Goal: Task Accomplishment & Management: Use online tool/utility

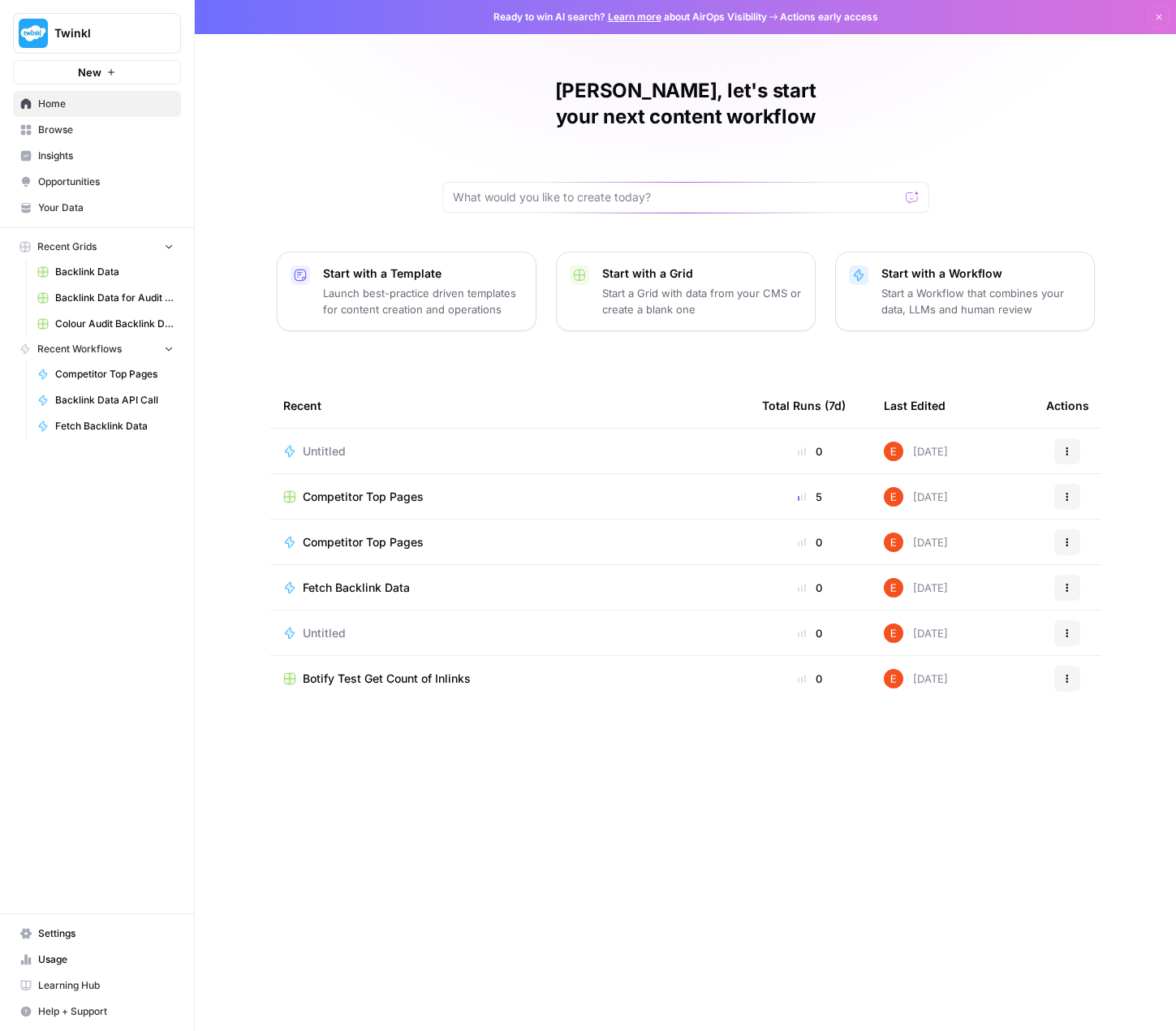
click at [339, 443] on span "Untitled" at bounding box center [324, 452] width 43 height 17
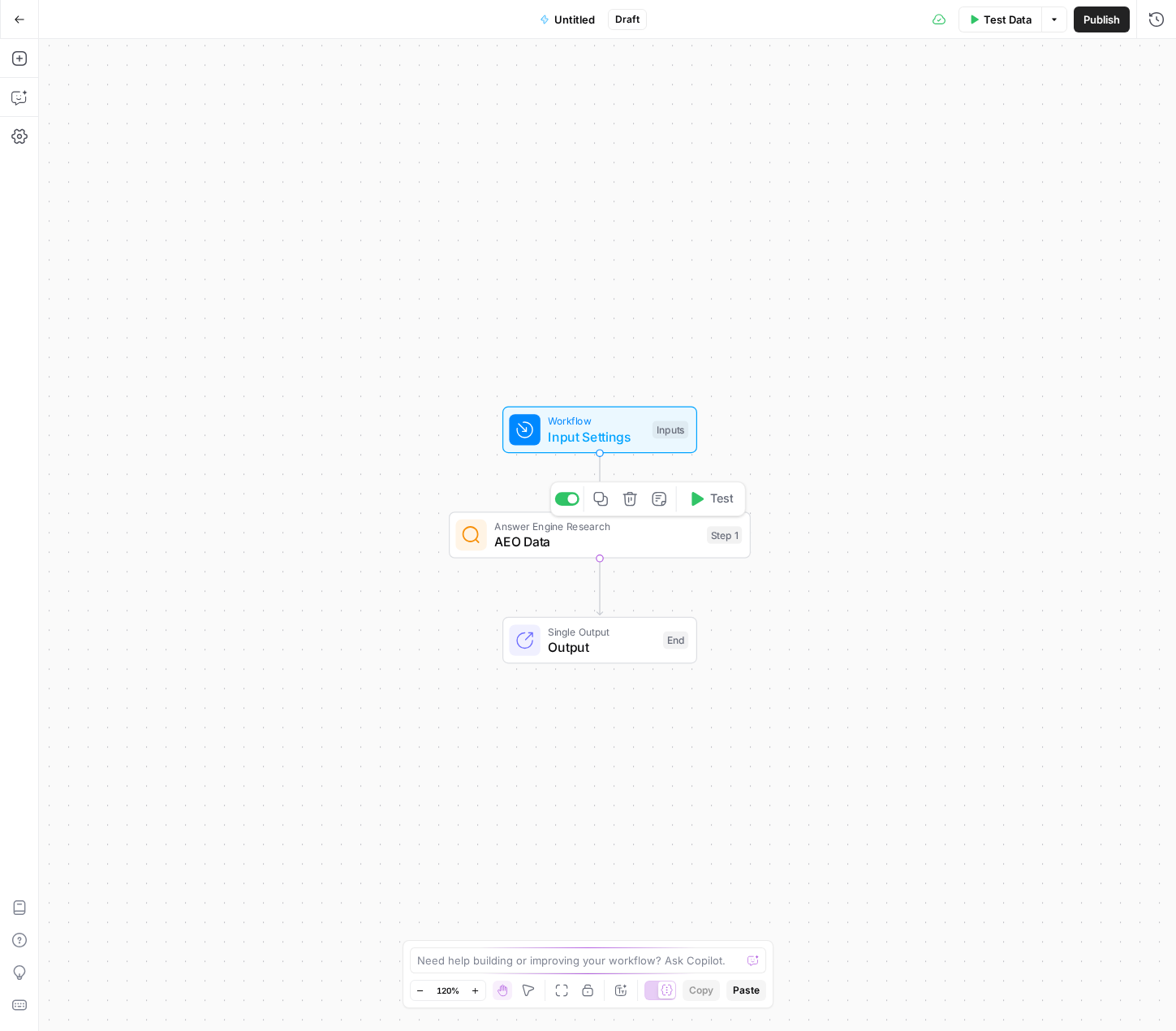
click at [627, 543] on span "AEO Data" at bounding box center [597, 541] width 204 height 19
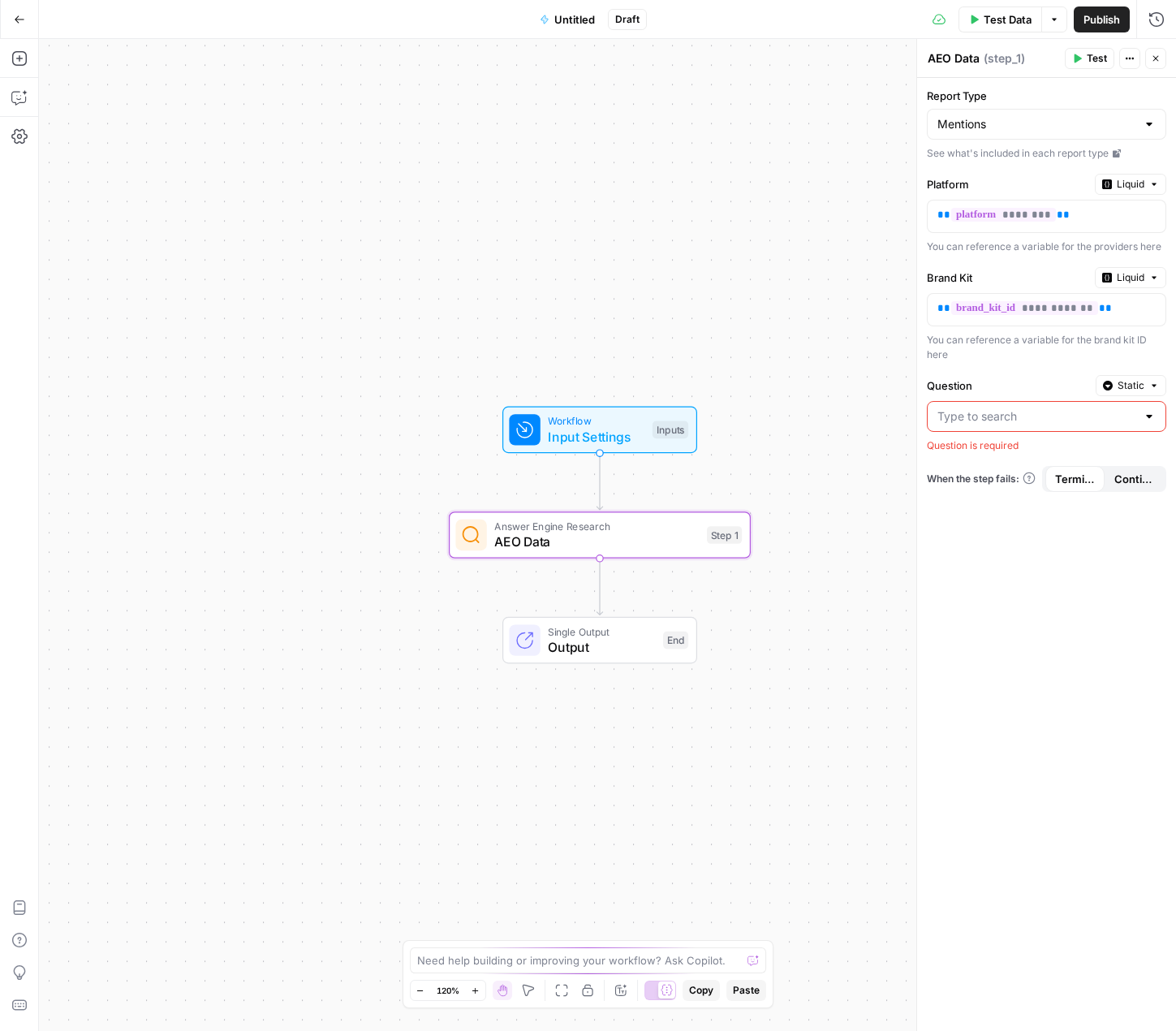
click at [1148, 415] on div at bounding box center [1149, 417] width 13 height 17
click at [606, 425] on span "Workflow" at bounding box center [596, 421] width 96 height 16
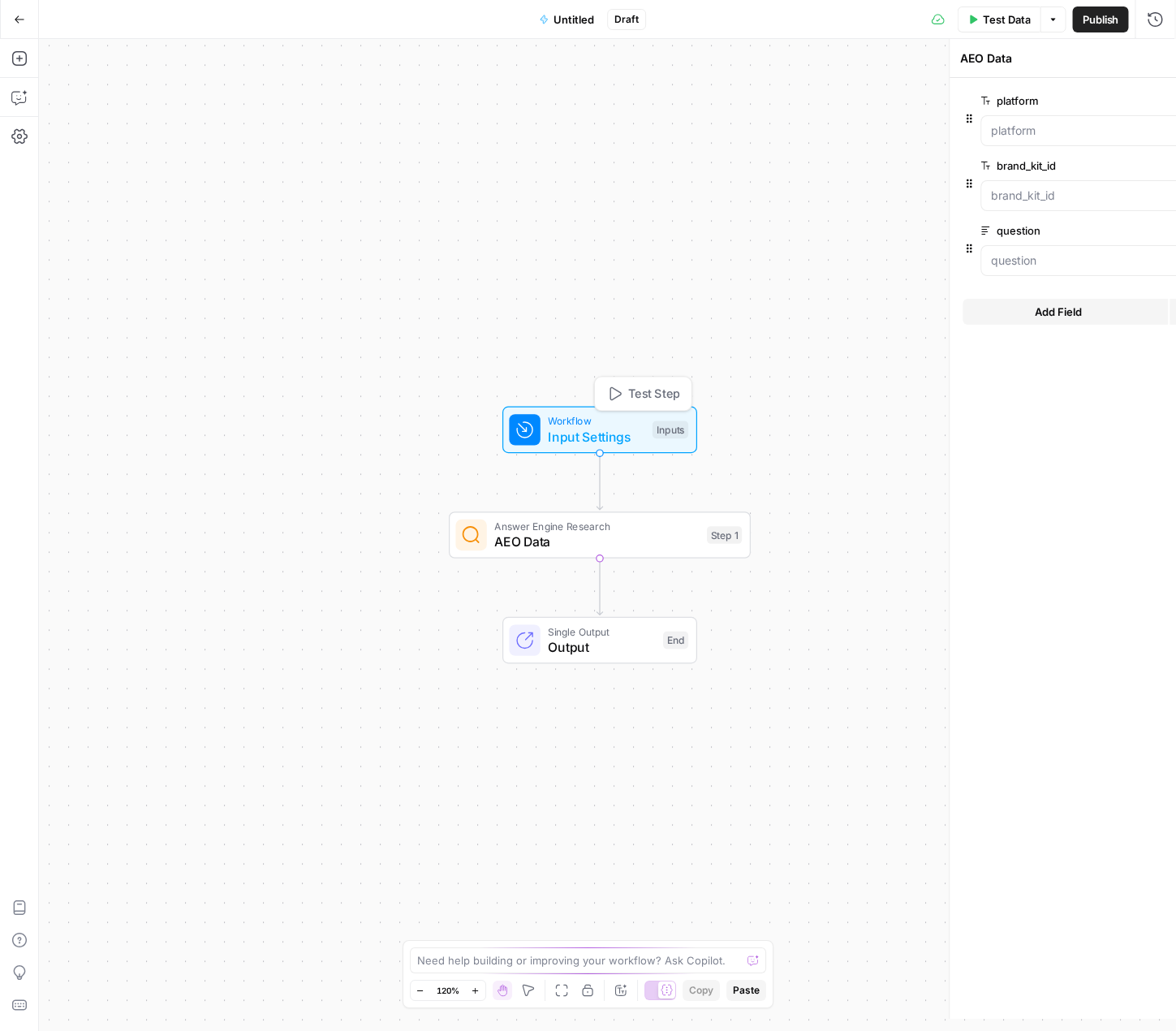
type textarea "Inputs"
click at [1014, 263] on input "question" at bounding box center [1056, 261] width 194 height 17
click at [1016, 265] on input "question" at bounding box center [1056, 261] width 194 height 17
click at [636, 550] on span "AEO Data" at bounding box center [597, 541] width 204 height 19
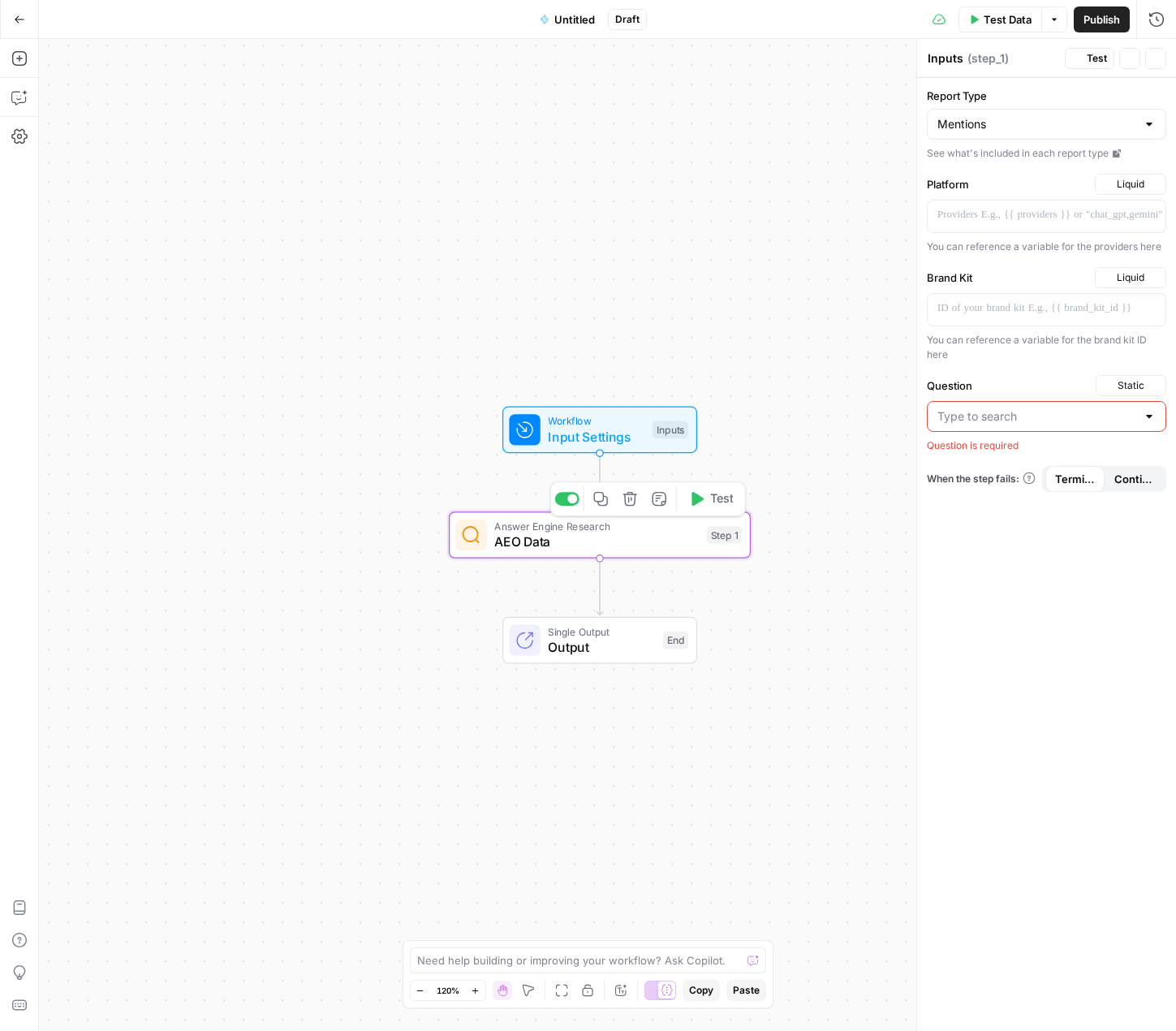
type textarea "AEO Data"
click at [585, 22] on span "Untitled" at bounding box center [574, 20] width 41 height 17
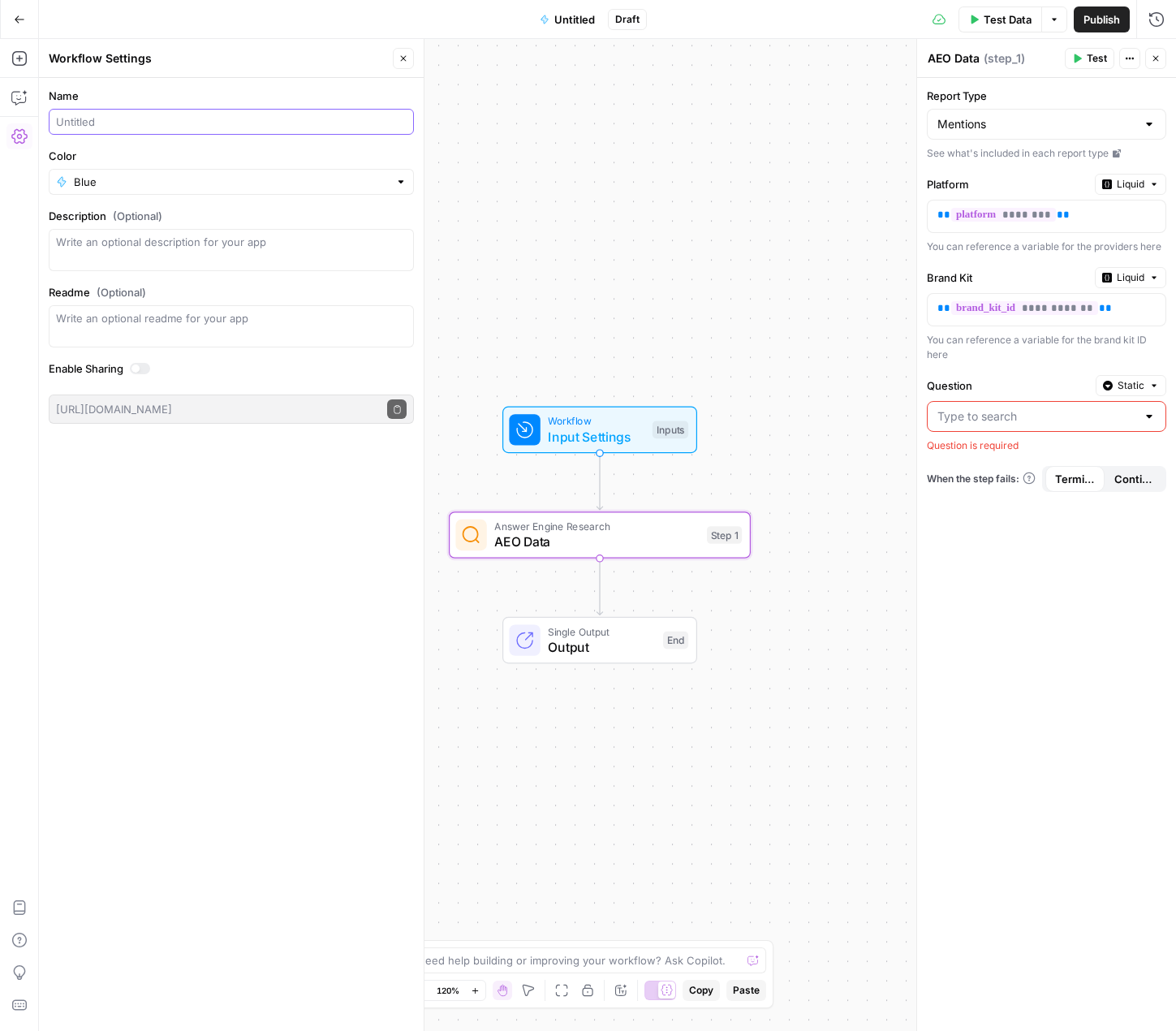
click at [205, 126] on input "Name" at bounding box center [231, 122] width 351 height 17
type input "AEO Data Fetch"
click at [545, 227] on div "Workflow Input Settings Inputs Answer Engine Research AEO Data Step 1 Single Ou…" at bounding box center [608, 535] width 1137 height 992
click at [652, 537] on span "AEO Data" at bounding box center [597, 541] width 204 height 19
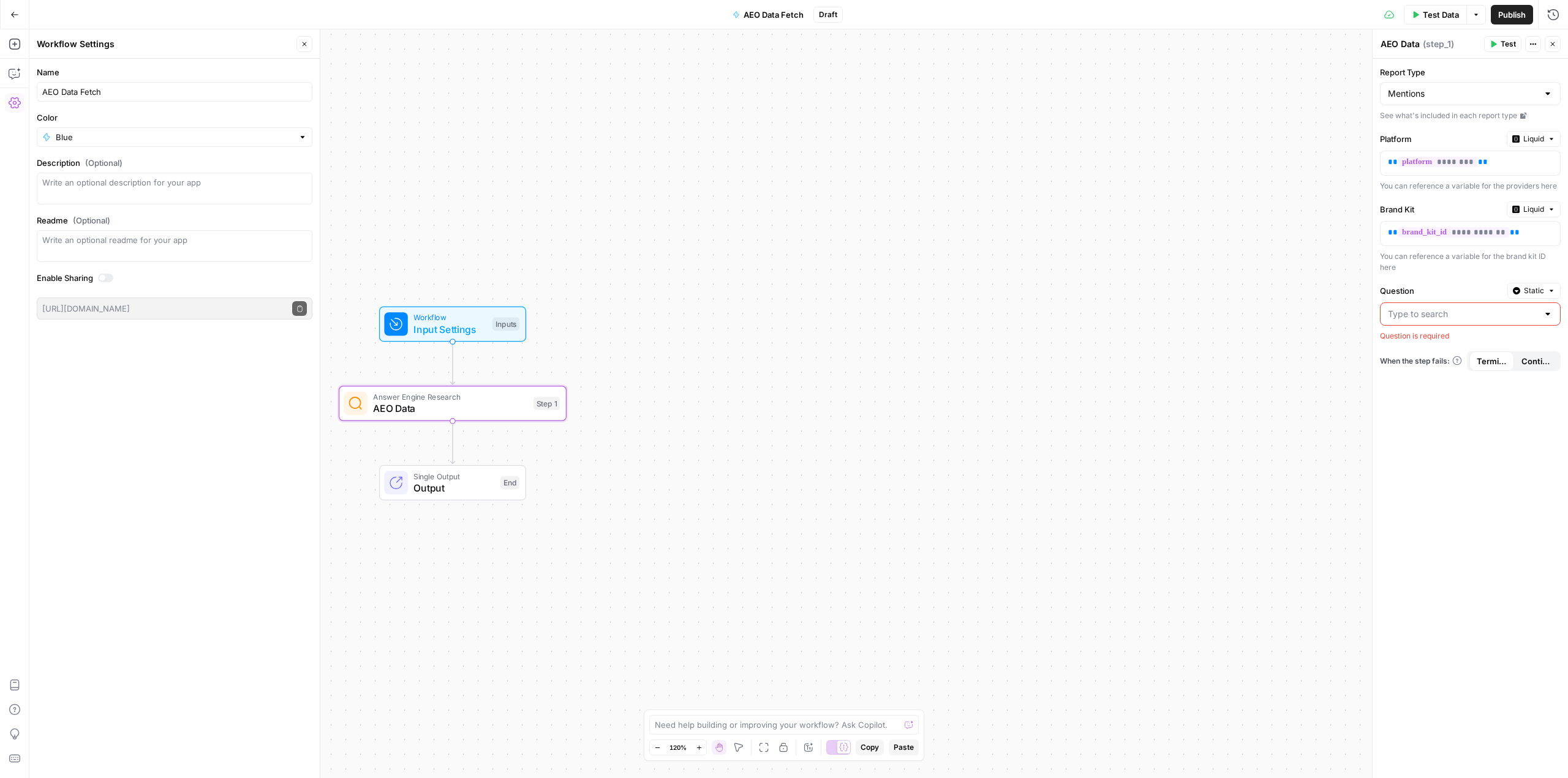
click at [1418, 310] on input "Question" at bounding box center [1463, 314] width 150 height 13
click at [1535, 292] on span "Static" at bounding box center [1534, 291] width 20 height 11
click at [1401, 317] on input "Question" at bounding box center [1463, 314] width 150 height 13
drag, startPoint x: 1319, startPoint y: 293, endPoint x: 1324, endPoint y: 299, distance: 7.8
click at [1319, 294] on div "Workflow Input Settings Inputs Answer Engine Research AEO Data Step 1 Single Ou…" at bounding box center [798, 404] width 1539 height 749
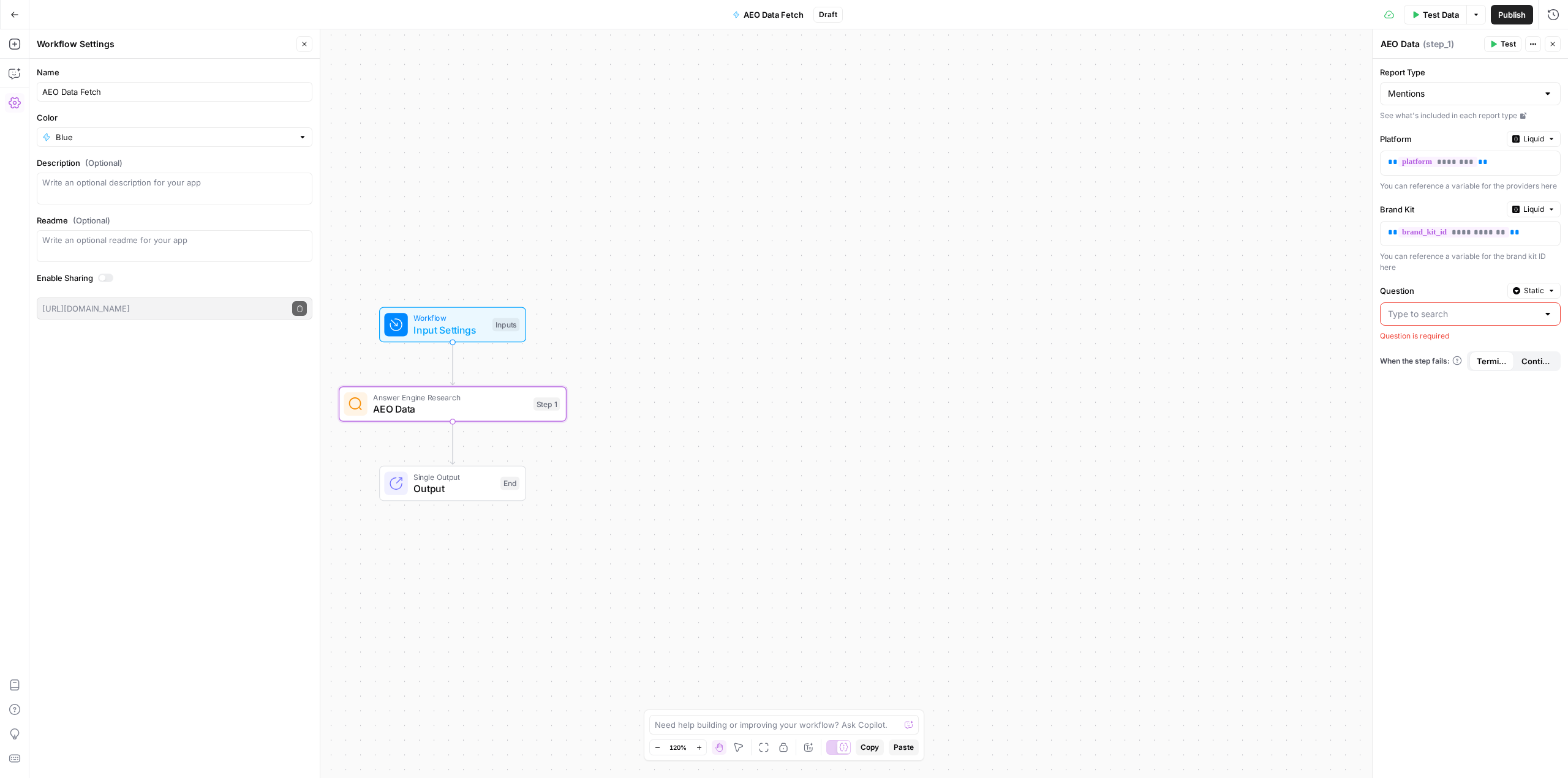
click at [1547, 313] on div at bounding box center [1548, 314] width 10 height 13
click at [1453, 282] on div "**********" at bounding box center [1470, 418] width 195 height 719
click at [1443, 98] on input "Report Type" at bounding box center [1463, 94] width 150 height 13
type input "Mentions"
click at [773, 14] on span "AEO Data Fetch" at bounding box center [773, 15] width 60 height 13
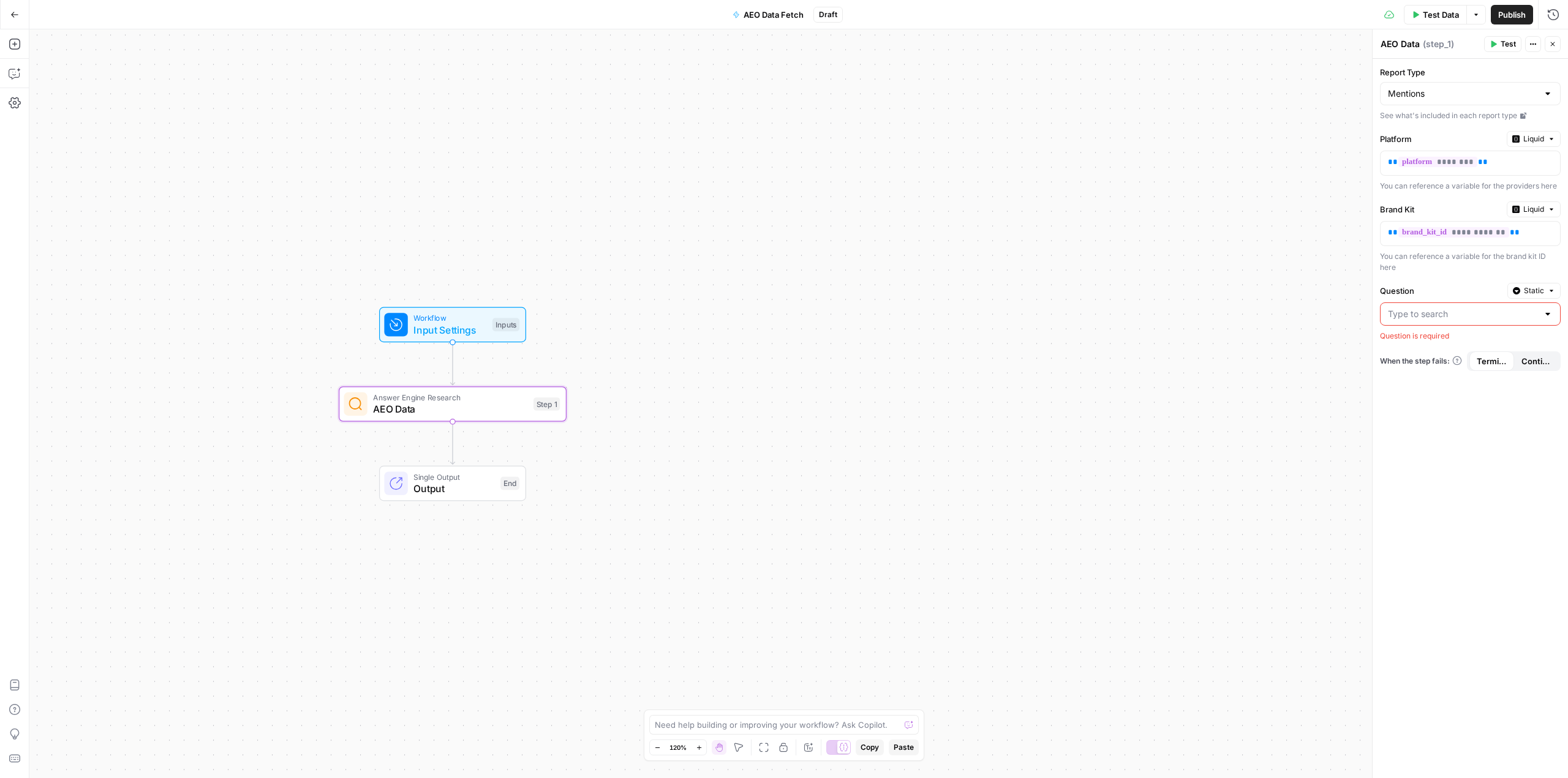
click at [783, 12] on span "AEO Data Fetch" at bounding box center [773, 15] width 60 height 13
click at [58, 93] on input "AEO Data Fetch" at bounding box center [174, 92] width 265 height 13
type input "AEO Mentions Data Fetch"
click at [761, 160] on div "Workflow Input Settings Inputs Answer Engine Research AEO Data Step 1 Single Ou…" at bounding box center [798, 404] width 1539 height 749
click at [1463, 94] on input "Report Type" at bounding box center [1463, 94] width 150 height 13
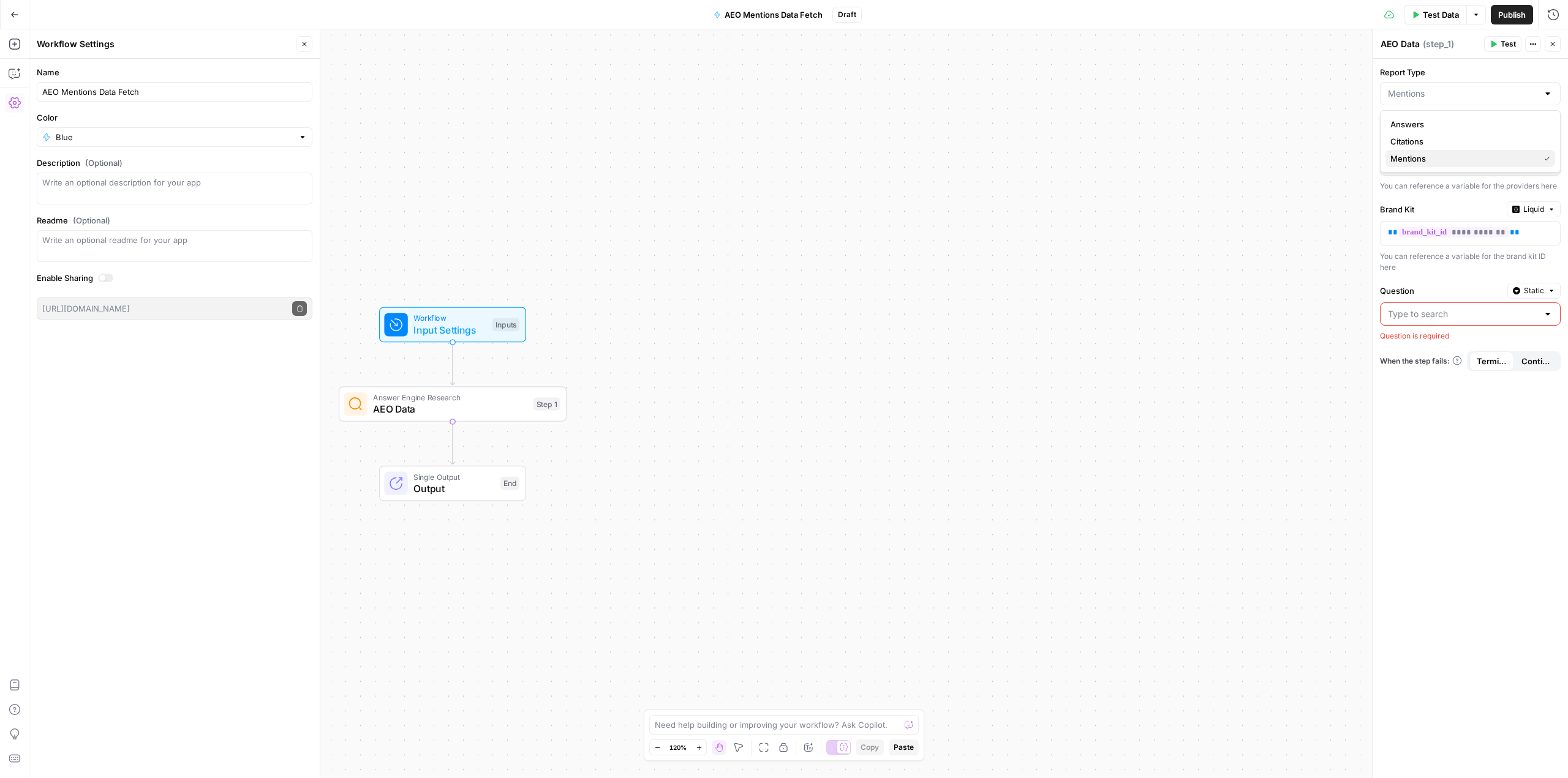
click at [1411, 160] on span "Mentions" at bounding box center [1462, 159] width 144 height 13
type input "Mentions"
click at [1494, 161] on p "** ******** **" at bounding box center [1460, 162] width 145 height 13
click at [1525, 242] on div "**********" at bounding box center [1460, 233] width 160 height 24
click at [1454, 317] on input "Question" at bounding box center [1463, 314] width 150 height 13
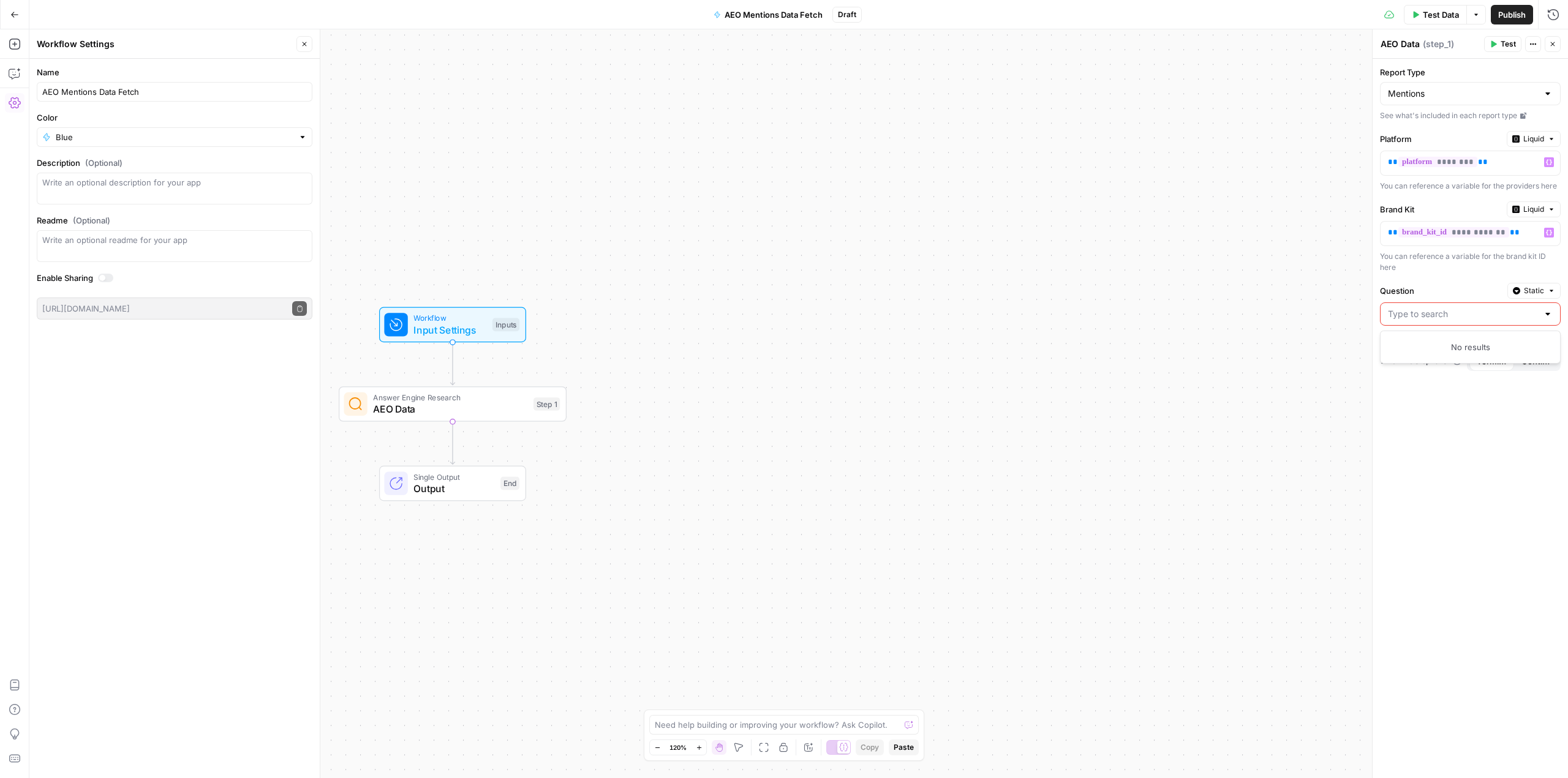
click at [1547, 313] on div at bounding box center [1548, 314] width 10 height 13
click at [1420, 263] on div "You can reference a variable for the brand kit ID here" at bounding box center [1470, 262] width 181 height 22
click at [1537, 355] on span "Continue" at bounding box center [1536, 361] width 30 height 13
click at [1498, 360] on span "Terminate Workflow" at bounding box center [1492, 361] width 30 height 13
click at [1549, 314] on div at bounding box center [1548, 314] width 10 height 13
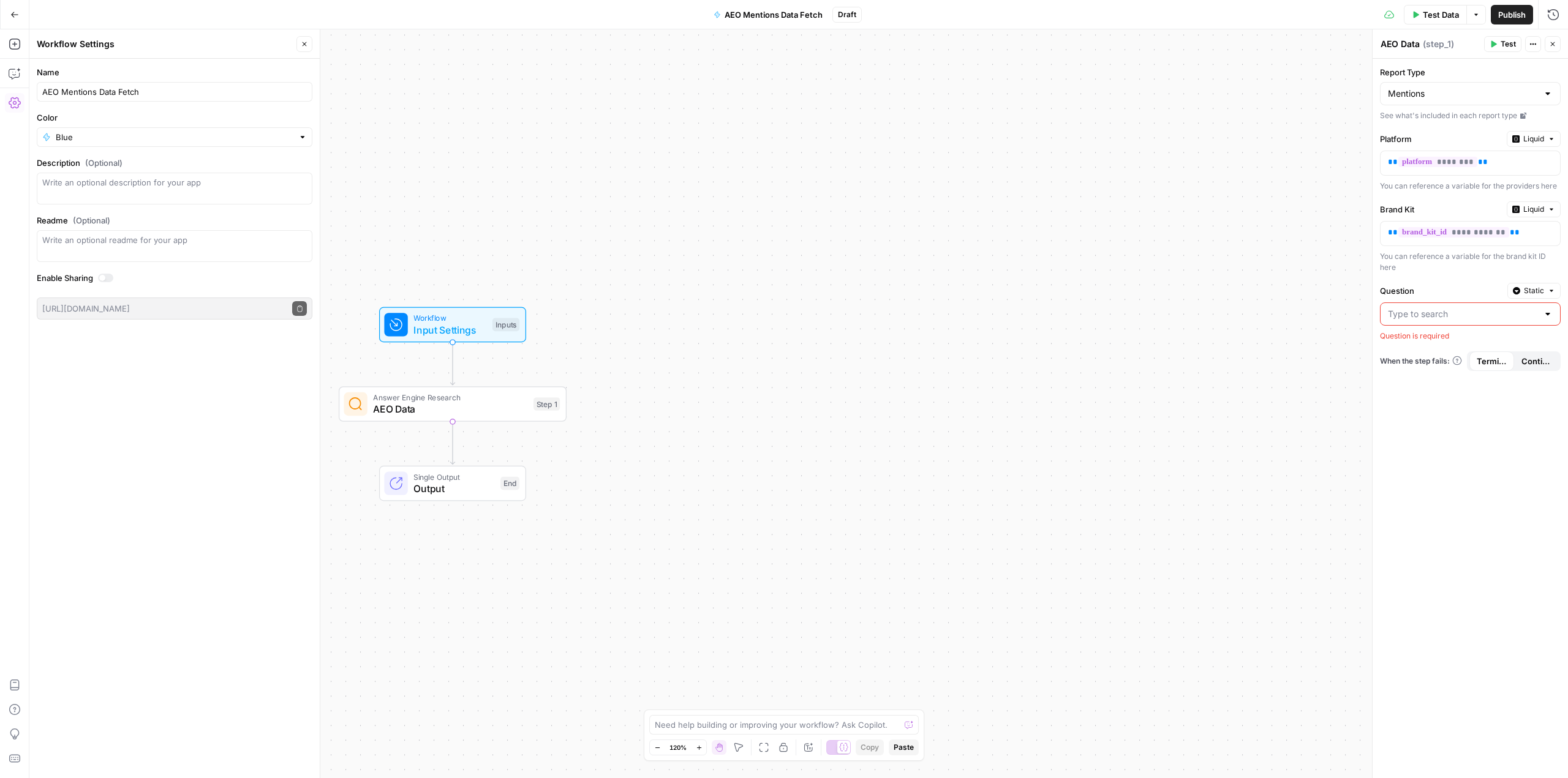
click at [465, 411] on span "AEO Data" at bounding box center [450, 409] width 154 height 14
click at [1413, 70] on label "Report Type" at bounding box center [1470, 73] width 181 height 13
click at [1413, 88] on input "Mentions" at bounding box center [1463, 94] width 150 height 13
click at [1276, 205] on div "Workflow Input Settings Inputs Answer Engine Research AEO Data Step 1 Single Ou…" at bounding box center [798, 404] width 1539 height 749
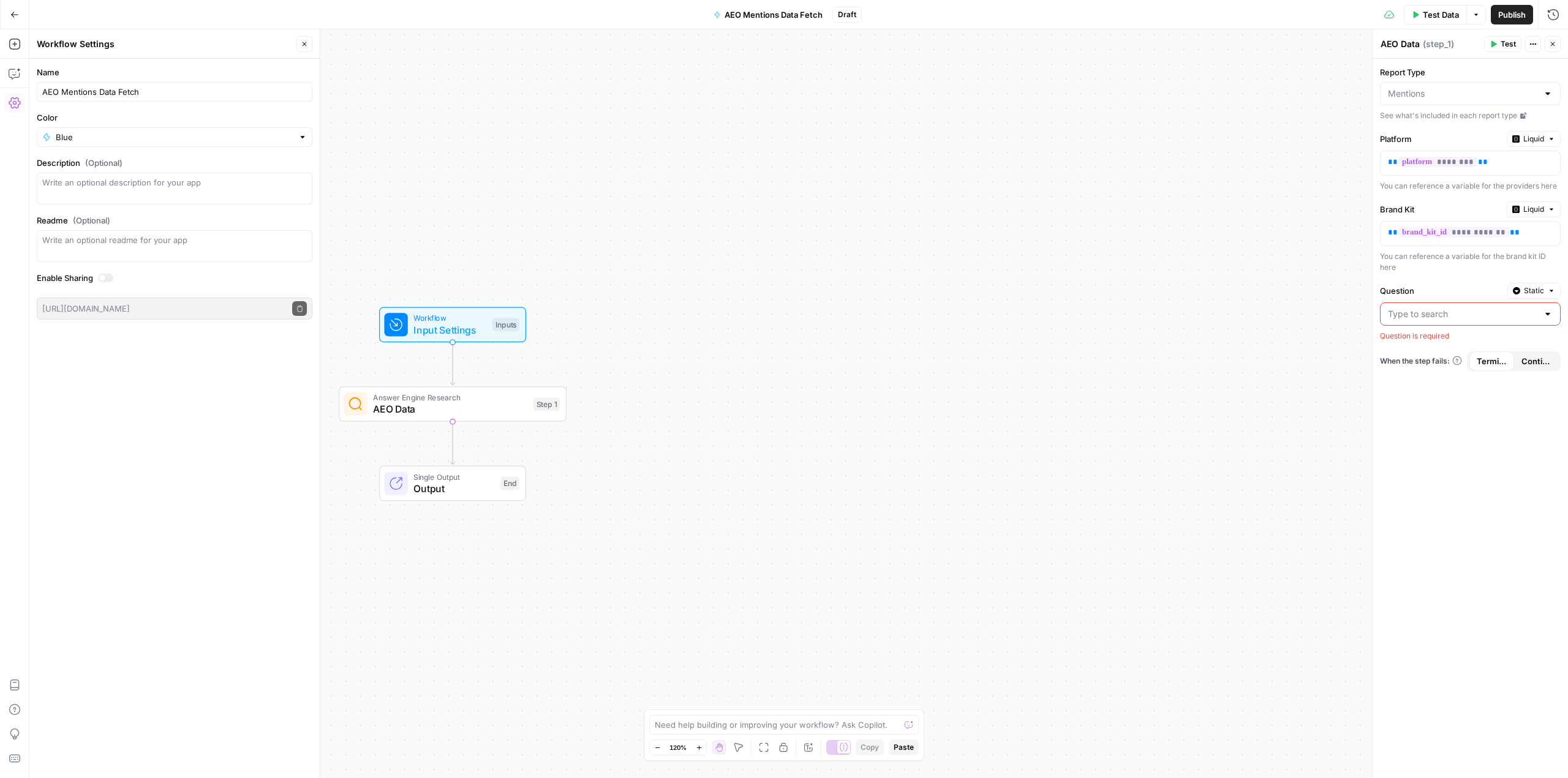
click at [1431, 87] on div at bounding box center [1470, 93] width 181 height 23
click at [1173, 92] on div "Workflow Input Settings Inputs Answer Engine Research AEO Data Step 1 Single Ou…" at bounding box center [798, 404] width 1539 height 749
click at [1463, 315] on input "Question" at bounding box center [1463, 314] width 150 height 13
click at [1553, 315] on div at bounding box center [1470, 314] width 181 height 23
click at [1544, 314] on div at bounding box center [1548, 314] width 10 height 13
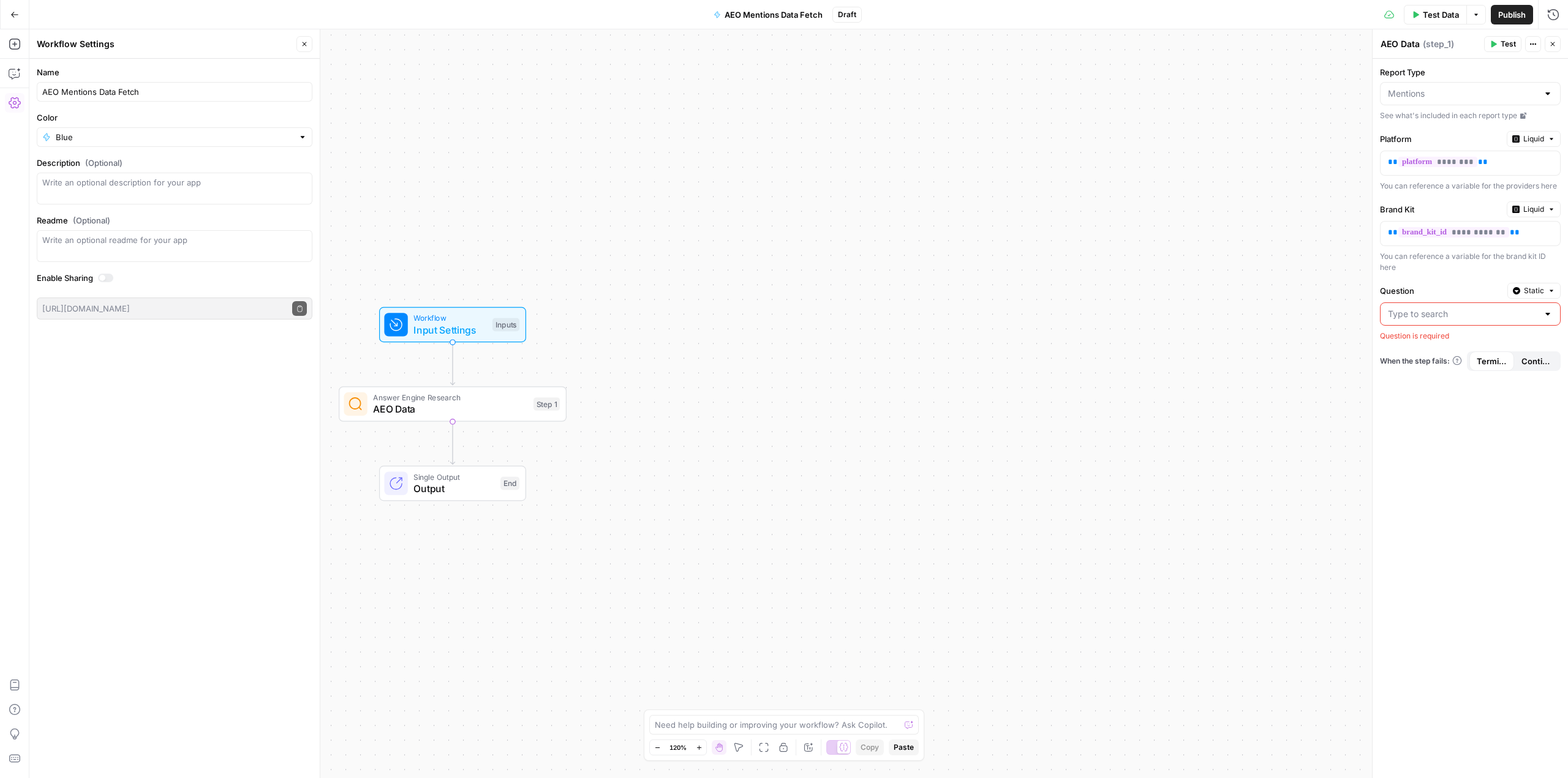
click at [1467, 289] on label "Question" at bounding box center [1441, 291] width 123 height 13
click at [1467, 308] on input "Question" at bounding box center [1463, 314] width 150 height 13
click at [1448, 272] on div "You can reference a variable for the brand kit ID here" at bounding box center [1470, 262] width 181 height 22
click at [1452, 313] on input "Question" at bounding box center [1463, 314] width 150 height 13
paste input "How to adapt typical classroom activities for homeschooling?"
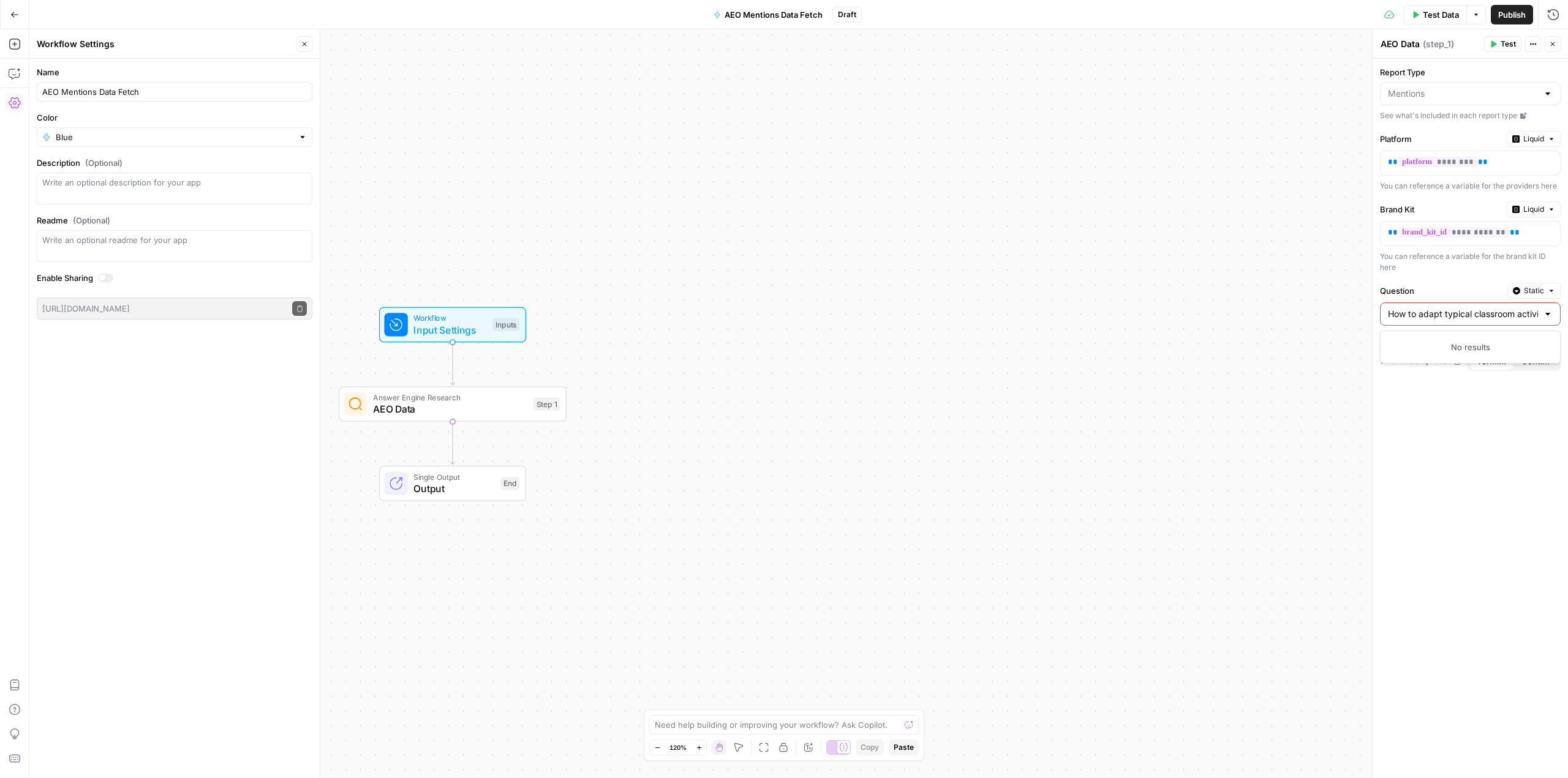
scroll to position [0, 98]
type input "How to adapt typical classroom activities for homeschooling?"
click at [1447, 278] on div "**********" at bounding box center [1470, 418] width 195 height 719
click at [462, 322] on span "Input Settings" at bounding box center [450, 329] width 73 height 14
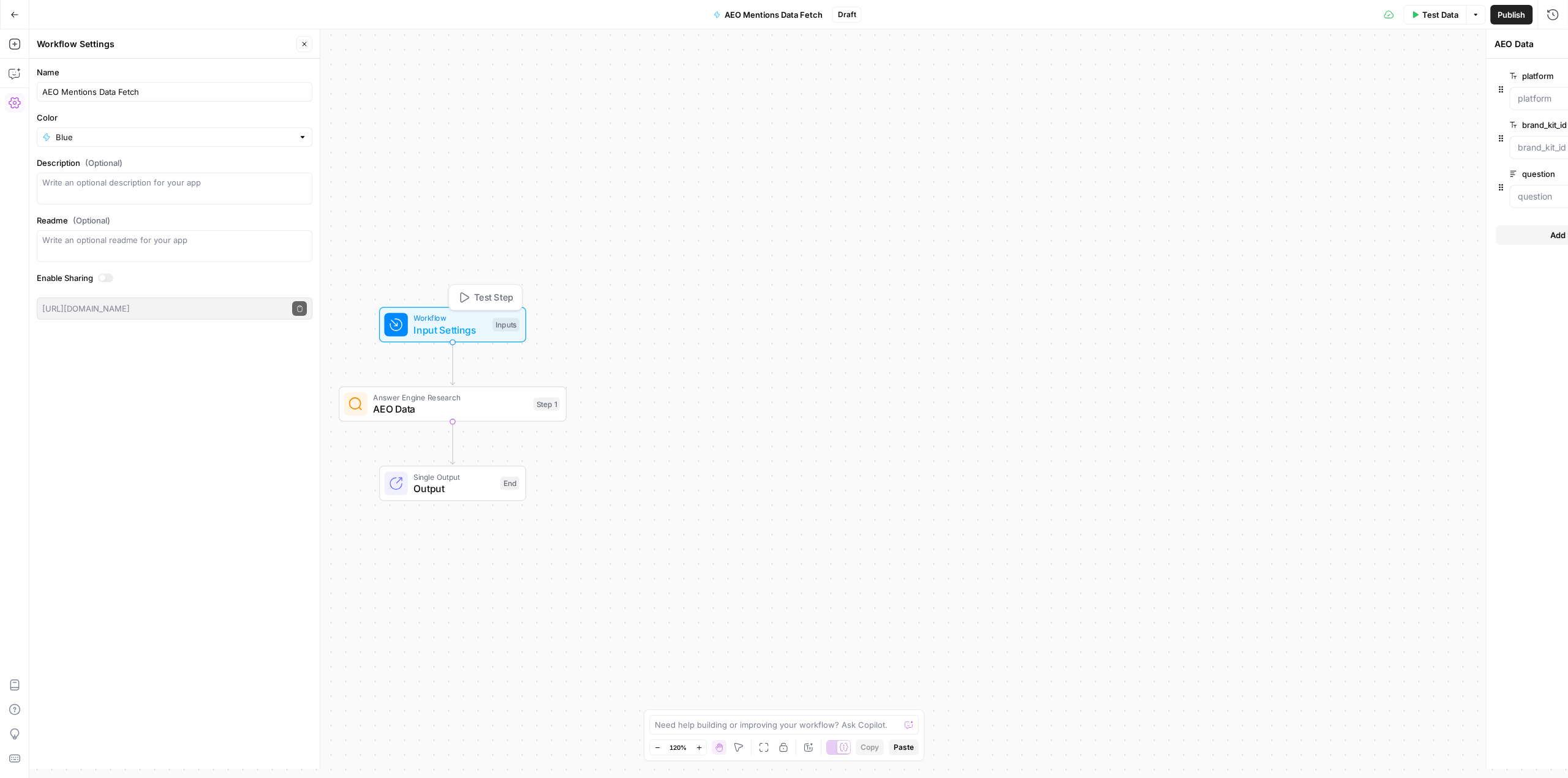
type textarea "Inputs"
click at [1469, 193] on input "question" at bounding box center [1477, 197] width 147 height 13
click at [1514, 177] on span "edit field" at bounding box center [1512, 174] width 27 height 10
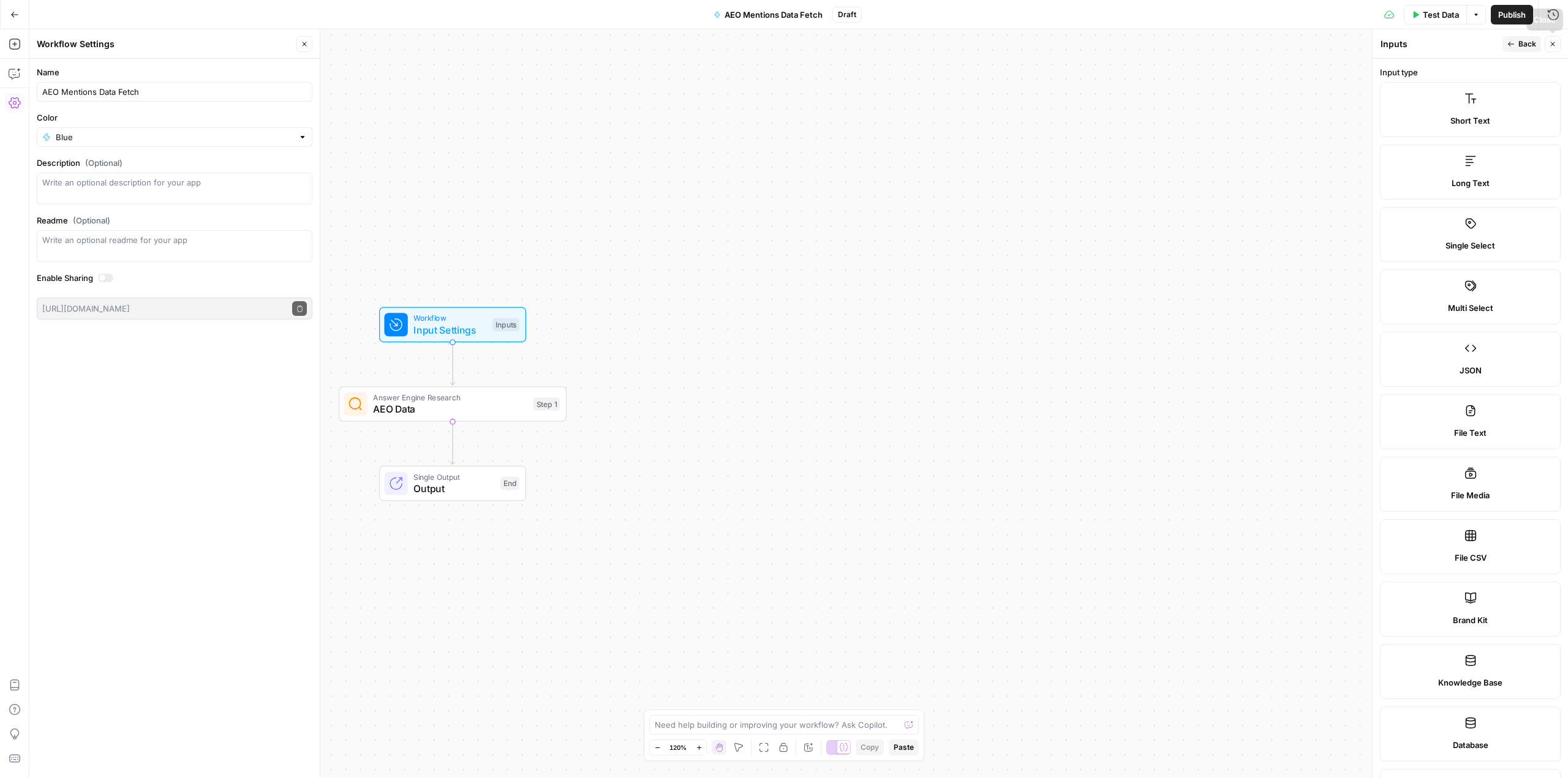
click at [1520, 42] on span "Back" at bounding box center [1527, 44] width 18 height 11
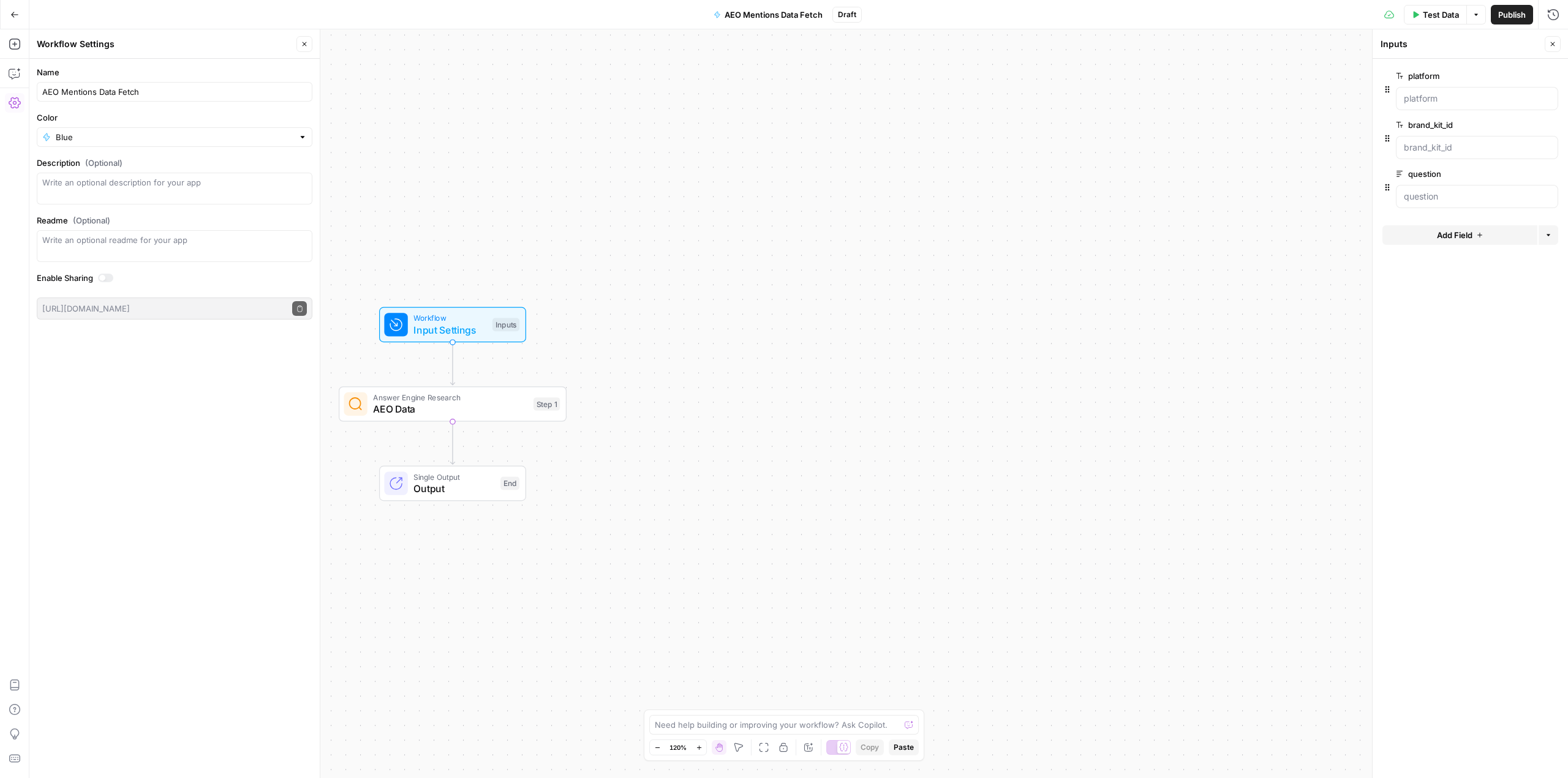
click at [1439, 15] on span "Test Data" at bounding box center [1441, 15] width 36 height 13
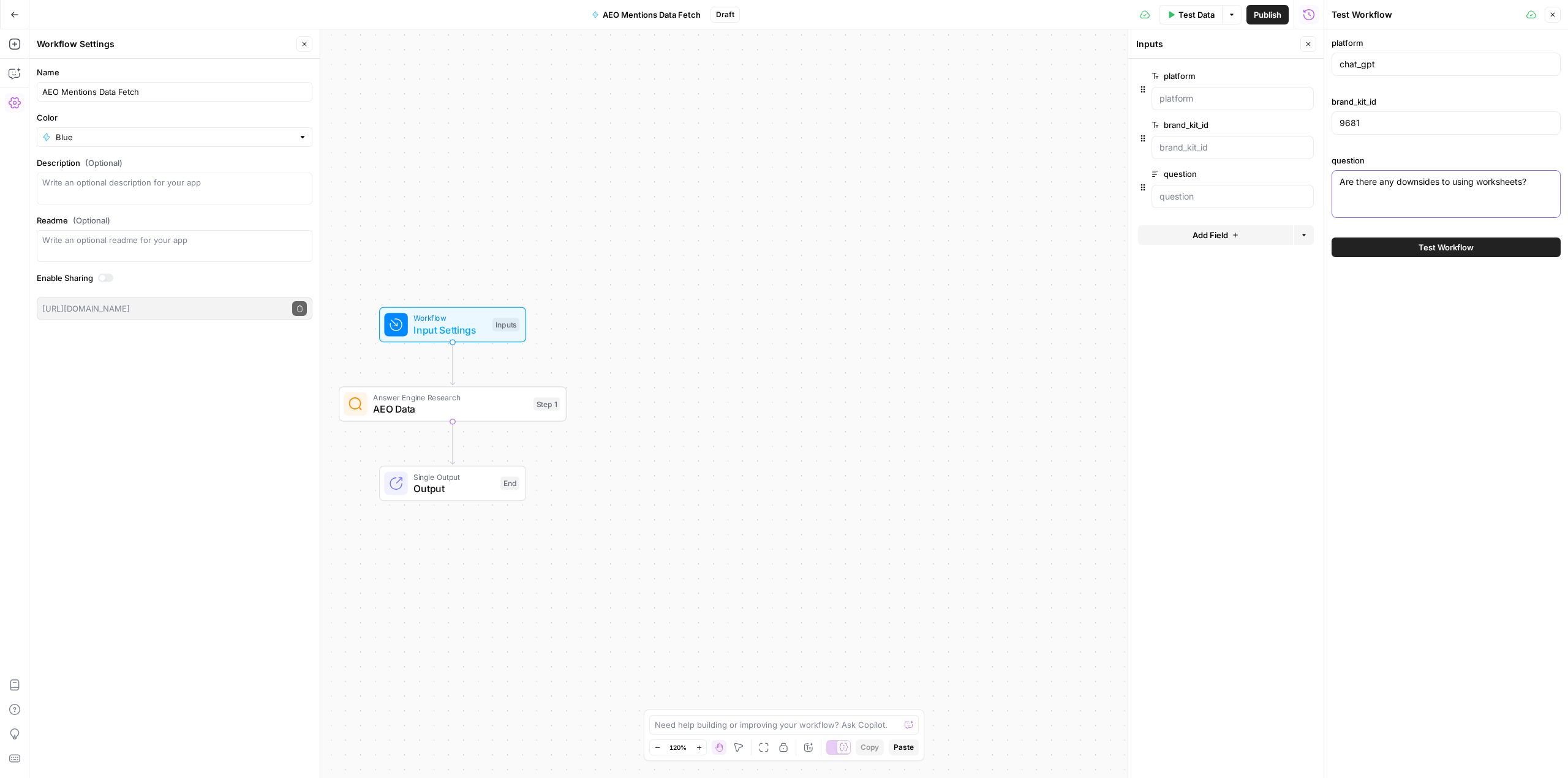
drag, startPoint x: 1542, startPoint y: 185, endPoint x: 1339, endPoint y: 178, distance: 203.1
click at [1339, 178] on textarea "Are there any downsides to using worksheets?" at bounding box center [1446, 182] width 213 height 13
paste textarea "How to adapt typical classroom activities for homeschooling"
type textarea "How to adapt typical classroom activities for homeschooling?"
click at [1462, 242] on span "Test Workflow" at bounding box center [1446, 247] width 55 height 13
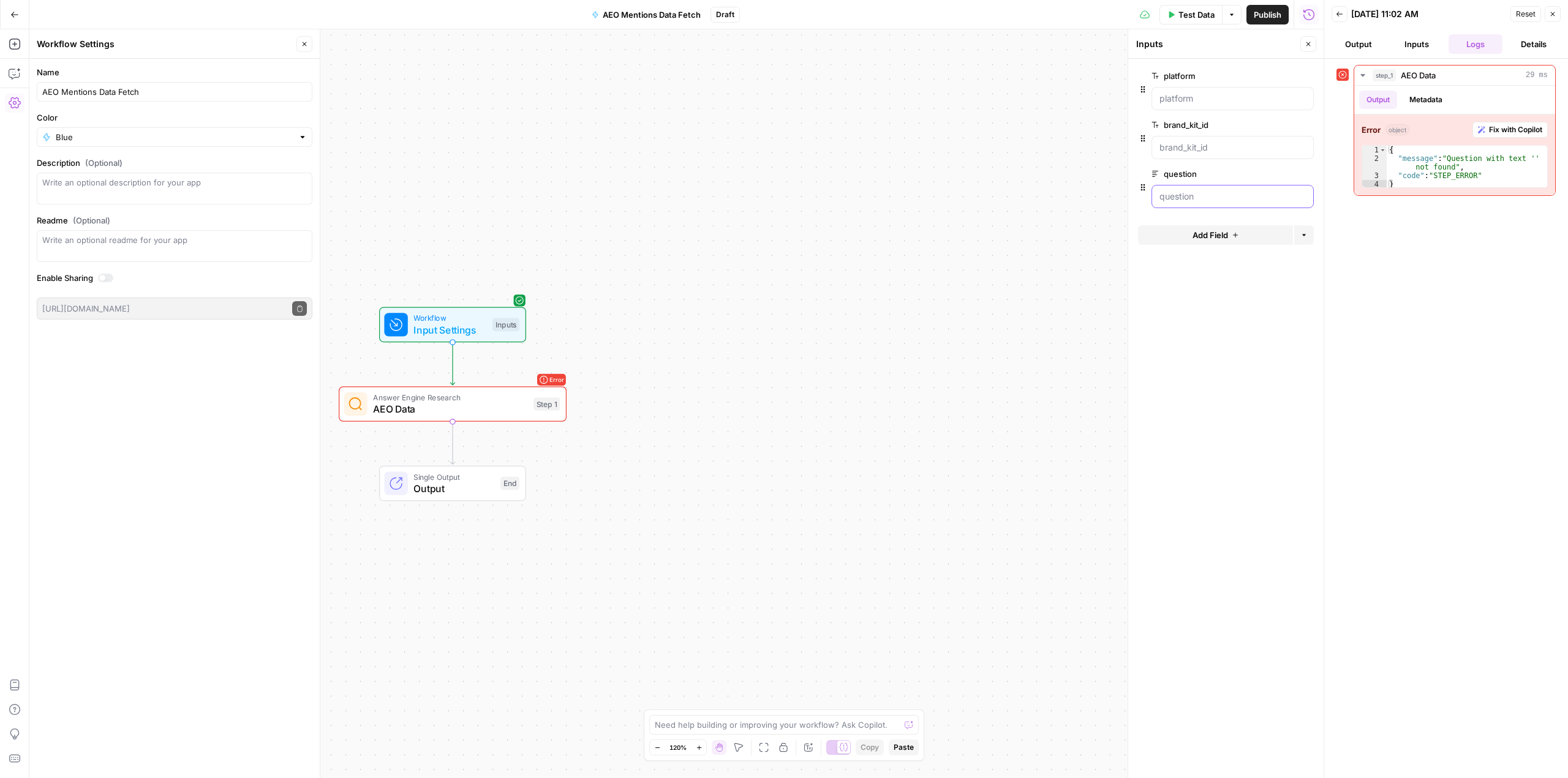
click at [1182, 193] on input "question" at bounding box center [1232, 197] width 147 height 13
click at [1274, 176] on span "edit field" at bounding box center [1267, 174] width 27 height 10
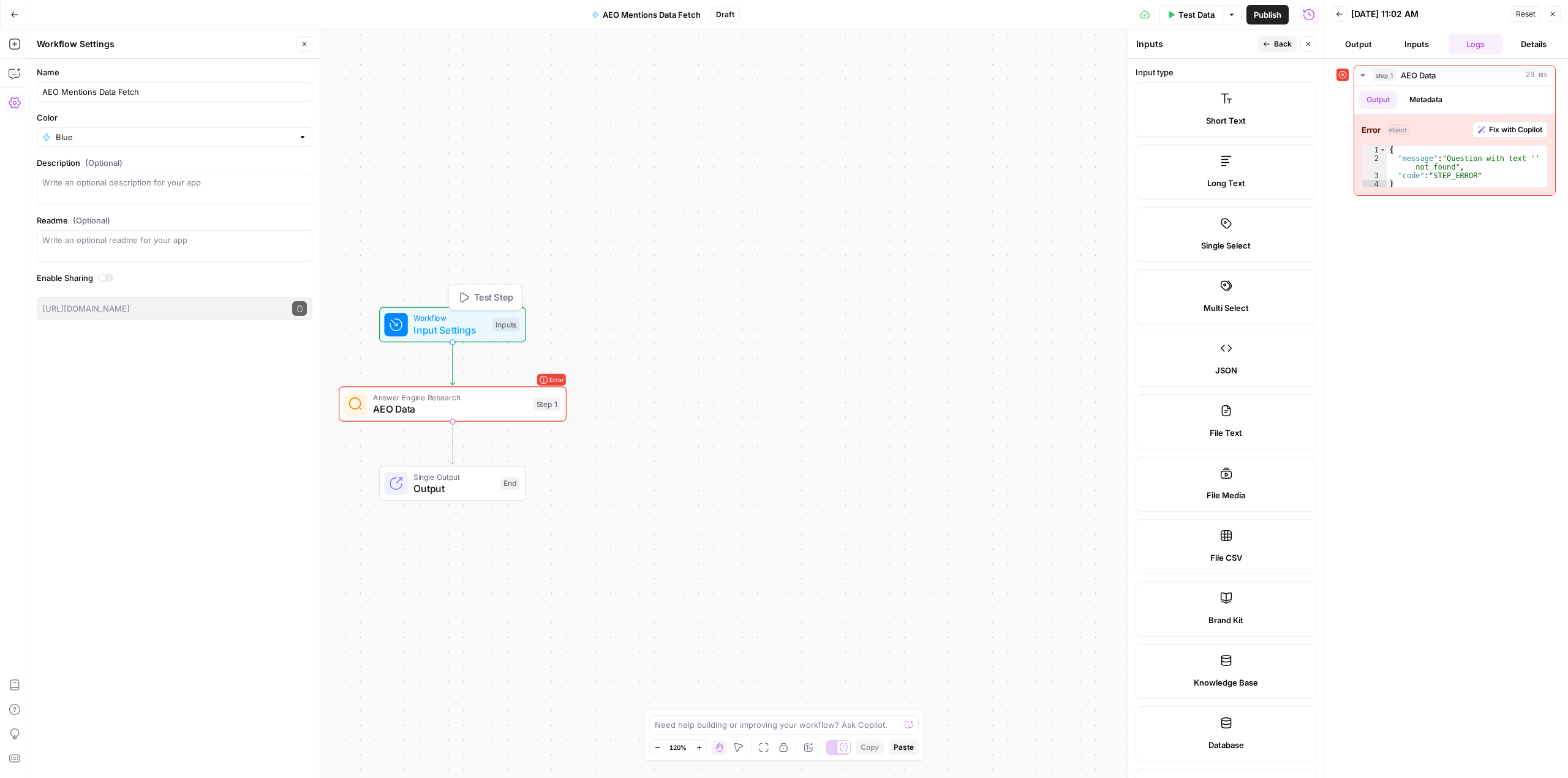
click at [449, 316] on span "Workflow" at bounding box center [450, 318] width 73 height 12
click at [483, 290] on button "Test Step" at bounding box center [485, 297] width 67 height 19
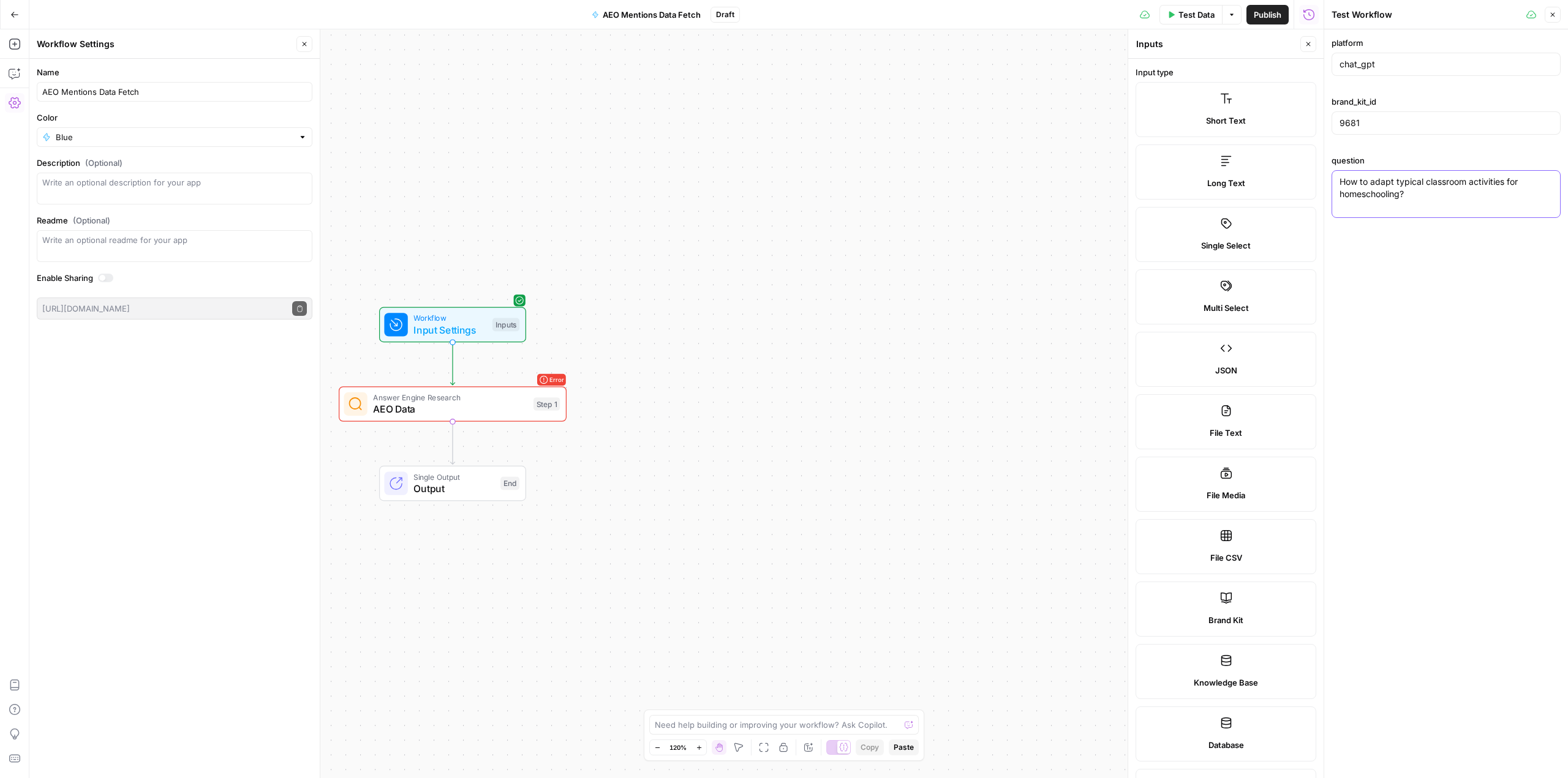
click at [1340, 183] on textarea "How to adapt typical classroom activities for homeschooling?" at bounding box center [1446, 188] width 213 height 24
click at [1426, 193] on textarea "'How to adapt typical classroom activities for homeschooling?" at bounding box center [1446, 188] width 213 height 24
type textarea "'How to adapt typical classroom activities for homeschooling?'"
click at [1194, 13] on span "Test Data" at bounding box center [1197, 15] width 36 height 13
click at [1403, 244] on button "Test Workflow" at bounding box center [1446, 247] width 229 height 19
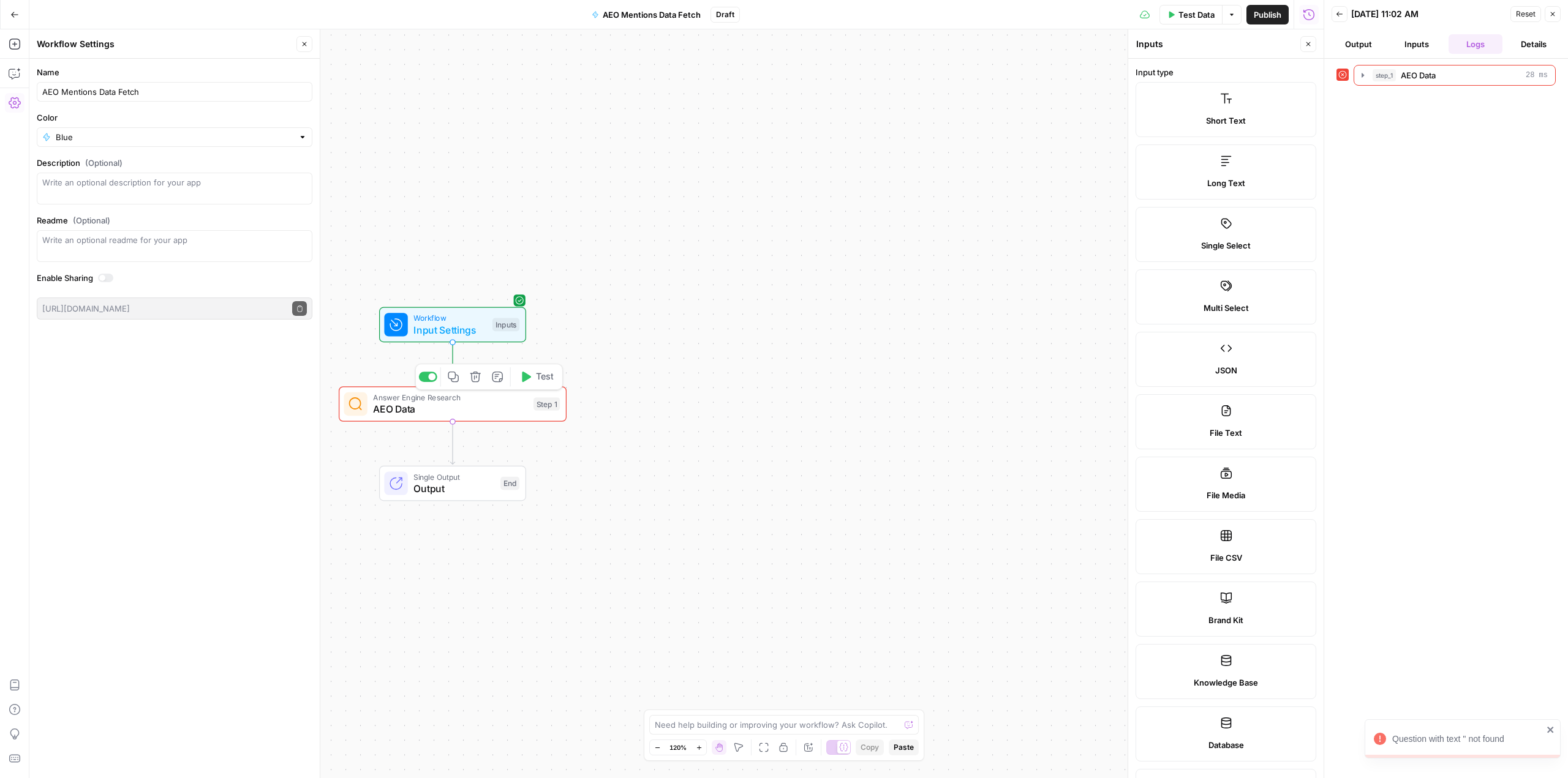
click at [468, 404] on span "AEO Data" at bounding box center [450, 409] width 154 height 14
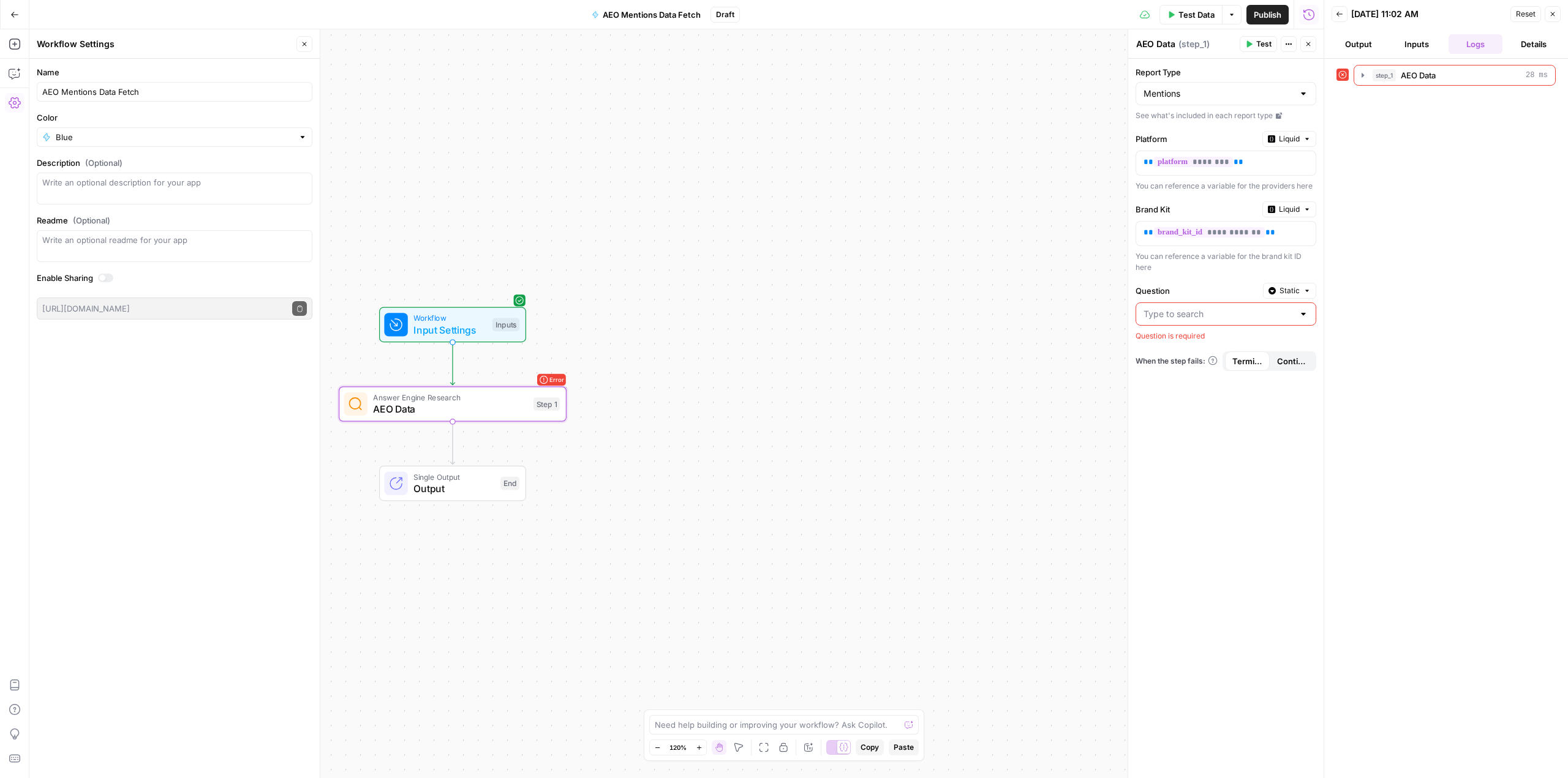
click at [1224, 316] on input "Question" at bounding box center [1219, 314] width 150 height 13
click at [1415, 44] on button "Inputs" at bounding box center [1417, 44] width 54 height 19
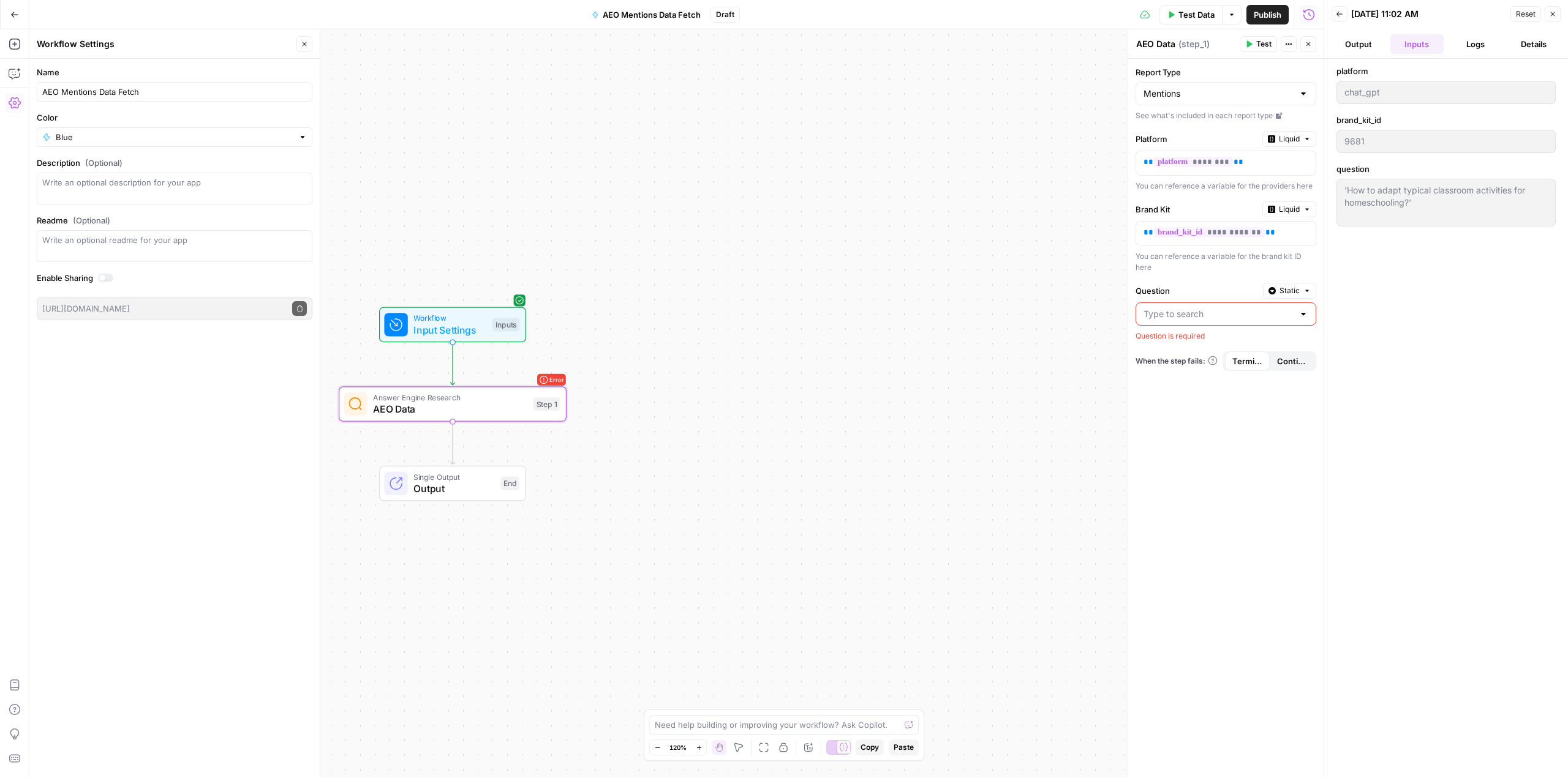
click at [1454, 52] on button "Logs" at bounding box center [1475, 44] width 54 height 19
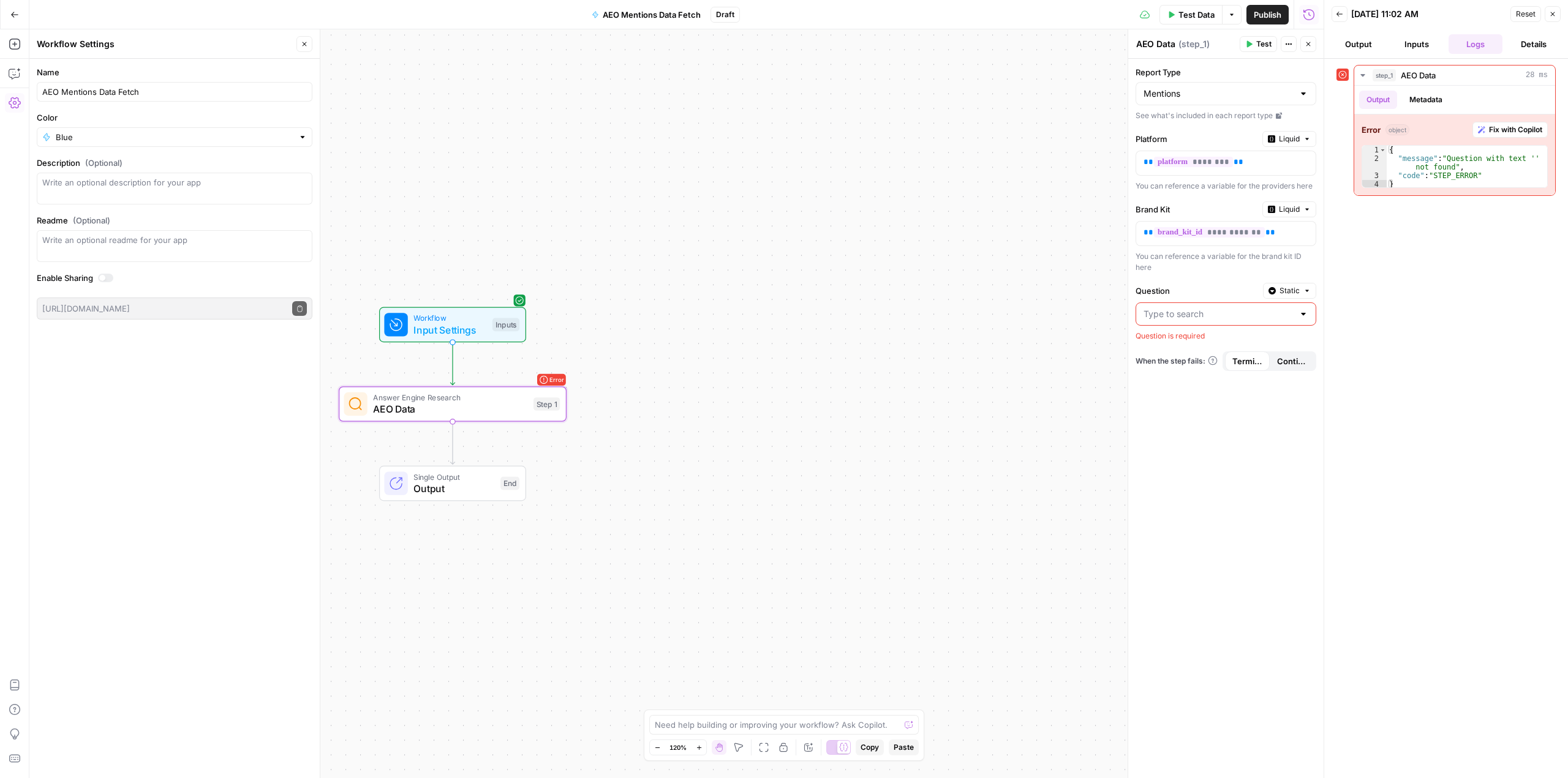
click at [1411, 41] on button "Inputs" at bounding box center [1417, 44] width 54 height 19
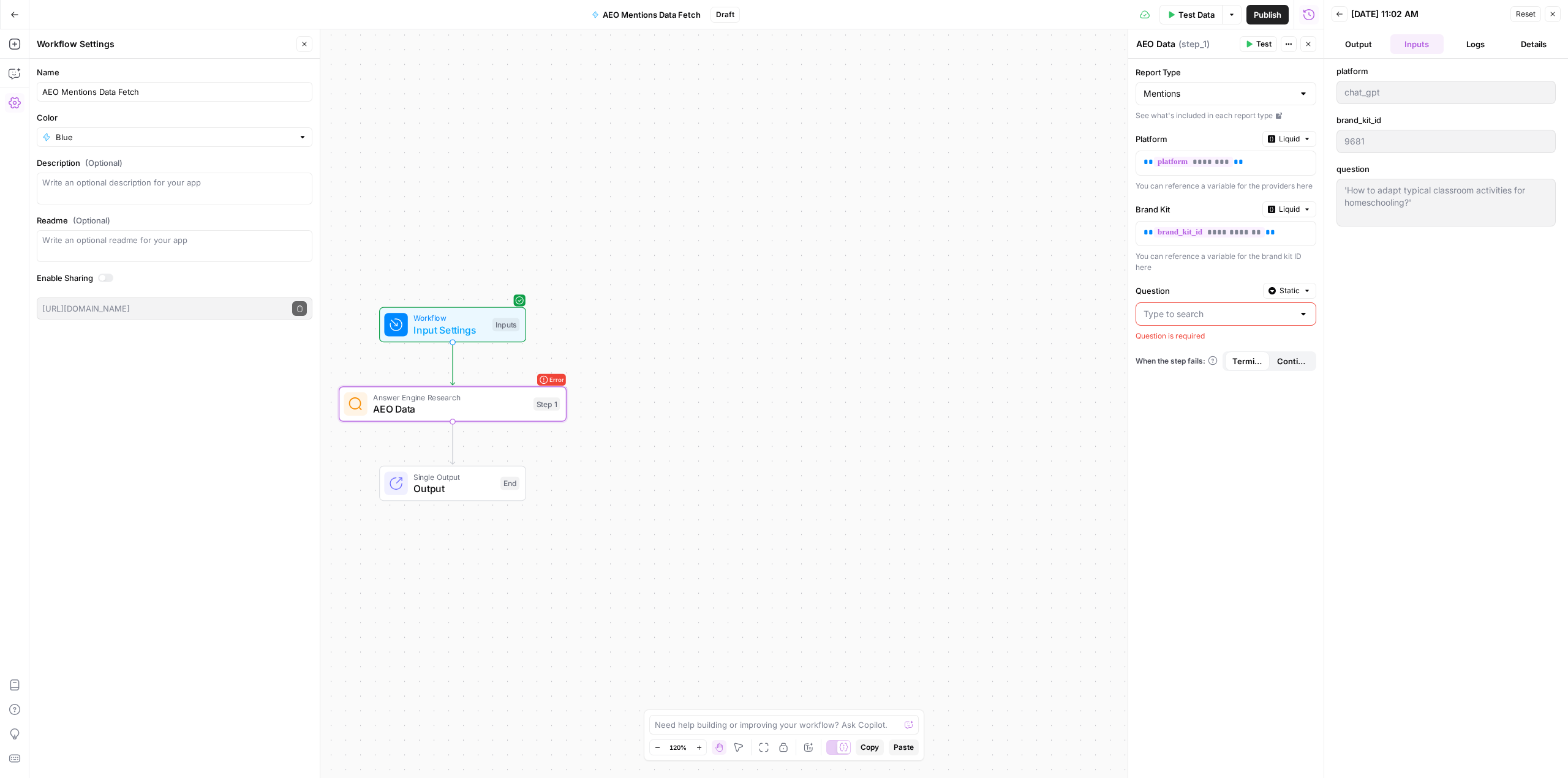
click at [1244, 315] on input "Question" at bounding box center [1219, 314] width 150 height 13
click at [1306, 312] on div at bounding box center [1303, 314] width 10 height 13
click at [1299, 292] on button "Static" at bounding box center [1289, 290] width 53 height 16
click at [1392, 293] on div "platform chat_gpt brand_kit_id 9681 question 'How to adapt typical classroom ac…" at bounding box center [1446, 419] width 219 height 707
click at [440, 329] on span "Input Settings" at bounding box center [450, 329] width 73 height 14
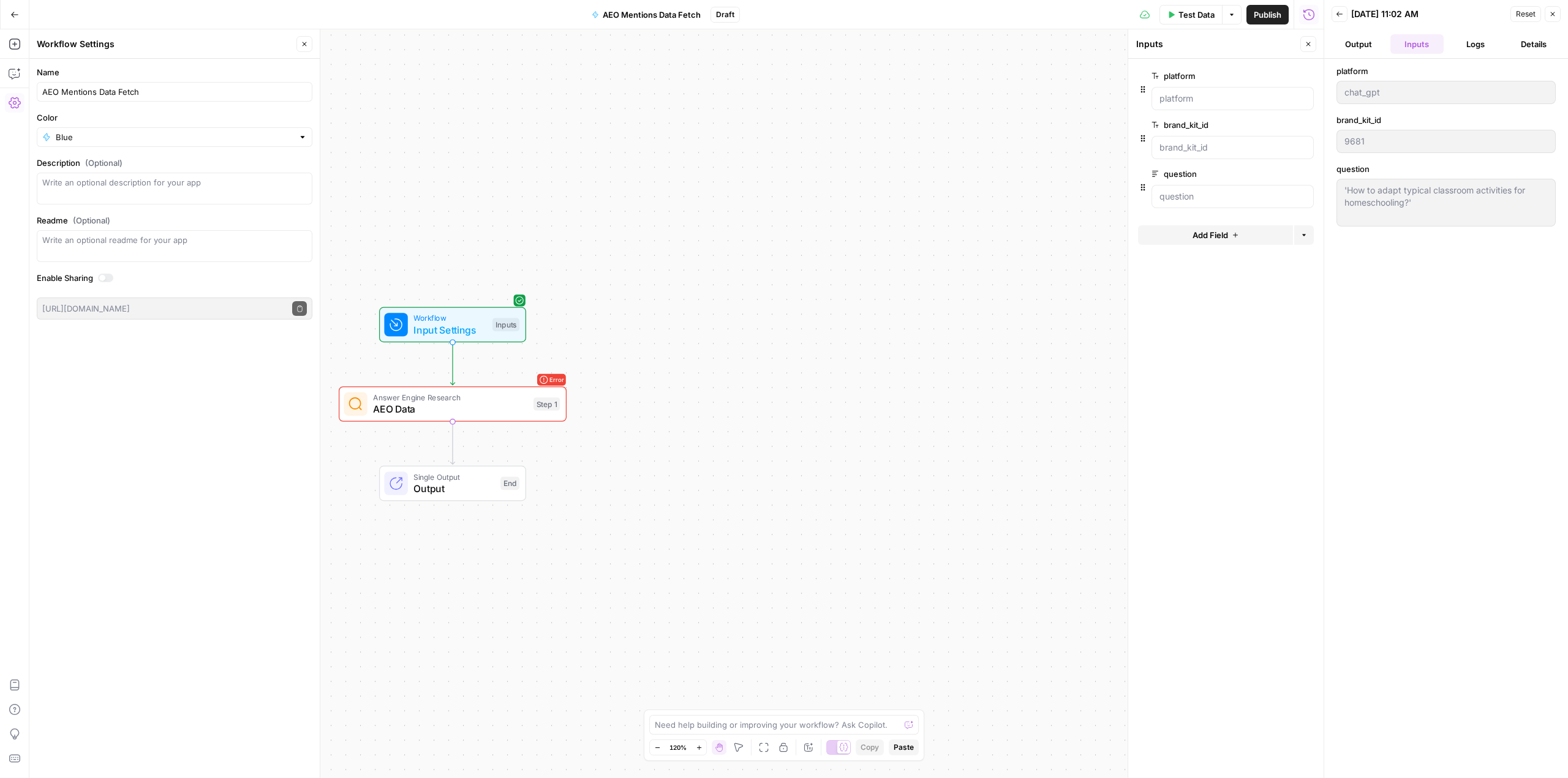
click at [1219, 205] on div at bounding box center [1232, 196] width 162 height 23
click at [1179, 14] on span "Test Data" at bounding box center [1197, 15] width 36 height 13
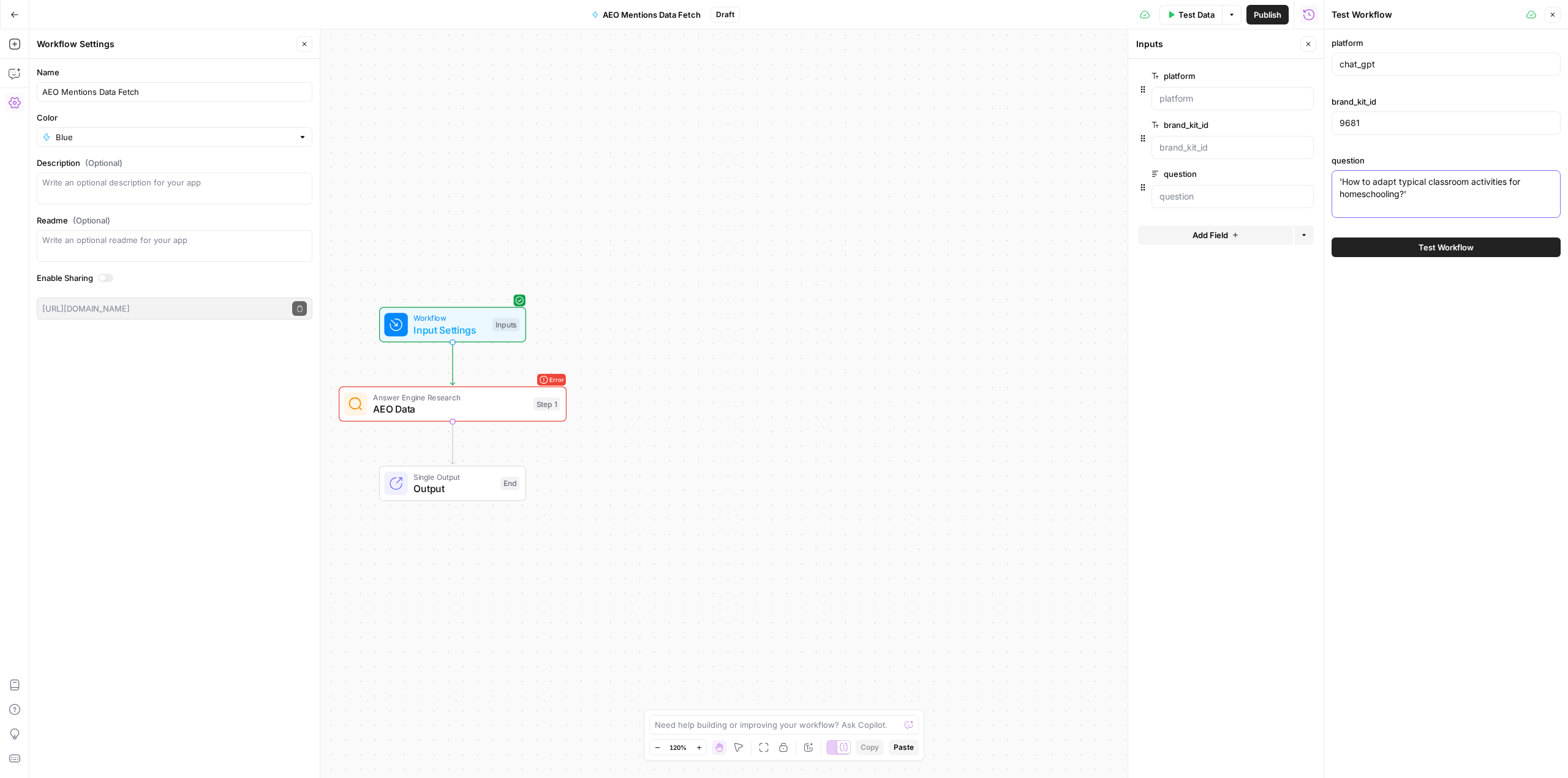
drag, startPoint x: 1407, startPoint y: 196, endPoint x: 1336, endPoint y: 163, distance: 78.3
click at [1336, 163] on div "question 'How to adapt typical classroom activities for homeschooling?' 'How to…" at bounding box center [1446, 188] width 229 height 69
paste textarea "How to adapt typical classroom activities for homeschooling?"
type textarea ""How to adapt typical classroom activities for homeschooling?""
click at [1425, 248] on span "Test Workflow" at bounding box center [1446, 247] width 55 height 13
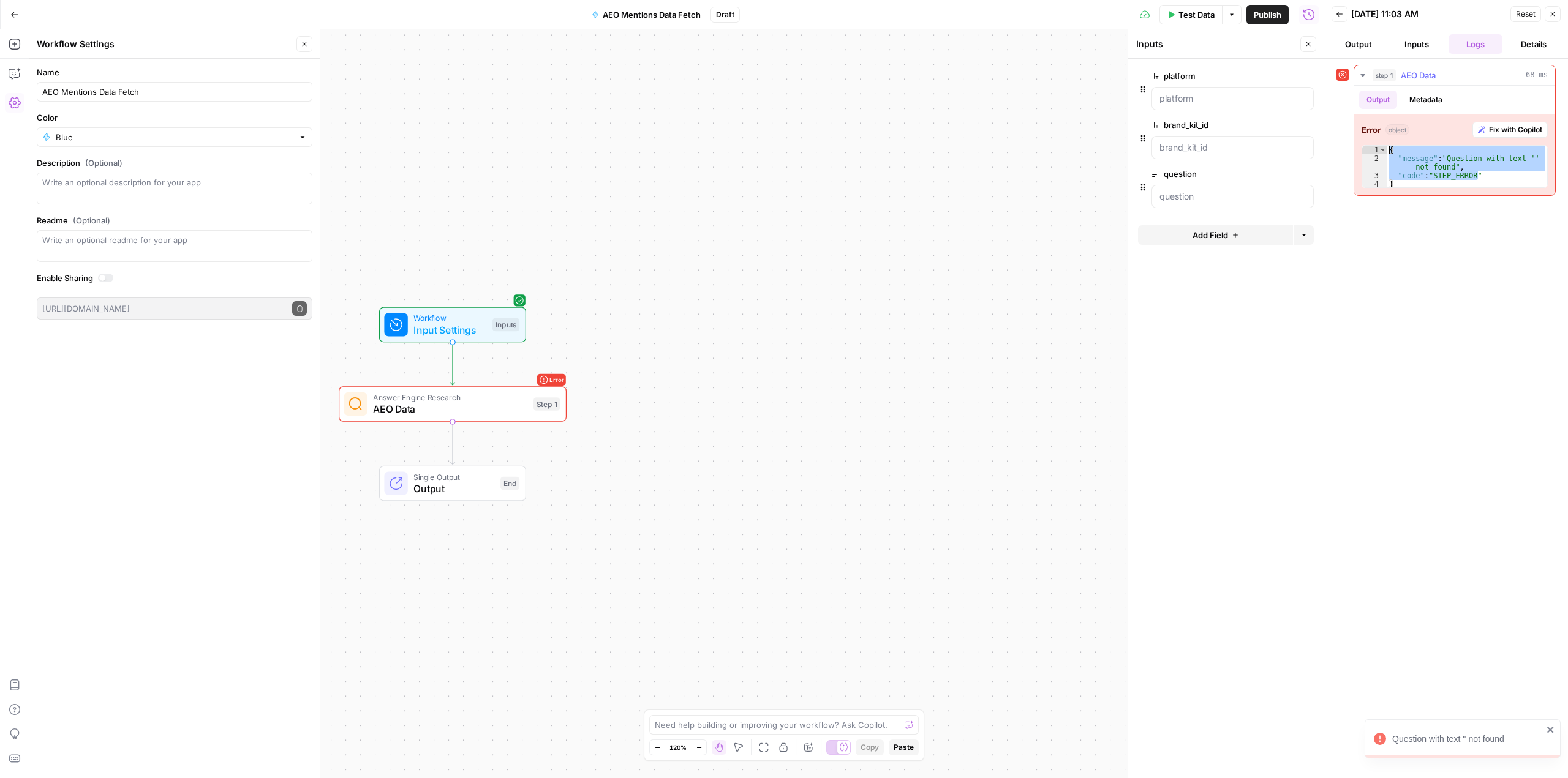
drag, startPoint x: 1519, startPoint y: 171, endPoint x: 1369, endPoint y: 153, distance: 151.1
click at [1369, 153] on div "**********" at bounding box center [1454, 166] width 186 height 43
type textarea "**********"
click at [1529, 125] on span "Fix with Copilot" at bounding box center [1515, 130] width 53 height 11
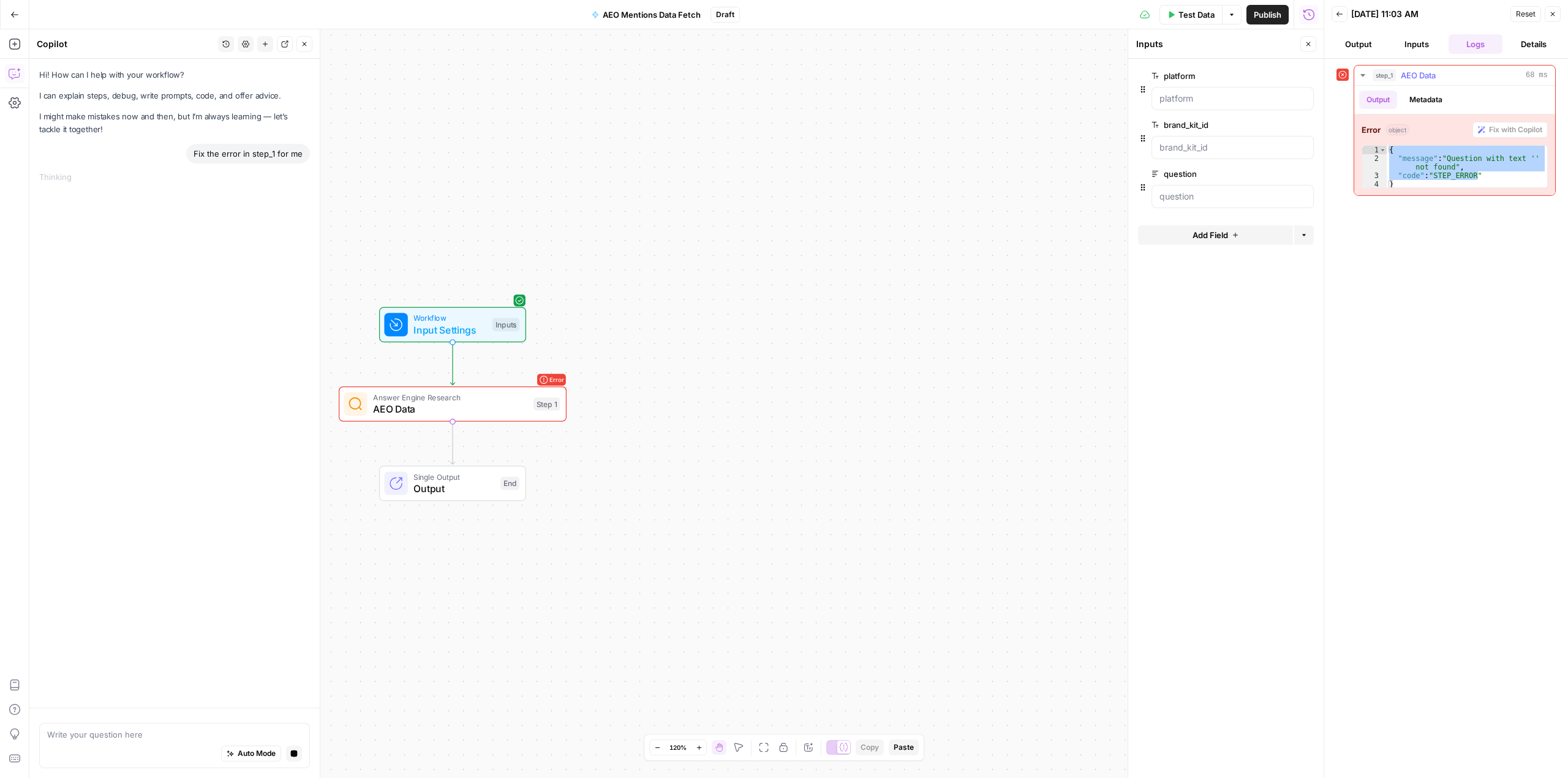
click at [1423, 95] on button "Metadata" at bounding box center [1426, 100] width 48 height 18
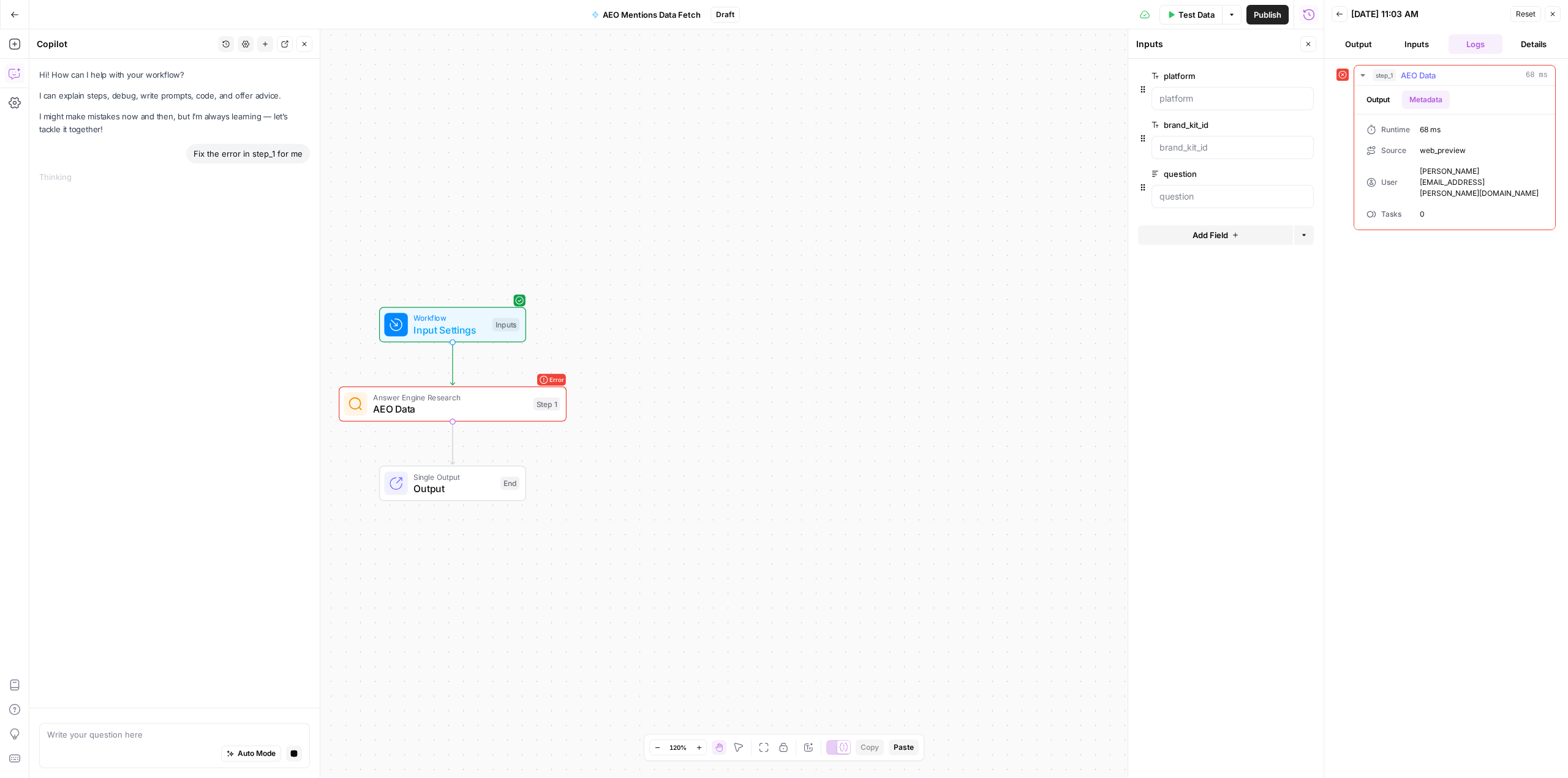
click at [1376, 100] on button "Output" at bounding box center [1378, 100] width 38 height 18
click at [1423, 39] on button "Inputs" at bounding box center [1417, 44] width 54 height 19
click at [1461, 36] on button "Logs" at bounding box center [1475, 44] width 54 height 19
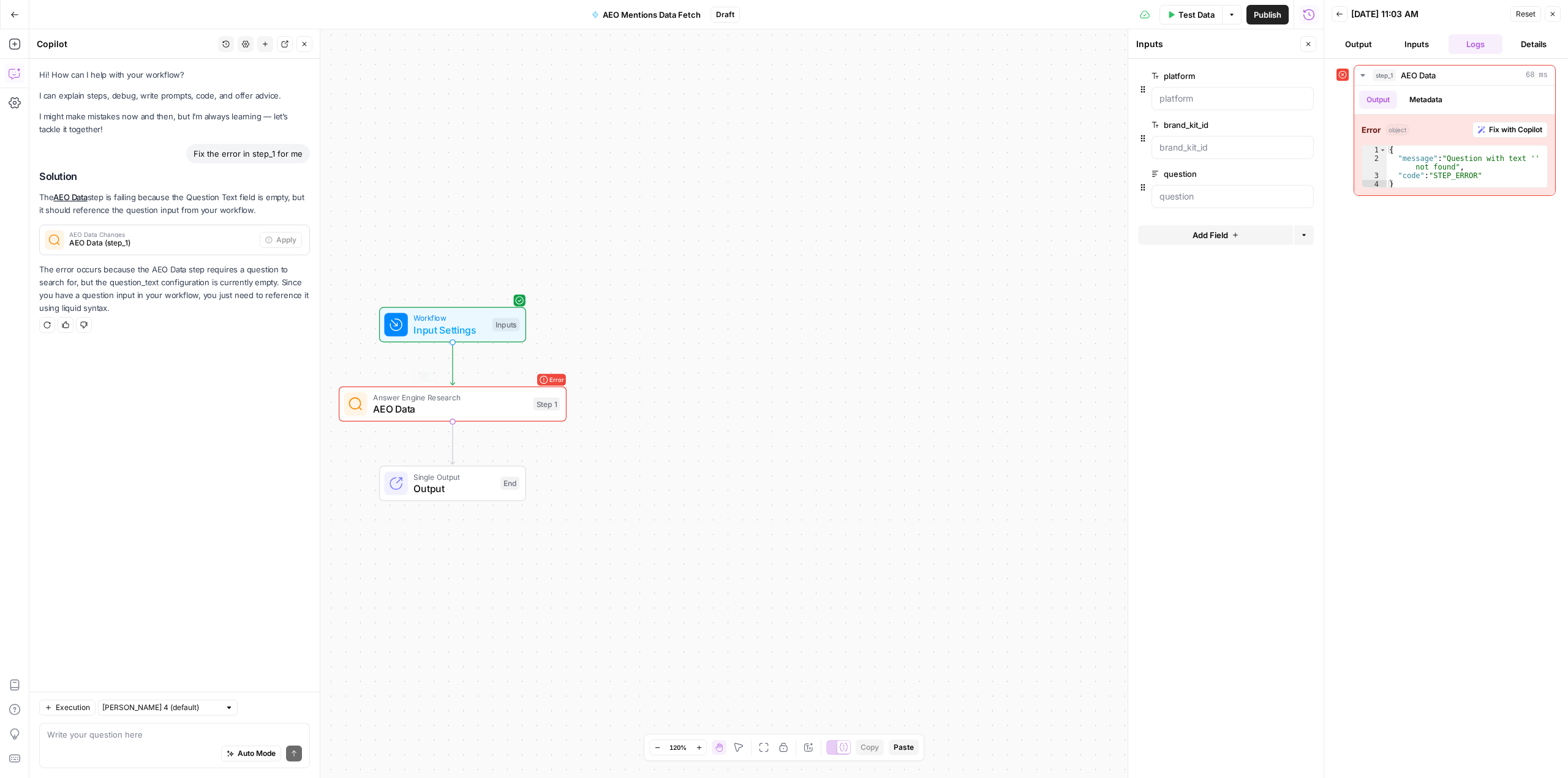
click at [471, 404] on span "AEO Data" at bounding box center [450, 409] width 154 height 14
type textarea "AEO Data"
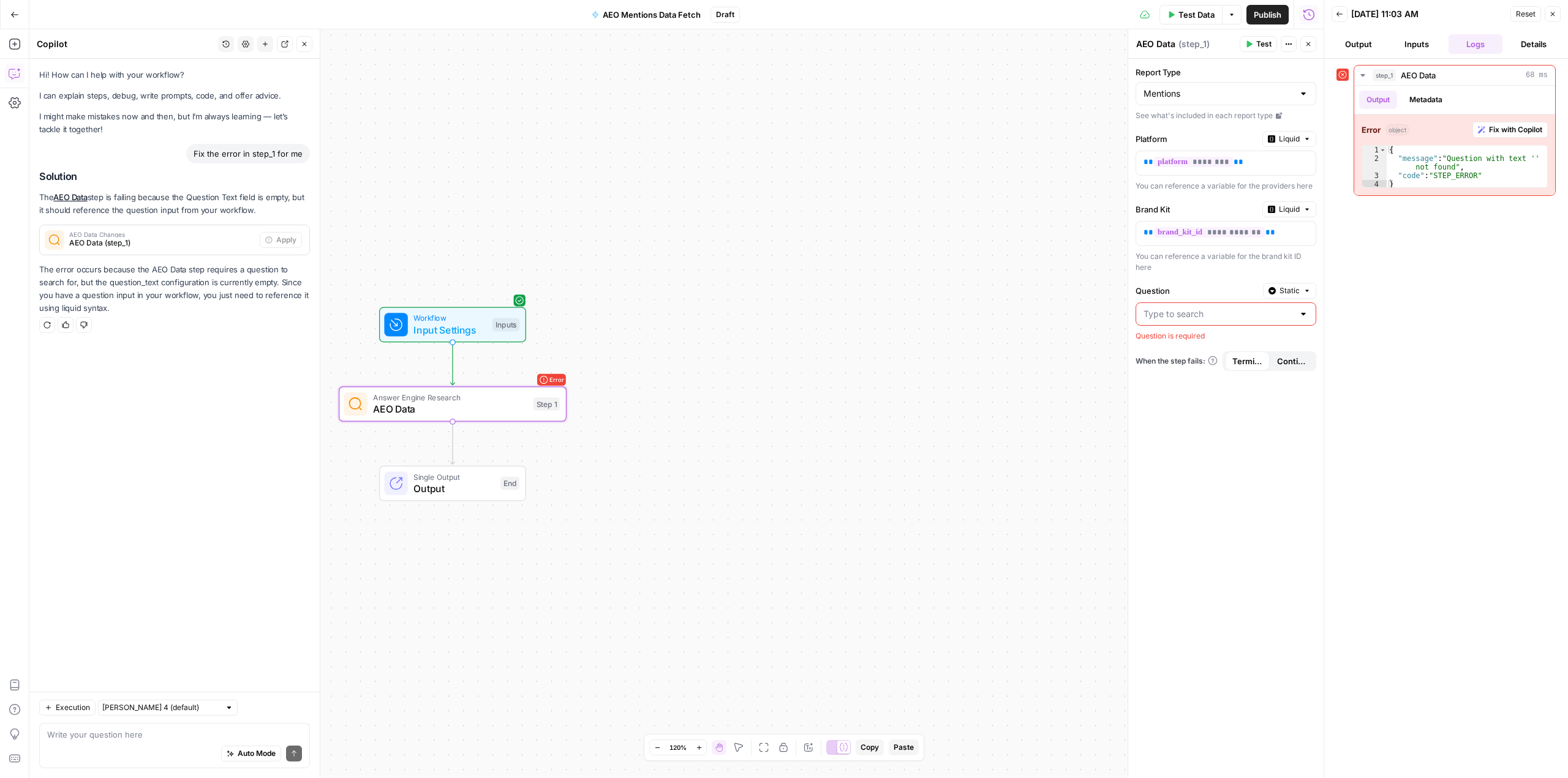
click at [1186, 315] on input "Question" at bounding box center [1219, 314] width 150 height 13
click at [1291, 290] on span "Static" at bounding box center [1289, 291] width 20 height 11
click at [1271, 345] on span "Liquid" at bounding box center [1266, 345] width 70 height 13
click at [1272, 311] on p at bounding box center [1216, 314] width 145 height 13
click at [1306, 313] on icon "button" at bounding box center [1304, 314] width 6 height 6
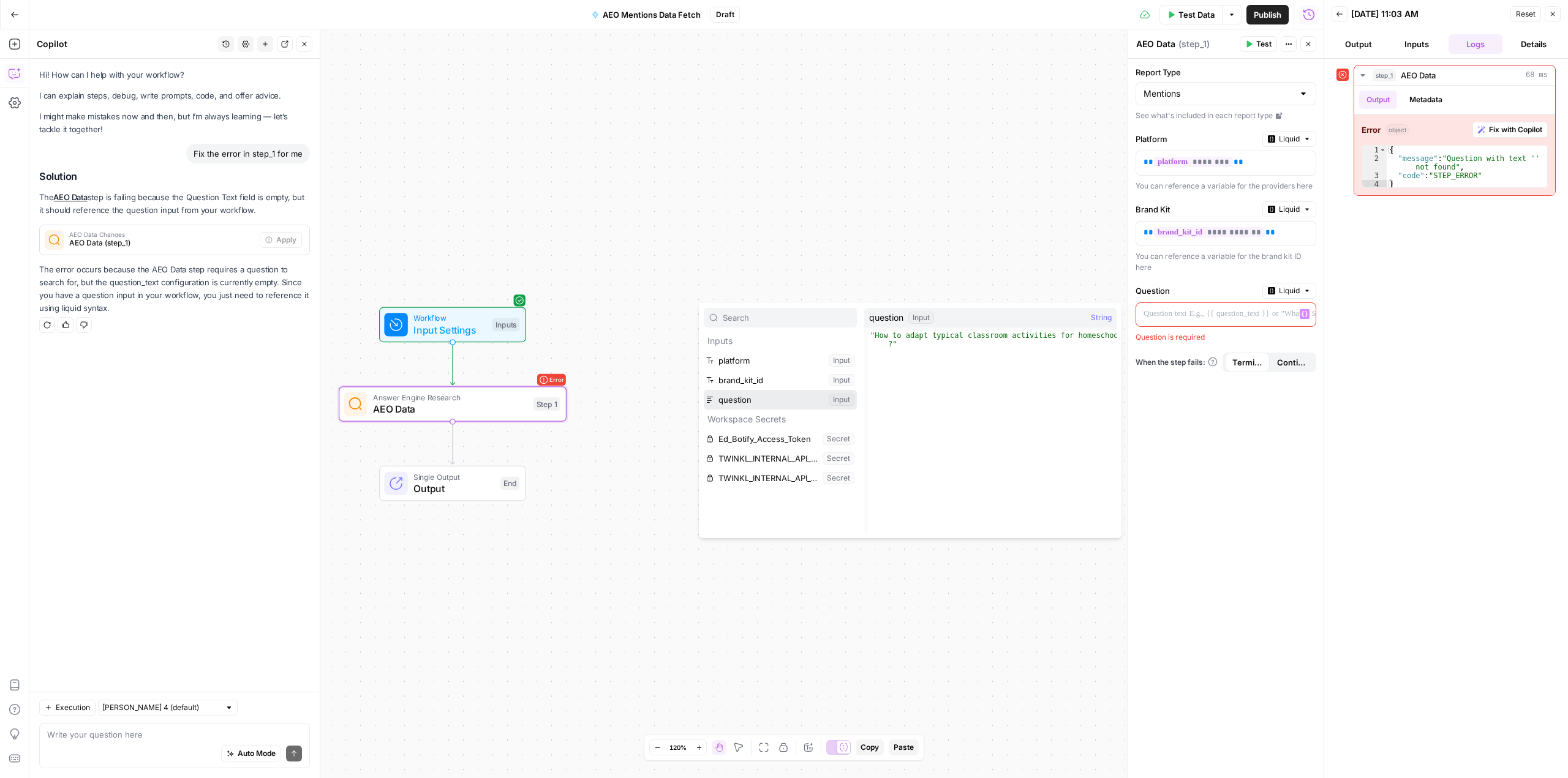
click at [748, 401] on button "Select variable question" at bounding box center [780, 399] width 153 height 19
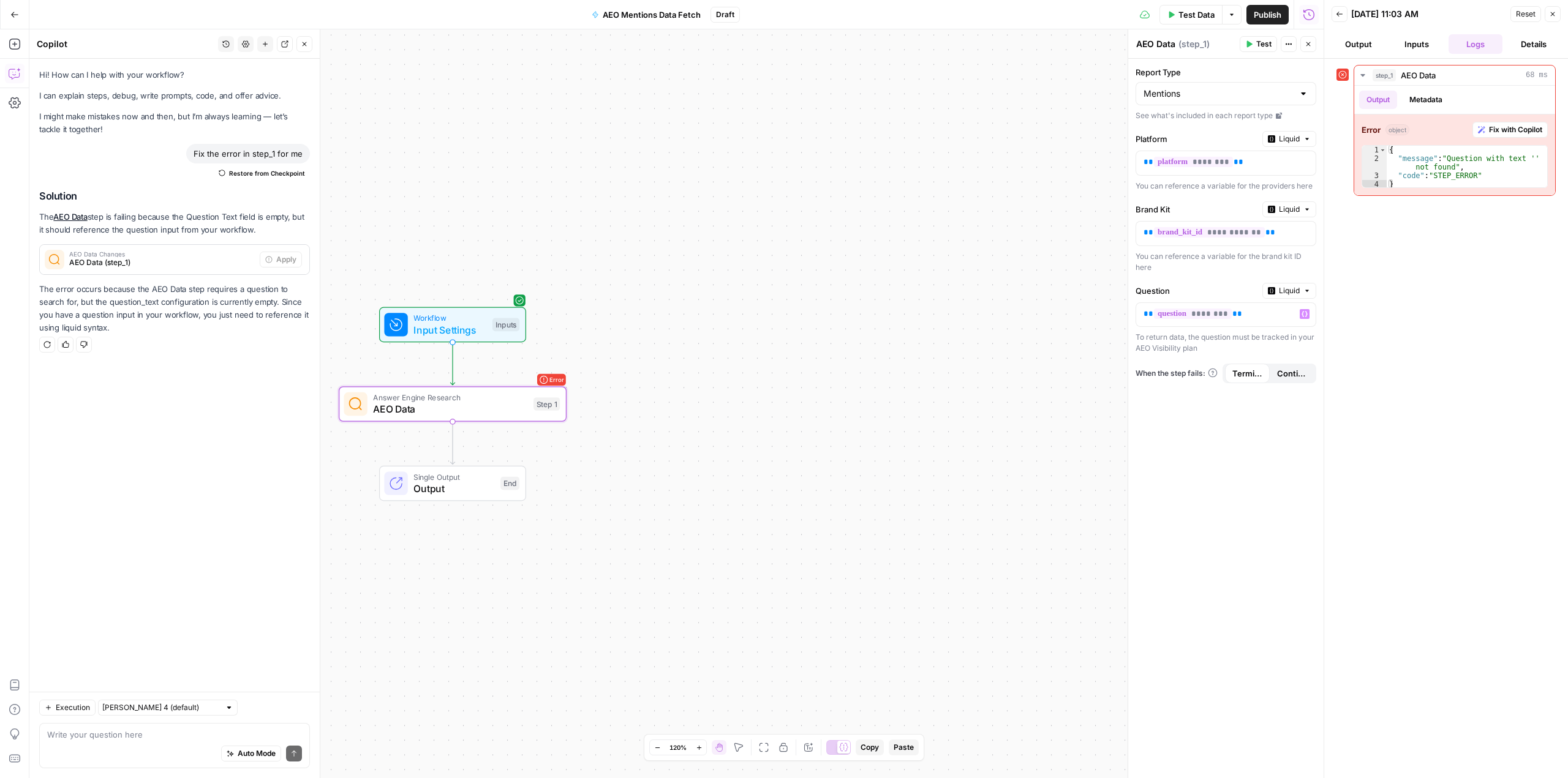
click at [1252, 41] on icon "button" at bounding box center [1249, 44] width 8 height 8
click at [446, 326] on span "Input Settings" at bounding box center [450, 329] width 73 height 14
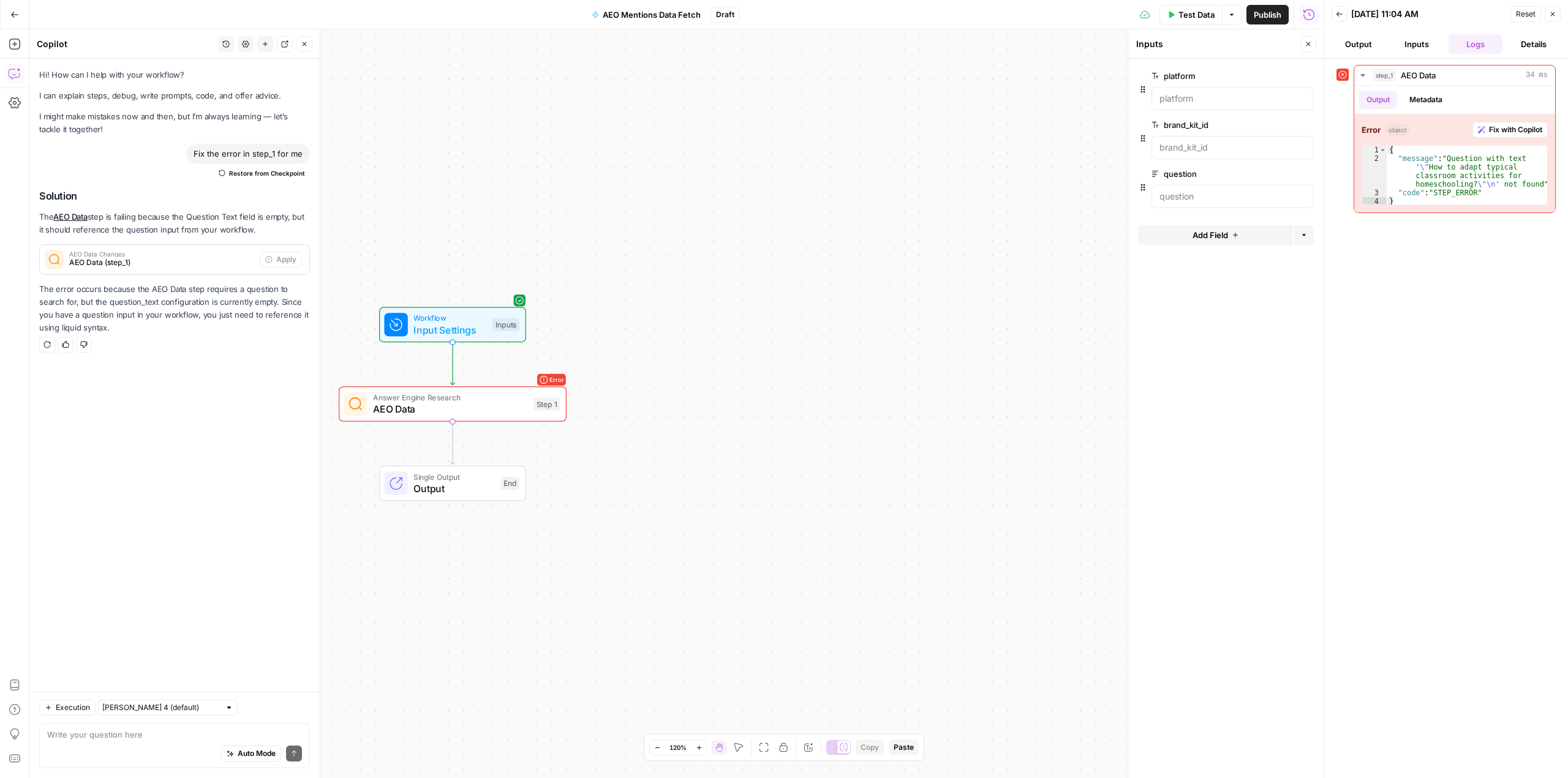
click at [1192, 188] on div at bounding box center [1232, 196] width 162 height 23
click at [1193, 17] on span "Test Data" at bounding box center [1197, 15] width 36 height 13
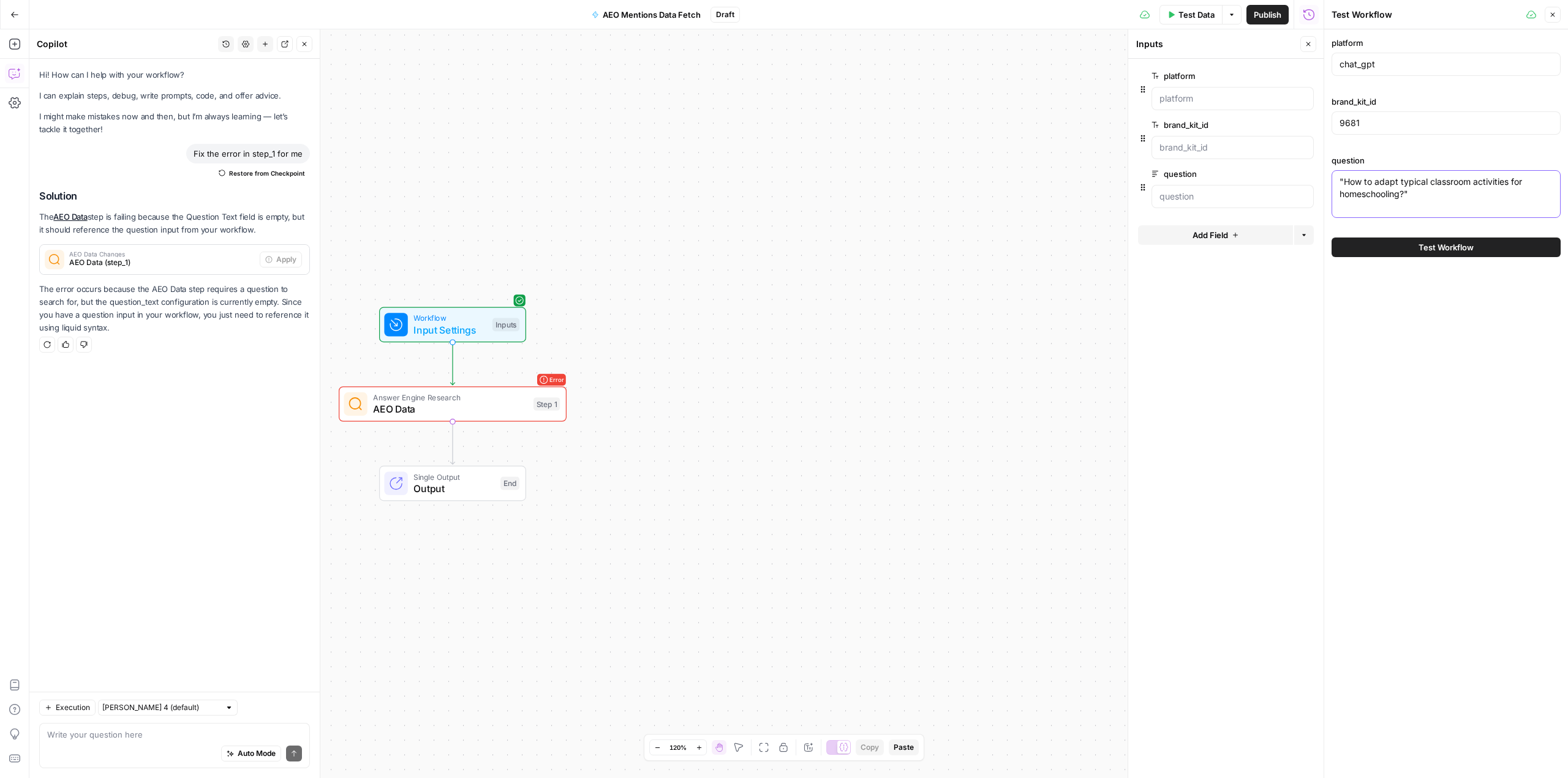
click at [1344, 180] on textarea ""How to adapt typical classroom activities for homeschooling?"" at bounding box center [1446, 188] width 213 height 24
click at [1415, 199] on textarea "How to adapt typical classroom activities for homeschooling?"" at bounding box center [1446, 188] width 213 height 24
type textarea "How to adapt typical classroom activities for homeschooling?"
click at [1416, 243] on button "Test Workflow" at bounding box center [1446, 247] width 229 height 19
click at [1425, 247] on span "Test Workflow" at bounding box center [1446, 247] width 55 height 13
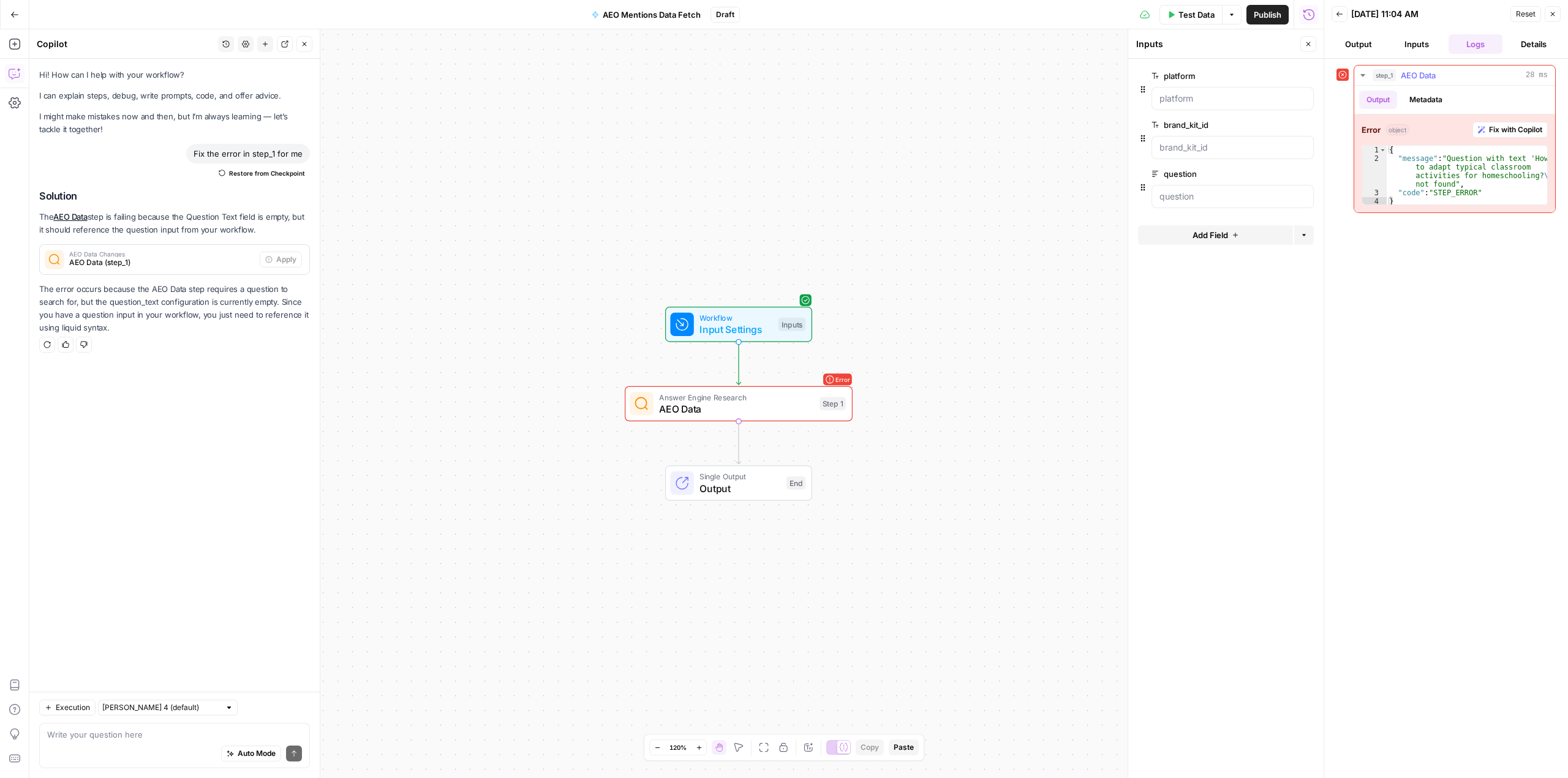
type textarea "**********"
click at [1432, 161] on div "{ "message" : "Question with text 'How to adapt typical classroom activities fo…" at bounding box center [1467, 184] width 160 height 77
click at [1237, 199] on input "question" at bounding box center [1232, 197] width 147 height 13
click at [1211, 150] on input "brand_kit_id" at bounding box center [1232, 148] width 147 height 13
click at [1200, 199] on input "question" at bounding box center [1232, 197] width 147 height 13
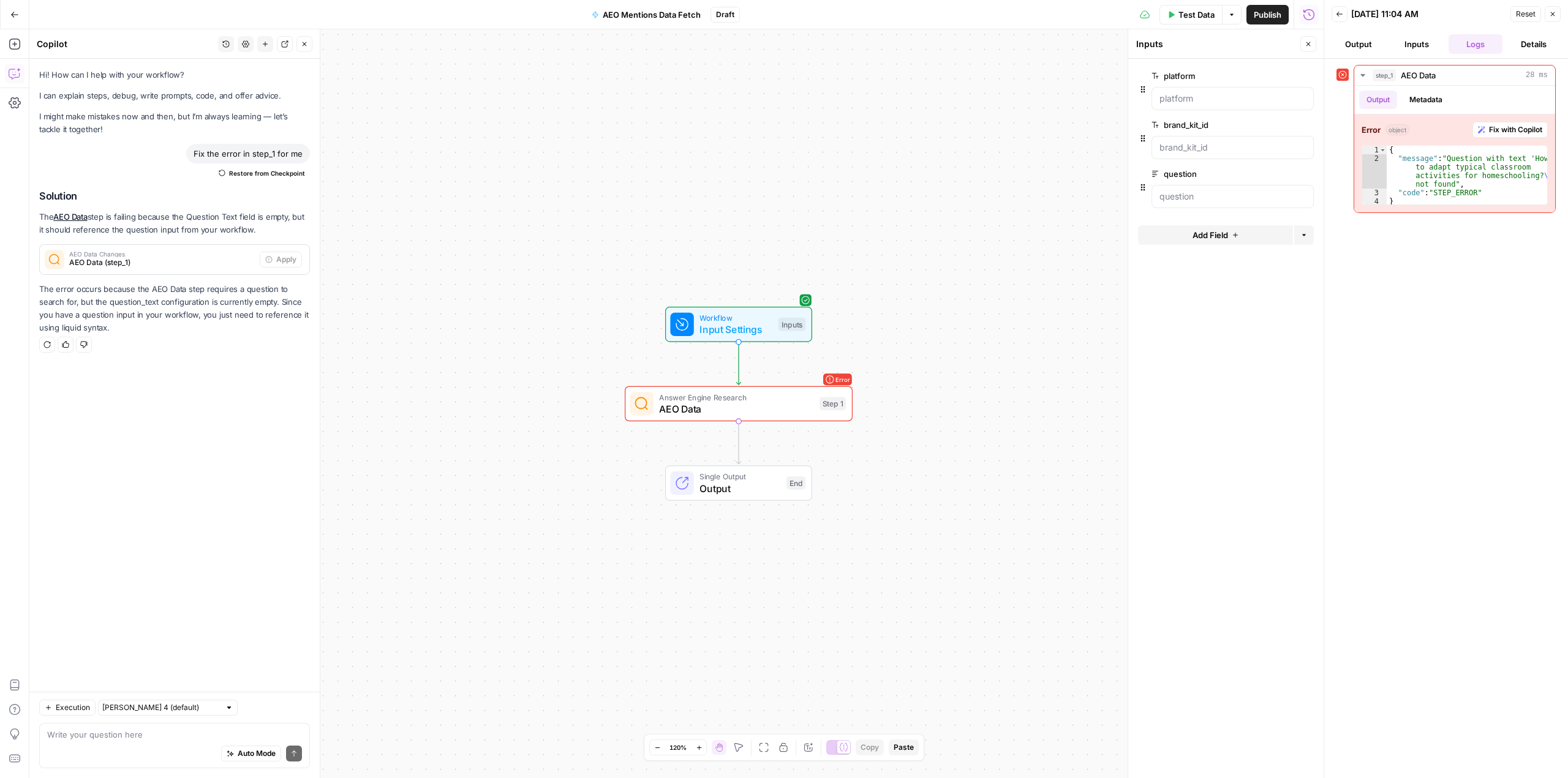
click at [751, 406] on span "AEO Data" at bounding box center [736, 409] width 154 height 14
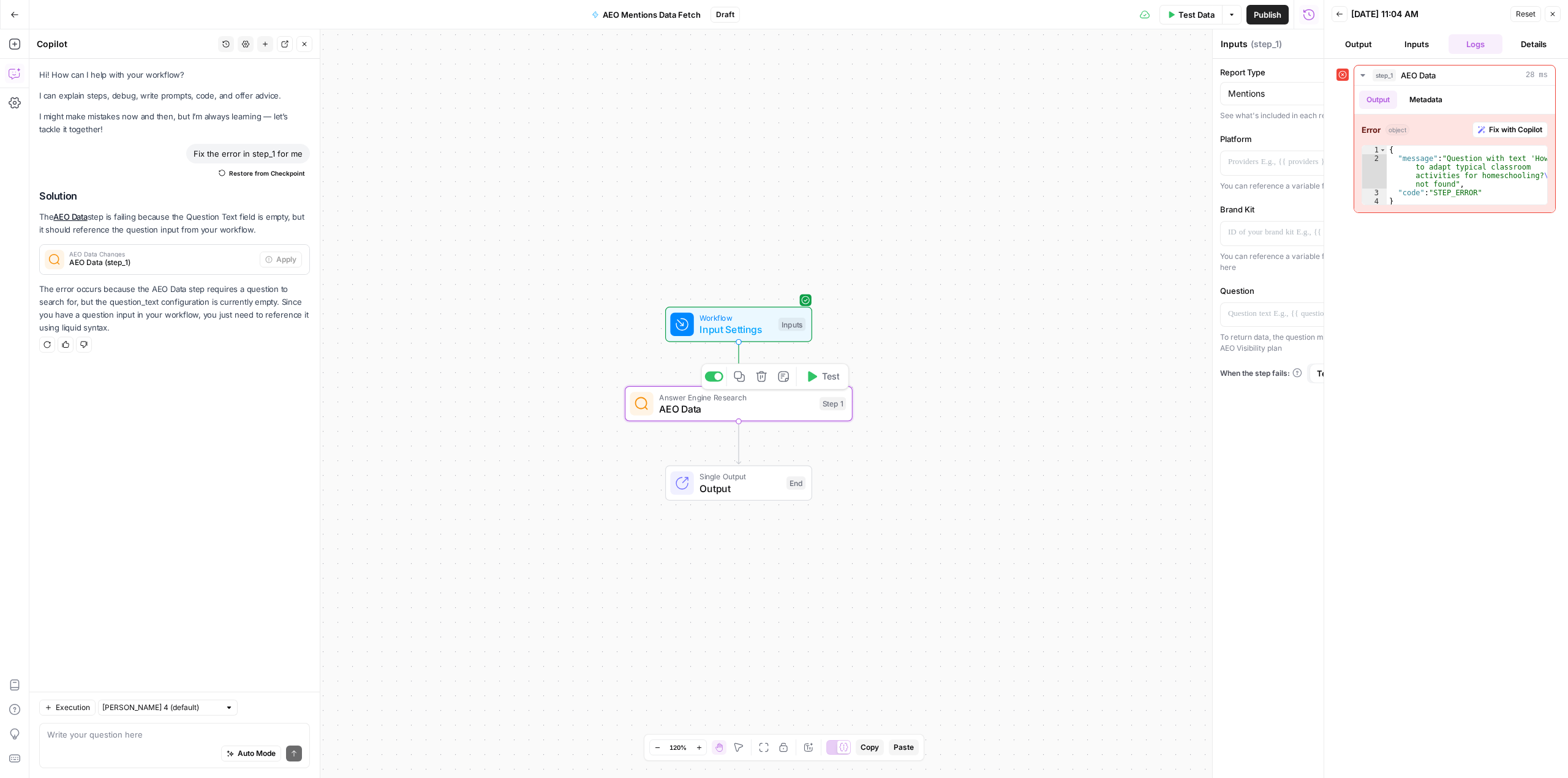
type textarea "AEO Data"
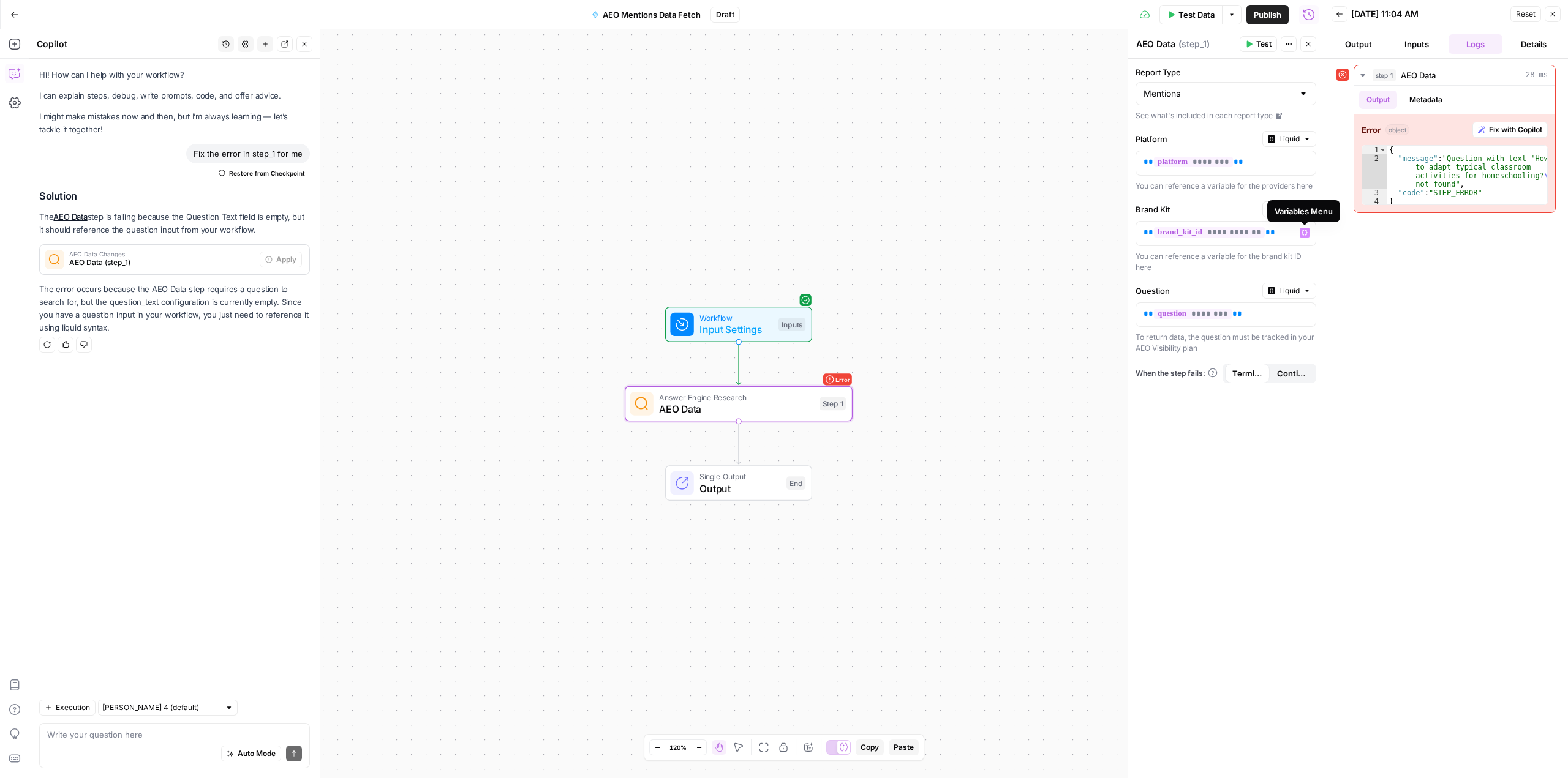
click at [1296, 207] on div "Variables Menu" at bounding box center [1303, 212] width 58 height 13
click at [1306, 233] on icon "button" at bounding box center [1304, 233] width 6 height 6
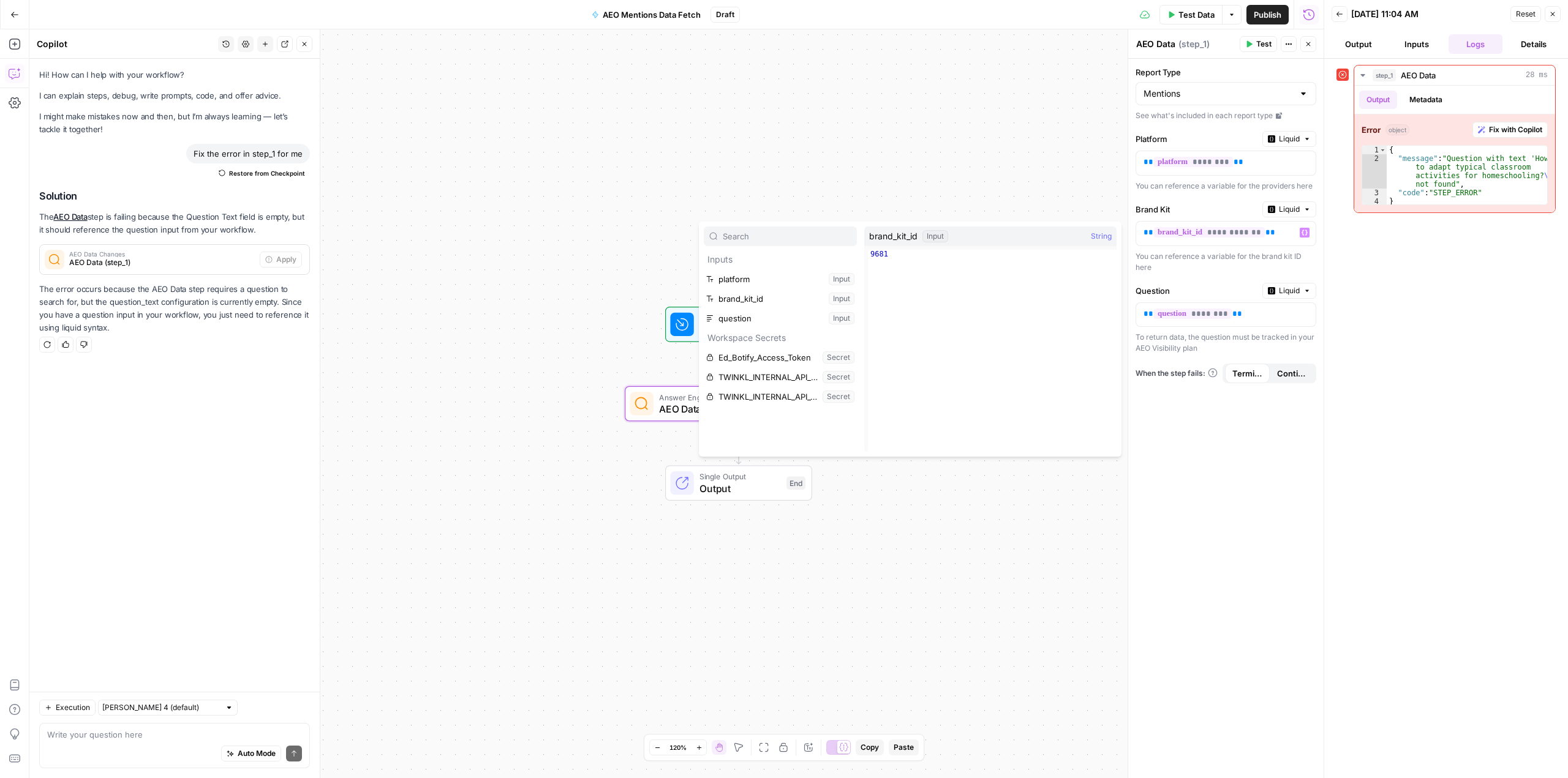
click at [1289, 210] on span "Liquid" at bounding box center [1289, 210] width 21 height 11
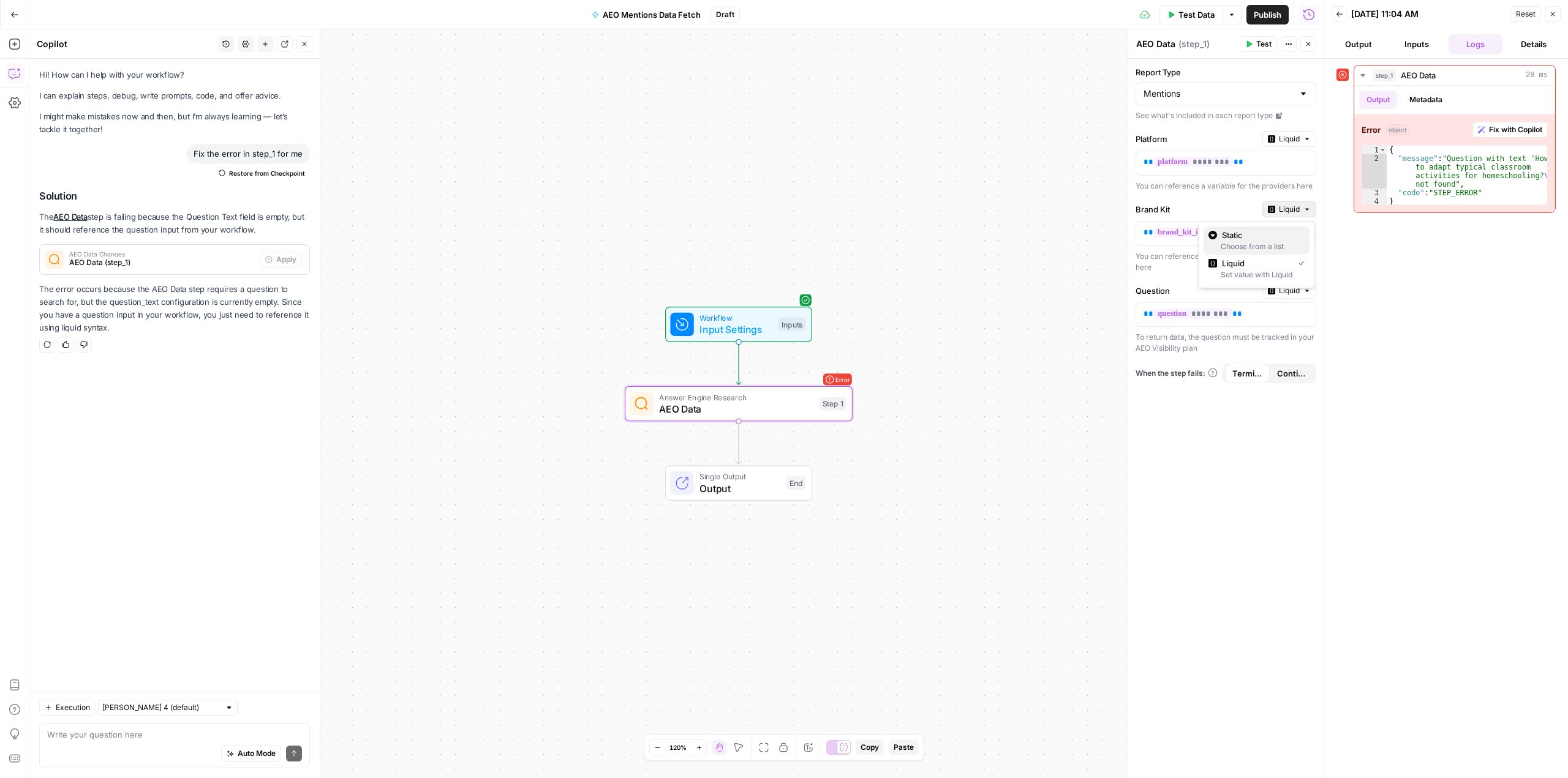
click at [1267, 235] on span "Static" at bounding box center [1261, 235] width 78 height 13
click at [1299, 234] on div at bounding box center [1303, 233] width 10 height 13
click at [1191, 292] on span "Twinkl UK" at bounding box center [1223, 298] width 155 height 13
type input "Twinkl UK"
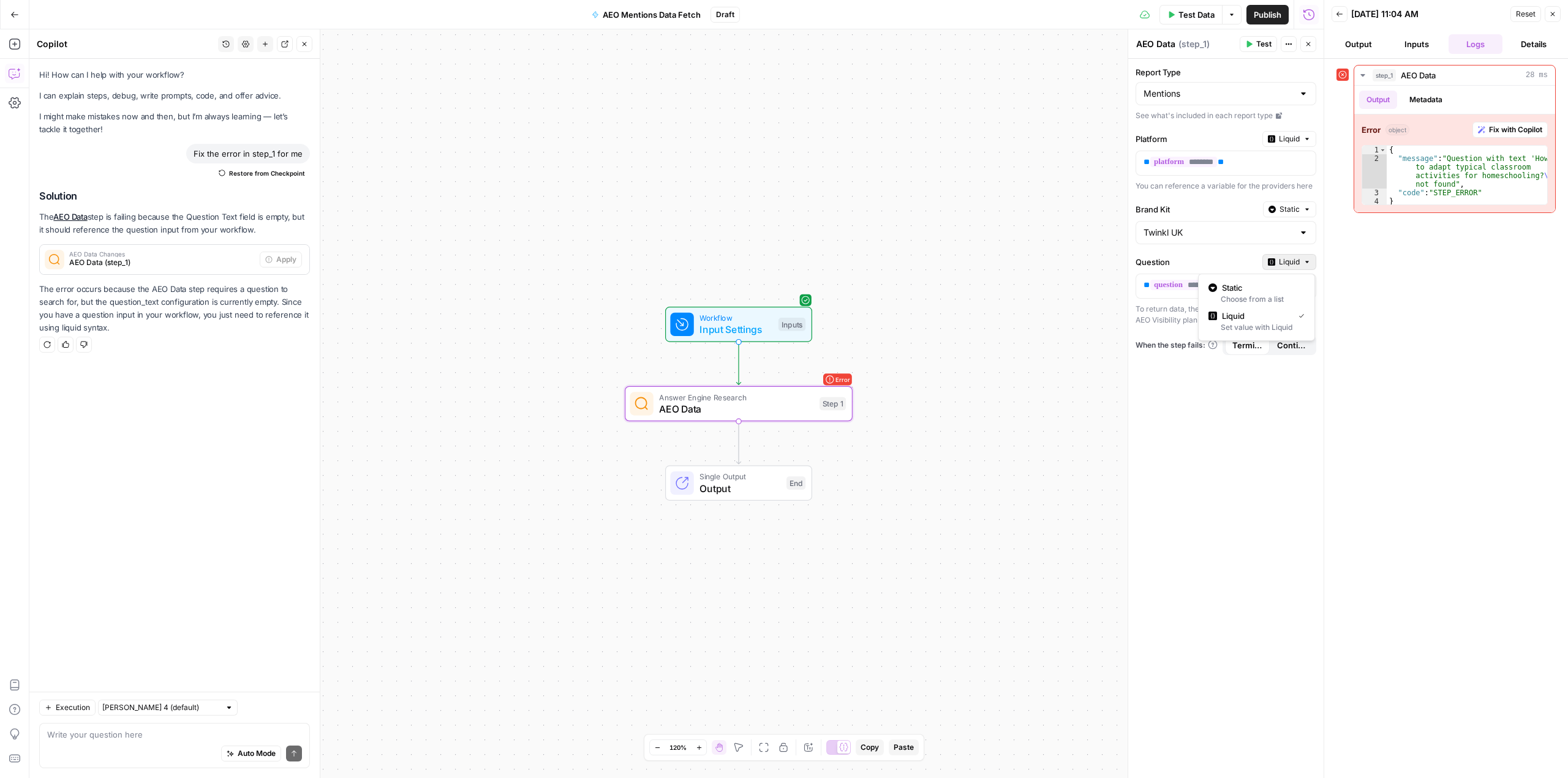
click at [1291, 263] on span "Liquid" at bounding box center [1289, 262] width 21 height 11
click at [1262, 292] on span "Static" at bounding box center [1261, 288] width 78 height 13
click at [1298, 286] on div at bounding box center [1303, 285] width 10 height 13
click at [1301, 232] on div at bounding box center [1303, 233] width 10 height 13
click at [1185, 279] on span "Twinkl USA" at bounding box center [1223, 280] width 155 height 13
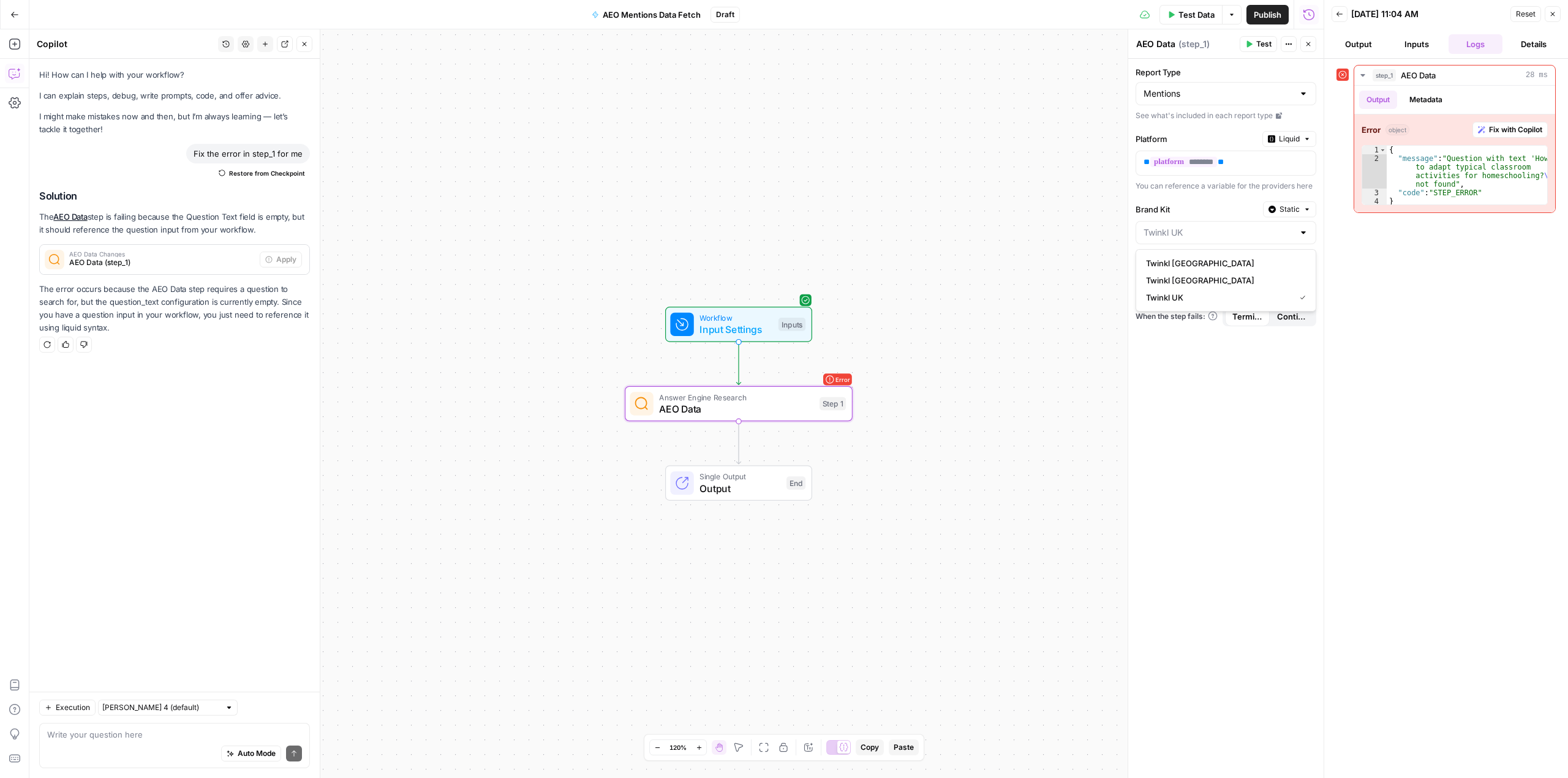
type input "Twinkl USA"
click at [1307, 282] on icon "button" at bounding box center [1304, 285] width 6 height 6
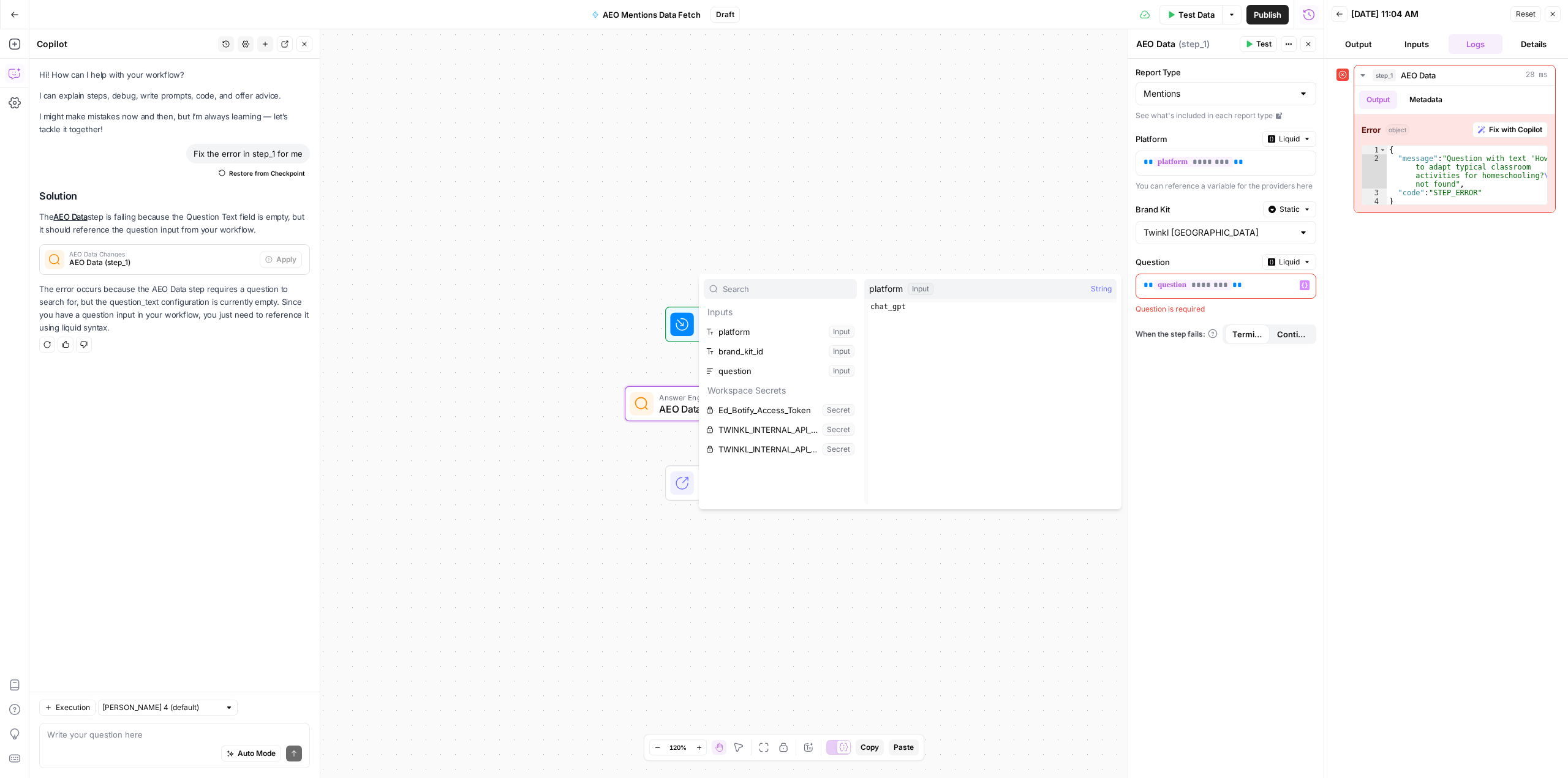
click at [1256, 287] on p "** ******** **" at bounding box center [1216, 285] width 145 height 13
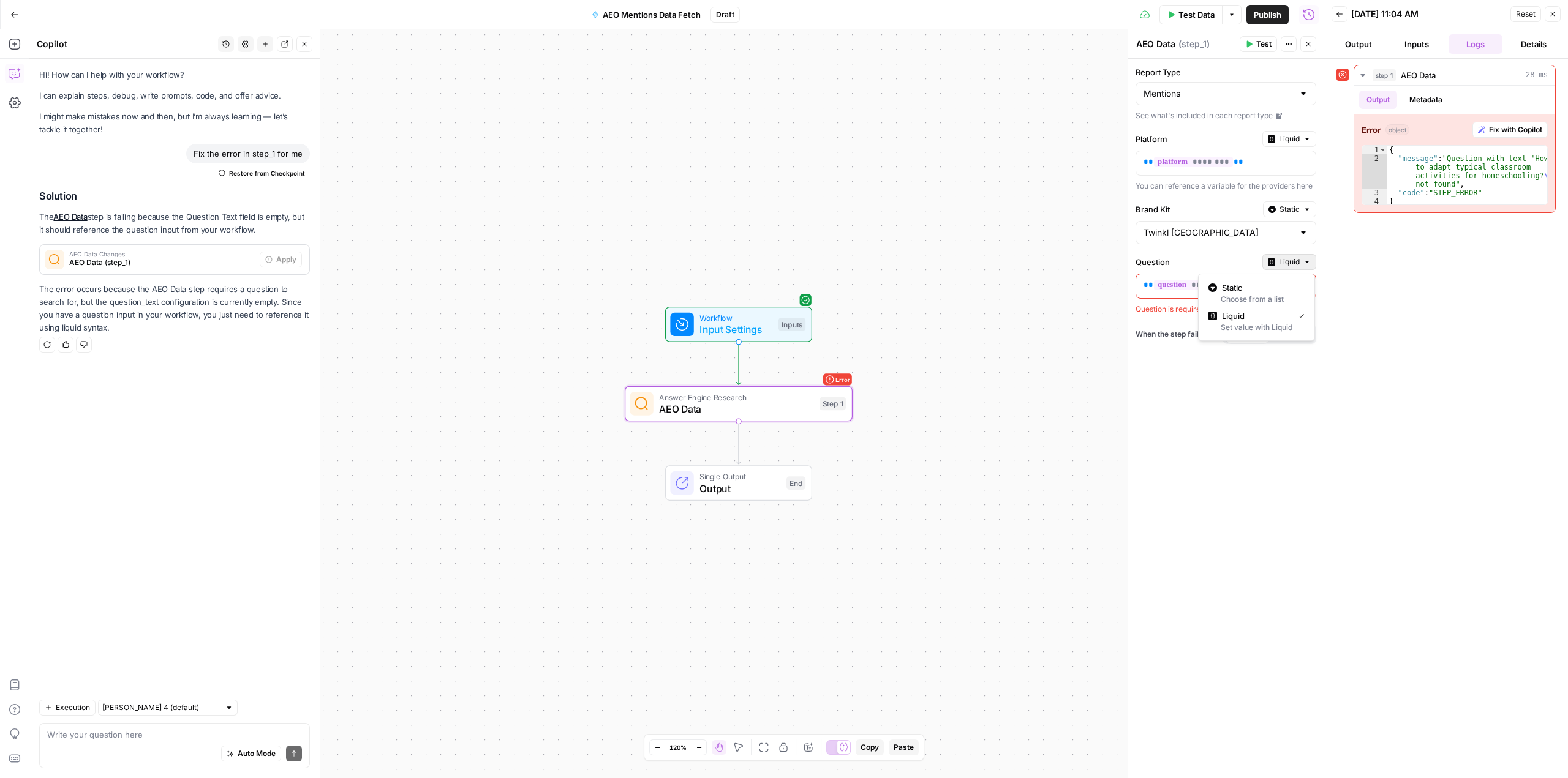
click at [1292, 263] on span "Liquid" at bounding box center [1289, 262] width 21 height 11
click at [1274, 293] on button "Static Choose from a list" at bounding box center [1256, 293] width 106 height 28
click at [1300, 284] on div at bounding box center [1303, 285] width 10 height 13
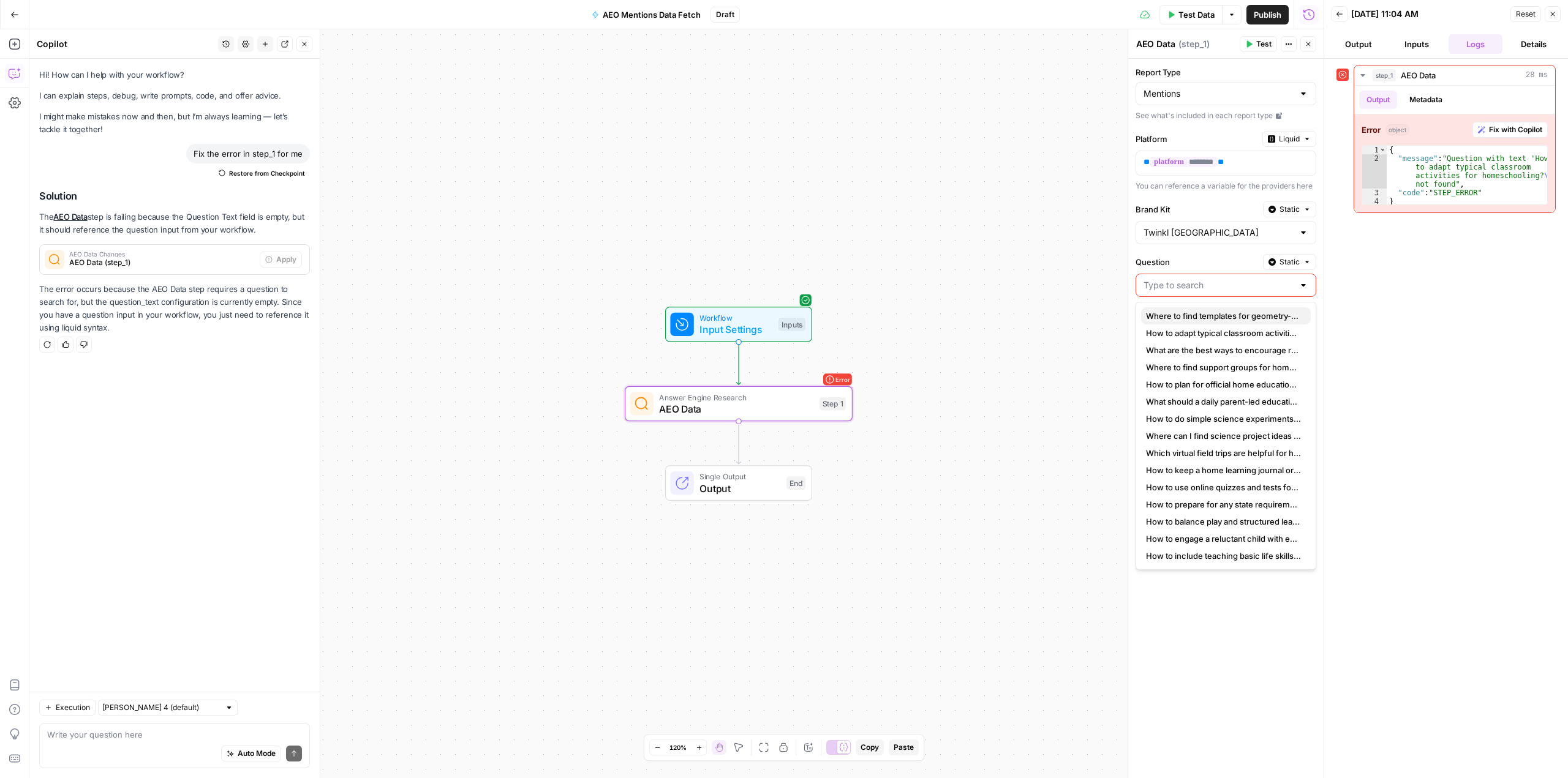
click at [1207, 315] on span "Where to find templates for geometry-based art projects?" at bounding box center [1223, 316] width 155 height 13
type input "Where to find templates for geometry-based art projects?"
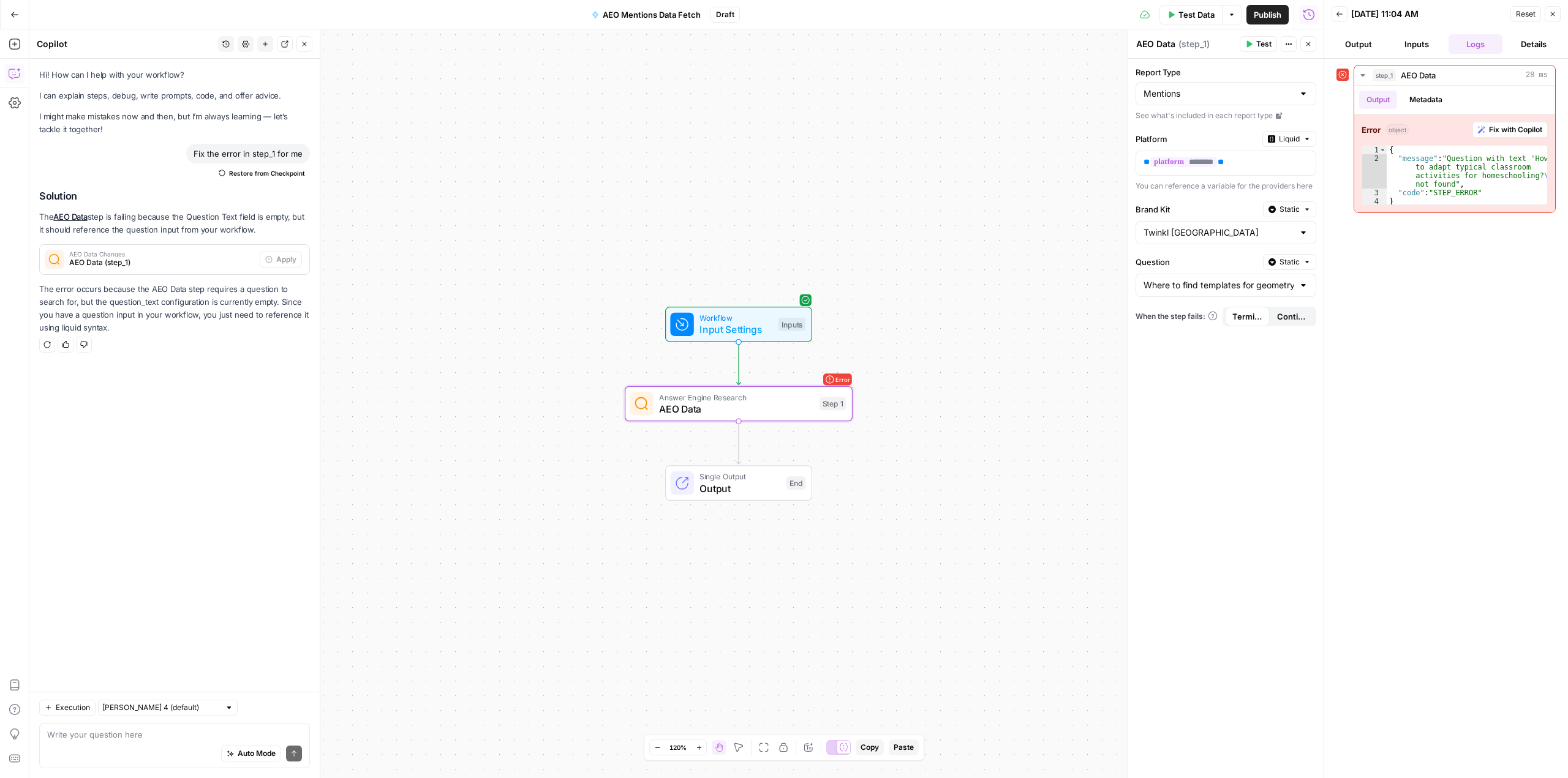
click at [1257, 43] on span "Test" at bounding box center [1264, 44] width 15 height 11
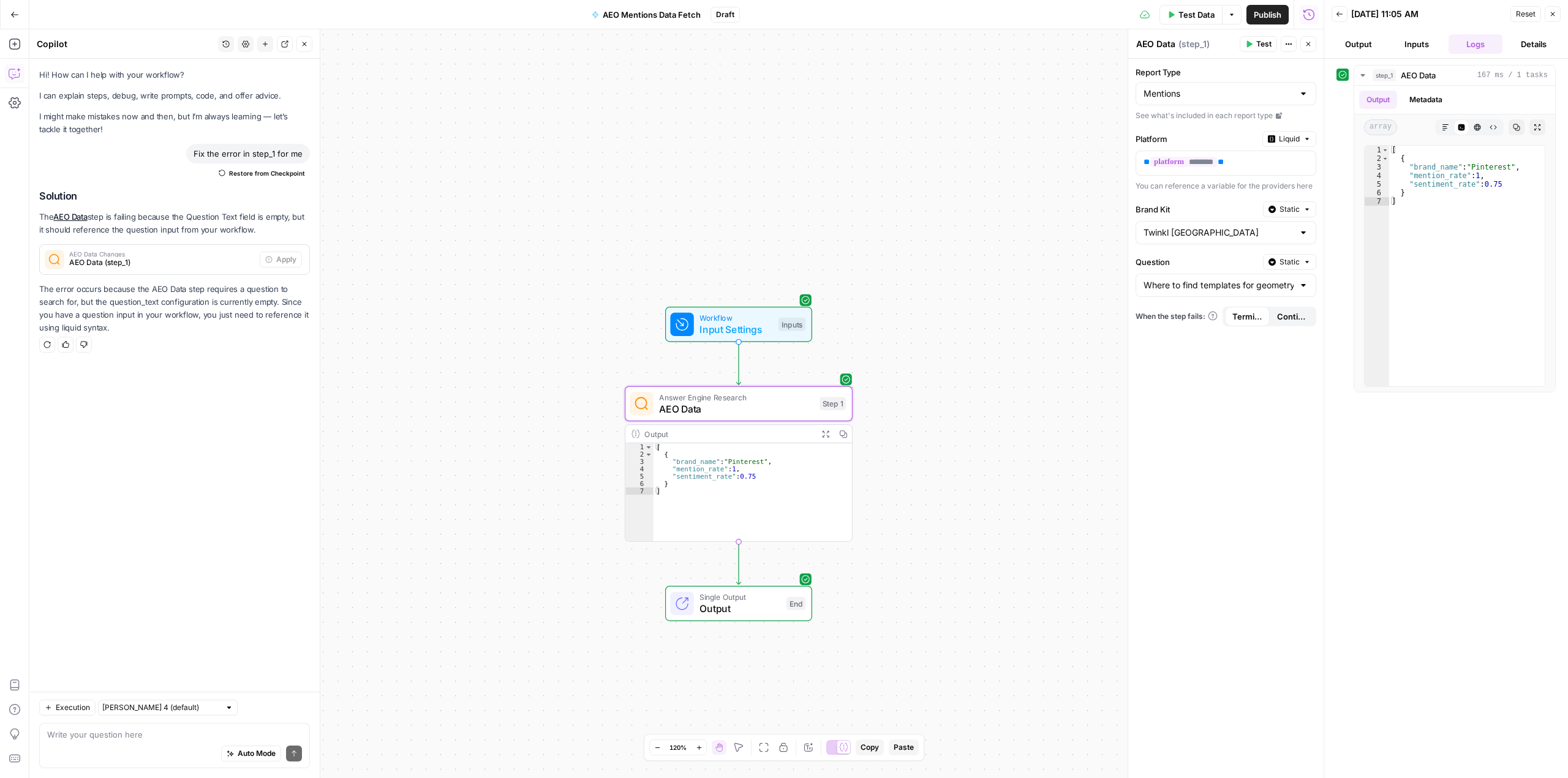
click at [1304, 288] on div at bounding box center [1303, 285] width 10 height 13
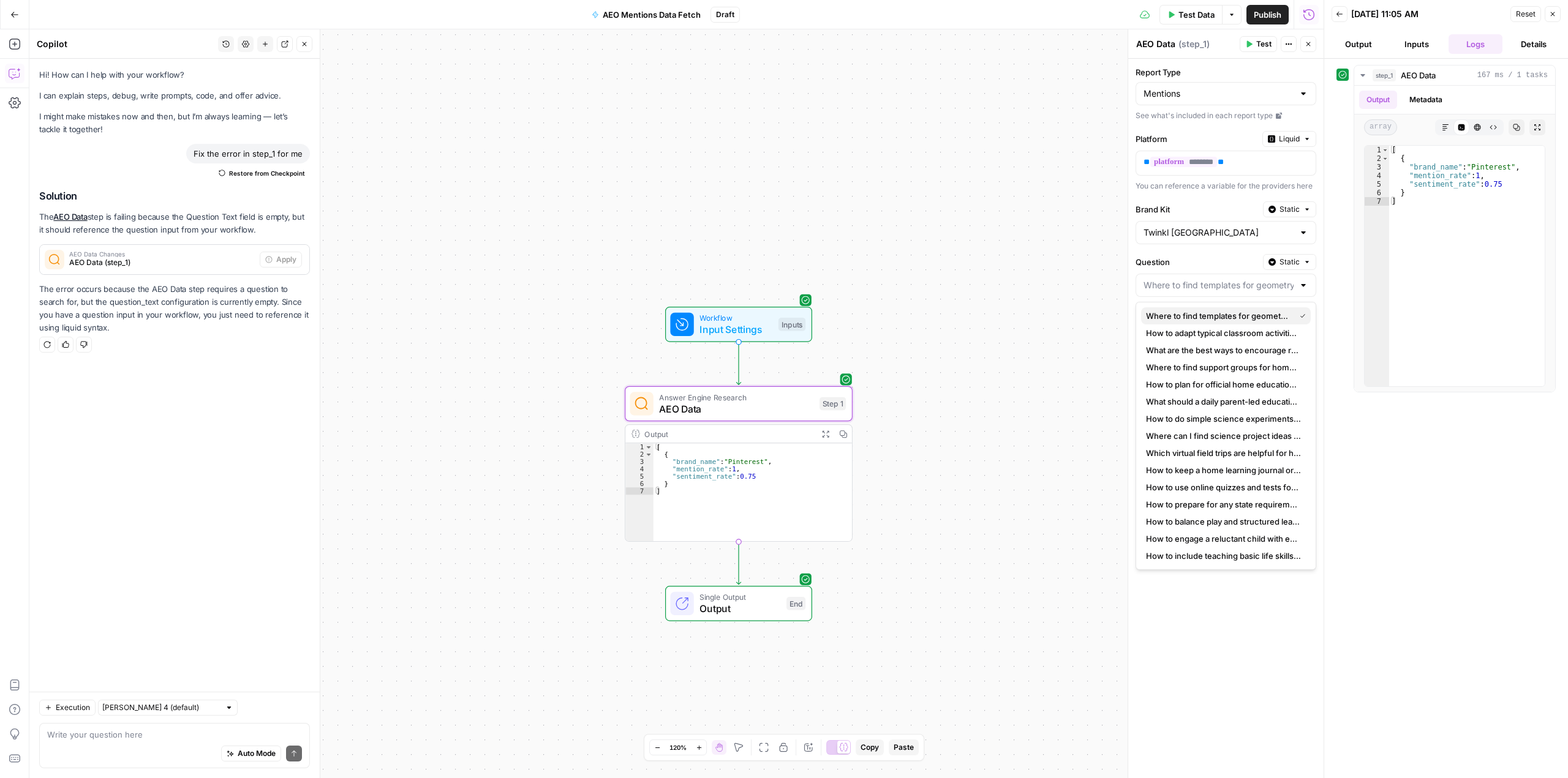
click at [1232, 319] on span "Where to find templates for geometry-based art projects?" at bounding box center [1218, 316] width 144 height 13
type input "Where to find templates for geometry-based art projects?"
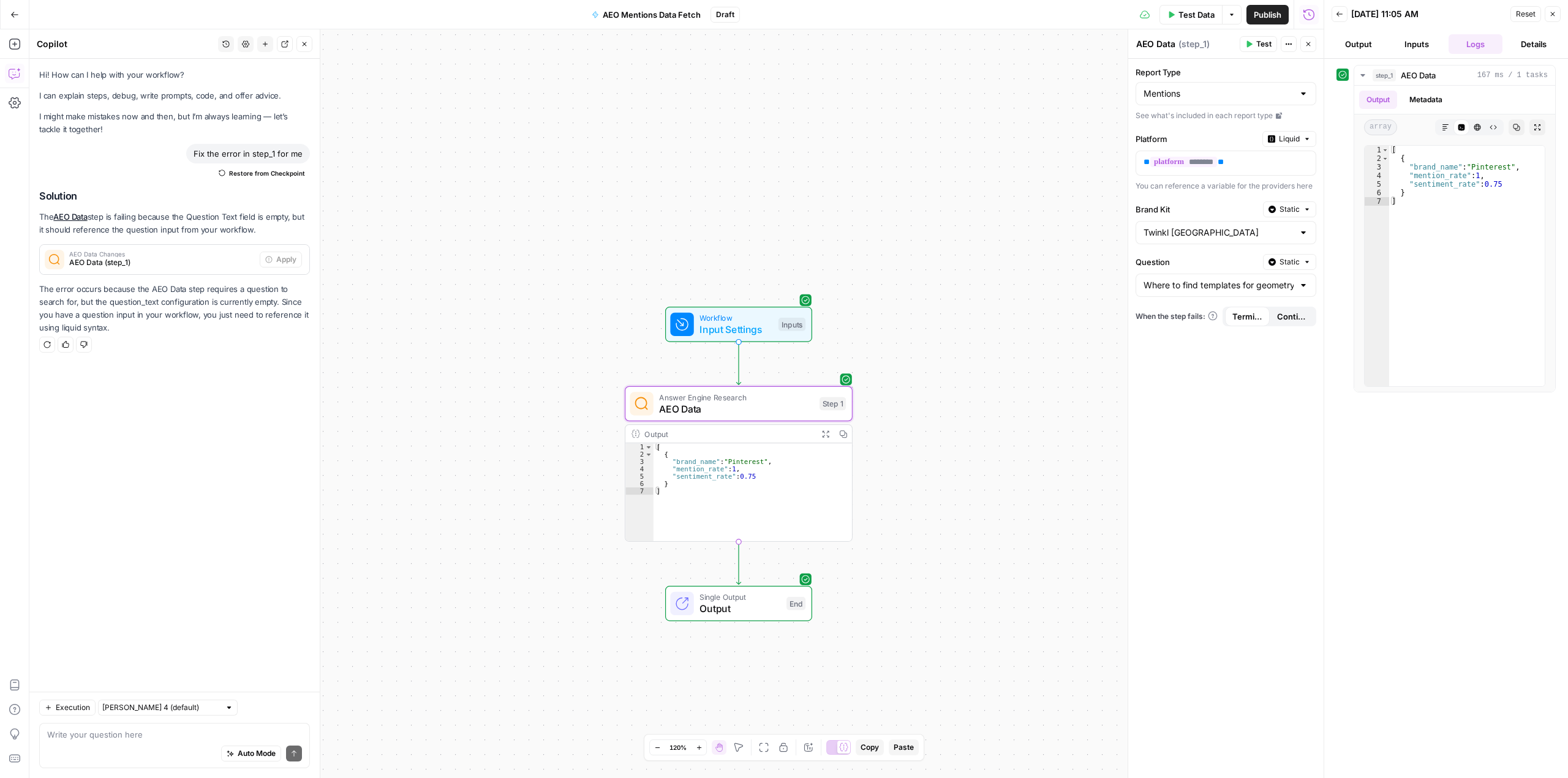
click at [1296, 283] on div "Where to find templates for geometry-based art projects?" at bounding box center [1225, 285] width 181 height 23
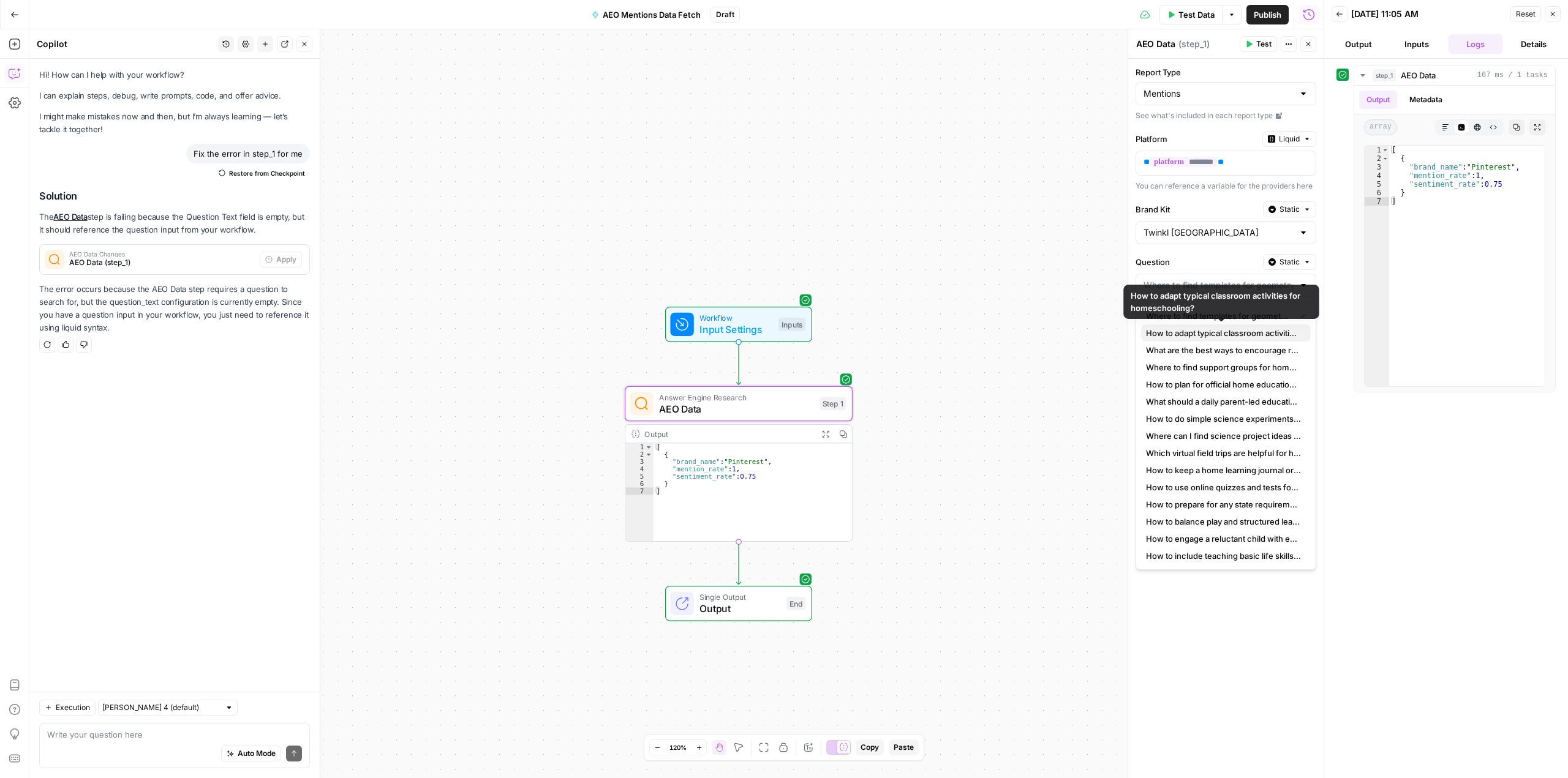
click at [1234, 329] on span "How to adapt typical classroom activities for homeschooling?" at bounding box center [1223, 333] width 155 height 13
type input "How to adapt typical classroom activities for homeschooling?"
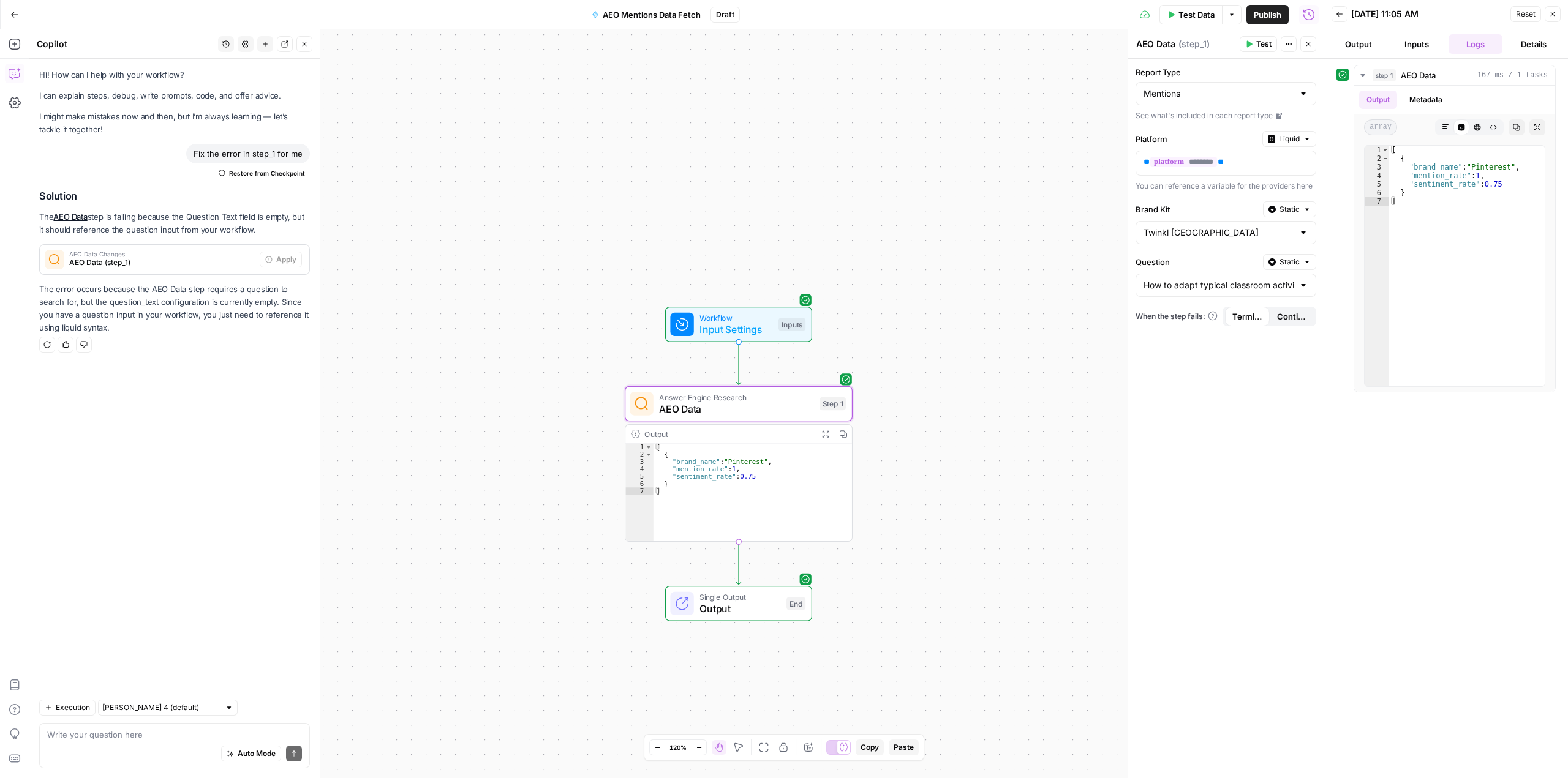
click at [1252, 43] on div "Publish P" at bounding box center [1266, 41] width 40 height 13
click at [1257, 36] on button "Test" at bounding box center [1259, 44] width 38 height 16
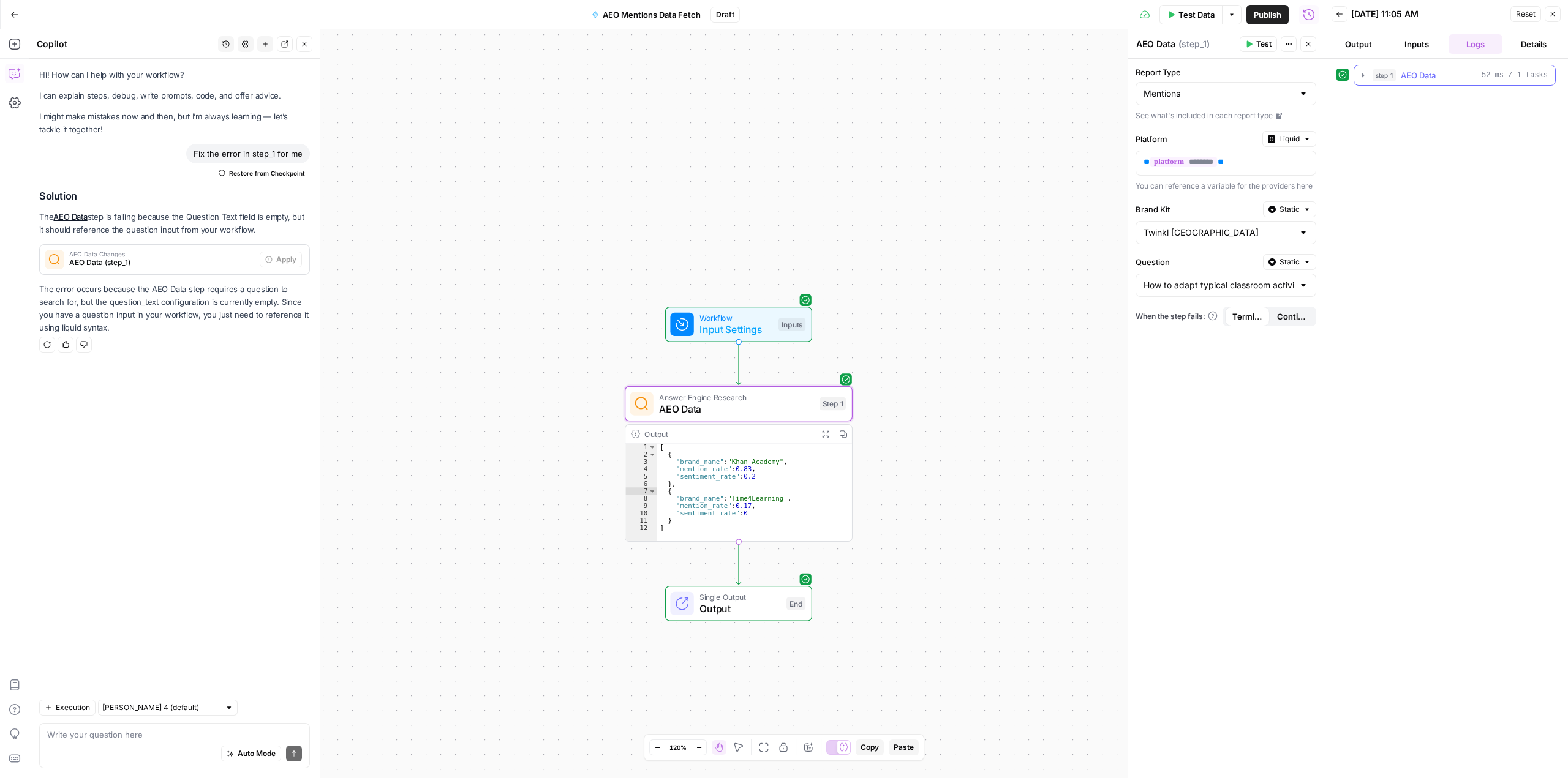
click at [1360, 74] on icon "button" at bounding box center [1363, 75] width 10 height 10
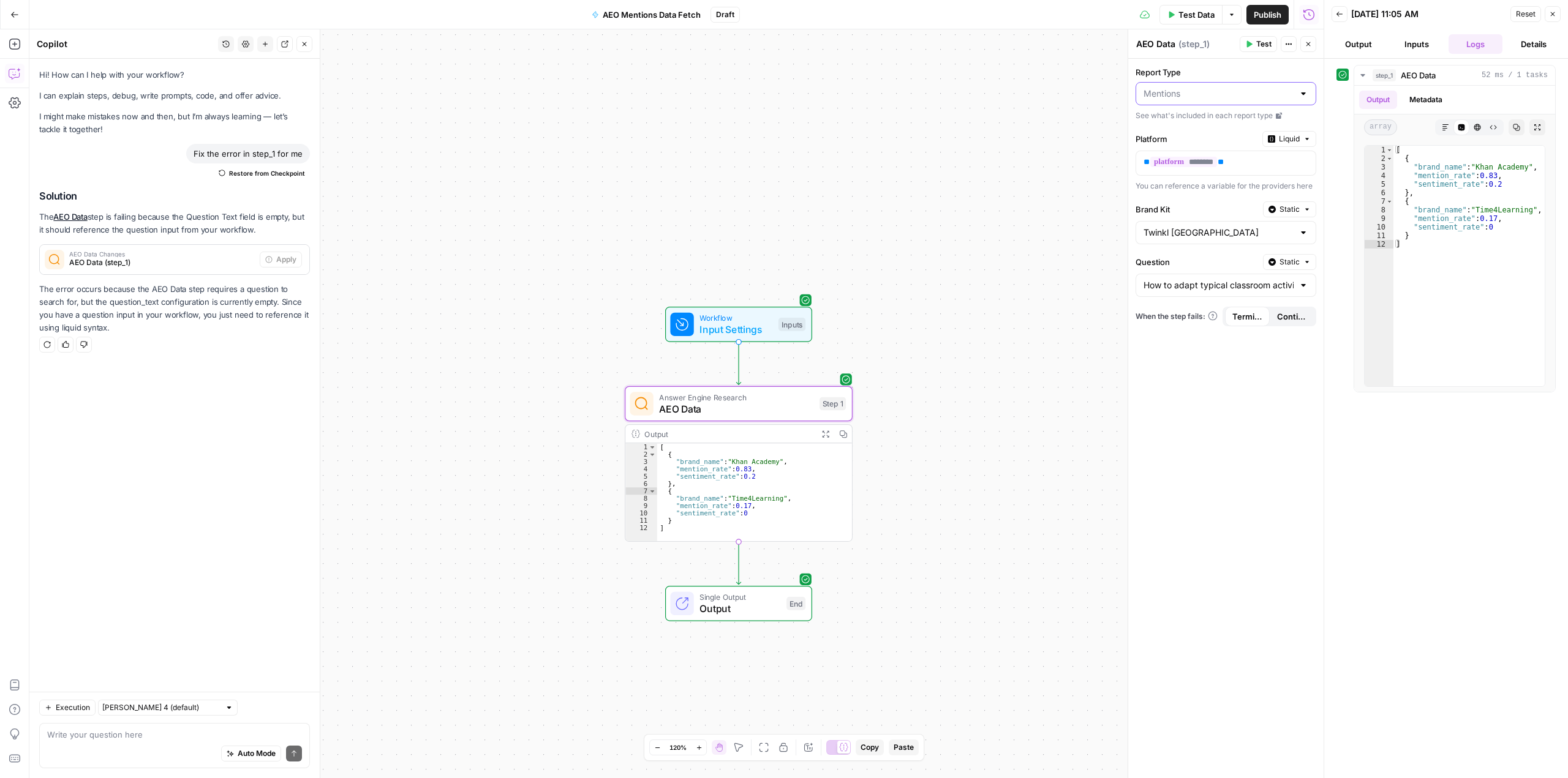
click at [1219, 90] on input "Report Type" at bounding box center [1219, 94] width 150 height 13
click at [1190, 140] on span "Citations" at bounding box center [1223, 141] width 155 height 13
type input "Citations"
click at [1251, 42] on icon "button" at bounding box center [1249, 44] width 8 height 8
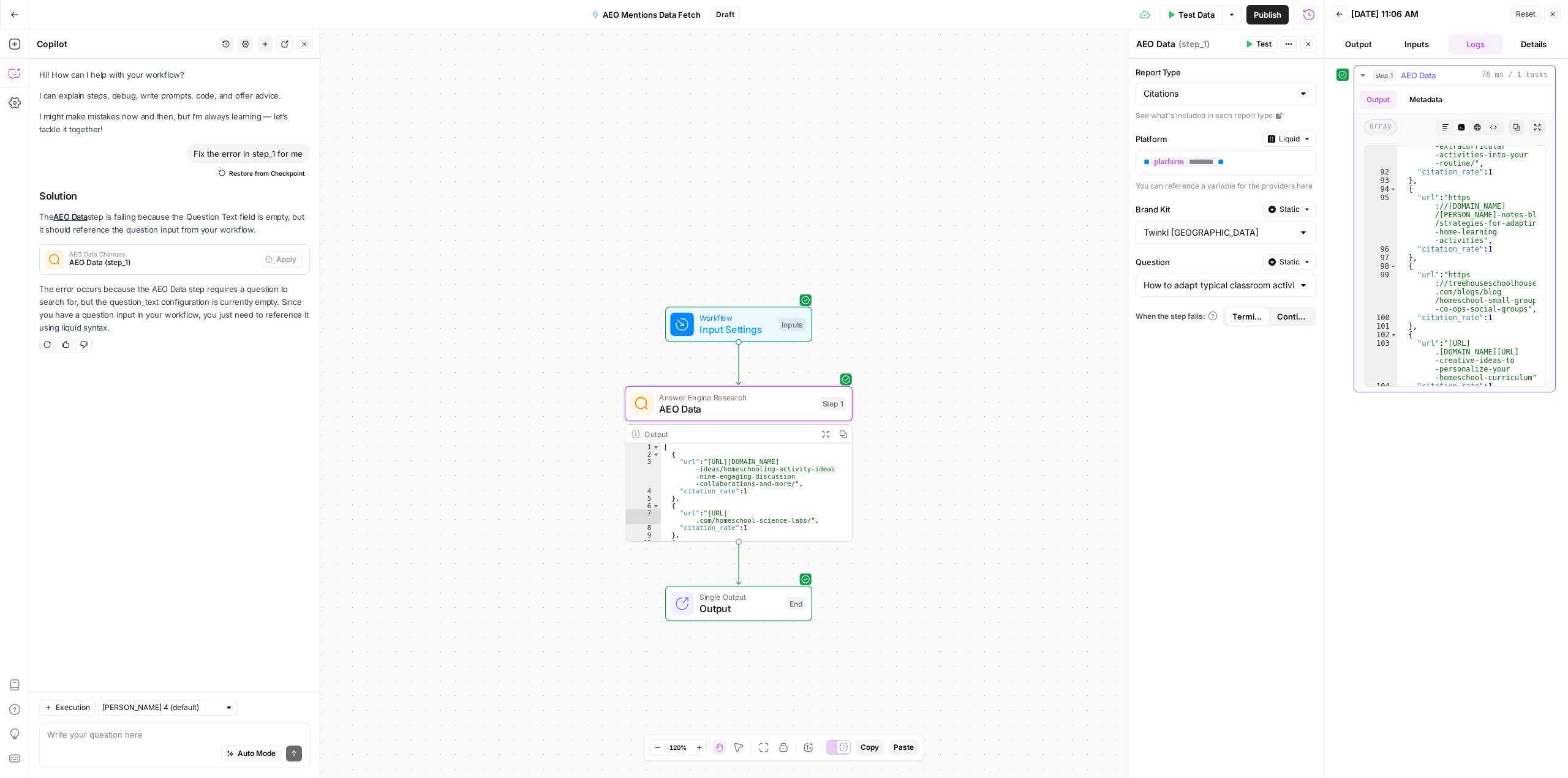
scroll to position [1616, 0]
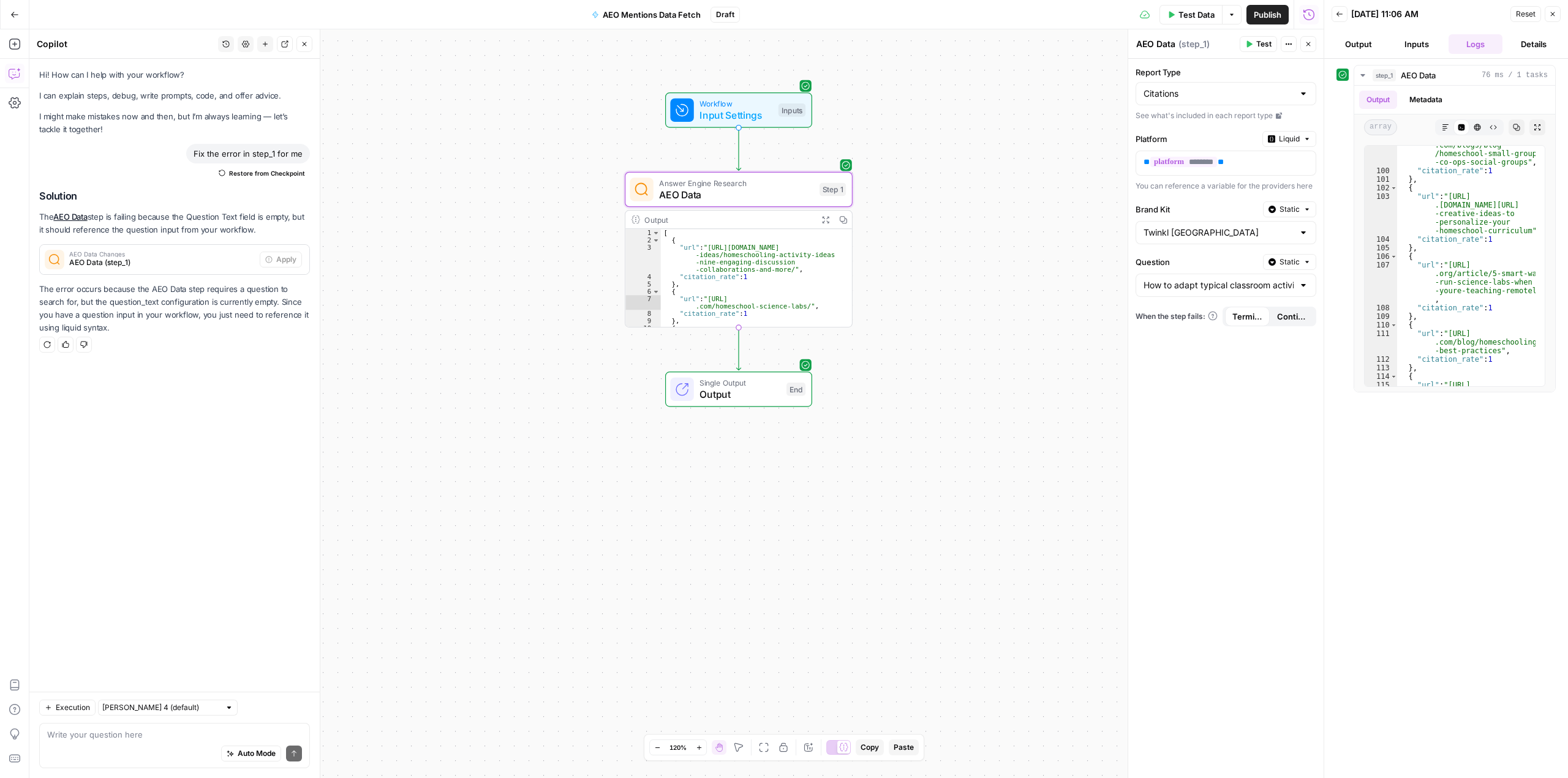
click at [1301, 287] on div at bounding box center [1303, 285] width 10 height 13
click at [1310, 260] on icon "button" at bounding box center [1307, 262] width 8 height 8
click at [1188, 279] on input "Question" at bounding box center [1219, 285] width 150 height 13
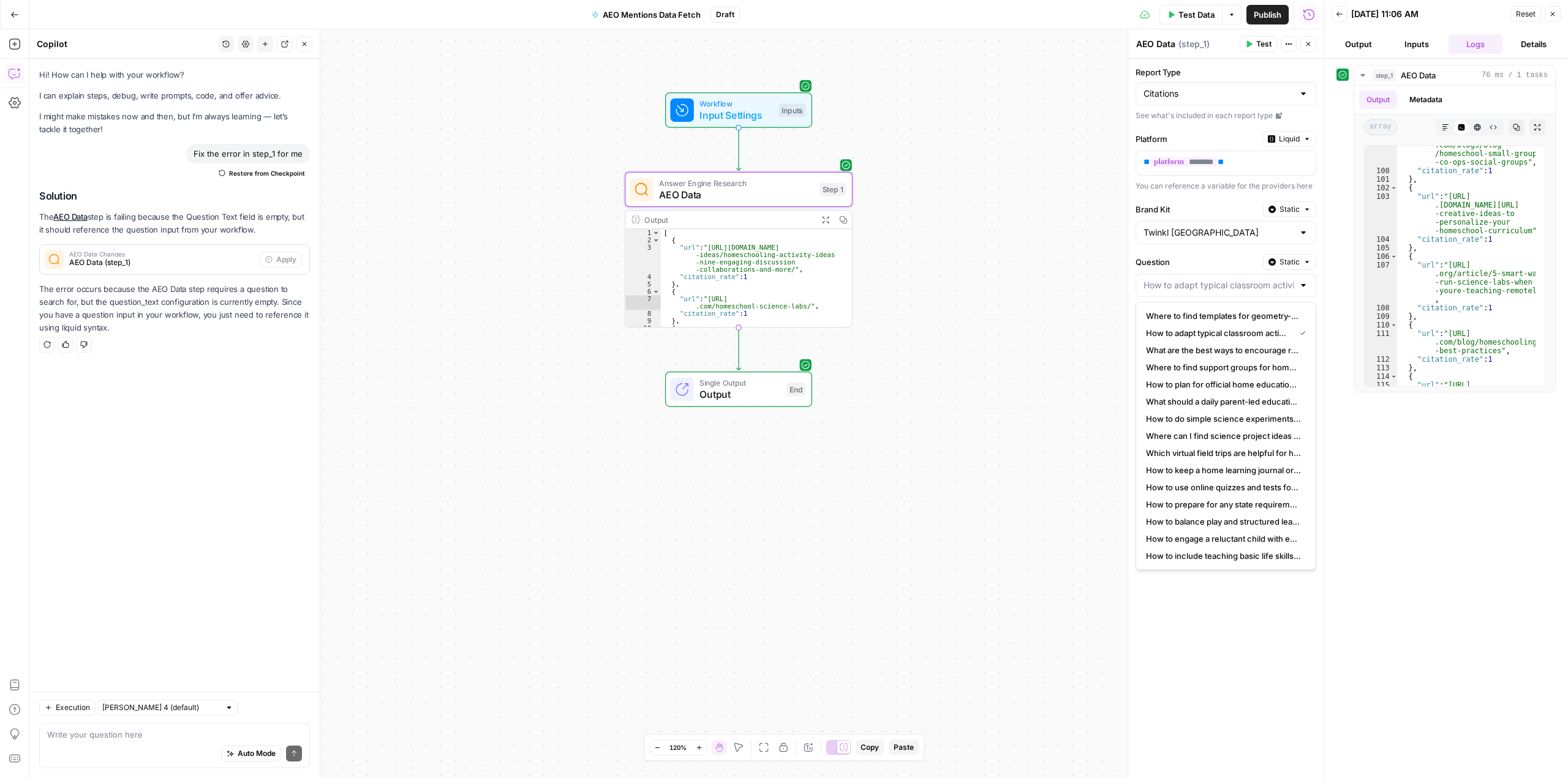
type input "How to adapt typical classroom activities for homeschooling?"
click at [1213, 252] on div "Report Type Citations See what's included in each report type Platform Liquid *…" at bounding box center [1226, 418] width 195 height 719
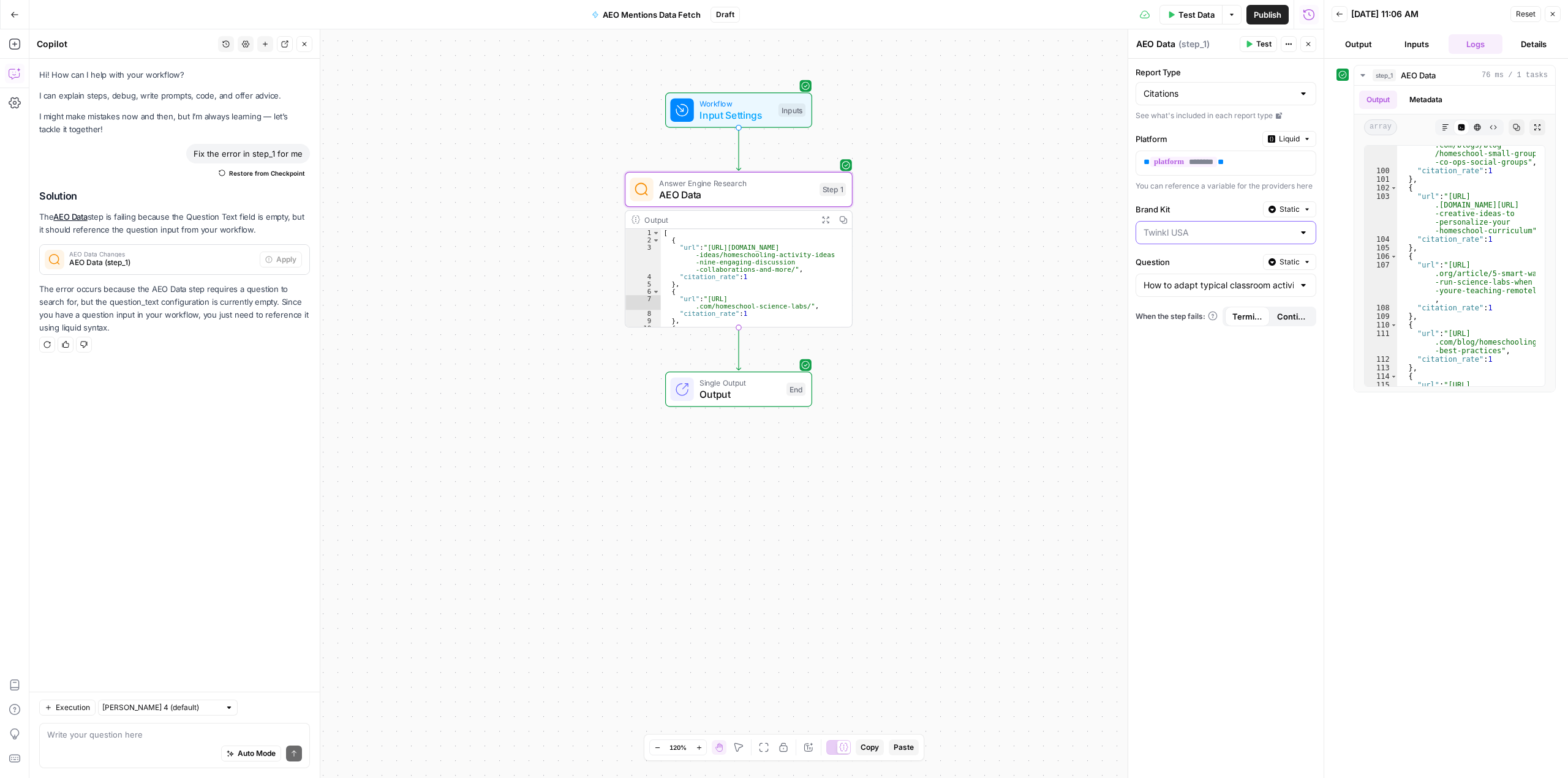
click at [1232, 228] on input "Brand Kit" at bounding box center [1219, 233] width 150 height 13
click at [1210, 392] on div "Report Type Citations See what's included in each report type Platform Liquid *…" at bounding box center [1226, 418] width 195 height 719
click at [1251, 162] on p "** ******** **" at bounding box center [1216, 162] width 145 height 13
click at [1191, 91] on input "Report Type" at bounding box center [1219, 94] width 150 height 13
drag, startPoint x: 1189, startPoint y: 158, endPoint x: 1075, endPoint y: 146, distance: 114.6
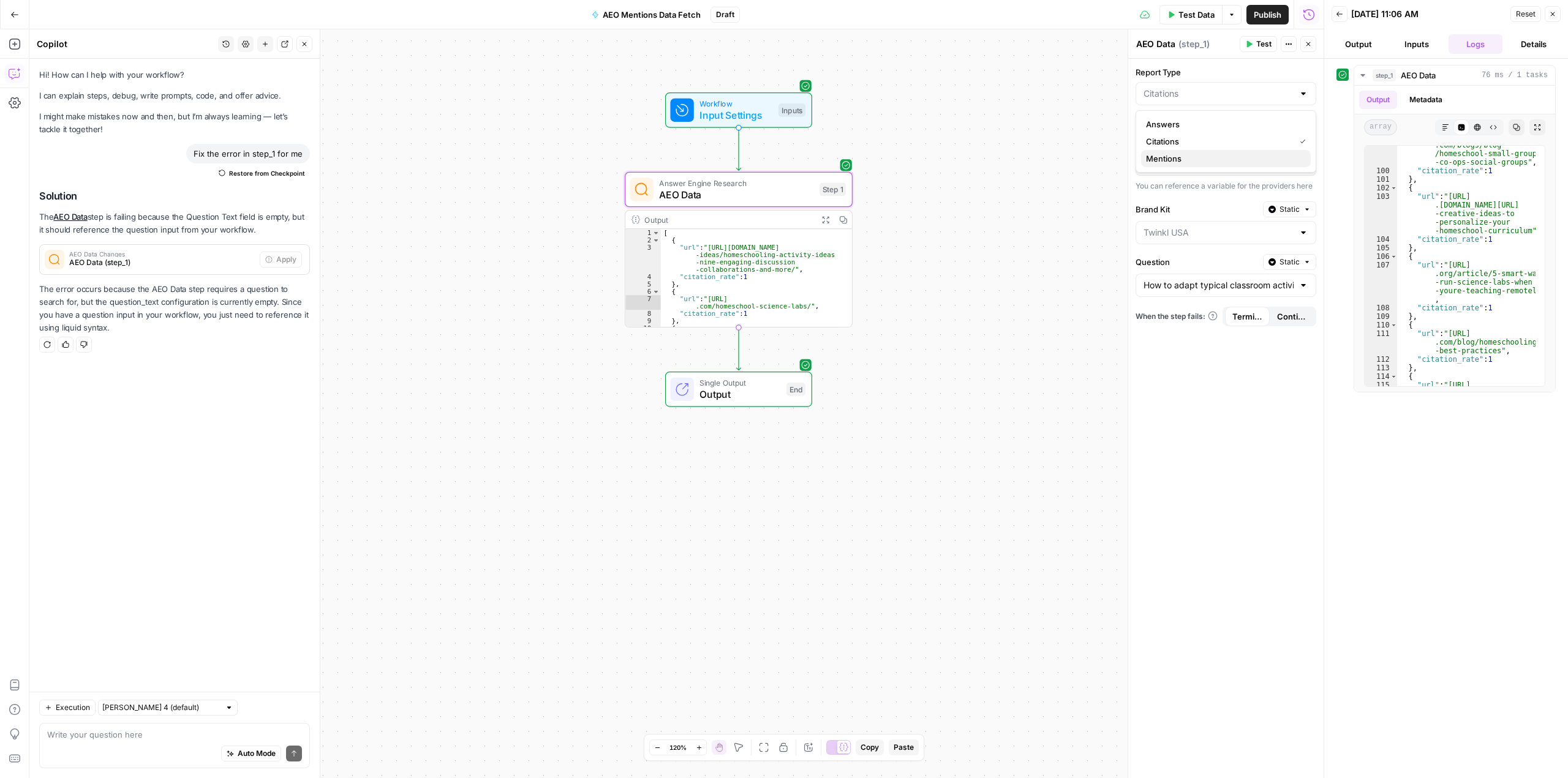
click at [1189, 157] on span "Mentions" at bounding box center [1223, 159] width 155 height 13
type input "Mentions"
click at [1297, 95] on div "Mentions" at bounding box center [1225, 93] width 181 height 23
click at [1185, 141] on span "Citations" at bounding box center [1223, 141] width 155 height 13
type input "Citations"
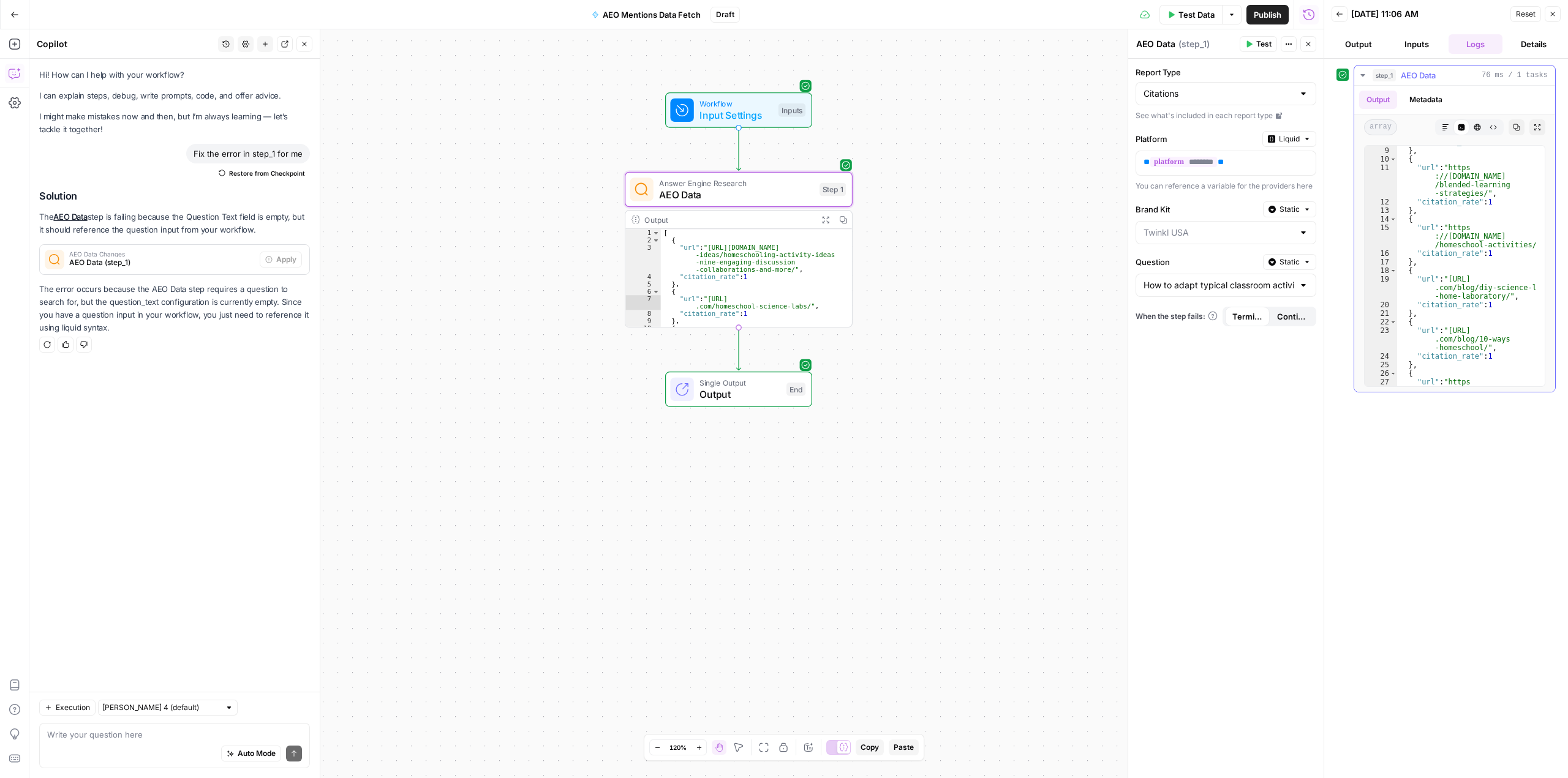
scroll to position [0, 0]
click at [1232, 93] on input "Report Type" at bounding box center [1219, 94] width 150 height 13
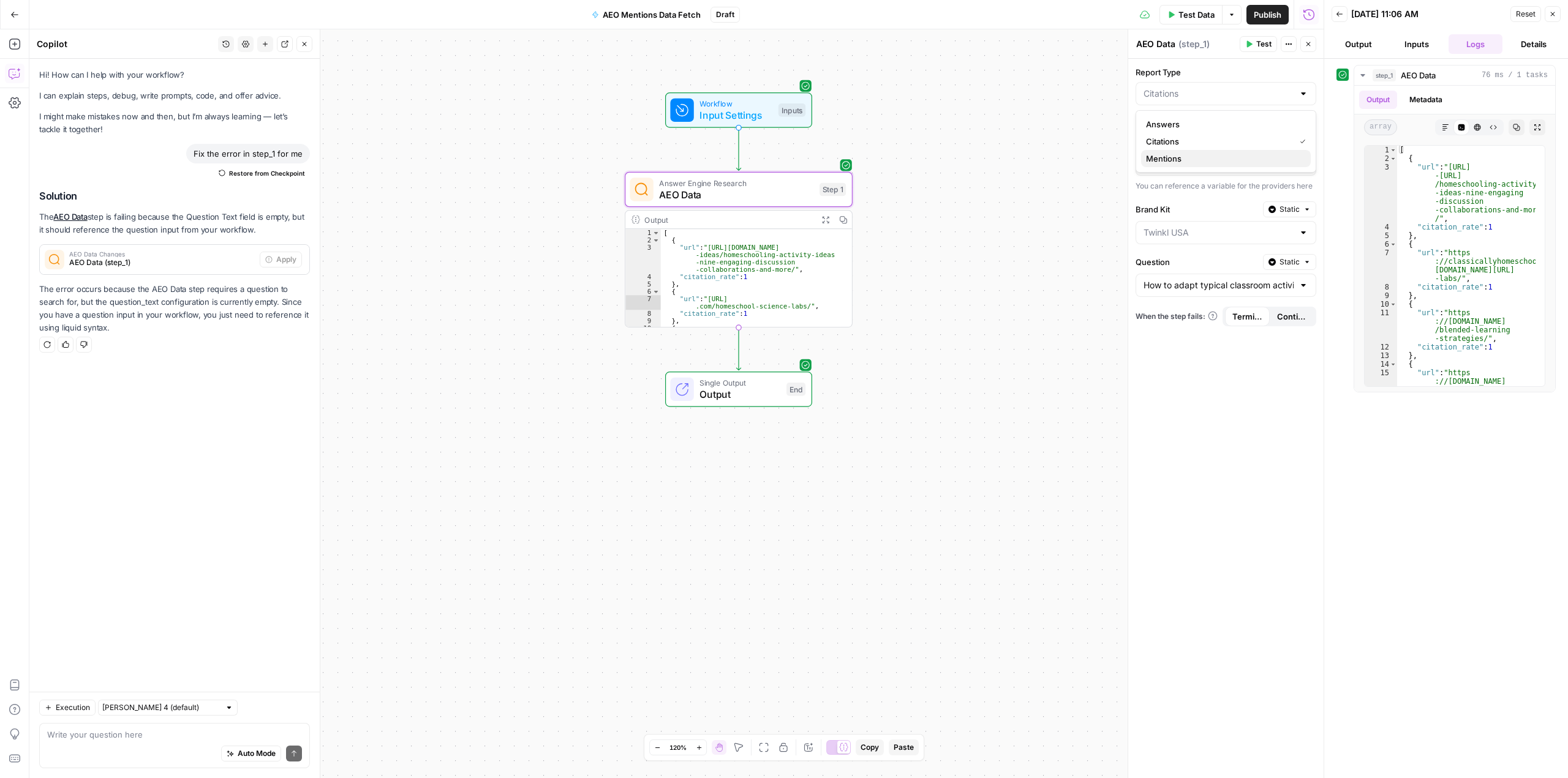
click at [1182, 155] on span "Mentions" at bounding box center [1223, 159] width 155 height 13
type input "Mentions"
click at [1287, 287] on input "Question" at bounding box center [1219, 285] width 150 height 13
click at [1071, 210] on div "Workflow Input Settings Inputs Answer Engine Research AEO Data Step 1 Output Ex…" at bounding box center [676, 404] width 1294 height 749
click at [16, 14] on icon "button" at bounding box center [15, 14] width 8 height 6
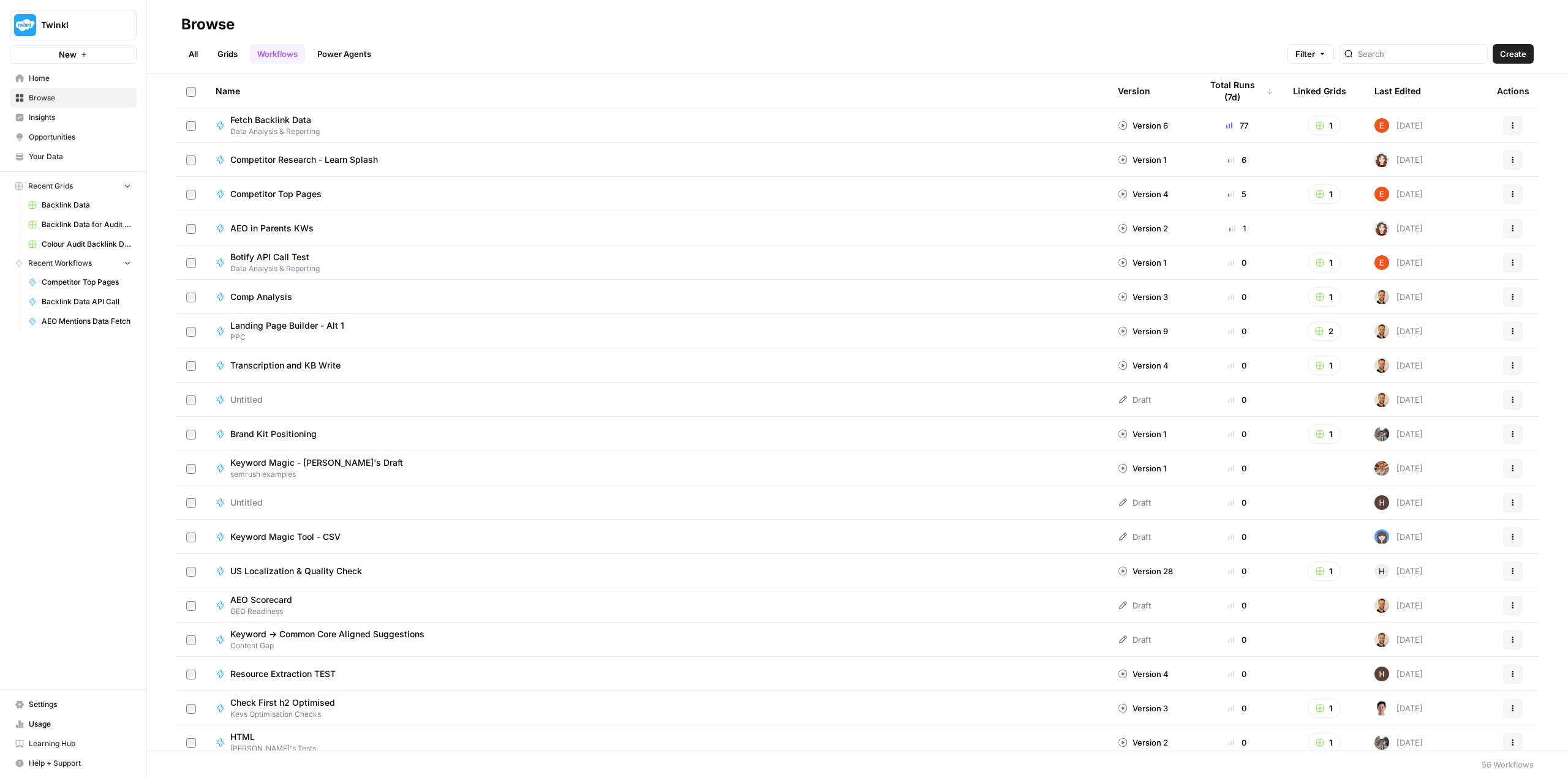
click at [43, 79] on span "Home" at bounding box center [80, 78] width 102 height 11
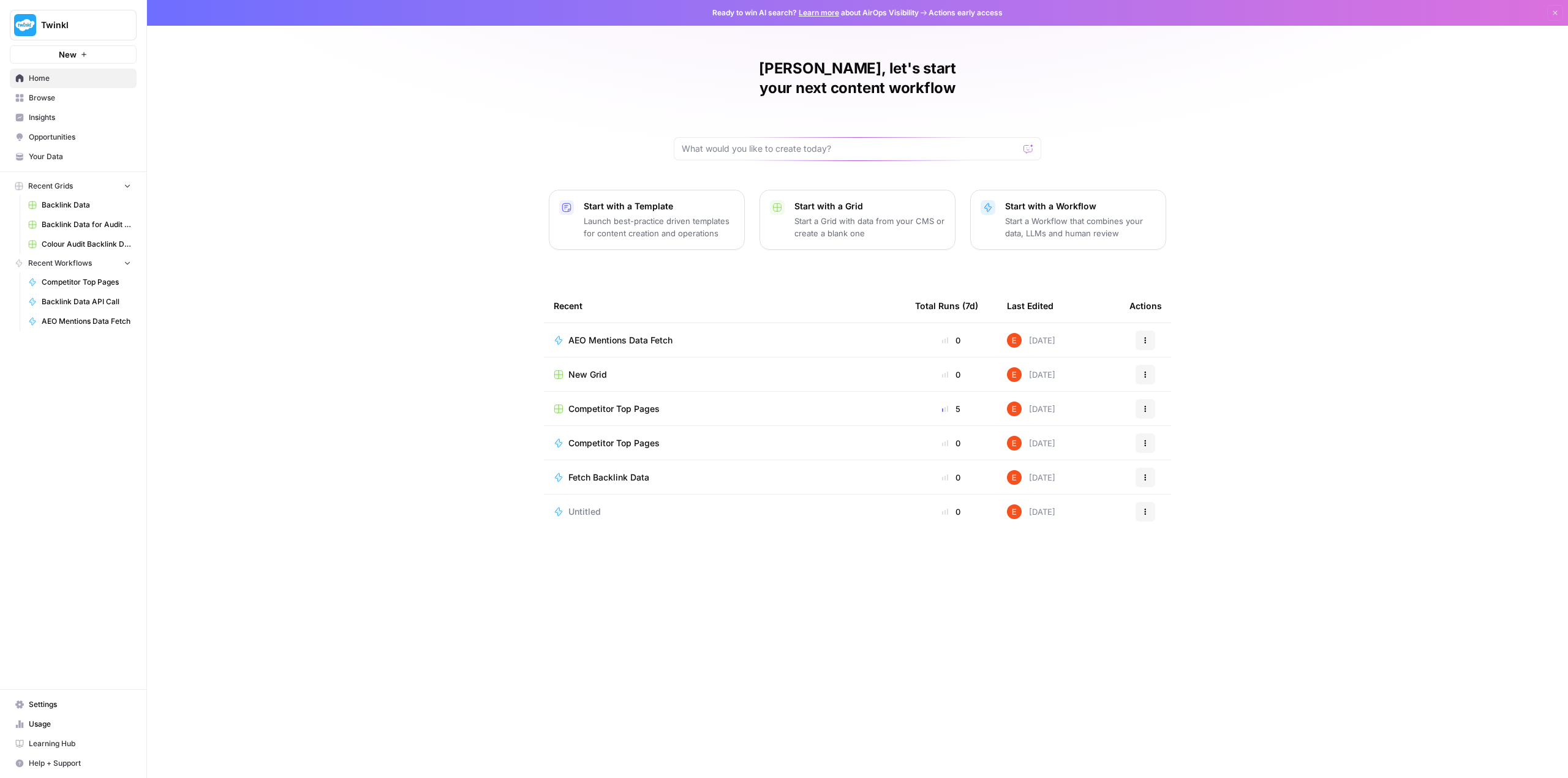
click at [62, 98] on span "Browse" at bounding box center [80, 98] width 102 height 11
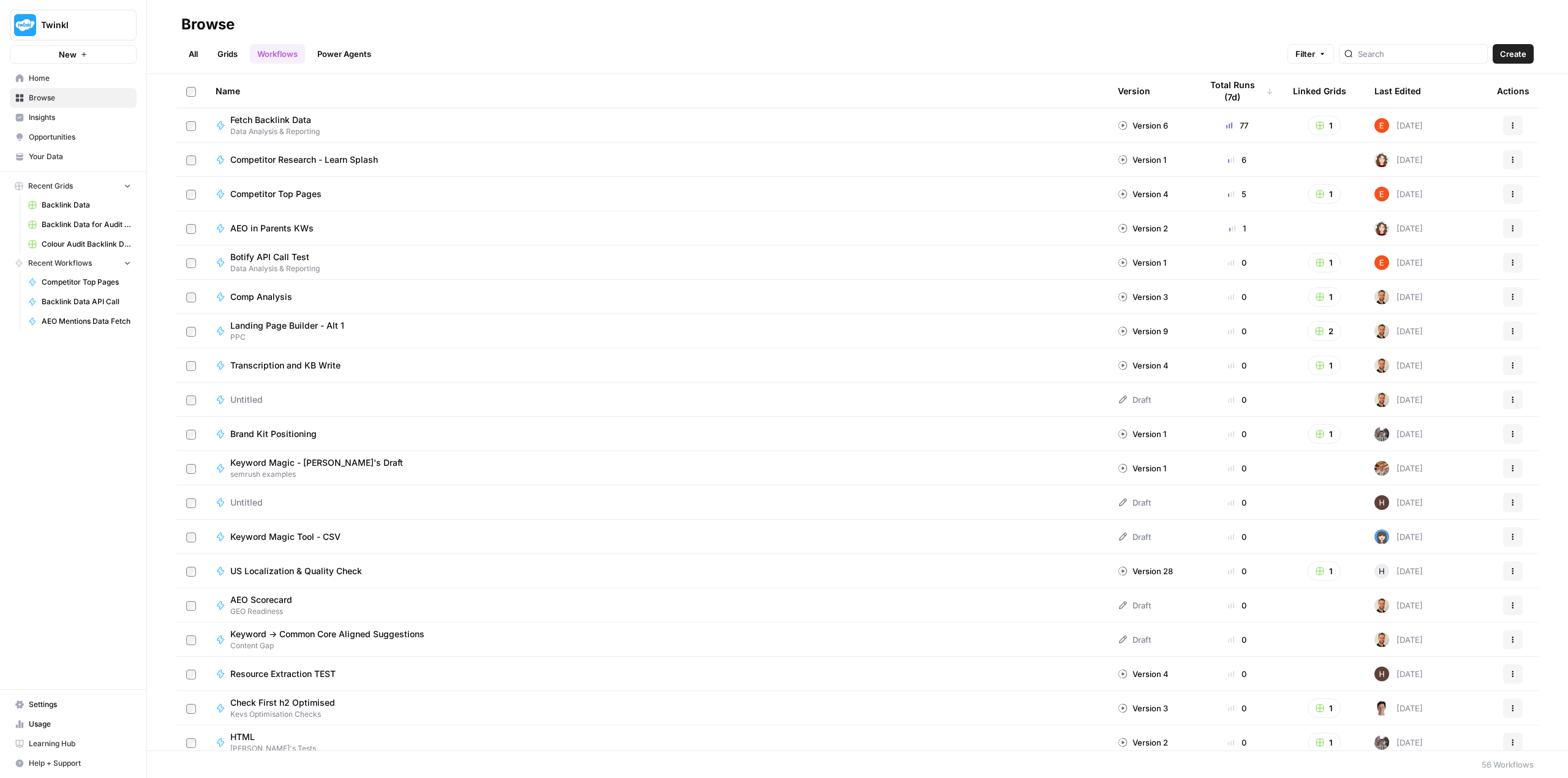
click at [196, 51] on link "All" at bounding box center [193, 53] width 24 height 19
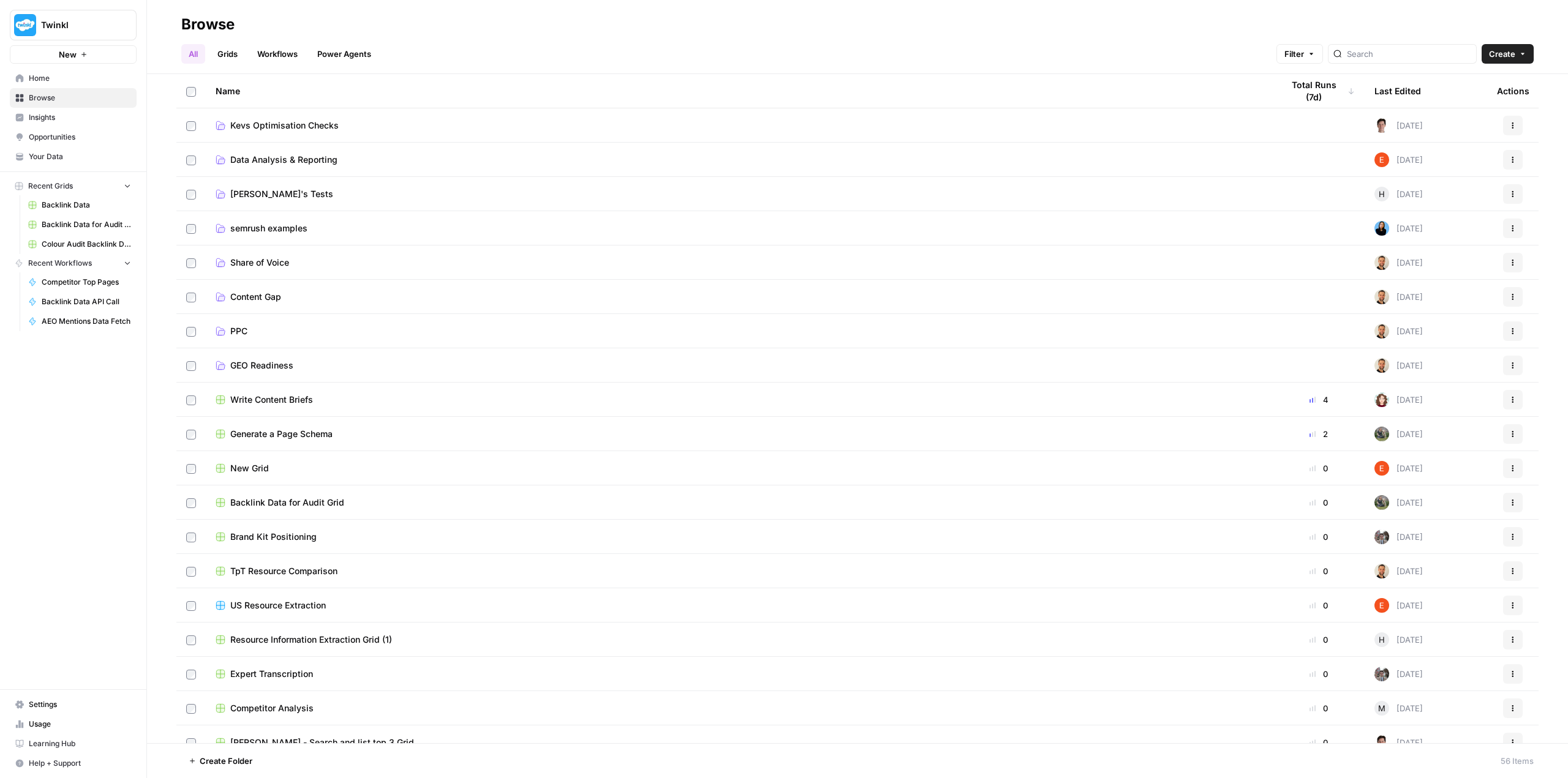
click at [309, 156] on span "Data Analysis & Reporting" at bounding box center [284, 160] width 107 height 13
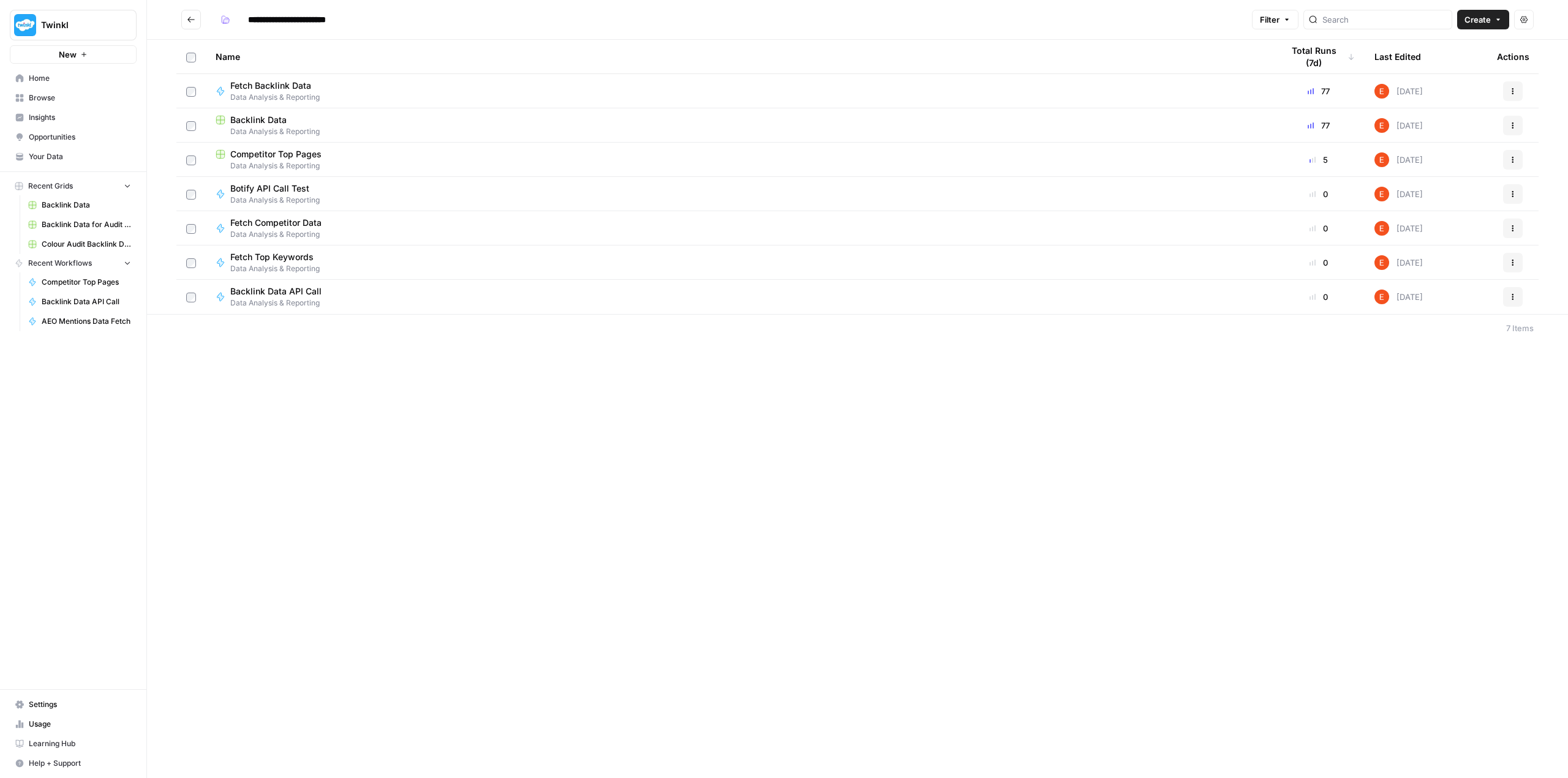
click at [292, 156] on span "Competitor Top Pages" at bounding box center [276, 155] width 91 height 13
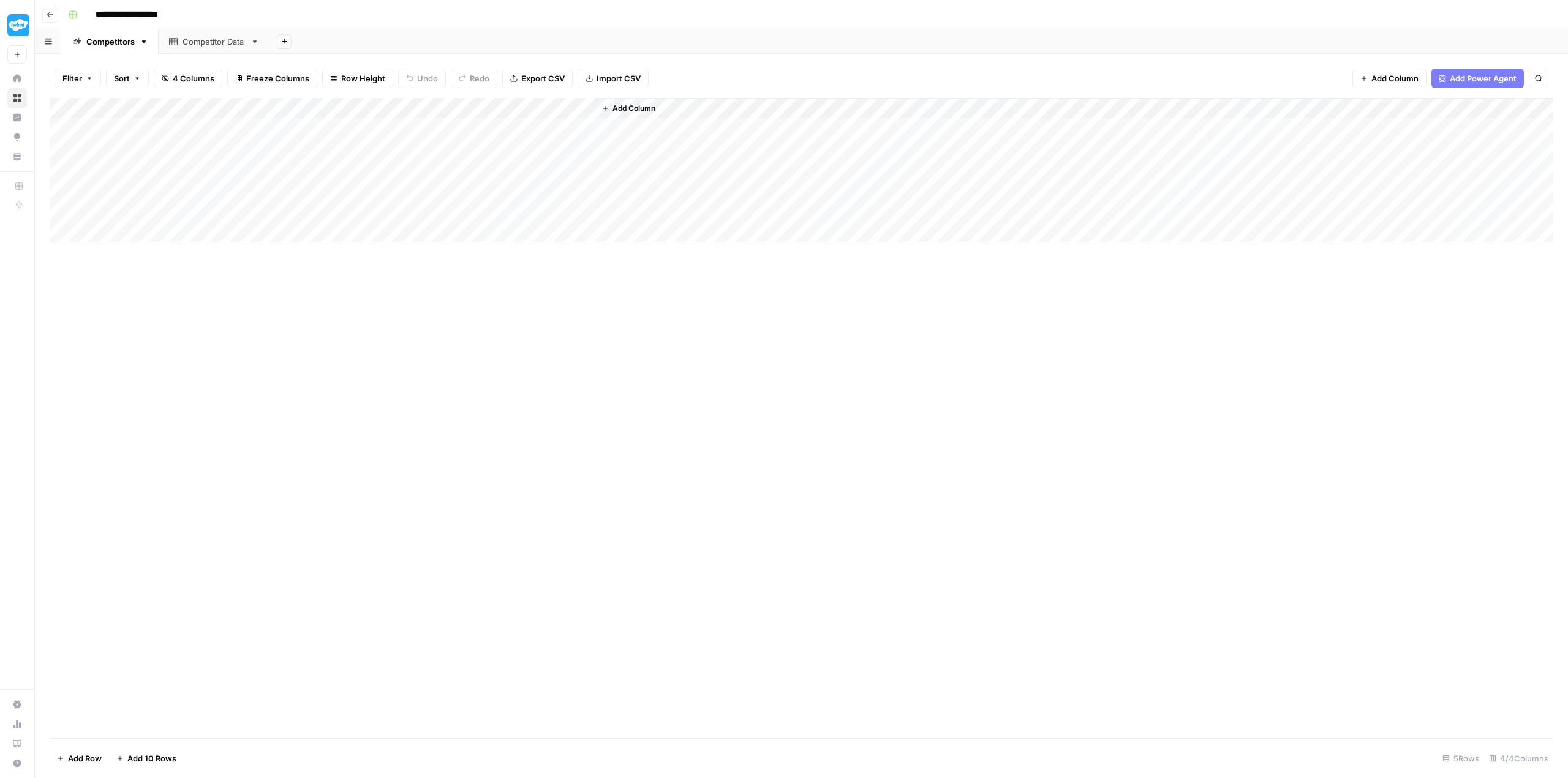
click at [220, 42] on div "Competitor Data" at bounding box center [214, 42] width 63 height 13
click at [108, 45] on div "Competitors" at bounding box center [110, 42] width 48 height 13
click at [456, 108] on div "Add Column" at bounding box center [801, 170] width 1504 height 145
click at [597, 421] on div "Add Column" at bounding box center [801, 417] width 1504 height 640
click at [215, 128] on div "Add Column" at bounding box center [801, 170] width 1504 height 145
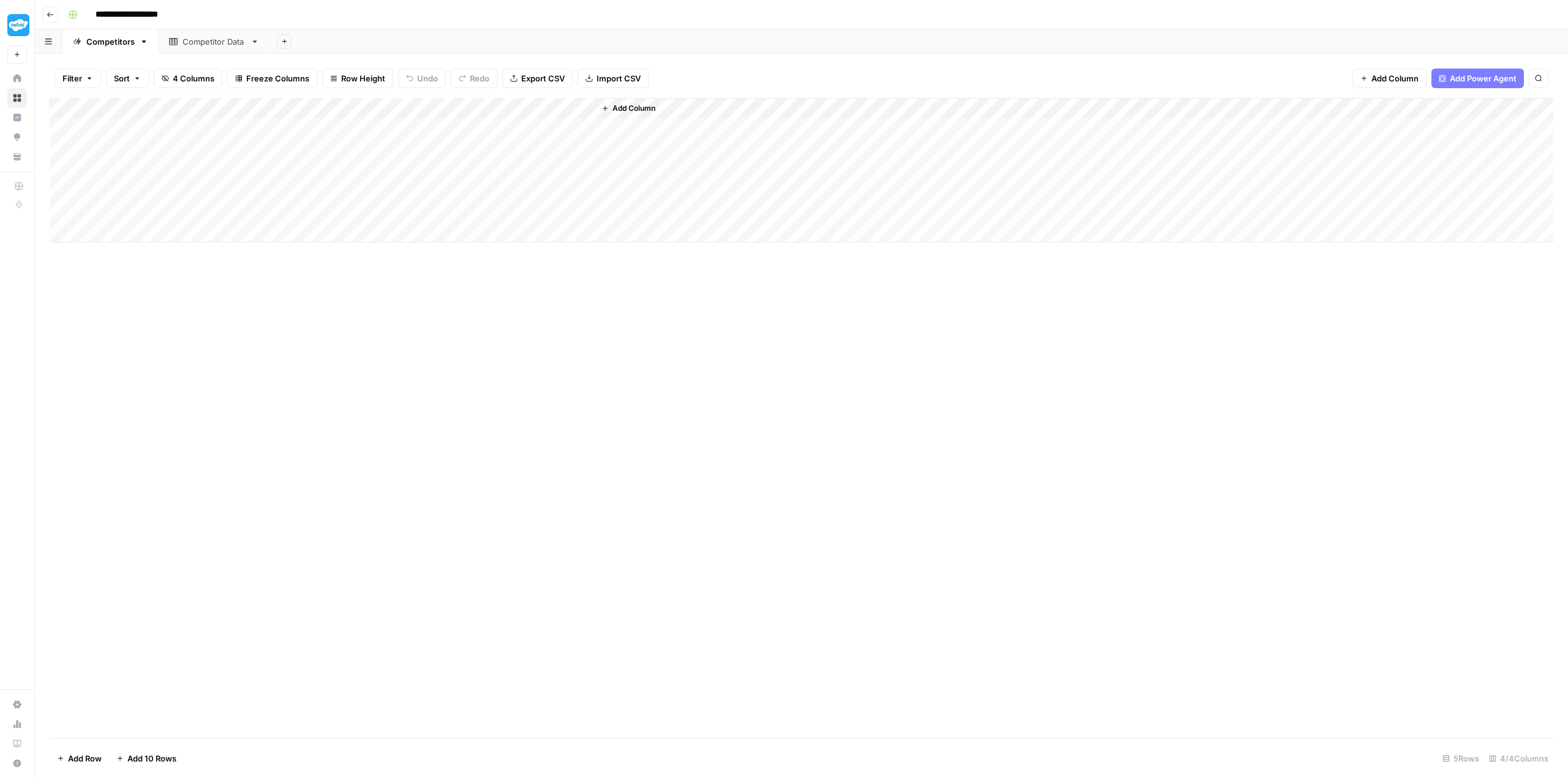
click at [250, 210] on div "Add Column" at bounding box center [801, 170] width 1504 height 145
click at [321, 213] on div "Add Column" at bounding box center [801, 170] width 1504 height 145
click at [347, 348] on div "Add Column" at bounding box center [801, 417] width 1504 height 640
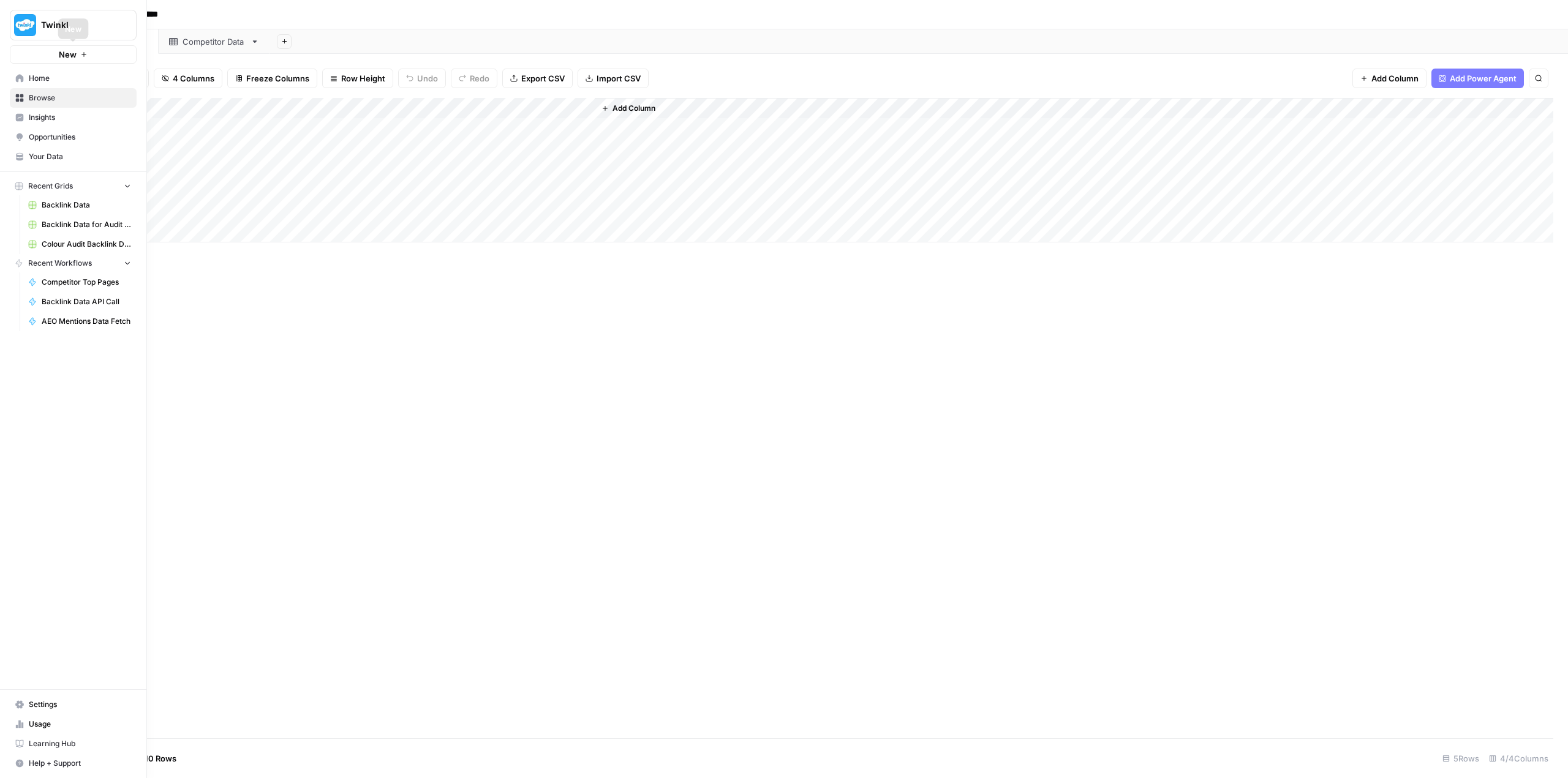
click at [56, 49] on button "New" at bounding box center [73, 54] width 126 height 18
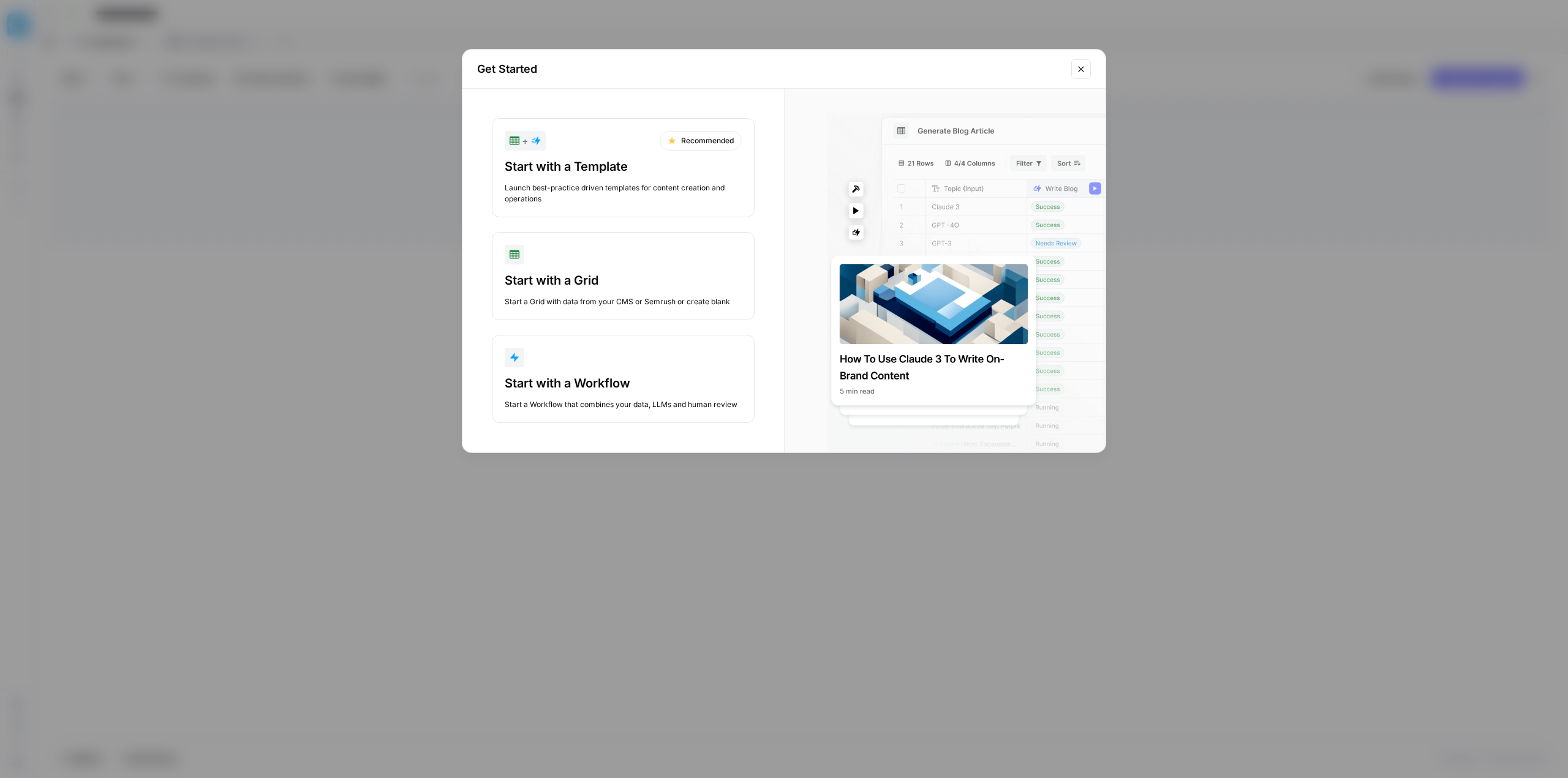
click at [566, 385] on div "Start with a Workflow" at bounding box center [623, 383] width 237 height 17
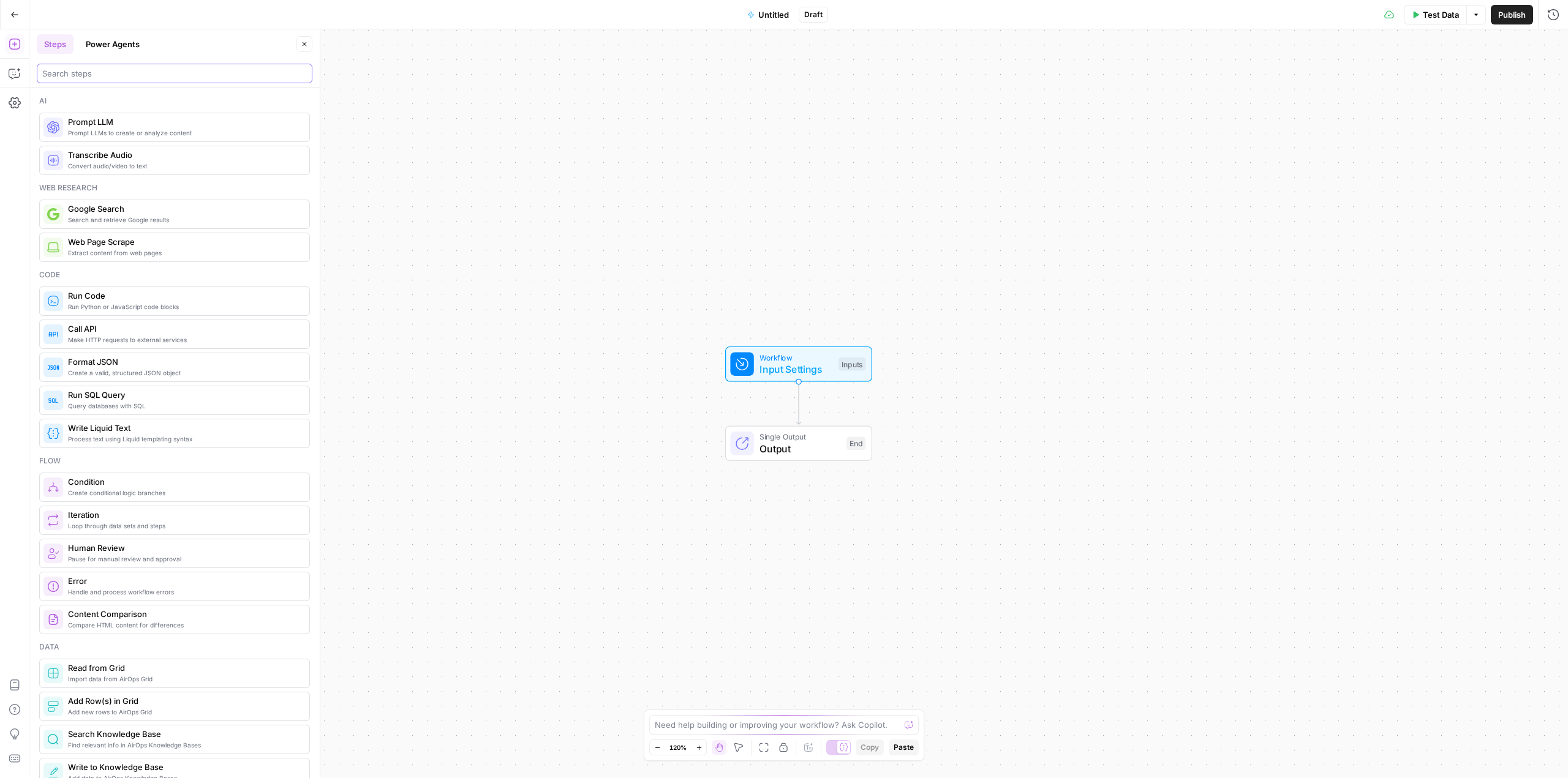
click at [142, 71] on input "search" at bounding box center [174, 74] width 265 height 13
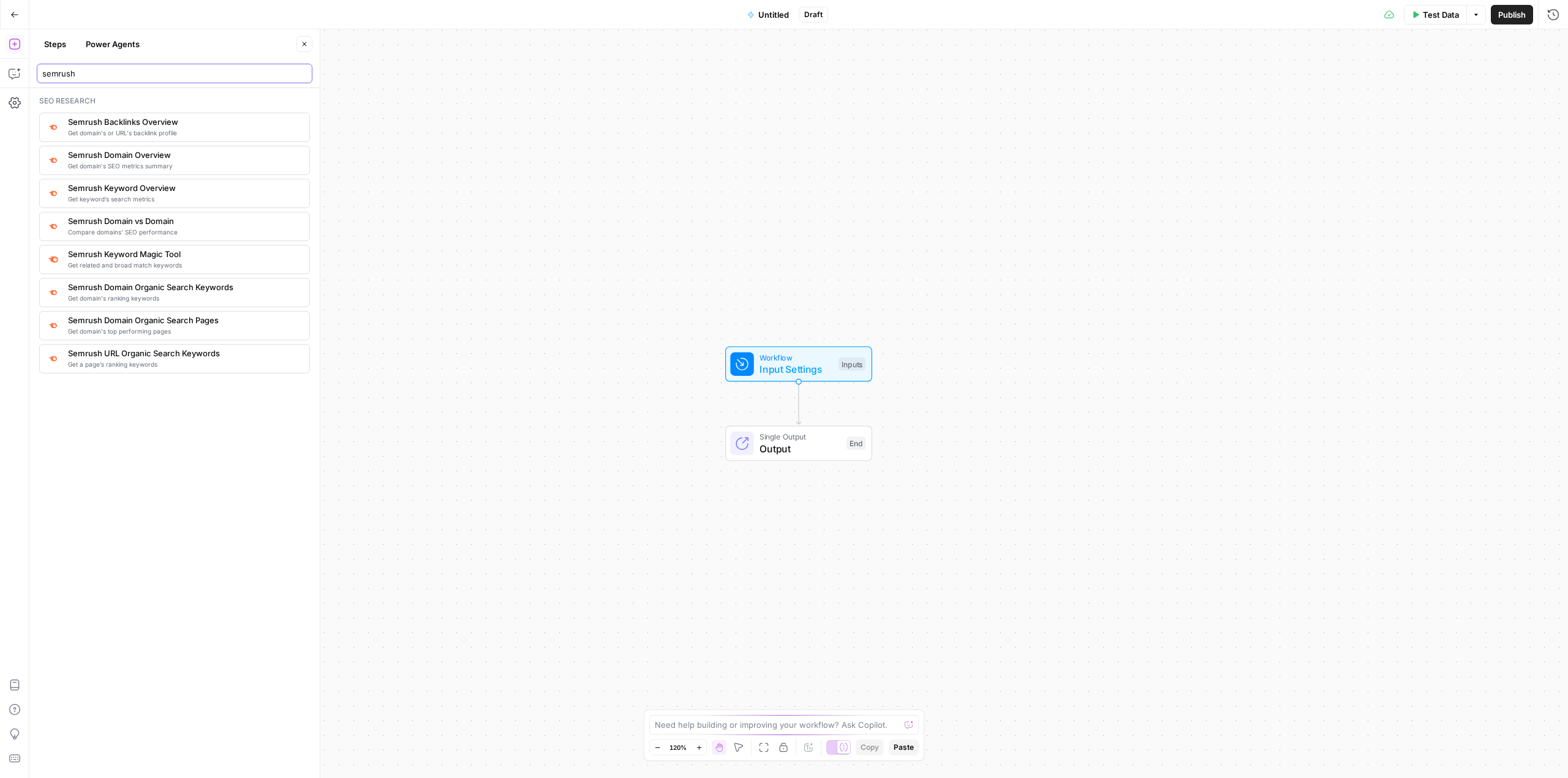
type input "semrush"
click at [179, 164] on span "Get domain's SEO metrics summary" at bounding box center [184, 166] width 232 height 10
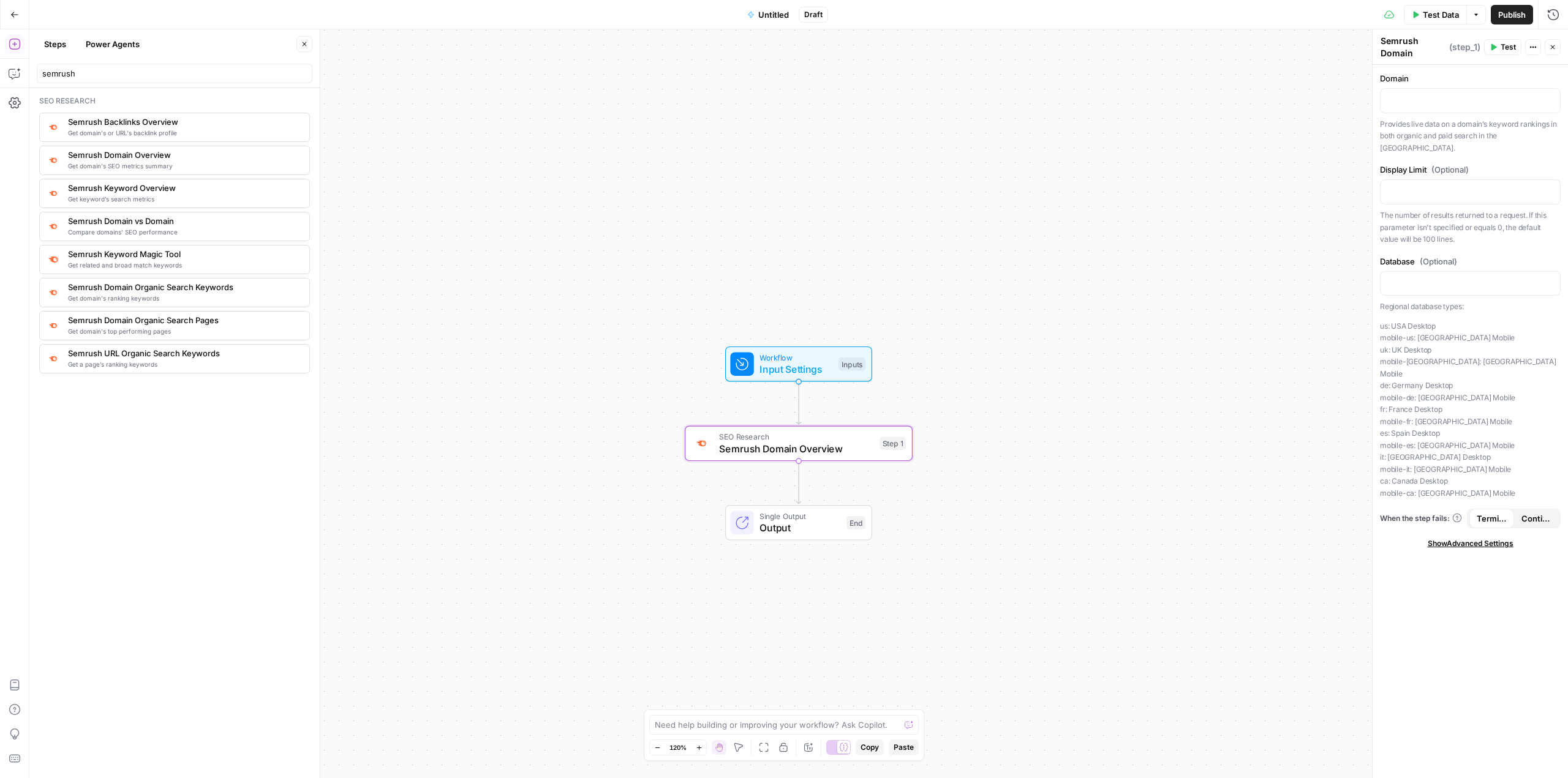
click at [776, 13] on span "Untitled" at bounding box center [773, 15] width 31 height 13
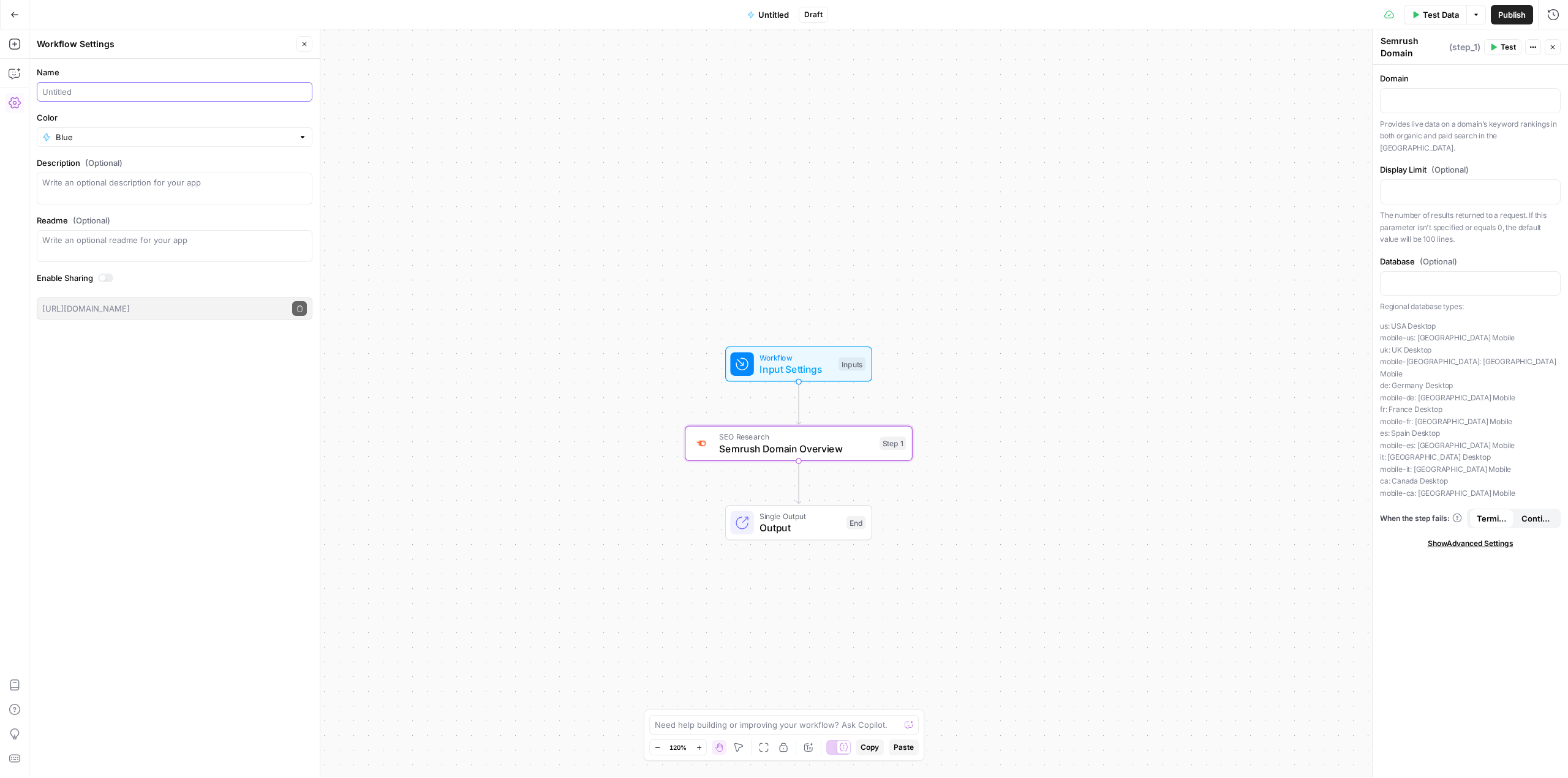
click at [114, 94] on input "Name" at bounding box center [174, 92] width 265 height 13
click at [224, 90] on input "Competitor Domain Overview" at bounding box center [174, 92] width 265 height 13
type input "Competitor Domain Overview Data"
click at [482, 150] on div "Workflow Input Settings Inputs SEO Research Semrush Domain Overview Step 1 Sing…" at bounding box center [798, 404] width 1539 height 749
click at [848, 449] on span "Semrush Domain Overview" at bounding box center [796, 448] width 154 height 14
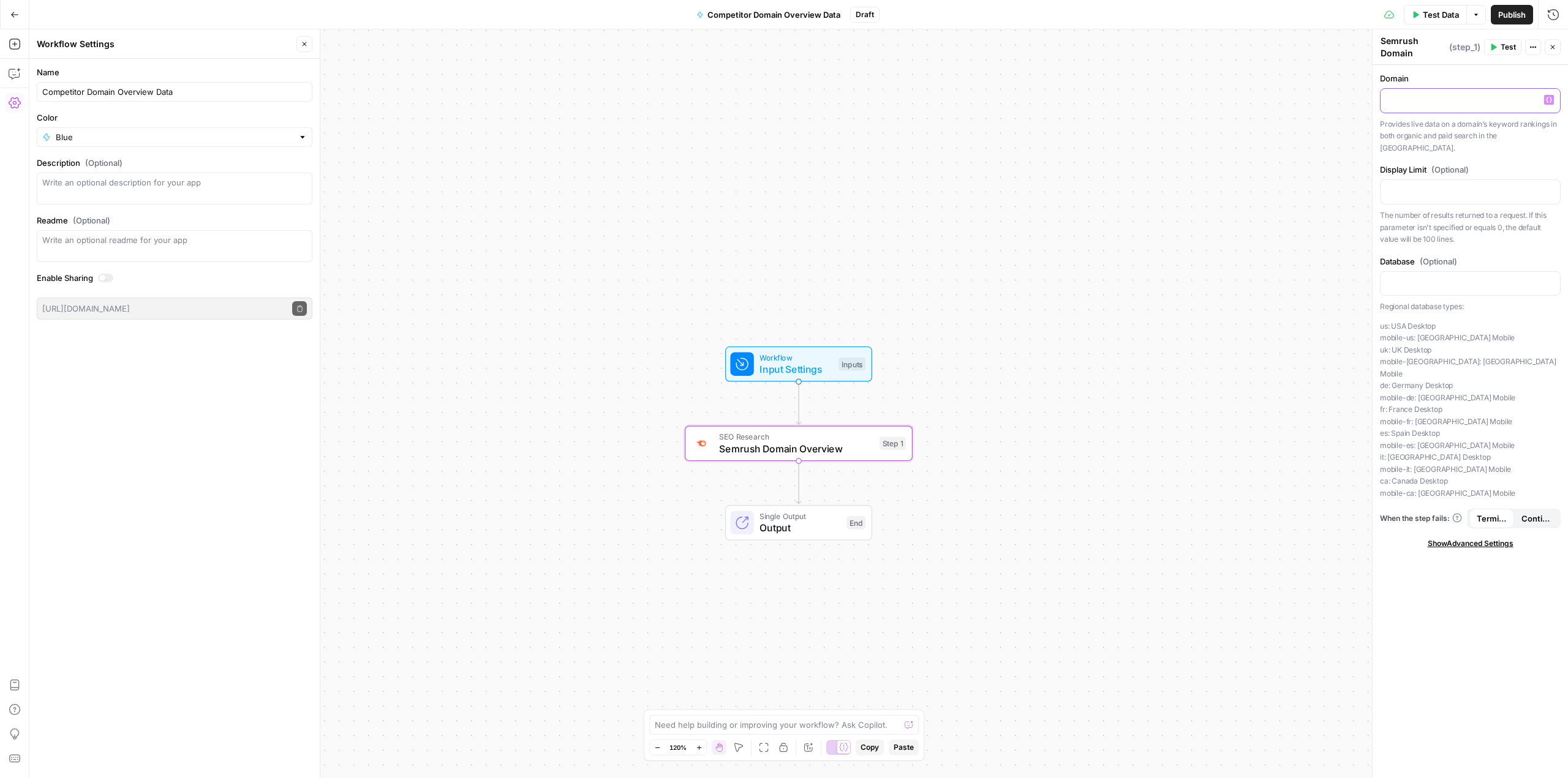
click at [1430, 101] on p at bounding box center [1470, 100] width 165 height 13
click at [1550, 100] on icon "button" at bounding box center [1549, 100] width 6 height 6
drag, startPoint x: 941, startPoint y: 406, endPoint x: 862, endPoint y: 386, distance: 81.5
click at [941, 406] on div "Workflow Input Settings Inputs SEO Research Semrush Domain Overview Step 1 Sing…" at bounding box center [798, 404] width 1539 height 749
click at [779, 357] on span "Workflow" at bounding box center [795, 357] width 73 height 12
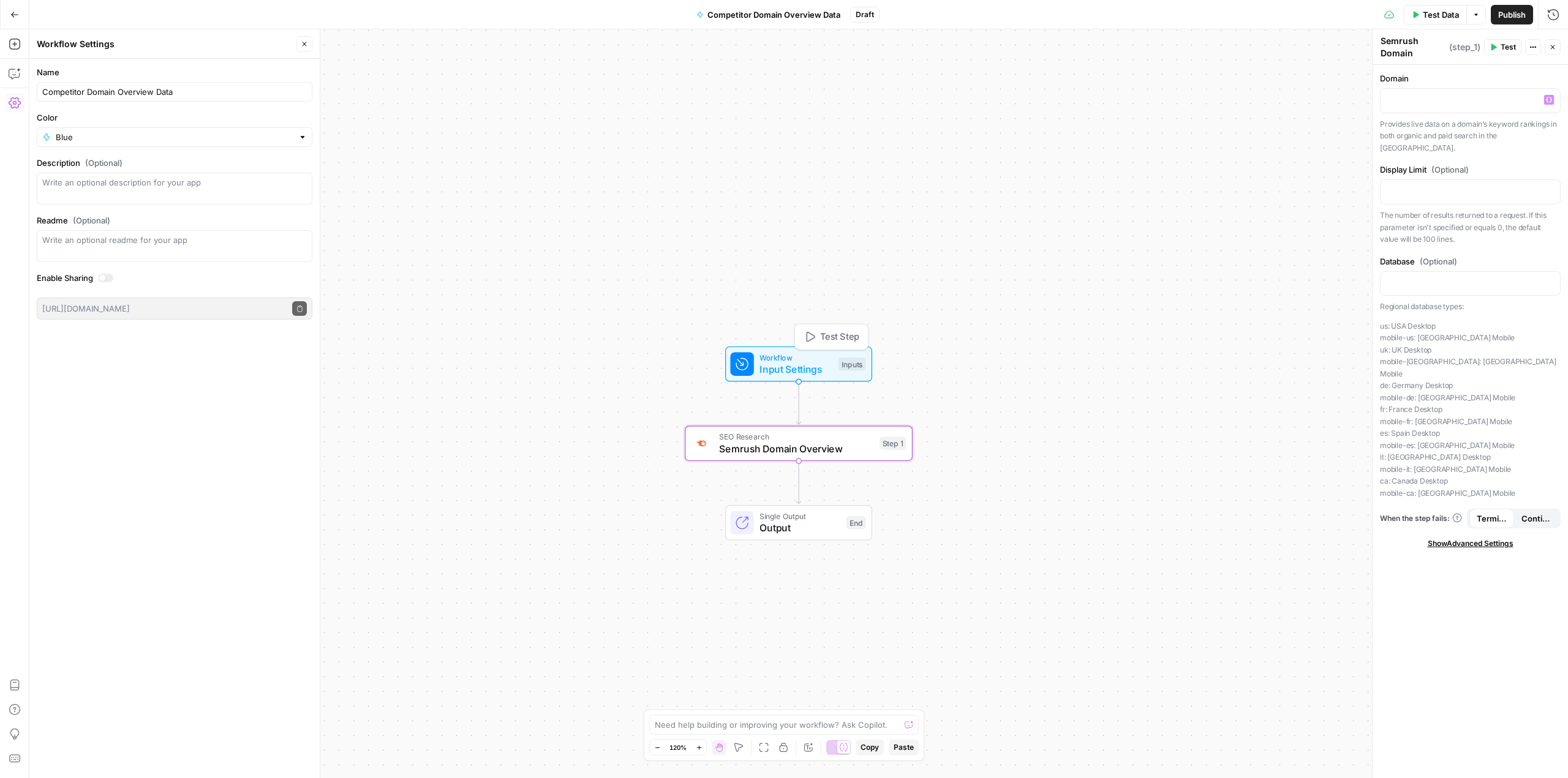
click at [798, 366] on span "Input Settings" at bounding box center [796, 369] width 73 height 14
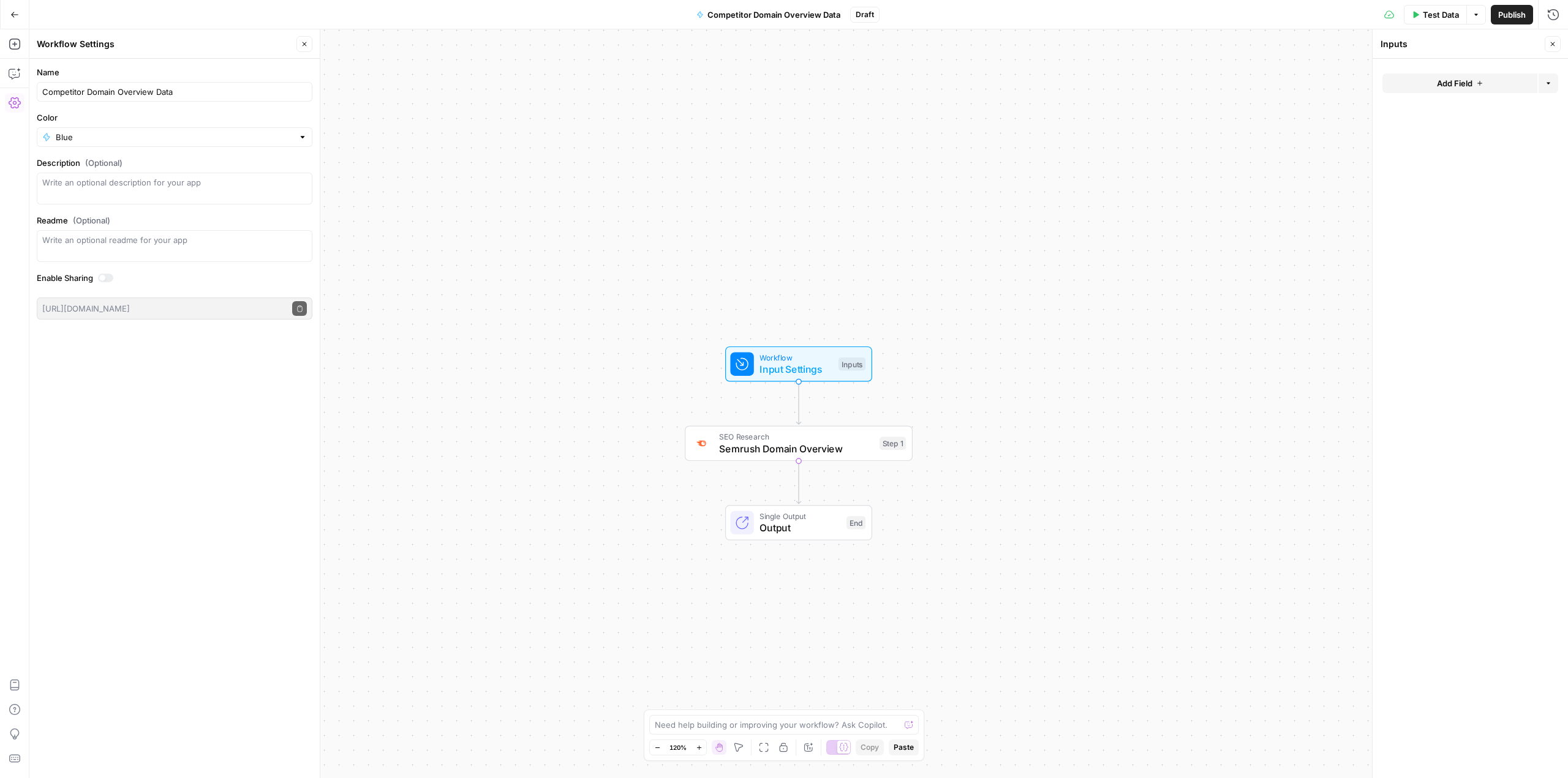
click at [1429, 86] on button "Add Field" at bounding box center [1459, 83] width 155 height 19
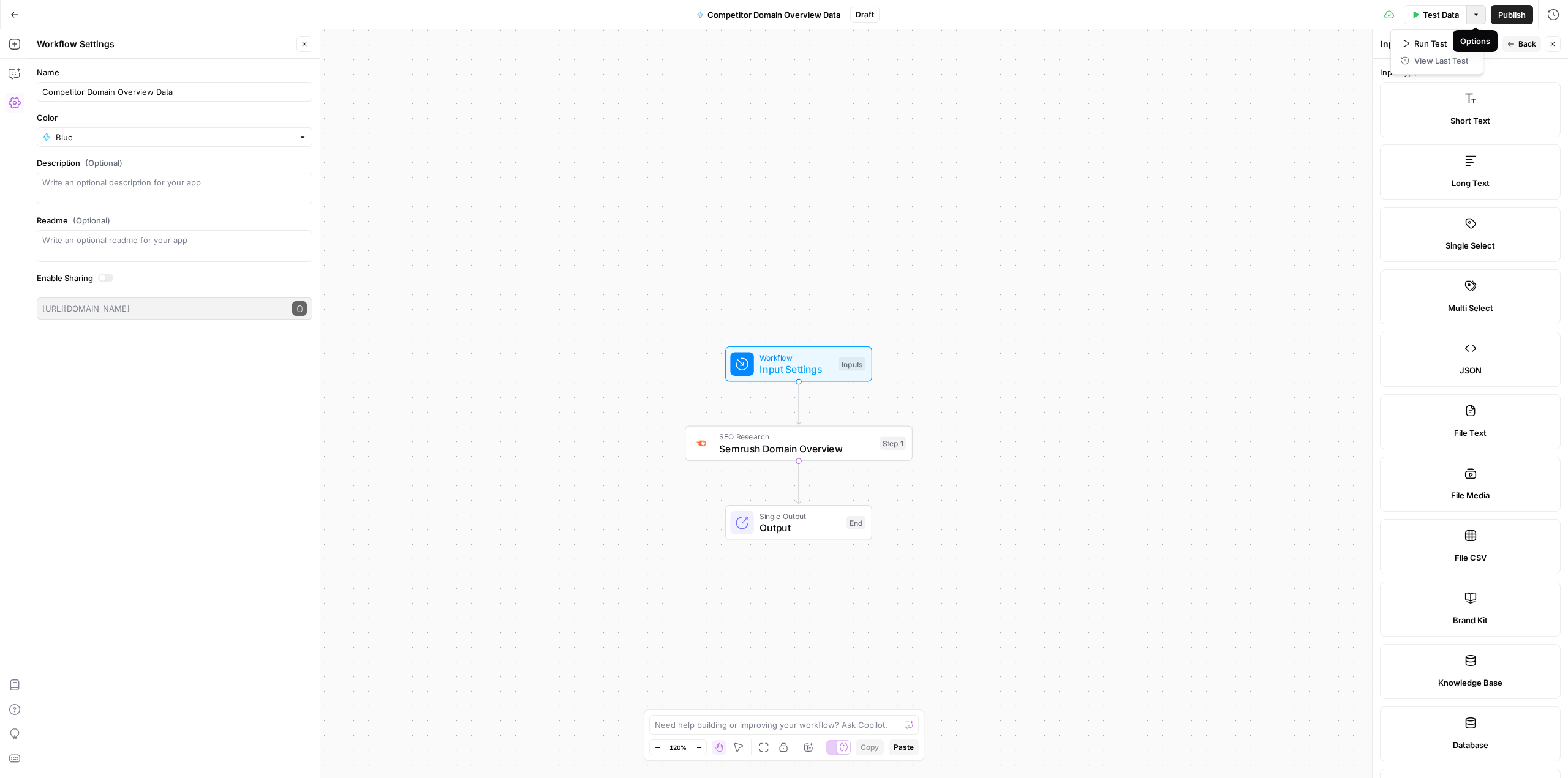
click at [1476, 14] on icon "button" at bounding box center [1476, 14] width 4 height 2
click at [917, 113] on div "Workflow Input Settings Inputs SEO Research Semrush Domain Overview Step 1 Sing…" at bounding box center [798, 404] width 1539 height 749
click at [16, 16] on icon "button" at bounding box center [15, 15] width 9 height 9
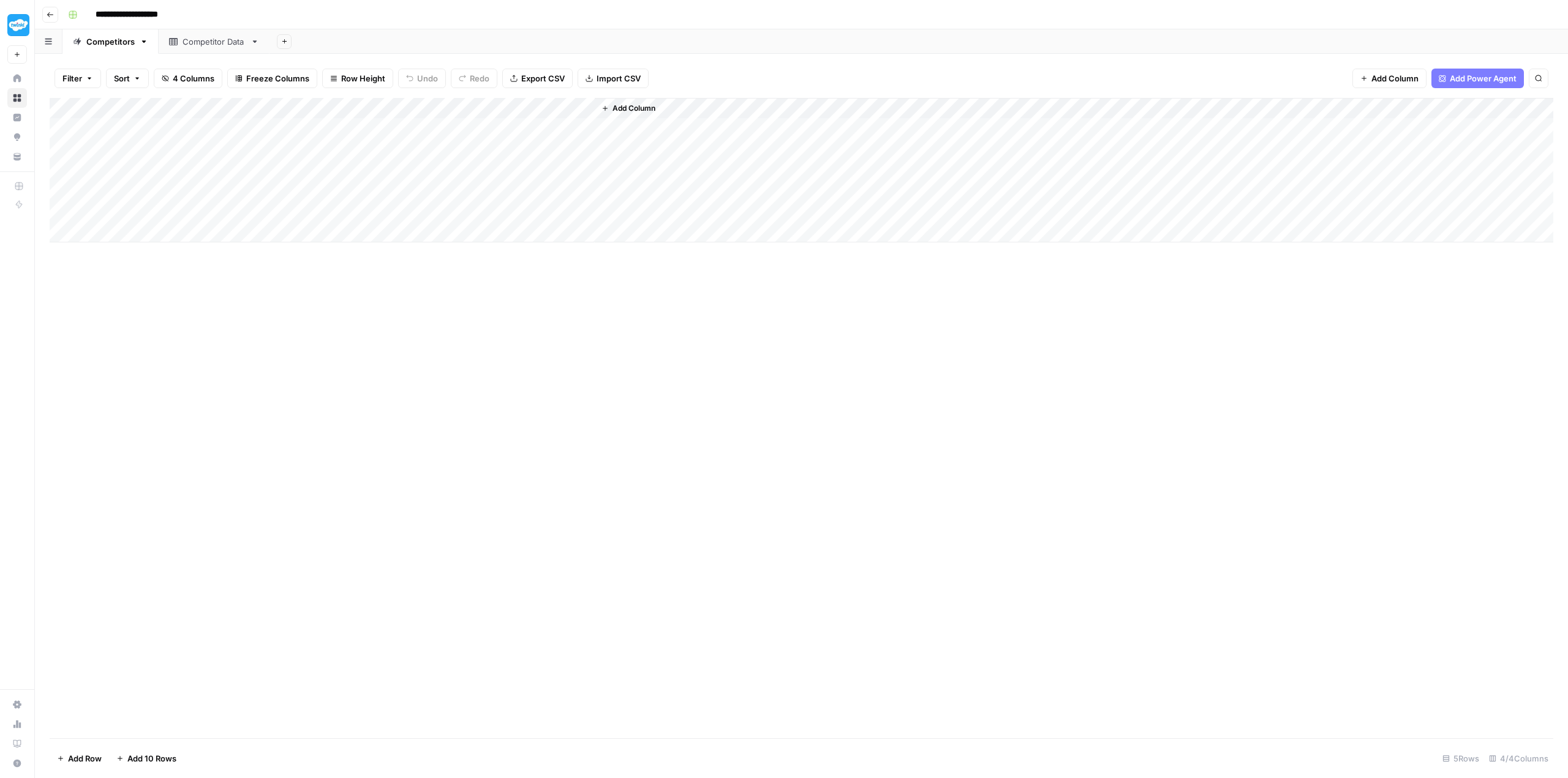
click at [195, 46] on div "Competitor Data" at bounding box center [214, 42] width 63 height 13
click at [111, 44] on div "Competitors" at bounding box center [110, 42] width 48 height 13
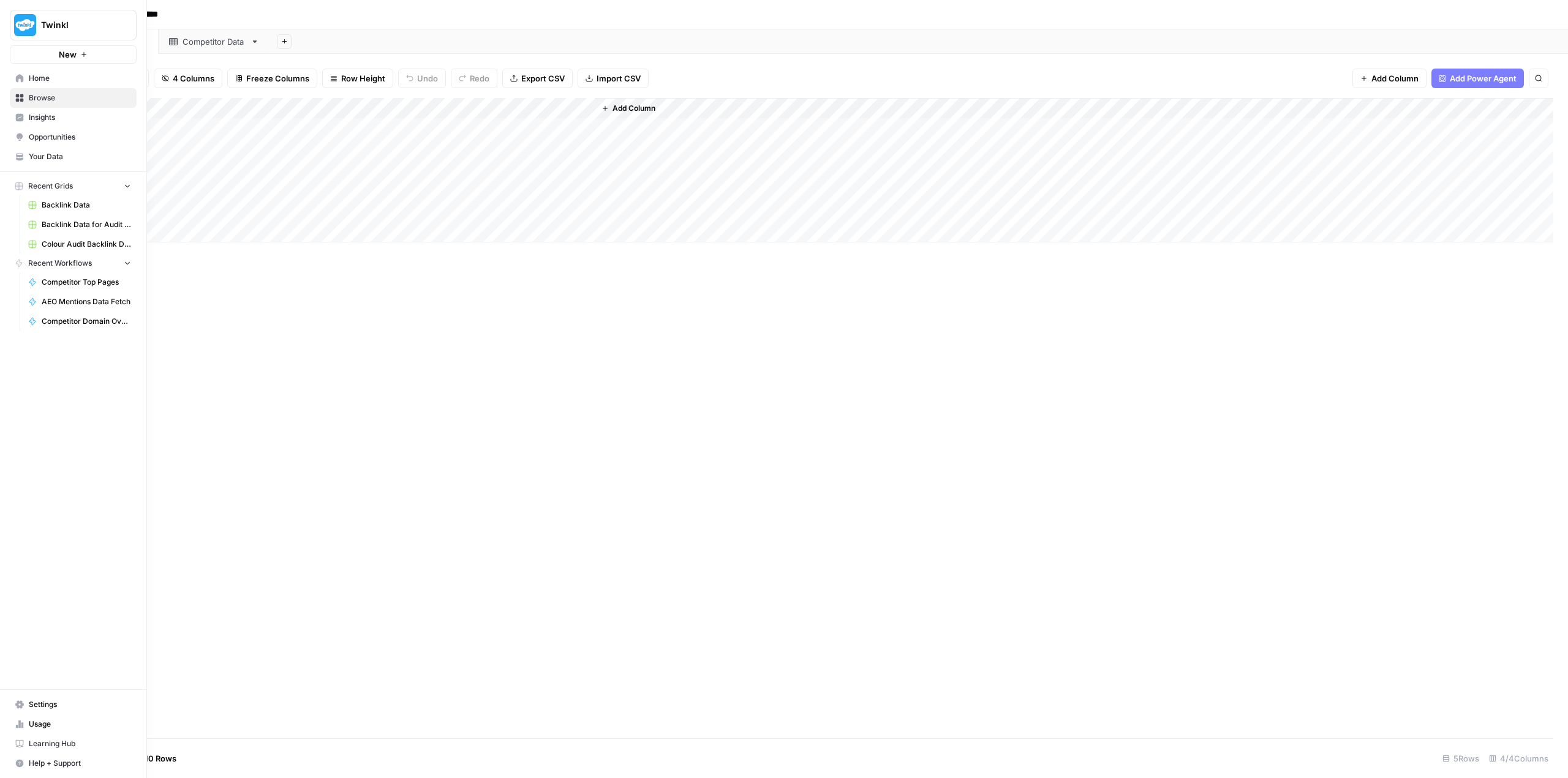
click at [39, 98] on span "Browse" at bounding box center [80, 98] width 102 height 11
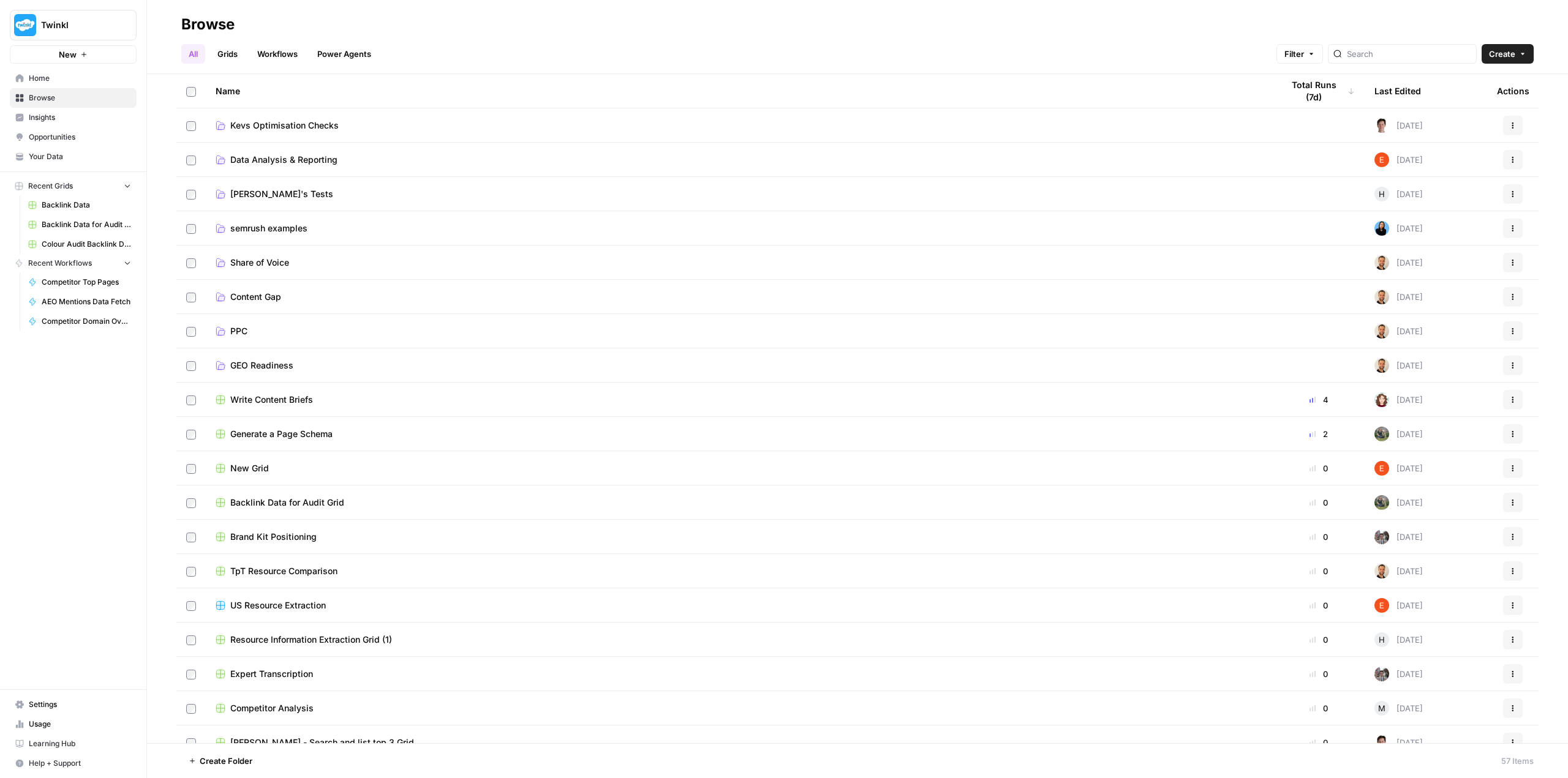
click at [192, 53] on link "All" at bounding box center [193, 53] width 24 height 19
click at [1512, 470] on icon "button" at bounding box center [1513, 470] width 2 height 2
click at [1432, 567] on span "Delete" at bounding box center [1449, 570] width 98 height 13
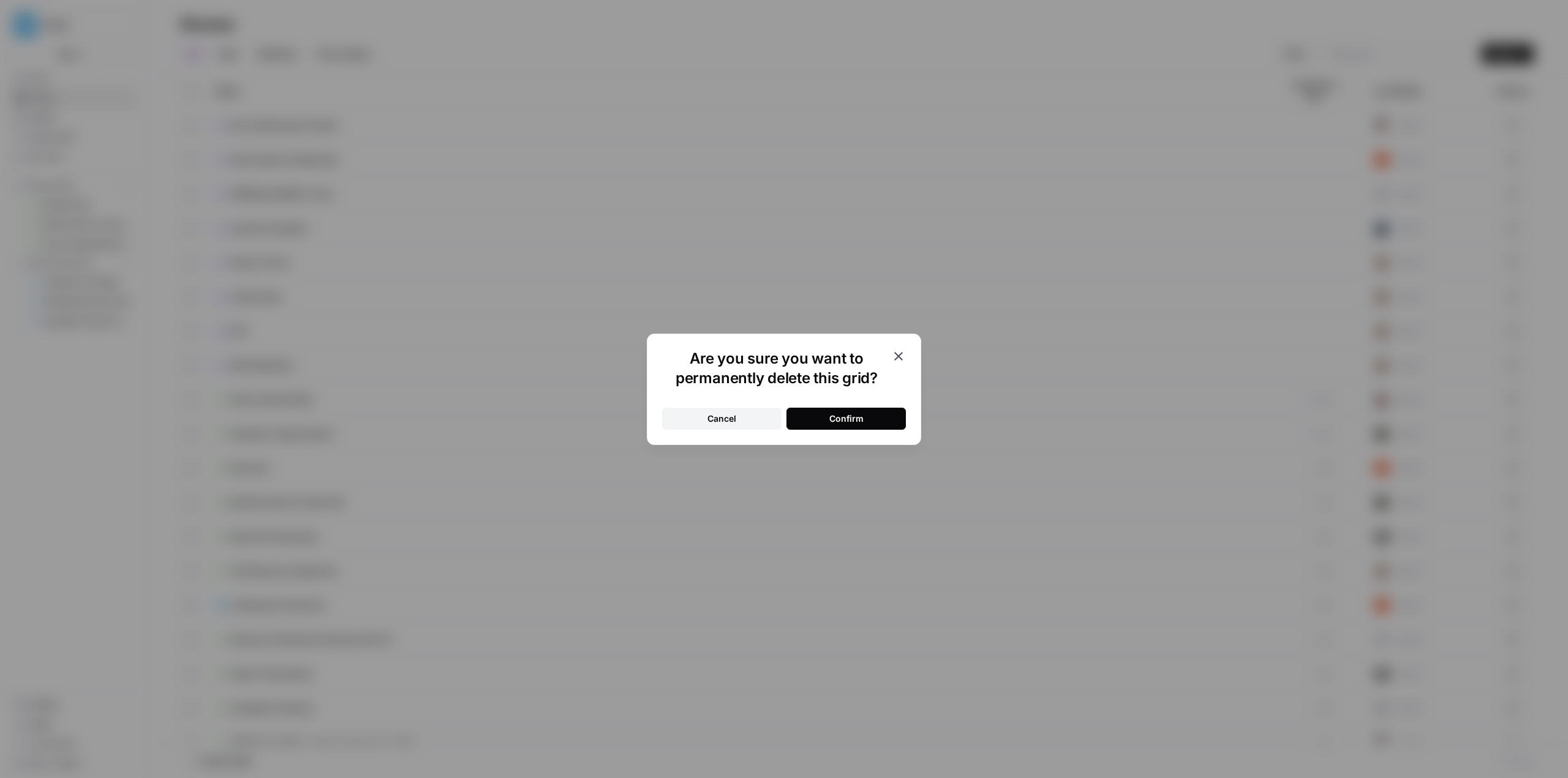
click at [848, 416] on div "Confirm" at bounding box center [846, 419] width 34 height 13
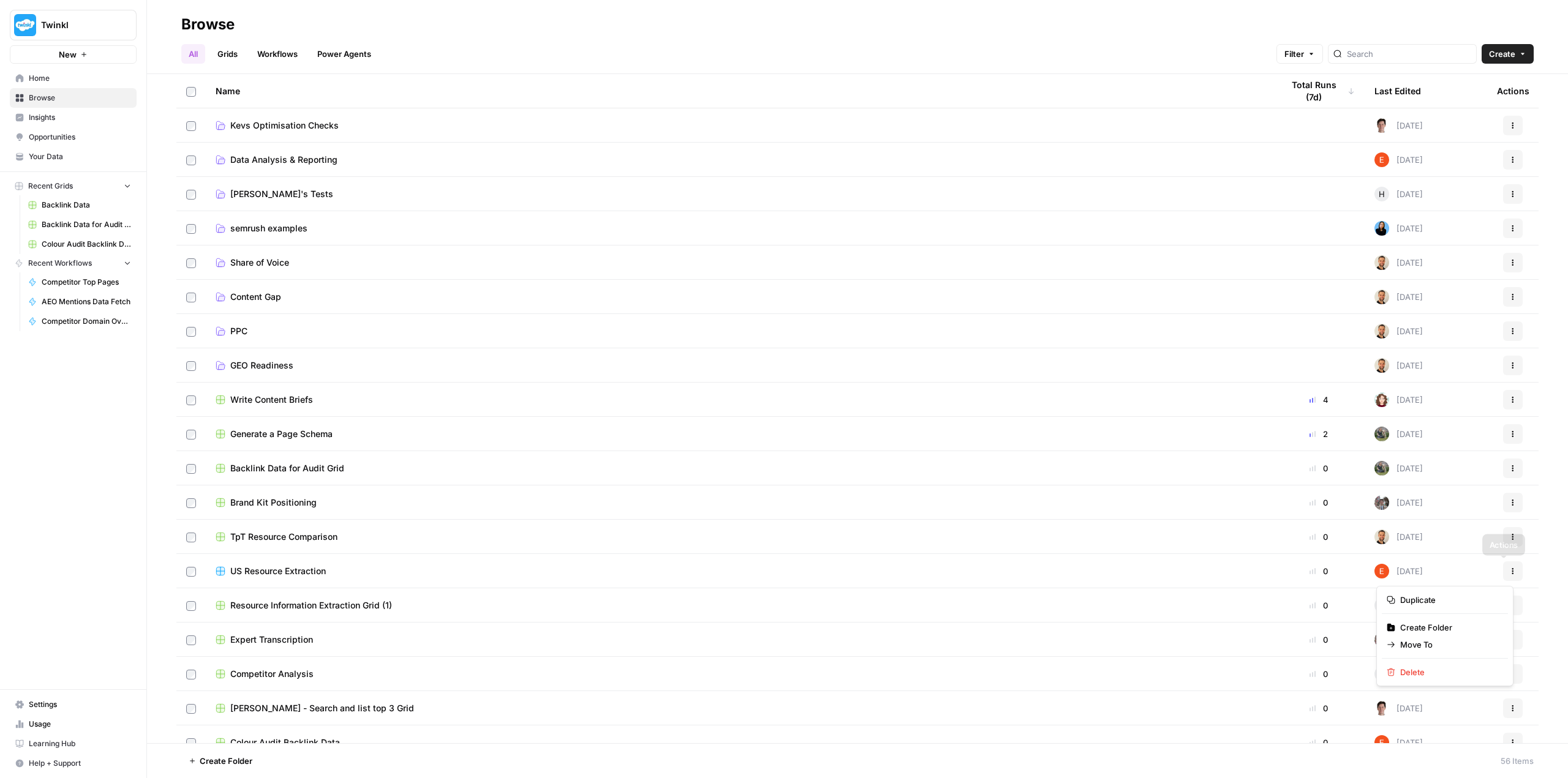
click at [1509, 571] on button "Actions" at bounding box center [1512, 571] width 19 height 19
click at [1441, 648] on span "Move To" at bounding box center [1449, 645] width 98 height 13
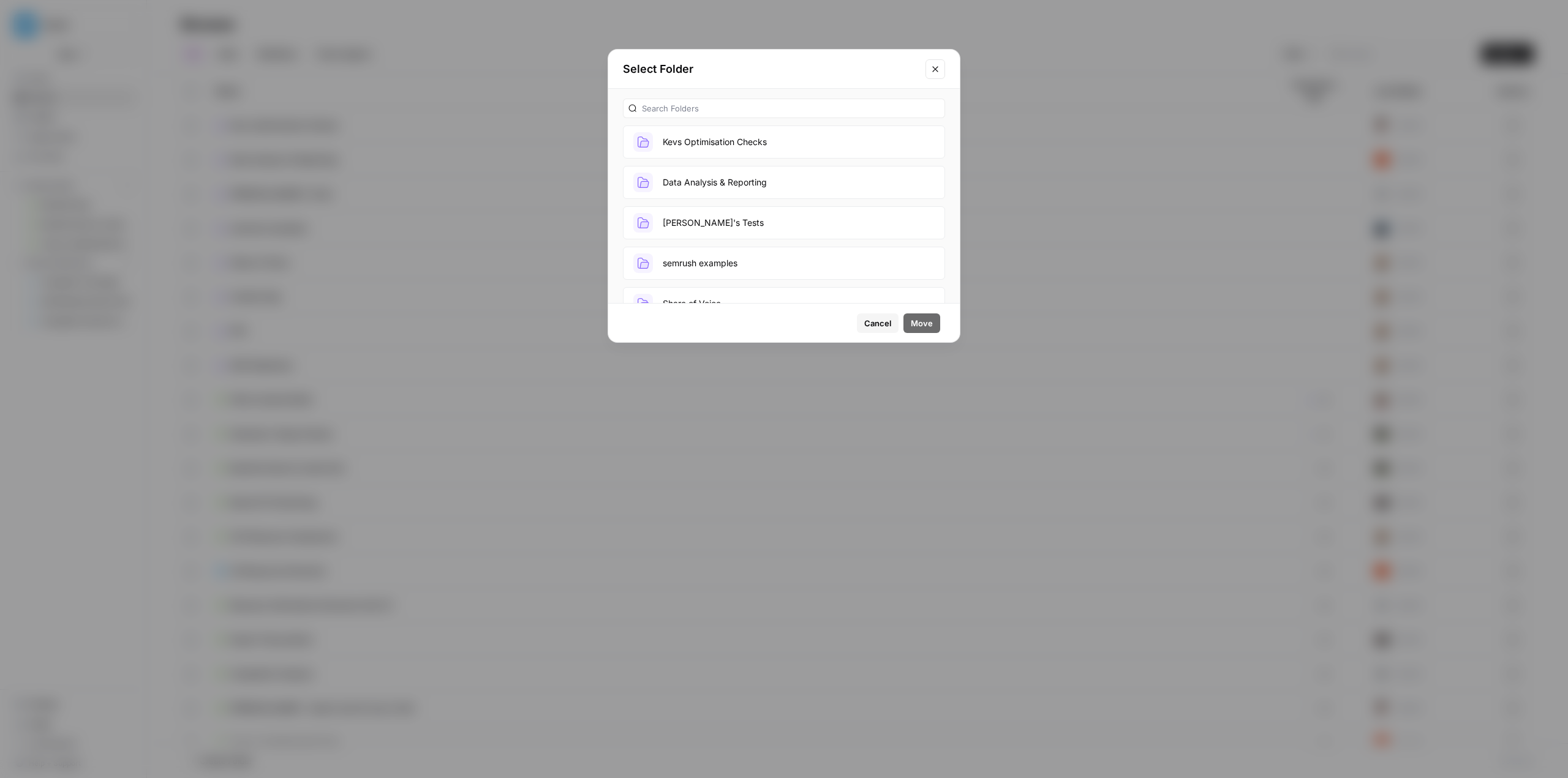
click at [691, 176] on button "Data Analysis & Reporting" at bounding box center [784, 182] width 322 height 33
click at [929, 324] on span "Move" at bounding box center [921, 324] width 22 height 13
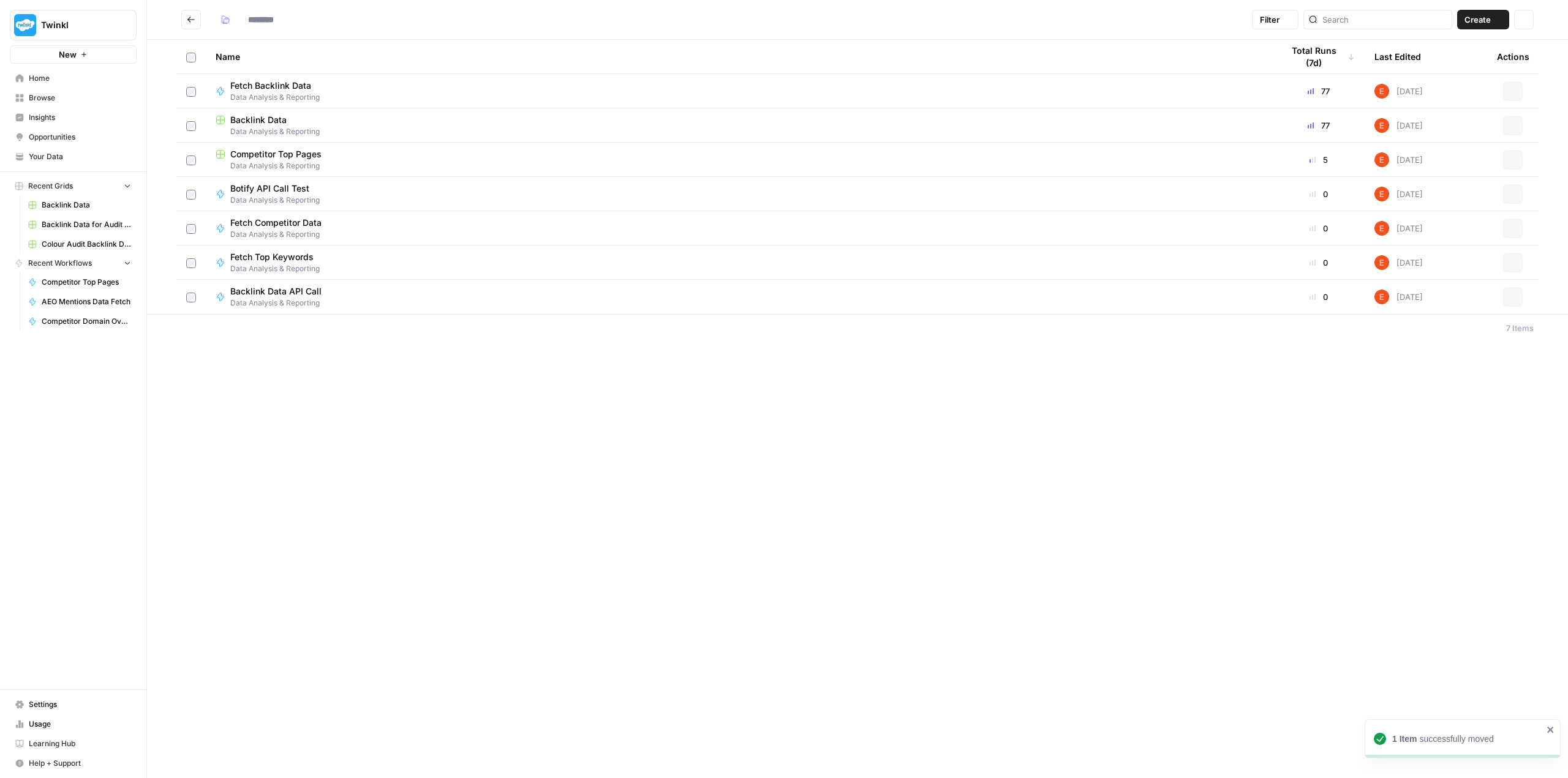
type input "**********"
drag, startPoint x: 314, startPoint y: 408, endPoint x: 269, endPoint y: 420, distance: 46.6
click at [270, 420] on div "**********" at bounding box center [857, 389] width 1421 height 778
click at [1515, 162] on icon "button" at bounding box center [1513, 160] width 8 height 8
click at [1463, 191] on span "Duplicate" at bounding box center [1458, 188] width 98 height 13
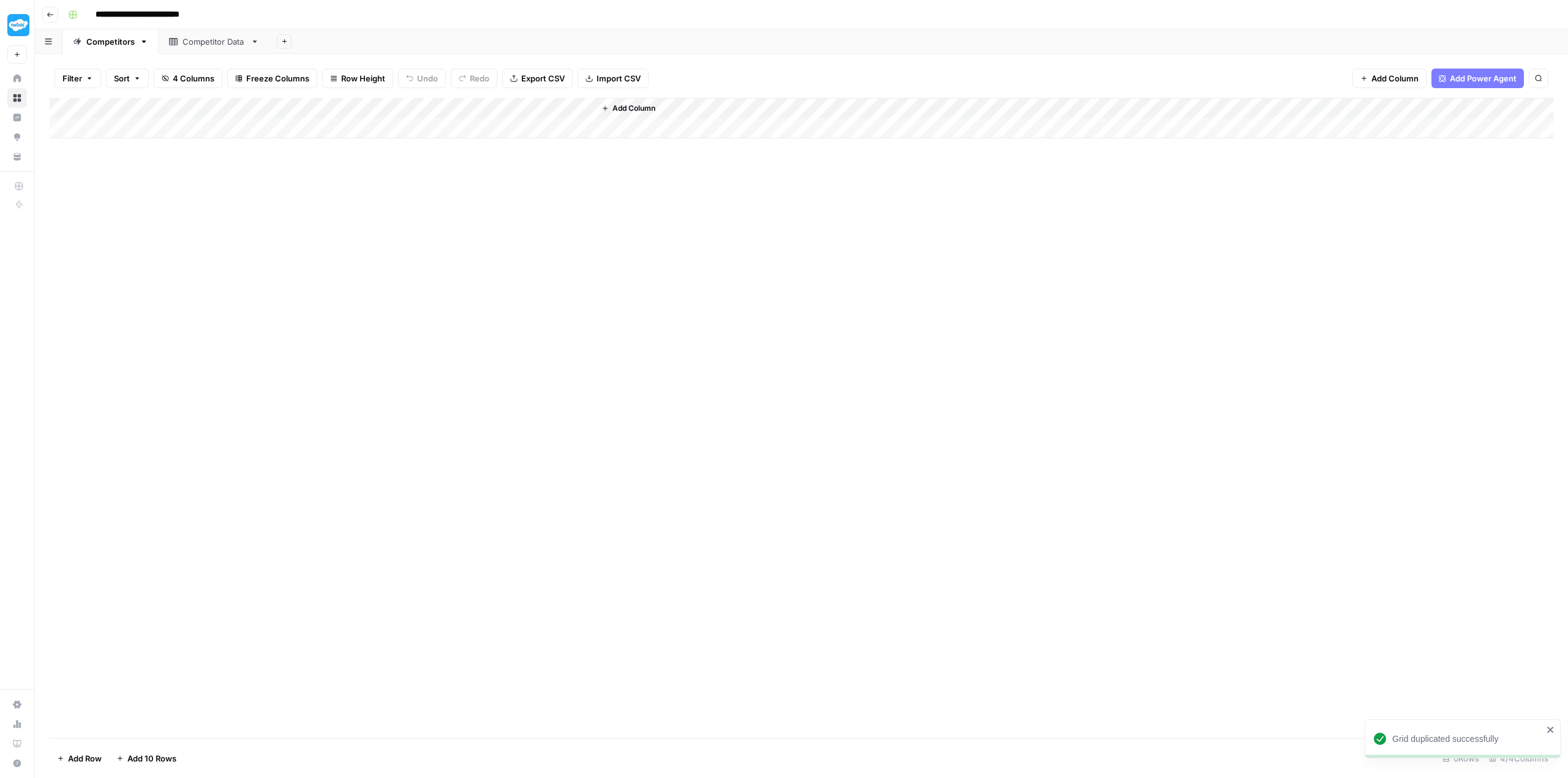
click at [171, 13] on input "**********" at bounding box center [157, 14] width 133 height 19
drag, startPoint x: 187, startPoint y: 13, endPoint x: 144, endPoint y: 14, distance: 43.0
click at [144, 14] on input "**********" at bounding box center [157, 14] width 133 height 19
drag, startPoint x: 219, startPoint y: 13, endPoint x: 254, endPoint y: 13, distance: 35.0
click at [254, 13] on div "**********" at bounding box center [809, 14] width 1492 height 19
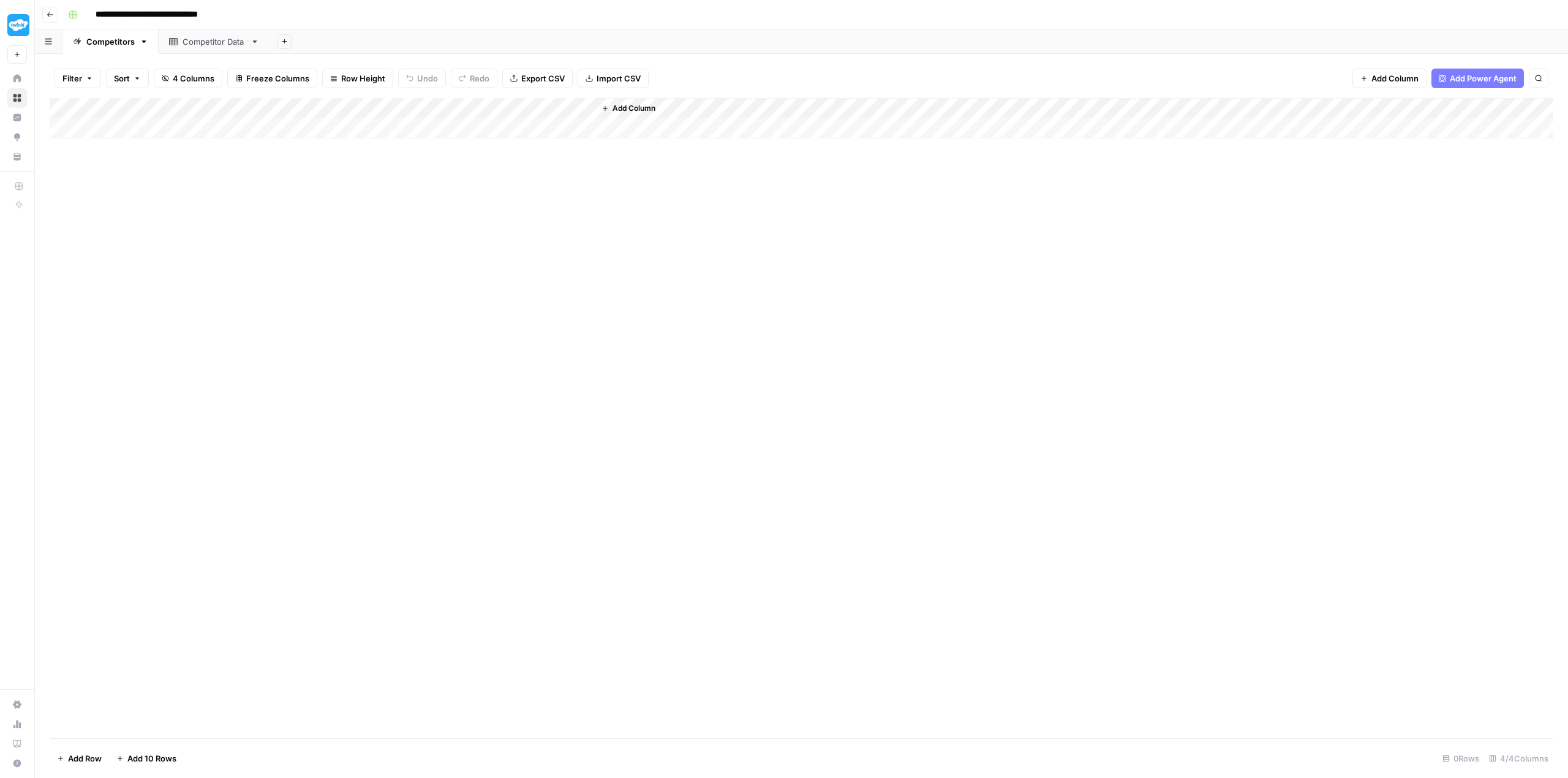
type input "**********"
click at [207, 42] on div "Competitor Data" at bounding box center [214, 42] width 63 height 13
type input "**********"
click at [254, 43] on icon "button" at bounding box center [255, 42] width 9 height 9
click at [278, 58] on button "Rename Sheet" at bounding box center [298, 64] width 87 height 17
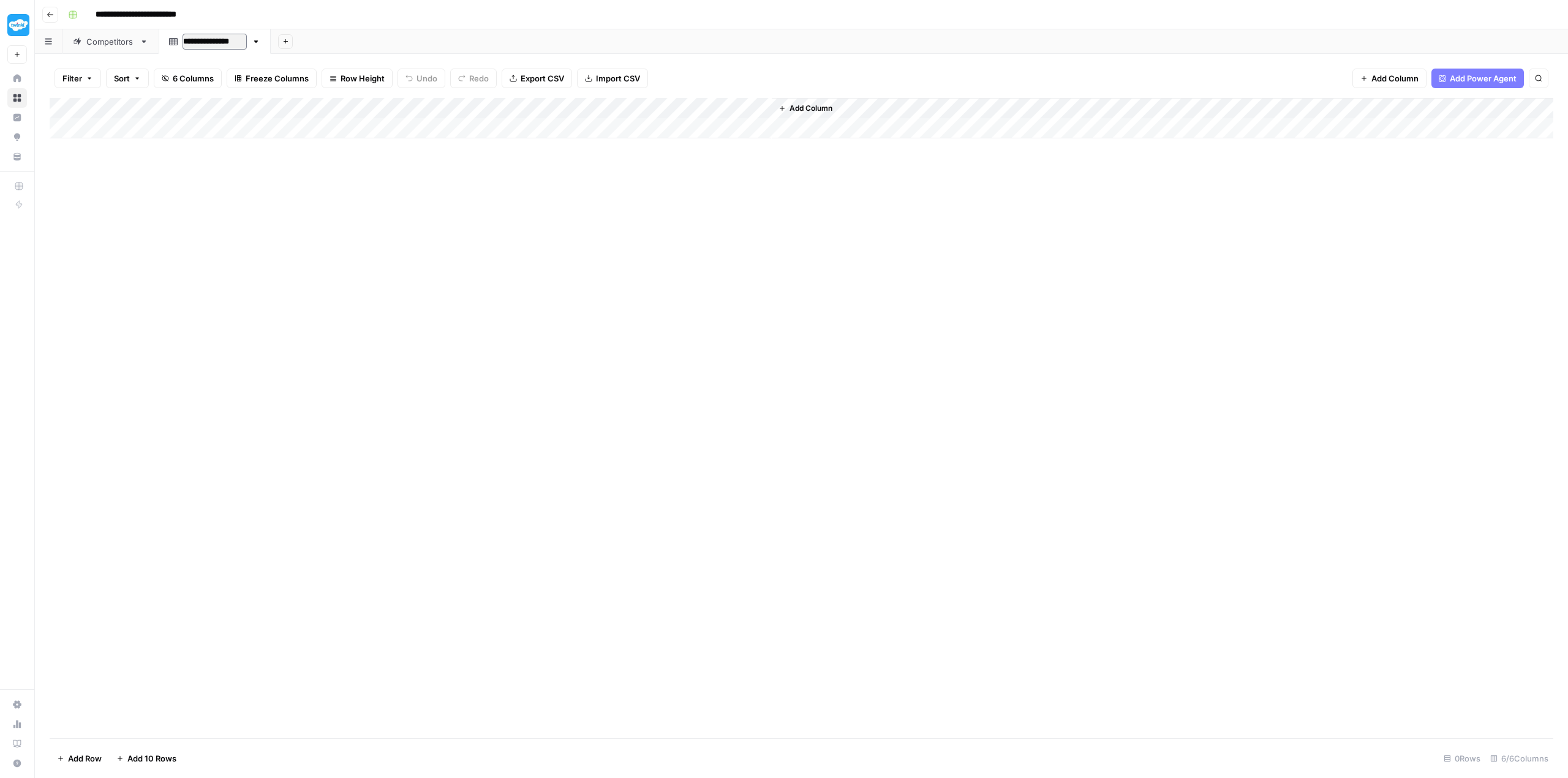
click at [226, 39] on input "**********" at bounding box center [214, 41] width 64 height 16
type input "**********"
click at [339, 245] on div "Add Column" at bounding box center [801, 417] width 1504 height 640
click at [108, 46] on div "Competitors" at bounding box center [110, 42] width 48 height 13
click at [175, 126] on div "Add Column" at bounding box center [801, 118] width 1504 height 41
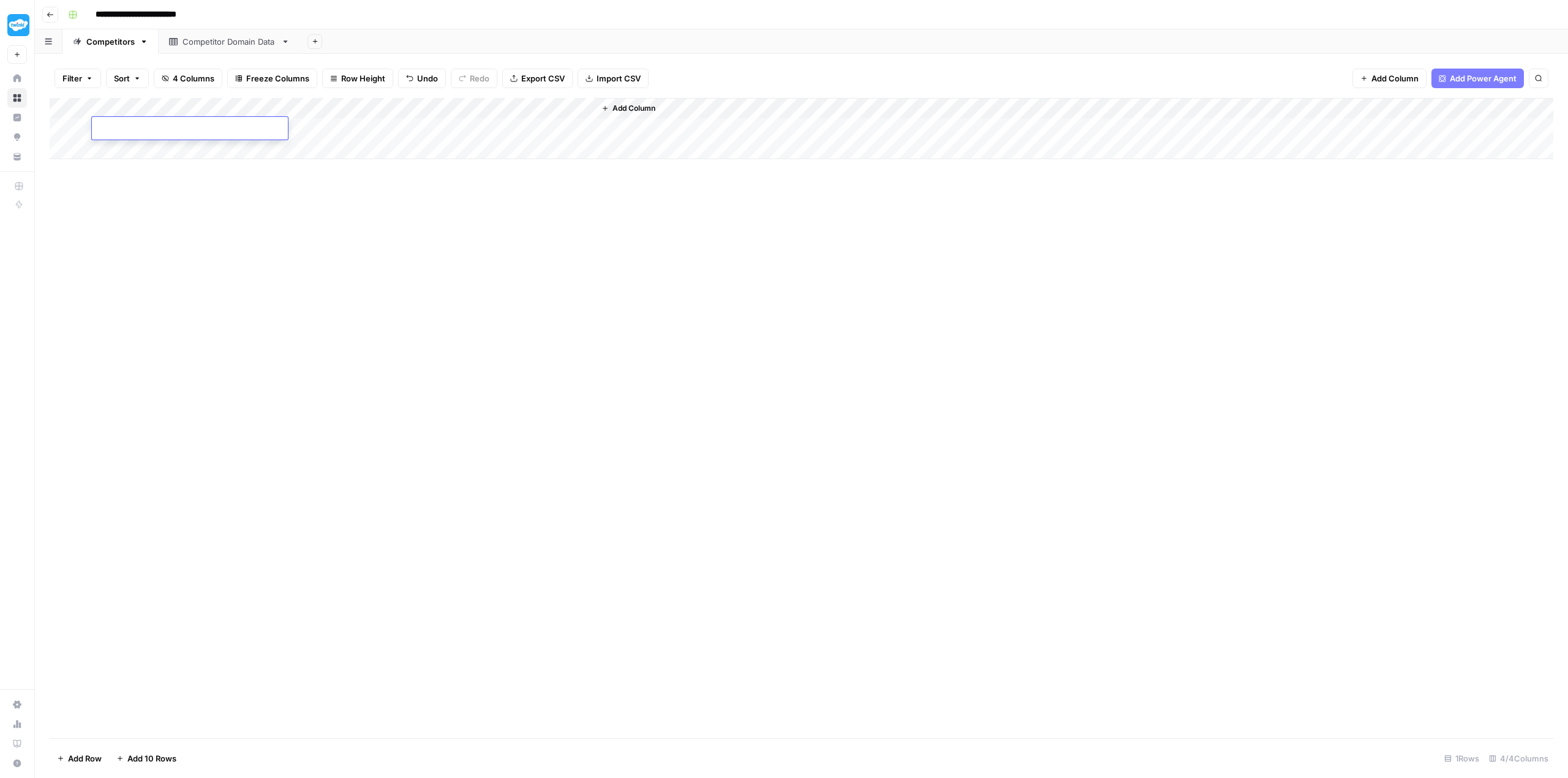
type textarea "**********"
click at [280, 233] on div "Add Column" at bounding box center [801, 417] width 1504 height 640
click at [212, 198] on div "Add Column" at bounding box center [801, 417] width 1504 height 640
click at [73, 123] on div "Add Column" at bounding box center [801, 128] width 1504 height 61
click at [82, 124] on div "Add Column" at bounding box center [801, 128] width 1504 height 61
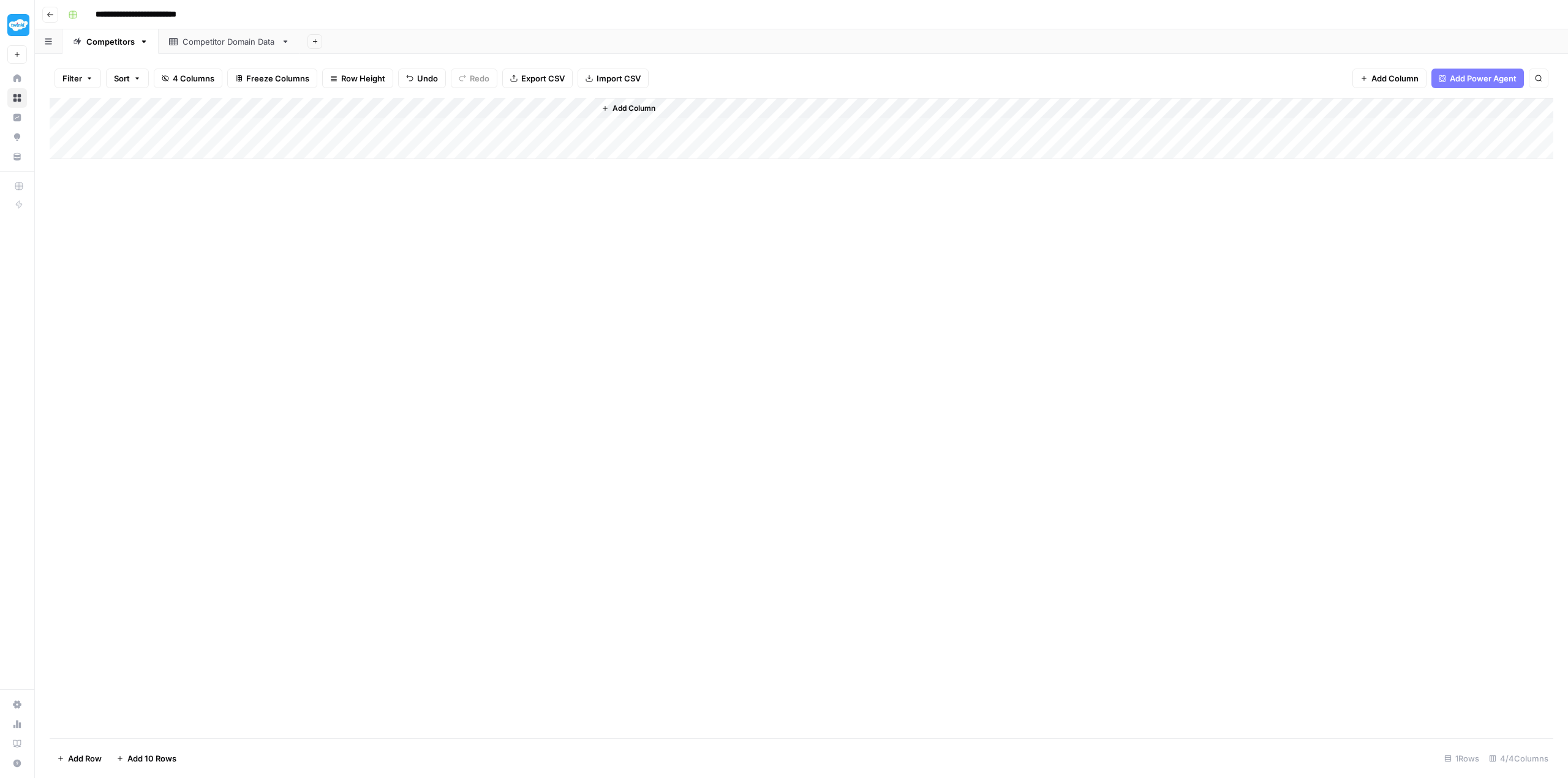
click at [219, 126] on div "Add Column" at bounding box center [801, 128] width 1504 height 61
click at [306, 227] on div "Add Column" at bounding box center [801, 417] width 1504 height 640
click at [312, 236] on div "Add Column" at bounding box center [801, 417] width 1504 height 640
click at [304, 196] on div "Add Column" at bounding box center [801, 417] width 1504 height 640
click at [306, 126] on div "Add Column" at bounding box center [801, 128] width 1504 height 61
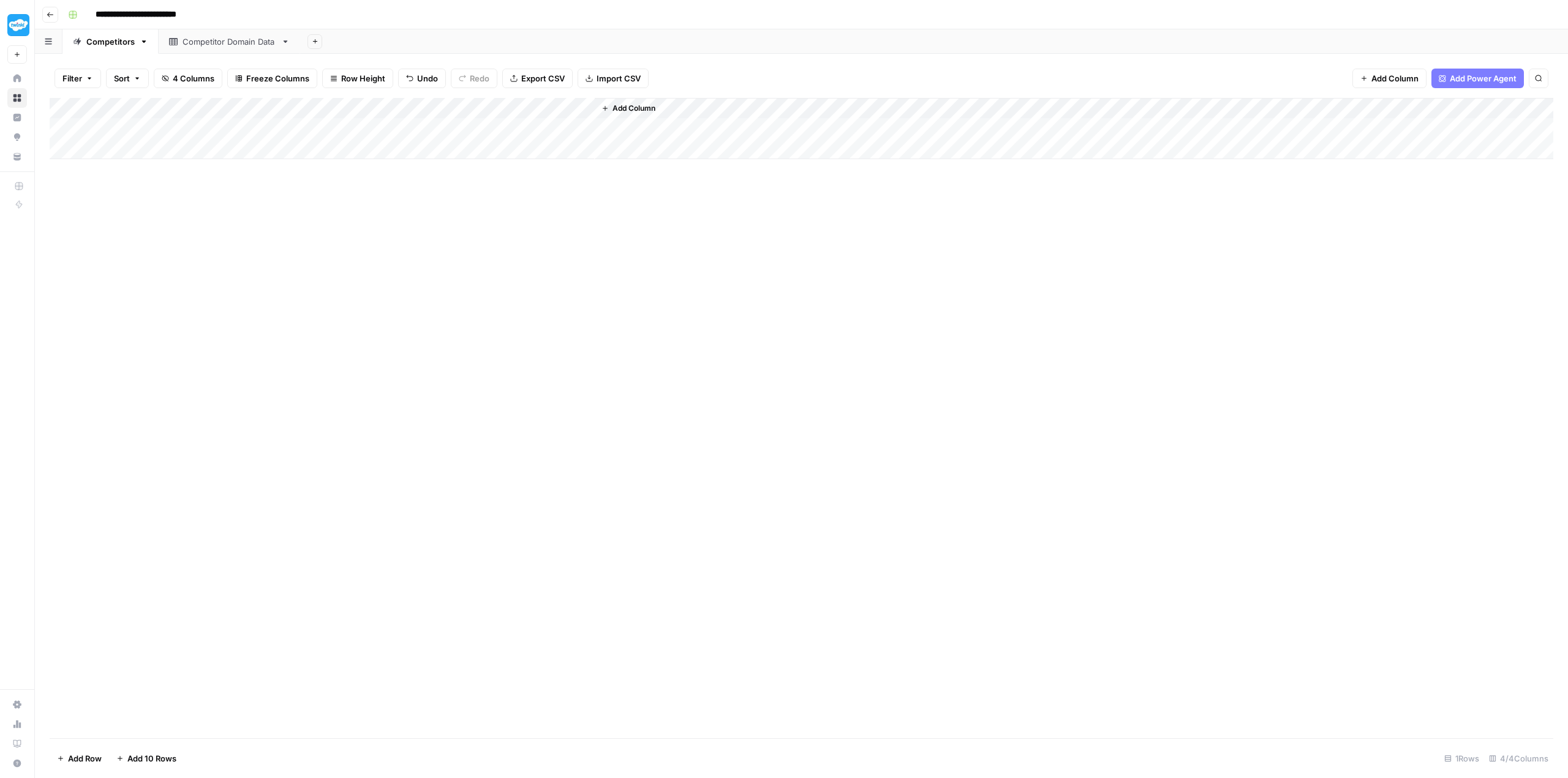
click at [208, 126] on div "Add Column" at bounding box center [801, 128] width 1504 height 61
click at [185, 126] on div "Add Column" at bounding box center [801, 128] width 1504 height 61
type textarea "**********"
click at [277, 329] on div "Add Column" at bounding box center [801, 417] width 1504 height 640
click at [284, 130] on div "Add Column" at bounding box center [801, 128] width 1504 height 61
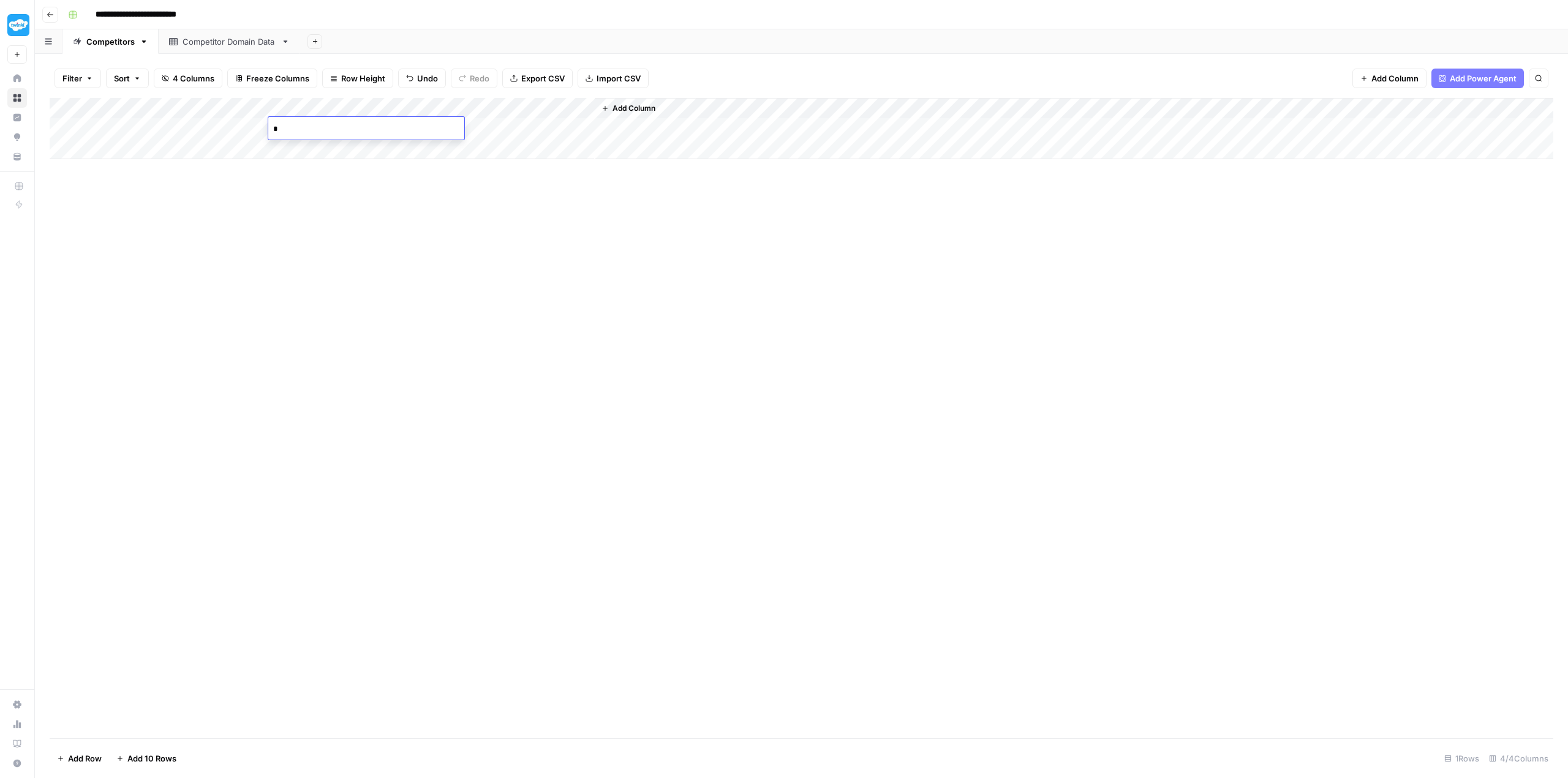
type textarea "**"
drag, startPoint x: 325, startPoint y: 247, endPoint x: 302, endPoint y: 242, distance: 23.5
click at [324, 247] on div "Add Column" at bounding box center [801, 417] width 1504 height 640
click at [113, 148] on div "Add Column" at bounding box center [801, 128] width 1504 height 61
click at [127, 167] on div "Add Column" at bounding box center [801, 138] width 1504 height 82
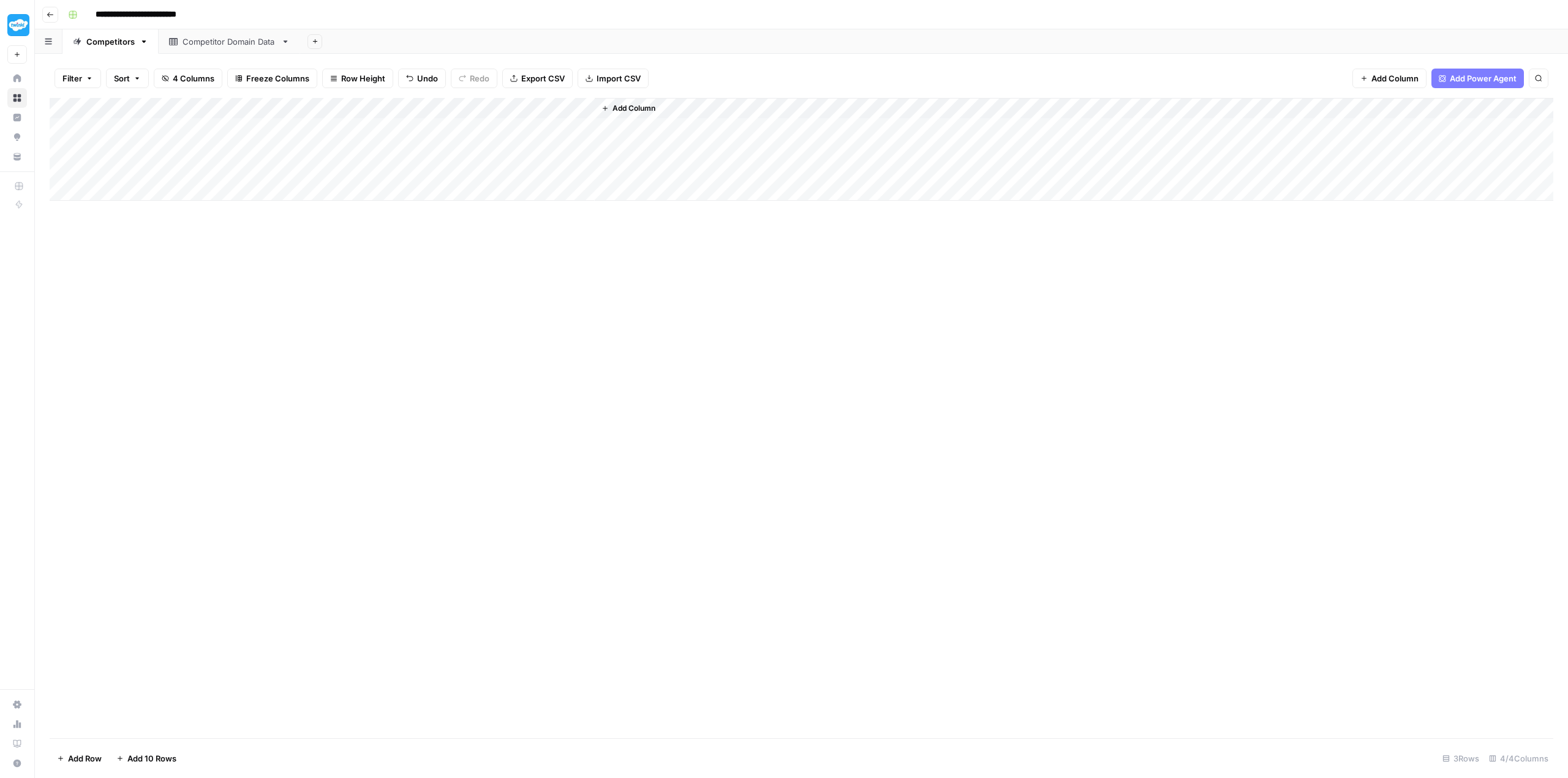
click at [130, 192] on div "Add Column" at bounding box center [801, 149] width 1504 height 103
click at [131, 210] on div "Add Column" at bounding box center [801, 160] width 1504 height 124
click at [181, 146] on div "Add Column" at bounding box center [801, 170] width 1504 height 145
click at [237, 353] on div "Add Column" at bounding box center [801, 417] width 1504 height 640
click at [183, 177] on div "Add Column" at bounding box center [801, 170] width 1504 height 145
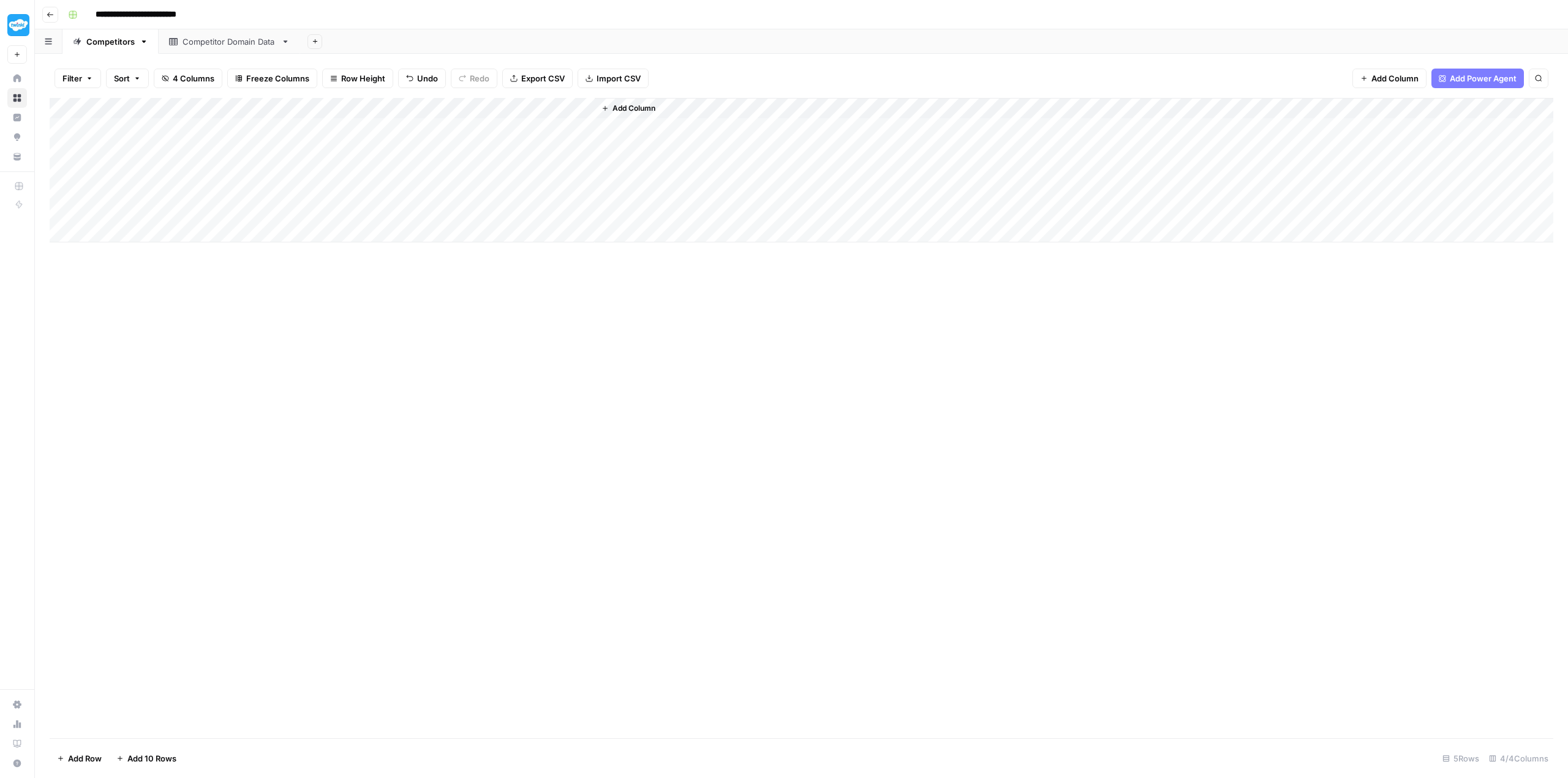
click at [209, 190] on div "Add Column" at bounding box center [801, 170] width 1504 height 145
click at [234, 188] on div "Add Column" at bounding box center [801, 170] width 1504 height 145
type textarea "**********"
click at [307, 370] on div "Add Column" at bounding box center [801, 417] width 1504 height 640
click at [207, 207] on div "Add Column" at bounding box center [801, 170] width 1504 height 145
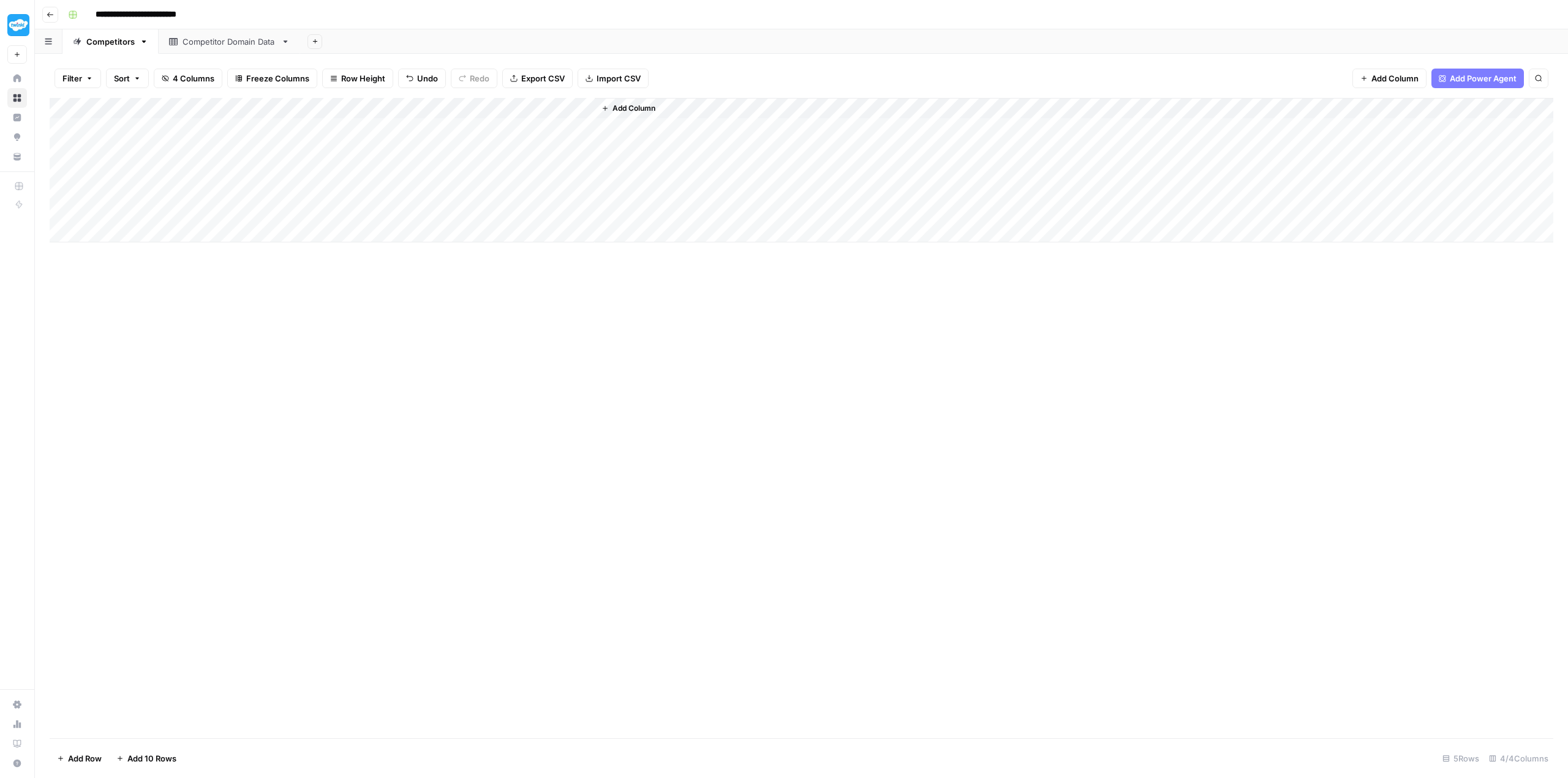
click at [264, 336] on div "Add Column" at bounding box center [801, 417] width 1504 height 640
click at [304, 143] on div "Add Column" at bounding box center [801, 170] width 1504 height 145
click at [348, 354] on div "Add Column" at bounding box center [801, 417] width 1504 height 640
click at [305, 165] on div "Add Column" at bounding box center [801, 170] width 1504 height 145
type textarea "**"
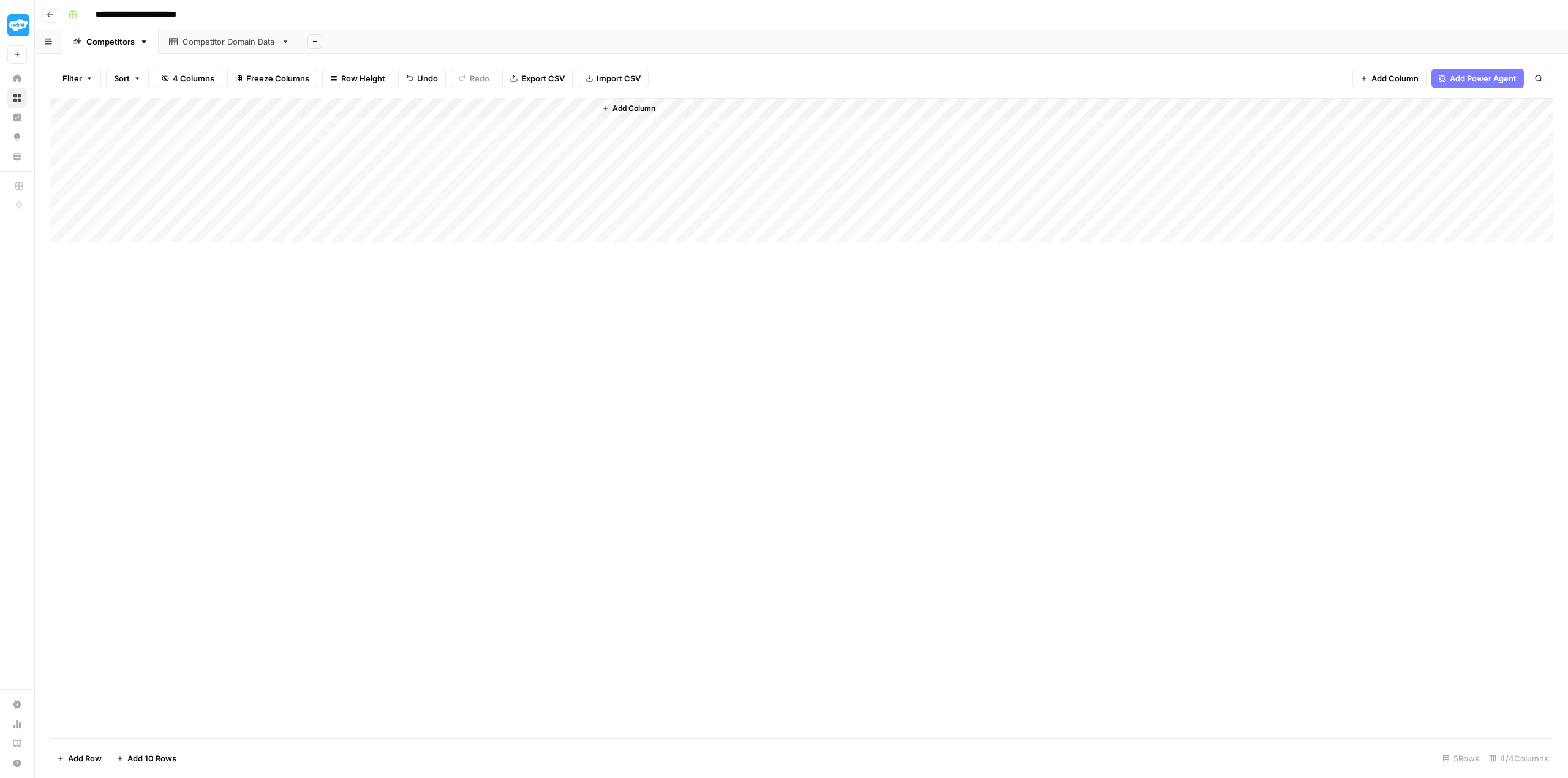
click at [311, 192] on div "Add Column" at bounding box center [801, 170] width 1504 height 145
click at [313, 213] on div "Add Column" at bounding box center [801, 170] width 1504 height 145
type textarea "**"
click at [374, 305] on div "Add Column" at bounding box center [801, 417] width 1504 height 640
click at [333, 108] on div "Add Column" at bounding box center [801, 170] width 1504 height 145
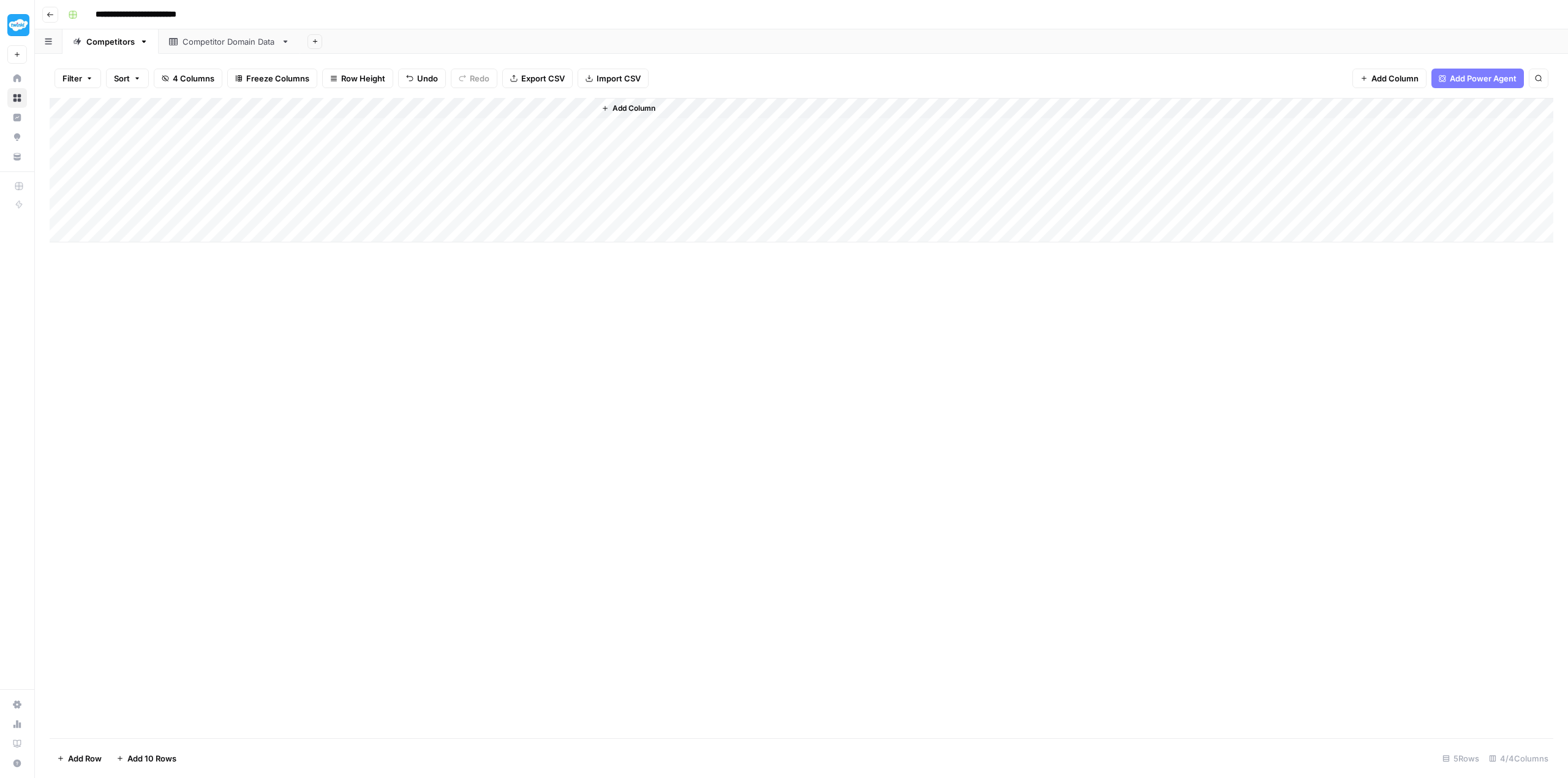
click at [435, 354] on div "Add Column" at bounding box center [801, 417] width 1504 height 640
click at [458, 110] on div "Add Column" at bounding box center [801, 170] width 1504 height 145
click at [639, 463] on div "Add Column" at bounding box center [801, 417] width 1504 height 640
click at [211, 39] on div "Competitor Domain Data" at bounding box center [229, 42] width 94 height 13
click at [186, 13] on input "**********" at bounding box center [157, 14] width 133 height 19
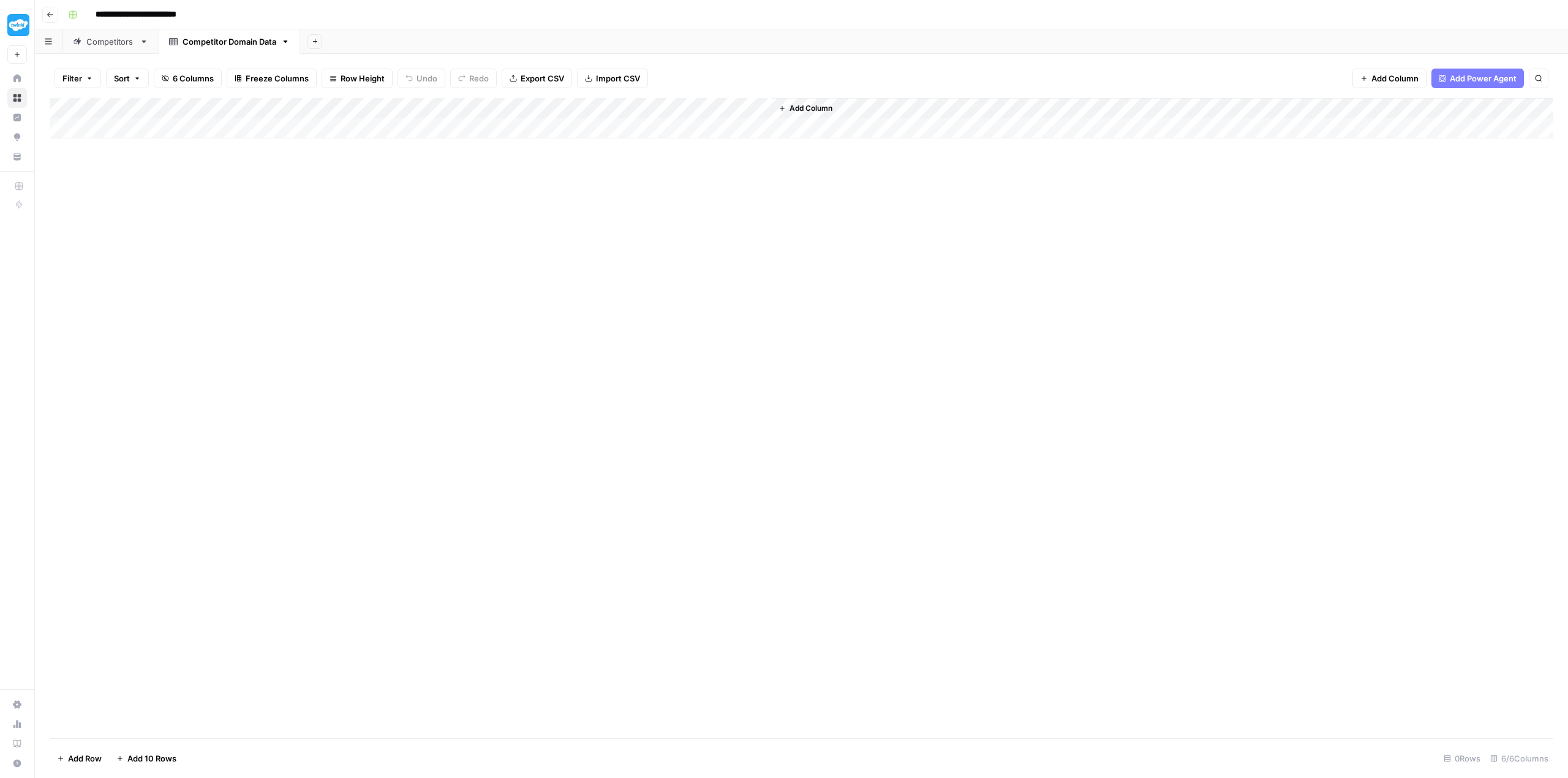
drag, startPoint x: 177, startPoint y: 14, endPoint x: 147, endPoint y: 14, distance: 30.0
click at [147, 14] on input "**********" at bounding box center [157, 14] width 133 height 19
click at [145, 14] on input "**********" at bounding box center [157, 14] width 133 height 19
drag, startPoint x: 145, startPoint y: 14, endPoint x: 210, endPoint y: 14, distance: 65.0
click at [210, 14] on input "**********" at bounding box center [157, 14] width 133 height 19
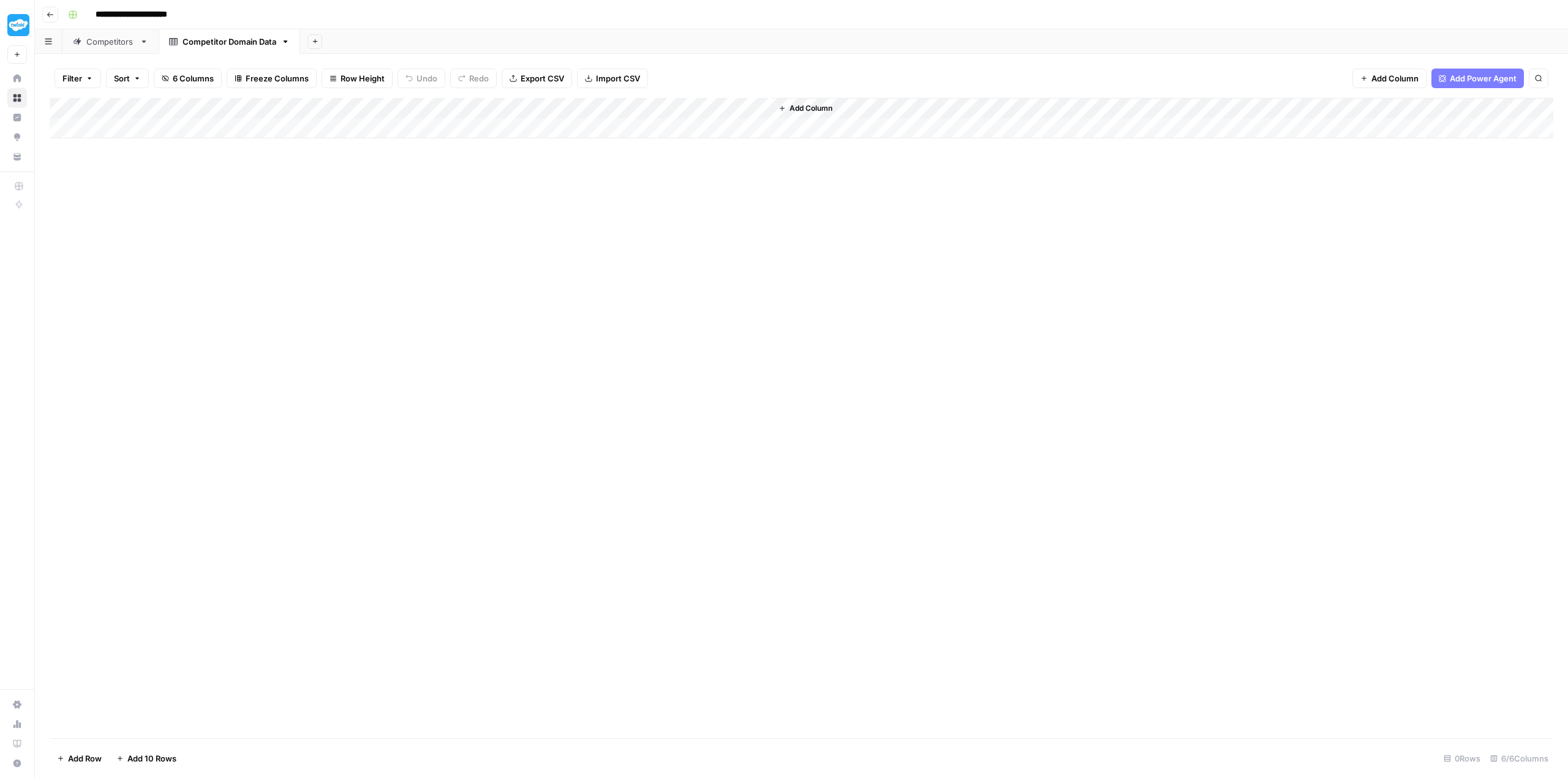
type input "**********"
click at [307, 243] on div "Add Column" at bounding box center [801, 417] width 1504 height 640
click at [283, 41] on icon "button" at bounding box center [286, 42] width 9 height 9
click at [314, 62] on span "Rename Sheet" at bounding box center [334, 65] width 59 height 13
click at [255, 42] on input "**********" at bounding box center [230, 41] width 96 height 16
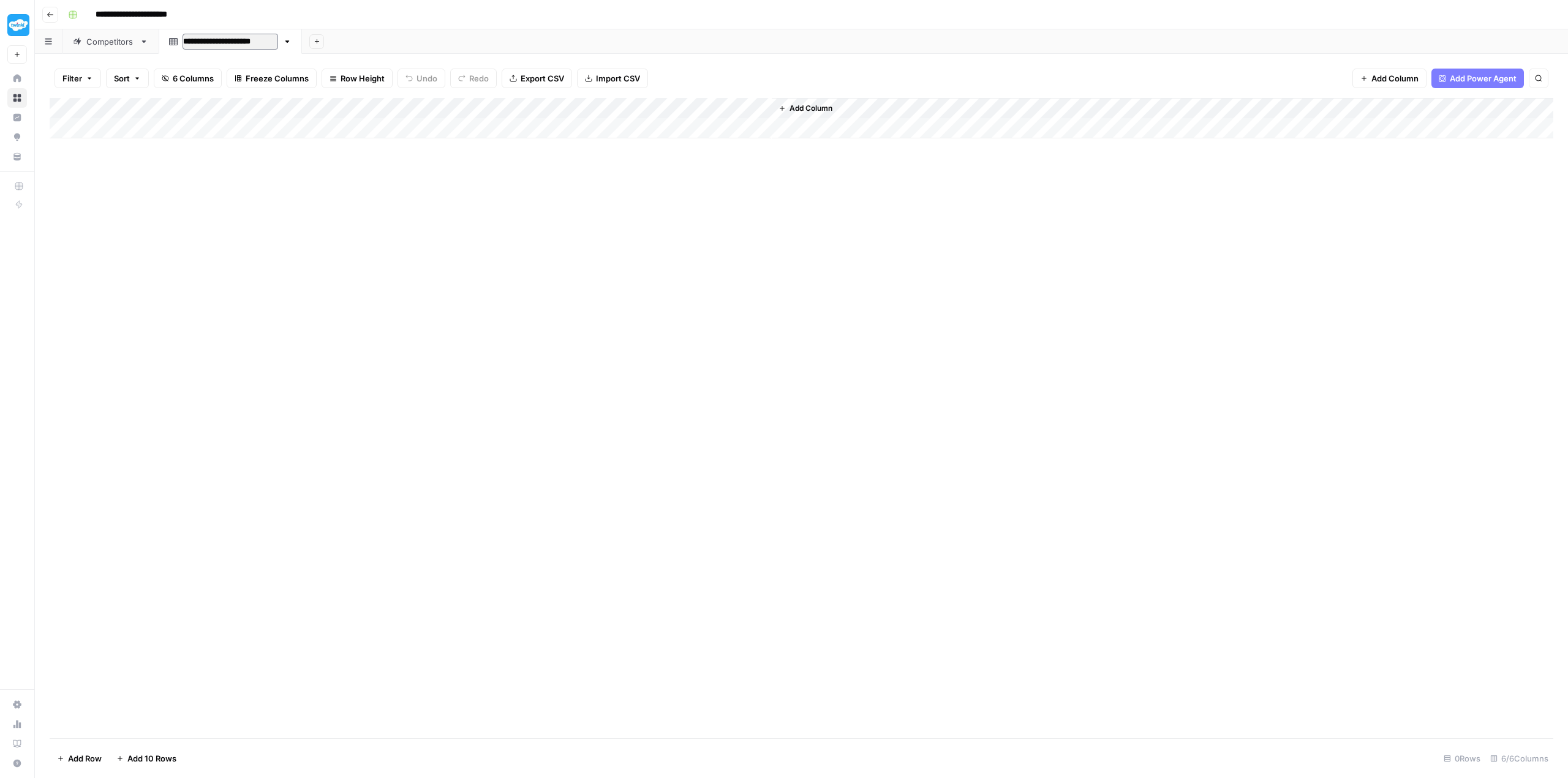
drag, startPoint x: 255, startPoint y: 42, endPoint x: 228, endPoint y: 42, distance: 27.0
click at [228, 42] on input "**********" at bounding box center [230, 41] width 96 height 16
type input "**********"
click at [306, 269] on div "Add Column" at bounding box center [801, 417] width 1504 height 640
click at [116, 49] on link "Competitors" at bounding box center [111, 41] width 96 height 24
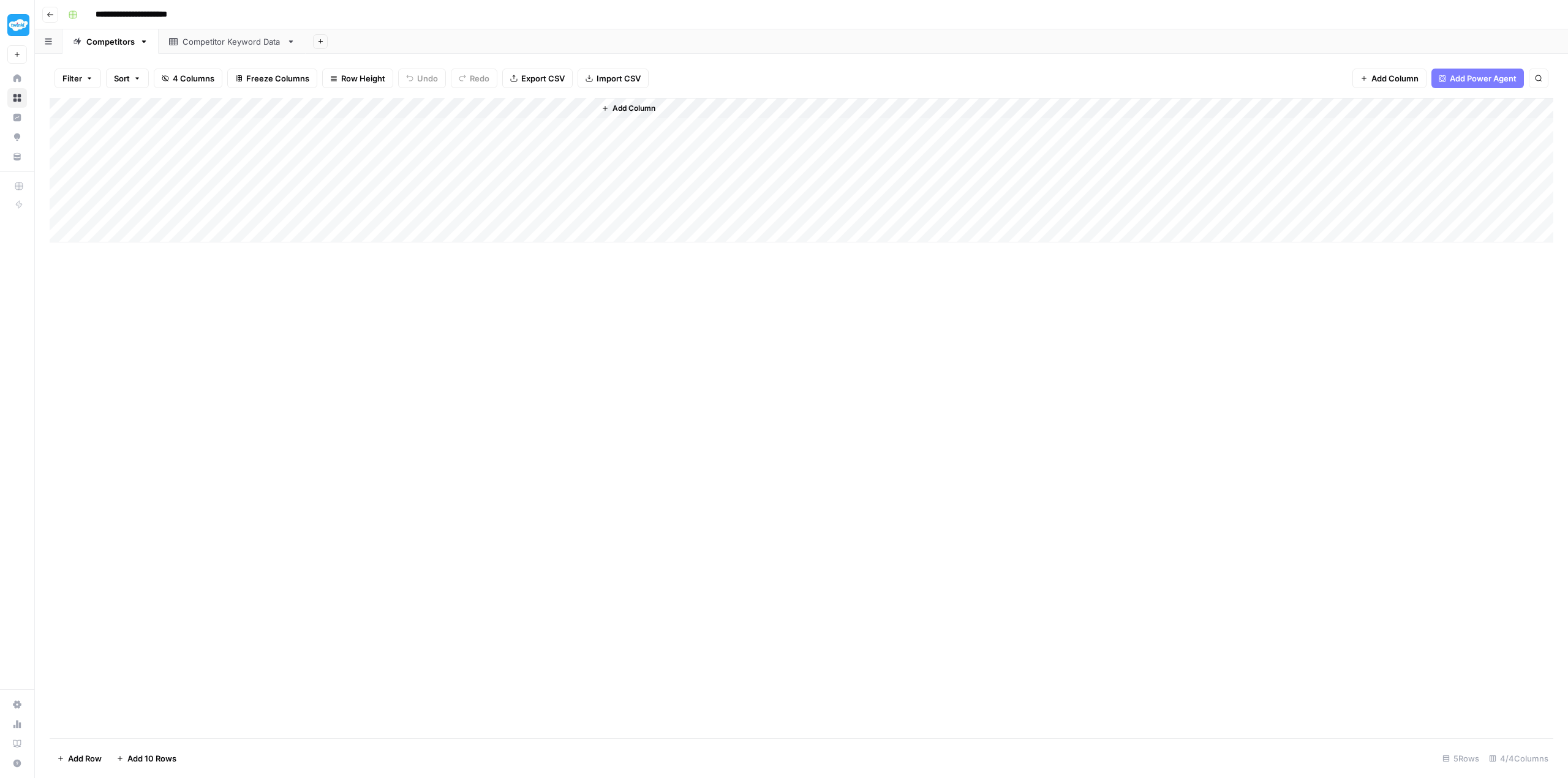
click at [207, 44] on div "Competitor Keyword Data" at bounding box center [232, 42] width 99 height 13
click at [105, 44] on div "Competitors" at bounding box center [110, 42] width 48 height 13
click at [458, 106] on div "Add Column" at bounding box center [801, 170] width 1504 height 145
click at [431, 328] on span "Remove Column" at bounding box center [418, 325] width 107 height 13
click at [737, 130] on button "Delete" at bounding box center [740, 137] width 41 height 22
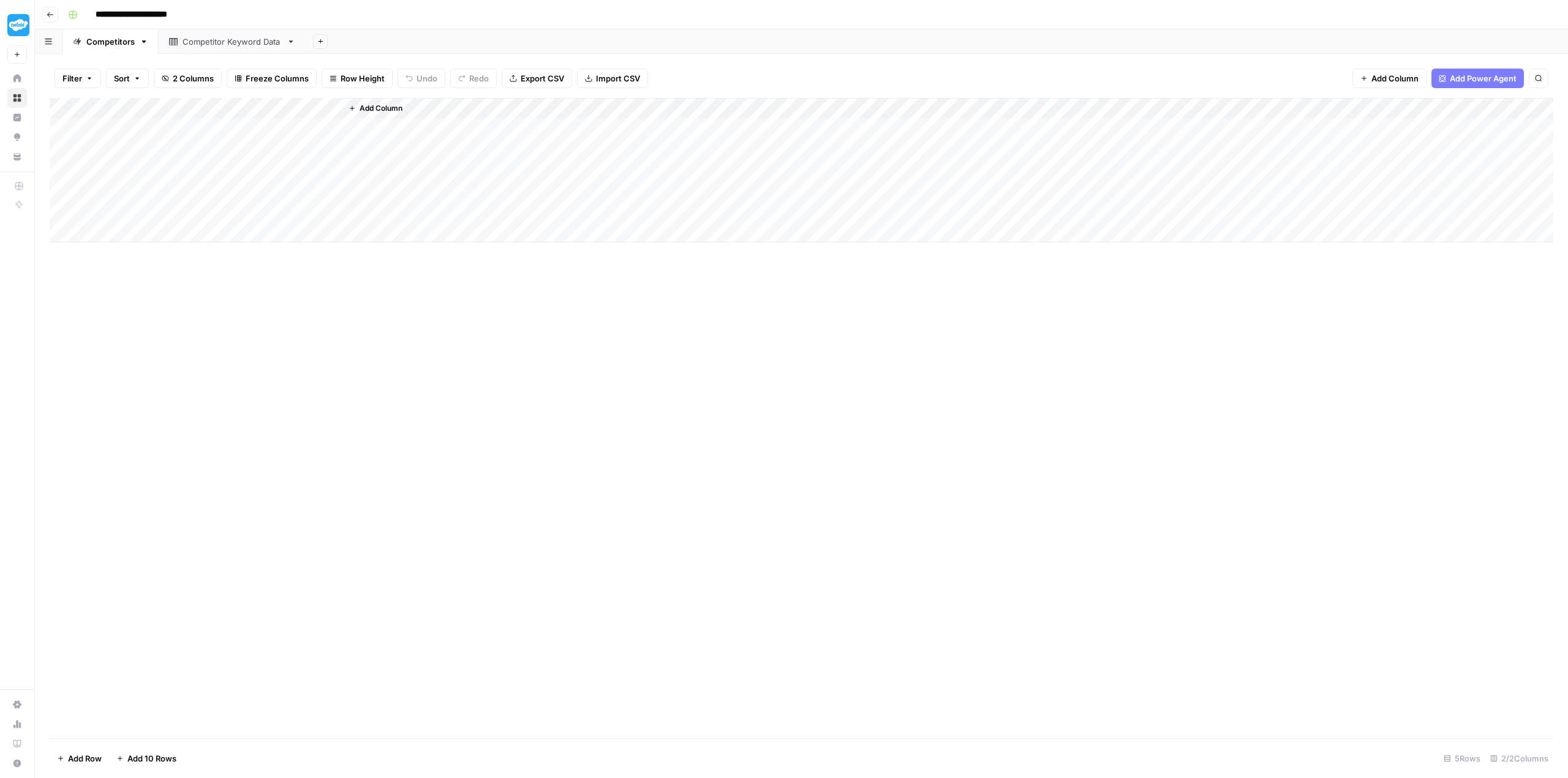
click at [385, 100] on div "Add Column" at bounding box center [947, 170] width 1212 height 145
click at [385, 109] on span "Add Column" at bounding box center [381, 108] width 43 height 11
click at [1473, 33] on button "Workflow" at bounding box center [1472, 34] width 48 height 18
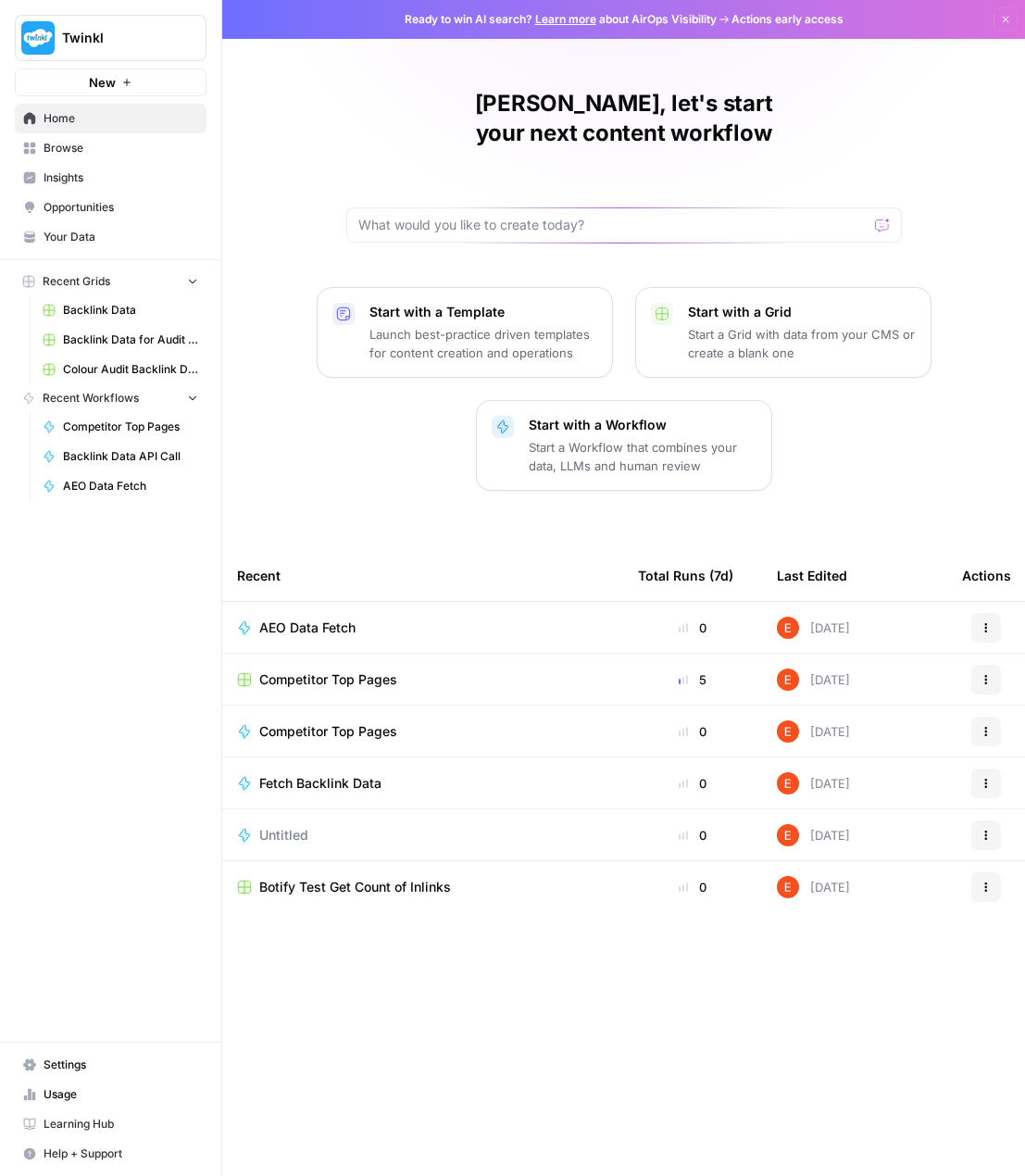
click at [95, 176] on span "Insights" at bounding box center [120, 178] width 154 height 17
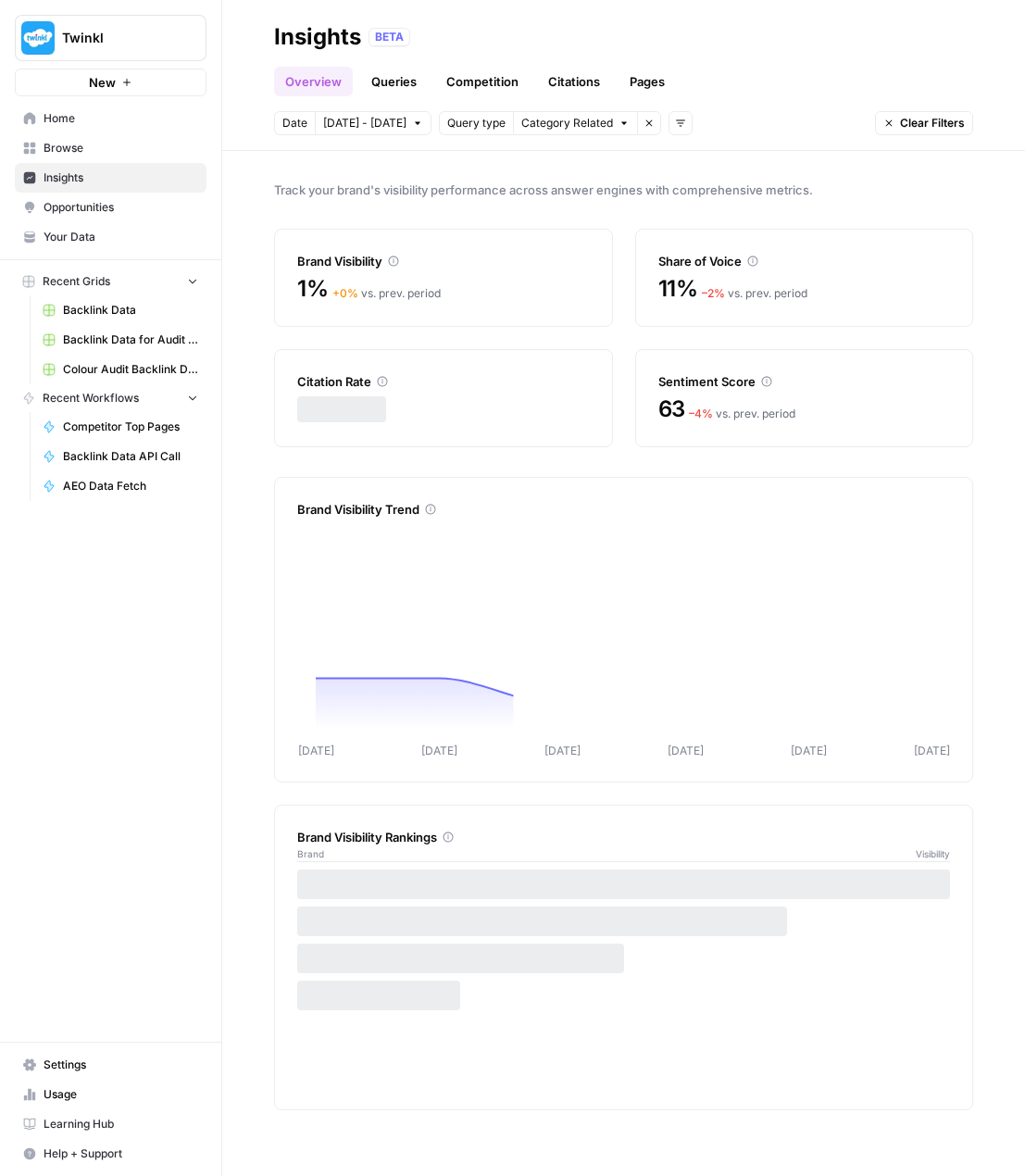
click at [396, 83] on link "Queries" at bounding box center [393, 80] width 67 height 29
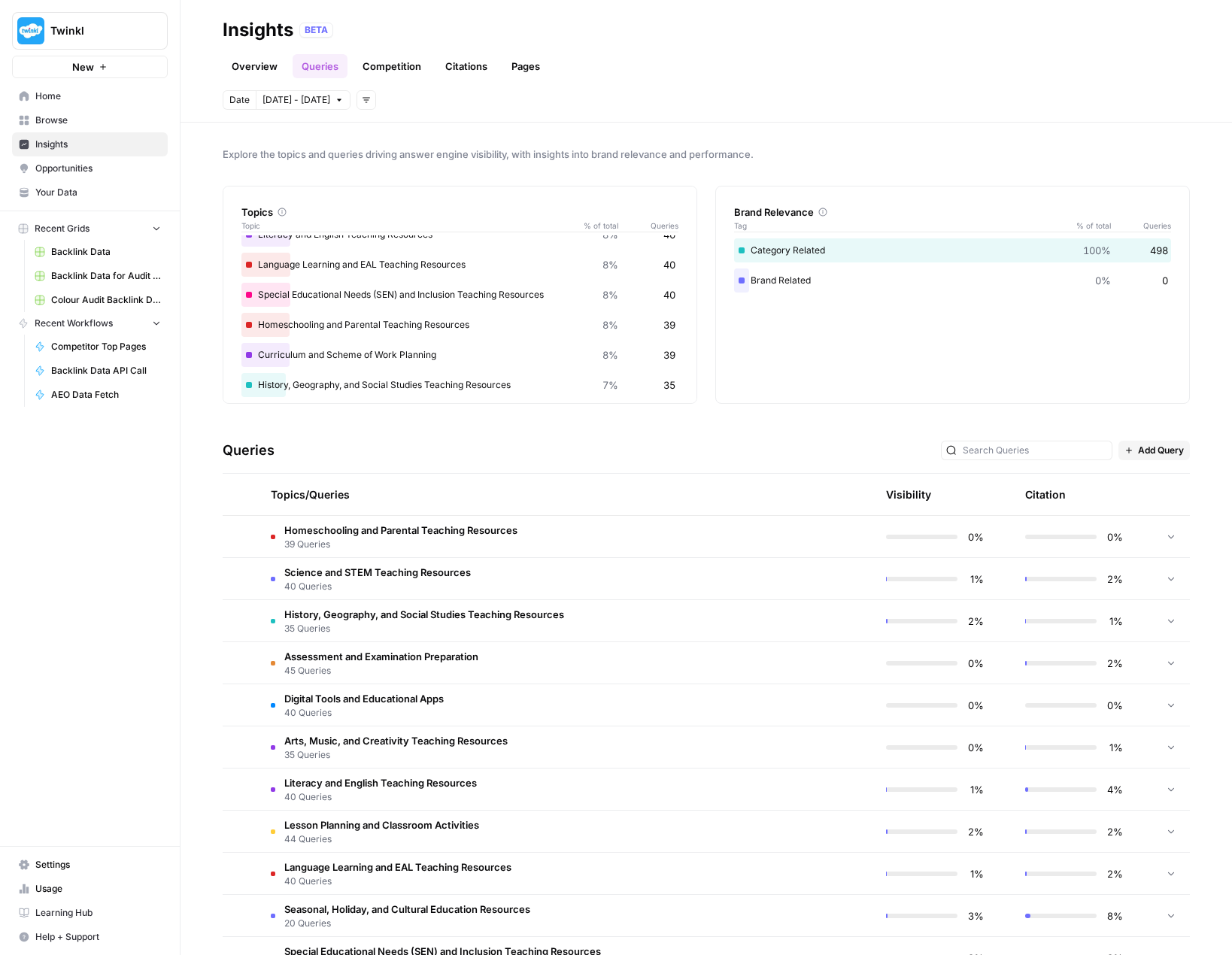
scroll to position [238, 0]
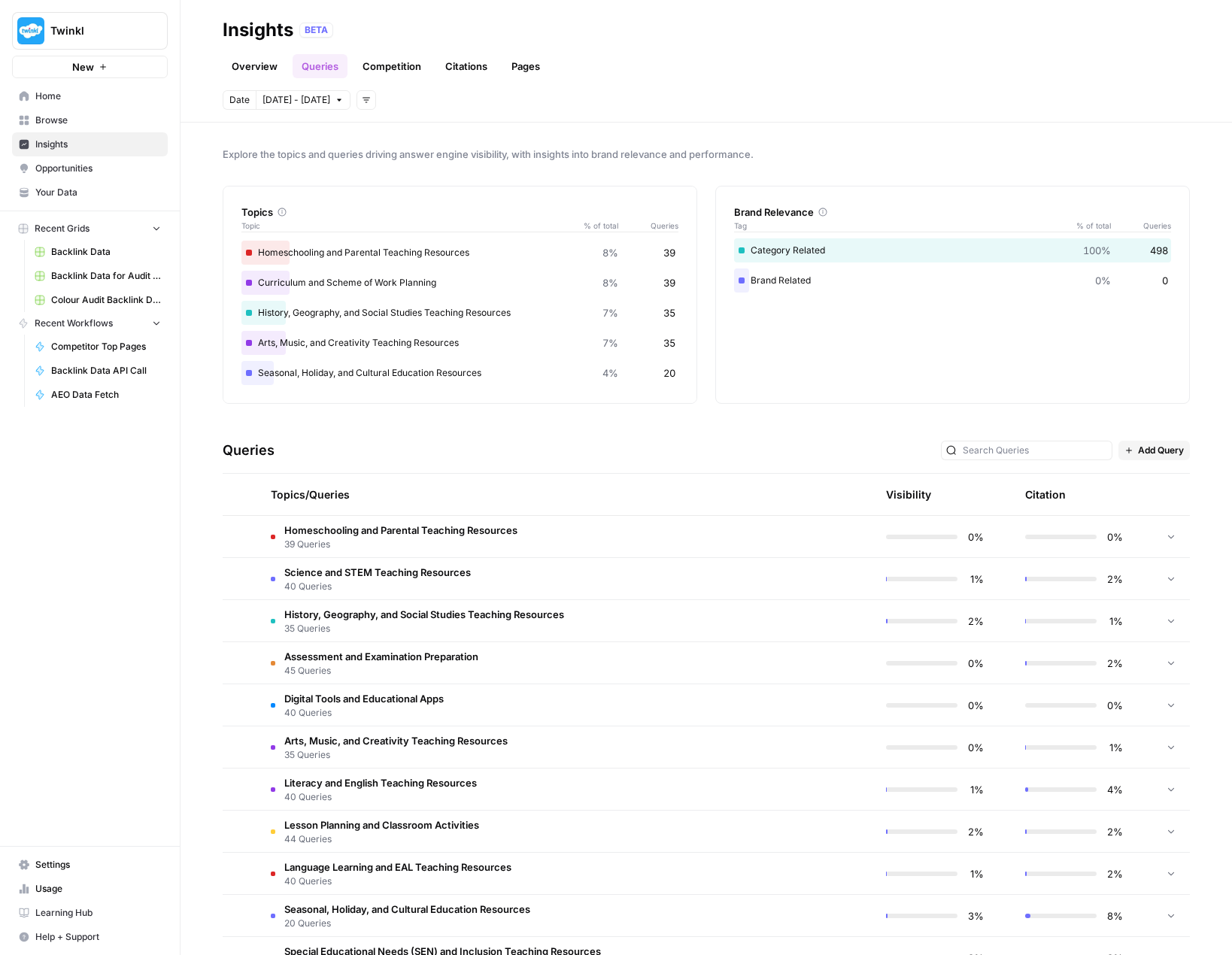
click at [538, 528] on td "Homeschooling and Parental Teaching Resources 39 Queries" at bounding box center [494, 537] width 472 height 42
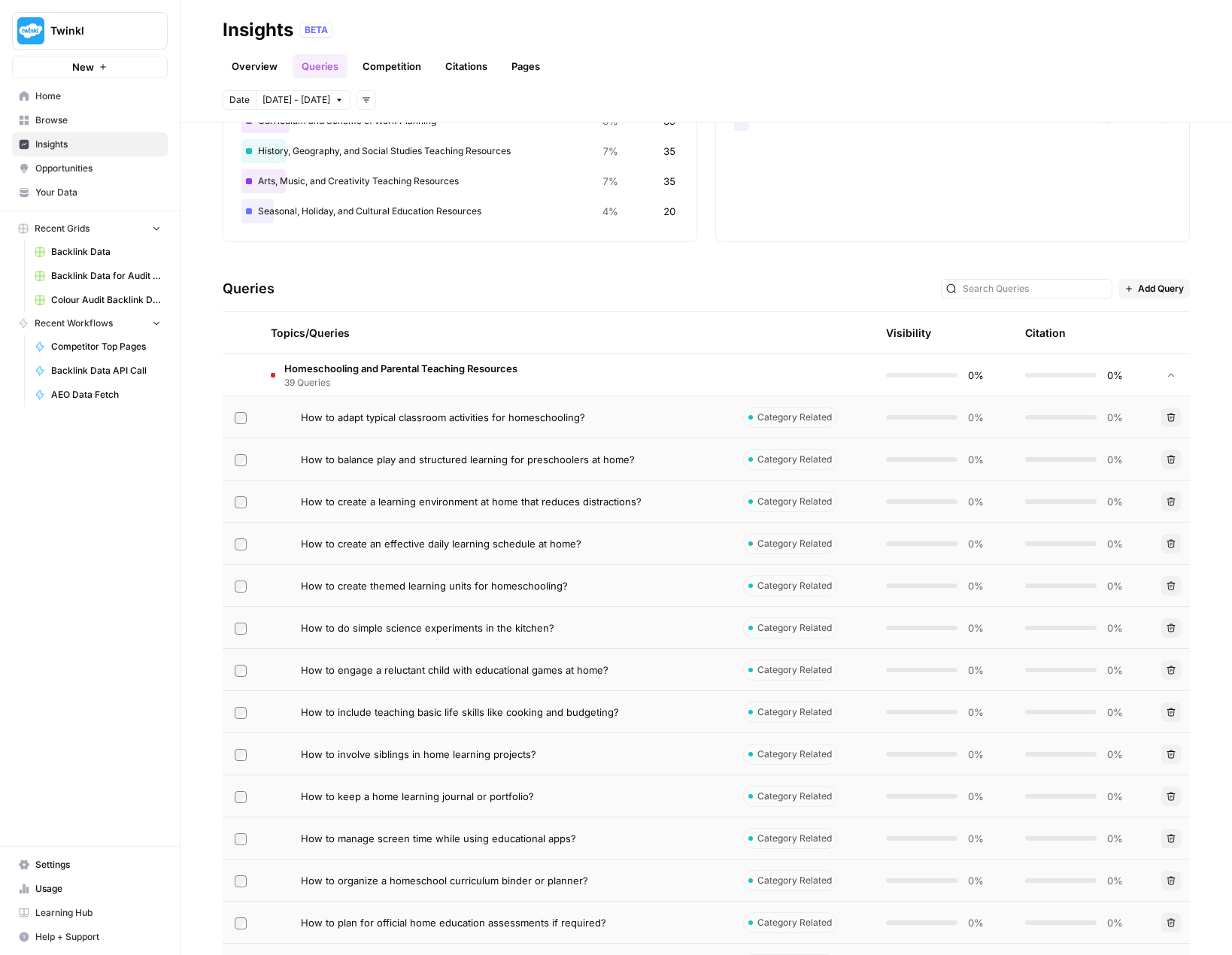
scroll to position [0, 0]
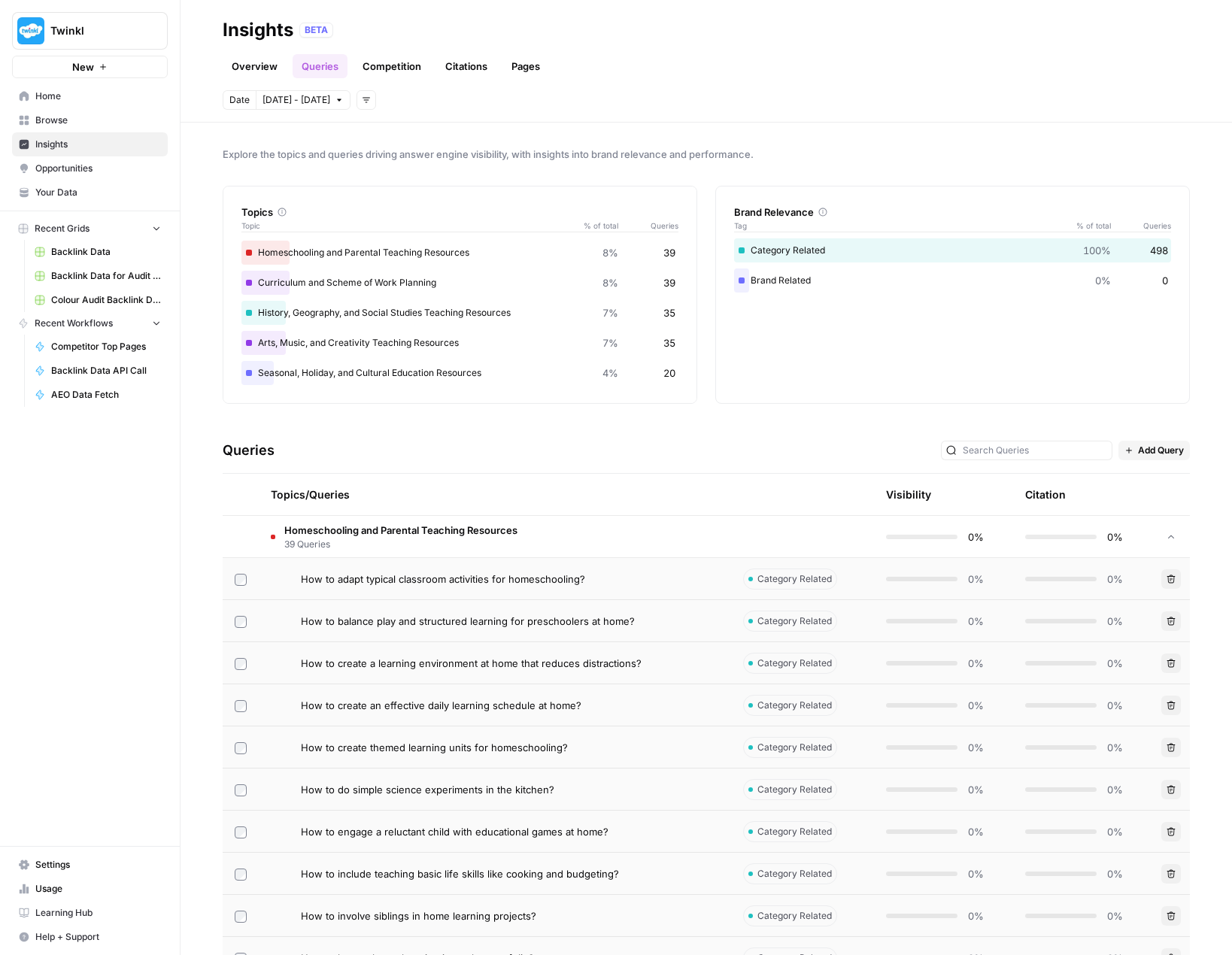
click at [387, 65] on link "Competition" at bounding box center [392, 65] width 77 height 24
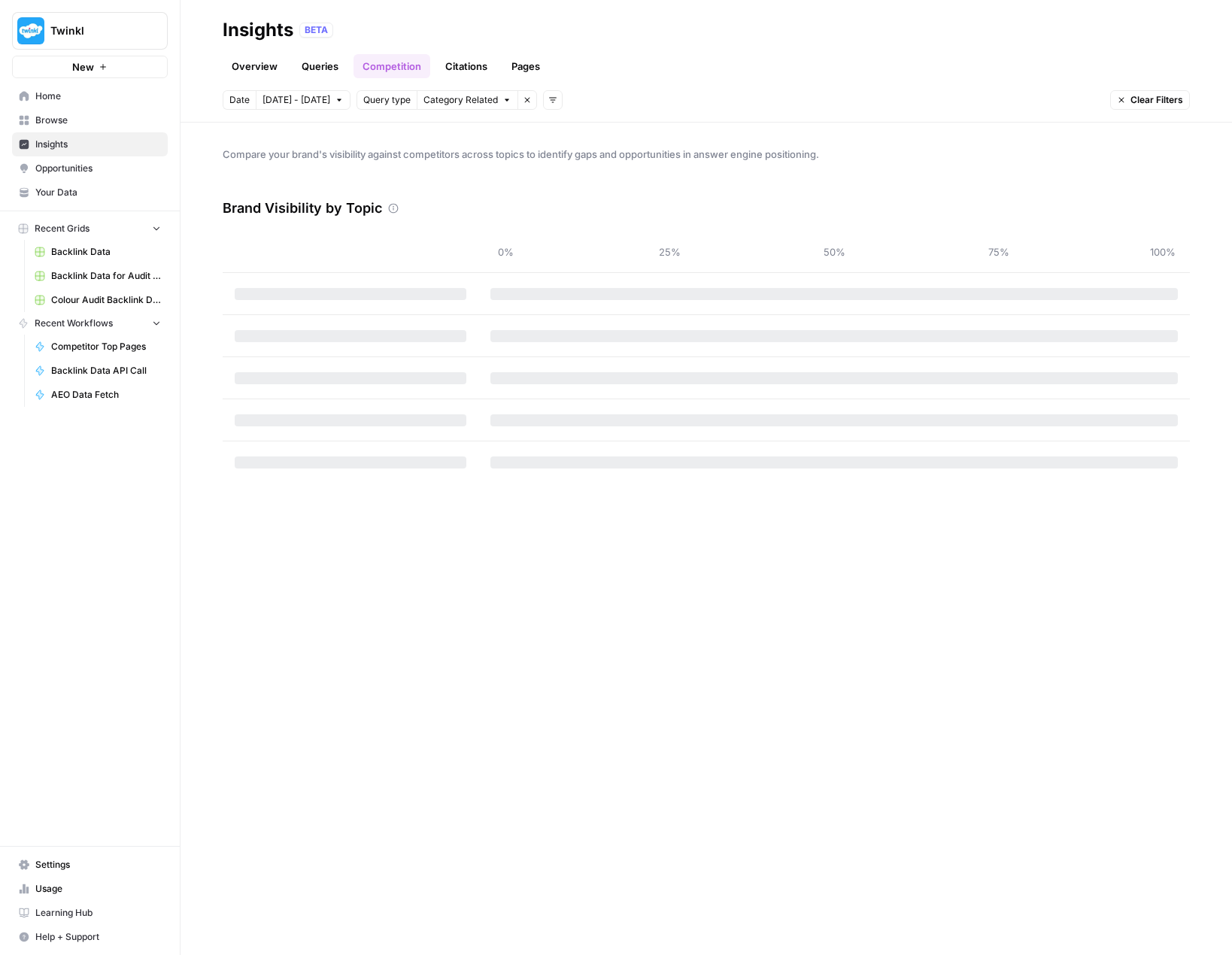
click at [464, 66] on link "Citations" at bounding box center [466, 65] width 60 height 24
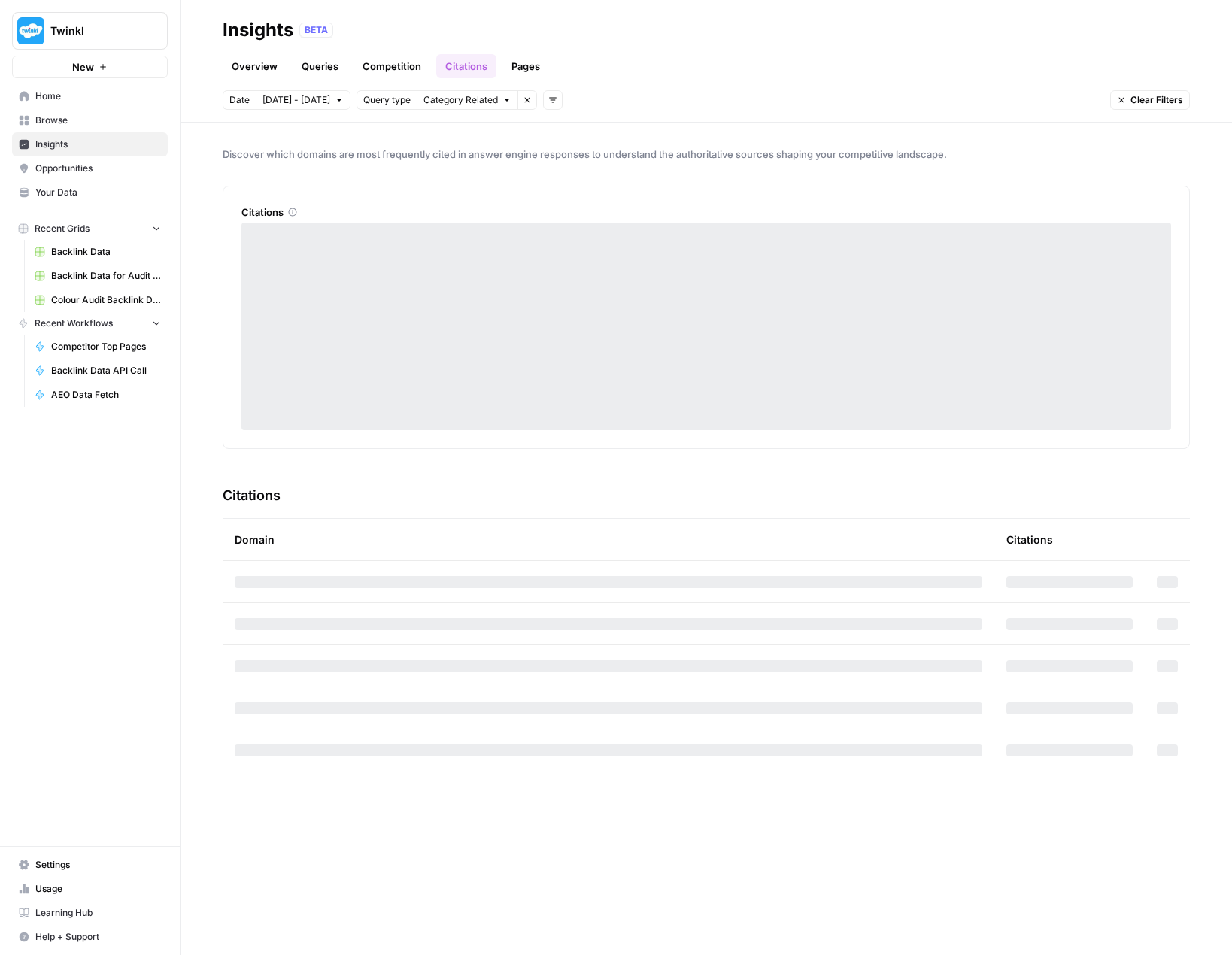
click at [533, 62] on link "Pages" at bounding box center [525, 65] width 47 height 24
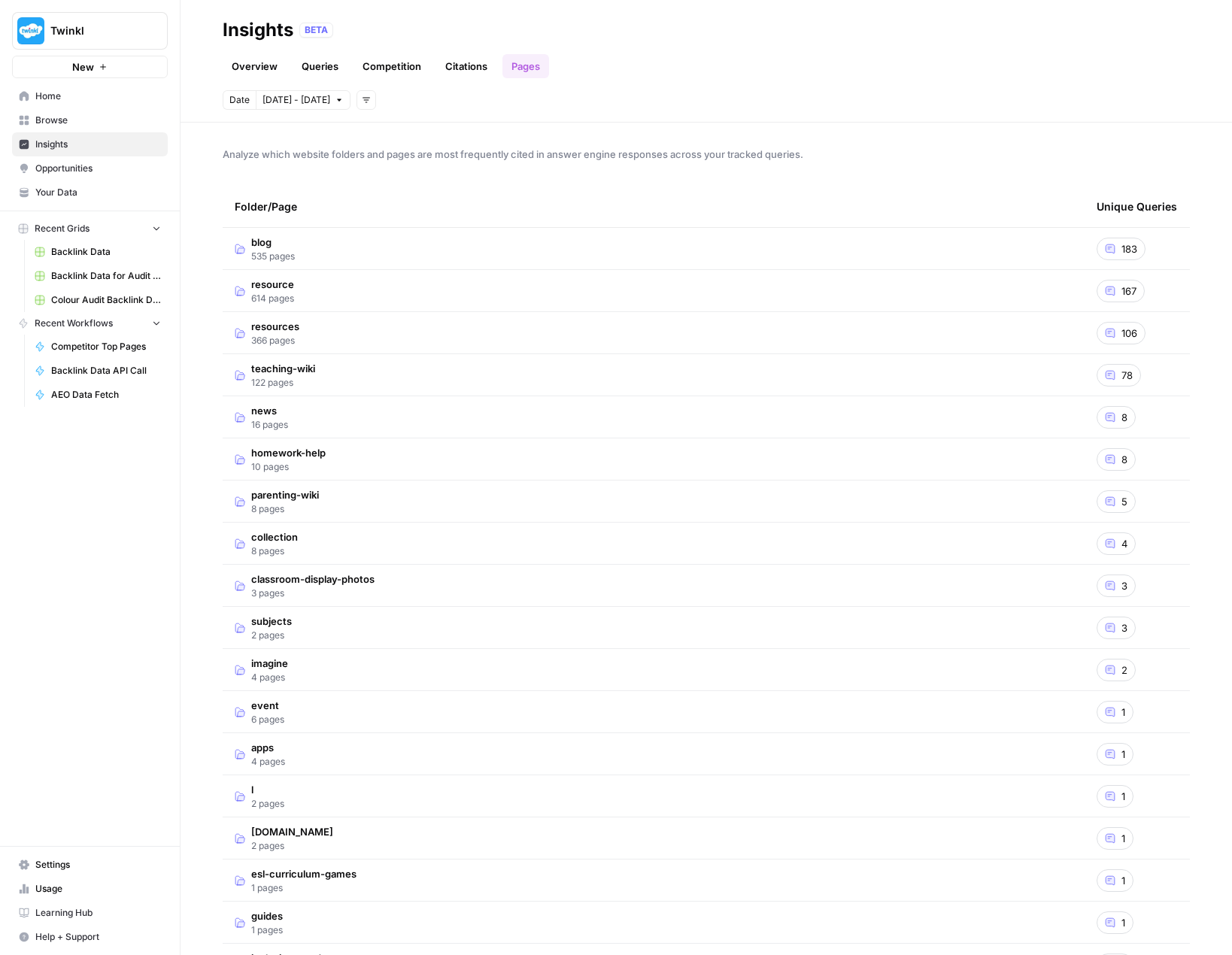
click at [396, 66] on link "Competition" at bounding box center [392, 65] width 77 height 24
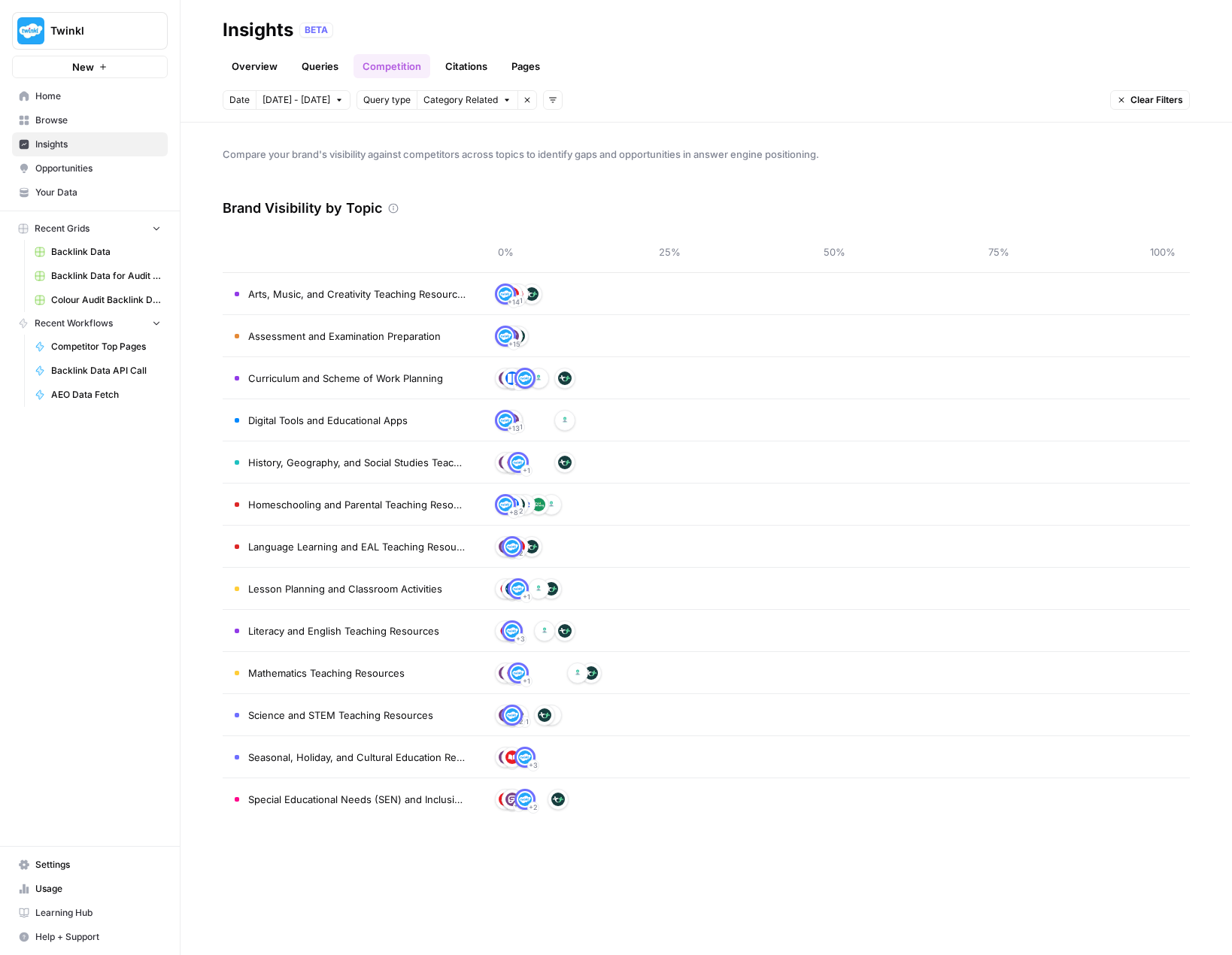
click at [314, 66] on link "Queries" at bounding box center [319, 65] width 55 height 24
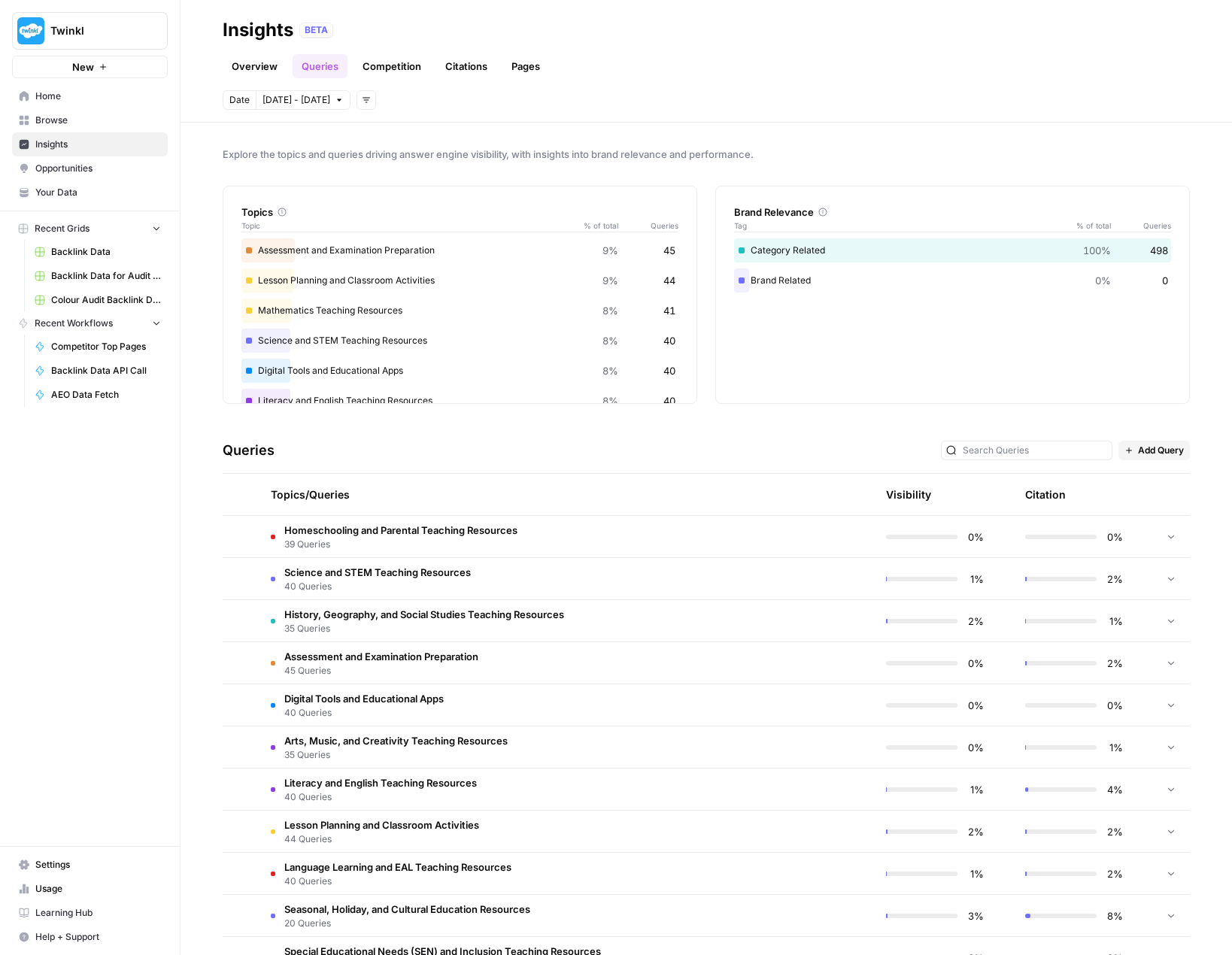
click at [268, 58] on link "Overview" at bounding box center [254, 65] width 64 height 24
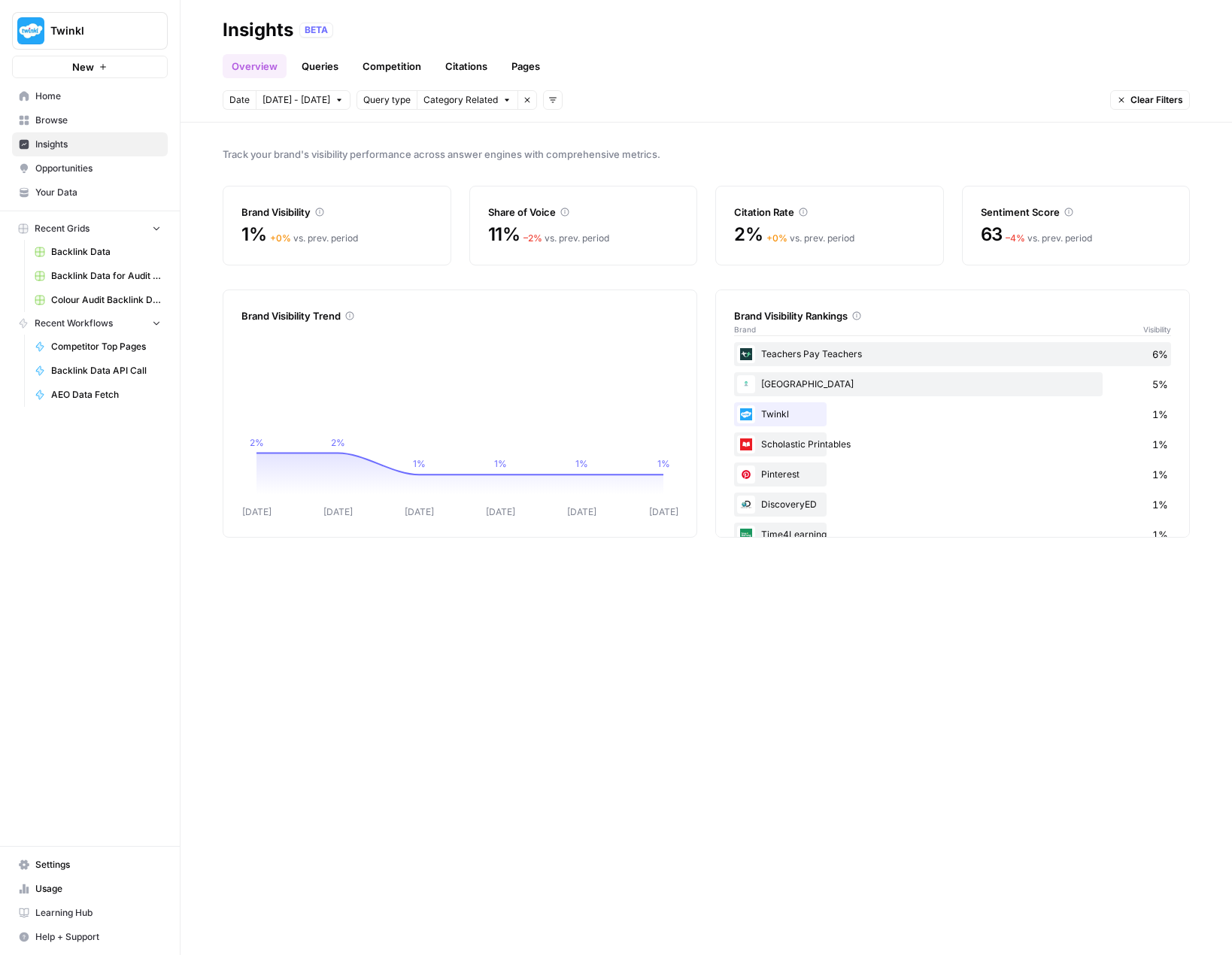
click at [312, 65] on link "Queries" at bounding box center [319, 65] width 55 height 24
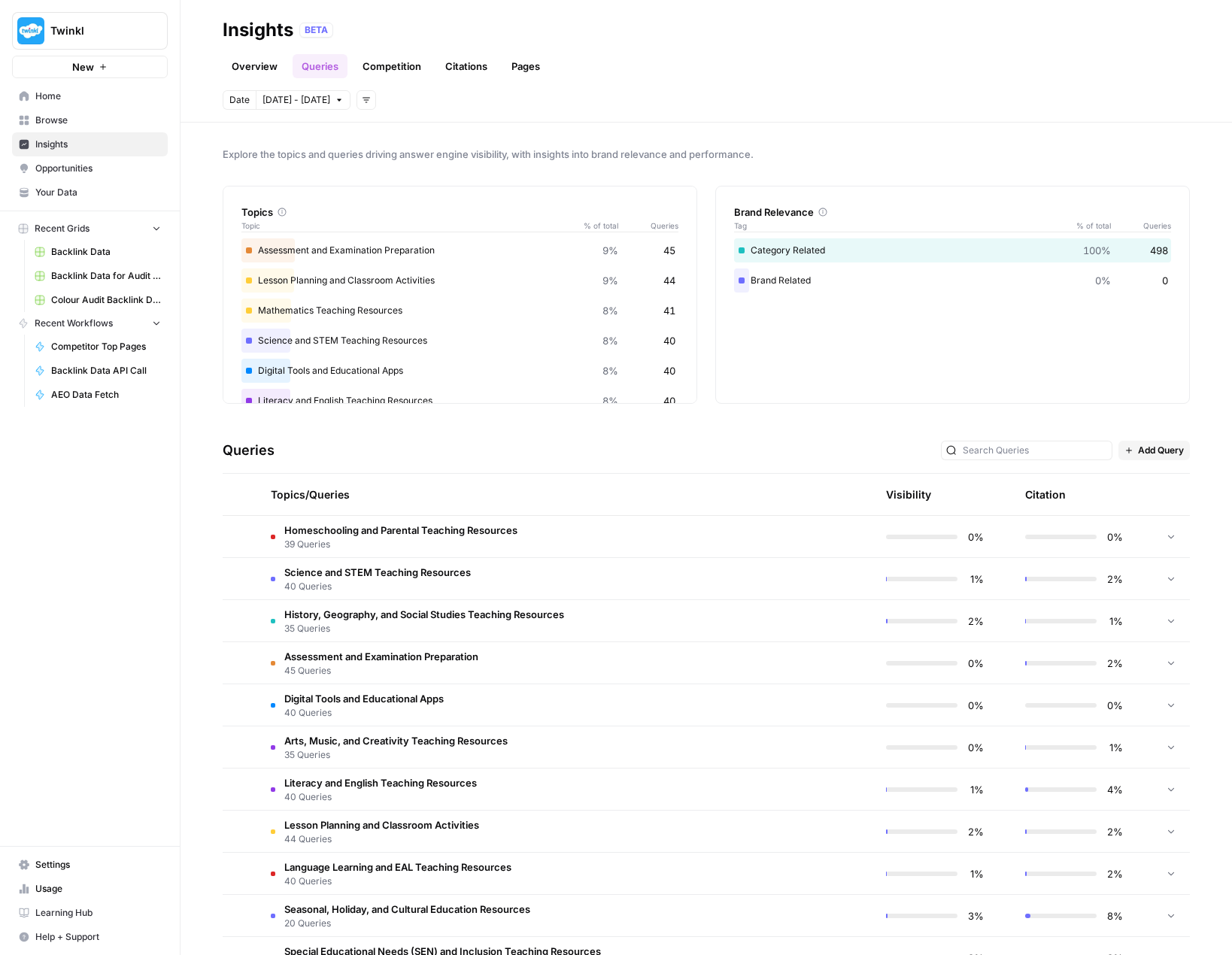
click at [365, 70] on link "Competition" at bounding box center [392, 65] width 77 height 24
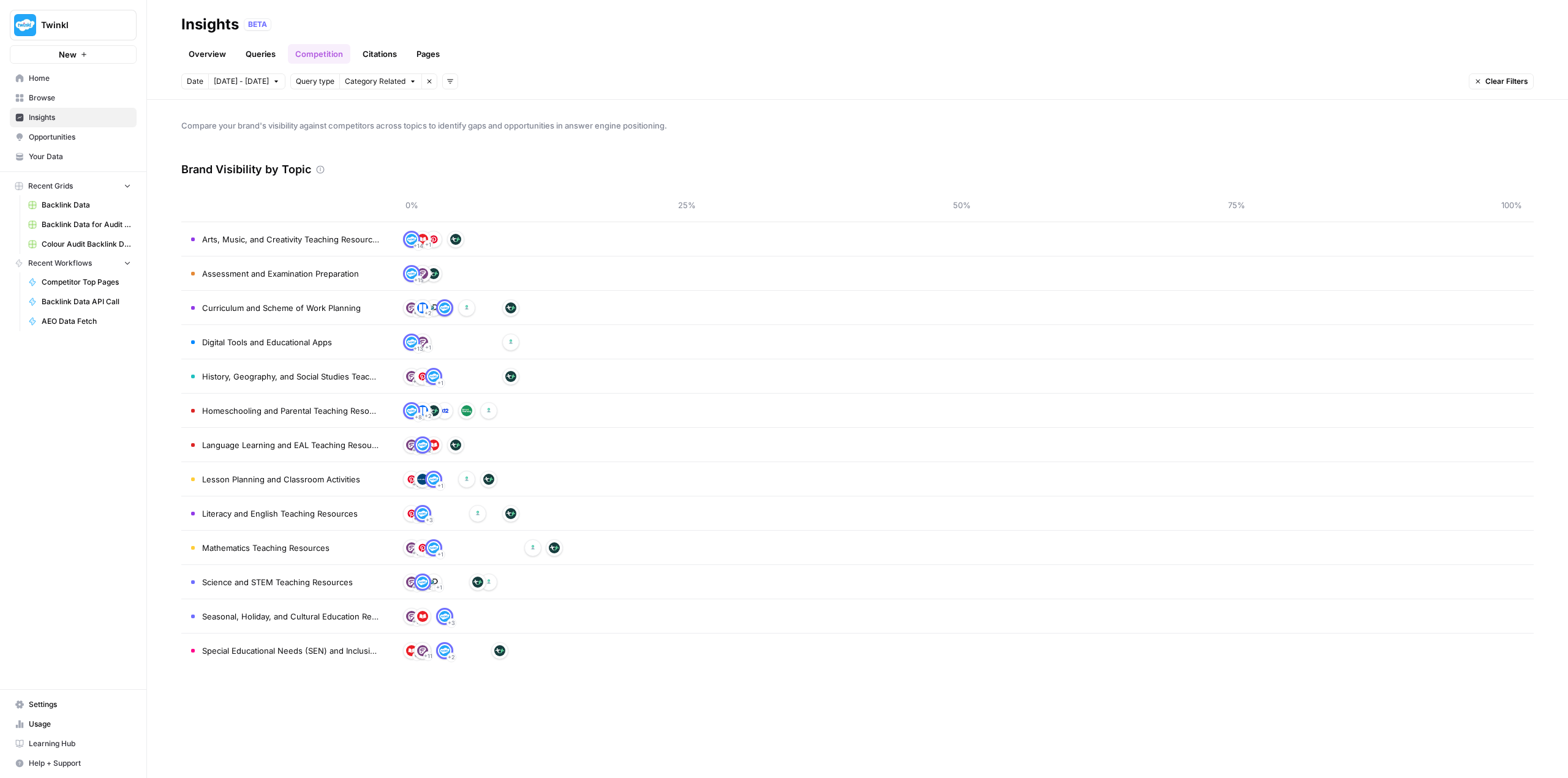
click at [264, 247] on td "Arts, Music, and Creativity Teaching Resources" at bounding box center [285, 239] width 209 height 34
click at [264, 237] on span "Arts, Music, and Creativity Teaching Resources" at bounding box center [291, 240] width 178 height 13
click at [249, 54] on link "Queries" at bounding box center [260, 53] width 44 height 19
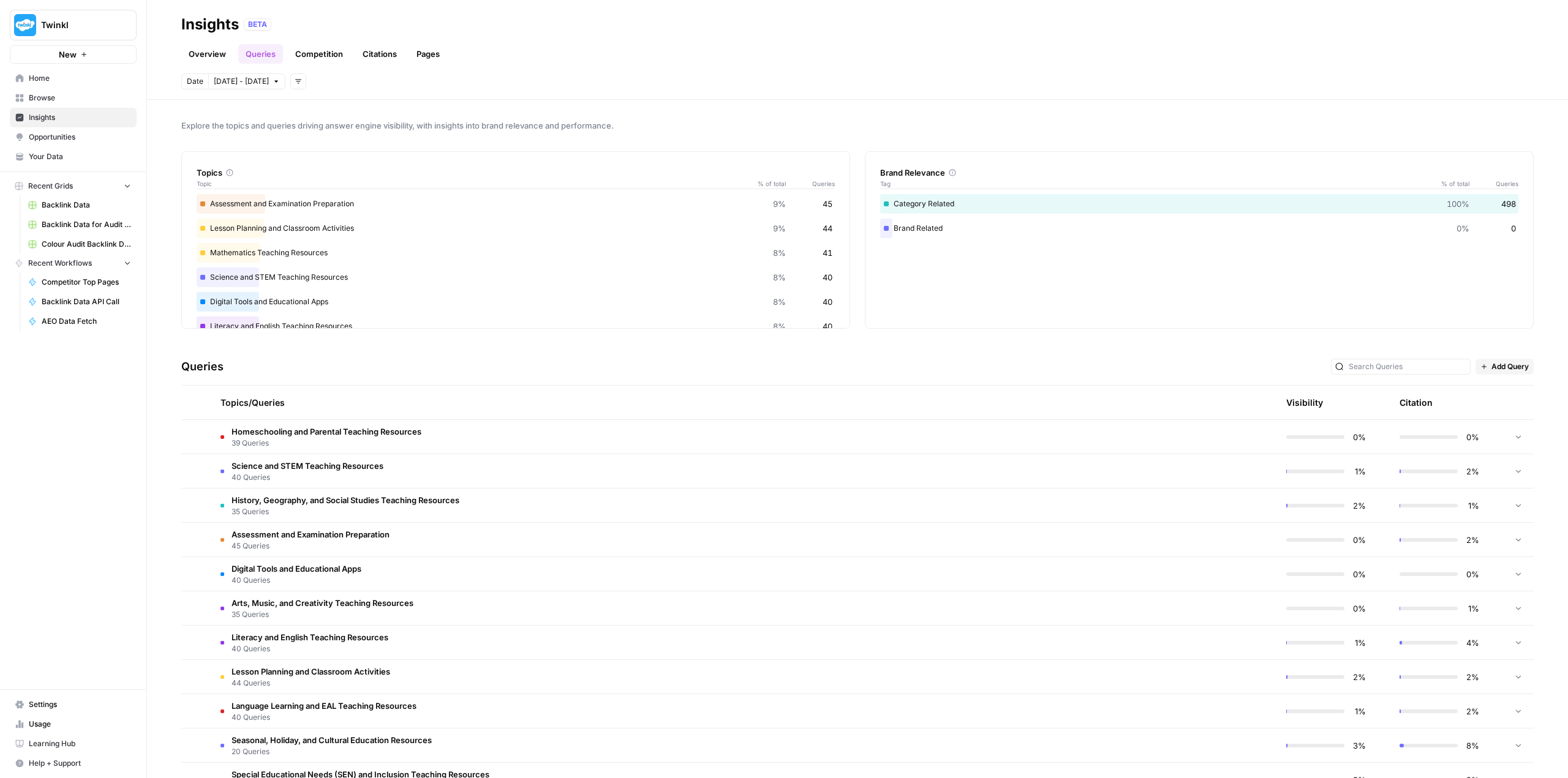
click at [376, 439] on span "39 Queries" at bounding box center [326, 443] width 190 height 11
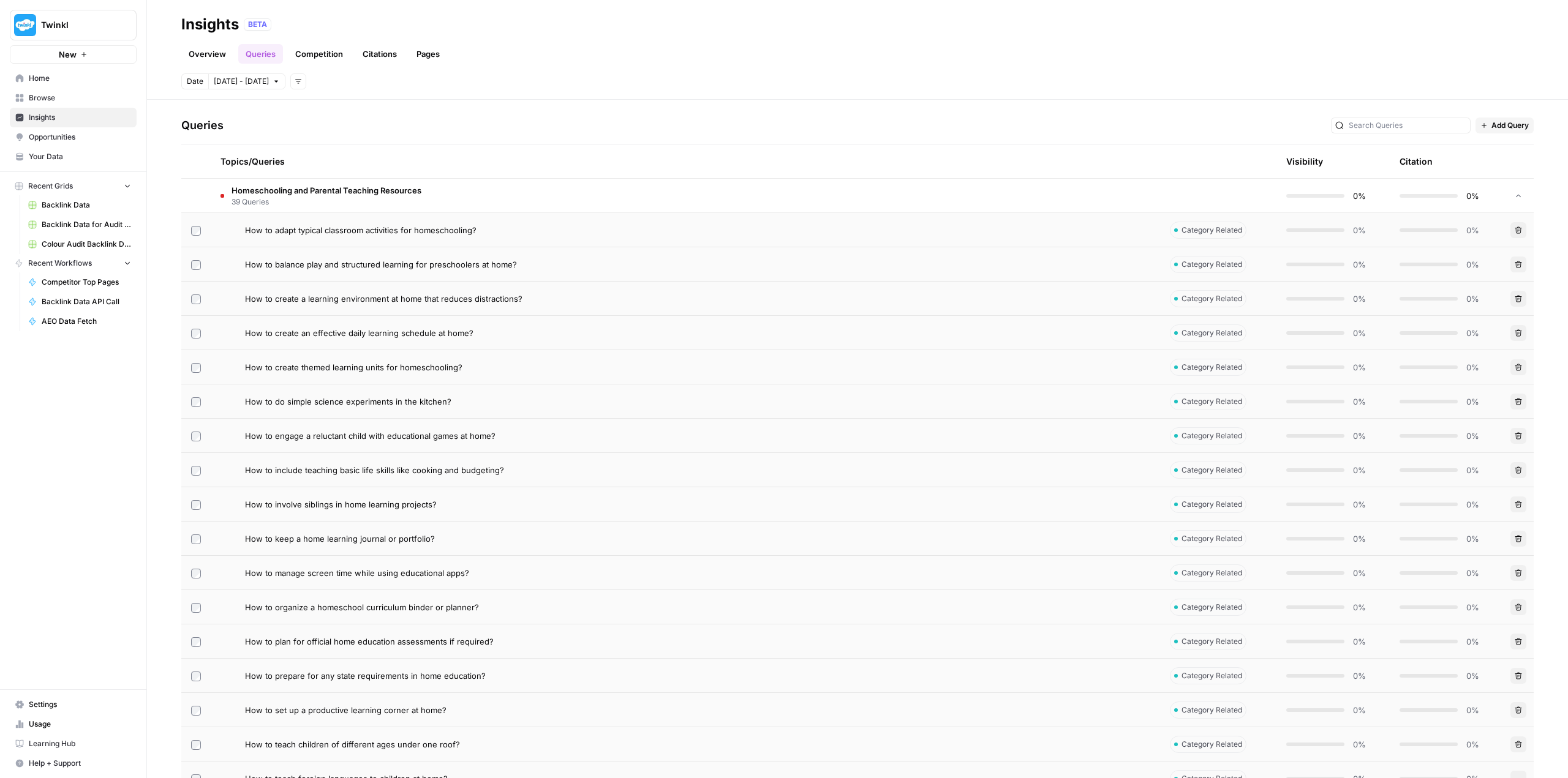
scroll to position [245, 0]
drag, startPoint x: 490, startPoint y: 228, endPoint x: 245, endPoint y: 225, distance: 245.0
click at [245, 225] on div "How to adapt typical classroom activities for homeschooling?" at bounding box center [698, 227] width 905 height 13
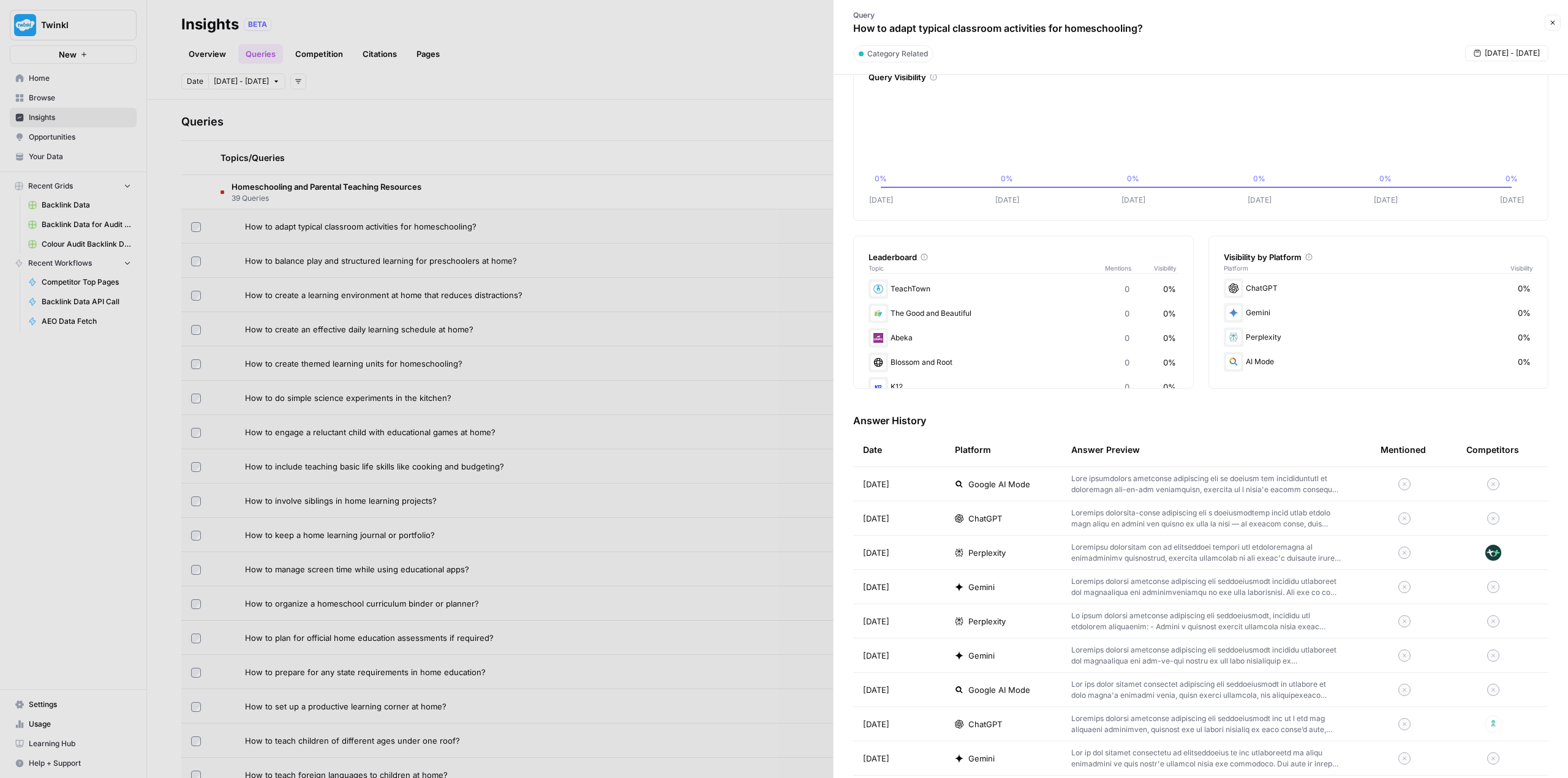
scroll to position [59, 0]
click at [678, 52] on div at bounding box center [784, 389] width 1568 height 778
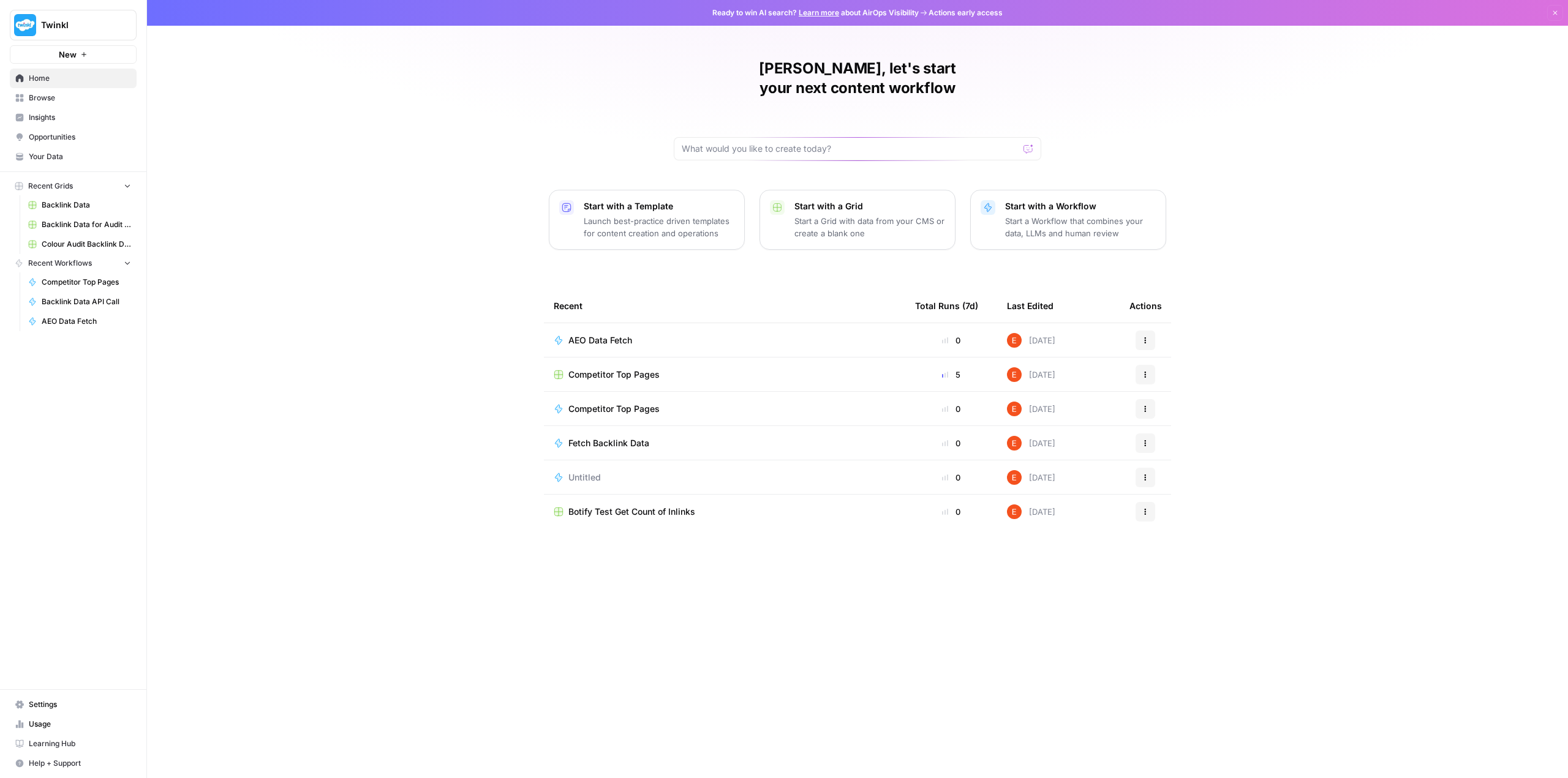
click at [55, 117] on span "Insights" at bounding box center [80, 118] width 102 height 11
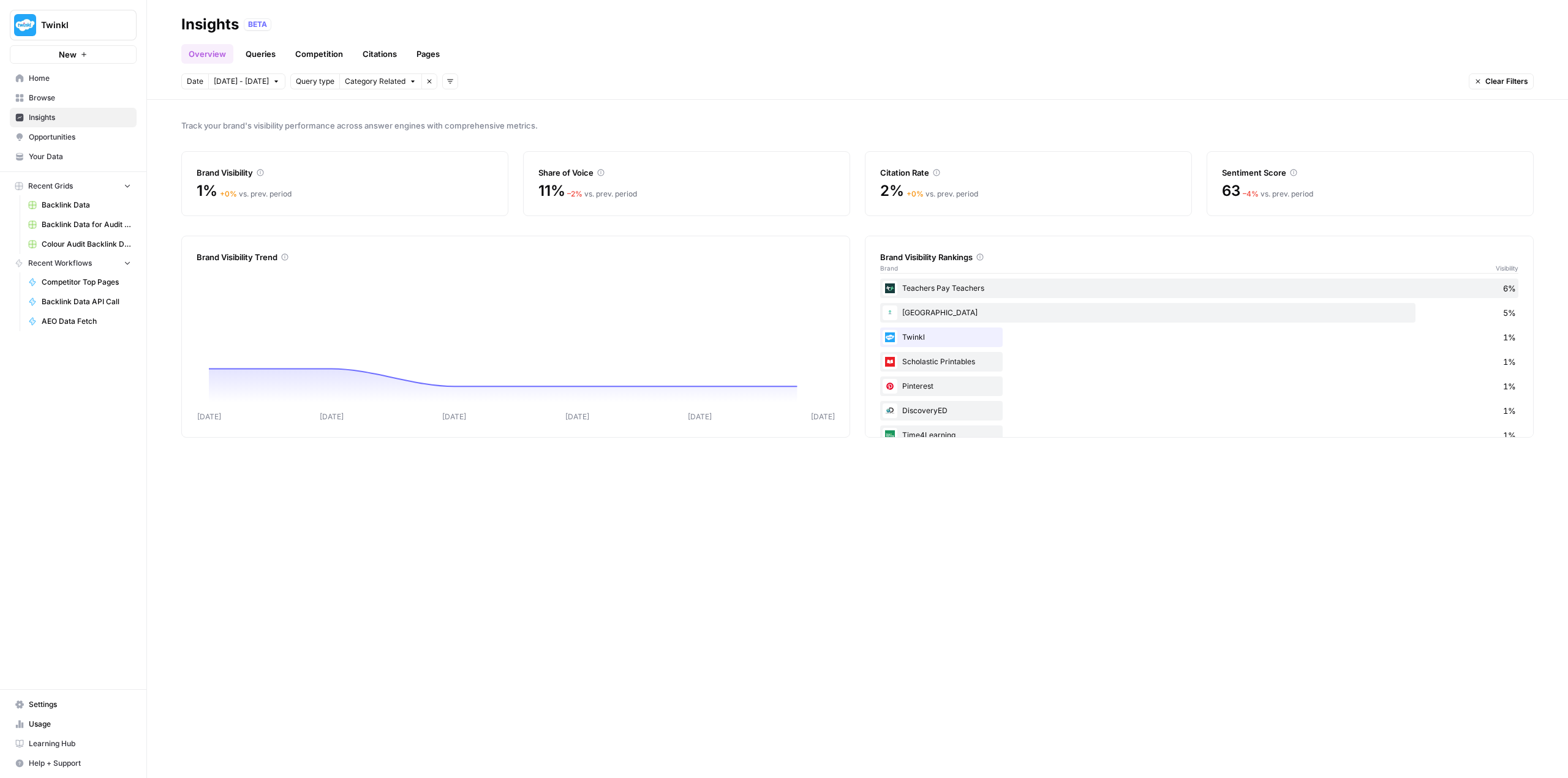
click at [260, 52] on link "Queries" at bounding box center [260, 53] width 44 height 19
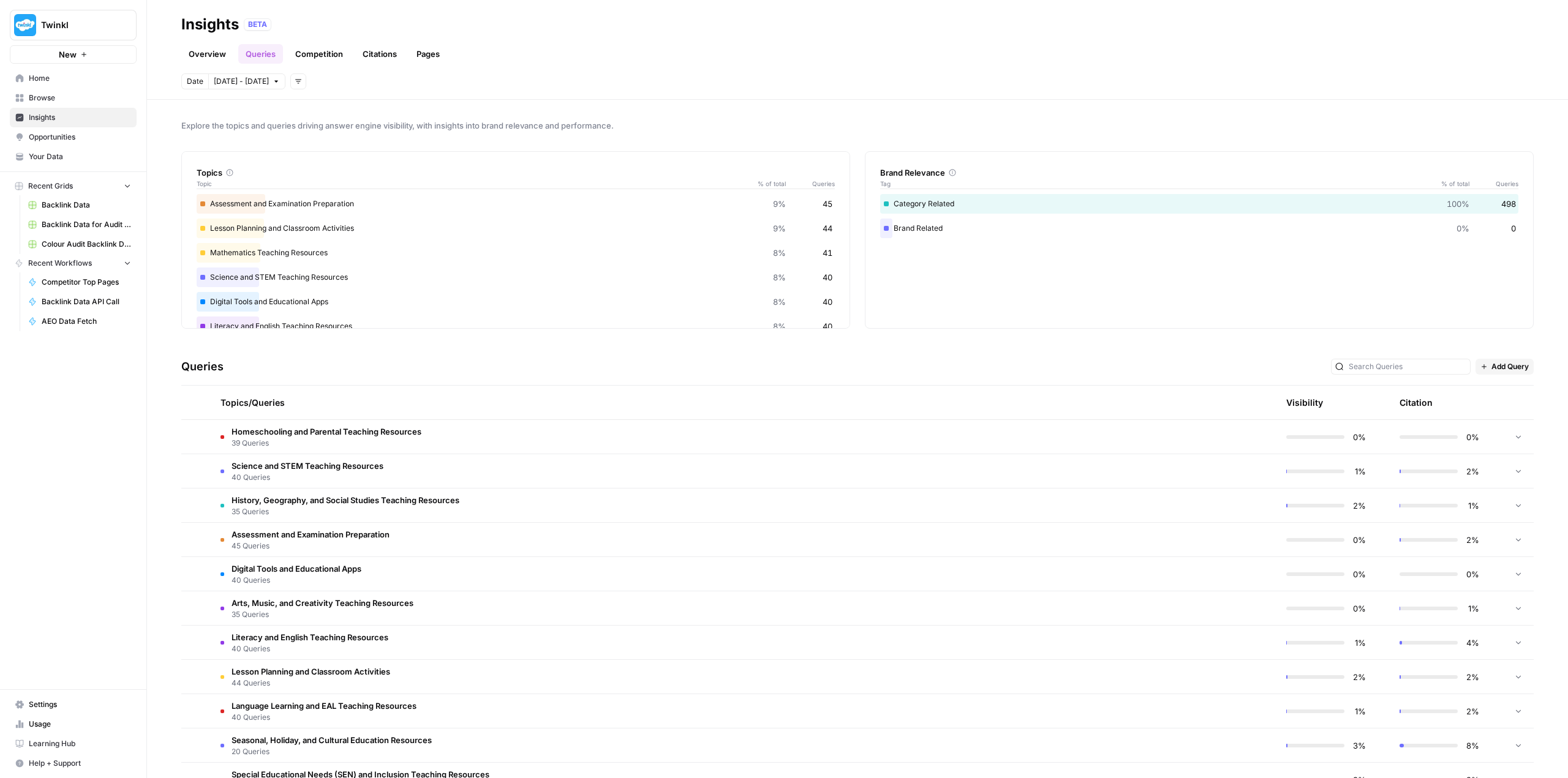
click at [562, 366] on span "Add Query" at bounding box center [1510, 367] width 38 height 11
click at [562, 394] on span "Add Query" at bounding box center [1512, 394] width 45 height 13
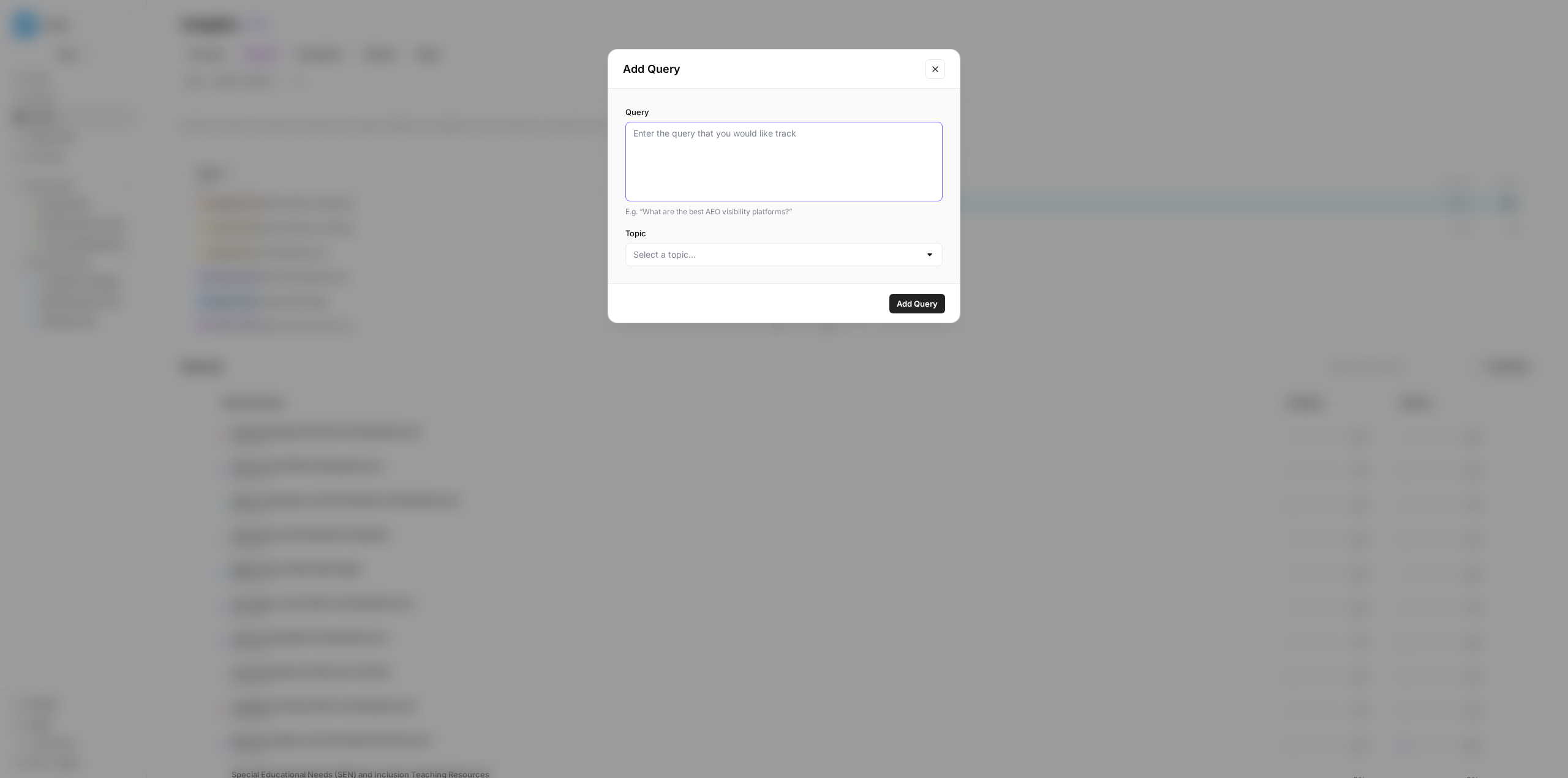
click at [562, 131] on textarea "Query" at bounding box center [783, 161] width 301 height 69
click at [562, 260] on div at bounding box center [784, 254] width 317 height 23
click at [562, 214] on div "E.g. “What are the best AEO visibility platforms?”" at bounding box center [784, 212] width 317 height 11
click at [562, 66] on icon "Close modal" at bounding box center [936, 69] width 10 height 10
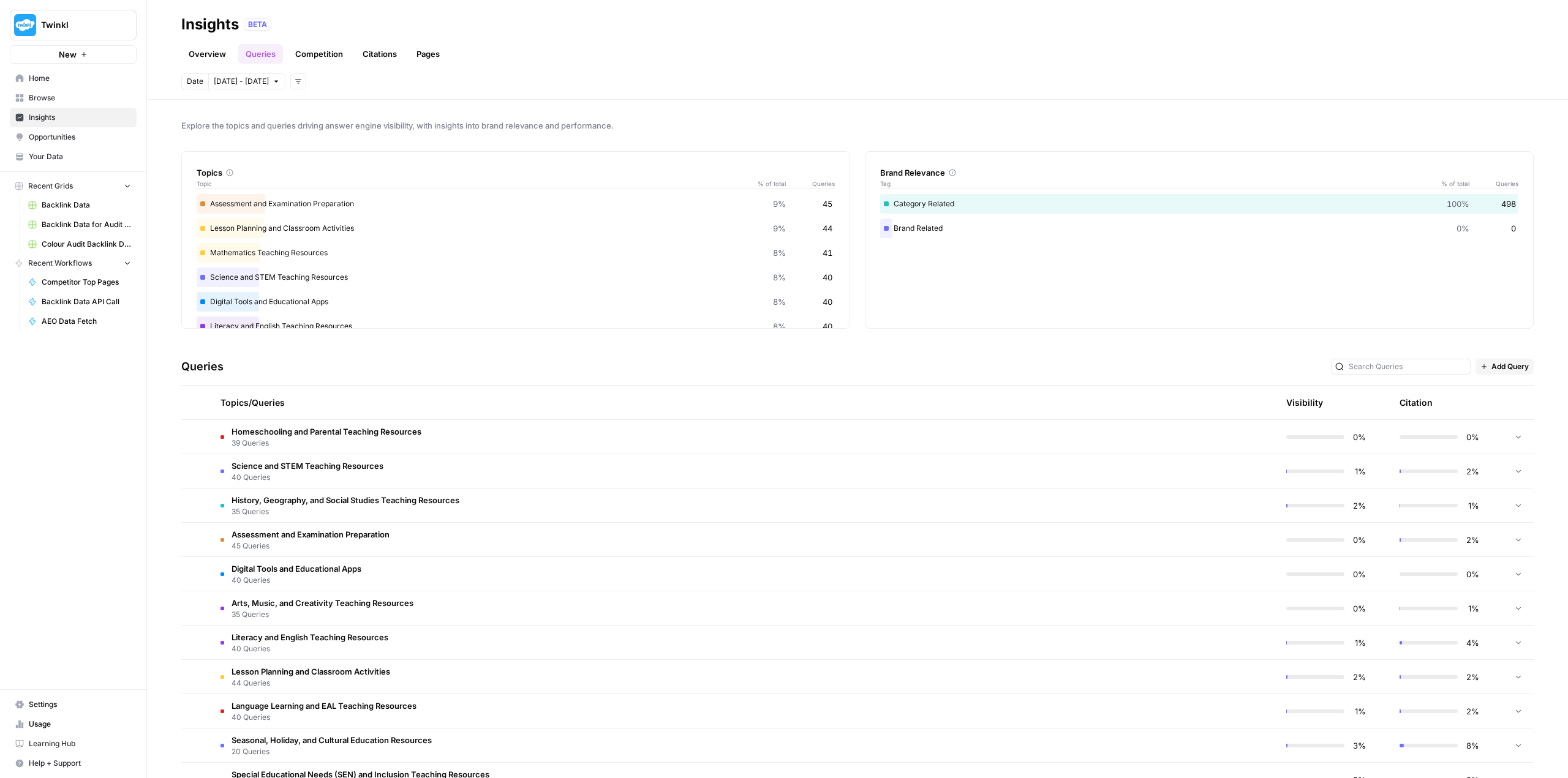
click at [98, 56] on button "New" at bounding box center [73, 54] width 126 height 18
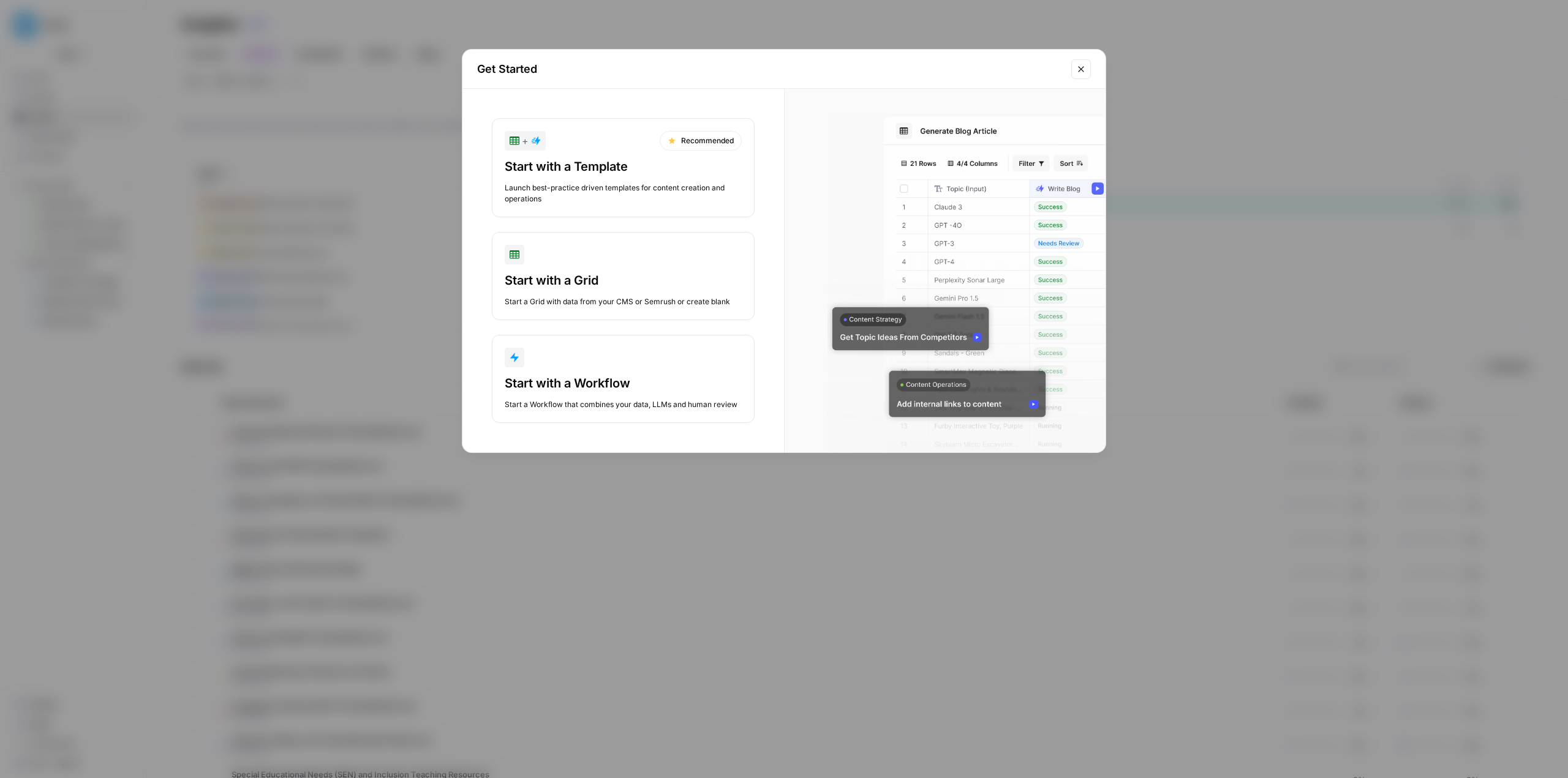
click at [562, 192] on div "Launch best-practice driven templates for content creation and operations" at bounding box center [623, 193] width 237 height 22
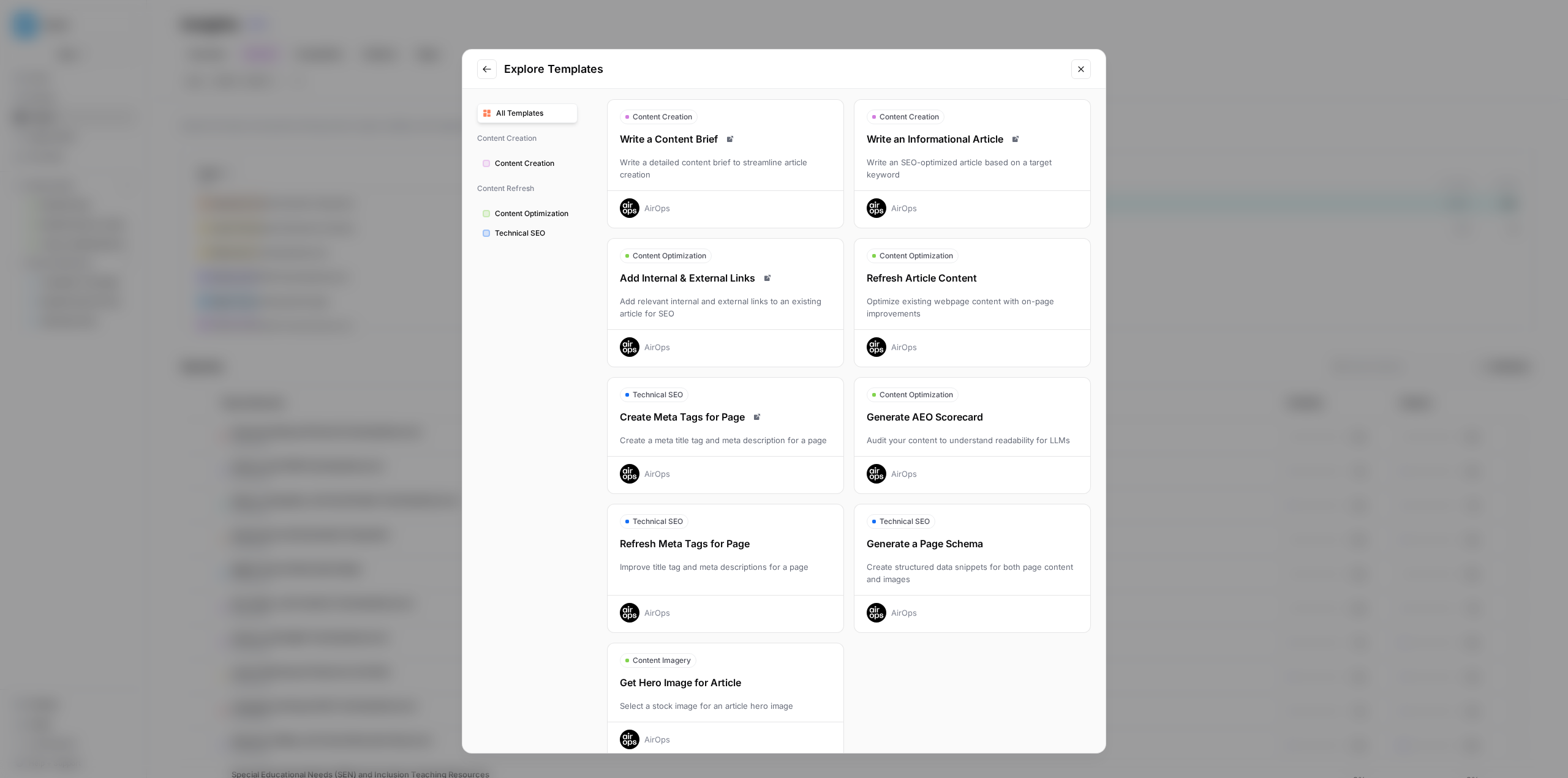
scroll to position [60, 0]
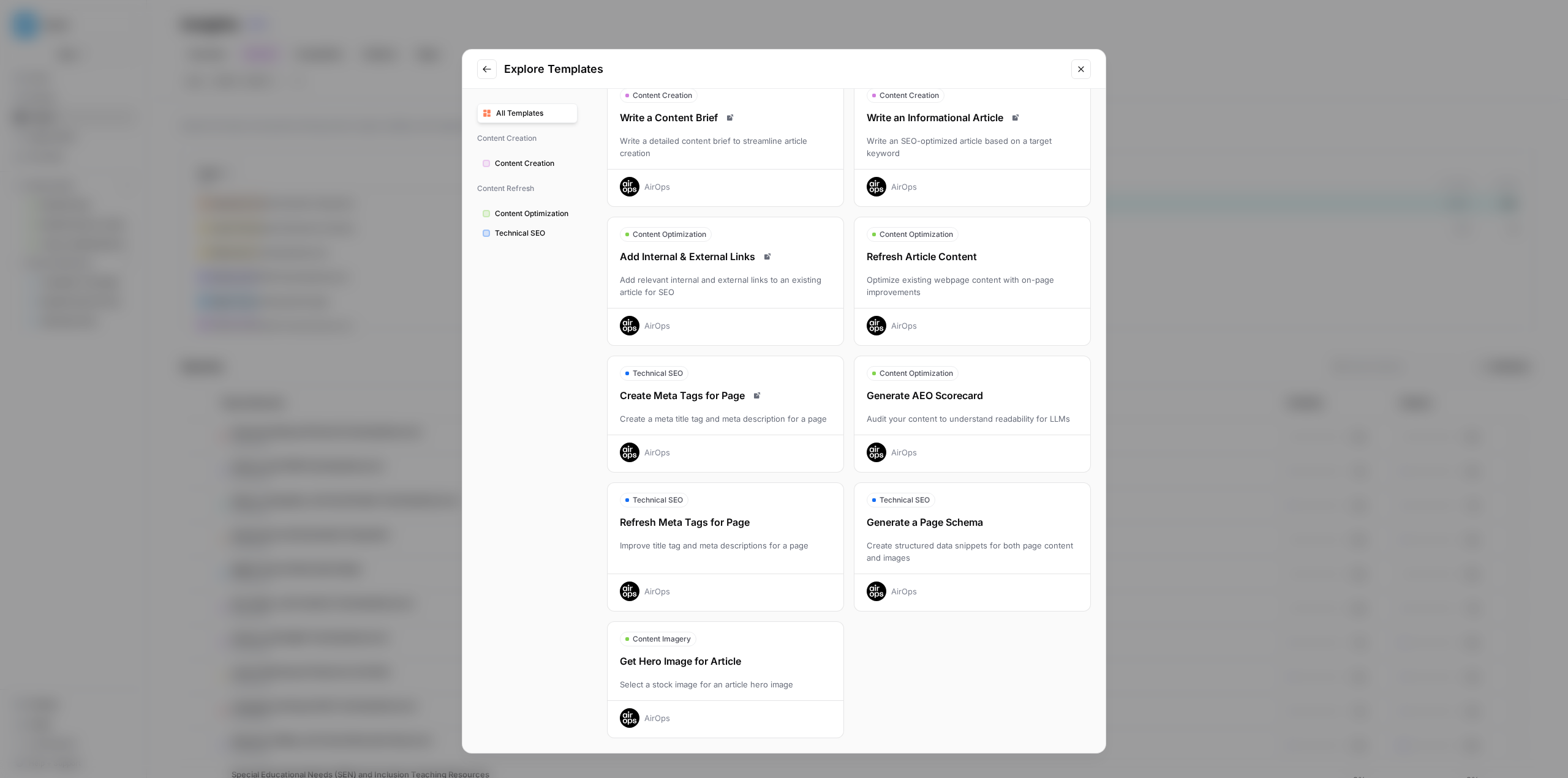
click at [514, 216] on span "Content Optimization" at bounding box center [533, 214] width 77 height 11
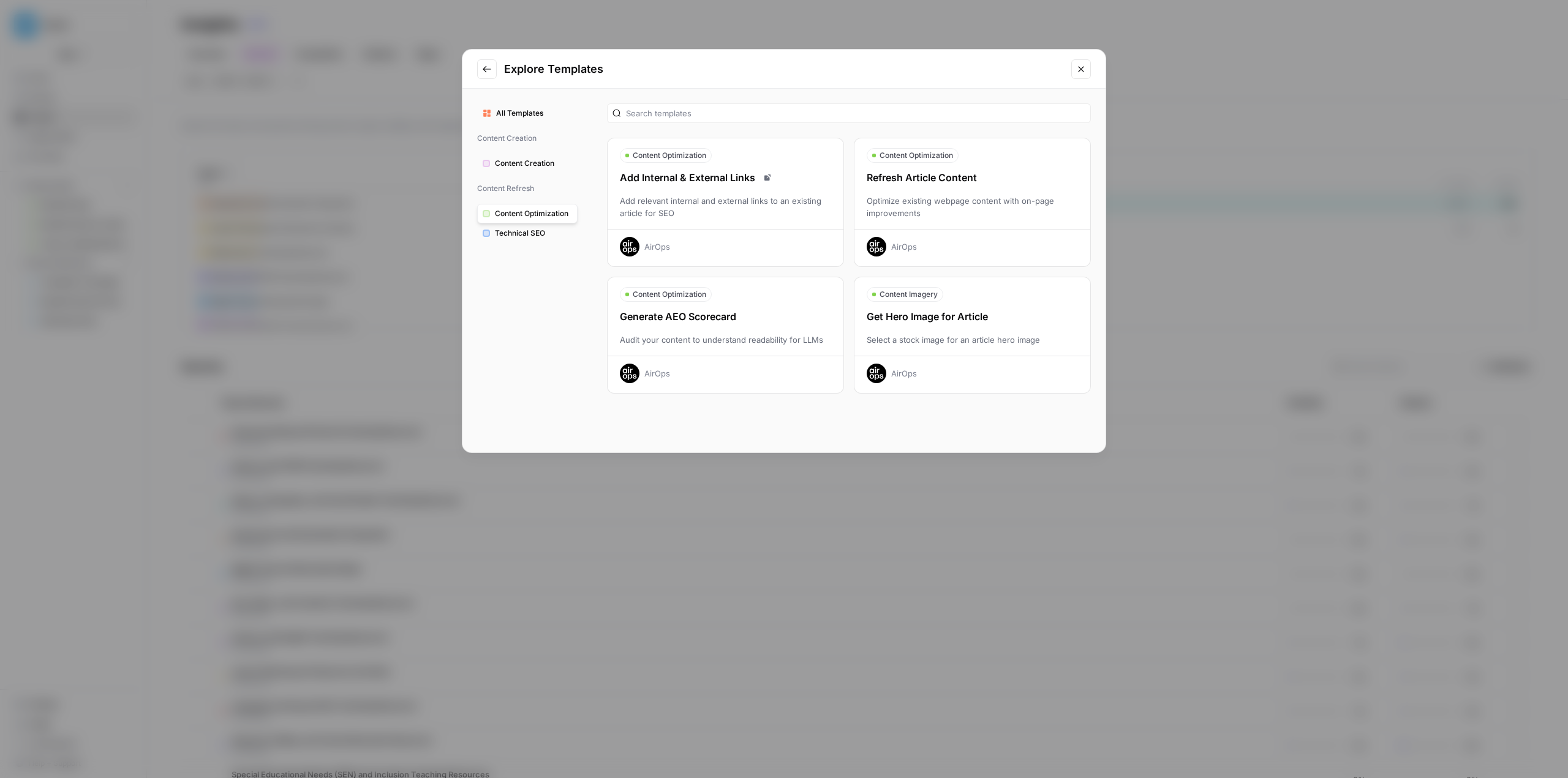
scroll to position [0, 0]
click at [515, 232] on span "Technical SEO" at bounding box center [533, 233] width 77 height 11
click at [518, 110] on span "All Templates" at bounding box center [534, 113] width 76 height 11
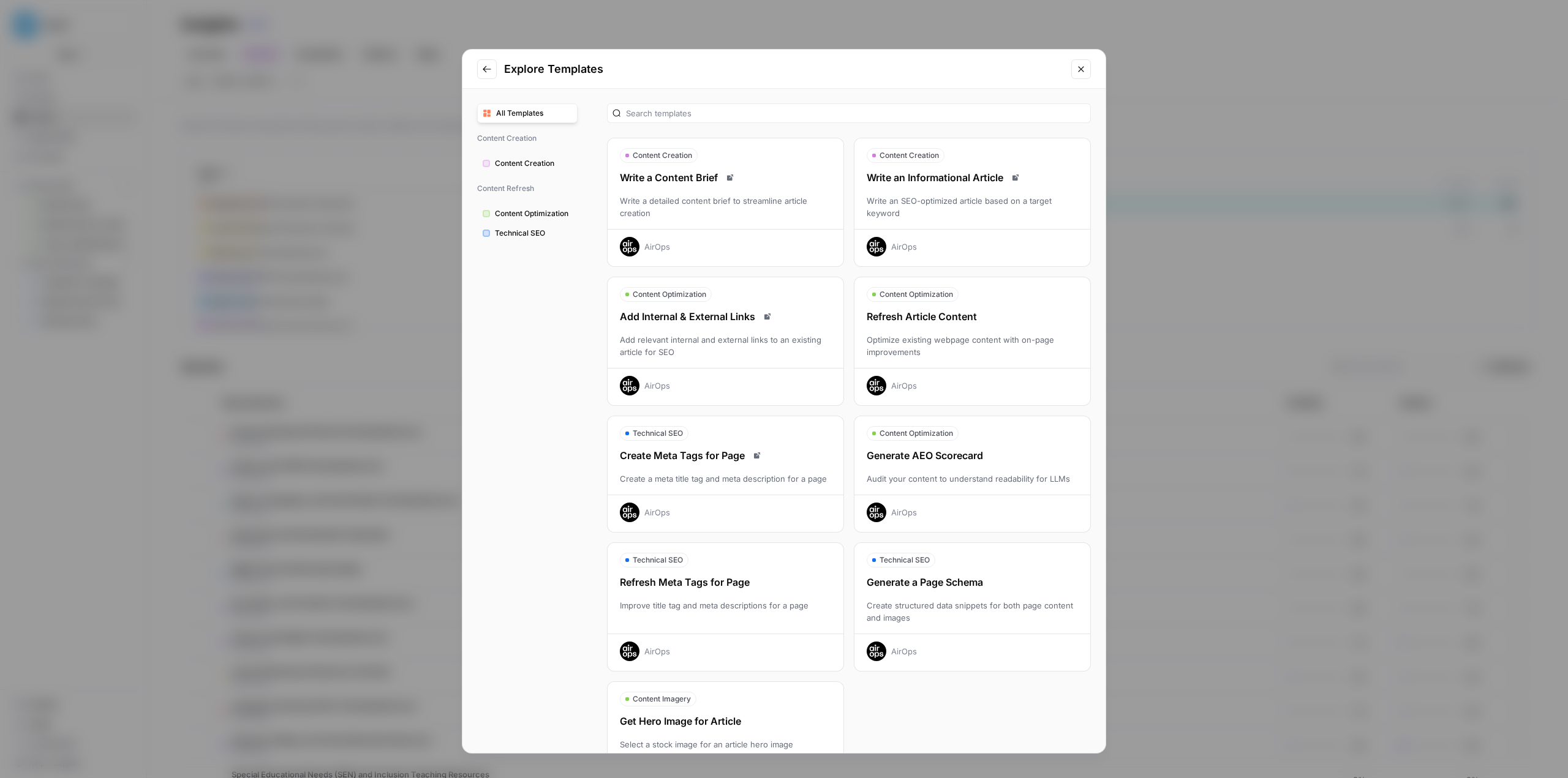
click at [482, 64] on button "Go to previous step" at bounding box center [487, 69] width 19 height 19
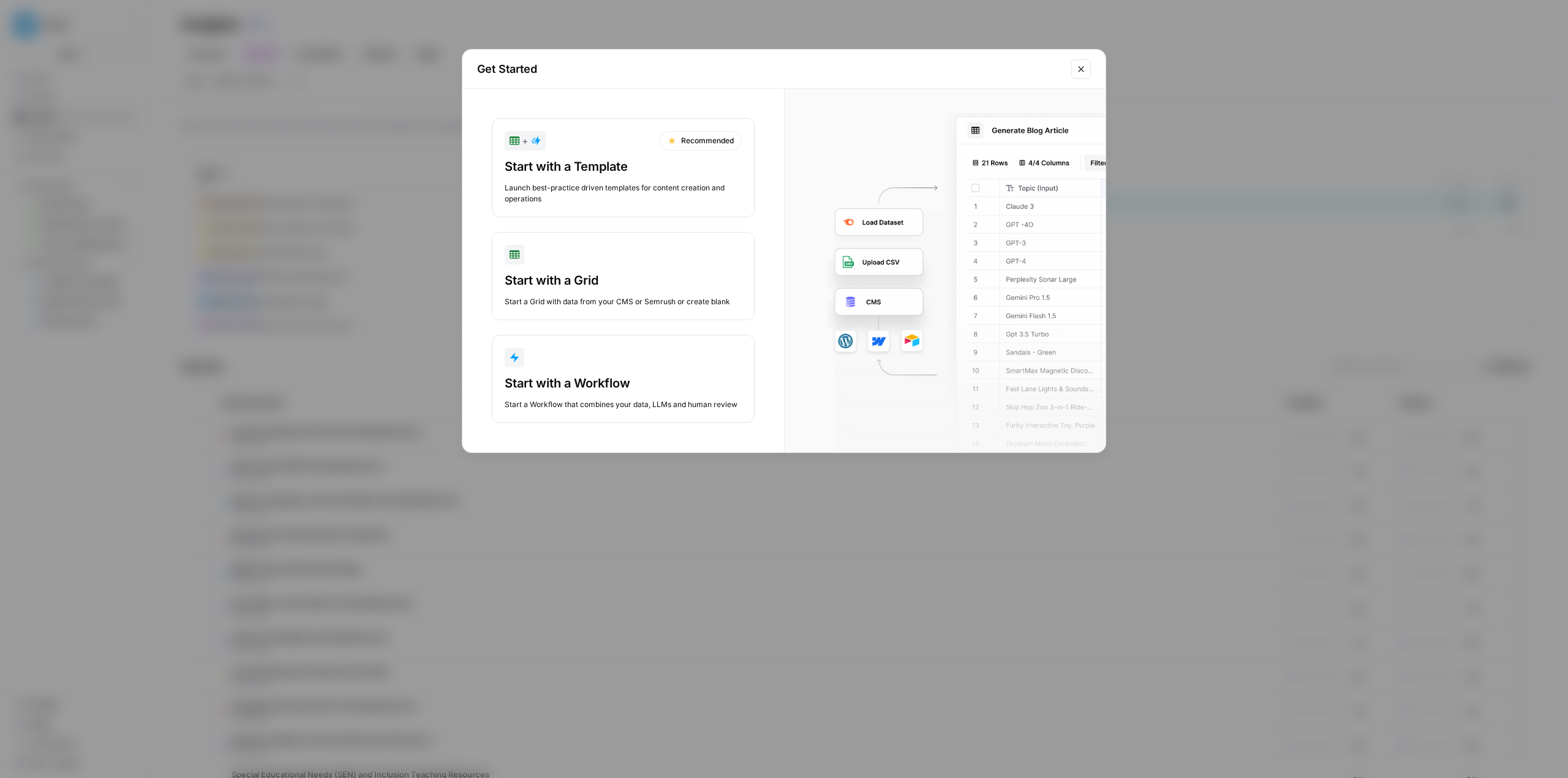
click at [562, 273] on div "Start with a Grid" at bounding box center [623, 280] width 237 height 17
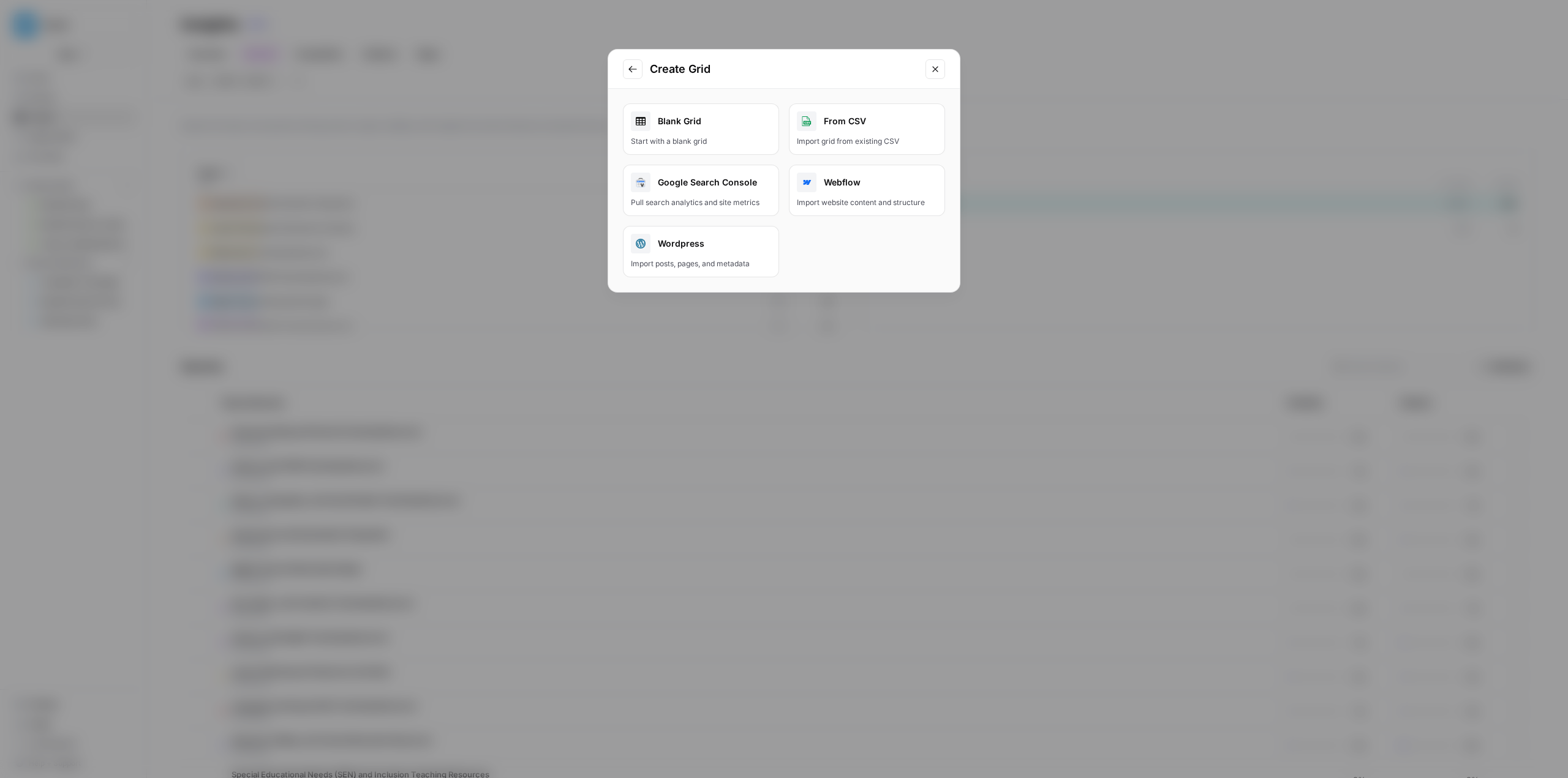
click at [562, 66] on icon "Close modal" at bounding box center [936, 69] width 10 height 10
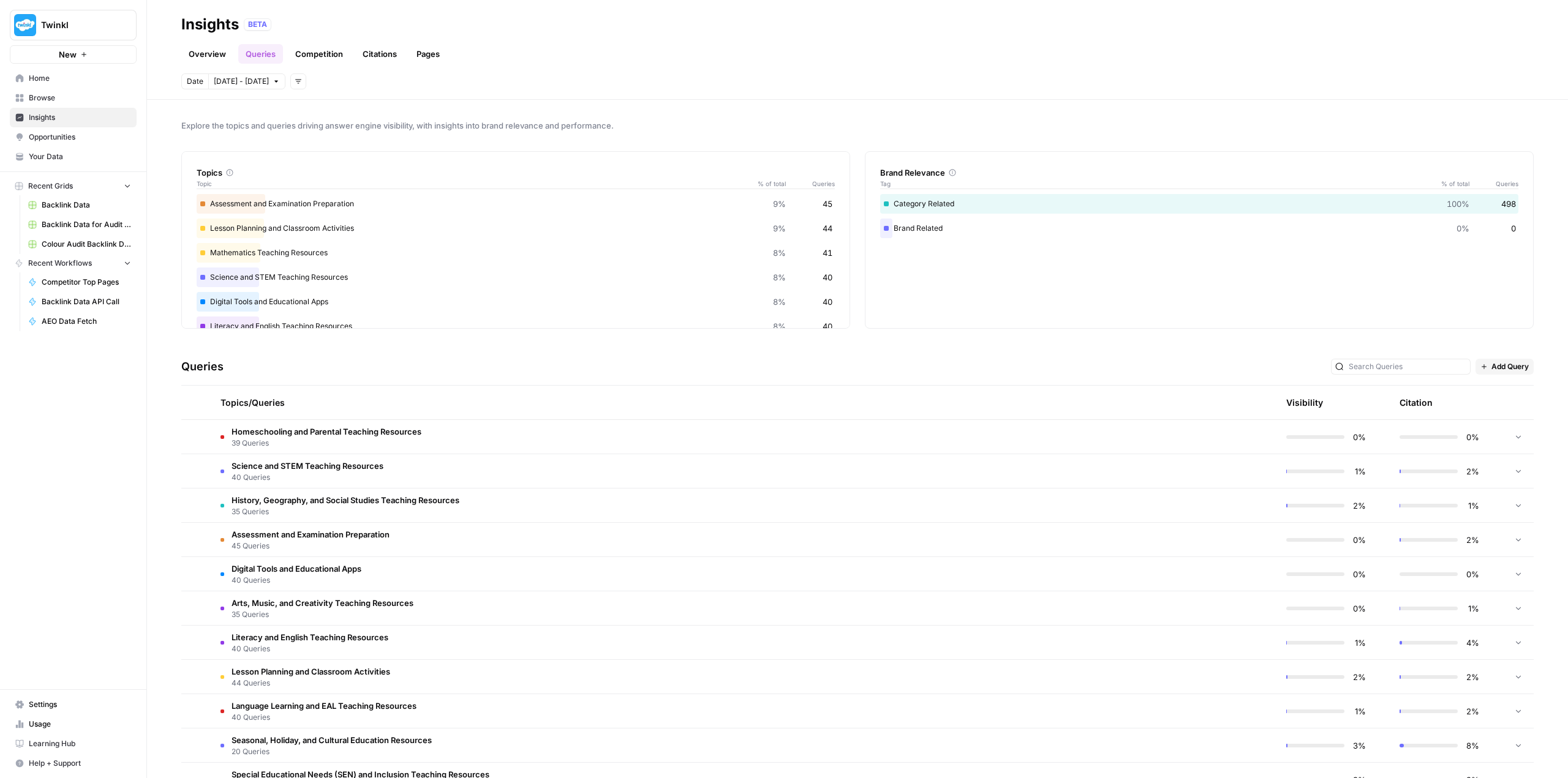
click at [216, 56] on link "Overview" at bounding box center [207, 53] width 52 height 19
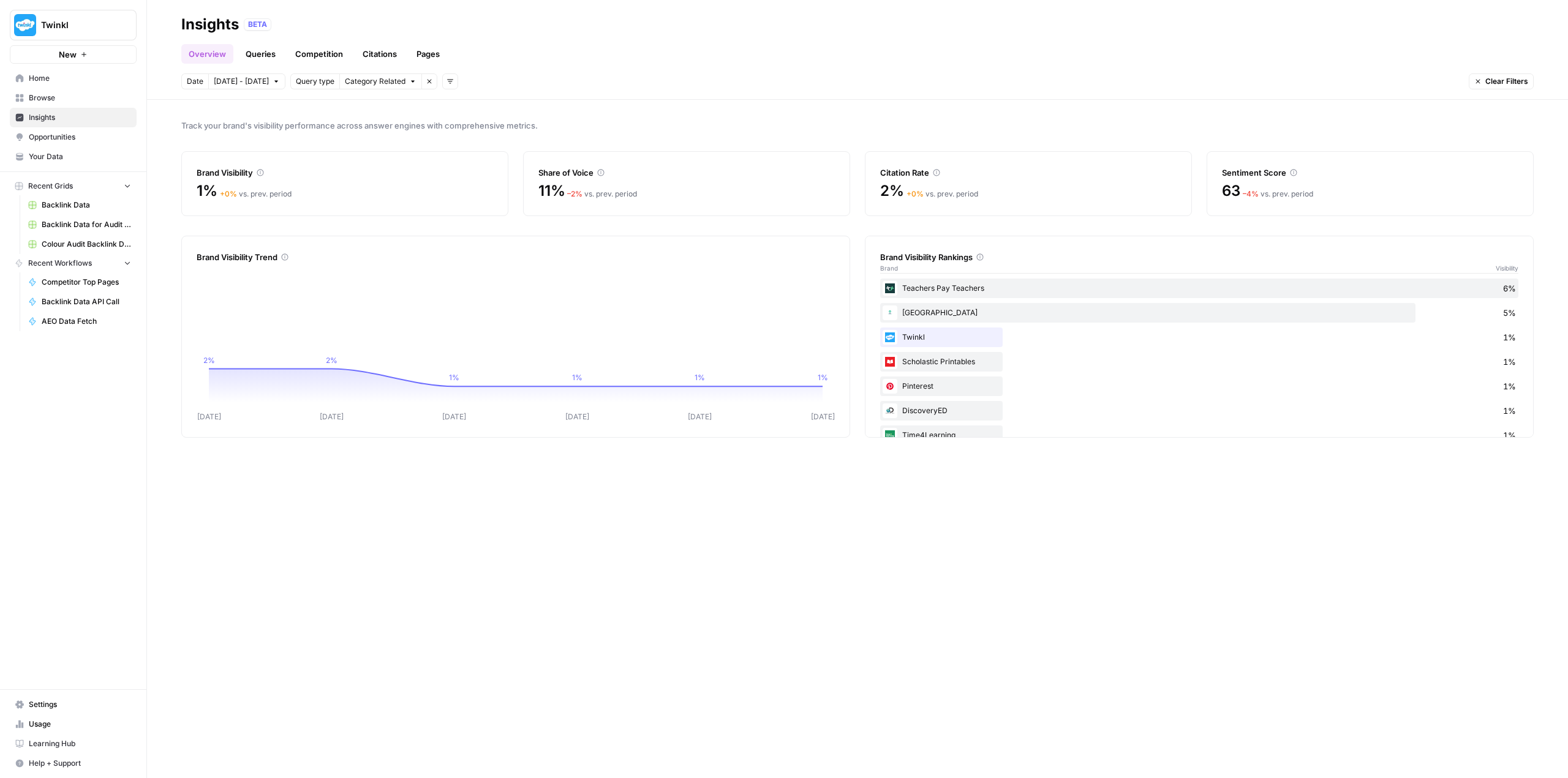
click at [254, 54] on link "Queries" at bounding box center [260, 53] width 44 height 19
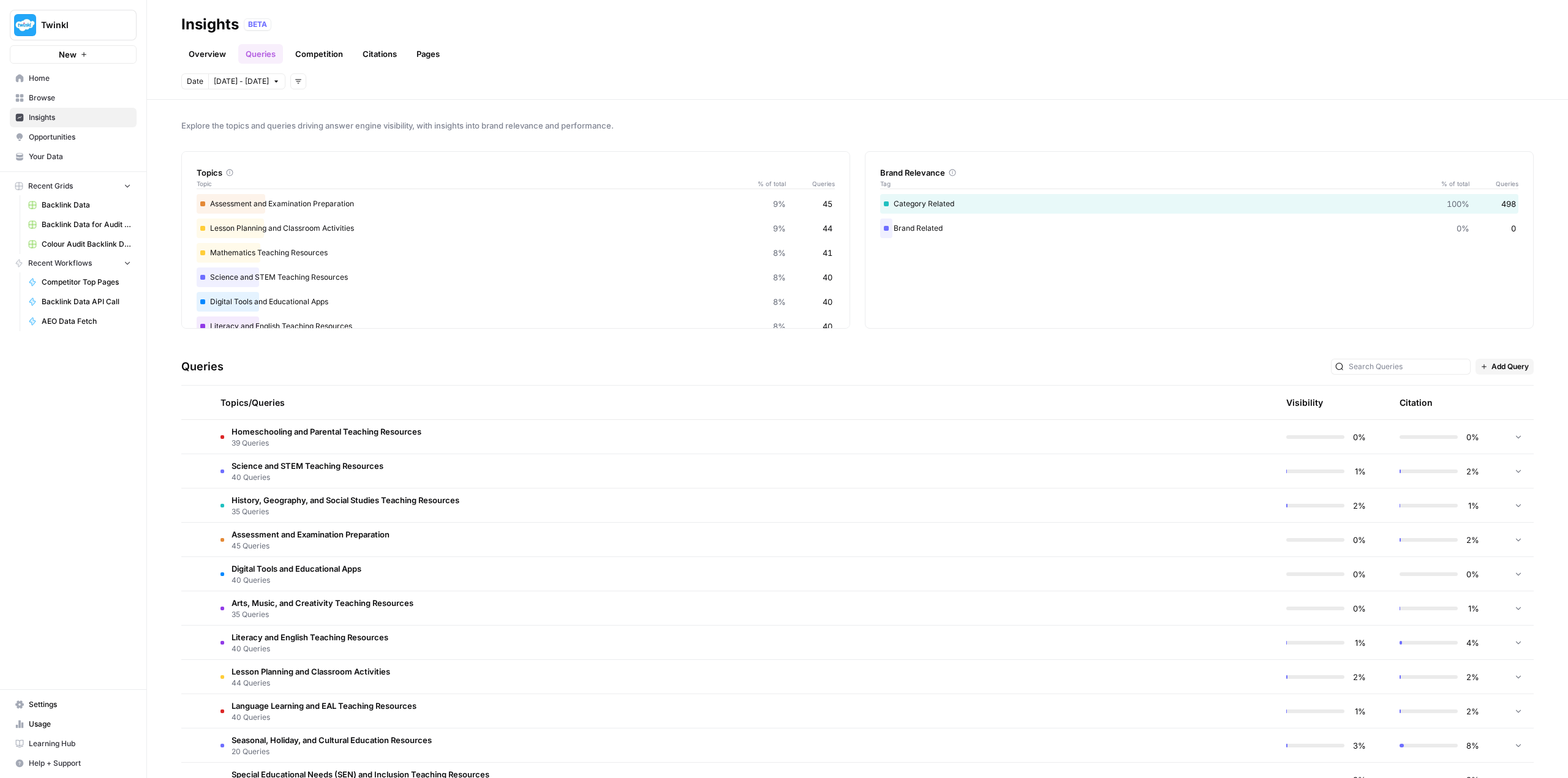
click at [84, 52] on icon "button" at bounding box center [84, 54] width 8 height 8
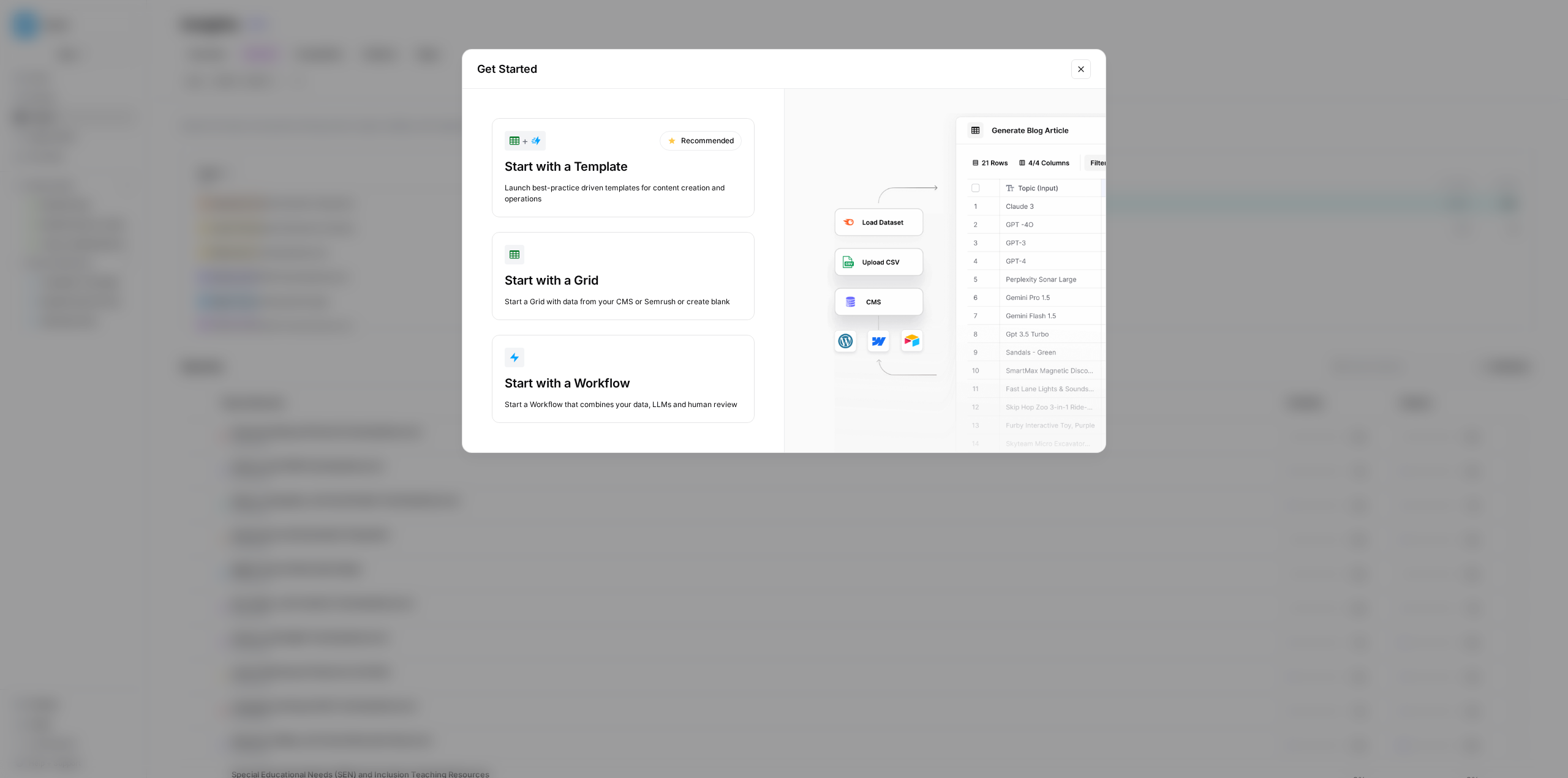
click at [559, 275] on div "Start with a Grid" at bounding box center [623, 280] width 237 height 17
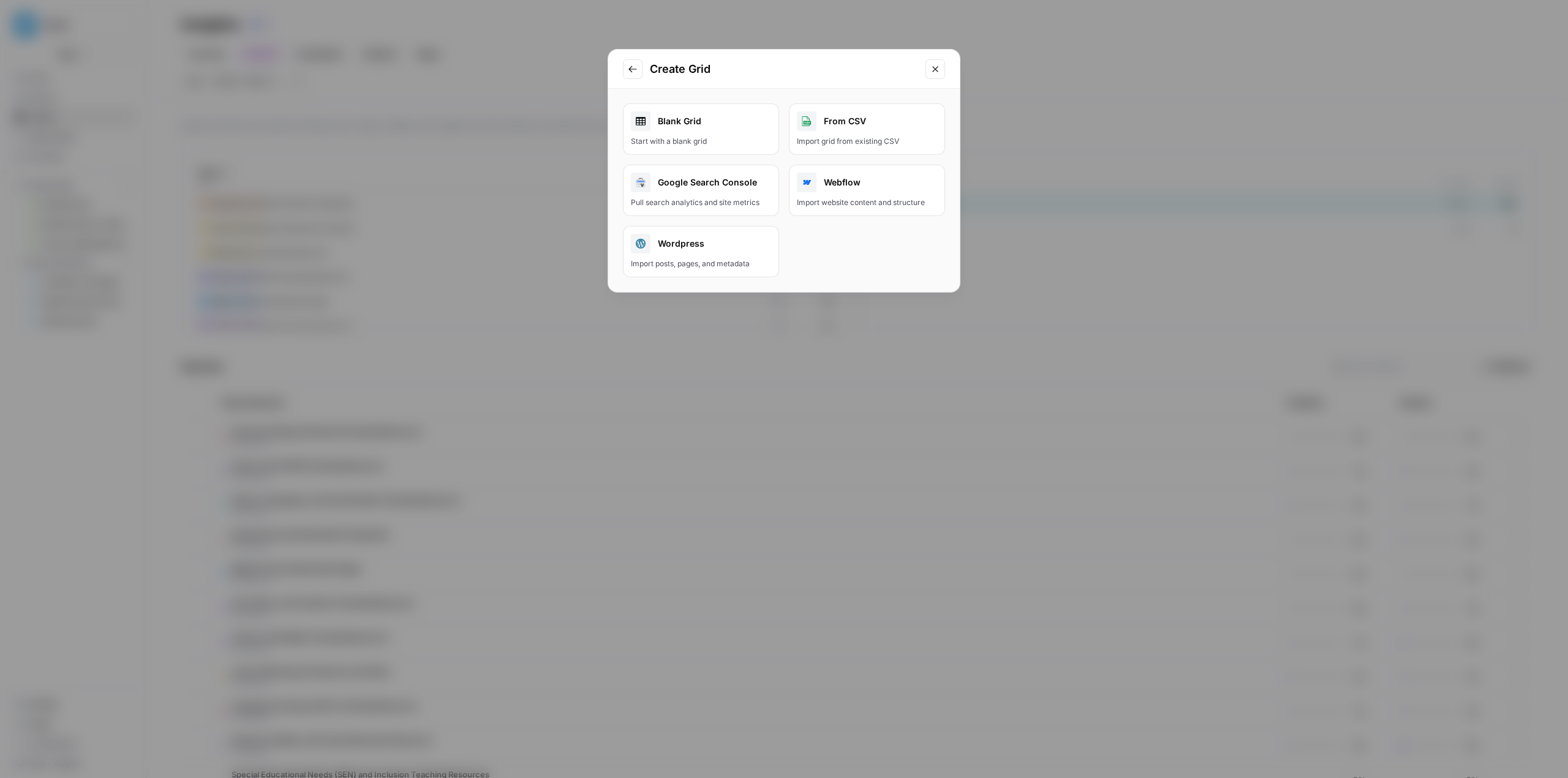
click at [562, 128] on div "From CSV" at bounding box center [867, 121] width 140 height 19
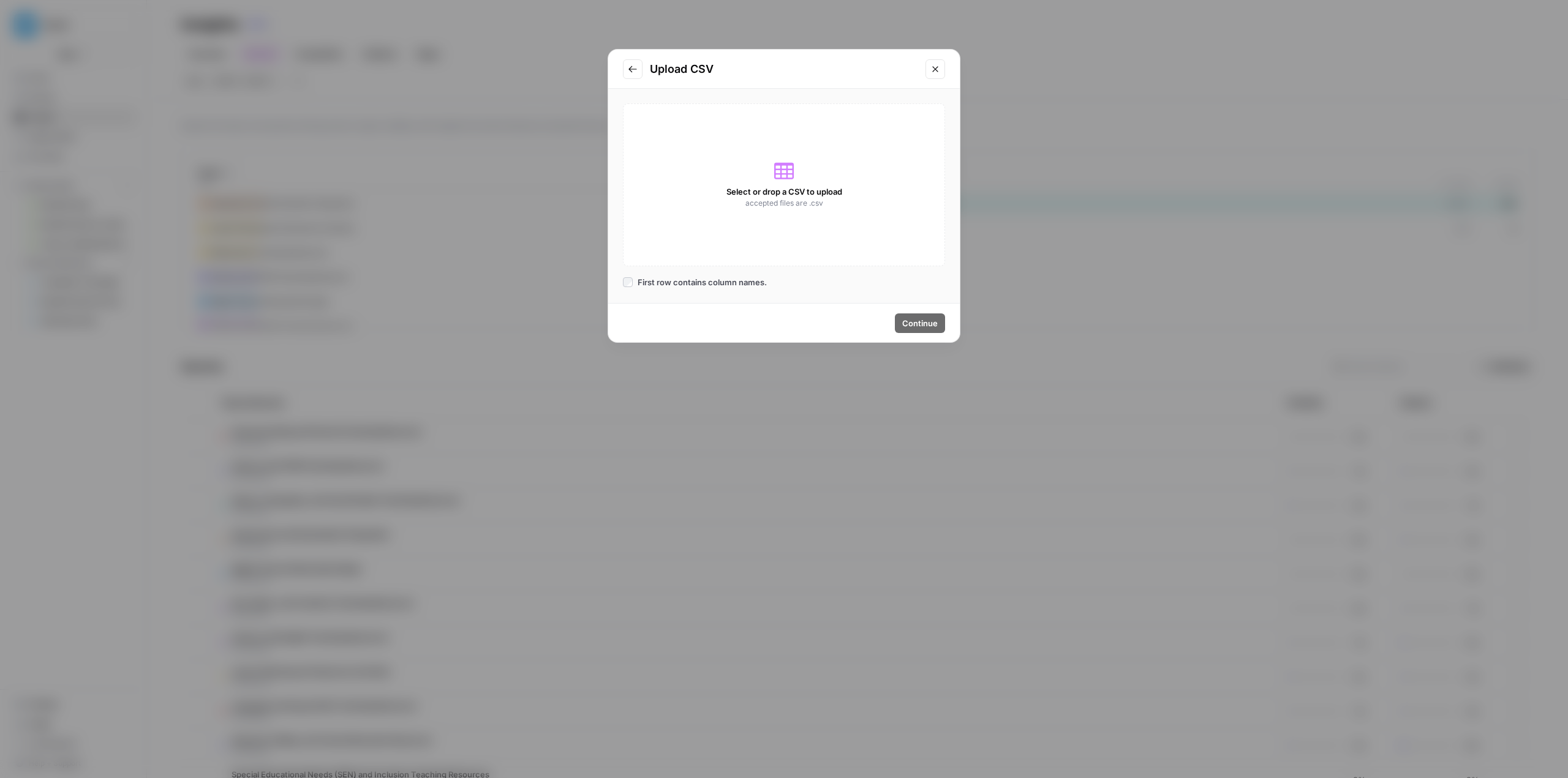
click at [562, 64] on icon "Go to previous step" at bounding box center [632, 69] width 10 height 10
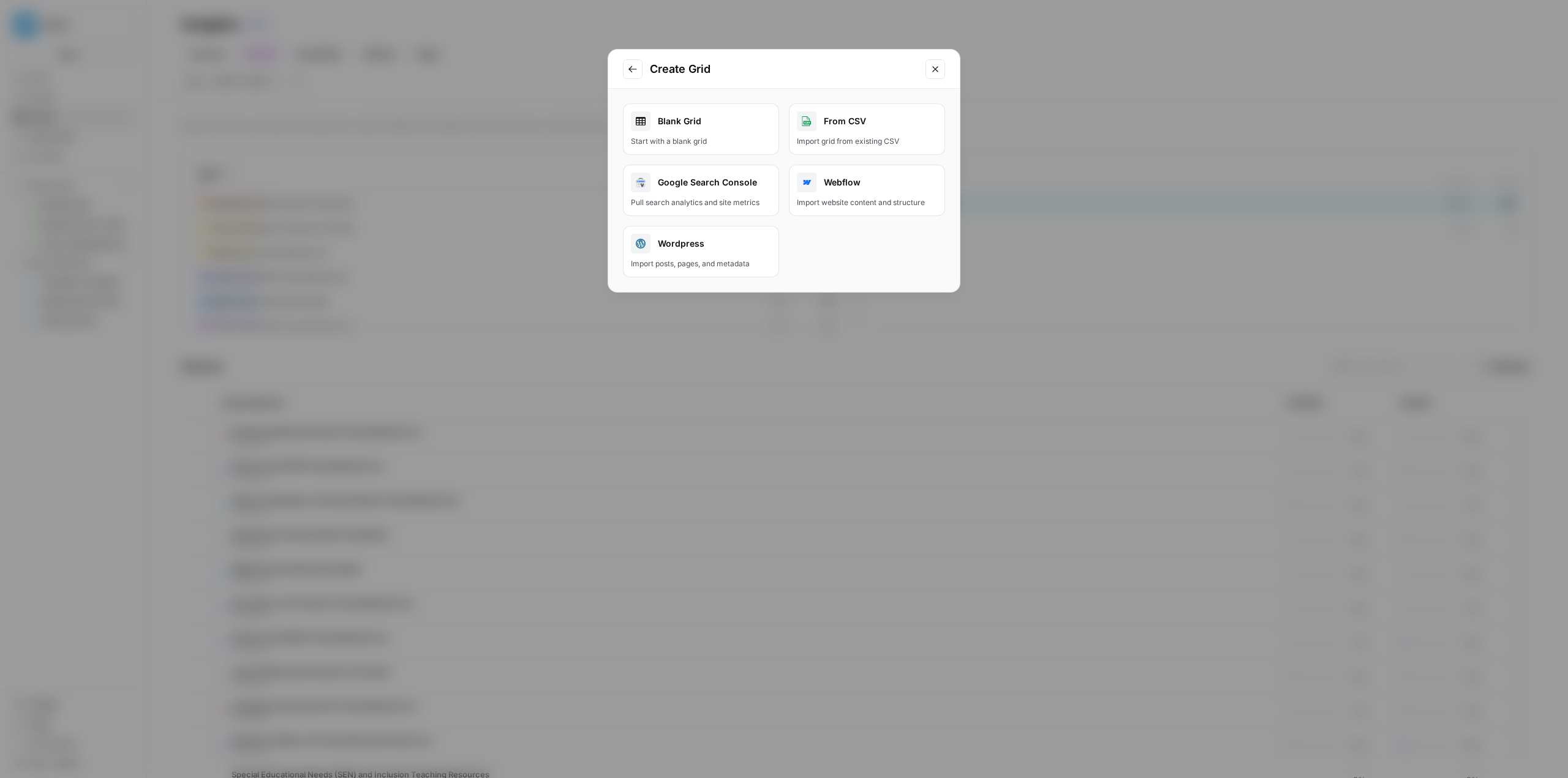
click at [562, 126] on div "Blank Grid" at bounding box center [701, 121] width 140 height 19
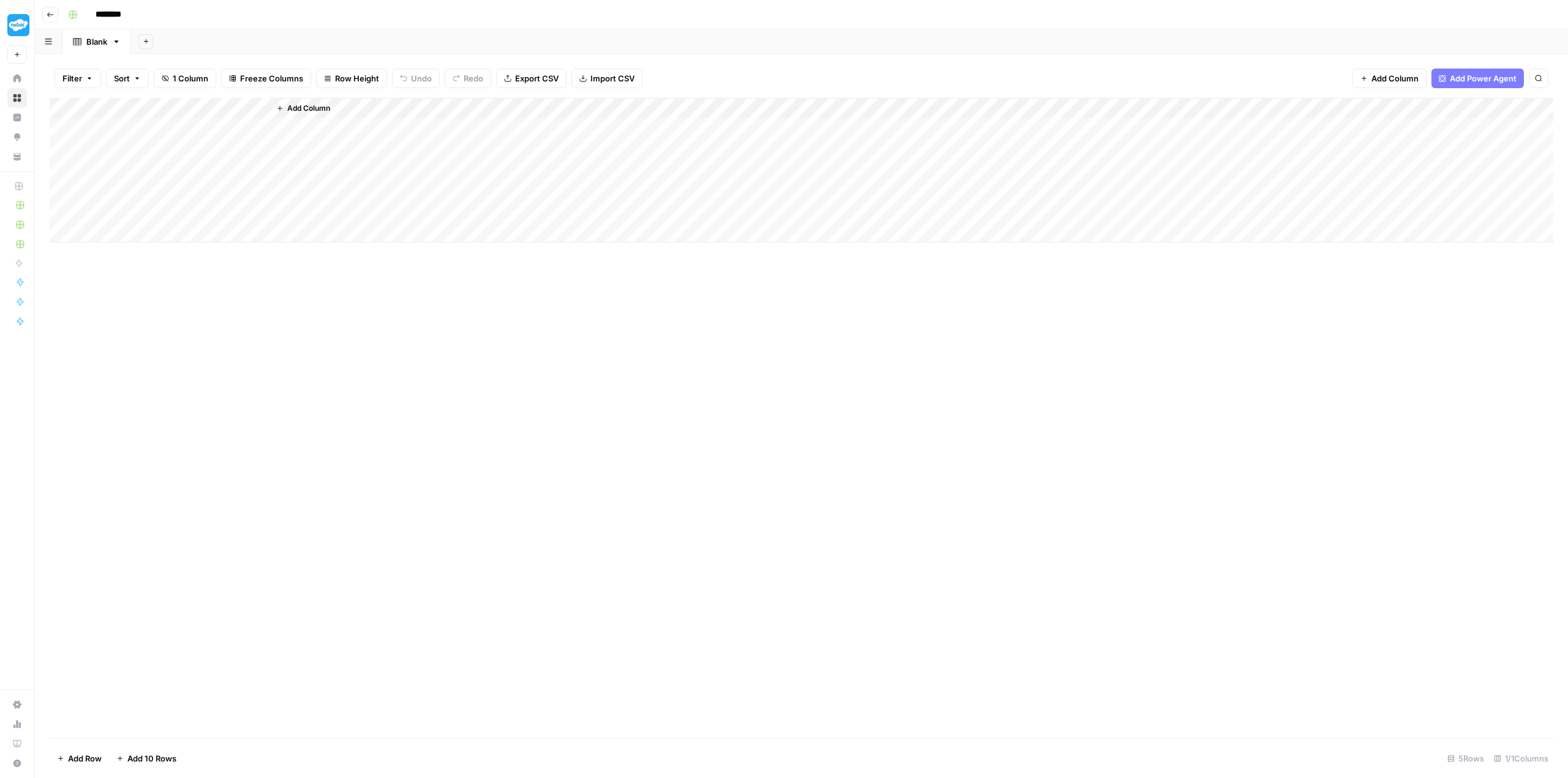
click at [294, 105] on span "Add Column" at bounding box center [309, 108] width 43 height 11
click at [562, 33] on button "Workflow" at bounding box center [1472, 34] width 48 height 18
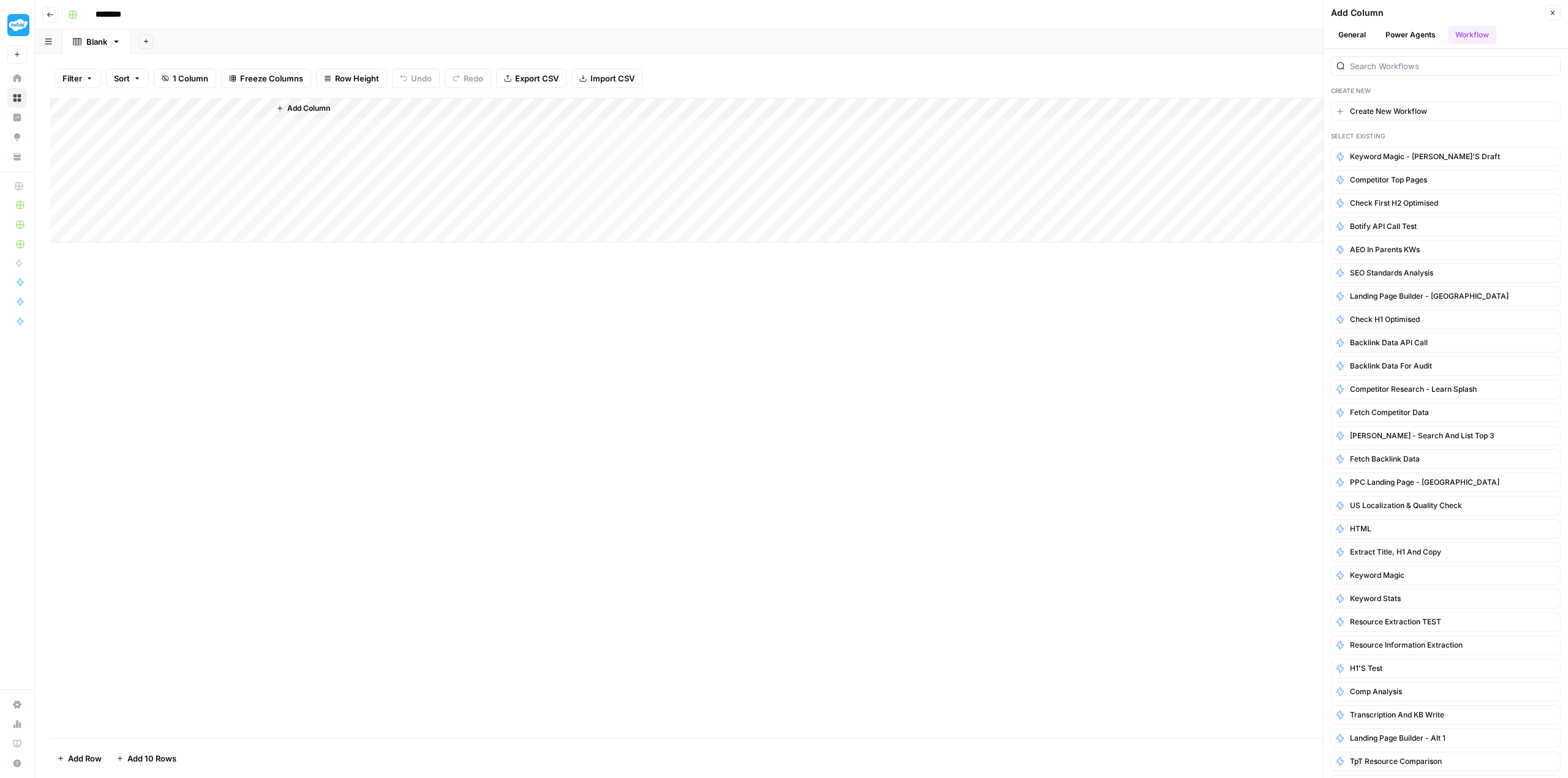
click at [562, 33] on button "General" at bounding box center [1351, 34] width 42 height 18
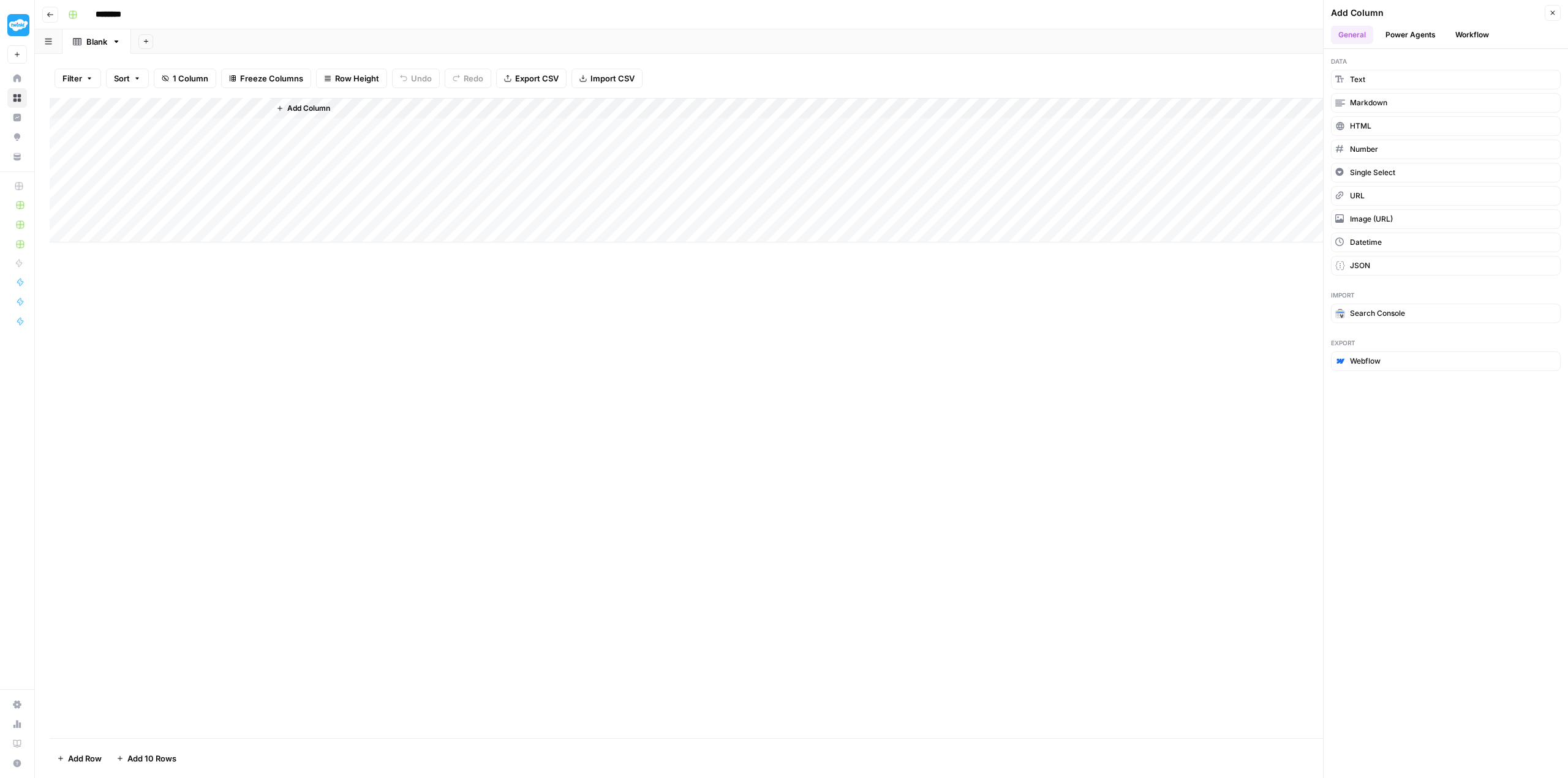
click at [562, 31] on button "Power Agents" at bounding box center [1411, 34] width 65 height 18
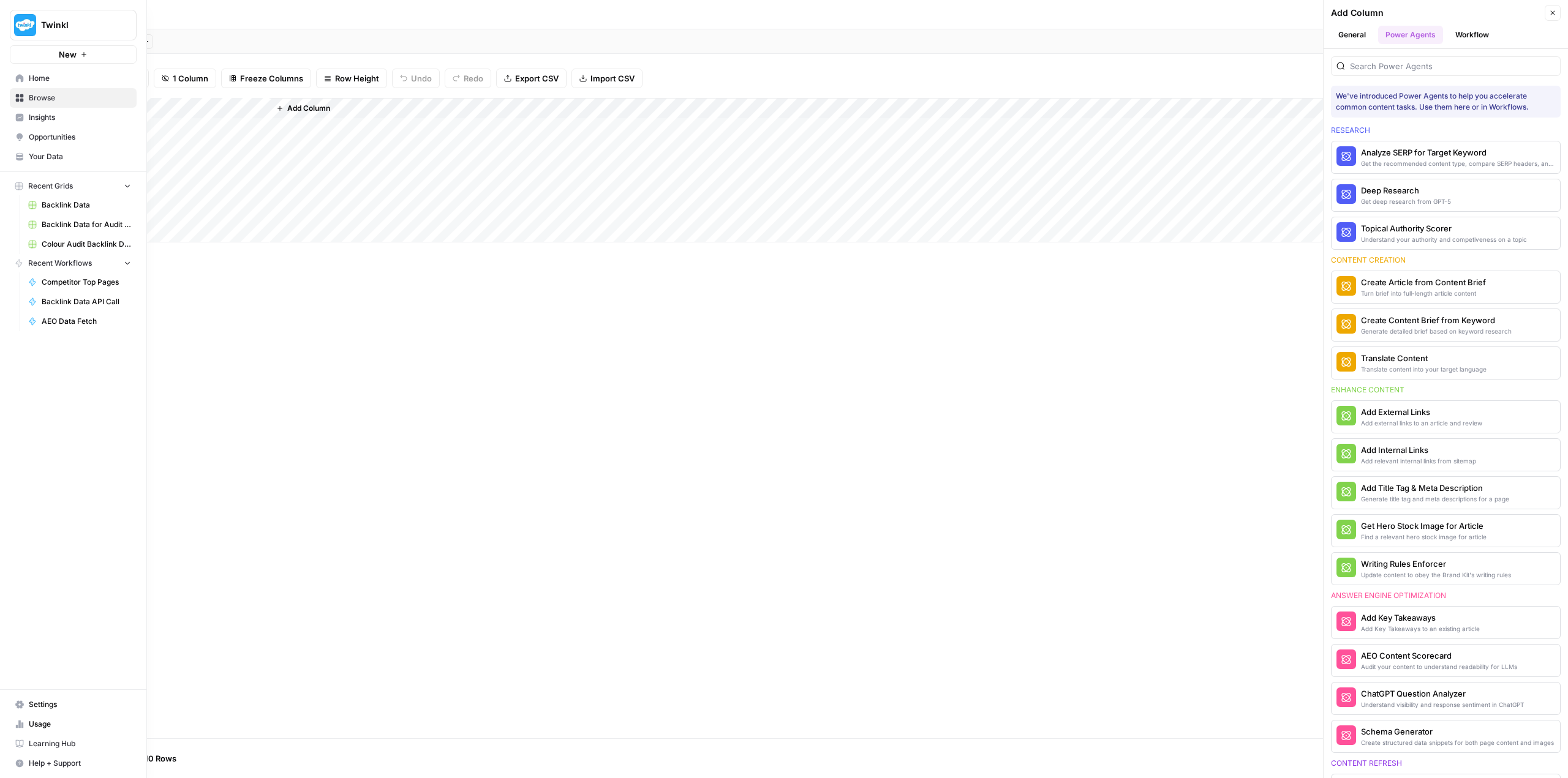
click at [52, 95] on span "Browse" at bounding box center [80, 98] width 102 height 11
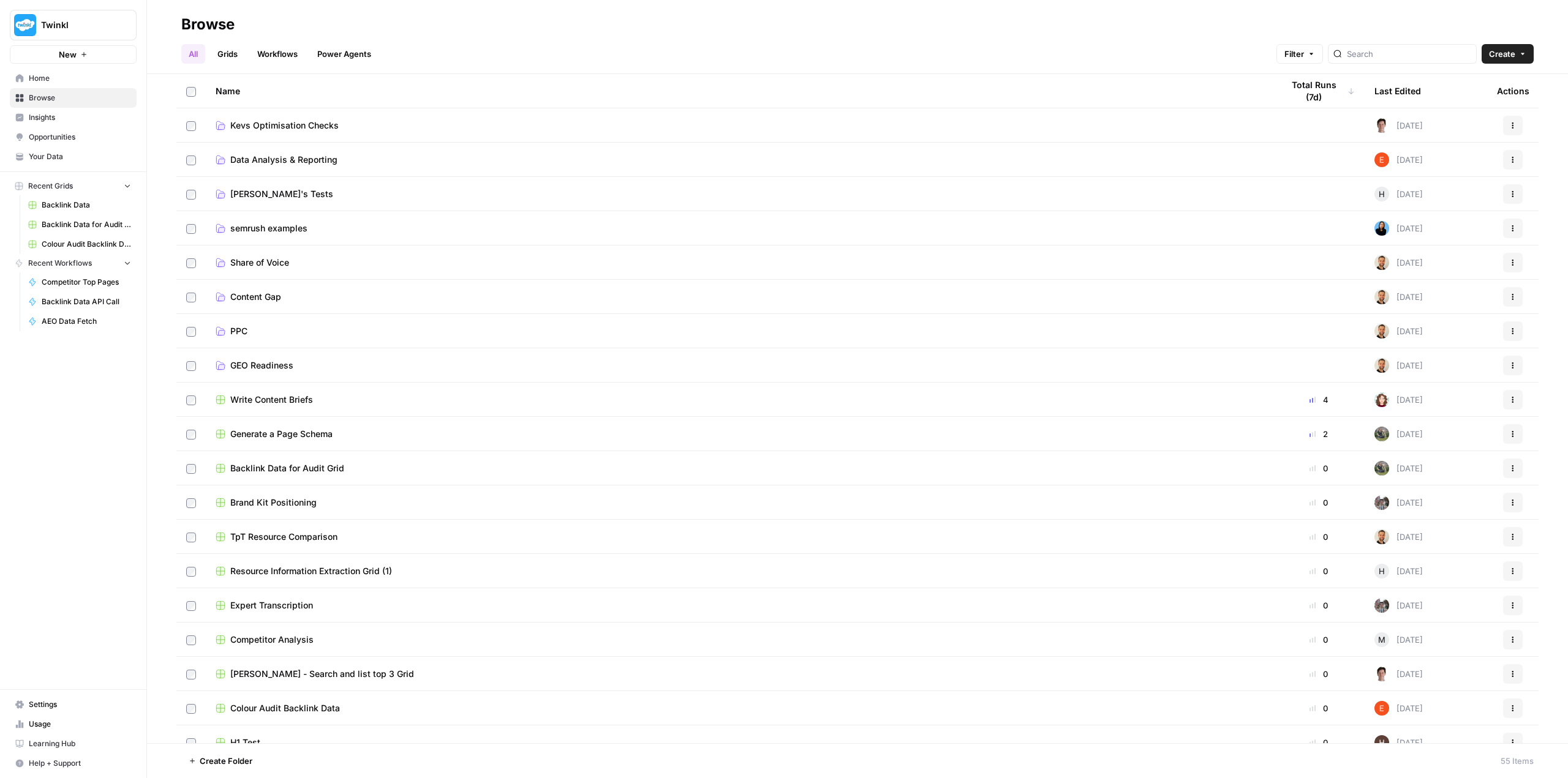
click at [306, 163] on span "Data Analysis & Reporting" at bounding box center [284, 160] width 107 height 13
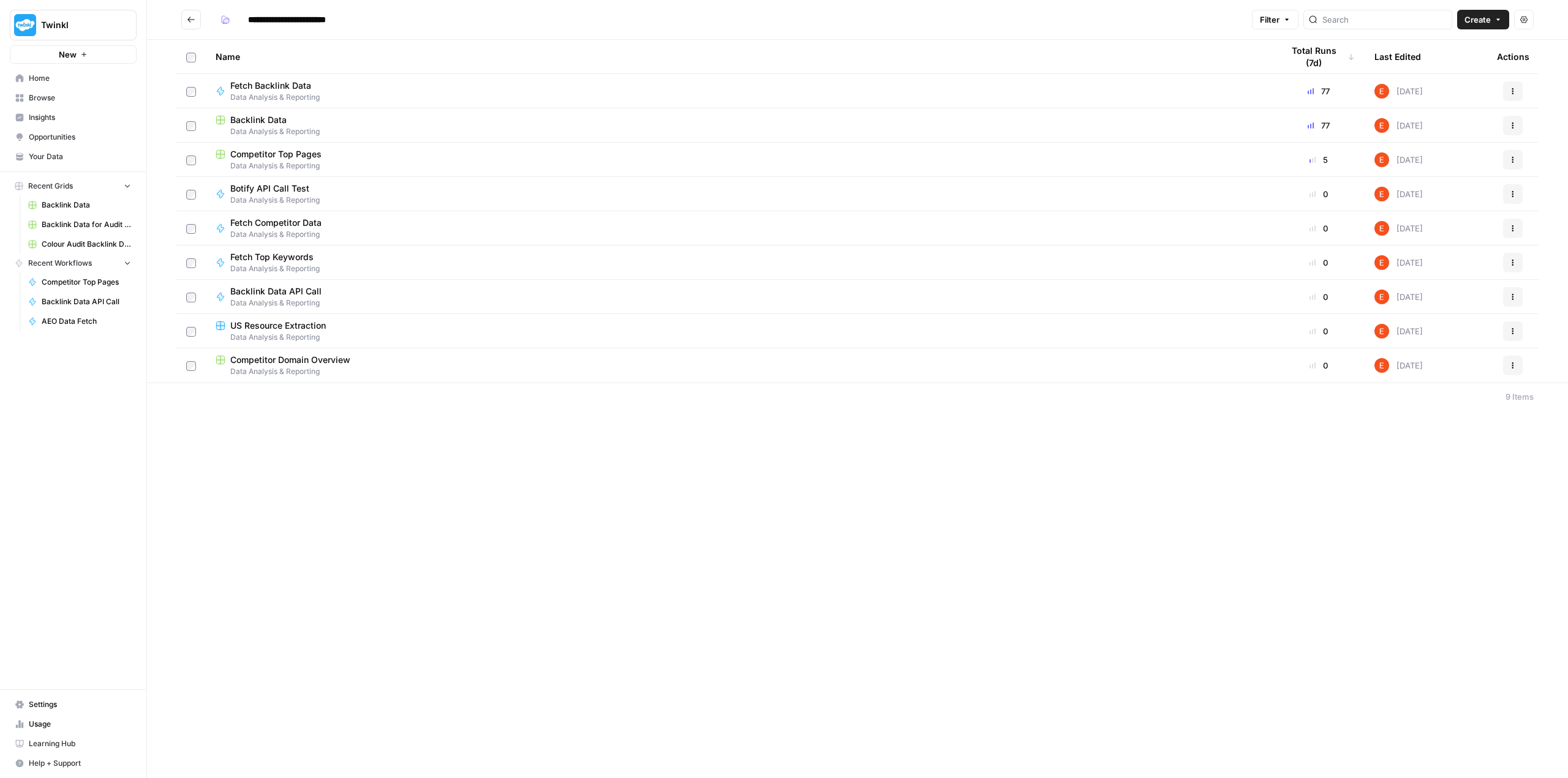
click at [316, 161] on span "Data Analysis & Reporting" at bounding box center [739, 166] width 1047 height 11
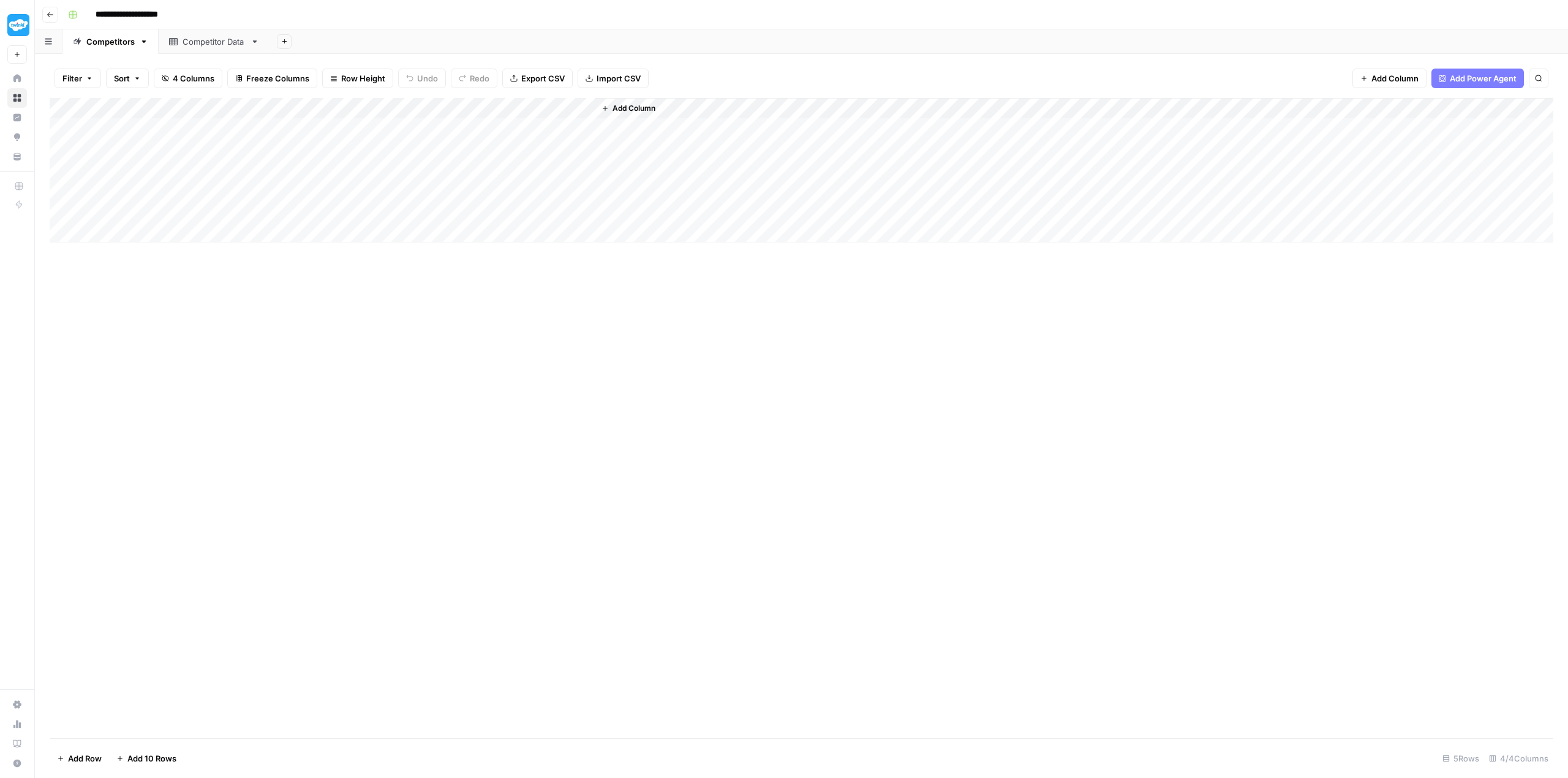
click at [197, 126] on div "Add Column" at bounding box center [801, 170] width 1504 height 145
click at [301, 212] on div "Add Column" at bounding box center [801, 170] width 1504 height 145
click at [208, 129] on div "Add Column" at bounding box center [801, 170] width 1504 height 145
click at [237, 301] on div "Add Column" at bounding box center [801, 417] width 1504 height 640
click at [254, 329] on div "Add Column" at bounding box center [801, 417] width 1504 height 640
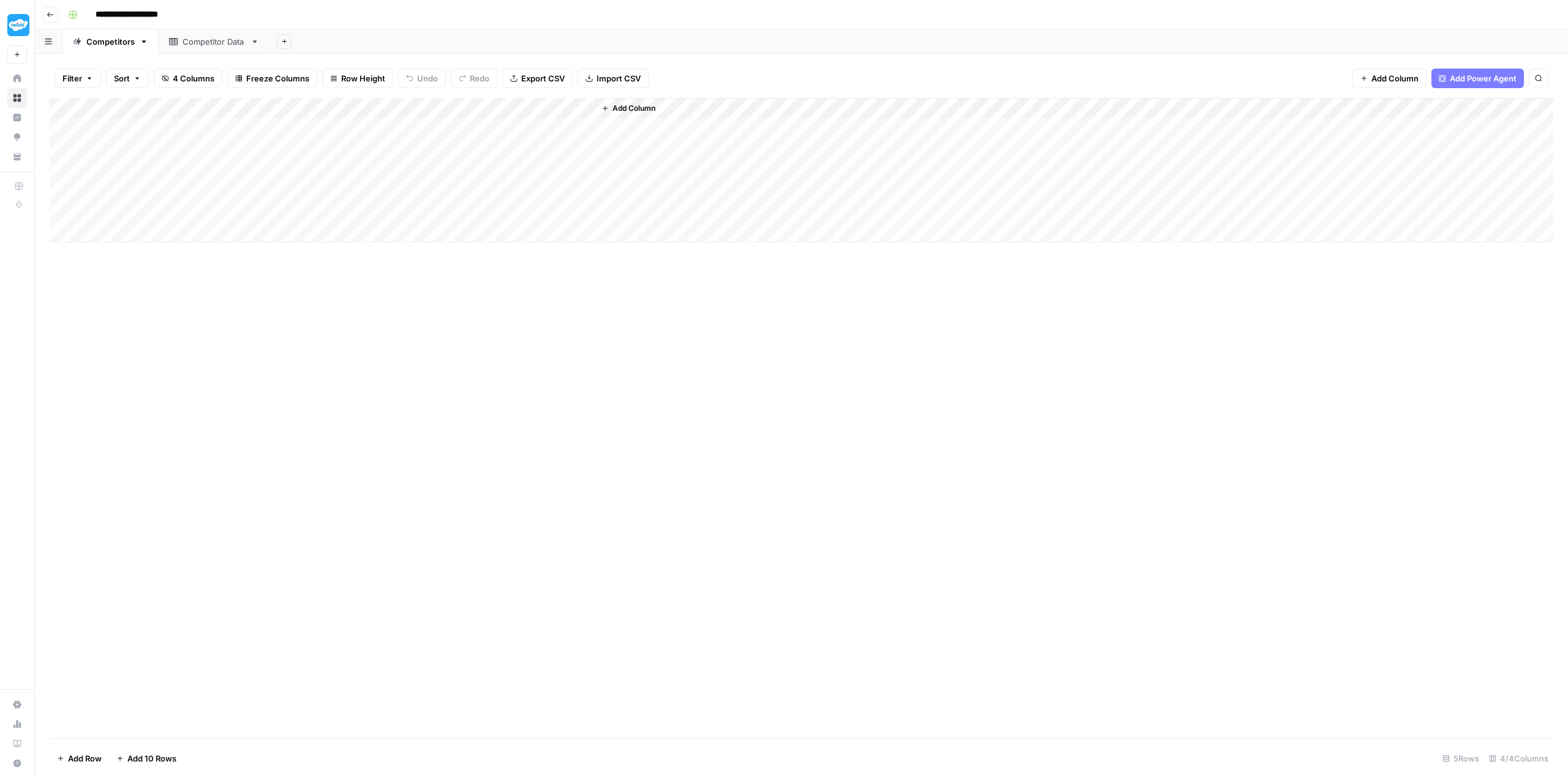
click at [215, 280] on div "Add Column" at bounding box center [801, 417] width 1504 height 640
click at [164, 125] on div "Add Column" at bounding box center [801, 170] width 1504 height 145
click at [168, 131] on textarea "**********" at bounding box center [190, 129] width 196 height 17
drag, startPoint x: 260, startPoint y: 130, endPoint x: 79, endPoint y: 117, distance: 181.5
click at [79, 117] on body "**********" at bounding box center [784, 389] width 1568 height 778
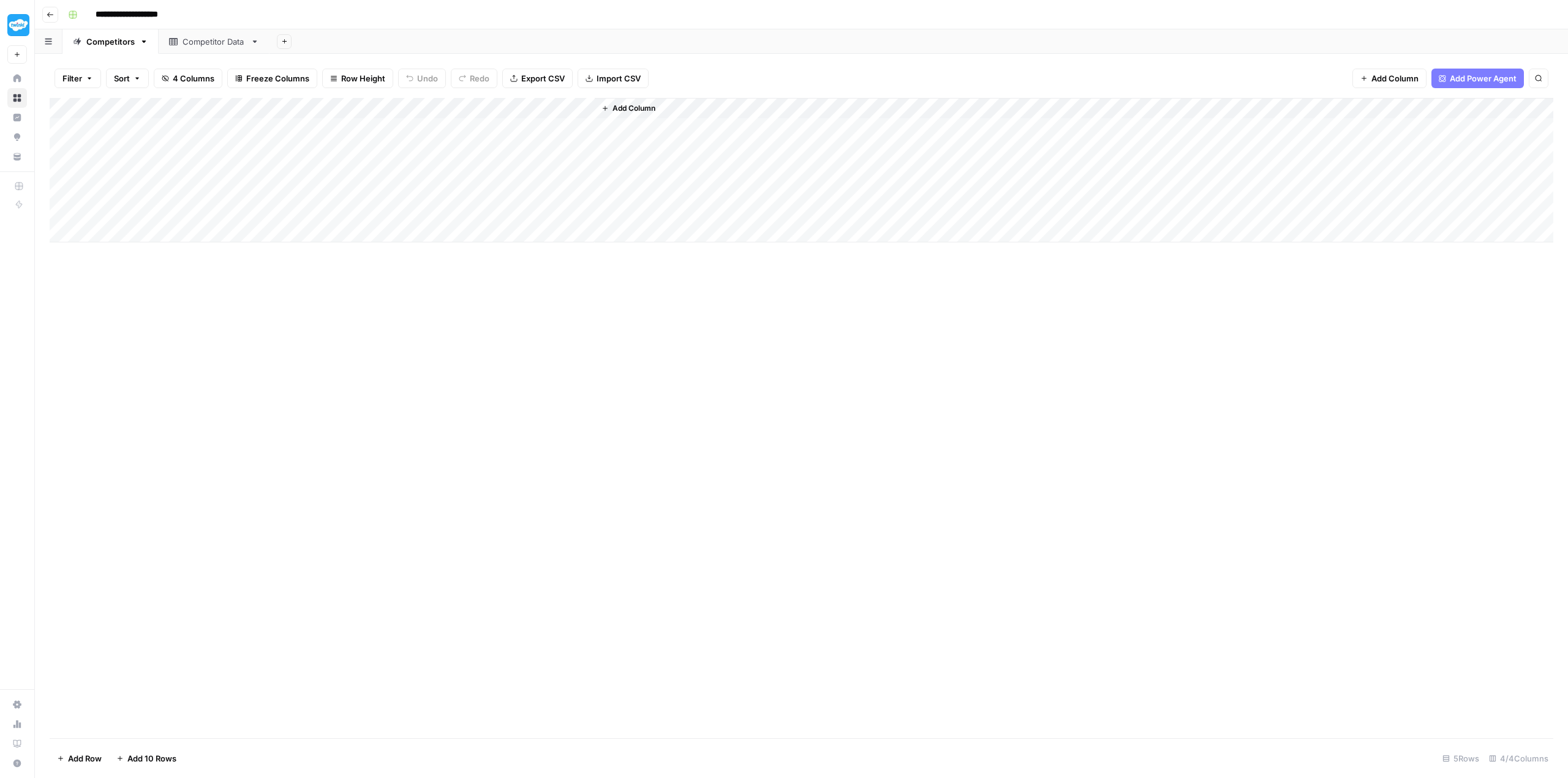
click at [378, 351] on div "Add Column" at bounding box center [801, 417] width 1504 height 640
drag, startPoint x: 268, startPoint y: 392, endPoint x: 352, endPoint y: 389, distance: 84.1
click at [269, 393] on div "Add Column" at bounding box center [801, 417] width 1504 height 640
click at [562, 359] on div "Add Column" at bounding box center [801, 417] width 1504 height 640
click at [214, 147] on div "Add Column" at bounding box center [801, 170] width 1504 height 145
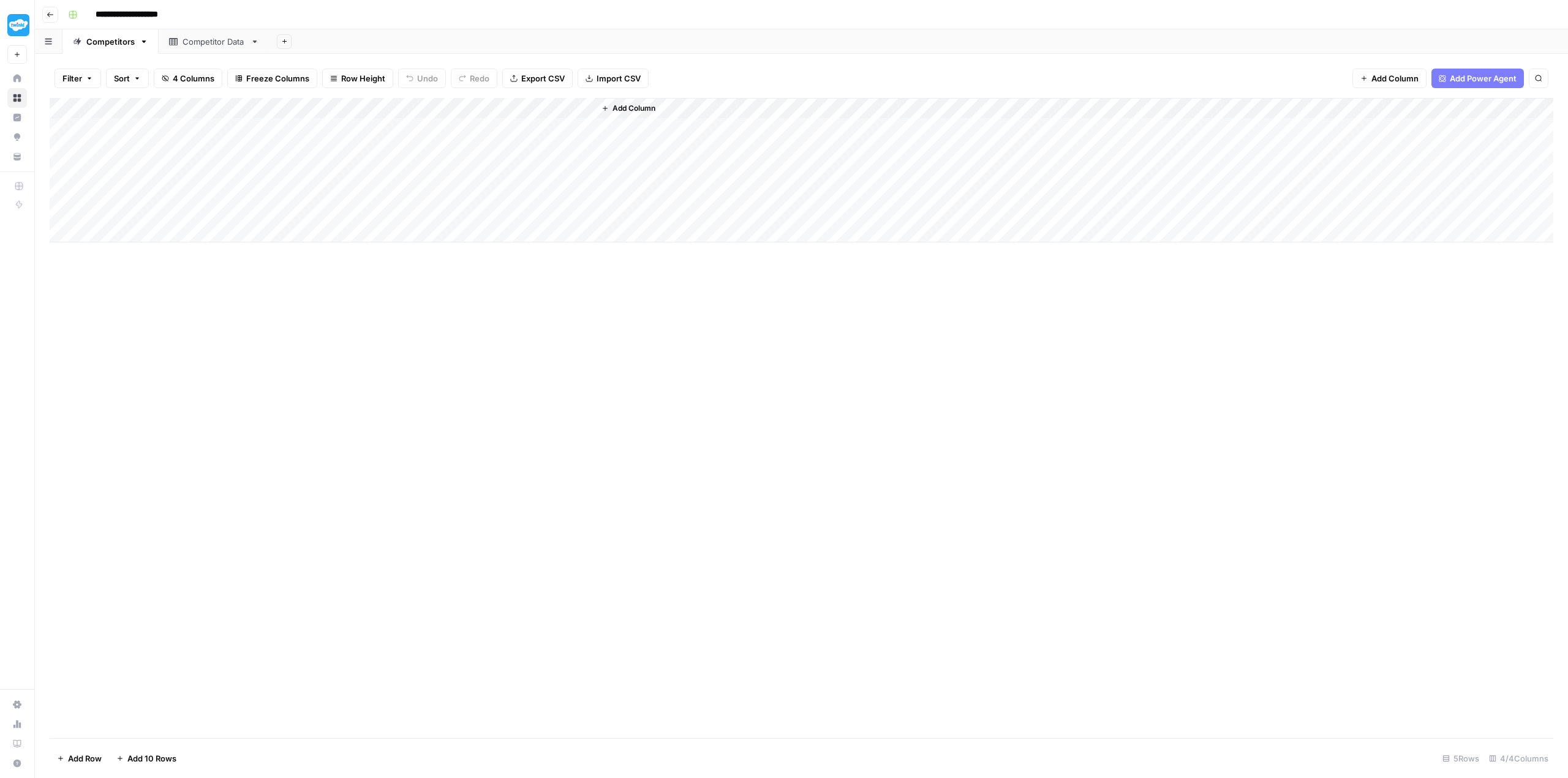
click at [192, 170] on div "Add Column" at bounding box center [801, 170] width 1504 height 145
click at [214, 187] on div "Add Column" at bounding box center [801, 170] width 1504 height 145
click at [191, 208] on div "Add Column" at bounding box center [801, 170] width 1504 height 145
click at [207, 43] on div "Competitor Data" at bounding box center [214, 42] width 63 height 13
click at [98, 41] on div "Competitors" at bounding box center [110, 42] width 48 height 13
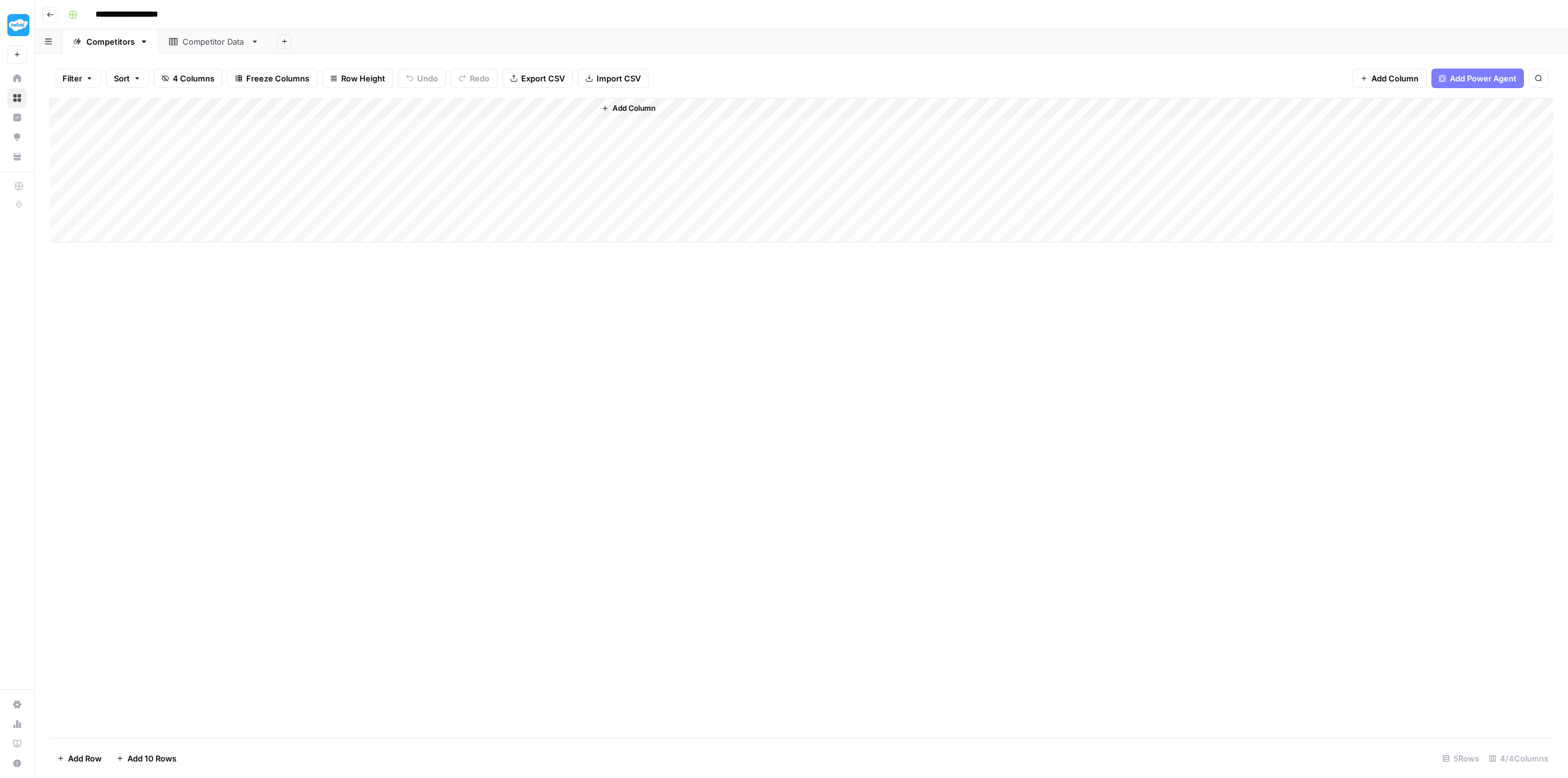
click at [458, 108] on div "Add Column" at bounding box center [801, 170] width 1504 height 145
drag, startPoint x: 260, startPoint y: 425, endPoint x: 249, endPoint y: 404, distance: 23.7
click at [260, 424] on div "Add Column" at bounding box center [801, 417] width 1504 height 640
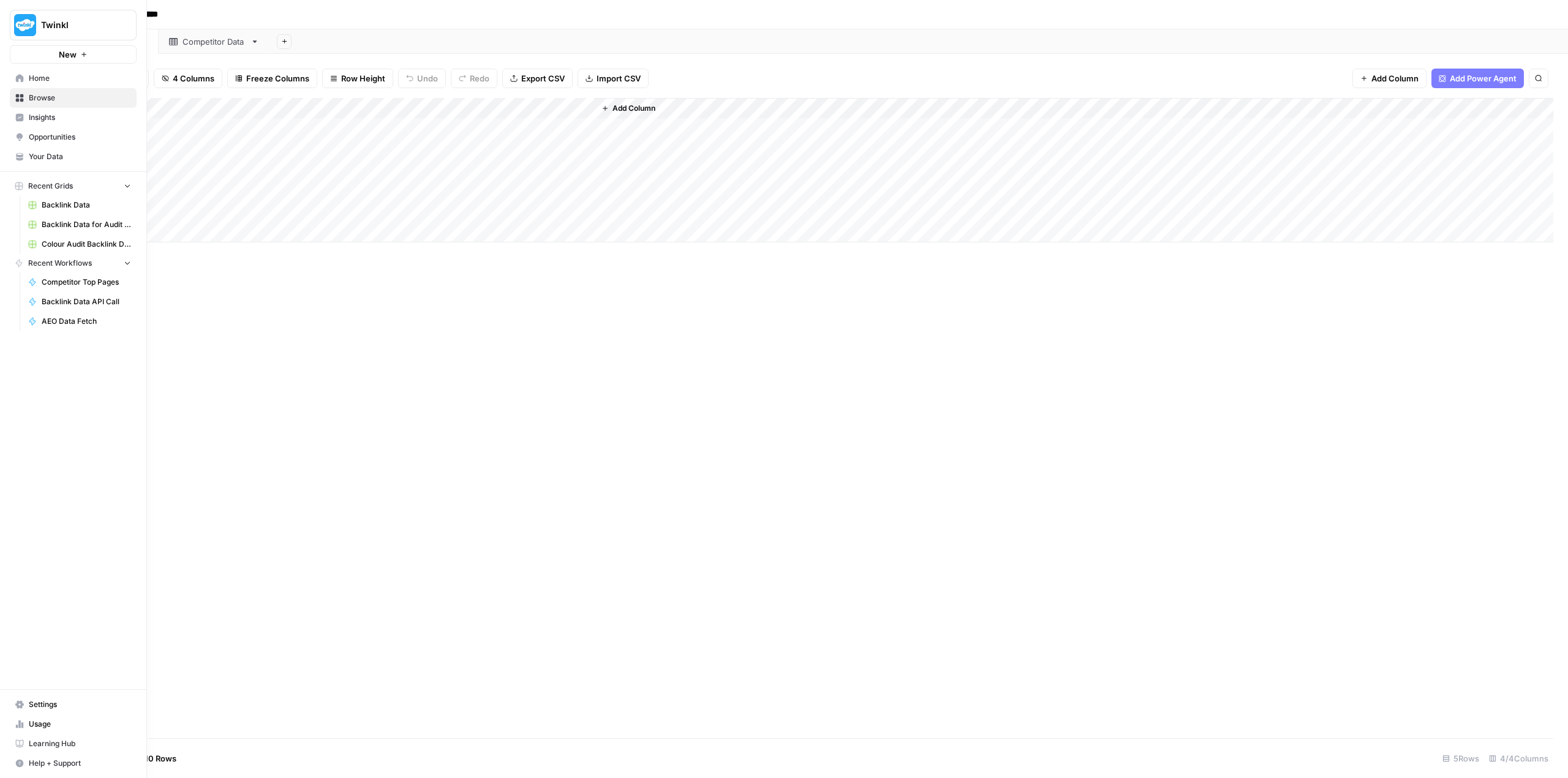
click at [26, 80] on link "Home" at bounding box center [73, 78] width 126 height 19
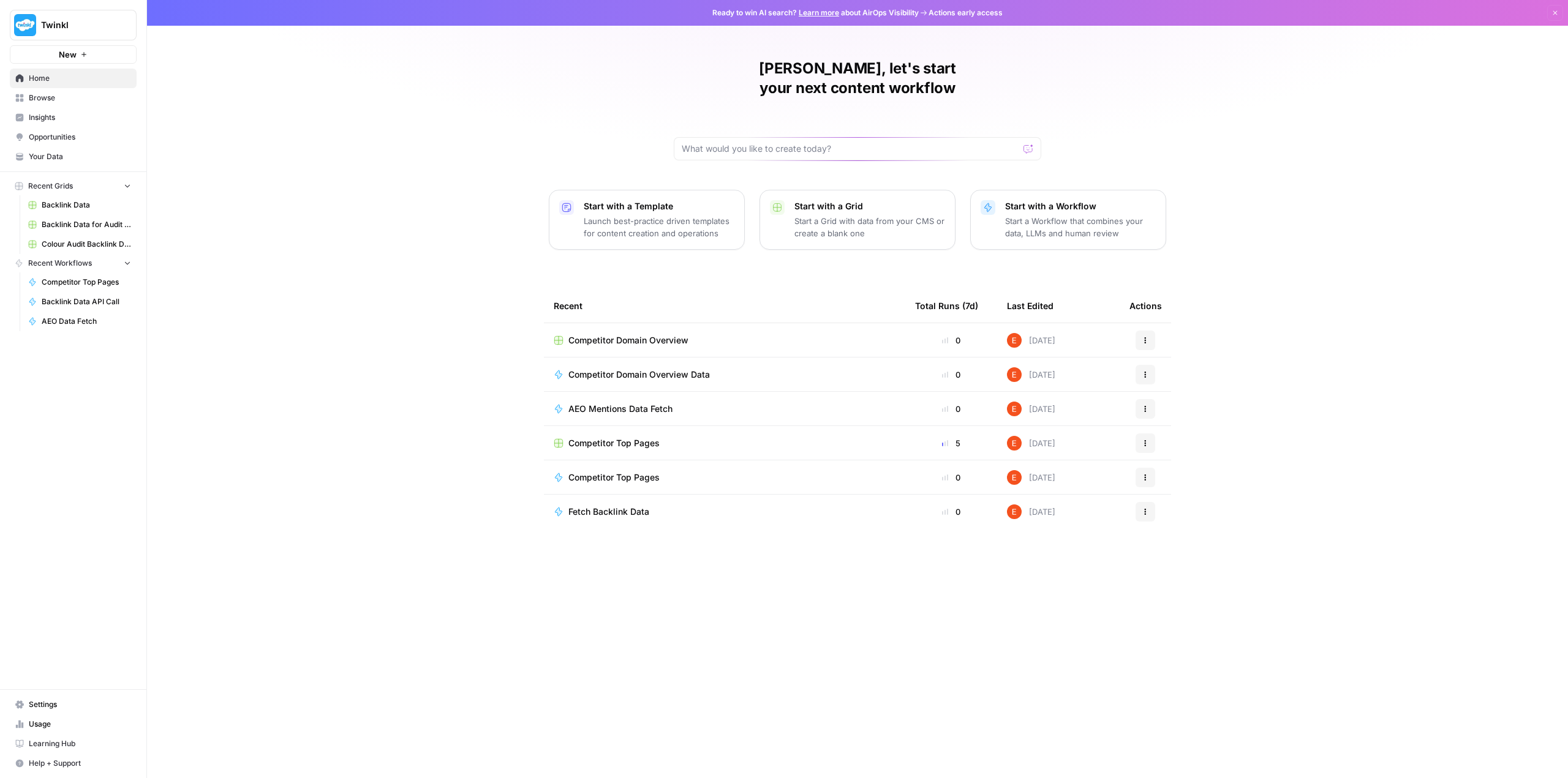
click at [562, 365] on button "Actions" at bounding box center [1145, 374] width 19 height 19
click at [562, 415] on span "Delete" at bounding box center [1208, 411] width 98 height 13
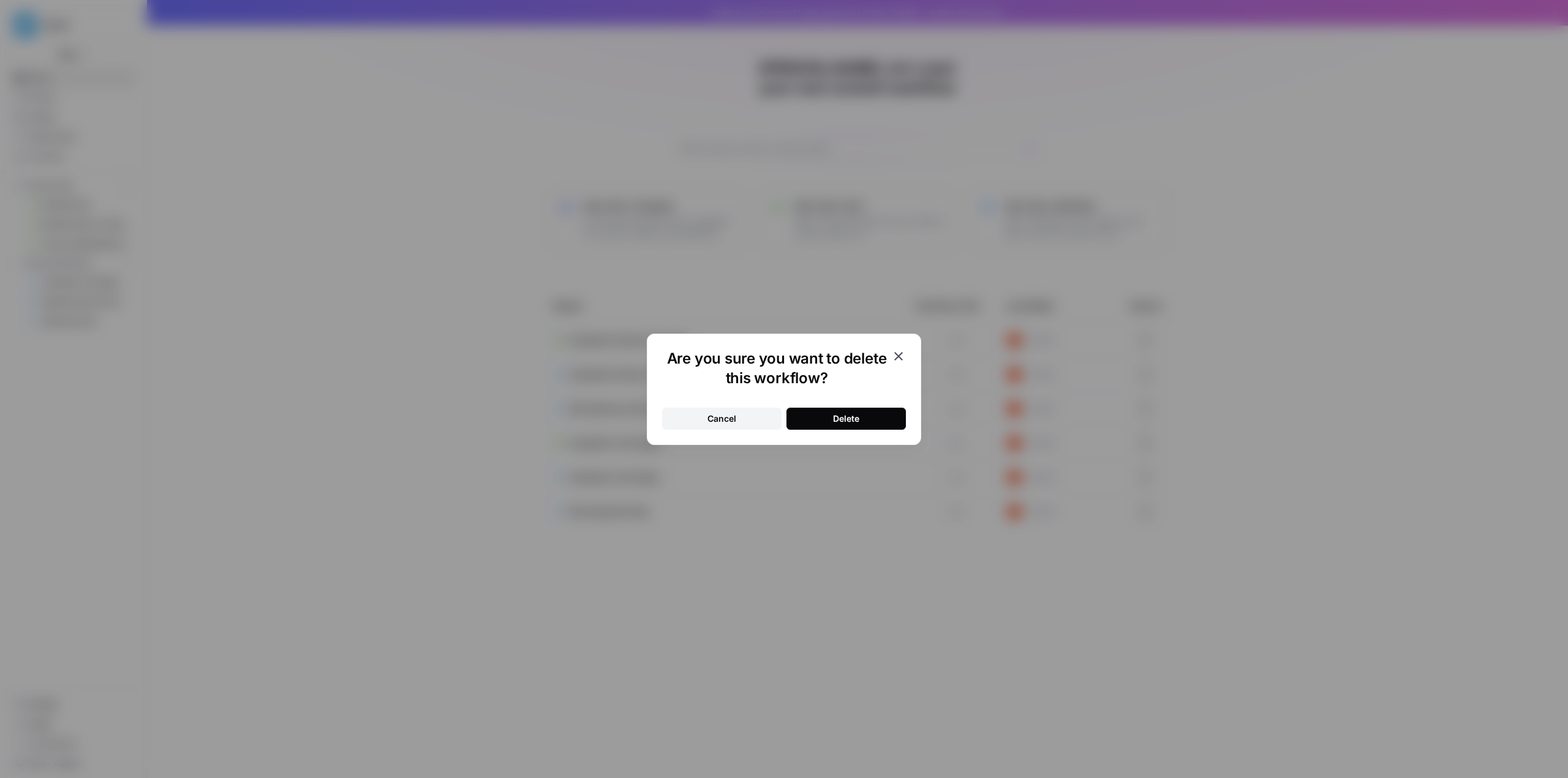
click at [562, 412] on button "Delete" at bounding box center [846, 418] width 120 height 22
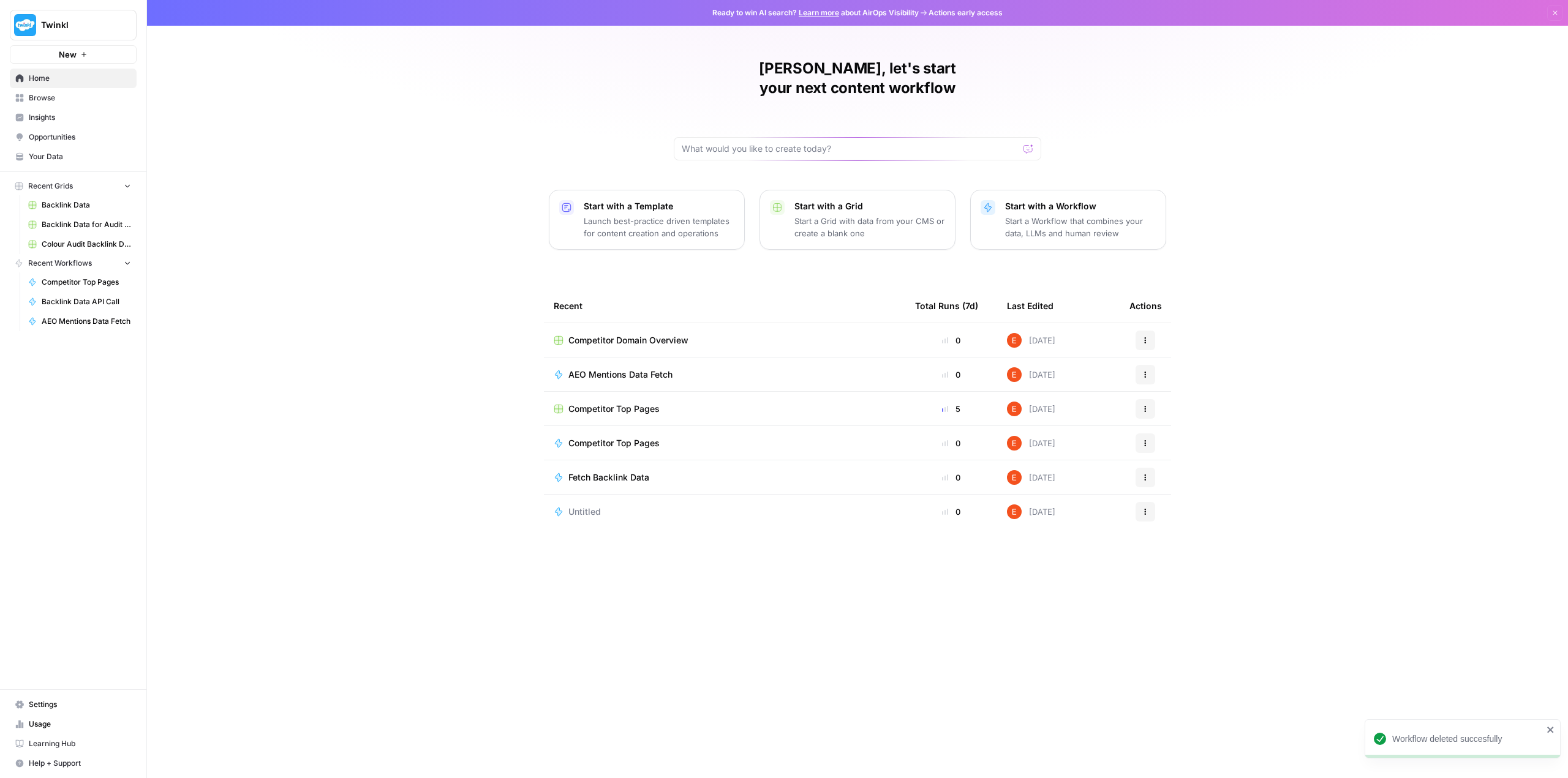
click at [562, 508] on icon "button" at bounding box center [1145, 512] width 8 height 8
click at [562, 554] on span "Delete" at bounding box center [1208, 549] width 98 height 13
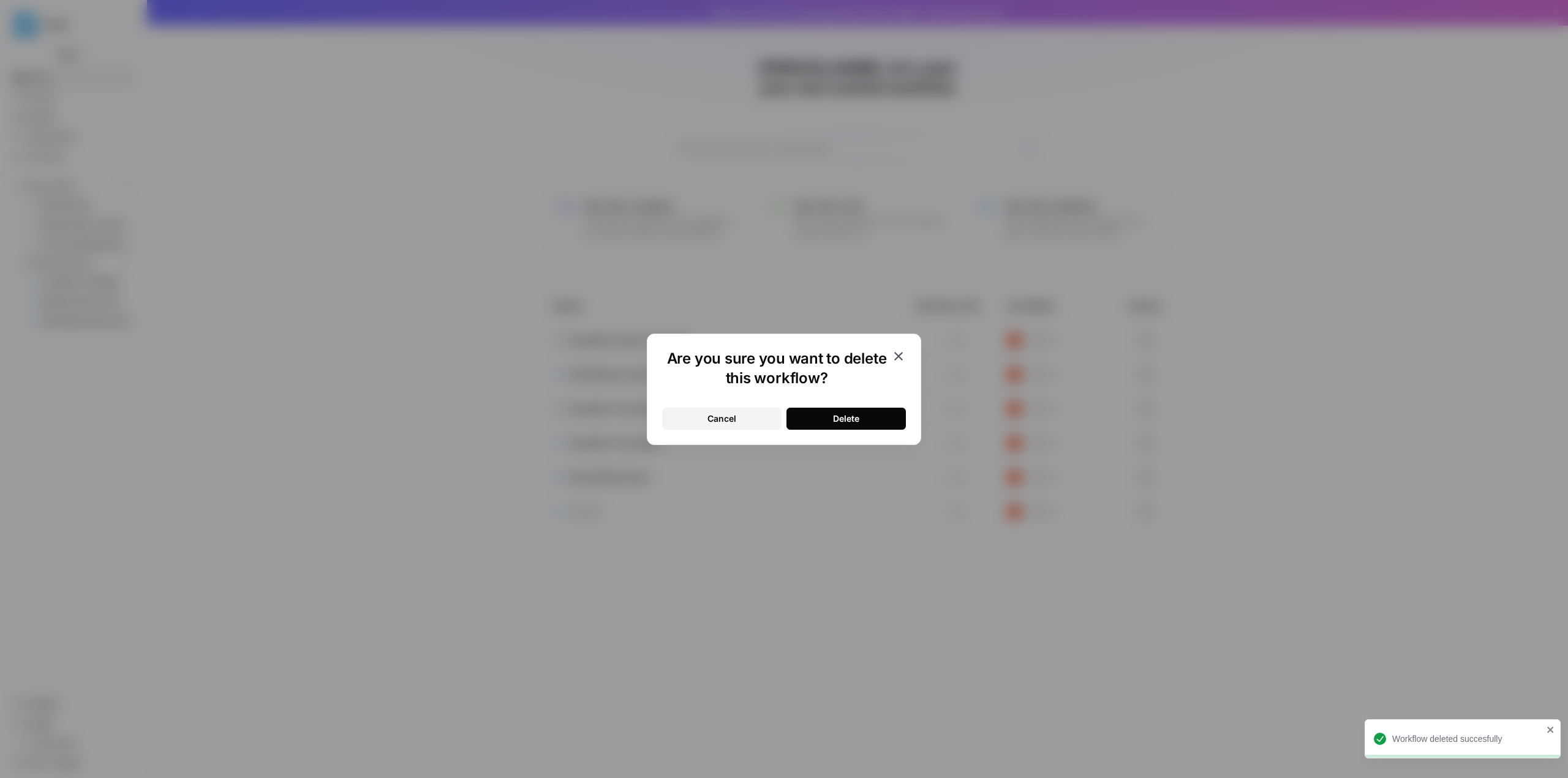
click at [562, 417] on div "Delete" at bounding box center [846, 419] width 26 height 13
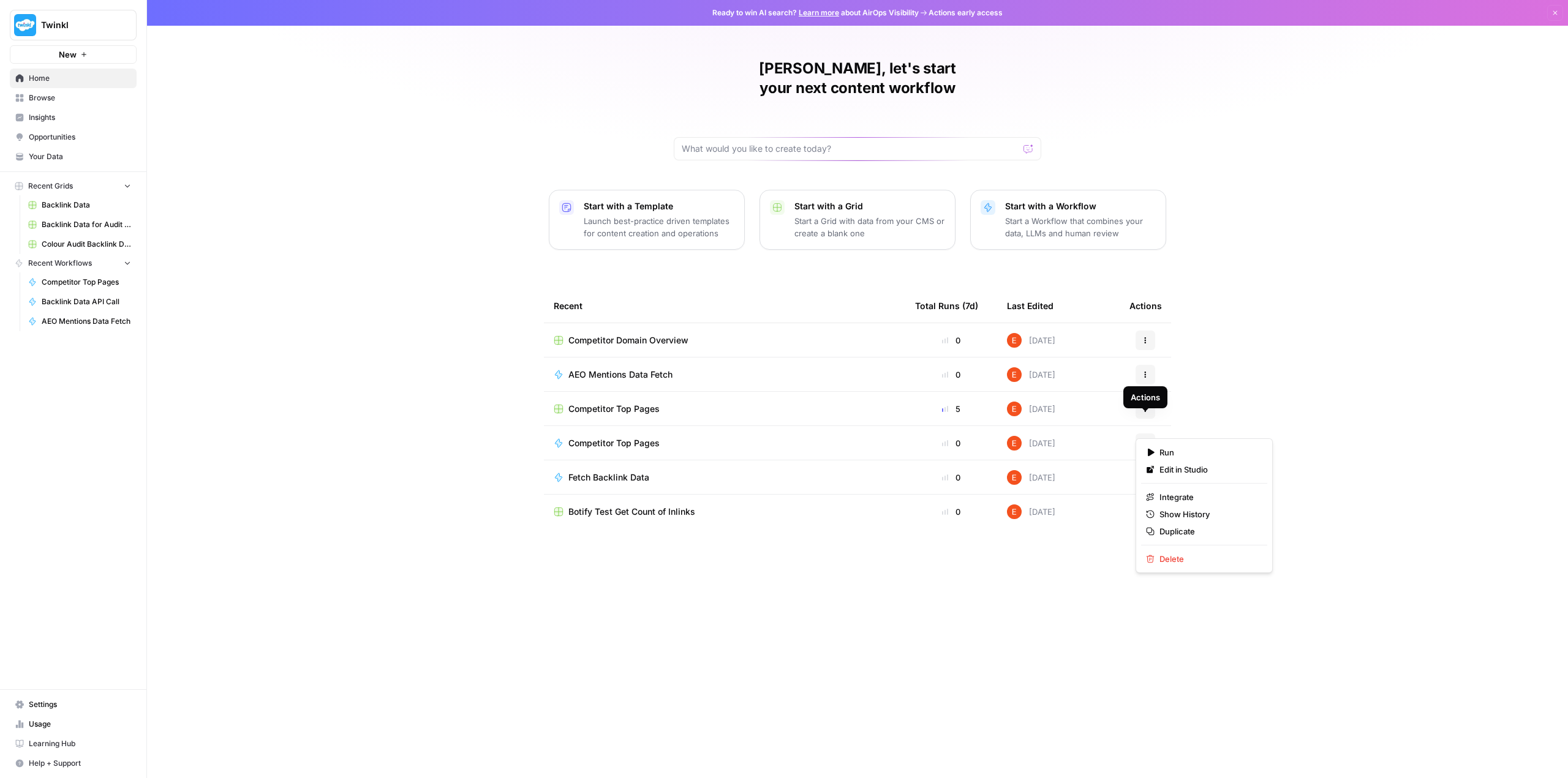
click at [562, 433] on button "Actions" at bounding box center [1145, 443] width 19 height 19
click at [562, 528] on span "Duplicate" at bounding box center [1208, 531] width 98 height 13
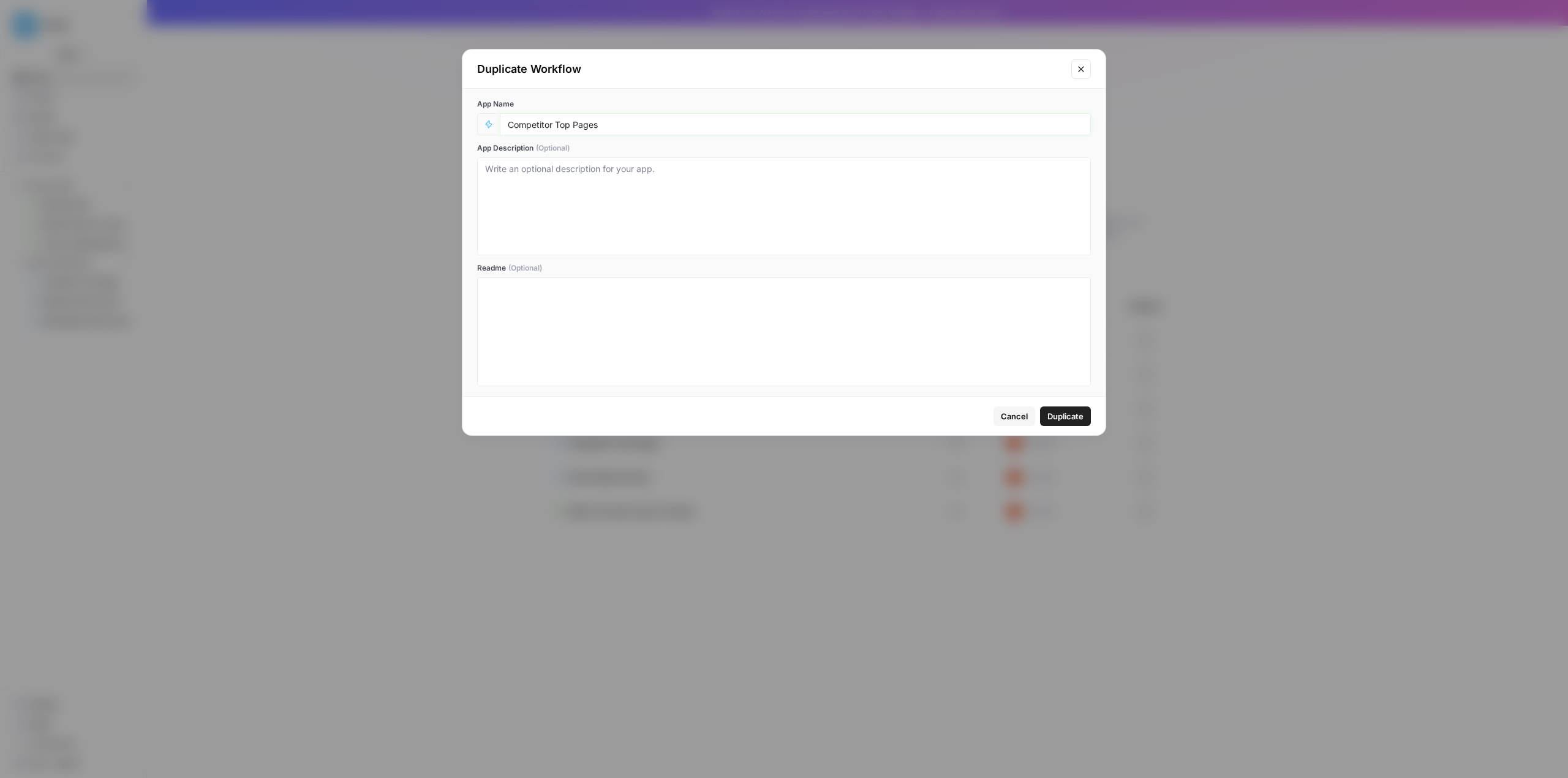
click at [562, 126] on input "Competitor Top Pages" at bounding box center [795, 125] width 575 height 11
drag, startPoint x: 569, startPoint y: 123, endPoint x: 558, endPoint y: 124, distance: 11.0
click at [558, 124] on input "Competitor Top Pages" at bounding box center [795, 125] width 575 height 11
drag, startPoint x: 554, startPoint y: 124, endPoint x: 615, endPoint y: 126, distance: 61.0
click at [562, 126] on input "Competitor Top Pages" at bounding box center [795, 125] width 575 height 11
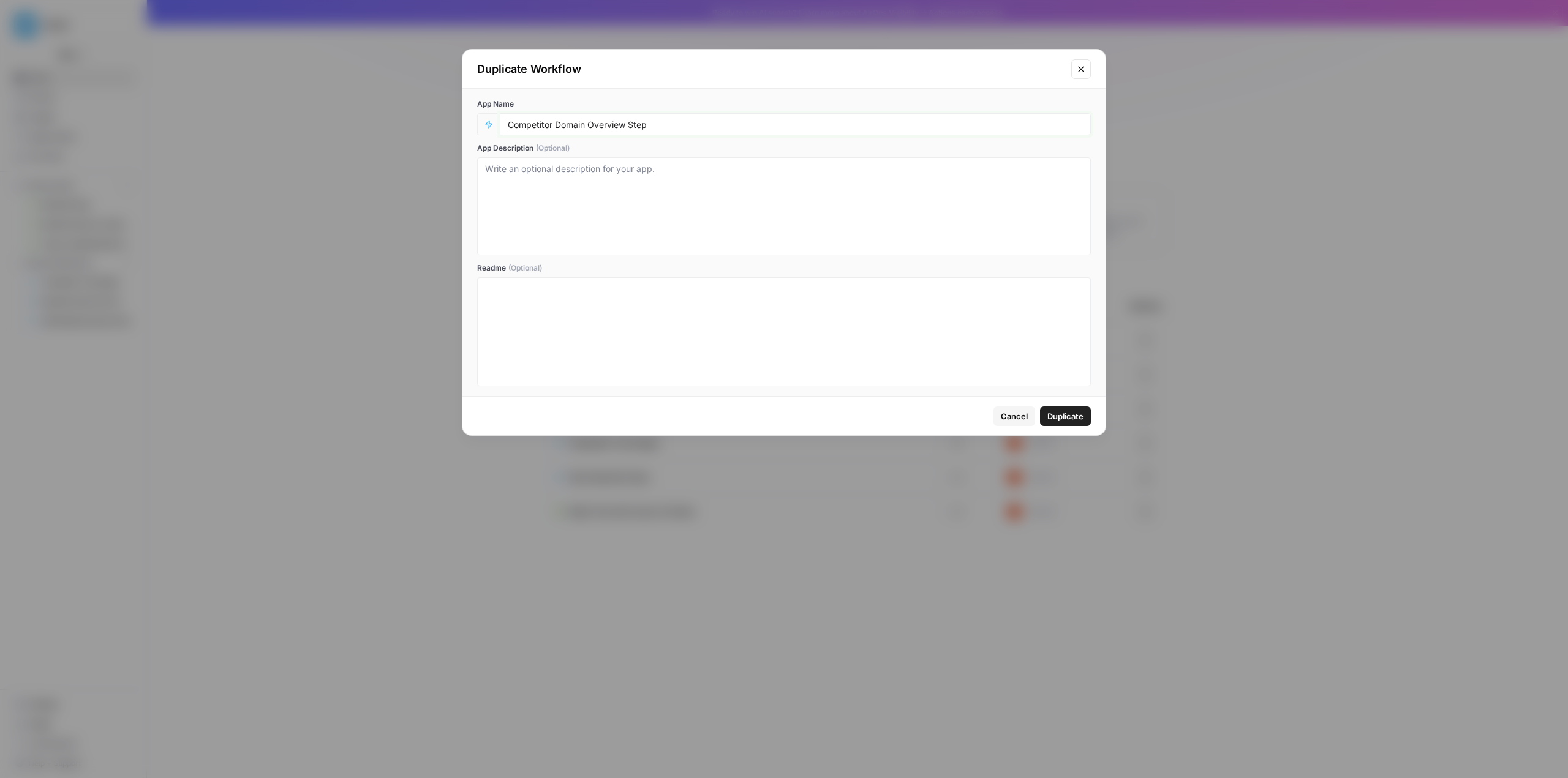
type input "Competitor Domain Overview Step"
click at [562, 416] on span "Duplicate" at bounding box center [1065, 416] width 36 height 13
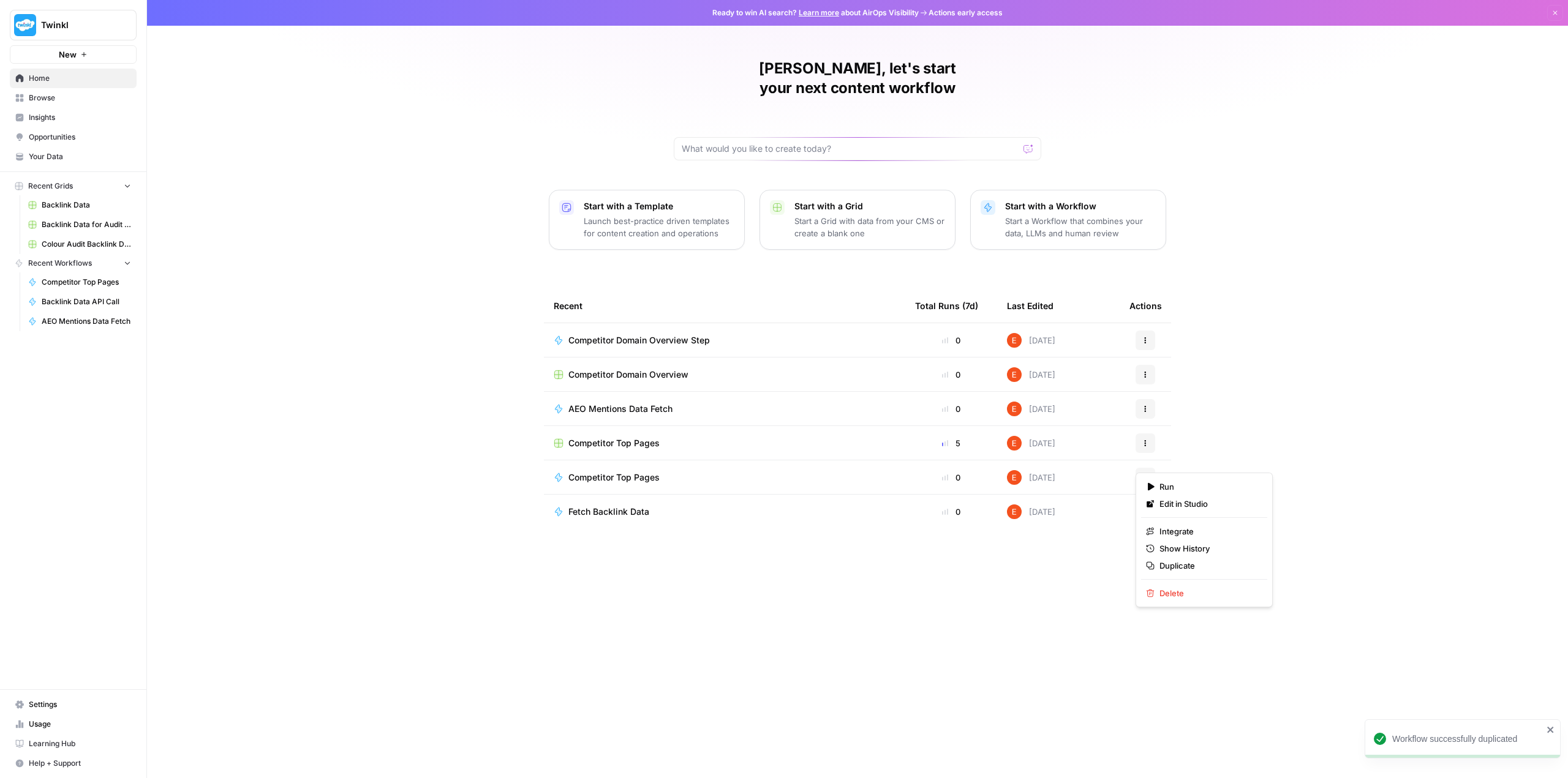
click at [562, 474] on icon "button" at bounding box center [1145, 478] width 8 height 8
click at [562, 504] on span "Edit in Studio" at bounding box center [1208, 504] width 98 height 13
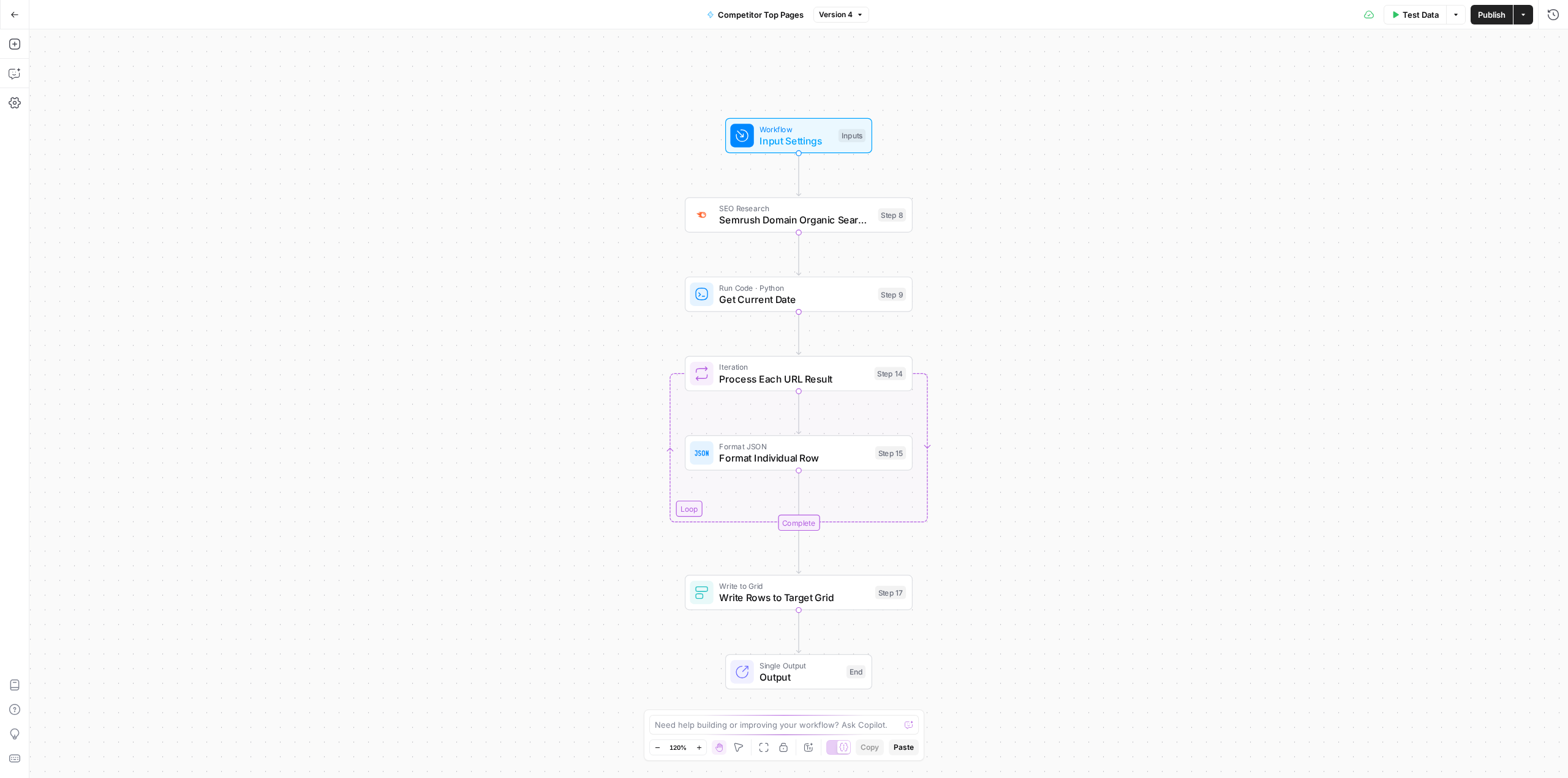
click at [562, 11] on span "Competitor Top Pages" at bounding box center [760, 15] width 86 height 13
click at [145, 93] on input "Competitor Top Pages" at bounding box center [174, 92] width 265 height 13
type input "Competitor Top Pages Step"
click at [340, 170] on div "Workflow Input Settings Inputs SEO Research Semrush Domain Organic Search Pages…" at bounding box center [798, 404] width 1539 height 749
click at [562, 9] on span "Publish" at bounding box center [1492, 15] width 28 height 13
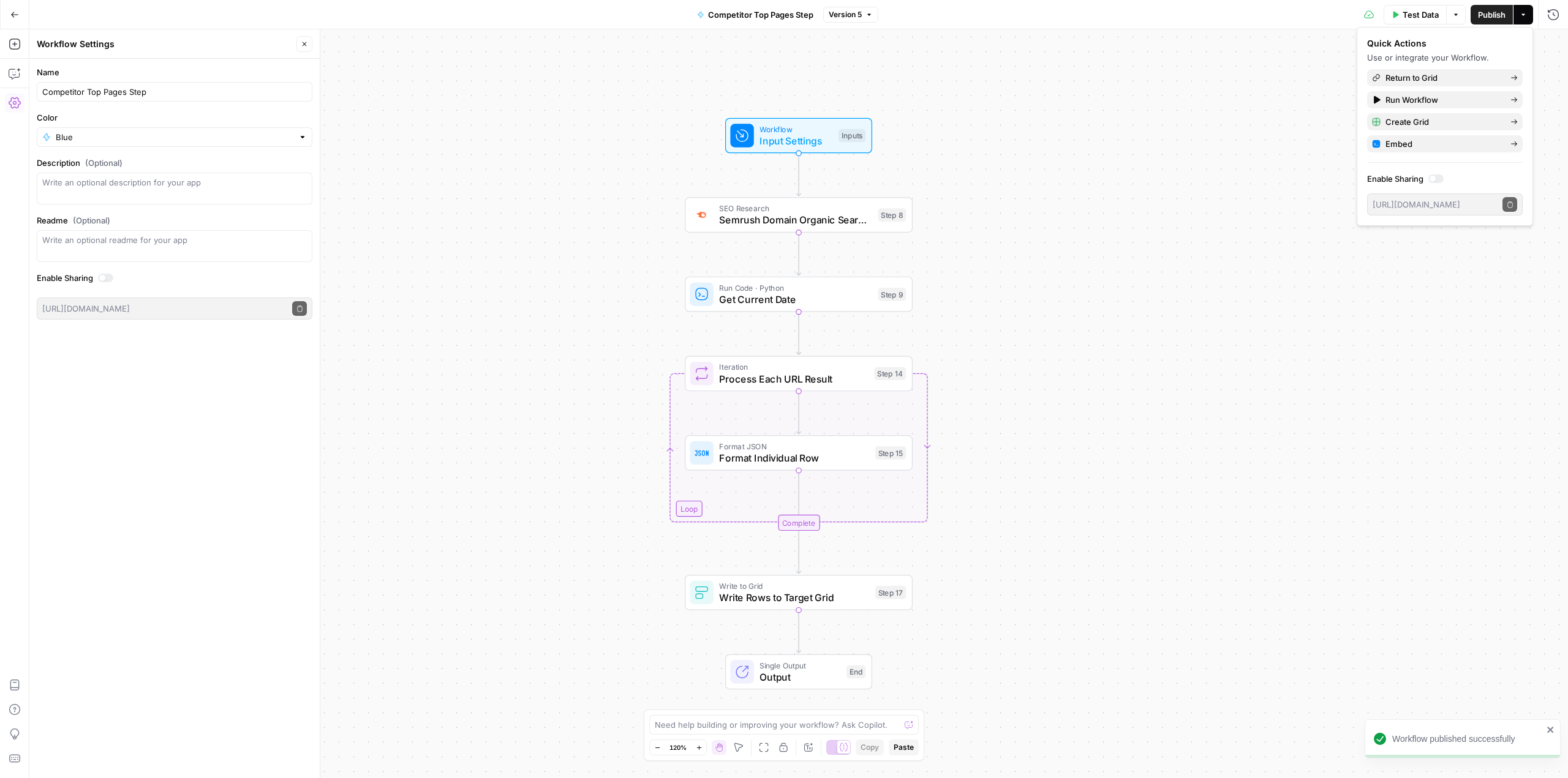
click at [5, 14] on button "Go Back" at bounding box center [14, 14] width 22 height 22
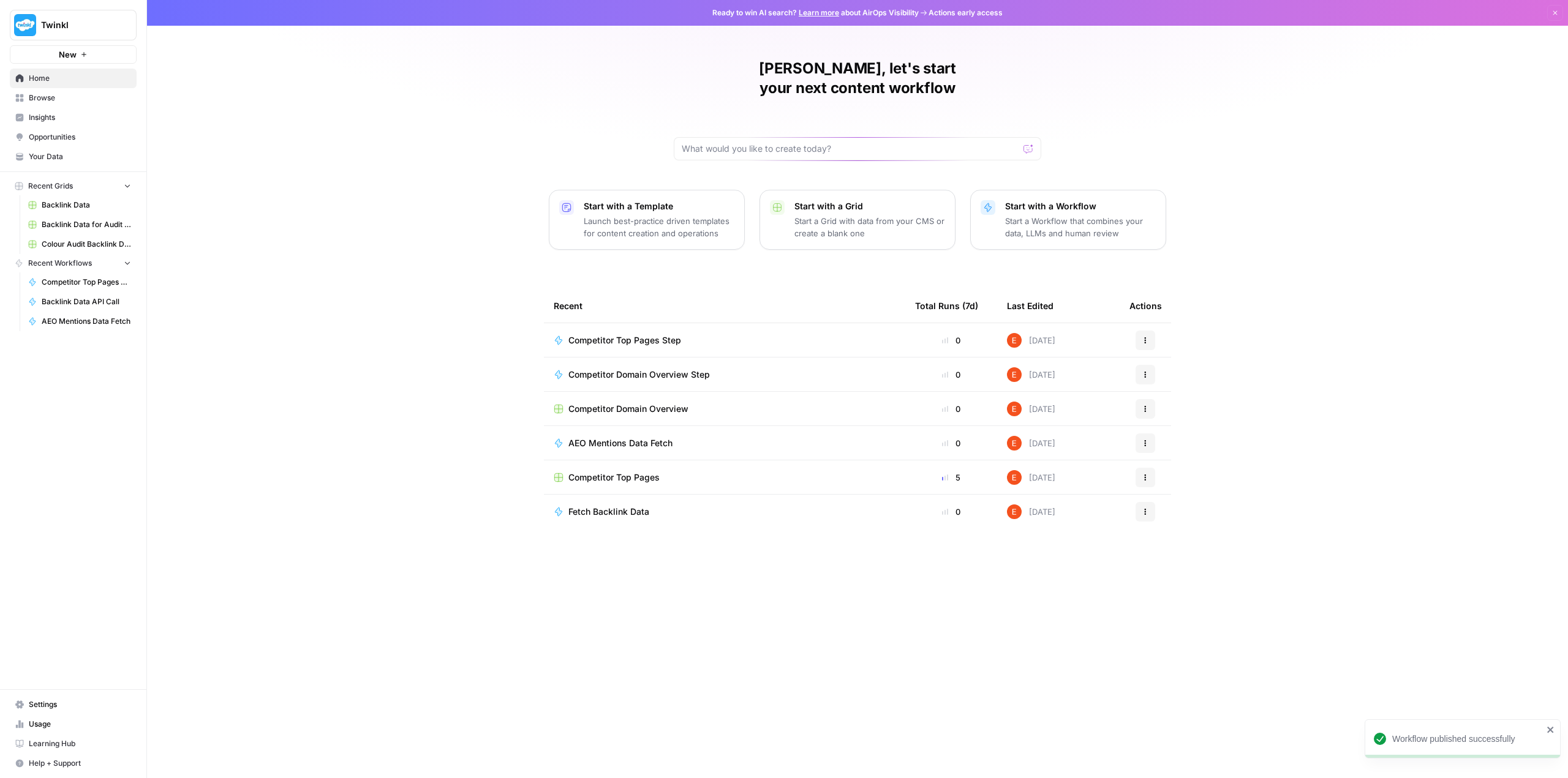
click at [70, 101] on span "Browse" at bounding box center [80, 98] width 102 height 11
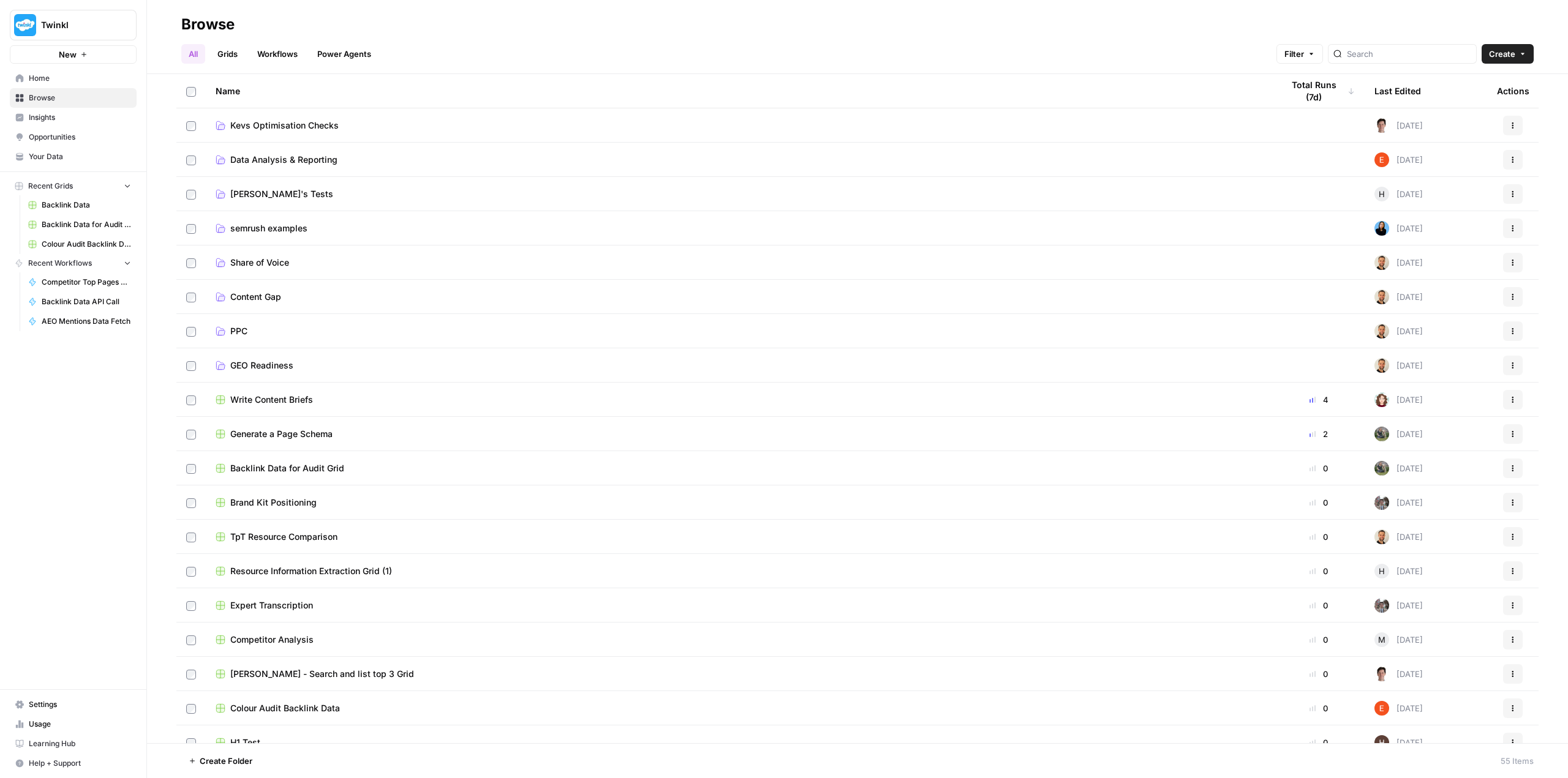
click at [199, 53] on link "All" at bounding box center [193, 53] width 24 height 19
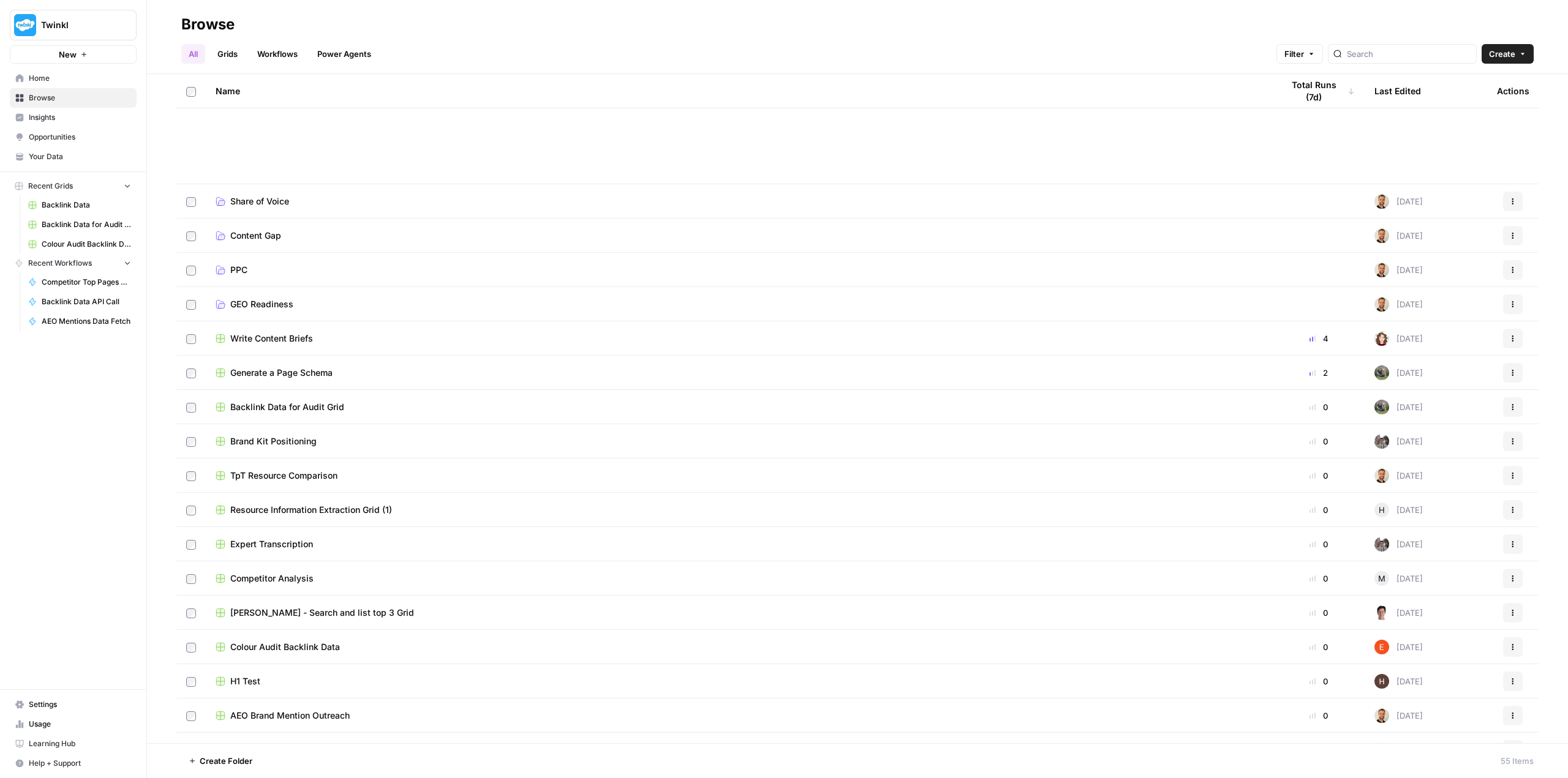
scroll to position [489, 0]
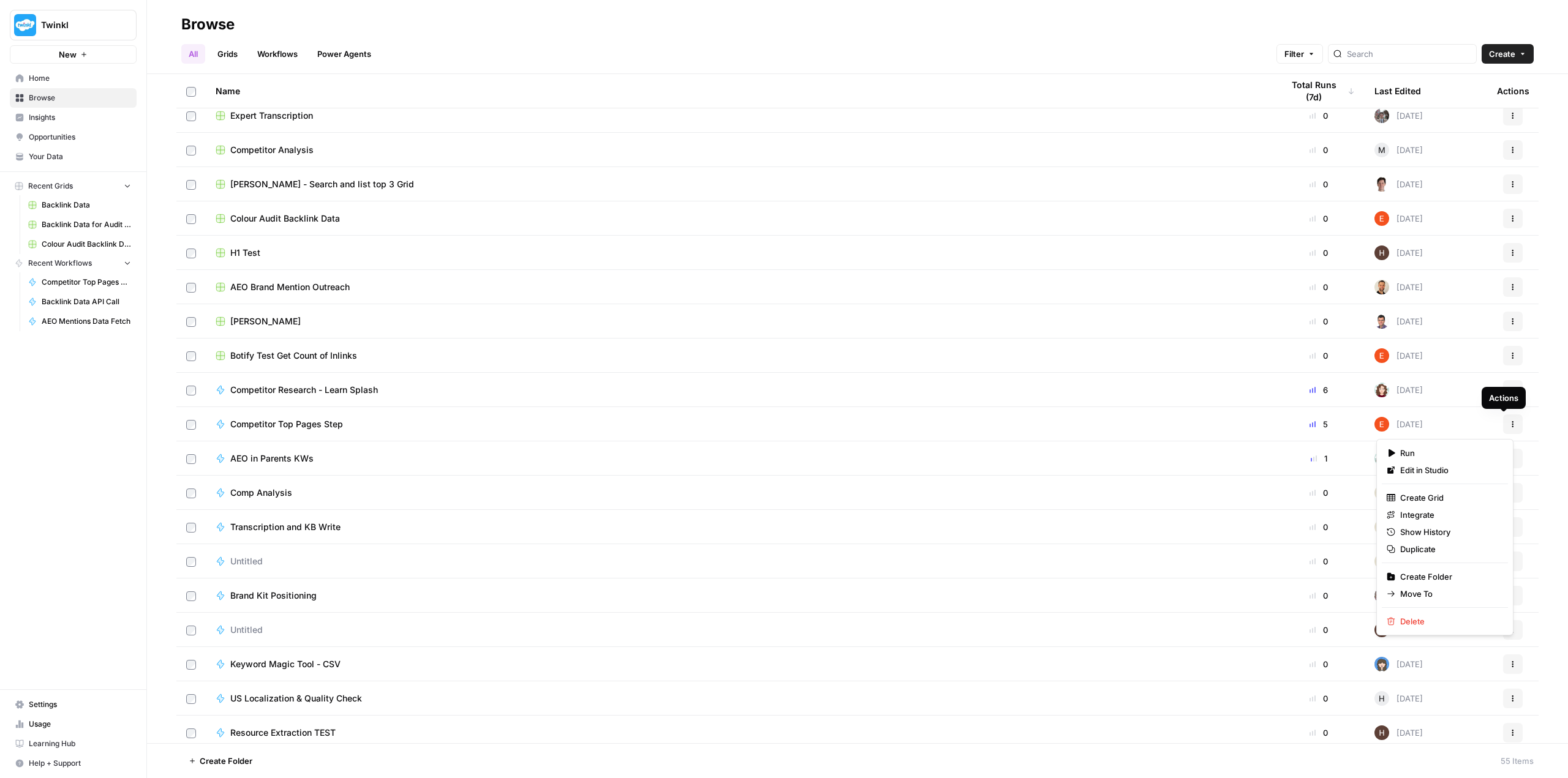
click at [562, 424] on button "Actions" at bounding box center [1512, 424] width 19 height 19
click at [562, 595] on span "Move To" at bounding box center [1449, 594] width 98 height 13
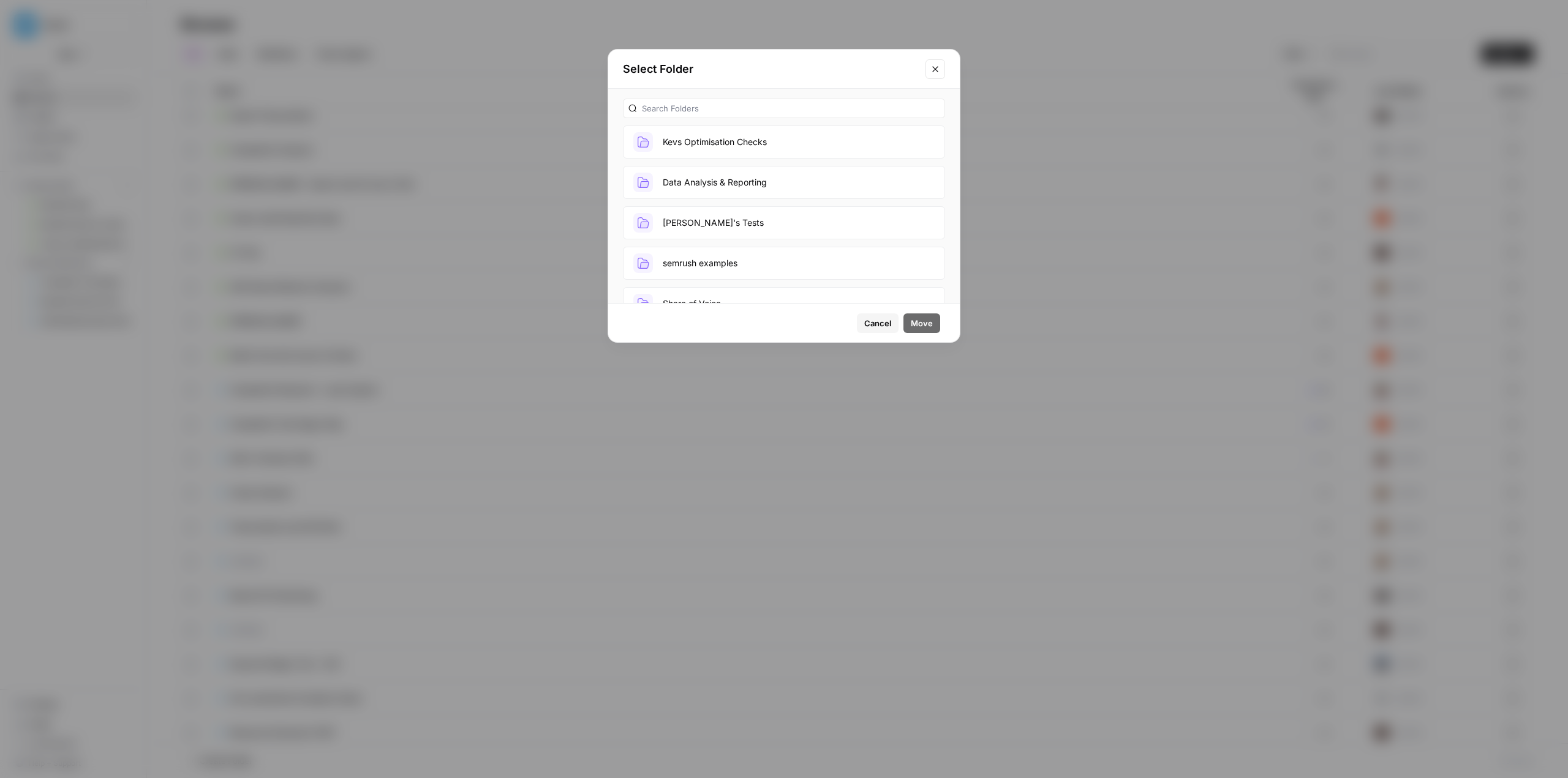
click at [562, 174] on button "Data Analysis & Reporting" at bounding box center [784, 182] width 322 height 33
click at [562, 327] on span "Move" at bounding box center [921, 324] width 22 height 13
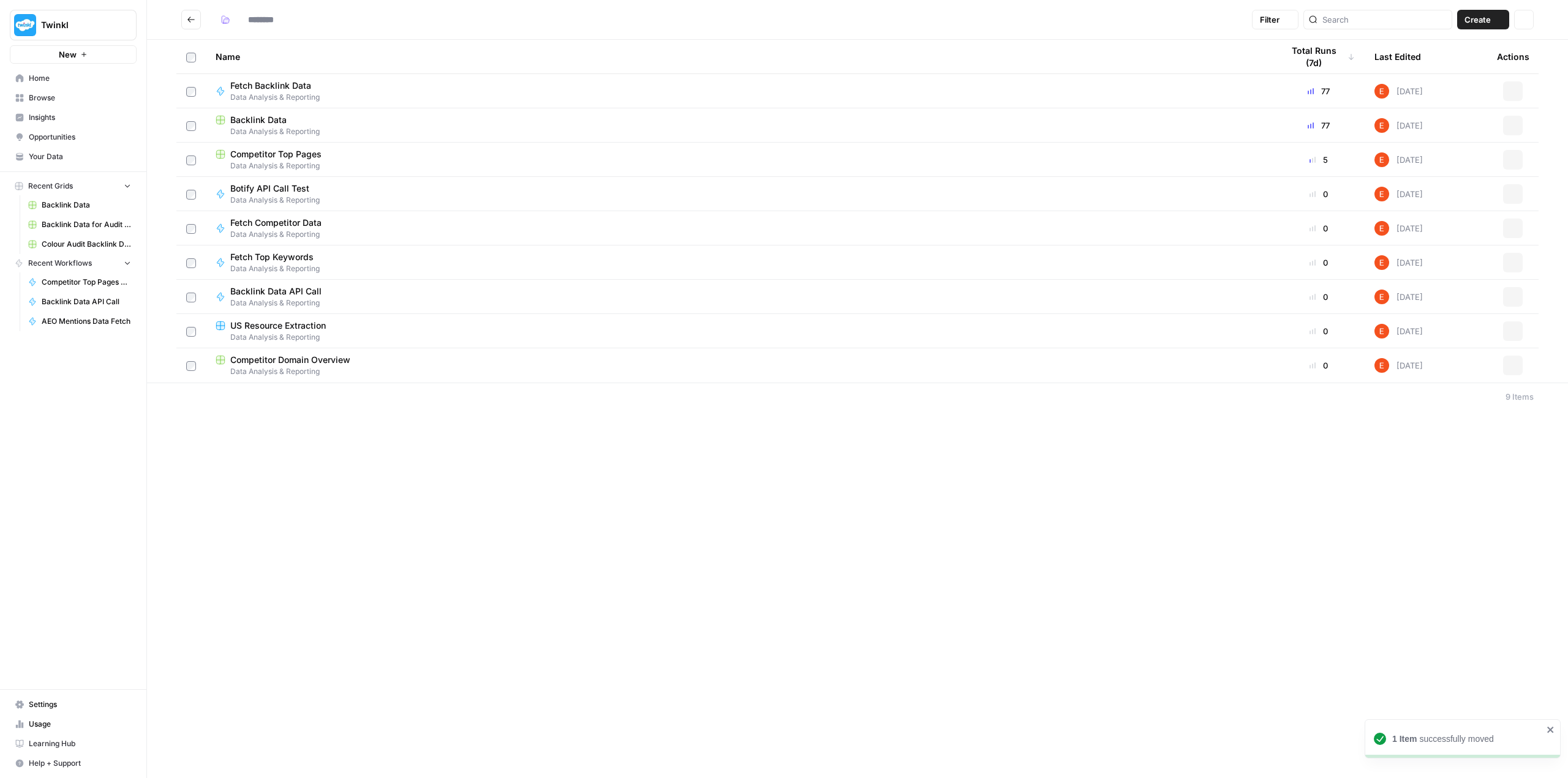
type input "**********"
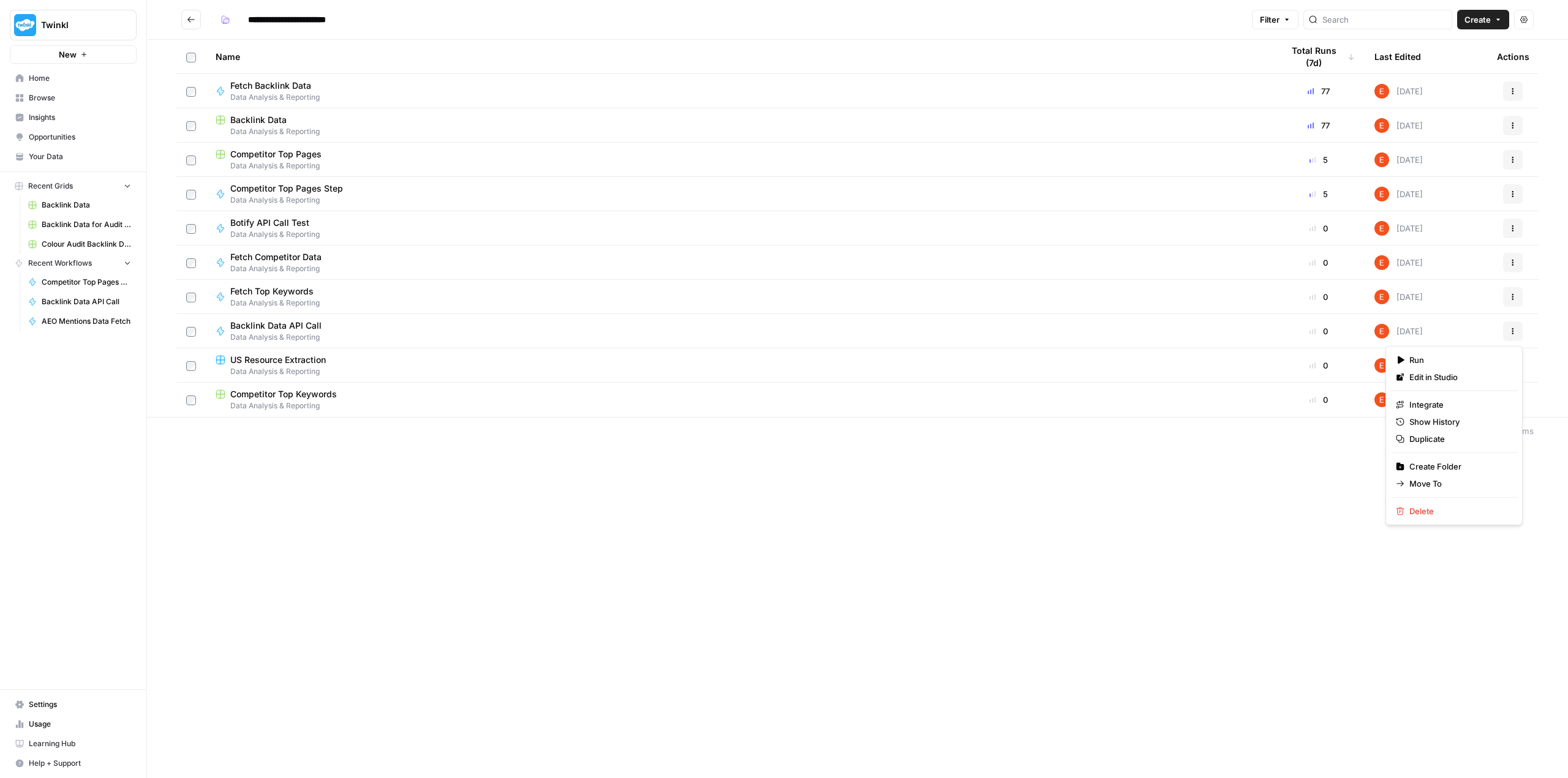
click at [562, 327] on button "Actions" at bounding box center [1512, 330] width 19 height 19
click at [562, 510] on span "Delete" at bounding box center [1458, 511] width 98 height 13
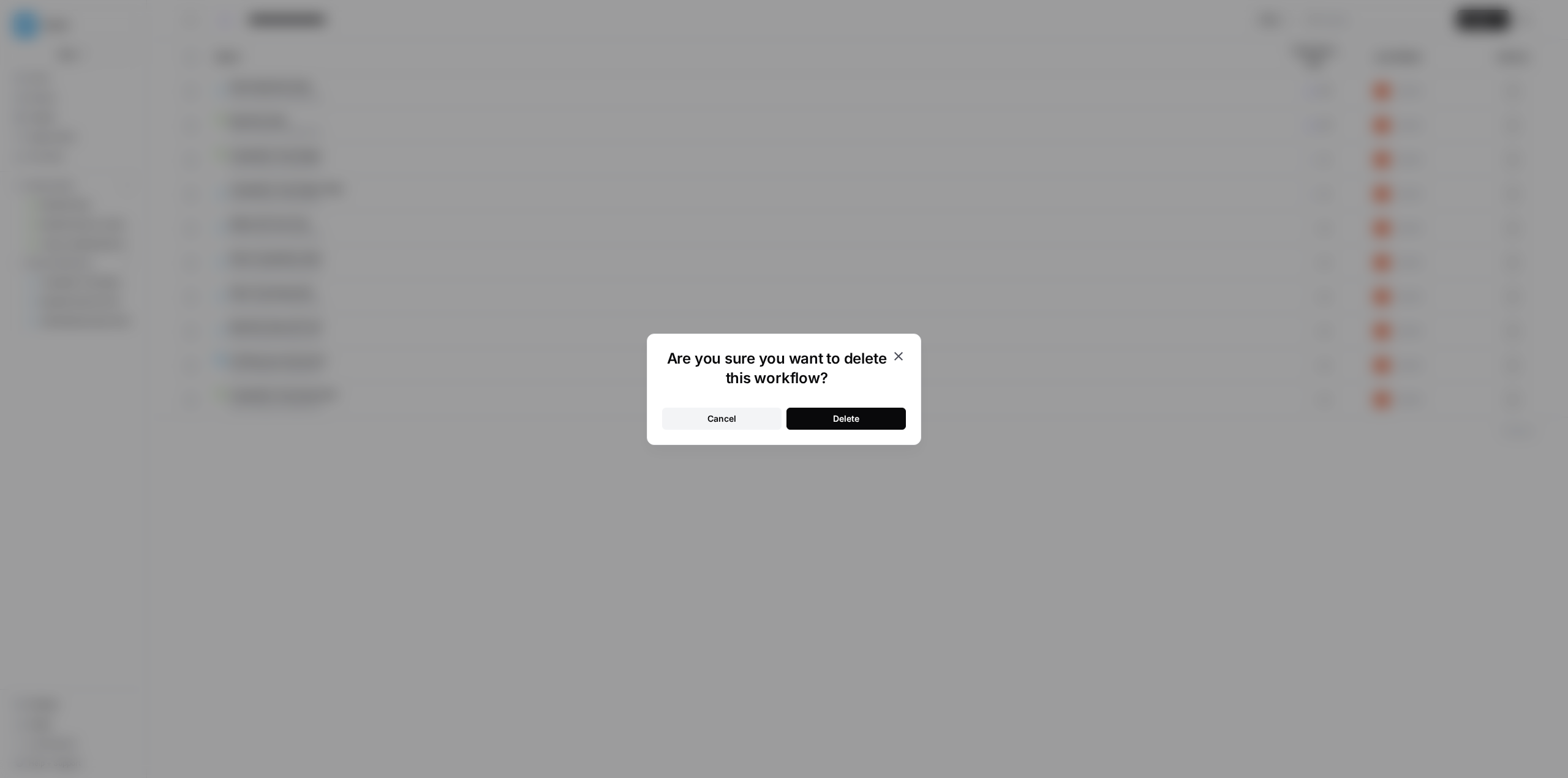
click at [562, 417] on div "Delete" at bounding box center [846, 419] width 26 height 13
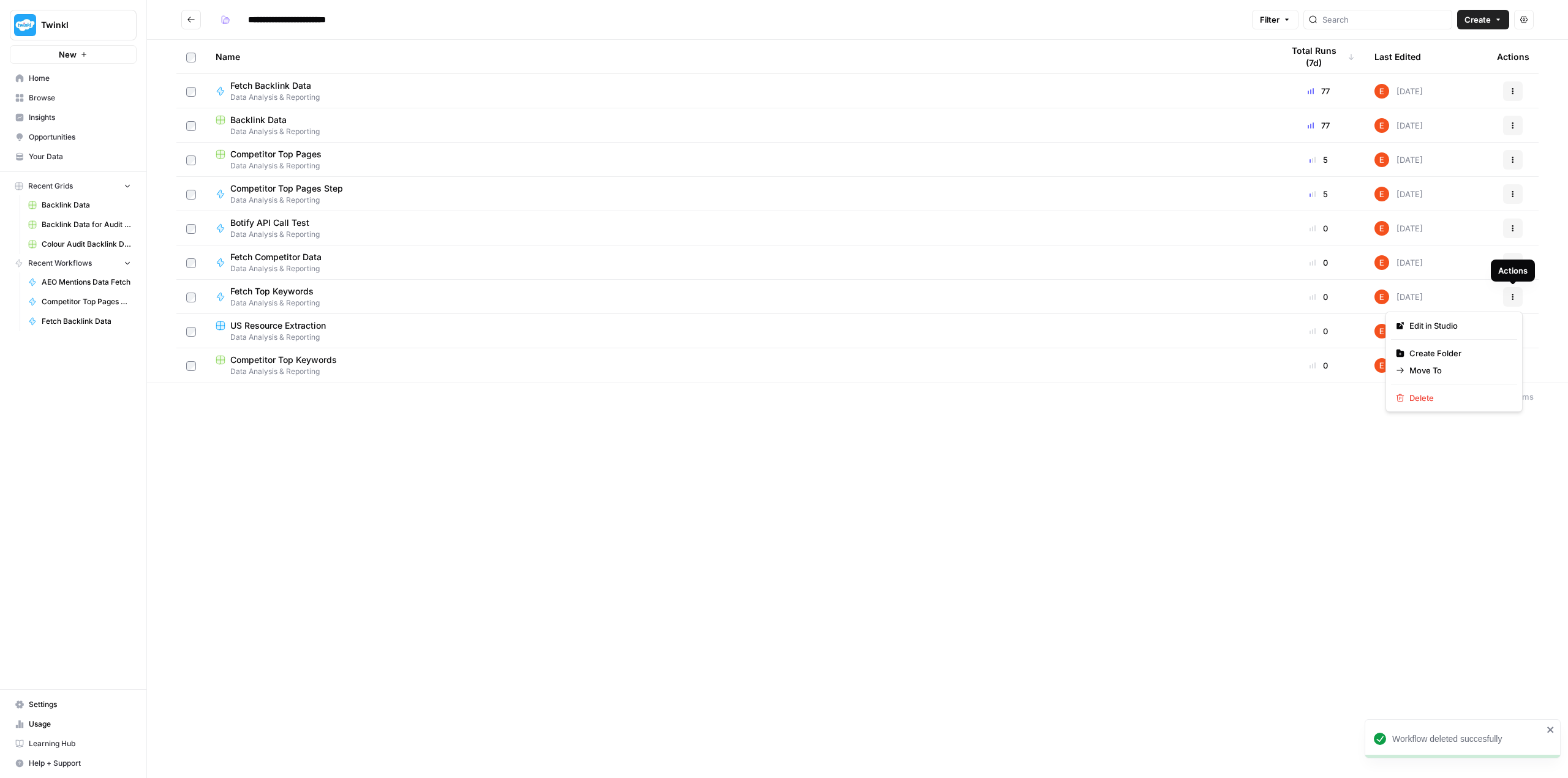
click at [562, 293] on icon "button" at bounding box center [1513, 297] width 8 height 8
click at [562, 399] on span "Delete" at bounding box center [1458, 398] width 98 height 13
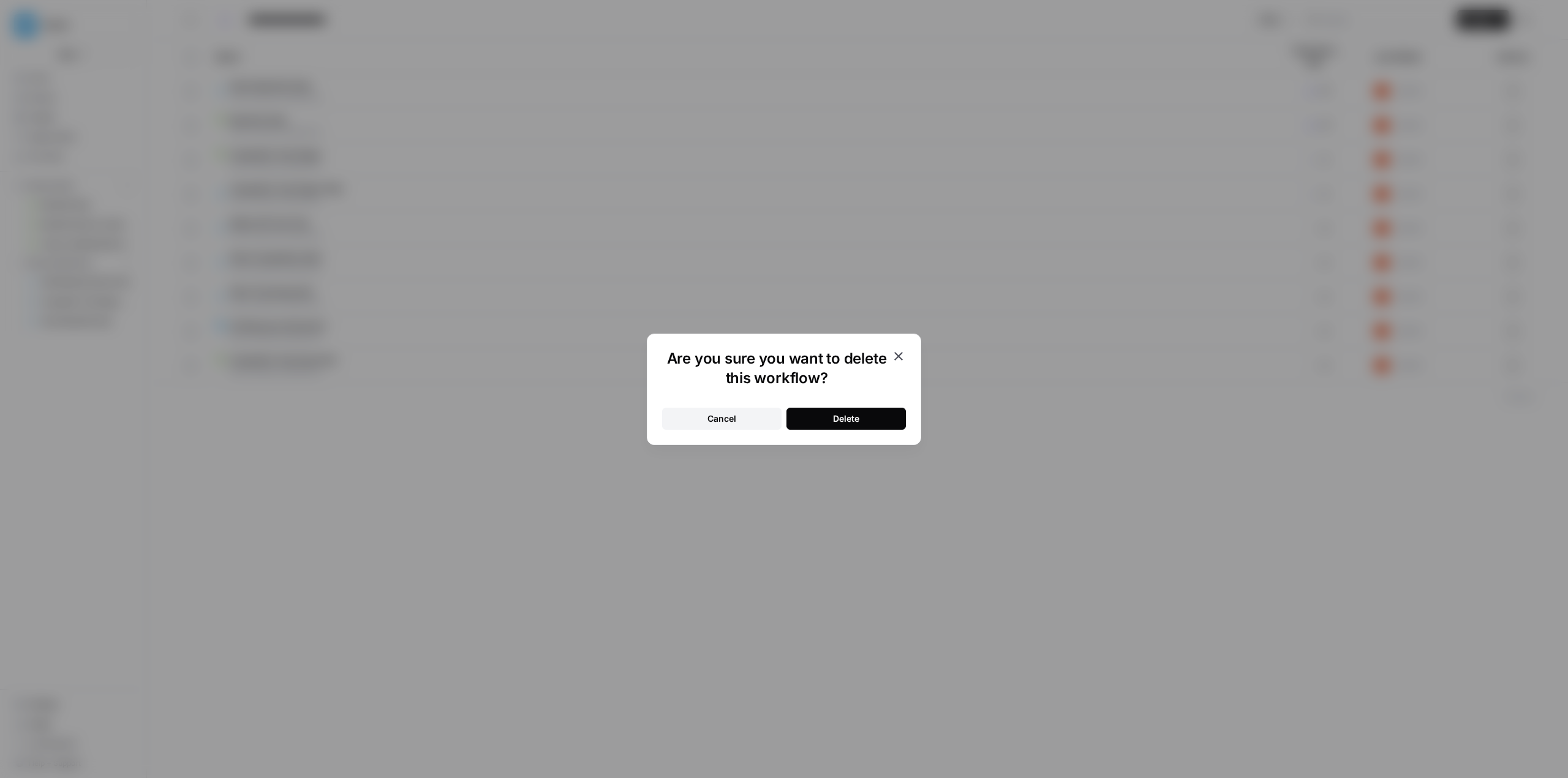
click at [562, 415] on div "Delete" at bounding box center [846, 419] width 26 height 13
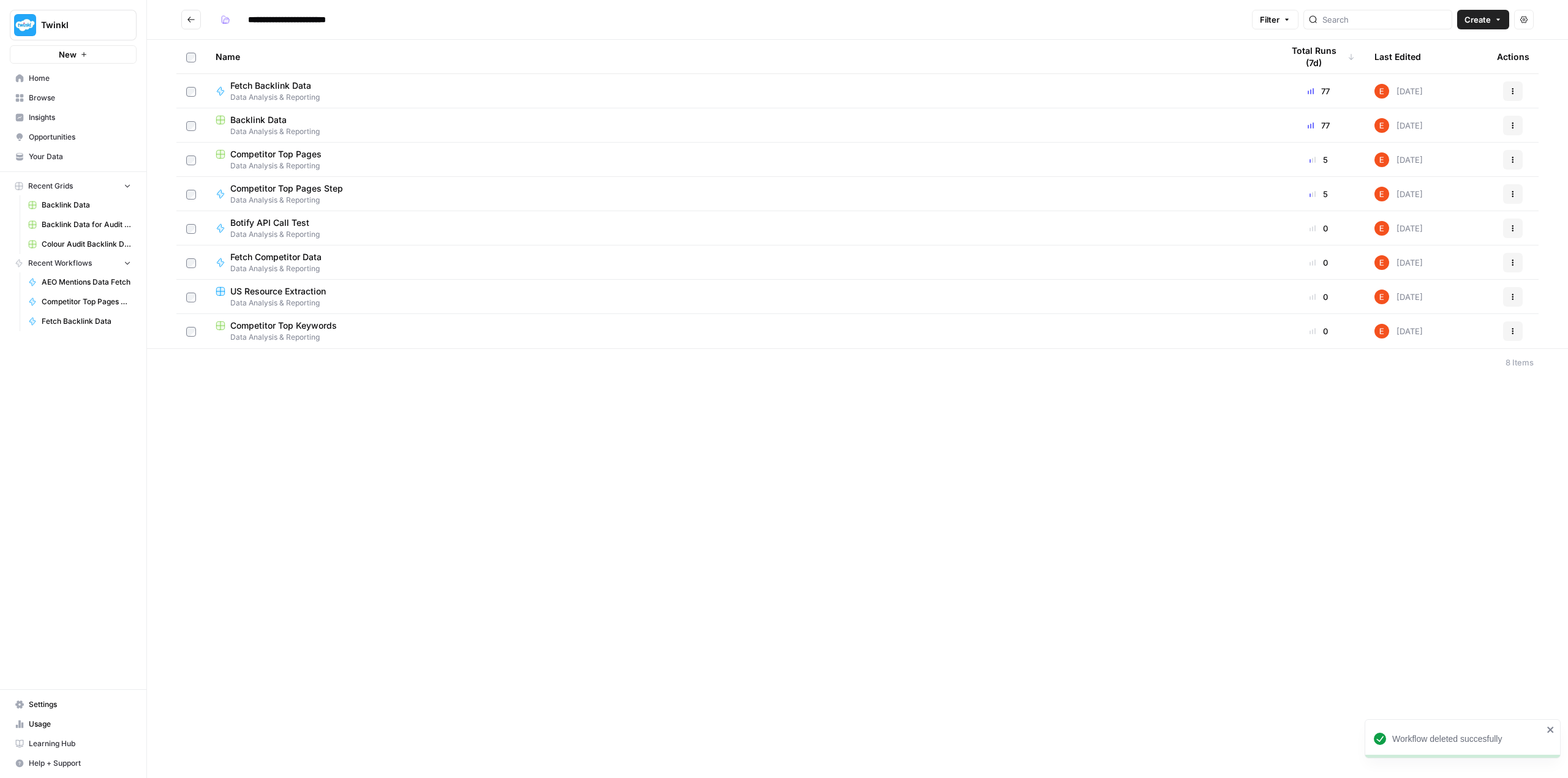
click at [311, 155] on span "Competitor Top Pages" at bounding box center [276, 155] width 91 height 13
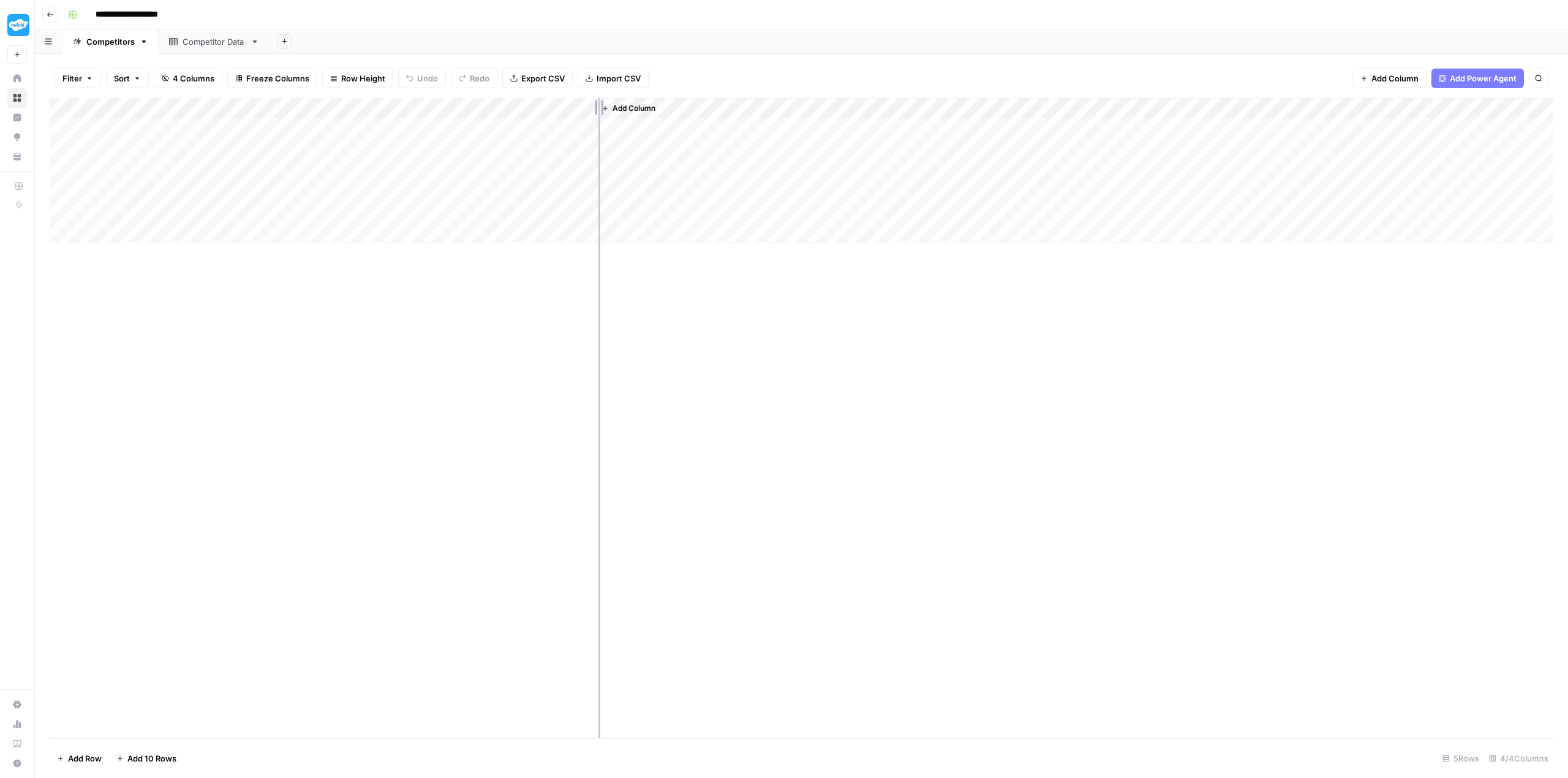
drag, startPoint x: 485, startPoint y: 103, endPoint x: 596, endPoint y: 96, distance: 111.2
click at [562, 95] on div "Filter Sort 4 Columns Freeze Columns Row Height Undo Redo Export CSV Import CSV…" at bounding box center [802, 416] width 1533 height 724
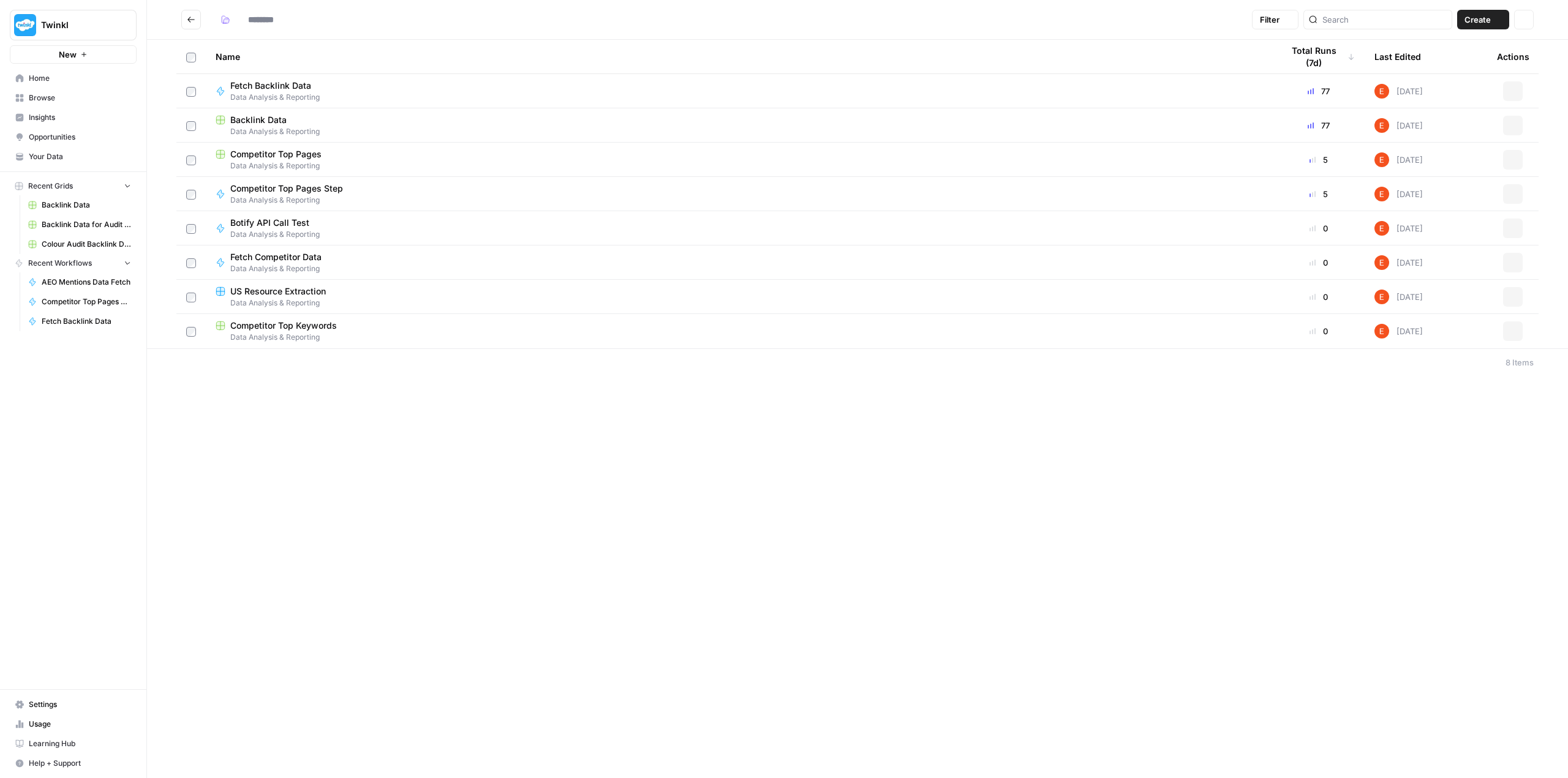
type input "**********"
click at [562, 262] on icon "button" at bounding box center [1513, 263] width 8 height 8
click at [562, 440] on span "Delete" at bounding box center [1458, 443] width 98 height 13
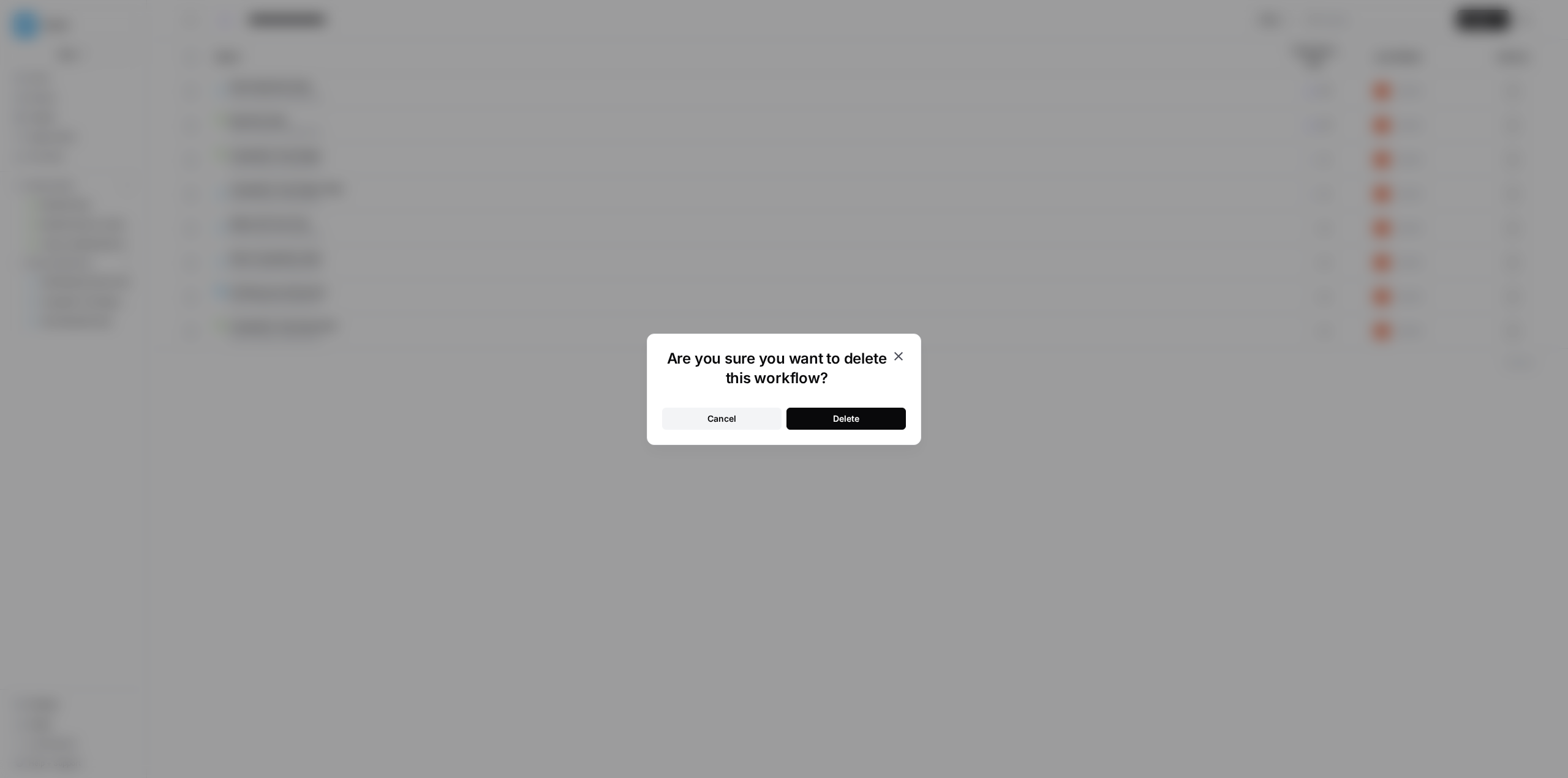
click at [562, 418] on button "Delete" at bounding box center [846, 418] width 120 height 22
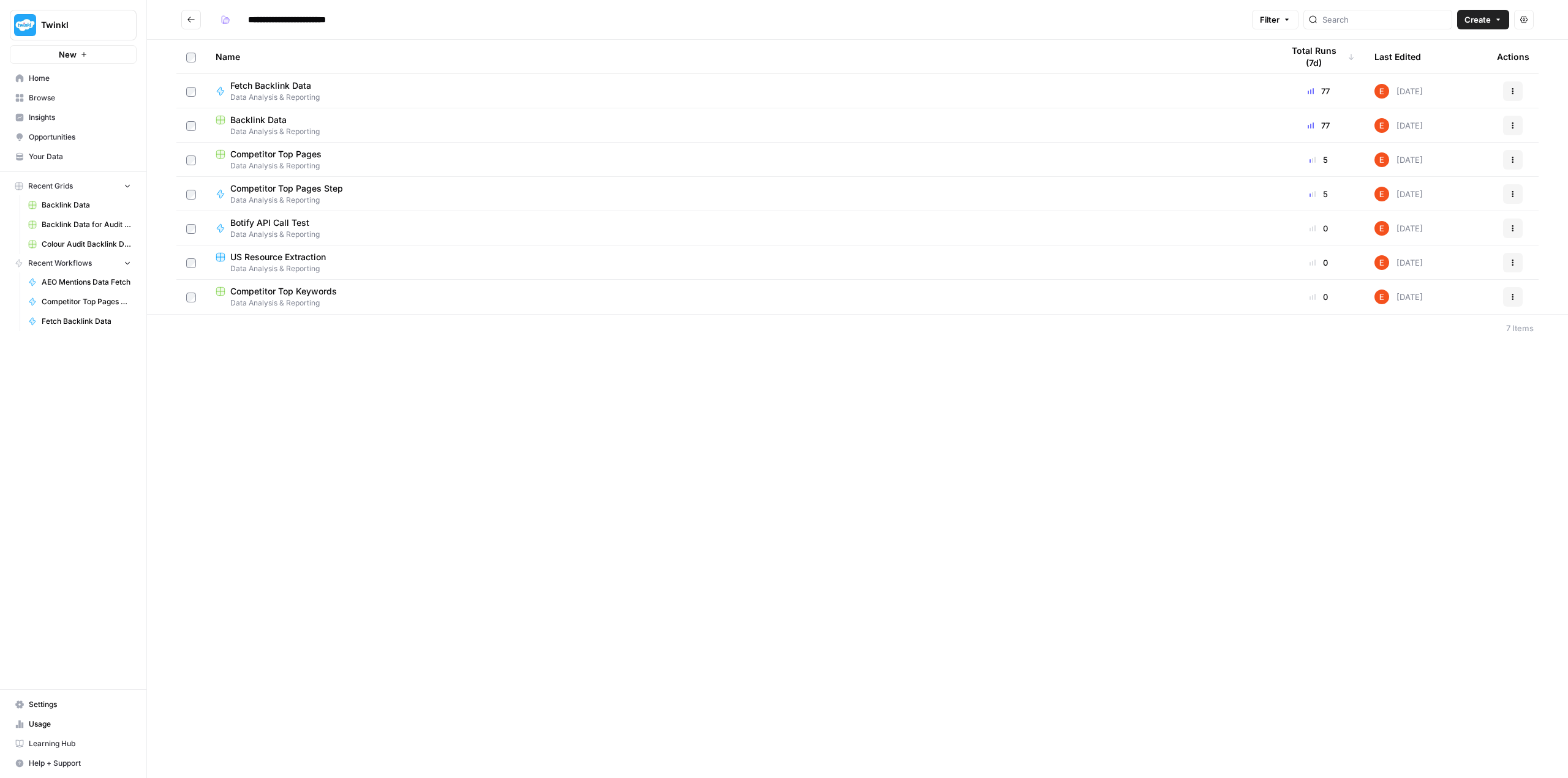
click at [562, 190] on icon "button" at bounding box center [1513, 194] width 8 height 8
click at [562, 300] on span "Duplicate" at bounding box center [1458, 302] width 98 height 13
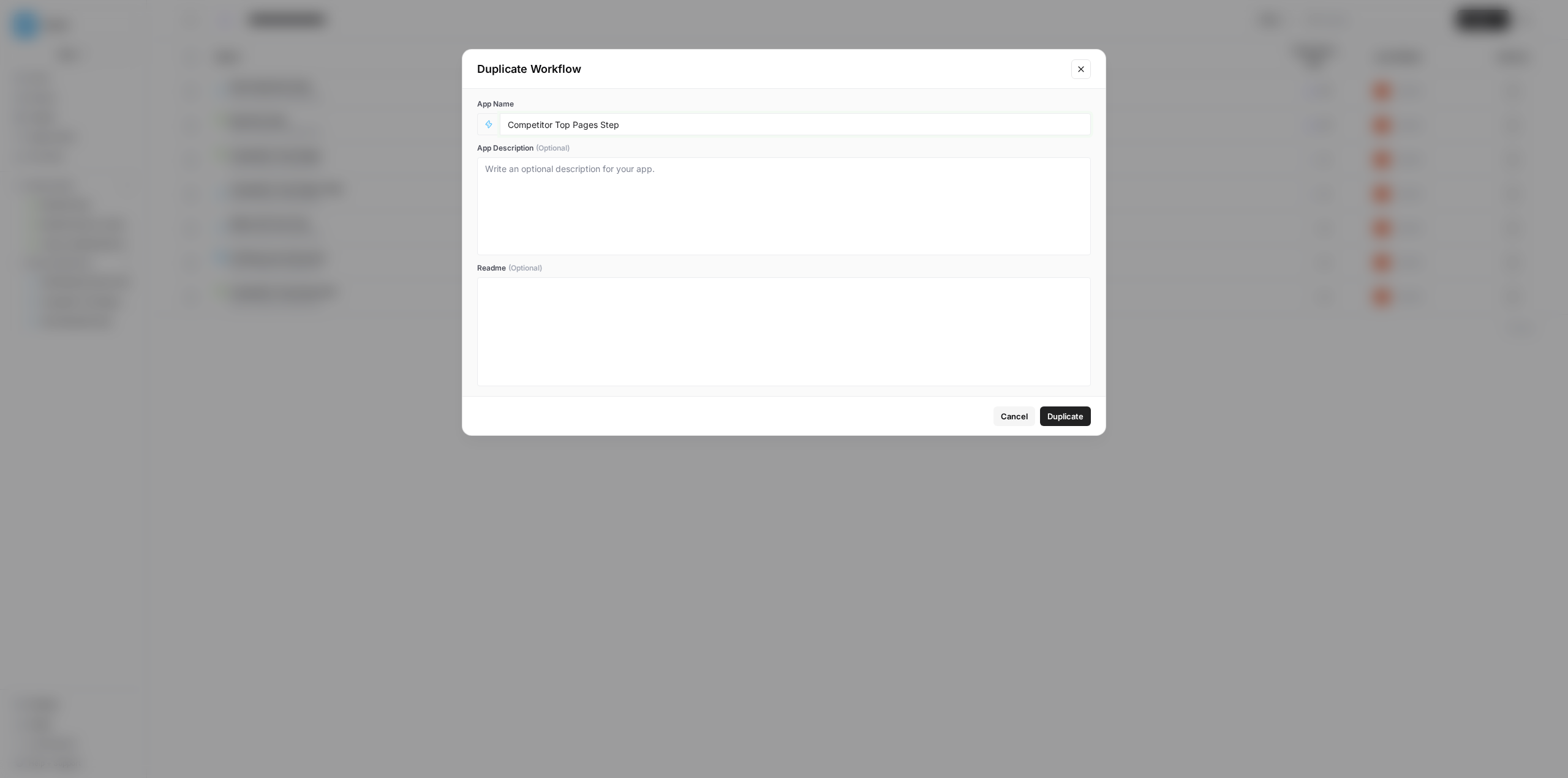
drag, startPoint x: 599, startPoint y: 123, endPoint x: 575, endPoint y: 126, distance: 24.2
click at [562, 126] on input "Competitor Top Pages Step" at bounding box center [795, 125] width 575 height 11
type input "Competitor Top Keywords Step"
click at [562, 416] on span "Duplicate" at bounding box center [1065, 416] width 36 height 13
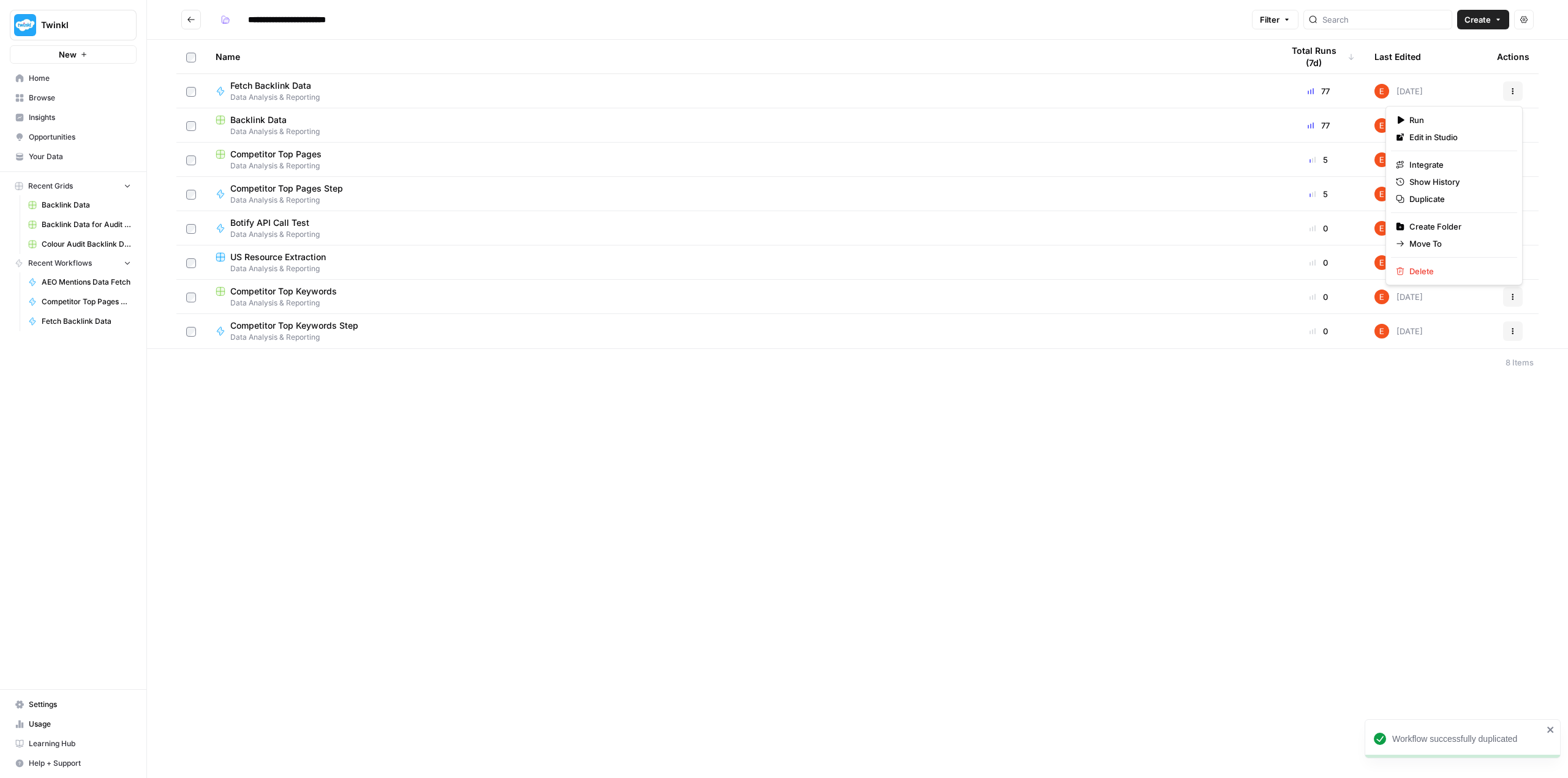
click at [562, 87] on button "Actions" at bounding box center [1512, 91] width 19 height 19
drag, startPoint x: 765, startPoint y: 511, endPoint x: 586, endPoint y: 468, distance: 184.1
click at [562, 511] on div "**********" at bounding box center [857, 389] width 1421 height 778
click at [562, 329] on button "Actions" at bounding box center [1512, 330] width 19 height 19
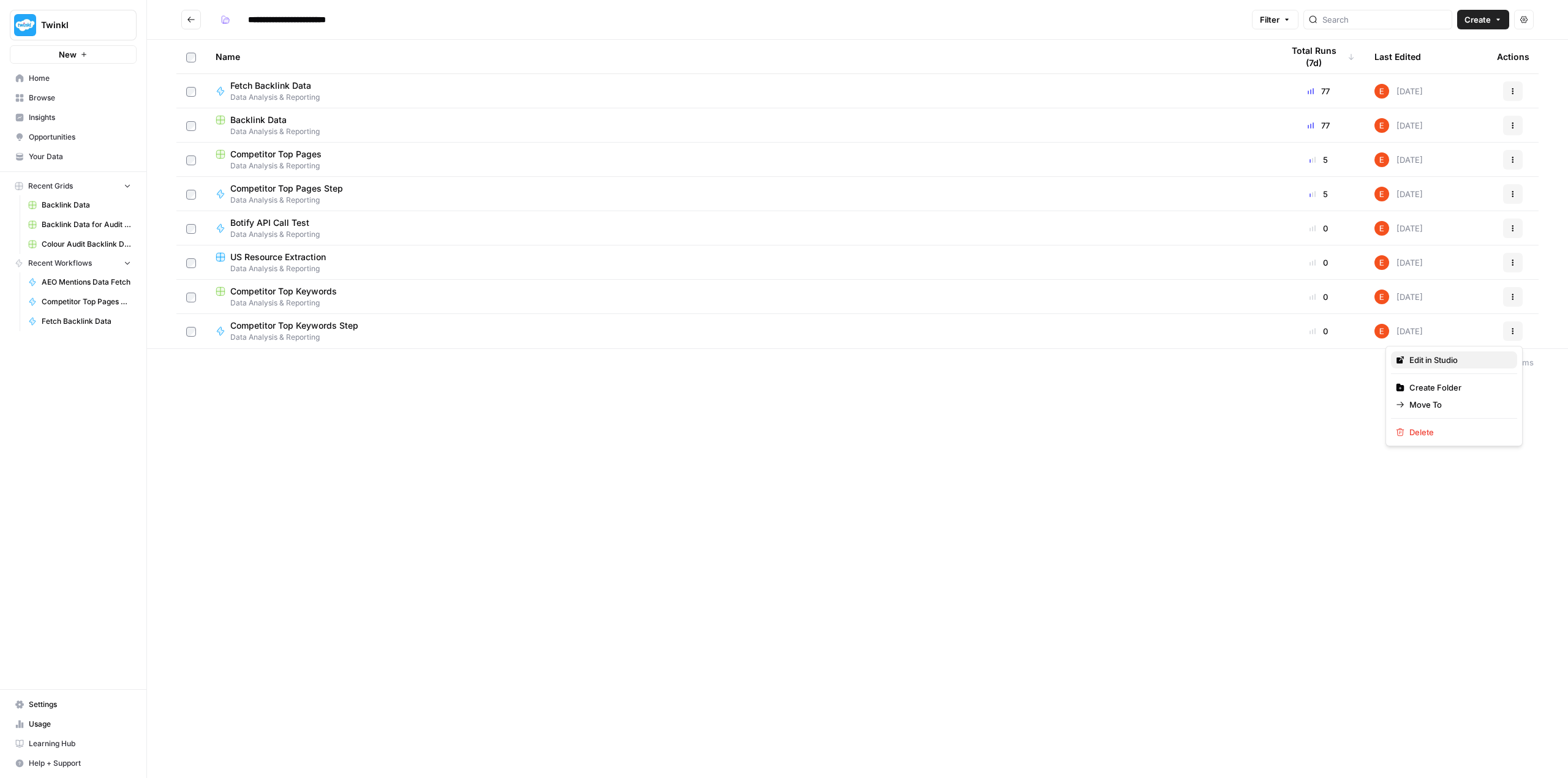
click at [562, 354] on span "Edit in Studio" at bounding box center [1458, 360] width 98 height 13
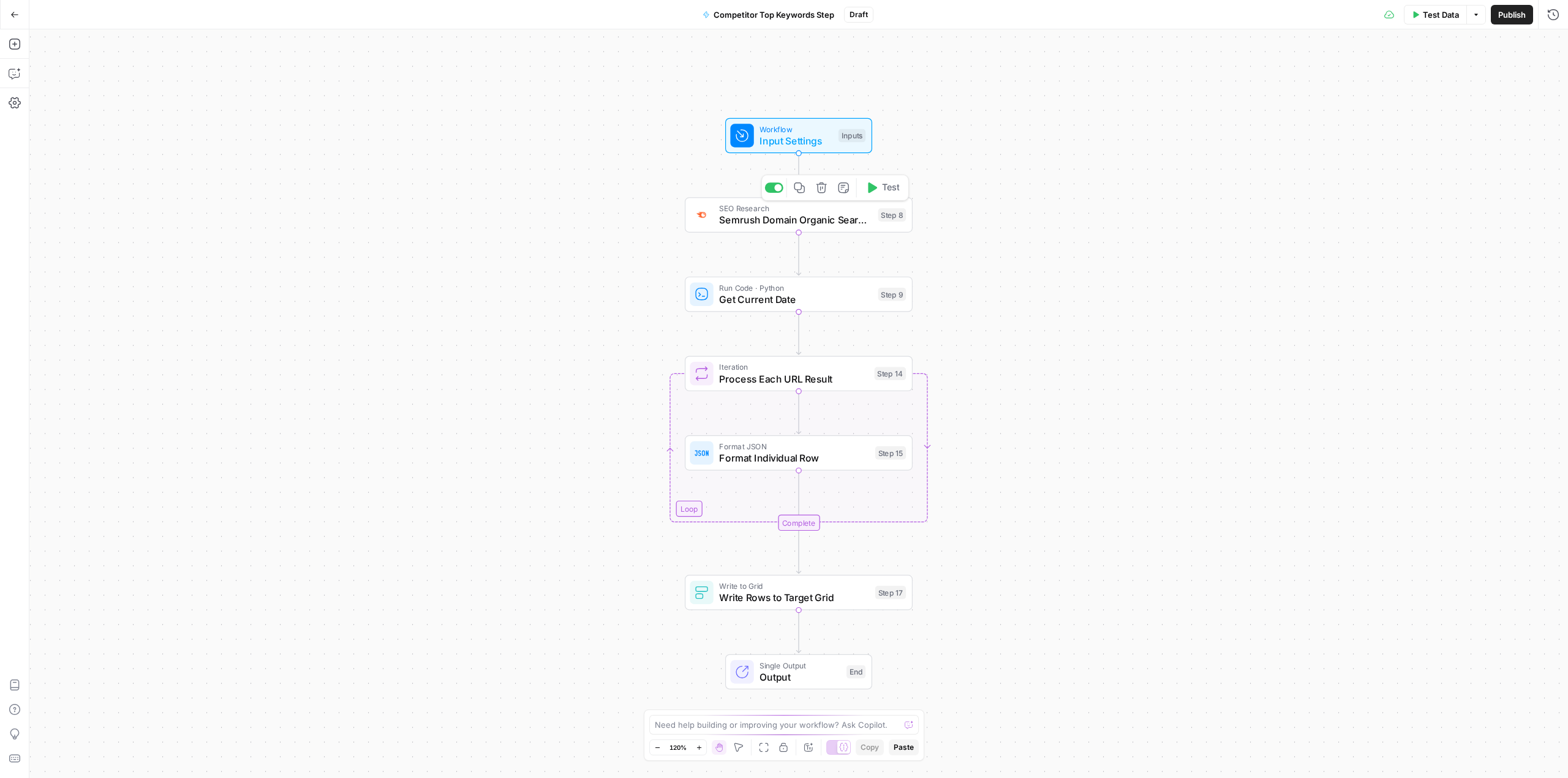
click at [562, 220] on span "Semrush Domain Organic Search Pages" at bounding box center [795, 220] width 153 height 14
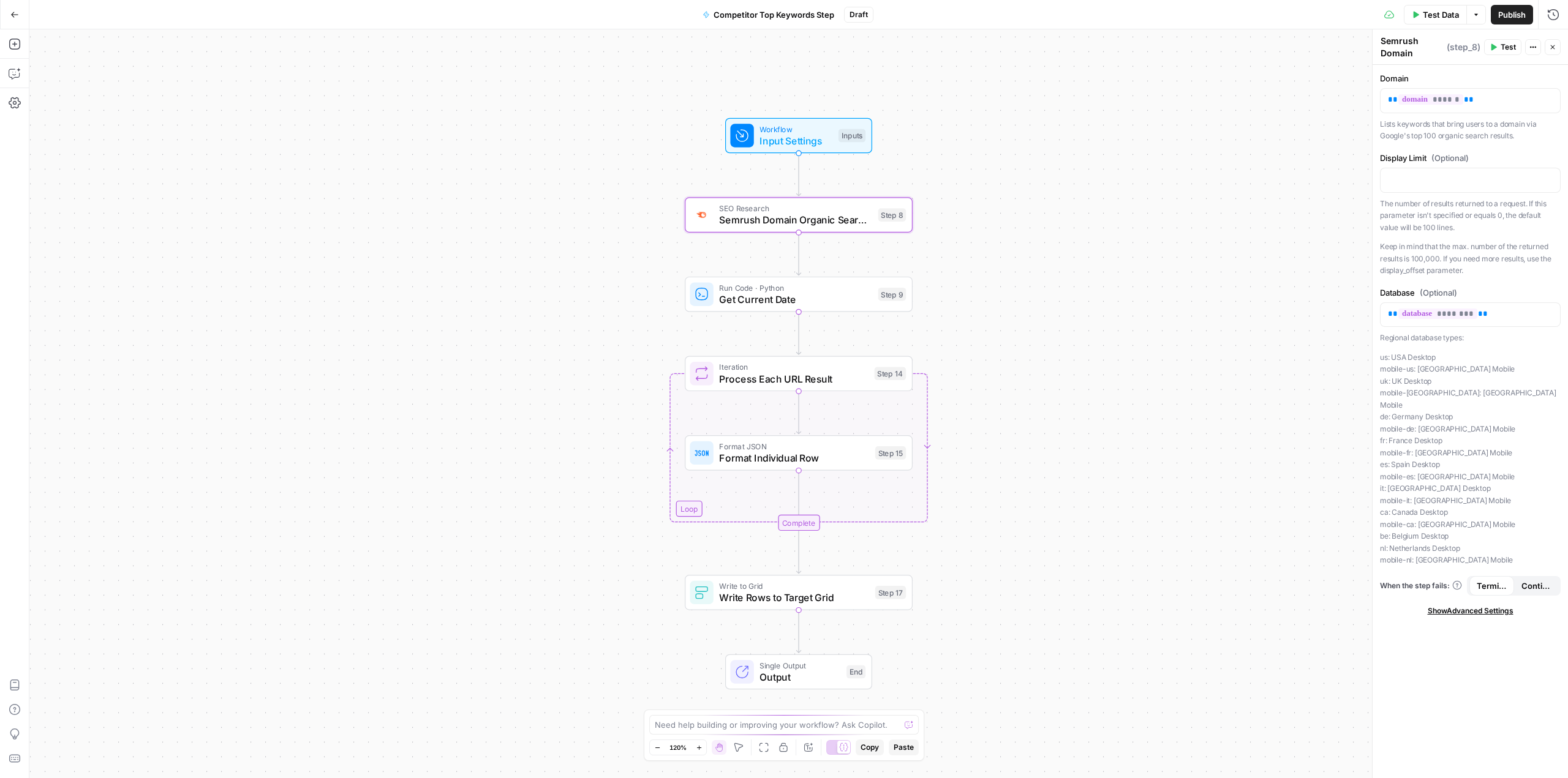
click at [16, 15] on icon "button" at bounding box center [15, 15] width 9 height 9
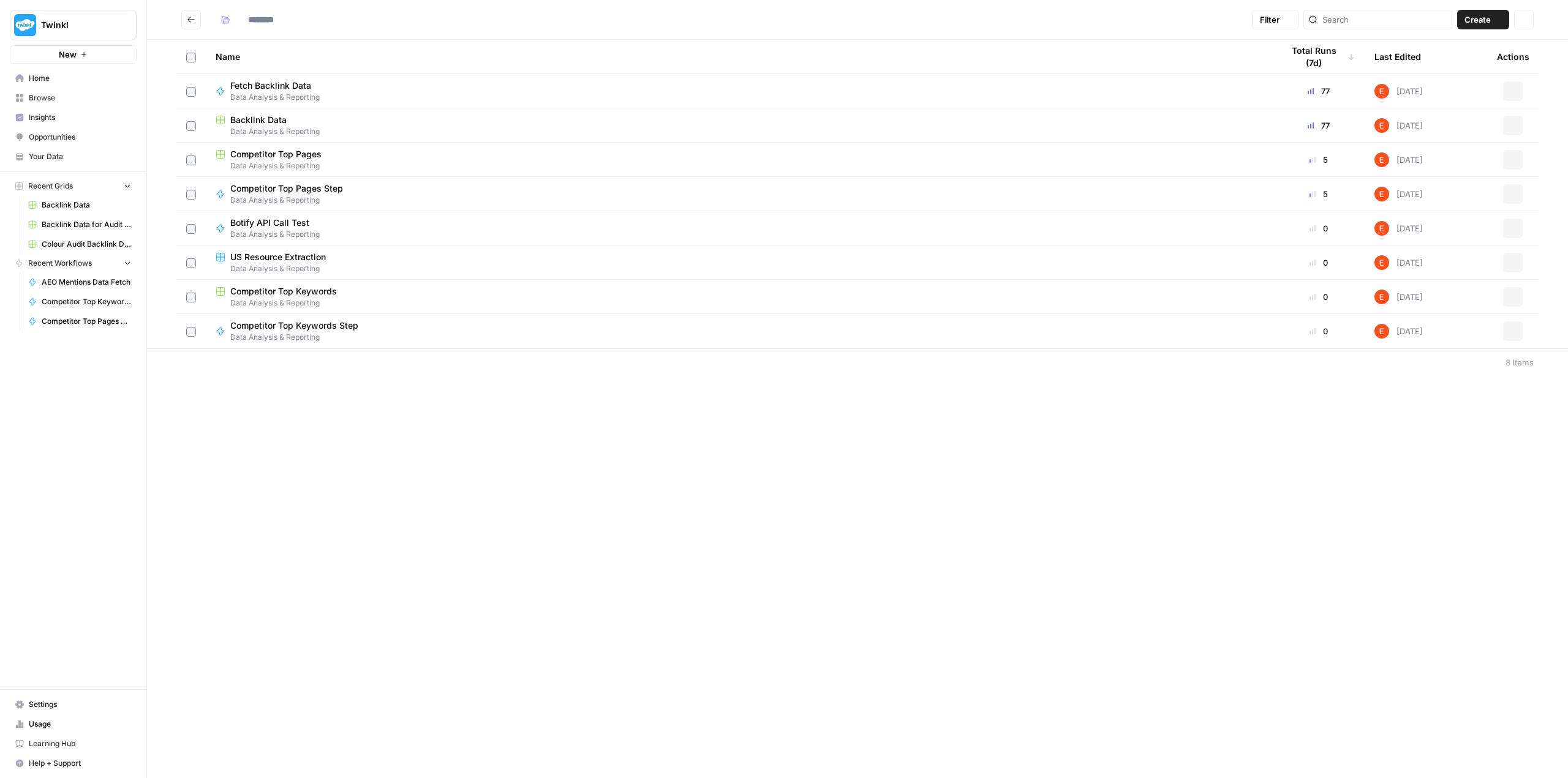
type input "**********"
click at [322, 325] on span "Competitor Top Keywords Step" at bounding box center [294, 326] width 128 height 13
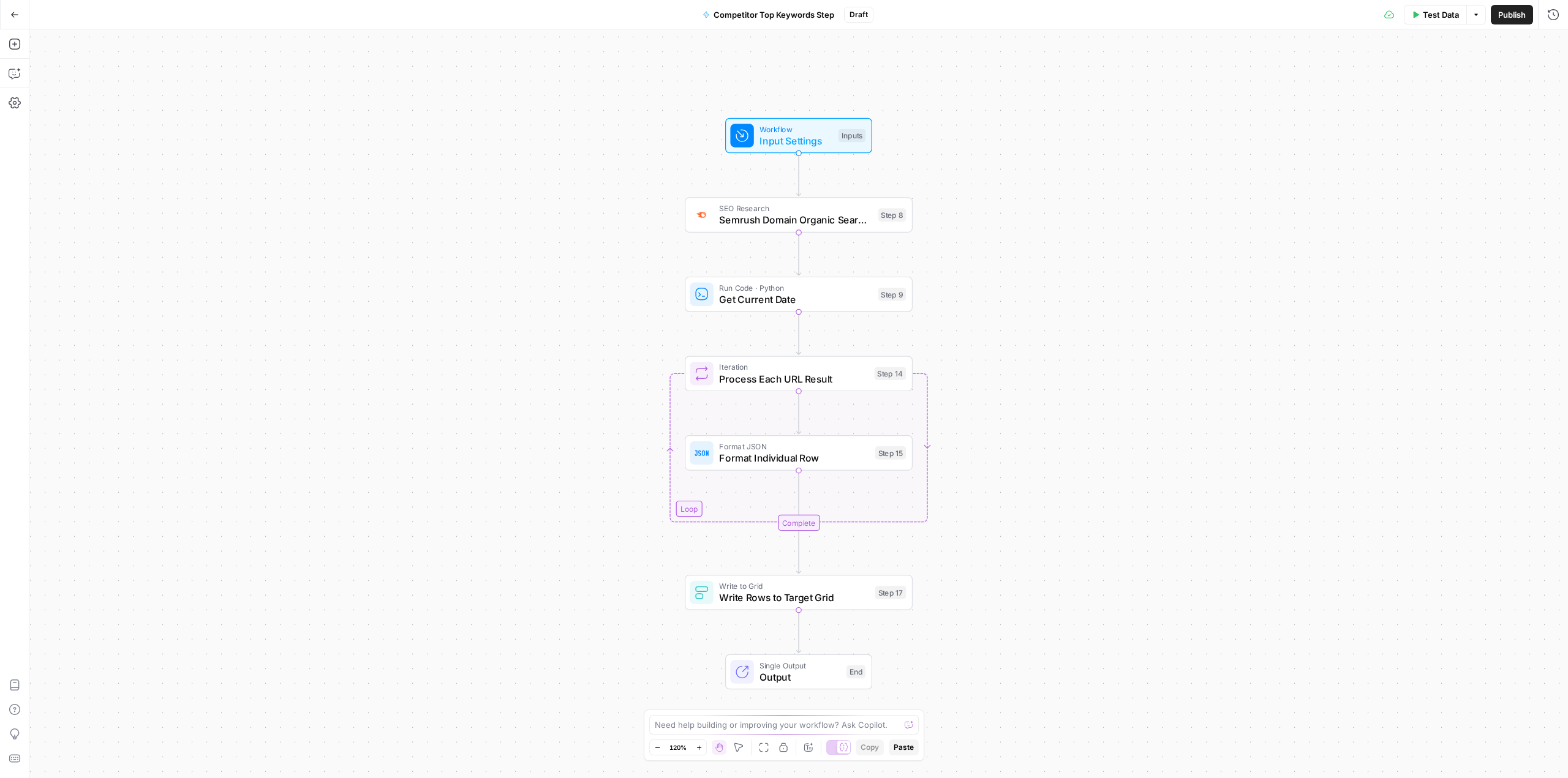
click at [562, 218] on span "Semrush Domain Organic Search Pages" at bounding box center [795, 220] width 153 height 14
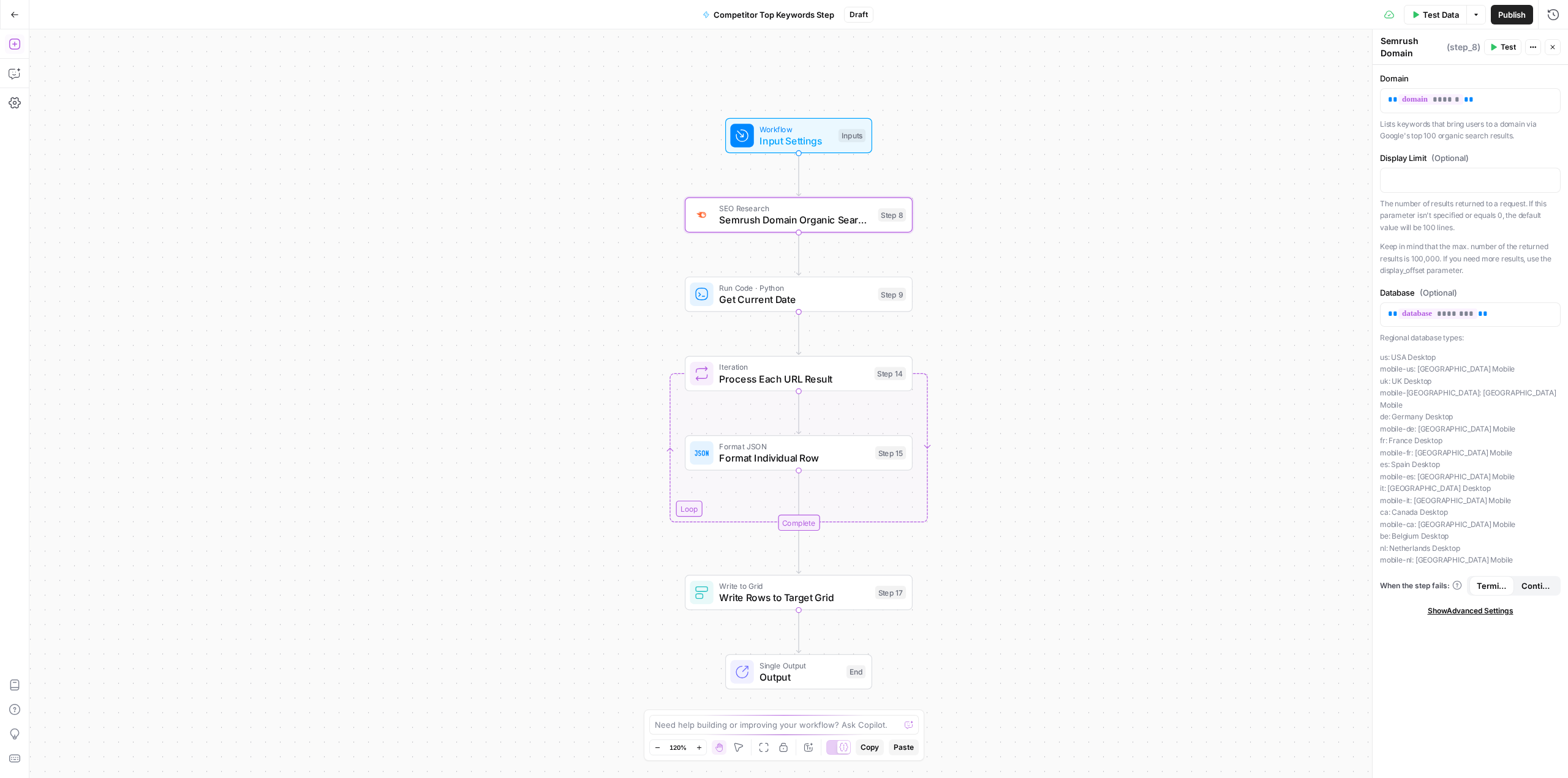
click at [21, 36] on button "Add Steps" at bounding box center [14, 44] width 19 height 19
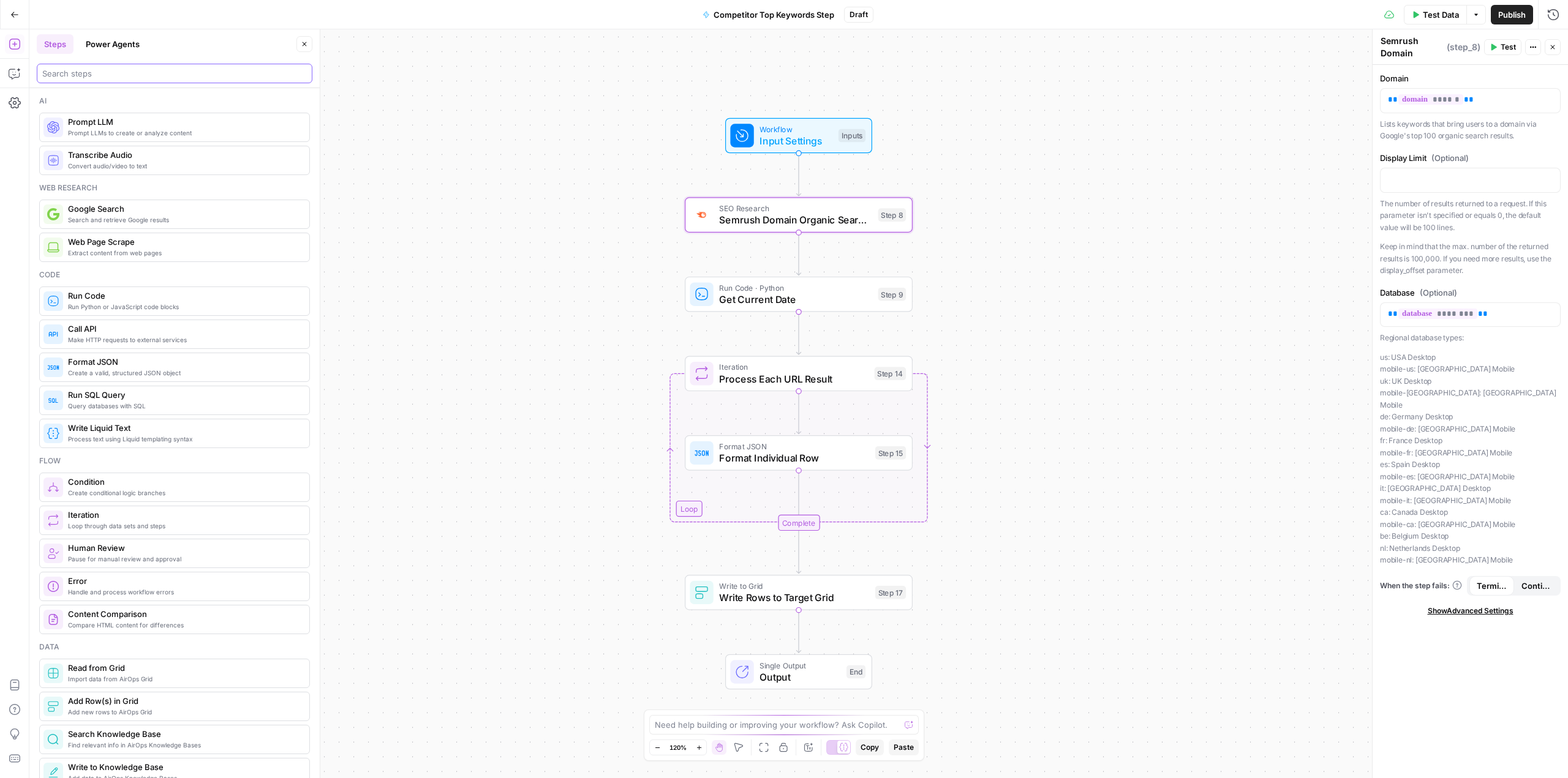
click at [156, 74] on input "search" at bounding box center [174, 74] width 265 height 13
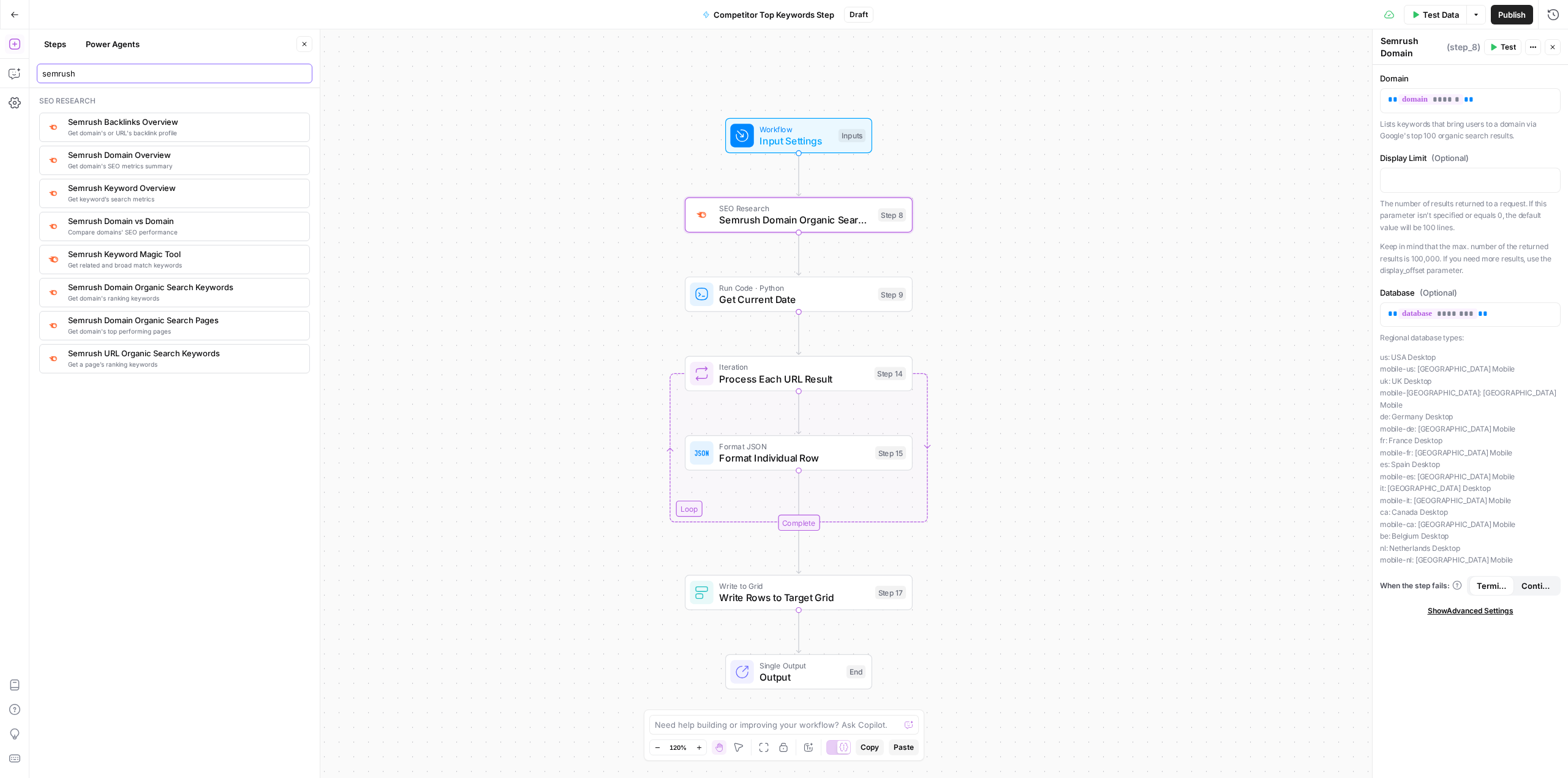
type input "semrush"
click at [168, 296] on span "Get domain's ranking keywords" at bounding box center [184, 298] width 232 height 10
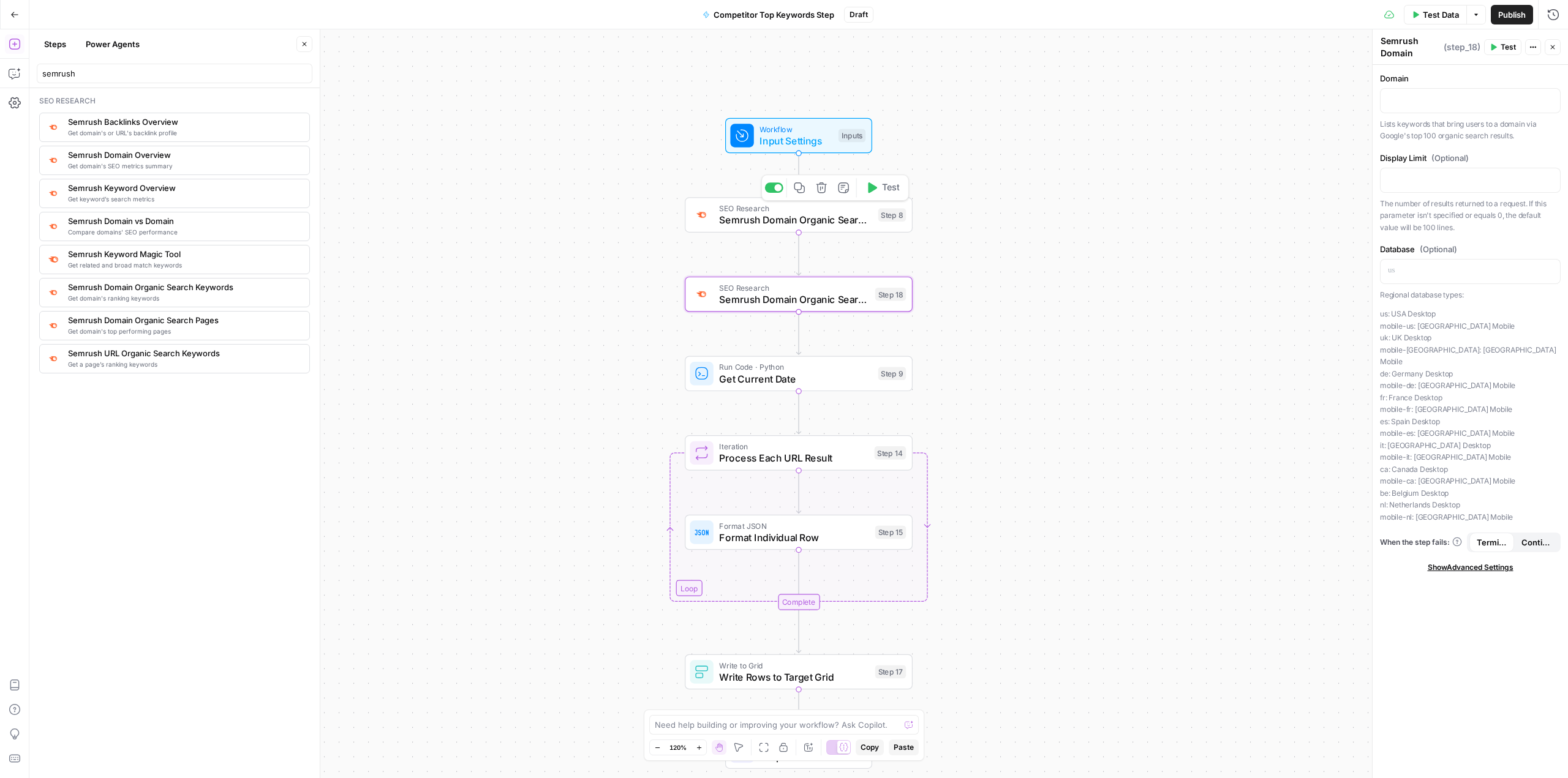
click at [562, 226] on span "Semrush Domain Organic Search Pages" at bounding box center [795, 220] width 153 height 14
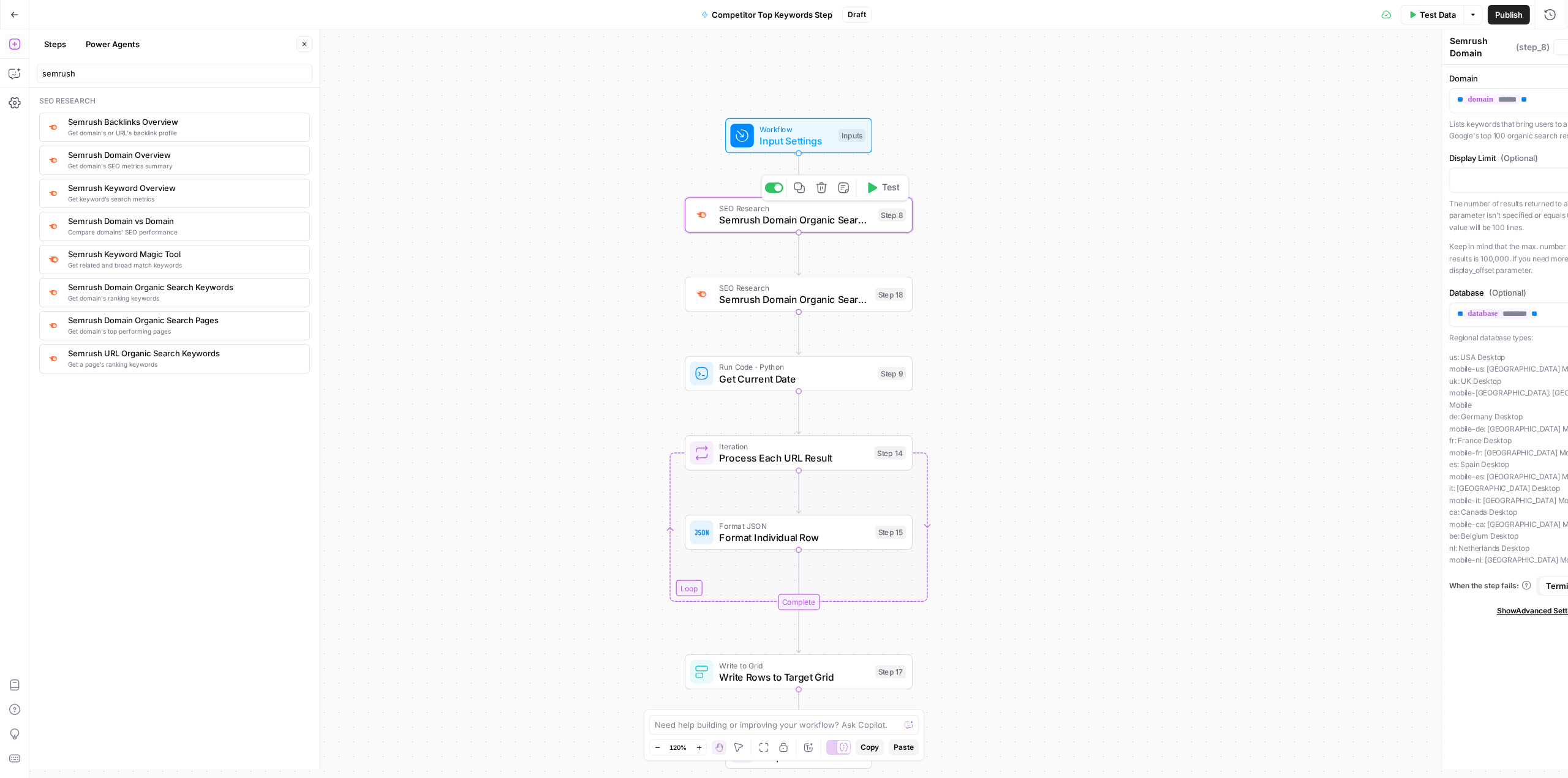
type textarea "Semrush Domain Organic Search Pages"
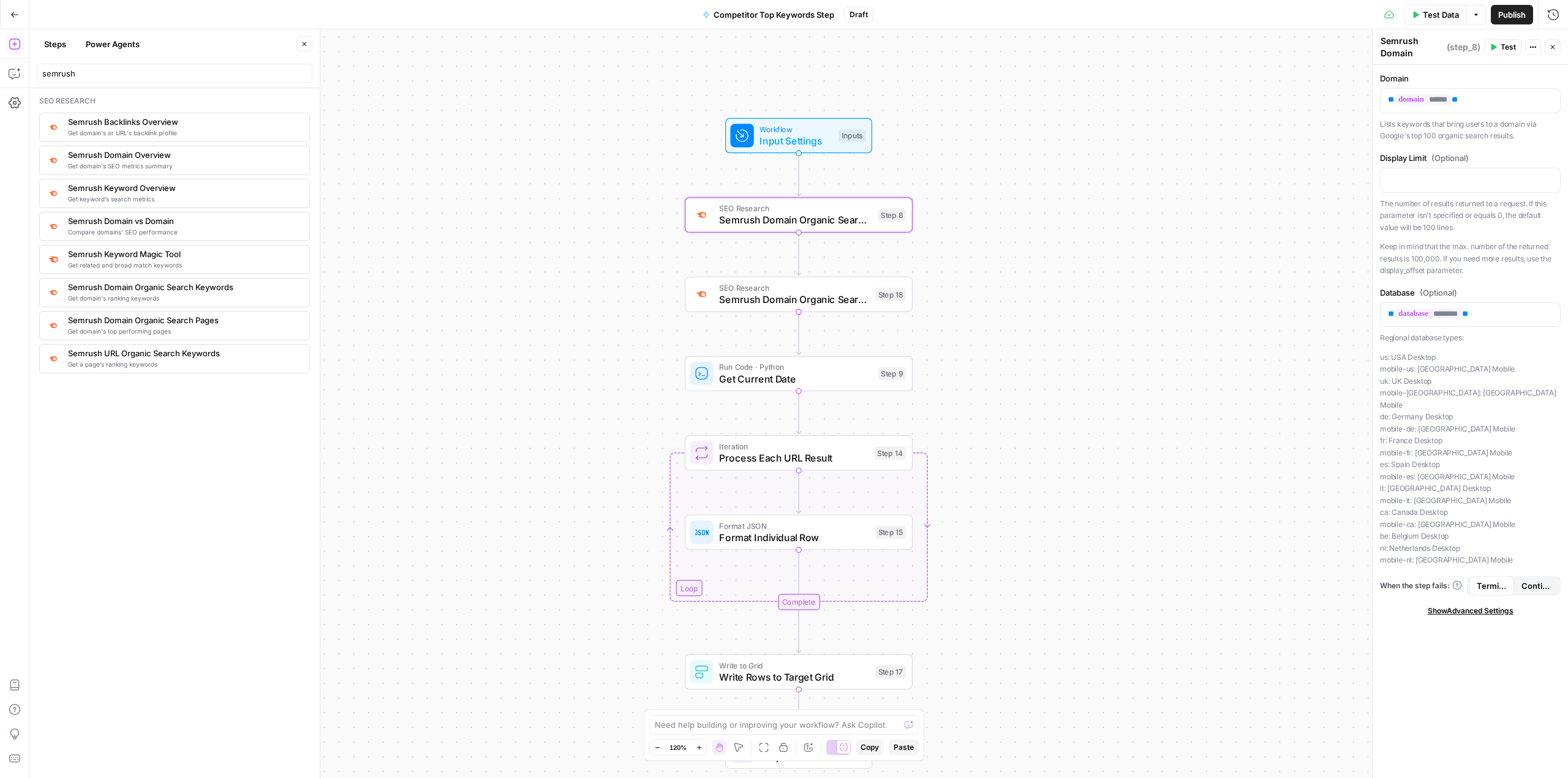
click at [562, 293] on span "Semrush Domain Organic Search Keywords" at bounding box center [794, 299] width 150 height 14
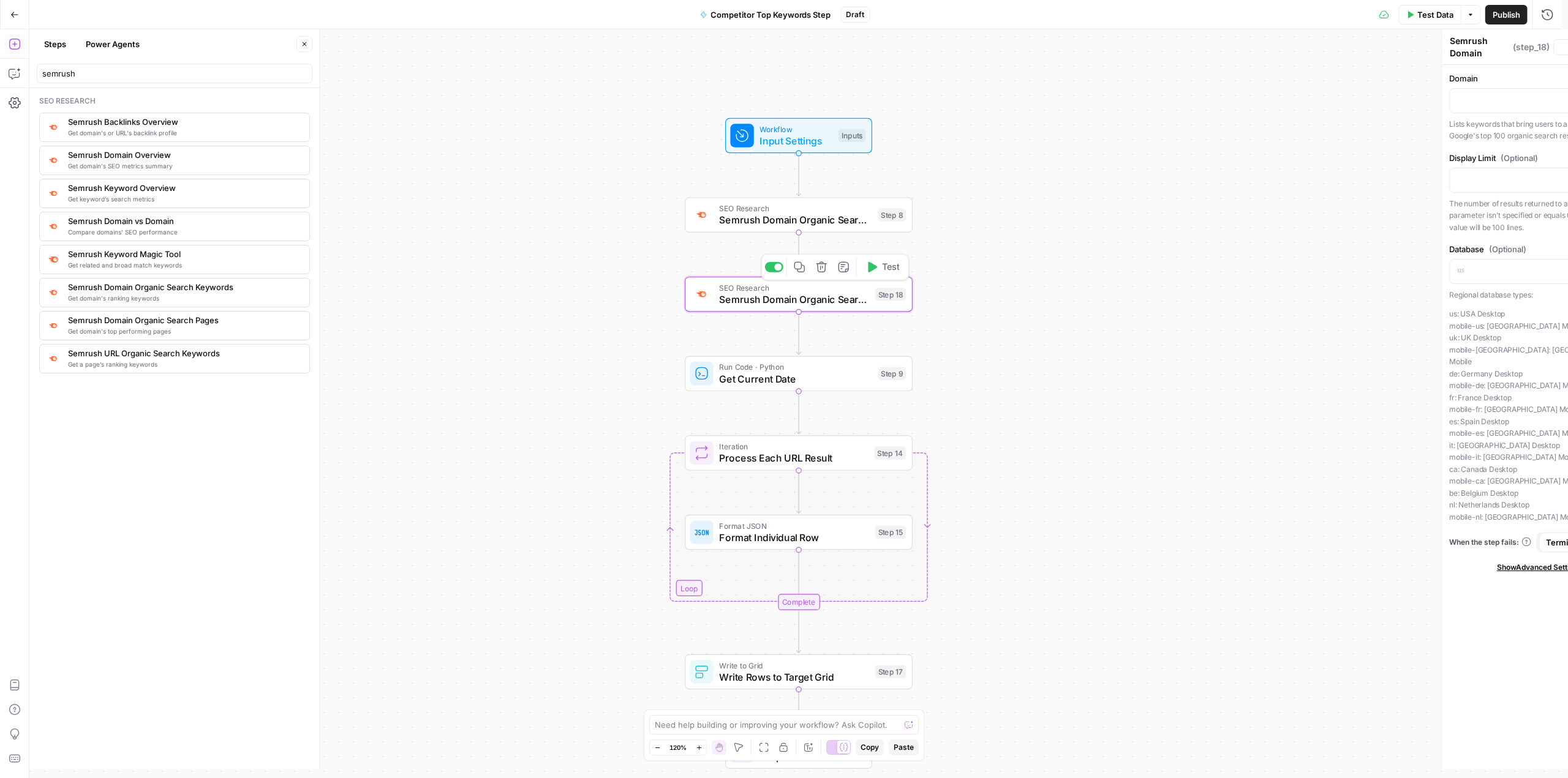
type textarea "Semrush Domain Organic Search Keywords"
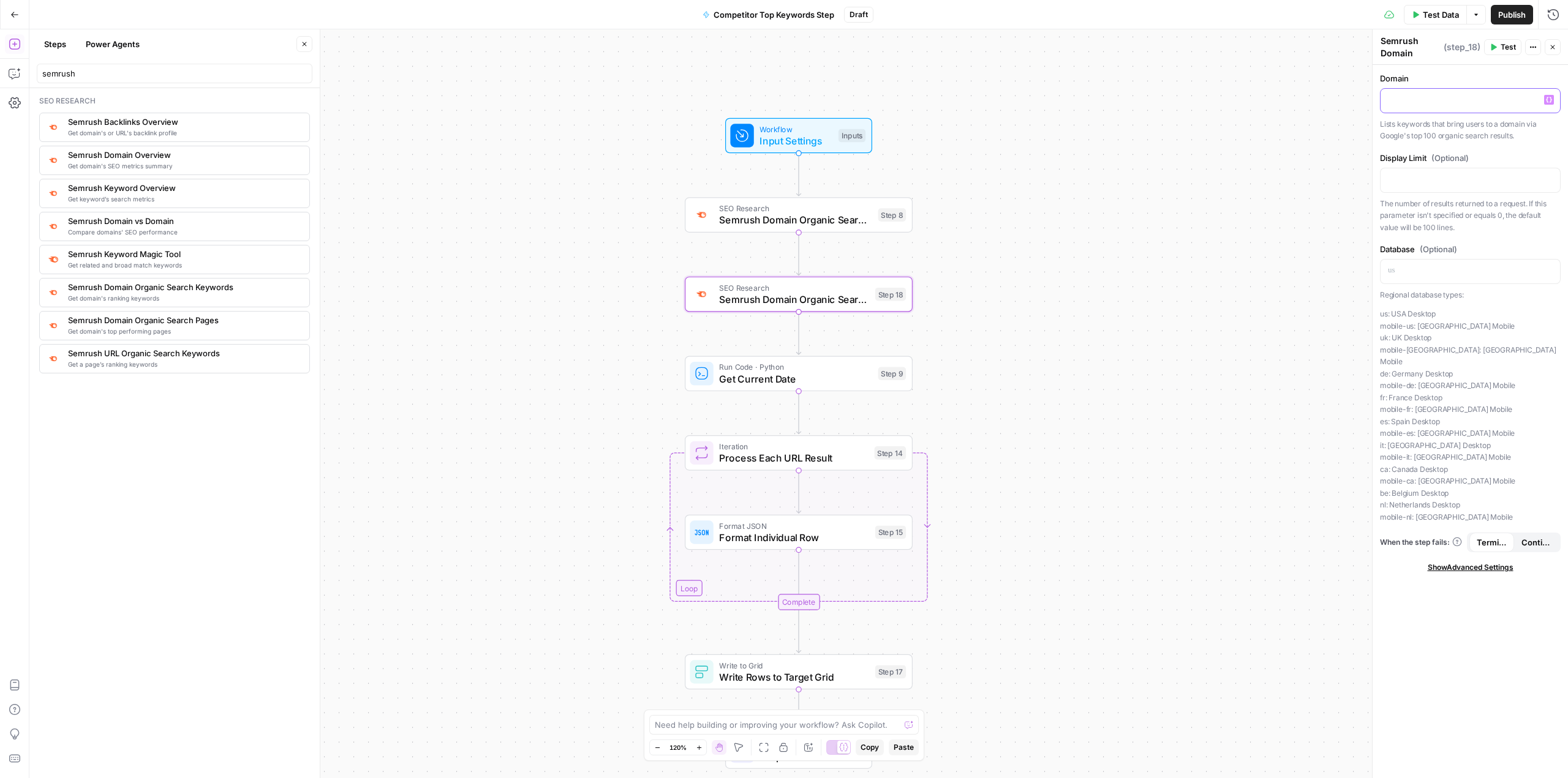
click at [562, 105] on p at bounding box center [1470, 100] width 165 height 13
click at [562, 100] on icon "button" at bounding box center [1549, 100] width 6 height 6
click at [562, 148] on button "Select variable domain" at bounding box center [1024, 146] width 153 height 19
click at [562, 181] on icon "button" at bounding box center [1549, 179] width 6 height 6
click at [562, 240] on button "Select variable database" at bounding box center [1024, 245] width 153 height 19
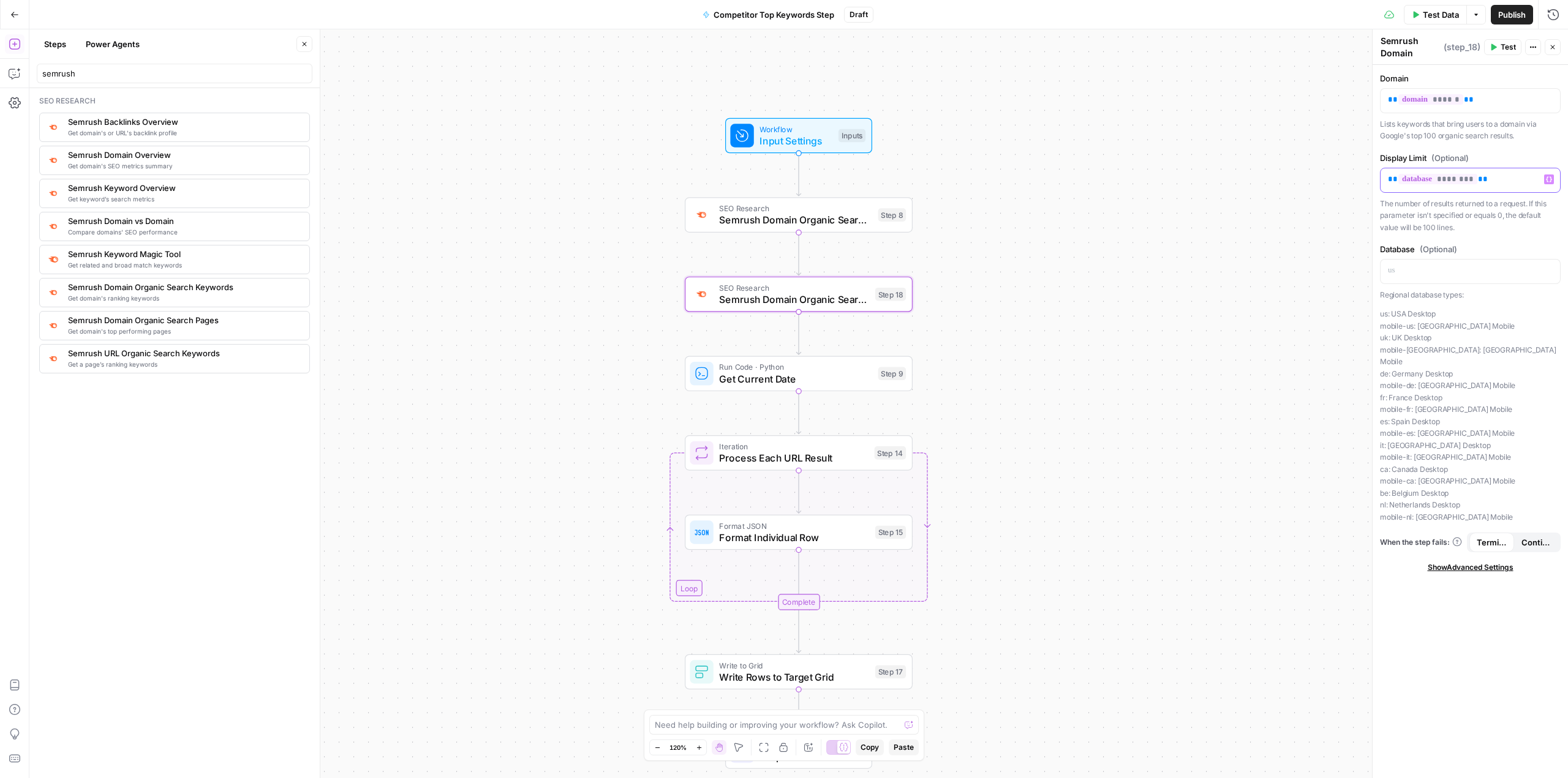
drag, startPoint x: 1506, startPoint y: 176, endPoint x: 1384, endPoint y: 179, distance: 122.0
click at [562, 179] on div "** ******** **" at bounding box center [1470, 180] width 180 height 24
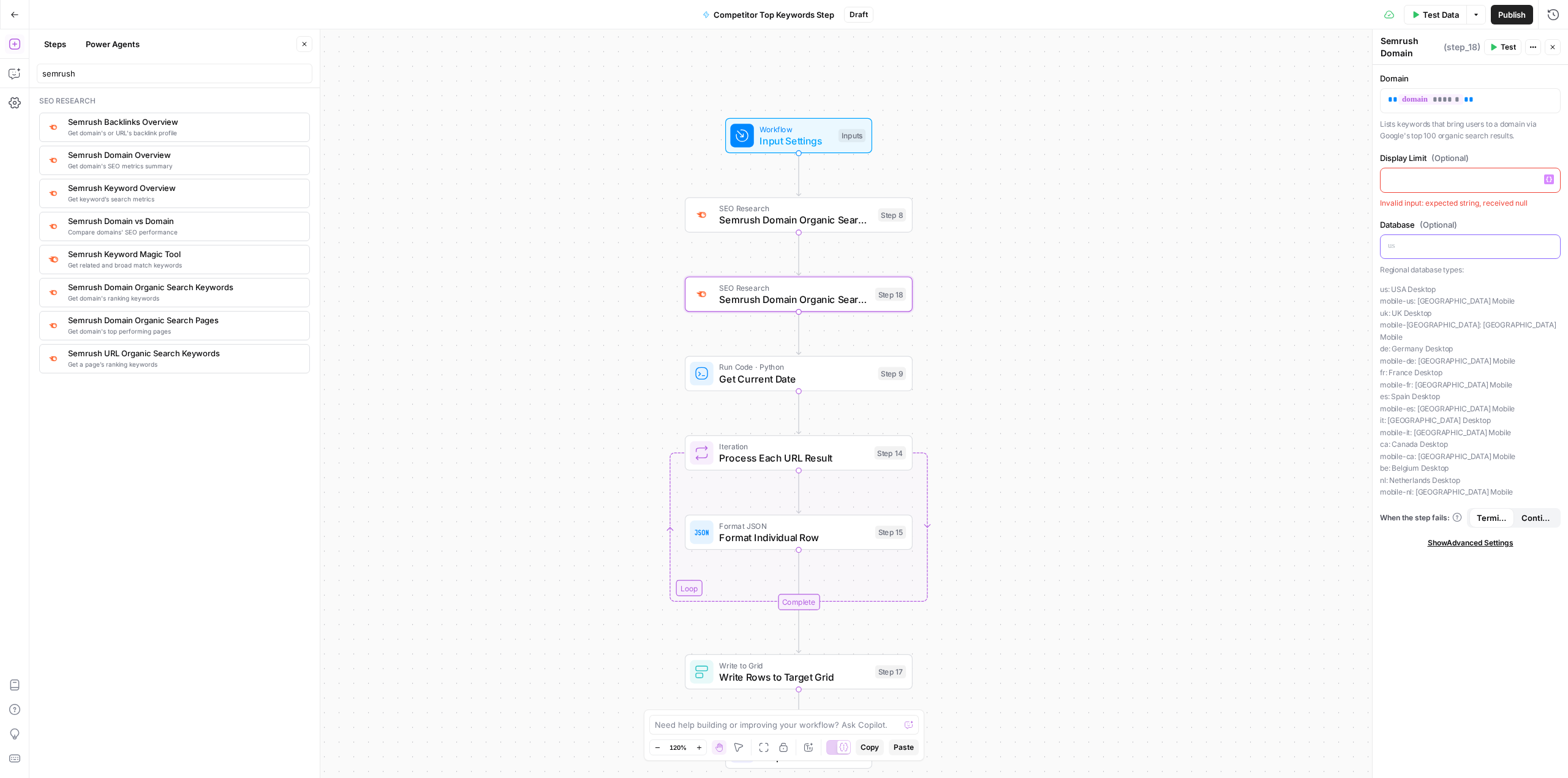
click at [562, 250] on p at bounding box center [1470, 246] width 165 height 13
click at [562, 243] on icon "button" at bounding box center [1549, 246] width 6 height 6
click at [562, 317] on button "Select variable database" at bounding box center [1024, 312] width 153 height 19
click at [562, 200] on div "Workflow Input Settings Inputs SEO Research Semrush Domain Organic Search Pages…" at bounding box center [798, 404] width 1539 height 749
click at [562, 178] on p at bounding box center [1470, 180] width 165 height 13
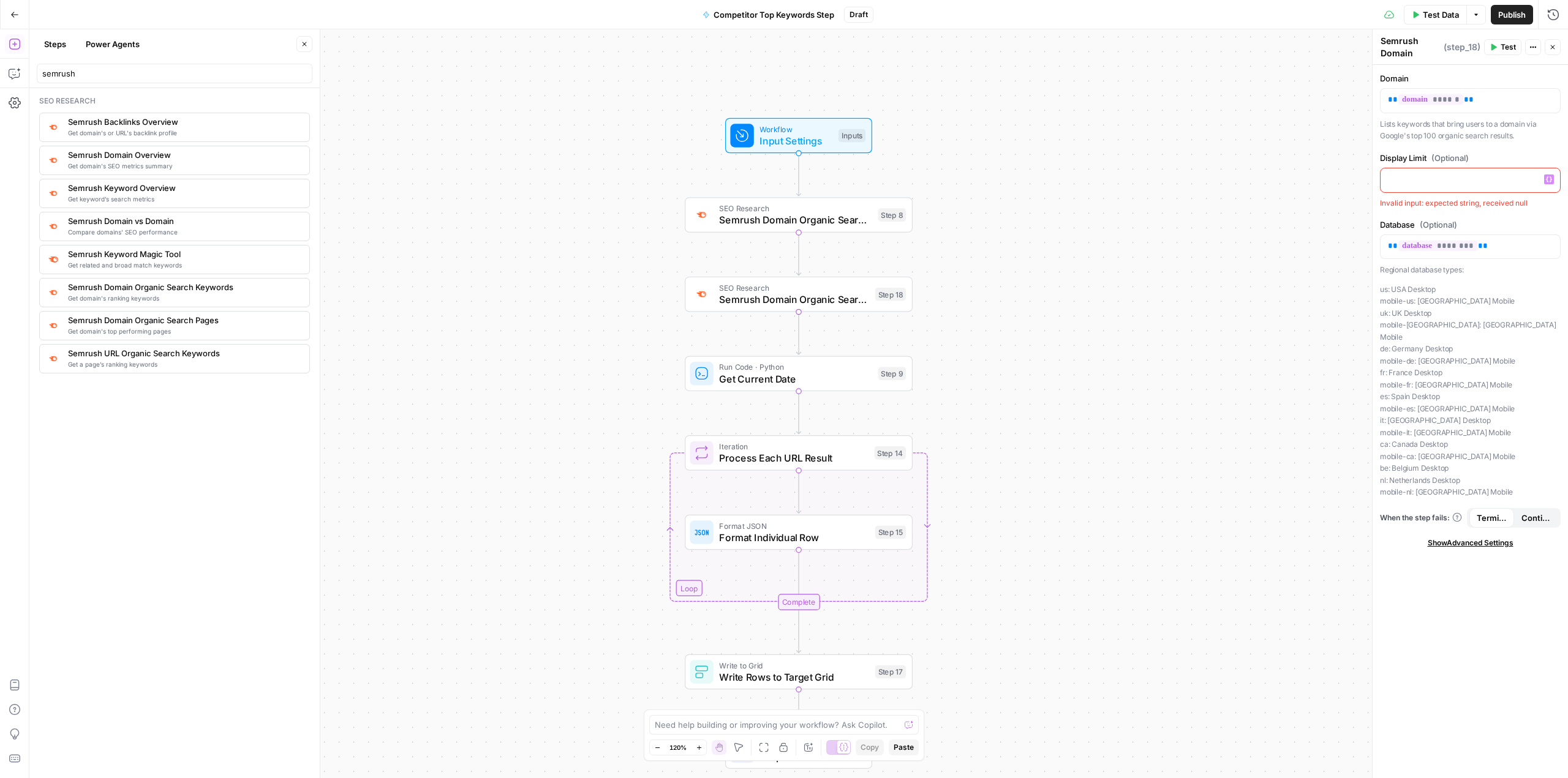
click at [562, 153] on label "Display Limit (Optional)" at bounding box center [1470, 158] width 181 height 13
click at [562, 140] on div "Workflow Input Settings Inputs SEO Research Semrush Domain Organic Search Pages…" at bounding box center [798, 404] width 1539 height 749
click at [562, 222] on span "Semrush Domain Organic Search Pages" at bounding box center [795, 220] width 153 height 14
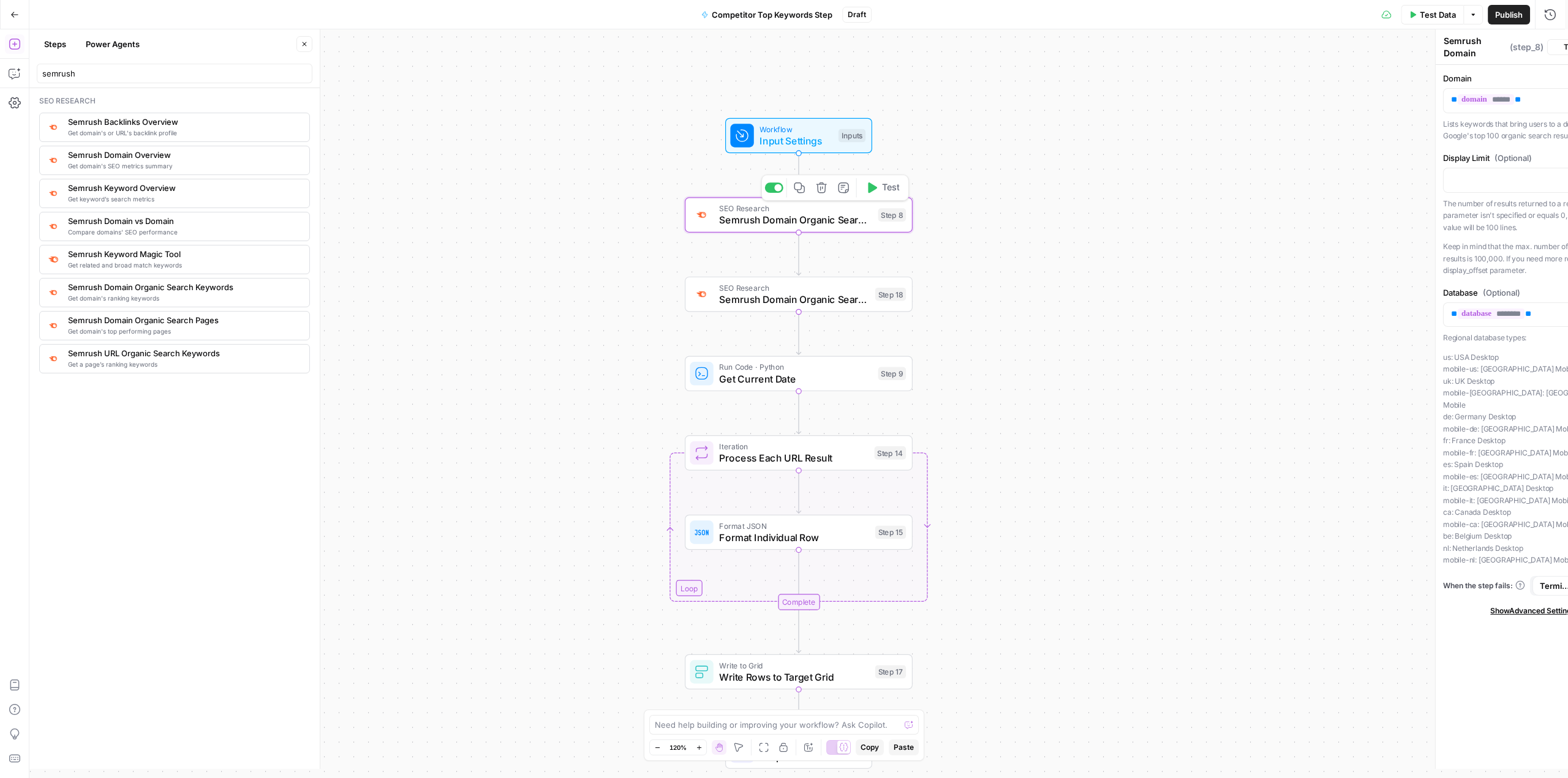
type textarea "Semrush Domain Organic Search Pages"
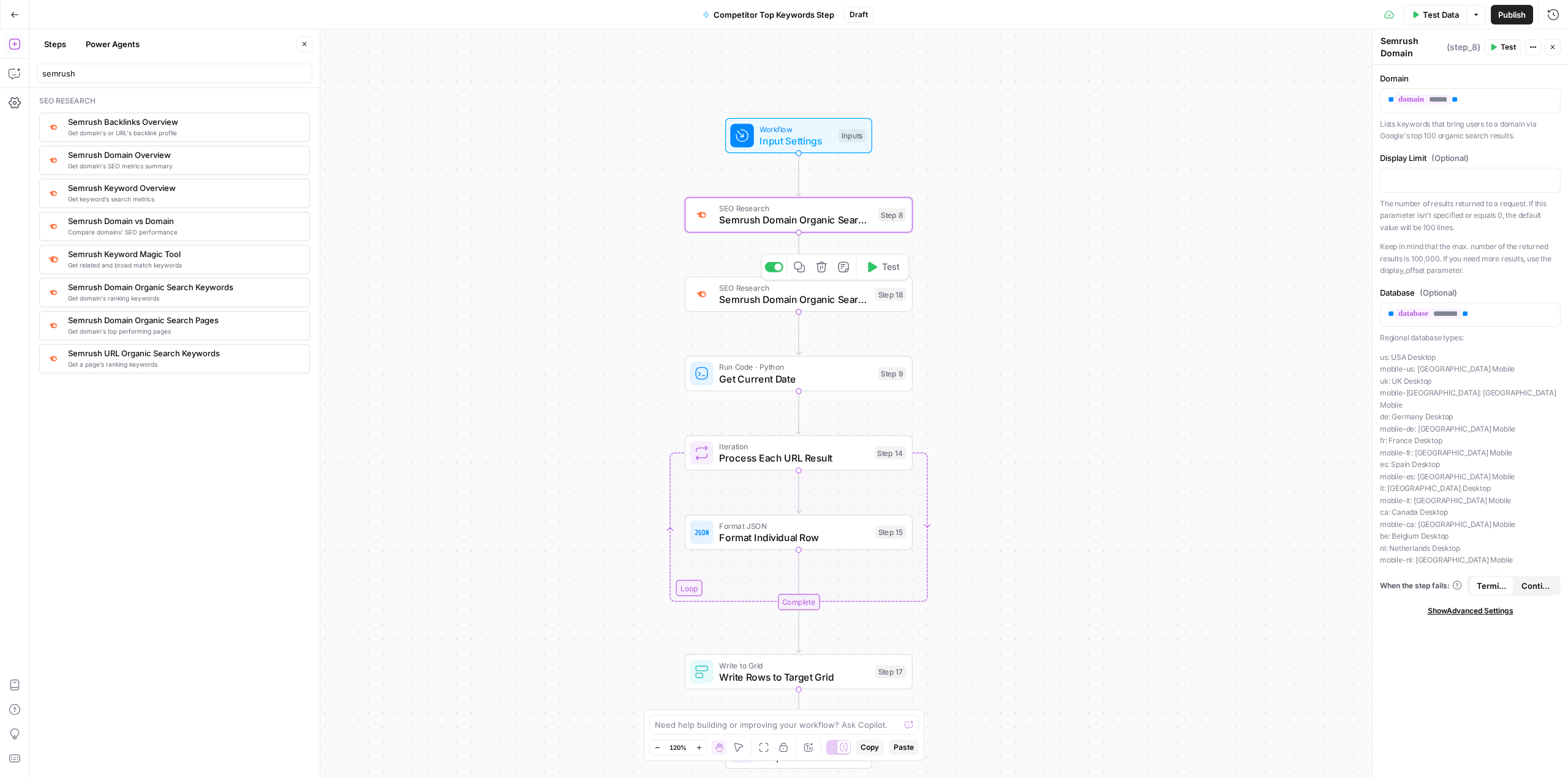
click at [562, 304] on span "Semrush Domain Organic Search Keywords" at bounding box center [794, 299] width 150 height 14
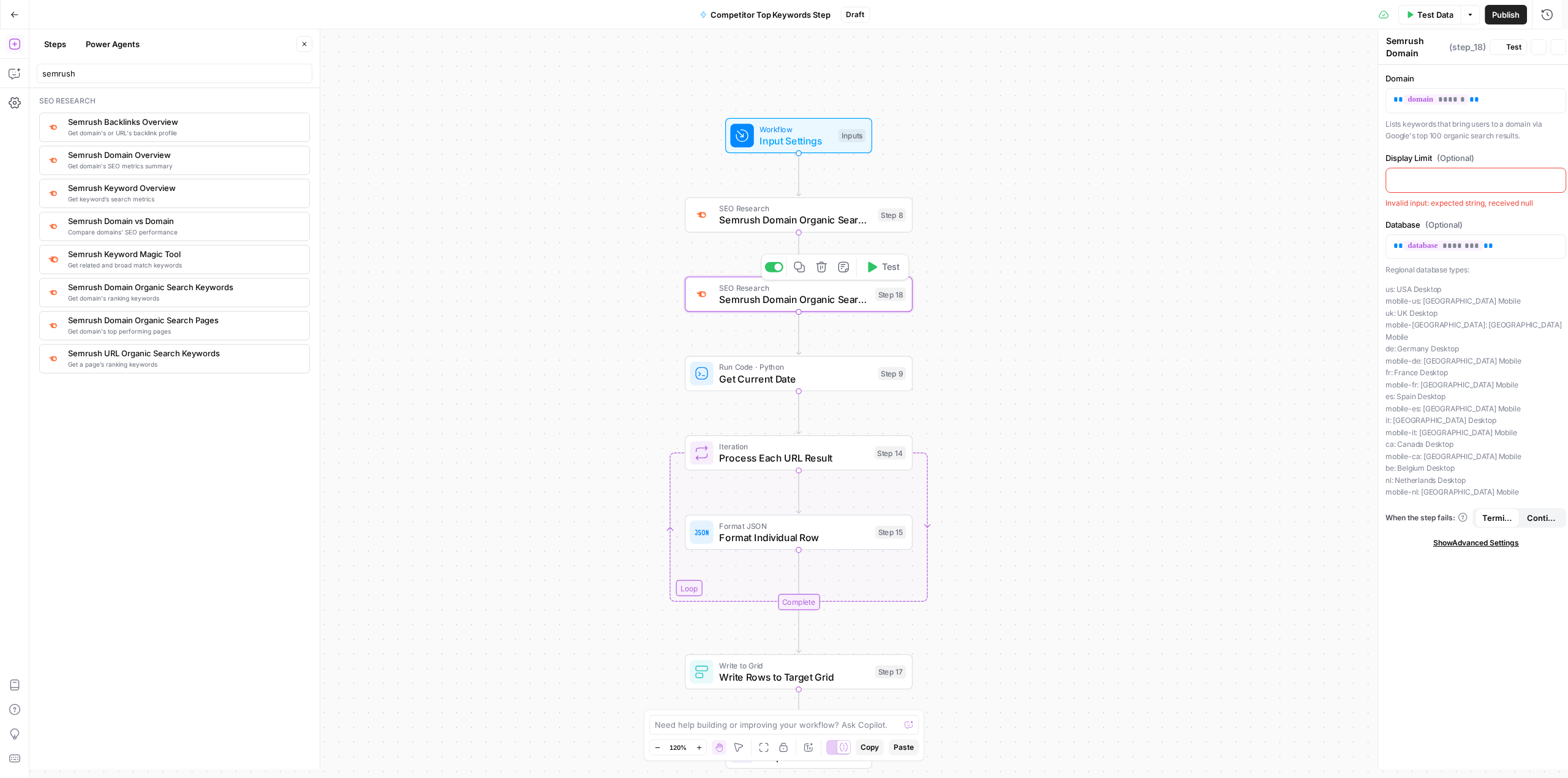
type textarea "Semrush Domain Organic Search Keywords"
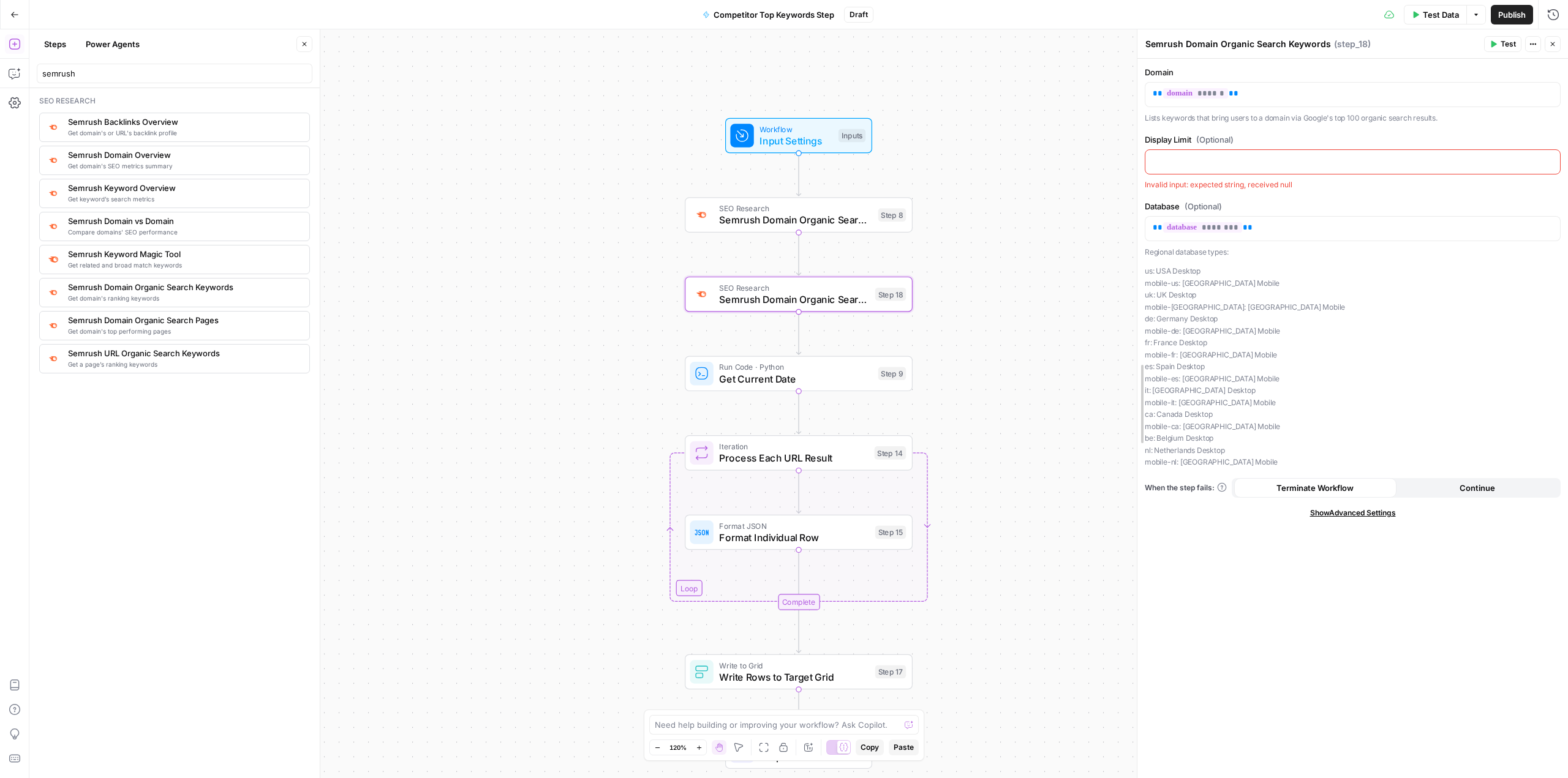
drag, startPoint x: 1370, startPoint y: 65, endPoint x: 1135, endPoint y: 81, distance: 235.5
click at [562, 81] on div at bounding box center [1137, 404] width 13 height 749
click at [562, 221] on span "Semrush Domain Organic Search Pages" at bounding box center [795, 220] width 153 height 14
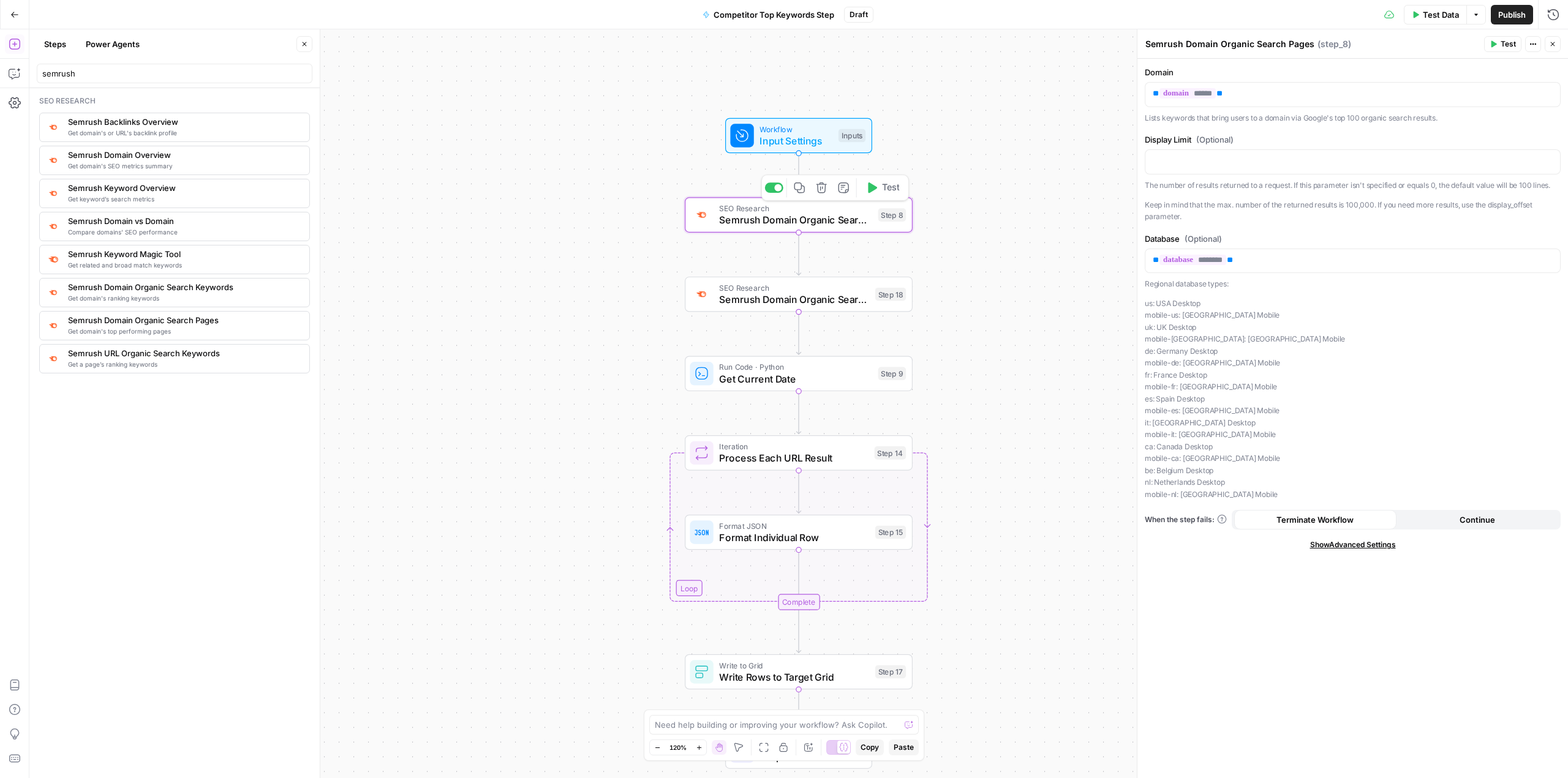
click at [562, 190] on icon "button" at bounding box center [822, 187] width 12 height 12
click at [562, 161] on span "Delete Step" at bounding box center [751, 156] width 48 height 13
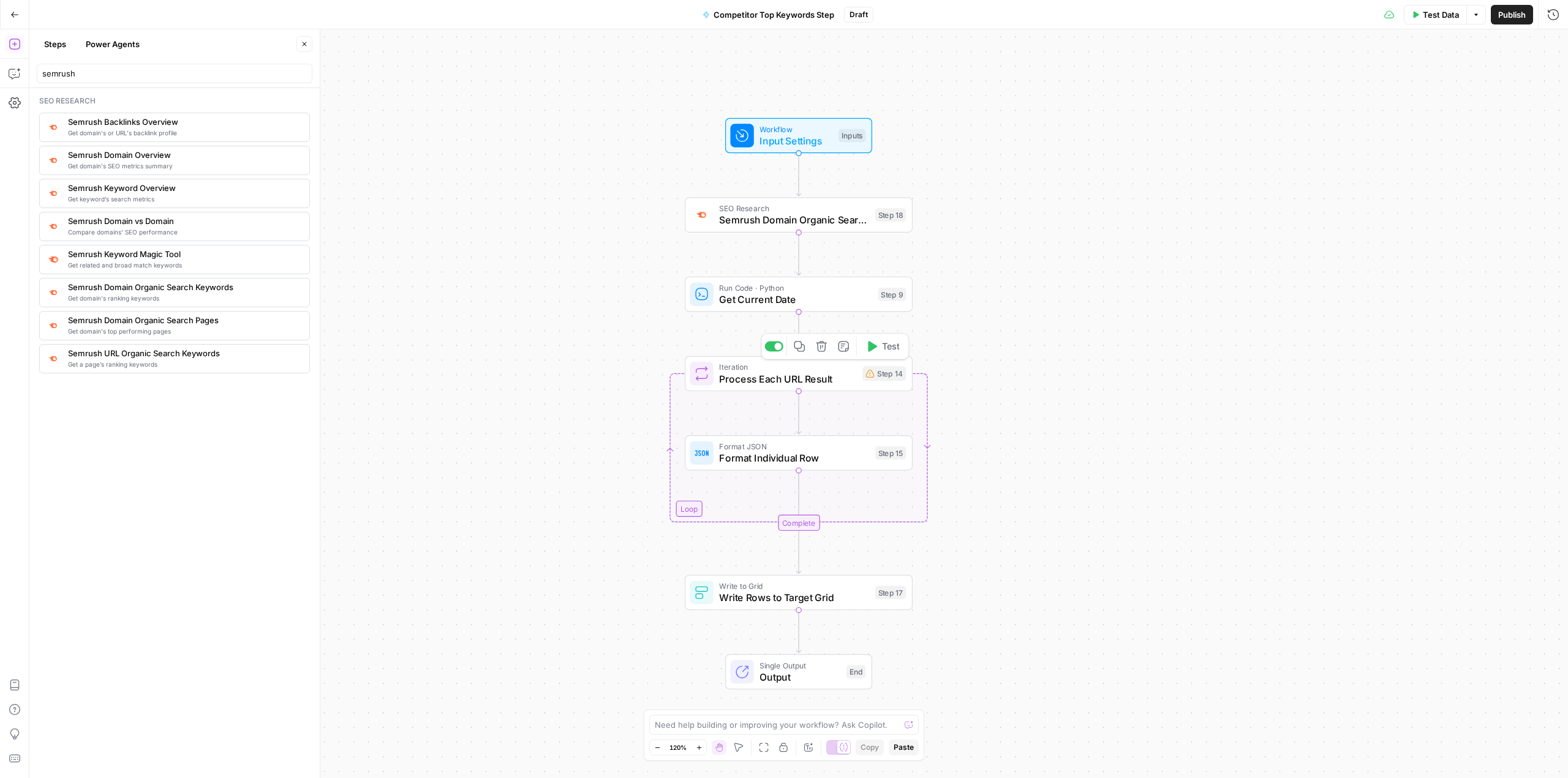
click at [562, 382] on span "Process Each URL Result" at bounding box center [787, 379] width 137 height 14
type textarea "**********"
drag, startPoint x: 1251, startPoint y: 99, endPoint x: 1163, endPoint y: 93, distance: 88.2
click at [562, 93] on div "step_8 . output" at bounding box center [1353, 110] width 405 height 46
click at [562, 222] on span "Semrush Domain Organic Search Keywords" at bounding box center [794, 220] width 150 height 14
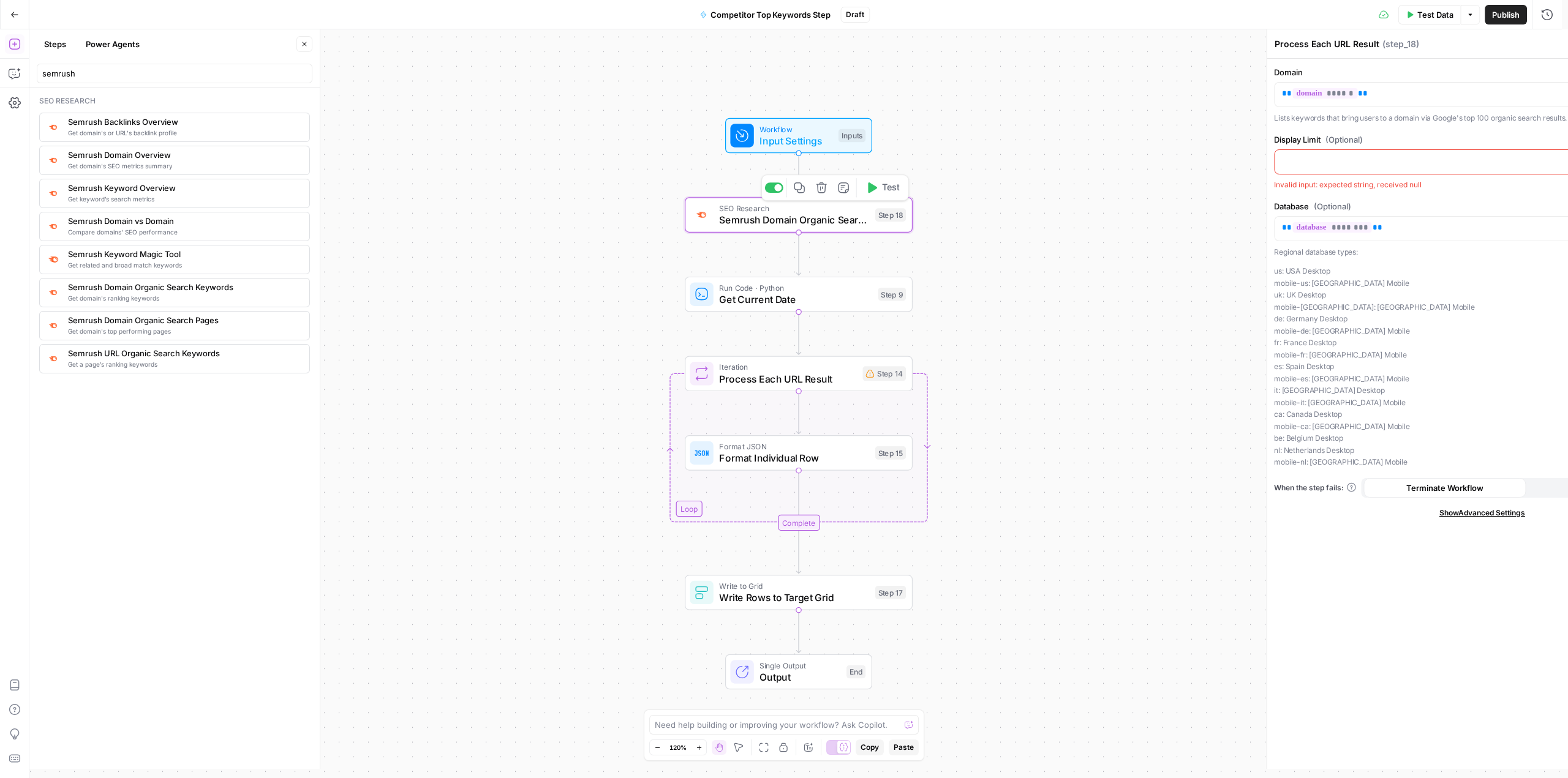
type textarea "Semrush Domain Organic Search Keywords"
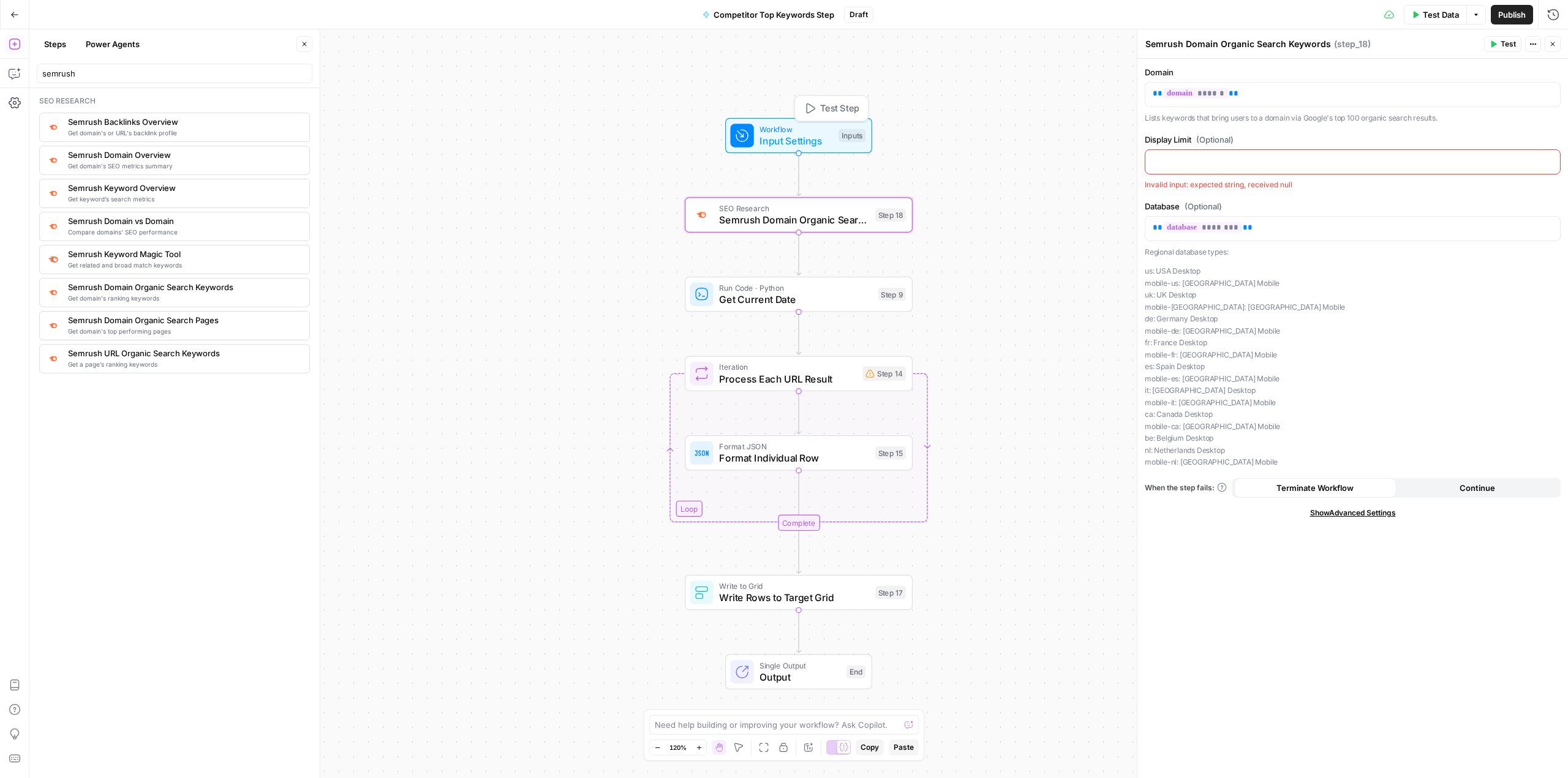
click at [562, 136] on span "Input Settings" at bounding box center [796, 140] width 73 height 14
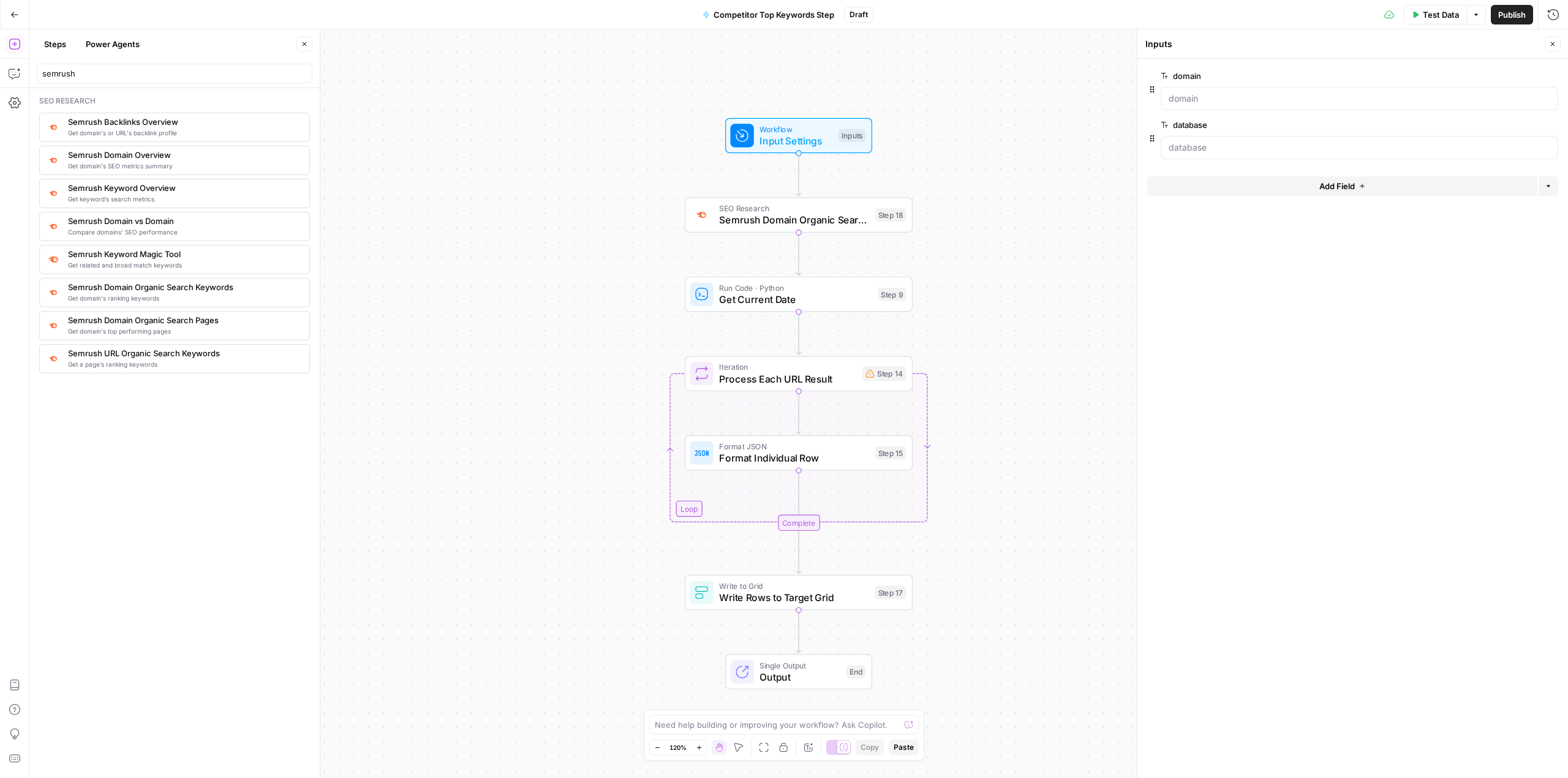
click at [562, 9] on span "Test Data" at bounding box center [1441, 15] width 36 height 13
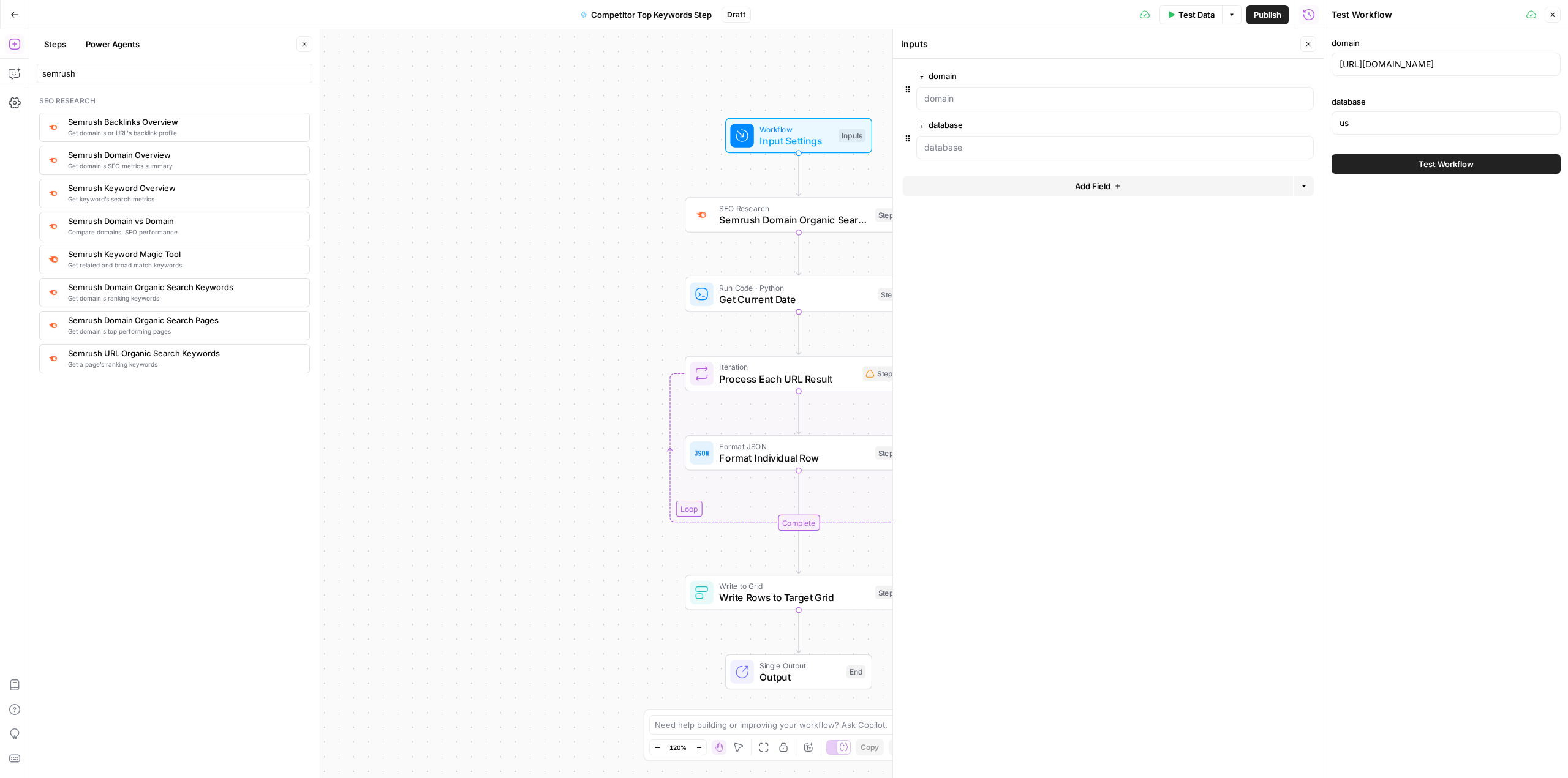
click at [562, 169] on button "Test Workflow" at bounding box center [1446, 163] width 229 height 19
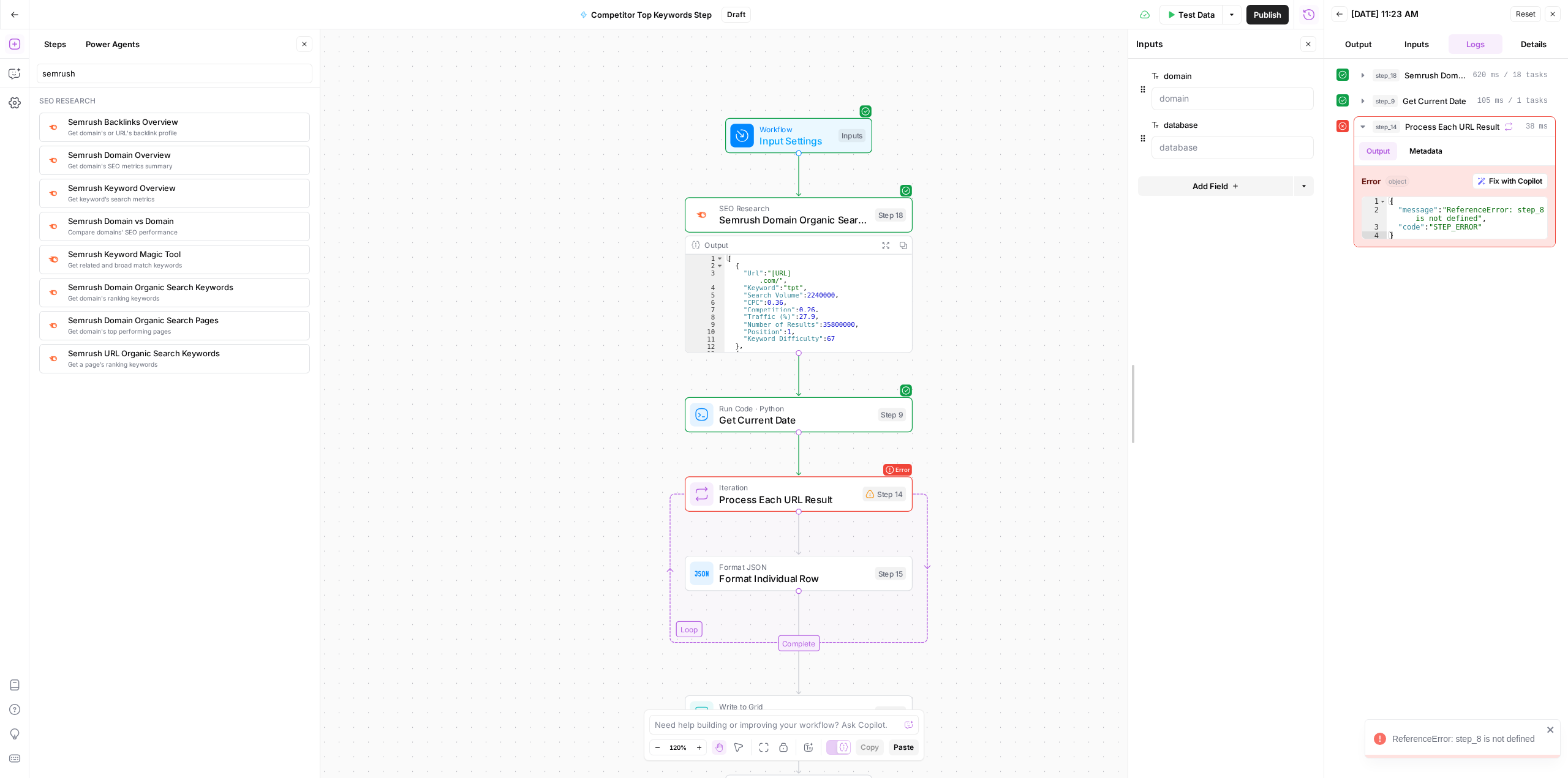
drag, startPoint x: 894, startPoint y: 174, endPoint x: 1280, endPoint y: 189, distance: 386.3
click at [562, 496] on span "Process Each URL Result" at bounding box center [787, 499] width 137 height 14
click at [562, 99] on div "step_8 . output" at bounding box center [1225, 116] width 170 height 46
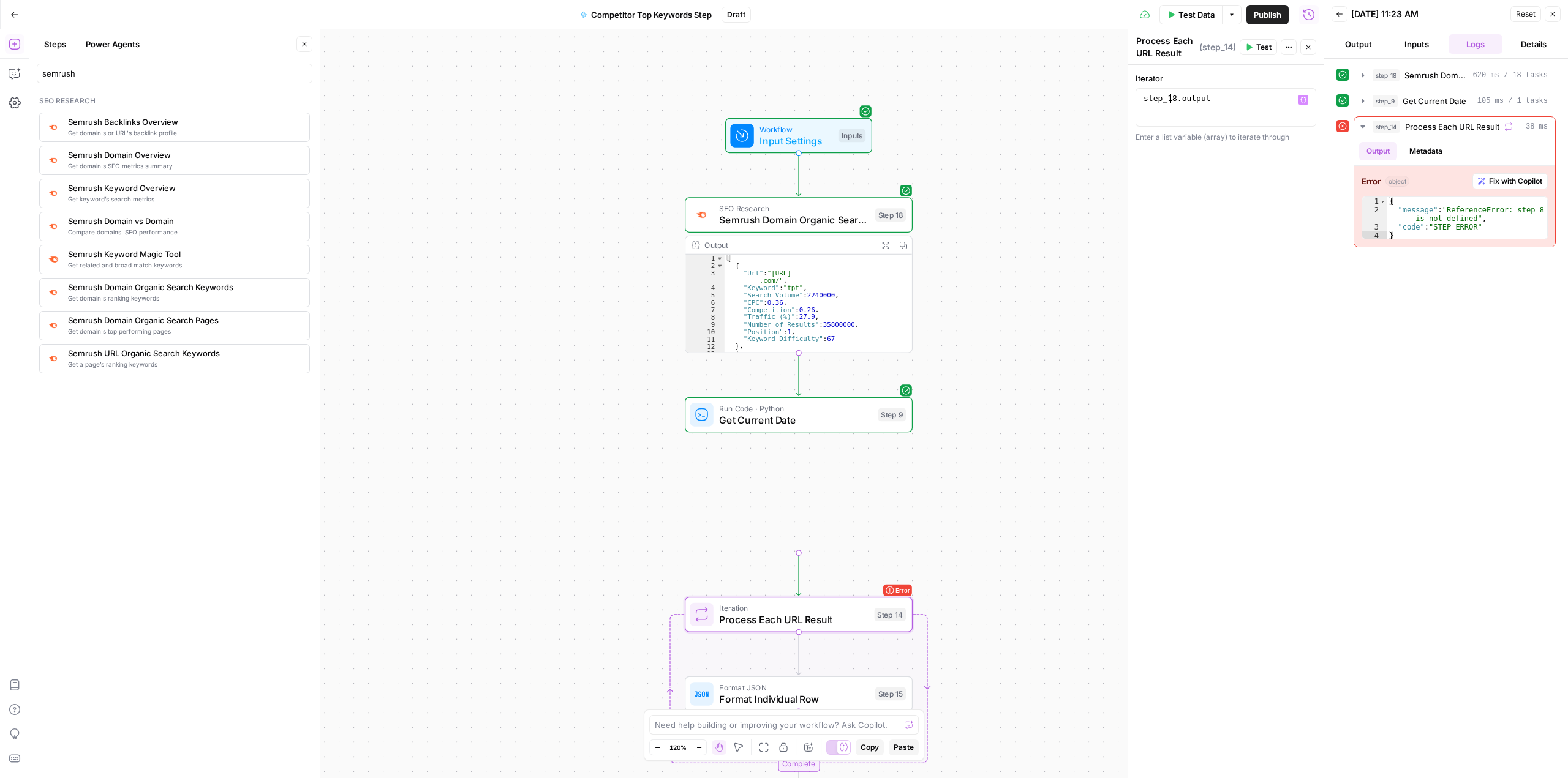
type textarea "**********"
click at [562, 265] on div "**********" at bounding box center [676, 404] width 1294 height 749
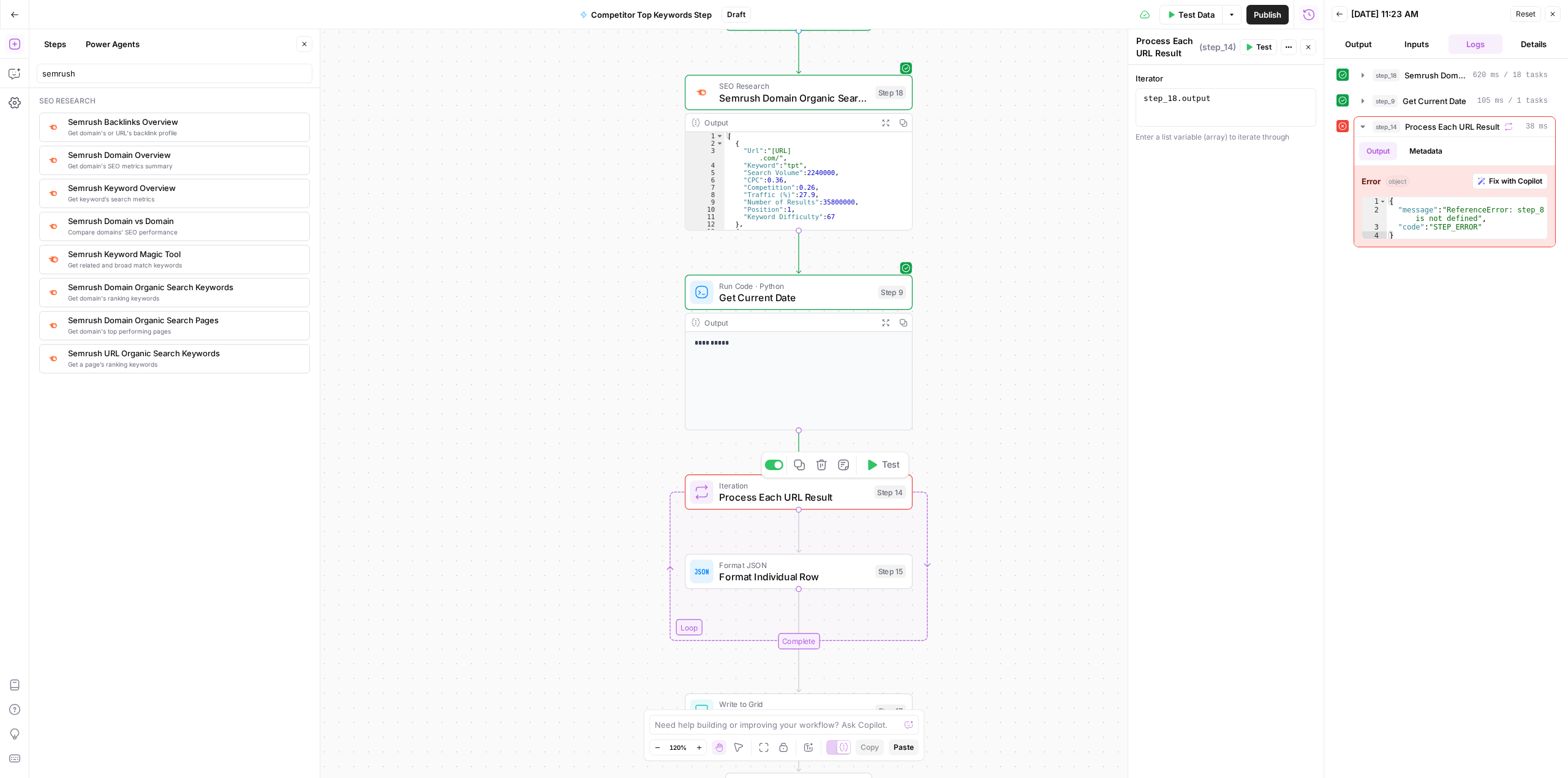
click at [562, 503] on span "Process Each URL Result" at bounding box center [793, 496] width 150 height 14
click at [562, 468] on icon "button" at bounding box center [871, 465] width 12 height 12
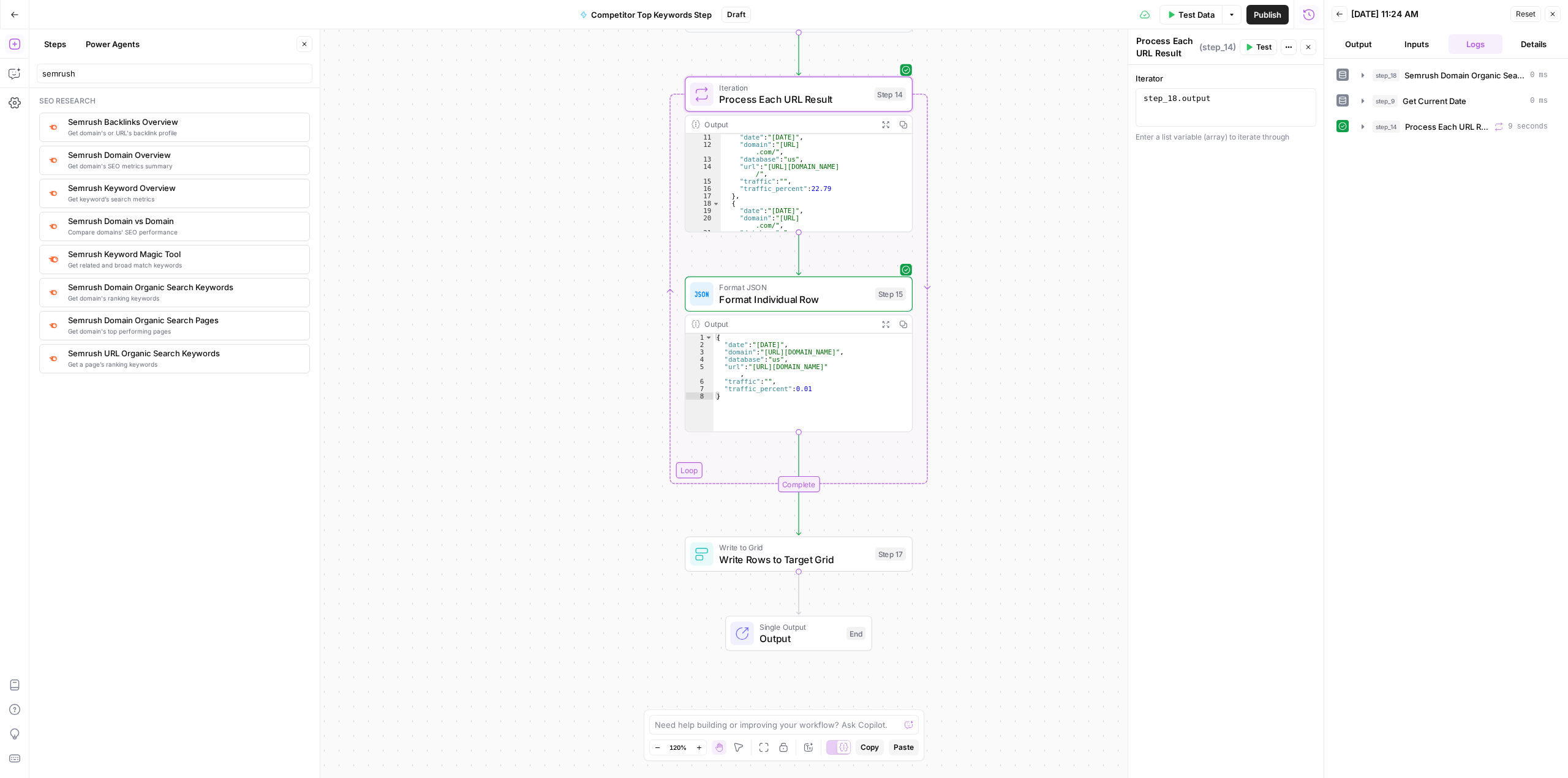
scroll to position [0, 0]
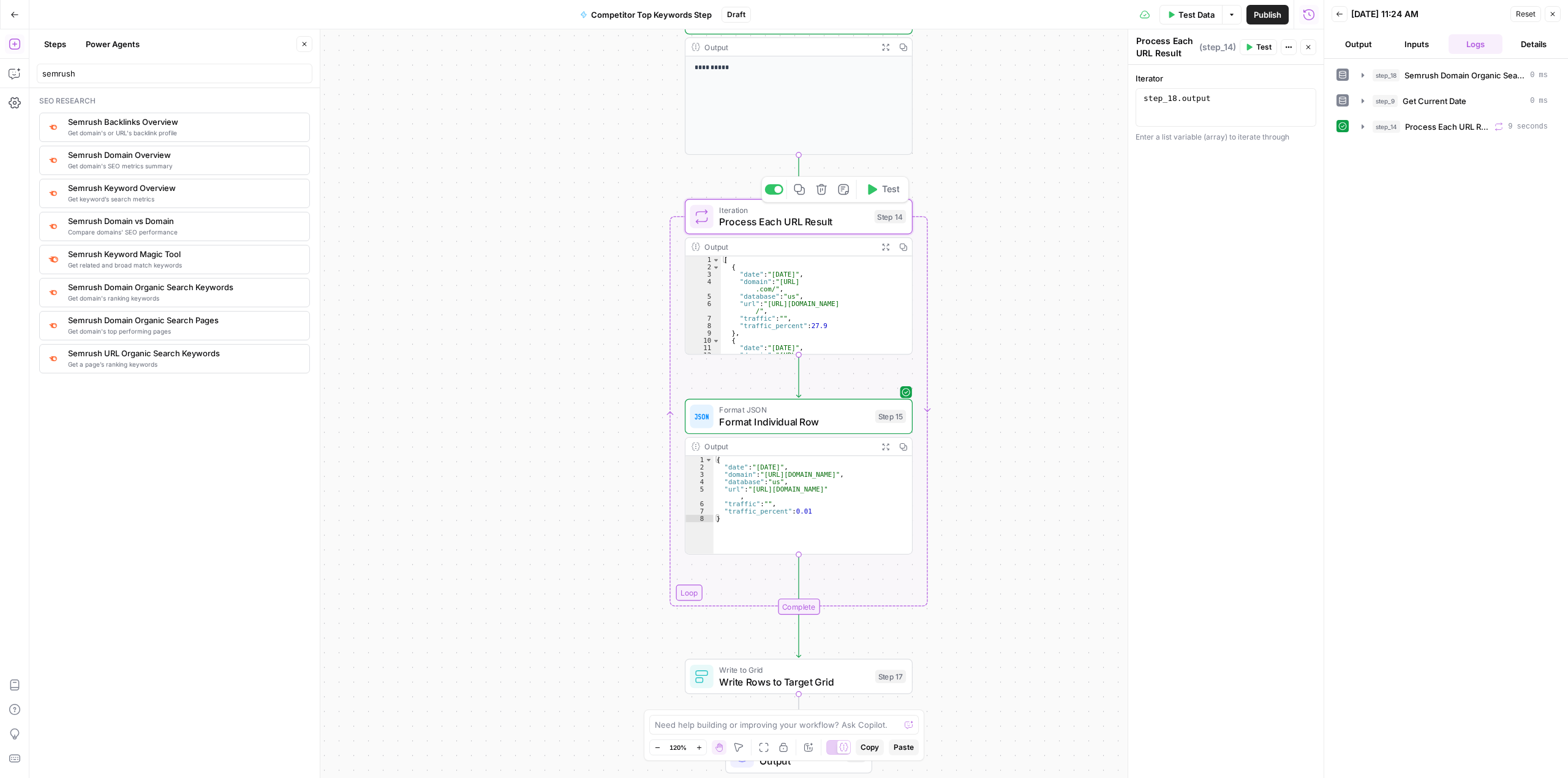
click at [562, 220] on span "Process Each URL Result" at bounding box center [793, 221] width 150 height 14
click at [562, 41] on button "Inputs" at bounding box center [1417, 44] width 54 height 19
click at [562, 43] on button "Output" at bounding box center [1358, 44] width 54 height 19
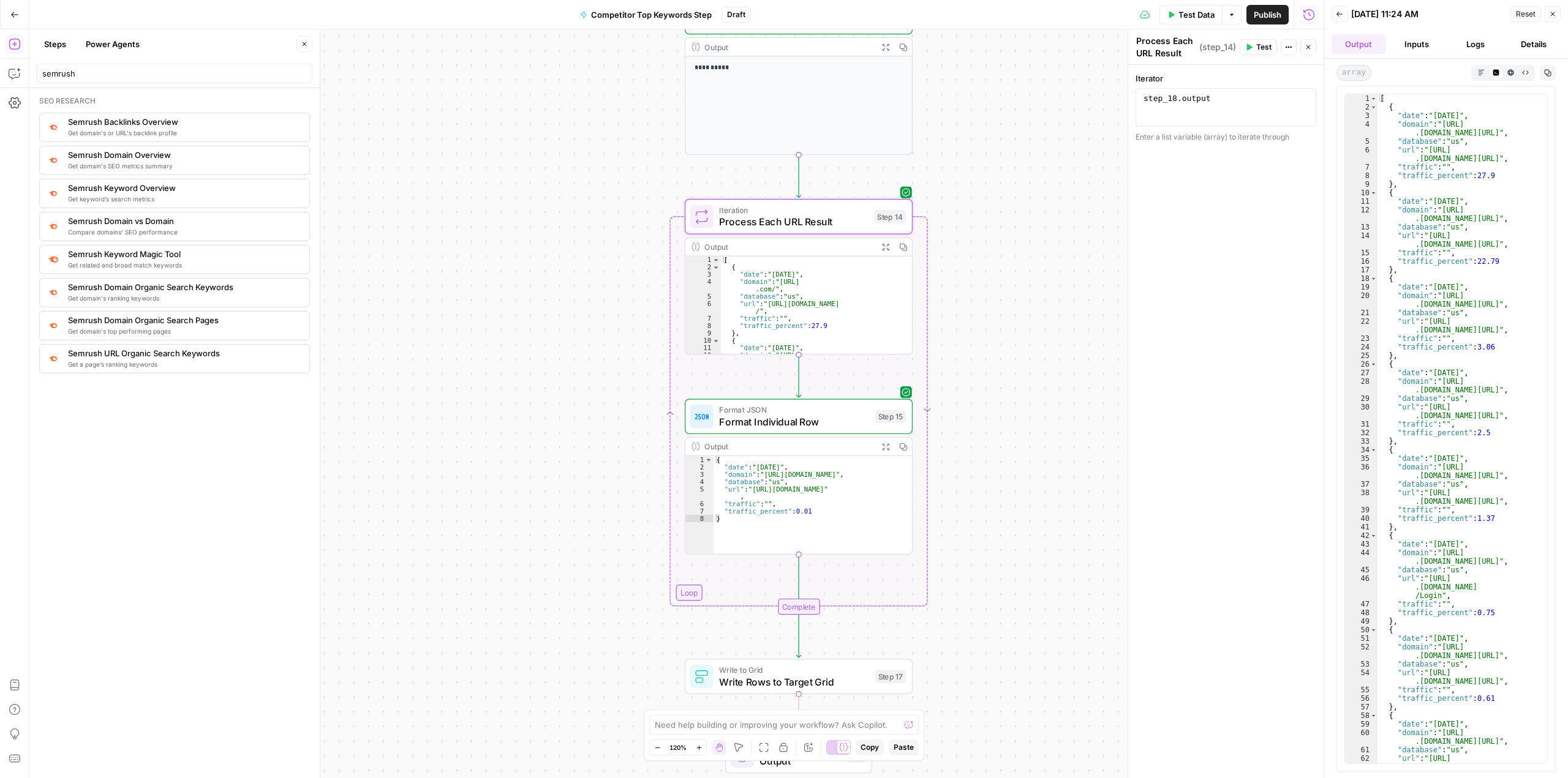
type textarea "*"
click at [562, 329] on div "[ { "date" : "2025-10-10" , "domain" : "https://www.teacherspayteachers .com/" …" at bounding box center [811, 317] width 180 height 120
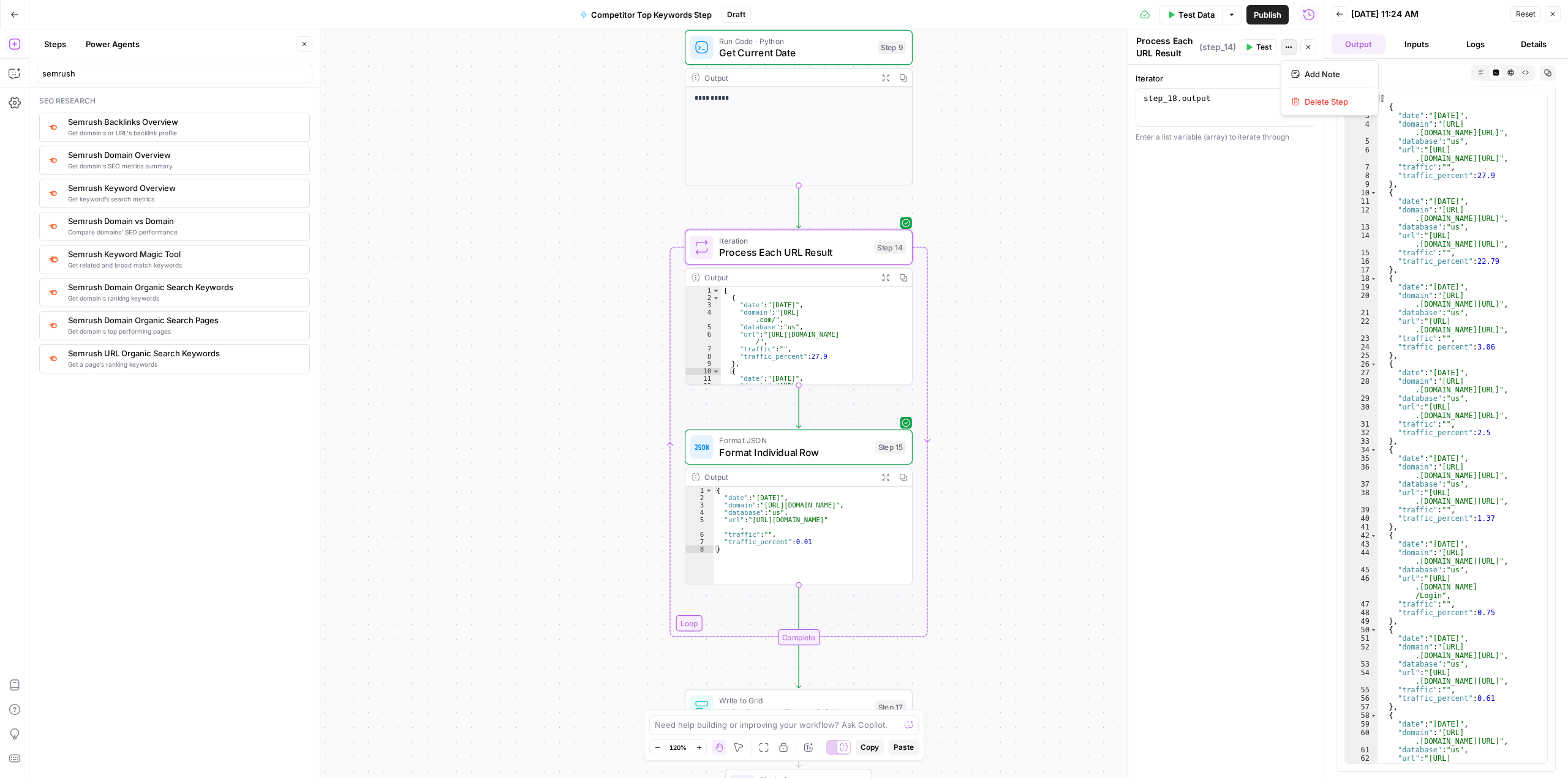
click at [562, 49] on button "Actions" at bounding box center [1288, 47] width 16 height 16
click at [562, 48] on span "( step_14 )" at bounding box center [1217, 48] width 37 height 13
click at [562, 49] on textarea "Process Each URL Result" at bounding box center [1166, 47] width 60 height 24
click at [562, 177] on div "**********" at bounding box center [1226, 421] width 195 height 713
click at [562, 251] on span "Process Each URL Result" at bounding box center [793, 252] width 150 height 14
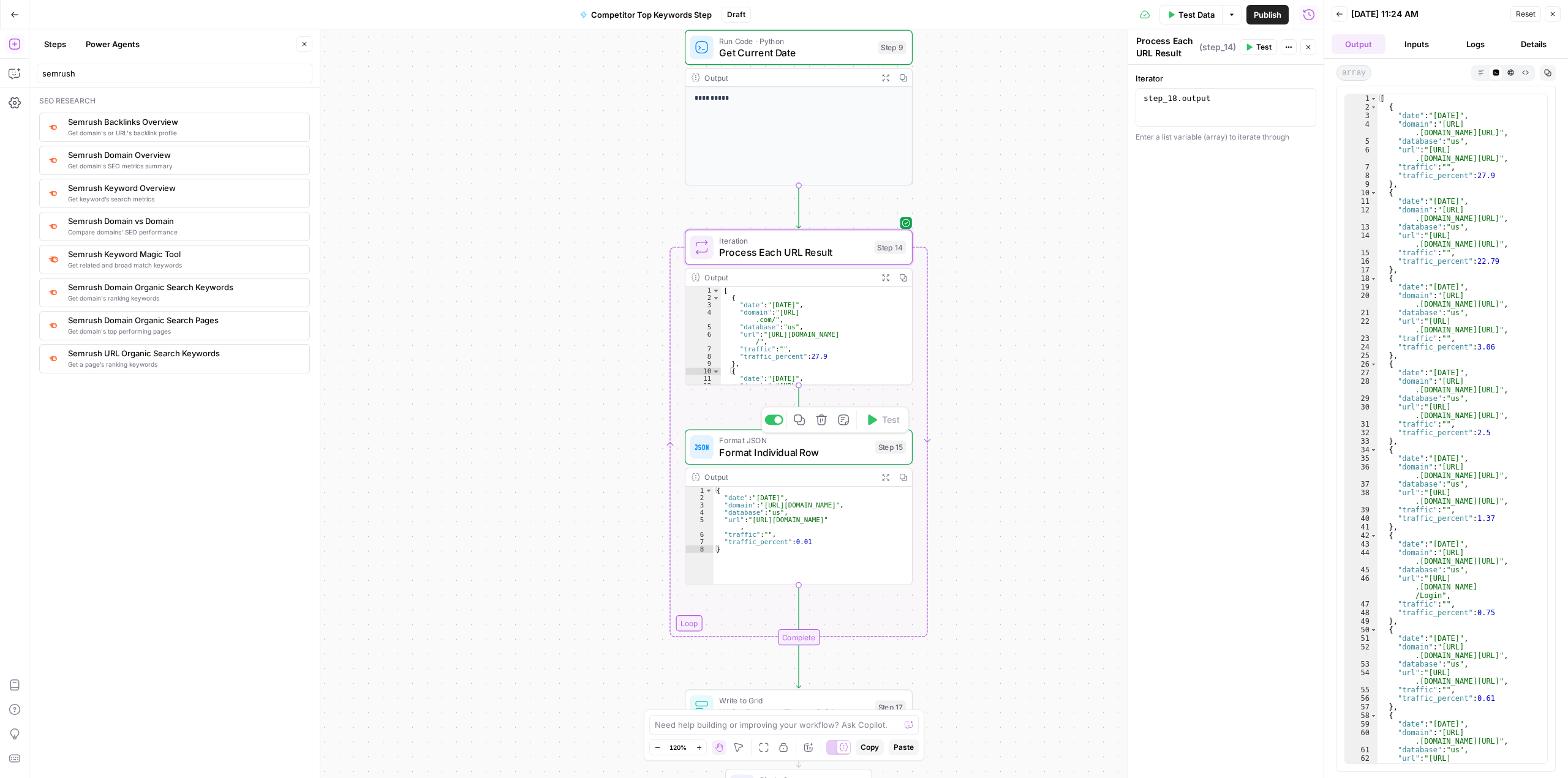
click at [562, 450] on span "Format Individual Row" at bounding box center [794, 452] width 150 height 14
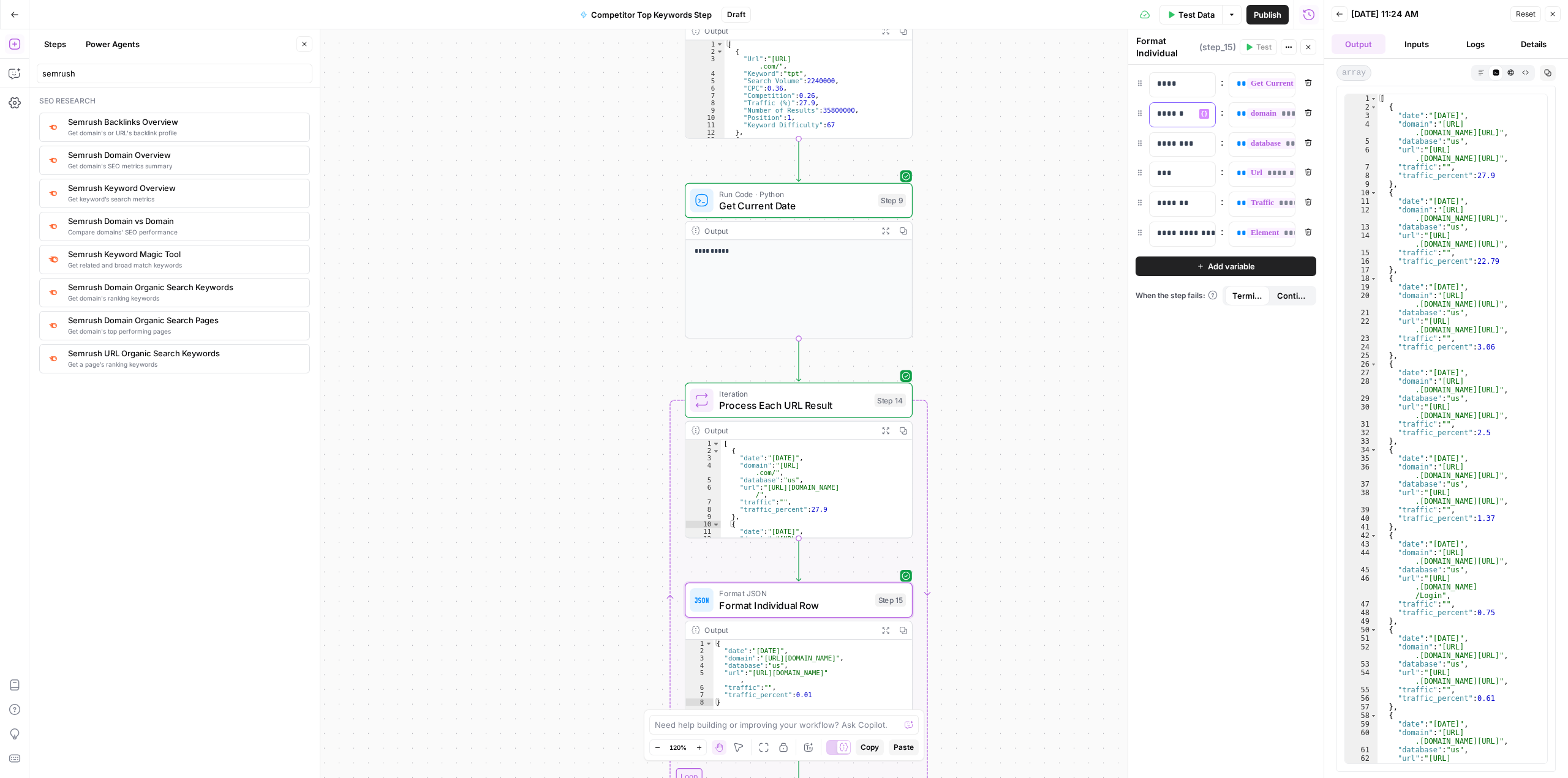
drag, startPoint x: 1190, startPoint y: 115, endPoint x: 1151, endPoint y: 116, distance: 39.0
click at [562, 116] on div "******" at bounding box center [1172, 115] width 46 height 24
drag, startPoint x: 1139, startPoint y: 174, endPoint x: 1134, endPoint y: 110, distance: 64.2
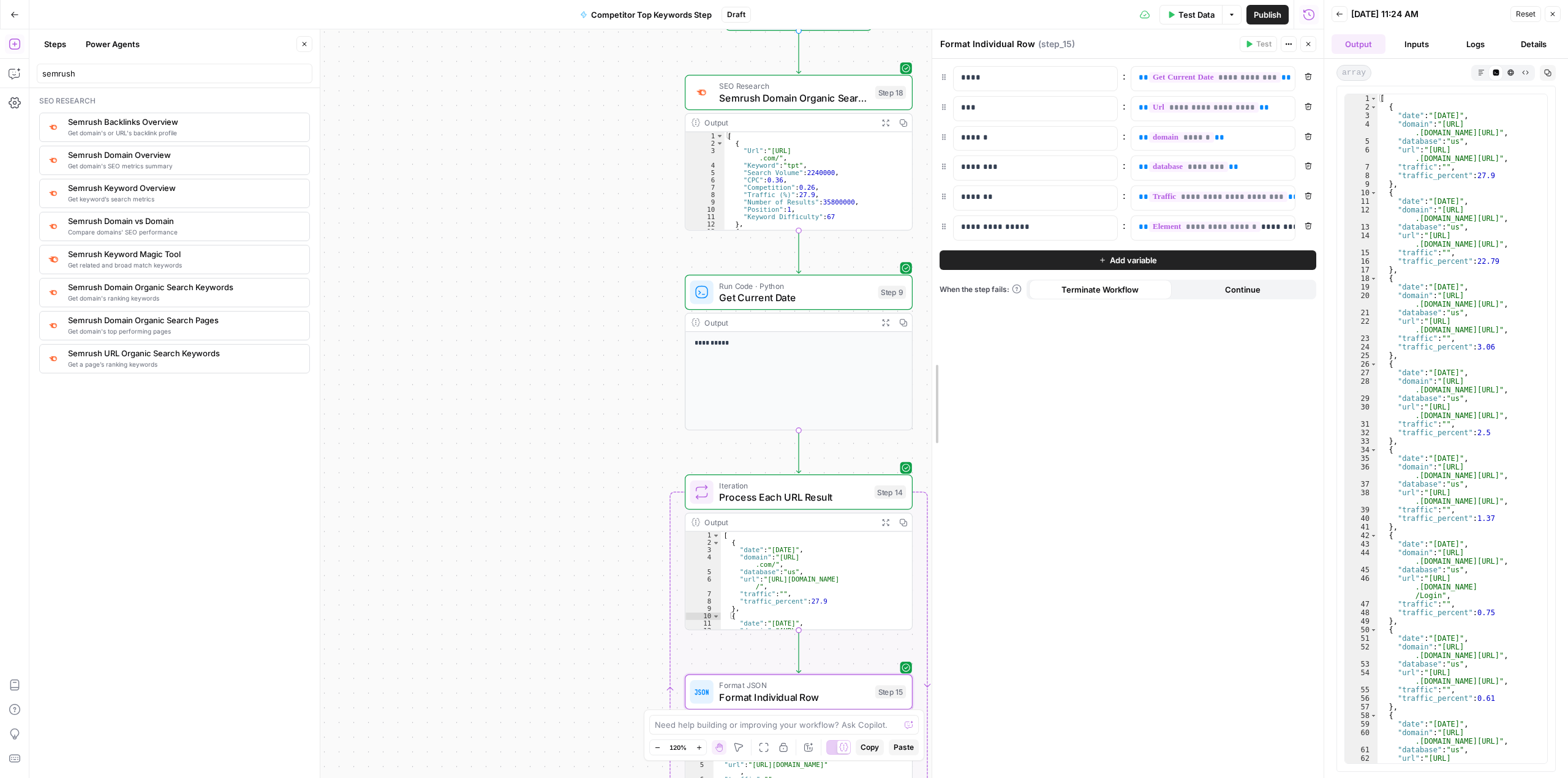
drag, startPoint x: 1128, startPoint y: 184, endPoint x: 932, endPoint y: 197, distance: 196.4
click at [562, 106] on span "**********" at bounding box center [1204, 107] width 110 height 11
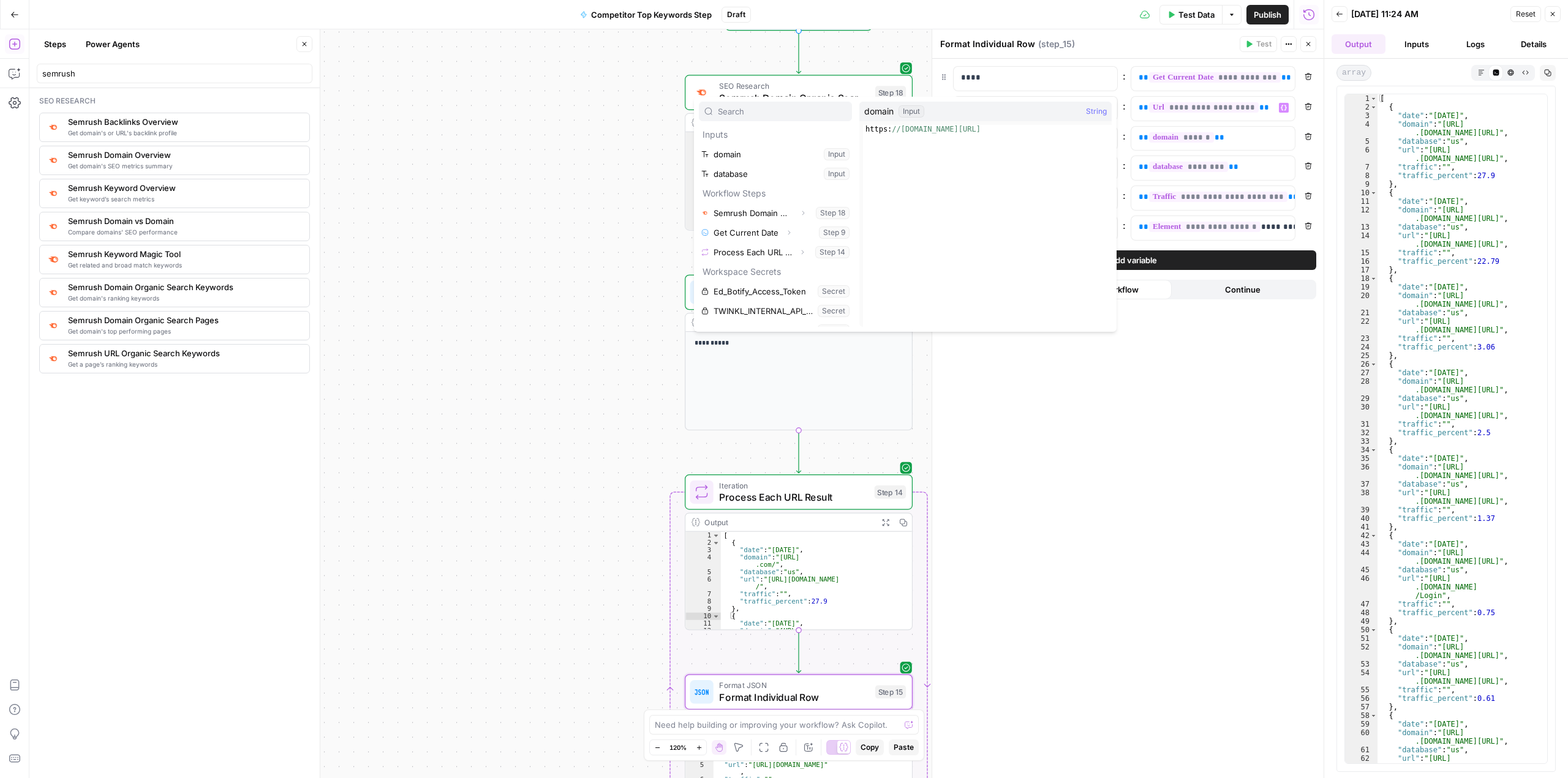
click at [562, 413] on div "**********" at bounding box center [1128, 418] width 391 height 719
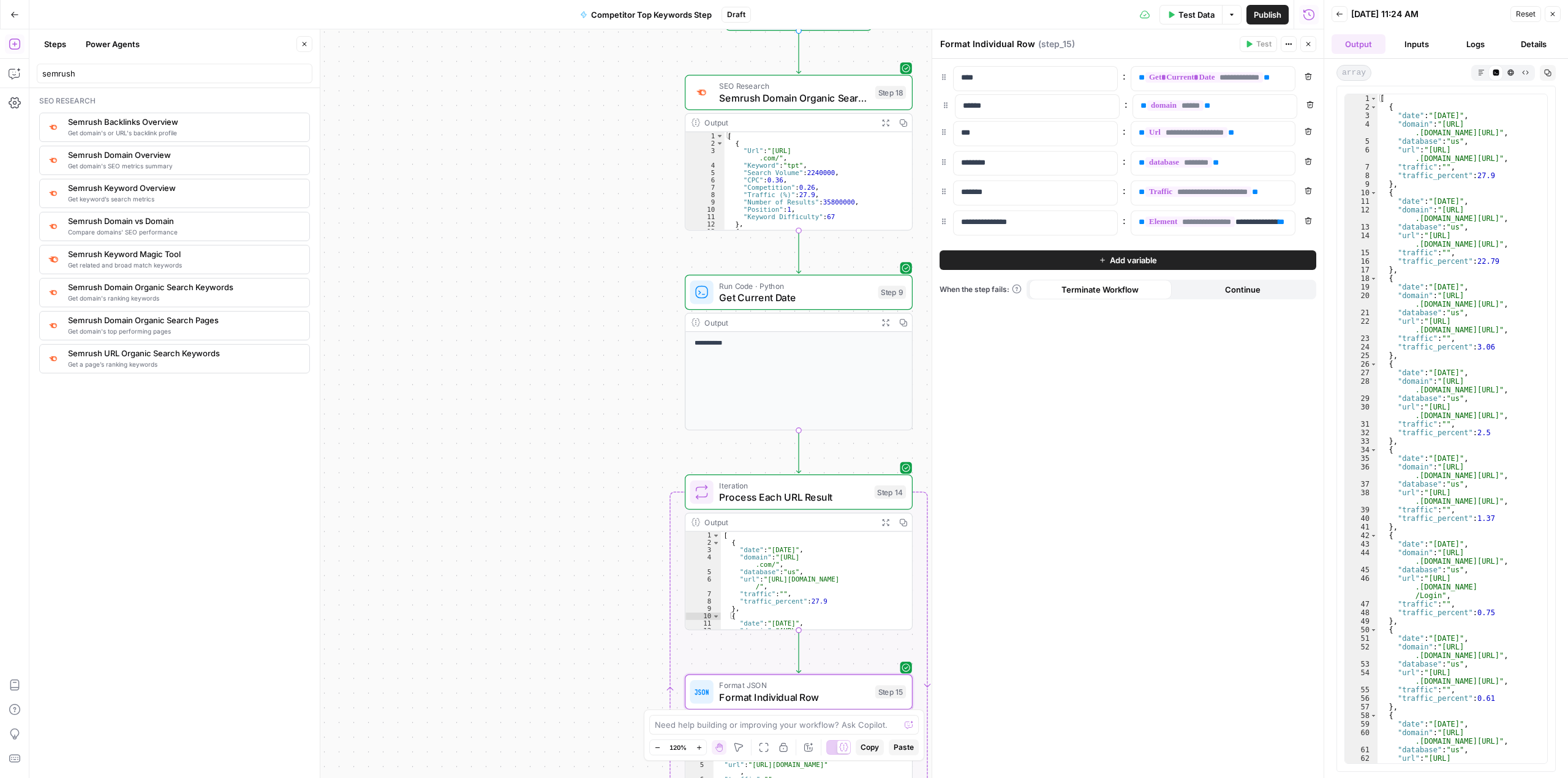
drag, startPoint x: 943, startPoint y: 138, endPoint x: 945, endPoint y: 103, distance: 35.1
drag, startPoint x: 947, startPoint y: 170, endPoint x: 951, endPoint y: 131, distance: 39.2
drag, startPoint x: 996, startPoint y: 199, endPoint x: 959, endPoint y: 199, distance: 37.0
click at [562, 199] on div "*******" at bounding box center [1026, 198] width 144 height 24
click at [562, 196] on span "**********" at bounding box center [1198, 197] width 106 height 11
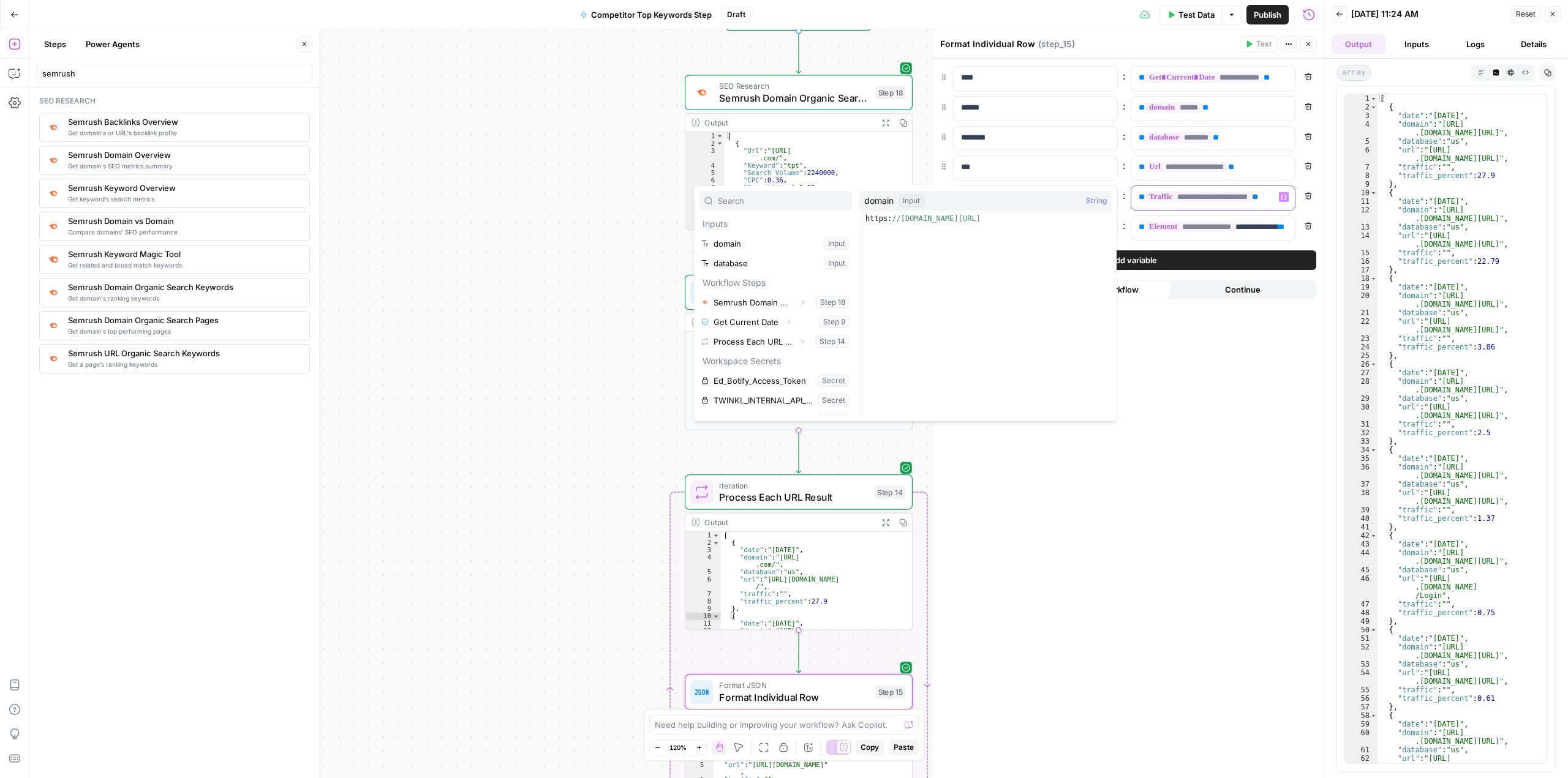
click at [562, 196] on span "**********" at bounding box center [1198, 197] width 106 height 11
click at [562, 195] on span "**********" at bounding box center [1198, 197] width 106 height 11
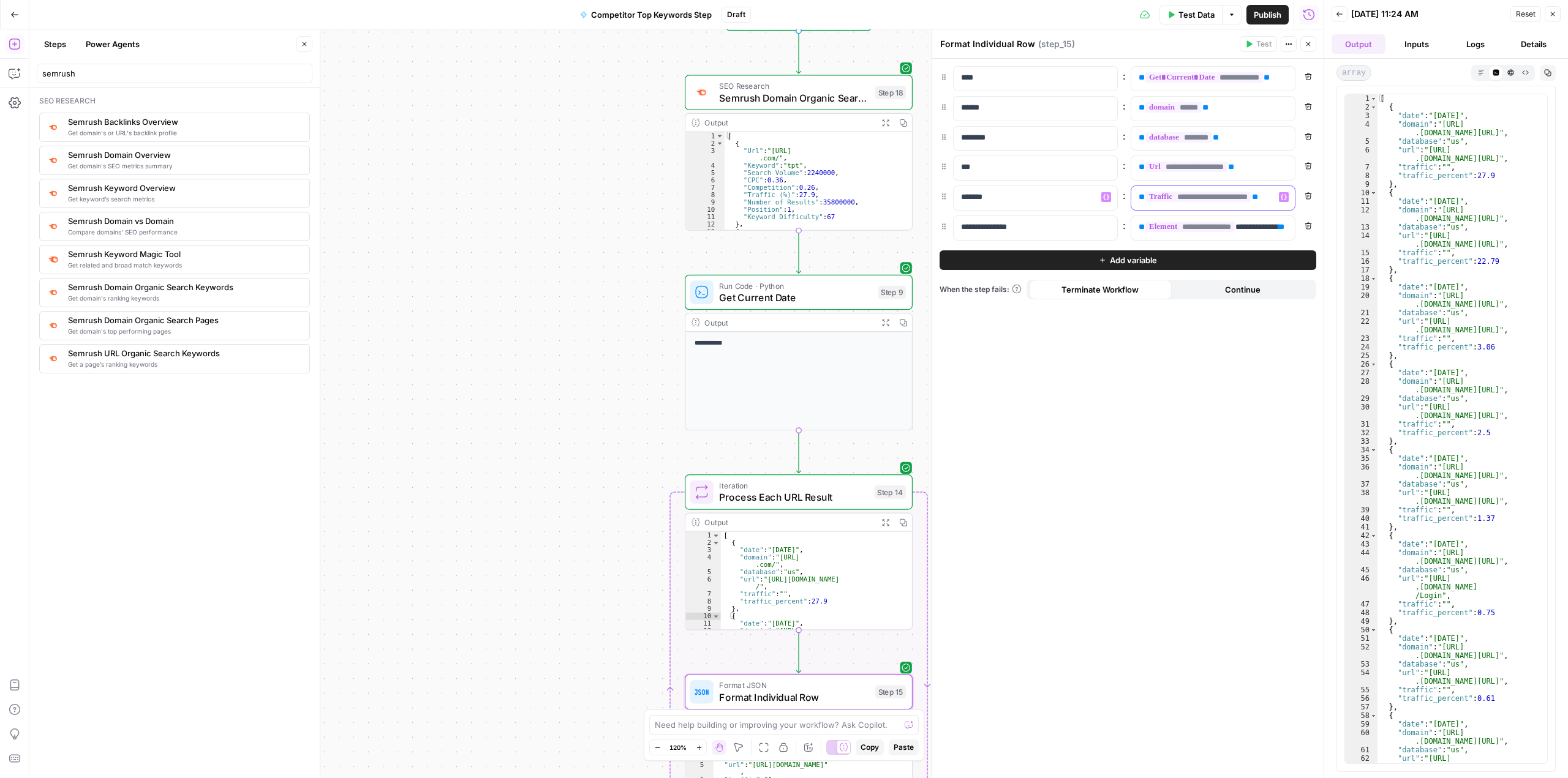
click at [562, 196] on span "**********" at bounding box center [1198, 197] width 106 height 11
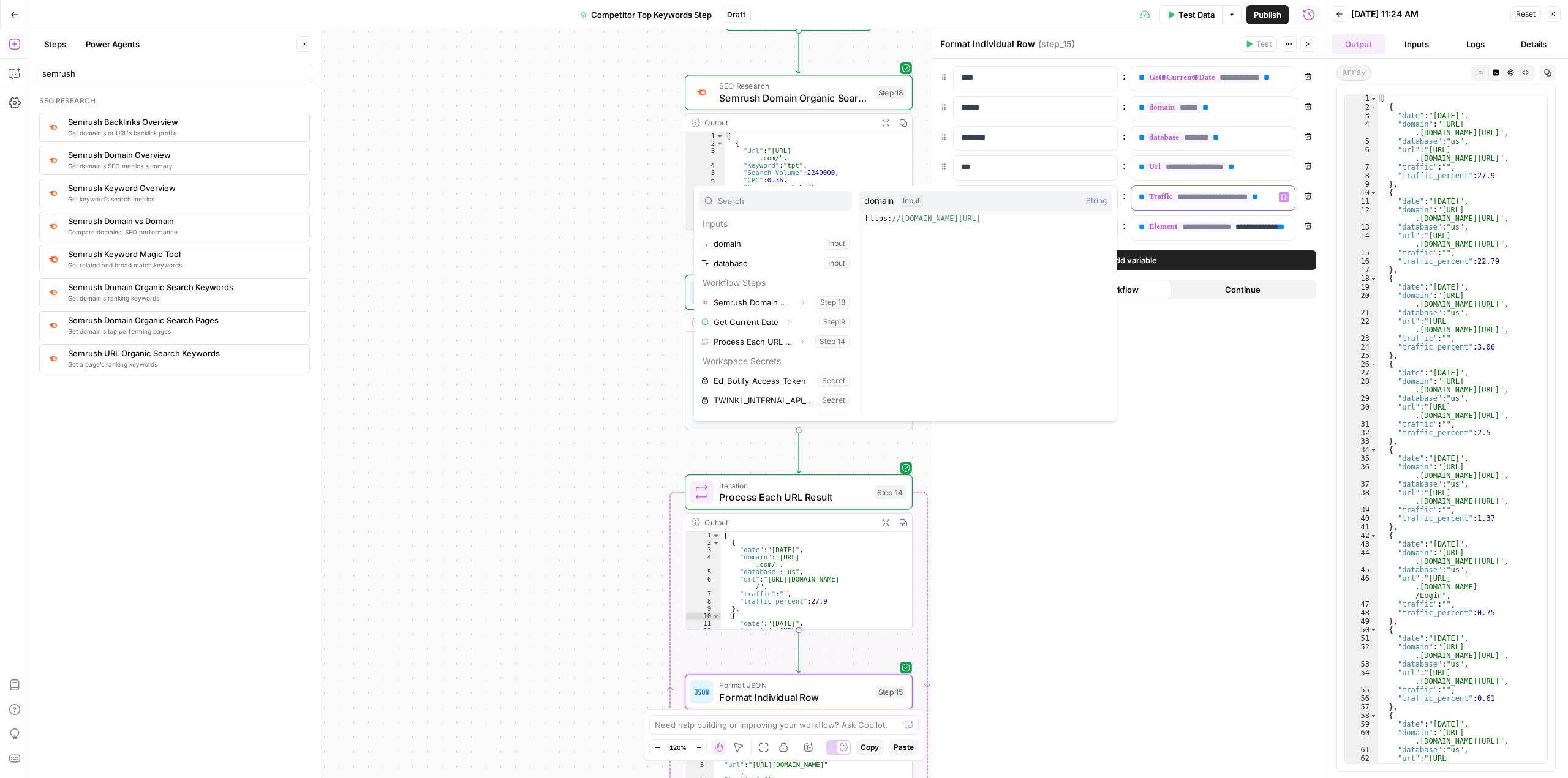
click at [562, 198] on span "**********" at bounding box center [1198, 197] width 106 height 11
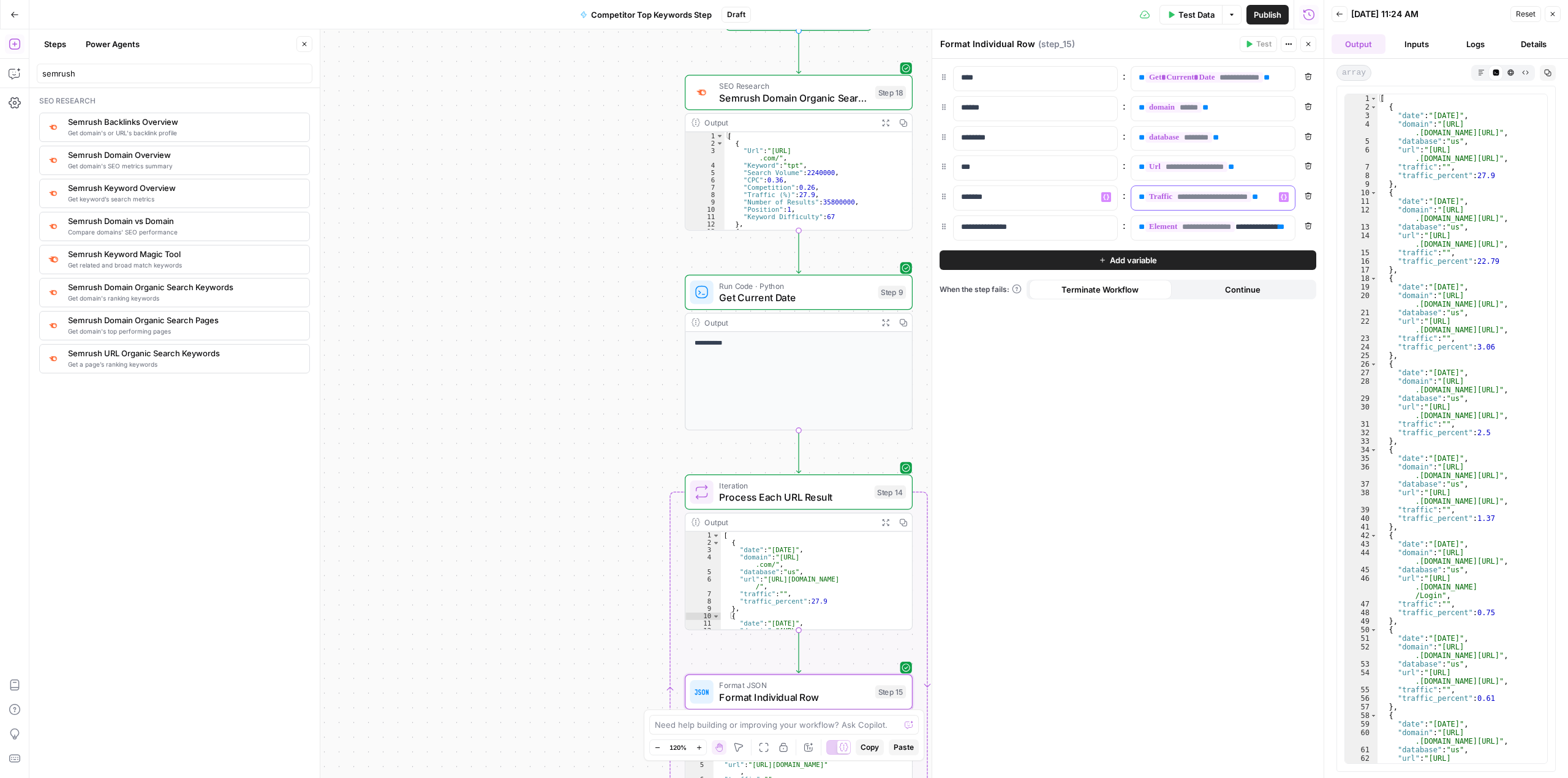
click at [562, 197] on span "**********" at bounding box center [1198, 197] width 106 height 11
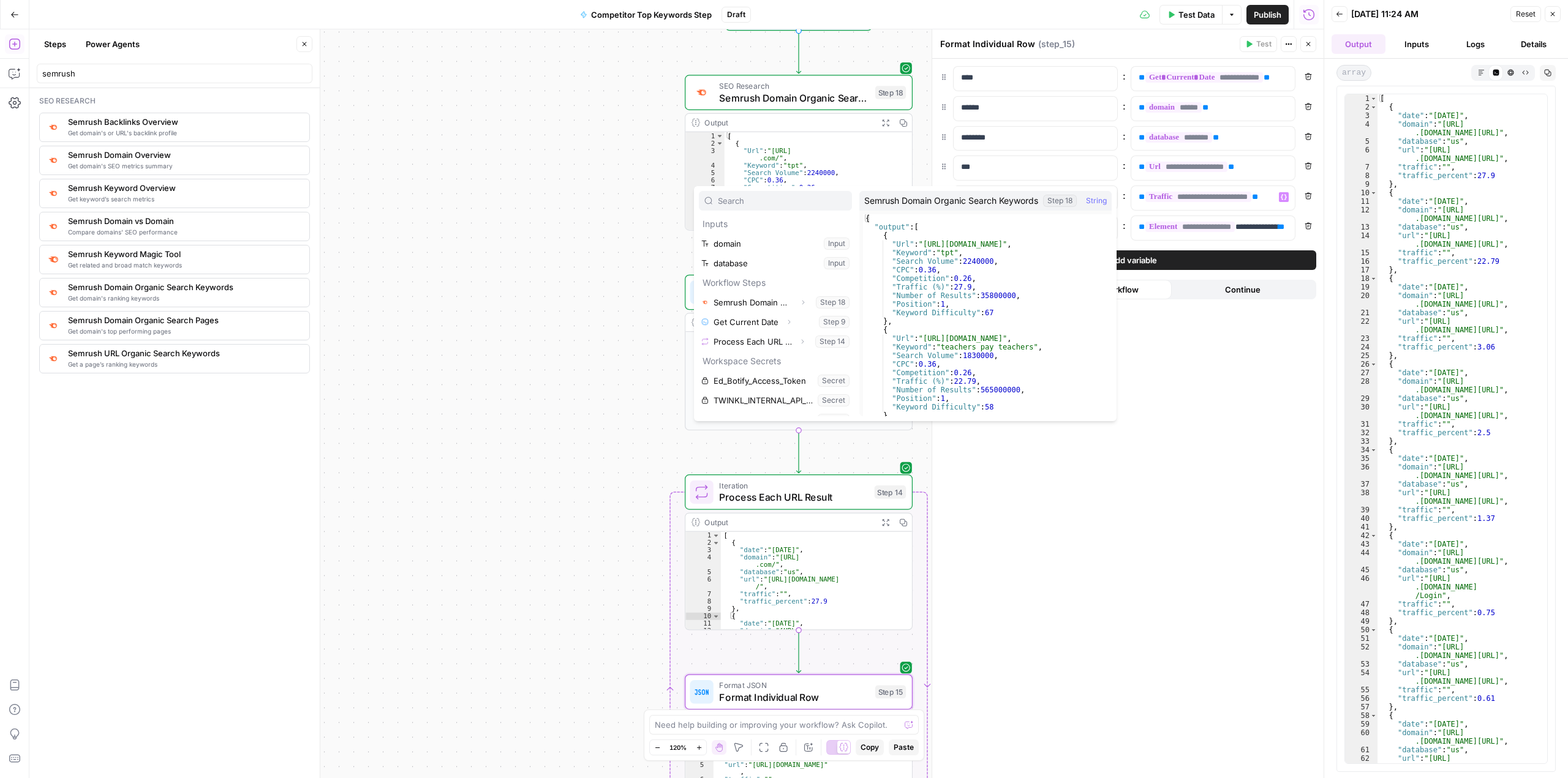
type textarea "**********"
click at [562, 254] on div "{ "output" : [ { "Url" : "https://www.teacherspayteachers.com/" , "Keyword" : "…" at bounding box center [983, 324] width 239 height 219
click at [562, 305] on button "Select variable Semrush Domain Organic Search Keywords" at bounding box center [775, 302] width 153 height 19
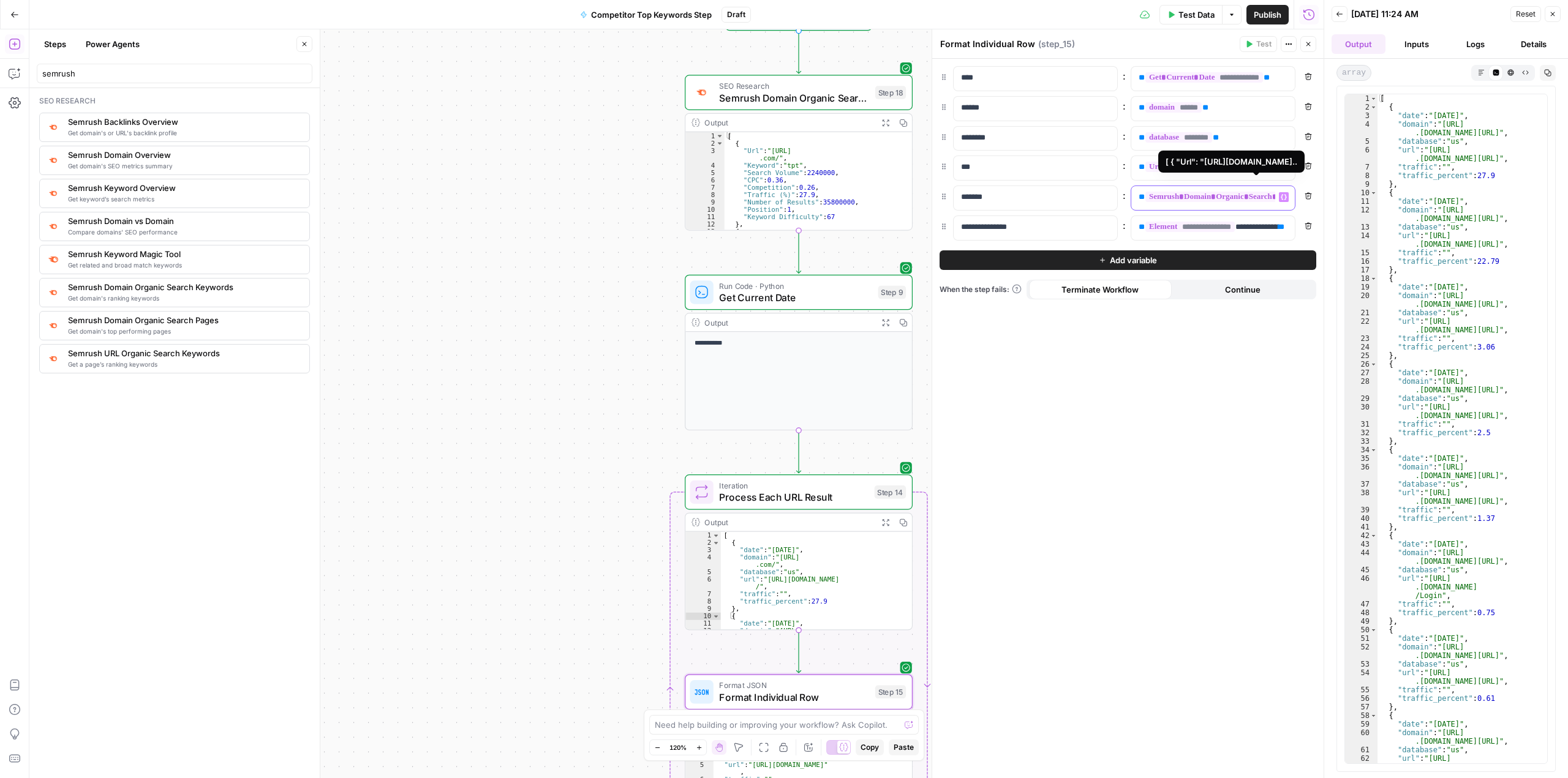
drag, startPoint x: 1239, startPoint y: 199, endPoint x: 1279, endPoint y: 196, distance: 40.1
click at [562, 199] on span "**********" at bounding box center [1254, 197] width 217 height 11
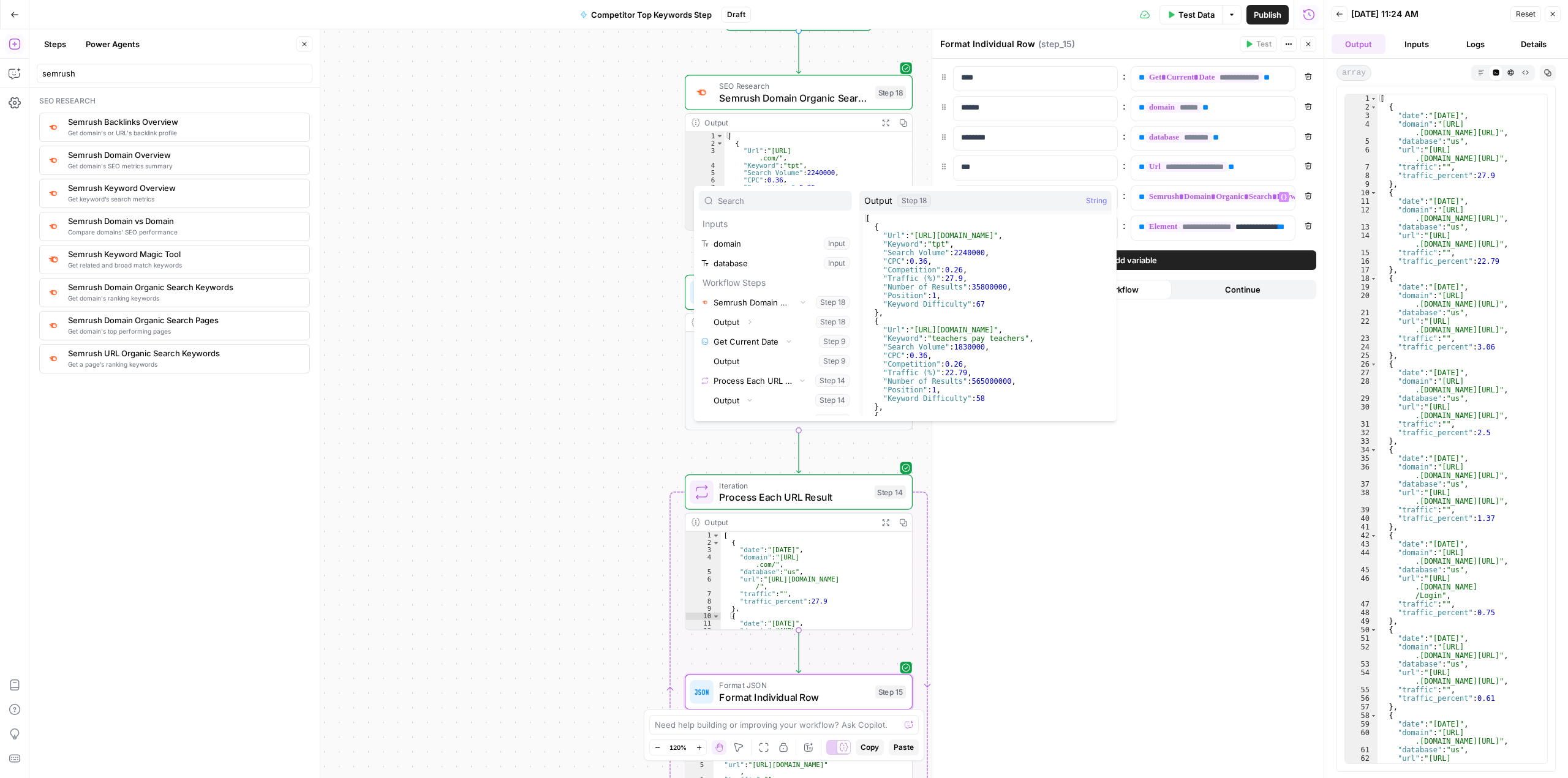
click at [562, 356] on div "**********" at bounding box center [1128, 418] width 391 height 719
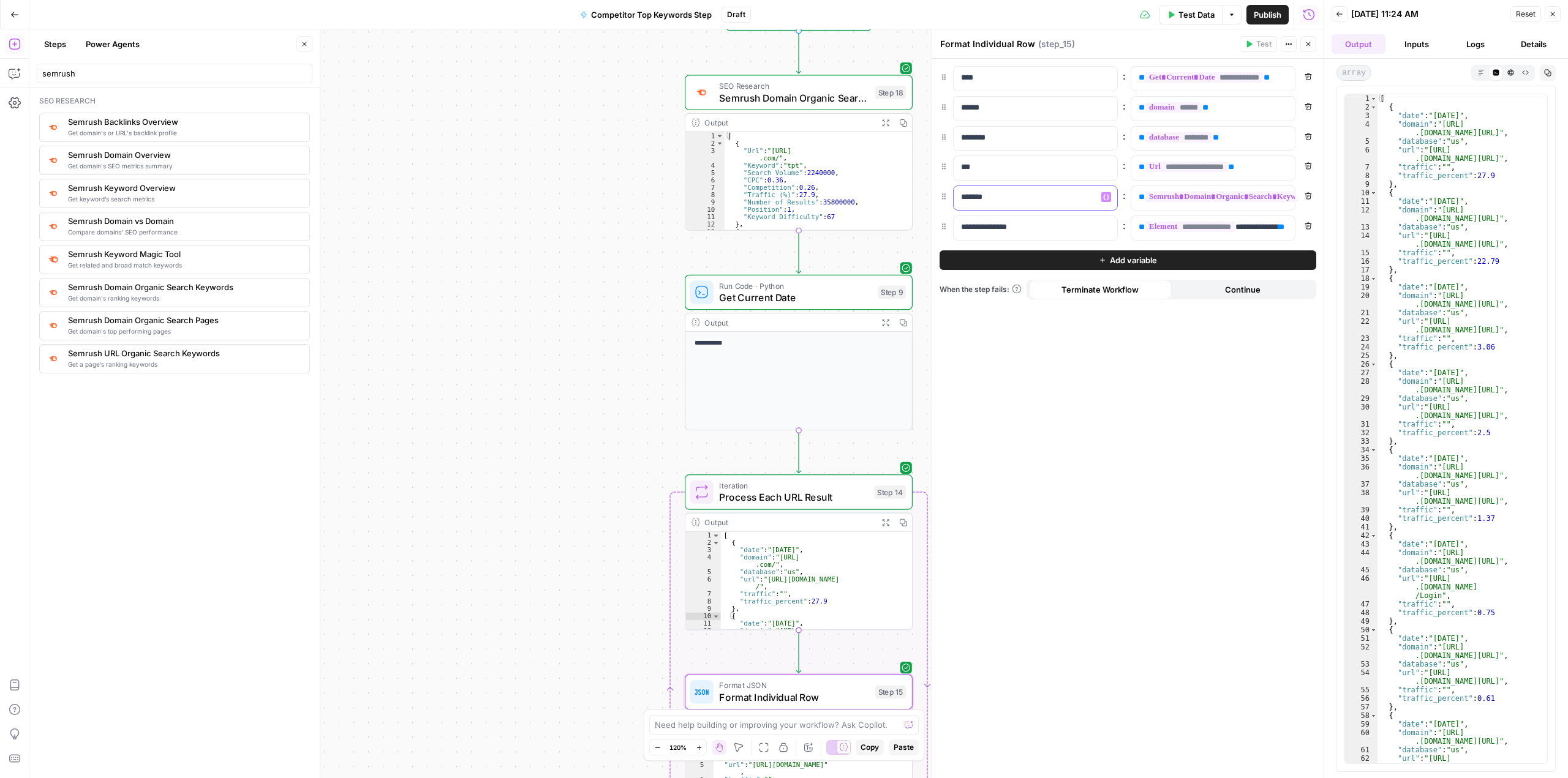
drag, startPoint x: 1036, startPoint y: 203, endPoint x: 950, endPoint y: 197, distance: 86.2
click at [562, 197] on div "**********" at bounding box center [1127, 198] width 376 height 25
click at [562, 197] on icon "button" at bounding box center [1308, 196] width 7 height 7
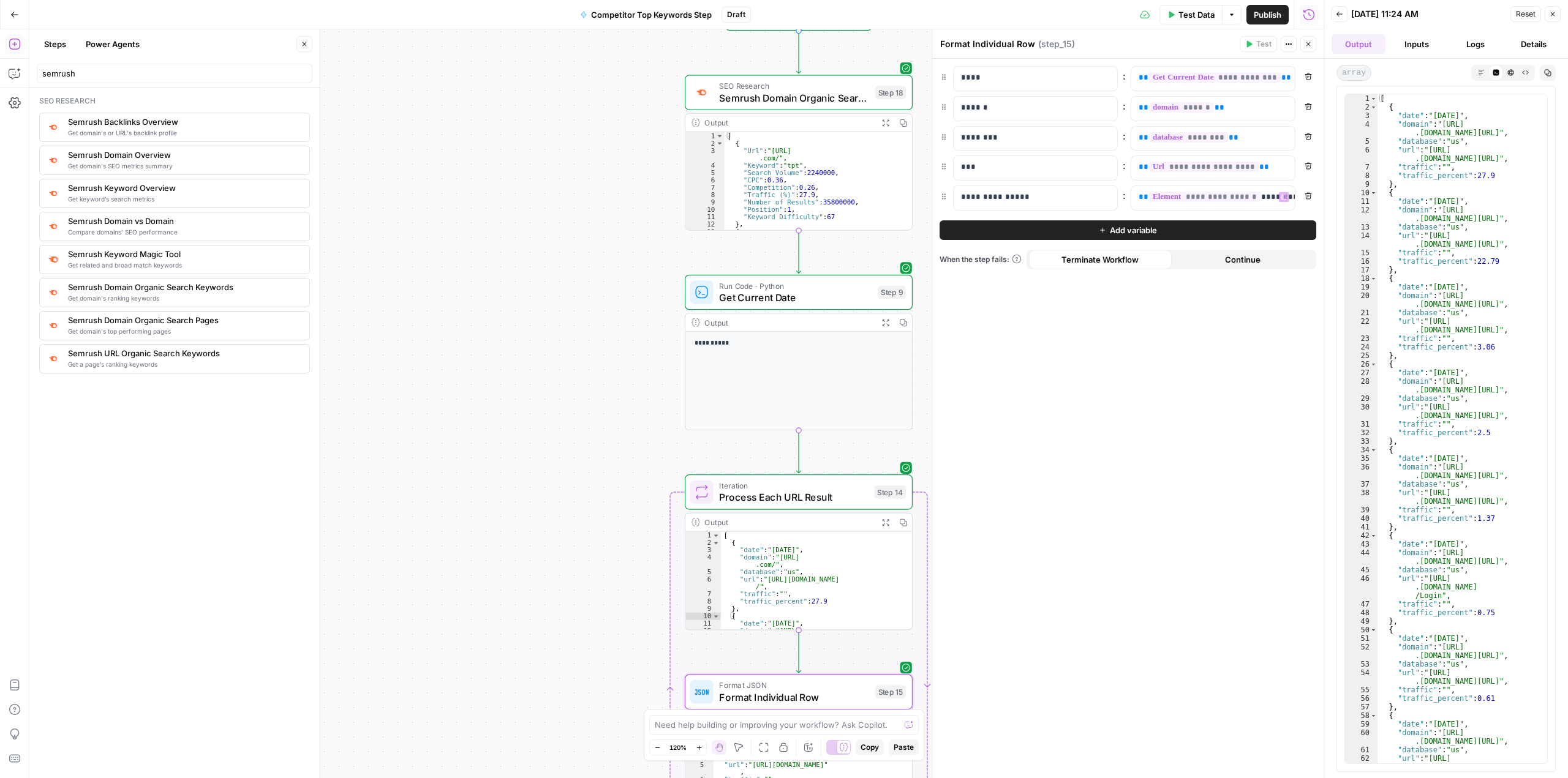
click at [562, 233] on button "Add variable" at bounding box center [1127, 230] width 376 height 19
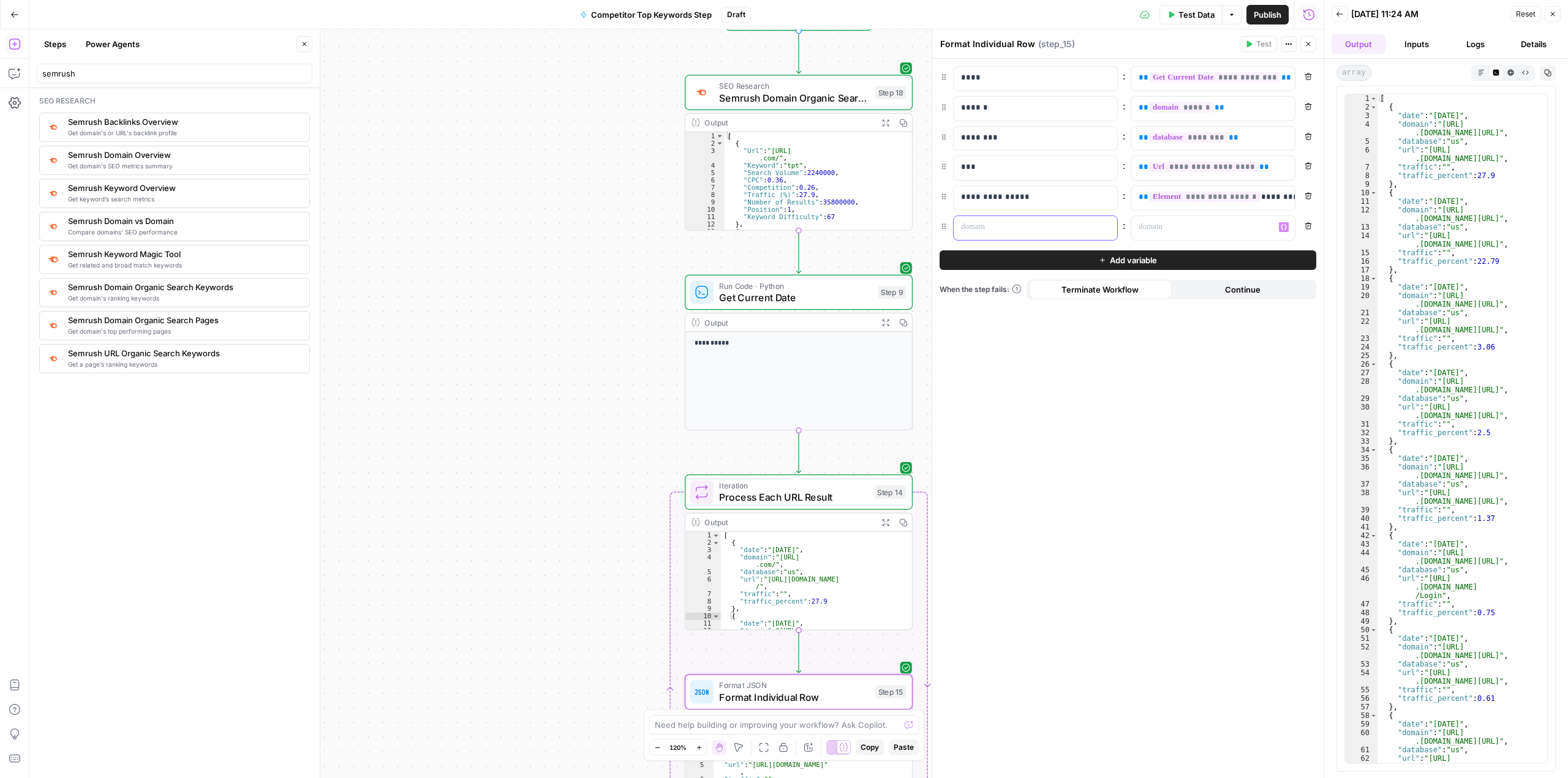
click at [562, 232] on p at bounding box center [1026, 227] width 129 height 13
click at [562, 231] on button "Variables Menu" at bounding box center [1284, 227] width 10 height 10
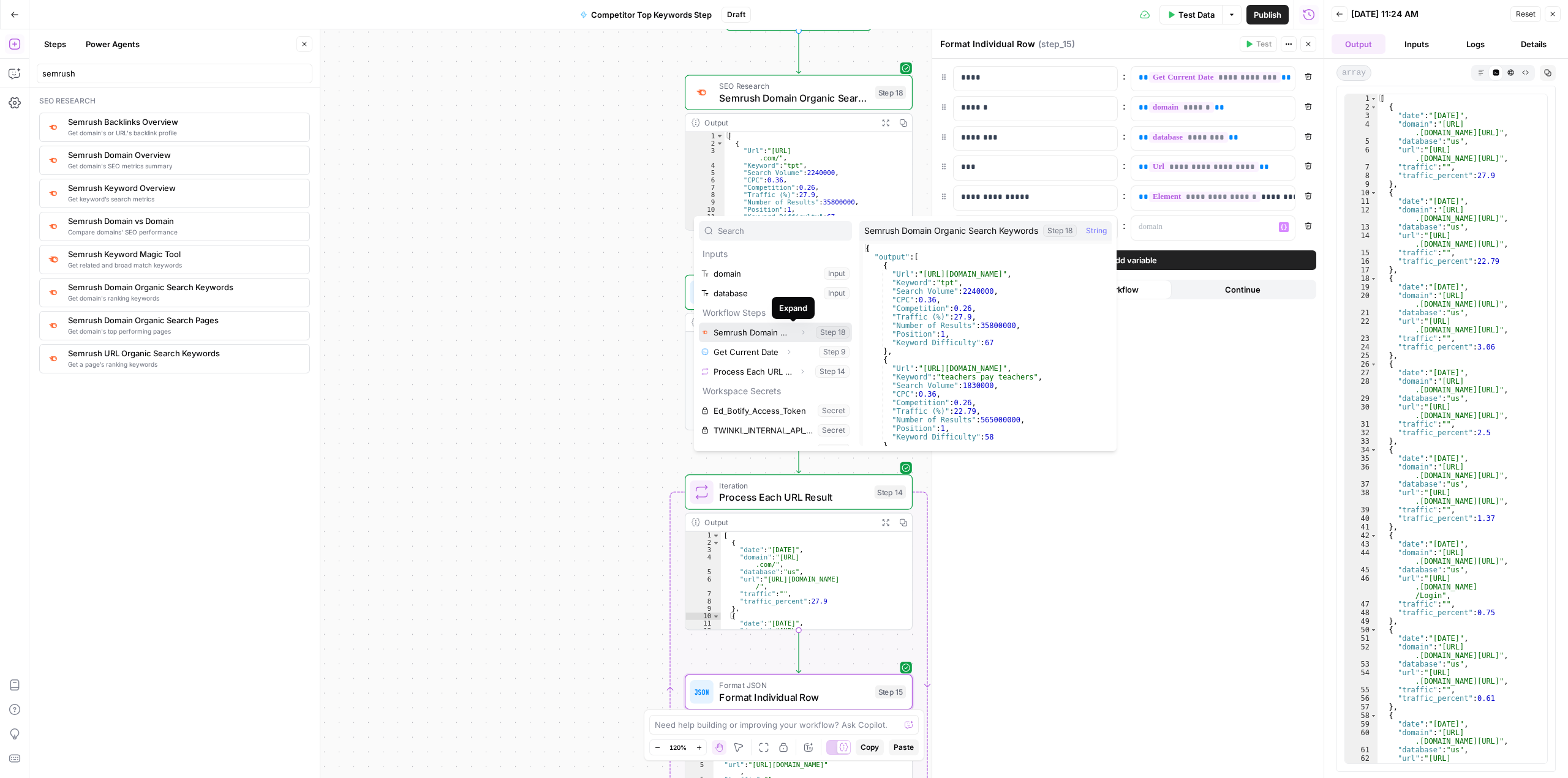
click at [562, 332] on icon "button" at bounding box center [803, 332] width 8 height 8
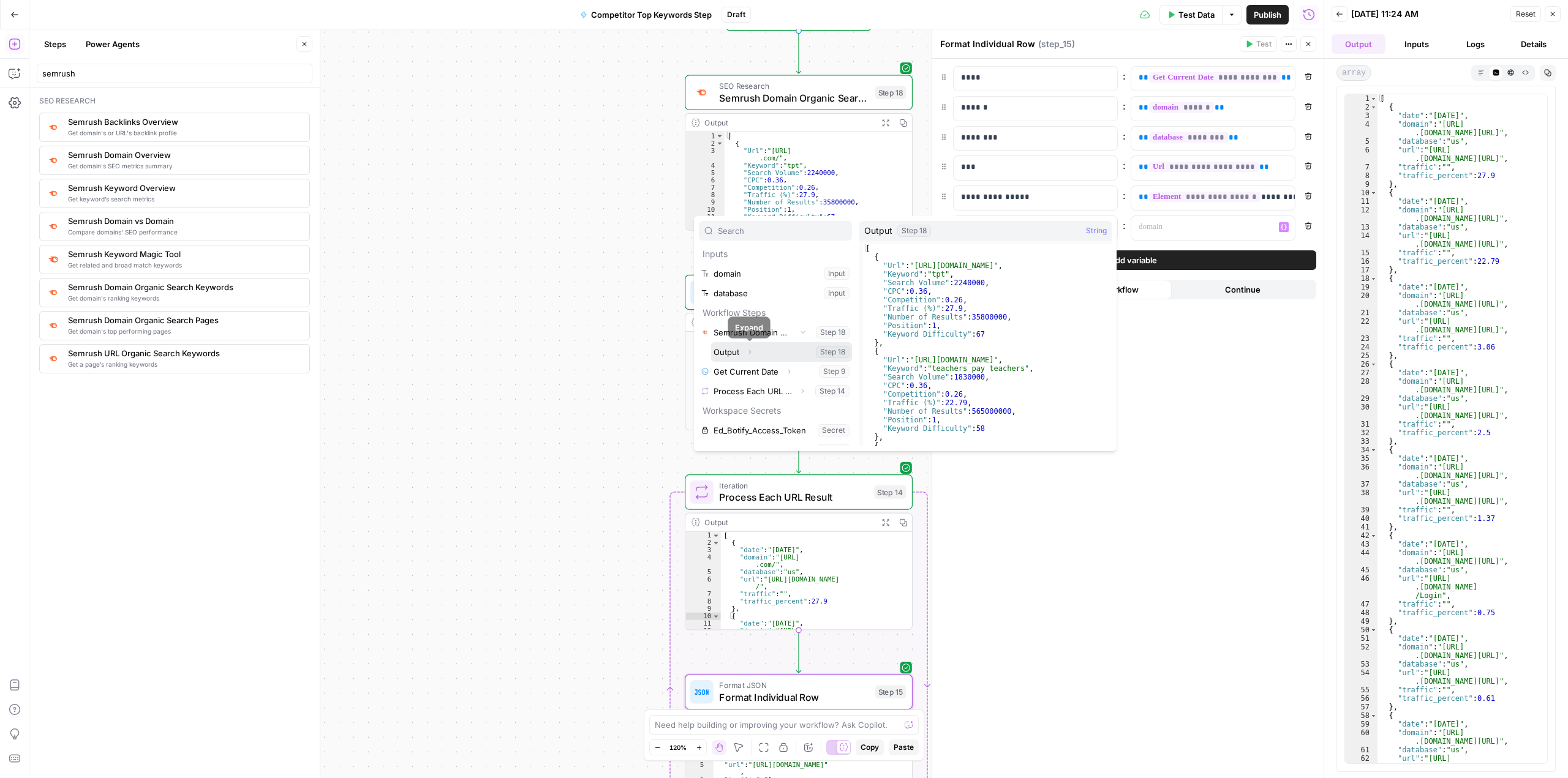
click at [562, 351] on icon "button" at bounding box center [750, 352] width 8 height 8
click at [562, 374] on icon "button" at bounding box center [741, 372] width 8 height 8
click at [562, 374] on icon "button" at bounding box center [741, 371] width 8 height 8
click at [562, 374] on icon "button" at bounding box center [741, 372] width 8 height 8
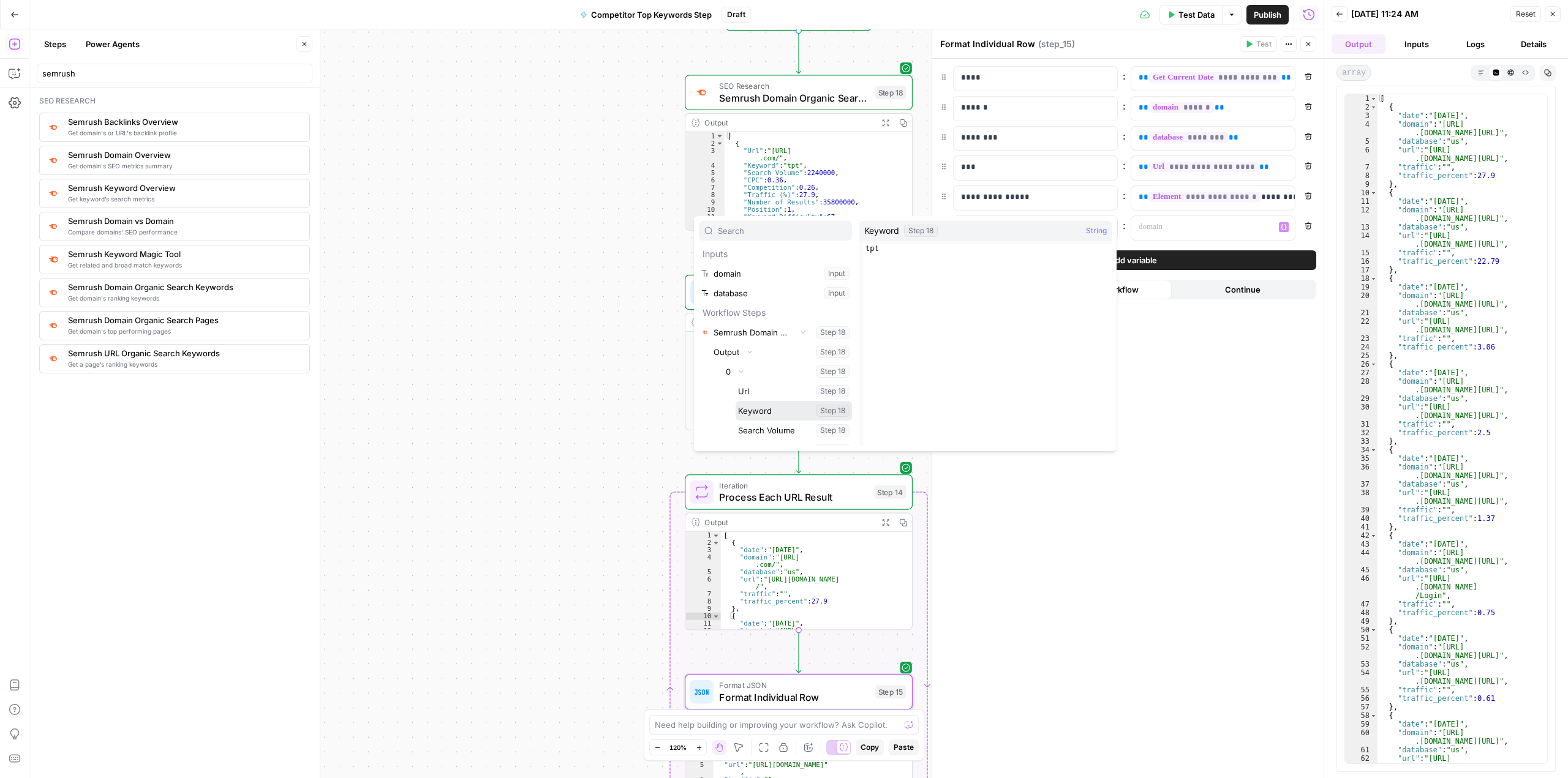
click at [562, 411] on button "Select variable Keyword" at bounding box center [794, 411] width 116 height 19
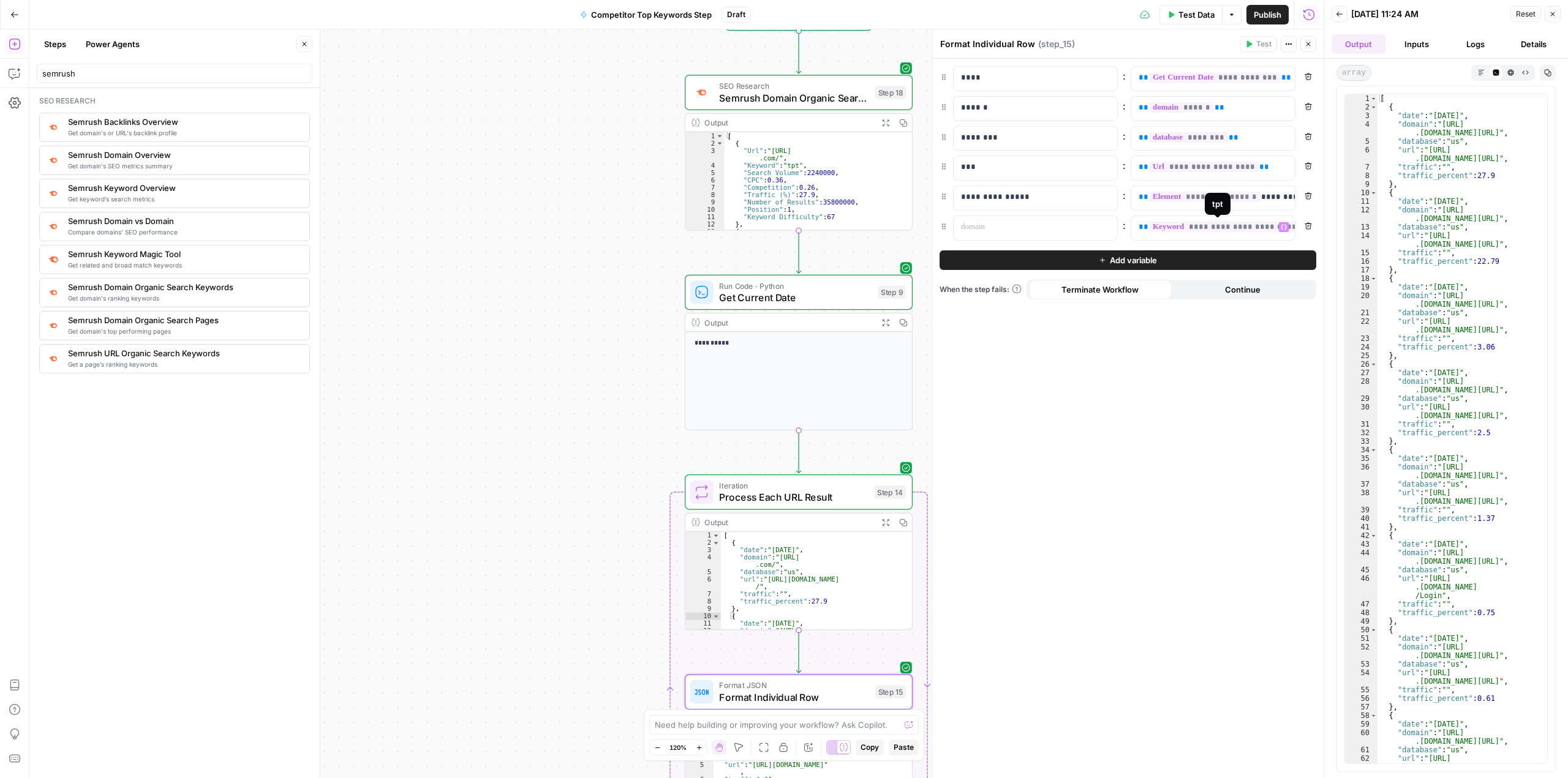
click at [1259, 230] on span "**********" at bounding box center [1230, 227] width 163 height 11
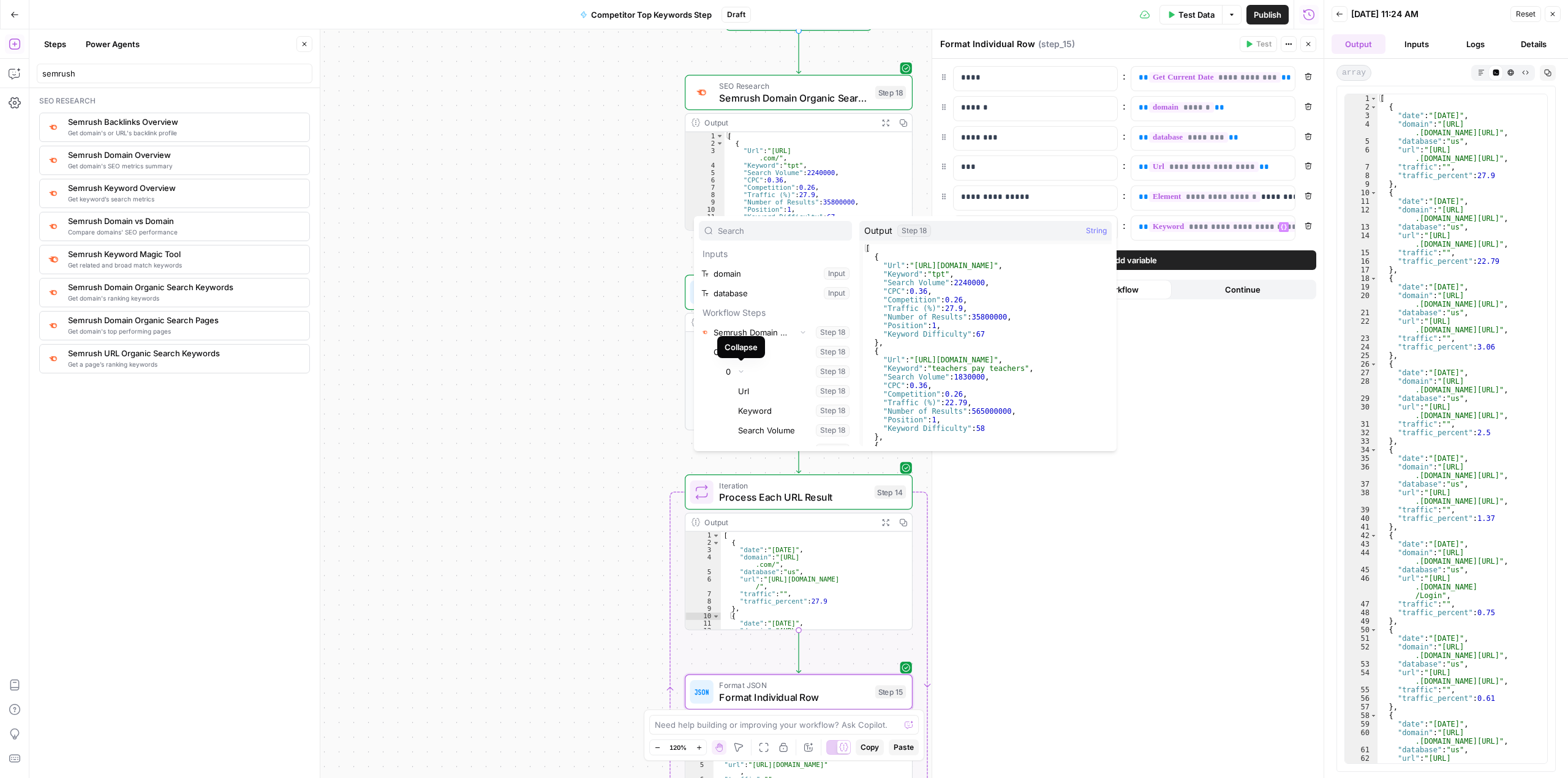
click at [750, 354] on div "Collapse" at bounding box center [741, 347] width 48 height 22
click at [748, 351] on icon "button" at bounding box center [749, 352] width 4 height 3
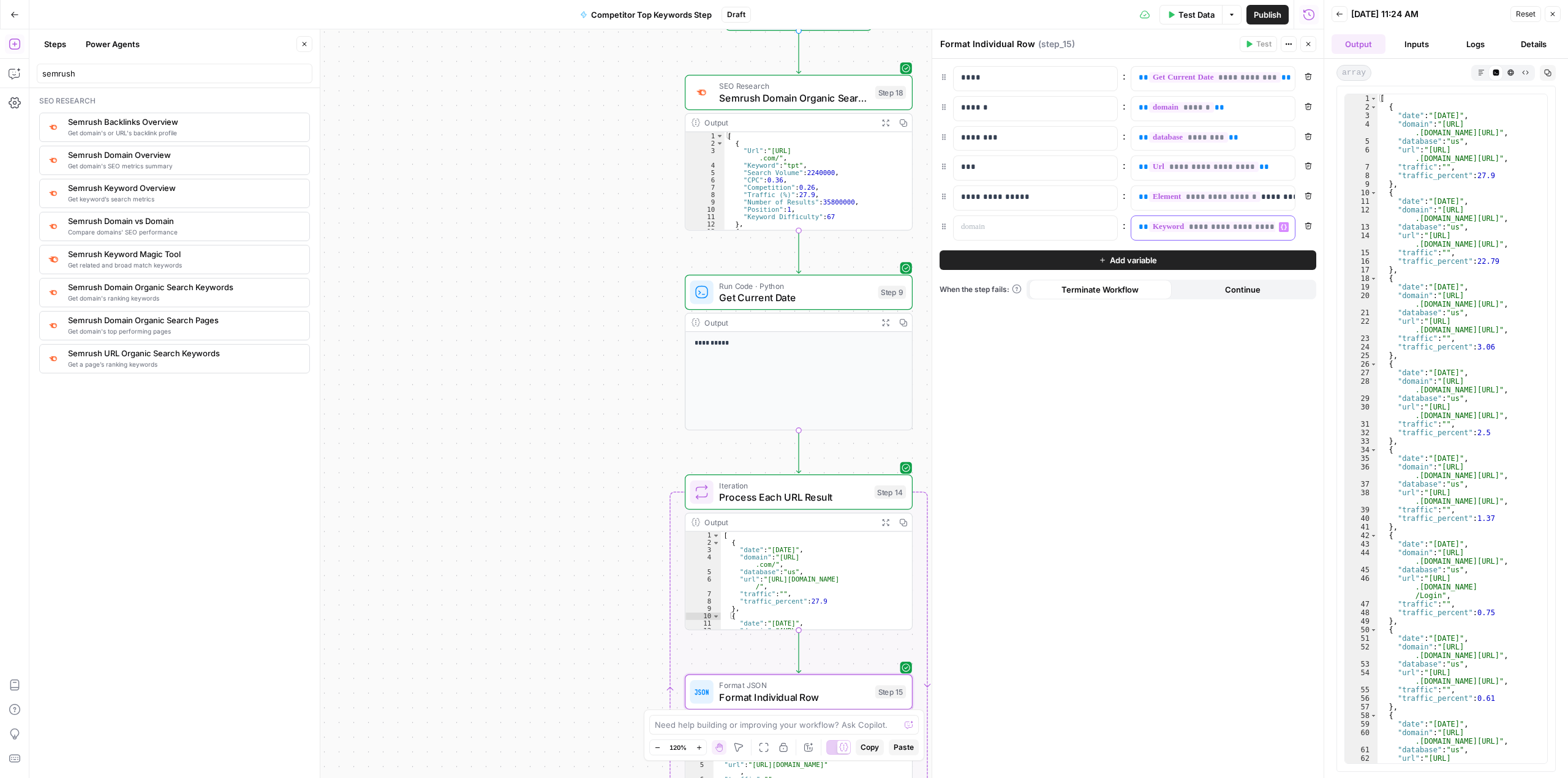
scroll to position [0, 21]
drag, startPoint x: 1137, startPoint y: 226, endPoint x: 1292, endPoint y: 227, distance: 155.0
click at [1292, 227] on div "**********" at bounding box center [1212, 228] width 163 height 24
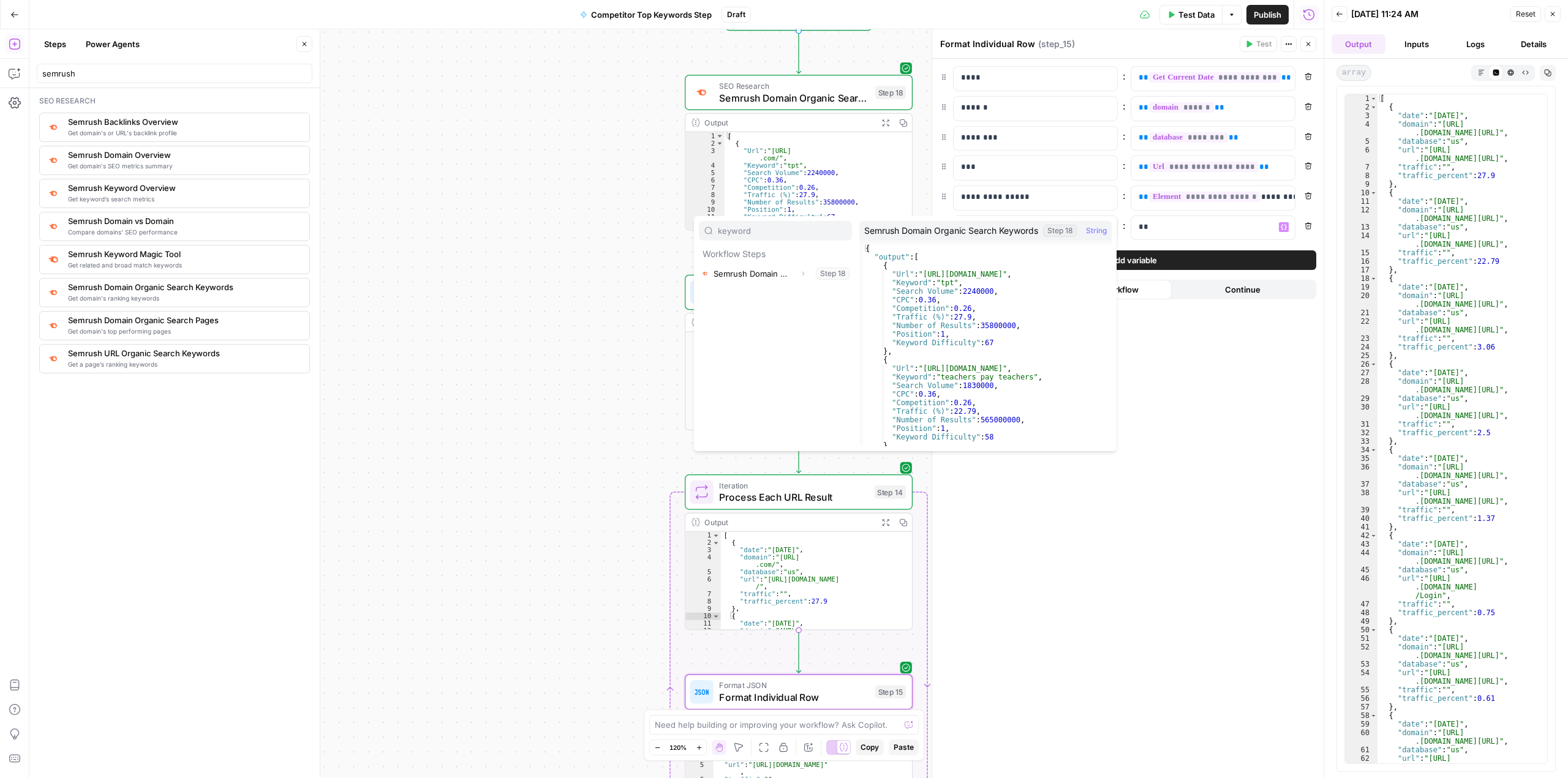
type input "keyword"
click at [797, 275] on button "Expand" at bounding box center [802, 273] width 16 height 16
click at [1182, 228] on p "**" at bounding box center [1213, 227] width 149 height 13
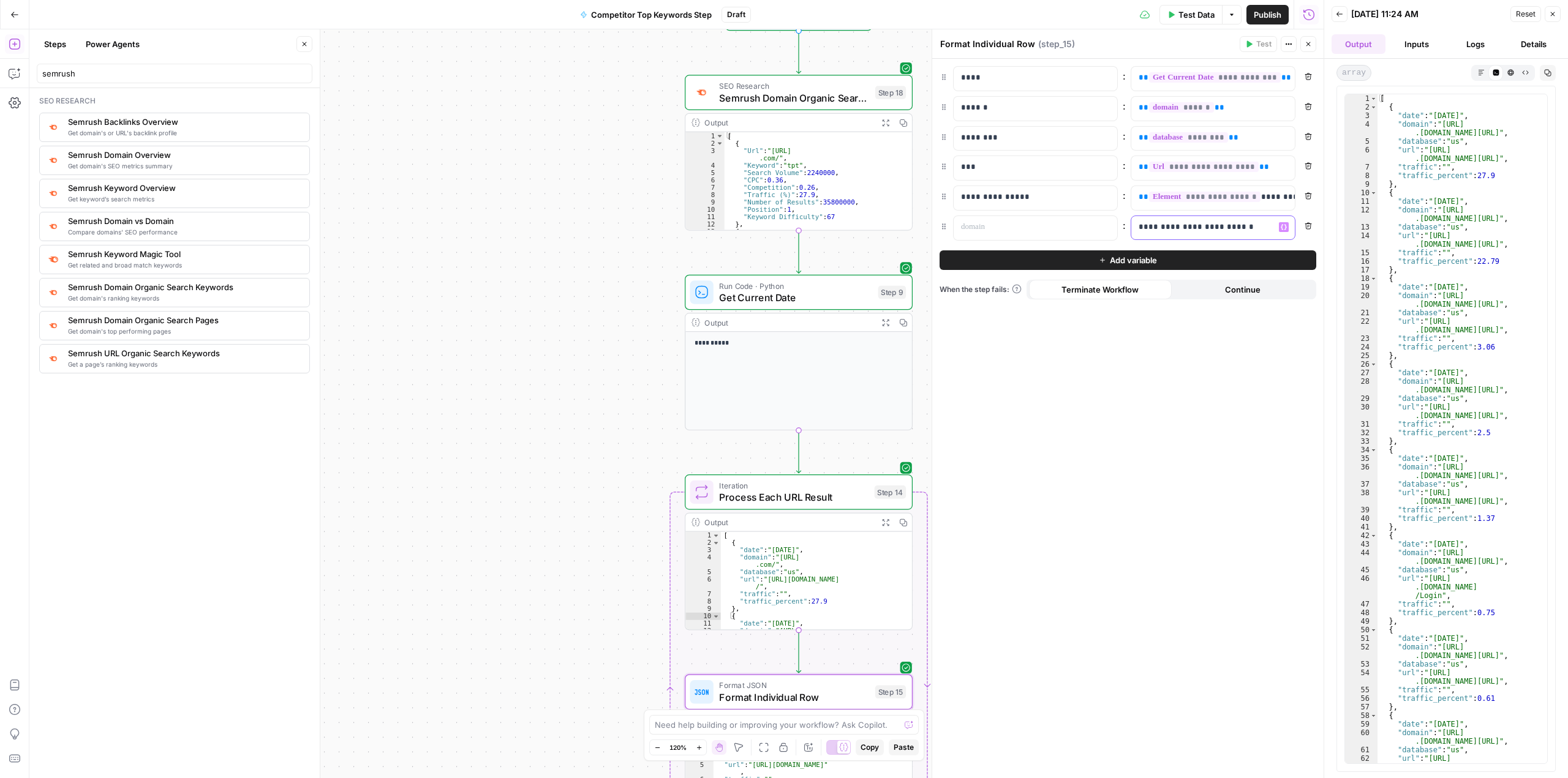
scroll to position [0, 11]
click at [1309, 197] on icon "button" at bounding box center [1308, 196] width 8 height 8
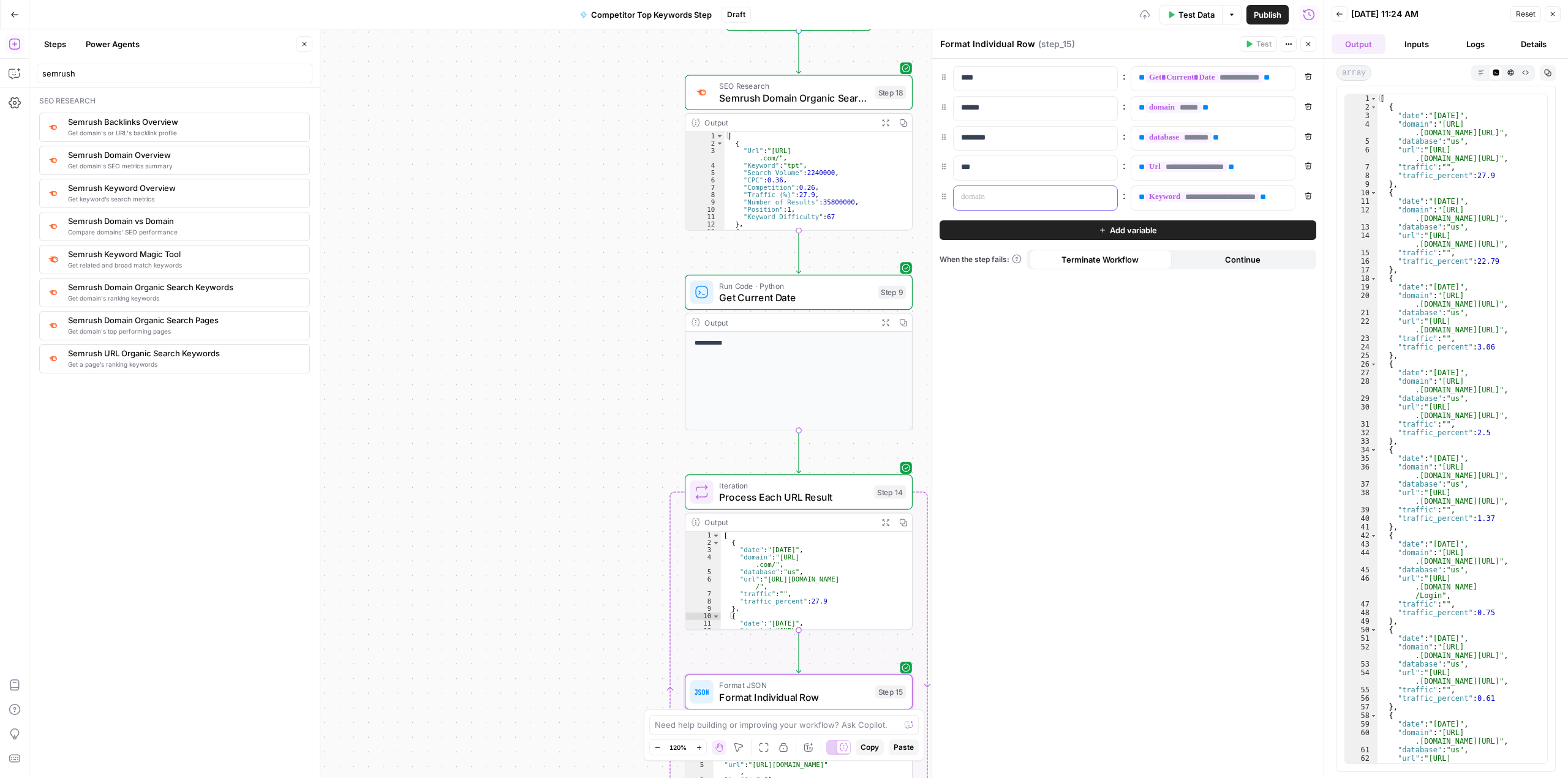
click at [1024, 200] on p at bounding box center [1026, 197] width 129 height 13
click at [1130, 405] on div "**********" at bounding box center [1128, 418] width 391 height 719
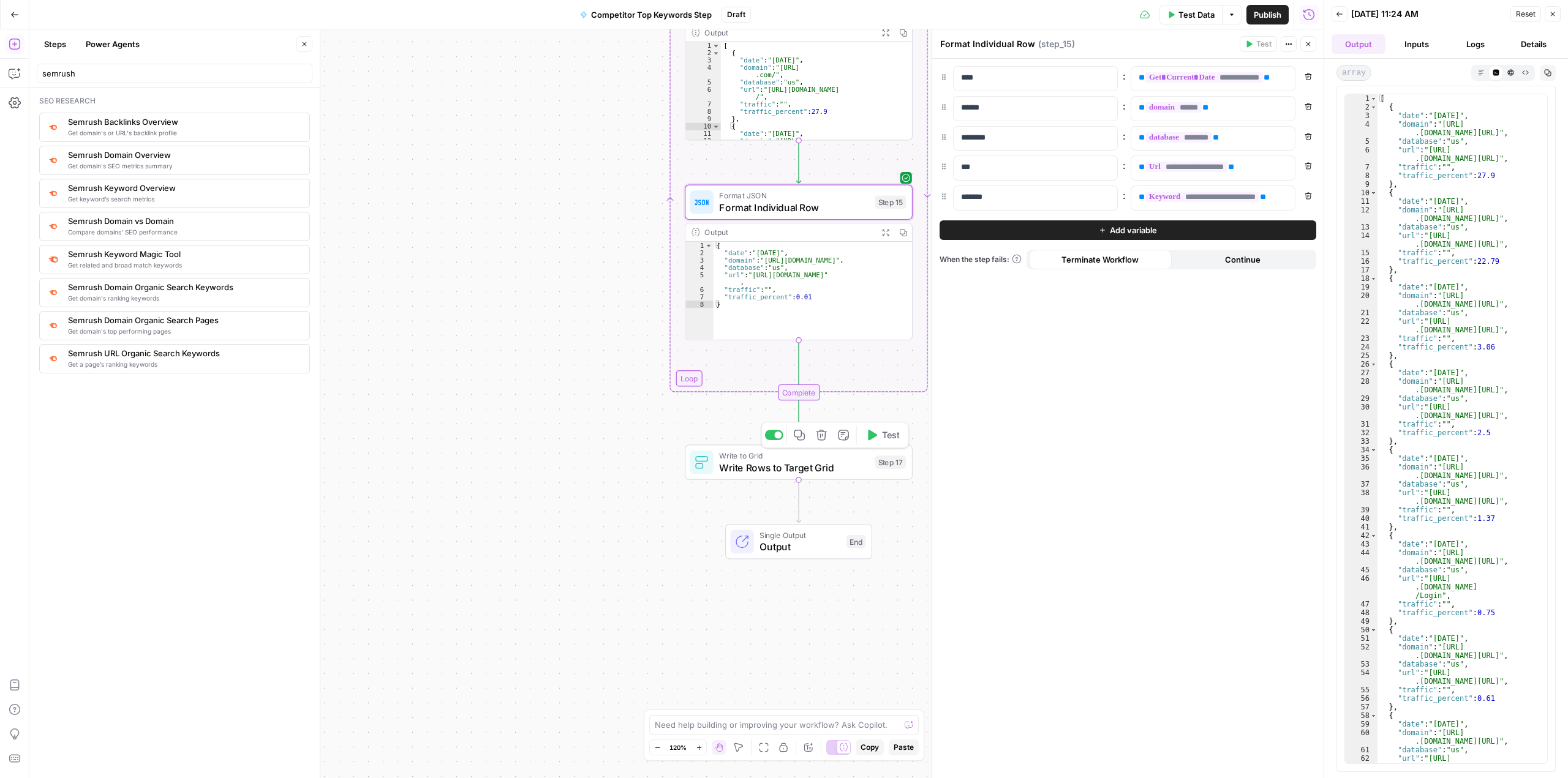
click at [835, 466] on span "Write Rows to Target Grid" at bounding box center [794, 467] width 150 height 14
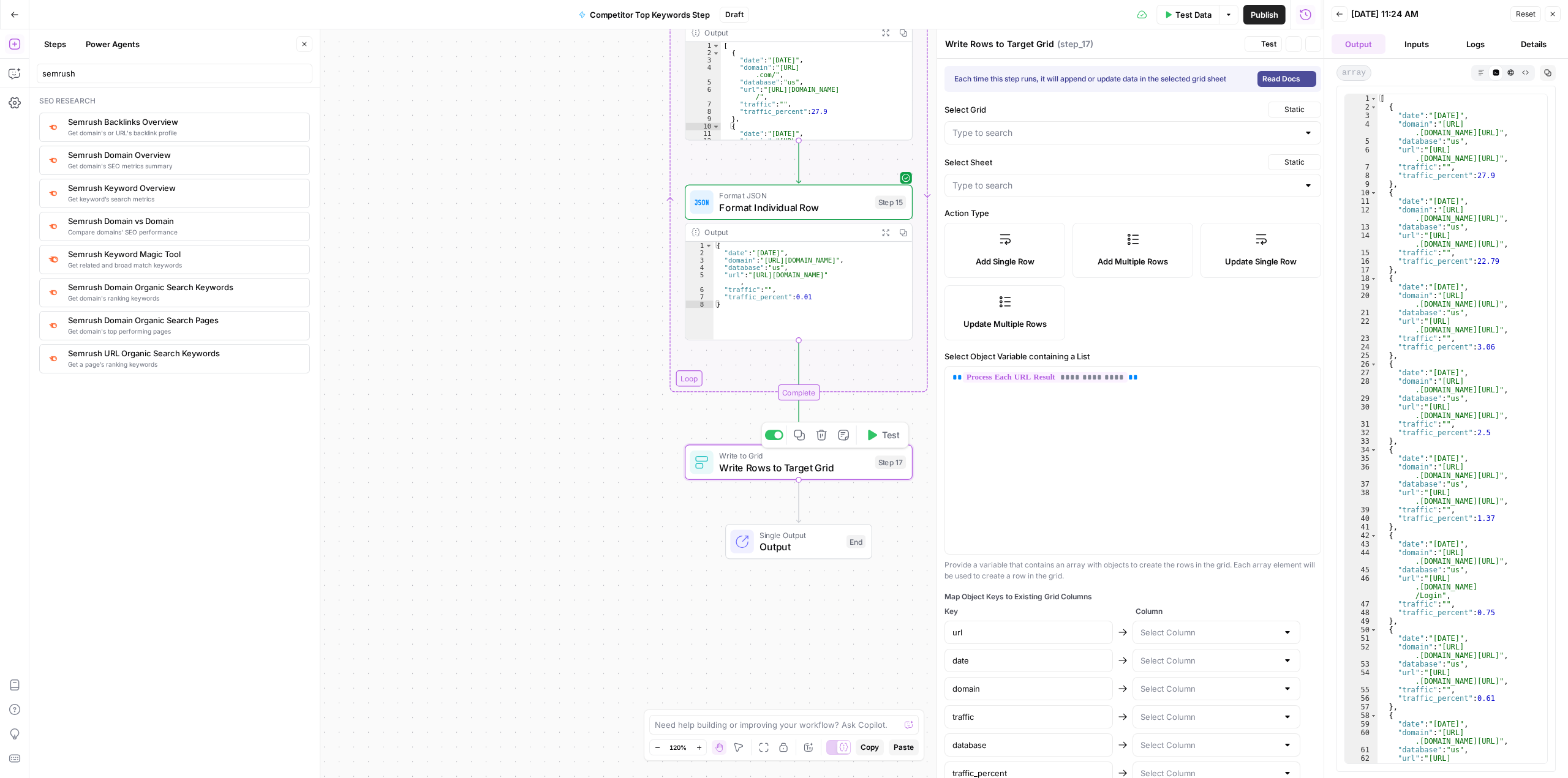
type input "Competitor Top Pages"
type input "Competitor Data"
type input "url"
type input "date"
type input "domain"
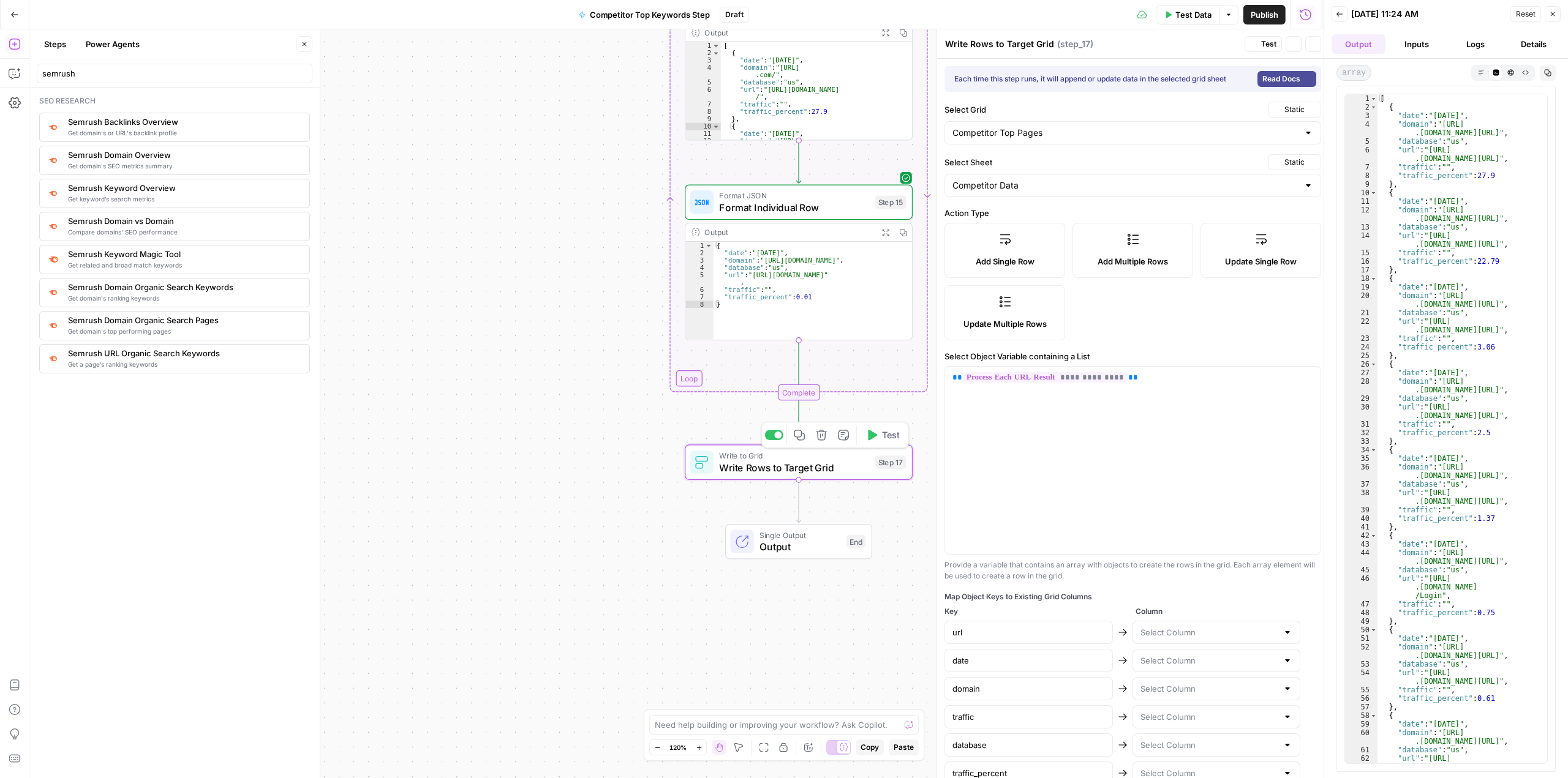
type input "traffic"
type input "database"
type input "traffic_percent"
click at [798, 213] on span "Format Individual Row" at bounding box center [794, 207] width 150 height 14
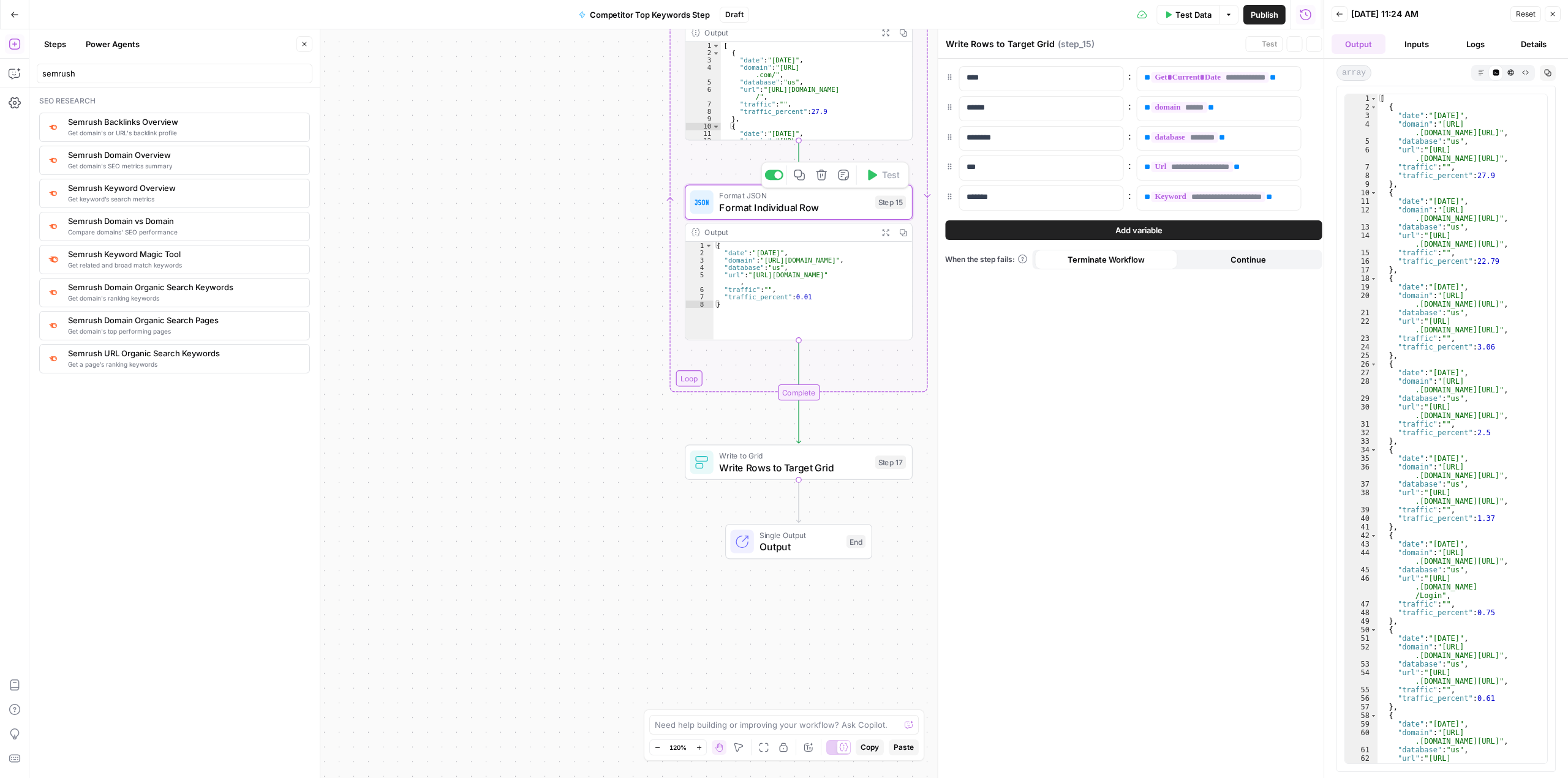
type textarea "Format Individual Row"
click at [1091, 230] on button "Add variable" at bounding box center [1127, 230] width 376 height 19
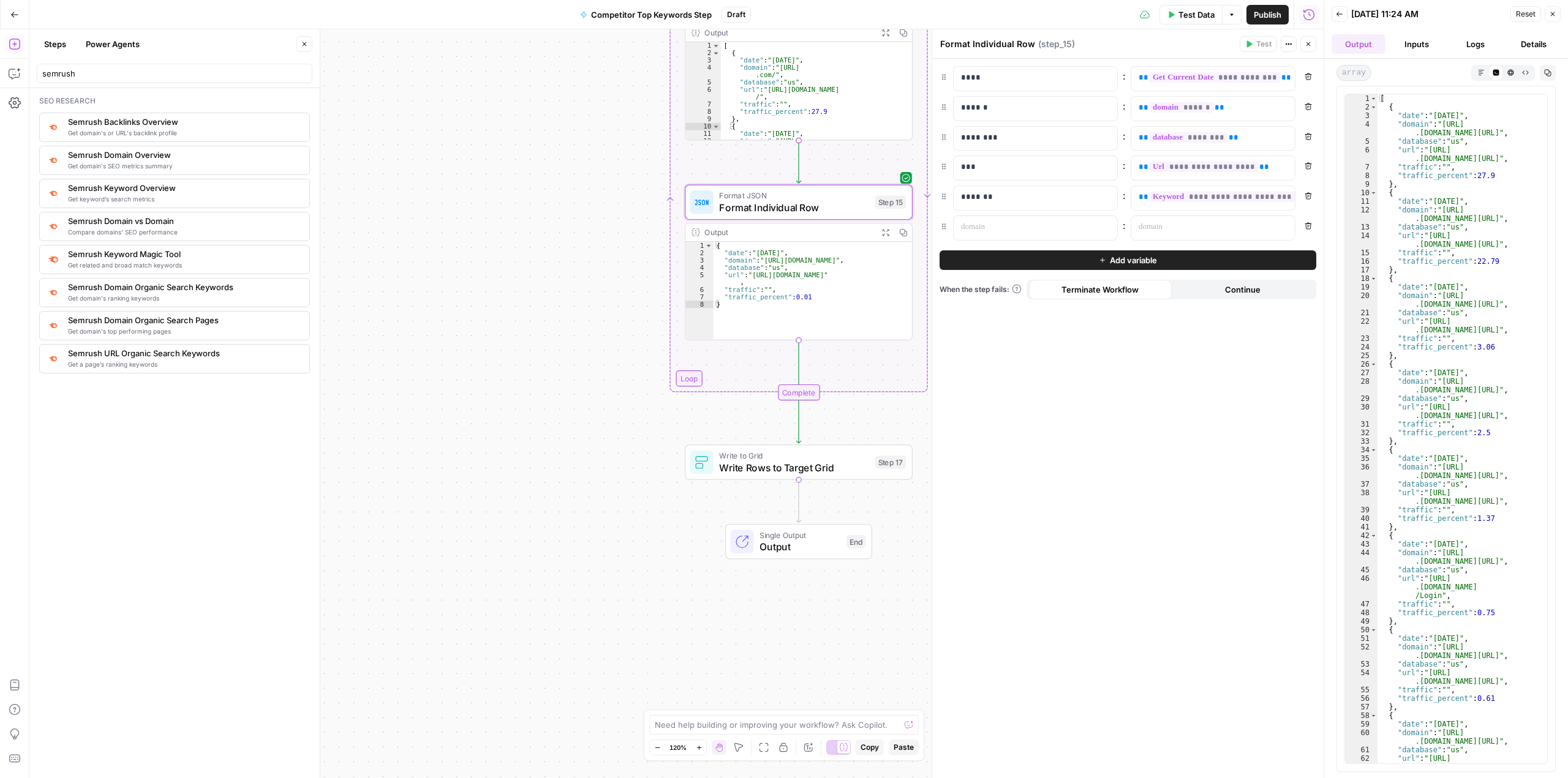
scroll to position [73, 0]
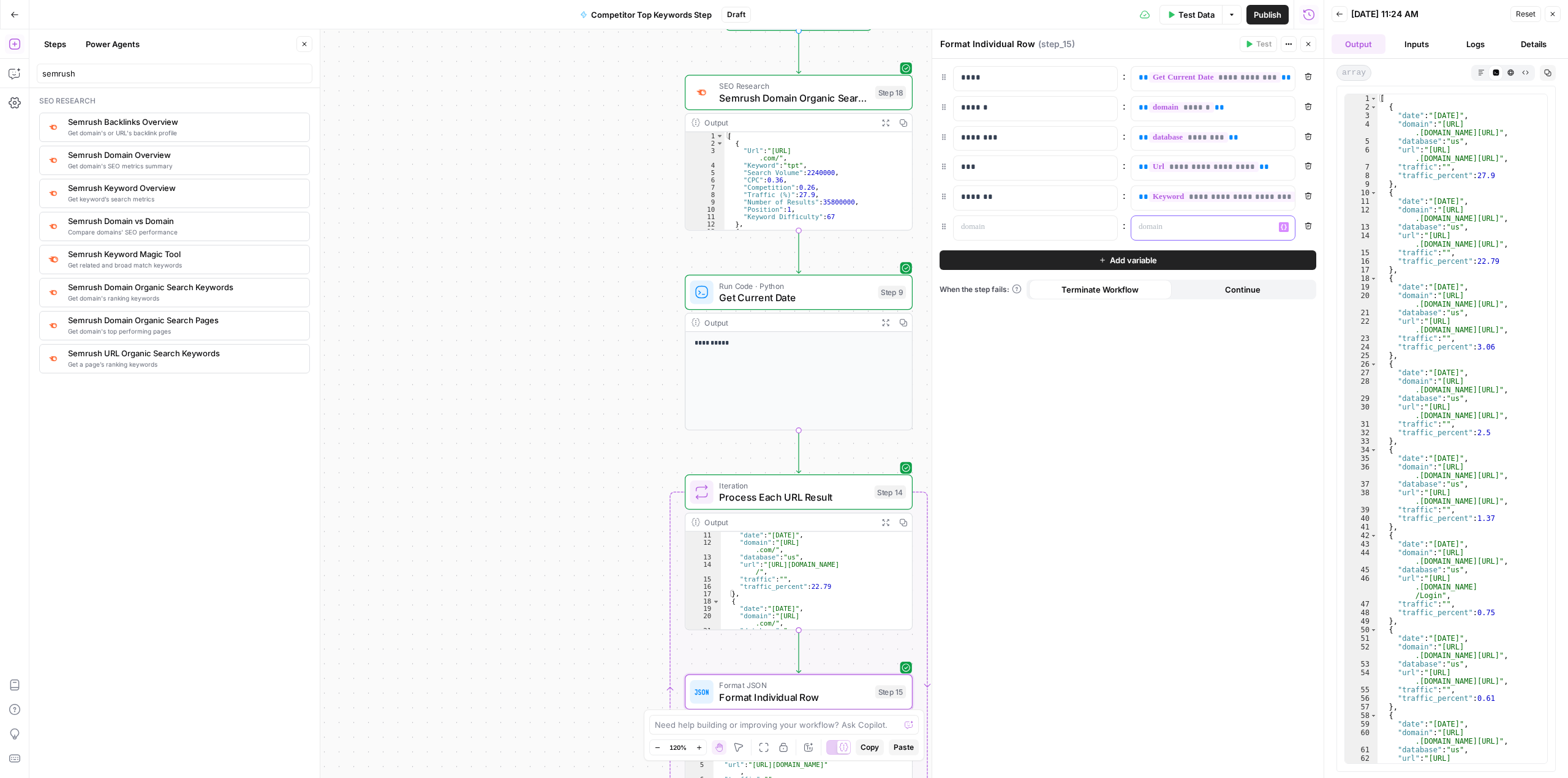
click at [1152, 232] on p at bounding box center [1203, 227] width 129 height 13
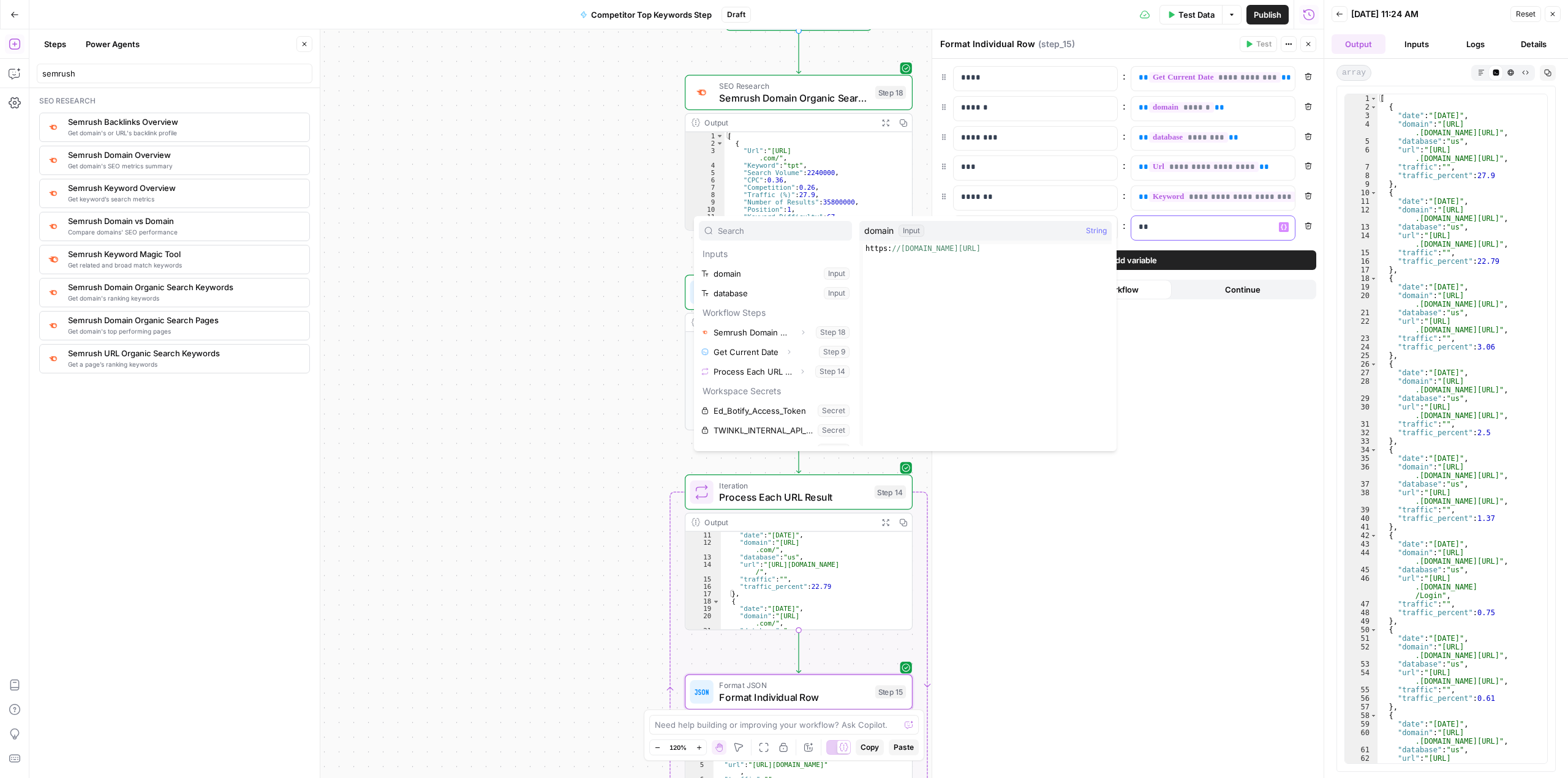
click at [1152, 232] on p "**" at bounding box center [1213, 227] width 149 height 13
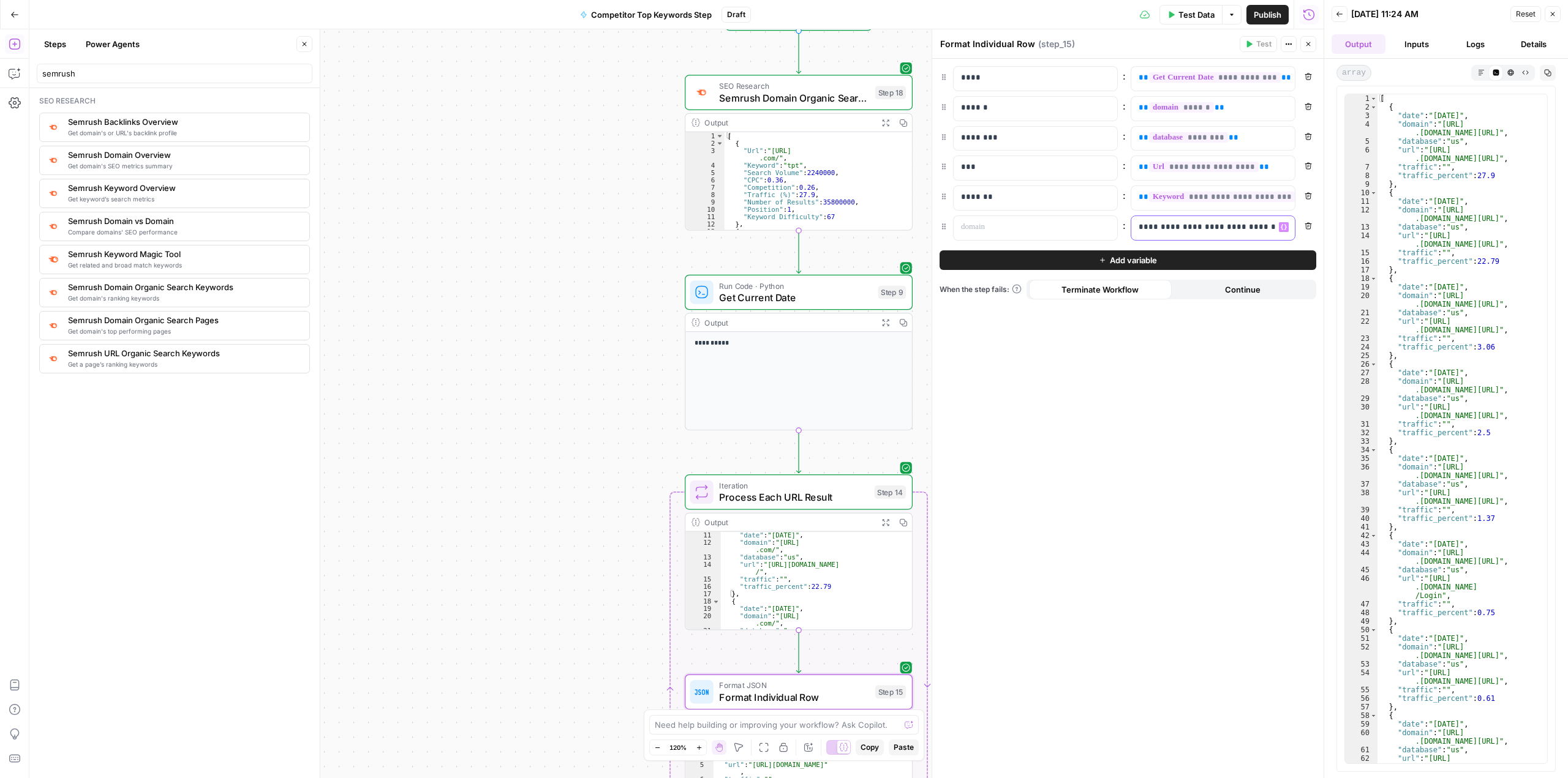
scroll to position [0, 57]
click at [1288, 223] on span "**" at bounding box center [1293, 227] width 10 height 8
click at [1013, 236] on div at bounding box center [1026, 228] width 144 height 24
click at [1048, 426] on div "**********" at bounding box center [1128, 418] width 391 height 719
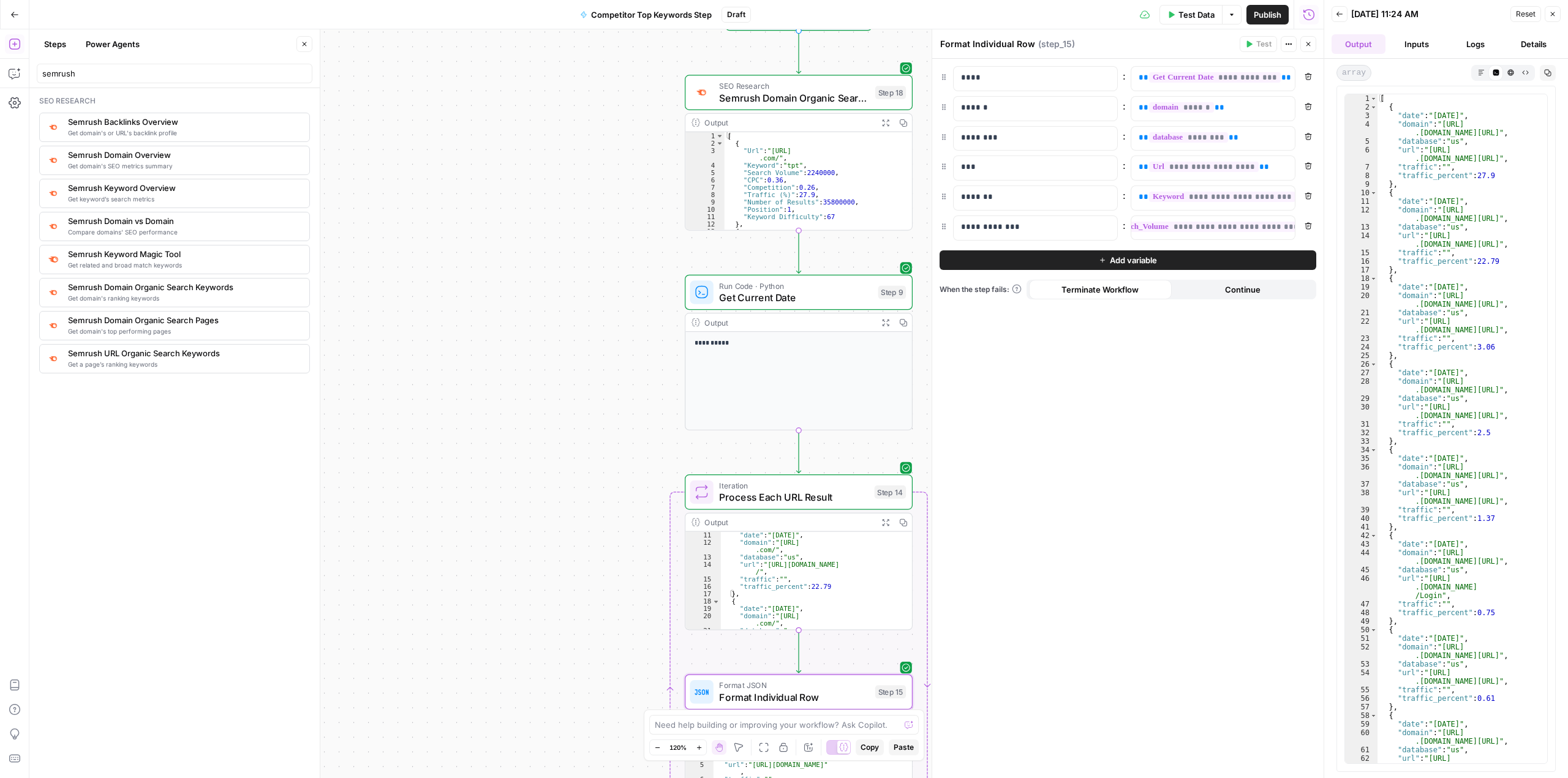
click at [1148, 422] on div "**********" at bounding box center [1128, 418] width 391 height 719
click at [841, 491] on span "Process Each URL Result" at bounding box center [793, 496] width 150 height 14
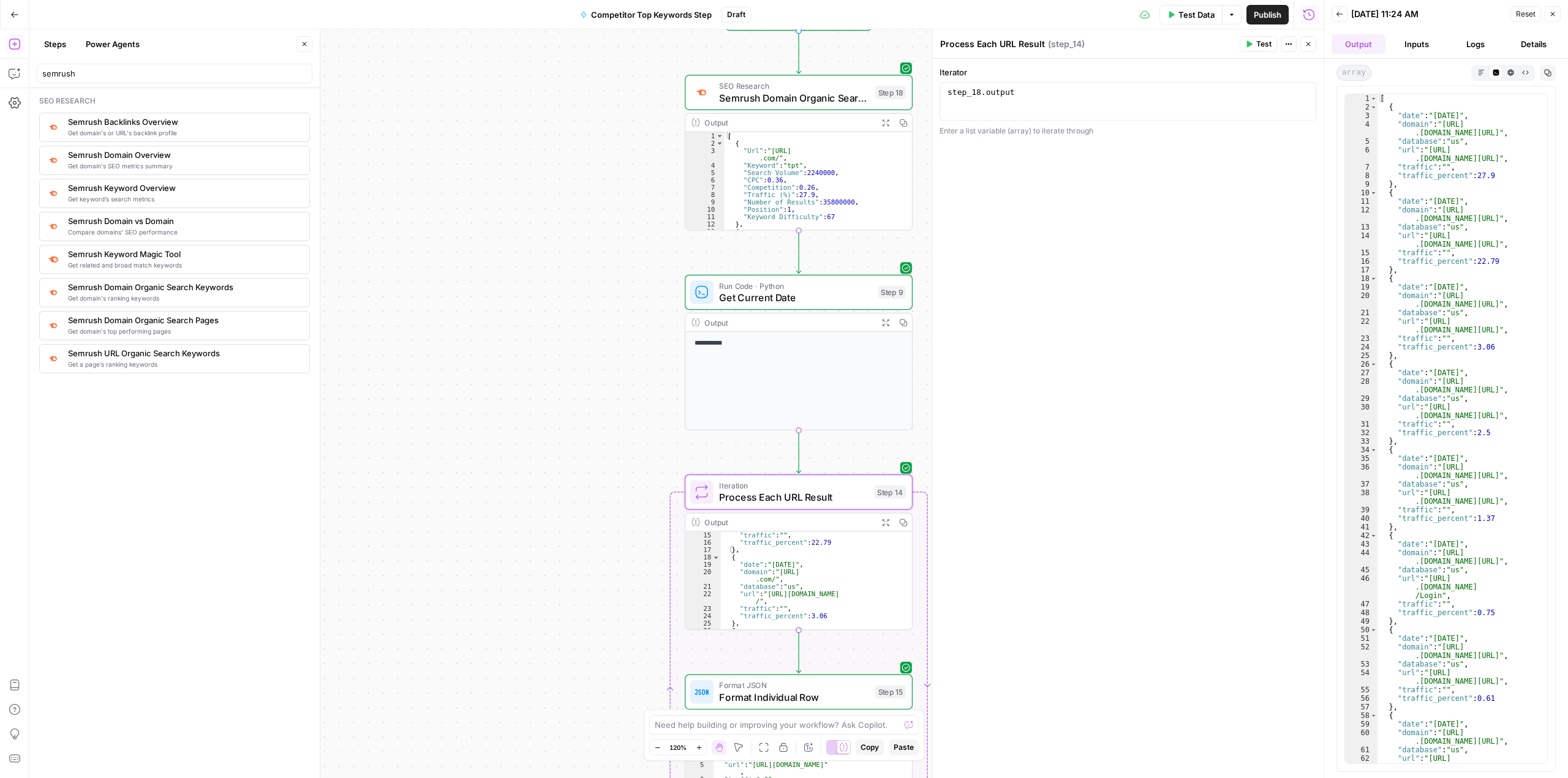
scroll to position [73, 0]
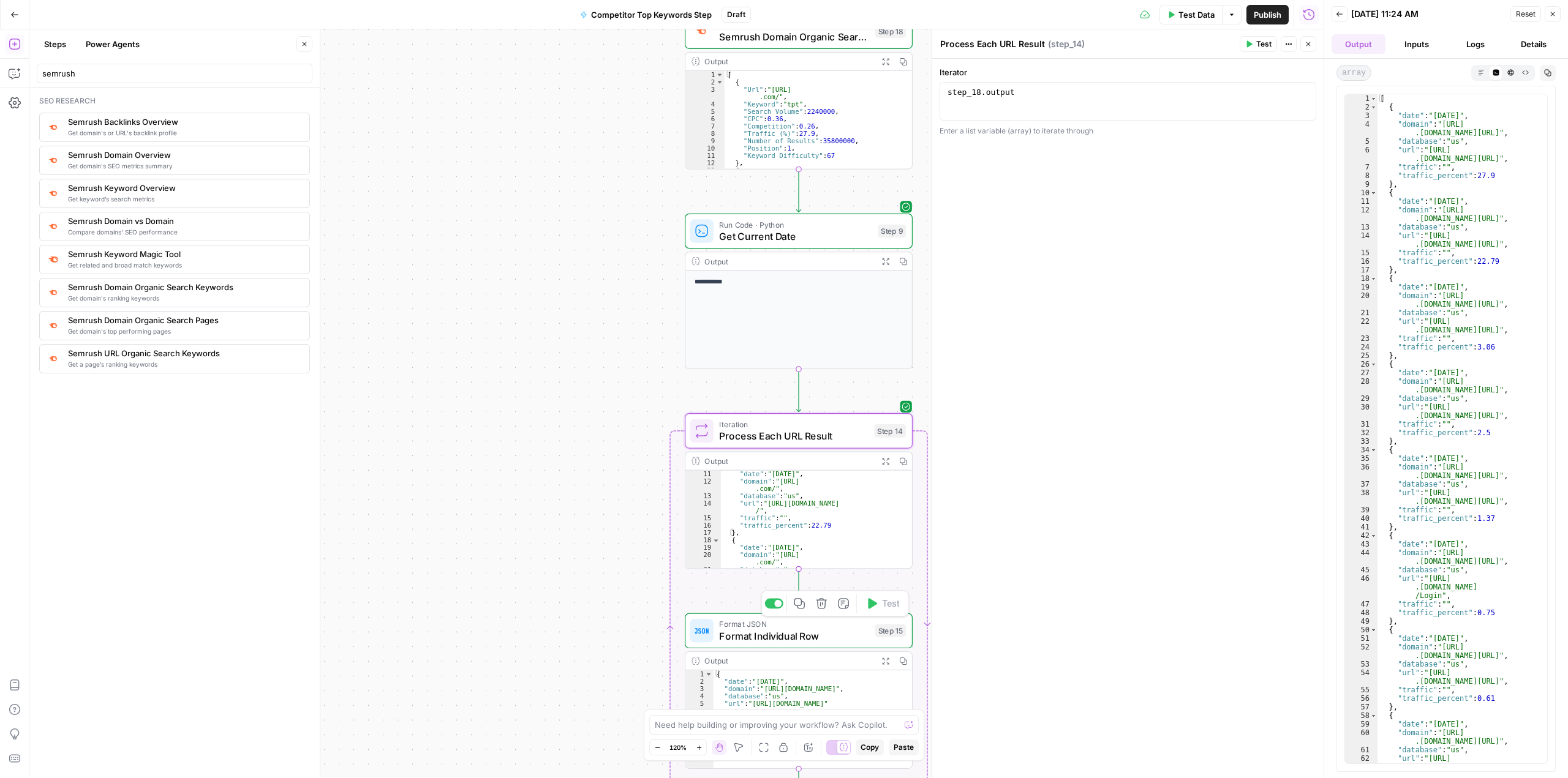
click at [847, 645] on div "Format JSON Format Individual Row Step 15 Copy step Delete step Add Note Test" at bounding box center [798, 631] width 228 height 36
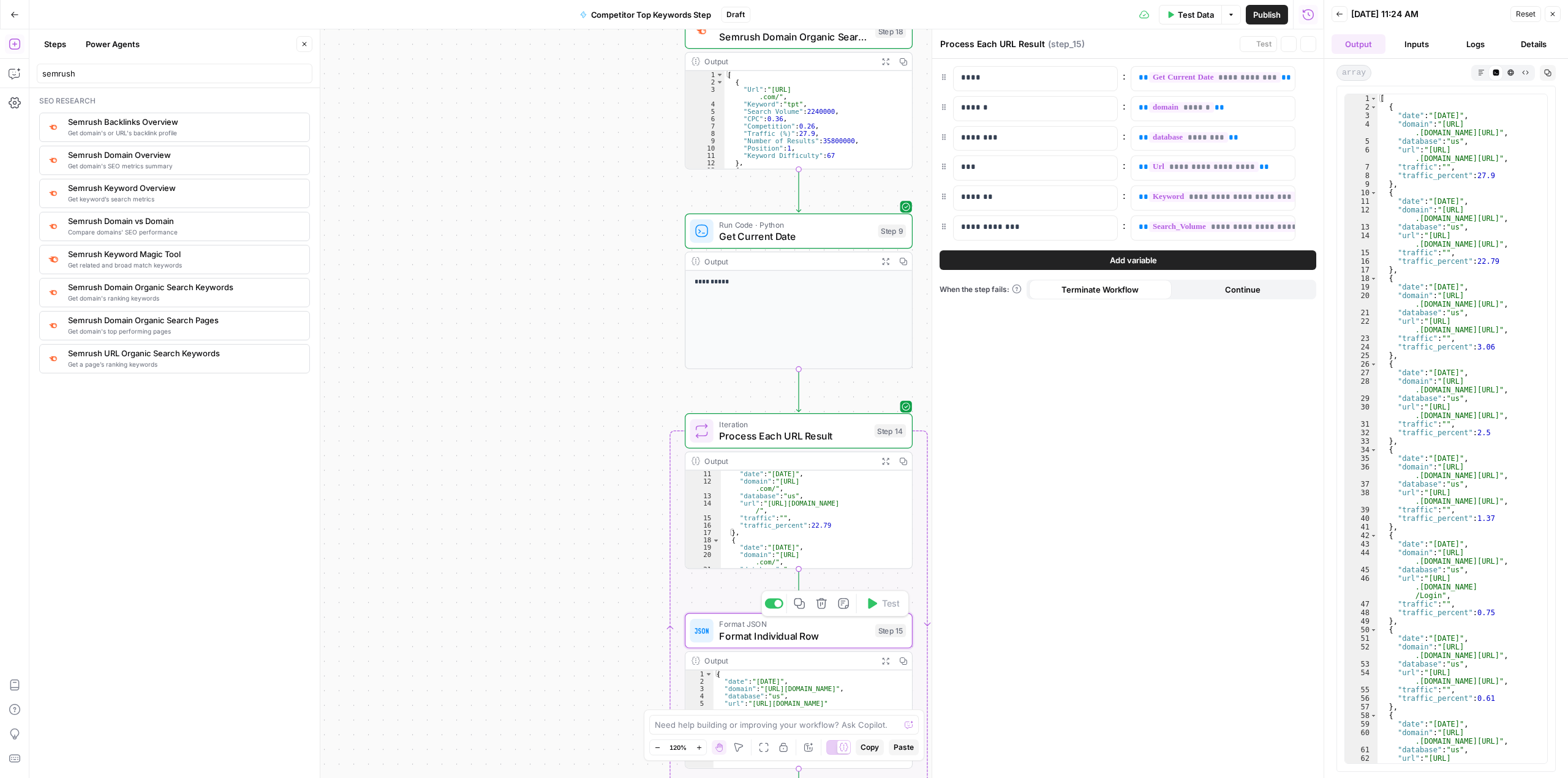
type textarea "Format Individual Row"
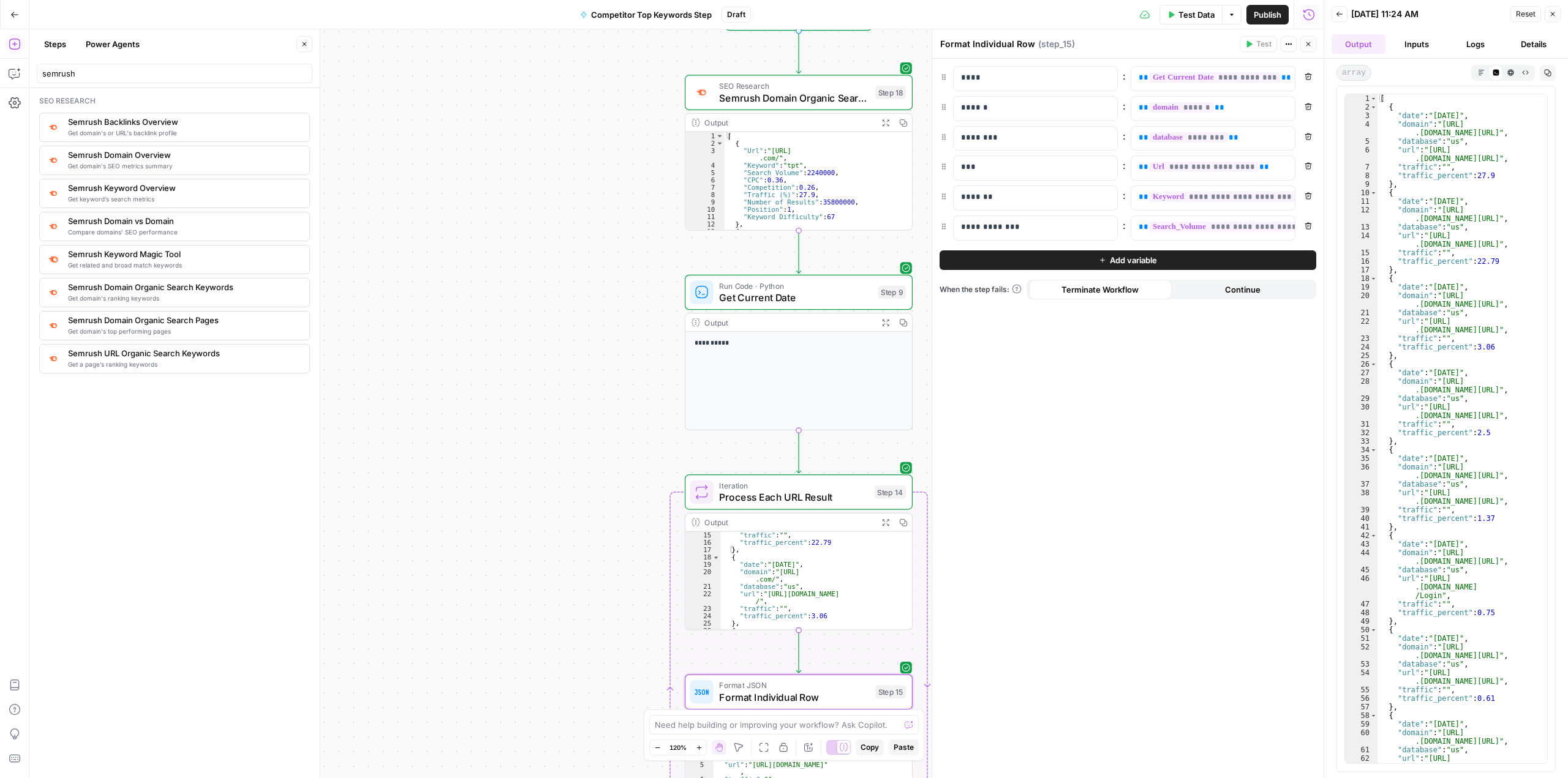
scroll to position [110, 0]
click at [885, 461] on span "Test" at bounding box center [890, 466] width 18 height 14
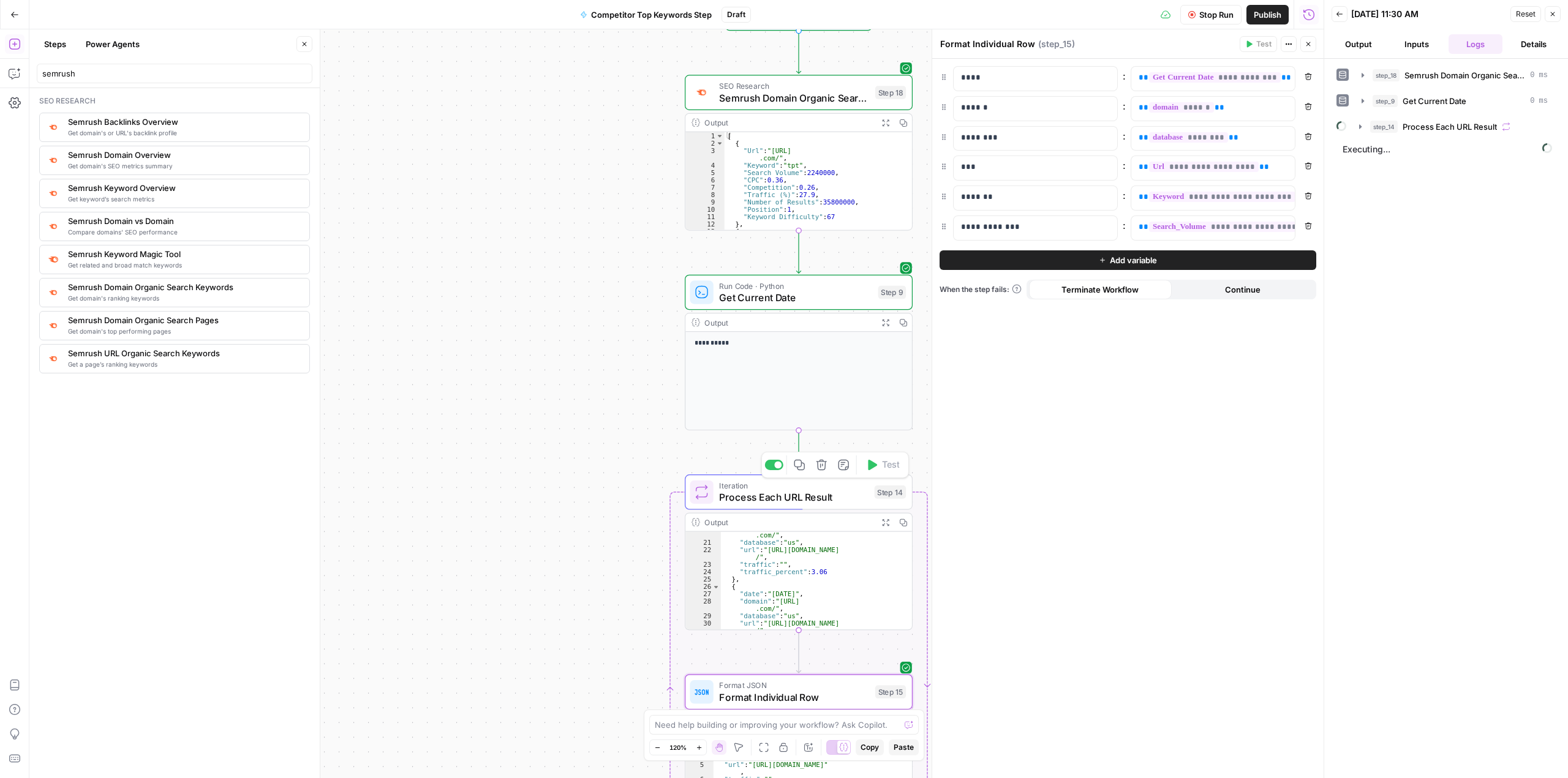
scroll to position [147, 0]
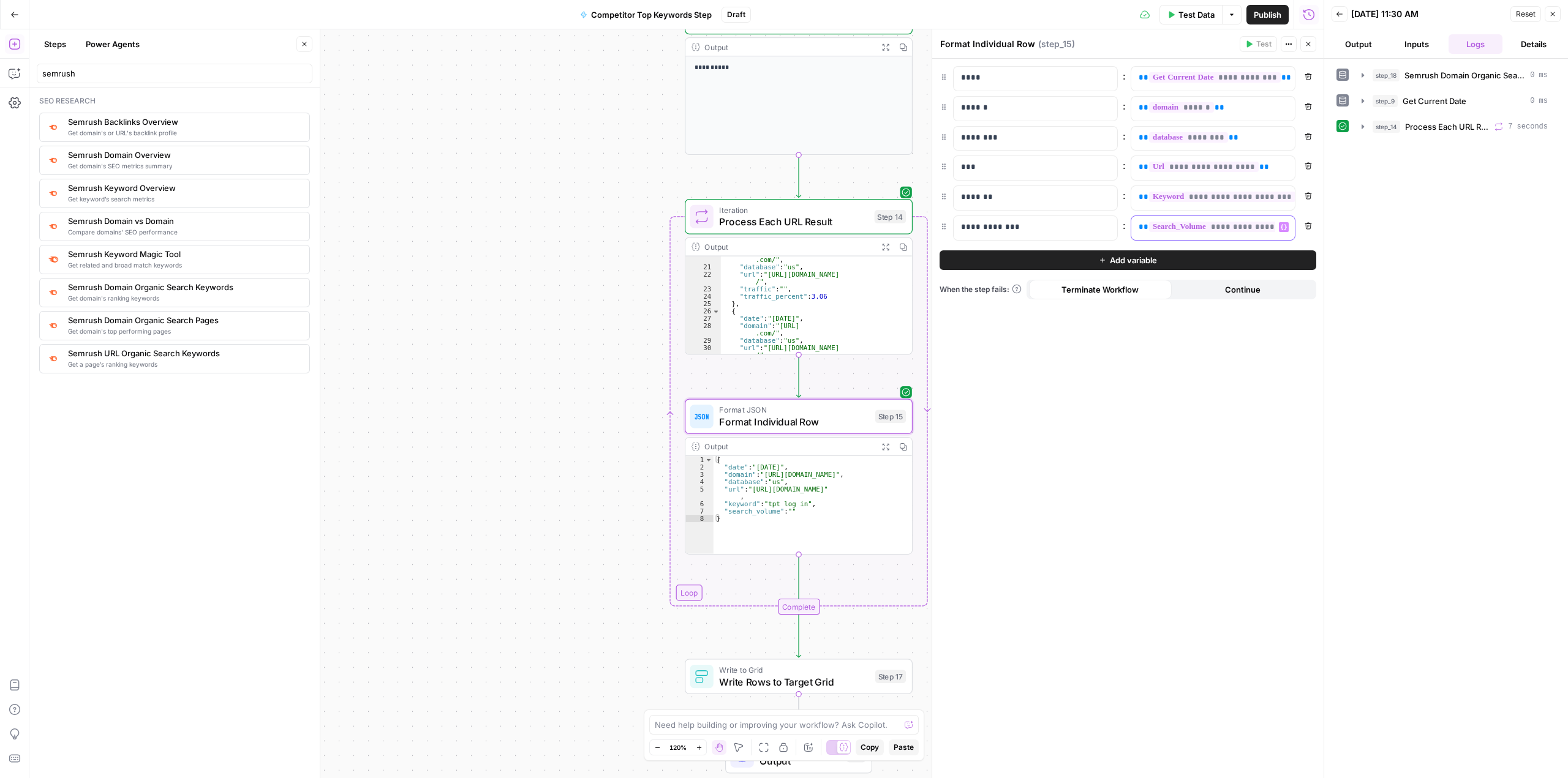
click at [1206, 225] on span "**********" at bounding box center [1247, 227] width 195 height 11
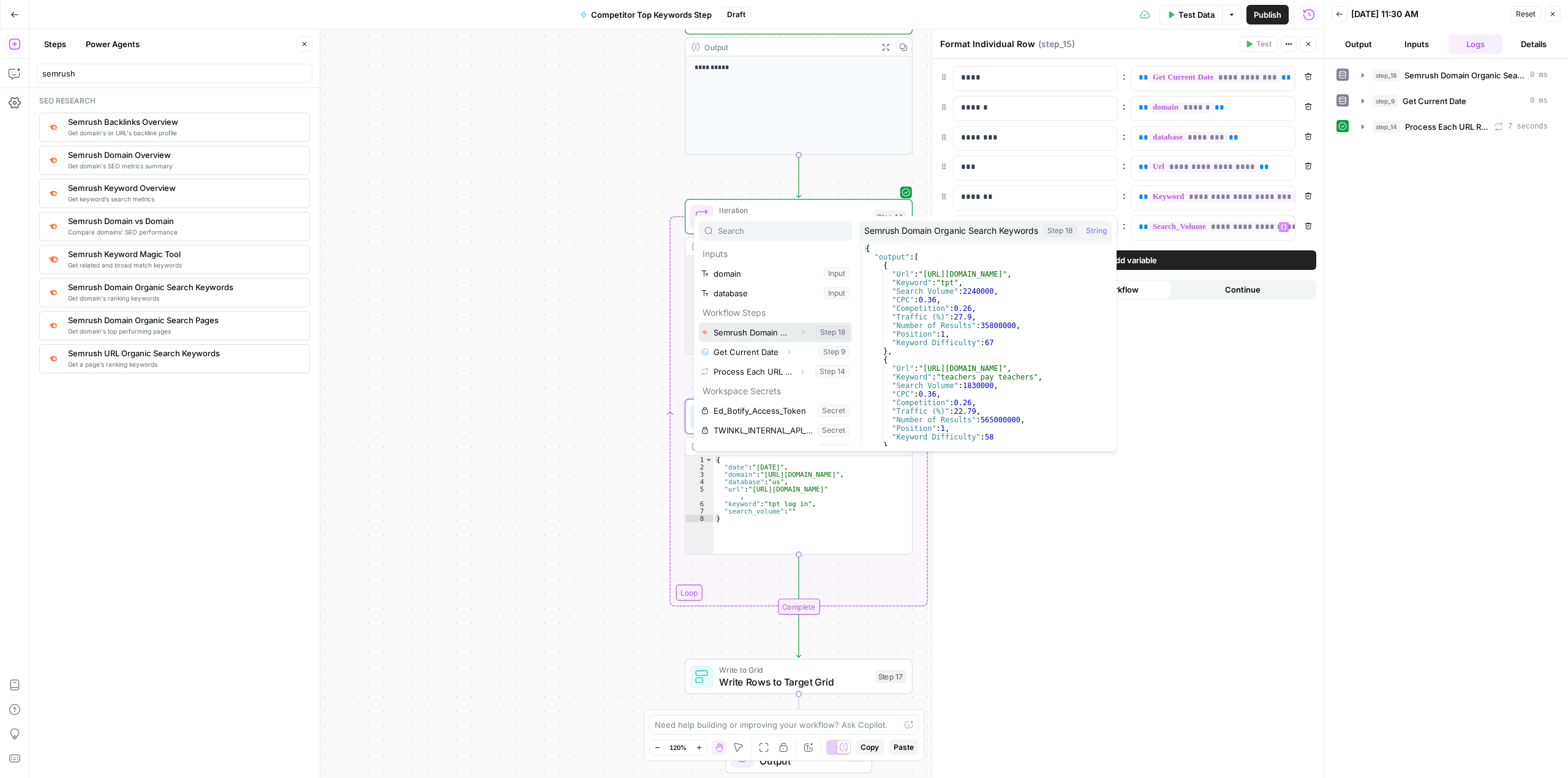
click at [776, 333] on button "Select variable Semrush Domain Organic Search Keywords" at bounding box center [775, 332] width 153 height 19
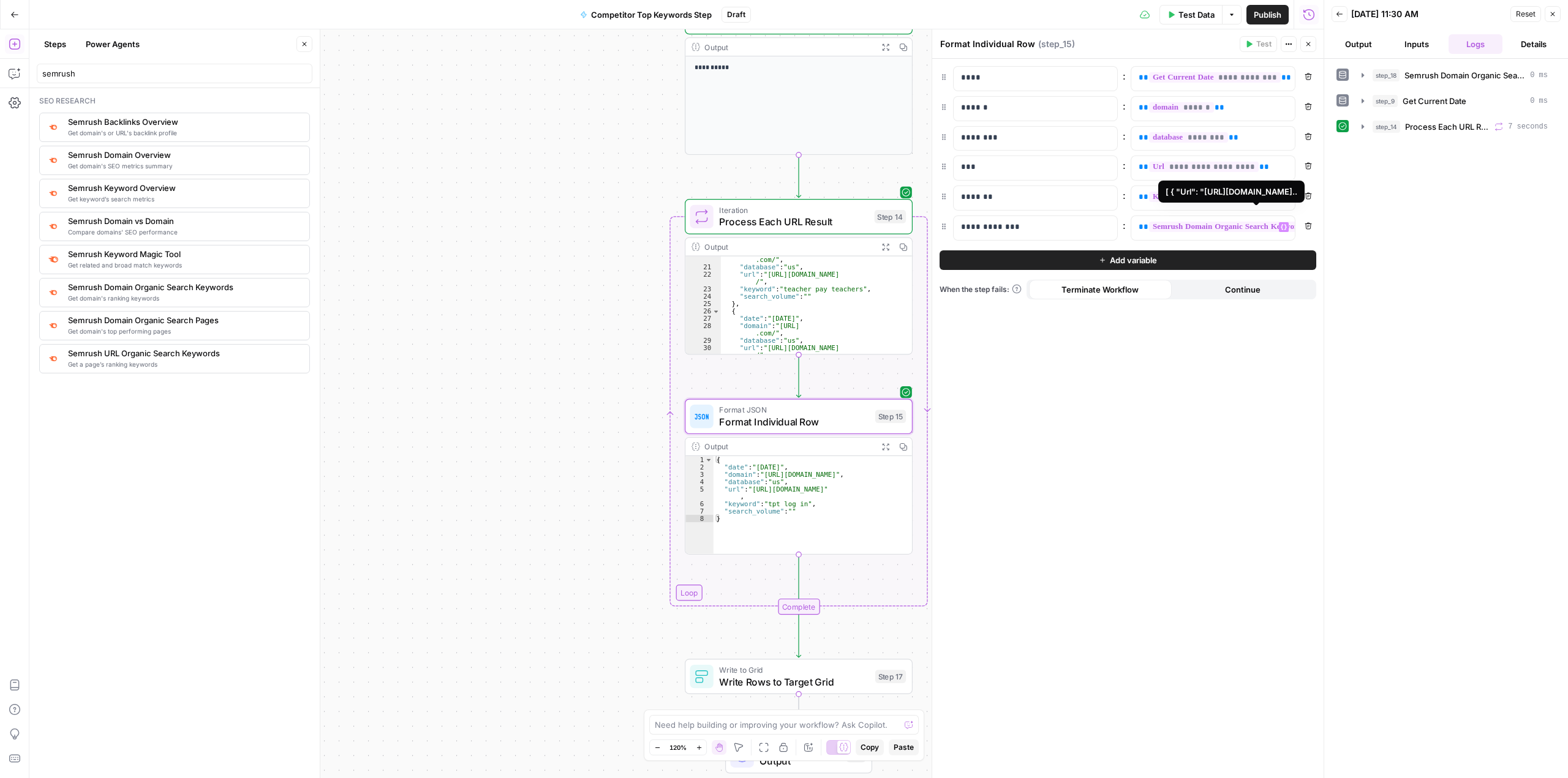
click at [1189, 228] on span "**********" at bounding box center [1263, 227] width 229 height 11
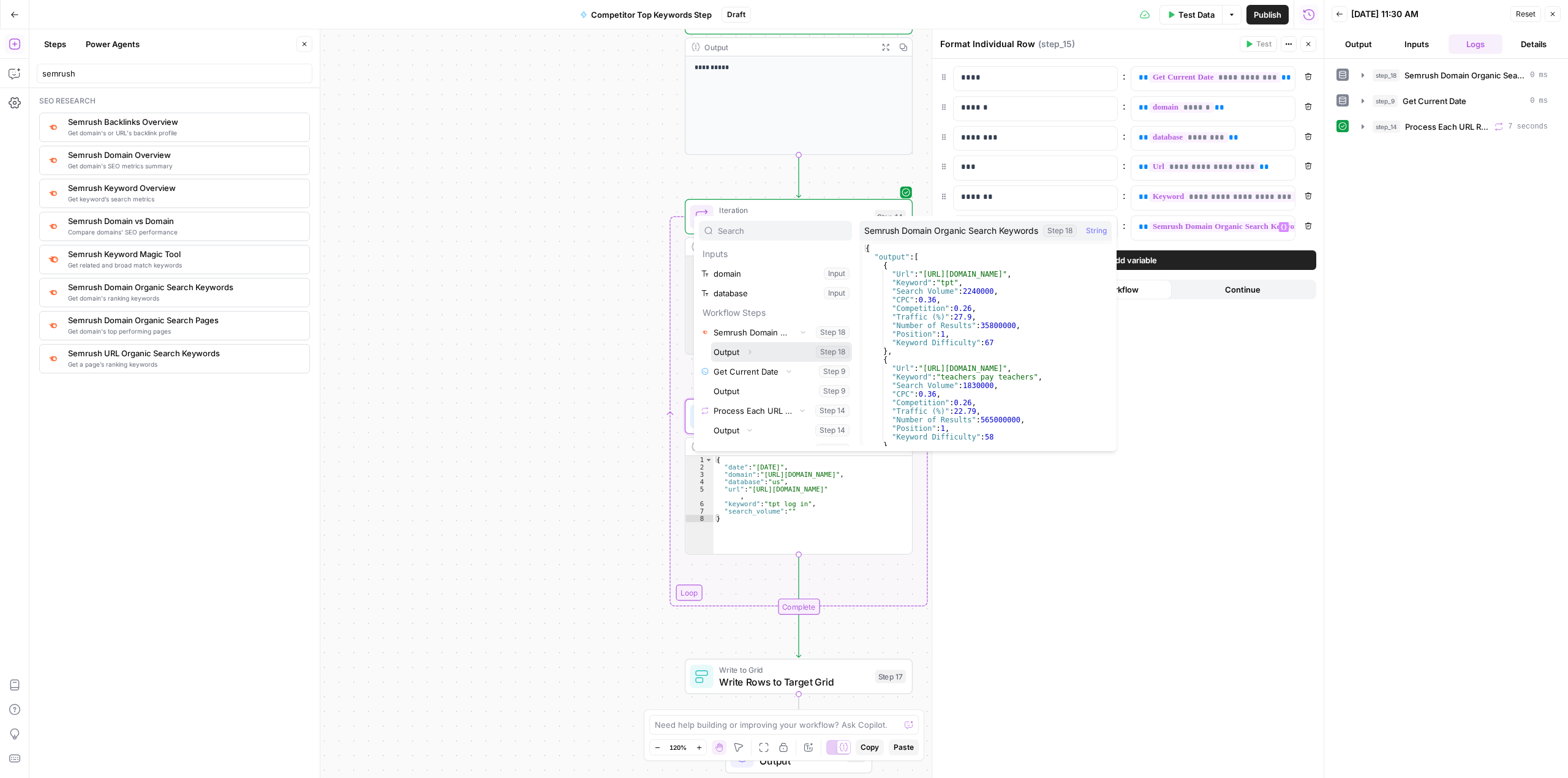
click at [753, 351] on span "Expand" at bounding box center [753, 351] width 1 height 1
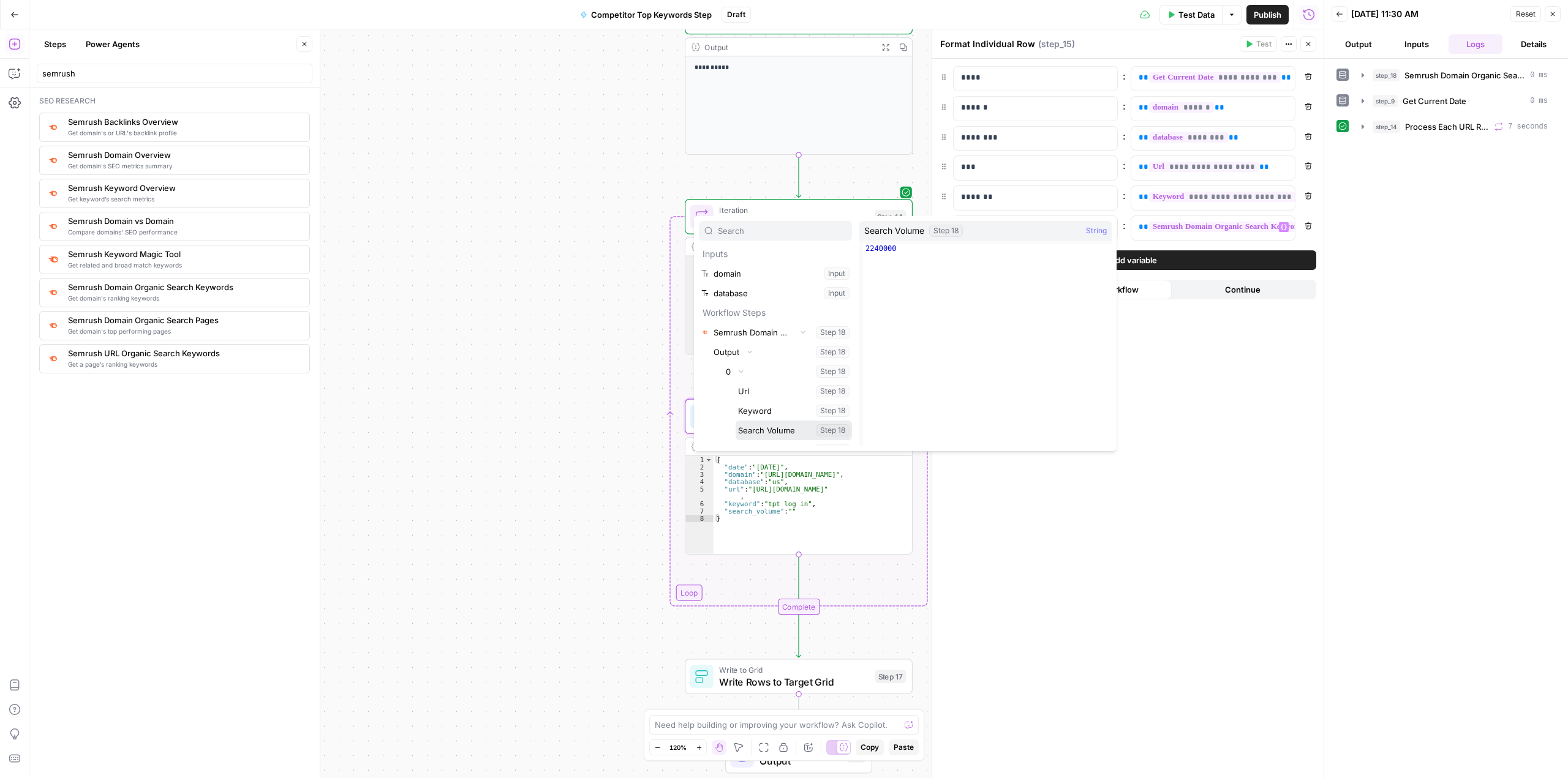
click at [783, 428] on button "Select variable Search Volume" at bounding box center [794, 430] width 116 height 19
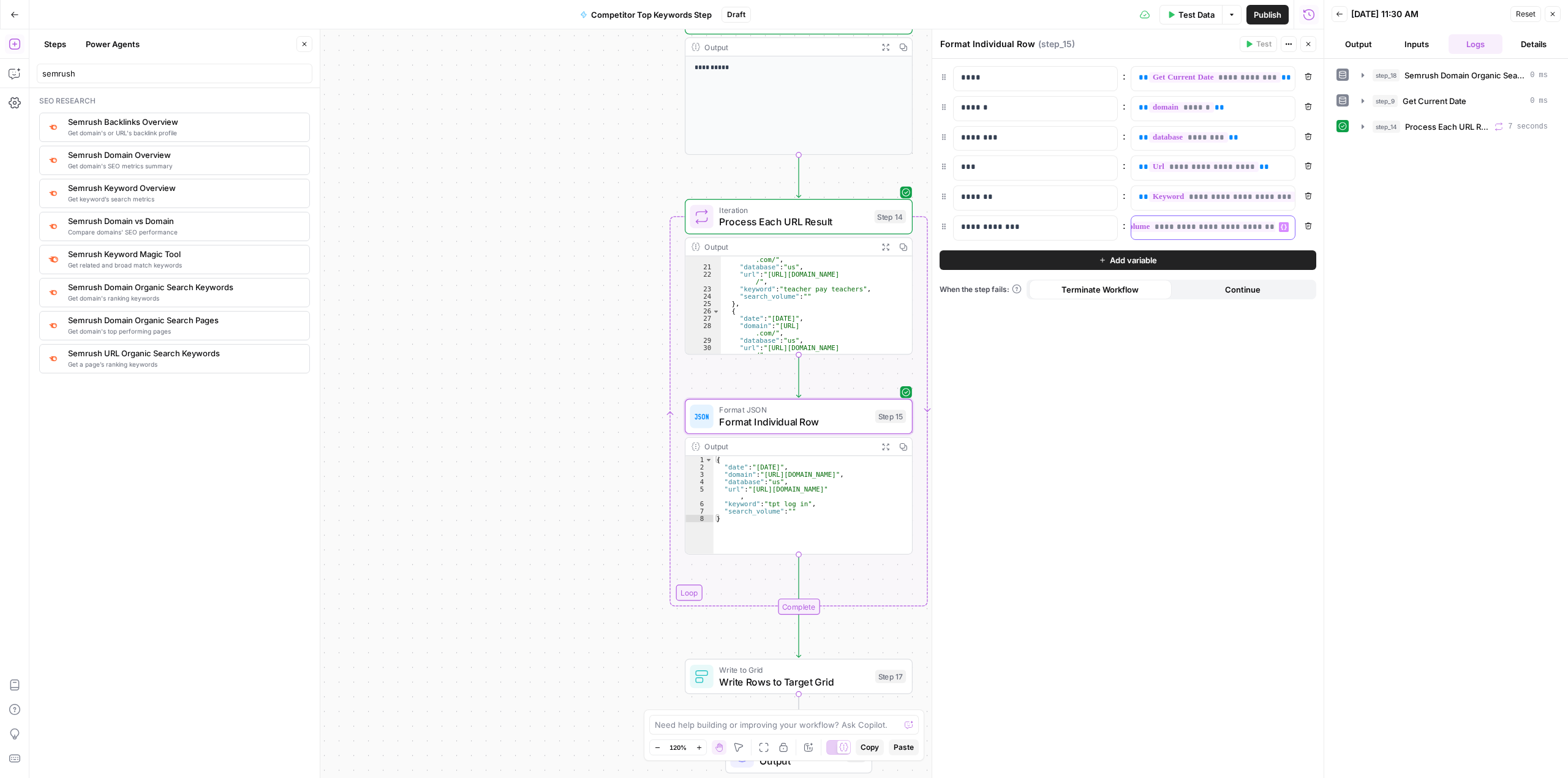
scroll to position [0, 75]
click at [1181, 225] on span "**********" at bounding box center [1185, 227] width 223 height 11
click at [1266, 225] on span "**********" at bounding box center [1185, 227] width 223 height 11
drag, startPoint x: 1205, startPoint y: 228, endPoint x: 1266, endPoint y: 233, distance: 61.2
click at [1266, 233] on div "**********" at bounding box center [1203, 228] width 144 height 24
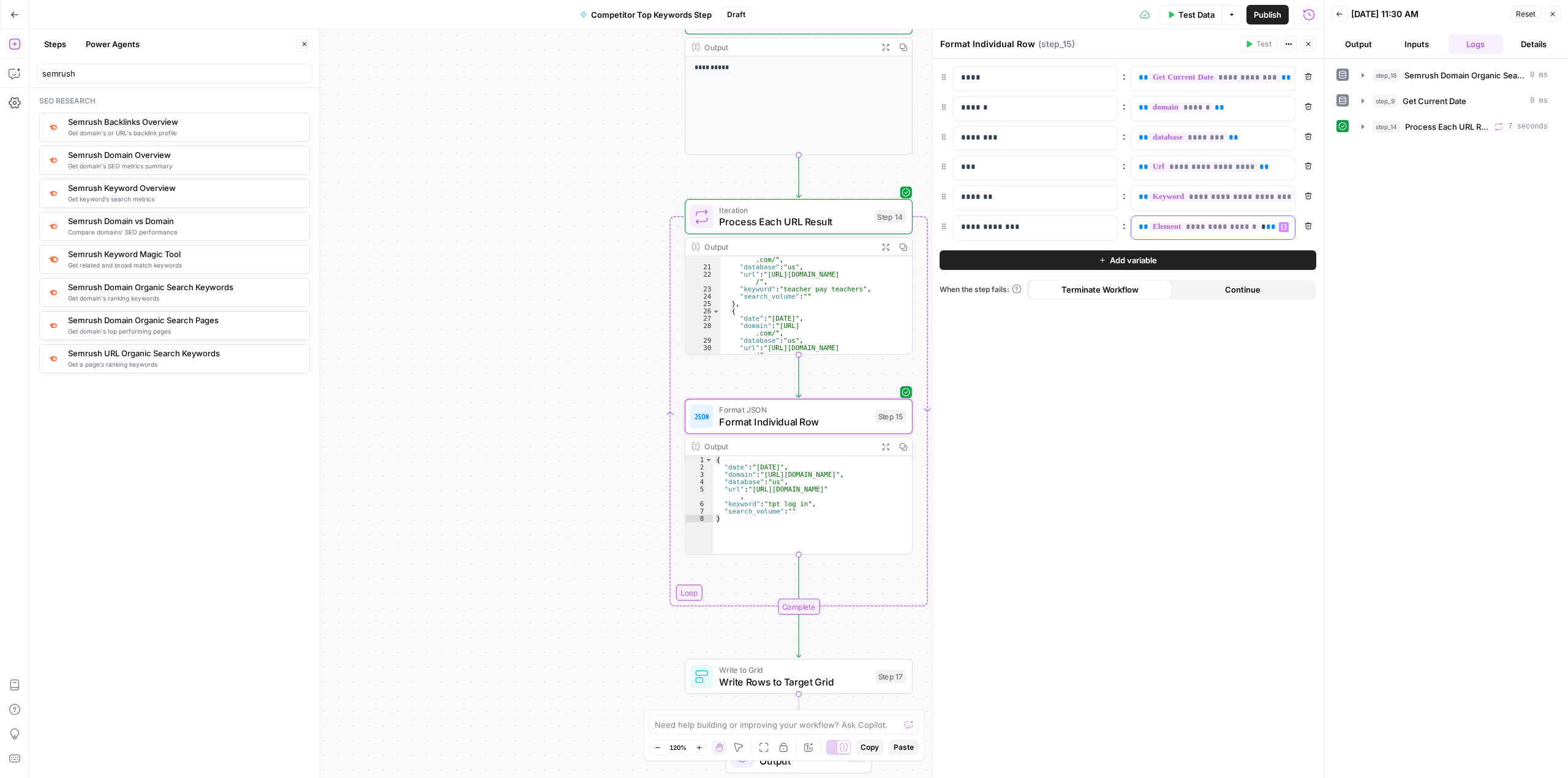
scroll to position [37, 0]
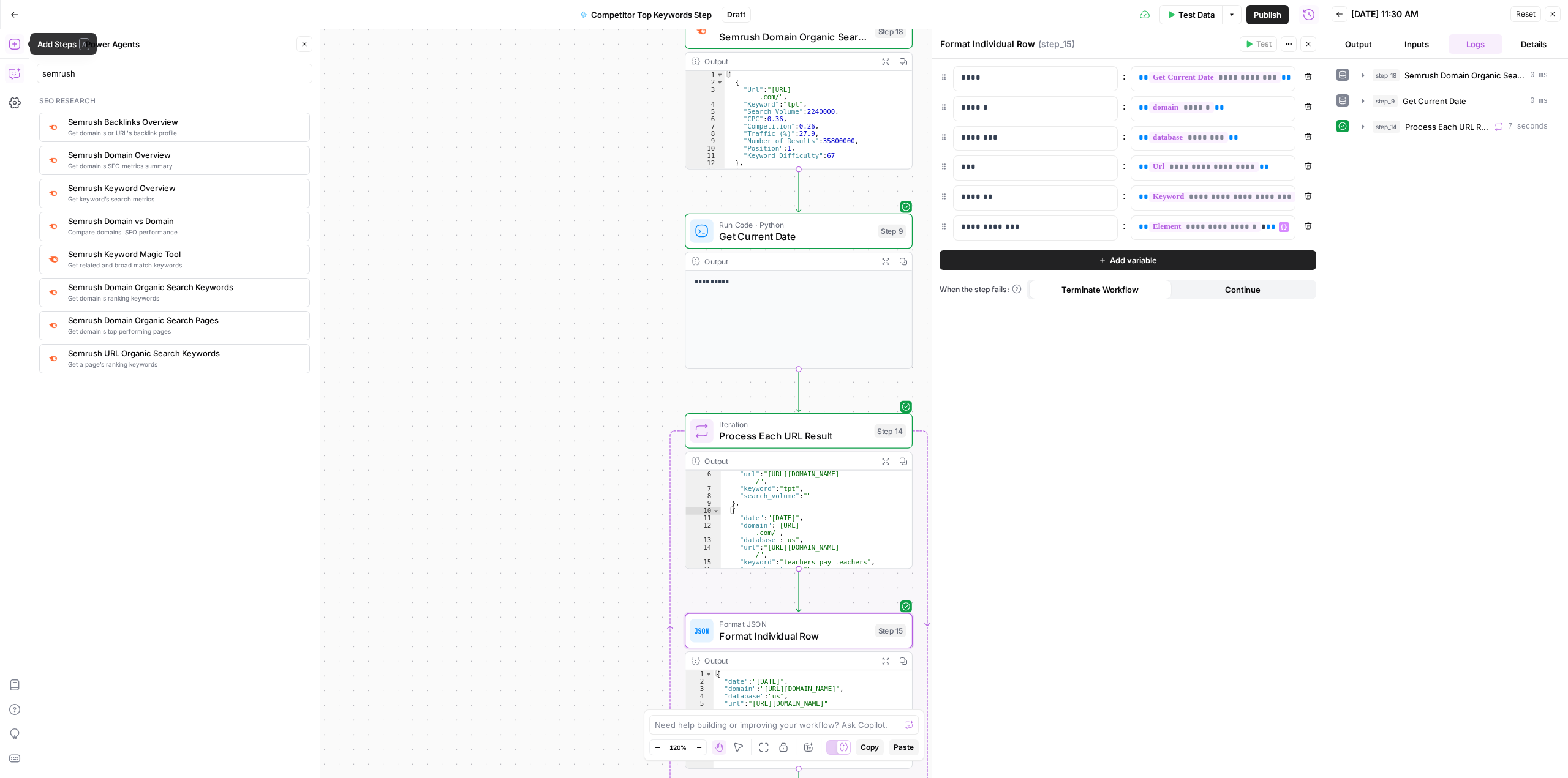
click at [11, 75] on icon "button" at bounding box center [15, 74] width 13 height 13
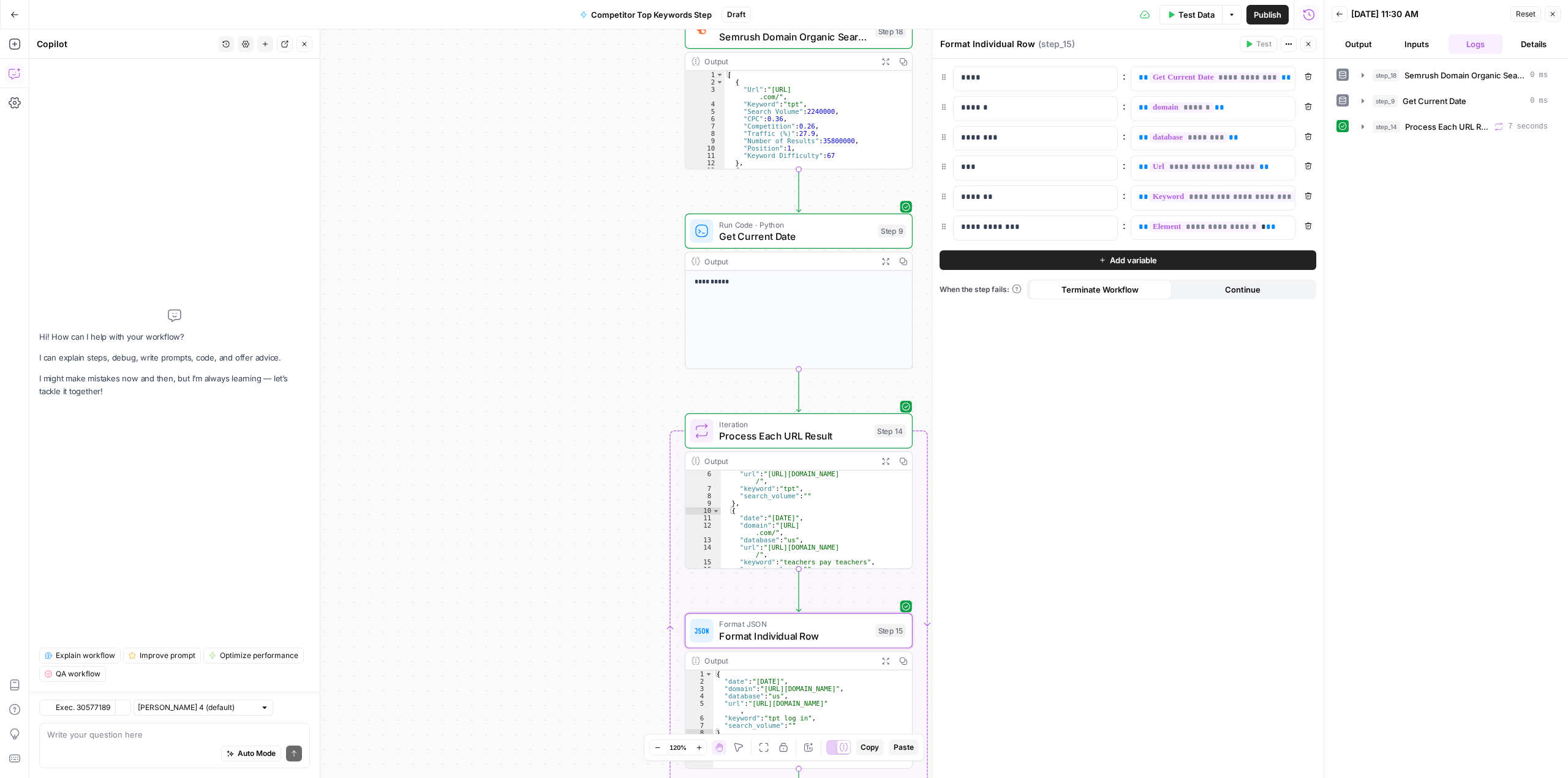
click at [167, 750] on div "Auto Mode Send" at bounding box center [174, 754] width 255 height 27
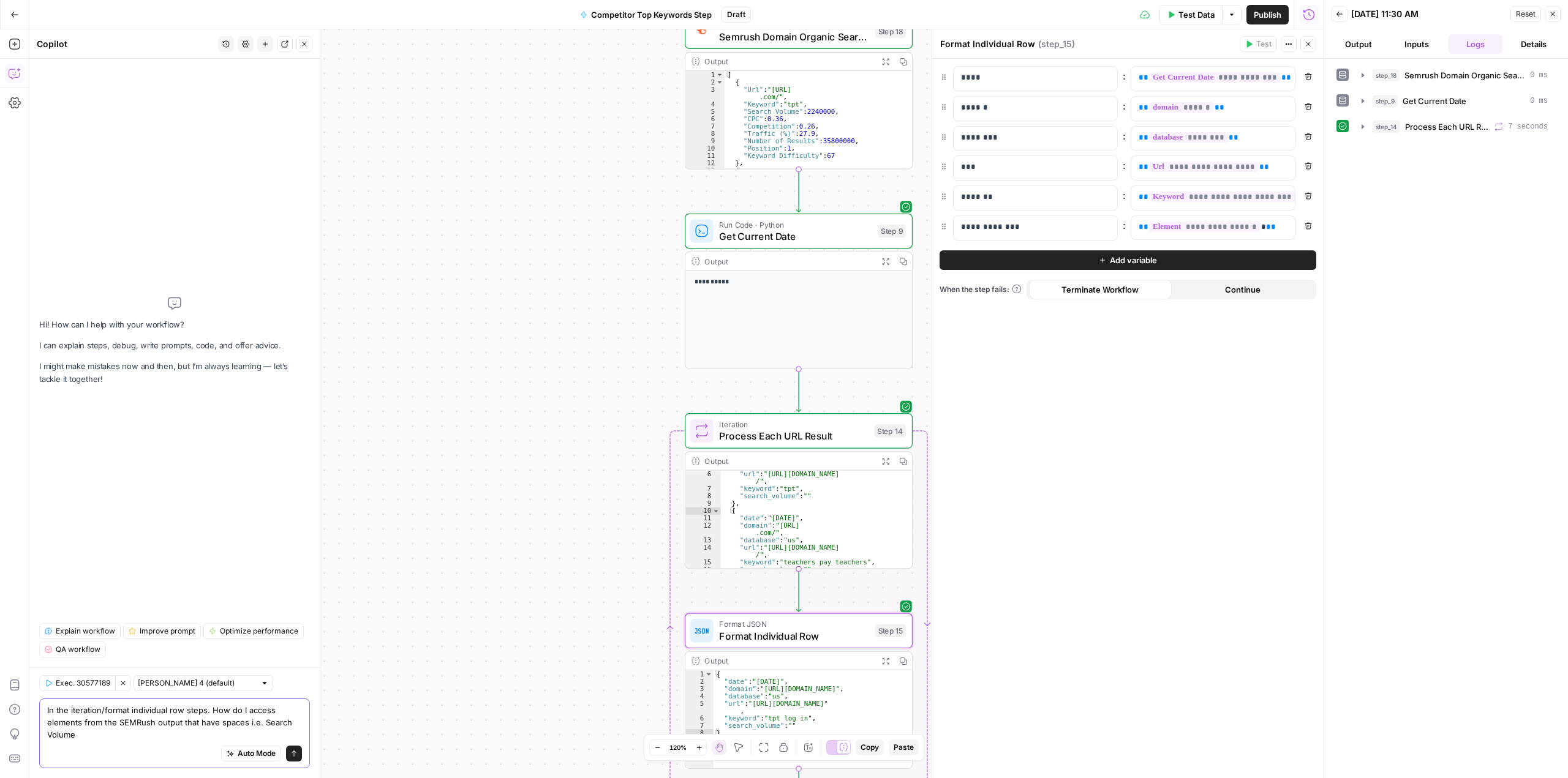
type textarea "In the iteration/format individual row steps. How do I access elements from the…"
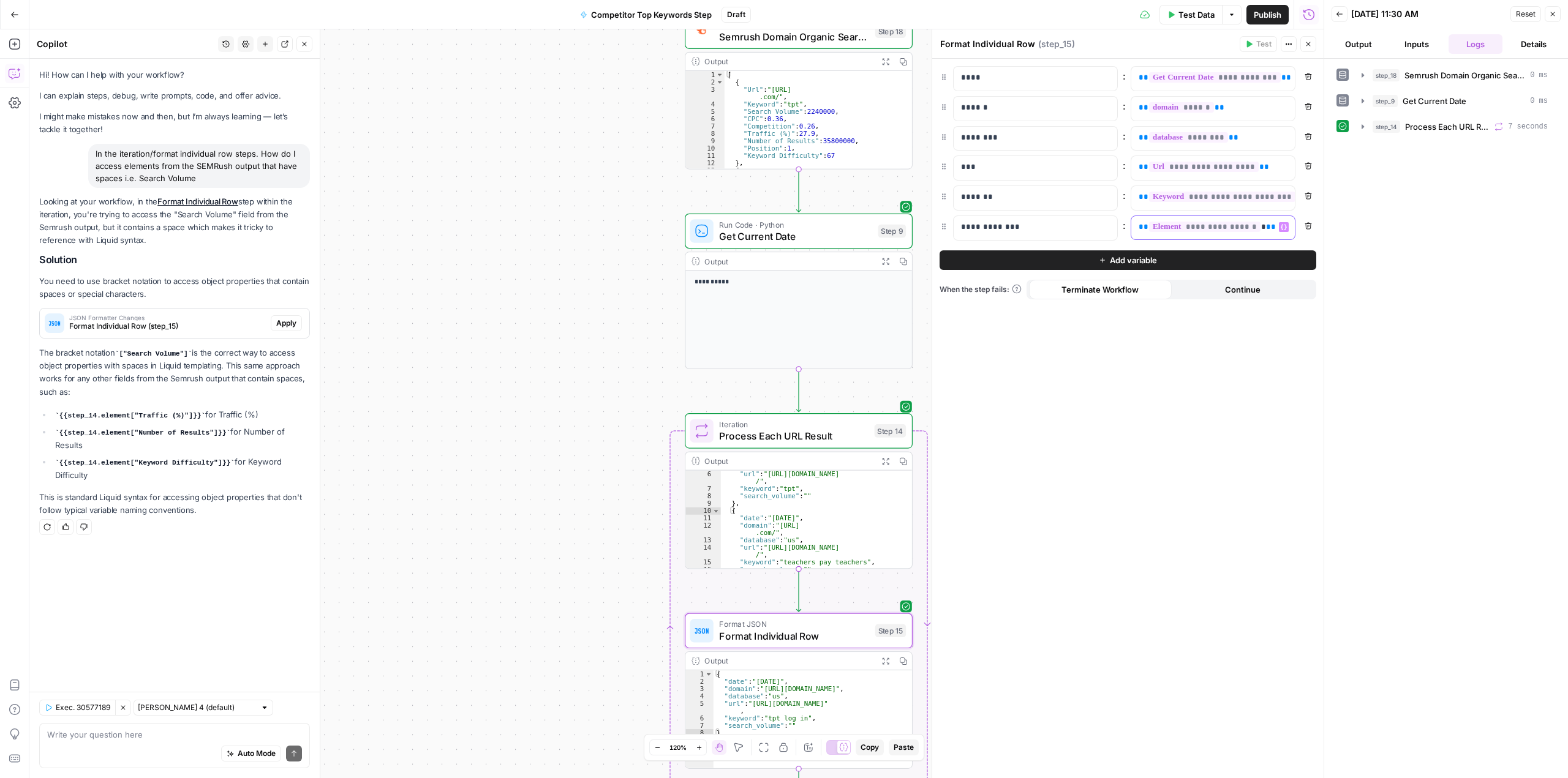
click at [1247, 225] on p "**********" at bounding box center [1203, 227] width 129 height 13
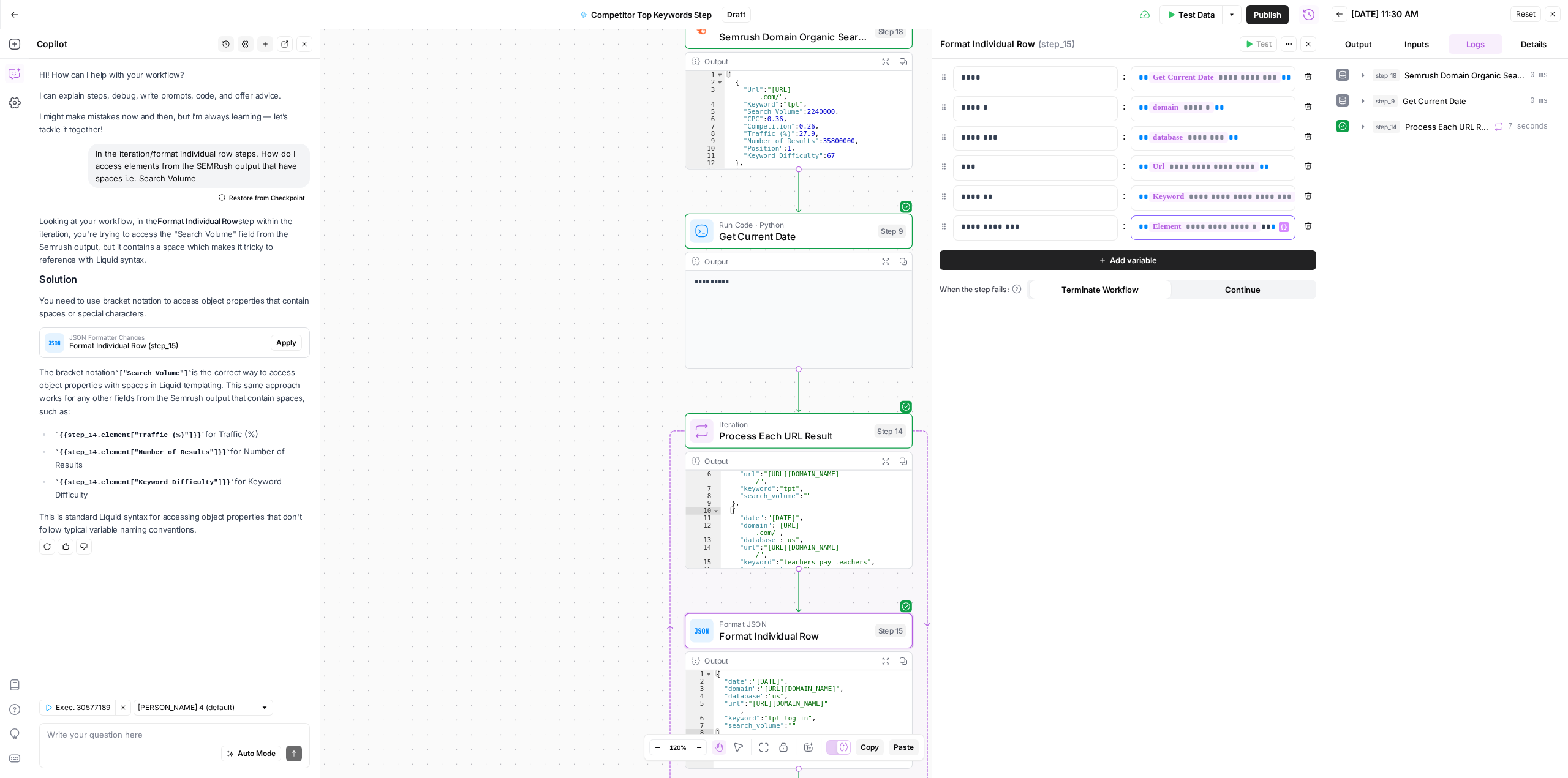
click at [1261, 232] on p "**********" at bounding box center [1203, 227] width 129 height 13
click at [1249, 116] on div "** ****** **" at bounding box center [1203, 109] width 144 height 24
click at [1149, 258] on span "Add variable" at bounding box center [1133, 260] width 47 height 13
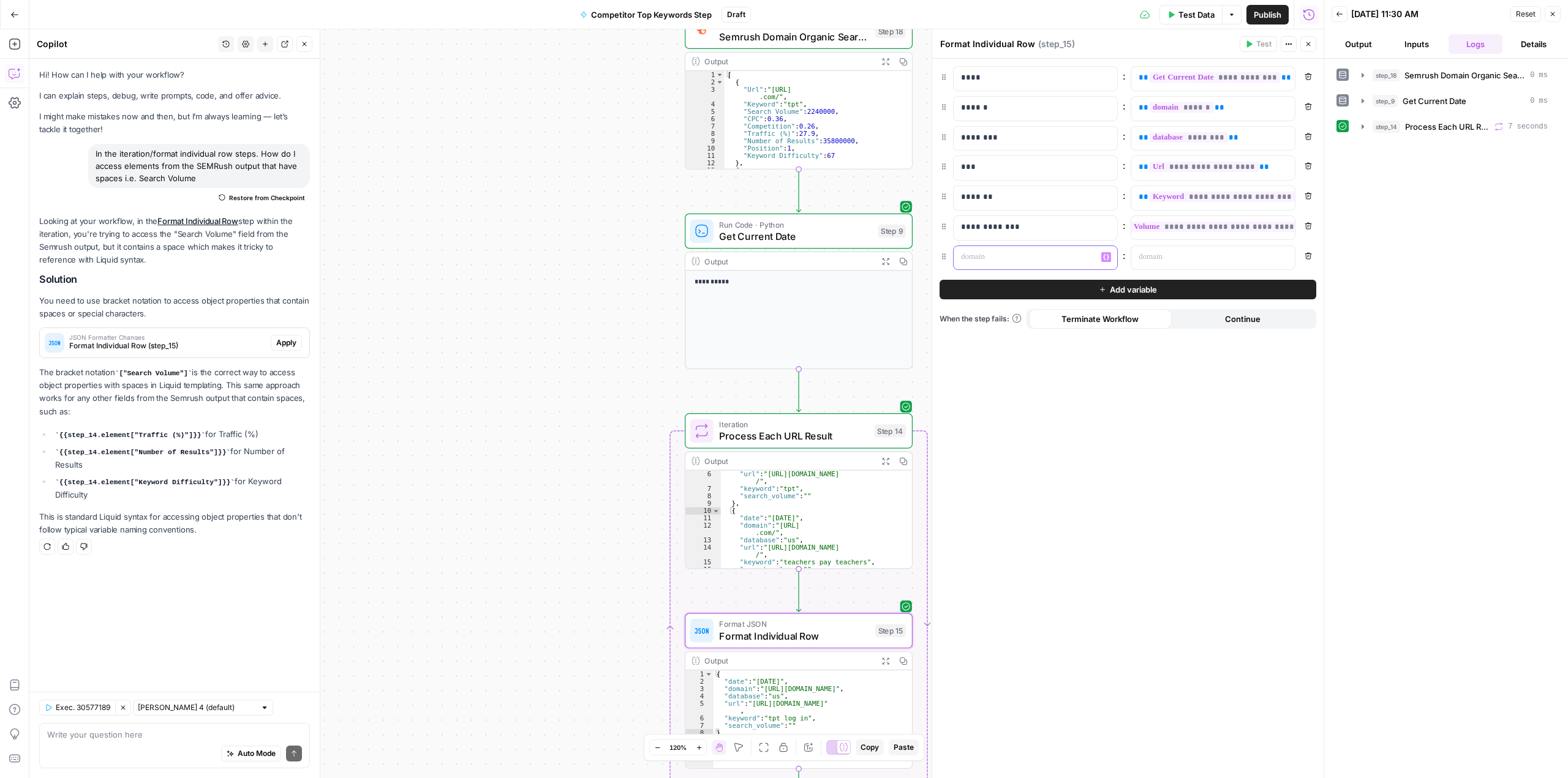
click at [971, 260] on p at bounding box center [1026, 257] width 129 height 13
click at [1184, 260] on p at bounding box center [1203, 257] width 129 height 13
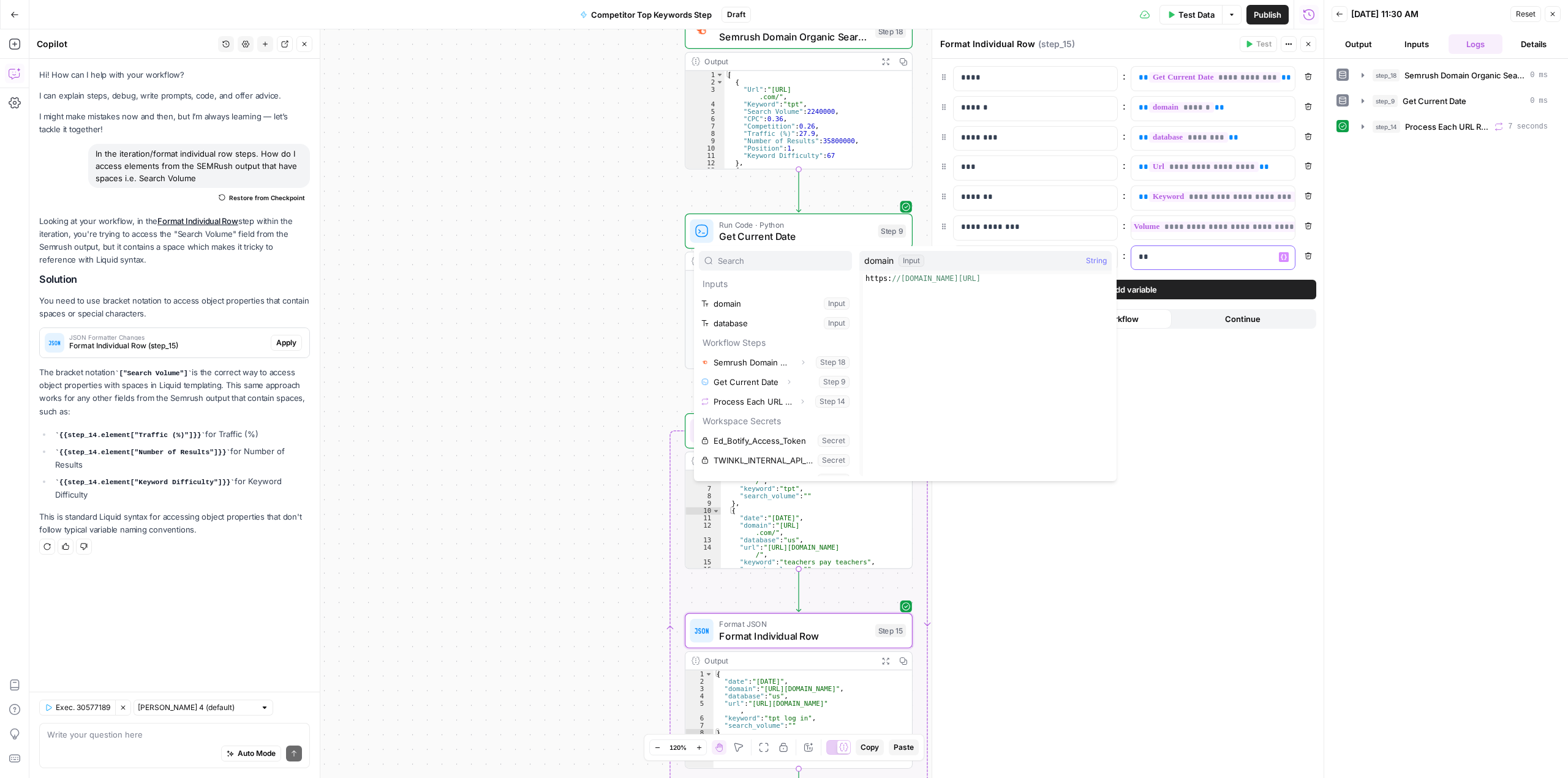
click at [1212, 258] on p "**" at bounding box center [1213, 257] width 149 height 13
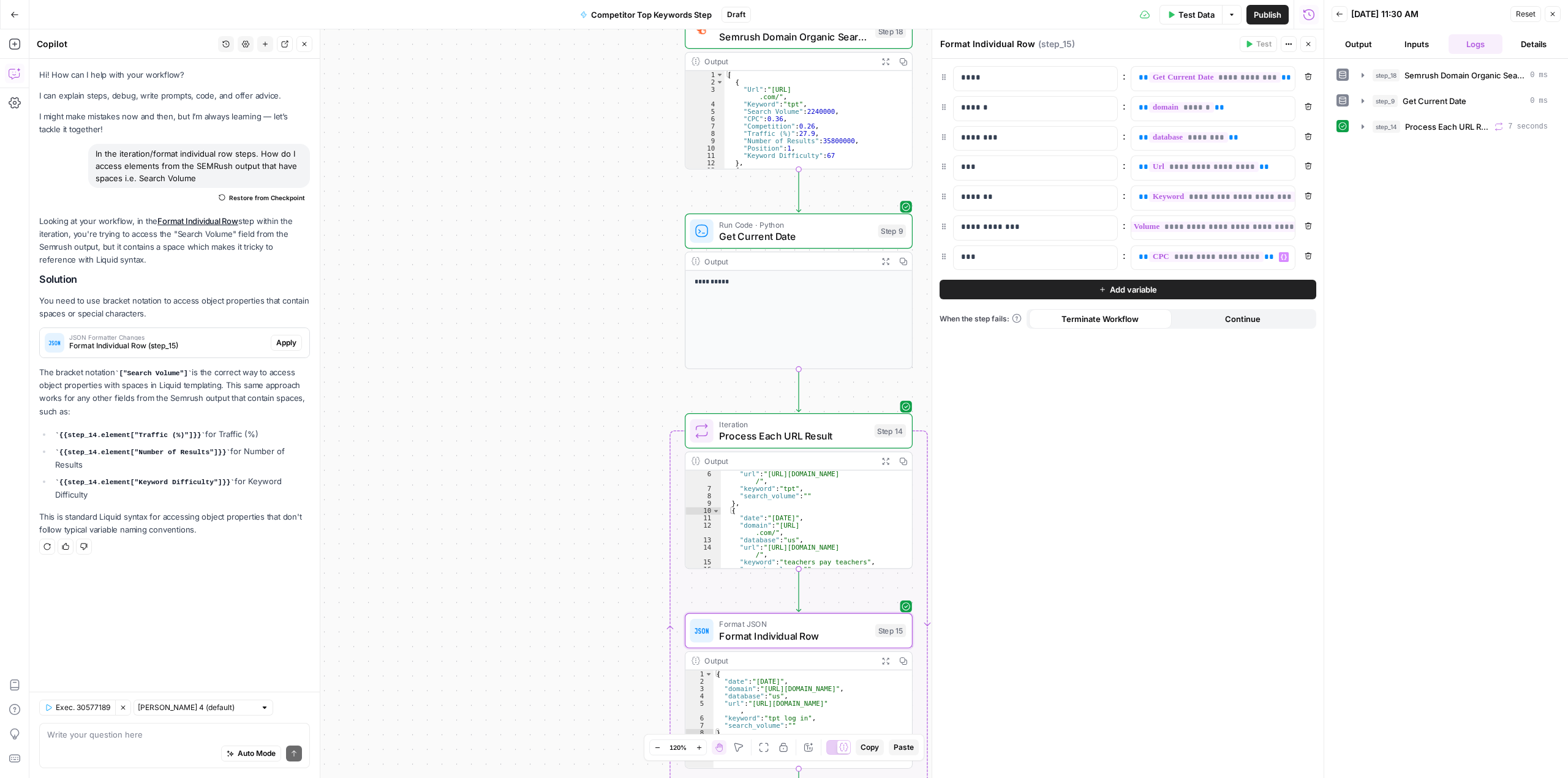
click at [1234, 292] on button "Add variable" at bounding box center [1127, 289] width 376 height 19
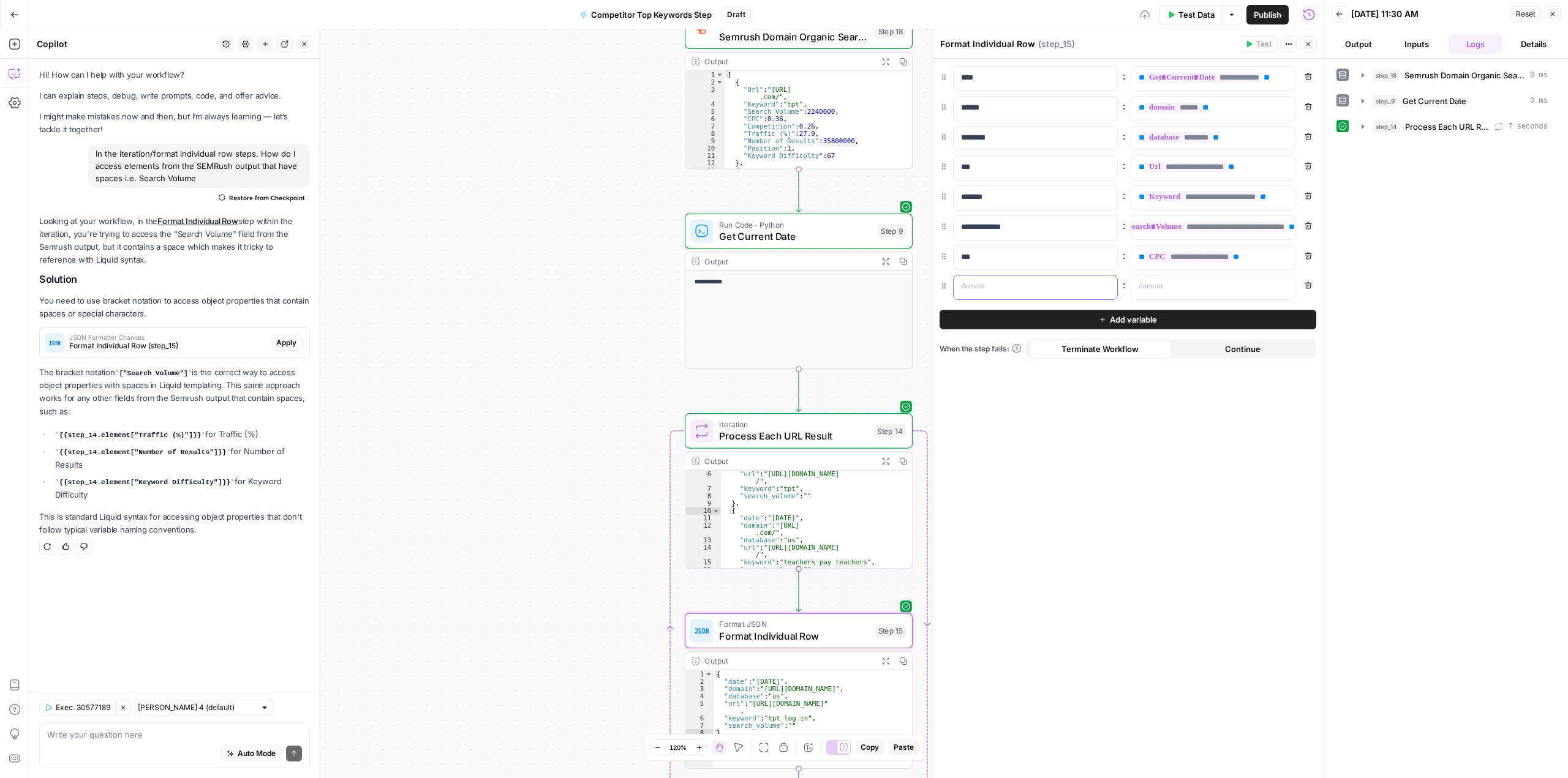
click at [1039, 293] on div at bounding box center [1026, 287] width 144 height 24
click at [1184, 291] on p at bounding box center [1203, 287] width 129 height 13
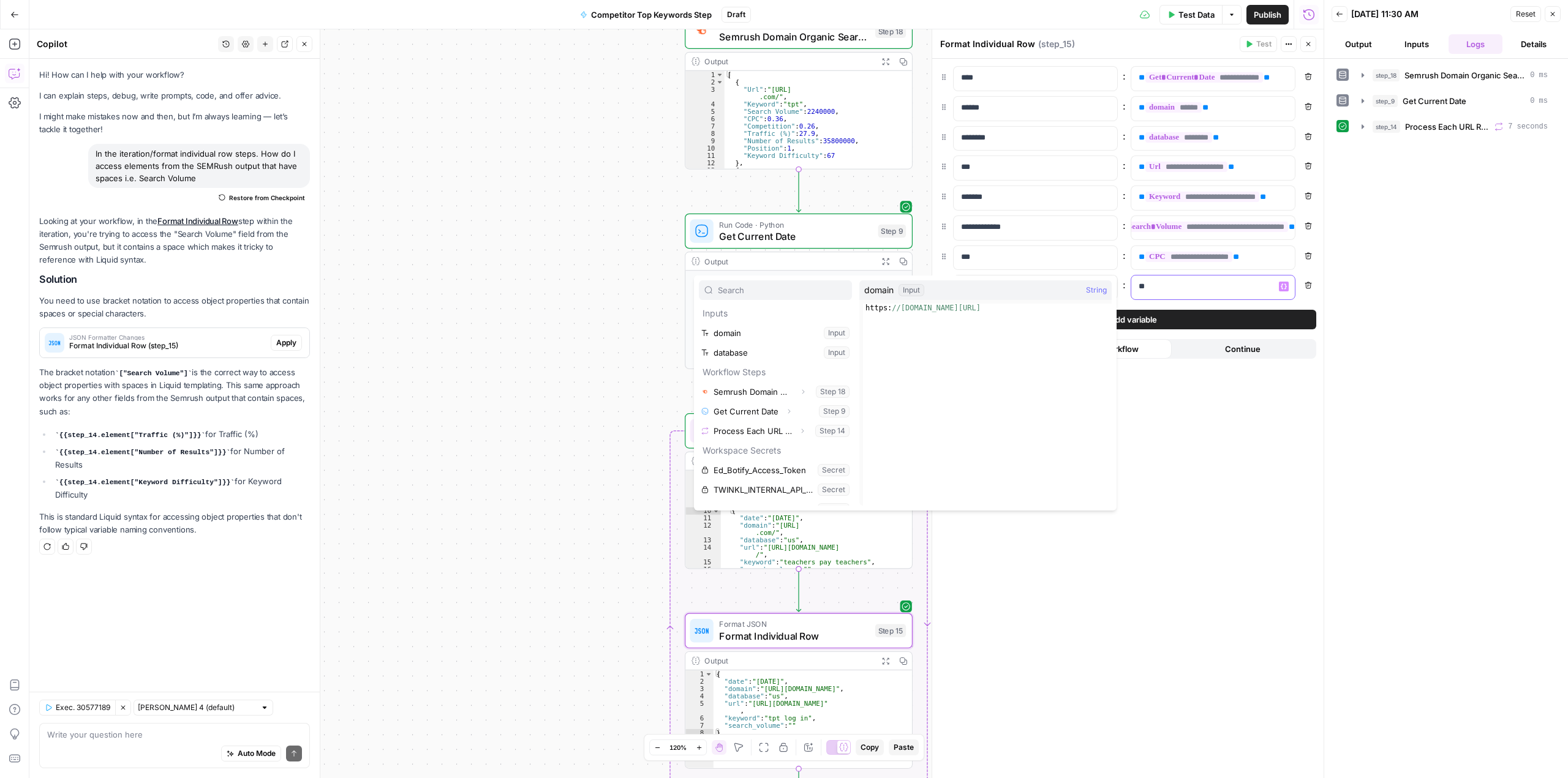
click at [1184, 291] on p "**" at bounding box center [1213, 287] width 149 height 13
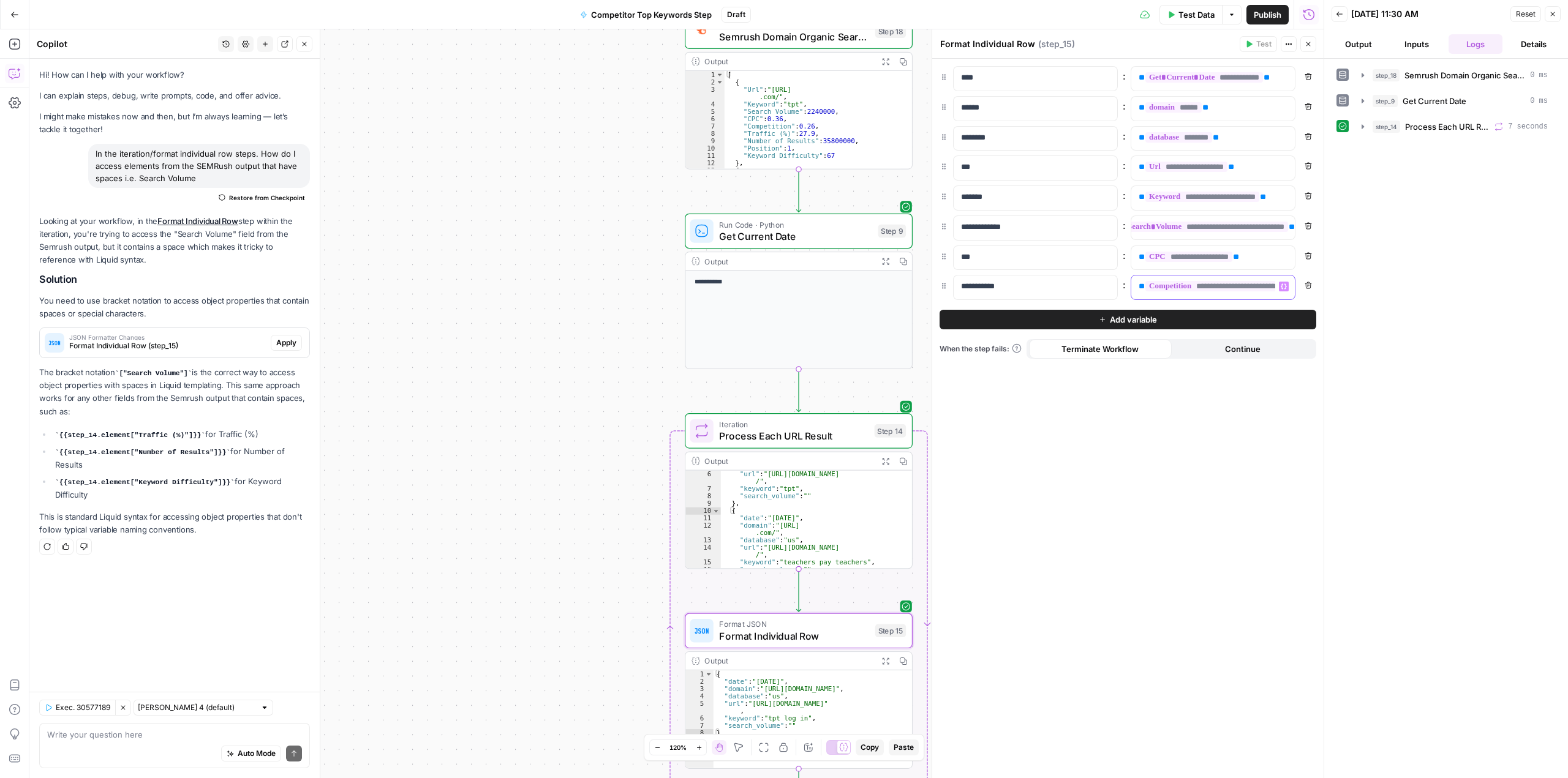
scroll to position [0, 38]
click at [1240, 486] on div "**********" at bounding box center [1128, 418] width 391 height 719
click at [1142, 315] on span "Add variable" at bounding box center [1133, 320] width 47 height 13
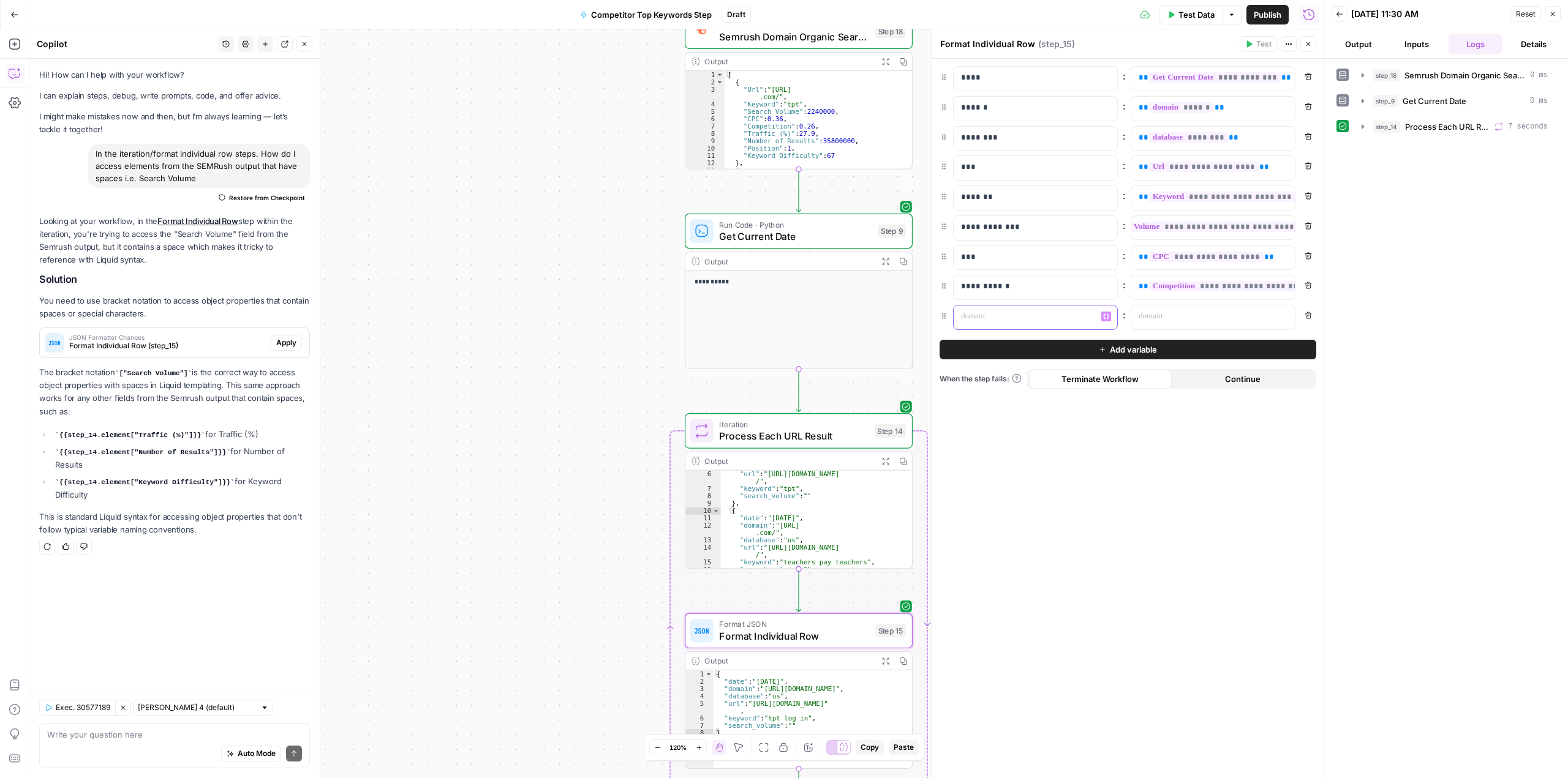
click at [993, 326] on div at bounding box center [1026, 317] width 144 height 24
click at [1179, 318] on p at bounding box center [1203, 317] width 129 height 13
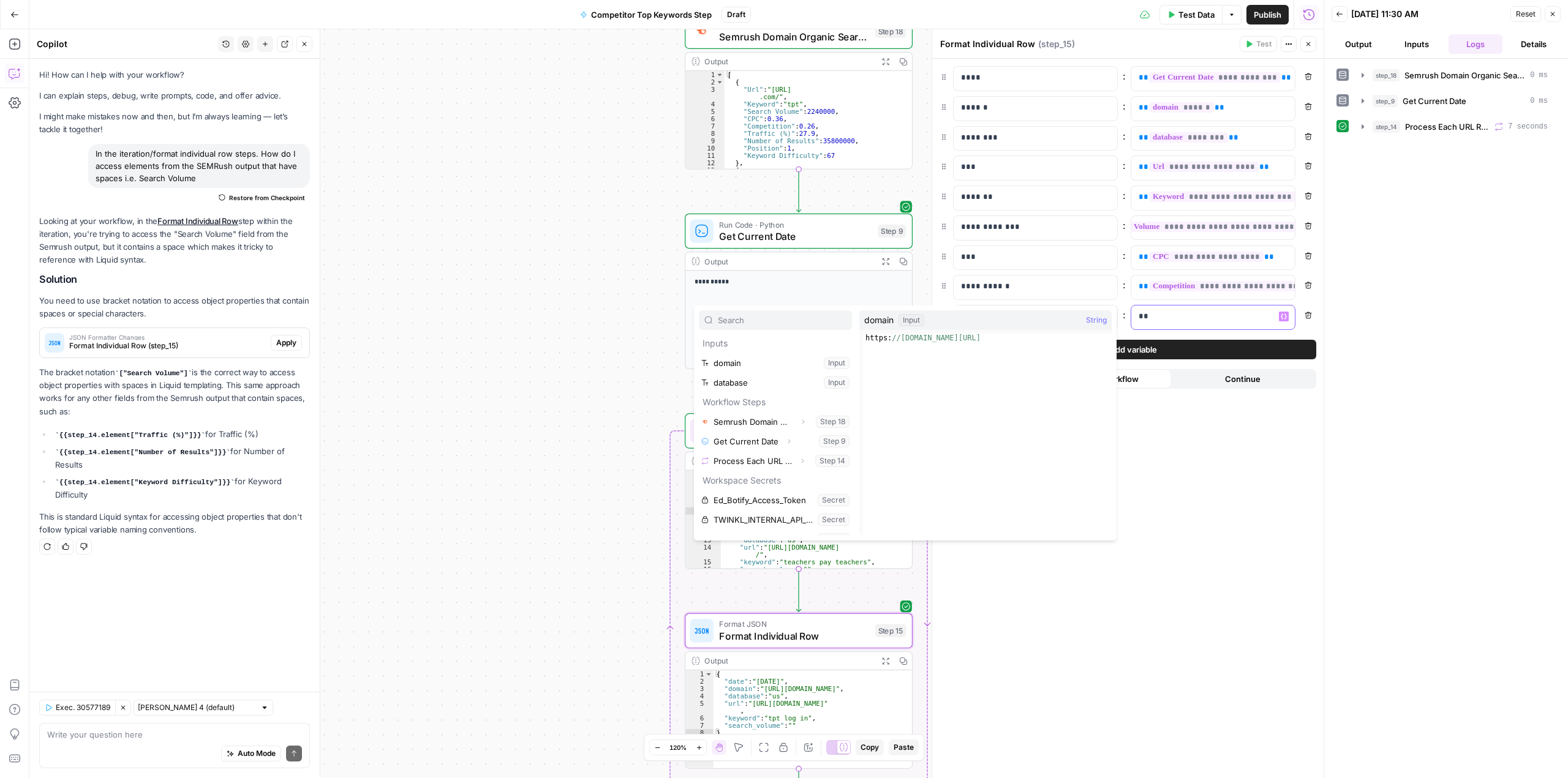
click at [1168, 319] on p "**" at bounding box center [1213, 317] width 149 height 13
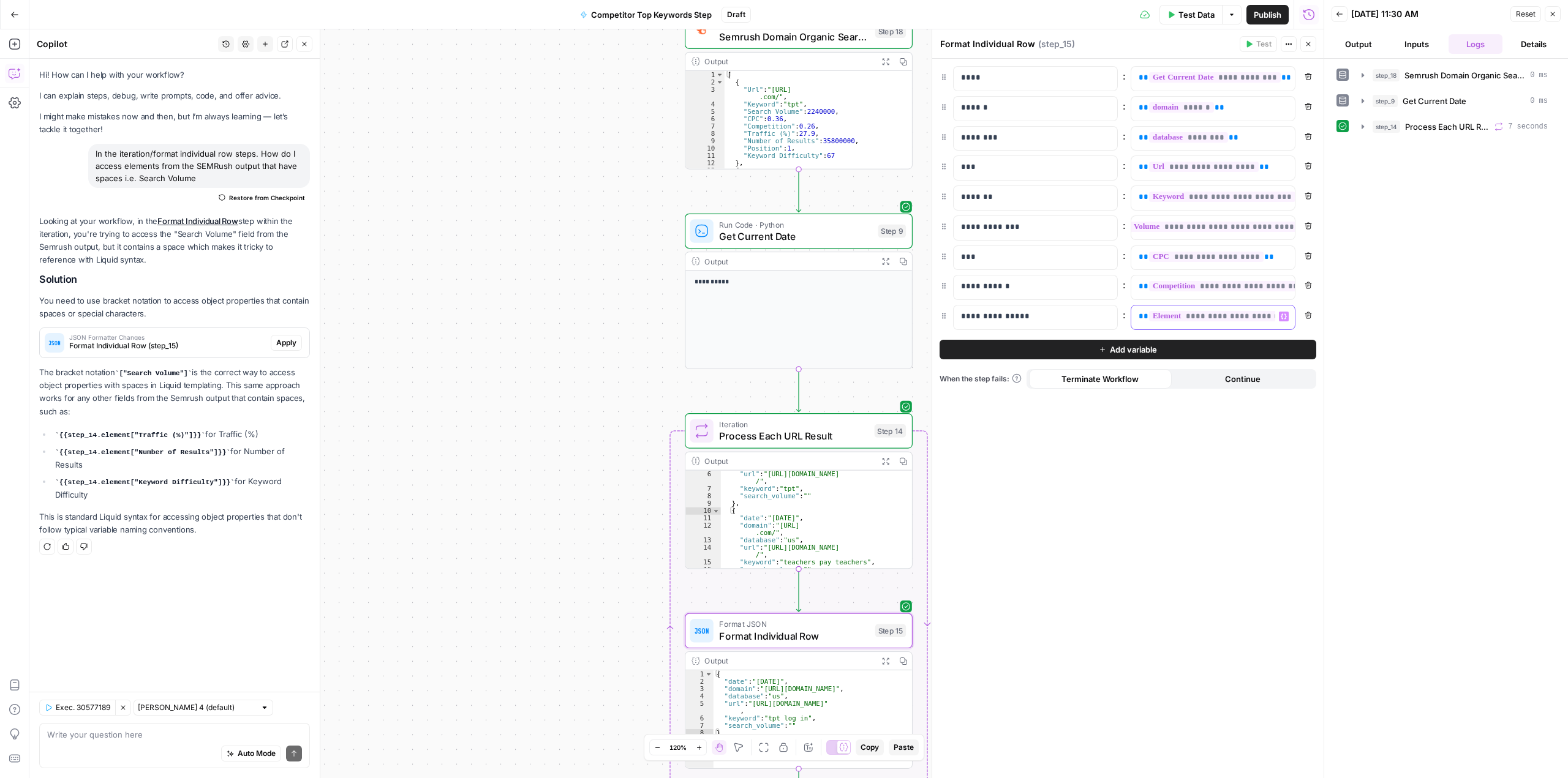
scroll to position [0, 26]
click at [1133, 349] on span "Add variable" at bounding box center [1133, 350] width 47 height 13
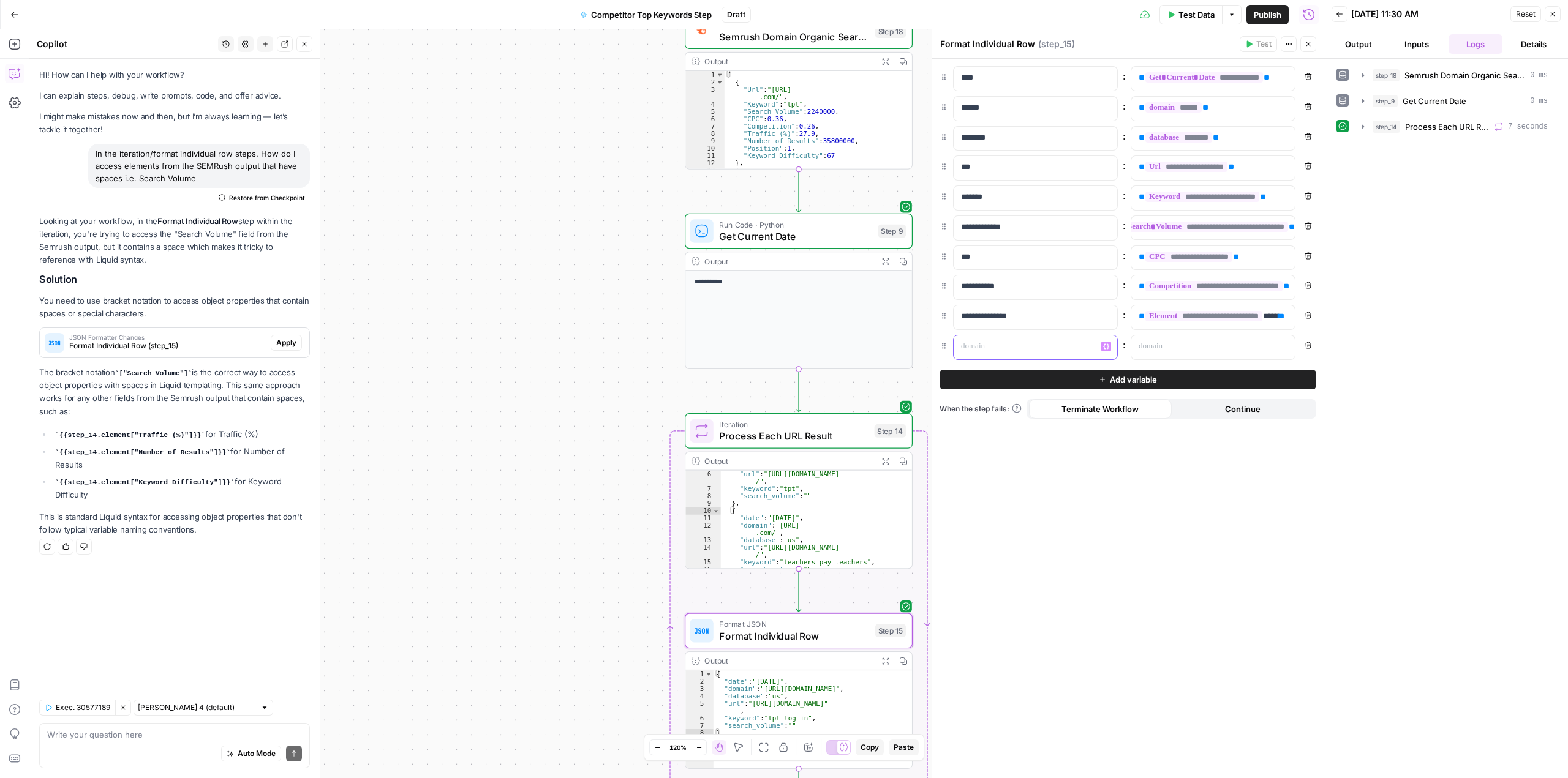
click at [1044, 344] on p at bounding box center [1026, 347] width 129 height 13
click at [1183, 349] on p at bounding box center [1203, 347] width 129 height 13
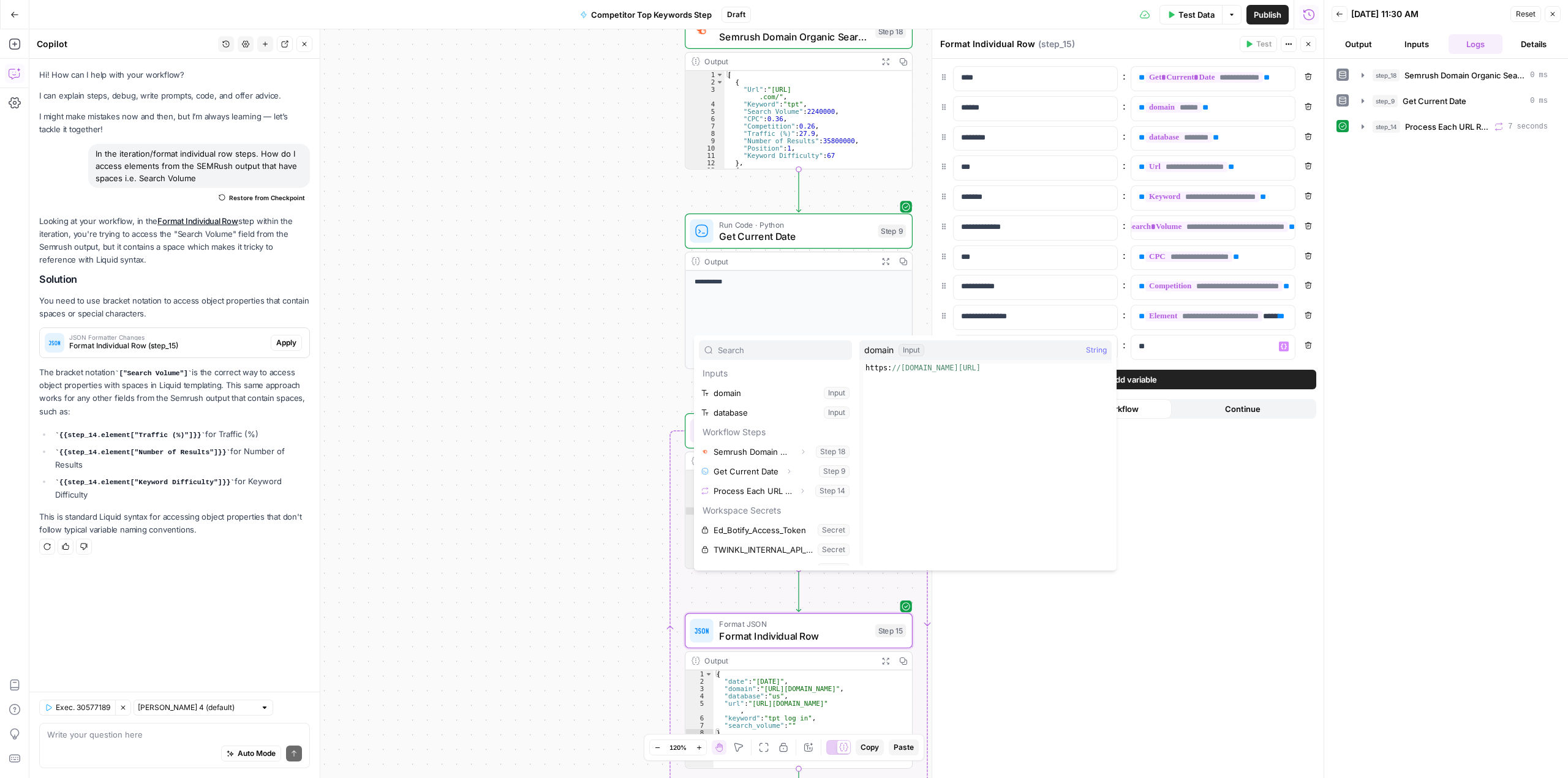
click at [569, 127] on div "**********" at bounding box center [676, 404] width 1294 height 749
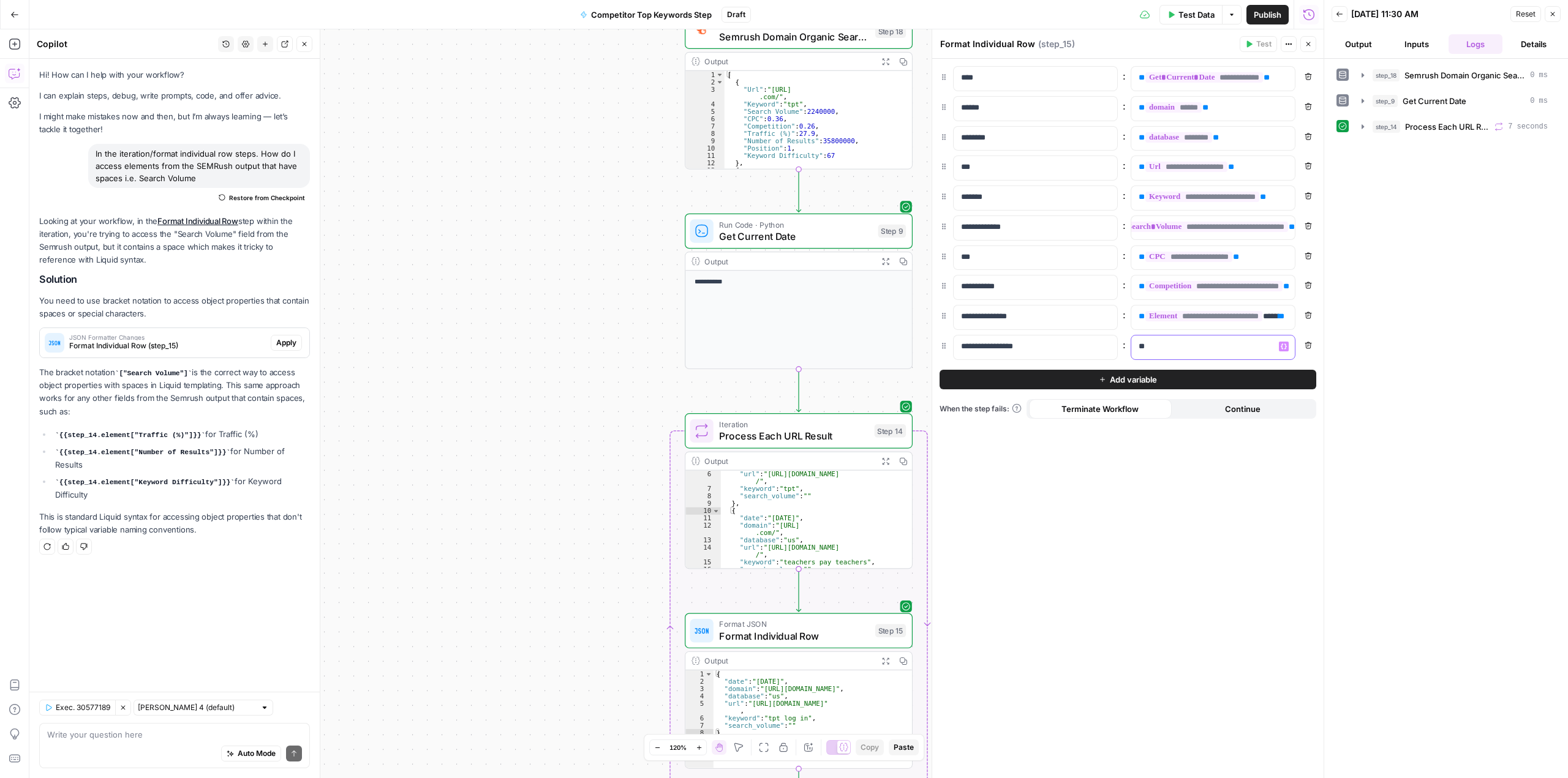
click at [1174, 349] on p "**" at bounding box center [1213, 347] width 149 height 13
click at [1105, 374] on button "Add variable" at bounding box center [1127, 379] width 376 height 19
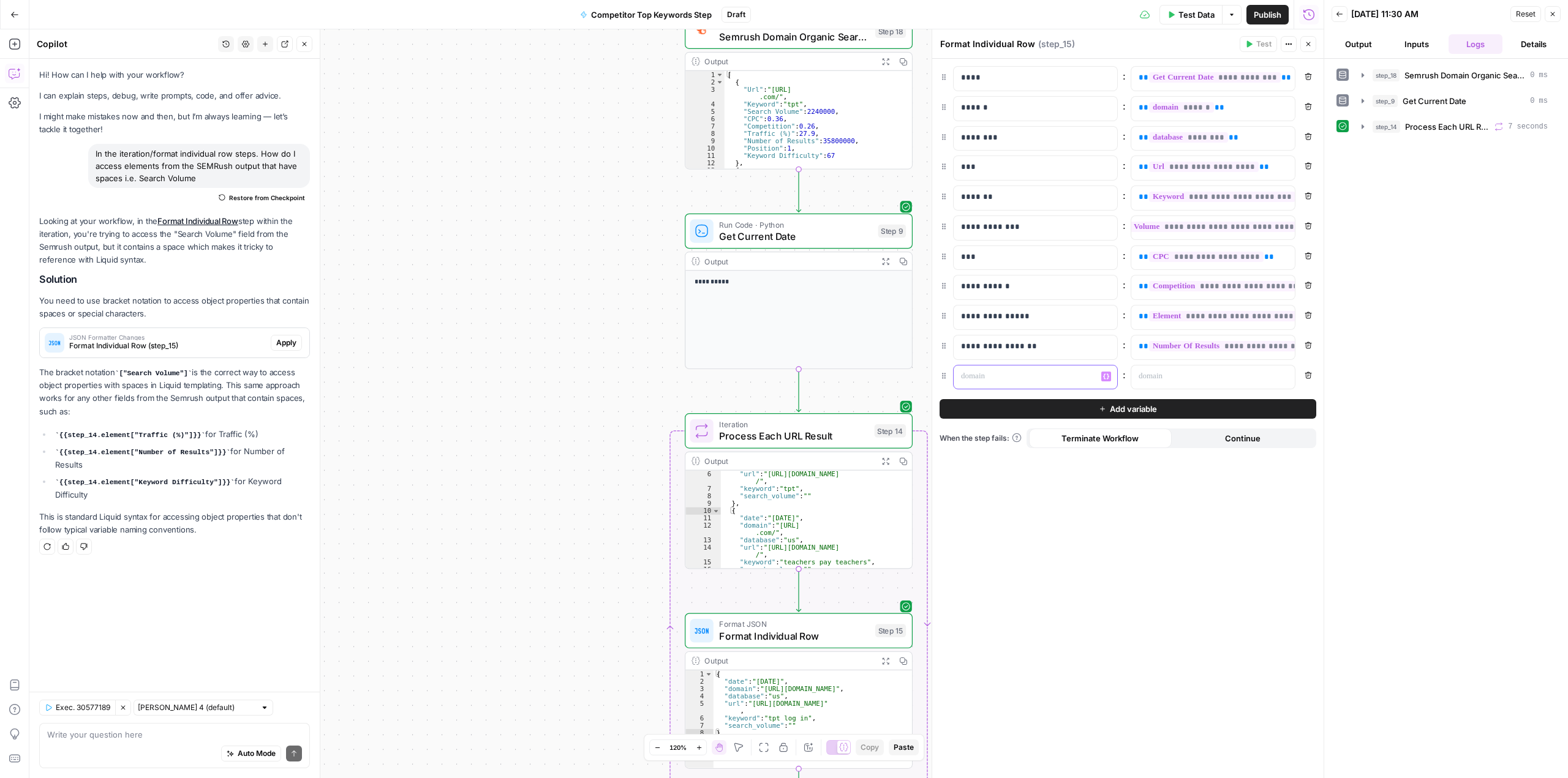
click at [998, 381] on p at bounding box center [1026, 377] width 129 height 13
click at [1151, 381] on p at bounding box center [1203, 377] width 129 height 13
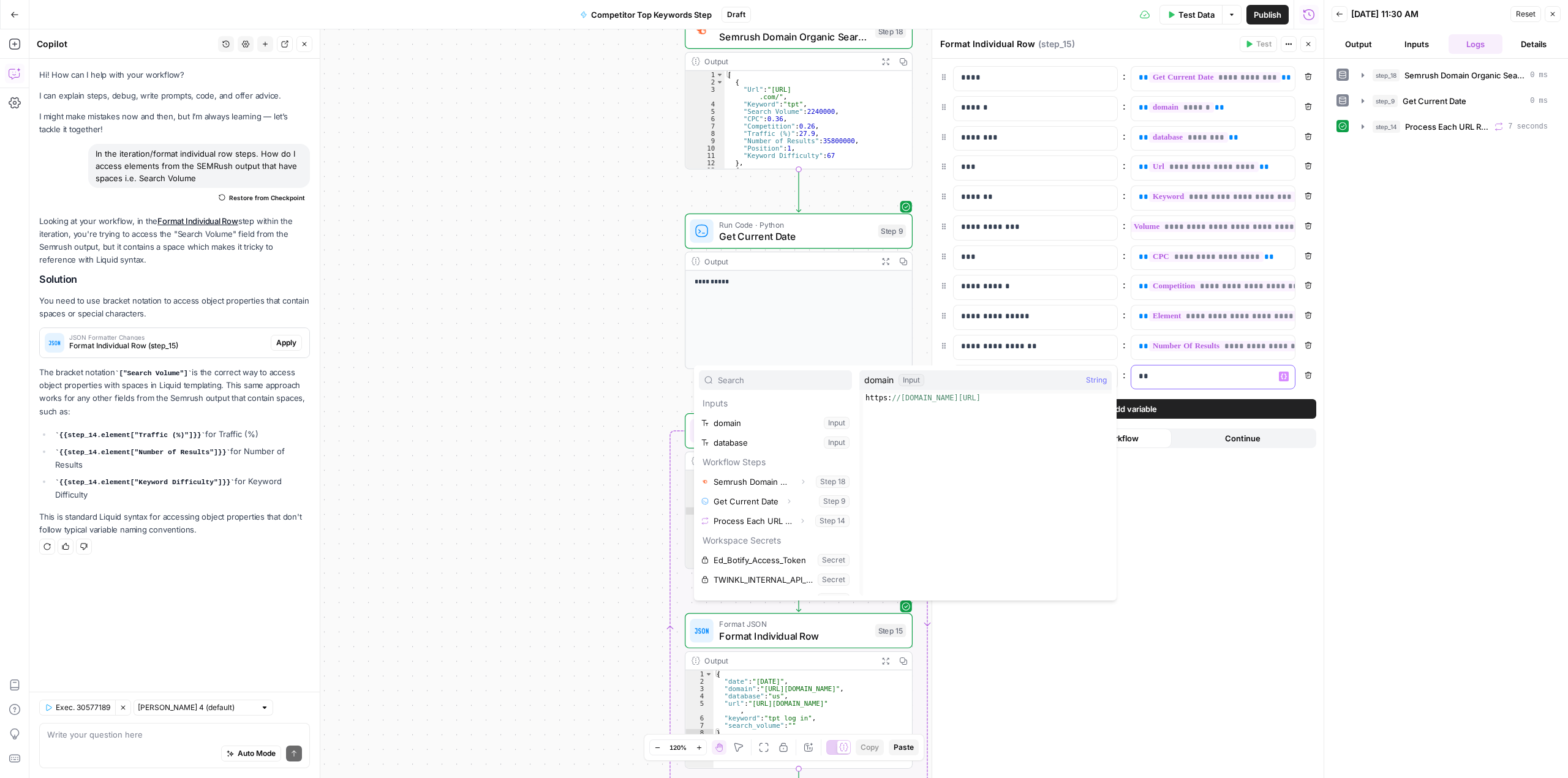
click at [1151, 381] on p "**" at bounding box center [1213, 377] width 149 height 13
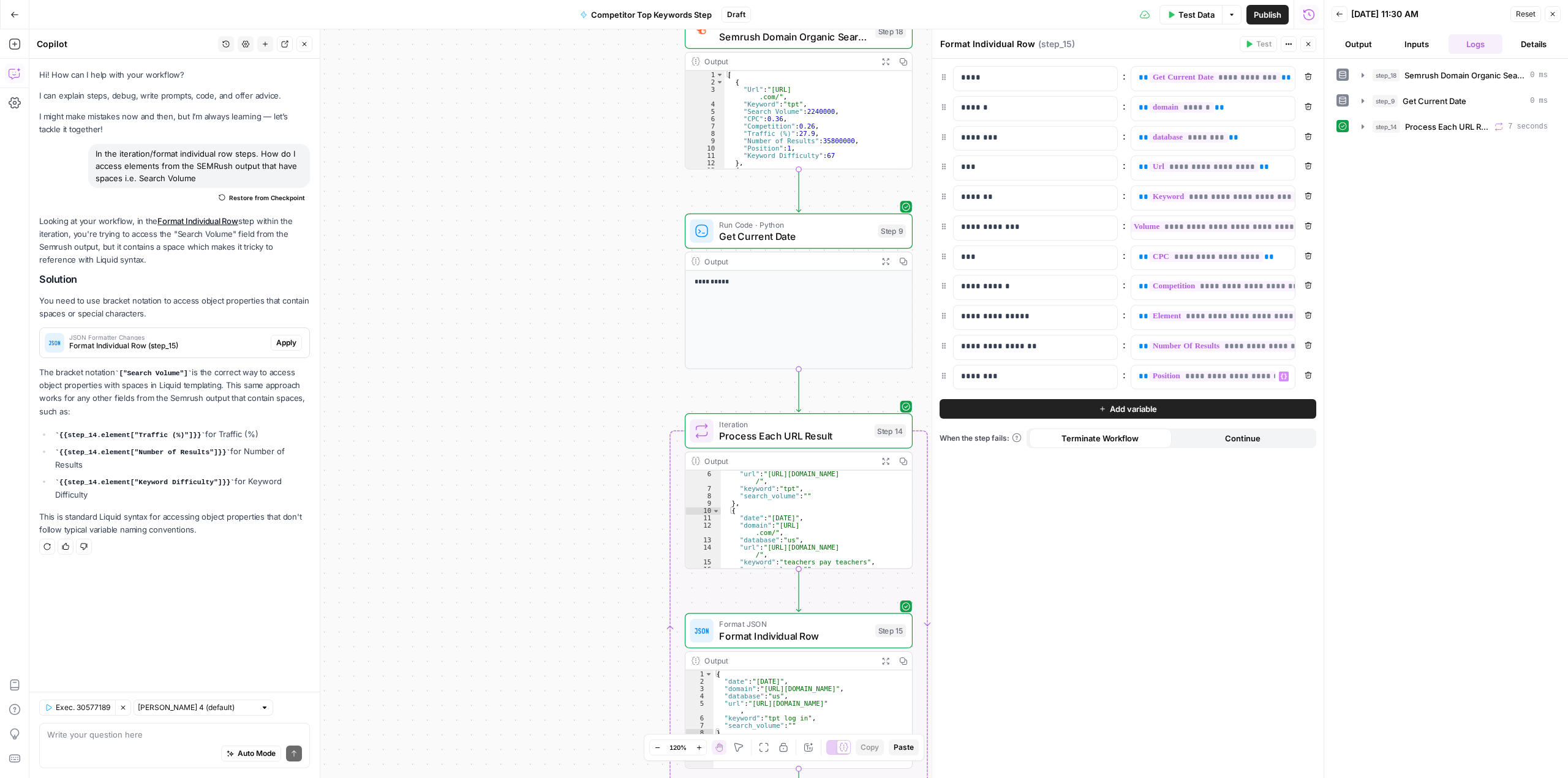
click at [1148, 409] on span "Add variable" at bounding box center [1133, 409] width 47 height 13
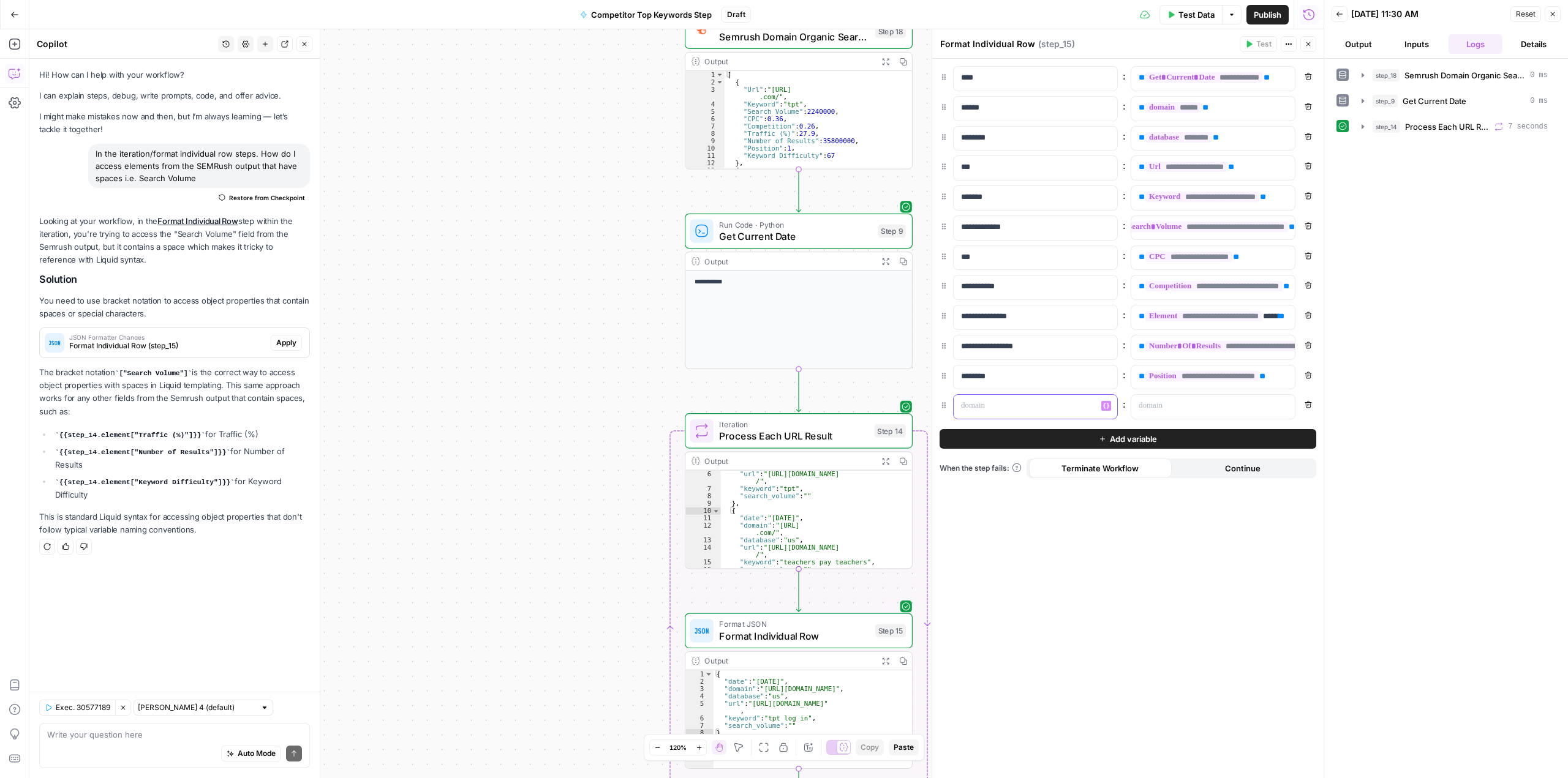
click at [1048, 406] on p at bounding box center [1026, 406] width 129 height 13
click at [1177, 410] on p at bounding box center [1203, 406] width 129 height 13
click at [1165, 402] on p "**" at bounding box center [1213, 406] width 149 height 13
click at [1200, 531] on div "**********" at bounding box center [1128, 418] width 391 height 719
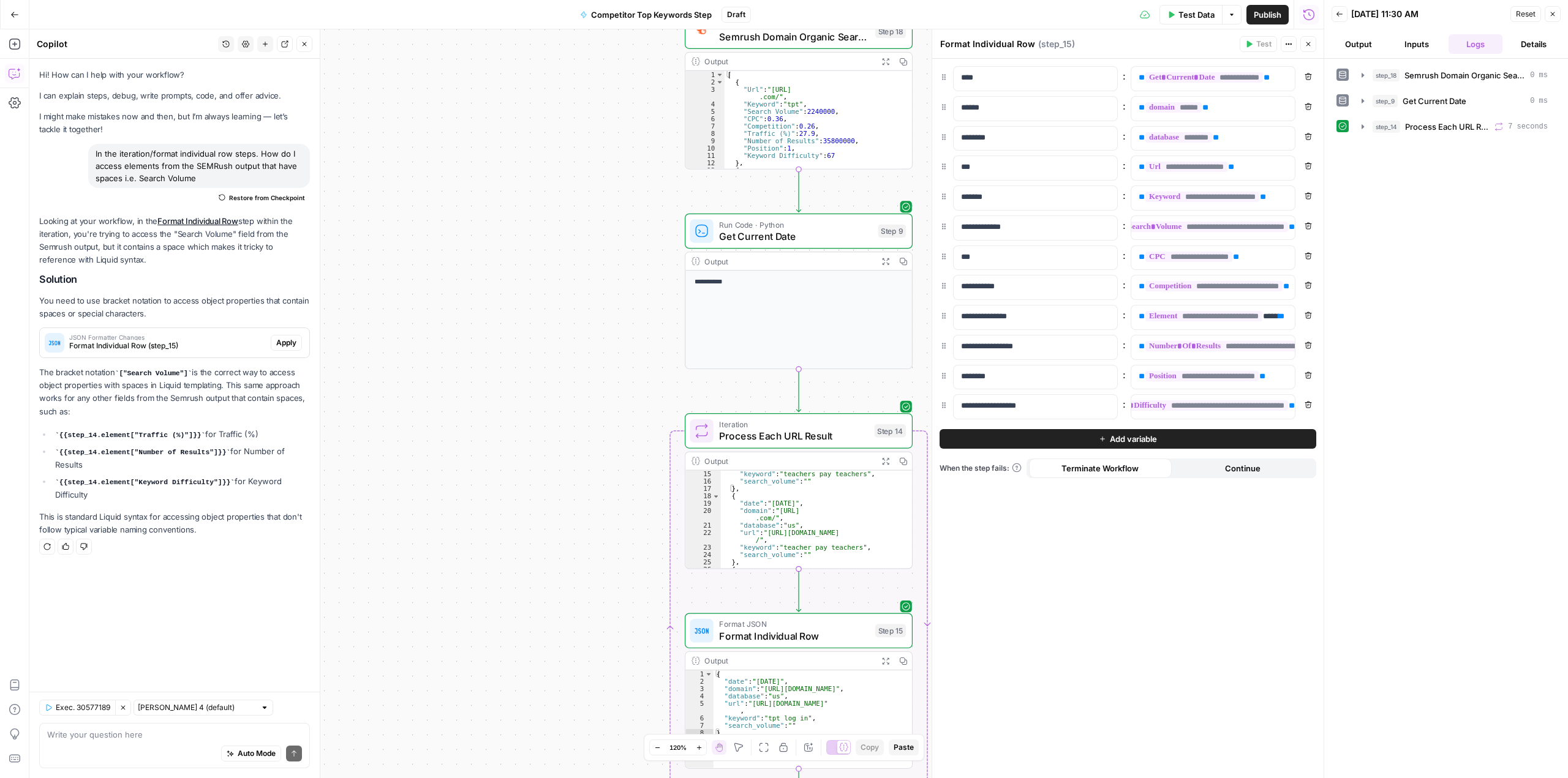
scroll to position [0, 0]
click at [878, 406] on button "Test" at bounding box center [882, 404] width 45 height 19
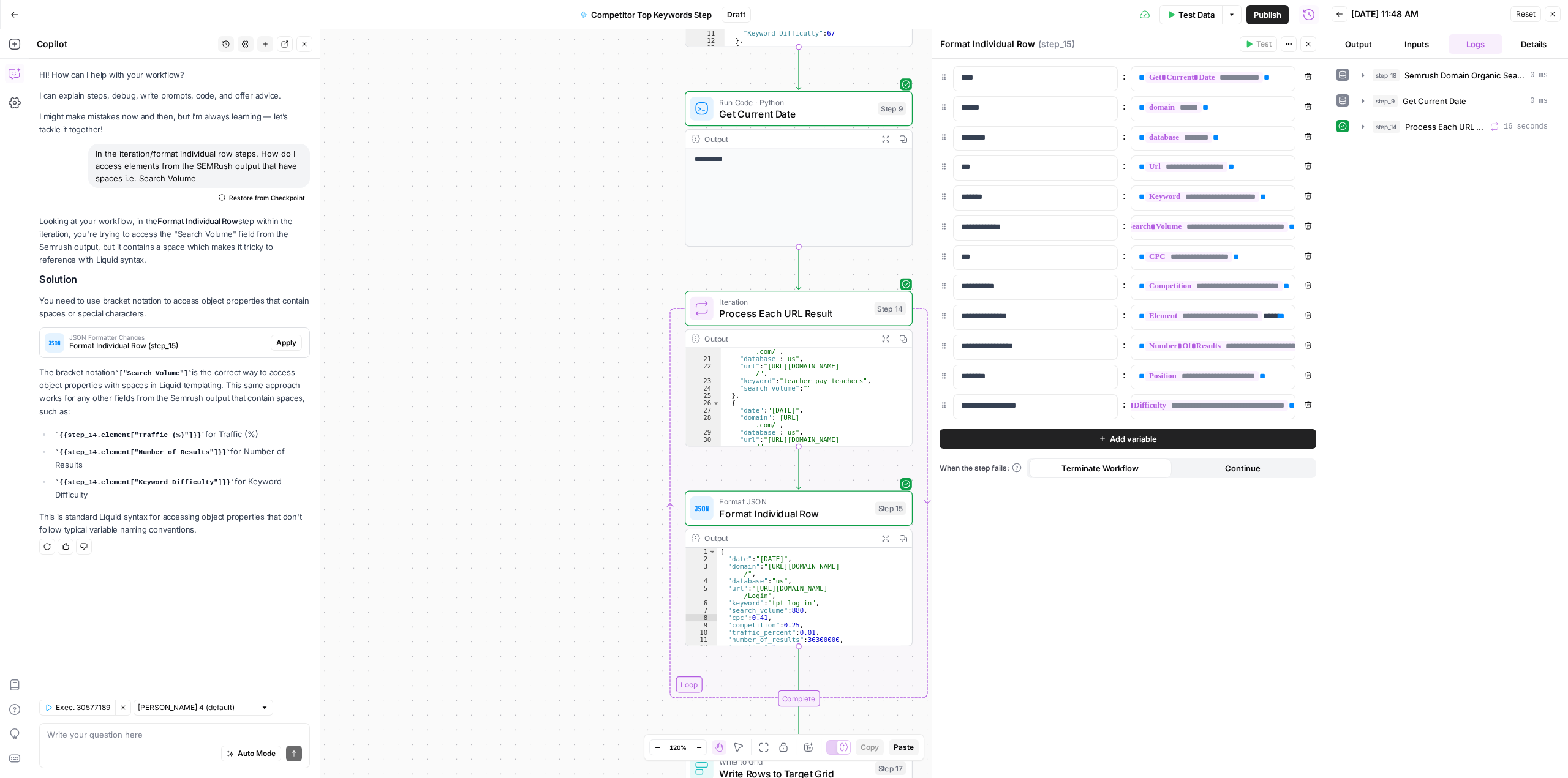
scroll to position [16, 0]
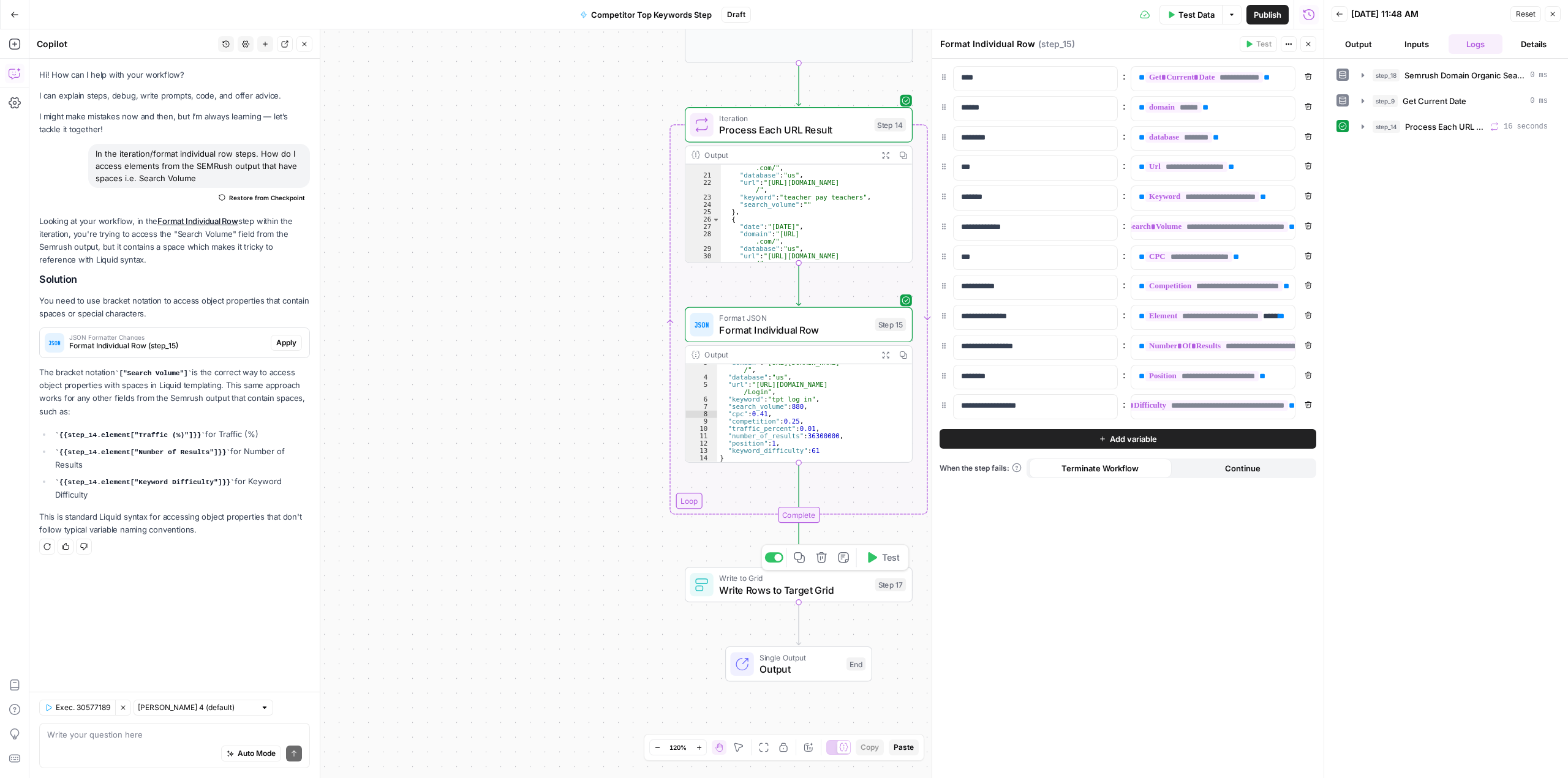
click at [778, 590] on span "Write Rows to Target Grid" at bounding box center [794, 590] width 150 height 14
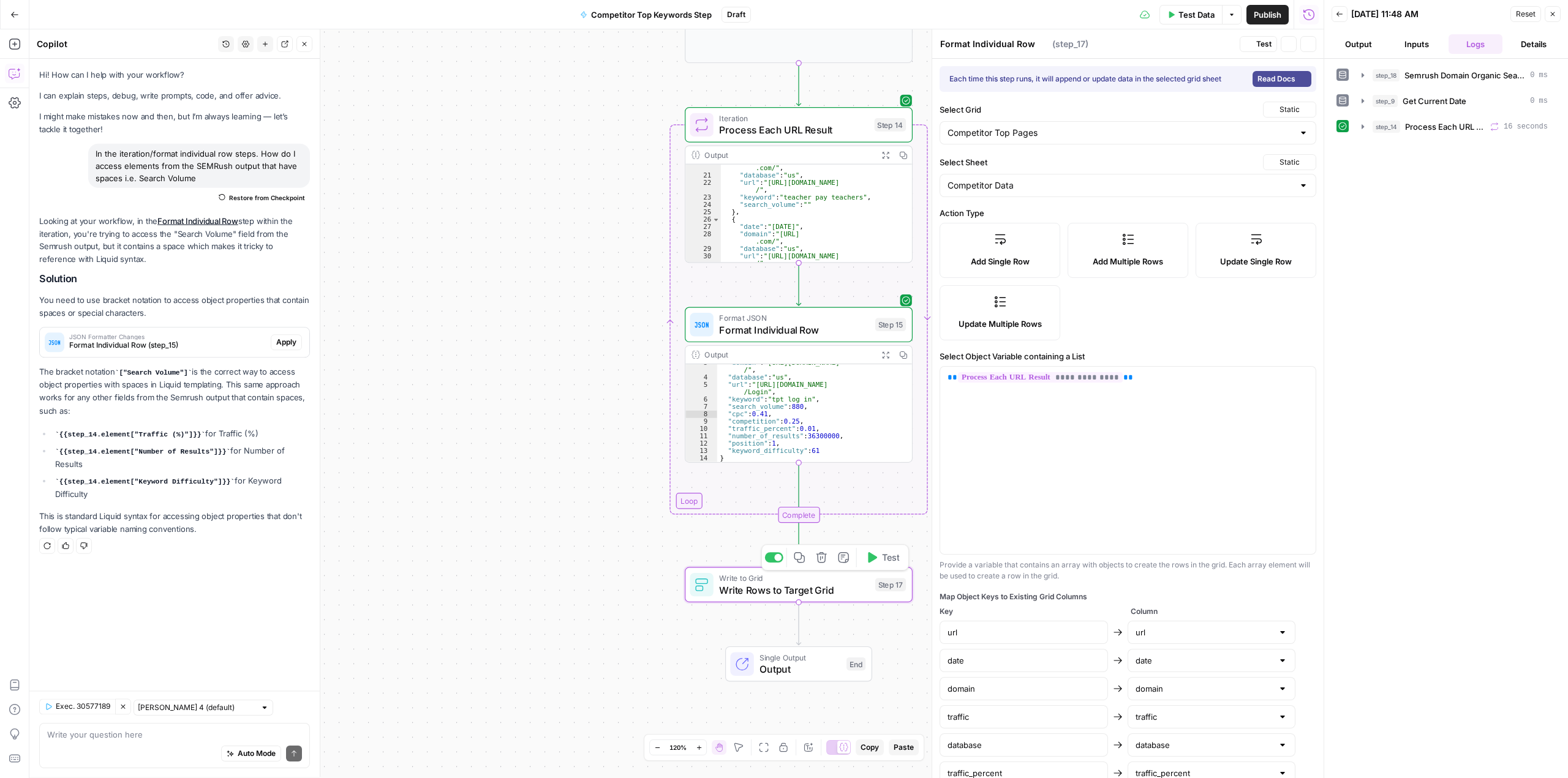
type textarea "Write Rows to Target Grid"
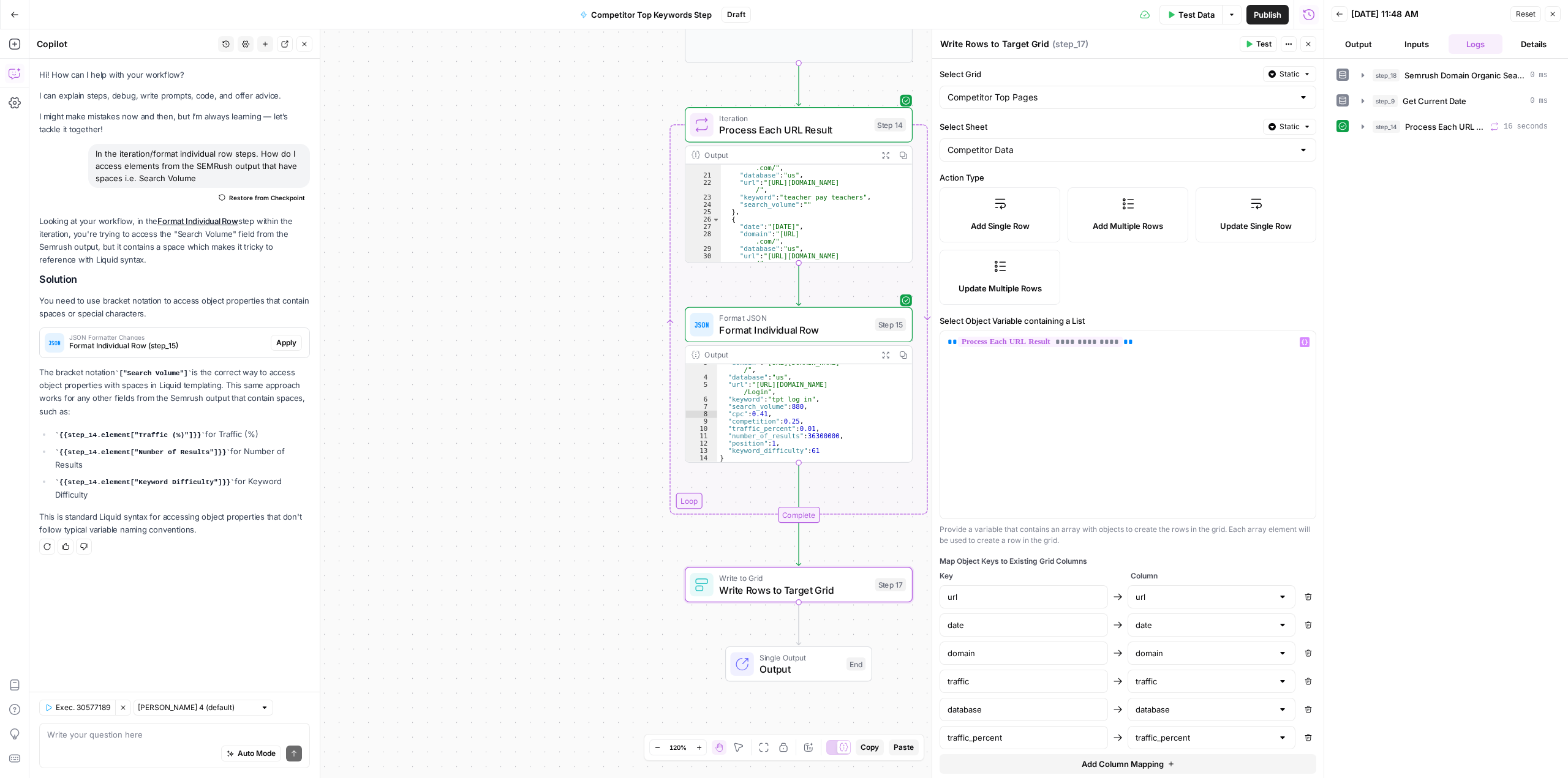
scroll to position [68, 0]
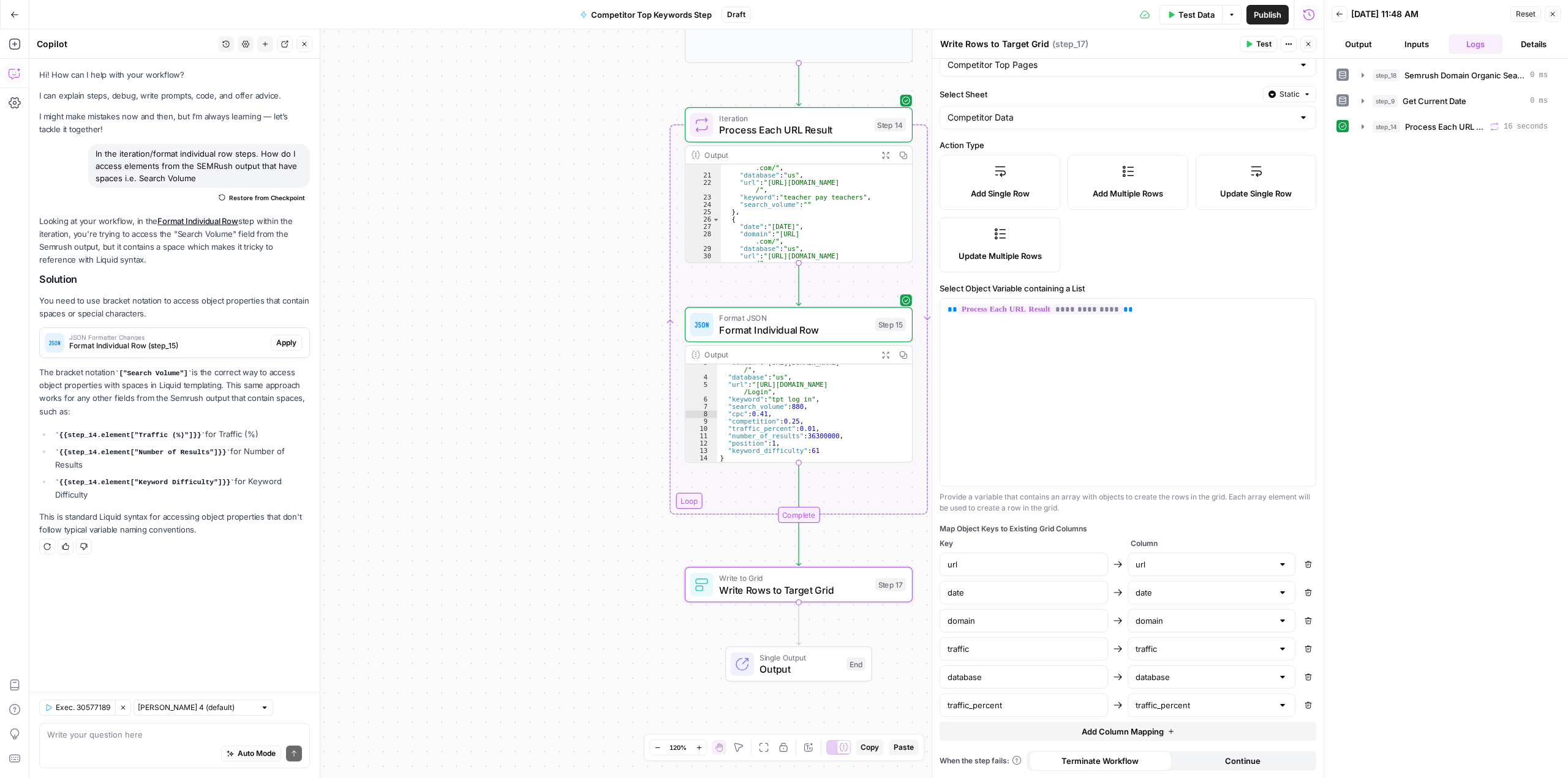
click at [1305, 647] on icon "button" at bounding box center [1308, 649] width 7 height 7
type input "database"
type input "traffic_percent"
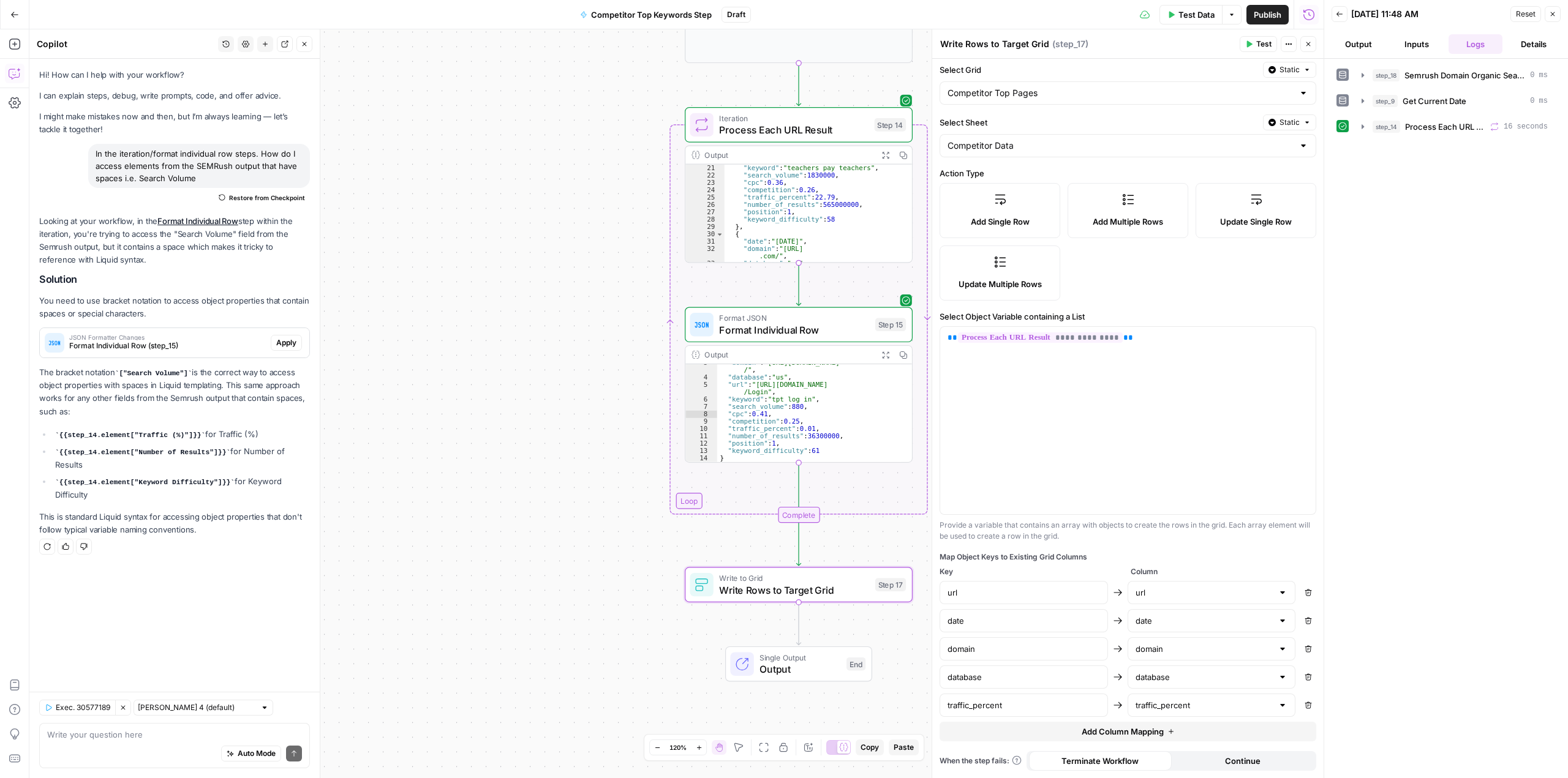
scroll to position [0, 0]
click at [1085, 586] on input "url" at bounding box center [1024, 593] width 153 height 13
click at [1305, 591] on icon "button" at bounding box center [1308, 593] width 7 height 7
type input "date"
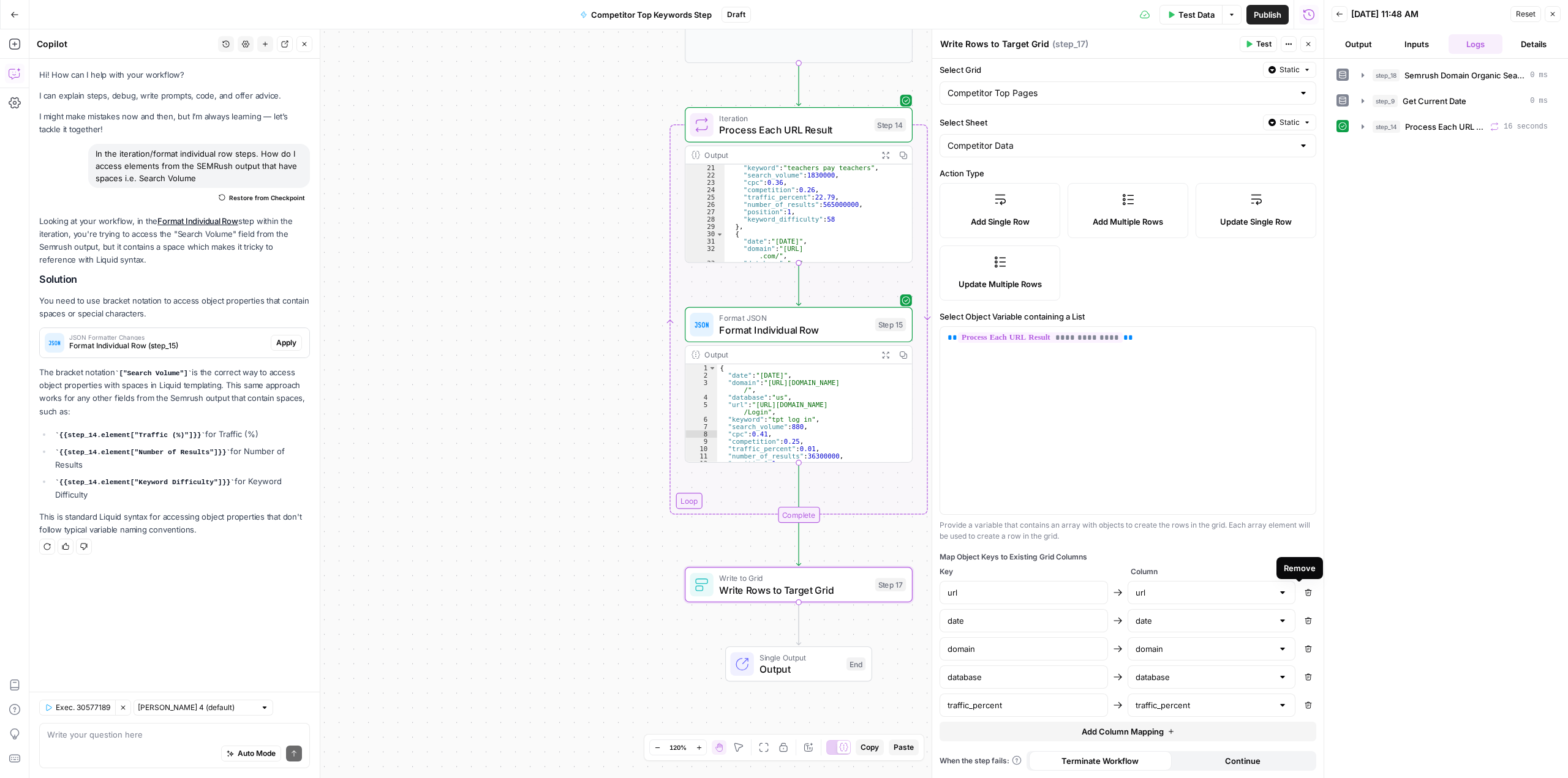
type input "domain"
type input "database"
type input "traffic_percent"
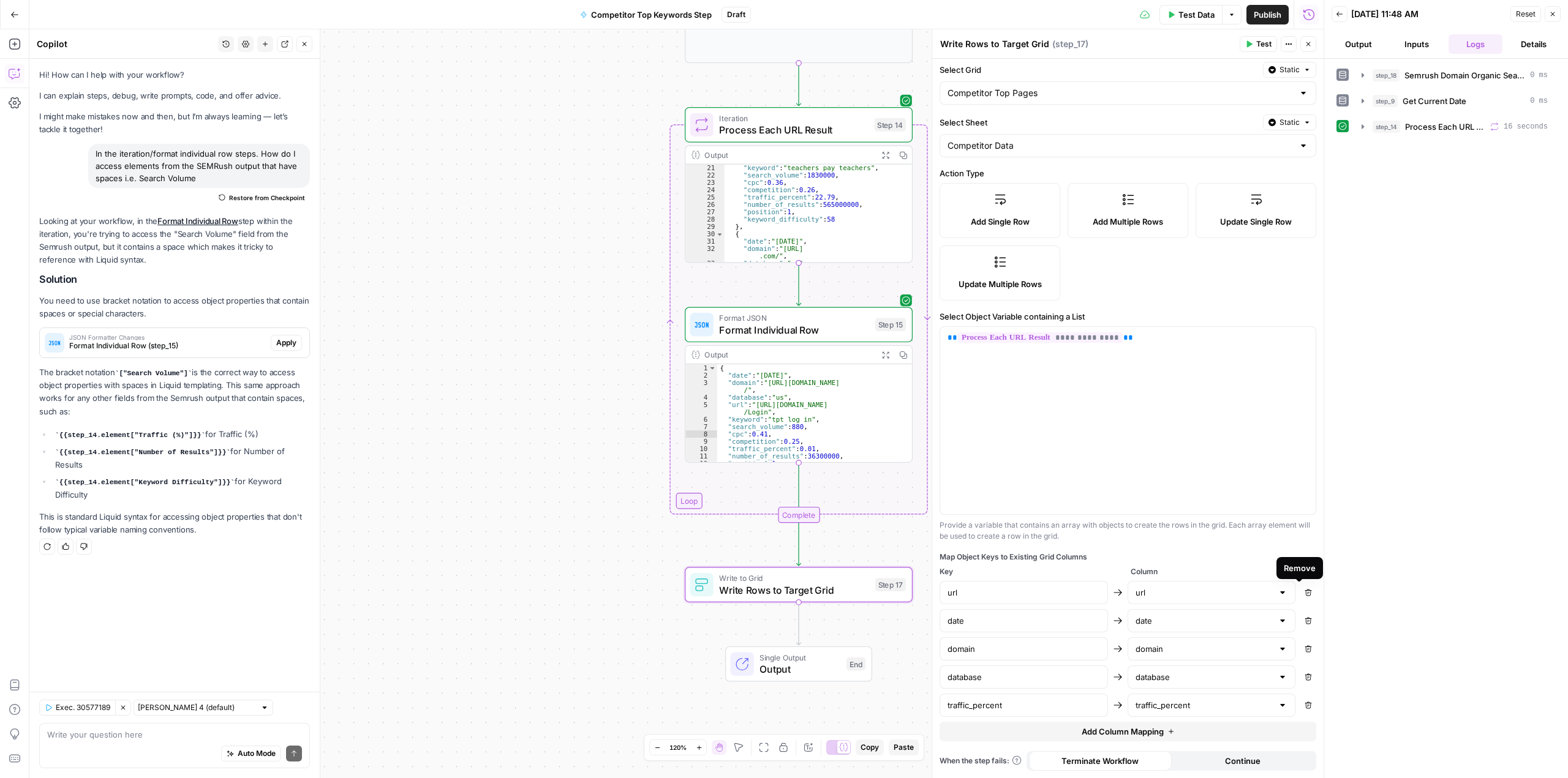
type input "traffic_percent"
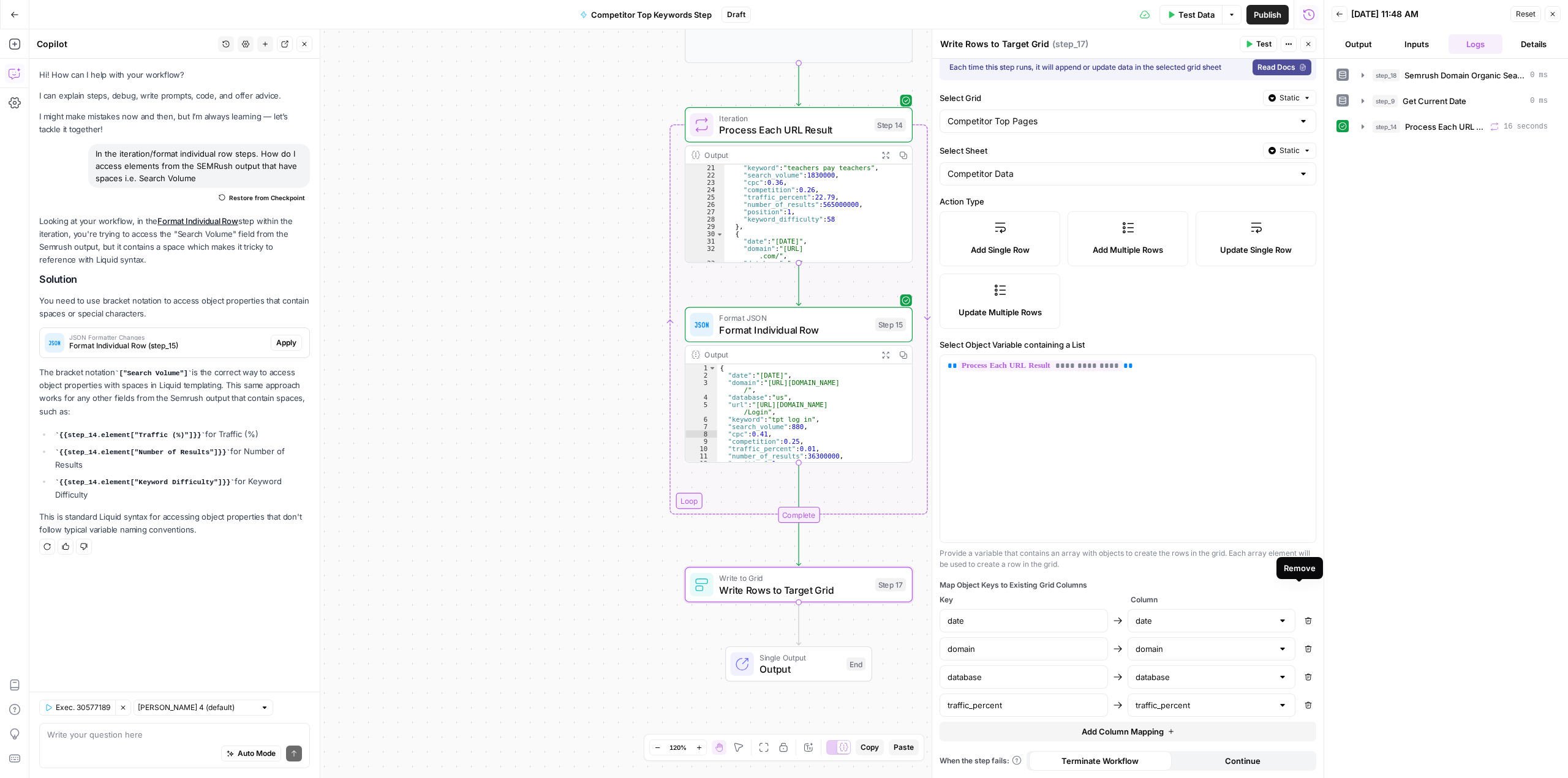
scroll to position [12, 0]
click at [1300, 711] on button "Remove" at bounding box center [1308, 705] width 16 height 16
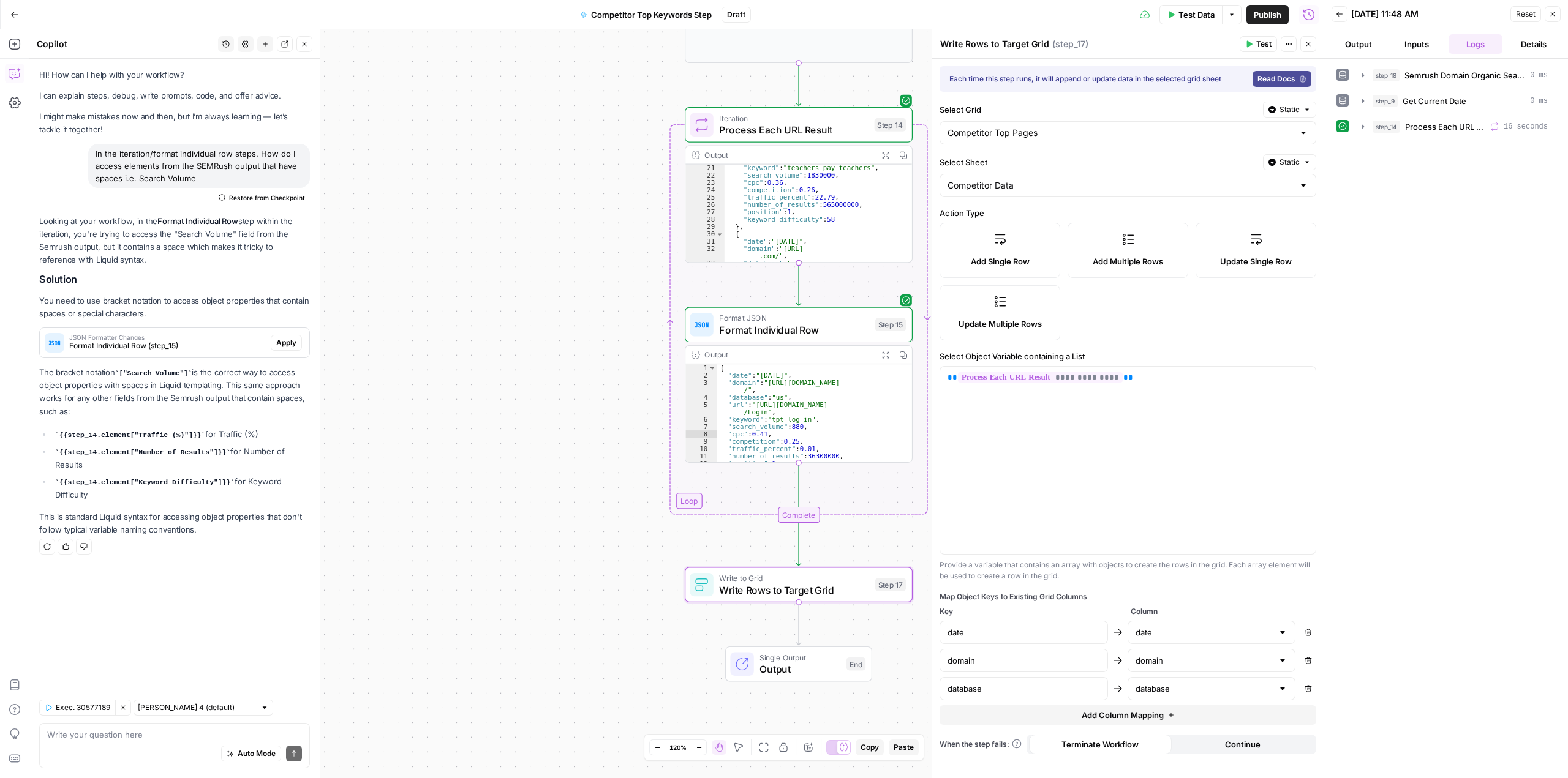
scroll to position [0, 0]
click at [1182, 719] on button "Add Column Mapping" at bounding box center [1127, 715] width 376 height 19
click at [1080, 710] on div at bounding box center [1023, 717] width 168 height 23
type input "url"
click at [1156, 726] on div at bounding box center [1212, 717] width 168 height 23
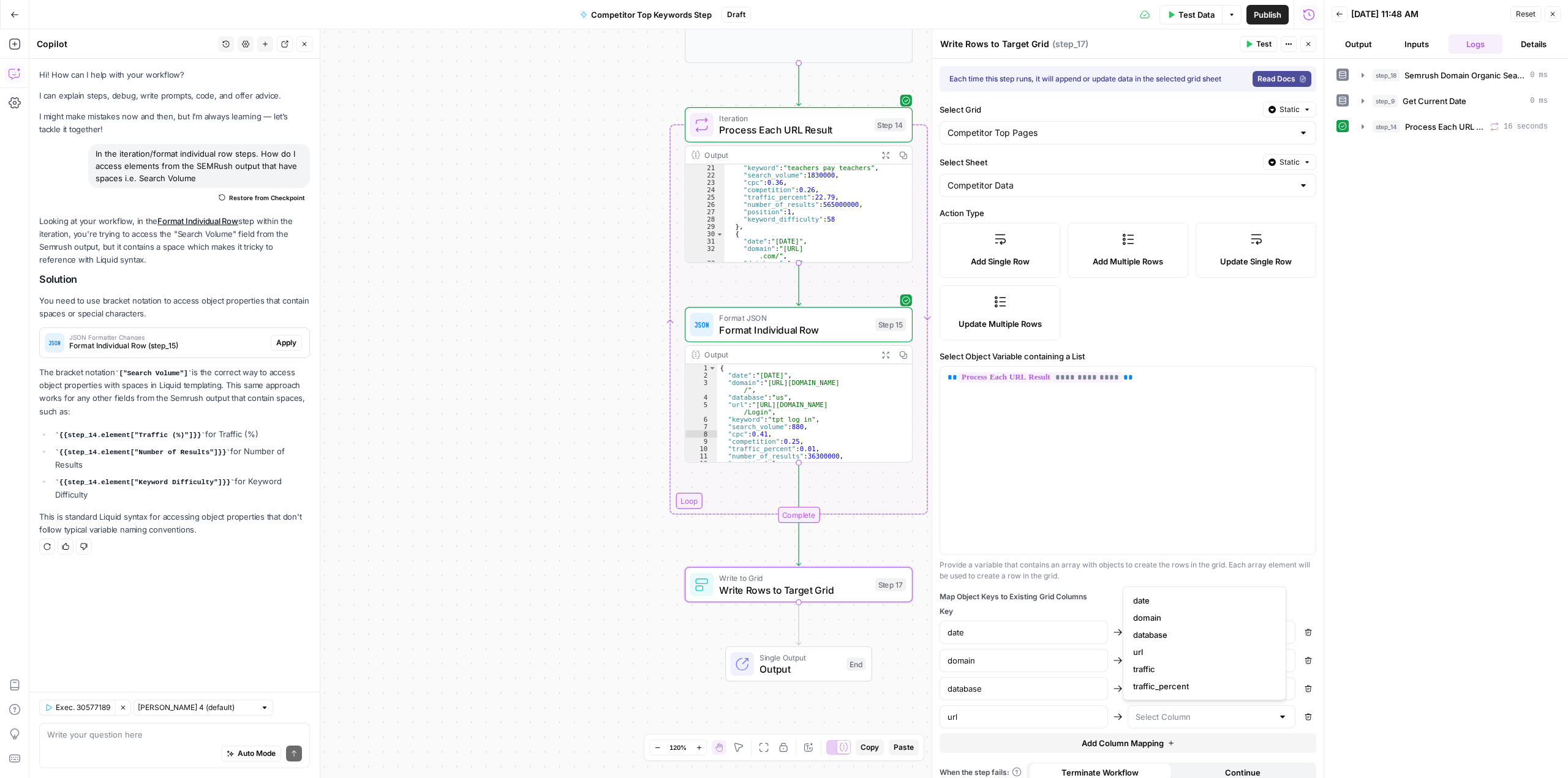
click at [1095, 156] on label "Select Sheet" at bounding box center [1098, 162] width 319 height 13
click at [1095, 180] on input "Competitor Data" at bounding box center [1120, 186] width 346 height 13
click at [1298, 135] on div at bounding box center [1303, 133] width 10 height 13
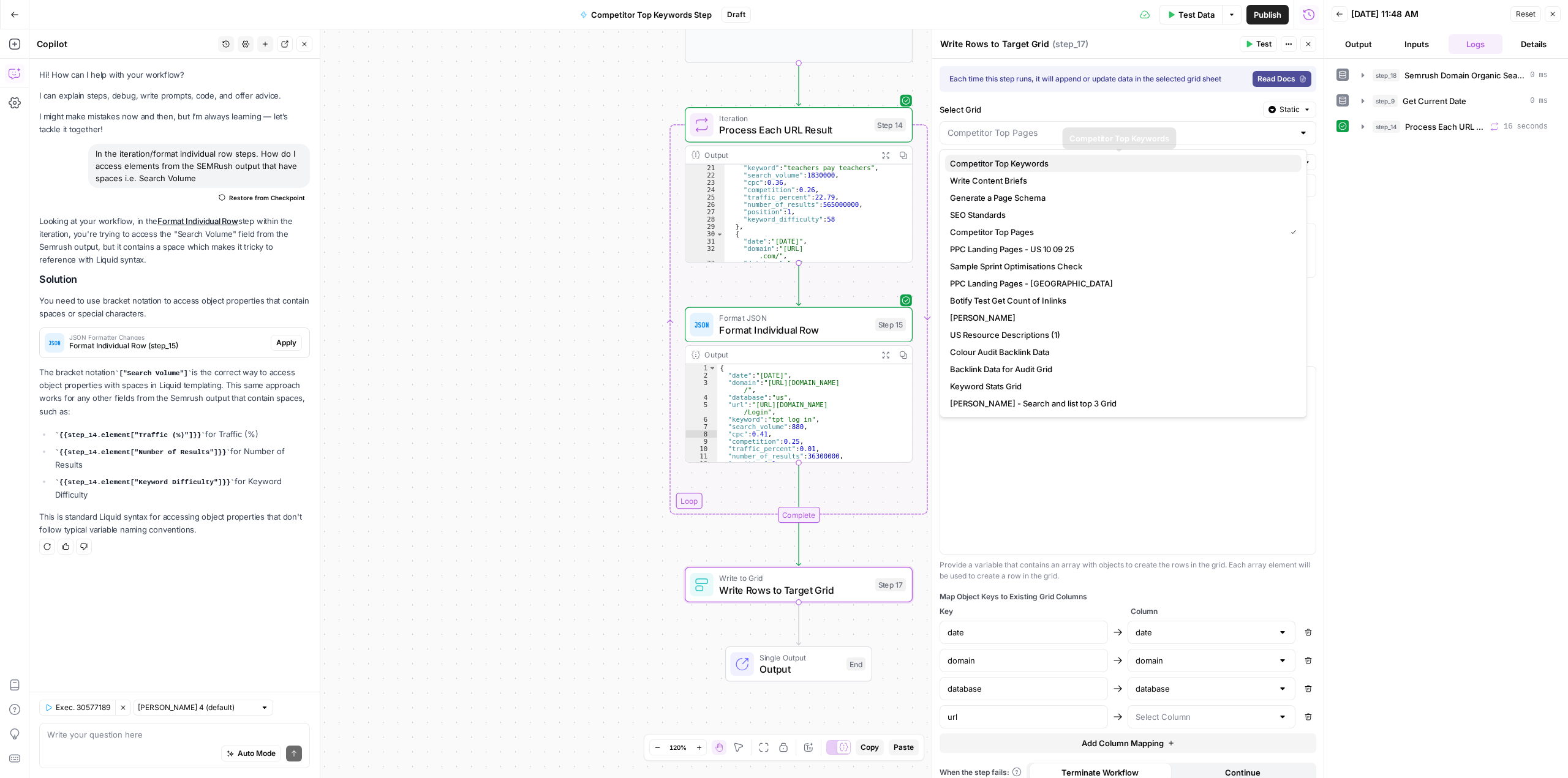
click at [1162, 158] on span "Competitor Top Keywords" at bounding box center [1121, 163] width 342 height 13
type input "Competitor Top Keywords"
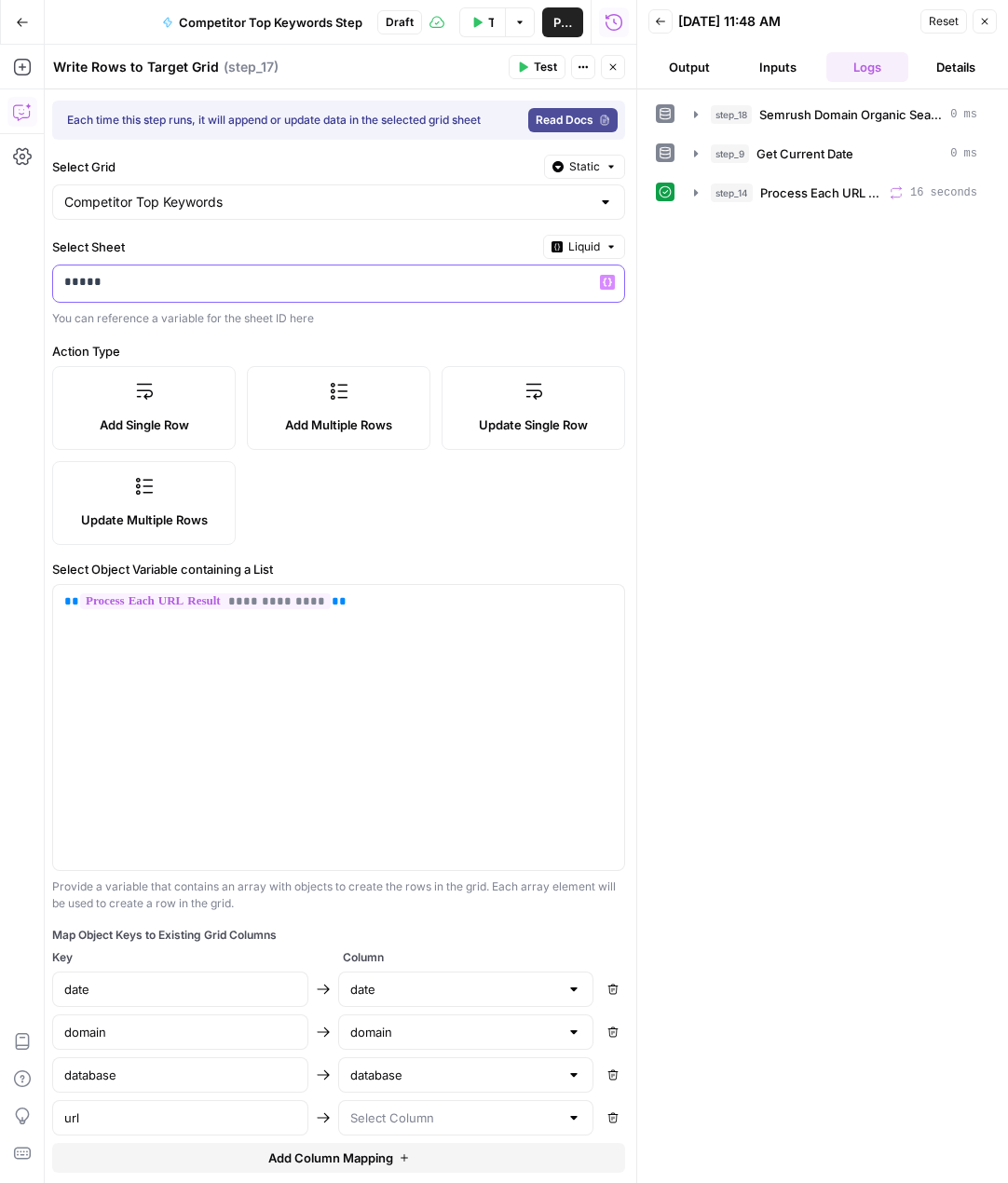
click at [166, 285] on p "*****" at bounding box center [331, 283] width 534 height 19
click at [568, 249] on div "Variables Menu" at bounding box center [592, 250] width 89 height 19
click at [587, 244] on button "Liquid" at bounding box center [584, 246] width 82 height 24
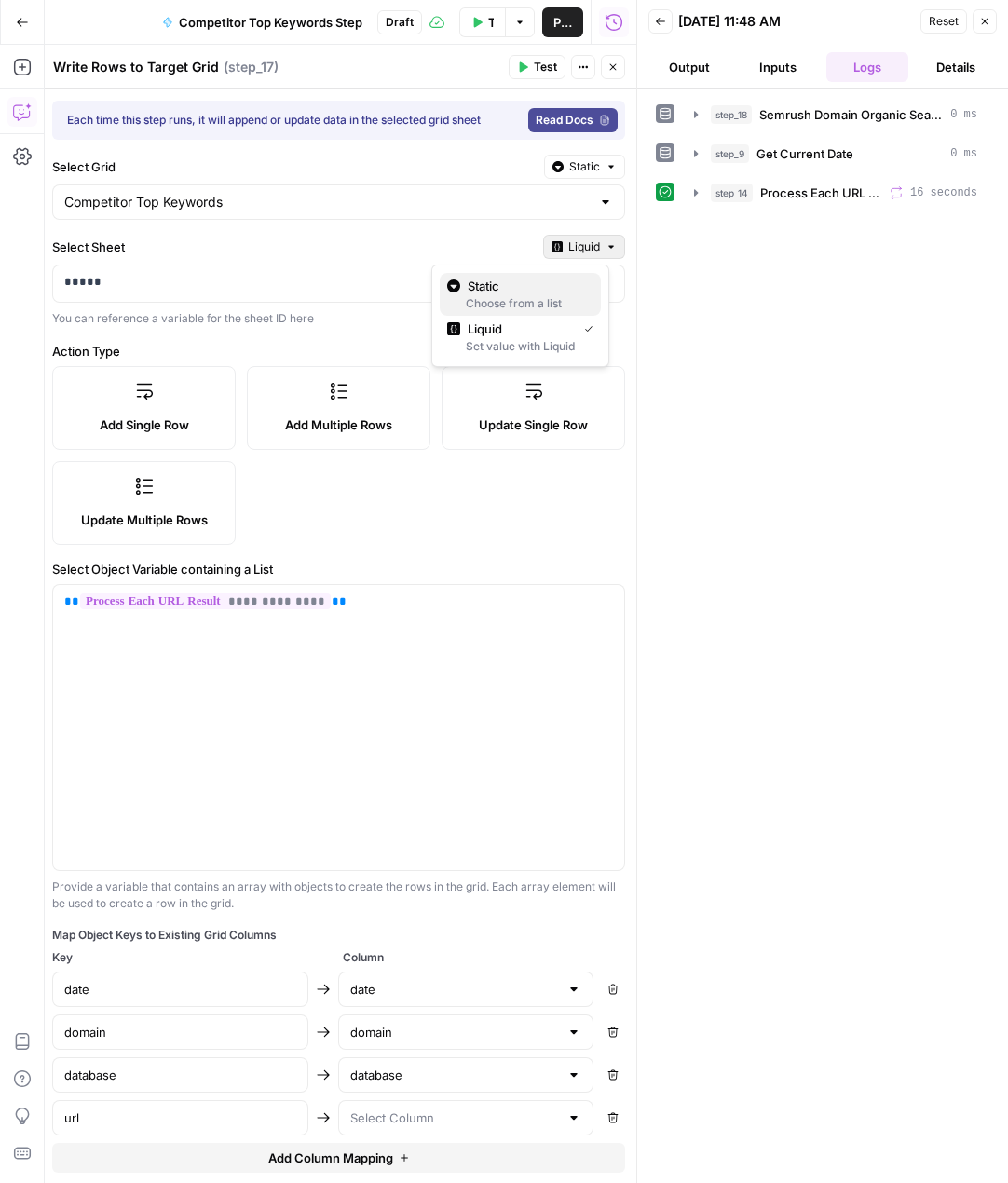
click at [525, 285] on span "Static" at bounding box center [527, 286] width 118 height 19
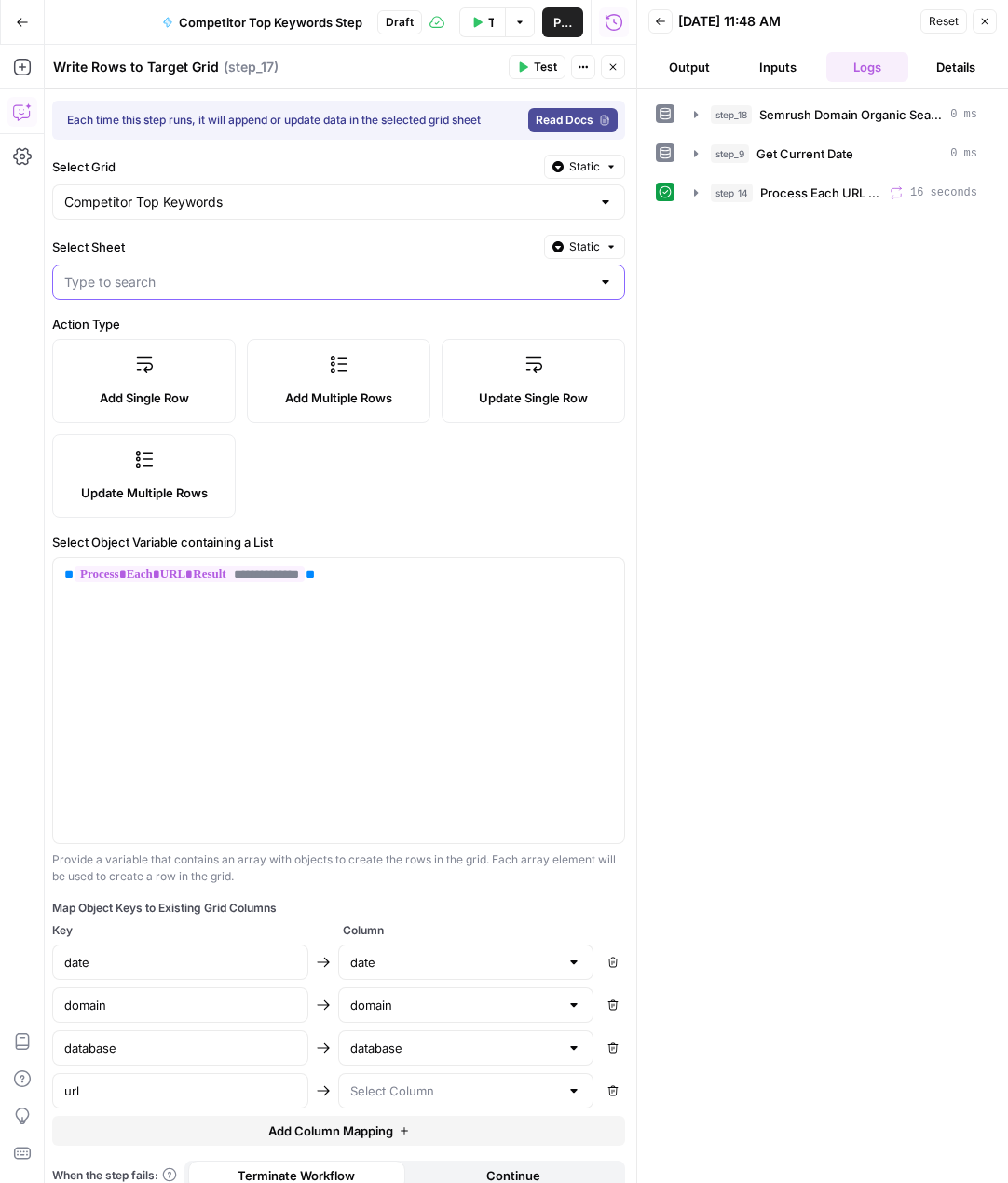
click at [466, 284] on input "Select Sheet" at bounding box center [327, 283] width 527 height 19
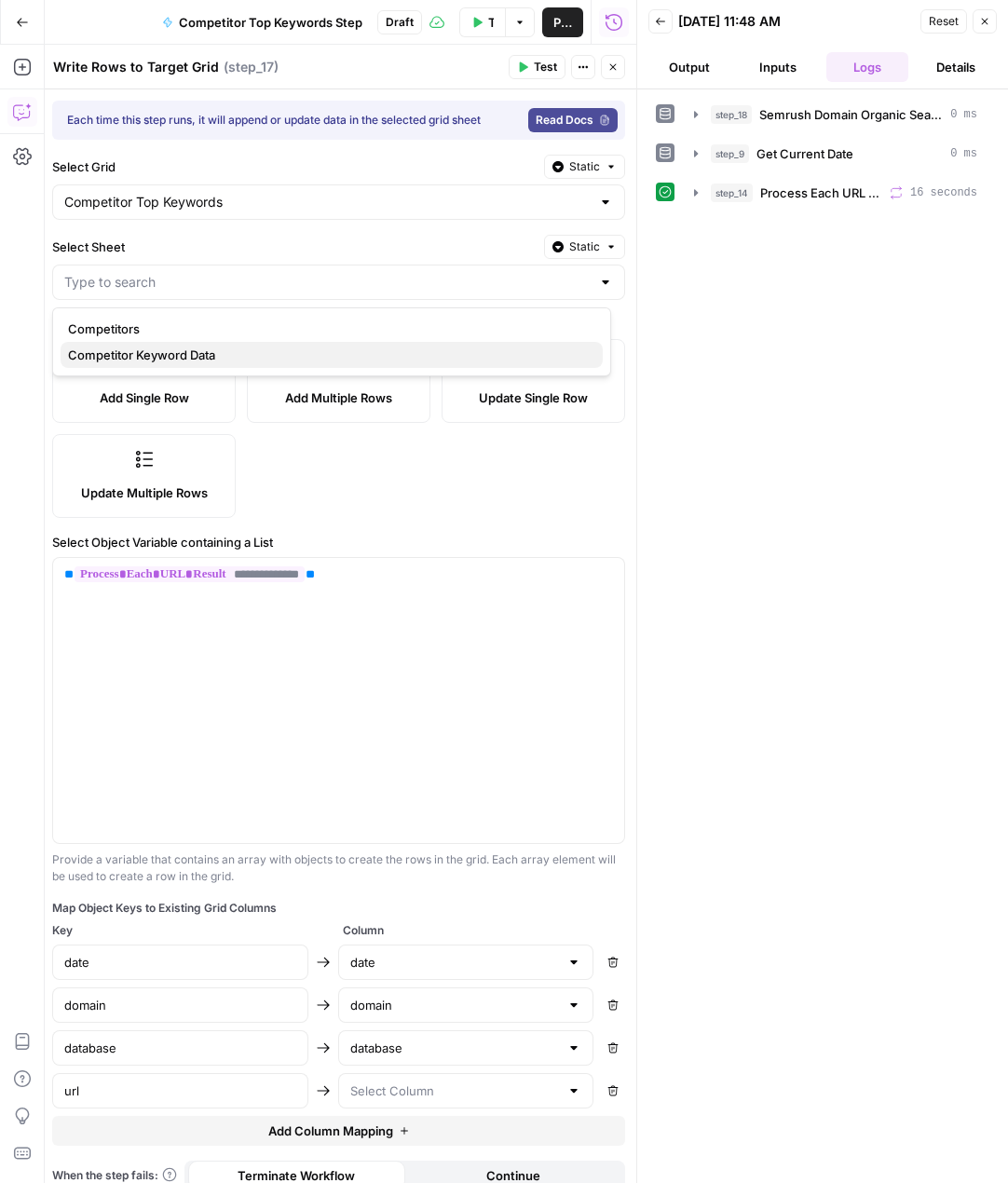
click at [184, 350] on span "Competitor Keyword Data" at bounding box center [328, 355] width 520 height 19
type input "Competitor Keyword Data"
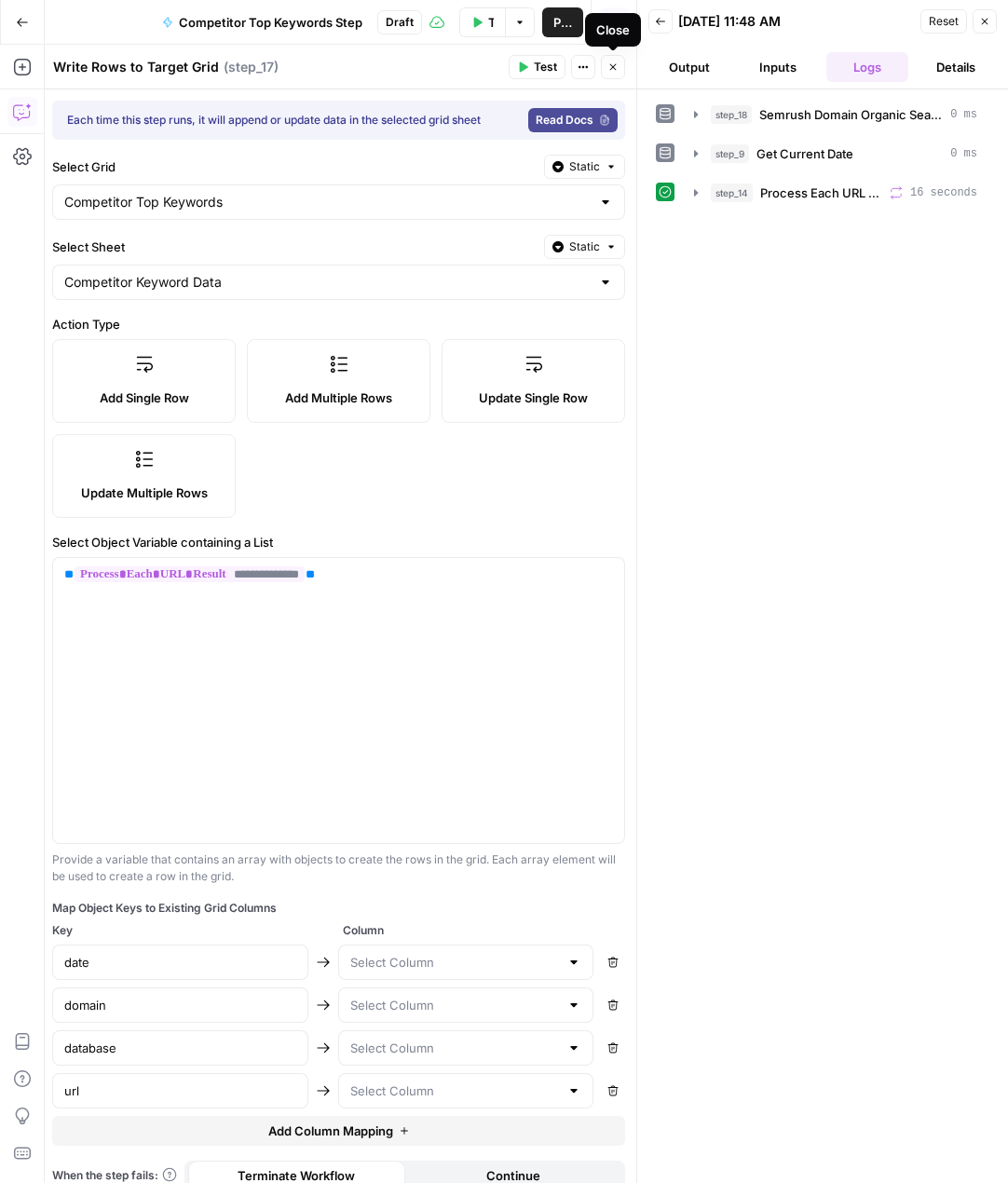
click at [612, 71] on icon "button" at bounding box center [614, 68] width 11 height 11
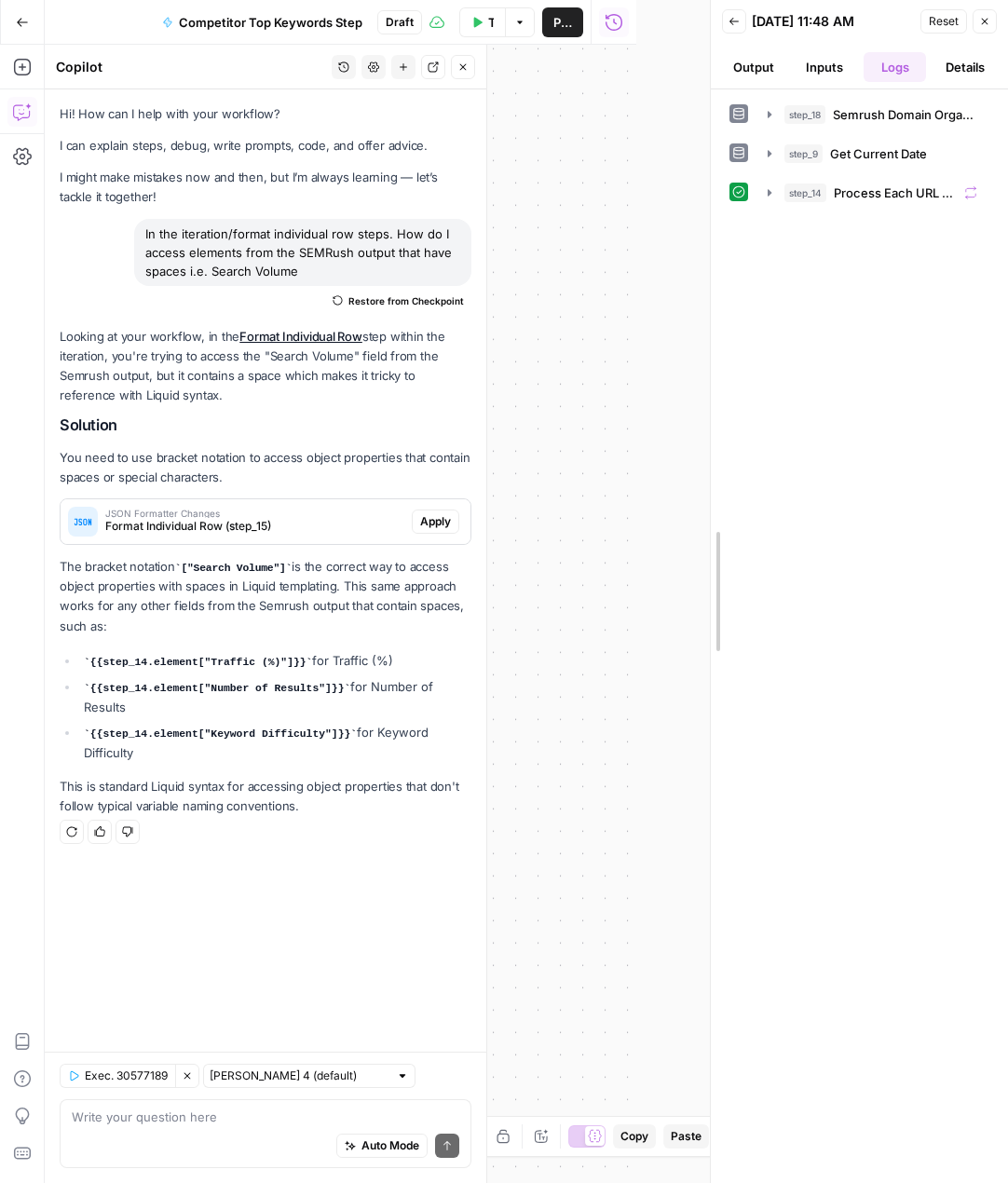
drag, startPoint x: 635, startPoint y: 226, endPoint x: 619, endPoint y: 229, distance: 16.3
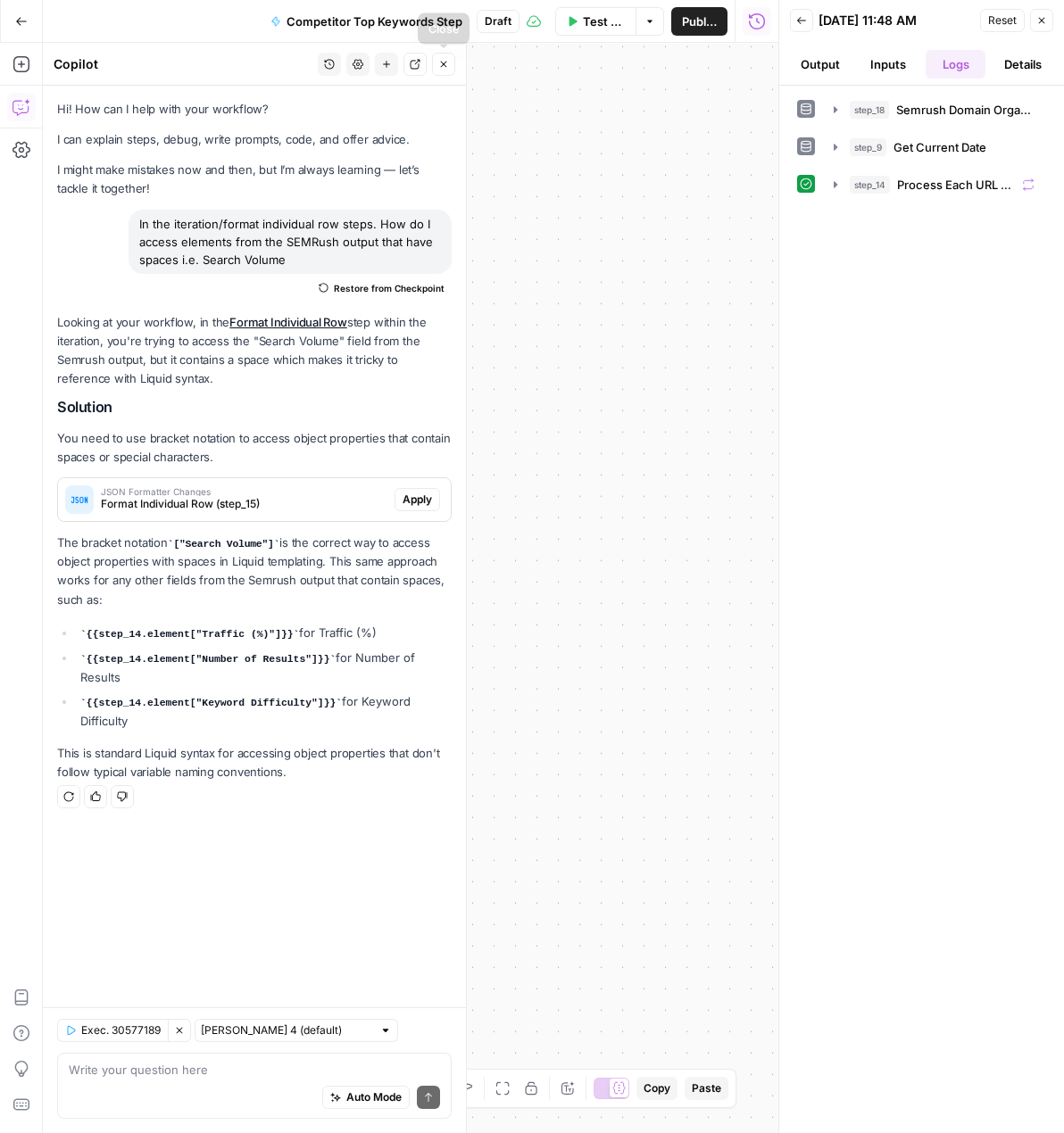
click at [447, 63] on icon "button" at bounding box center [443, 65] width 11 height 11
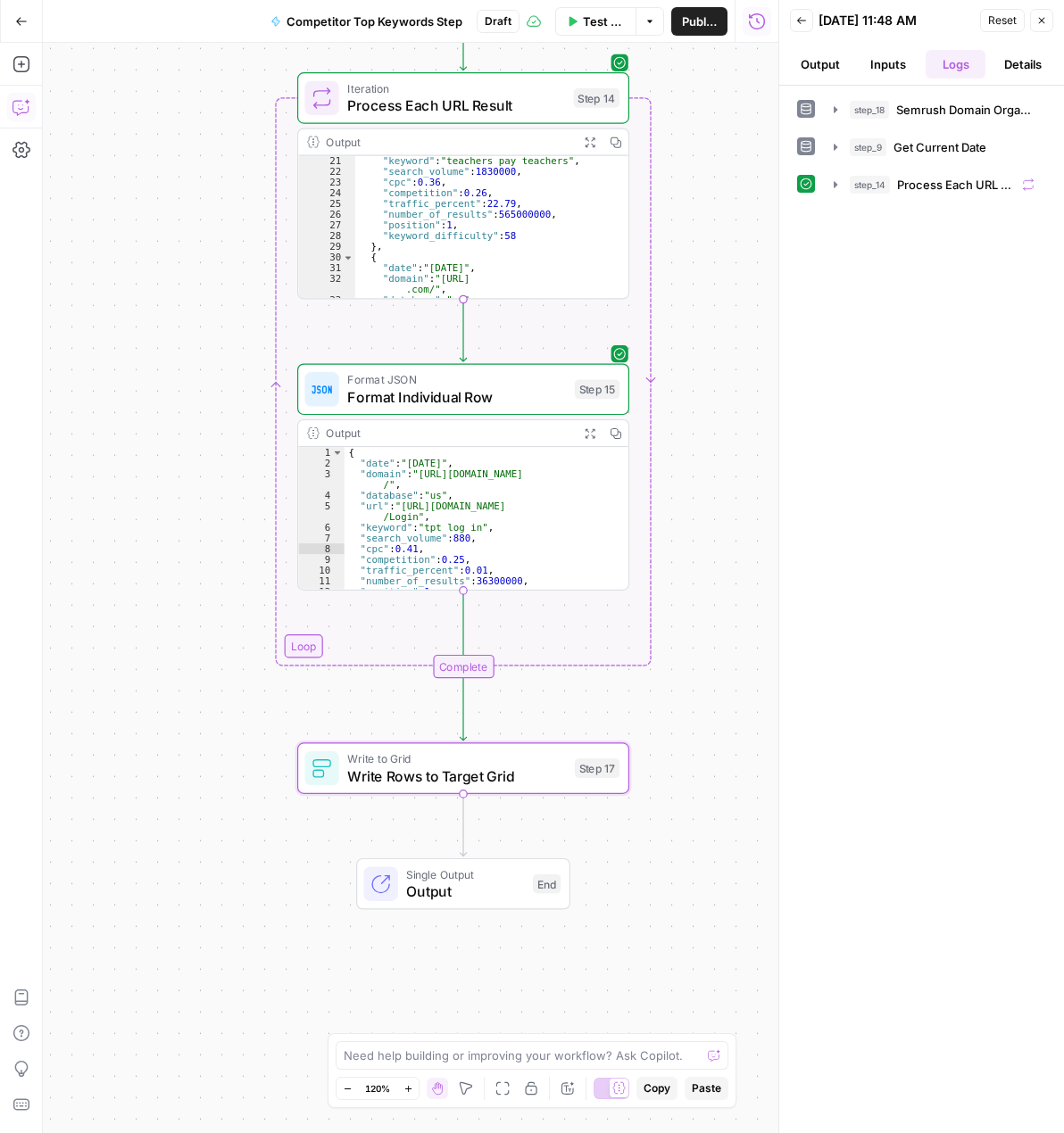
drag, startPoint x: 425, startPoint y: 490, endPoint x: -276, endPoint y: 406, distance: 706.0
click at [0, 406] on html "Twinkl New Home Browse Insights Opportunities Your Data Recent Grids Backlink D…" at bounding box center [532, 566] width 1064 height 1133
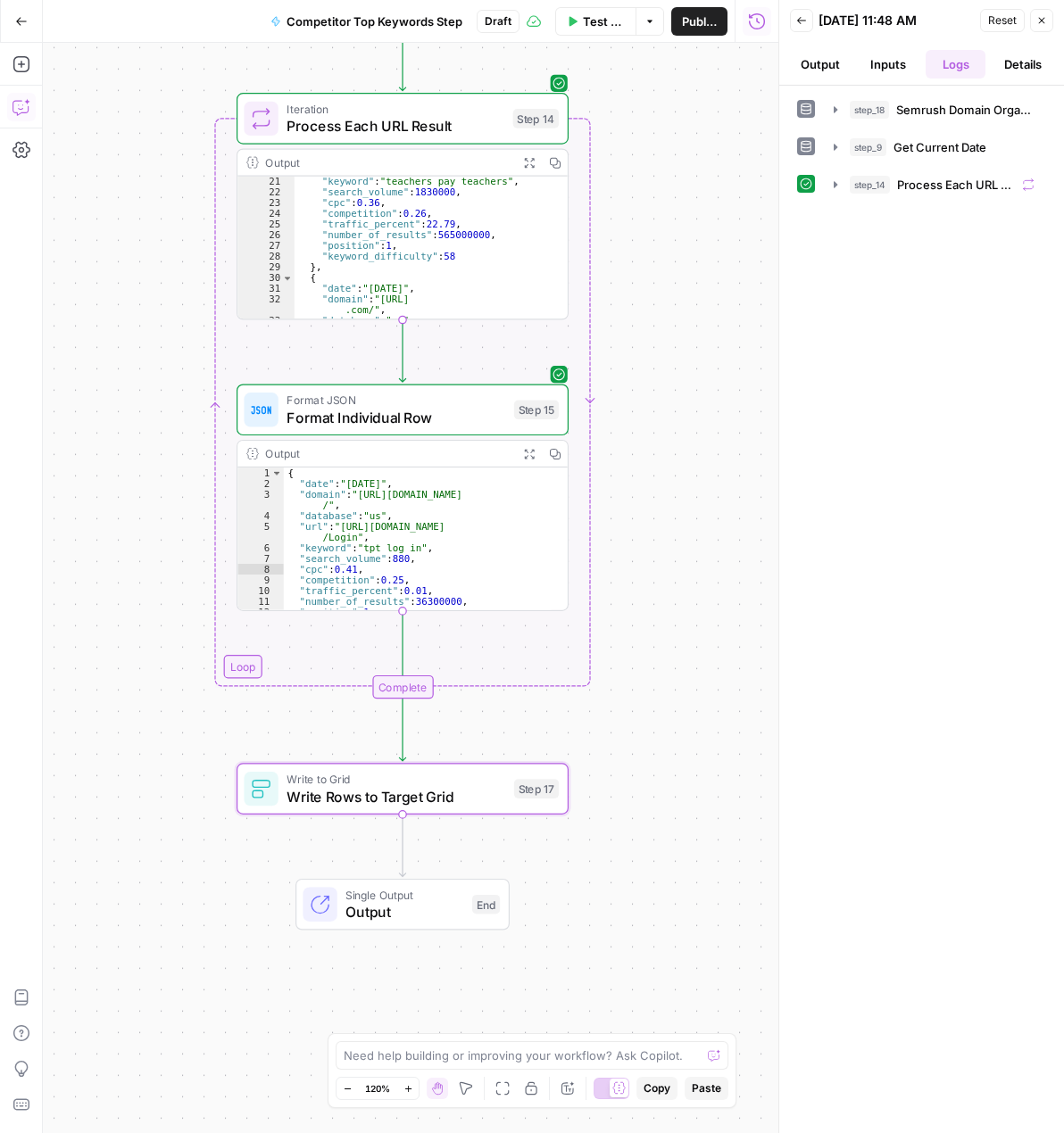
drag, startPoint x: 120, startPoint y: 393, endPoint x: 61, endPoint y: 414, distance: 62.6
click at [61, 414] on div "**********" at bounding box center [411, 587] width 735 height 1090
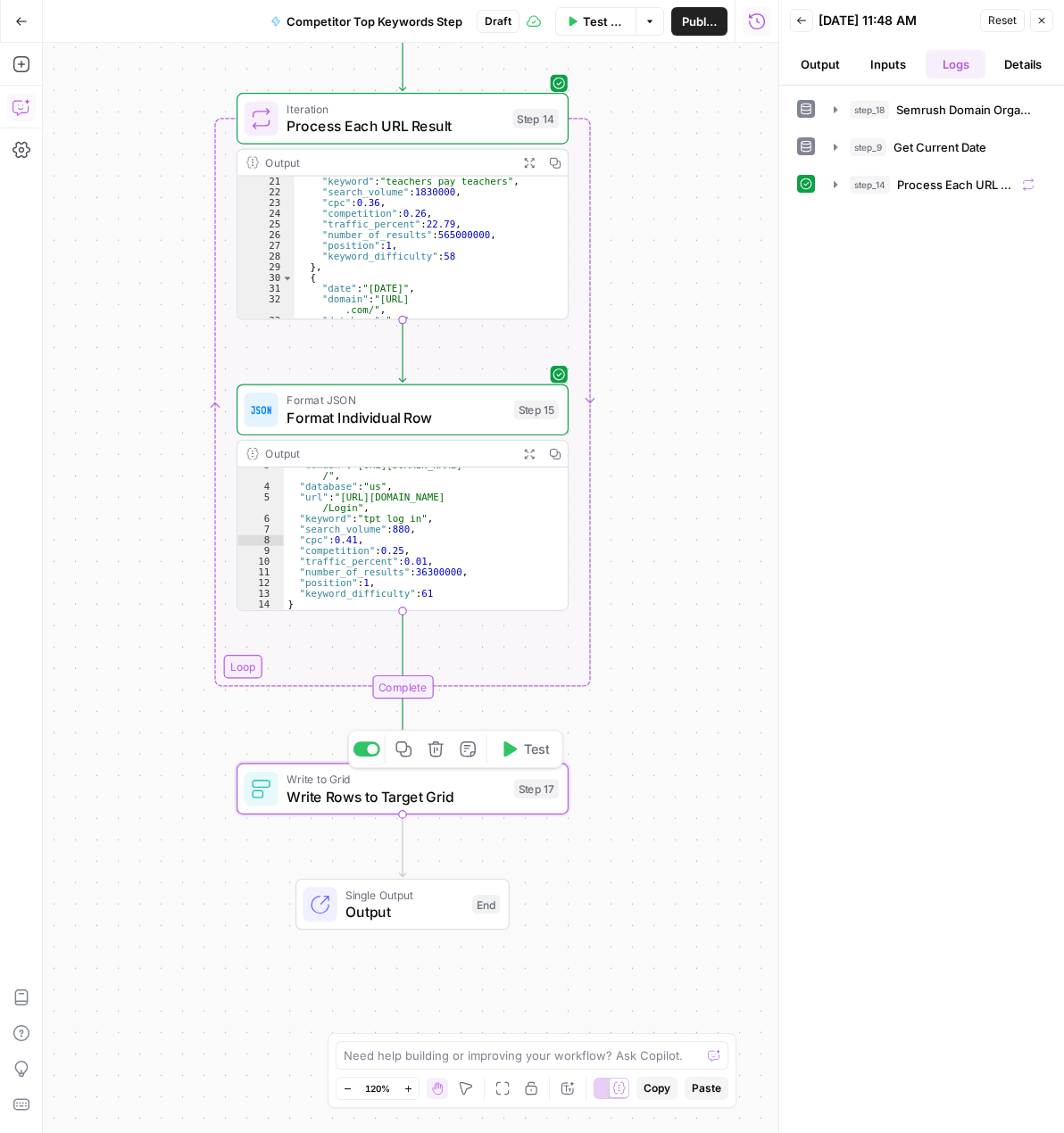
click at [481, 795] on span "Write Rows to Target Grid" at bounding box center [396, 796] width 219 height 21
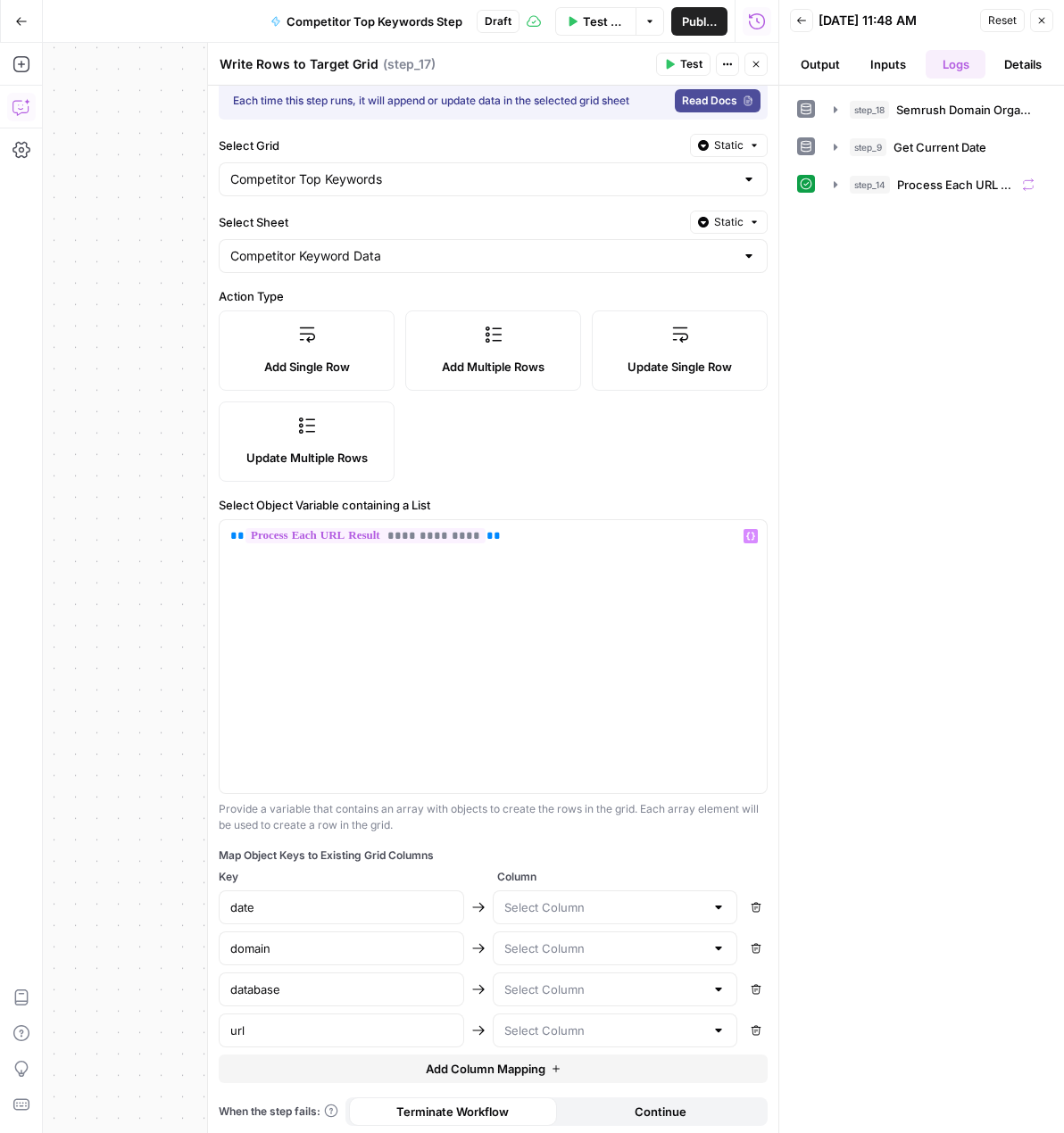
scroll to position [18, 0]
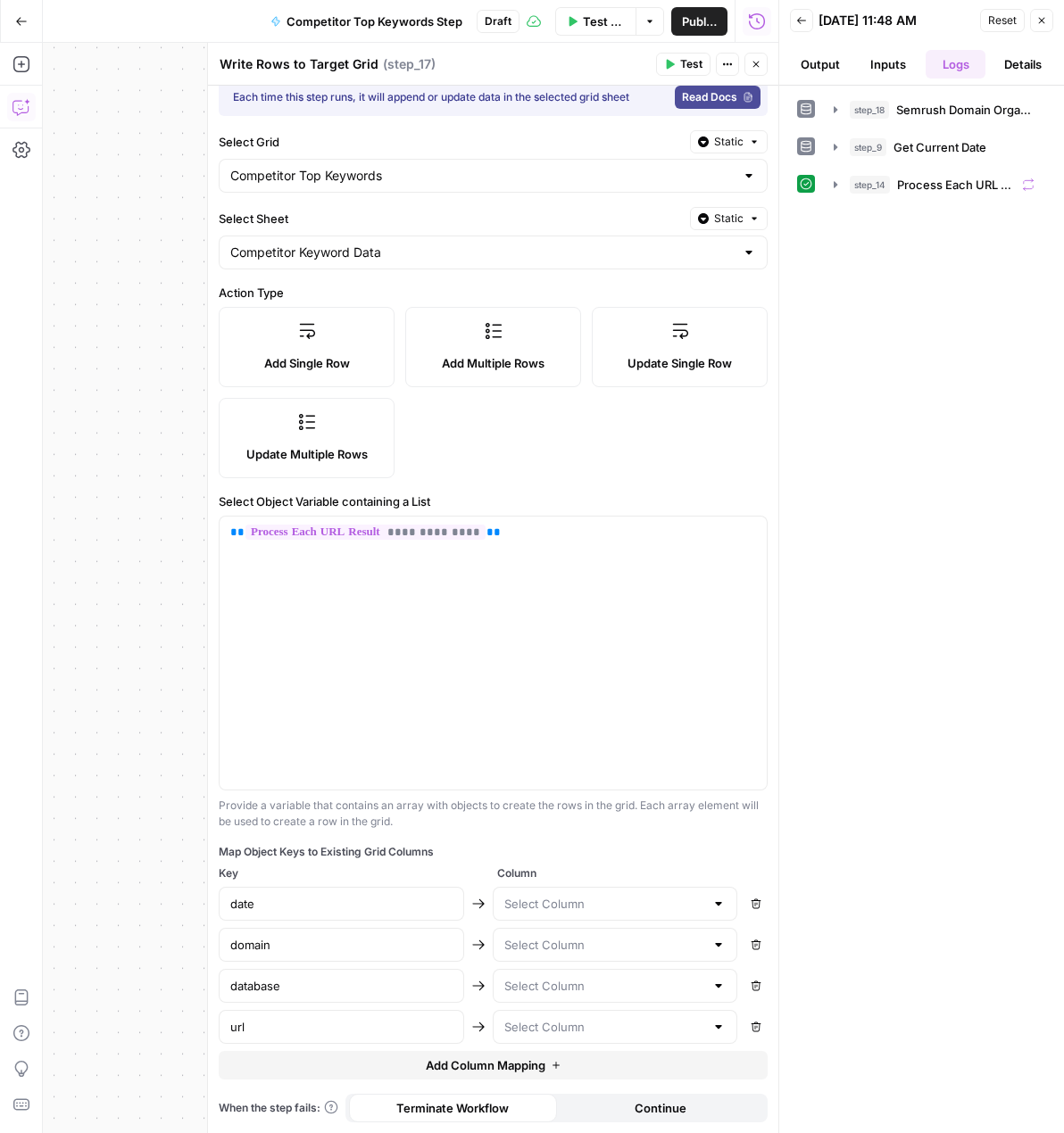
click at [549, 891] on div at bounding box center [615, 903] width 245 height 34
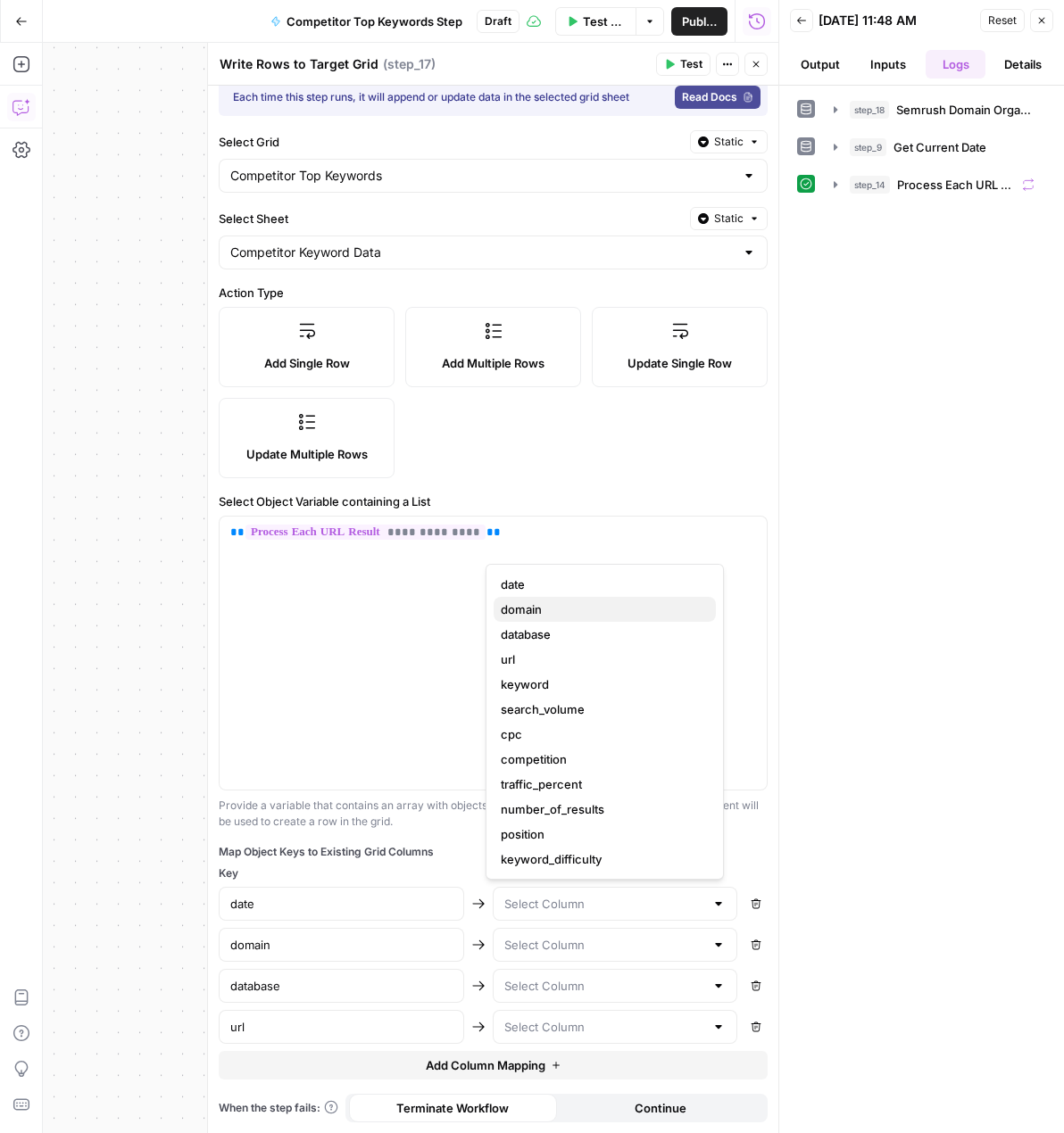
click at [536, 597] on button "domain" at bounding box center [605, 608] width 223 height 25
type input "domain"
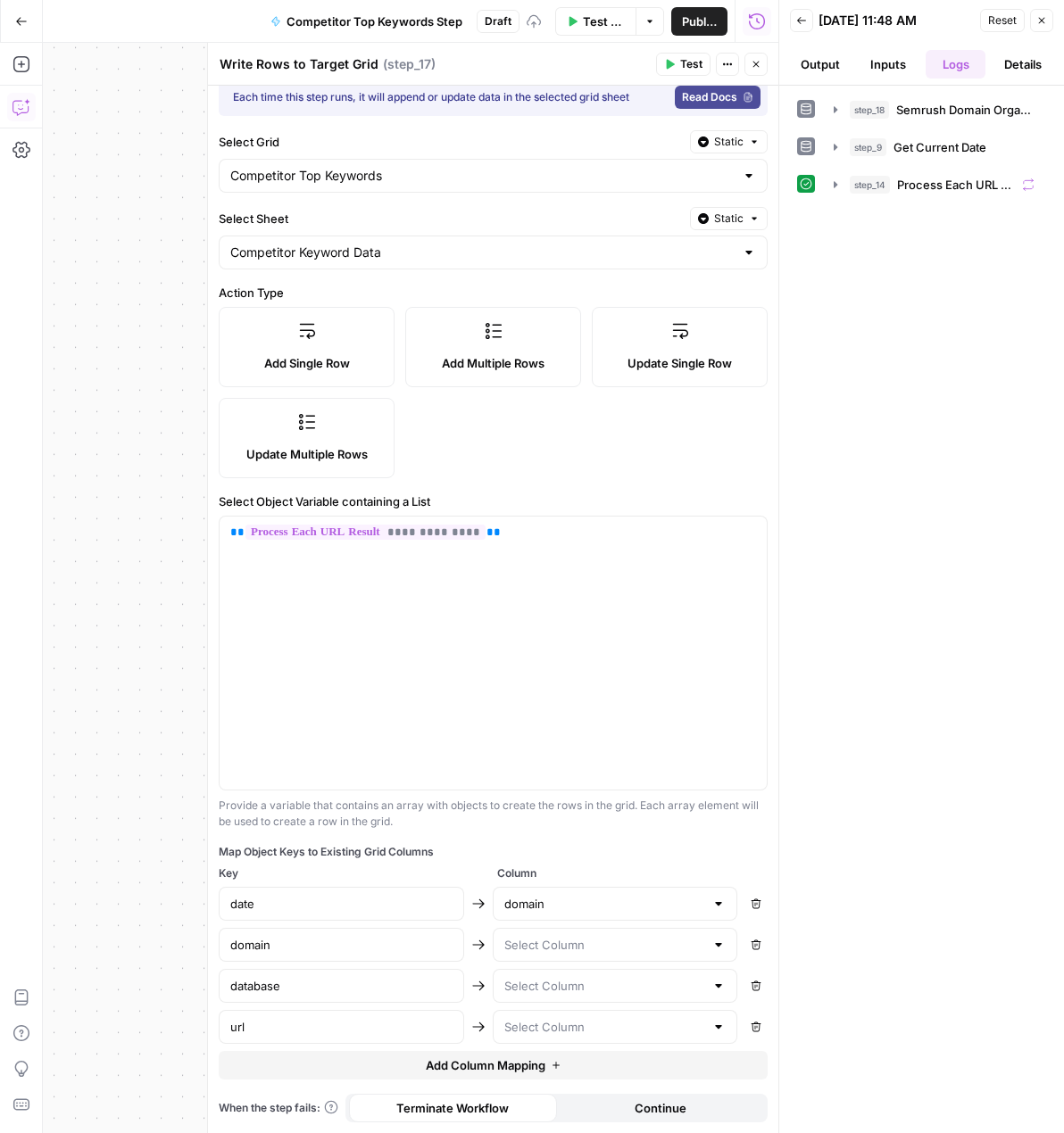
click at [612, 913] on div "domain" at bounding box center [615, 903] width 245 height 34
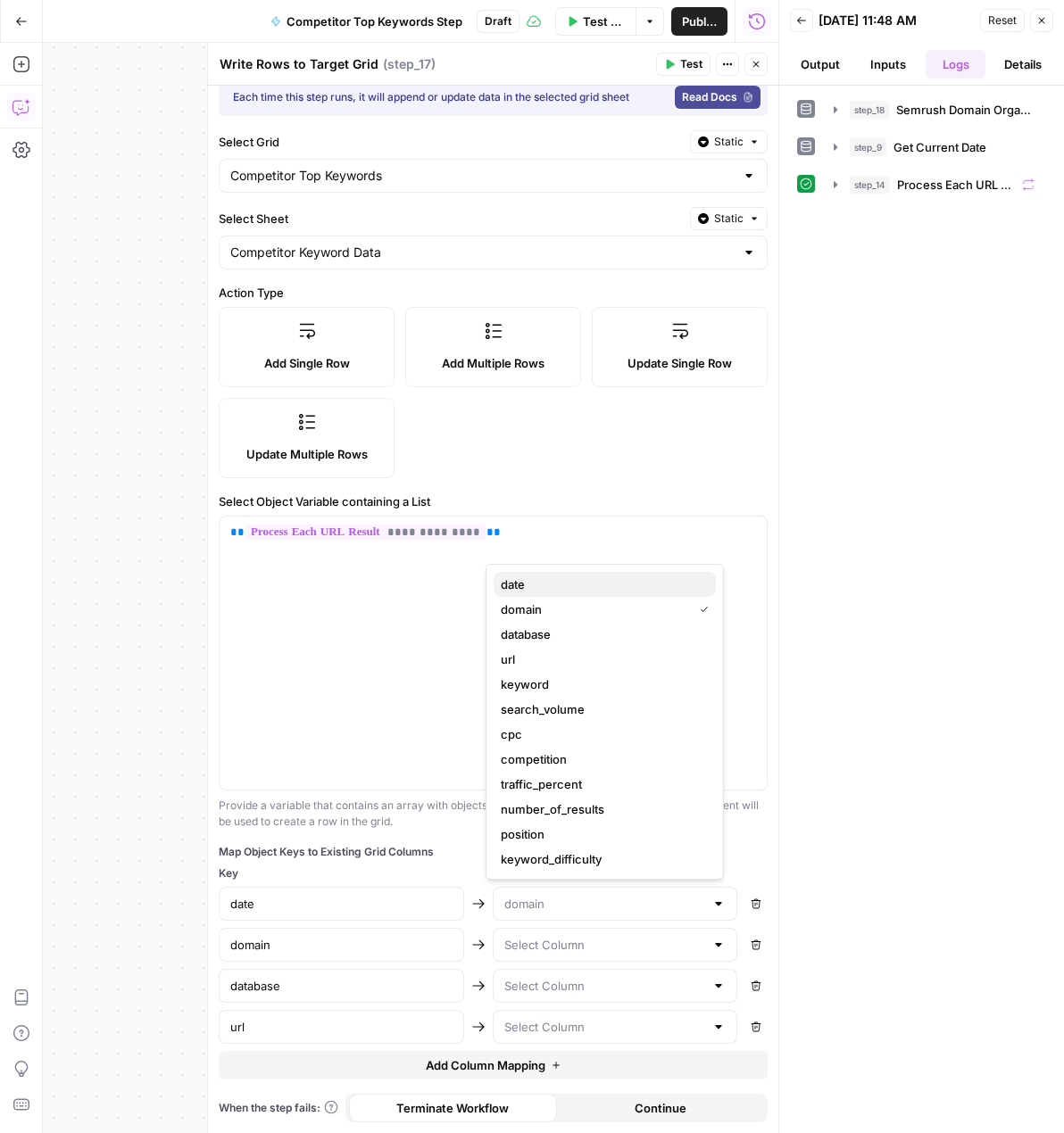
click at [524, 588] on span "date" at bounding box center [601, 585] width 201 height 18
type input "date"
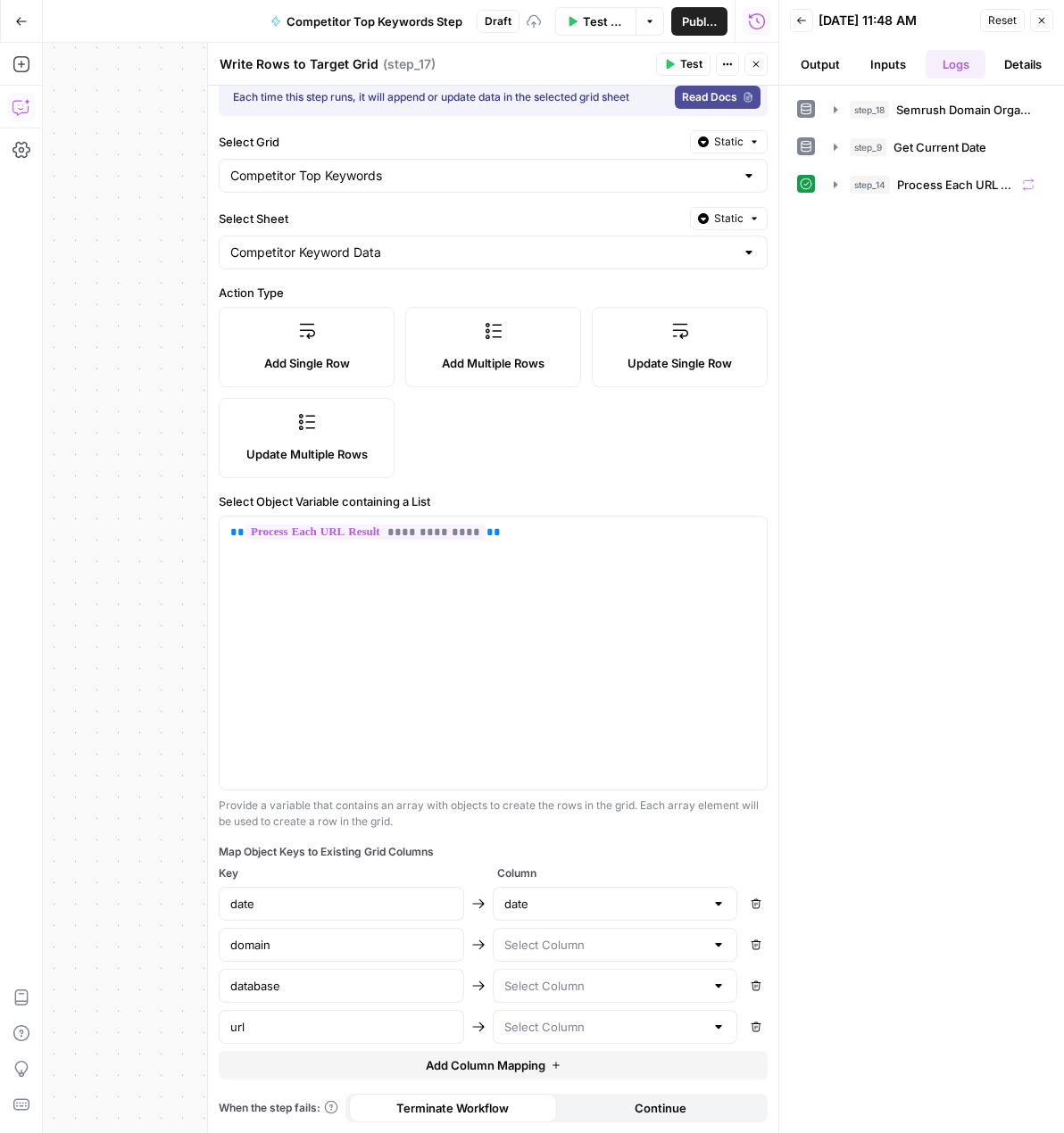
click at [546, 954] on div at bounding box center [615, 944] width 245 height 34
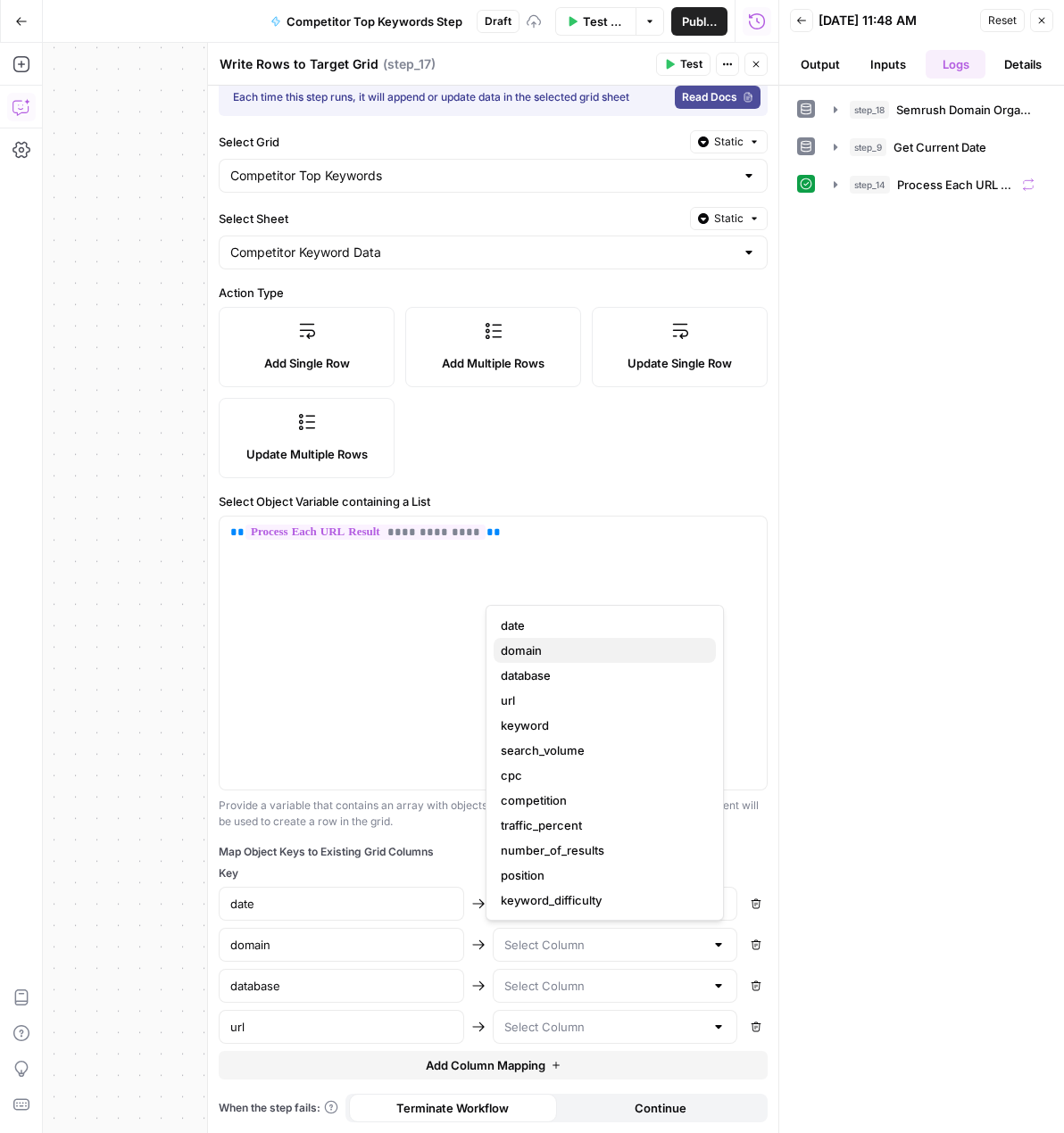
click at [548, 652] on span "domain" at bounding box center [601, 650] width 201 height 18
type input "domain"
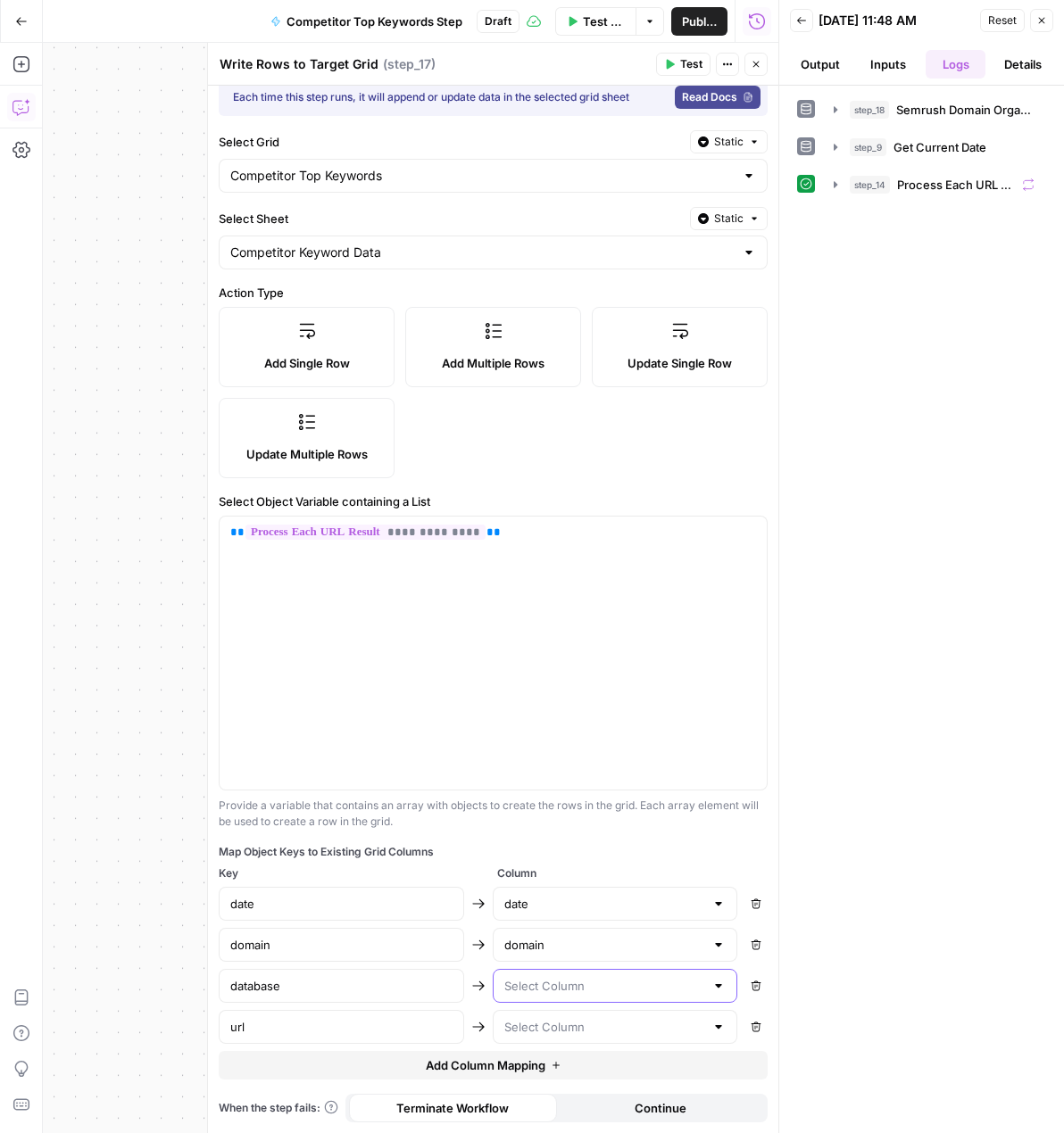
click at [548, 989] on input "text" at bounding box center [605, 986] width 201 height 18
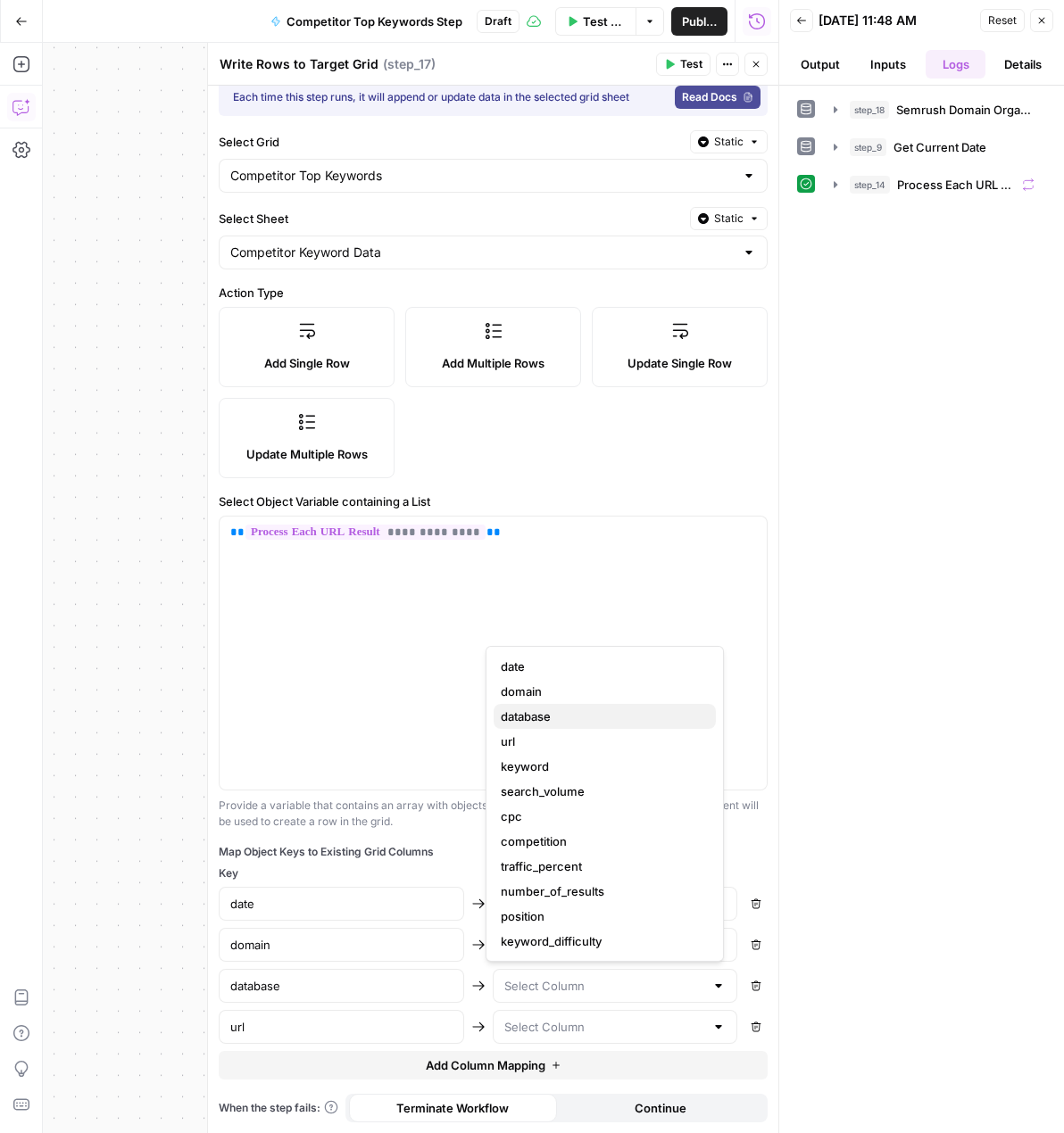
click at [529, 716] on span "database" at bounding box center [601, 717] width 201 height 18
type input "database"
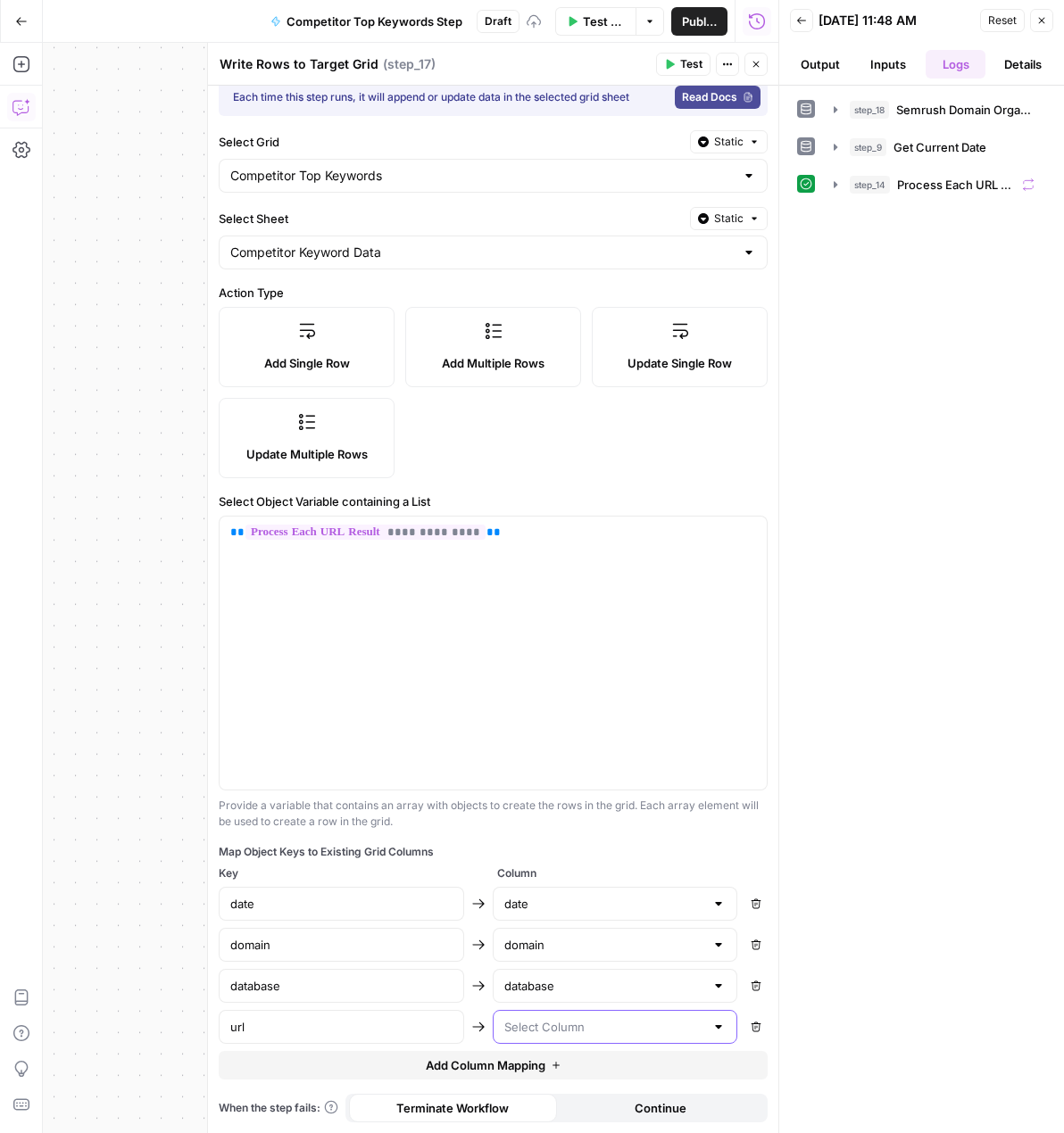
click at [547, 1025] on input "text" at bounding box center [605, 1027] width 201 height 18
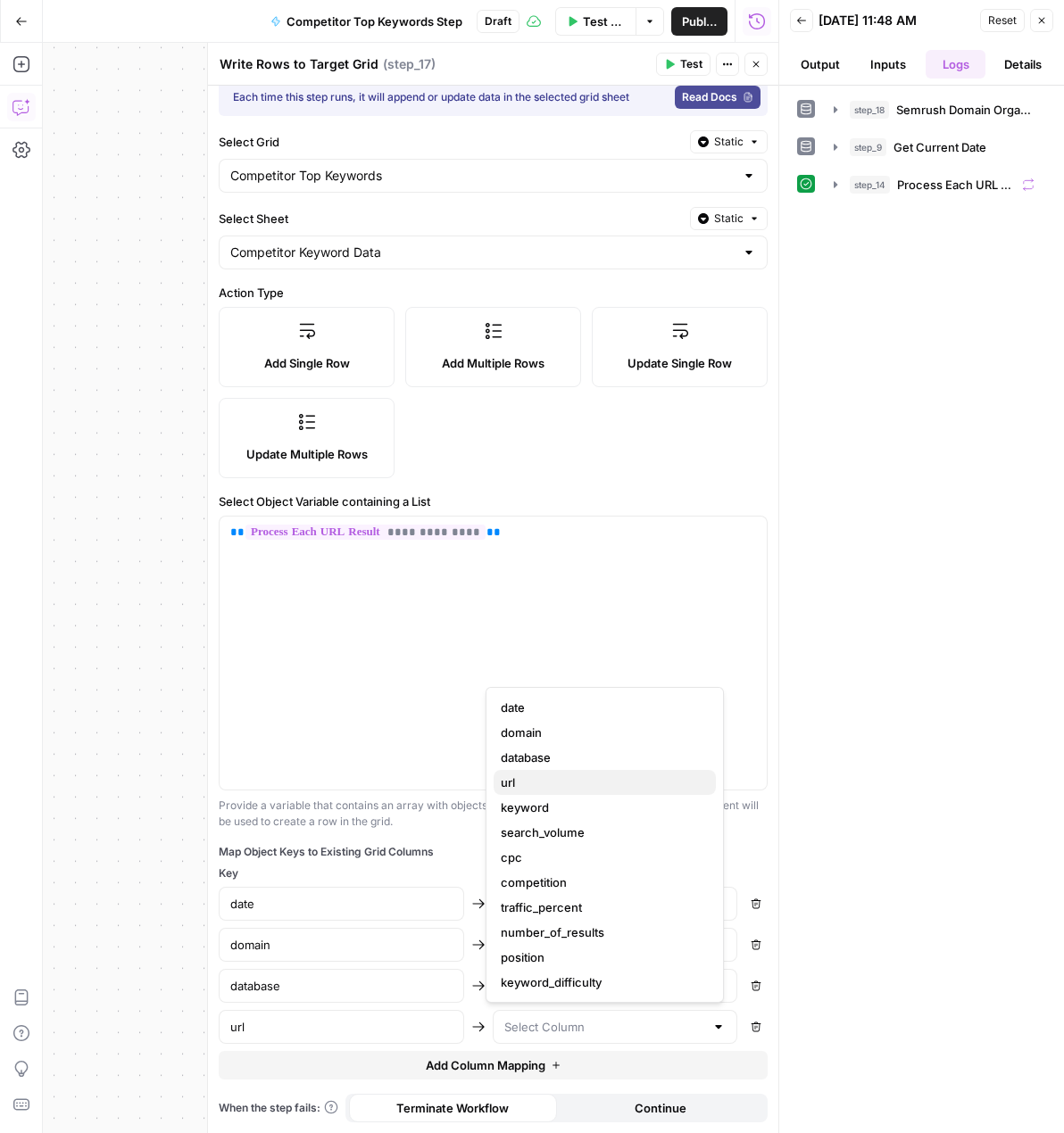
click at [548, 777] on span "url" at bounding box center [601, 783] width 201 height 18
type input "url"
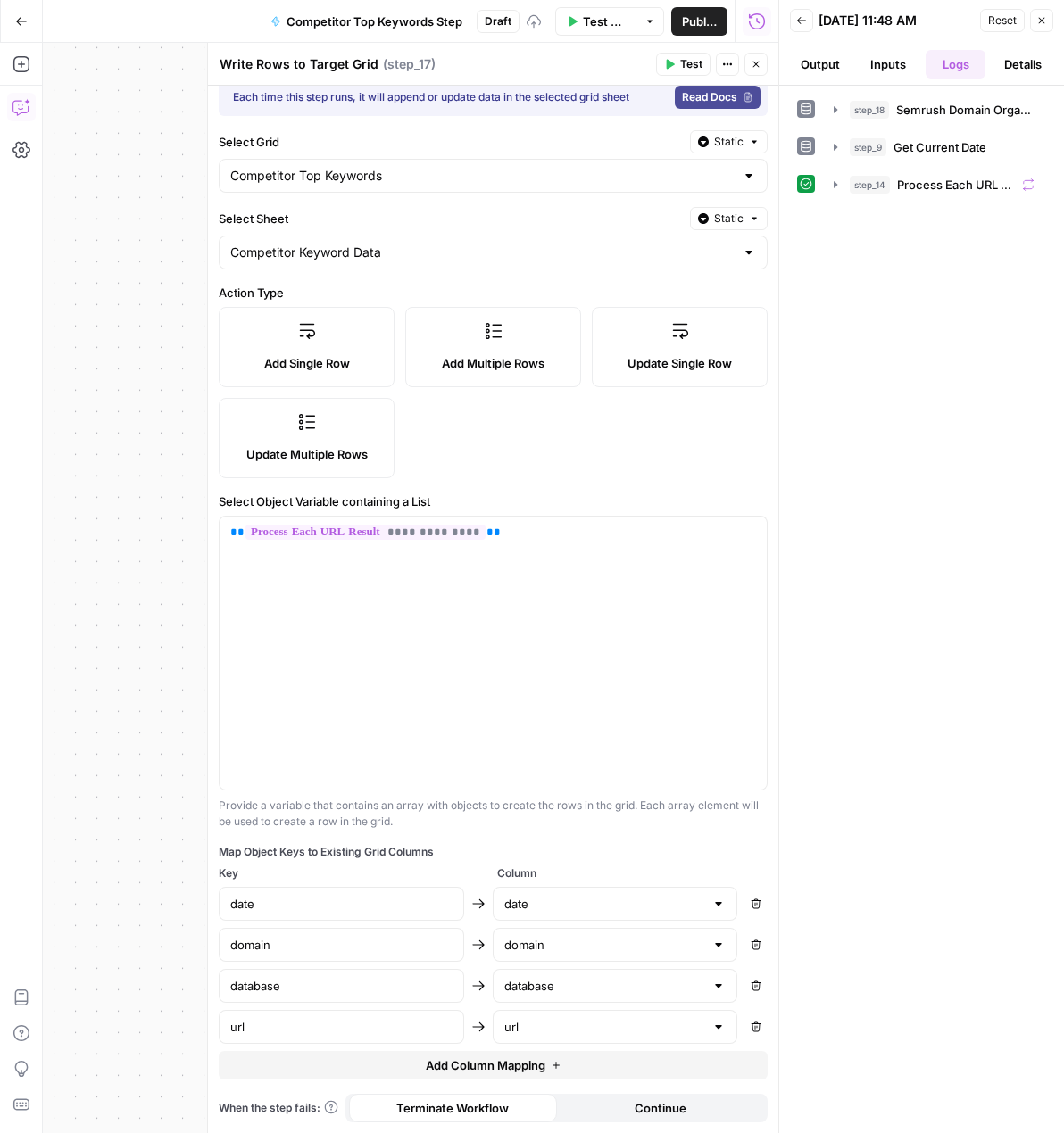
click at [520, 1074] on span "Add Column Mapping" at bounding box center [485, 1065] width 120 height 18
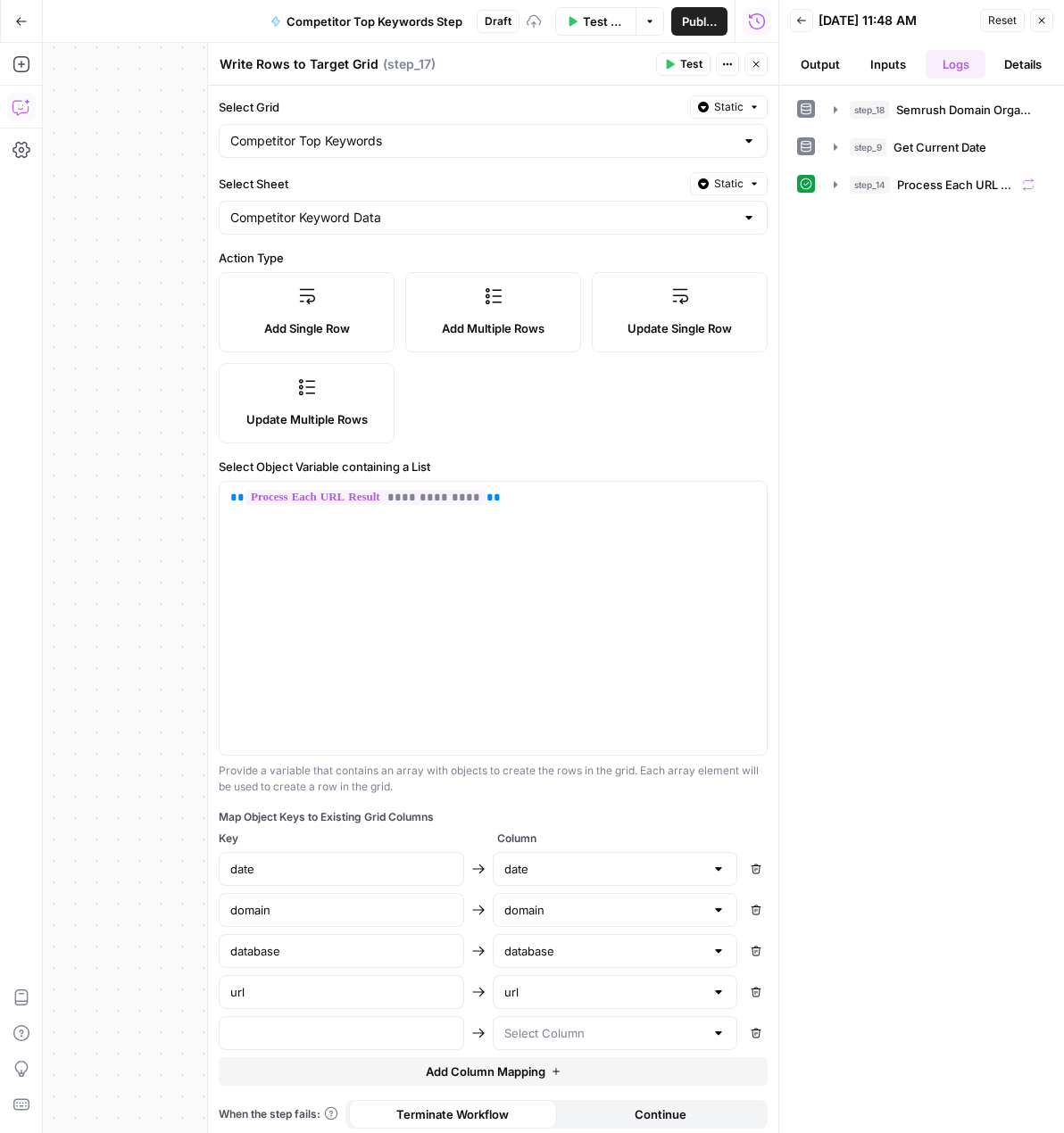
scroll to position [59, 0]
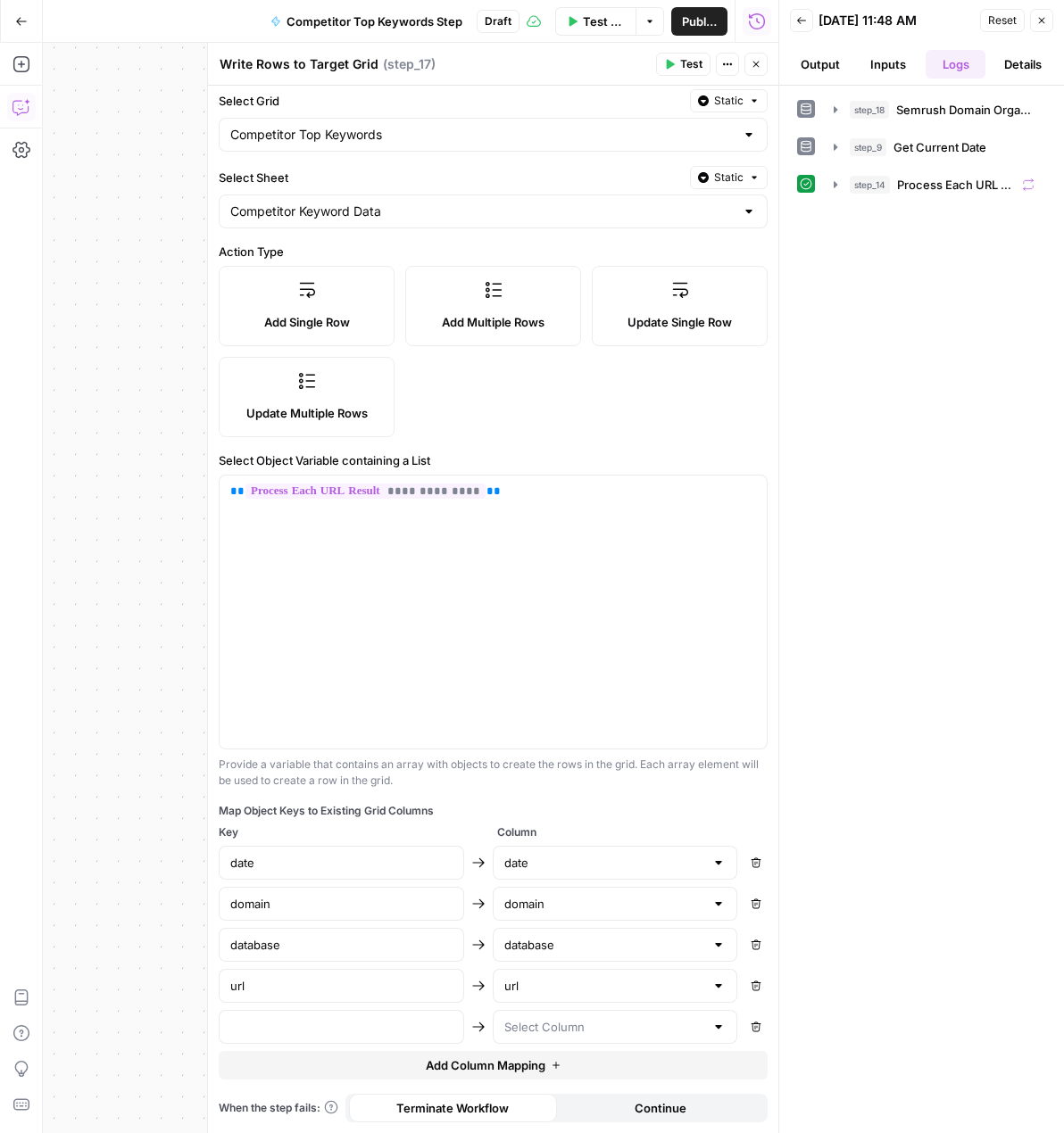
click at [550, 1039] on div at bounding box center [615, 1026] width 245 height 34
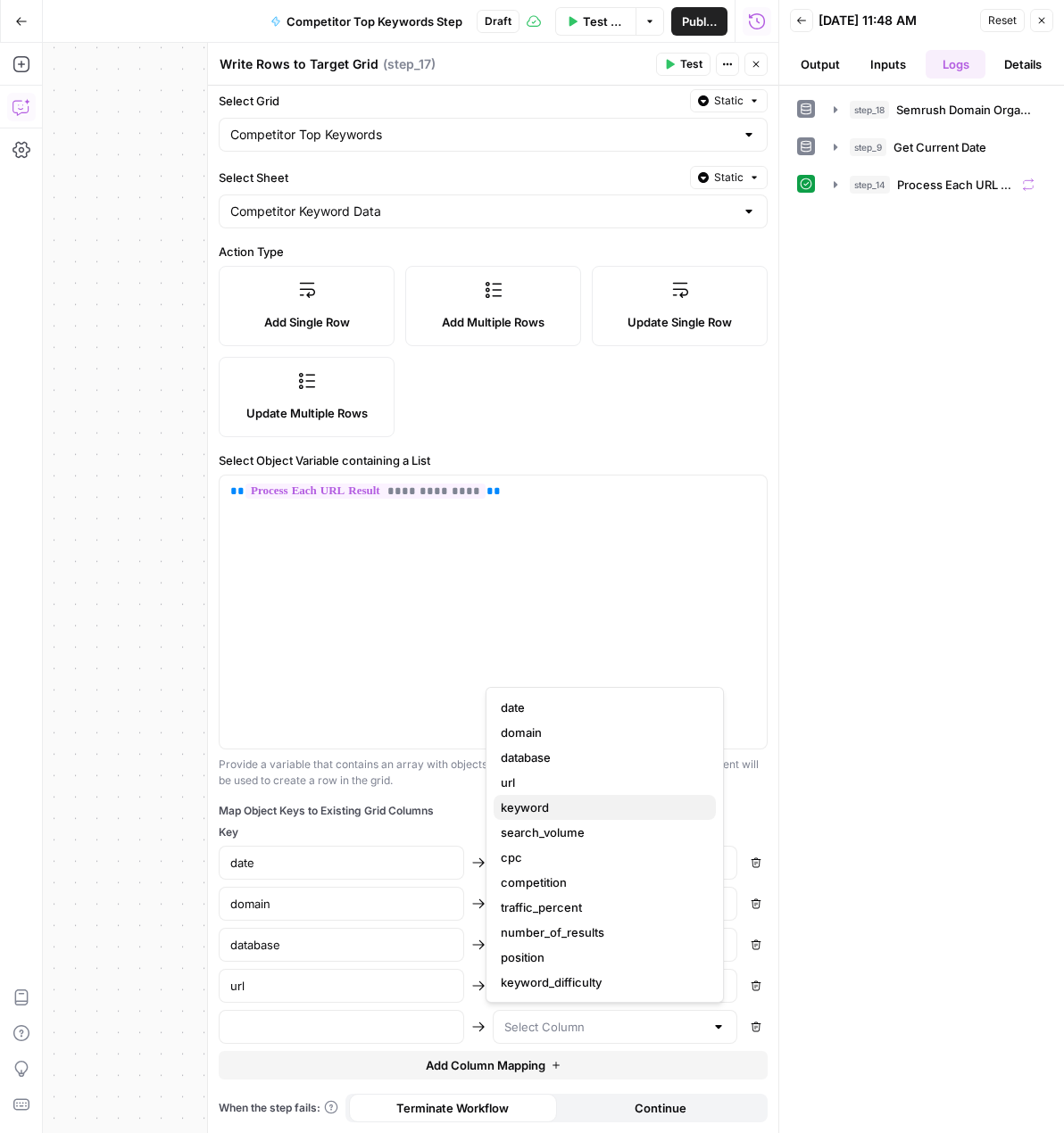
click at [579, 811] on span "keyword" at bounding box center [601, 807] width 201 height 18
type input "keyword"
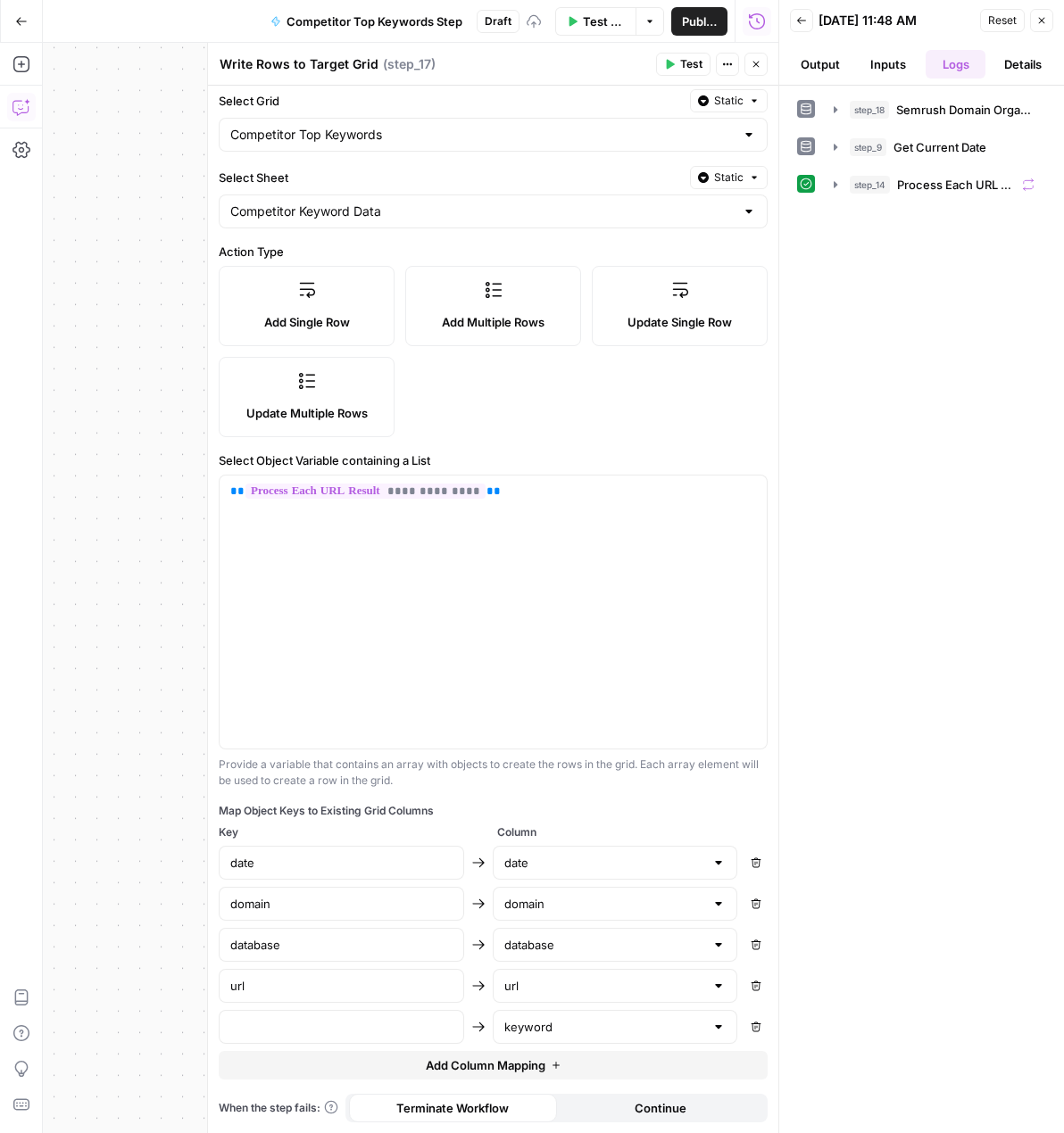
click at [539, 1056] on button "Add Column Mapping" at bounding box center [493, 1065] width 548 height 28
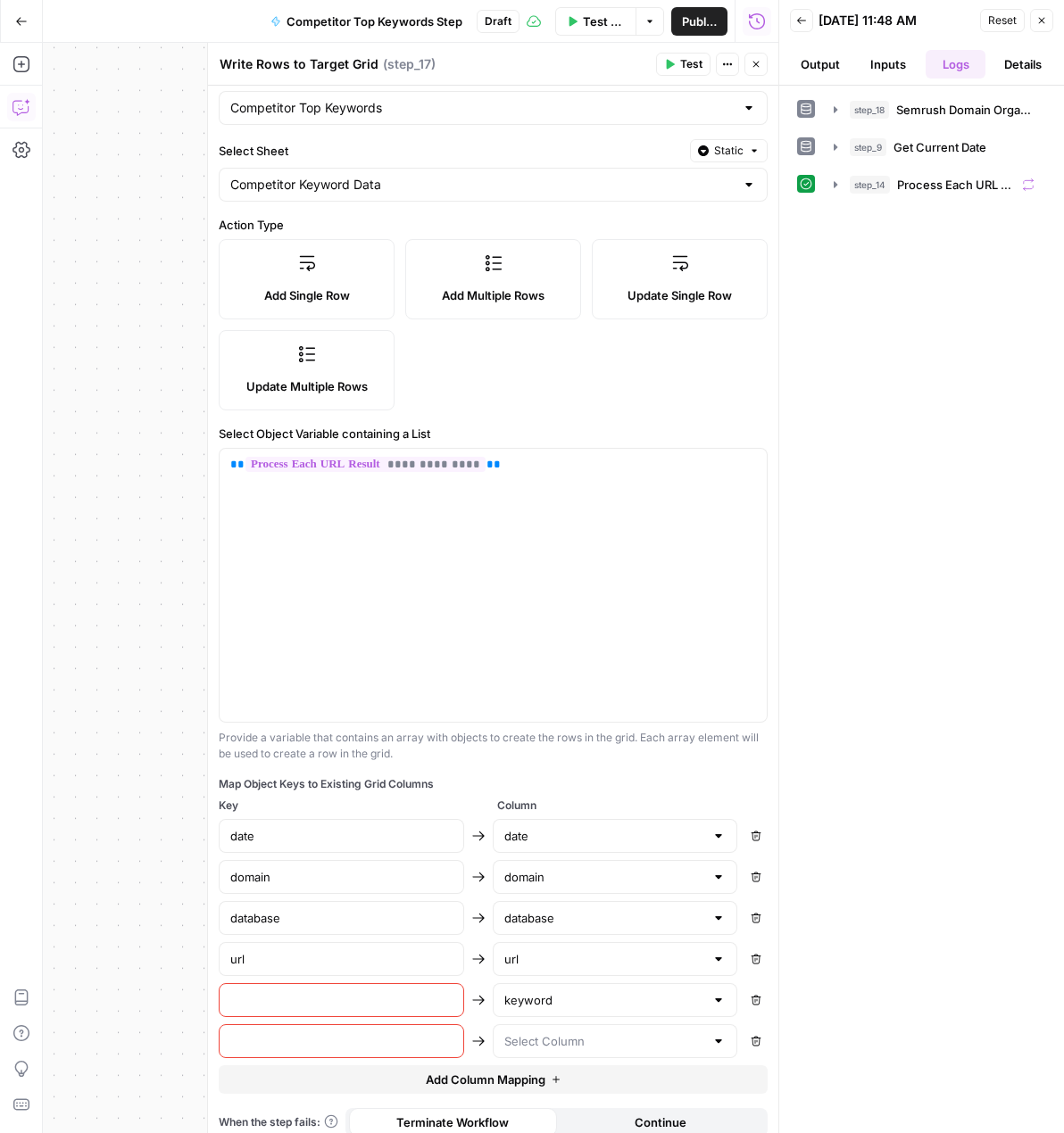
scroll to position [100, 0]
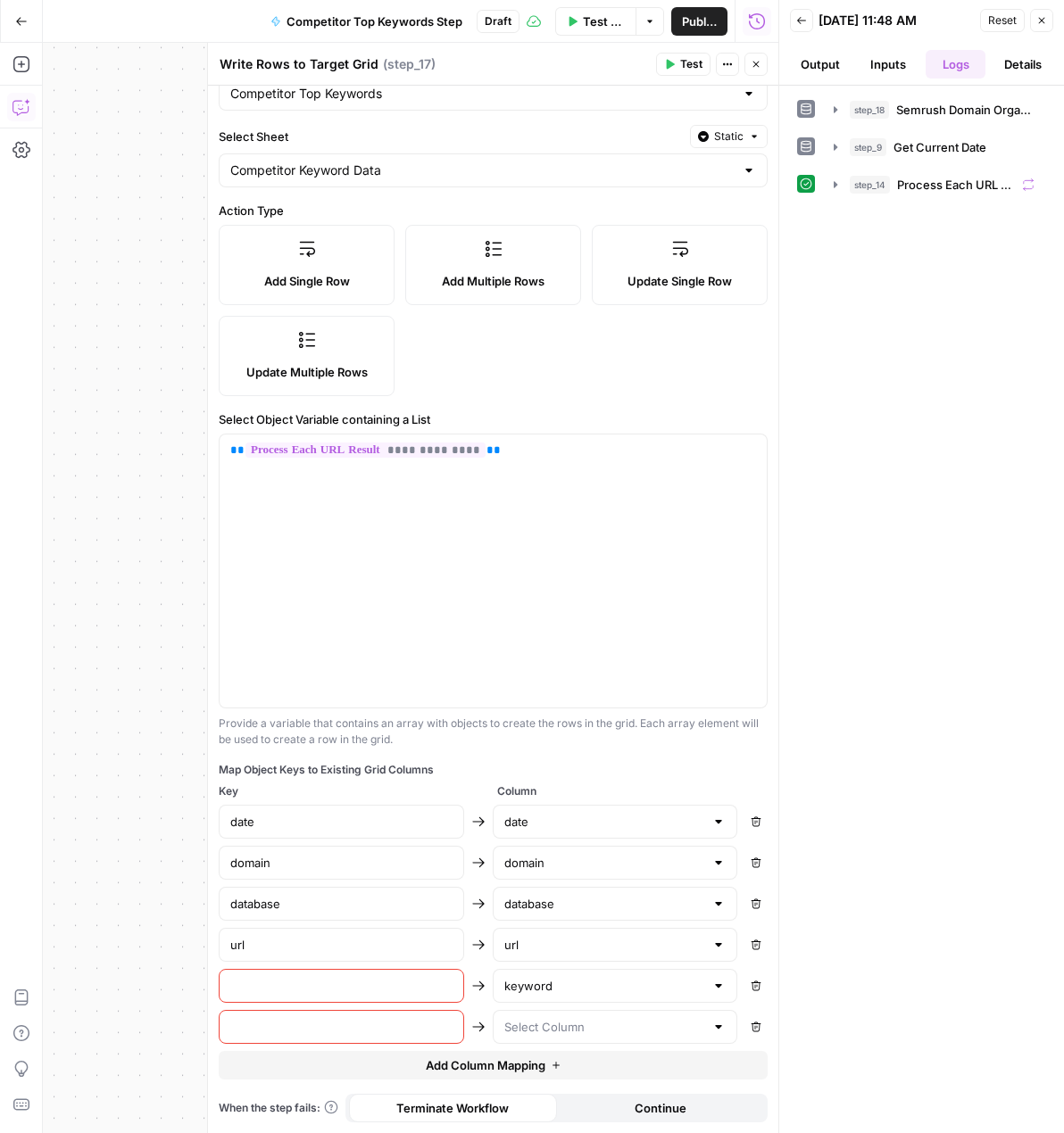
click at [399, 985] on input "text" at bounding box center [341, 986] width 223 height 18
type input "keyword"
click at [537, 1010] on div at bounding box center [615, 1026] width 245 height 34
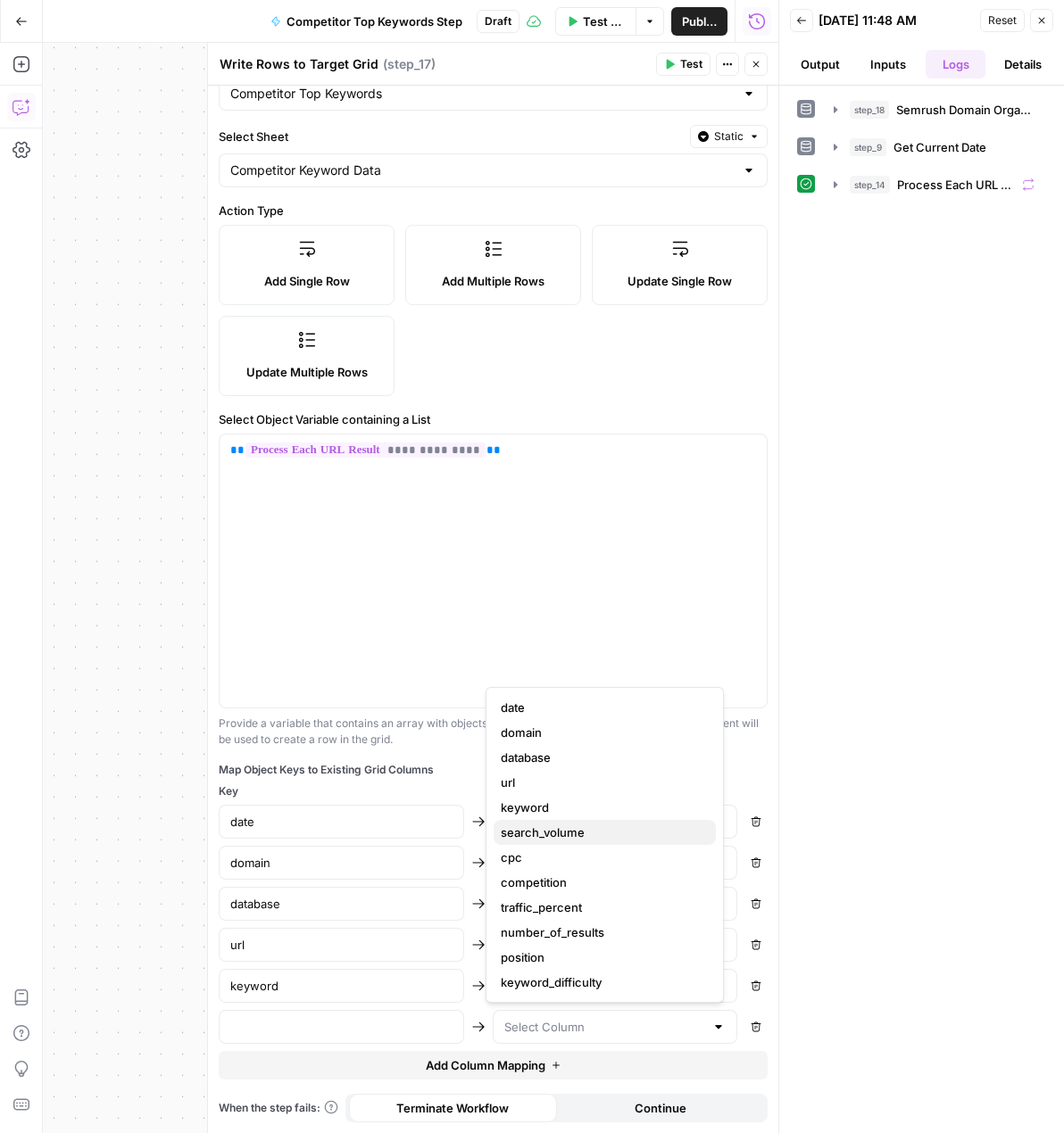
click at [550, 828] on span "search_volume" at bounding box center [601, 833] width 201 height 18
type input "search_volume"
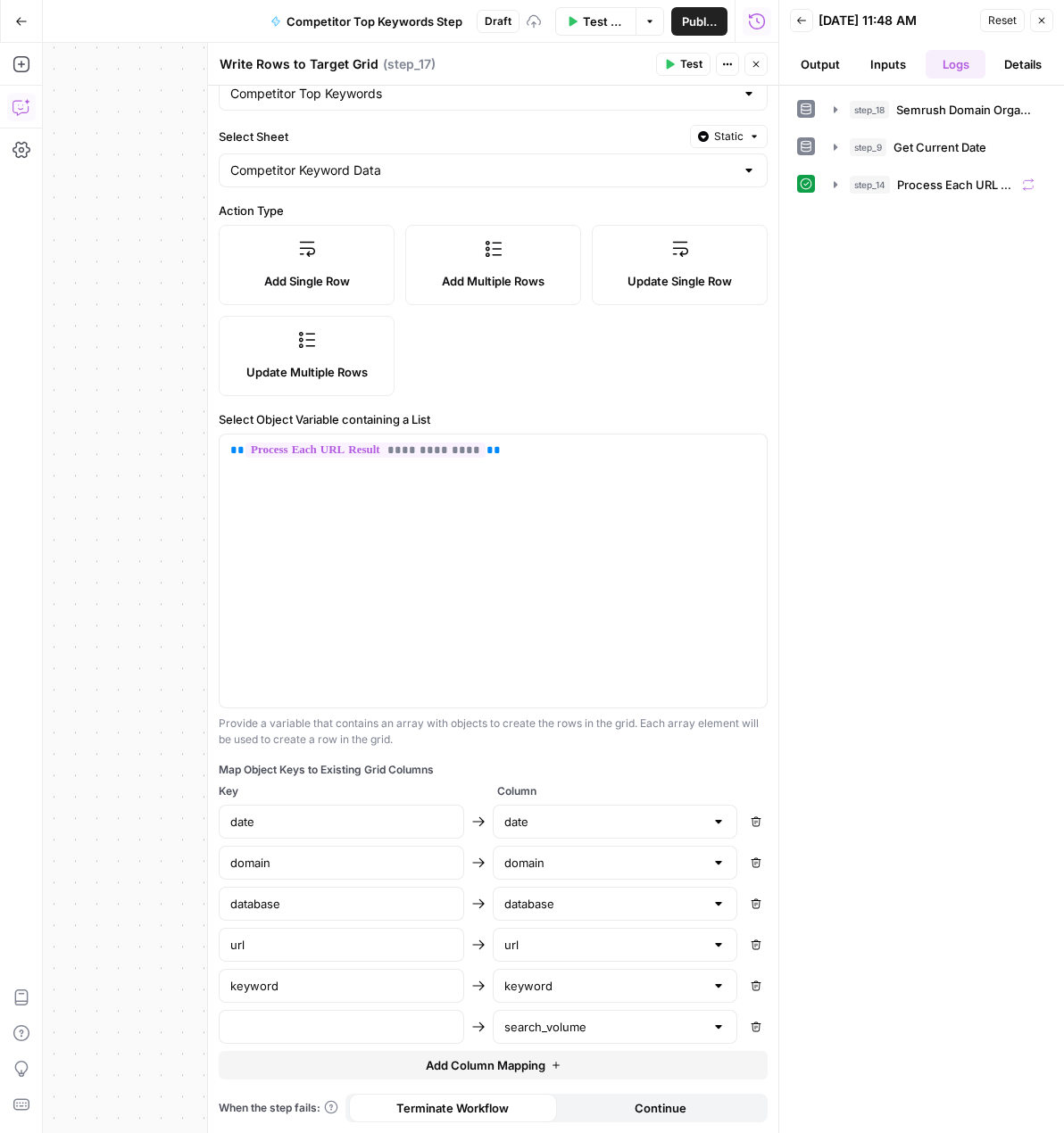
click at [412, 1014] on div at bounding box center [341, 1026] width 245 height 34
type input "search_volume"
click at [495, 752] on div "**********" at bounding box center [493, 559] width 570 height 1148
click at [510, 1044] on div "search_volume" at bounding box center [615, 1026] width 245 height 34
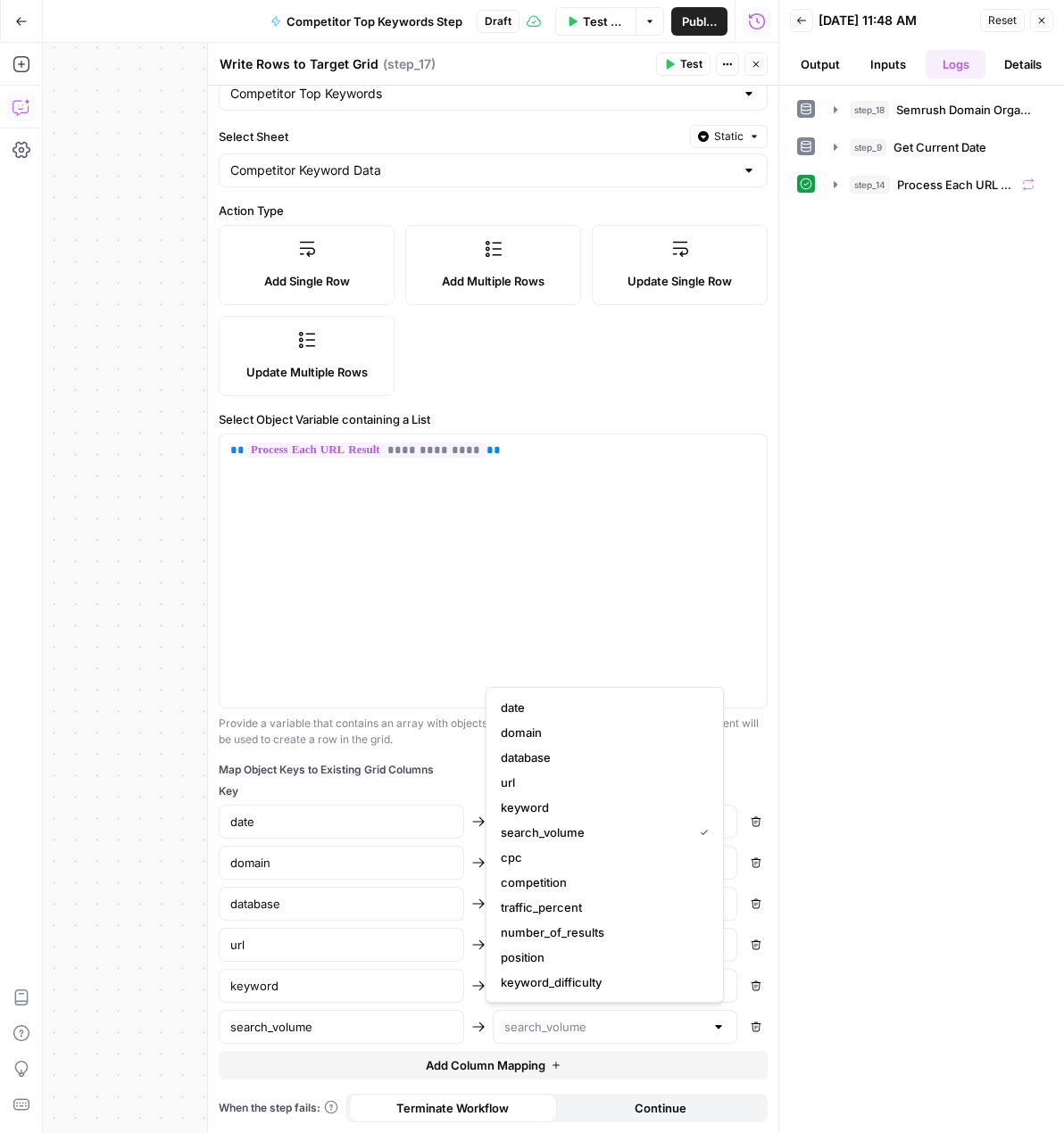
type input "search_volume"
click at [512, 1061] on span "Add Column Mapping" at bounding box center [485, 1065] width 120 height 18
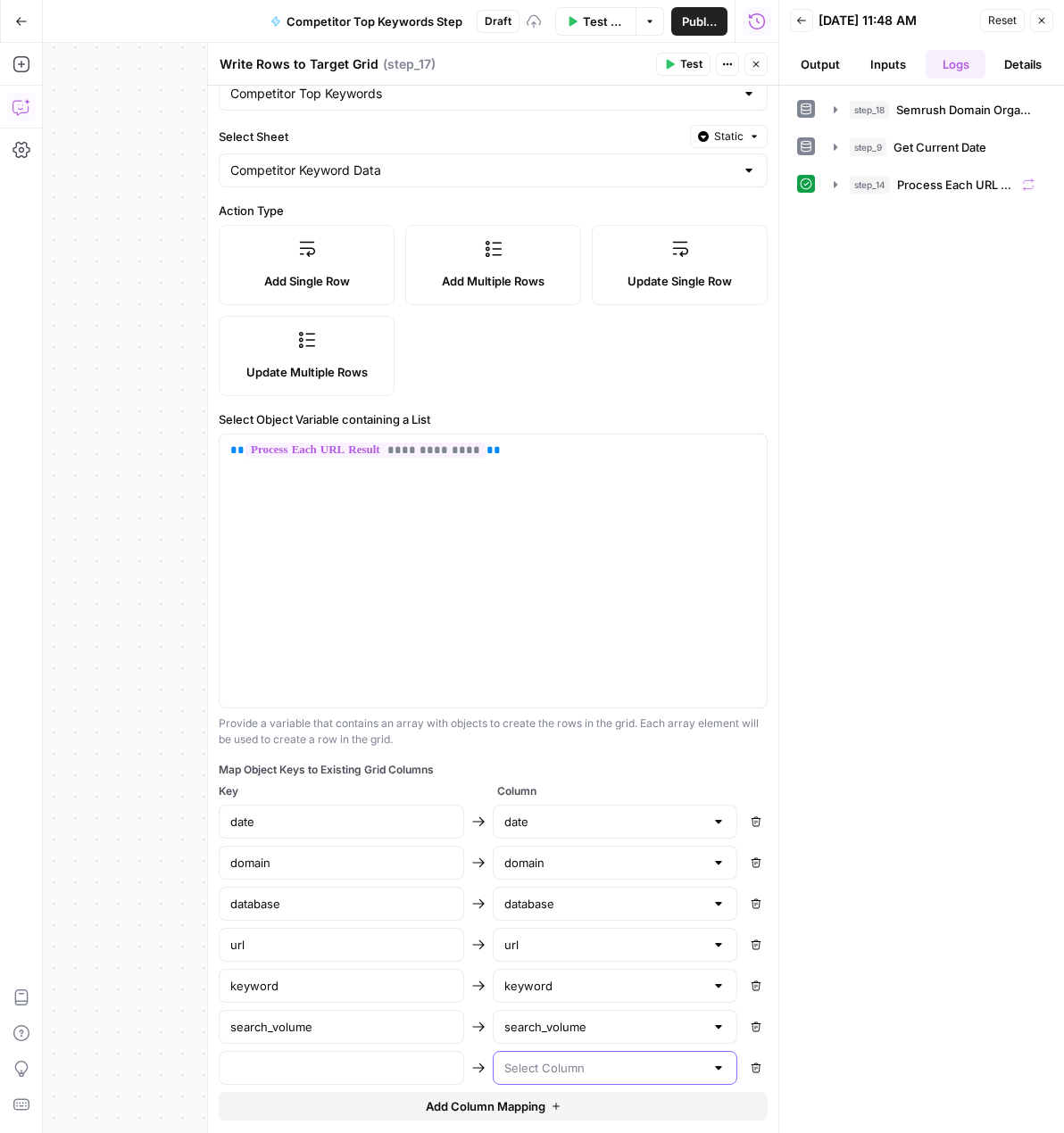
click at [514, 1059] on input "text" at bounding box center [605, 1068] width 201 height 18
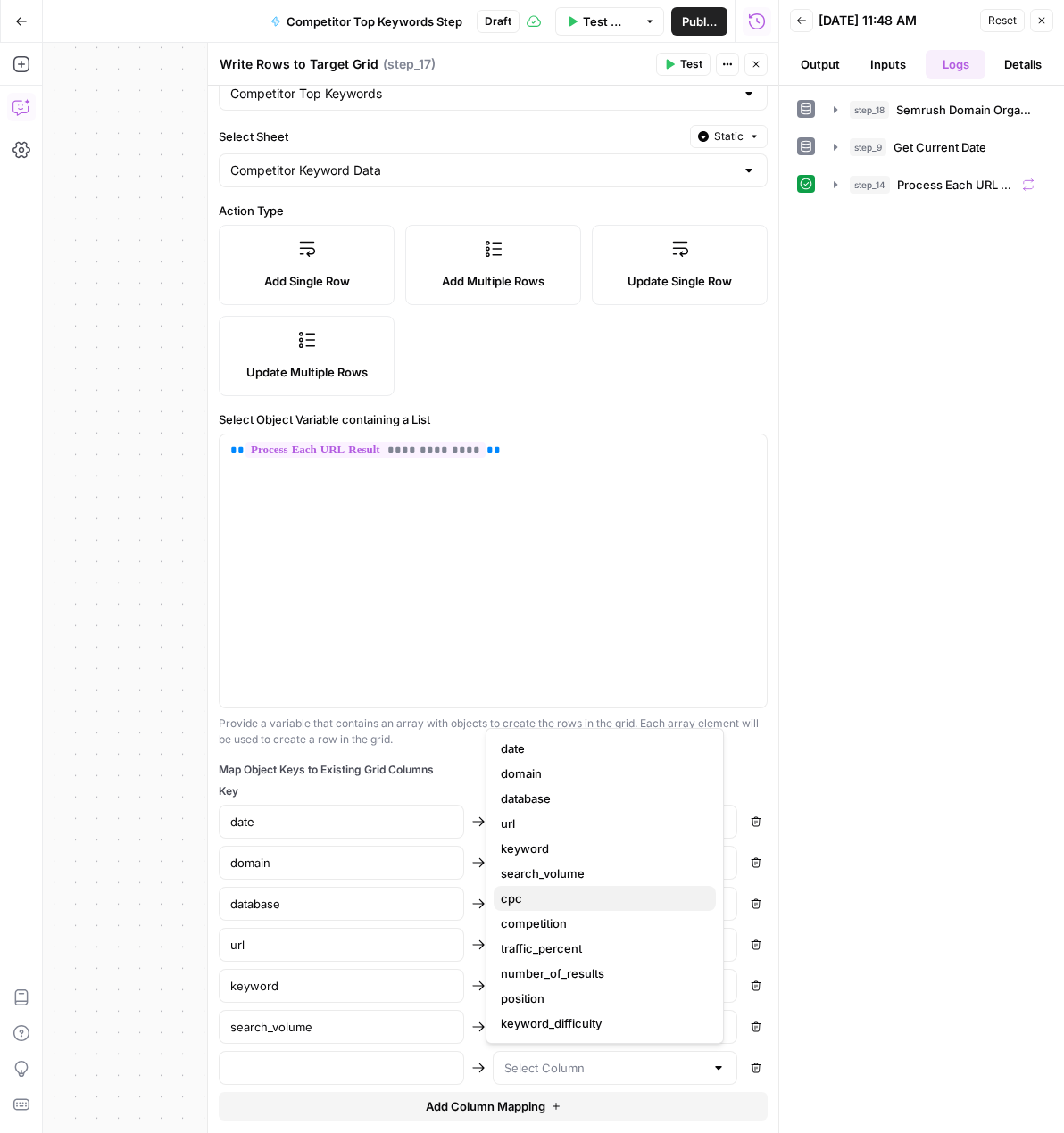
click at [569, 899] on span "cpc" at bounding box center [601, 899] width 201 height 18
type input "cpc"
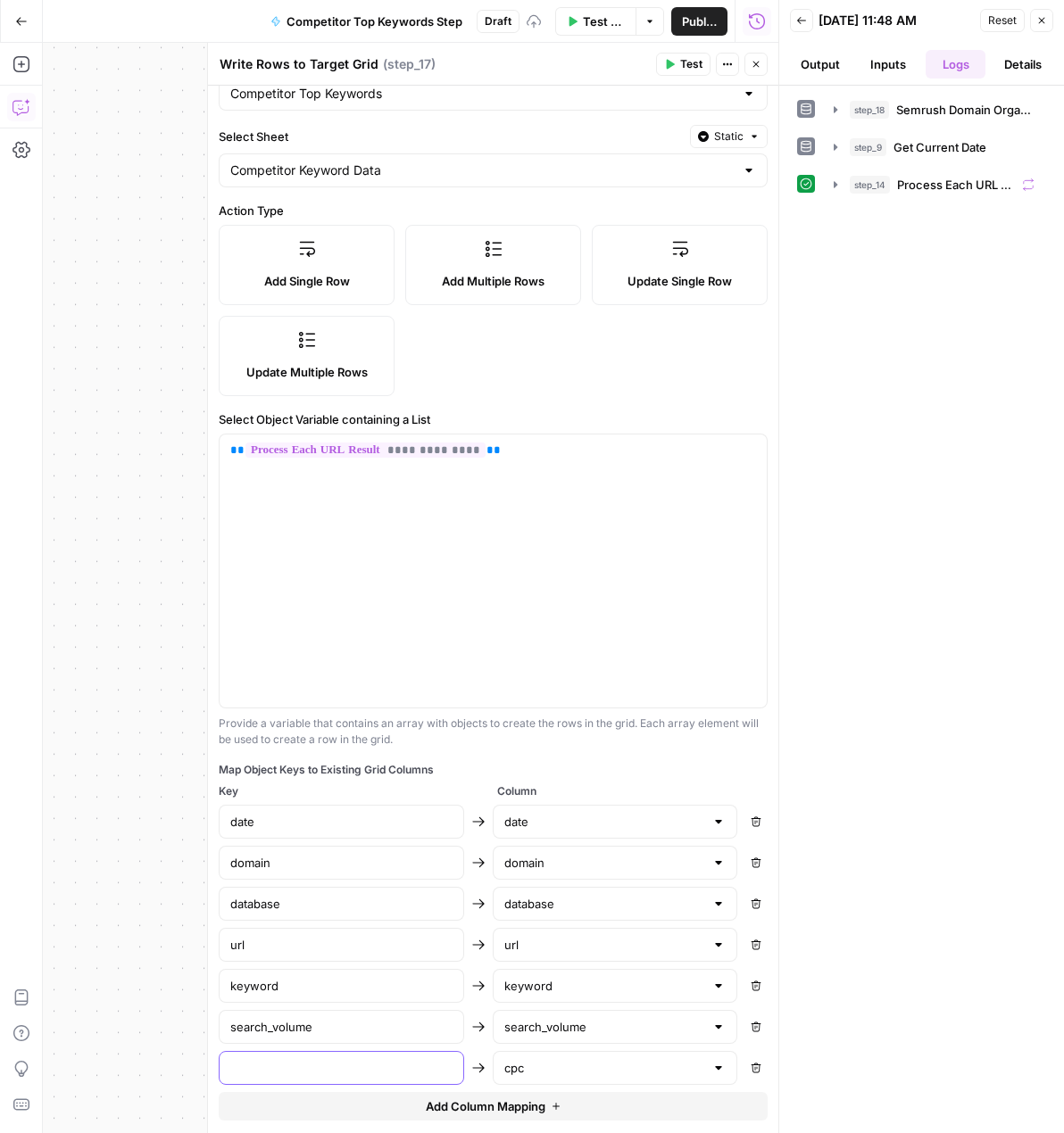
click at [398, 1070] on input "text" at bounding box center [341, 1068] width 223 height 18
type input "cpc"
click at [454, 738] on div "Provide a variable that contains an array with objects to create the rows in th…" at bounding box center [493, 731] width 548 height 32
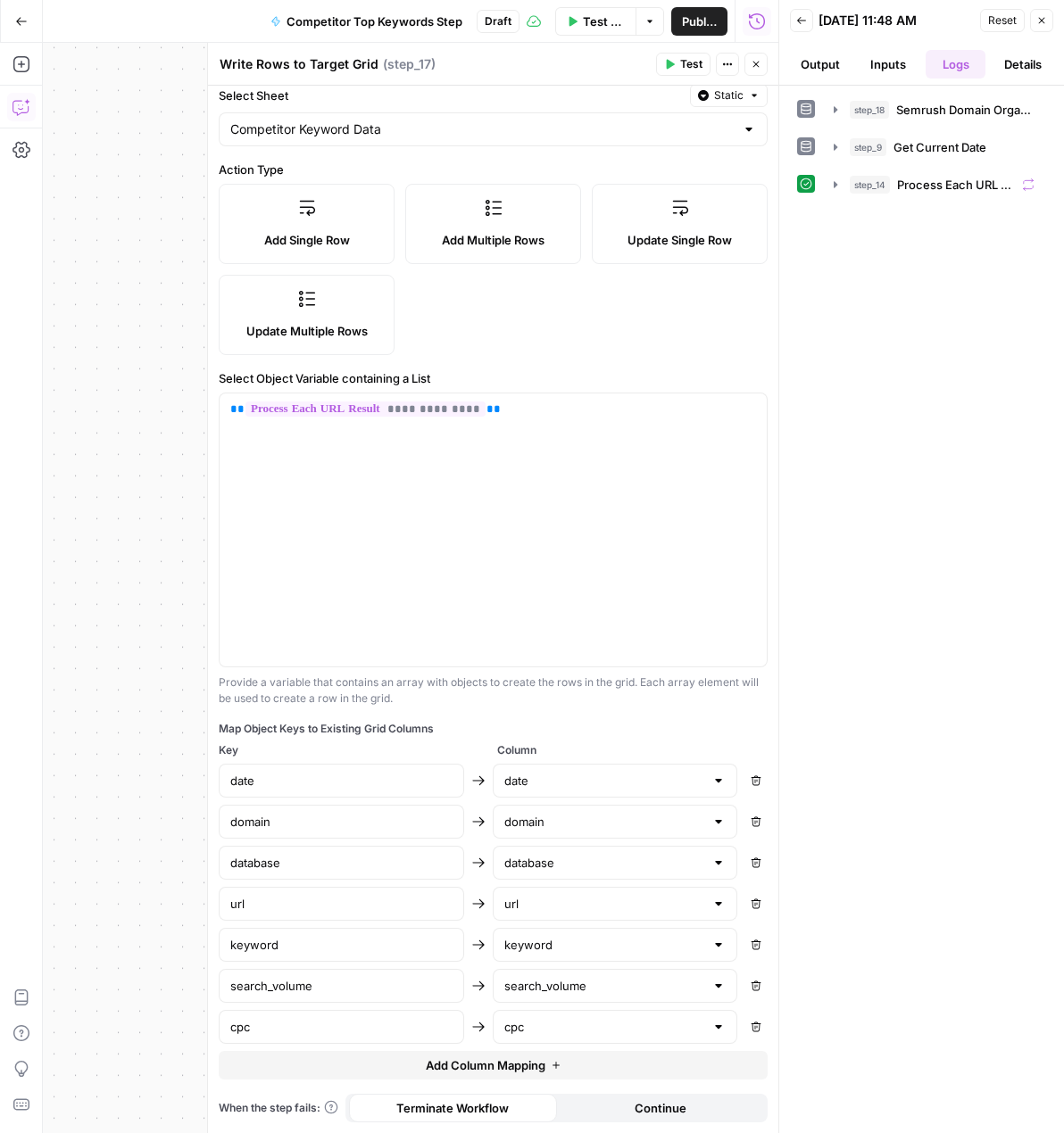
click at [563, 1065] on button "Add Column Mapping" at bounding box center [493, 1065] width 548 height 28
click at [558, 1074] on input "text" at bounding box center [605, 1068] width 201 height 18
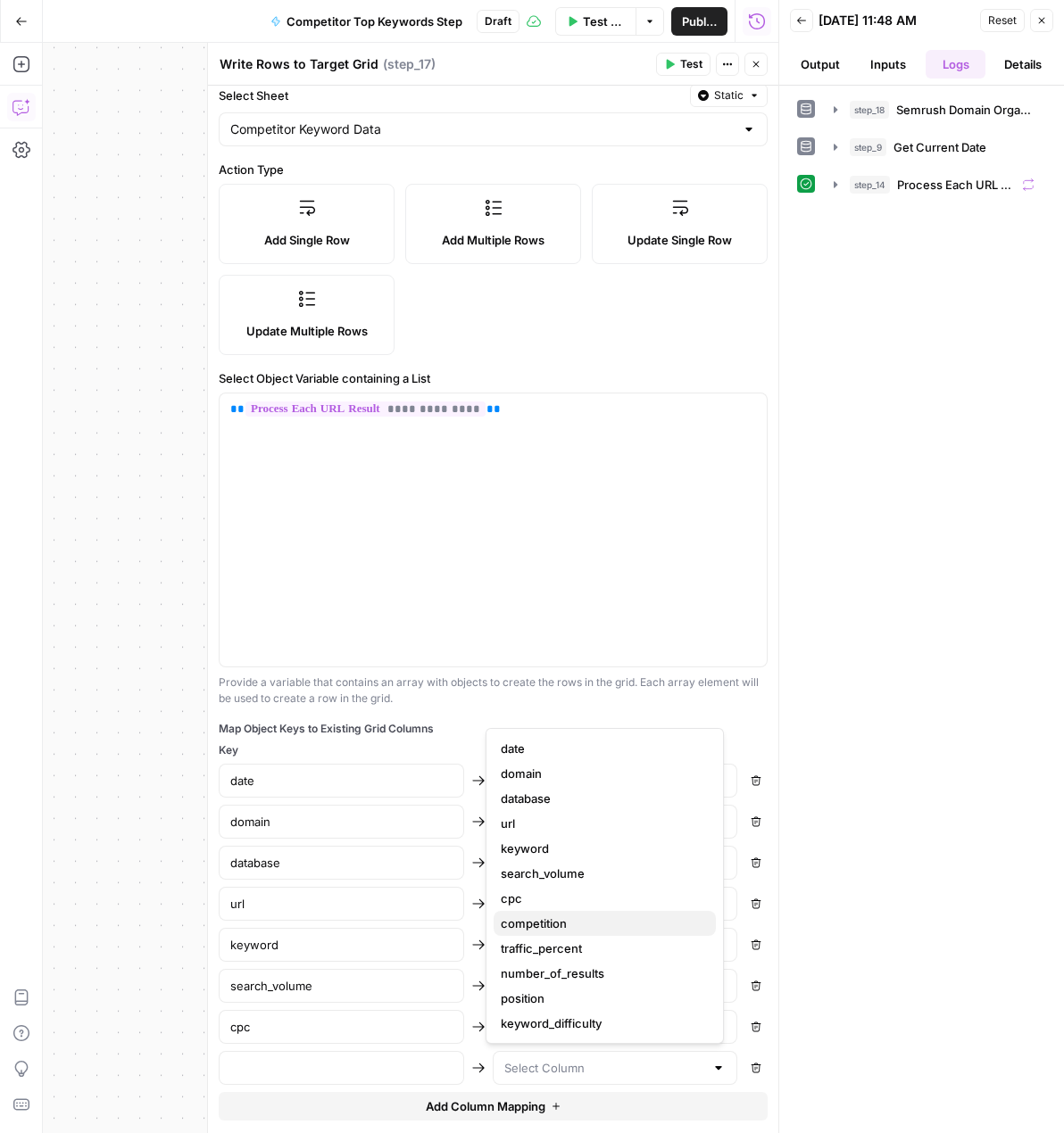
click at [545, 930] on span "competition" at bounding box center [601, 923] width 201 height 18
type input "competition"
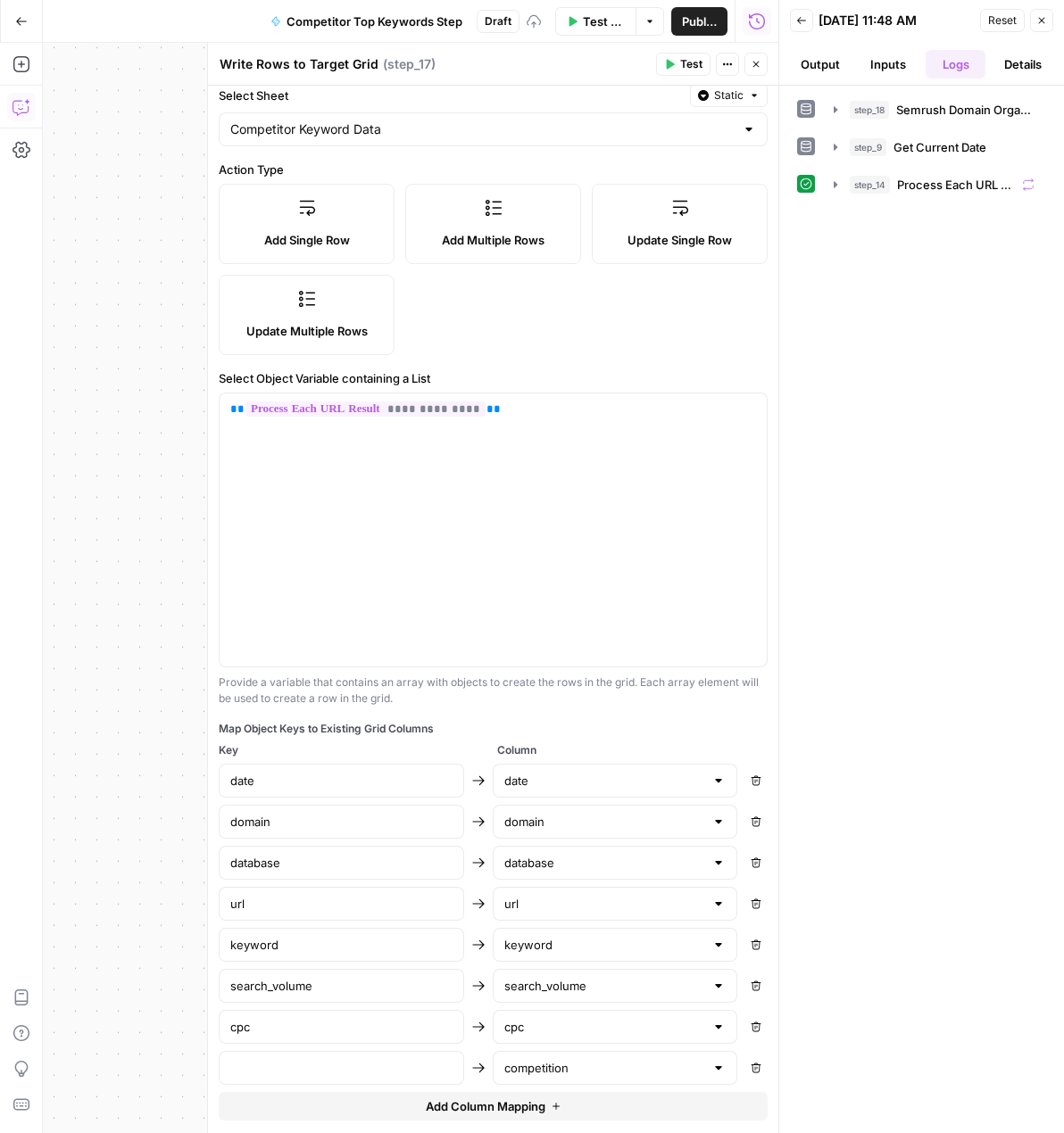
click at [412, 1054] on div at bounding box center [341, 1067] width 245 height 34
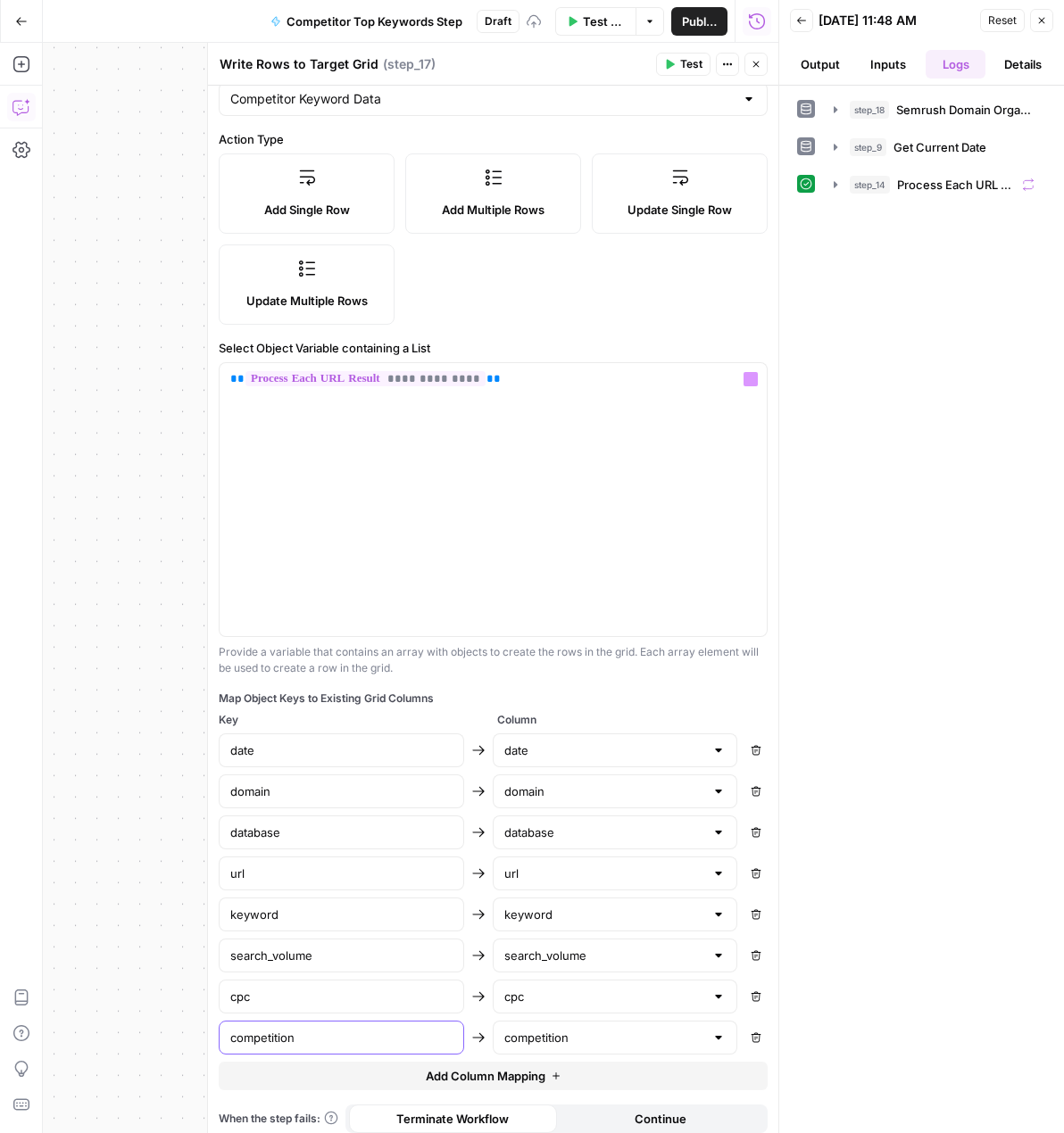
scroll to position [182, 0]
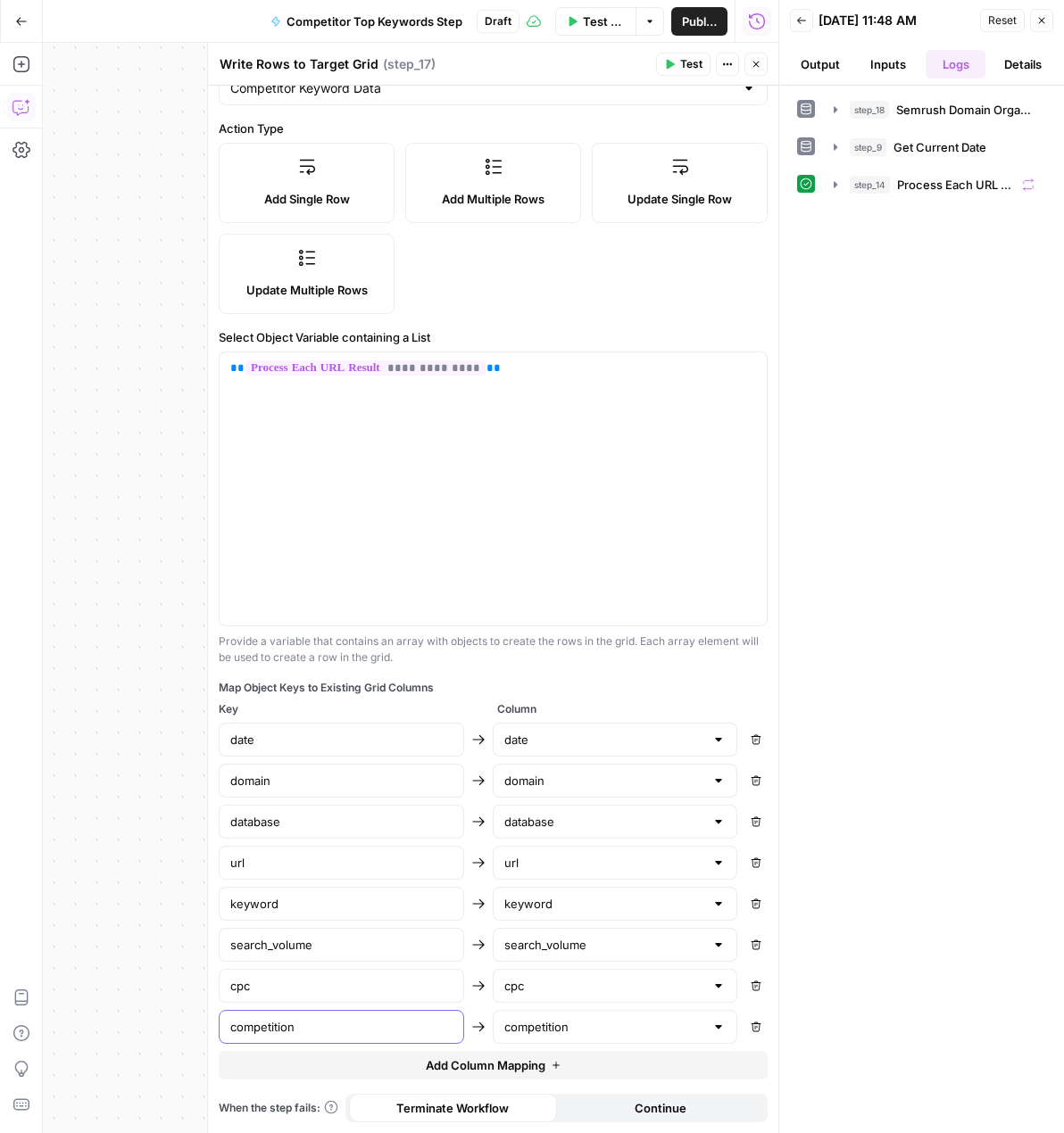
type input "competition"
click at [559, 1071] on button "Add Column Mapping" at bounding box center [493, 1065] width 548 height 28
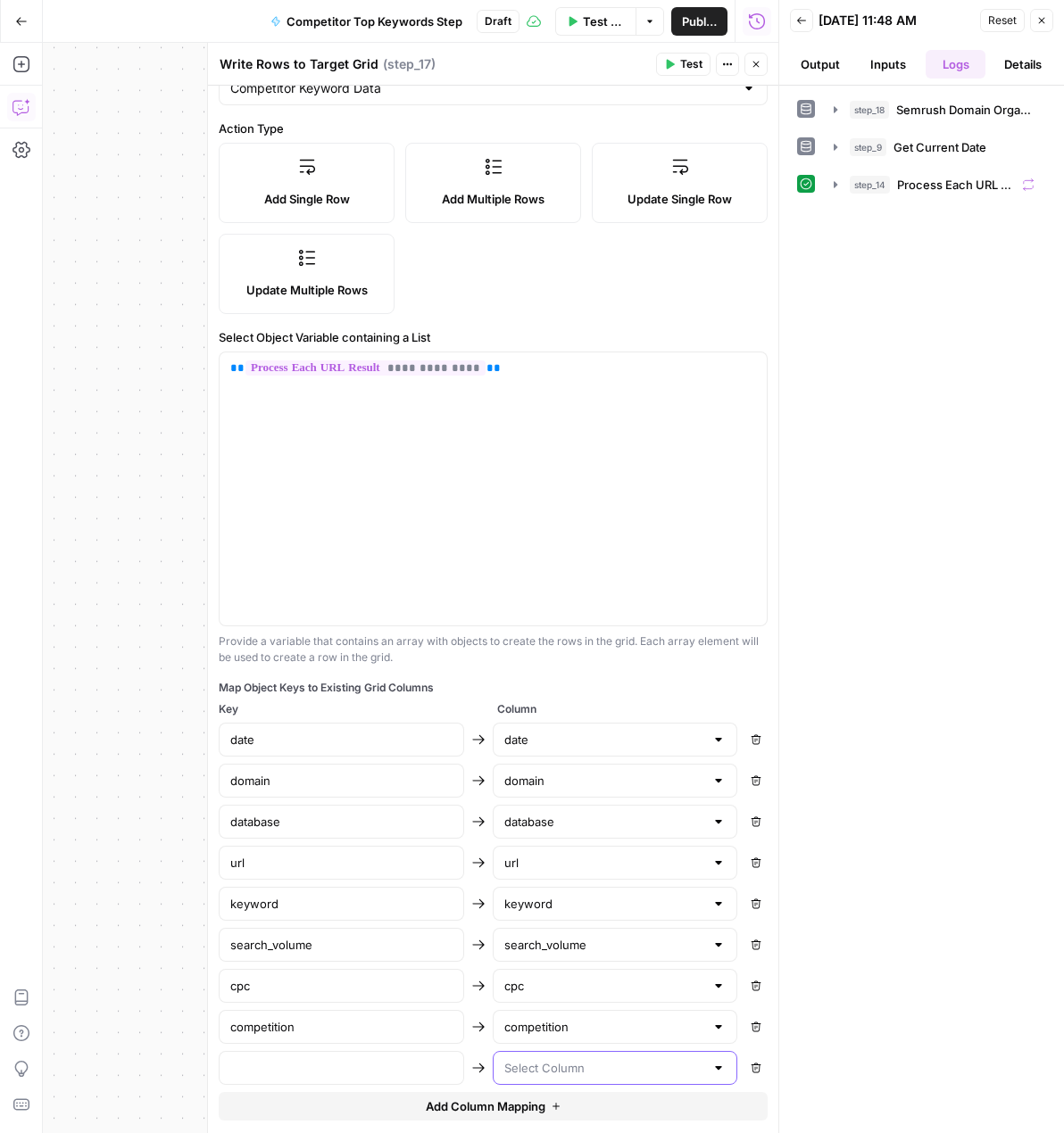
click at [555, 1066] on input "text" at bounding box center [605, 1068] width 201 height 18
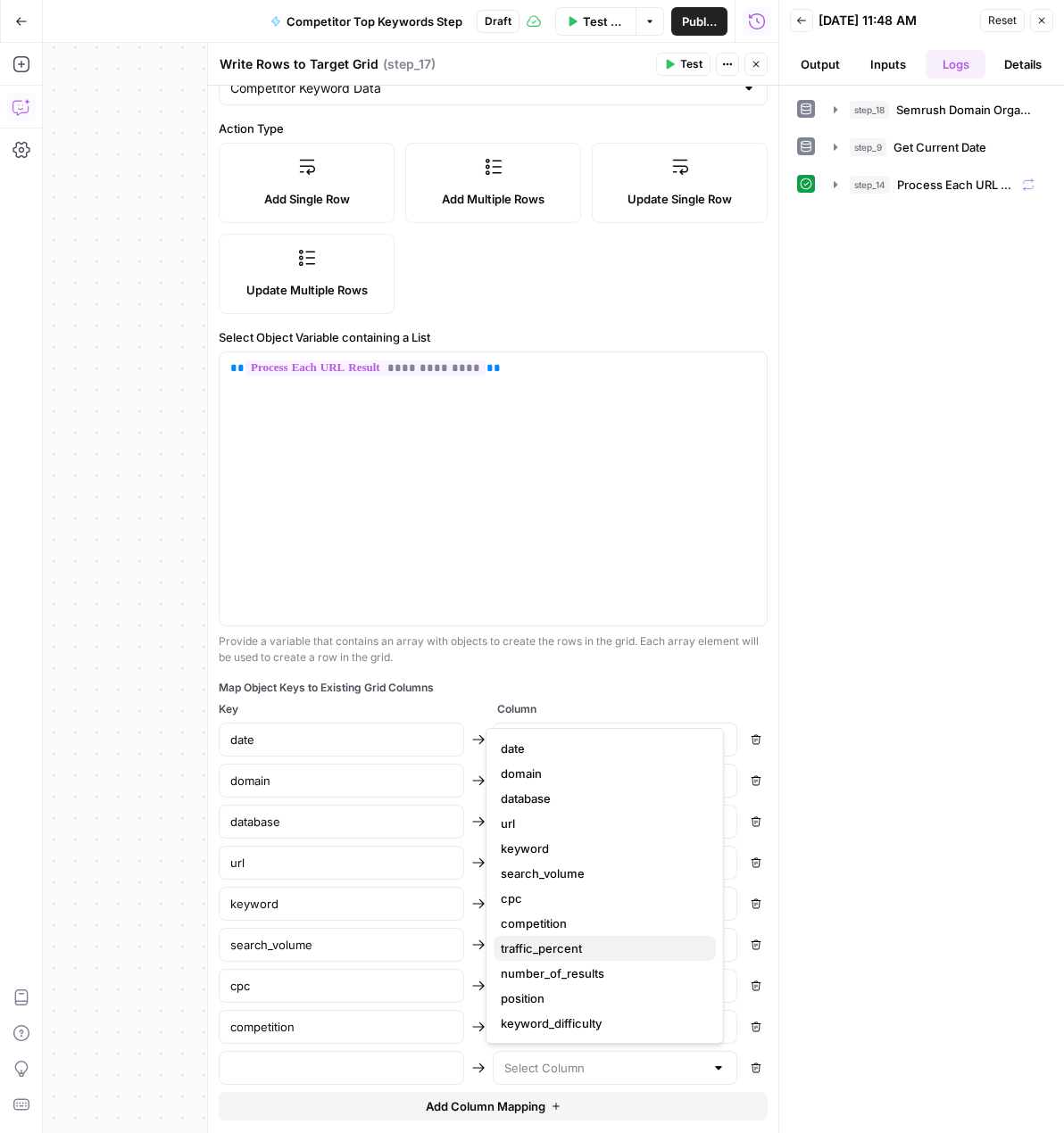
click at [575, 944] on span "traffic_percent" at bounding box center [601, 949] width 201 height 18
type input "traffic_percent"
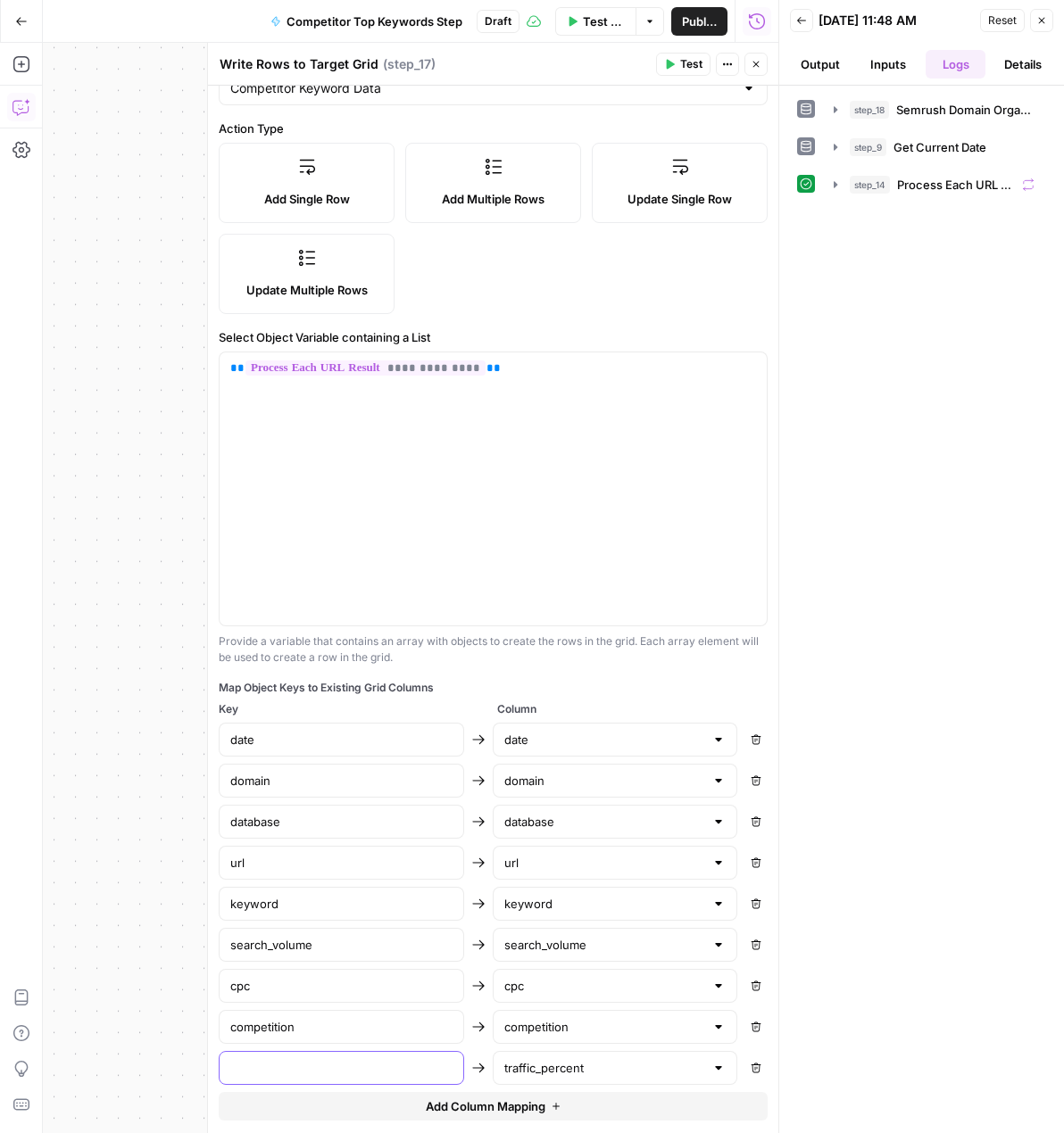
click at [426, 1069] on input "text" at bounding box center [341, 1068] width 223 height 18
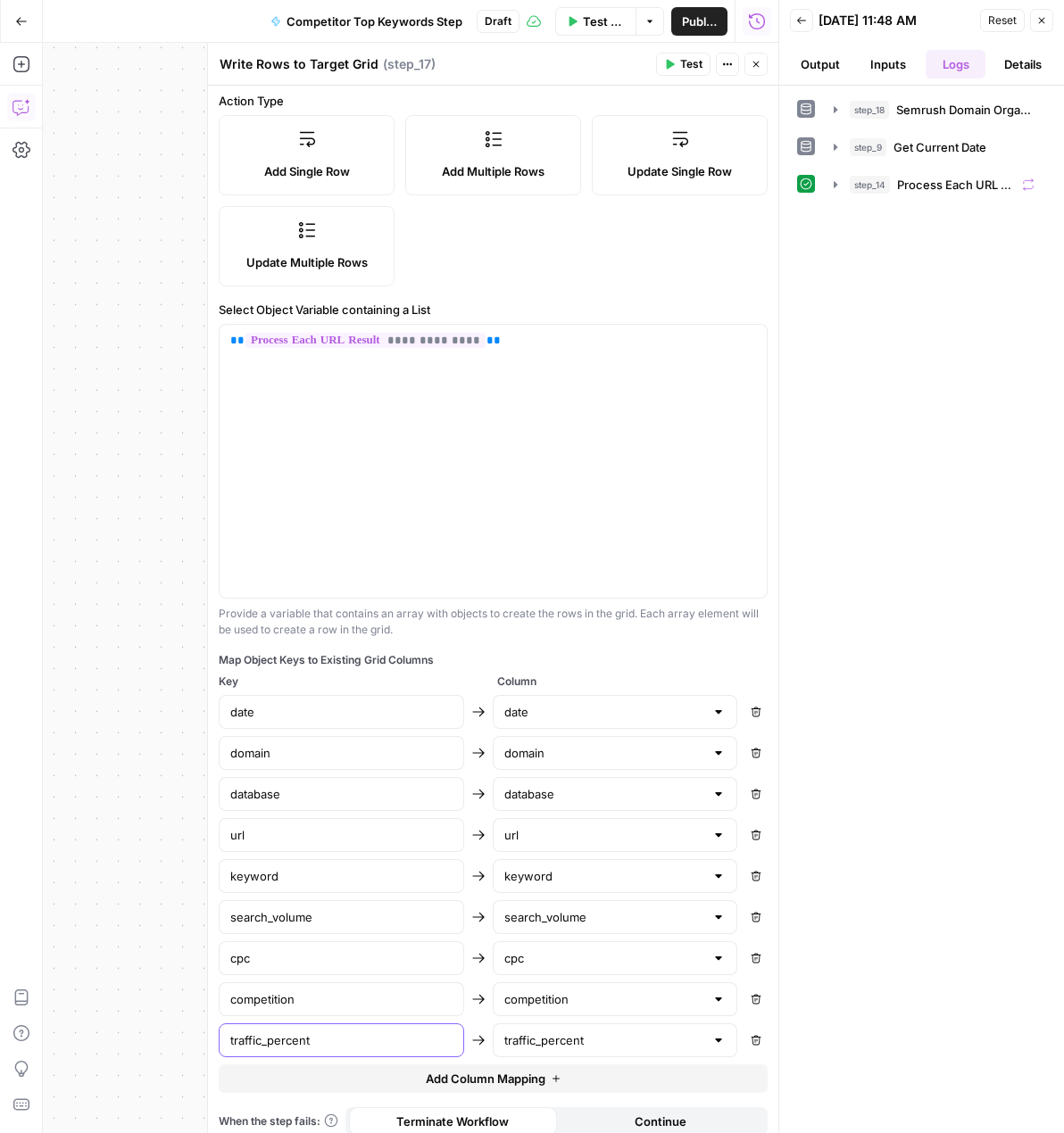
scroll to position [223, 0]
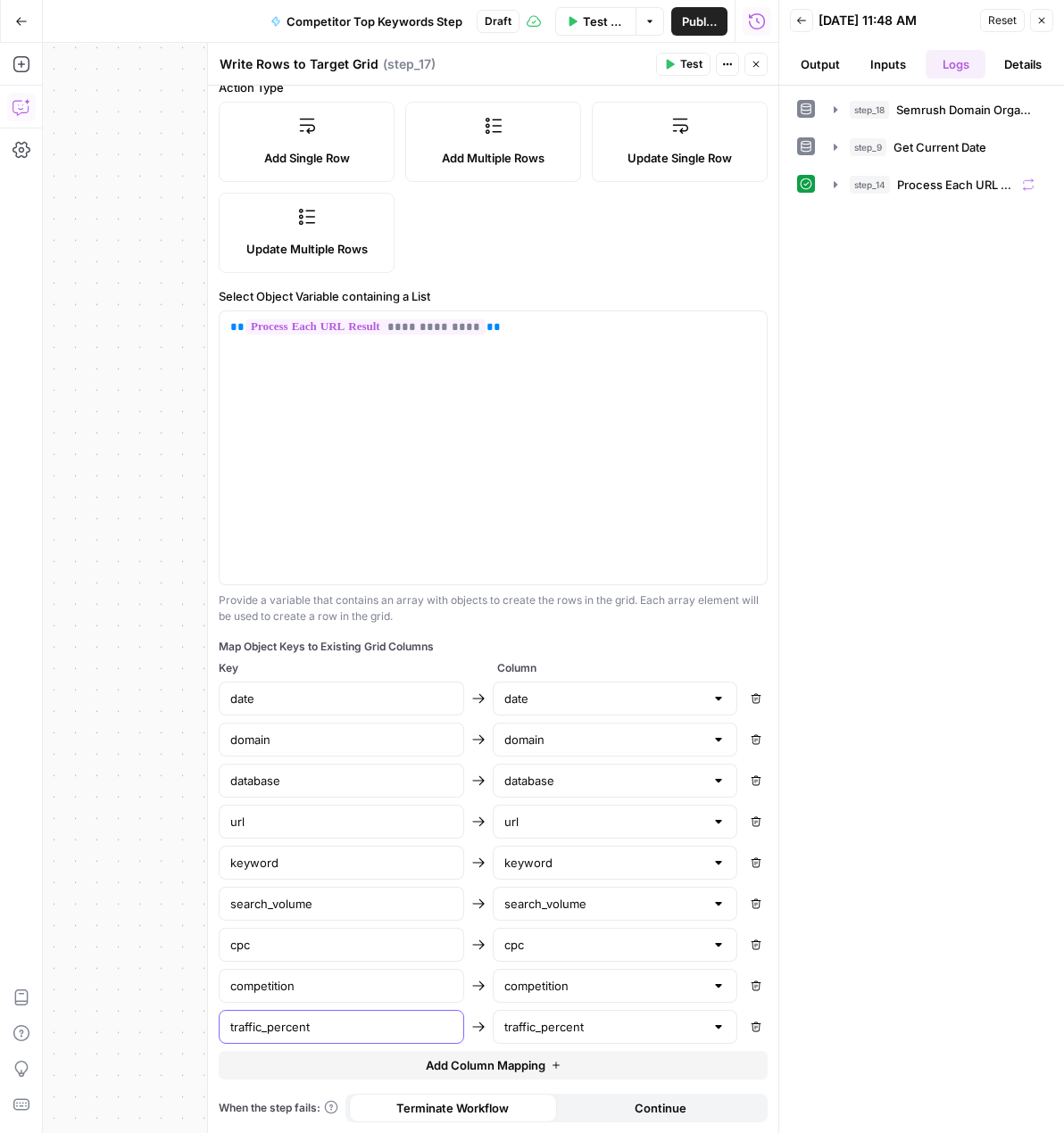
type input "traffic_percent"
click at [529, 1069] on span "Add Column Mapping" at bounding box center [485, 1065] width 120 height 18
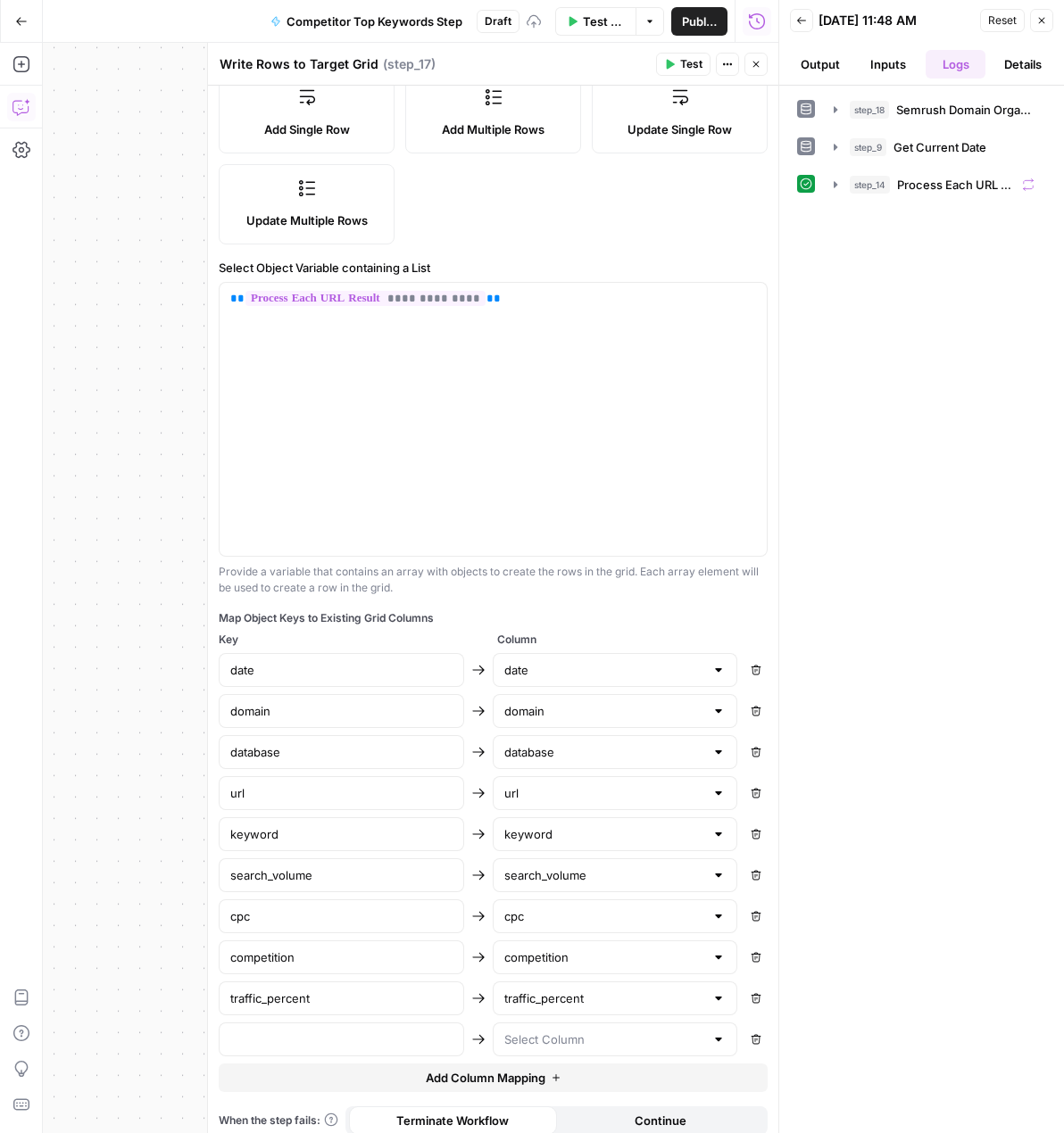
scroll to position [264, 0]
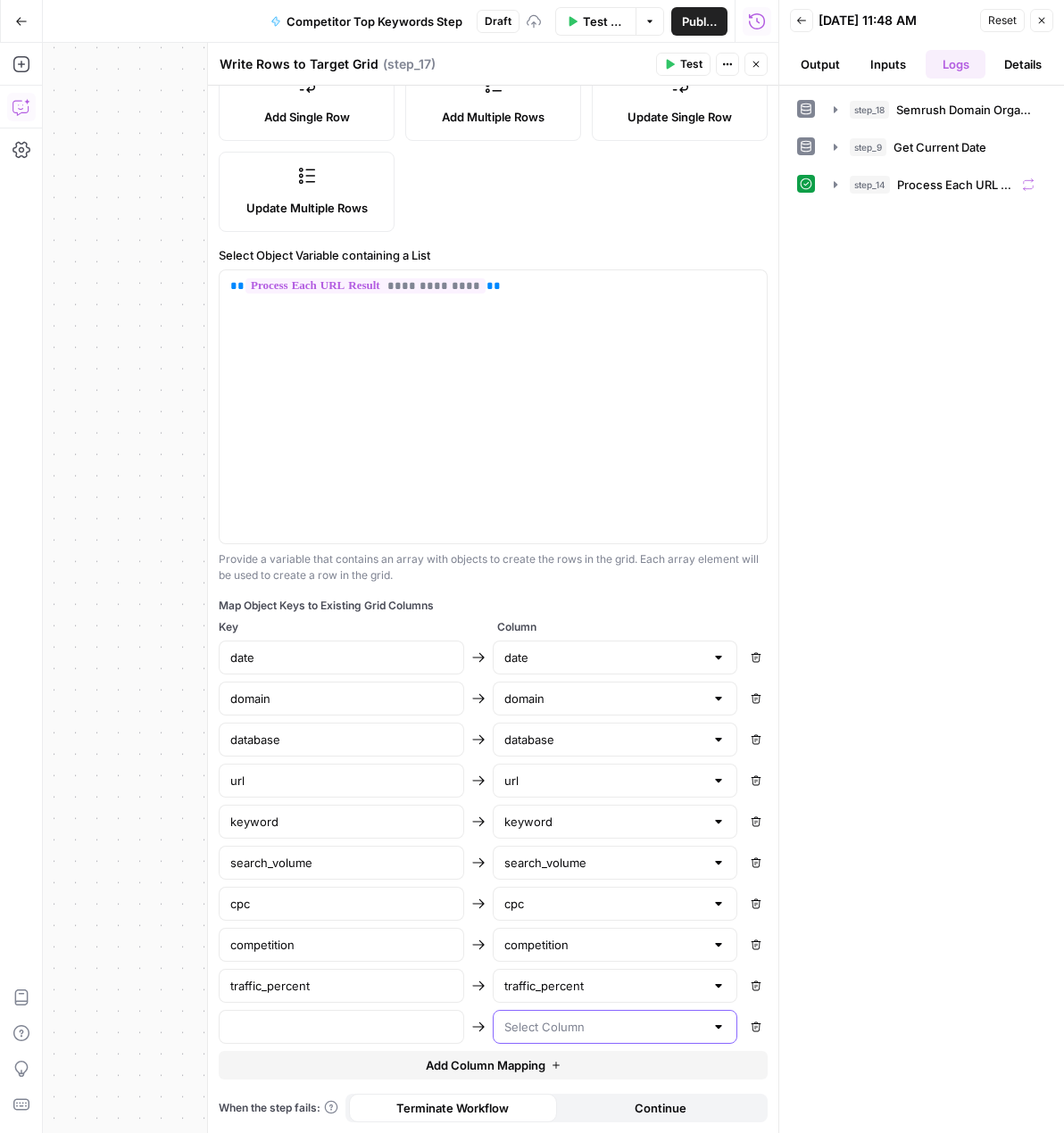
click at [577, 1032] on input "text" at bounding box center [605, 1027] width 201 height 18
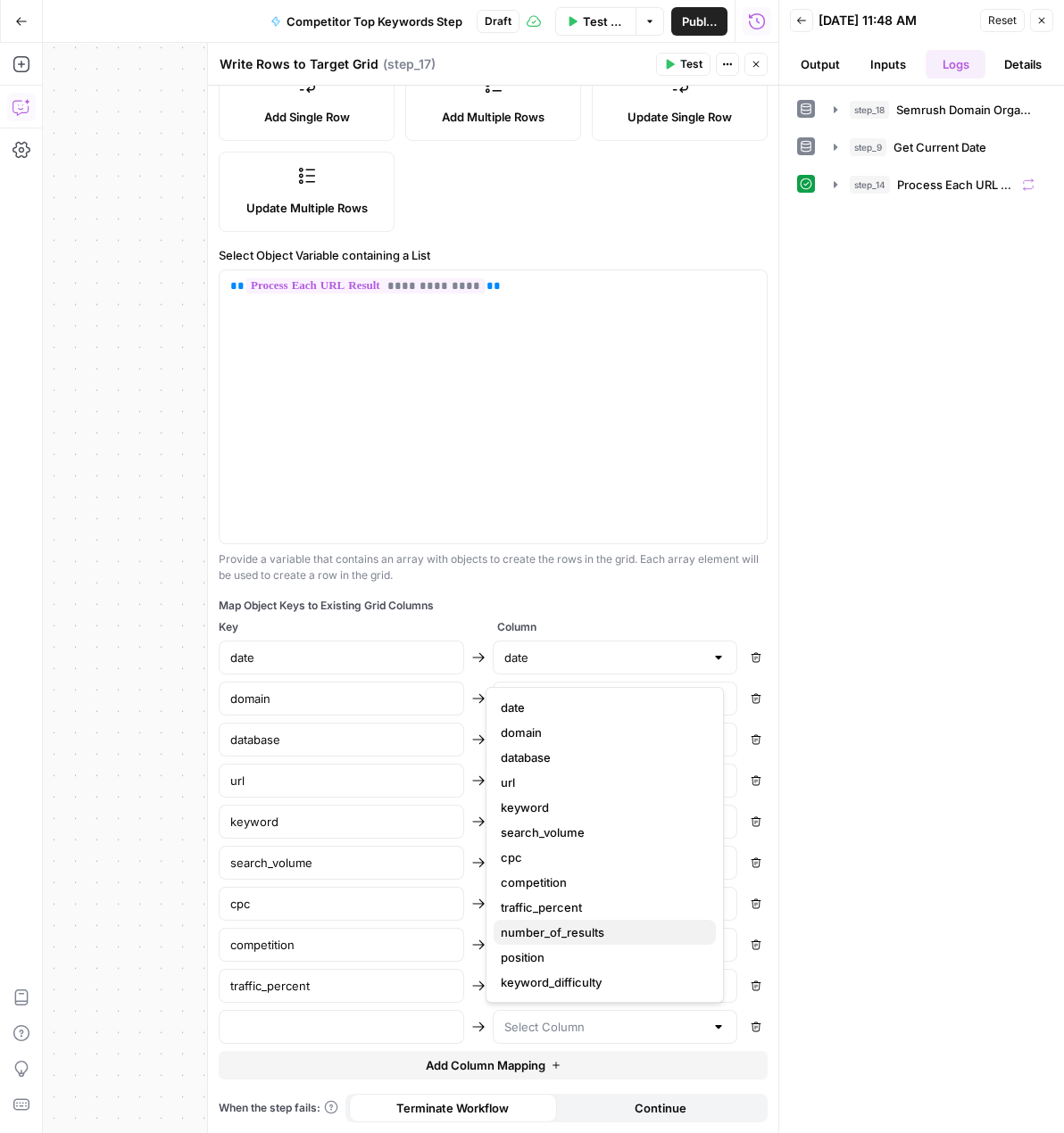
click at [589, 930] on span "number_of_results" at bounding box center [601, 932] width 201 height 18
type input "number_of_results"
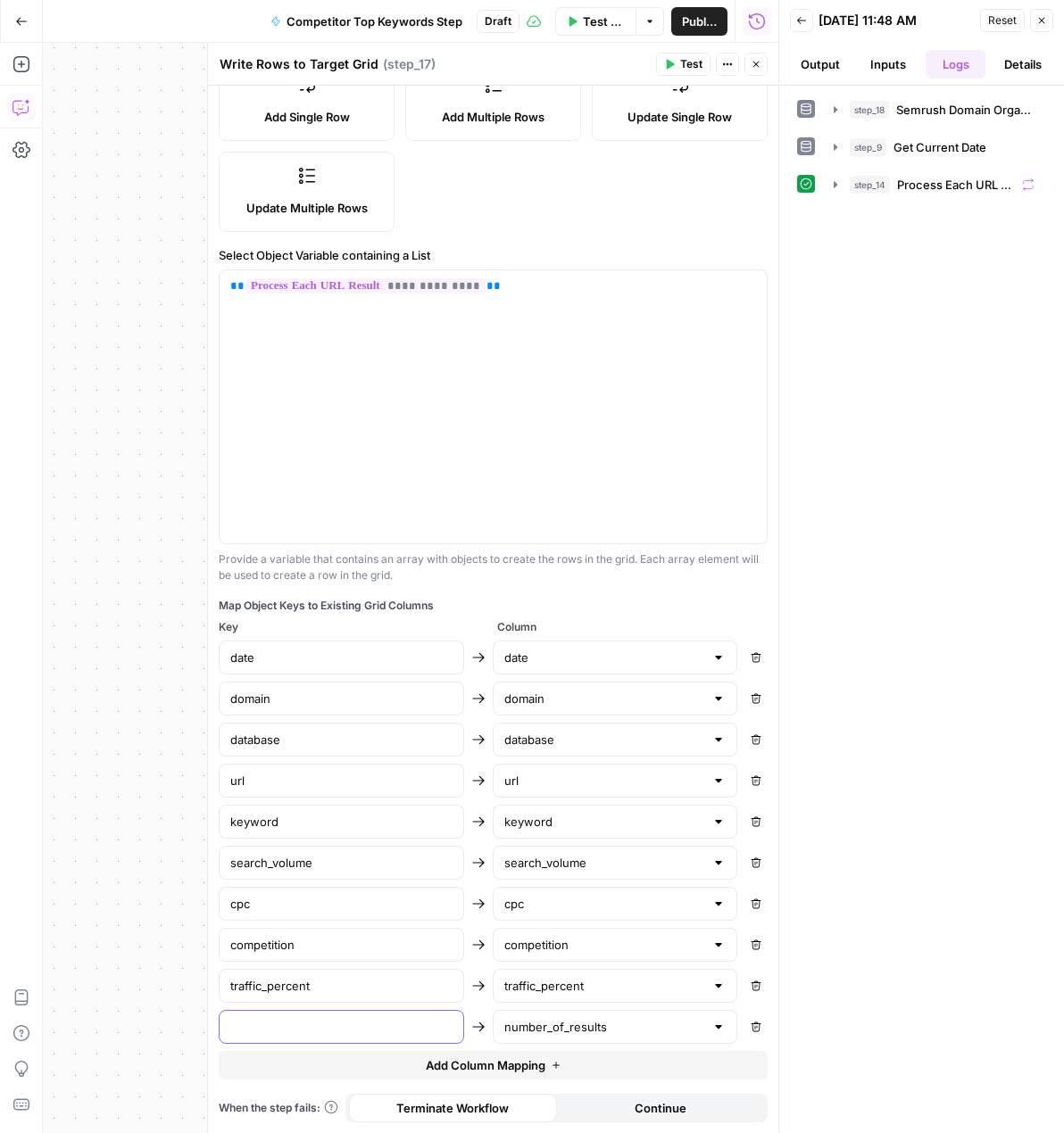
click at [383, 1033] on input "text" at bounding box center [341, 1027] width 223 height 18
type input "number_of_results"
click at [435, 1064] on span "Add Column Mapping" at bounding box center [485, 1065] width 120 height 18
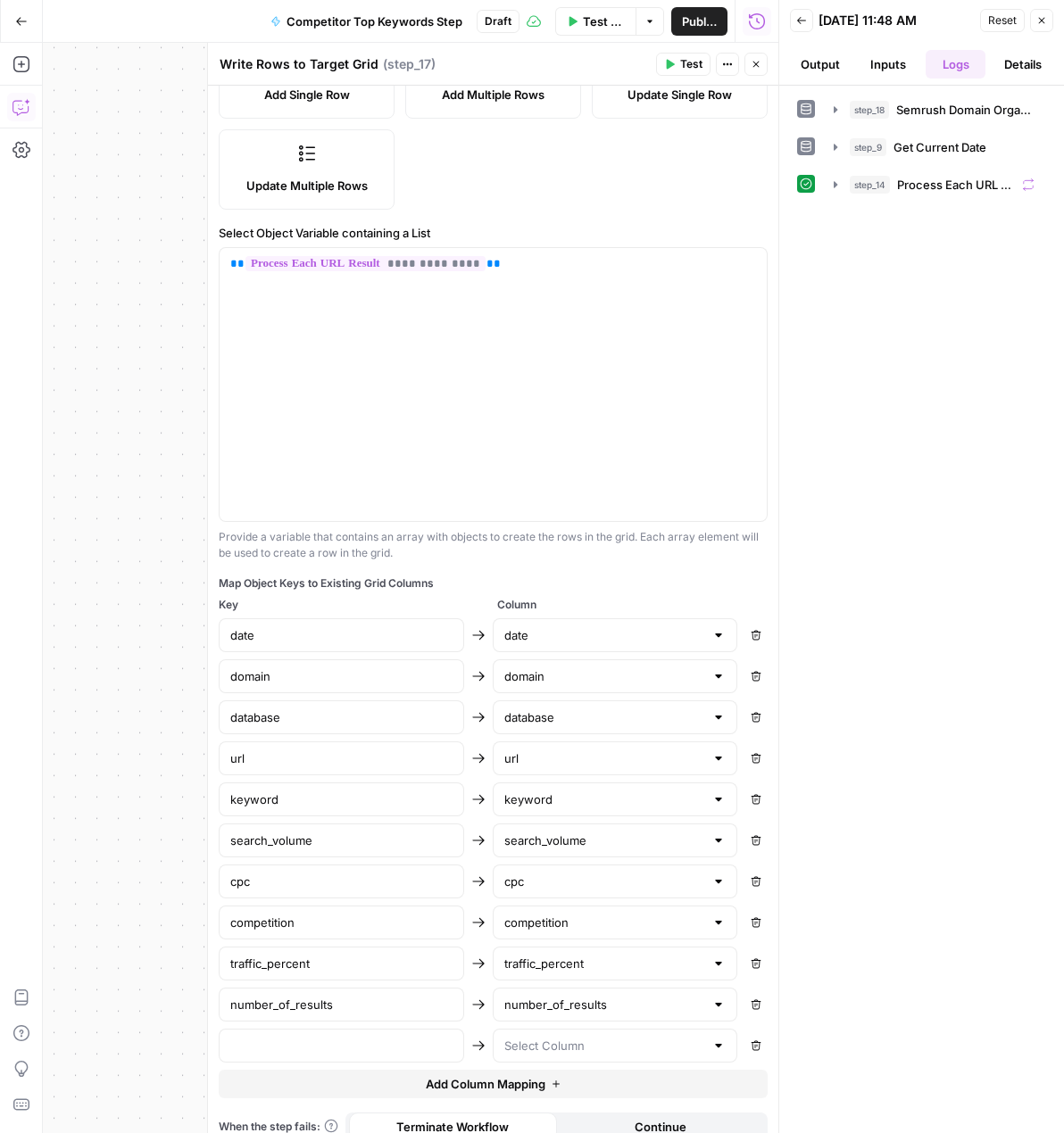
scroll to position [305, 0]
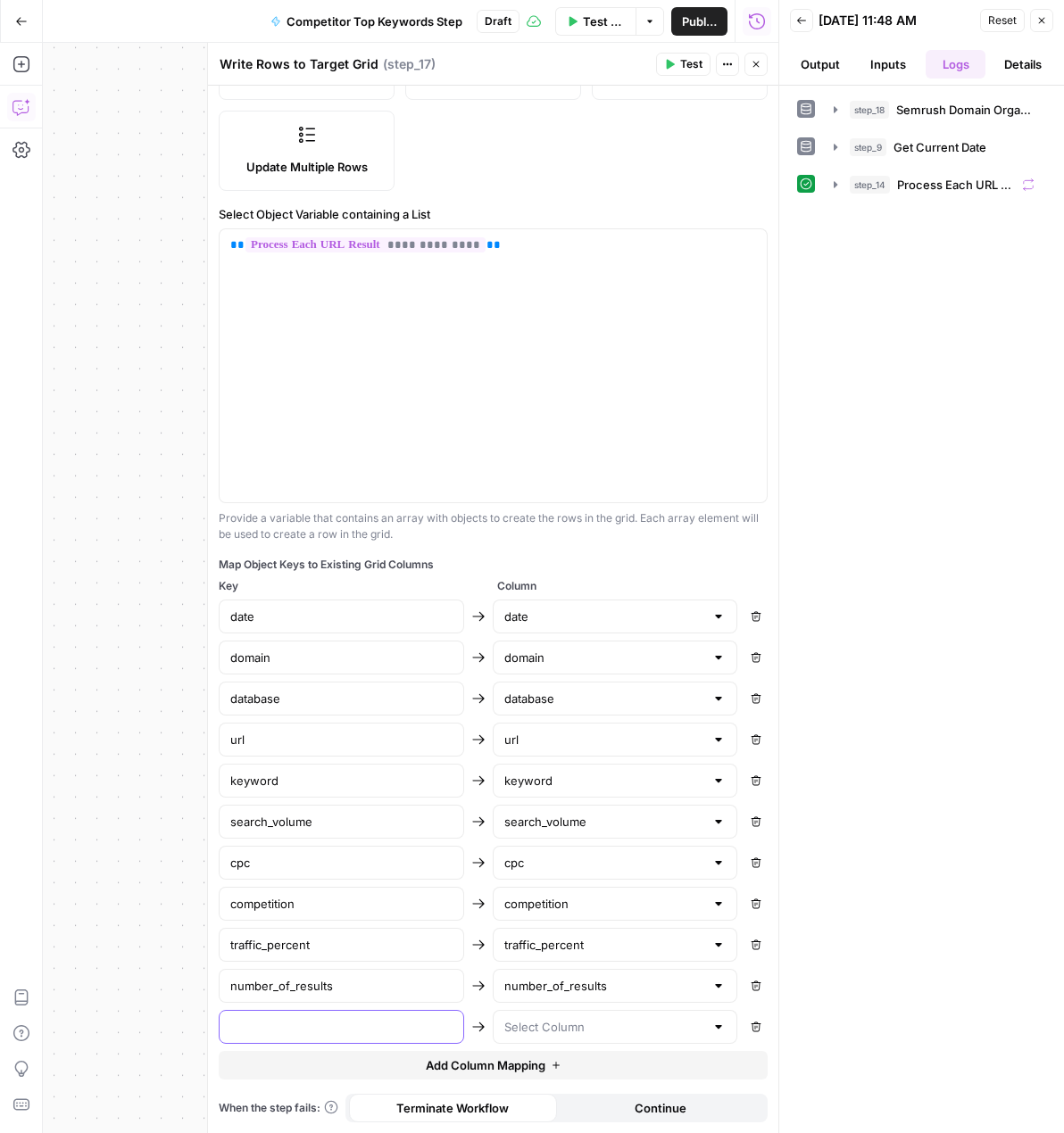
click at [418, 1020] on input "text" at bounding box center [341, 1027] width 223 height 18
click at [579, 1034] on input "text" at bounding box center [605, 1027] width 201 height 18
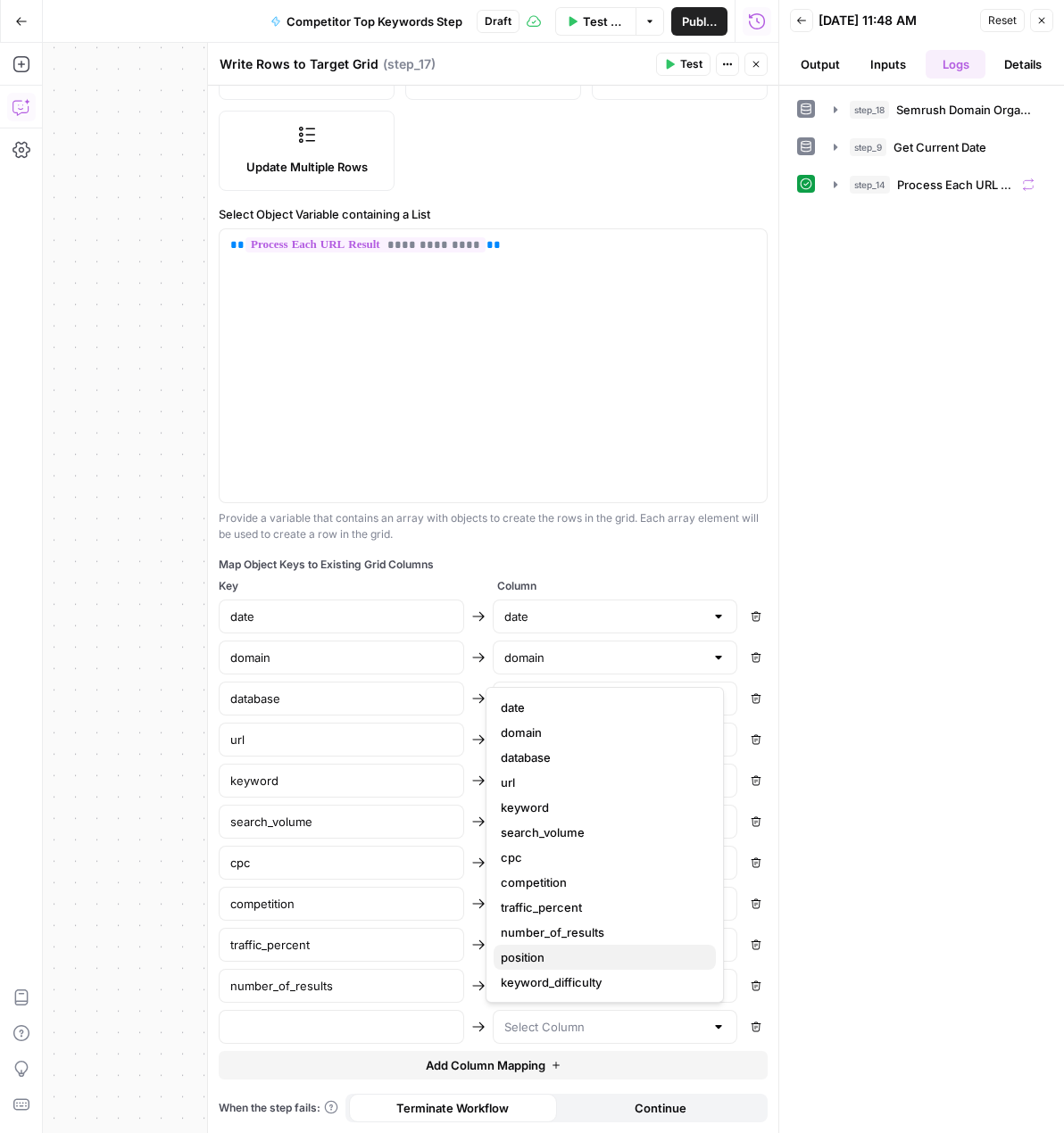
click at [587, 955] on span "position" at bounding box center [601, 958] width 201 height 18
type input "position"
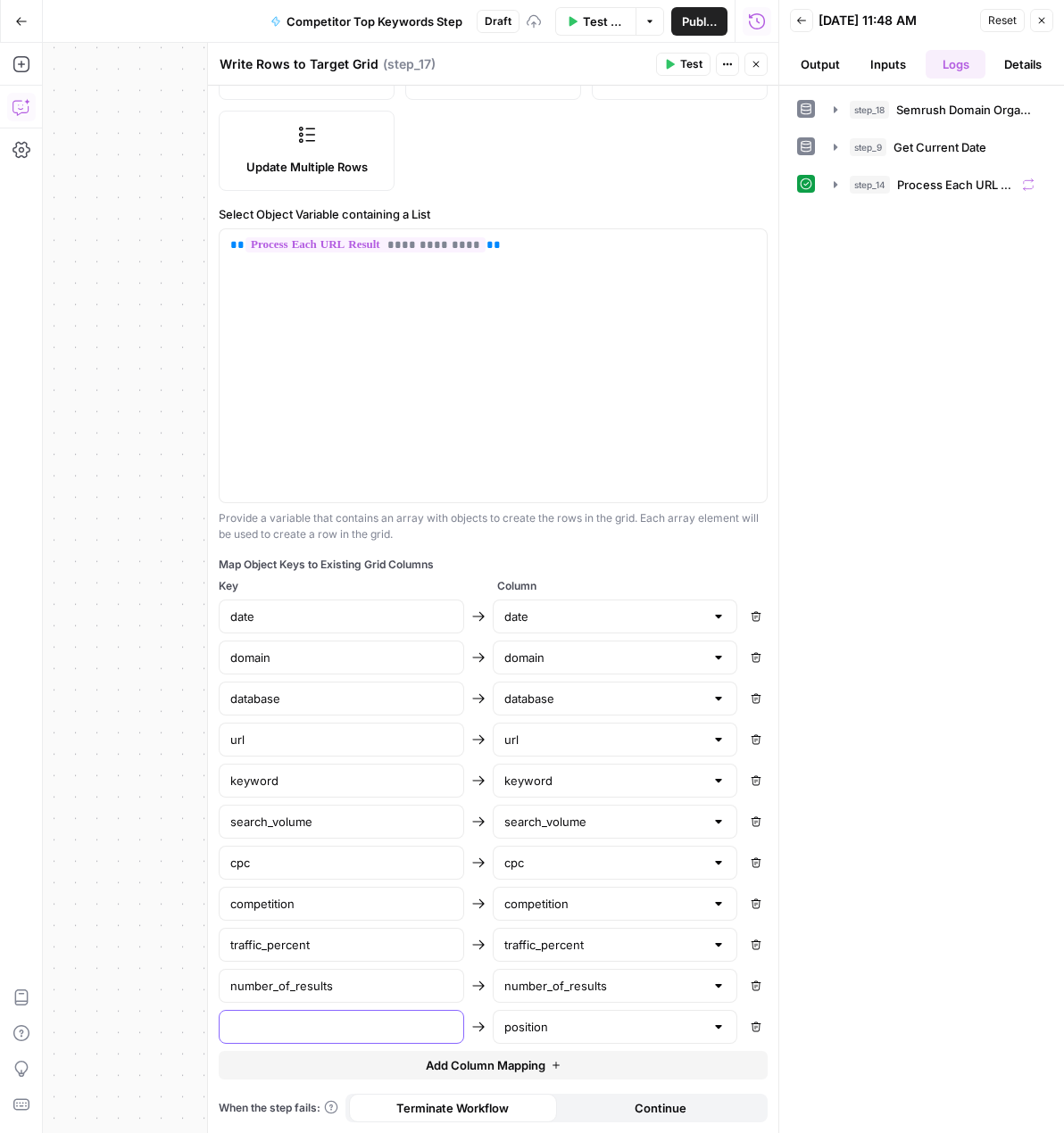
click at [400, 1031] on input "text" at bounding box center [341, 1027] width 223 height 18
type input "position"
click at [450, 1069] on span "Add Column Mapping" at bounding box center [485, 1065] width 120 height 18
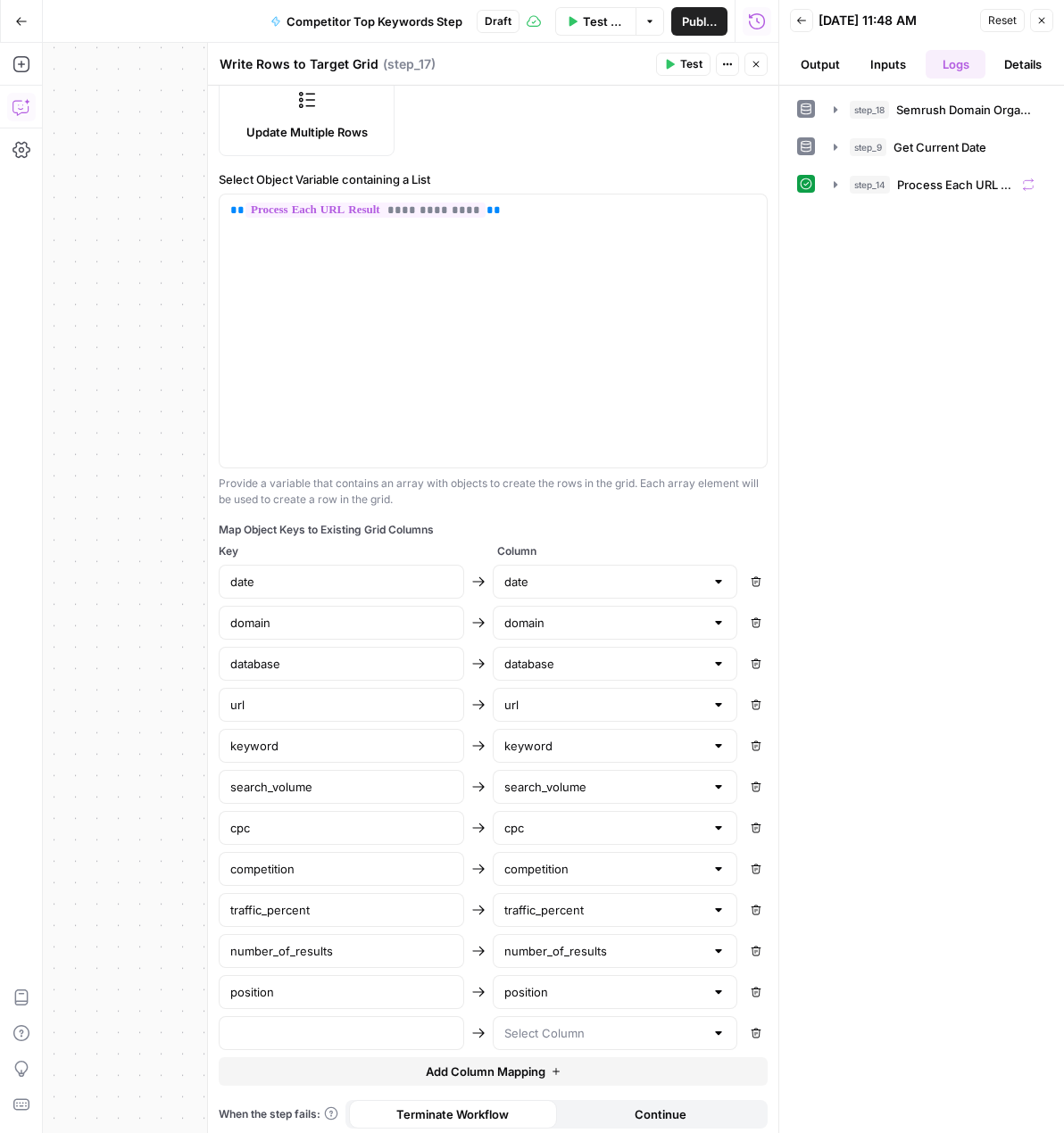
scroll to position [346, 0]
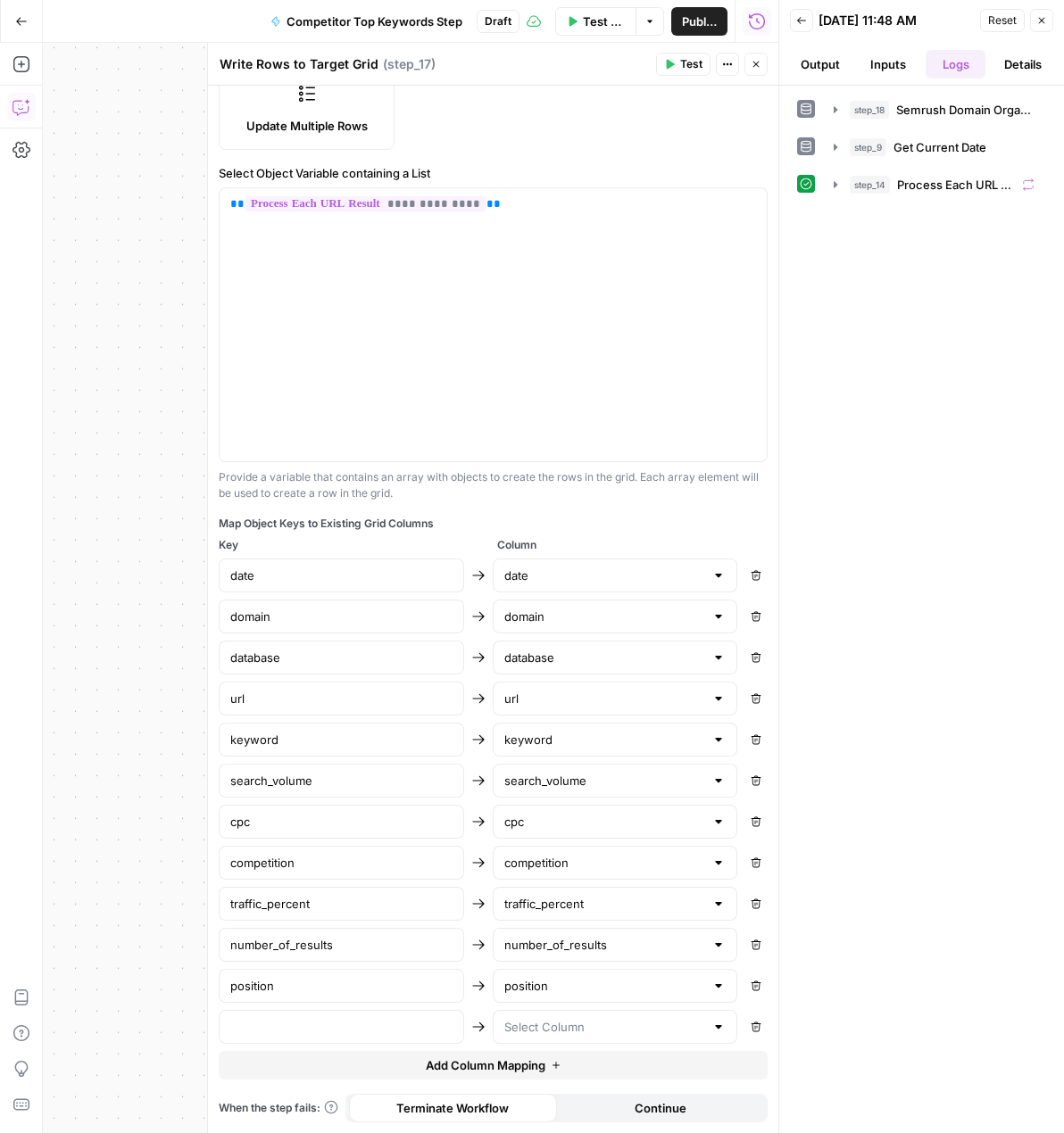
click at [568, 1017] on div at bounding box center [615, 1026] width 245 height 34
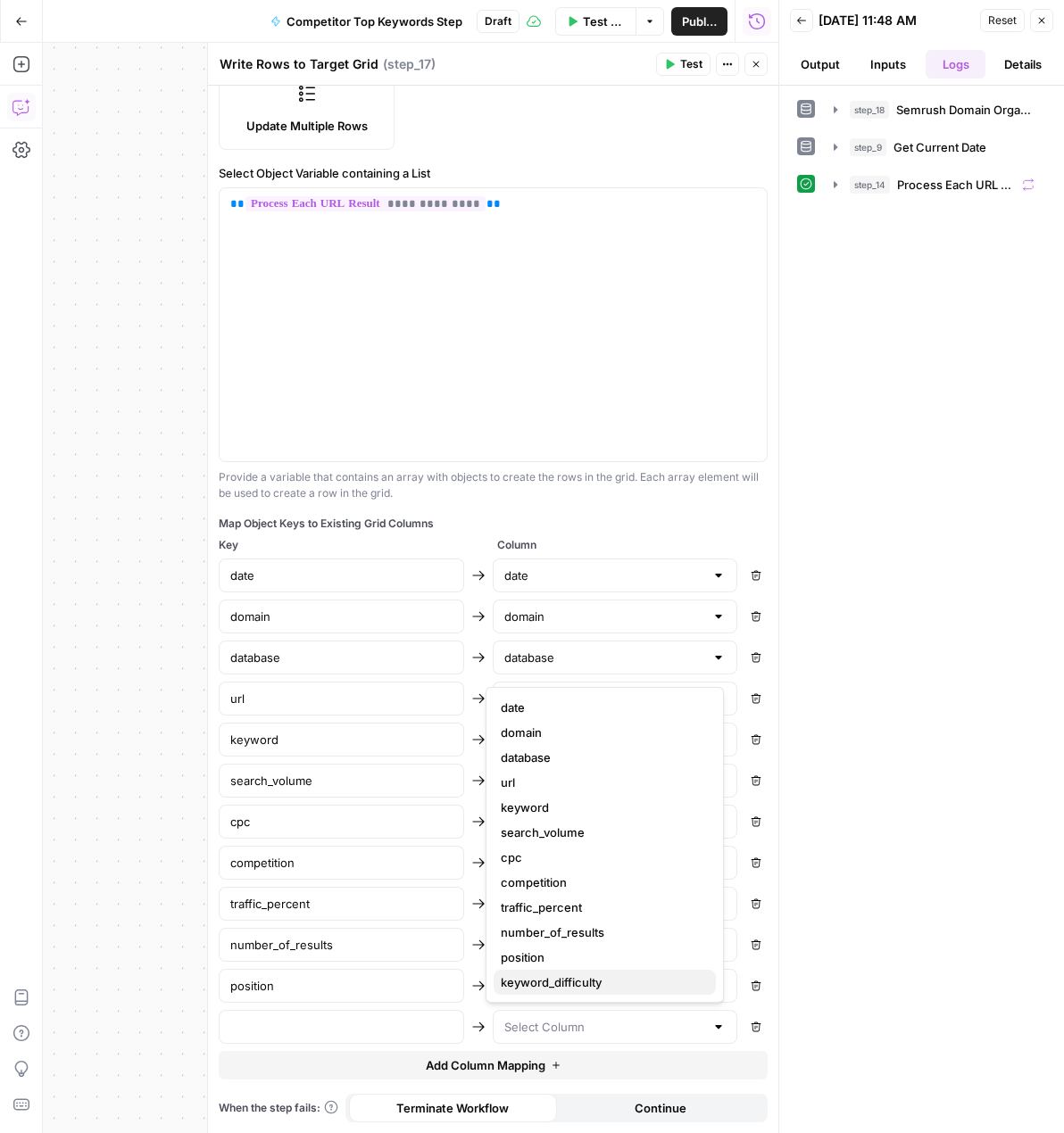
click at [599, 985] on span "keyword_difficulty" at bounding box center [601, 982] width 201 height 18
type input "keyword_difficulty"
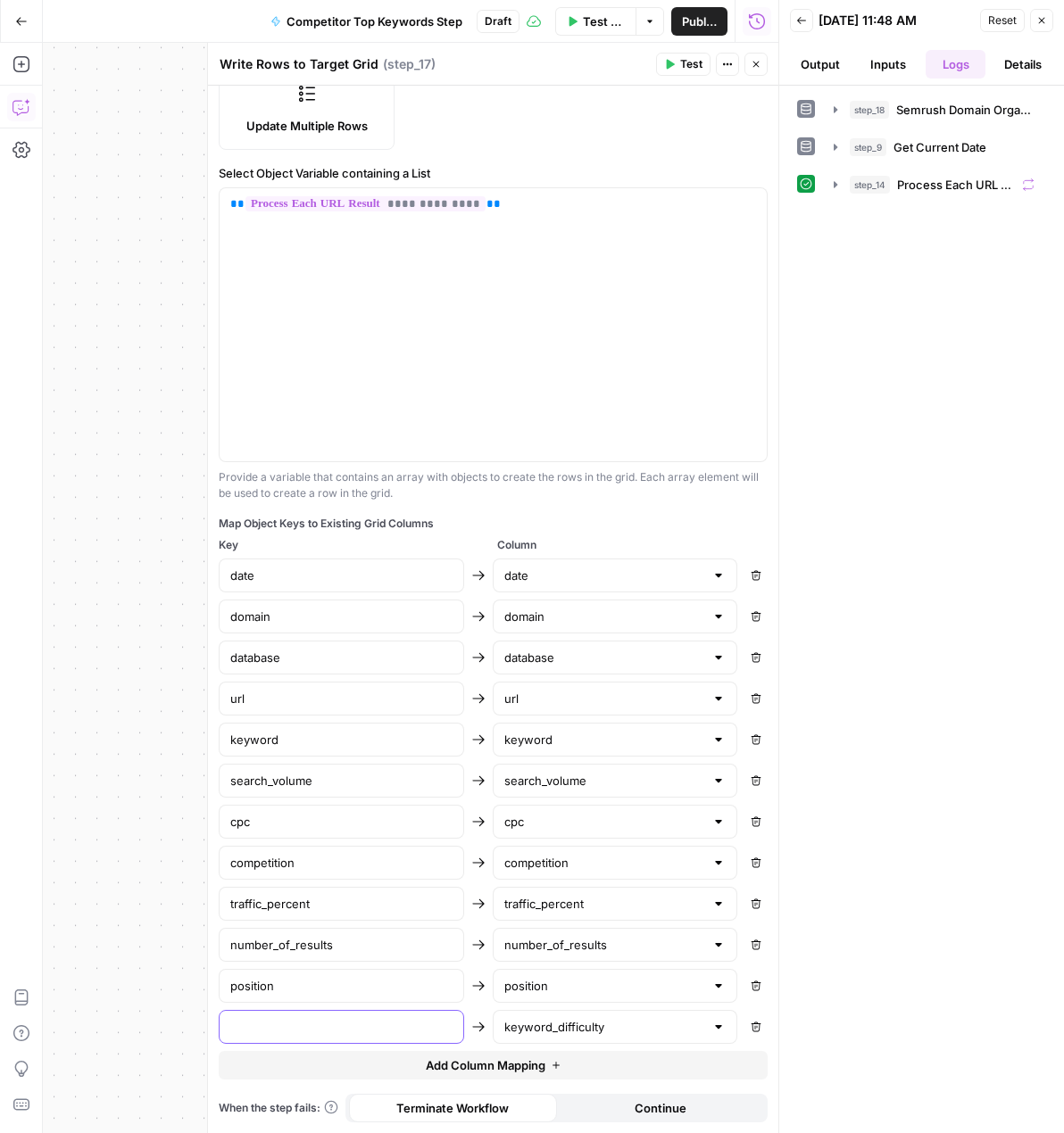
click at [428, 1024] on input "text" at bounding box center [341, 1027] width 223 height 18
type input "keyword_difficulty"
click at [189, 804] on div "**********" at bounding box center [411, 587] width 735 height 1090
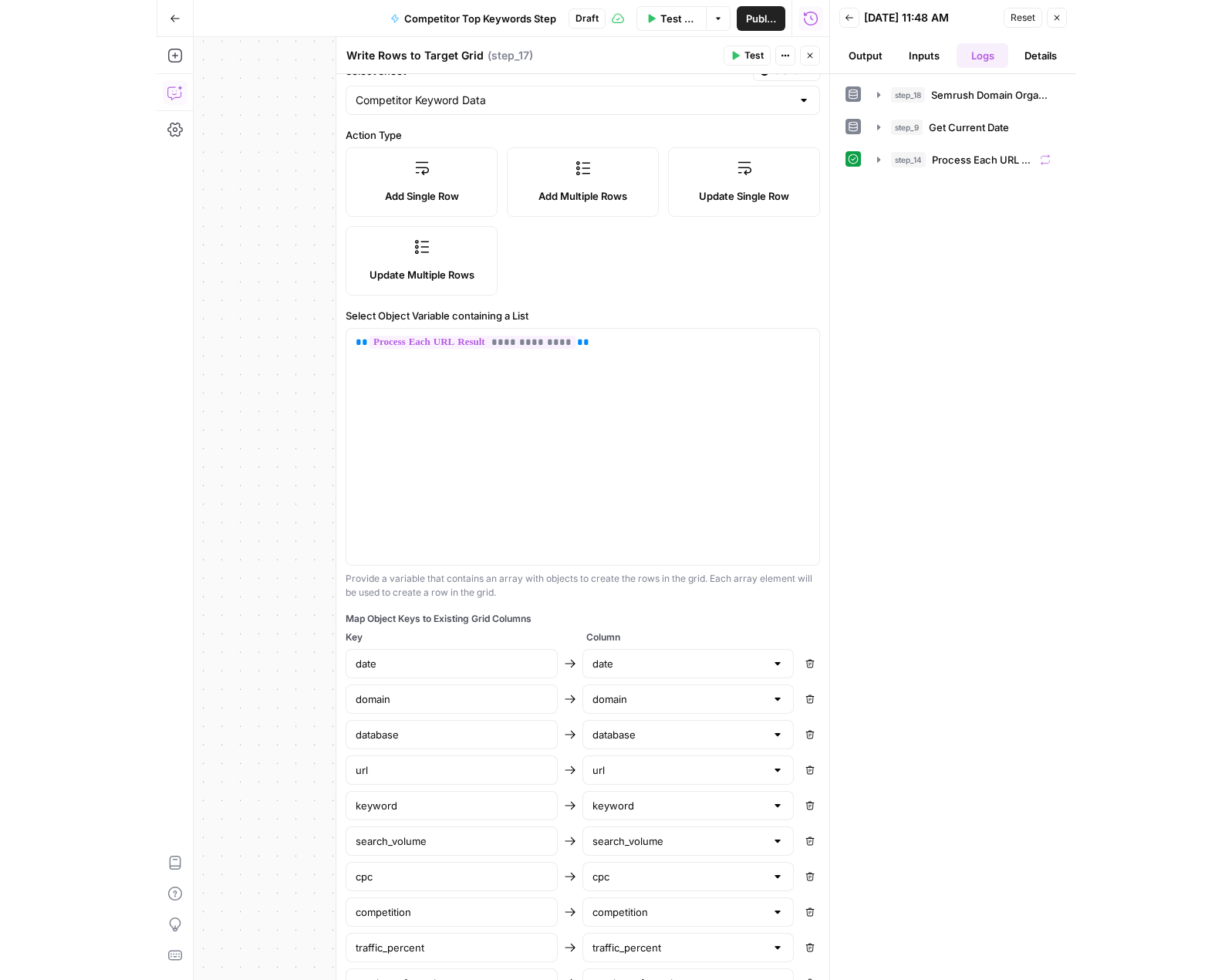
scroll to position [0, 0]
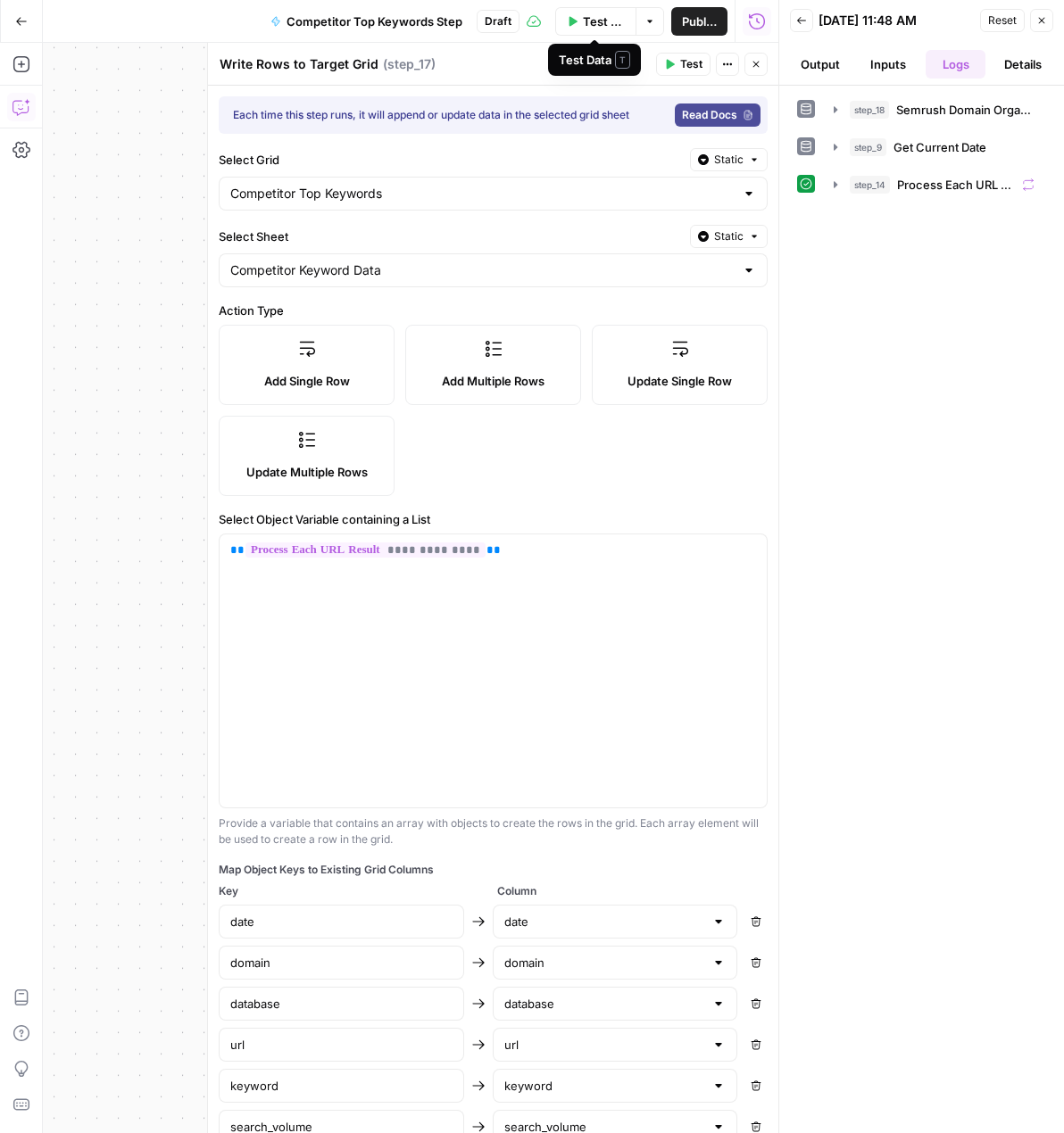
click at [678, 61] on button "Test" at bounding box center [683, 64] width 55 height 23
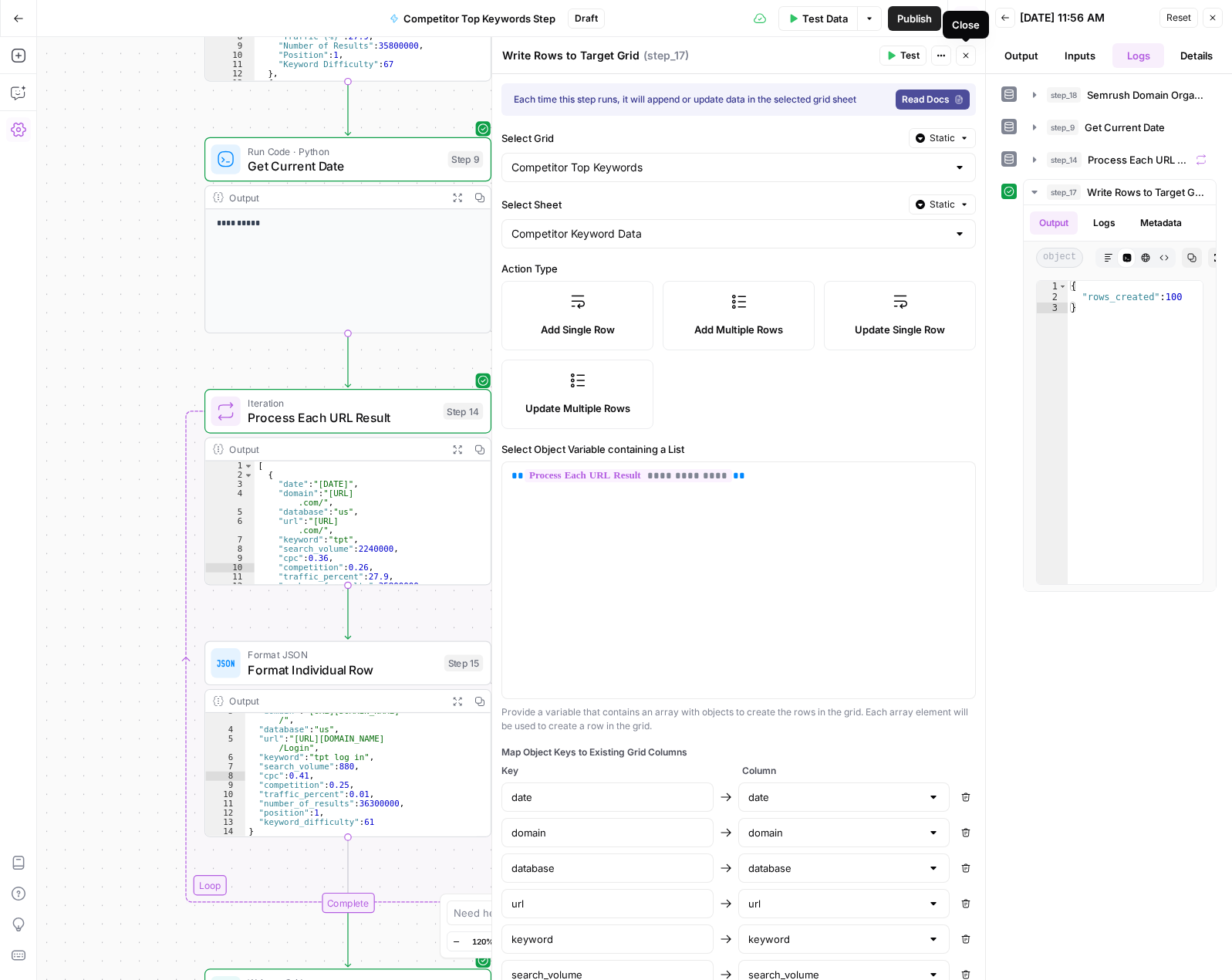
click at [966, 52] on icon "button" at bounding box center [966, 56] width 9 height 9
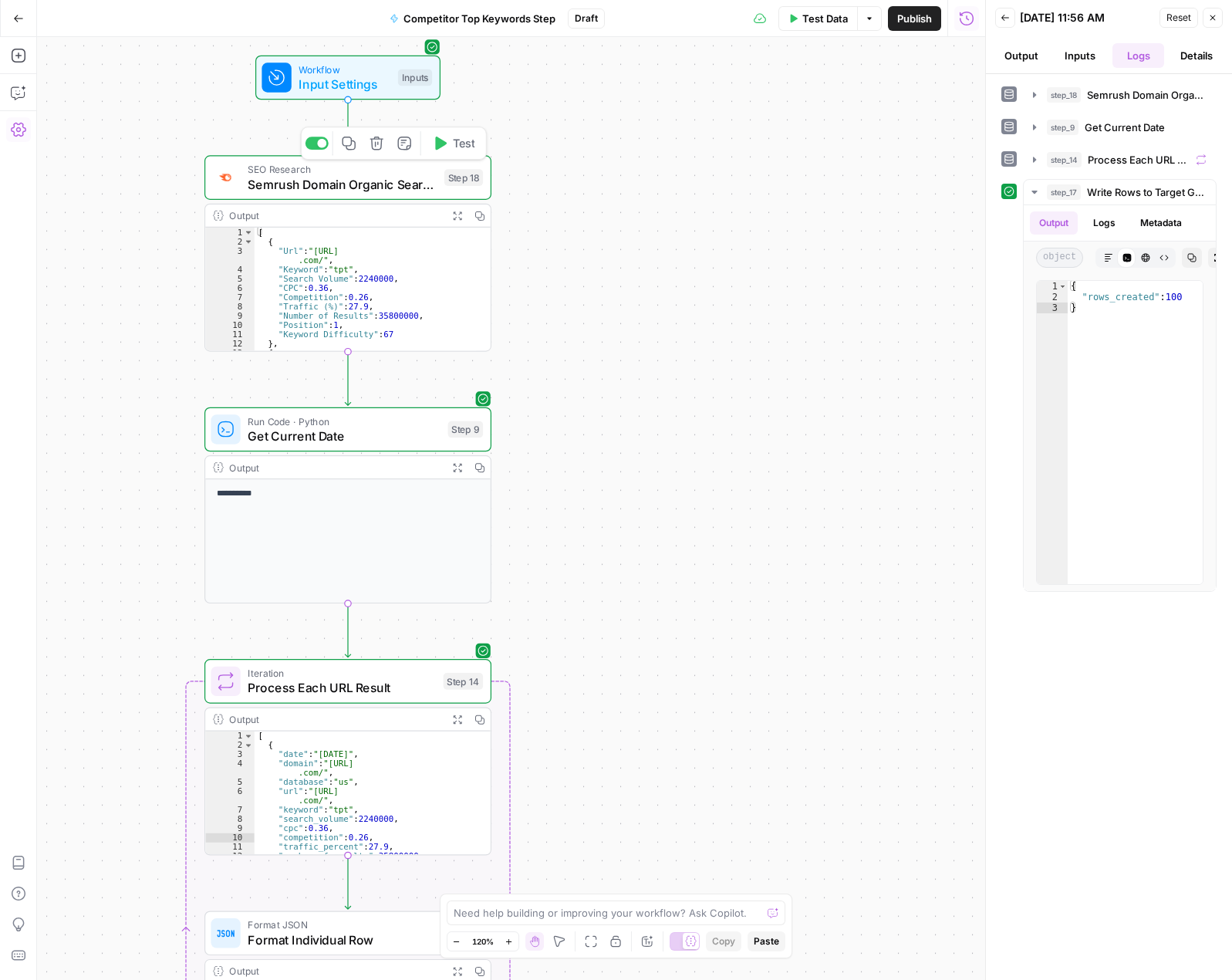
click at [392, 178] on span "Semrush Domain Organic Search Keywords" at bounding box center [342, 184] width 189 height 18
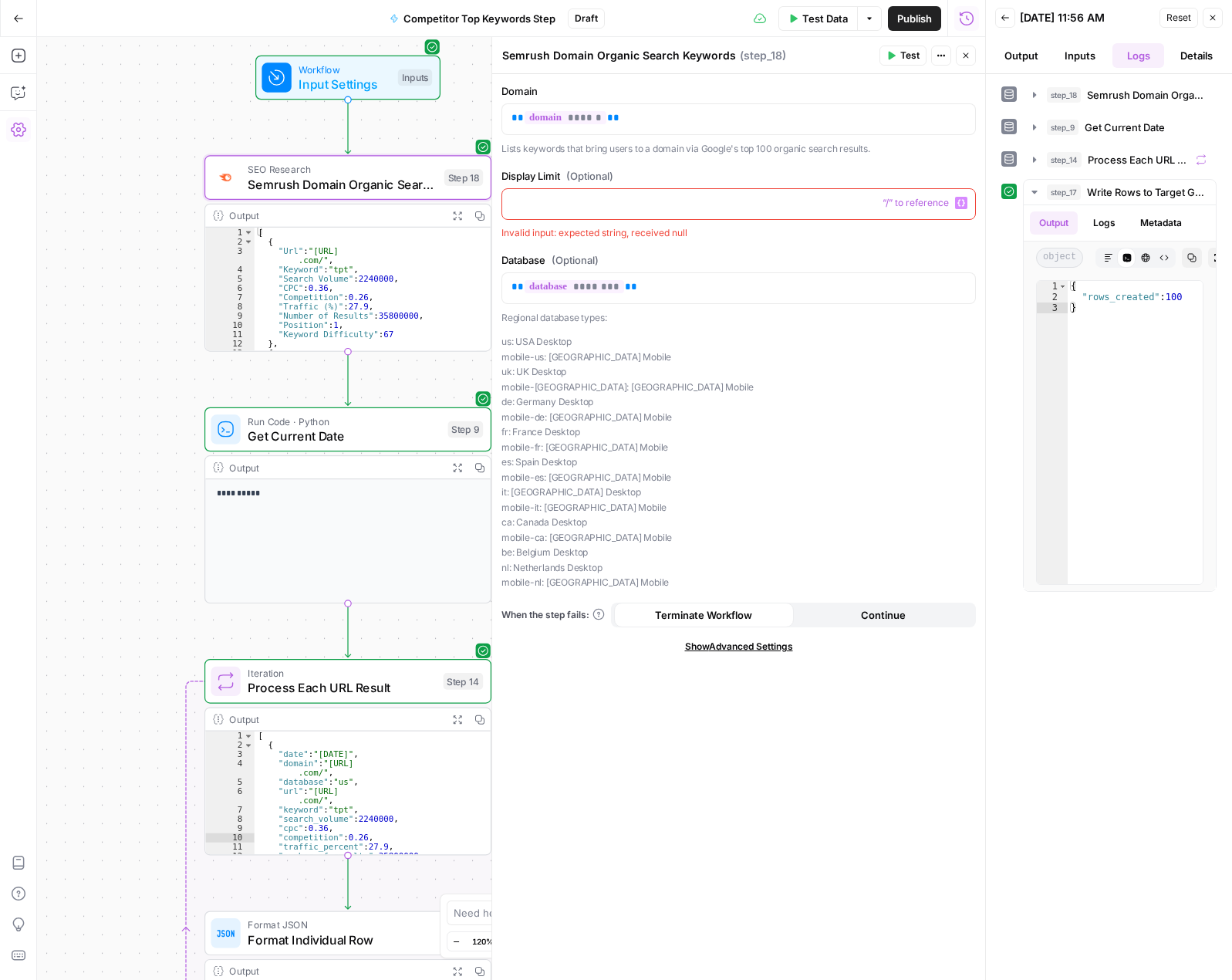
click at [554, 199] on p at bounding box center [738, 203] width 454 height 16
click at [775, 115] on p "** ****** **" at bounding box center [738, 118] width 454 height 16
click at [340, 83] on span "Input Settings" at bounding box center [344, 84] width 91 height 18
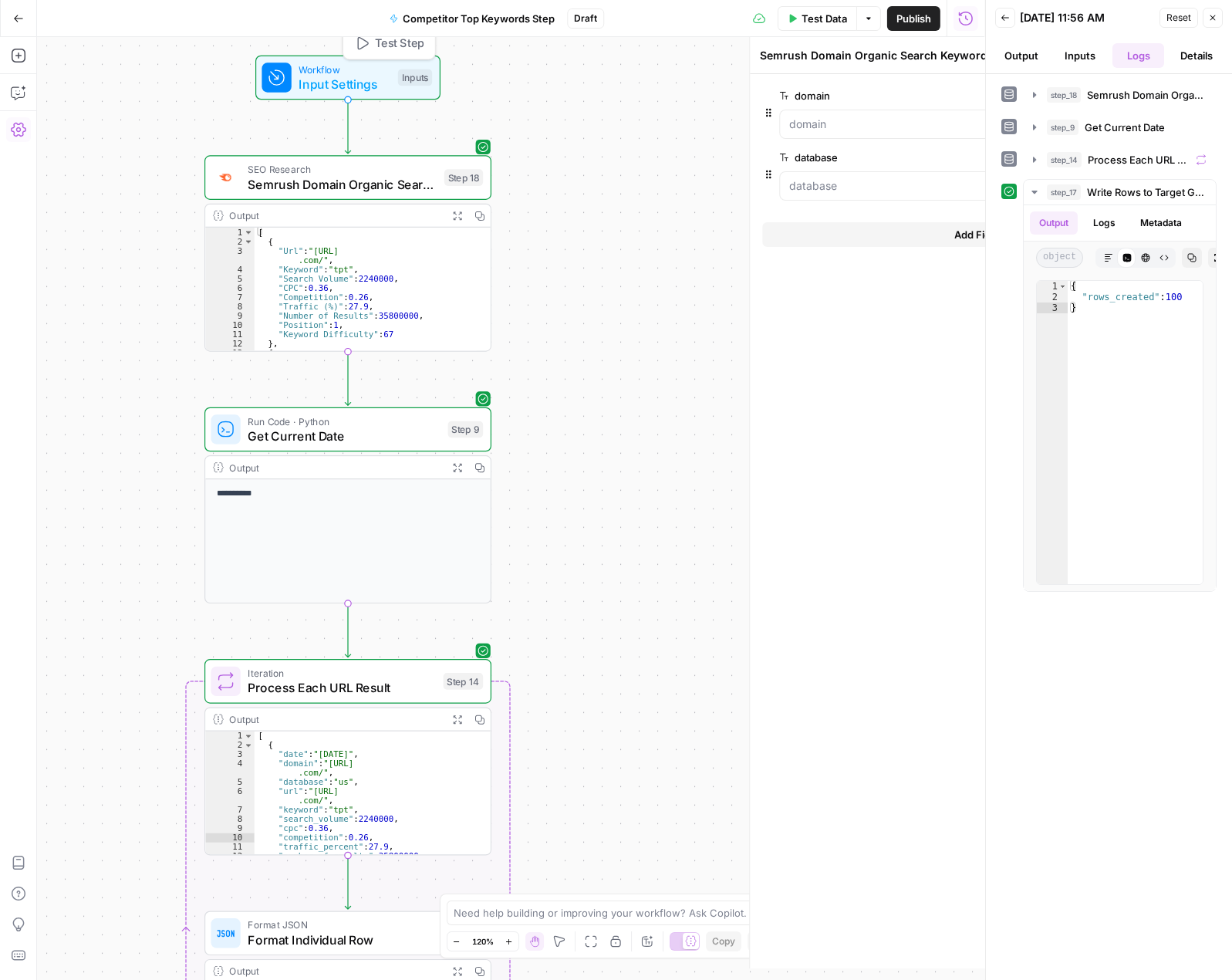
type textarea "Inputs"
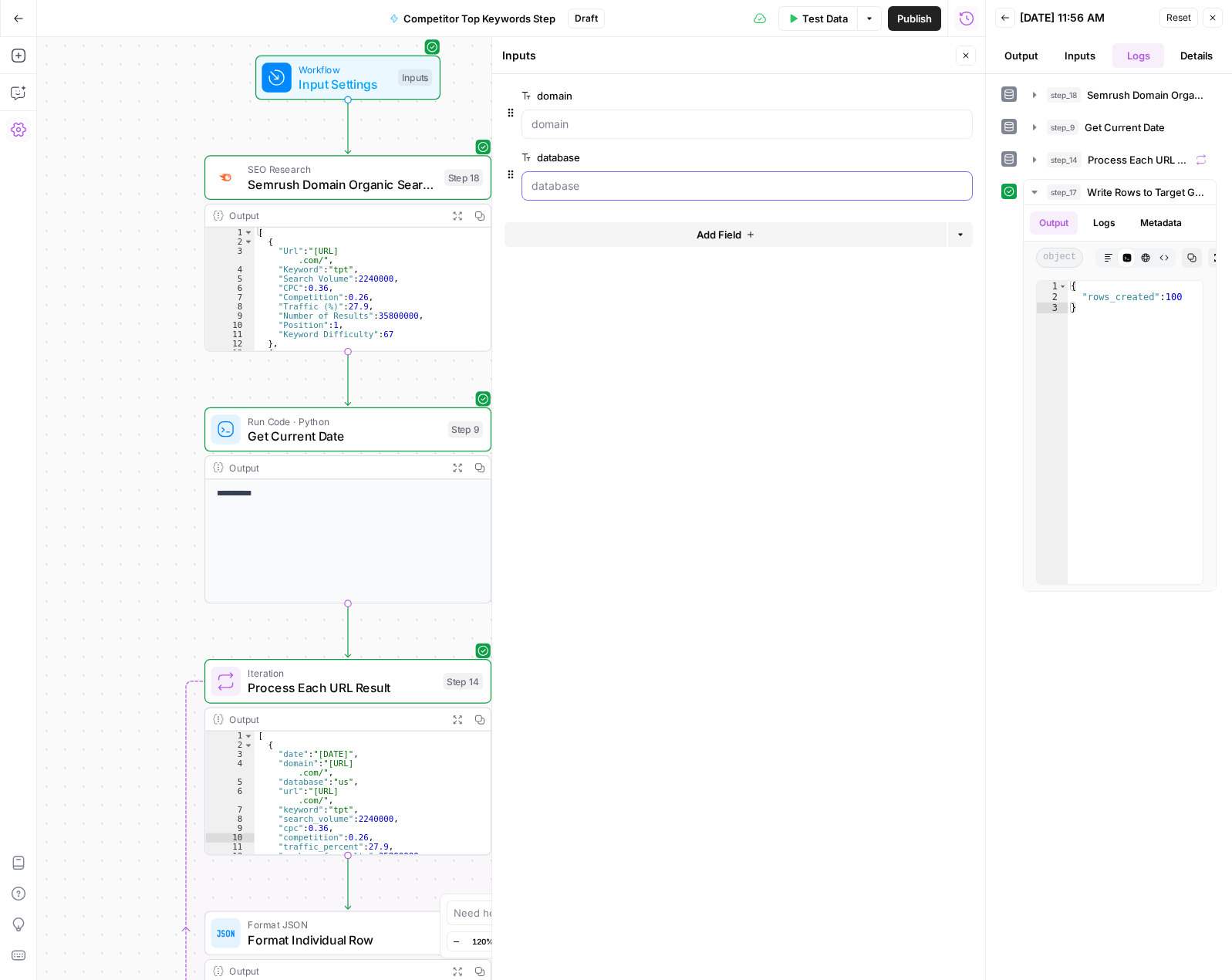
click at [613, 184] on input "database" at bounding box center [747, 186] width 431 height 16
click at [912, 154] on span "edit field" at bounding box center [914, 158] width 34 height 13
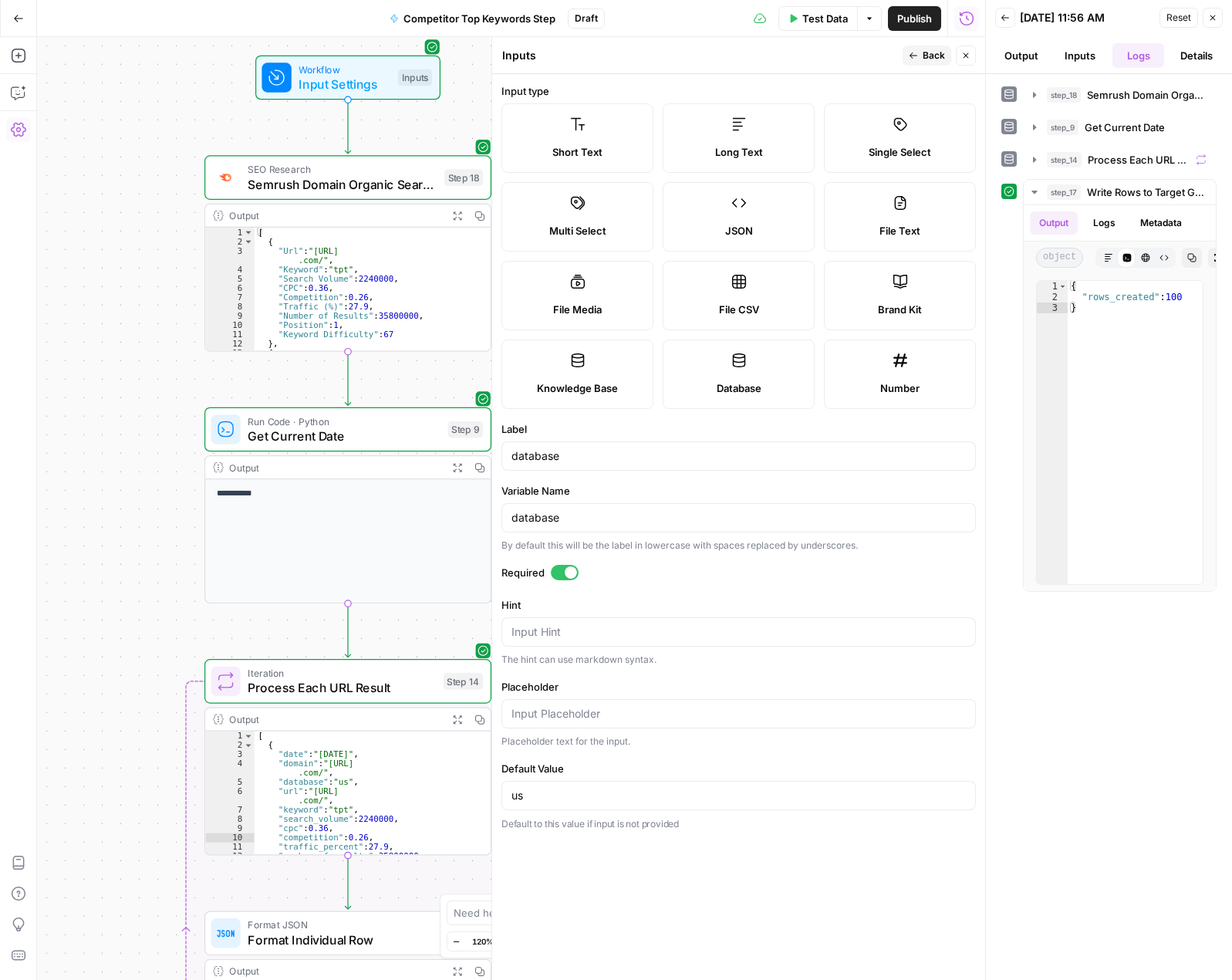
click at [920, 56] on button "Back" at bounding box center [927, 55] width 49 height 20
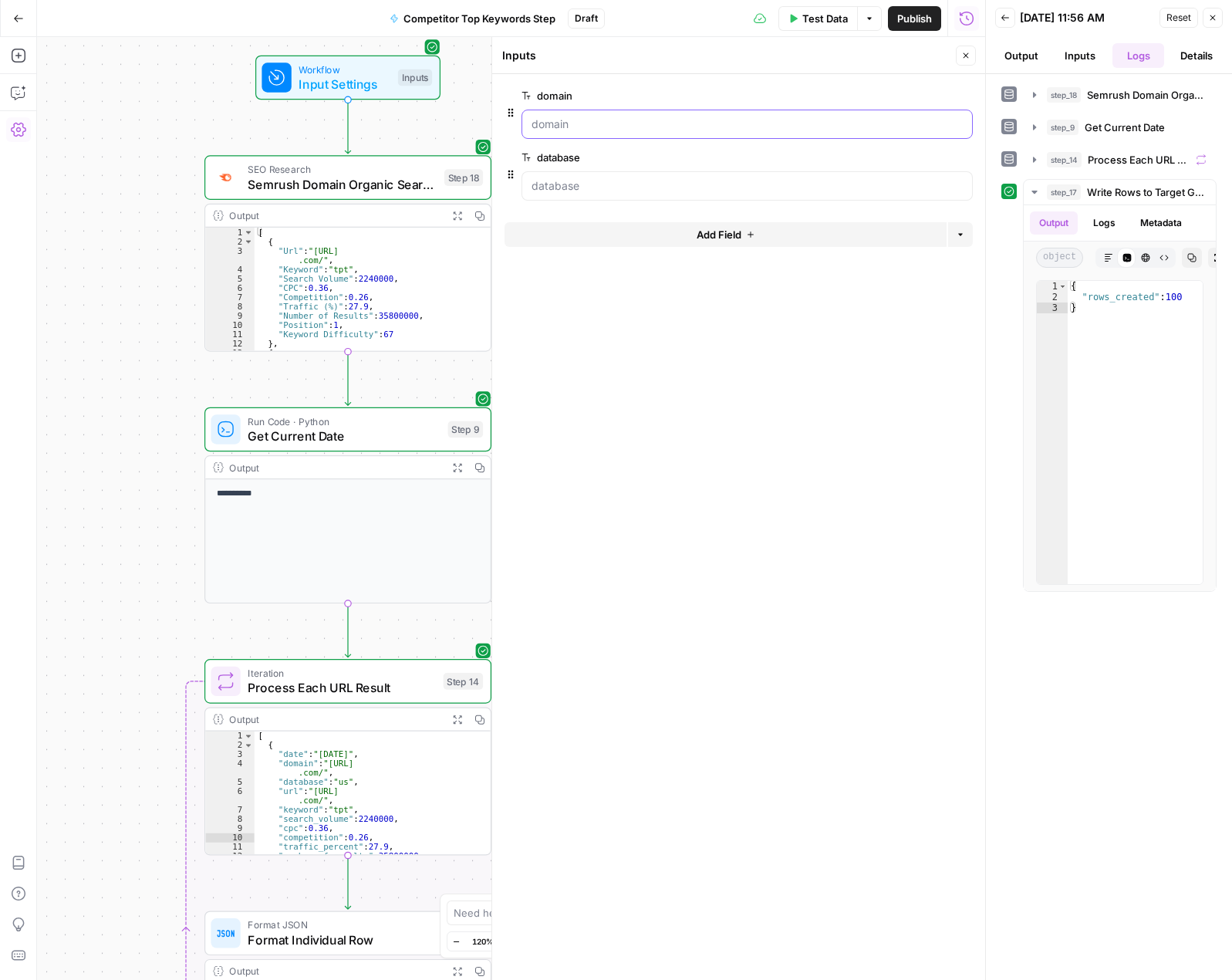
click at [705, 128] on input "domain" at bounding box center [747, 125] width 431 height 16
click at [928, 95] on span "edit field" at bounding box center [914, 95] width 34 height 13
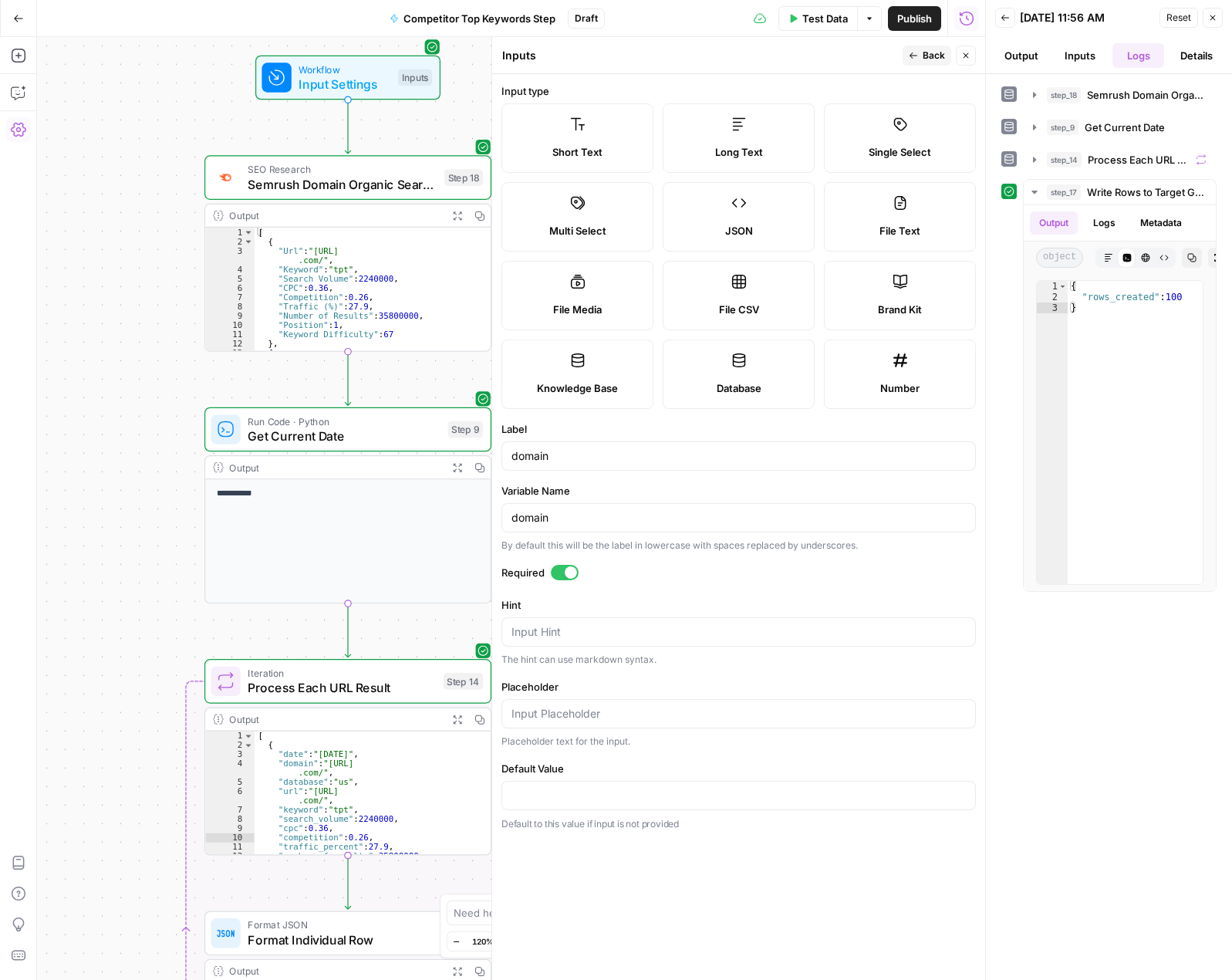
click at [923, 58] on span "Back" at bounding box center [934, 56] width 22 height 14
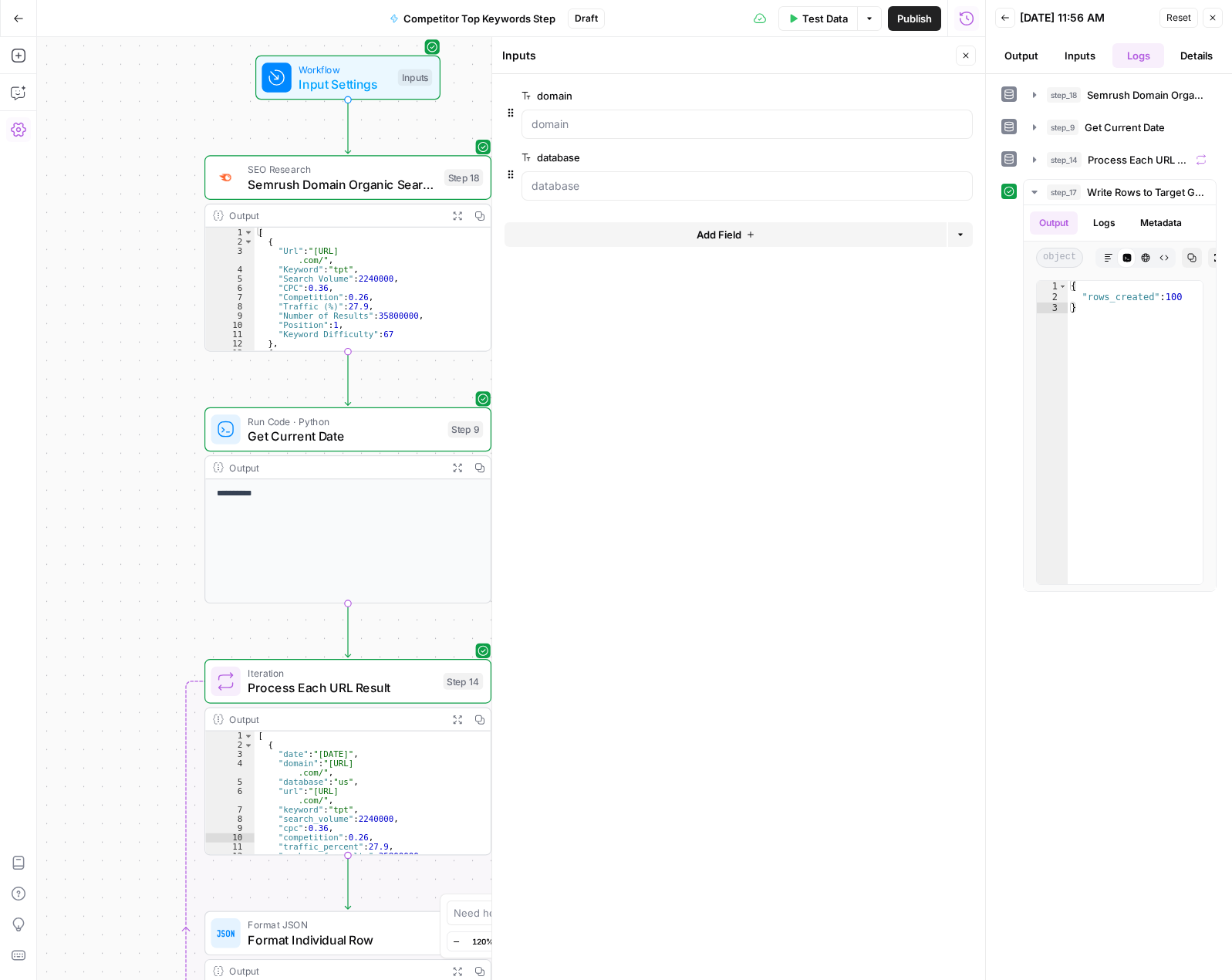
click at [625, 236] on button "Add Field" at bounding box center [726, 234] width 442 height 24
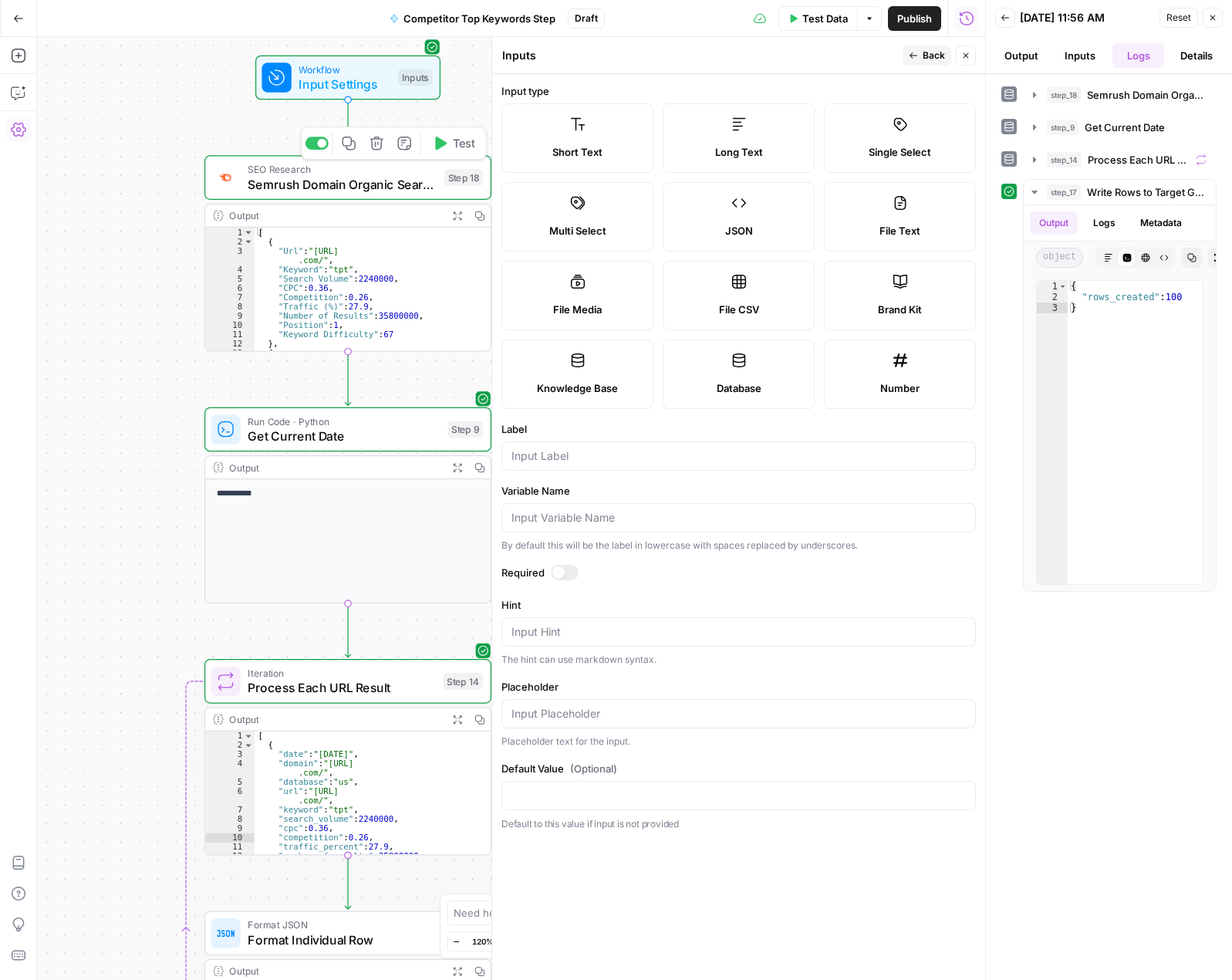
click at [376, 188] on span "Semrush Domain Organic Search Keywords" at bounding box center [342, 184] width 189 height 18
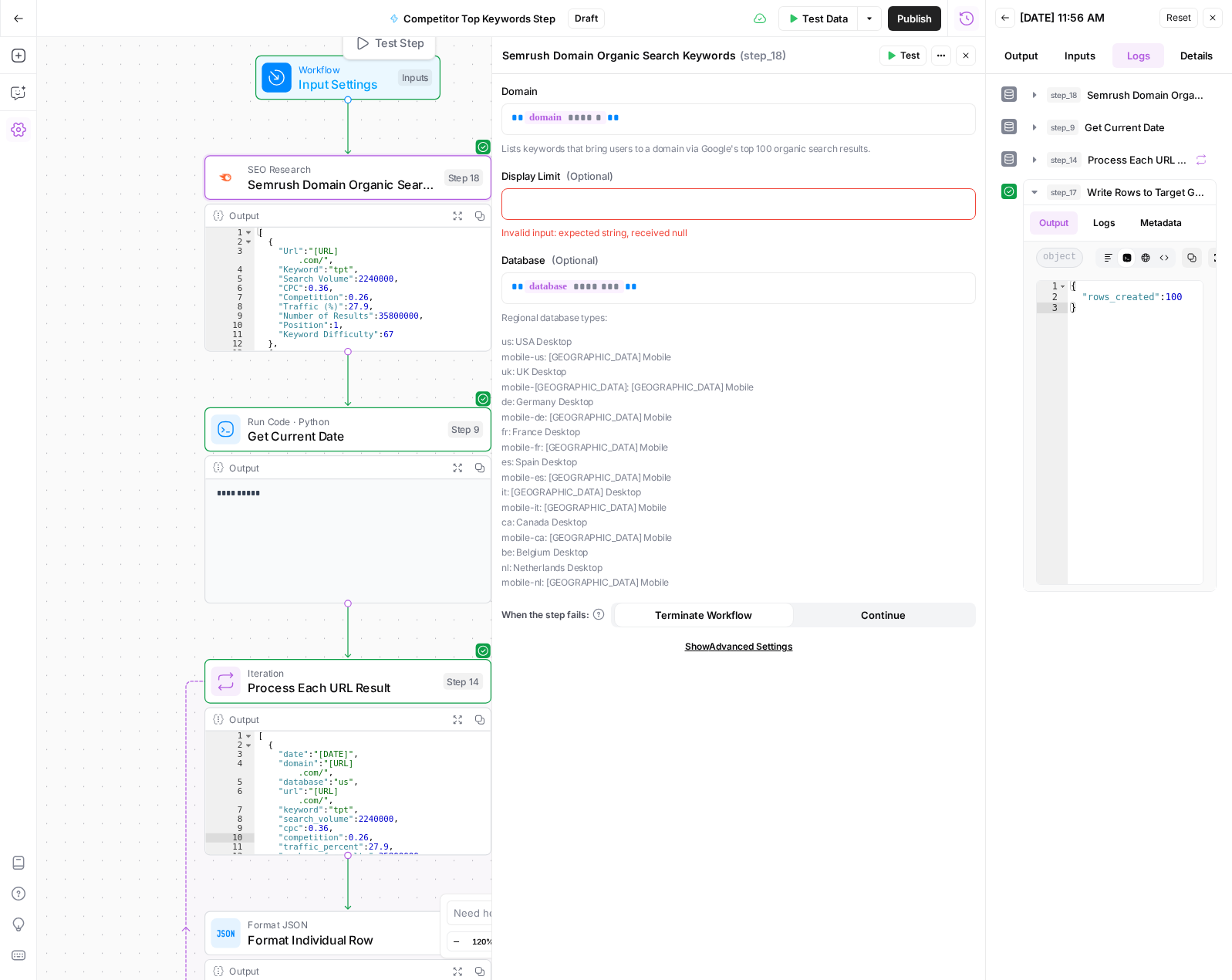
click at [335, 75] on span "Input Settings" at bounding box center [344, 84] width 91 height 18
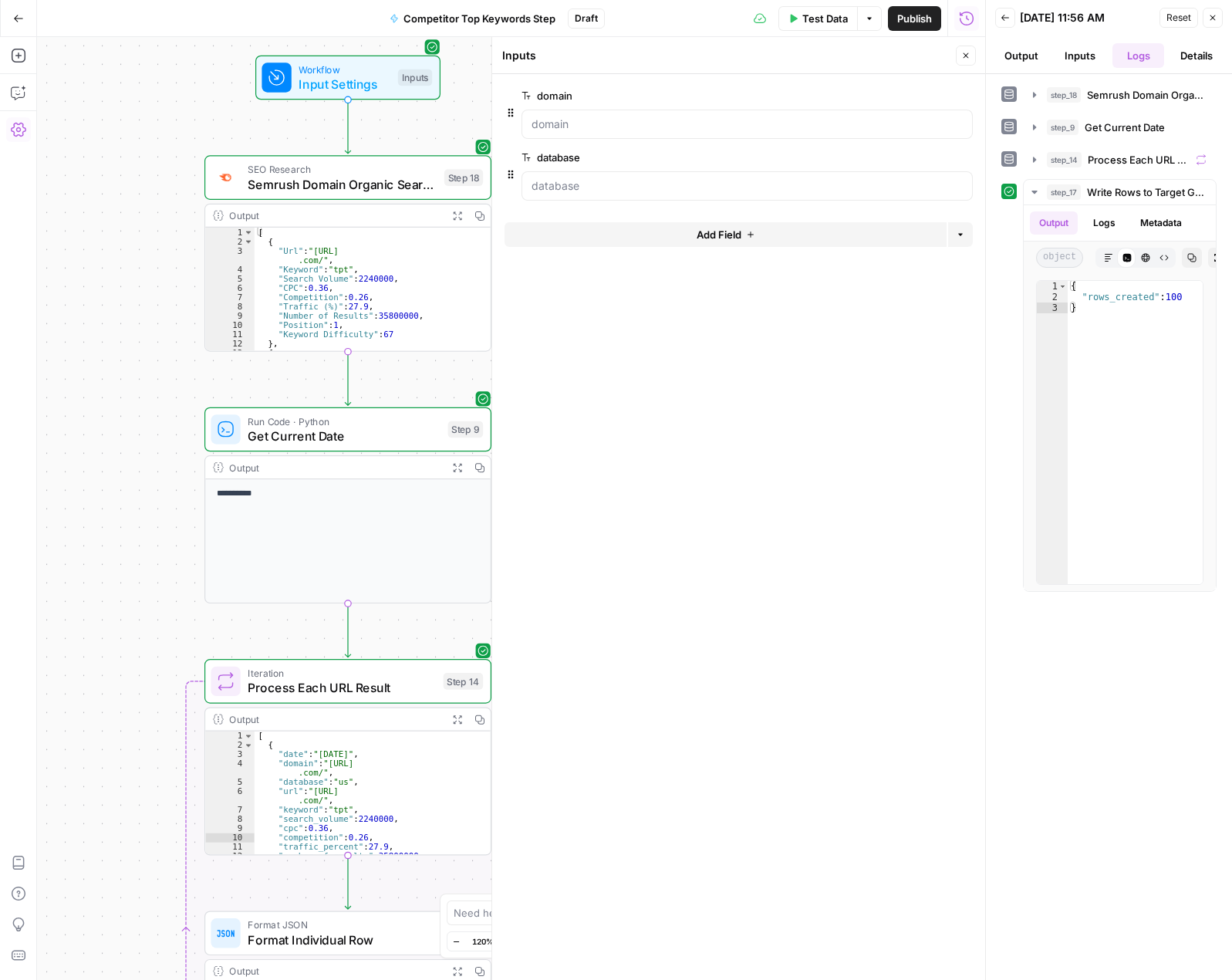
click at [580, 237] on button "Add Field" at bounding box center [726, 234] width 442 height 24
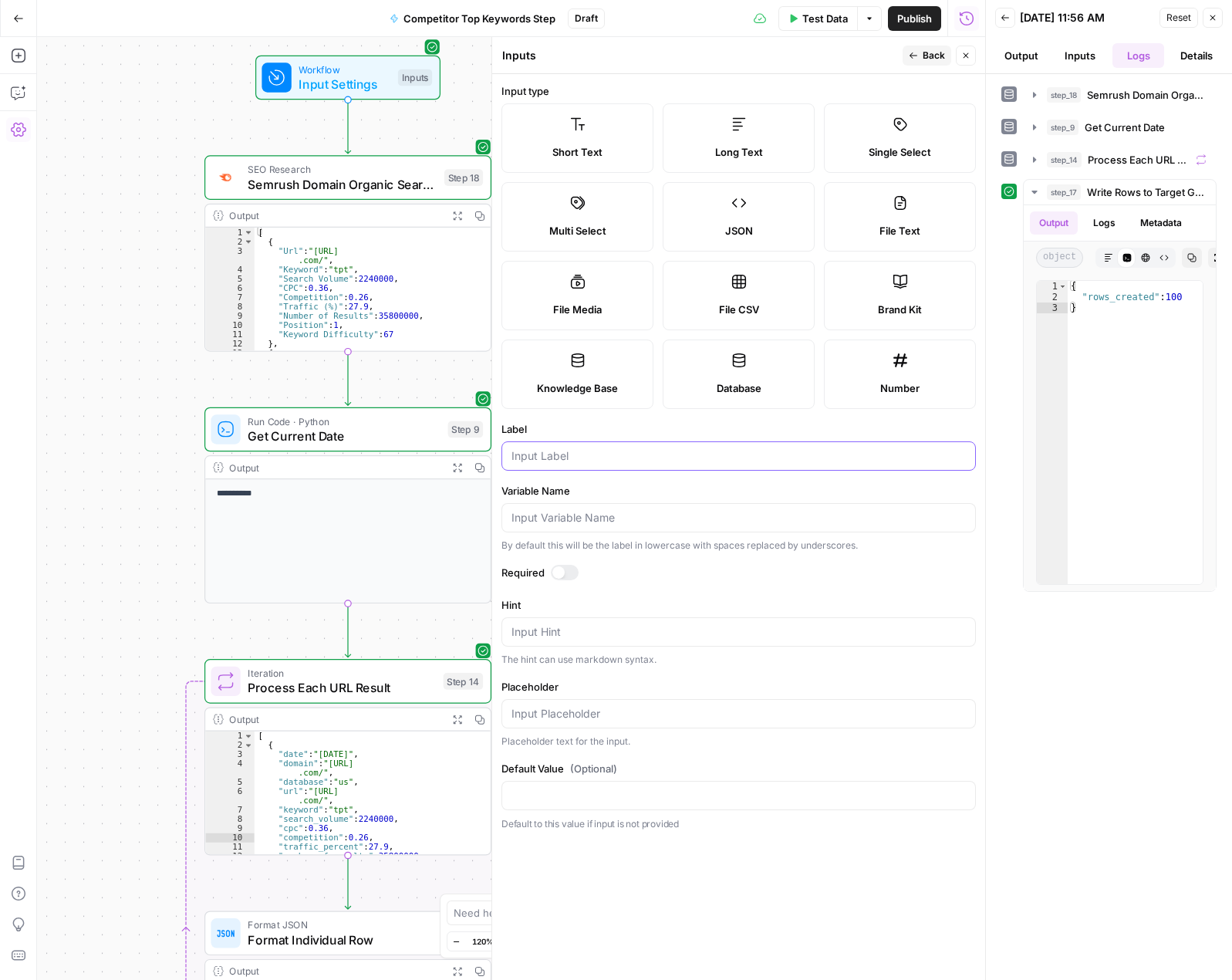
click at [581, 455] on input "Label" at bounding box center [738, 456] width 454 height 16
type input "number_of_keywords"
click at [640, 492] on label "Variable Name" at bounding box center [738, 491] width 474 height 16
click at [640, 510] on input "Variable Name" at bounding box center [738, 518] width 454 height 16
click at [625, 795] on input "Default Value (Optional)" at bounding box center [738, 796] width 454 height 16
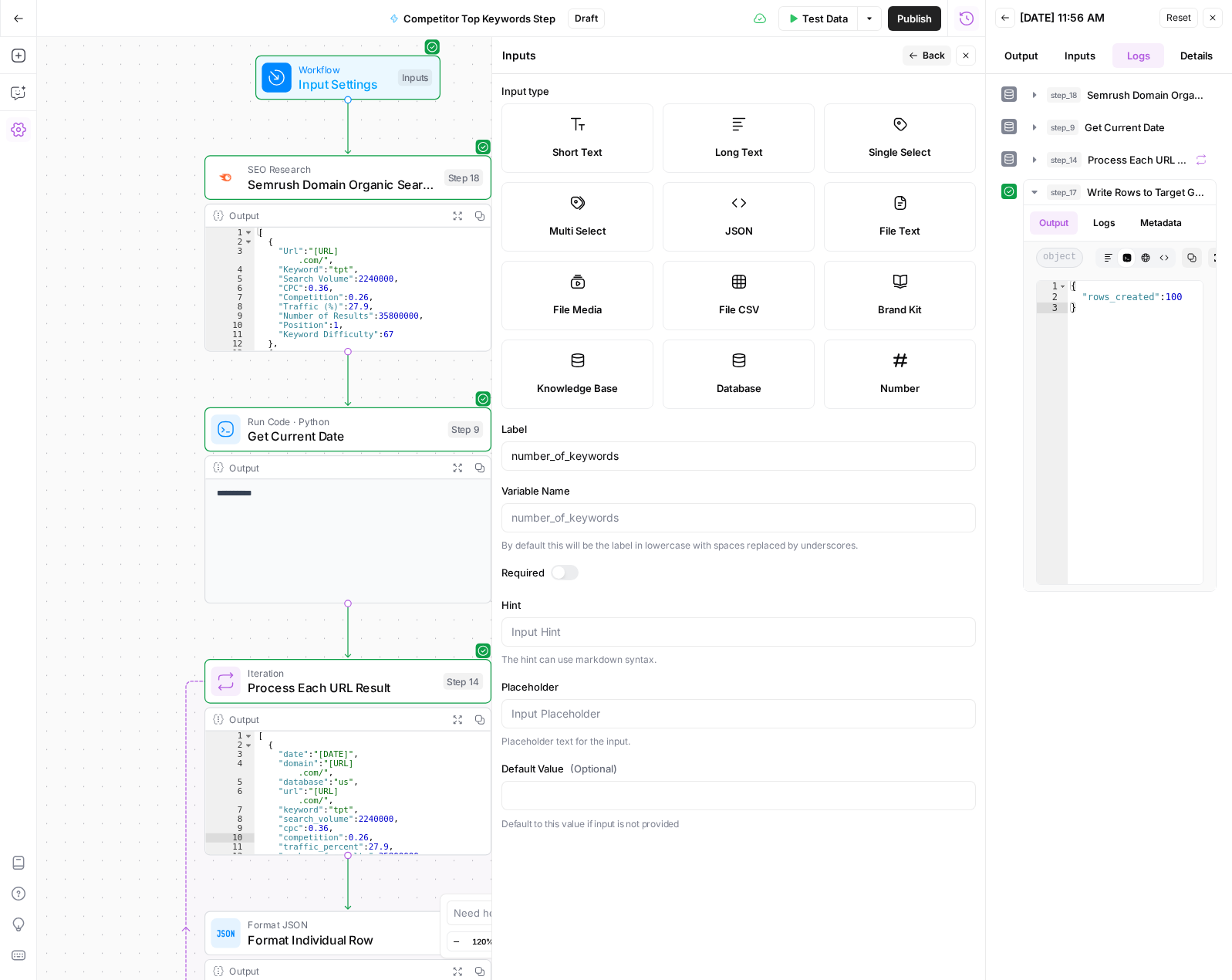
click at [658, 564] on form "Input type Short Text Long Text Single Select Multi Select JSON File Text File …" at bounding box center [738, 527] width 493 height 906
click at [548, 799] on input "Default Value (Optional)" at bounding box center [738, 796] width 454 height 16
type input "100"
click at [634, 879] on form "Input type Short Text Long Text Single Select Multi Select JSON File Text File …" at bounding box center [738, 527] width 493 height 906
click at [333, 179] on span "Semrush Domain Organic Search Keywords" at bounding box center [342, 184] width 189 height 18
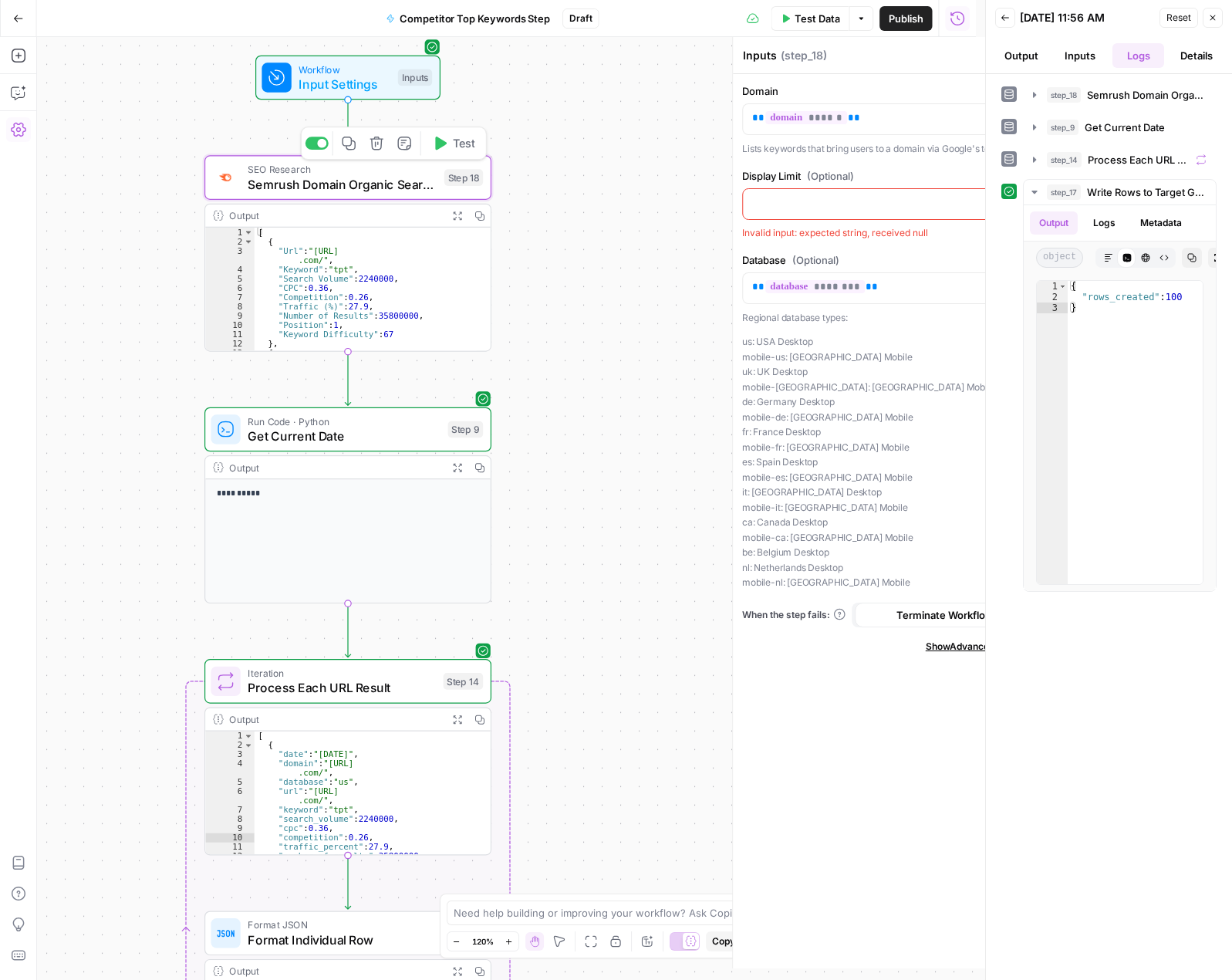
type textarea "Semrush Domain Organic Search Keywords"
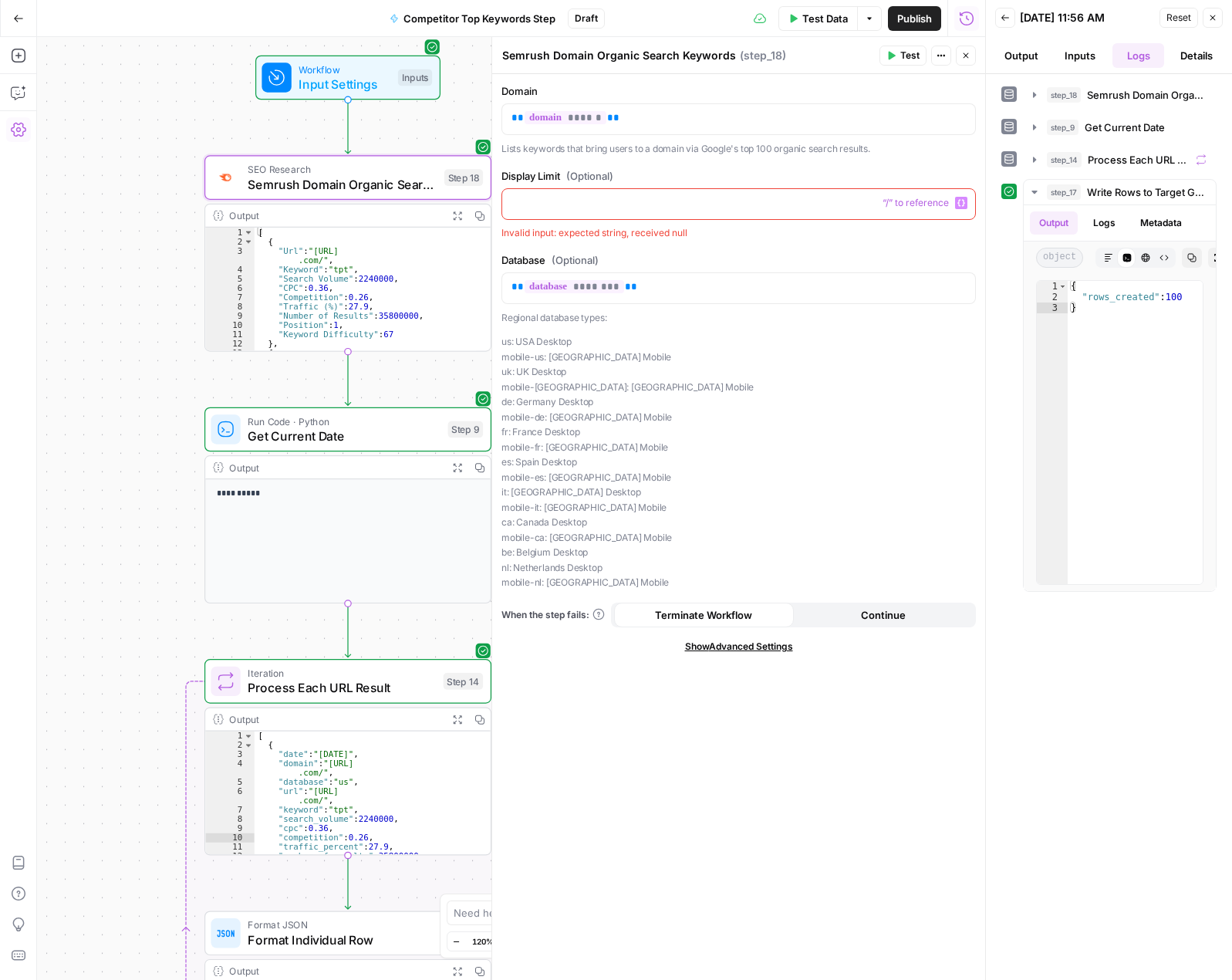
click at [583, 200] on p at bounding box center [738, 203] width 454 height 16
click at [962, 200] on icon "button" at bounding box center [961, 203] width 8 height 7
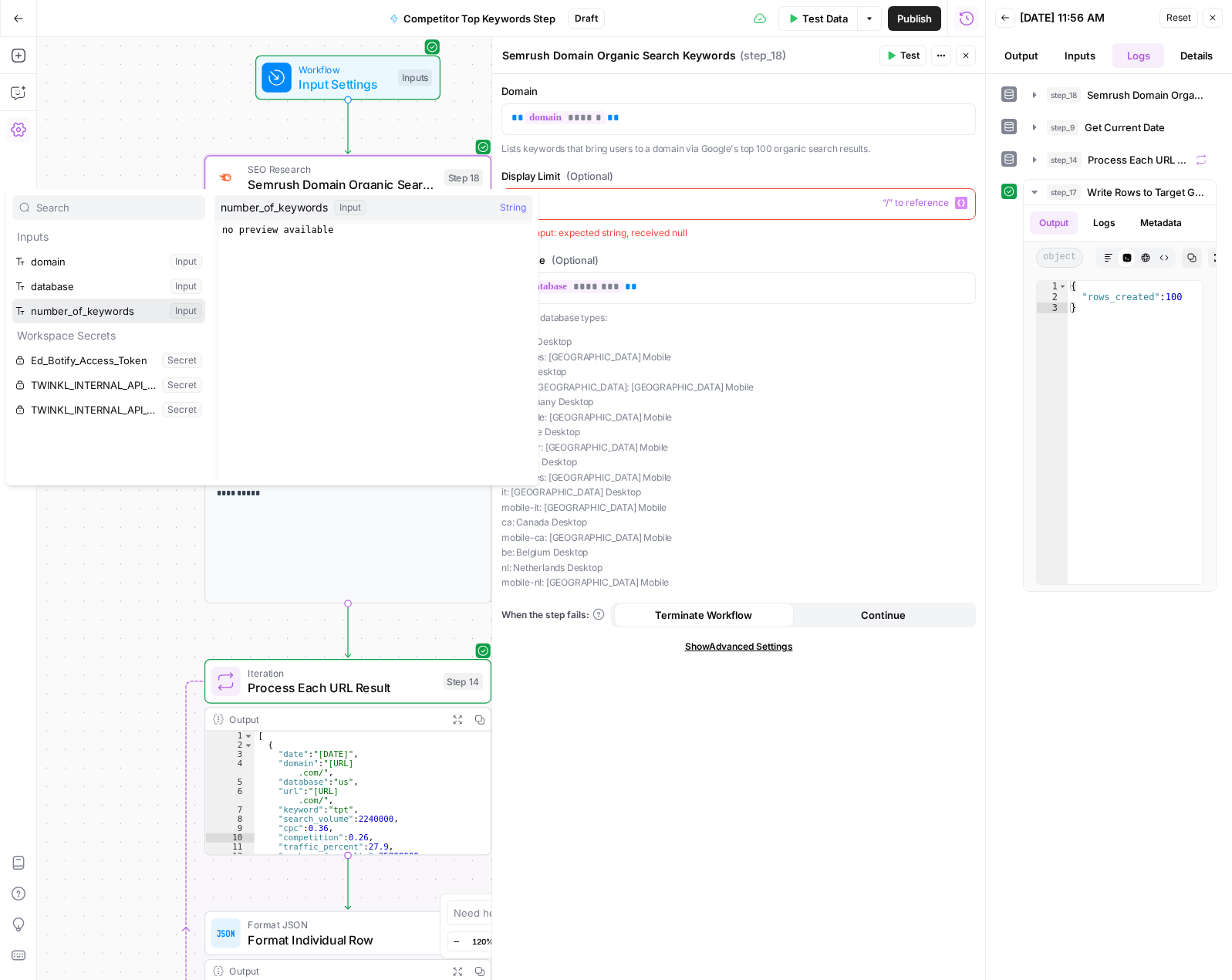
click at [80, 309] on button "Select variable number_of_keywords" at bounding box center [109, 310] width 193 height 24
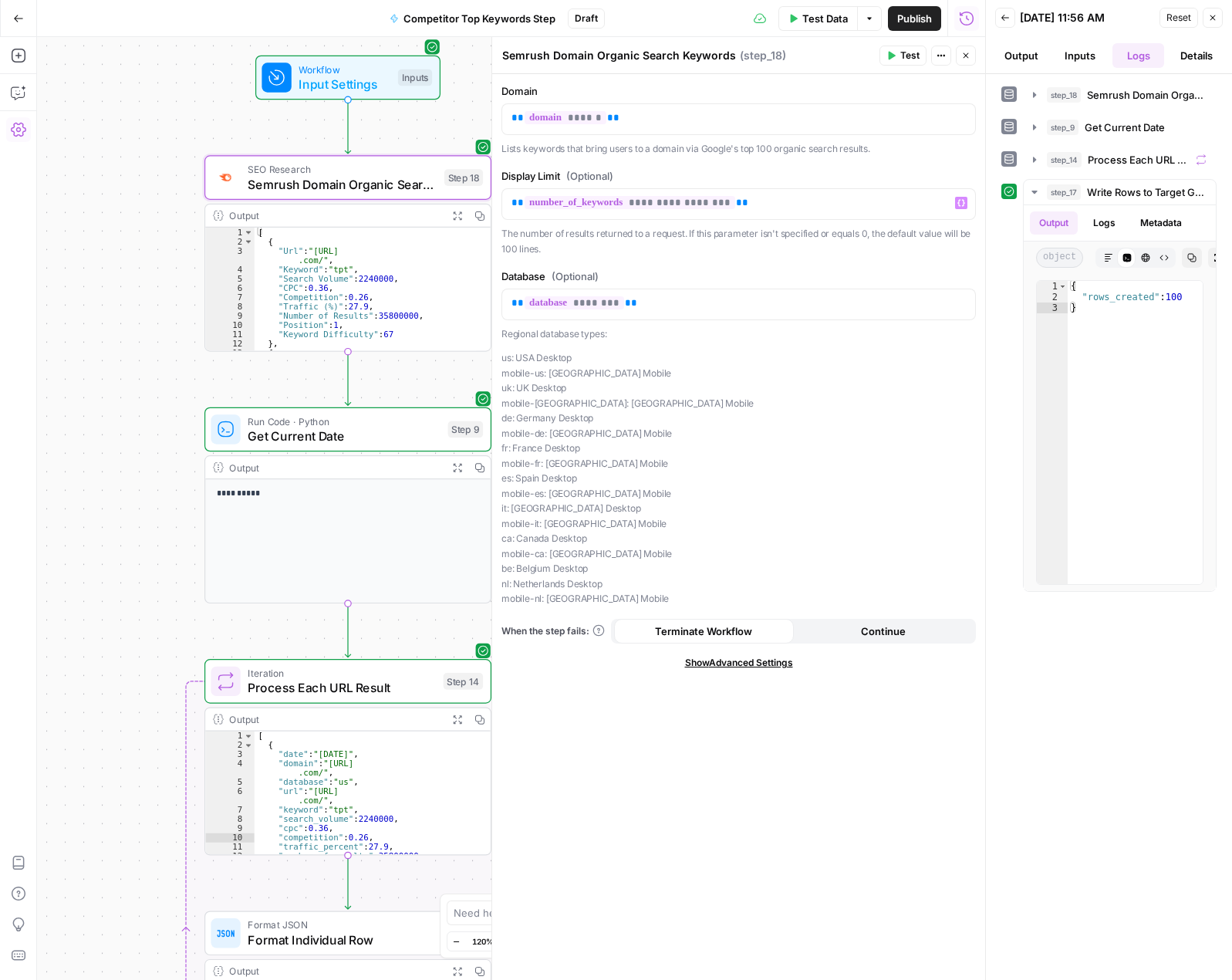
click at [732, 264] on div "**********" at bounding box center [738, 527] width 493 height 906
click at [330, 77] on span "Input Settings" at bounding box center [344, 84] width 91 height 18
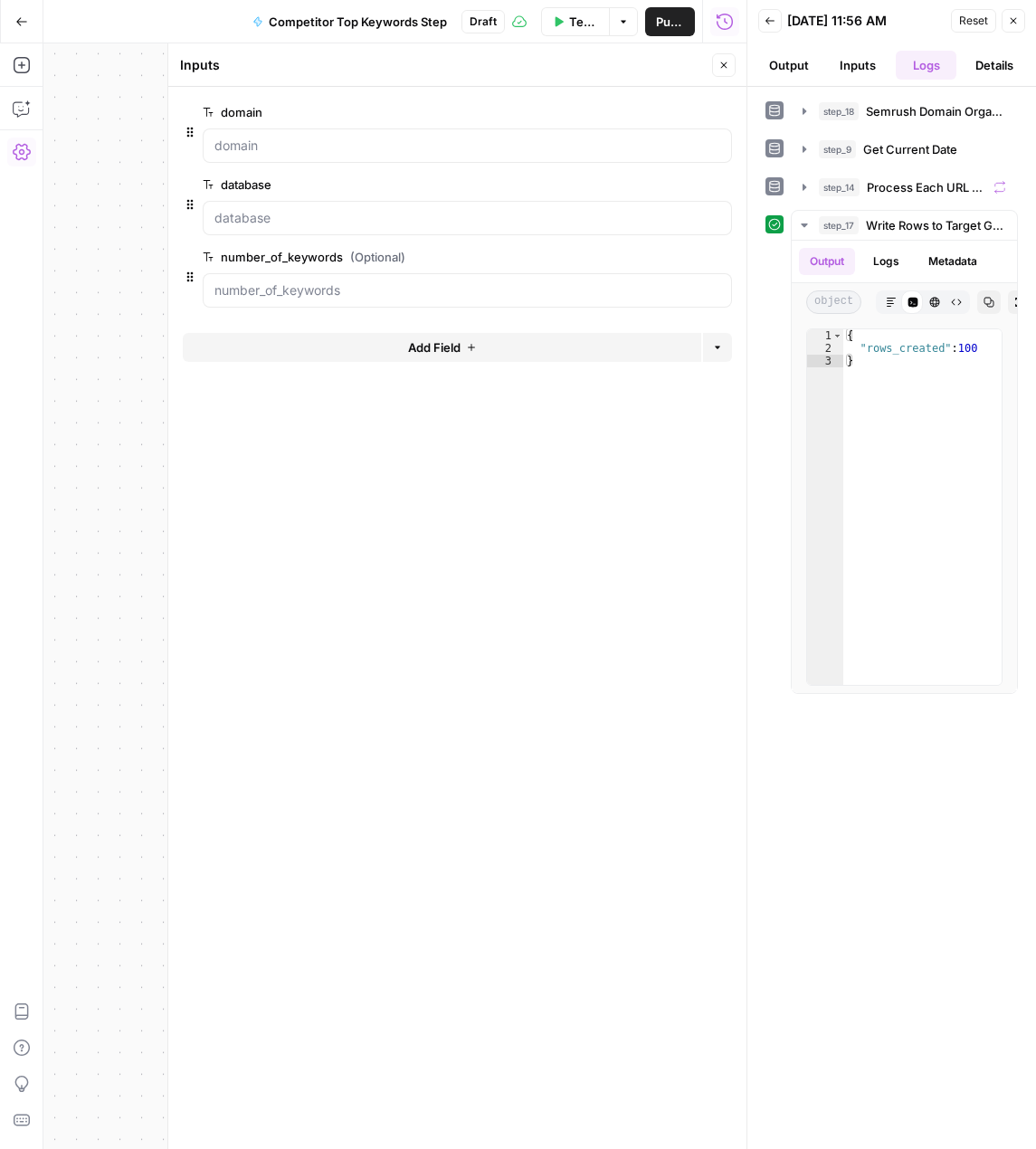
click at [111, 138] on div "**********" at bounding box center [395, 596] width 703 height 1106
click at [724, 64] on icon "button" at bounding box center [723, 65] width 6 height 6
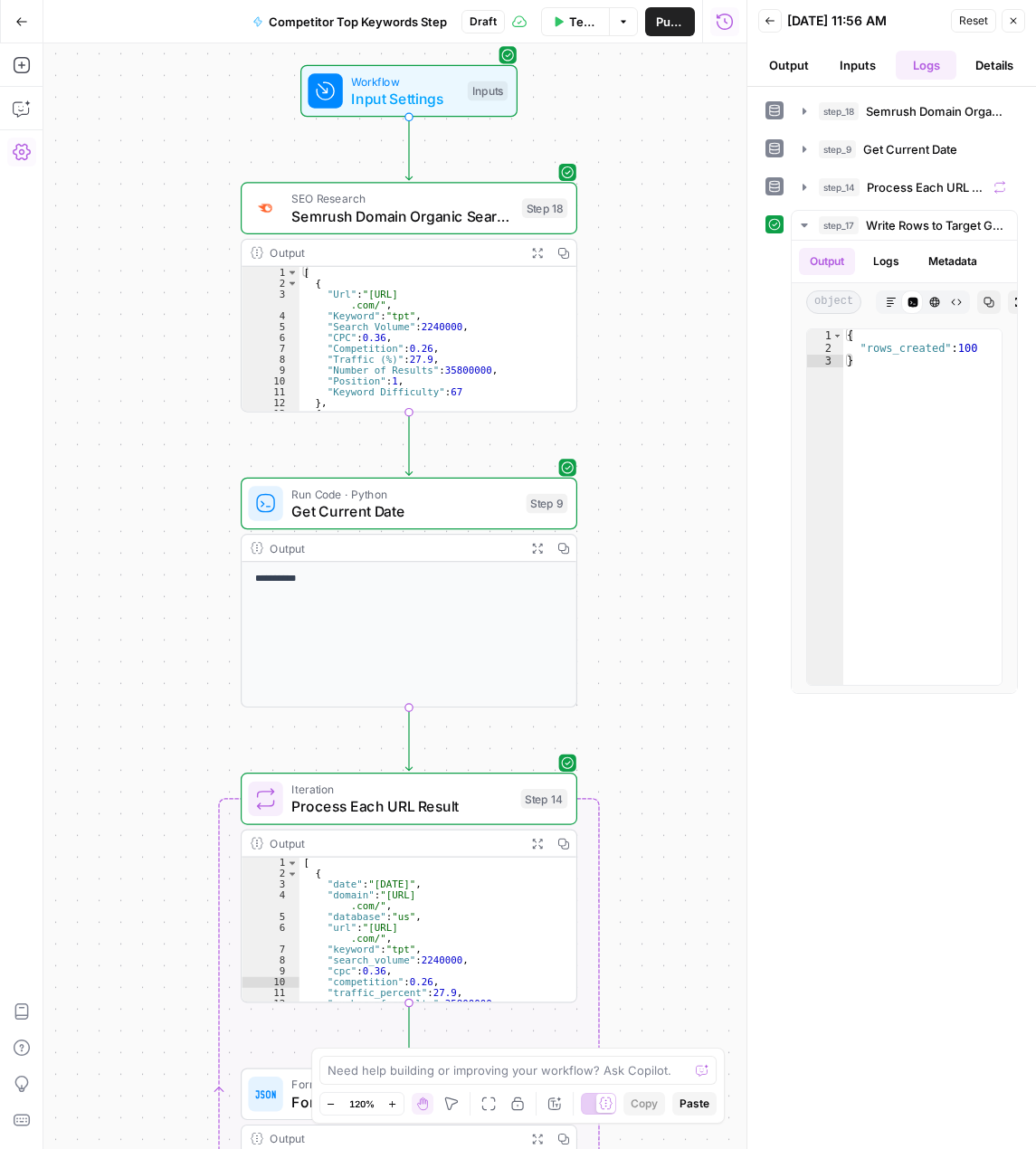
click at [668, 20] on span "Publish" at bounding box center [670, 22] width 28 height 19
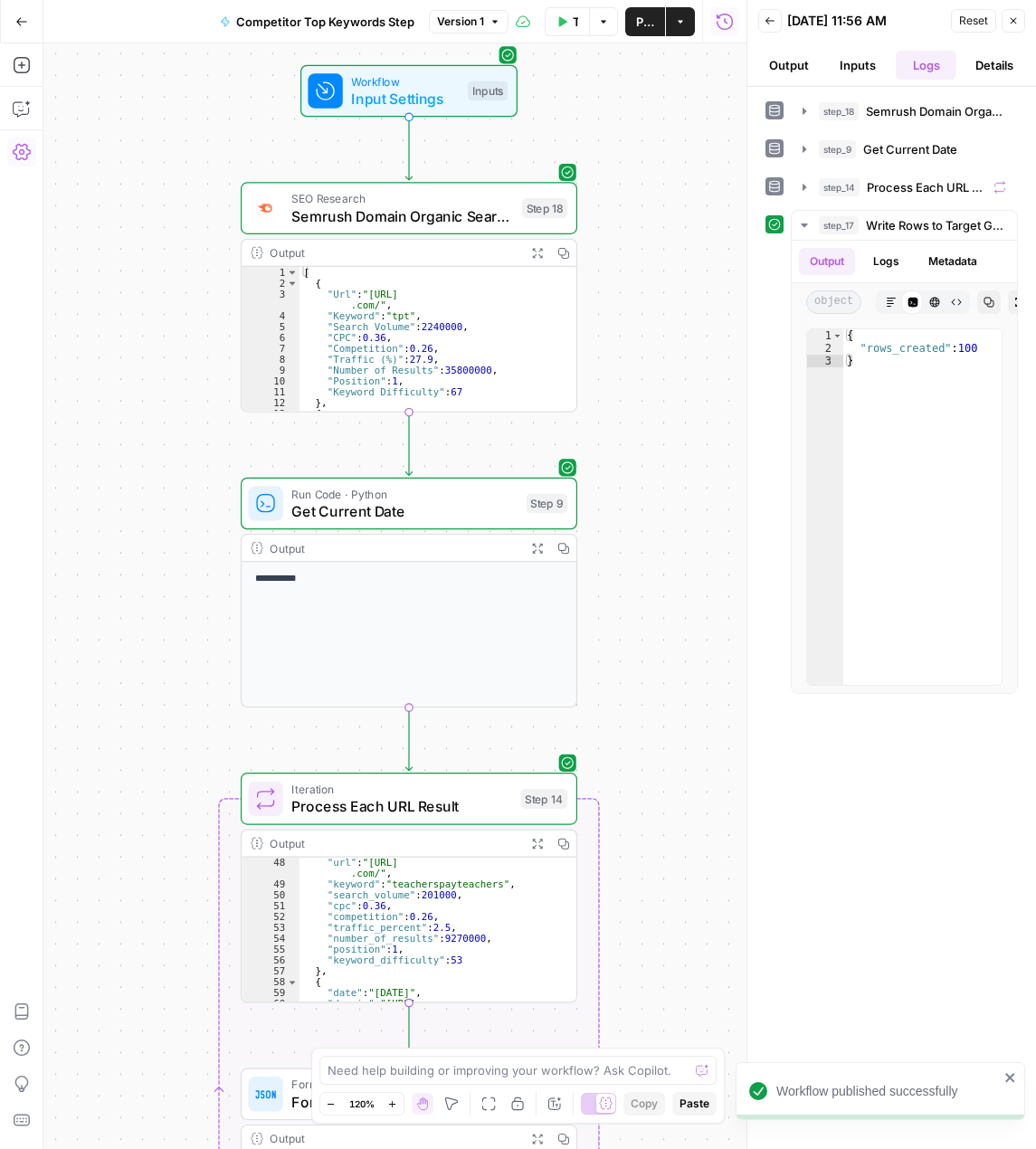
scroll to position [651, 0]
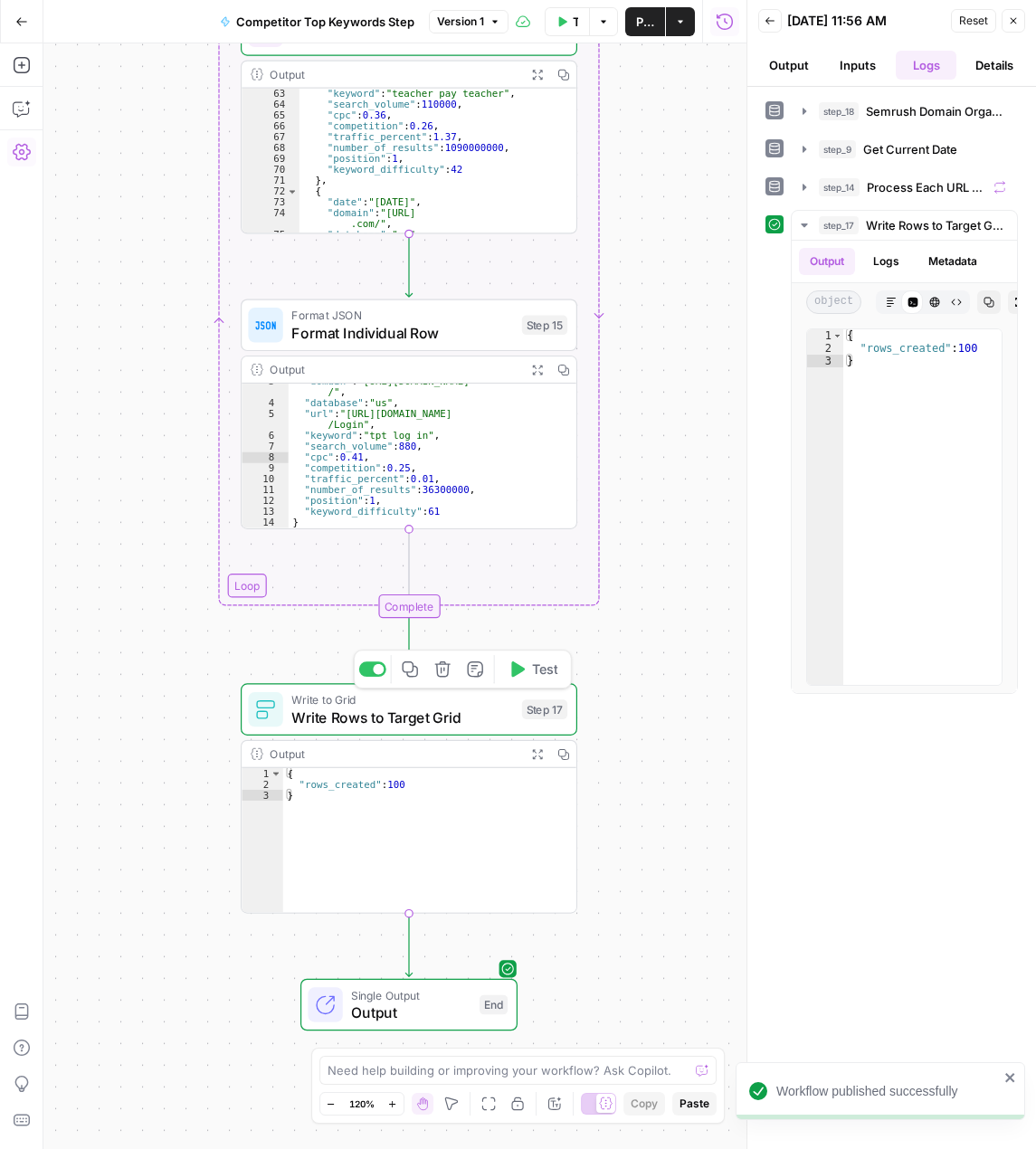
click at [452, 711] on span "Write Rows to Target Grid" at bounding box center [402, 717] width 222 height 21
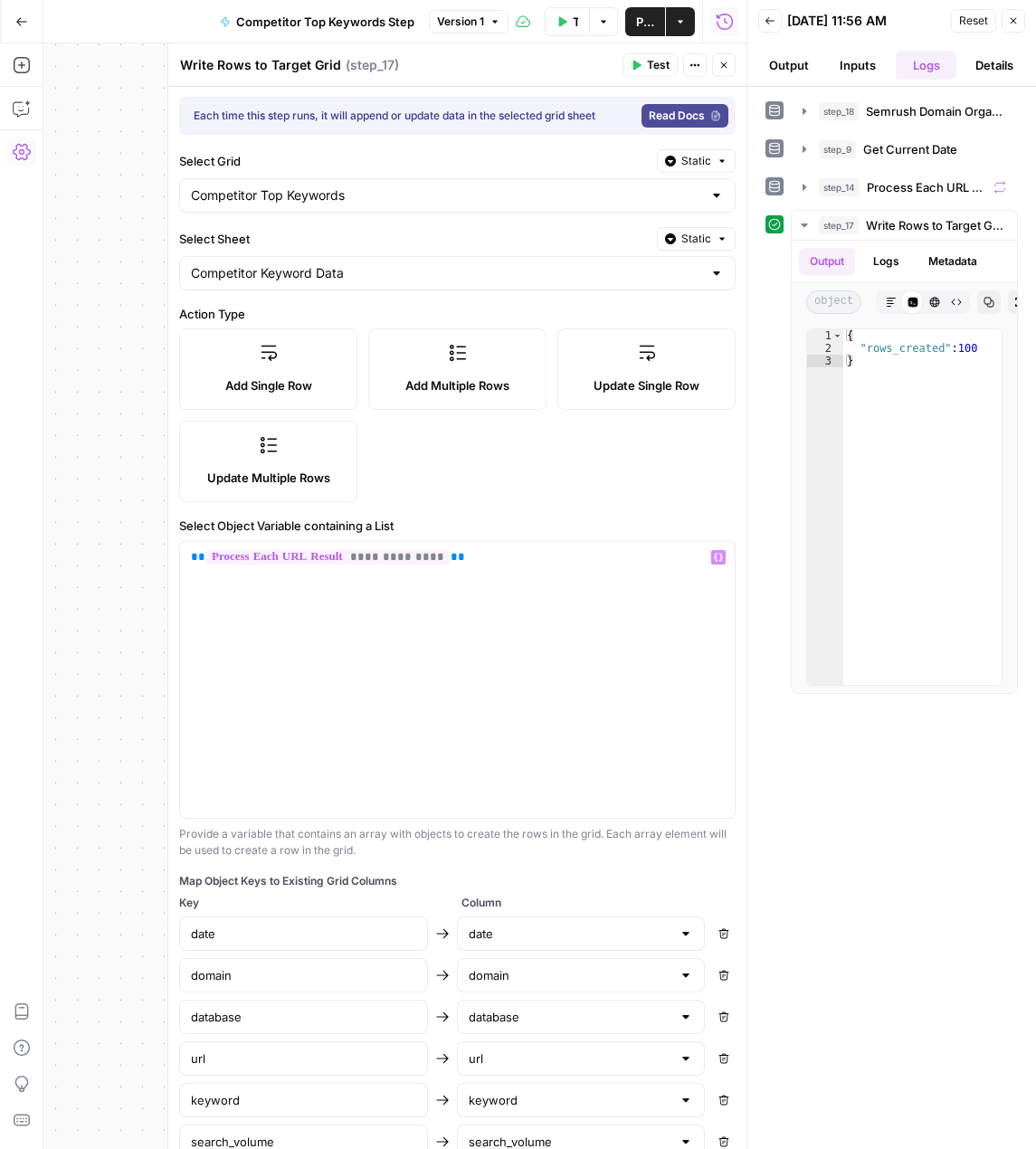
scroll to position [0, 0]
click at [299, 452] on label "Update Multiple Rows" at bounding box center [268, 463] width 179 height 81
click at [464, 376] on label "Add Multiple Rows" at bounding box center [457, 370] width 179 height 81
click at [305, 451] on label "Update Multiple Rows" at bounding box center [268, 463] width 179 height 81
click at [496, 571] on div "**********" at bounding box center [458, 680] width 555 height 277
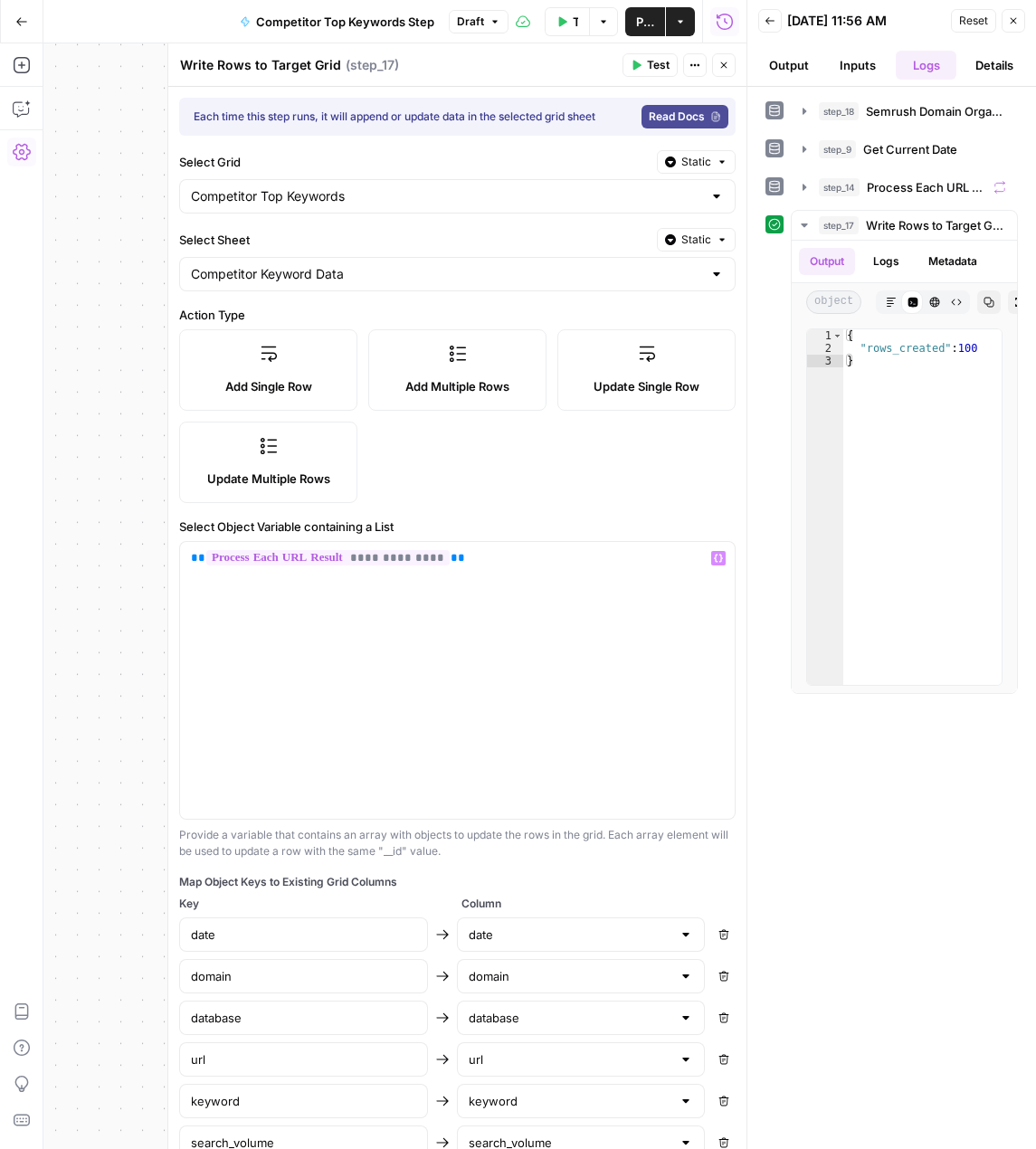
click at [682, 114] on span "Read Docs" at bounding box center [676, 117] width 56 height 17
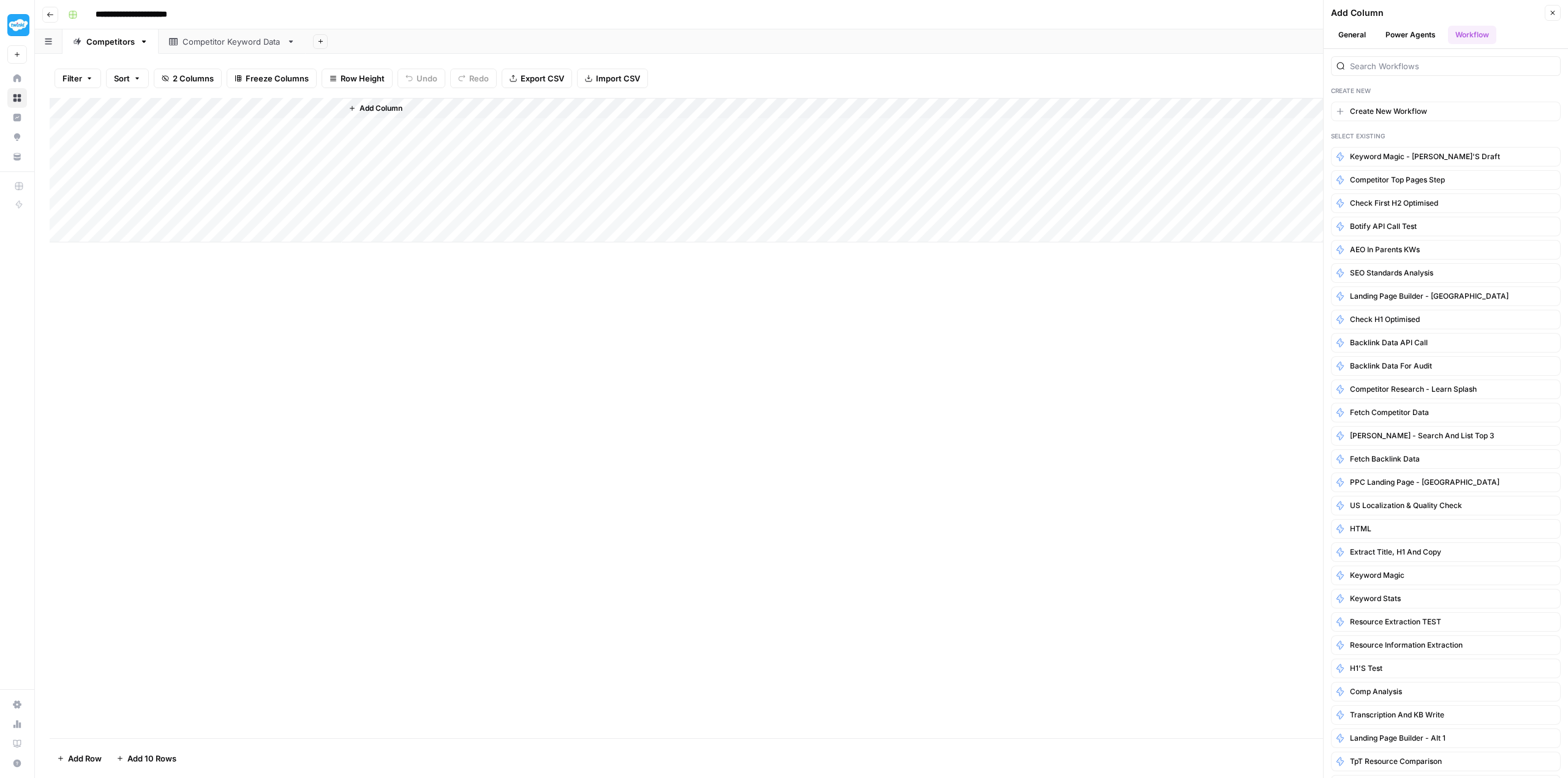
click at [212, 44] on div "Competitor Keyword Data" at bounding box center [232, 42] width 99 height 13
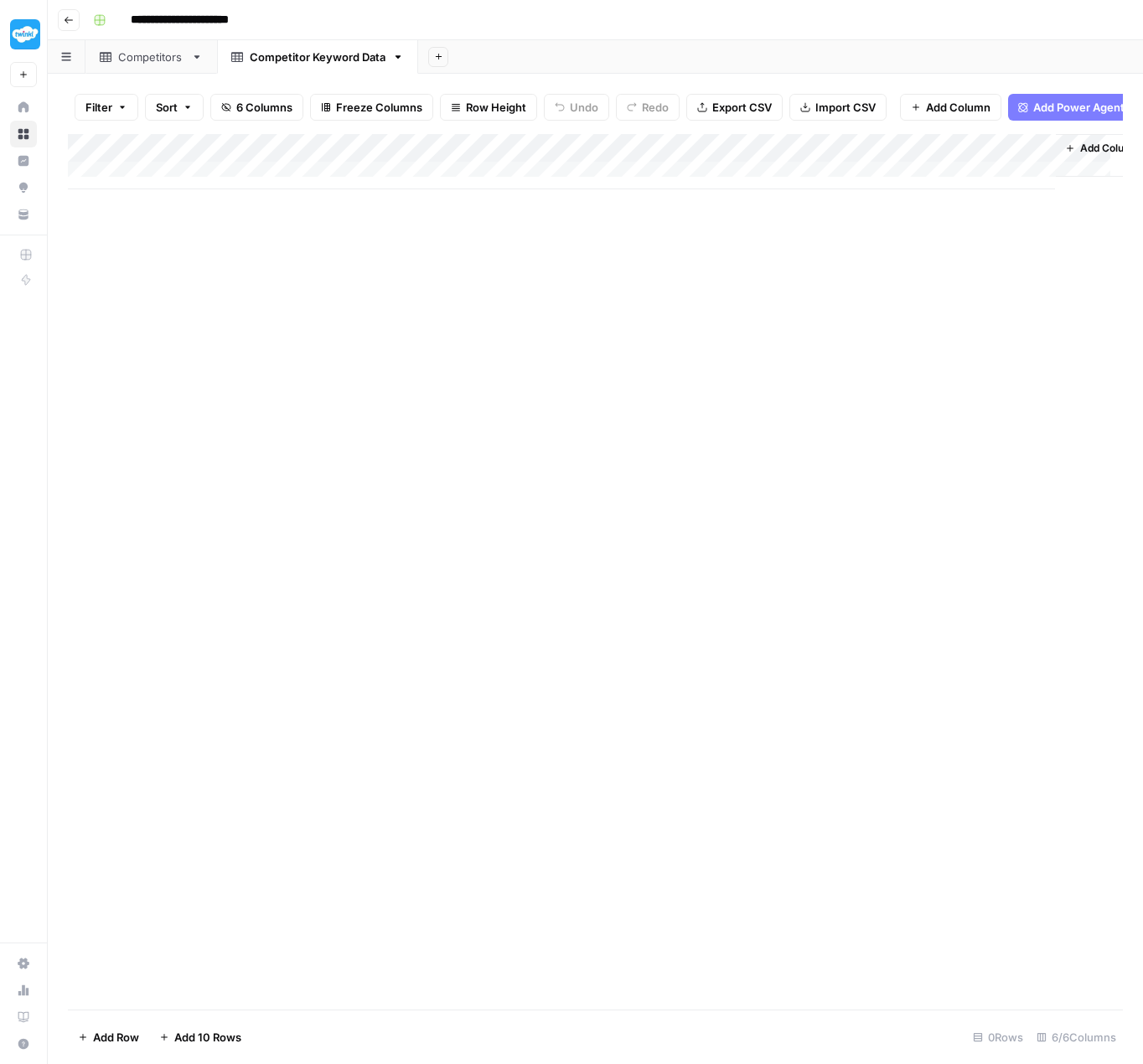
click at [803, 158] on div "Add Column" at bounding box center [595, 161] width 1055 height 56
drag, startPoint x: 815, startPoint y: 201, endPoint x: 740, endPoint y: 200, distance: 75.0
click at [740, 200] on body "**********" at bounding box center [572, 532] width 1143 height 1064
drag, startPoint x: 820, startPoint y: 198, endPoint x: 768, endPoint y: 200, distance: 52.0
click at [768, 200] on div "traffic" at bounding box center [853, 200] width 185 height 27
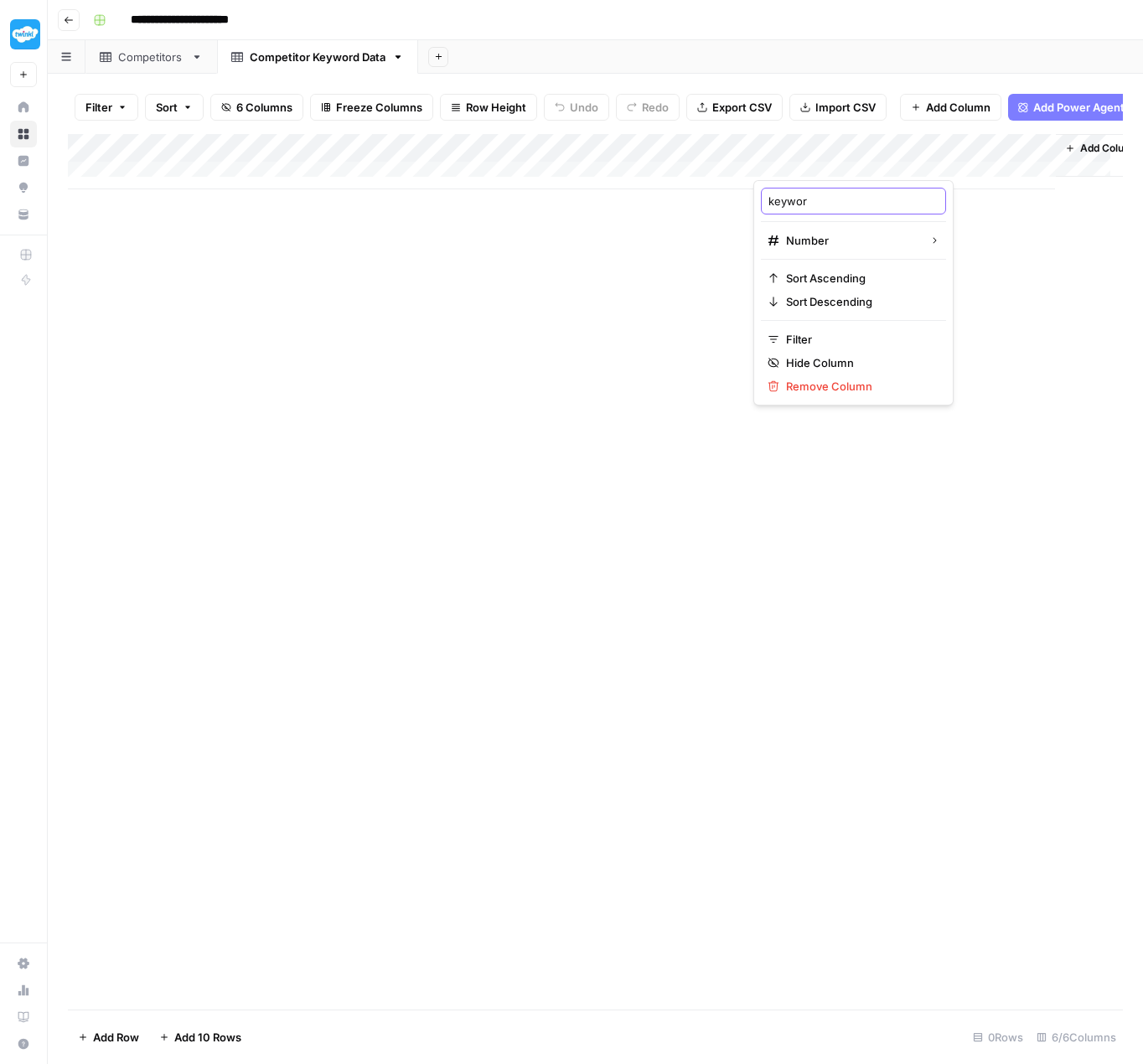
type input "keyword"
click at [890, 152] on div "Add Column" at bounding box center [595, 161] width 1055 height 56
click at [972, 244] on span "Text" at bounding box center [992, 245] width 81 height 17
click at [1041, 158] on div "Add Column" at bounding box center [595, 161] width 1055 height 56
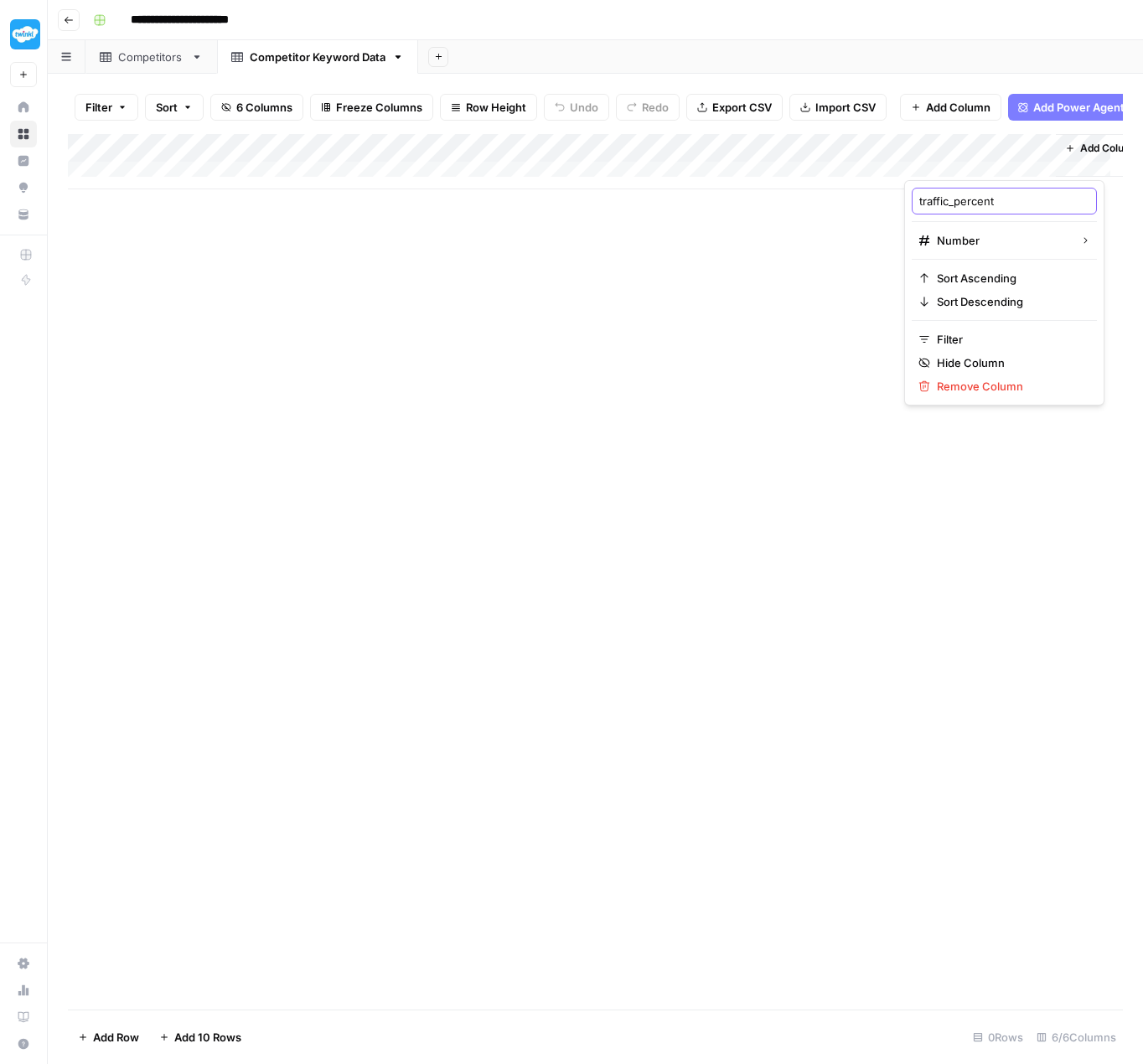
drag, startPoint x: 1005, startPoint y: 202, endPoint x: 916, endPoint y: 200, distance: 89.0
click at [916, 200] on div "traffic_percent" at bounding box center [1004, 200] width 185 height 27
type input "search_volume"
click at [760, 291] on div "Add Column" at bounding box center [595, 571] width 1055 height 876
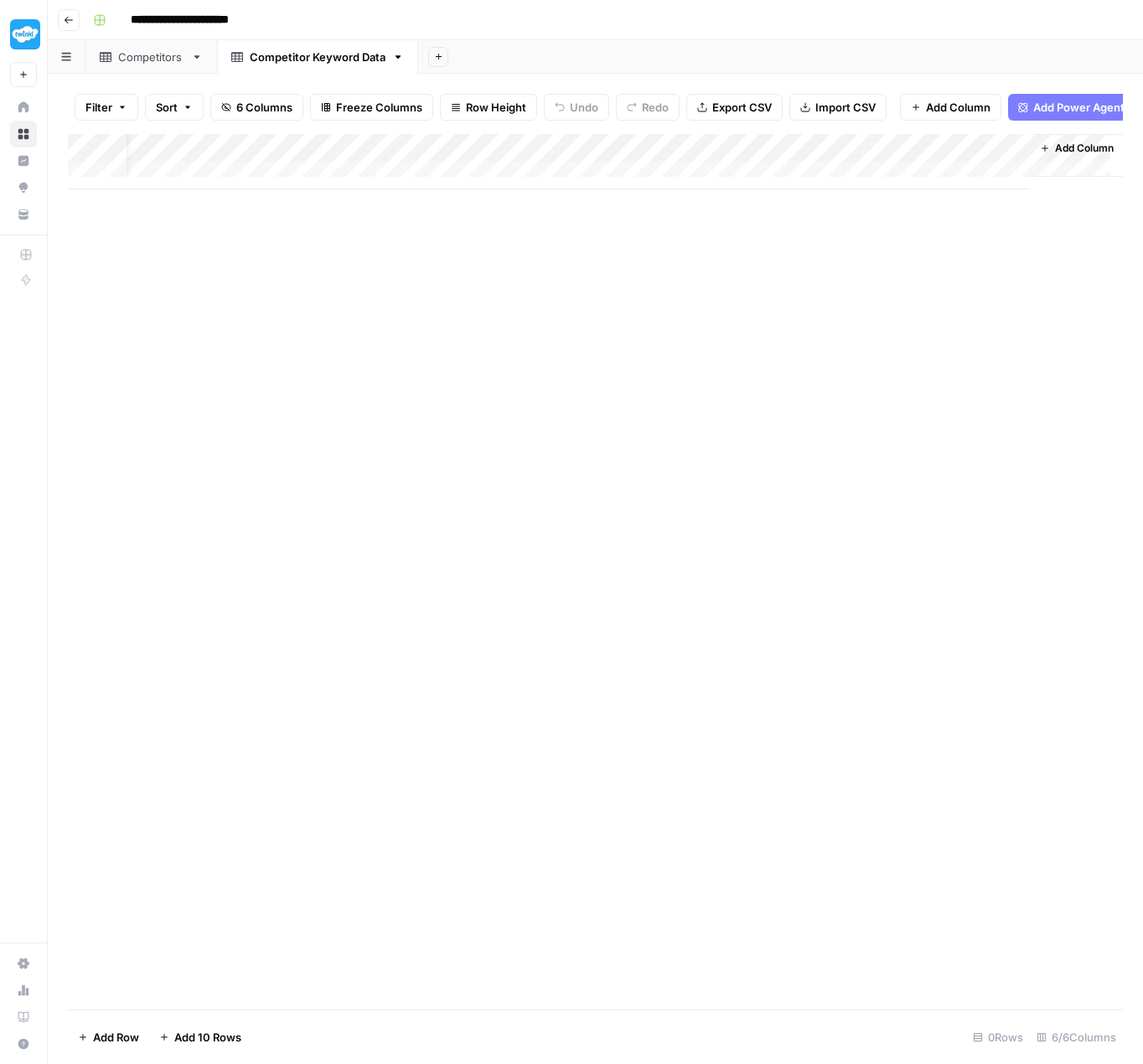
click at [1055, 156] on span "Add Column" at bounding box center [1084, 148] width 58 height 15
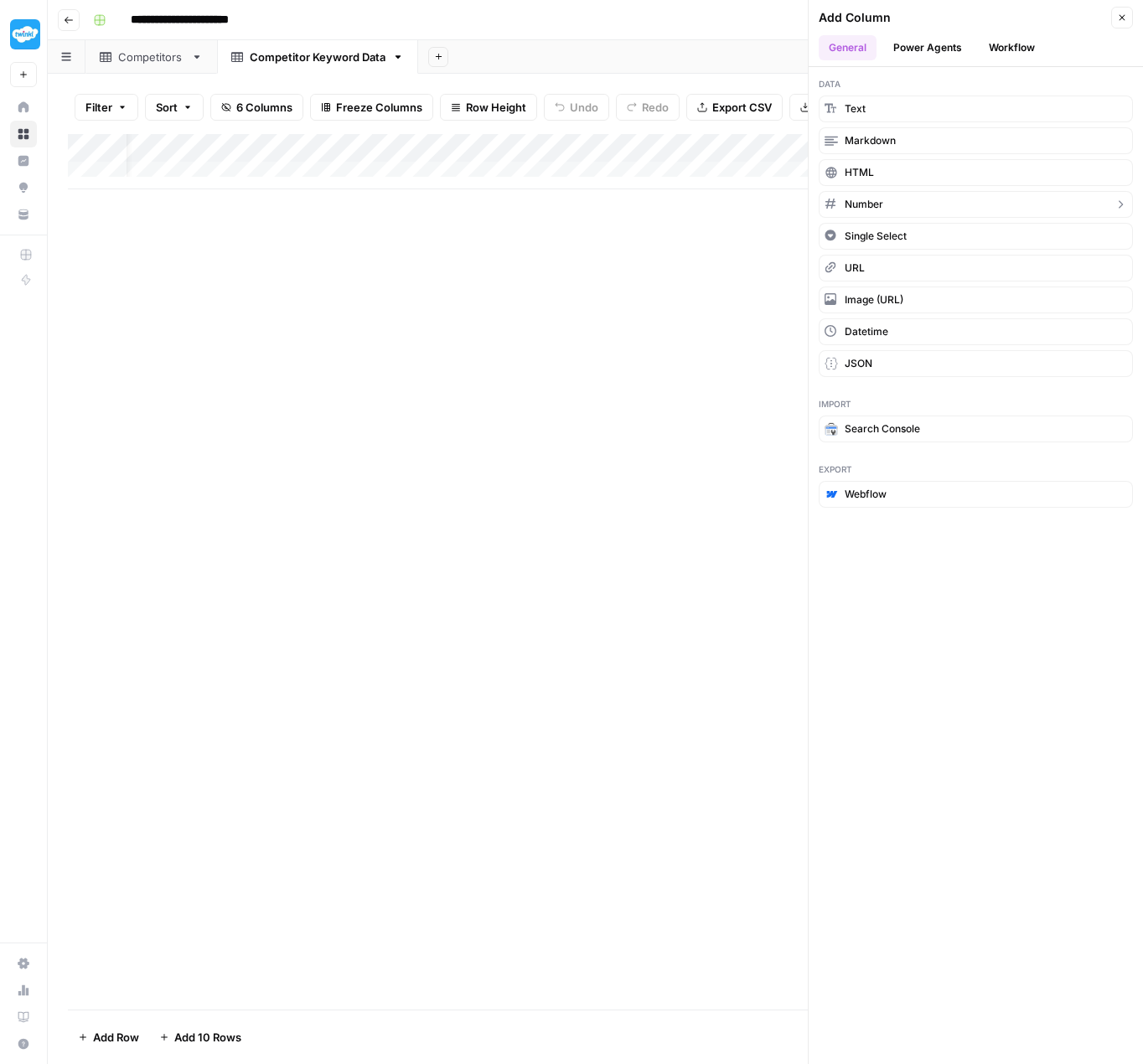
click at [903, 205] on button "Number" at bounding box center [976, 204] width 314 height 27
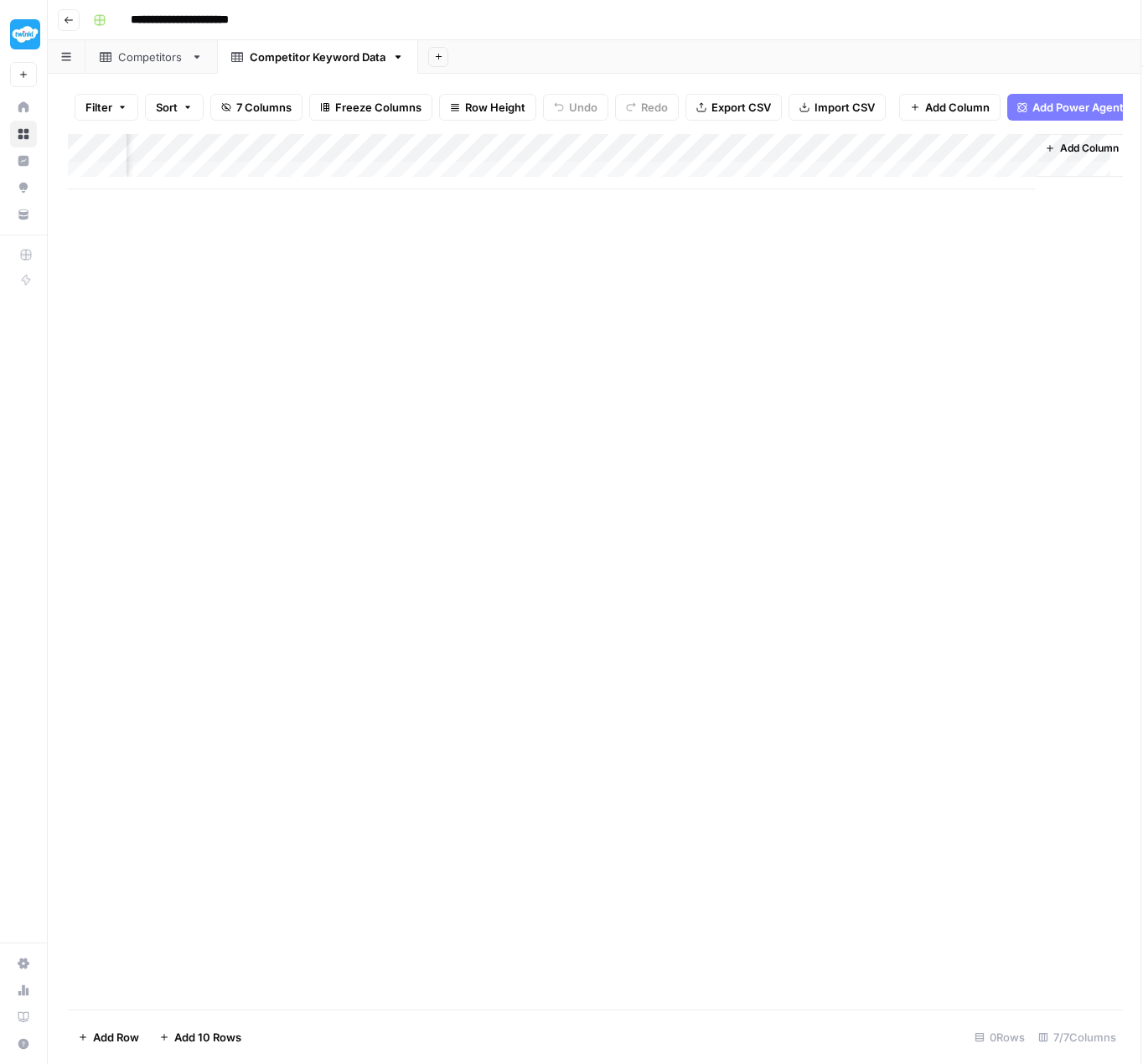
scroll to position [0, 189]
click at [998, 155] on div "Add Column" at bounding box center [595, 161] width 1055 height 56
drag, startPoint x: 959, startPoint y: 200, endPoint x: 873, endPoint y: 194, distance: 86.2
click at [873, 194] on div "New Column" at bounding box center [966, 200] width 185 height 27
type input "cpc"
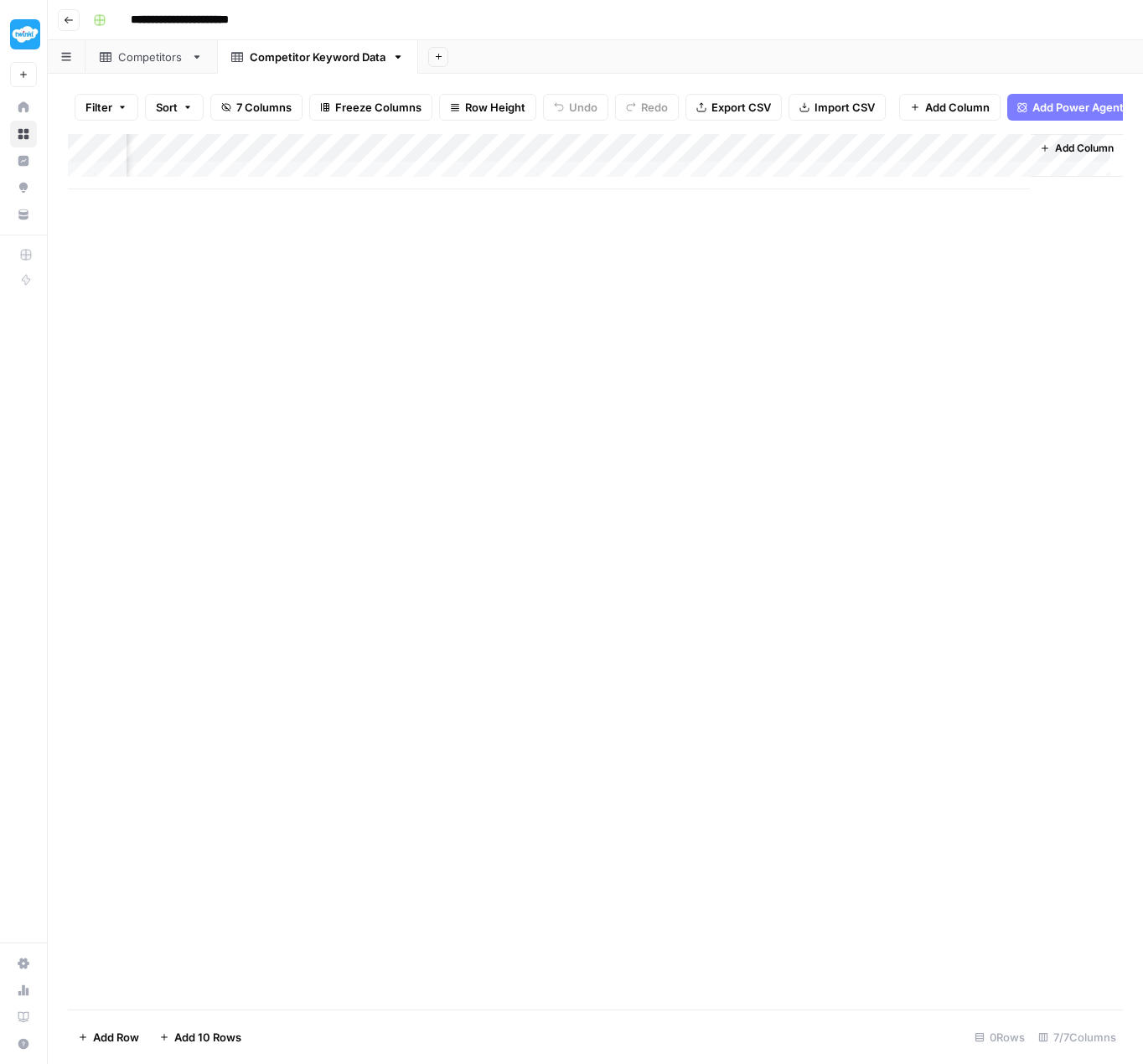
click at [816, 258] on div "Add Column" at bounding box center [595, 571] width 1055 height 876
click at [1055, 155] on span "Add Column" at bounding box center [1084, 148] width 58 height 15
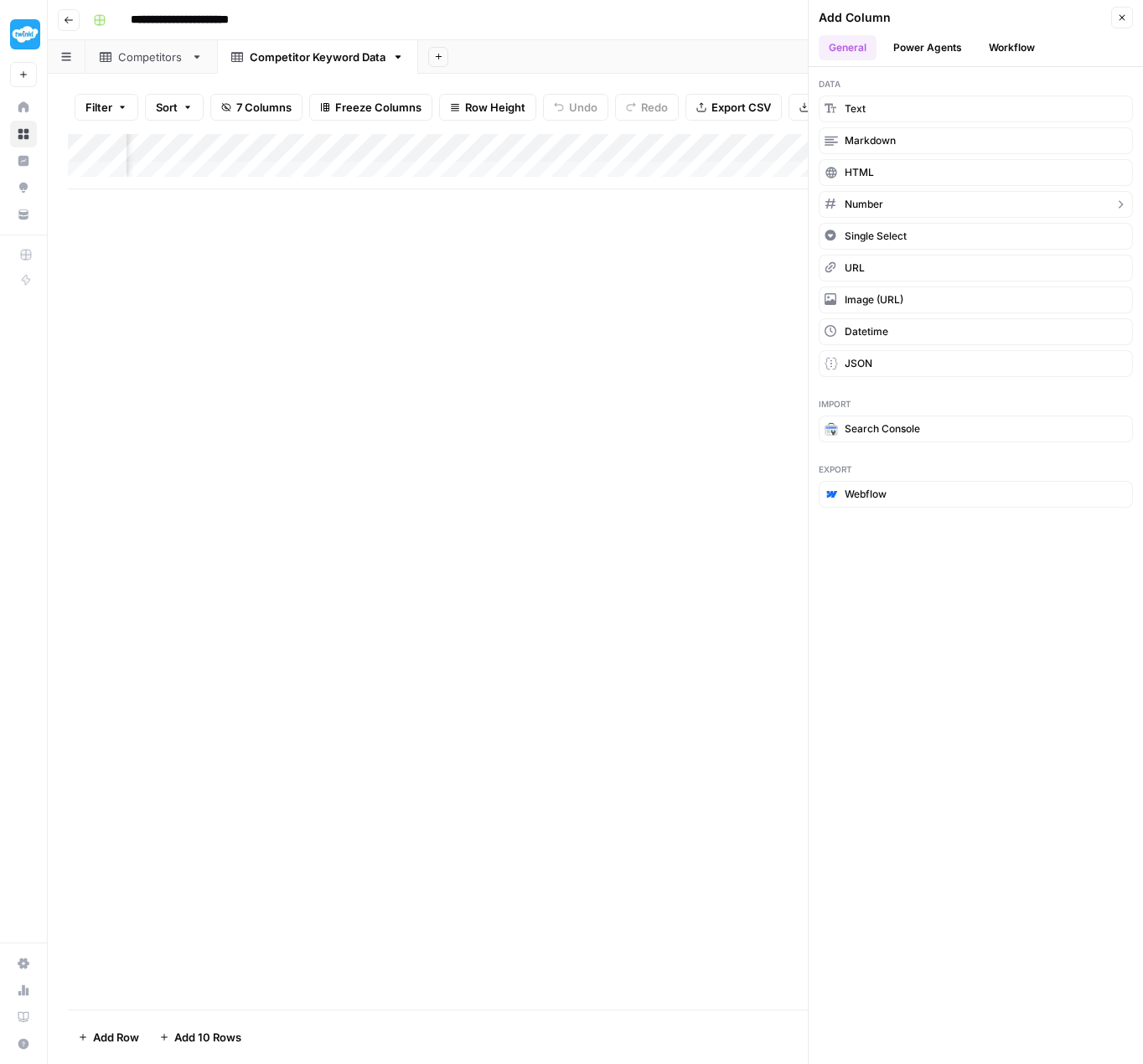
click at [907, 200] on button "Number" at bounding box center [976, 204] width 314 height 27
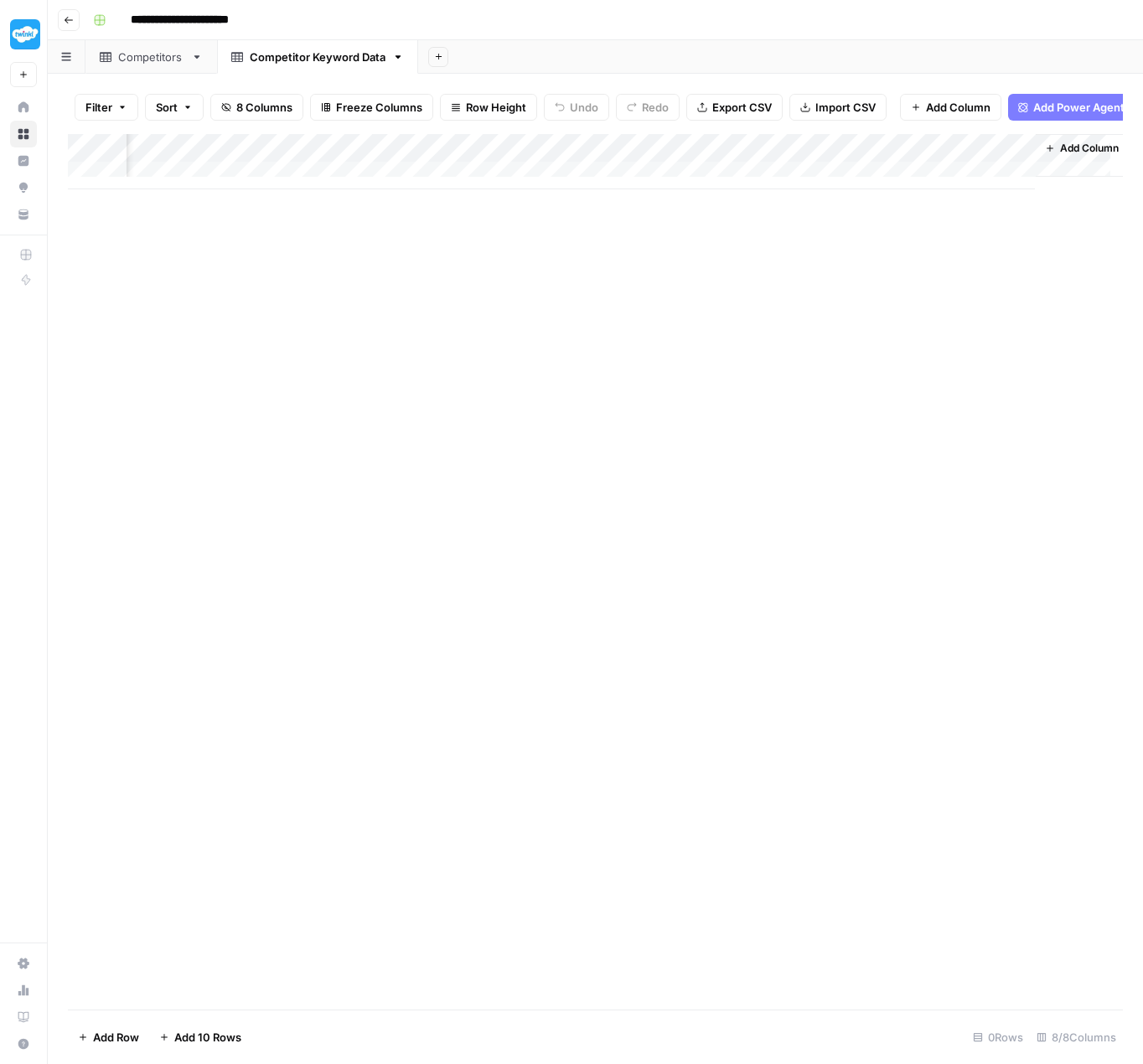
scroll to position [0, 340]
click at [1002, 155] on div "Add Column" at bounding box center [595, 161] width 1055 height 56
drag, startPoint x: 966, startPoint y: 200, endPoint x: 883, endPoint y: 200, distance: 83.0
click at [883, 200] on input "New Column" at bounding box center [966, 201] width 171 height 17
type input "competition"
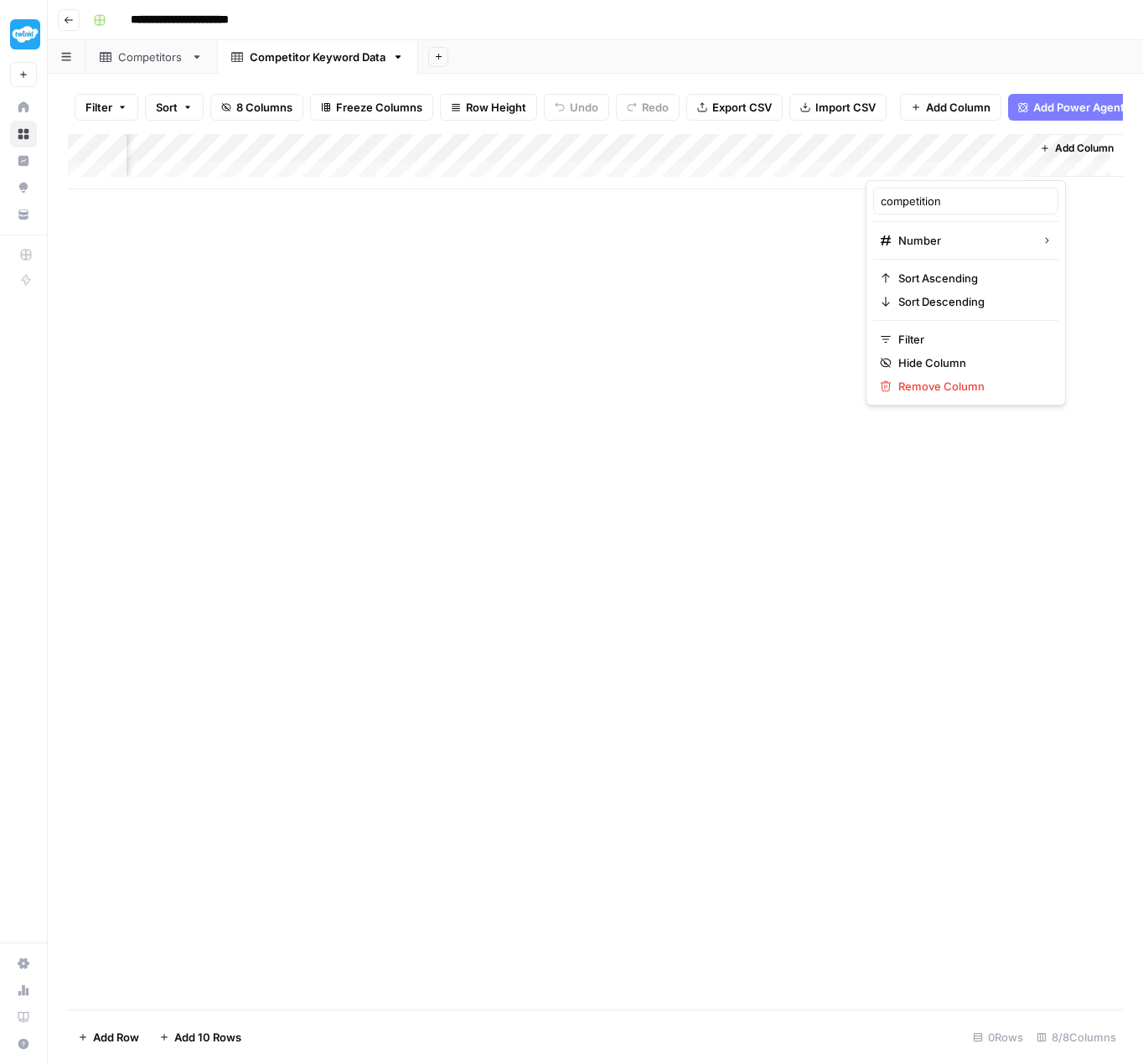
click at [1049, 219] on div "Add Column" at bounding box center [595, 571] width 1055 height 876
click at [1055, 156] on span "Add Column" at bounding box center [1084, 148] width 58 height 15
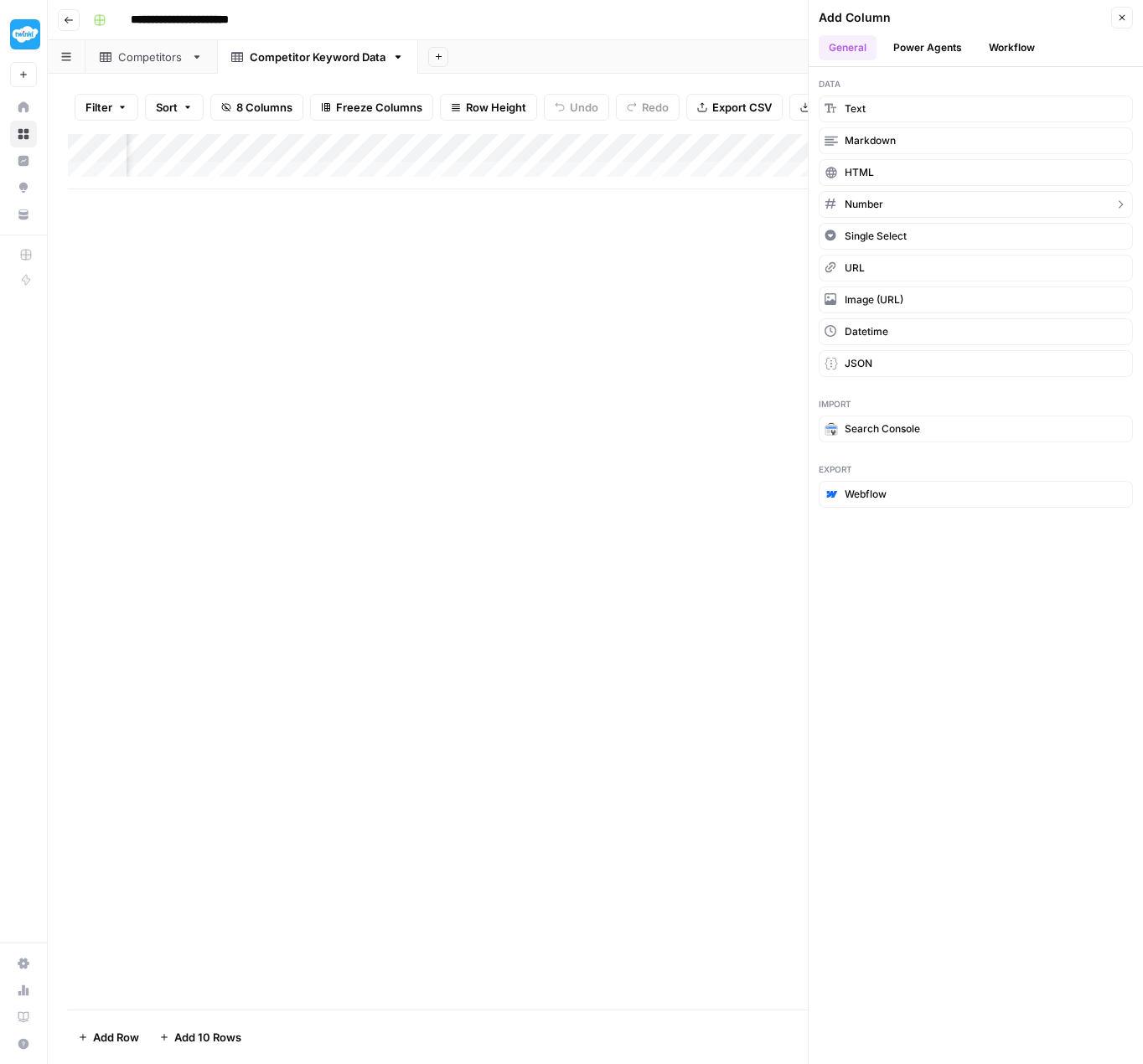
click at [935, 201] on button "Number" at bounding box center [976, 204] width 314 height 27
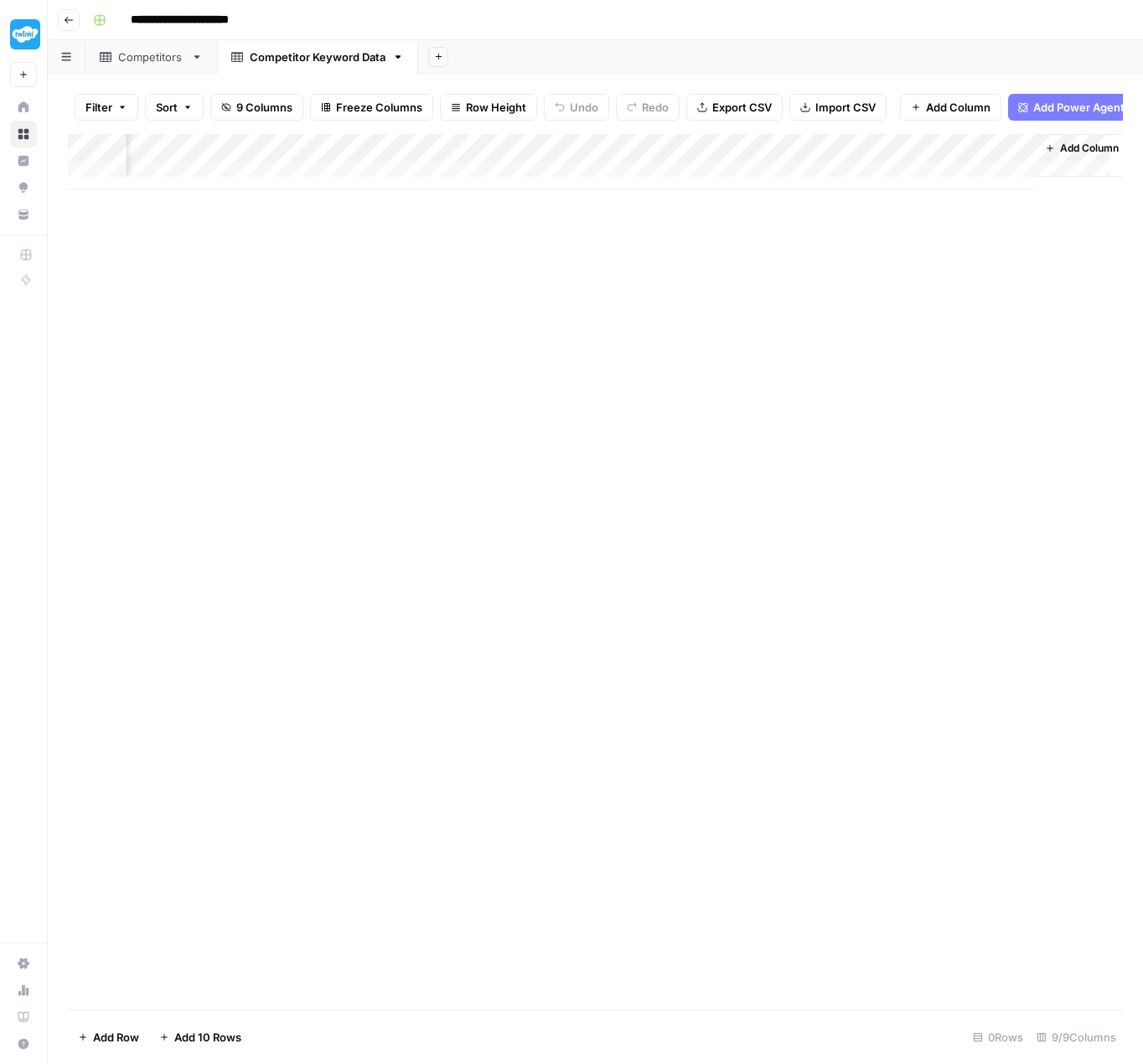
scroll to position [0, 491]
click at [997, 159] on div "Add Column" at bounding box center [595, 161] width 1055 height 56
drag, startPoint x: 950, startPoint y: 207, endPoint x: 869, endPoint y: 202, distance: 81.2
click at [869, 202] on div "New Column Number Sort Ascending Sort Descending Filter Hide Column Remove Colu…" at bounding box center [966, 292] width 200 height 225
type input "traffic_percent"
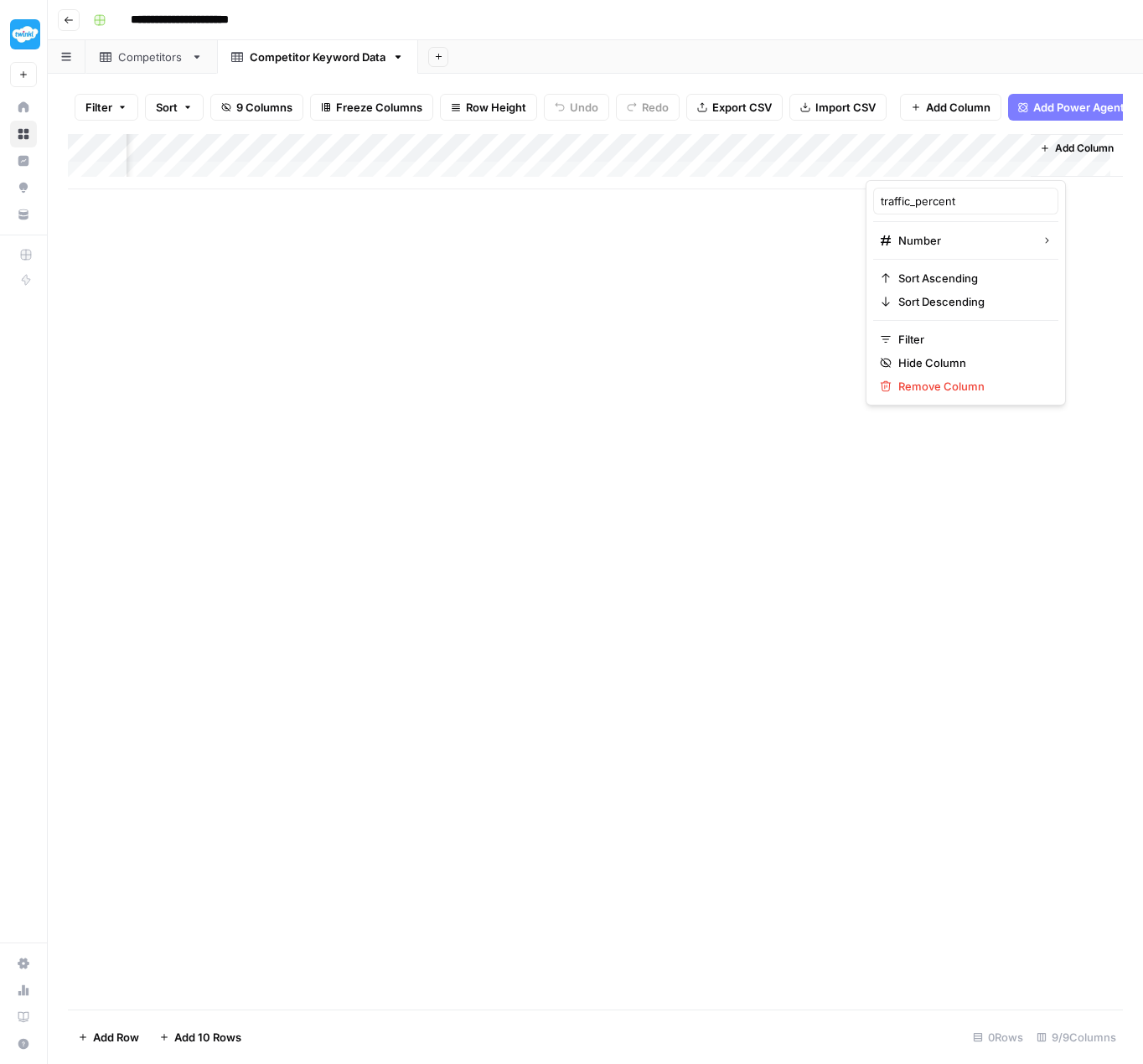
click at [785, 309] on div "Add Column" at bounding box center [595, 571] width 1055 height 876
click at [1041, 154] on button "Add Column" at bounding box center [1077, 147] width 87 height 21
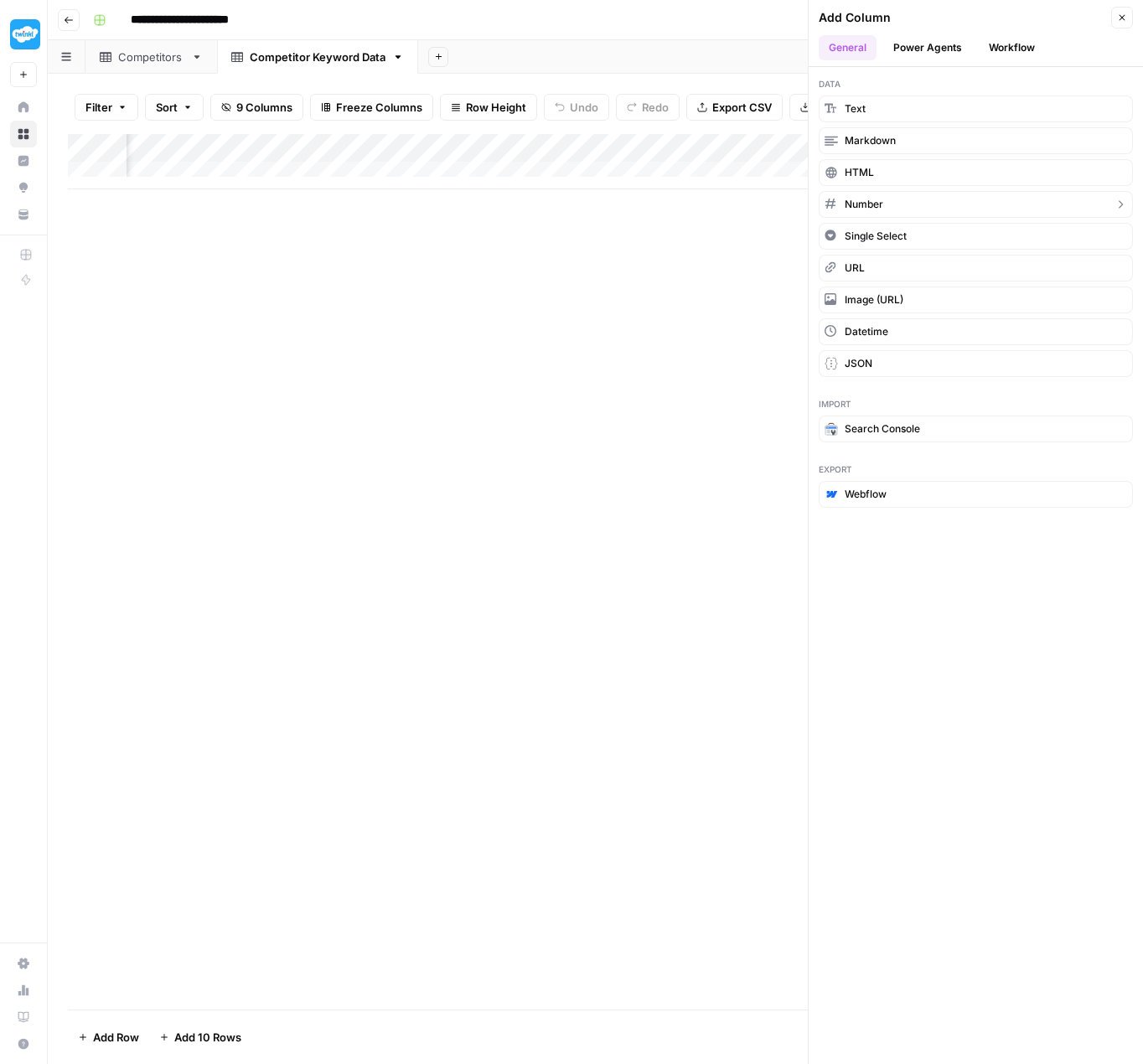
click at [882, 200] on span "Number" at bounding box center [864, 205] width 39 height 15
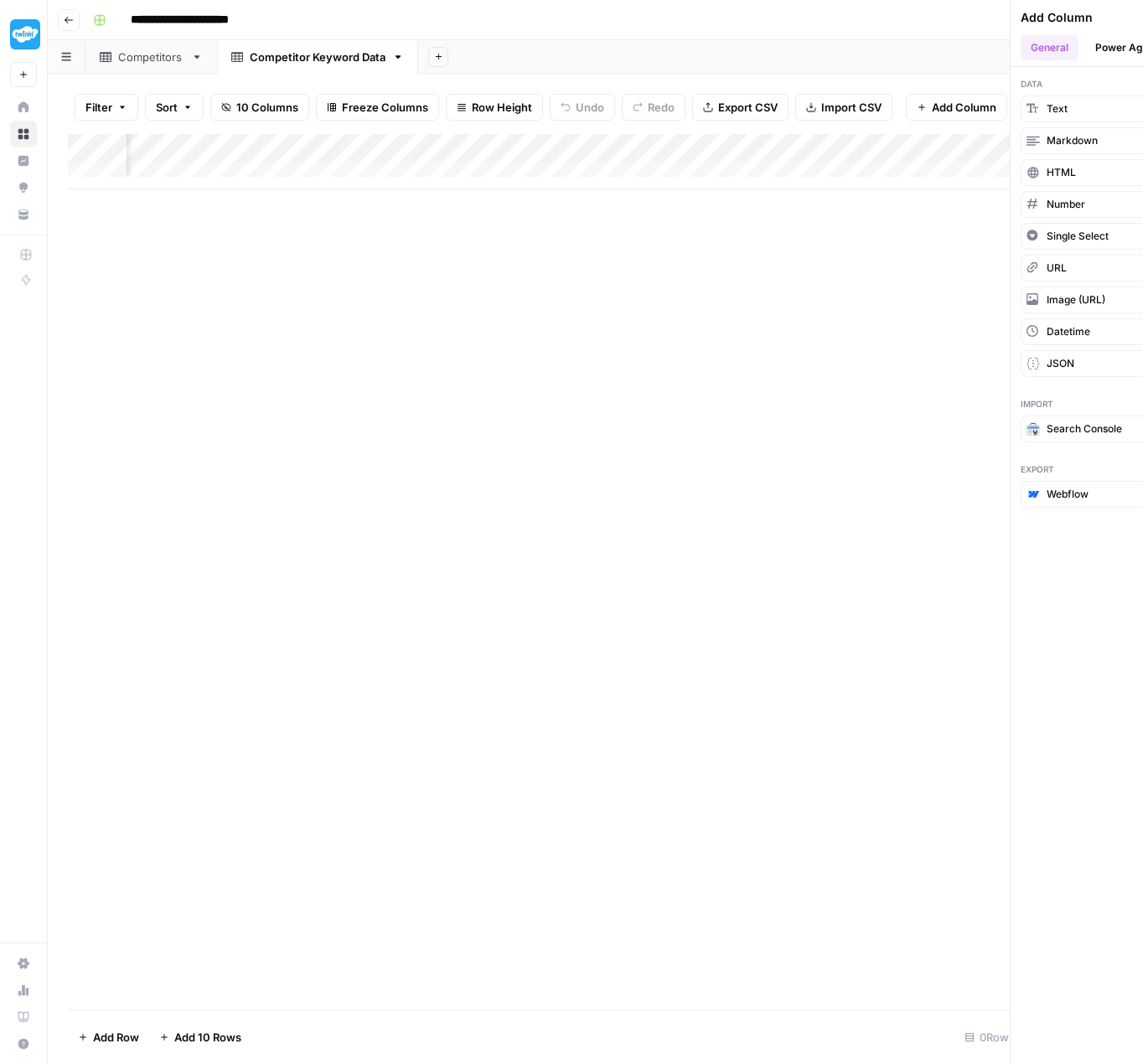
scroll to position [0, 642]
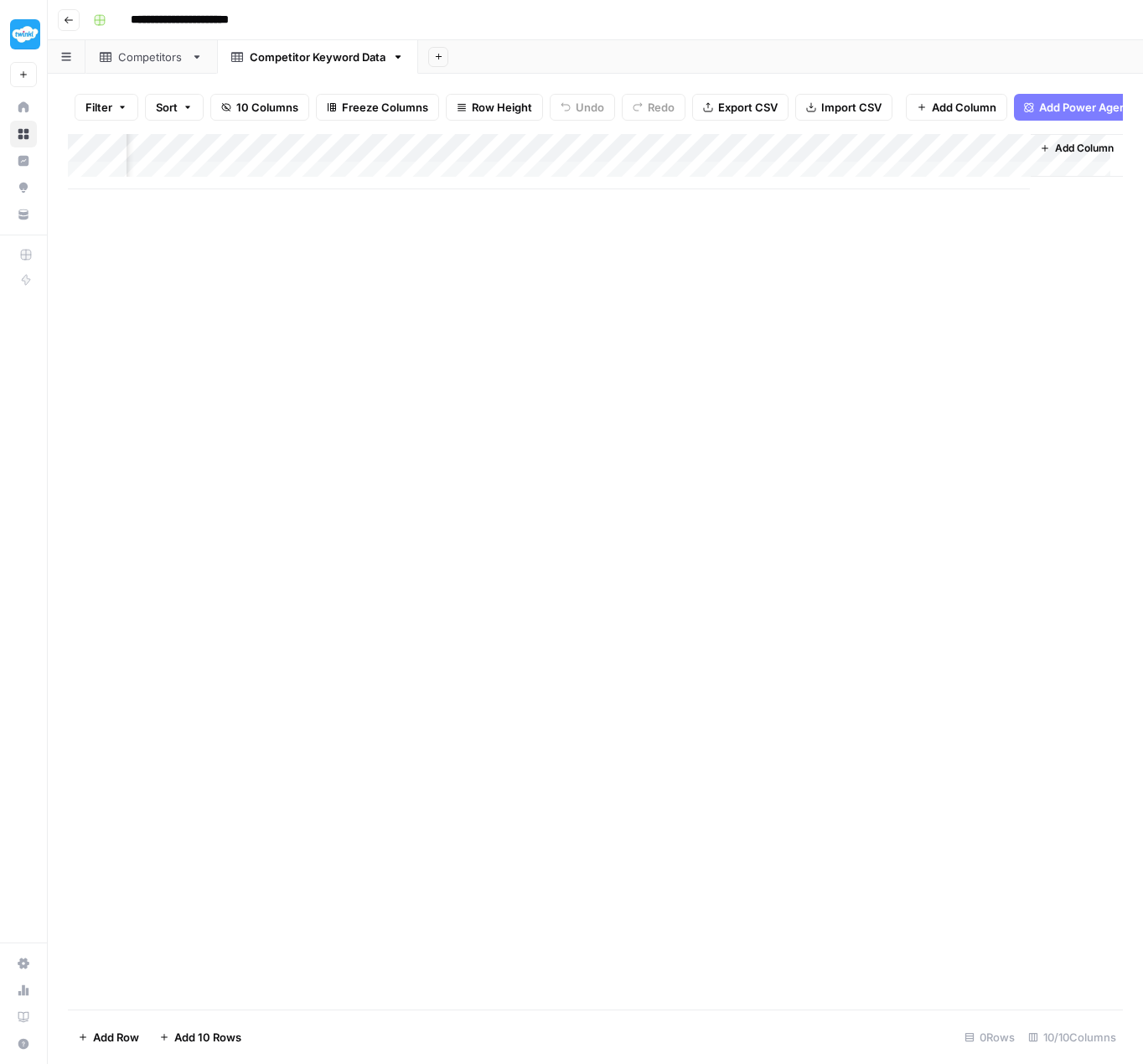
click at [1002, 158] on div "Add Column" at bounding box center [595, 161] width 1055 height 56
drag, startPoint x: 960, startPoint y: 203, endPoint x: 880, endPoint y: 200, distance: 80.1
click at [880, 200] on div "New Column" at bounding box center [966, 200] width 185 height 27
type input "number_of_results"
click at [1063, 156] on span "Add Column" at bounding box center [1084, 148] width 58 height 15
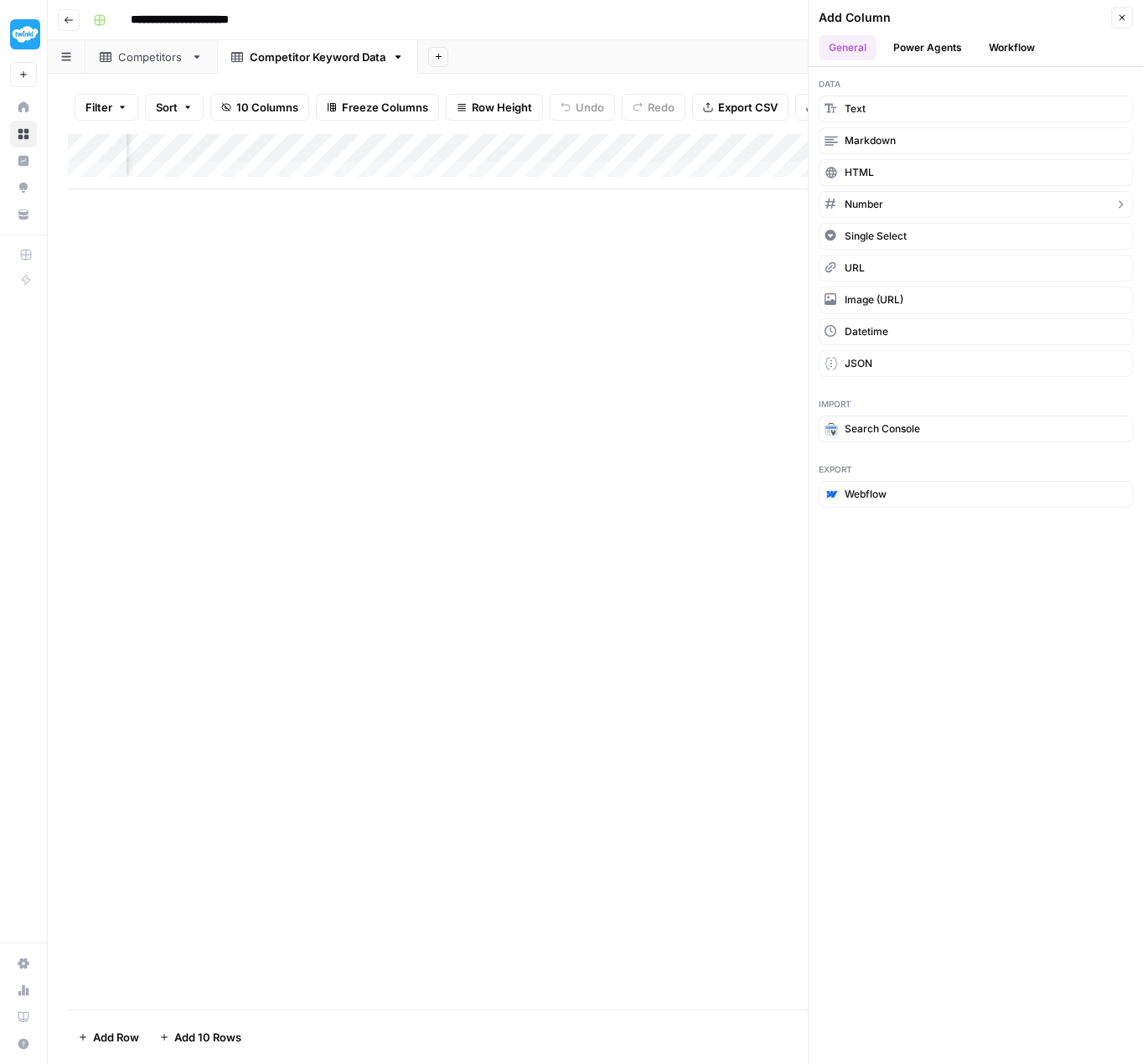
click at [1001, 205] on button "Number" at bounding box center [976, 204] width 314 height 27
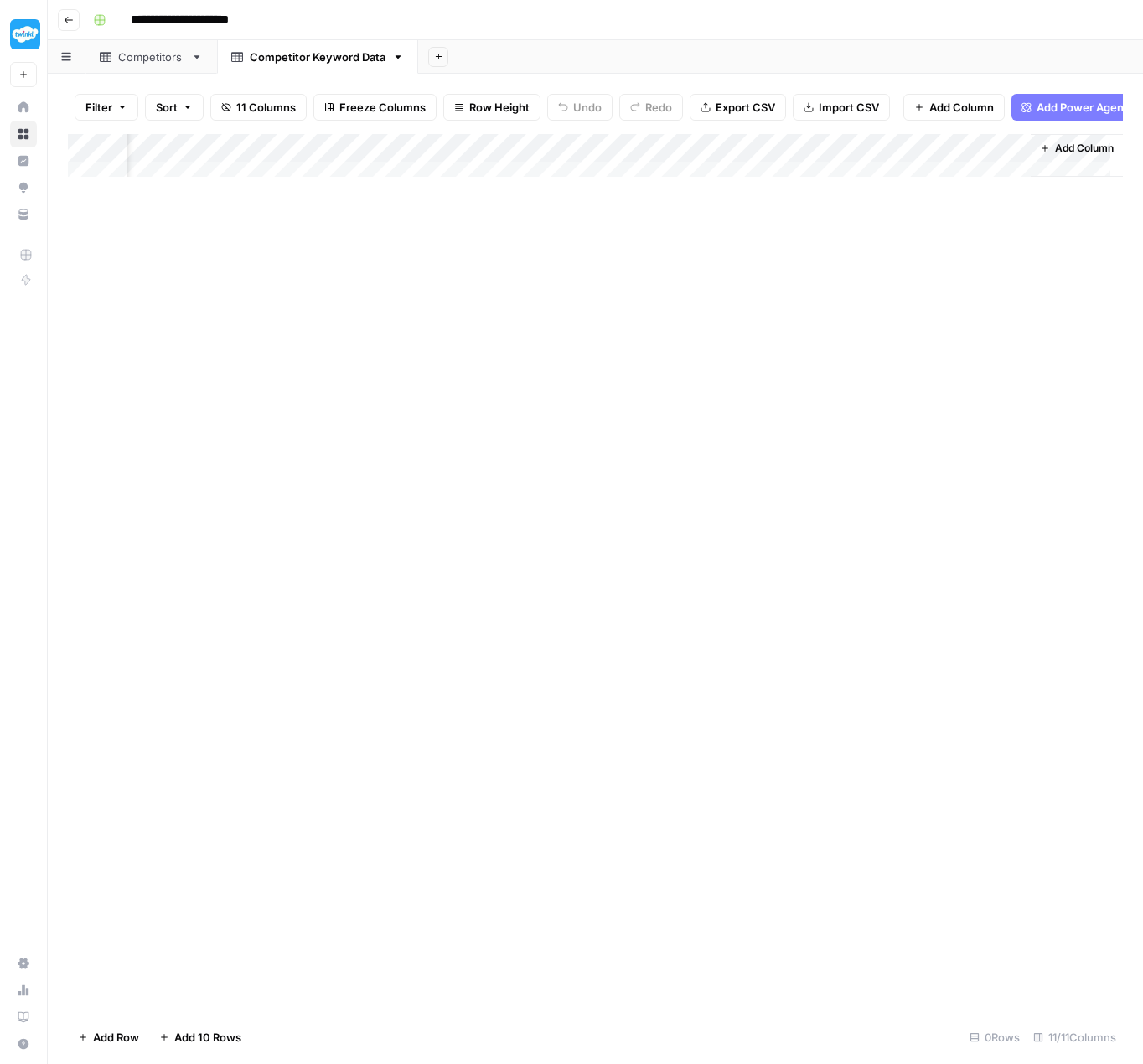
scroll to position [0, 793]
click at [1006, 157] on div "Add Column" at bounding box center [595, 161] width 1055 height 56
drag, startPoint x: 969, startPoint y: 205, endPoint x: 883, endPoint y: 198, distance: 86.3
click at [883, 198] on input "New Column" at bounding box center [966, 201] width 171 height 17
type input "position"
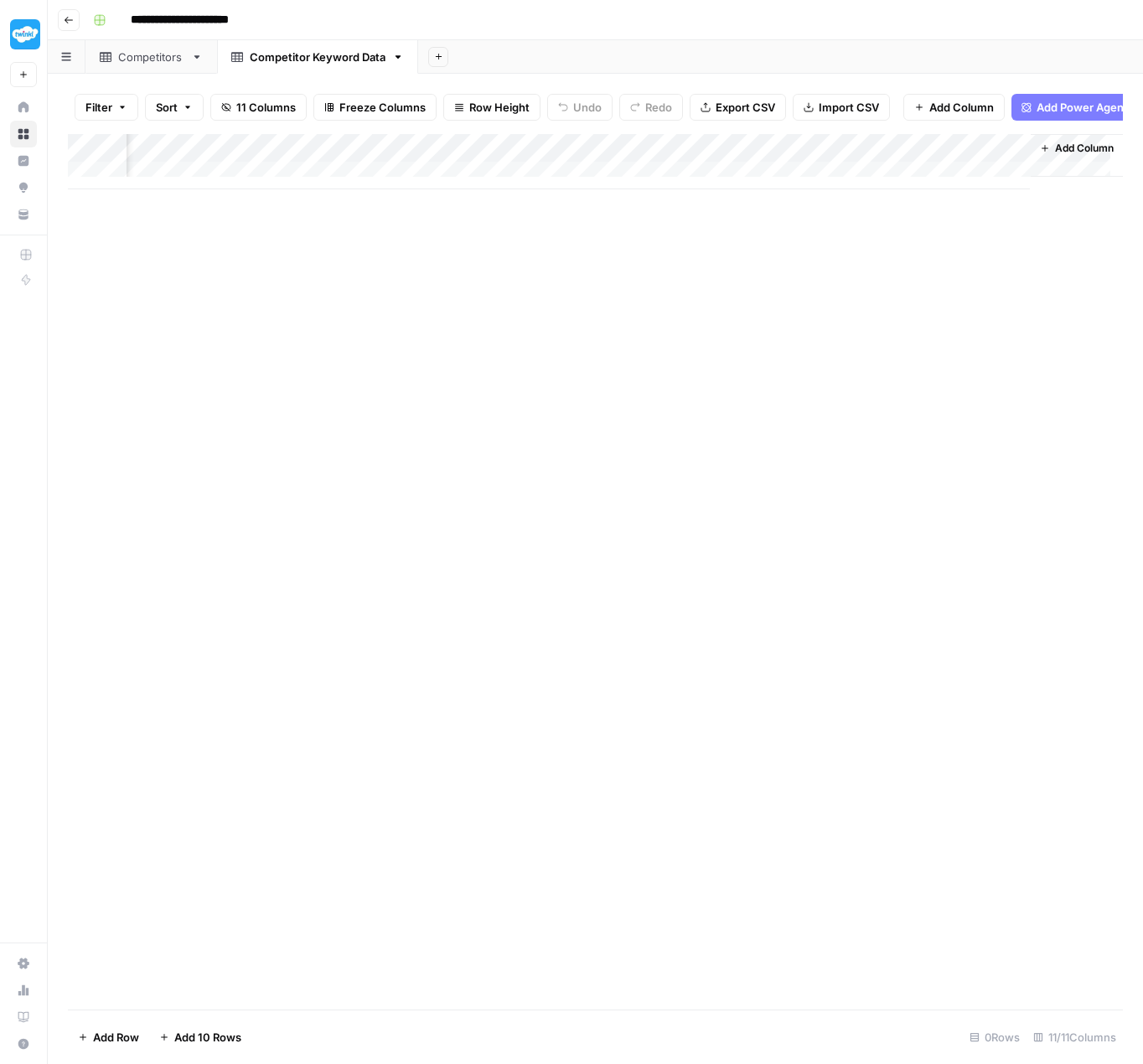
click at [809, 275] on div "Add Column" at bounding box center [595, 571] width 1055 height 876
click at [1063, 156] on span "Add Column" at bounding box center [1084, 148] width 58 height 15
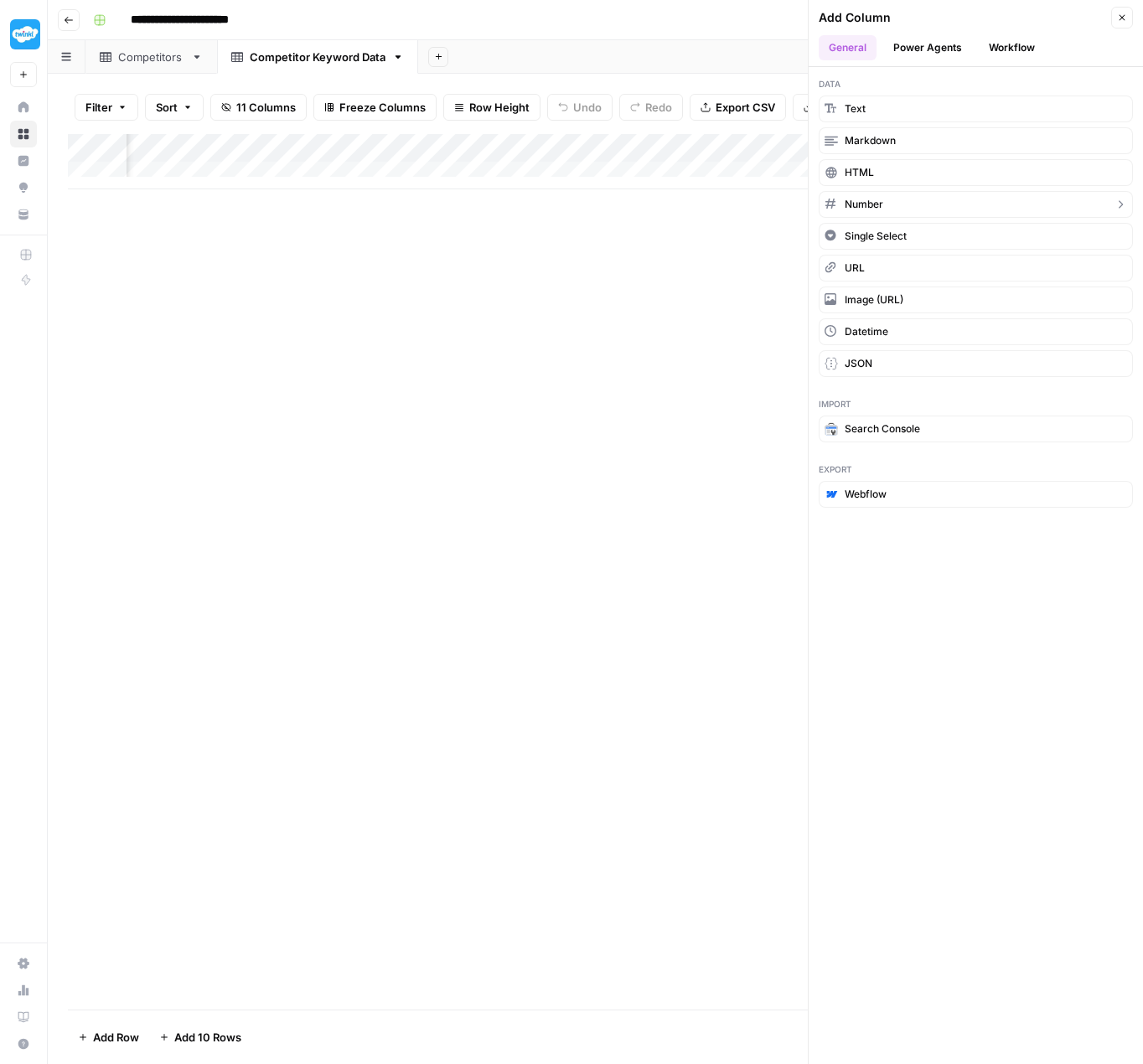
click at [889, 202] on button "Number" at bounding box center [976, 204] width 314 height 27
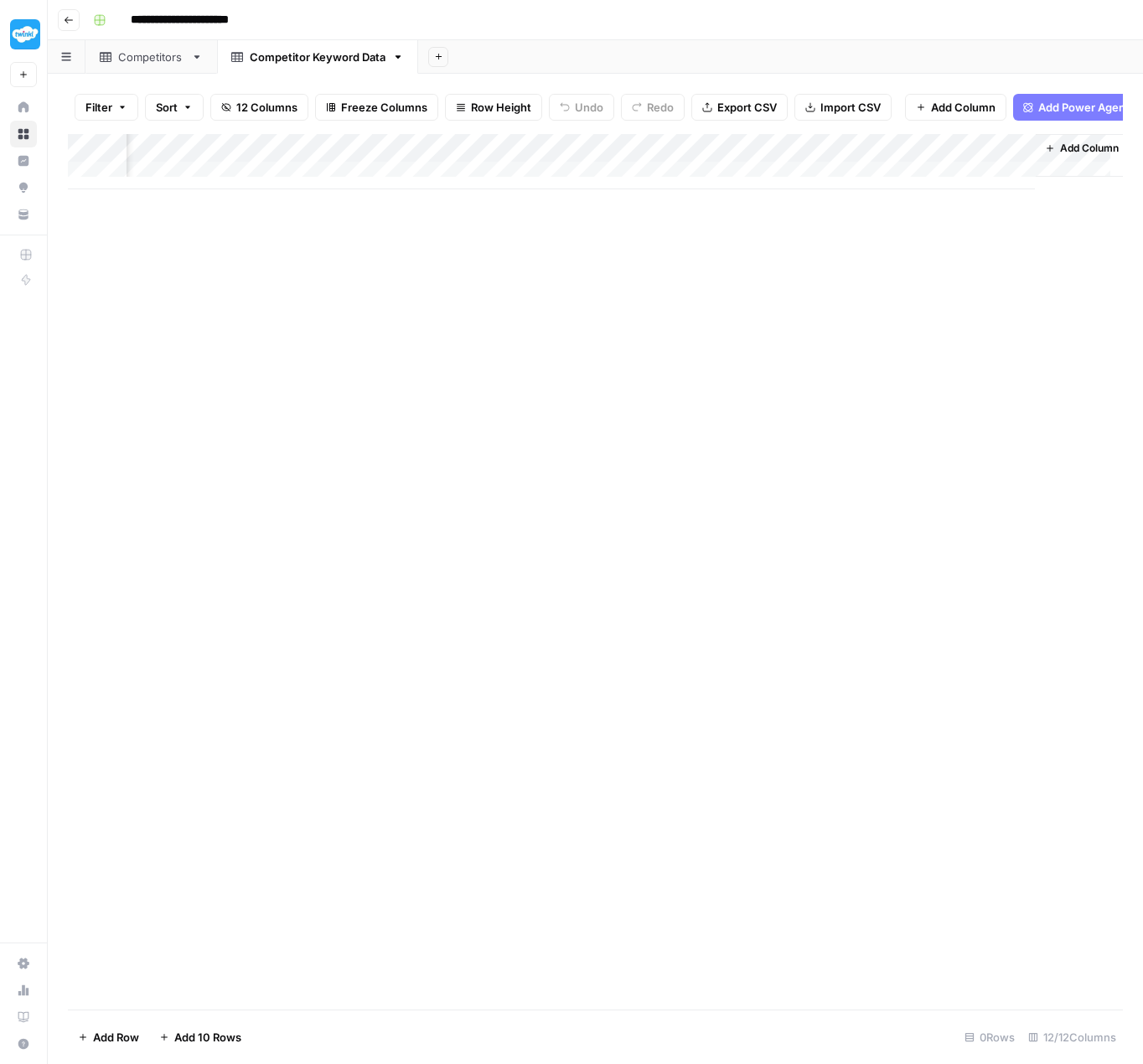
scroll to position [0, 943]
click at [1002, 158] on div "Add Column" at bounding box center [595, 161] width 1055 height 56
drag, startPoint x: 953, startPoint y: 197, endPoint x: 878, endPoint y: 197, distance: 75.0
click at [878, 197] on div "New Column" at bounding box center [966, 200] width 185 height 27
type input "keyword_difficulty"
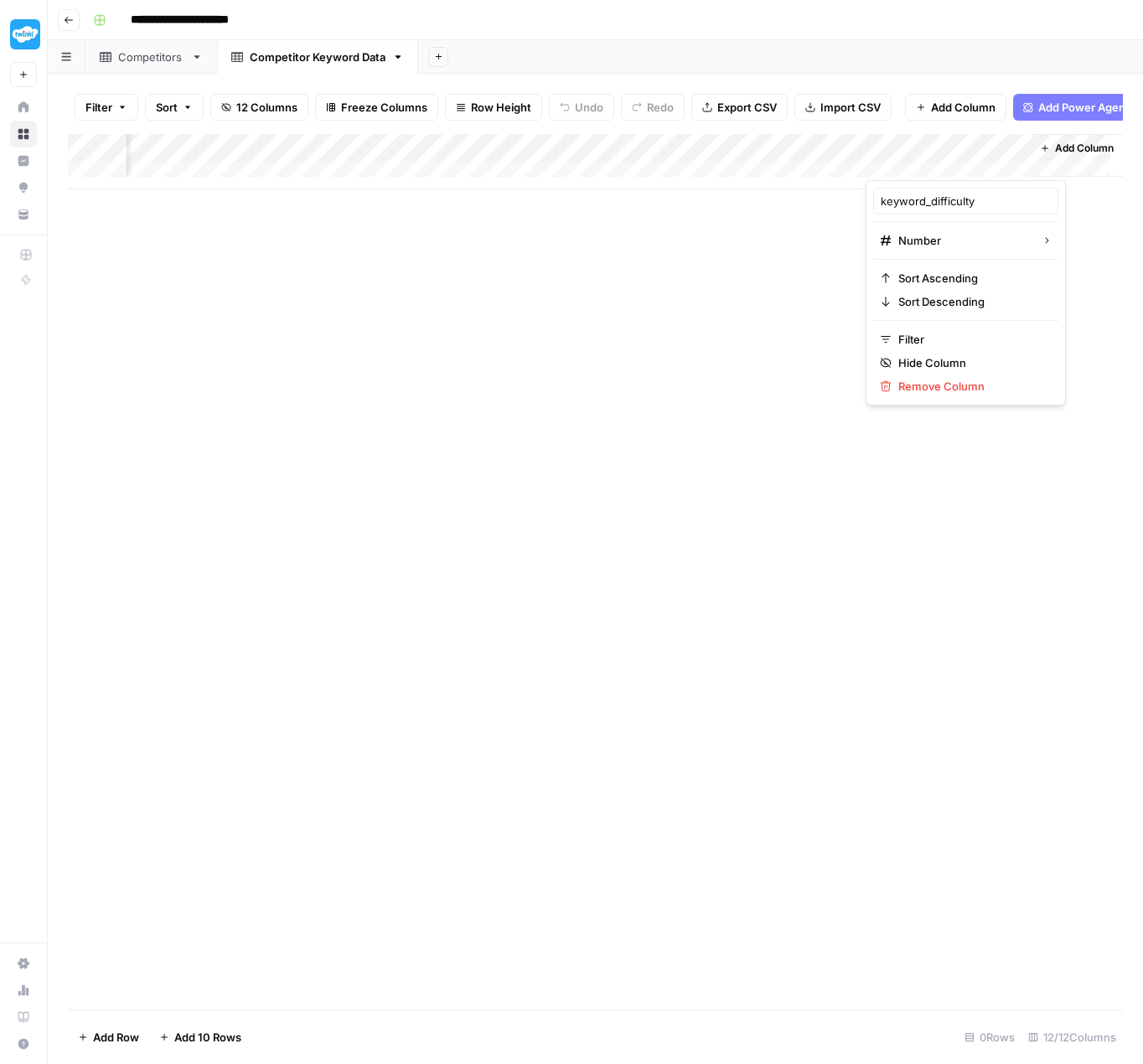
click at [761, 301] on div "Add Column" at bounding box center [595, 571] width 1055 height 876
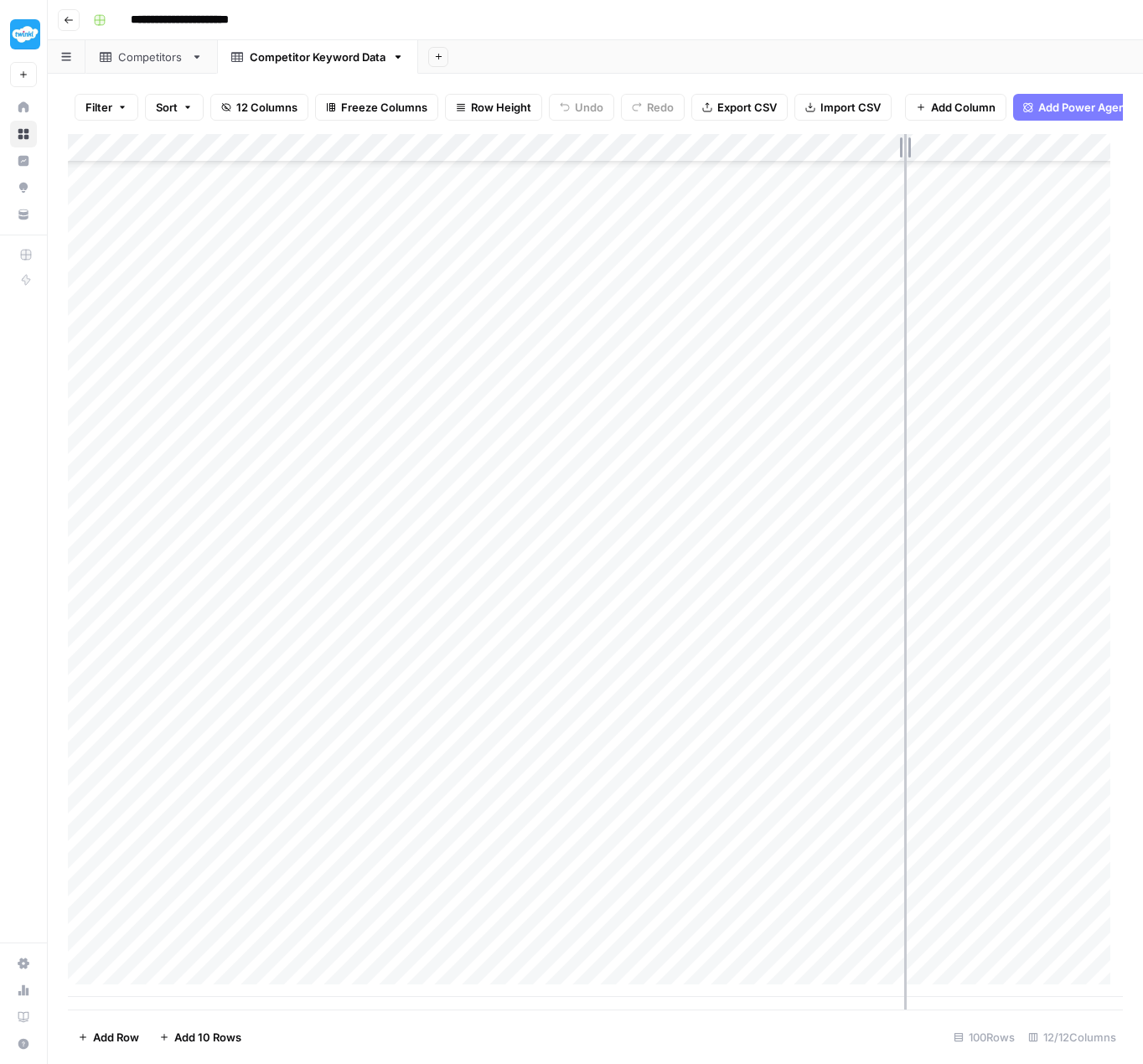
drag, startPoint x: 755, startPoint y: 152, endPoint x: 929, endPoint y: 158, distance: 174.1
click at [929, 158] on div "Add Column" at bounding box center [595, 565] width 1055 height 863
drag, startPoint x: 369, startPoint y: 148, endPoint x: 216, endPoint y: 168, distance: 154.3
click at [217, 167] on div "Add Column" at bounding box center [595, 565] width 1055 height 863
drag, startPoint x: 928, startPoint y: 160, endPoint x: 1052, endPoint y: 166, distance: 124.1
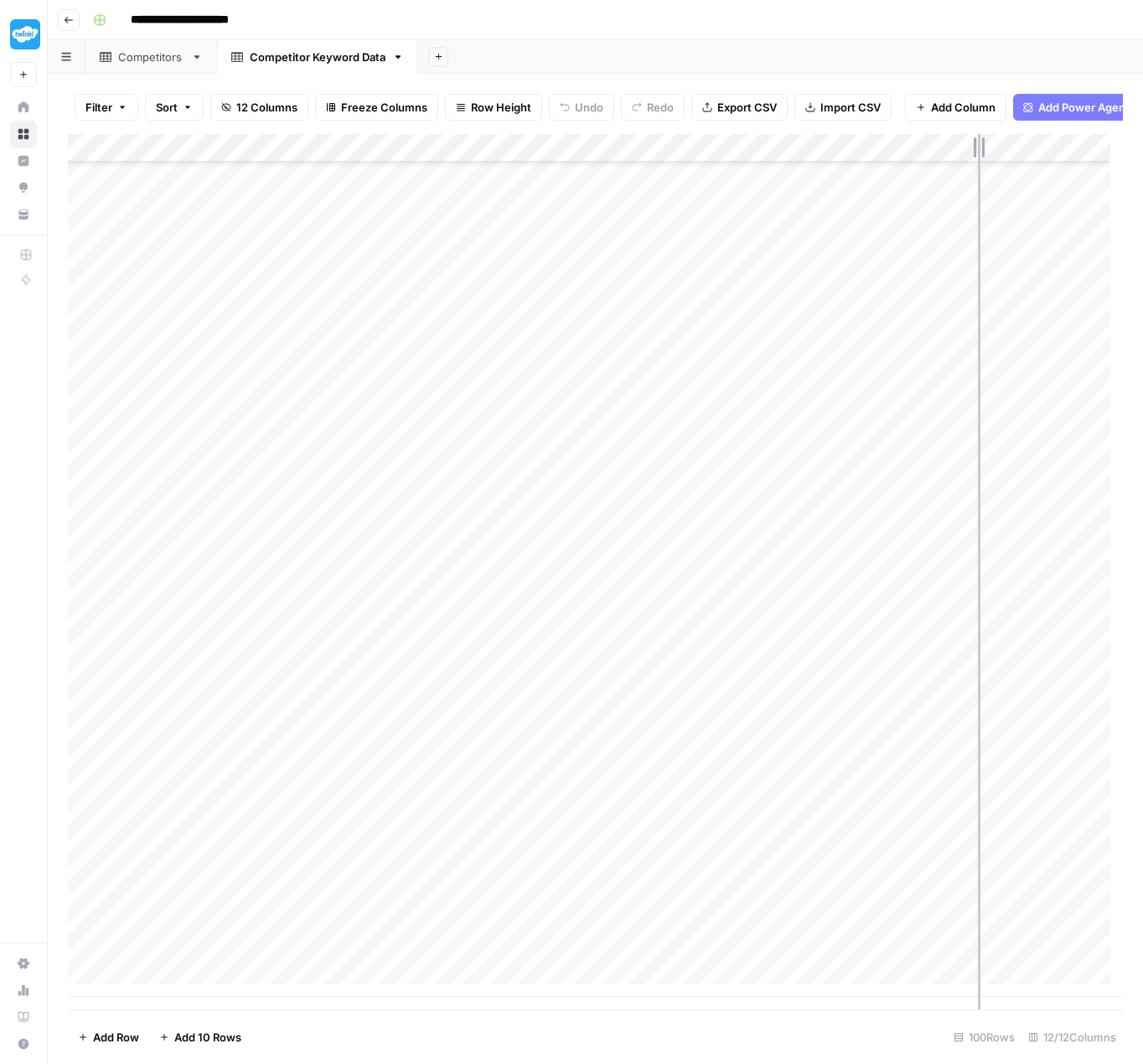
click at [1052, 166] on div "Add Column" at bounding box center [595, 565] width 1055 height 863
drag, startPoint x: 1052, startPoint y: 165, endPoint x: 1023, endPoint y: 165, distance: 29.0
click at [1023, 165] on div "Add Column" at bounding box center [595, 565] width 1055 height 863
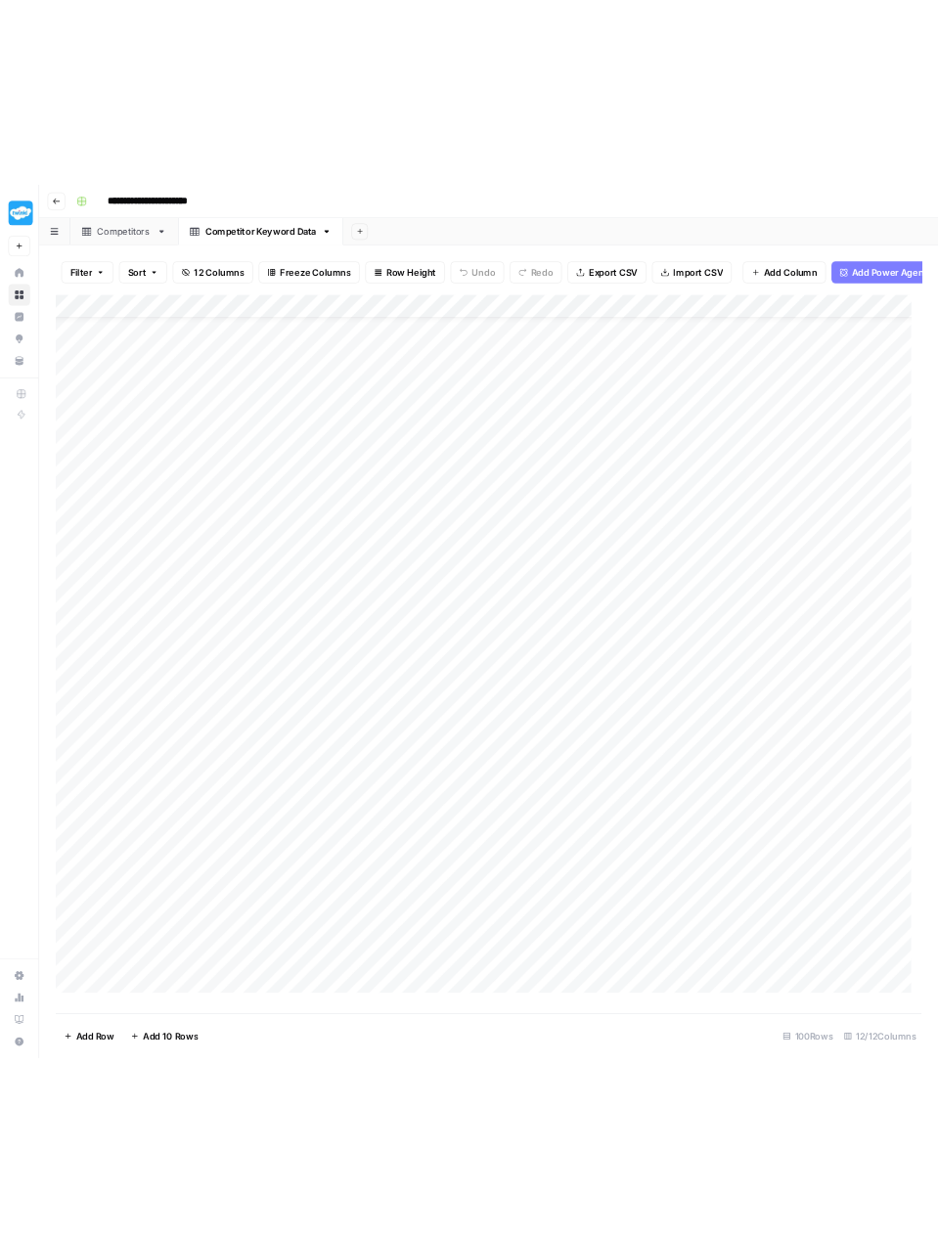
scroll to position [0, 0]
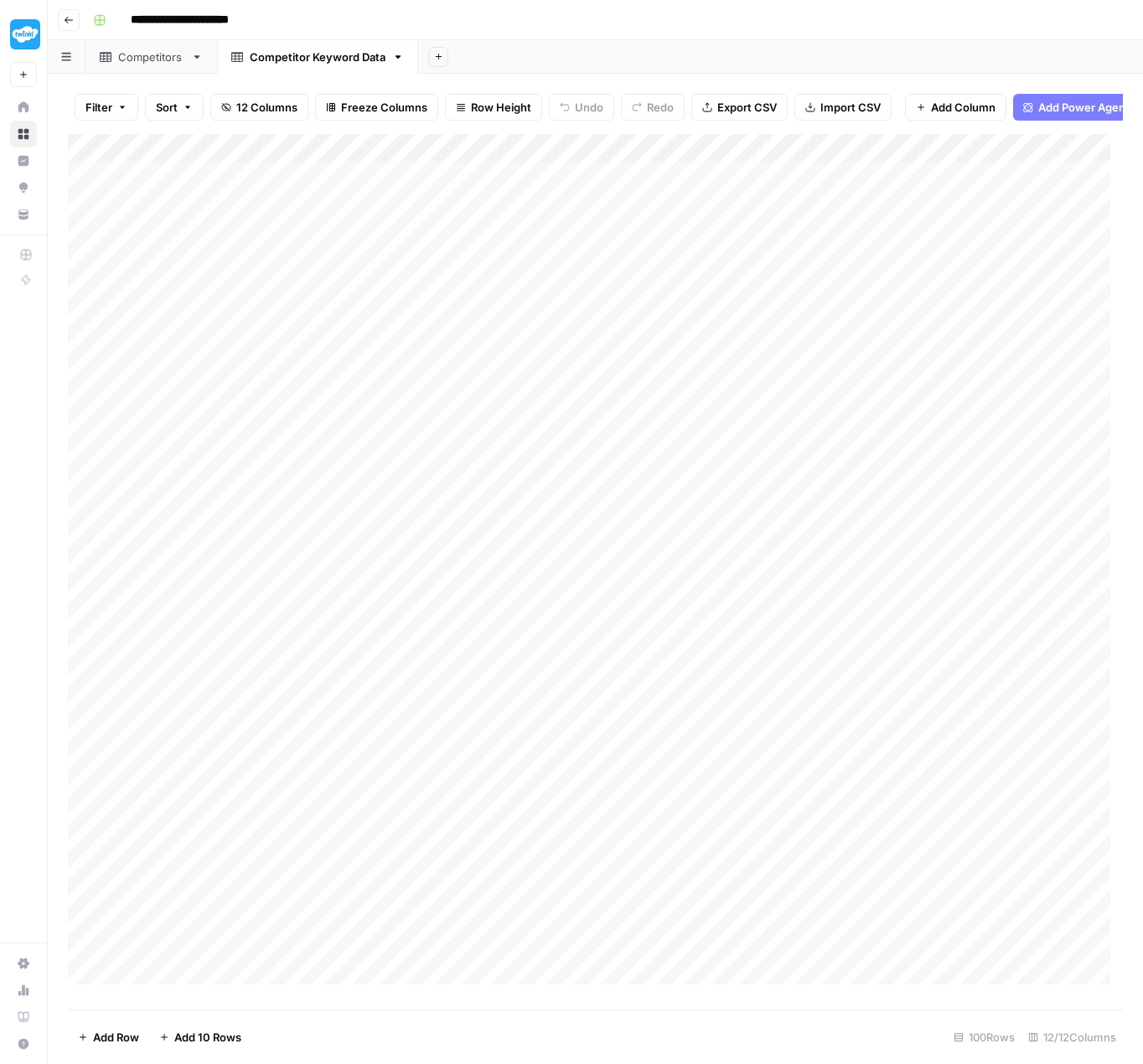
click at [141, 57] on div "Competitors" at bounding box center [151, 57] width 66 height 17
click at [520, 156] on span "Add Column" at bounding box center [521, 148] width 58 height 15
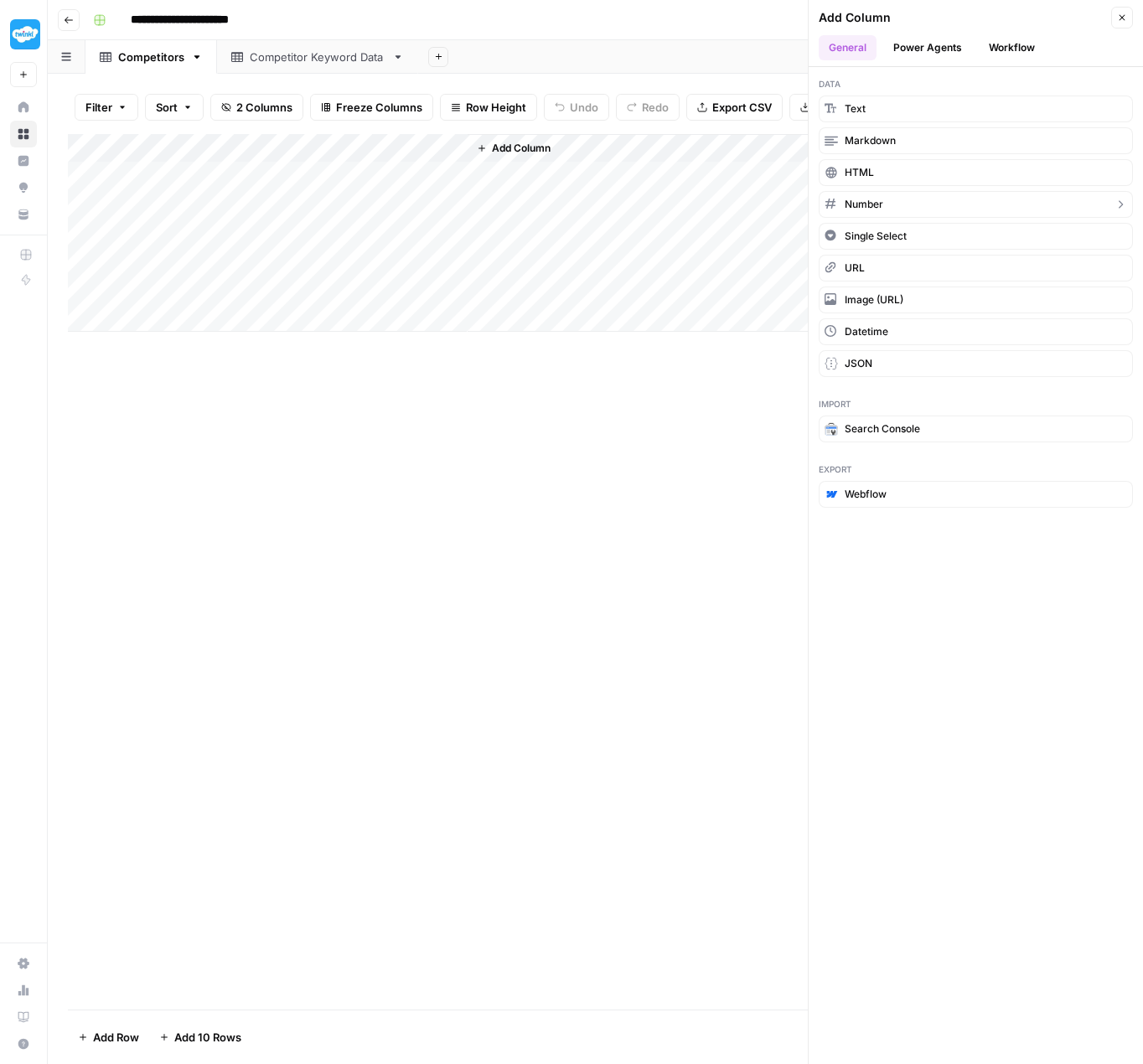
click at [883, 204] on span "Number" at bounding box center [864, 205] width 39 height 15
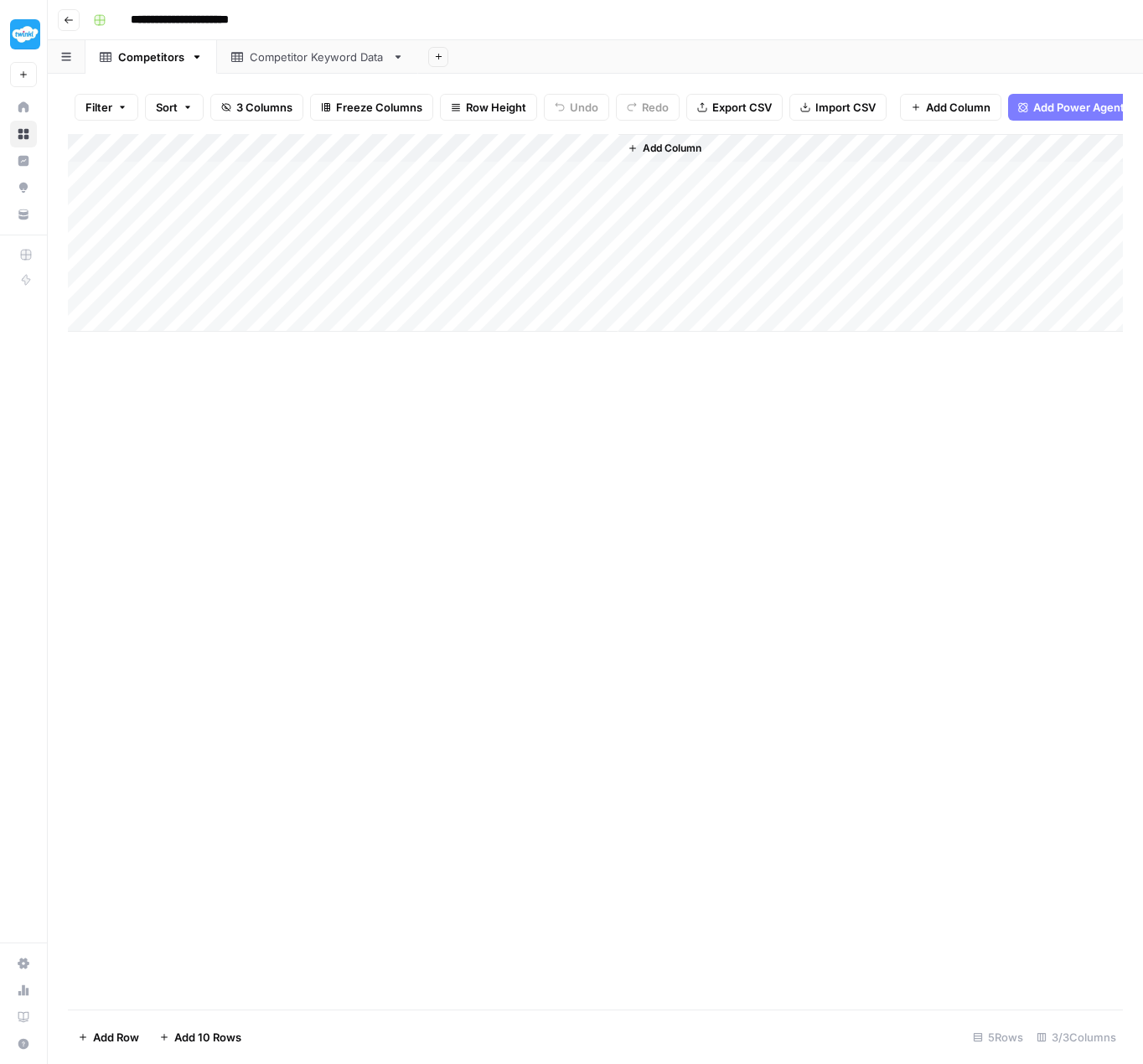
click at [303, 60] on div "Competitor Keyword Data" at bounding box center [317, 57] width 135 height 17
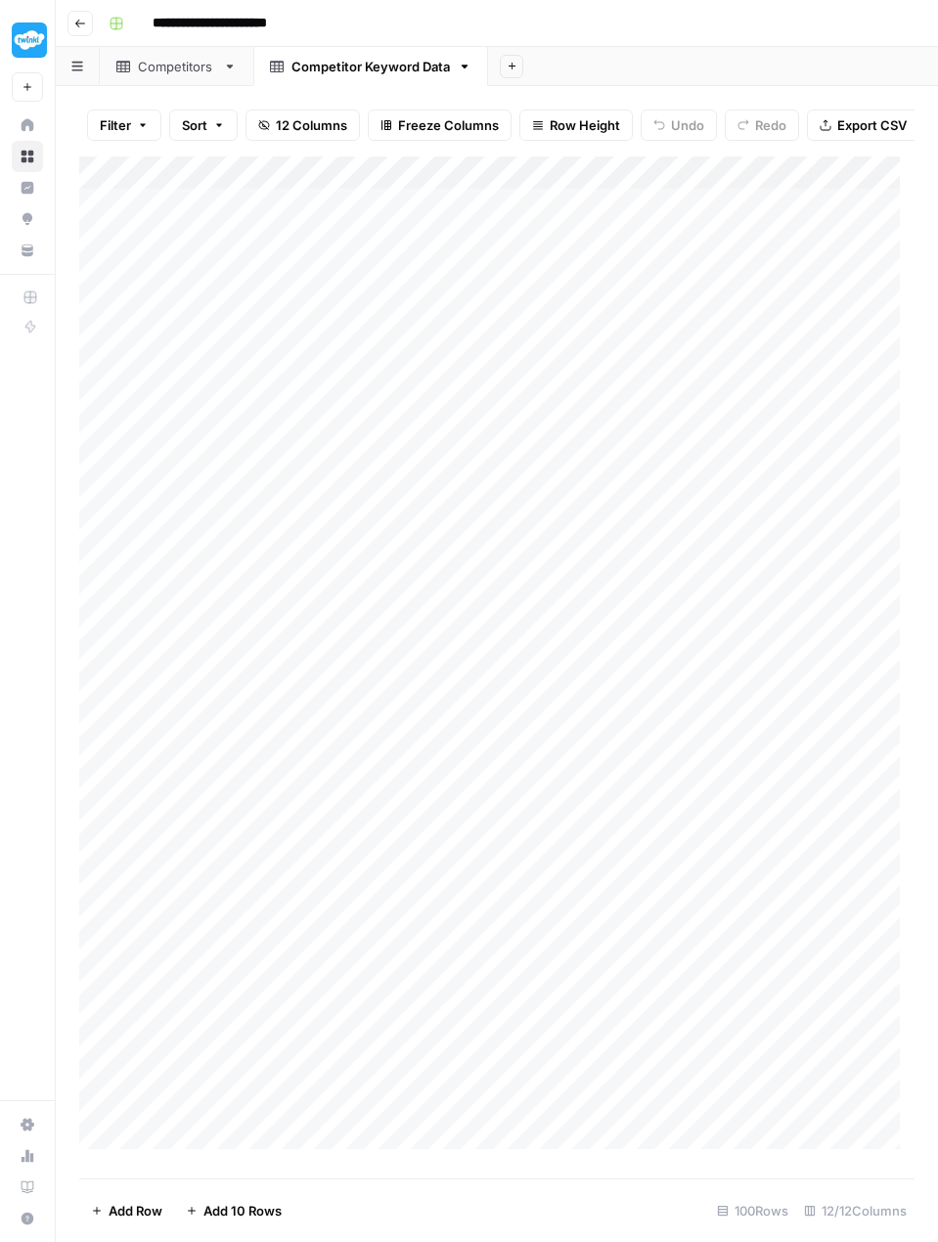
click at [166, 62] on div "Competitors" at bounding box center [176, 67] width 77 height 20
click at [705, 184] on div "Add Column" at bounding box center [496, 271] width 835 height 231
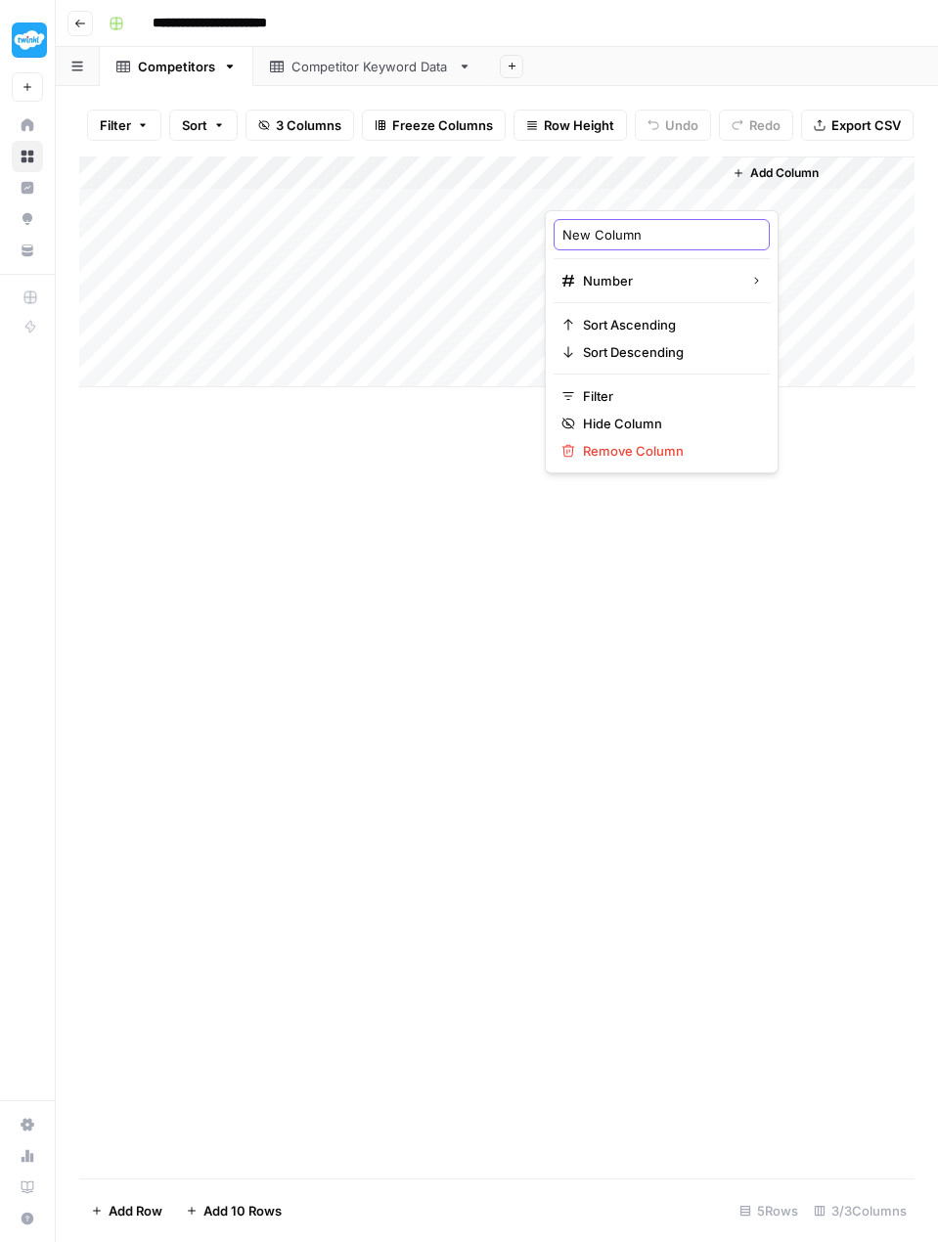
drag, startPoint x: 654, startPoint y: 235, endPoint x: 546, endPoint y: 232, distance: 108.6
click at [546, 232] on div "New Column Number Sort Ascending Sort Descending Filter Hide Column Remove Colu…" at bounding box center [662, 341] width 234 height 263
click at [707, 179] on div "Add Column" at bounding box center [496, 271] width 835 height 231
drag, startPoint x: 650, startPoint y: 235, endPoint x: 564, endPoint y: 231, distance: 86.2
click at [564, 231] on input "New Column" at bounding box center [661, 235] width 199 height 20
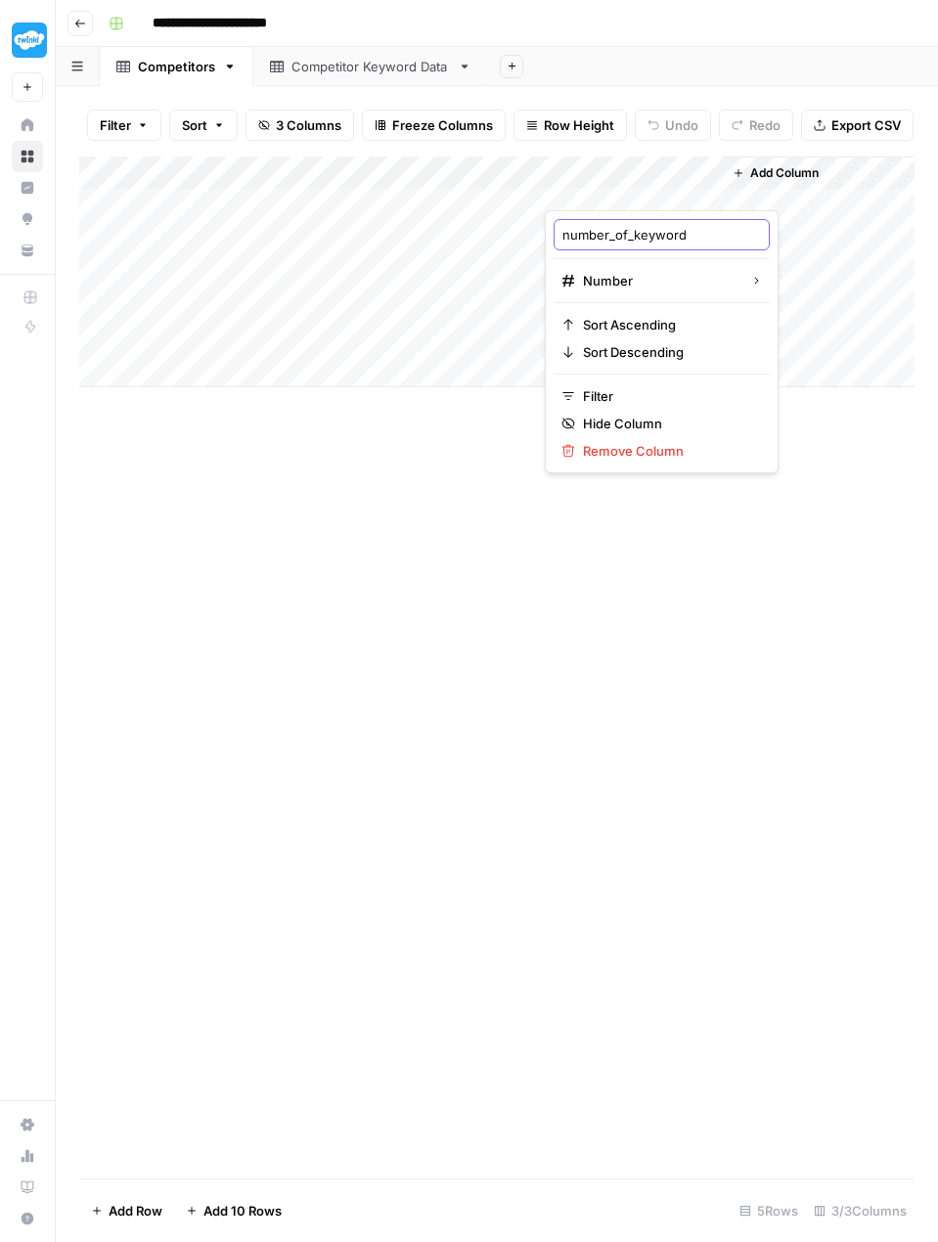
type input "number_of_keywords"
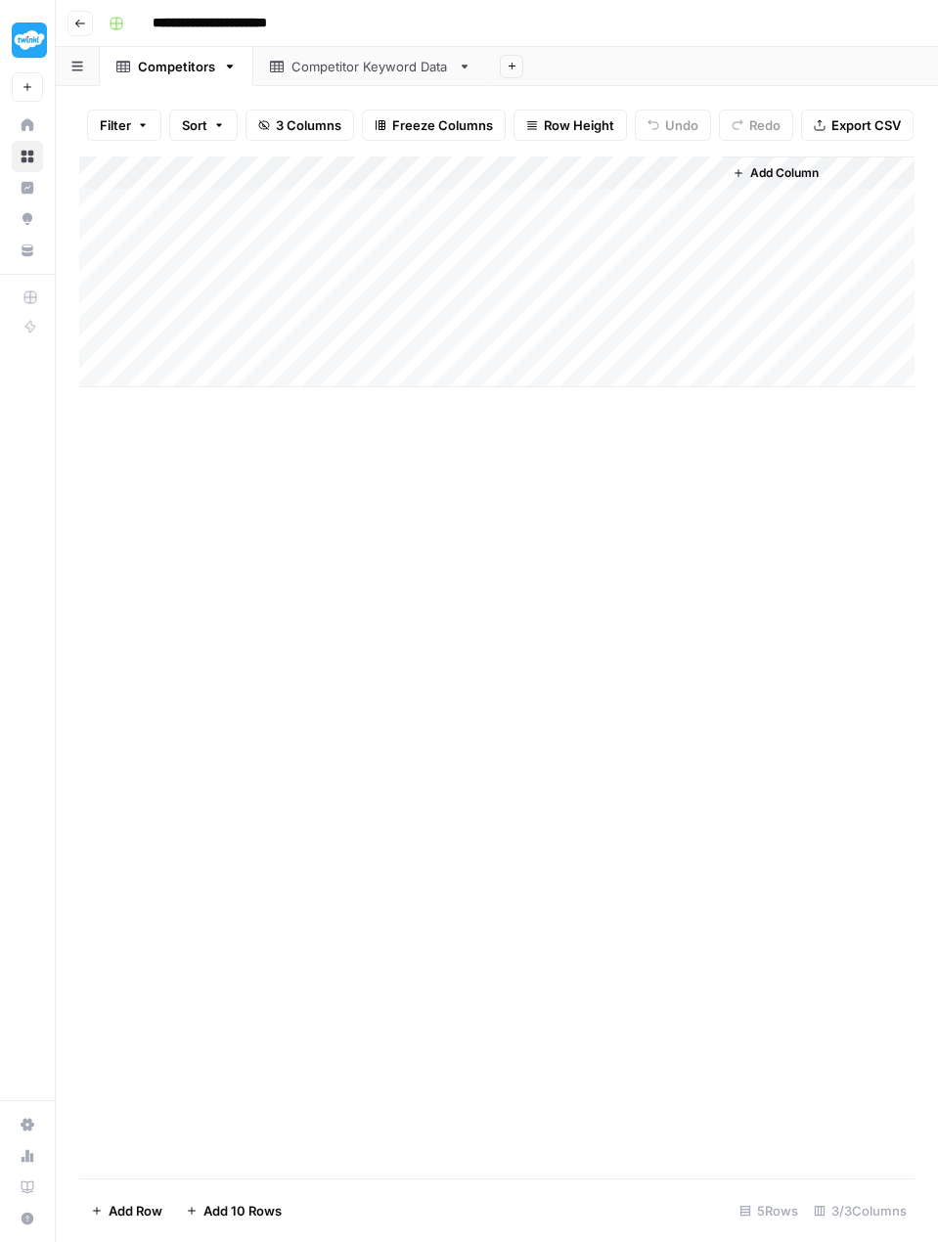
click at [472, 573] on div "Add Column" at bounding box center [496, 667] width 835 height 1022
click at [679, 216] on div "Add Column" at bounding box center [496, 271] width 835 height 231
click at [632, 219] on div "Add Column" at bounding box center [496, 271] width 835 height 231
click at [654, 663] on div "Add Column" at bounding box center [496, 667] width 835 height 1022
click at [325, 70] on div "Competitor Keyword Data" at bounding box center [370, 67] width 158 height 20
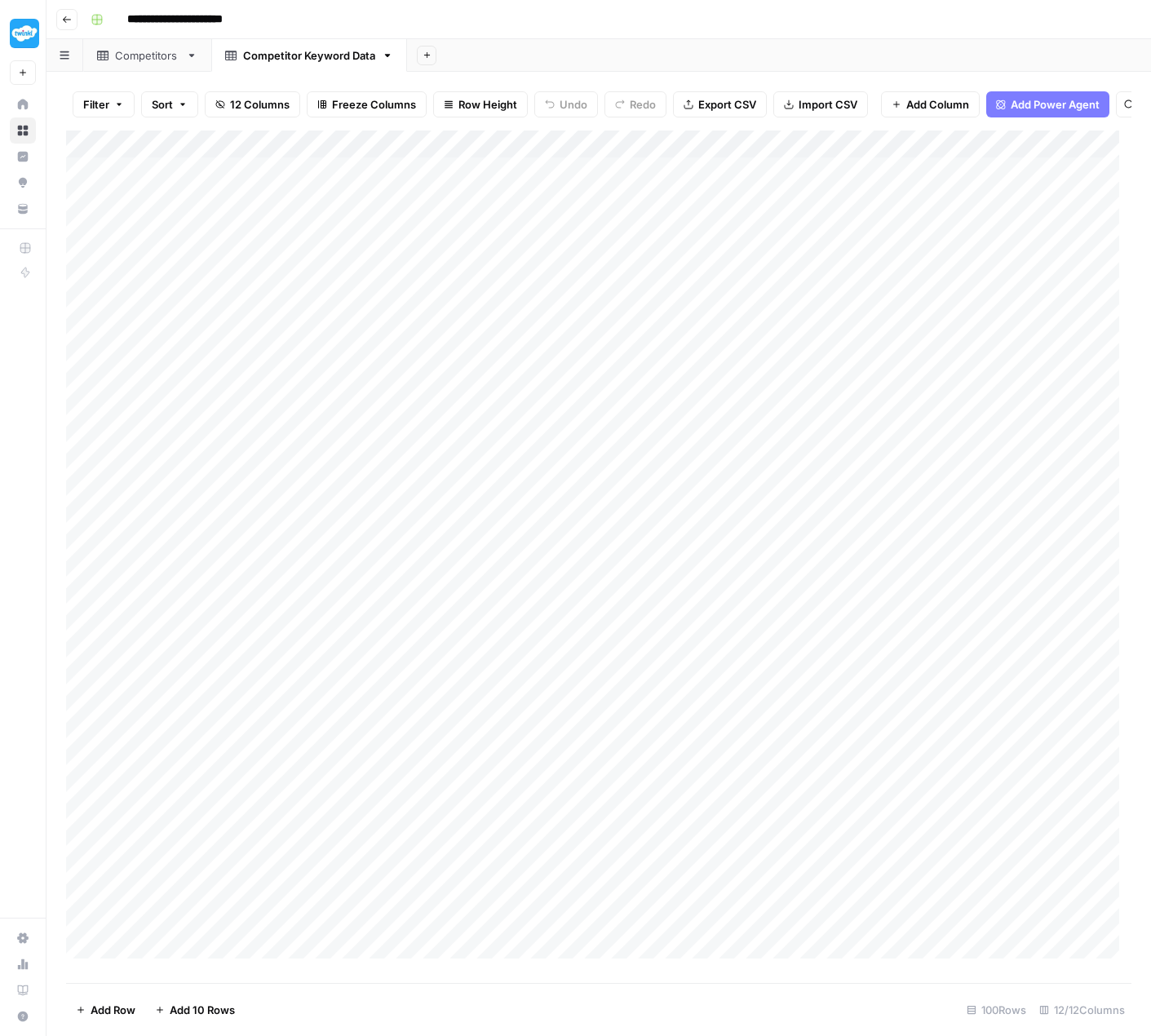
click at [140, 57] on div "Competitors" at bounding box center [147, 56] width 64 height 17
click at [250, 66] on link "Competitor Keyword Data" at bounding box center [309, 55] width 196 height 33
click at [98, 154] on div "Add Column" at bounding box center [598, 550] width 1065 height 840
click at [133, 1009] on span "Delete 100 Rows" at bounding box center [118, 1010] width 86 height 17
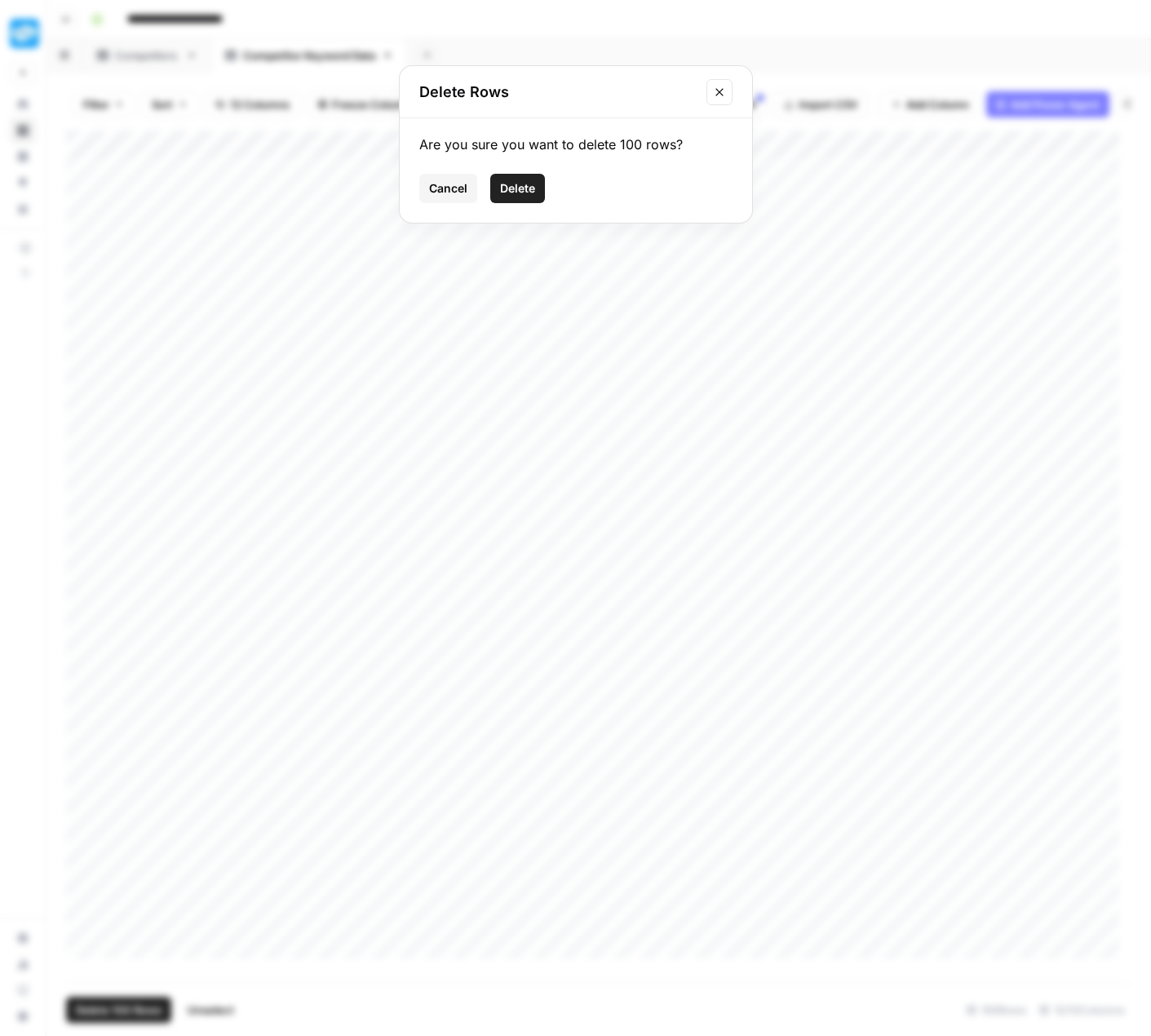
click at [519, 180] on span "Delete" at bounding box center [518, 189] width 35 height 17
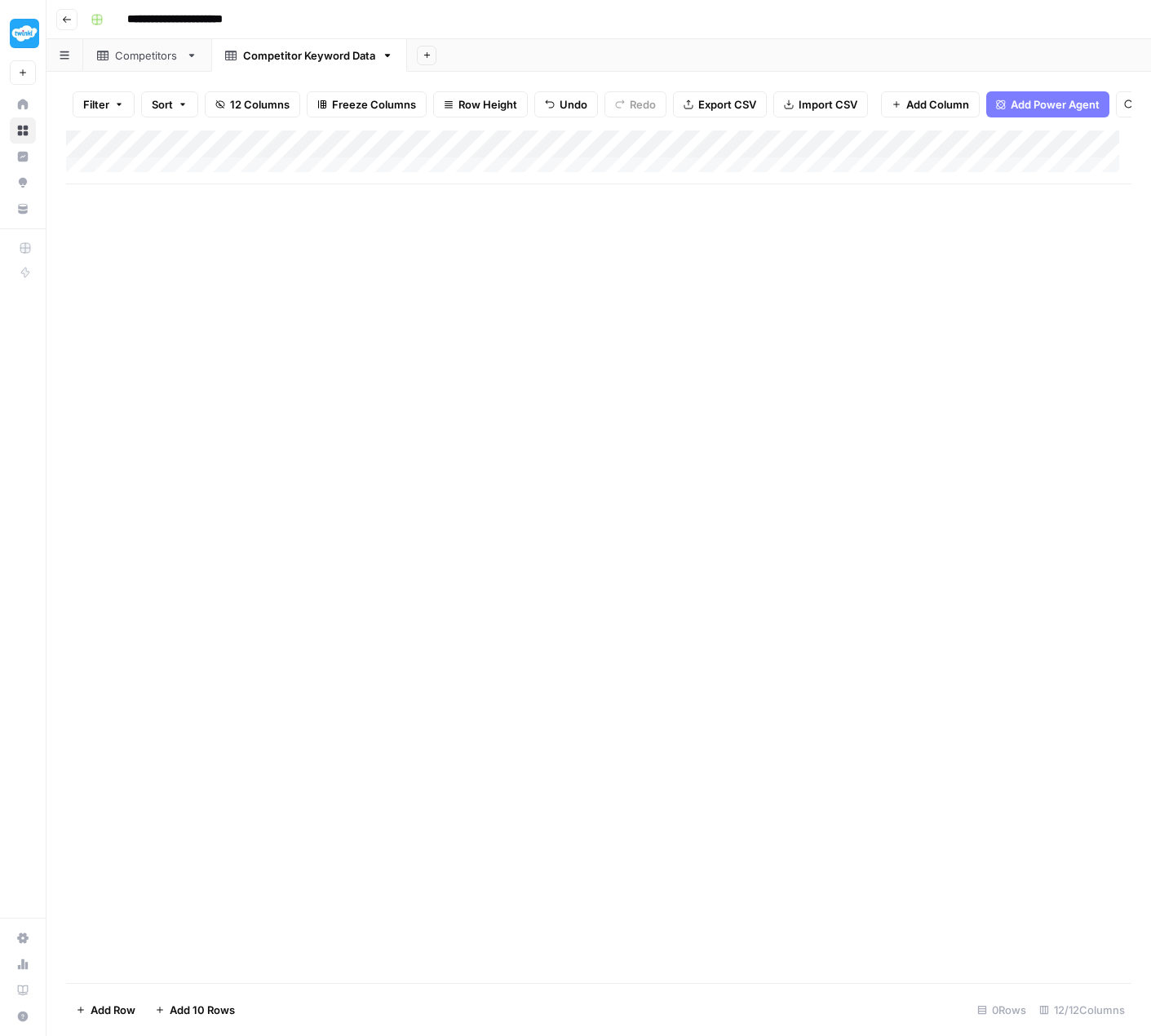
click at [128, 58] on div "Competitors" at bounding box center [147, 56] width 64 height 17
click at [495, 183] on div "Add Column" at bounding box center [598, 226] width 1065 height 193
click at [495, 183] on input "text" at bounding box center [543, 186] width 166 height 17
type input "5"
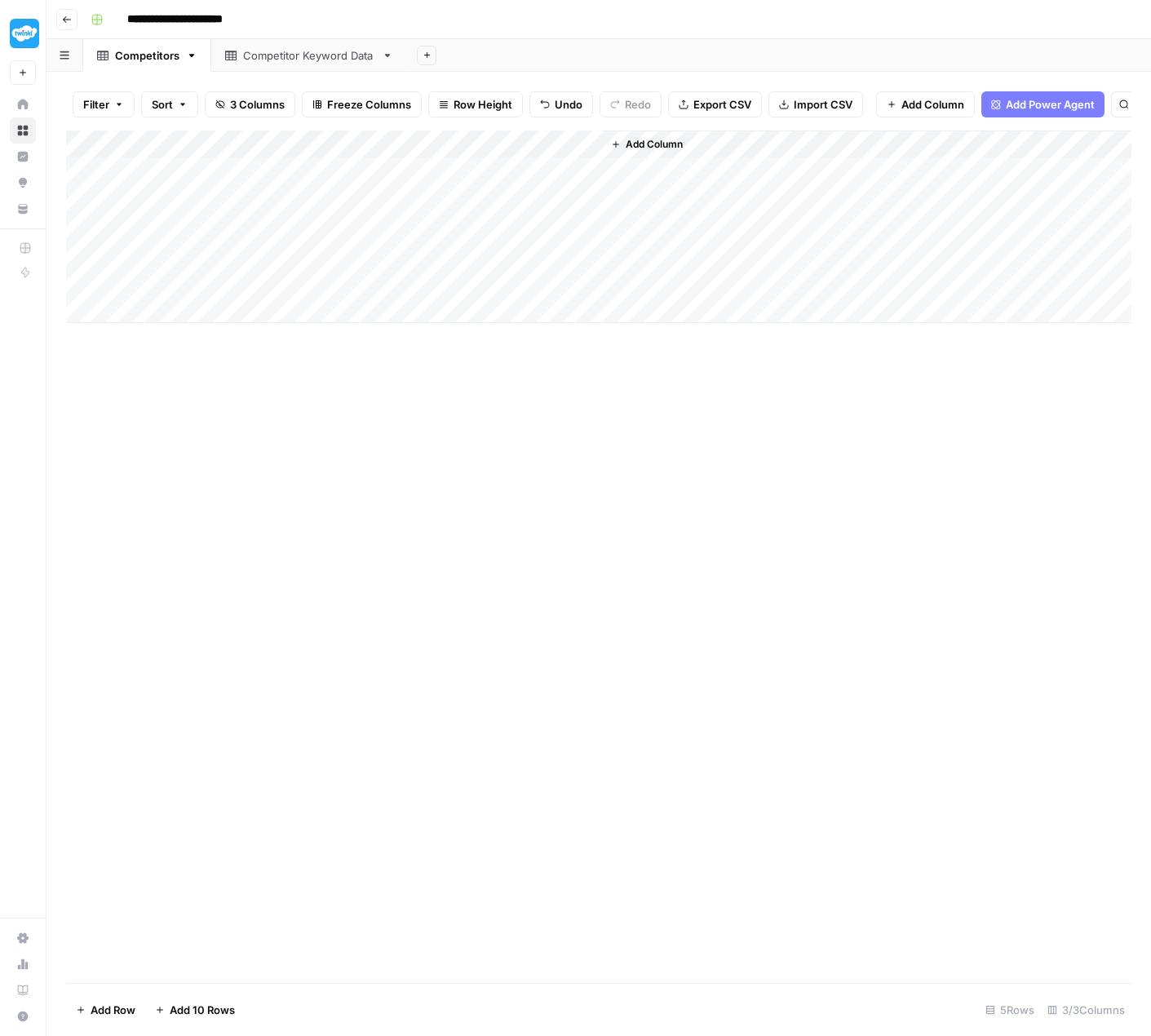
click at [499, 210] on div "Add Column" at bounding box center [598, 226] width 1065 height 193
click at [499, 210] on input "text" at bounding box center [543, 214] width 166 height 17
type input "5"
click at [504, 244] on div "Add Column" at bounding box center [598, 226] width 1065 height 193
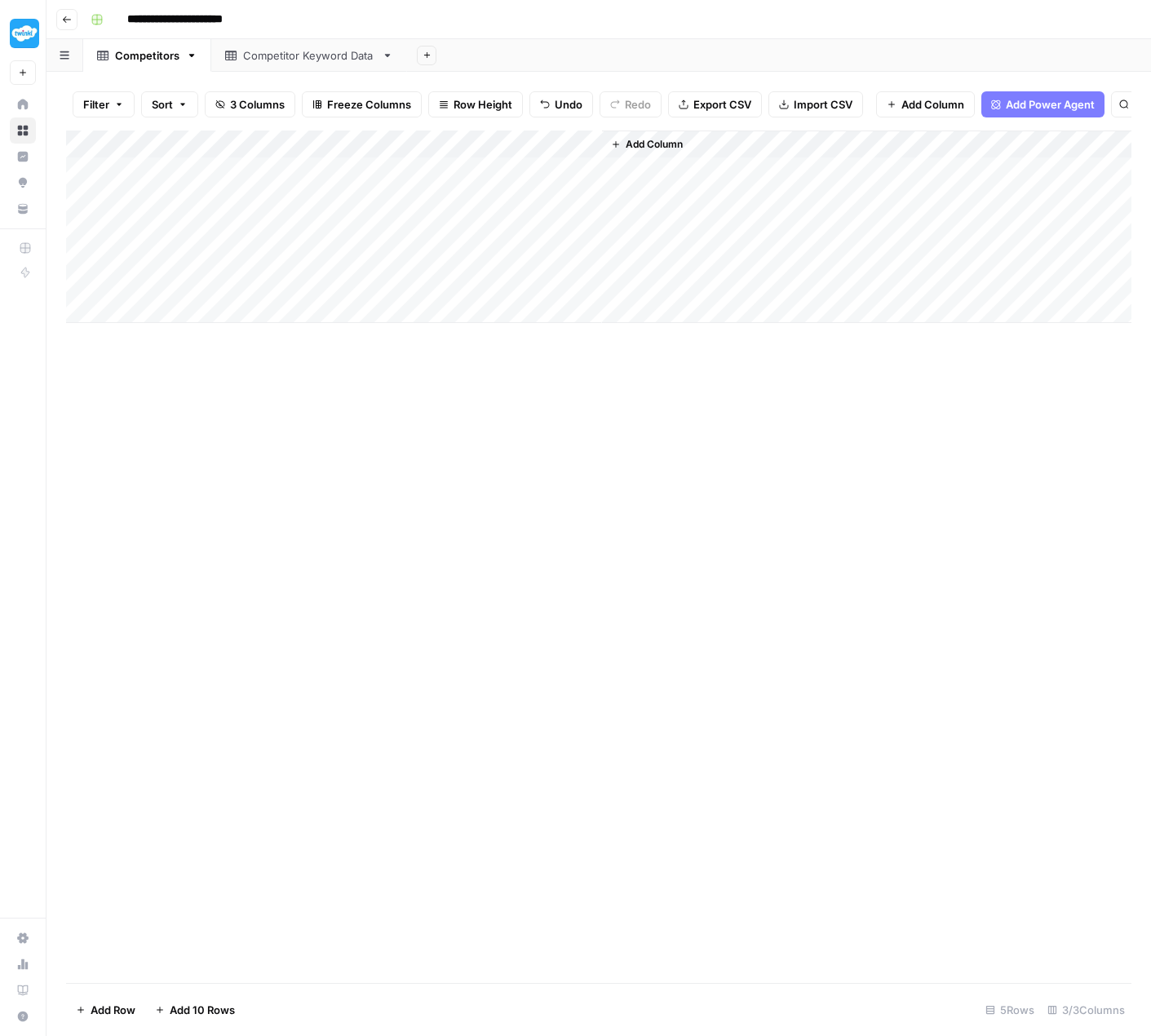
click at [494, 229] on div "Add Column" at bounding box center [598, 226] width 1065 height 193
click at [494, 229] on div at bounding box center [543, 241] width 178 height 26
click at [495, 265] on div "Add Column" at bounding box center [598, 226] width 1065 height 193
click at [480, 236] on div "Add Column" at bounding box center [598, 226] width 1065 height 193
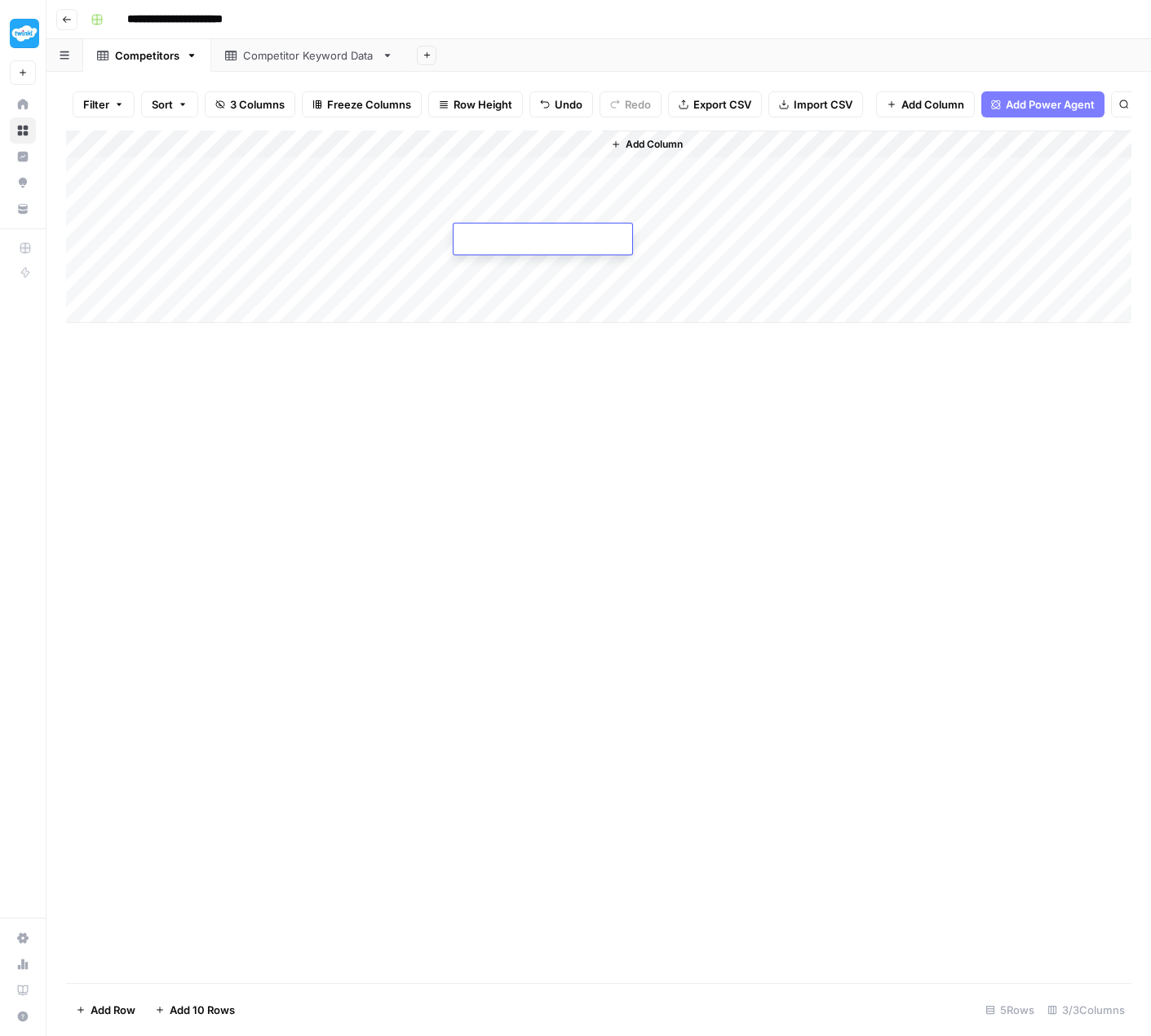
type input "5"
click at [485, 267] on div "Add Column" at bounding box center [598, 226] width 1065 height 193
type input "5"
click at [485, 290] on div "Add Column" at bounding box center [598, 226] width 1065 height 193
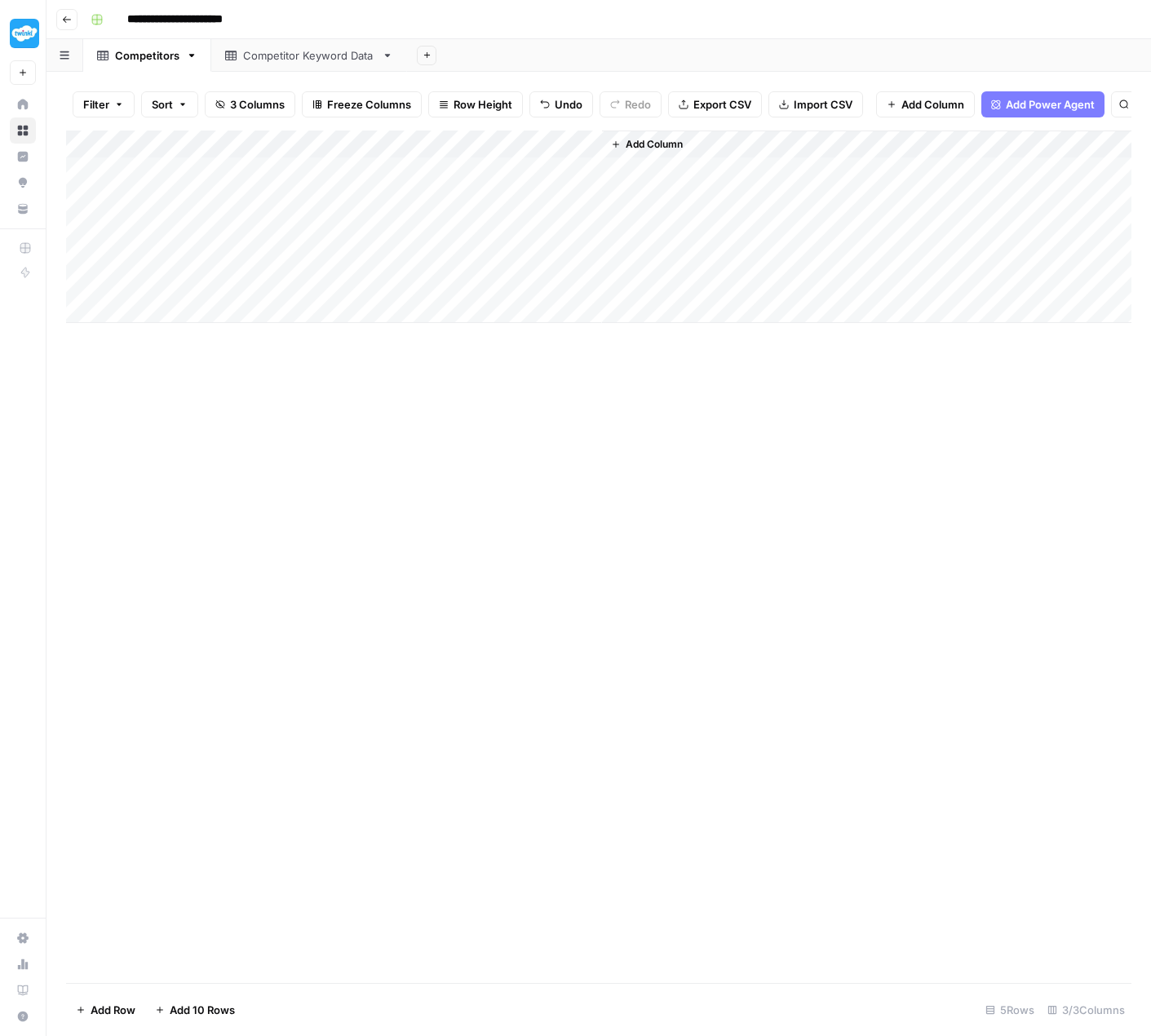
click at [485, 290] on div "Add Column" at bounding box center [598, 226] width 1065 height 193
type input "5"
click at [464, 416] on div "Add Column" at bounding box center [598, 556] width 1065 height 852
click at [177, 56] on div "Competitors" at bounding box center [147, 56] width 64 height 17
click at [149, 56] on div "Competitors" at bounding box center [147, 56] width 64 height 17
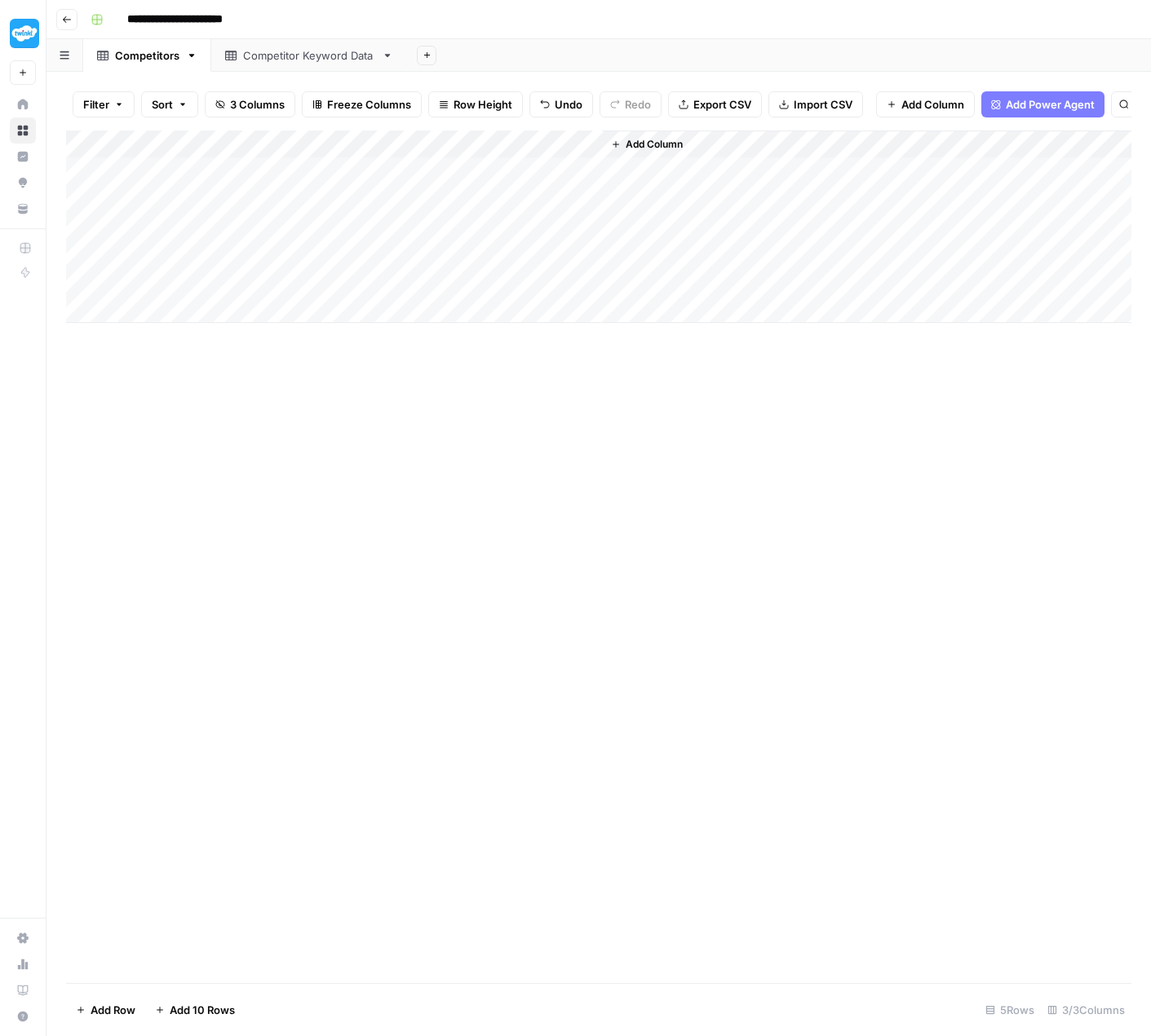
click at [167, 58] on div "Competitors" at bounding box center [147, 56] width 64 height 17
click at [176, 57] on input "**********" at bounding box center [148, 55] width 65 height 21
type input "**********"
click at [540, 469] on div "Add Column" at bounding box center [598, 556] width 1065 height 852
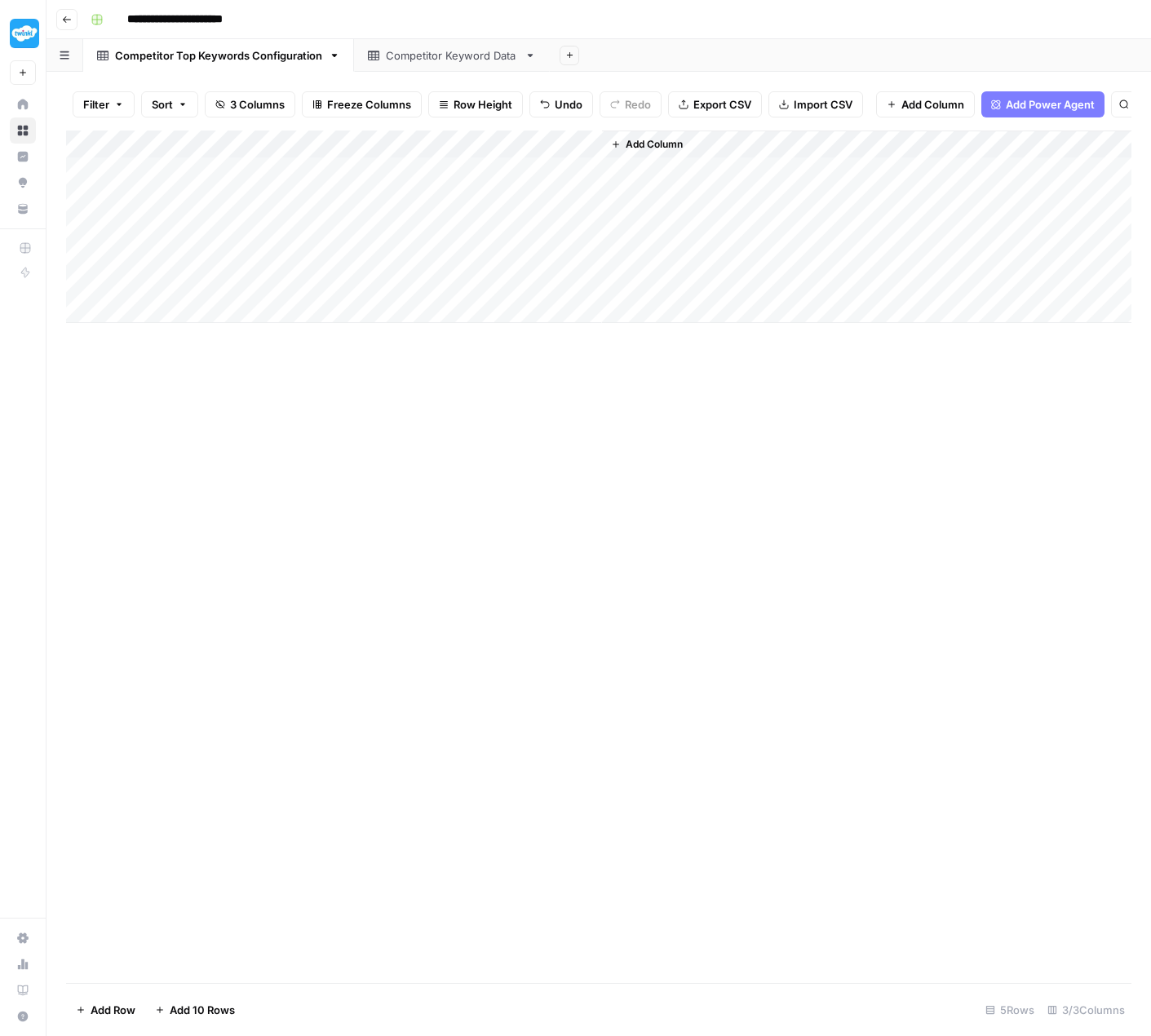
click at [465, 453] on div "Add Column" at bounding box center [598, 556] width 1065 height 852
click at [660, 147] on button "Add Column" at bounding box center [647, 143] width 85 height 21
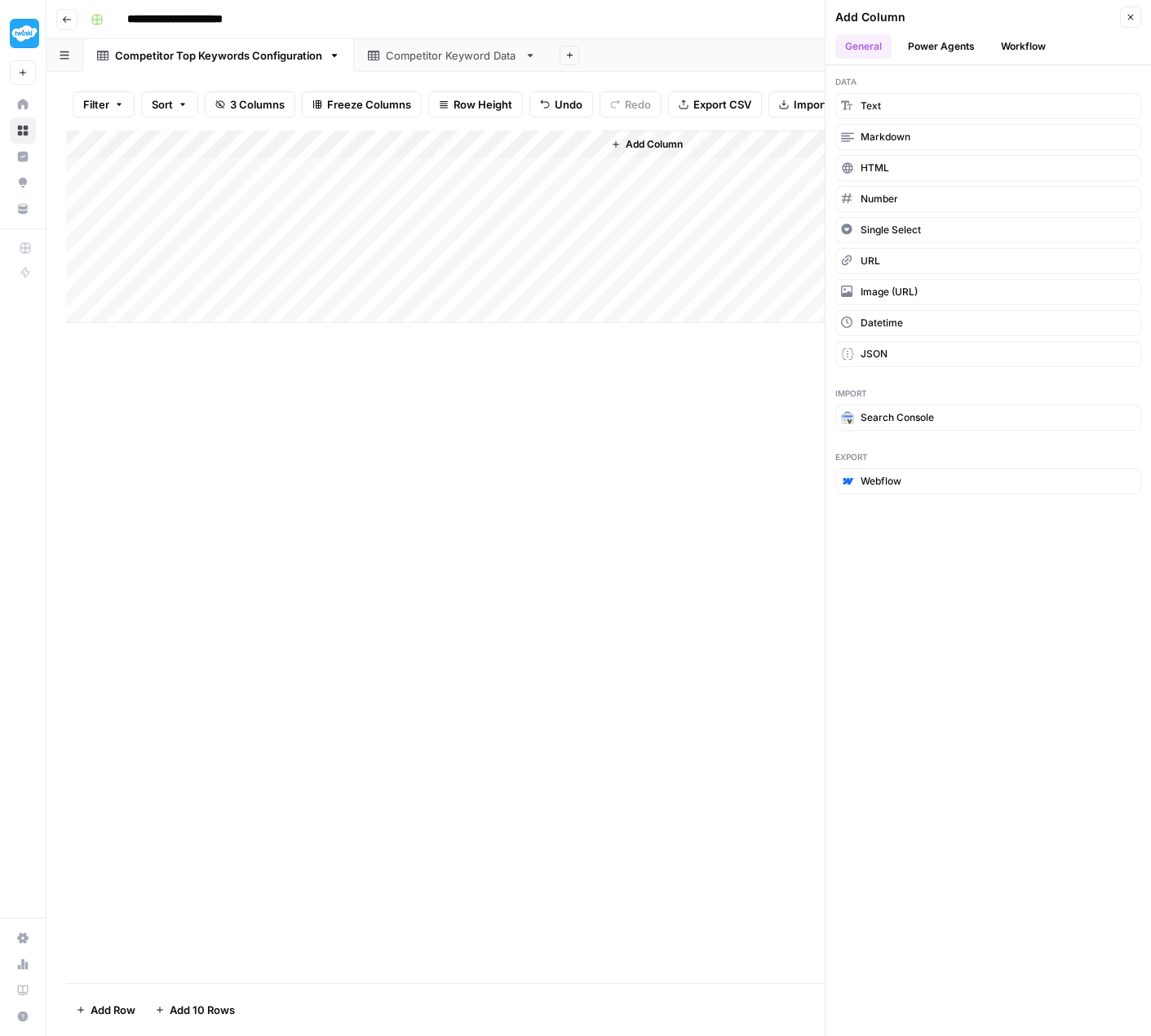
click at [1015, 48] on button "Workflow" at bounding box center [1023, 46] width 64 height 24
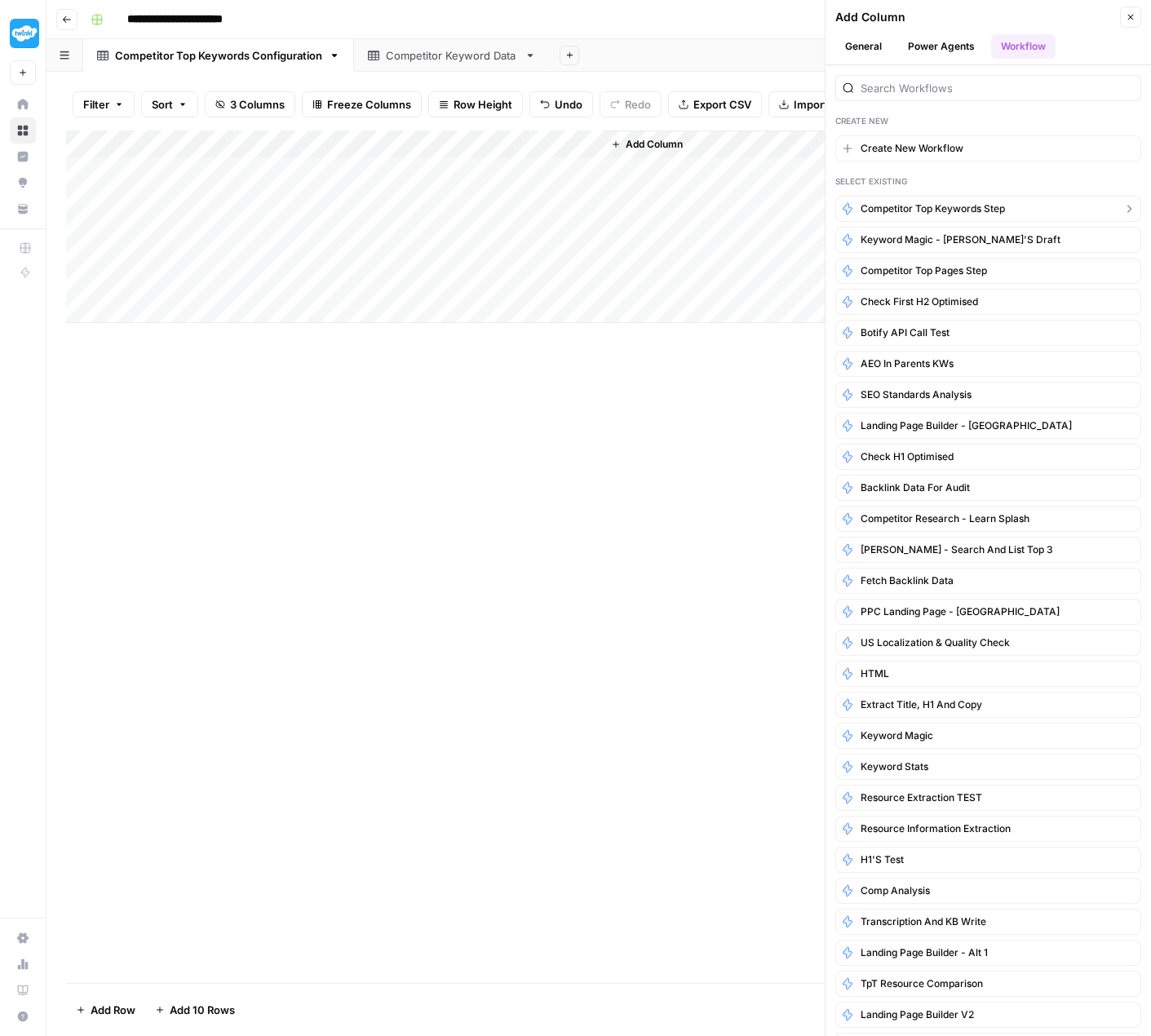
click at [924, 207] on span "Competitor Top Keywords Step" at bounding box center [932, 209] width 144 height 15
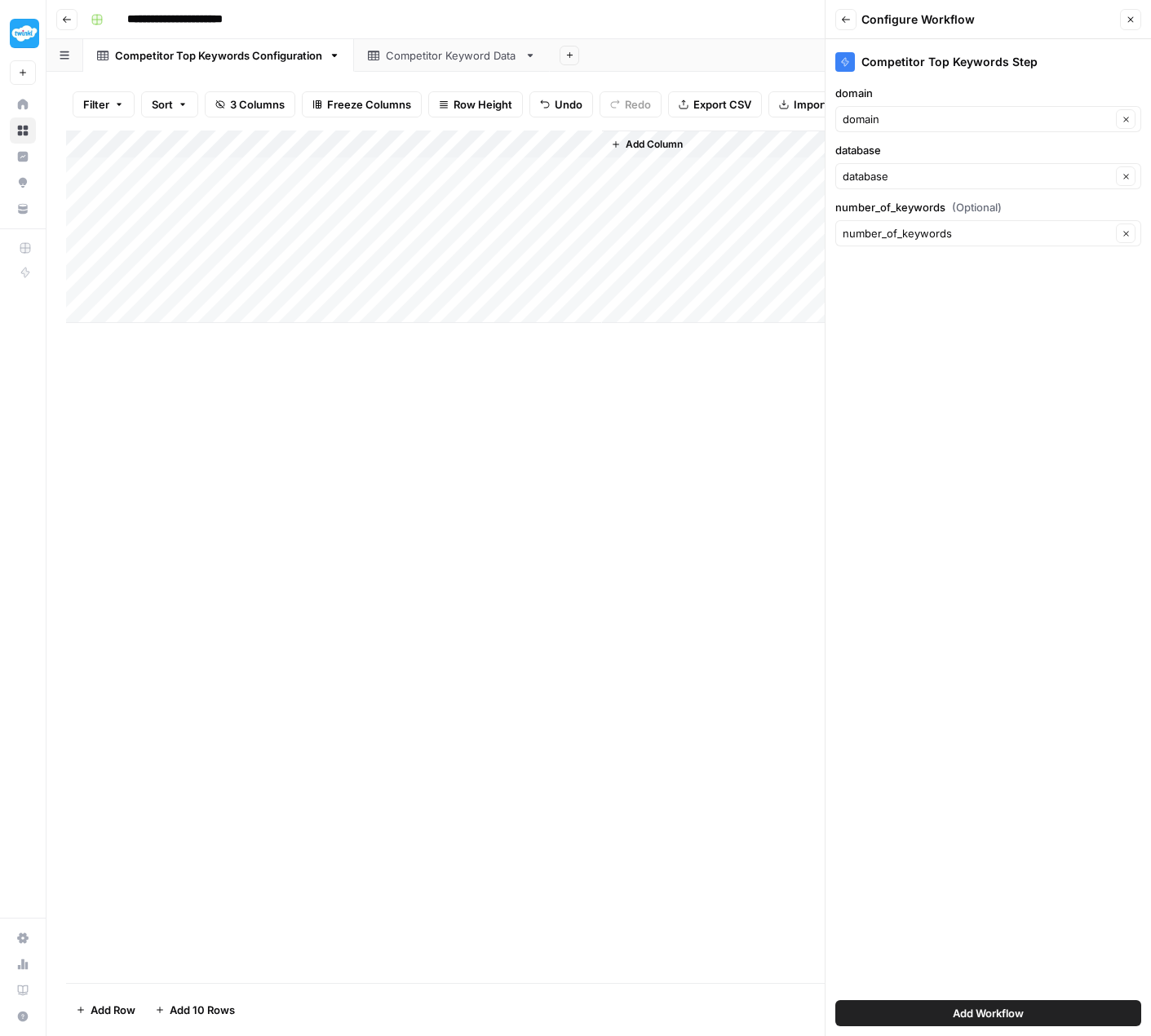
click at [1033, 1009] on button "Add Workflow" at bounding box center [988, 1013] width 306 height 26
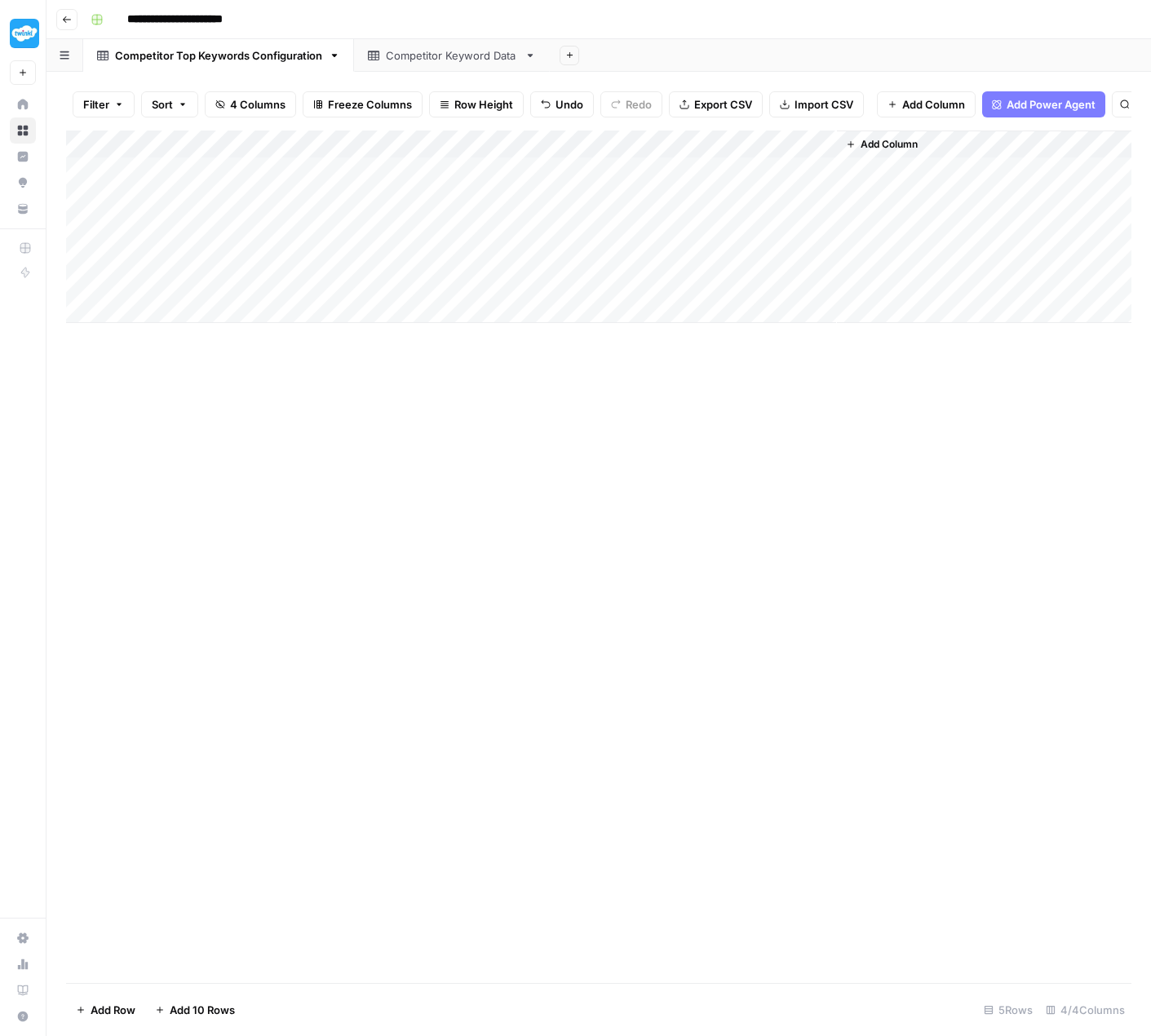
click at [827, 154] on div "Add Column" at bounding box center [598, 226] width 1065 height 193
click at [873, 196] on span "All Rows" at bounding box center [880, 194] width 103 height 17
click at [405, 58] on div "Competitor Keyword Data" at bounding box center [452, 56] width 132 height 17
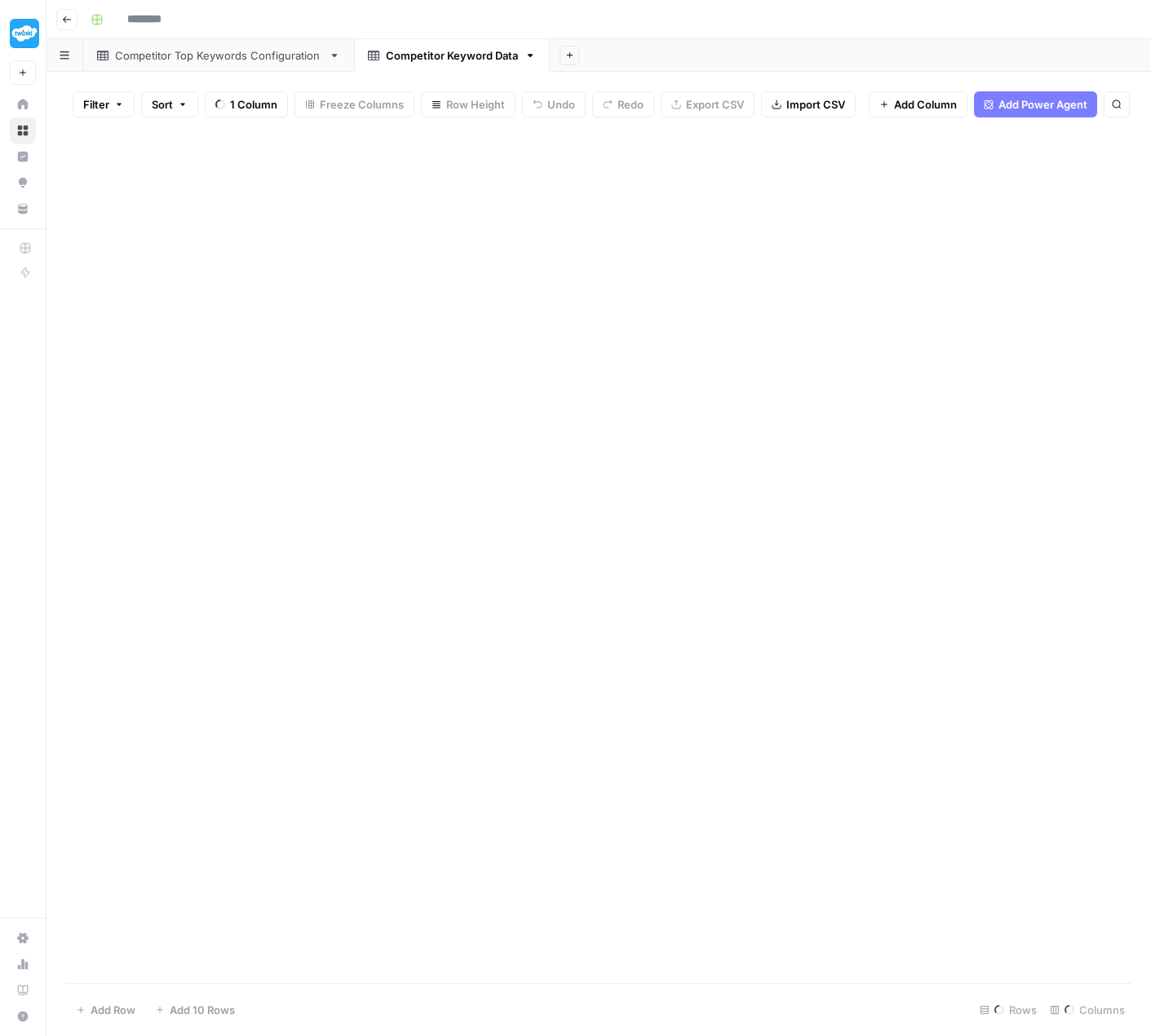
type input "**********"
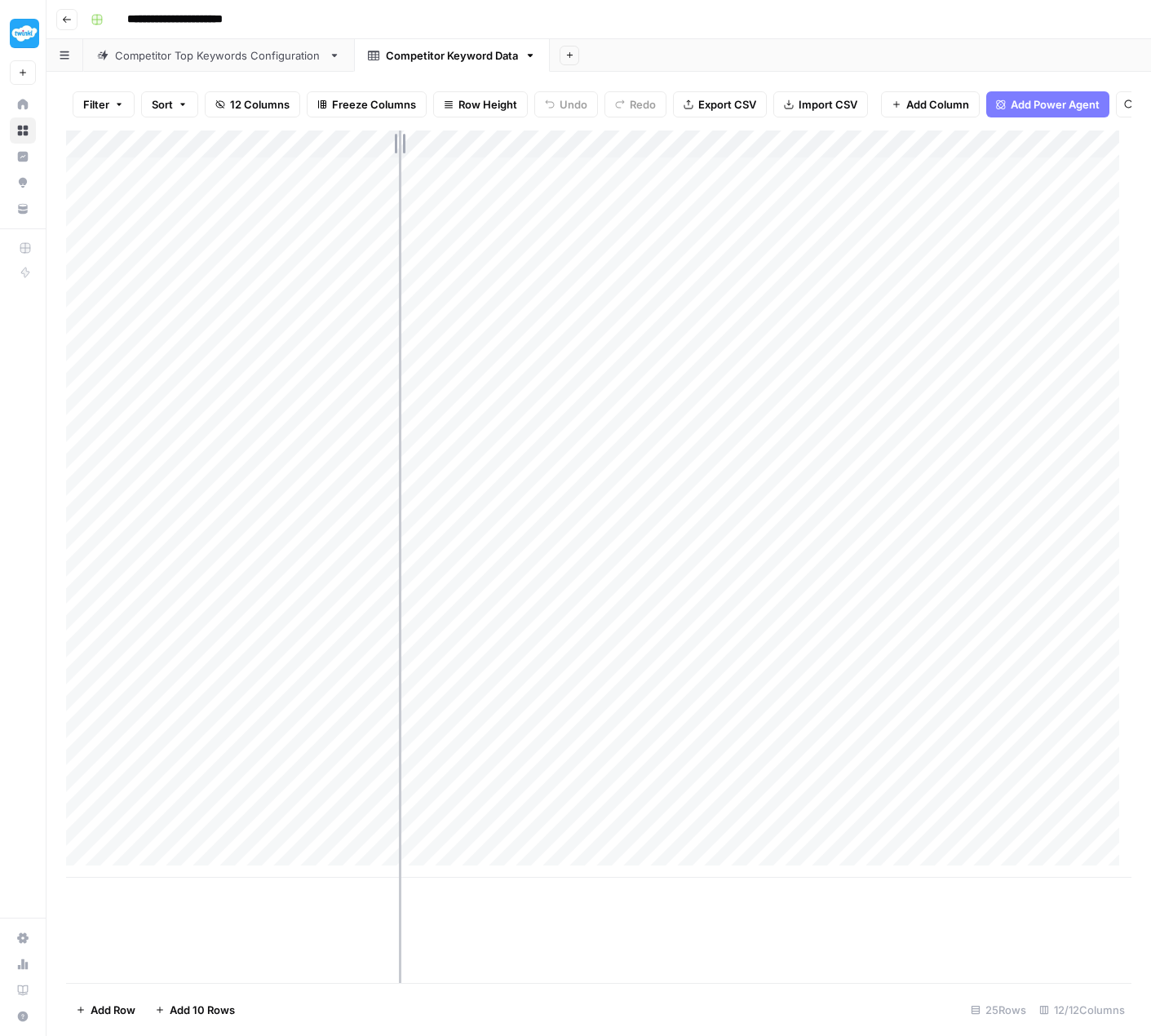
drag, startPoint x: 358, startPoint y: 153, endPoint x: 486, endPoint y: 149, distance: 128.1
click at [486, 149] on div "Add Column" at bounding box center [598, 504] width 1065 height 747
click at [188, 58] on div "Competitor Top Keywords Configuration" at bounding box center [219, 56] width 207 height 17
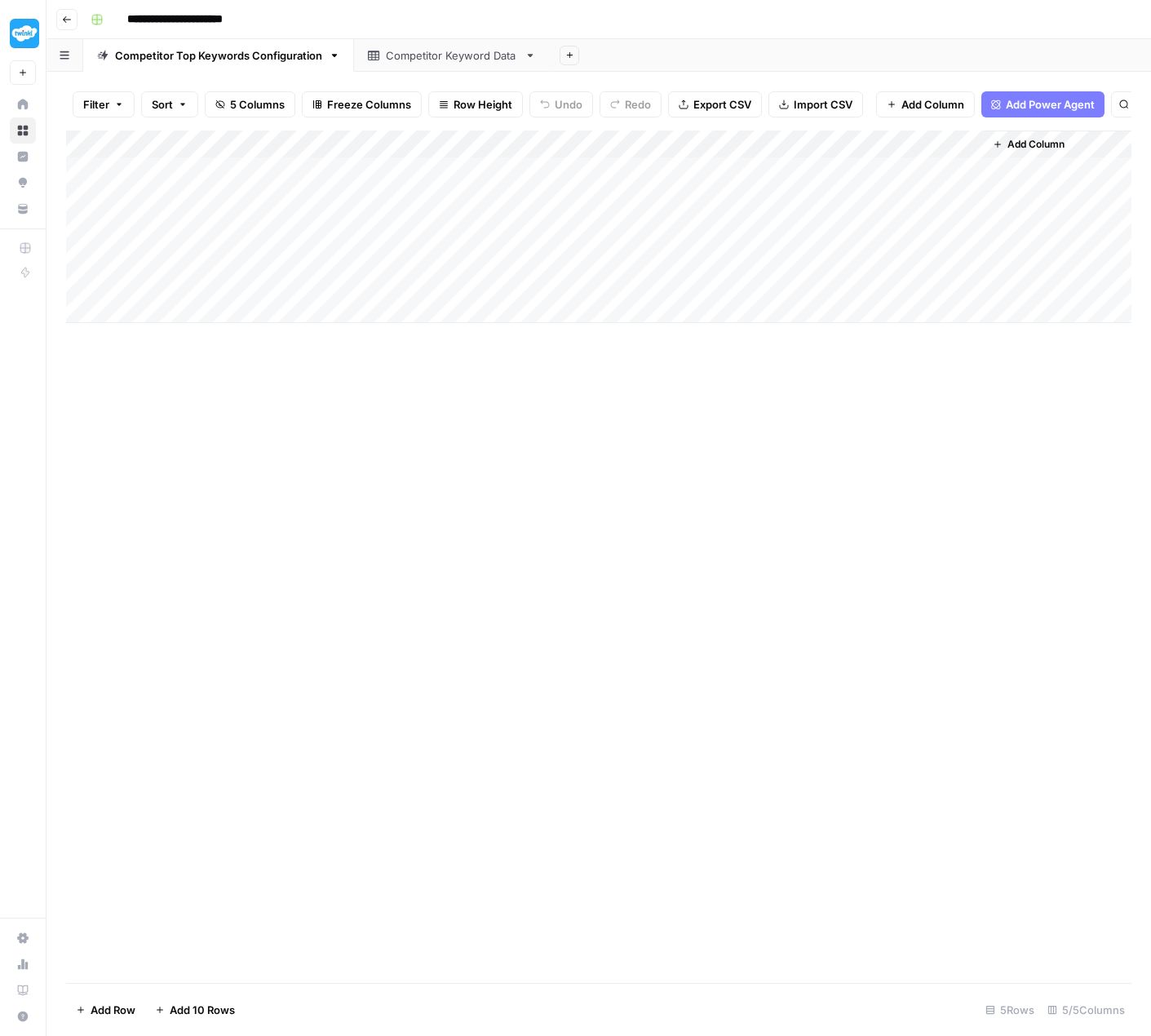
click at [824, 153] on div "Add Column" at bounding box center [598, 226] width 1065 height 193
click at [889, 193] on span "All Rows" at bounding box center [880, 194] width 103 height 17
click at [464, 56] on div "Competitor Keyword Data" at bounding box center [452, 56] width 132 height 17
click at [255, 55] on div "Competitor Top Keywords Configuration" at bounding box center [219, 56] width 207 height 17
click at [500, 182] on div "Add Column" at bounding box center [598, 226] width 1065 height 193
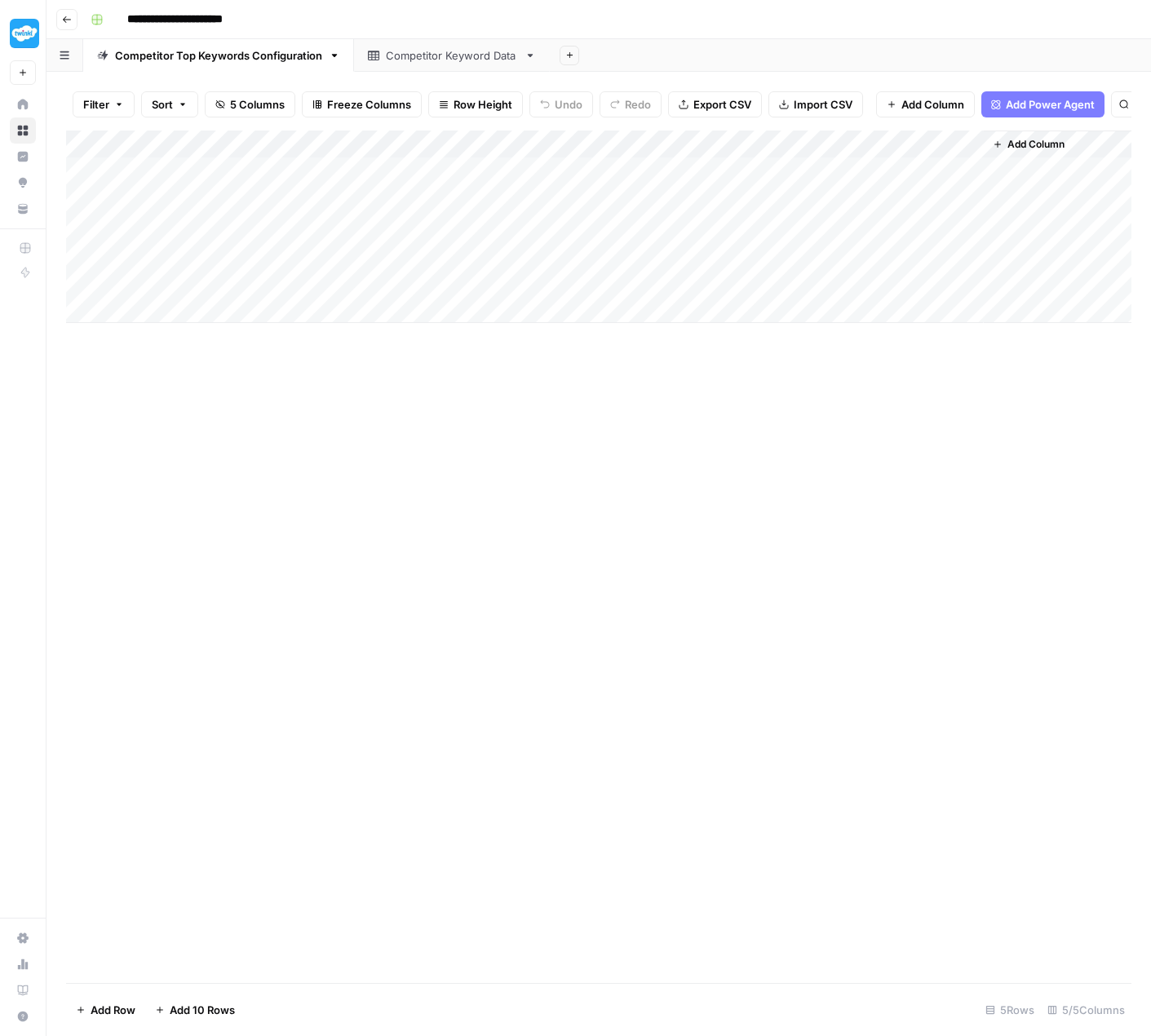
click at [497, 182] on div "Add Column" at bounding box center [598, 226] width 1065 height 193
type input "1"
click at [491, 213] on div "Add Column" at bounding box center [598, 226] width 1065 height 193
click at [493, 241] on div "Add Column" at bounding box center [598, 226] width 1065 height 193
click at [472, 263] on div "Add Column" at bounding box center [598, 226] width 1065 height 193
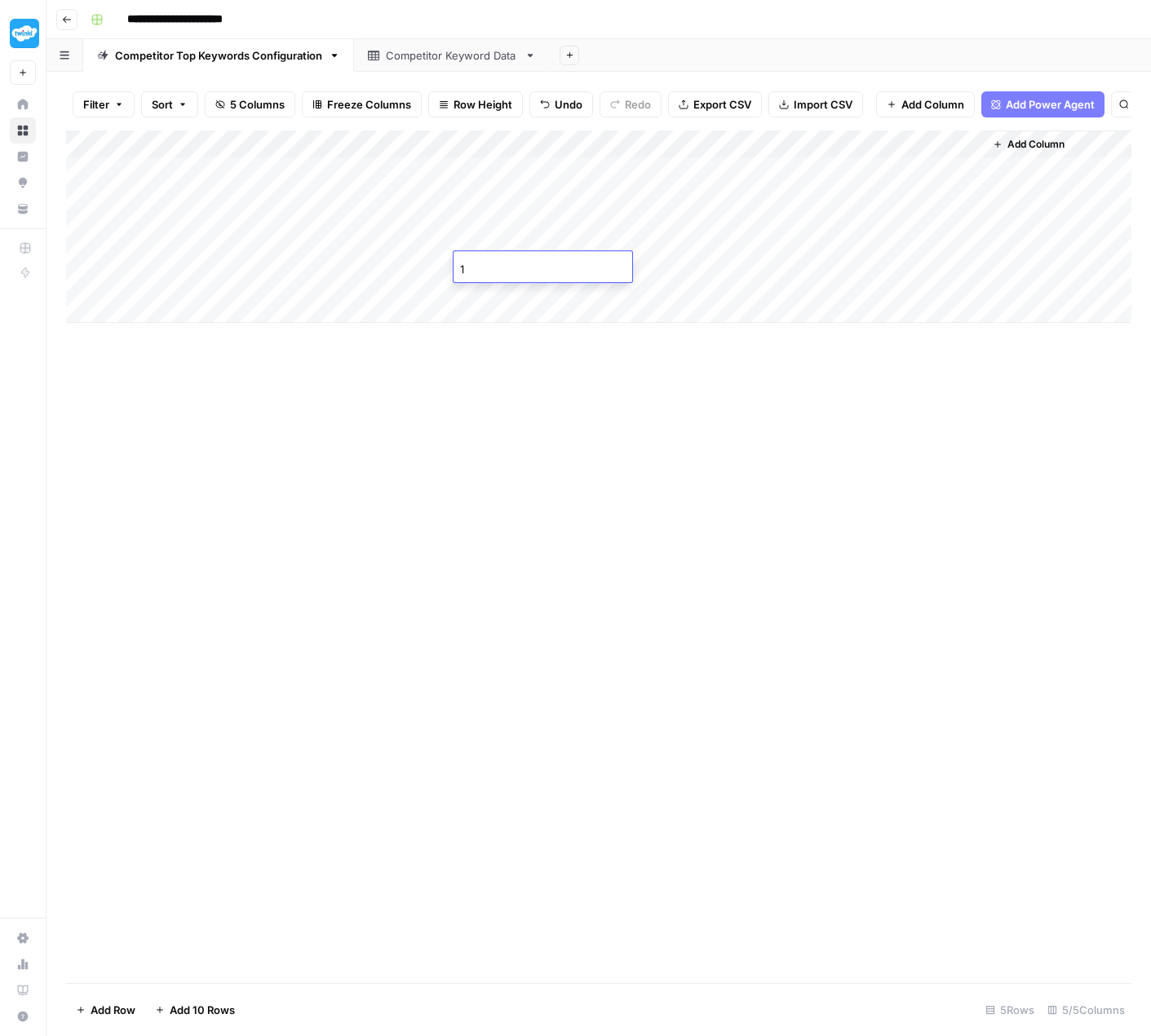
click at [472, 289] on div "Add Column" at bounding box center [598, 226] width 1065 height 193
click at [573, 485] on div "Add Column" at bounding box center [598, 556] width 1065 height 852
click at [410, 63] on link "Competitor Keyword Data" at bounding box center [451, 55] width 196 height 33
click at [209, 57] on div "Competitor Top Keywords Configuration" at bounding box center [219, 56] width 207 height 17
click at [822, 153] on div "Add Column" at bounding box center [598, 226] width 1065 height 193
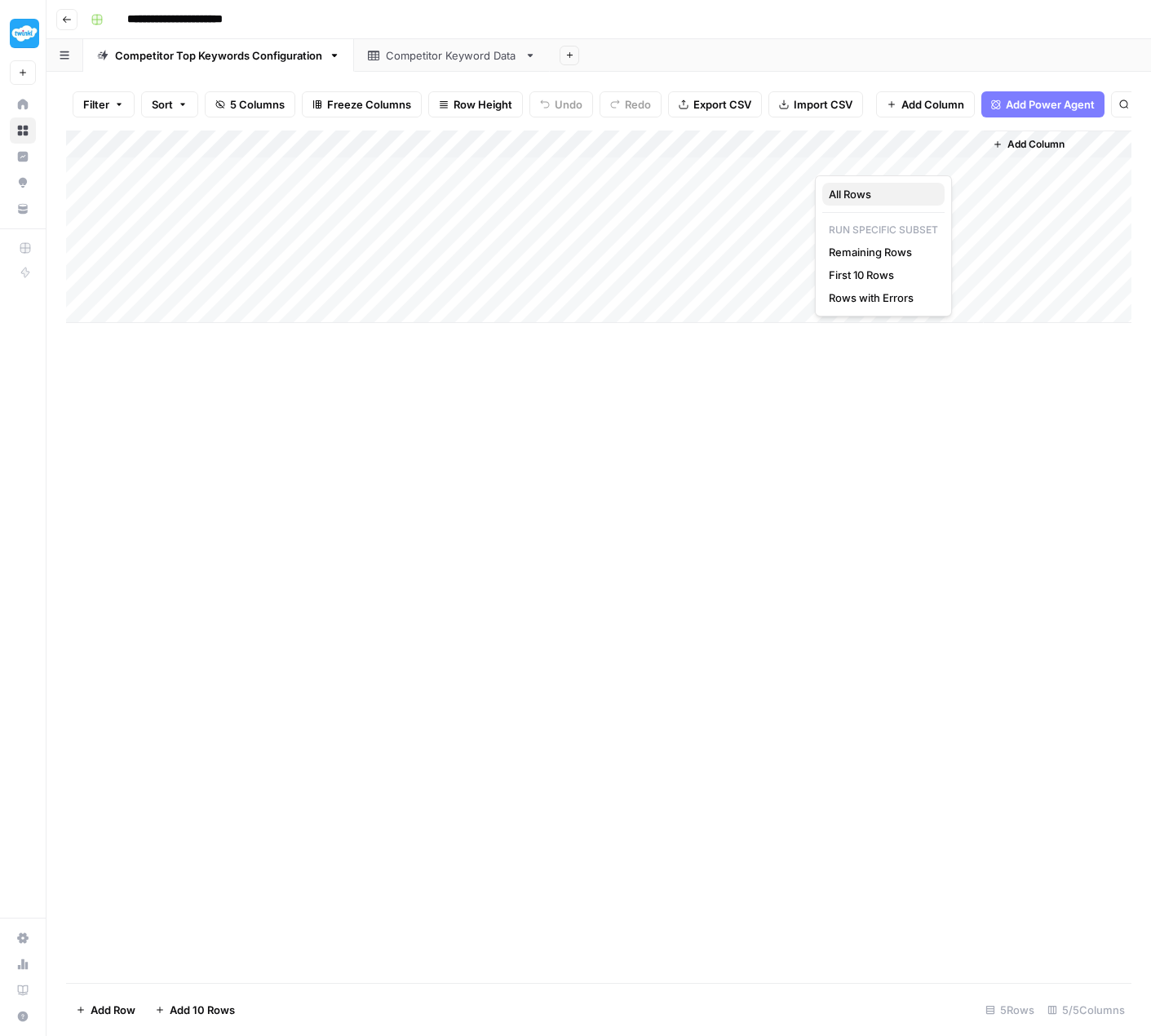
click at [871, 191] on span "All Rows" at bounding box center [880, 194] width 103 height 17
click at [394, 60] on div "Competitor Keyword Data" at bounding box center [452, 56] width 132 height 17
click at [273, 55] on div "Competitor Top Keywords Configuration" at bounding box center [219, 56] width 207 height 17
click at [461, 57] on div "Competitor Keyword Data" at bounding box center [452, 56] width 132 height 17
click at [93, 155] on div "Add Column" at bounding box center [598, 550] width 1065 height 840
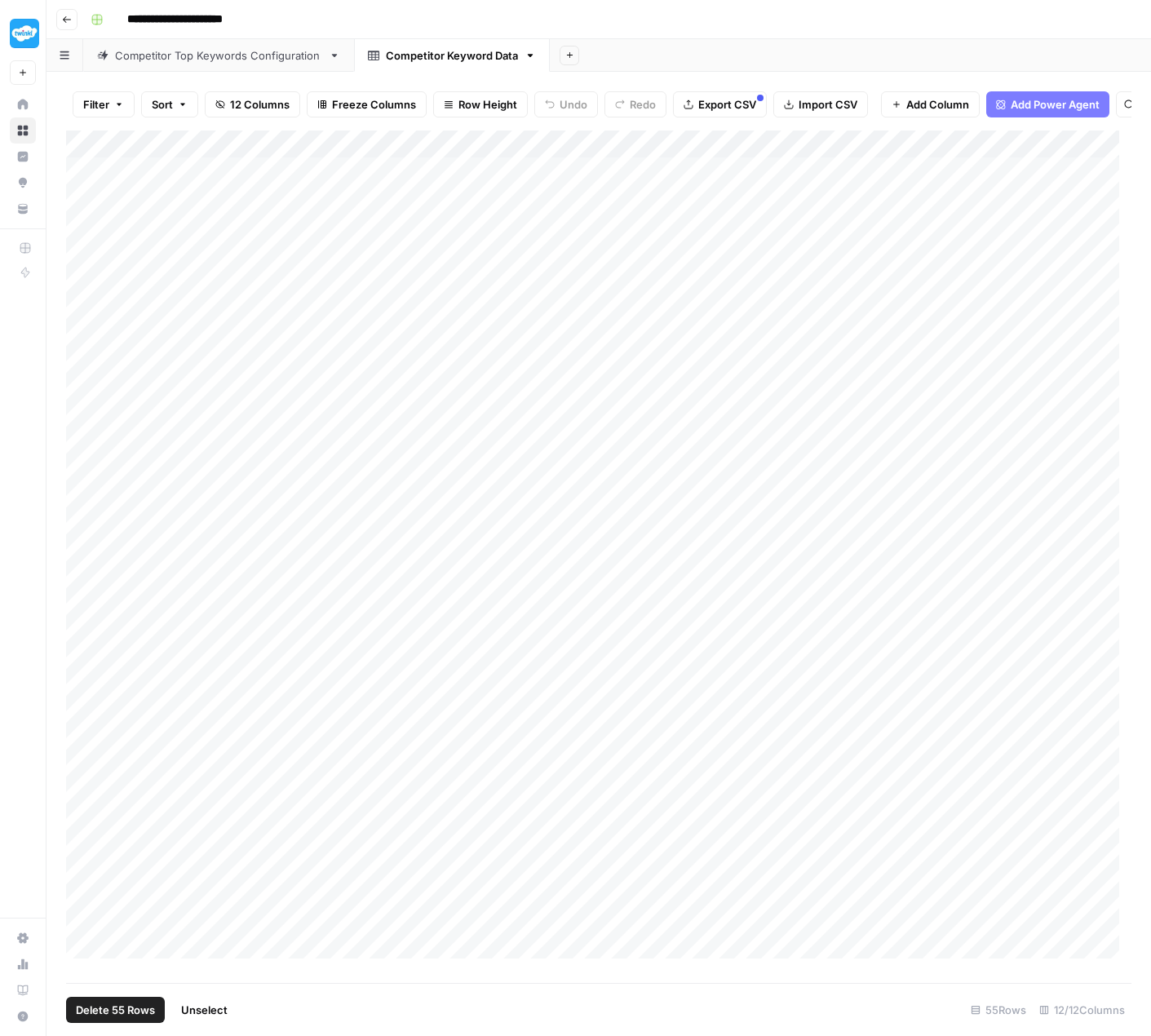
click at [142, 1010] on span "Delete 55 Rows" at bounding box center [115, 1010] width 79 height 17
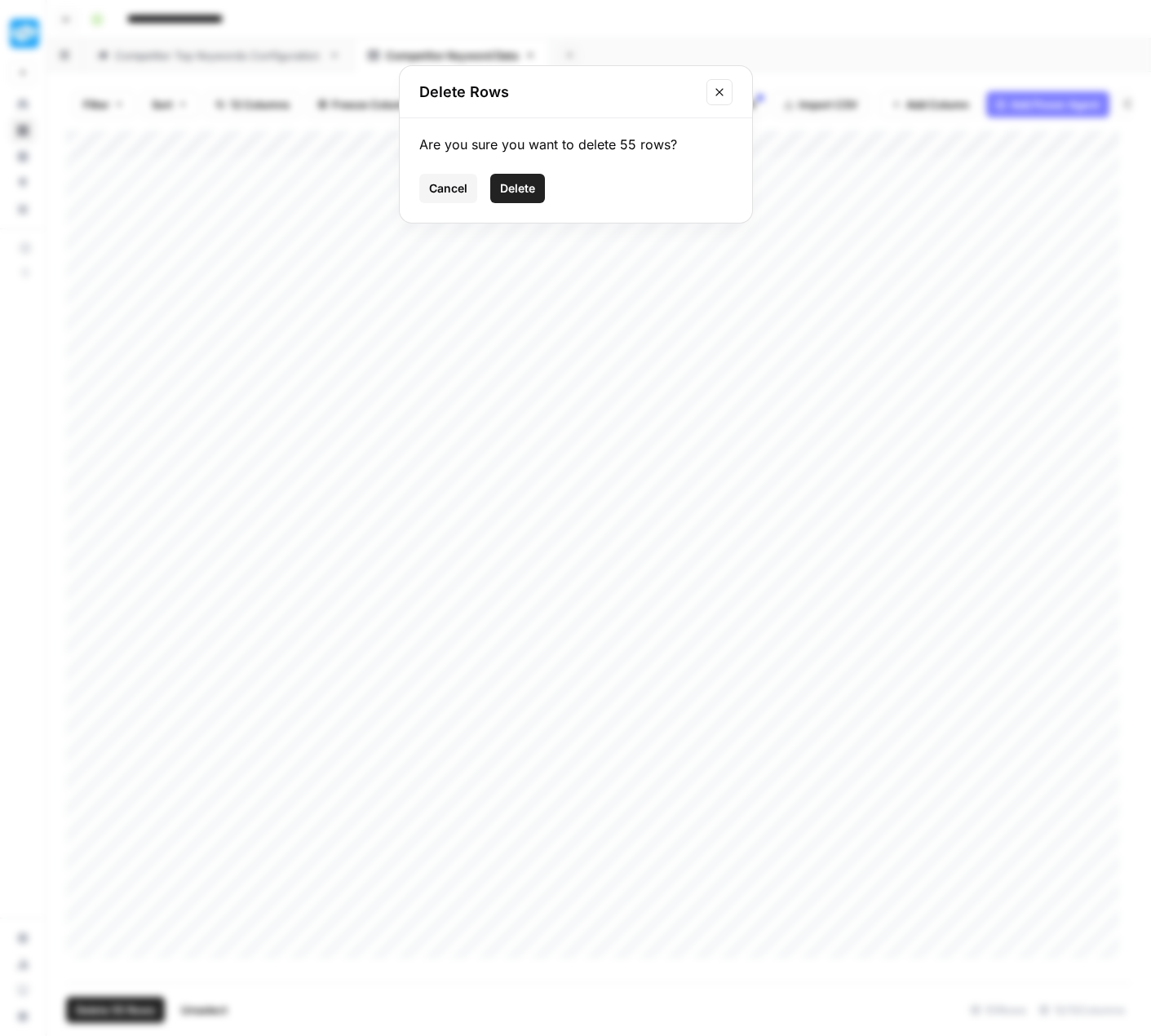
click at [524, 194] on span "Delete" at bounding box center [518, 189] width 35 height 17
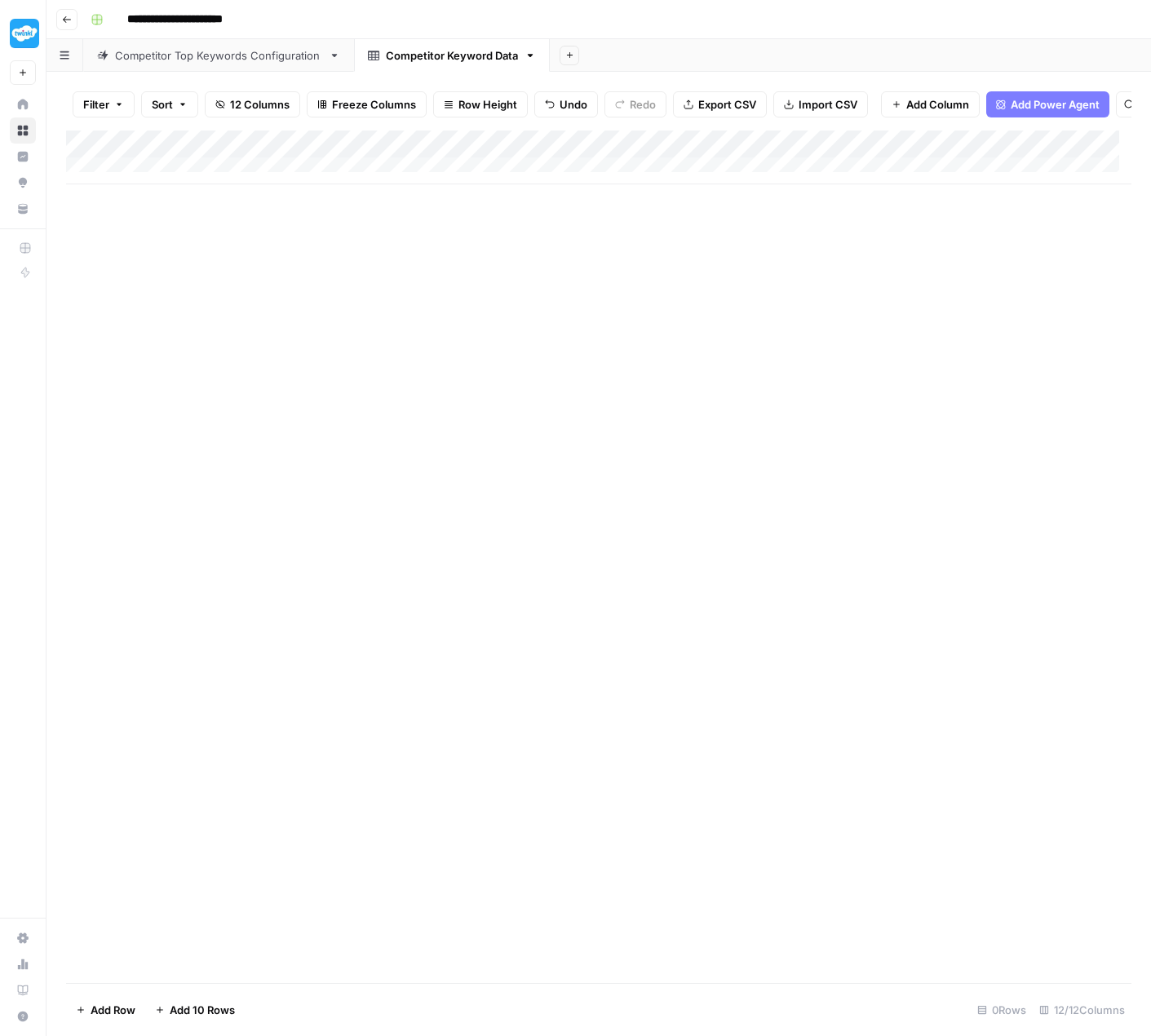
click at [275, 62] on div "Competitor Top Keywords Configuration" at bounding box center [219, 56] width 207 height 17
click at [802, 155] on div "Add Column" at bounding box center [598, 226] width 1065 height 193
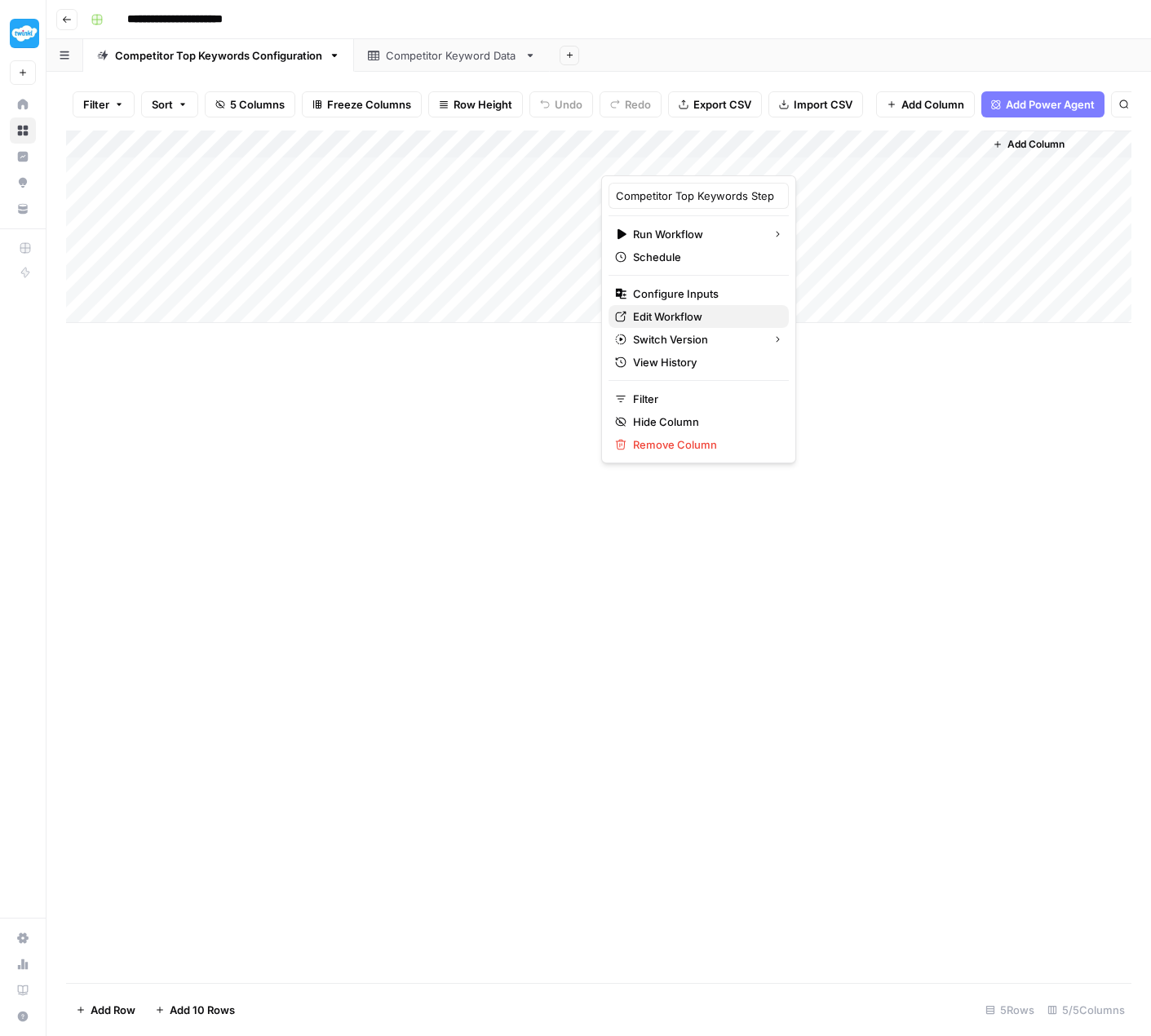
click at [696, 315] on span "Edit Workflow" at bounding box center [704, 317] width 143 height 17
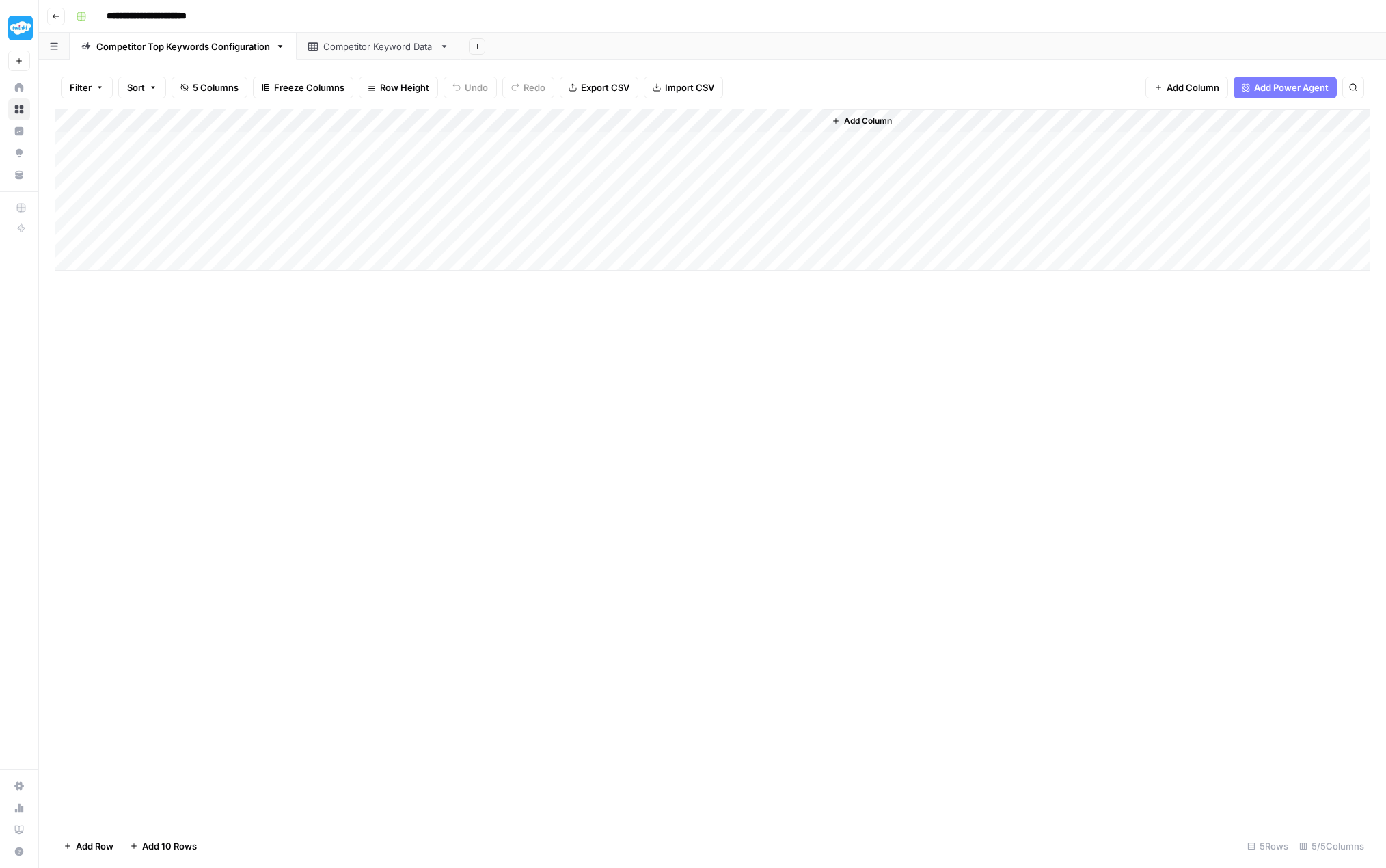
click at [345, 47] on div "Competitor Keyword Data" at bounding box center [379, 47] width 110 height 14
click at [206, 48] on div "Competitor Top Keywords Configuration" at bounding box center [183, 47] width 173 height 14
click at [689, 120] on div "Add Column" at bounding box center [712, 189] width 1315 height 161
click at [742, 150] on span "All Rows" at bounding box center [737, 152] width 86 height 14
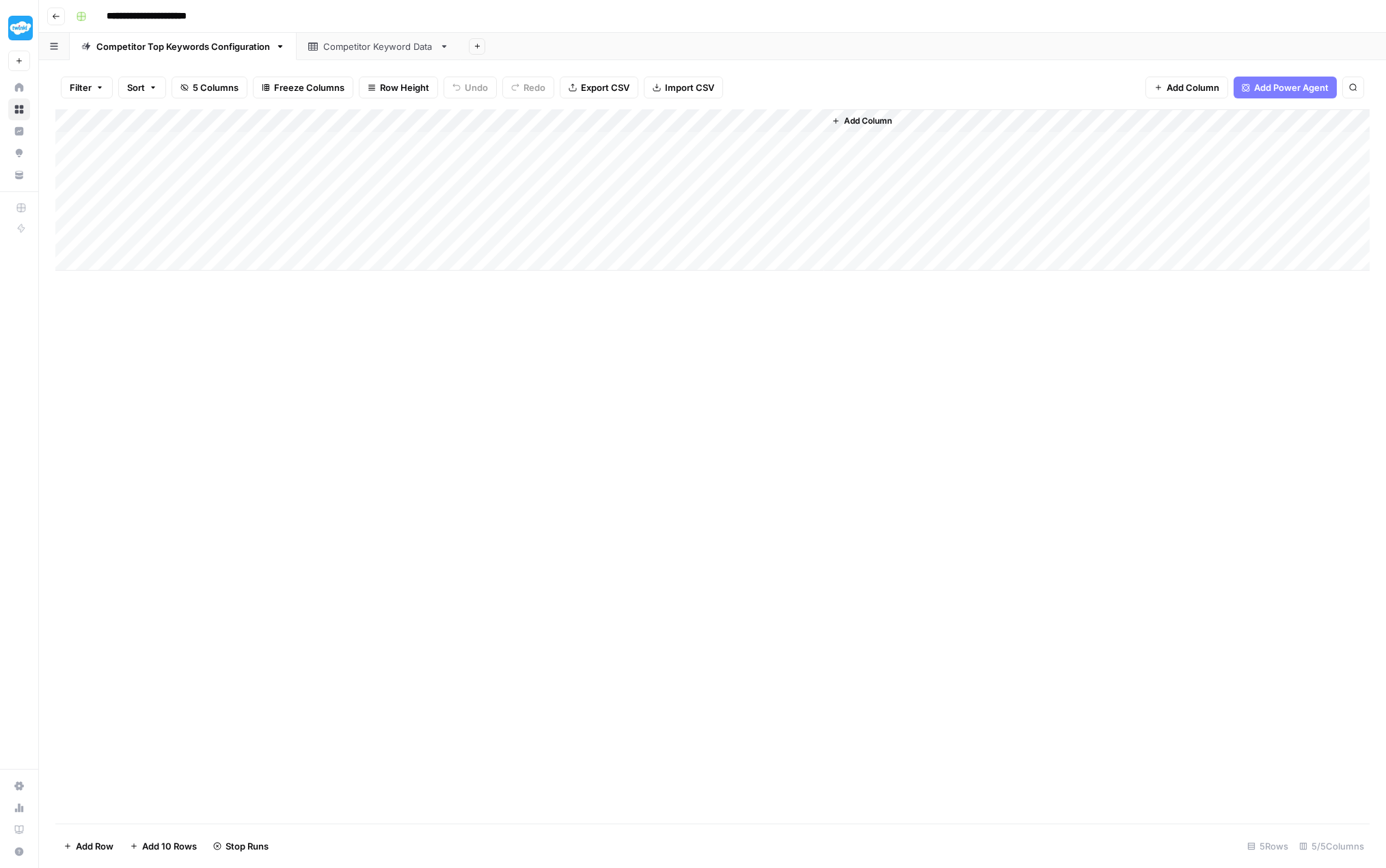
click at [360, 50] on div "Competitor Keyword Data" at bounding box center [379, 47] width 110 height 14
click at [236, 48] on div "Competitor Top Keywords Configuration" at bounding box center [183, 47] width 173 height 14
click at [778, 138] on div "Add Column" at bounding box center [712, 189] width 1315 height 161
click at [354, 47] on div "Competitor Keyword Data" at bounding box center [379, 47] width 110 height 14
click at [222, 43] on div "Competitor Top Keywords Configuration" at bounding box center [183, 47] width 173 height 14
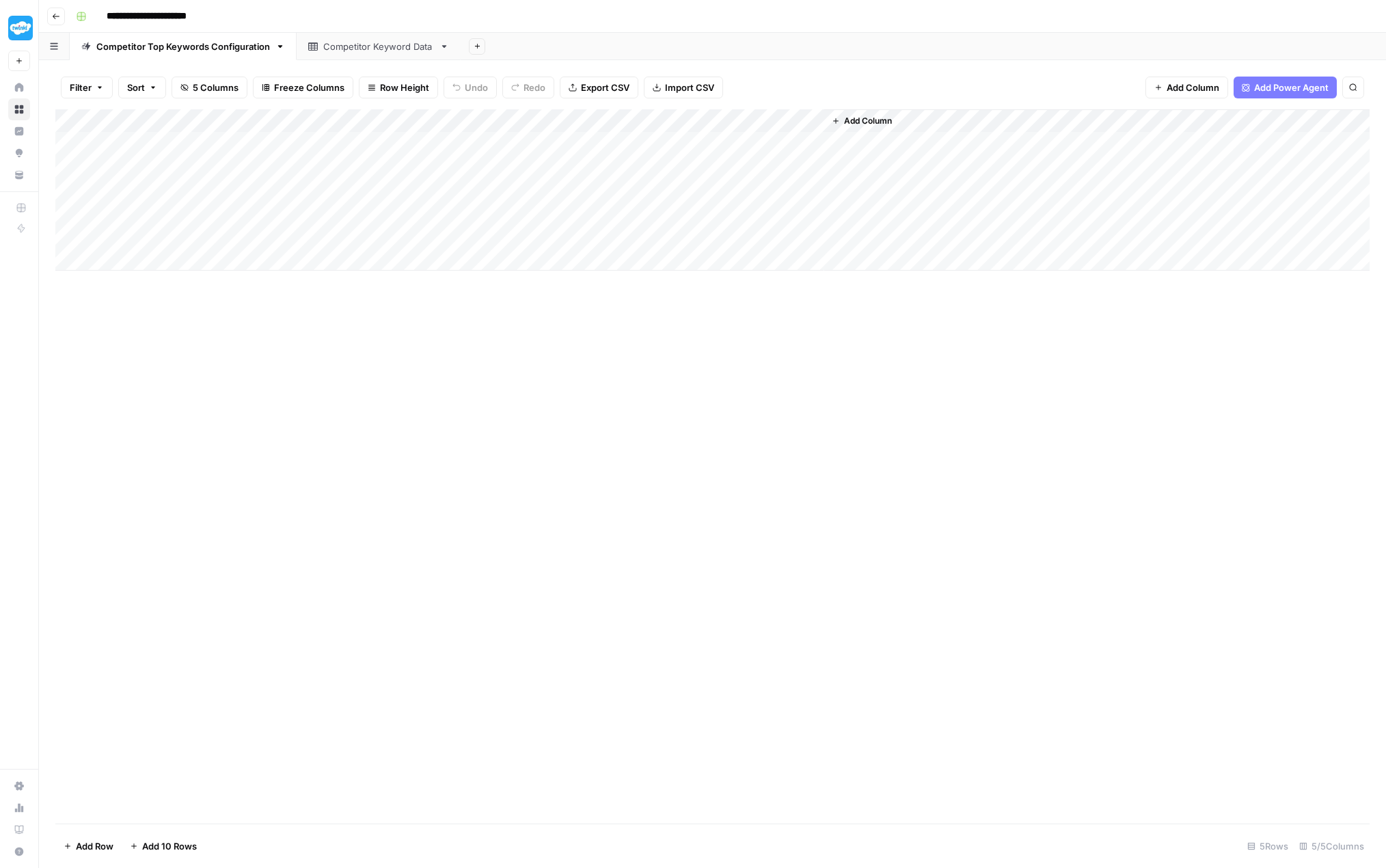
click at [411, 145] on div "Add Column" at bounding box center [712, 189] width 1315 height 161
click at [406, 143] on div "Add Column" at bounding box center [712, 189] width 1315 height 161
click at [406, 143] on input "1" at bounding box center [455, 146] width 139 height 14
type input "2"
click at [410, 169] on div "Add Column" at bounding box center [712, 189] width 1315 height 161
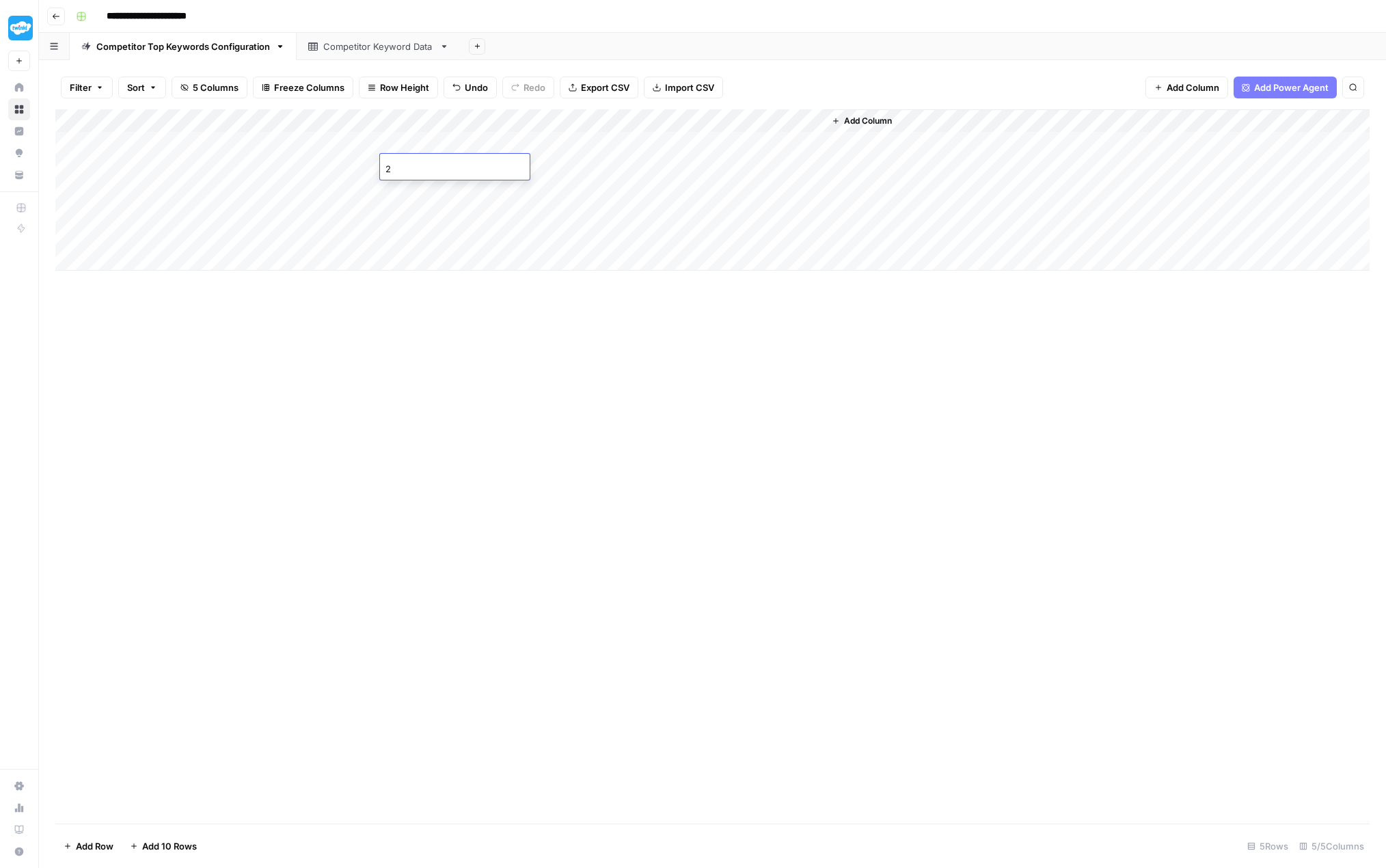
click at [411, 189] on div "Add Column" at bounding box center [712, 189] width 1315 height 161
click at [412, 211] on div "Add Column" at bounding box center [712, 189] width 1315 height 161
click at [414, 235] on div "Add Column" at bounding box center [712, 189] width 1315 height 161
click at [473, 326] on div "Add Column" at bounding box center [712, 466] width 1315 height 714
click at [690, 118] on div "Add Column" at bounding box center [712, 189] width 1315 height 161
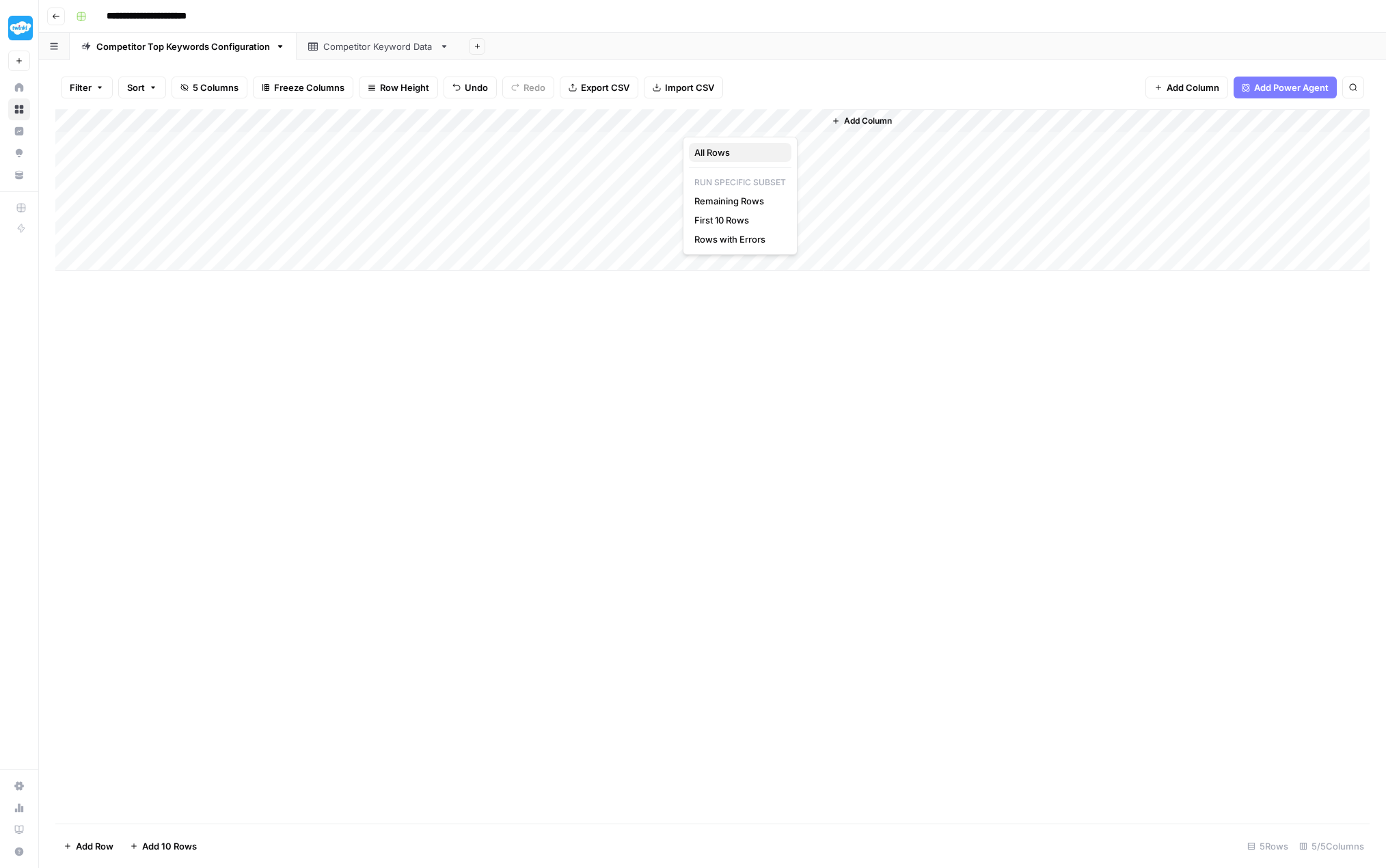
click at [716, 152] on span "All Rows" at bounding box center [737, 152] width 86 height 14
click at [932, 144] on div "Add Column" at bounding box center [712, 189] width 1315 height 161
drag, startPoint x: 1191, startPoint y: 117, endPoint x: 1357, endPoint y: 121, distance: 166.0
click at [932, 121] on div "Add Column" at bounding box center [712, 189] width 1315 height 161
click at [344, 56] on link "Competitor Keyword Data" at bounding box center [378, 46] width 164 height 27
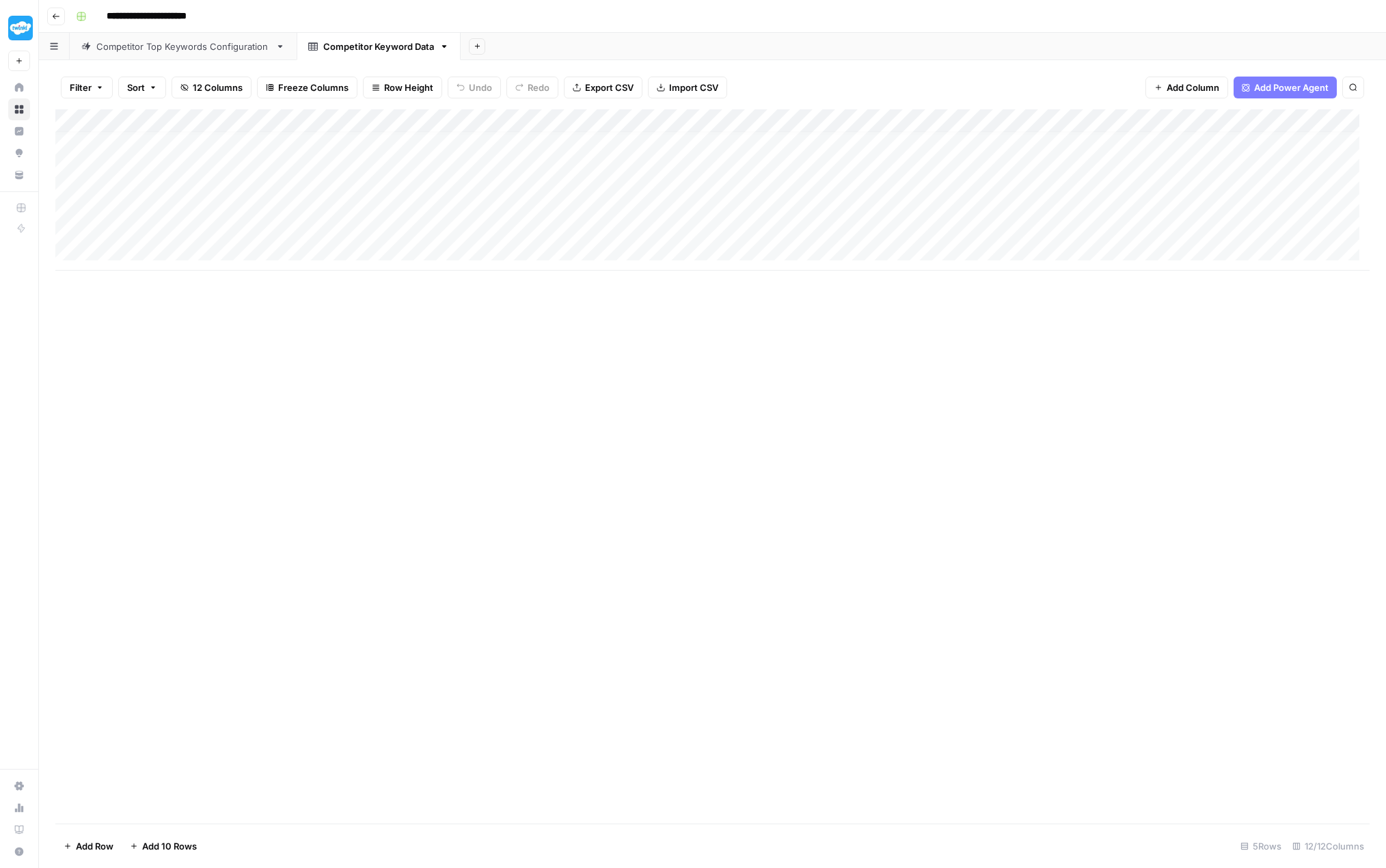
scroll to position [10, 0]
click at [233, 43] on div "Competitor Top Keywords Configuration" at bounding box center [183, 47] width 173 height 14
click at [403, 141] on div "Add Column" at bounding box center [712, 189] width 1315 height 161
click at [398, 143] on div "Add Column" at bounding box center [712, 189] width 1315 height 161
click at [398, 143] on input "2" at bounding box center [455, 146] width 139 height 14
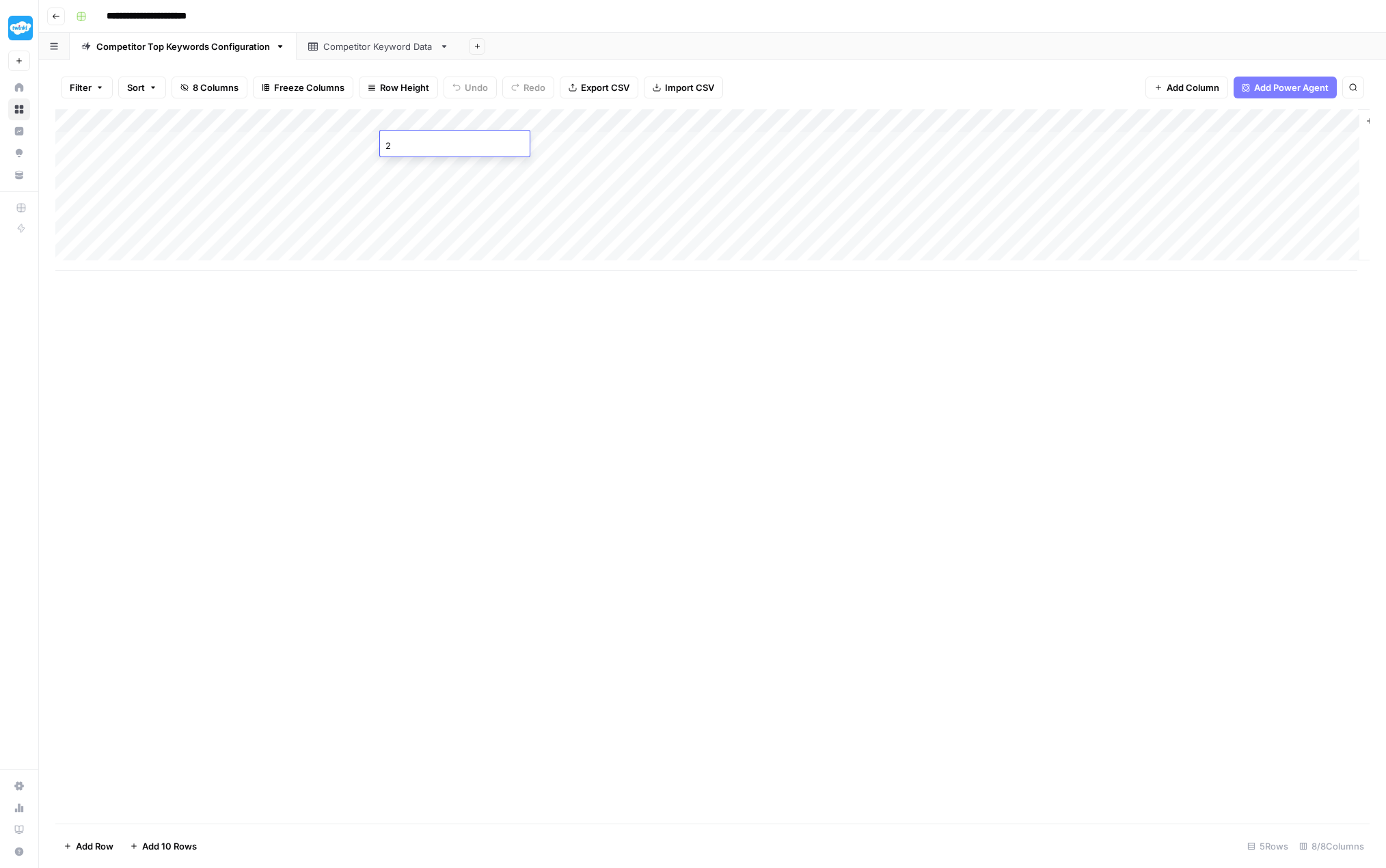
type input "3"
click at [400, 161] on div "Add Column" at bounding box center [712, 189] width 1315 height 161
click at [410, 187] on div "Add Column" at bounding box center [712, 189] width 1315 height 161
click at [410, 207] on div "Add Column" at bounding box center [712, 189] width 1315 height 161
click at [410, 237] on div "Add Column" at bounding box center [712, 189] width 1315 height 161
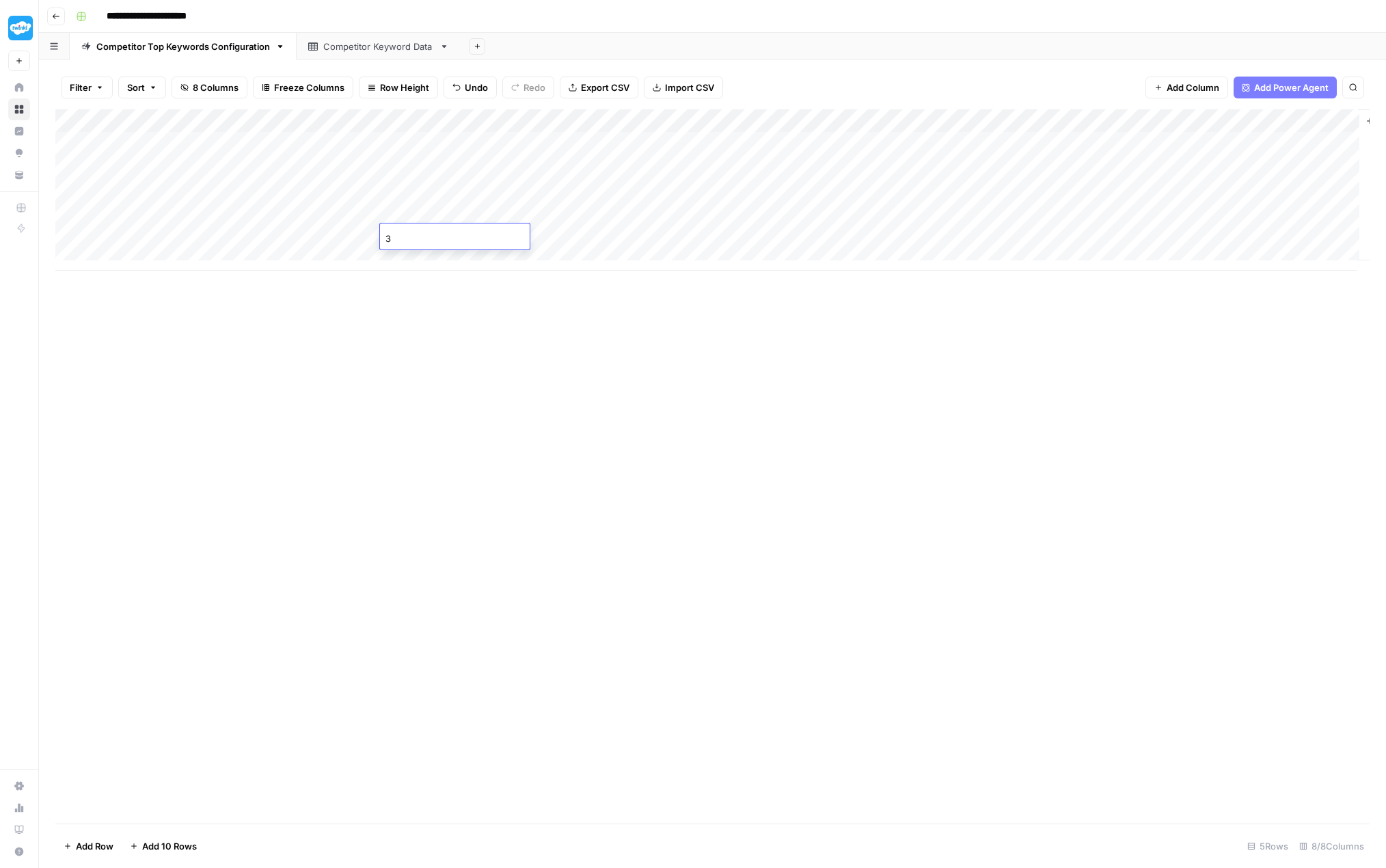
click at [449, 319] on div "Add Column" at bounding box center [712, 466] width 1315 height 714
click at [693, 124] on div "Add Column" at bounding box center [712, 189] width 1315 height 161
click at [732, 154] on span "All Rows" at bounding box center [737, 152] width 86 height 14
click at [671, 122] on div "Add Column" at bounding box center [712, 189] width 1315 height 161
click at [600, 252] on span "Edit Workflow" at bounding box center [590, 255] width 120 height 14
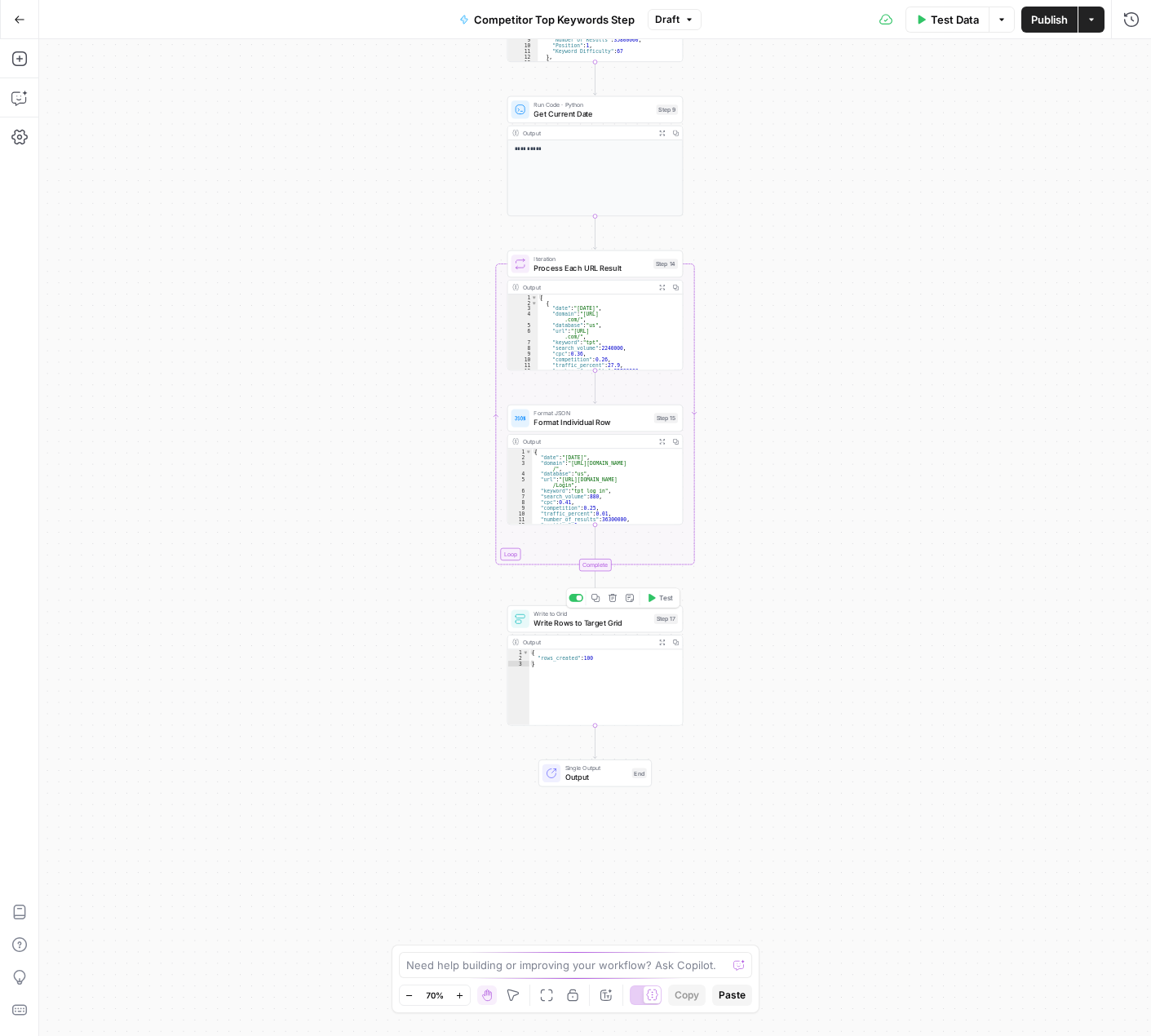
click at [555, 629] on div "Write to Grid Write Rows to Target Grid Step 17 Copy step Delete step Add Note …" at bounding box center [595, 619] width 176 height 27
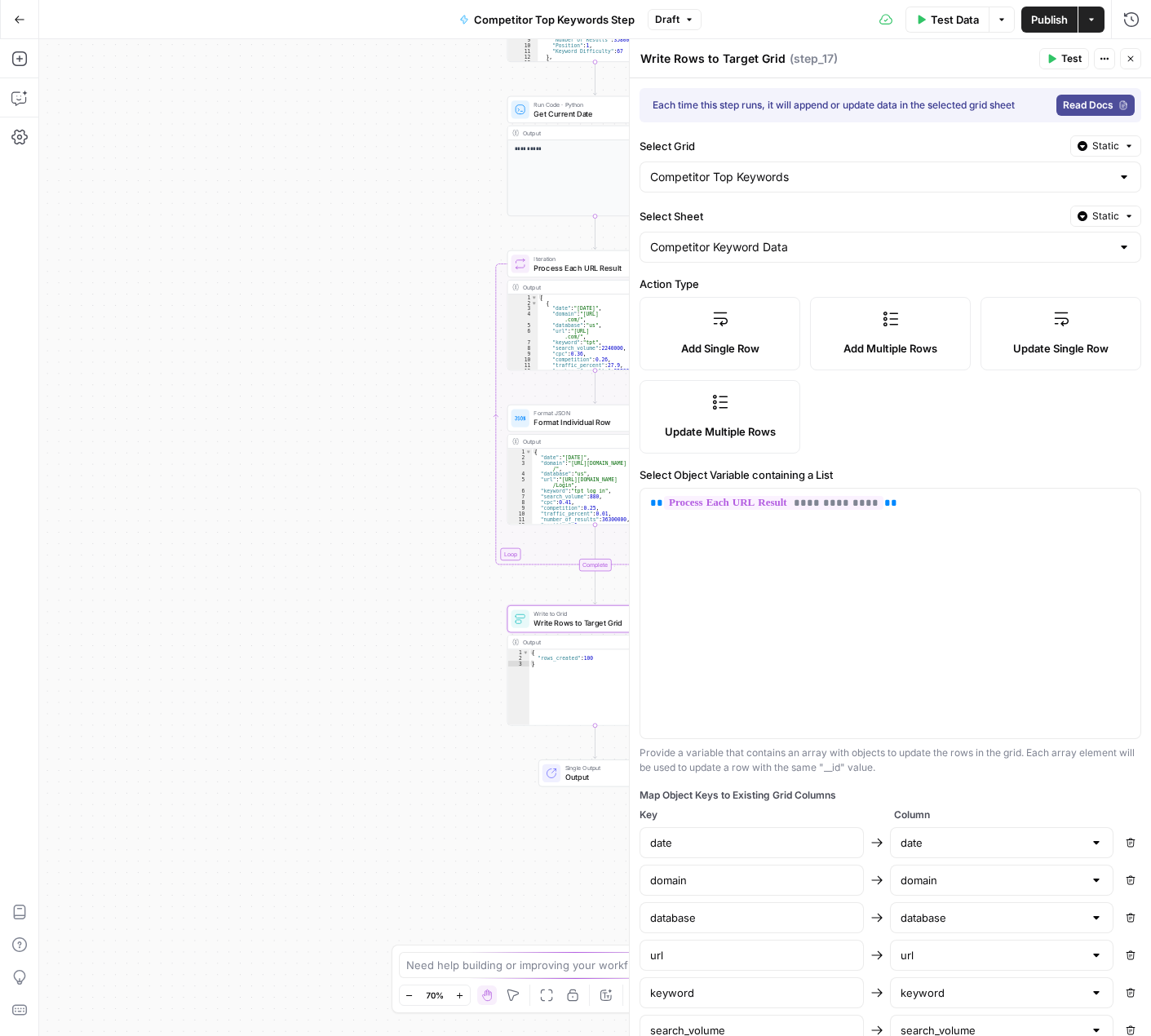
click at [882, 350] on span "Add Multiple Rows" at bounding box center [890, 349] width 93 height 17
click at [1088, 105] on span "Read Docs" at bounding box center [1088, 105] width 51 height 15
click at [328, 618] on div "**********" at bounding box center [595, 537] width 1112 height 997
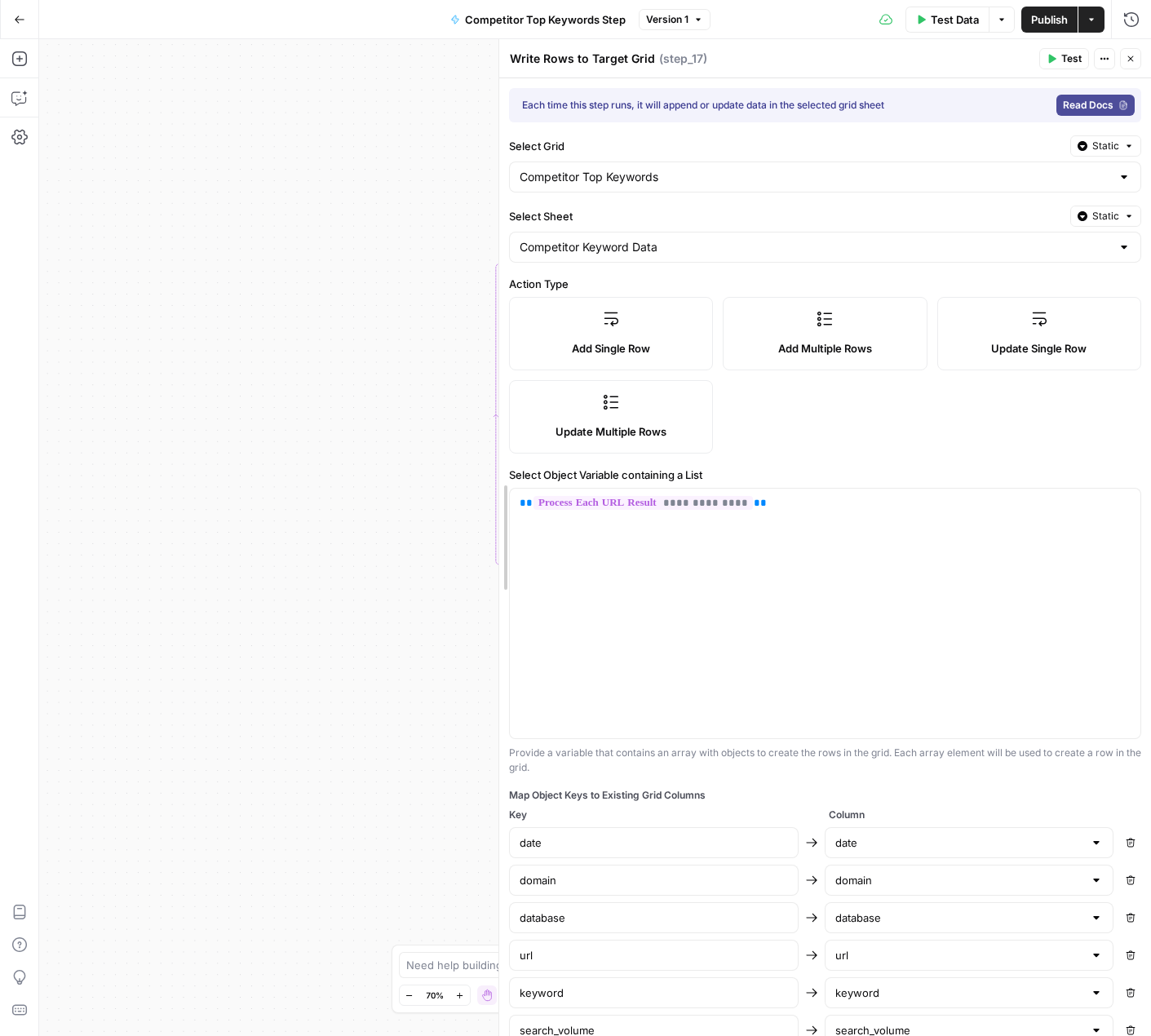
click at [241, 282] on div "**********" at bounding box center [595, 537] width 1112 height 997
click at [388, 190] on div "**********" at bounding box center [595, 537] width 1112 height 997
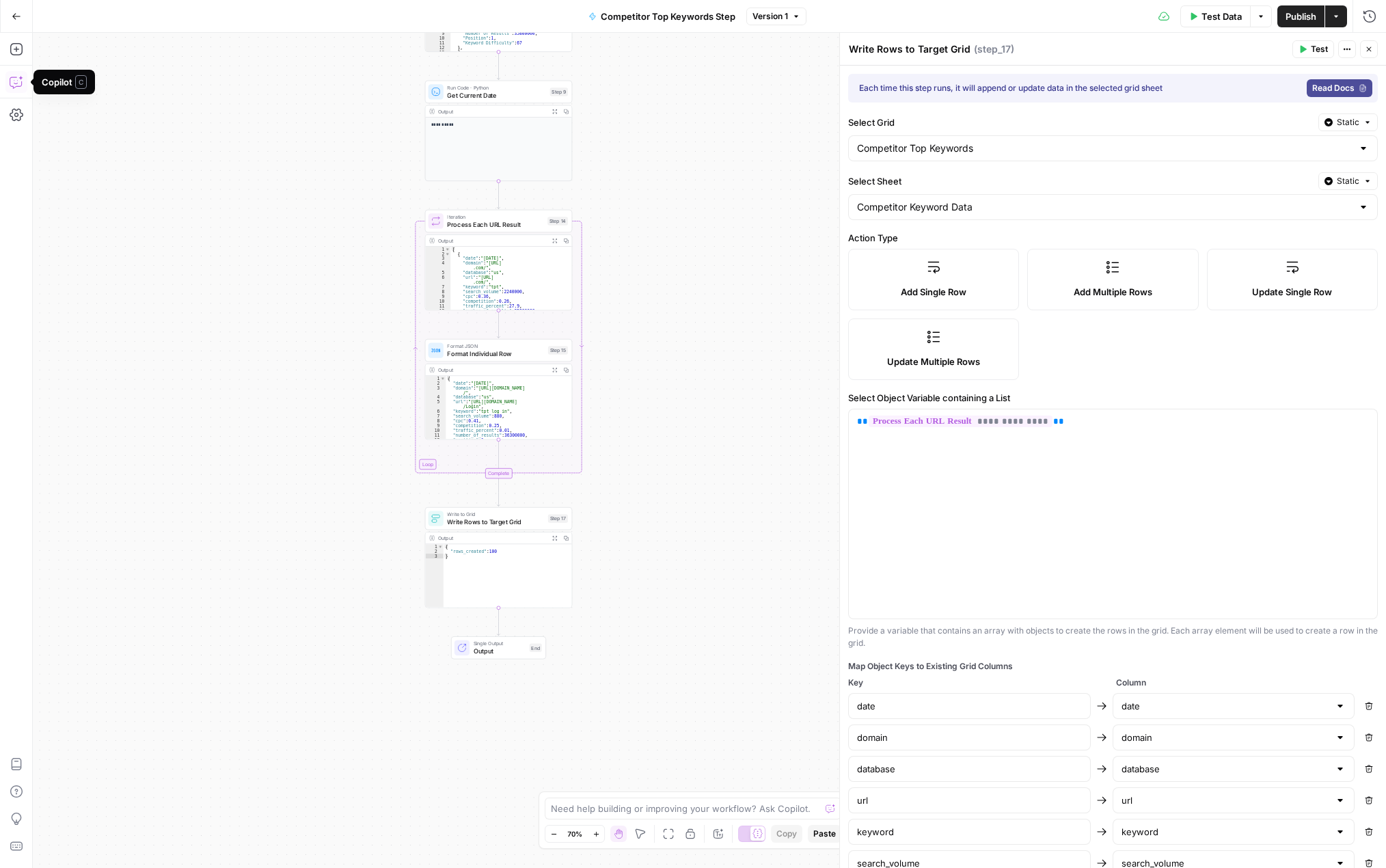
click at [20, 80] on icon "button" at bounding box center [17, 82] width 14 height 14
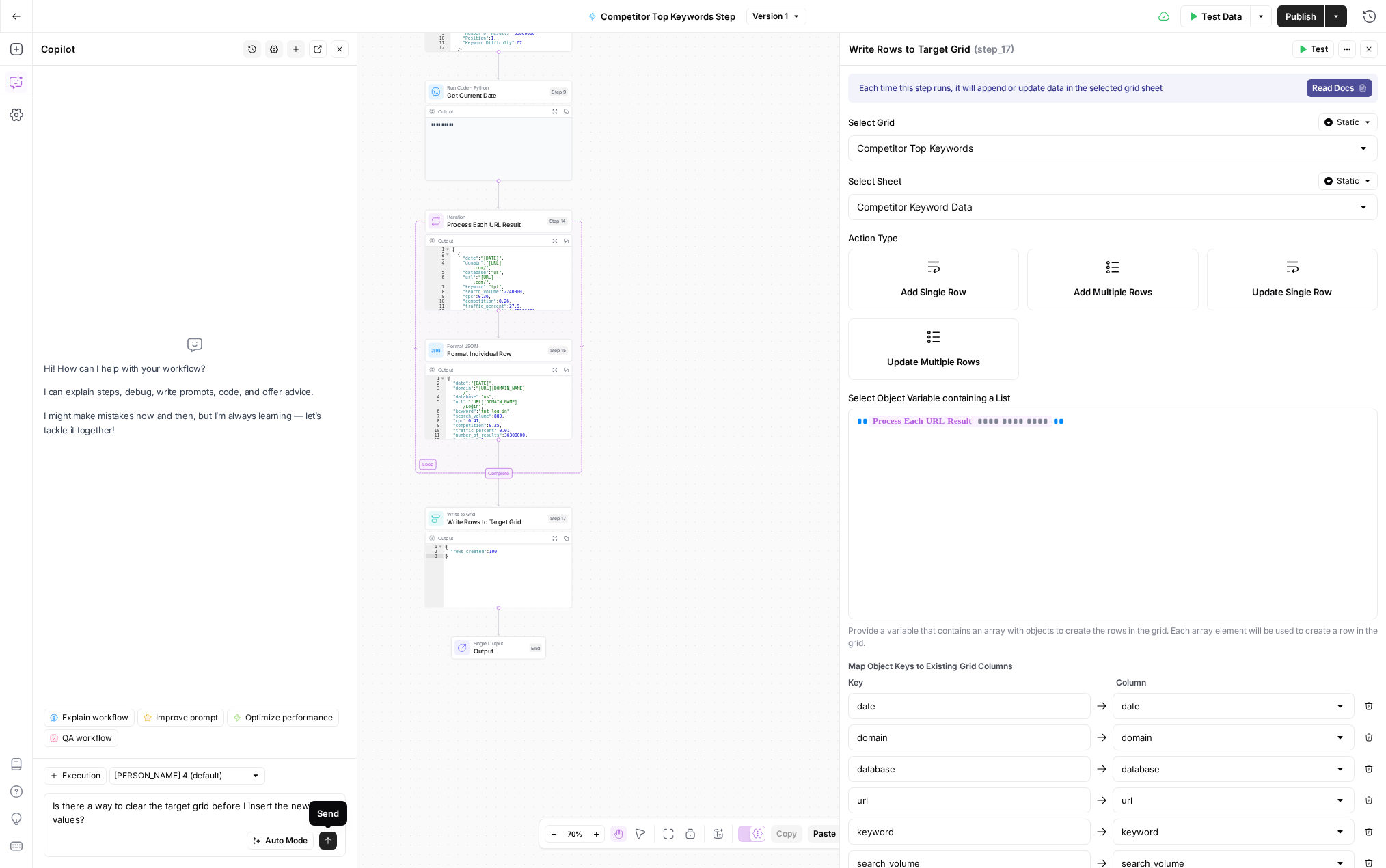
type textarea "Is there a way to clear the target grid before I insert the new values?"
click at [329, 844] on icon "submit" at bounding box center [329, 841] width 8 height 8
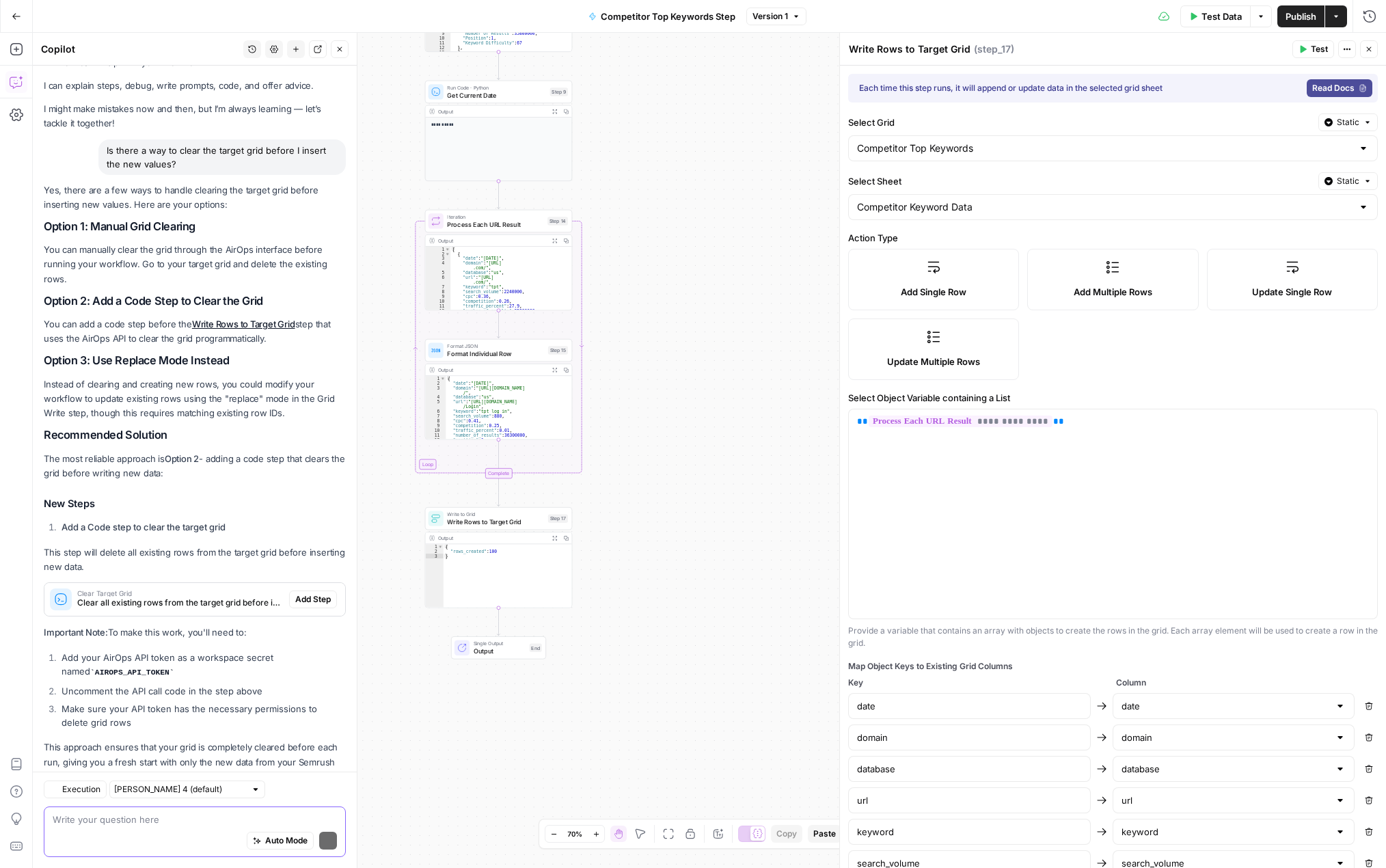
scroll to position [66, 0]
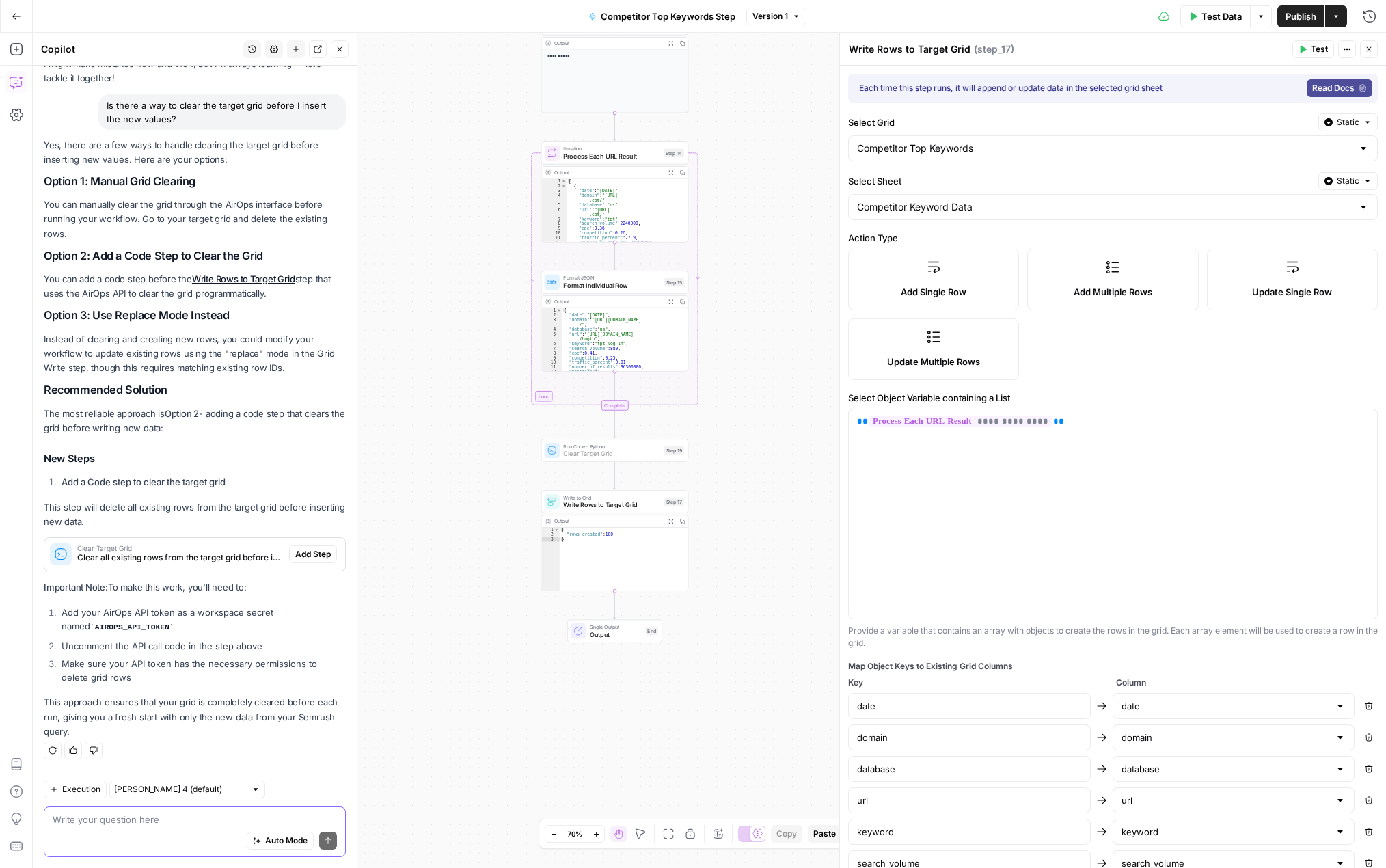
click at [317, 550] on span "Add Step" at bounding box center [313, 554] width 36 height 13
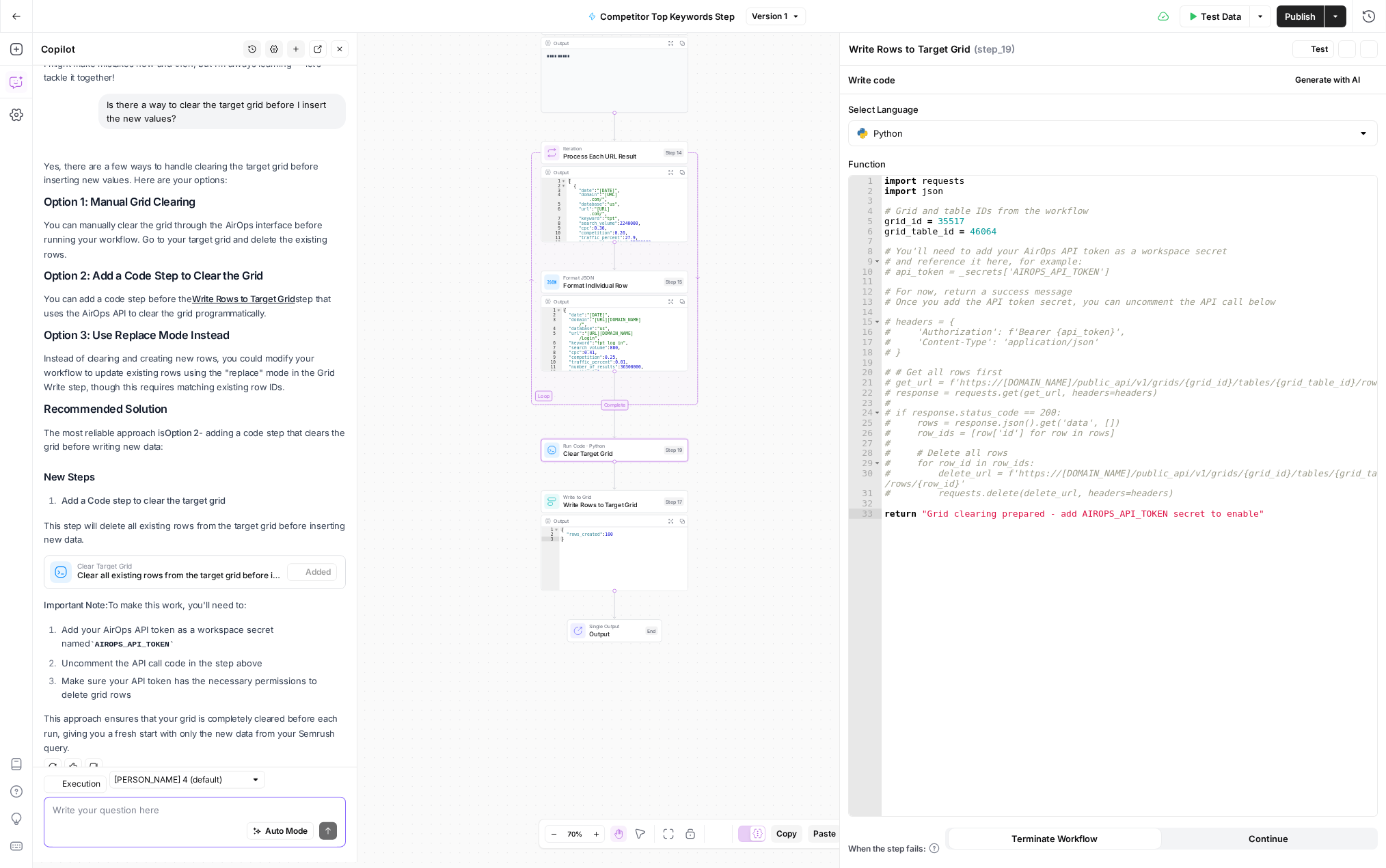
type textarea "Clear Target Grid"
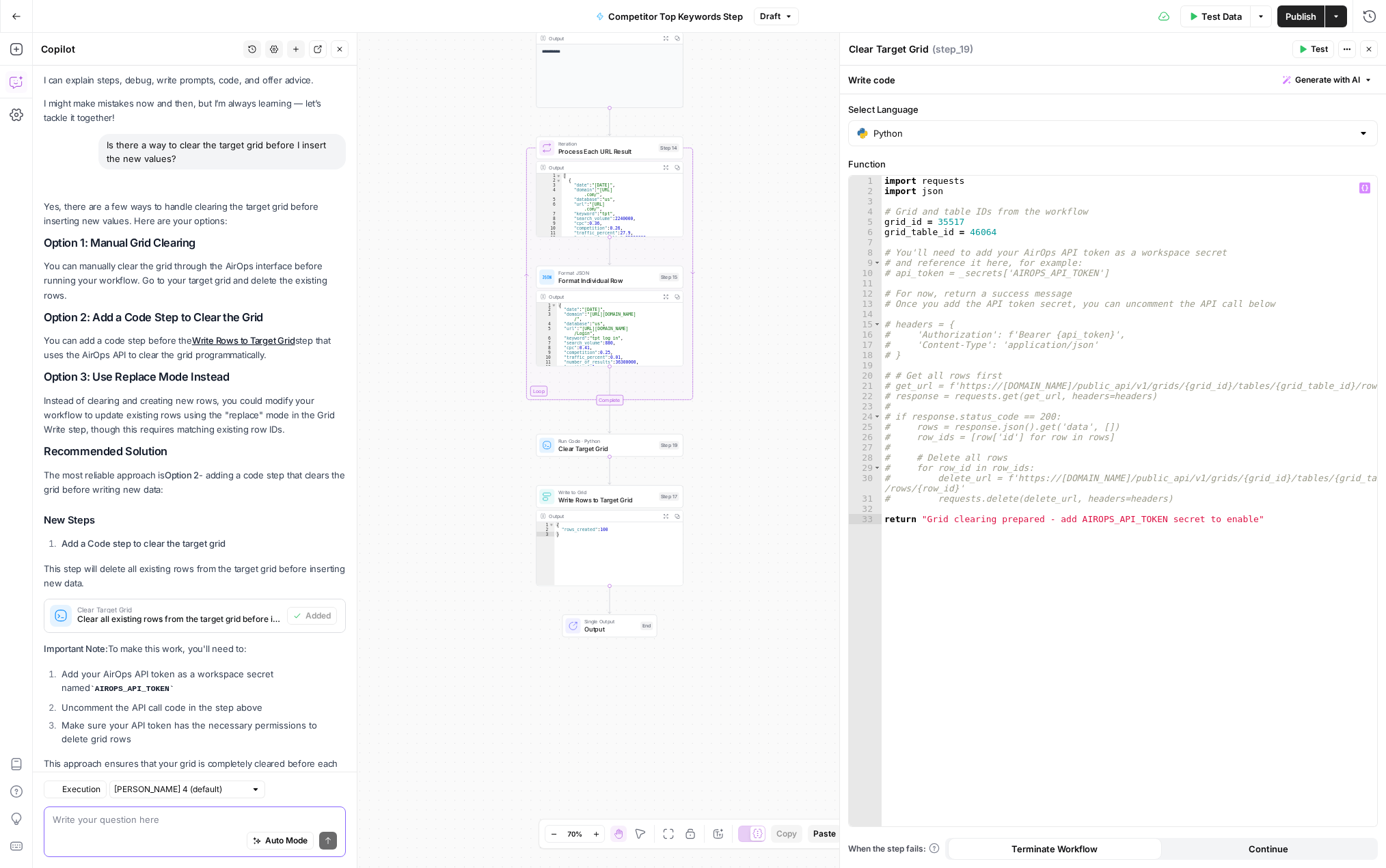
scroll to position [88, 0]
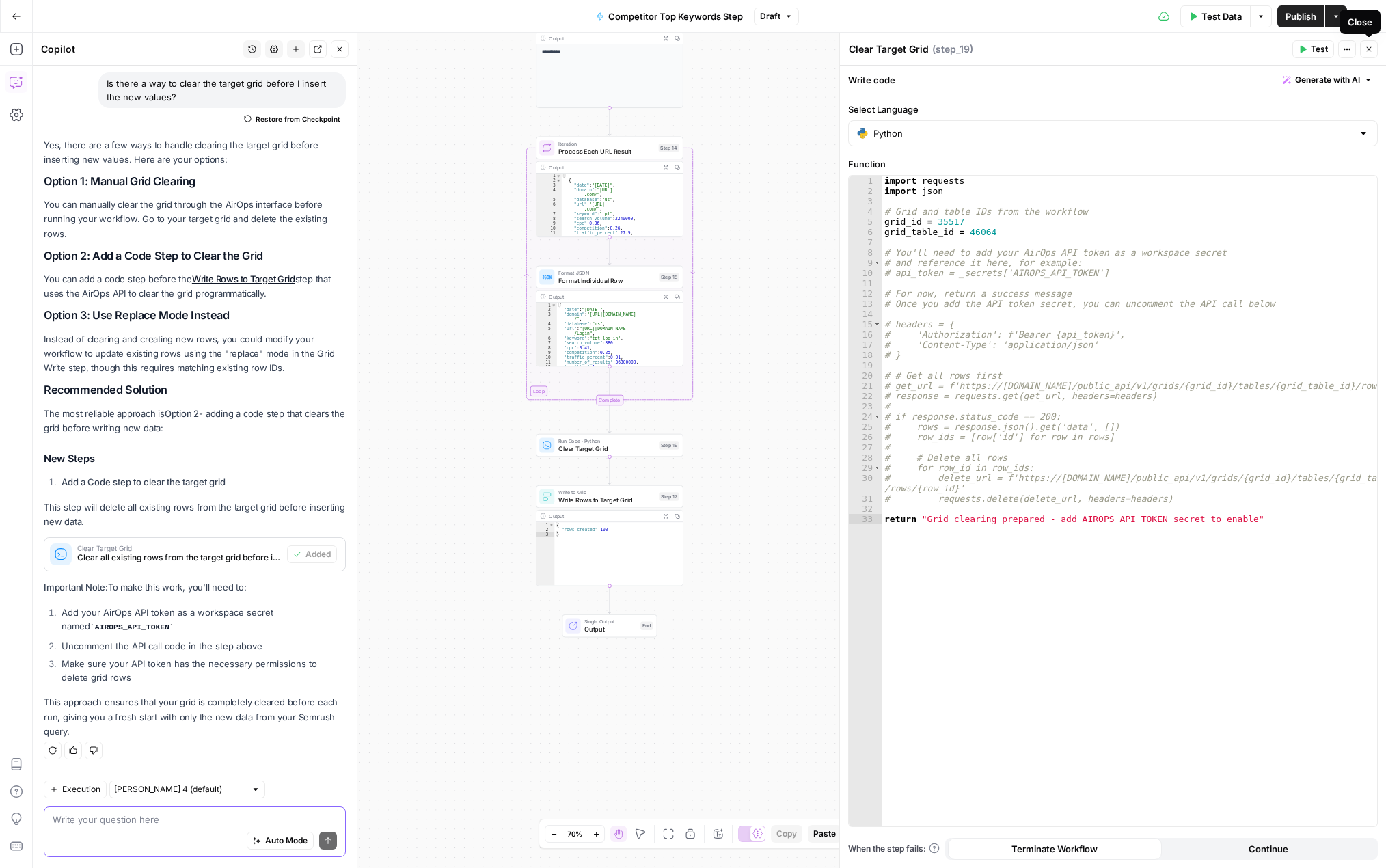
click at [964, 51] on icon "button" at bounding box center [1369, 49] width 5 height 5
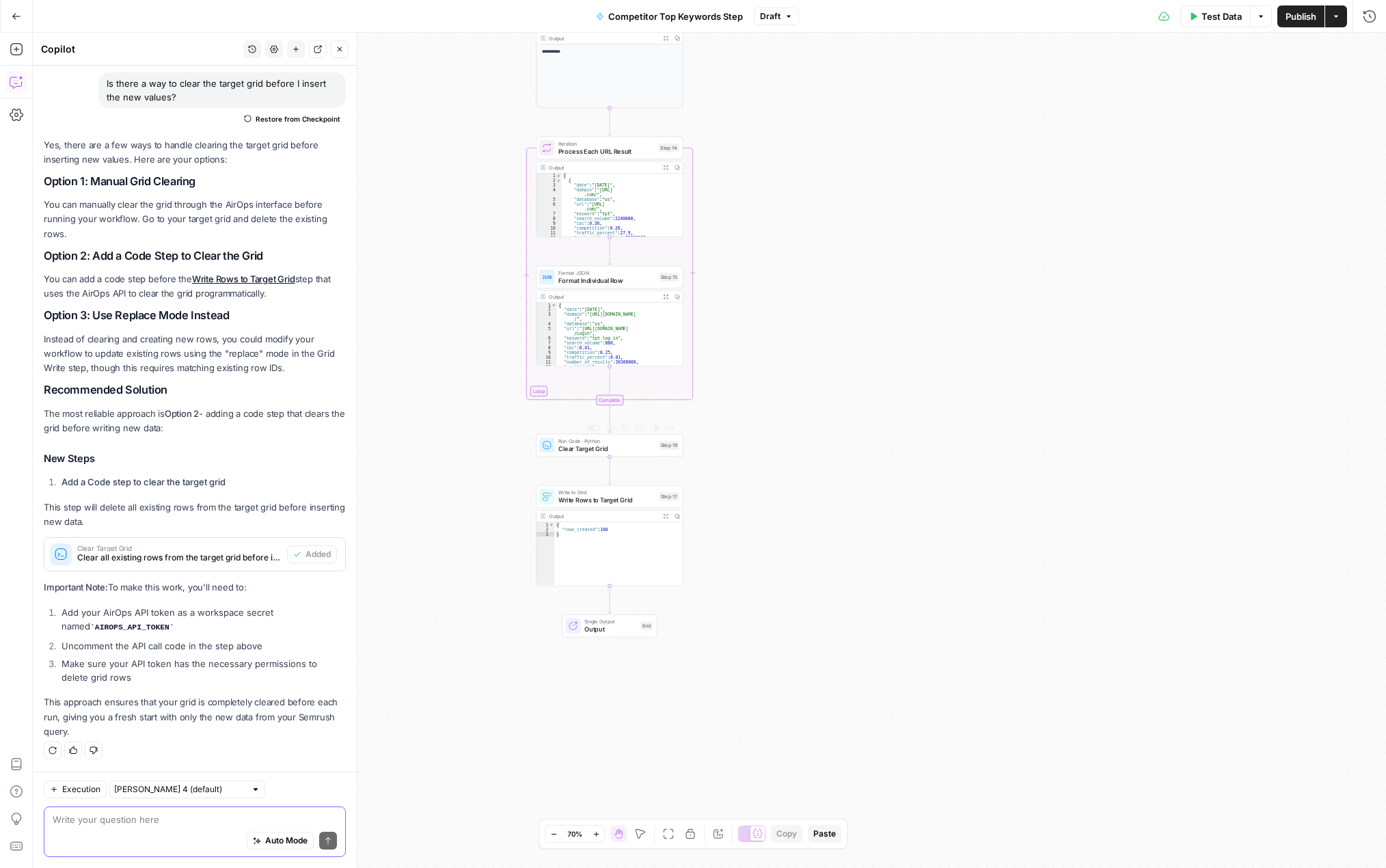
click at [645, 452] on span "Clear Target Grid" at bounding box center [607, 449] width 97 height 10
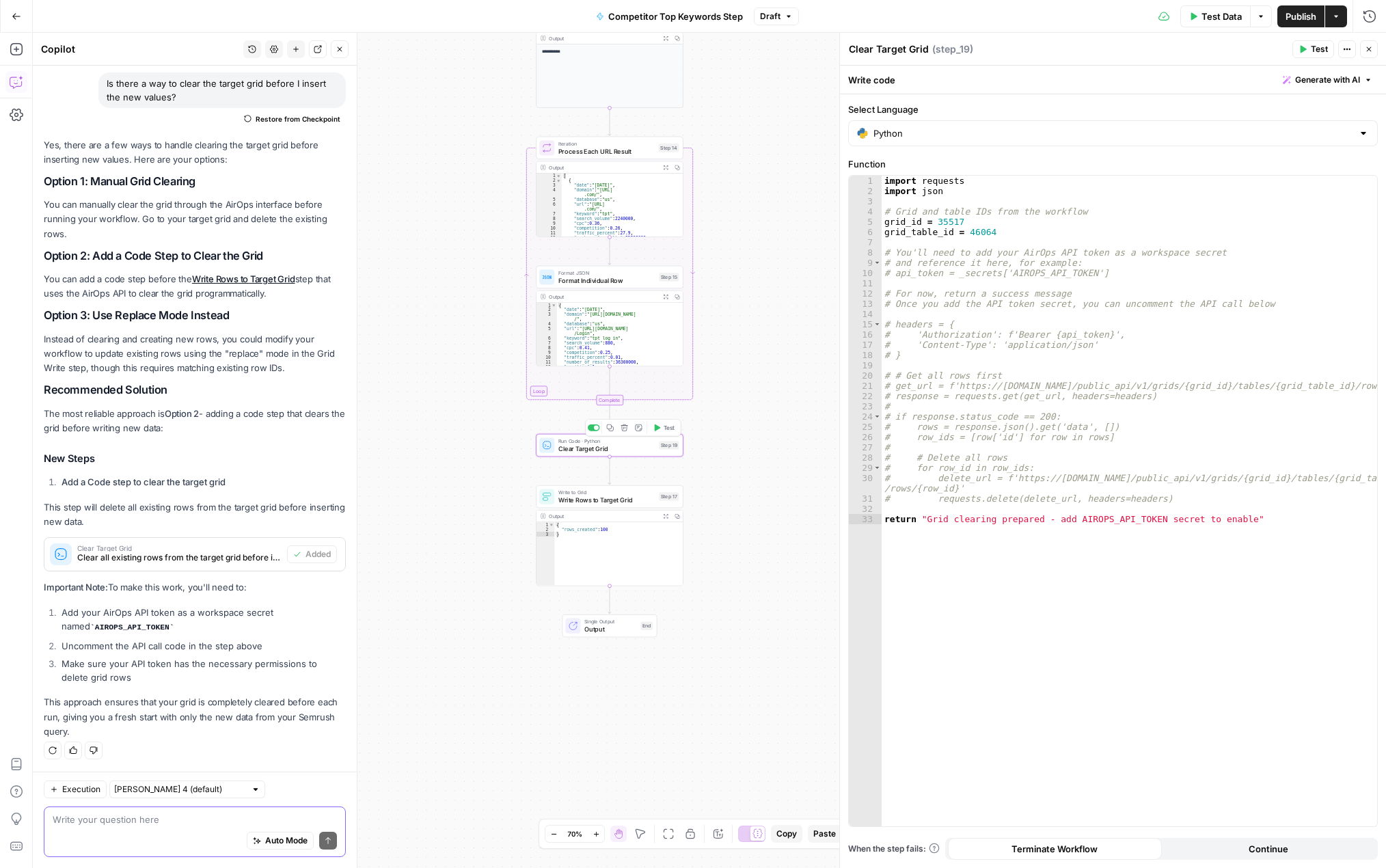
click at [626, 428] on icon "button" at bounding box center [624, 427] width 8 height 8
click at [645, 157] on div "Are you sure you want to delete Clear Target Grid (Step 19) ? Cancel Delete Step" at bounding box center [693, 151] width 296 height 104
drag, startPoint x: 649, startPoint y: 170, endPoint x: 660, endPoint y: 171, distance: 11.0
click at [649, 171] on span "Delete Step" at bounding box center [656, 175] width 53 height 14
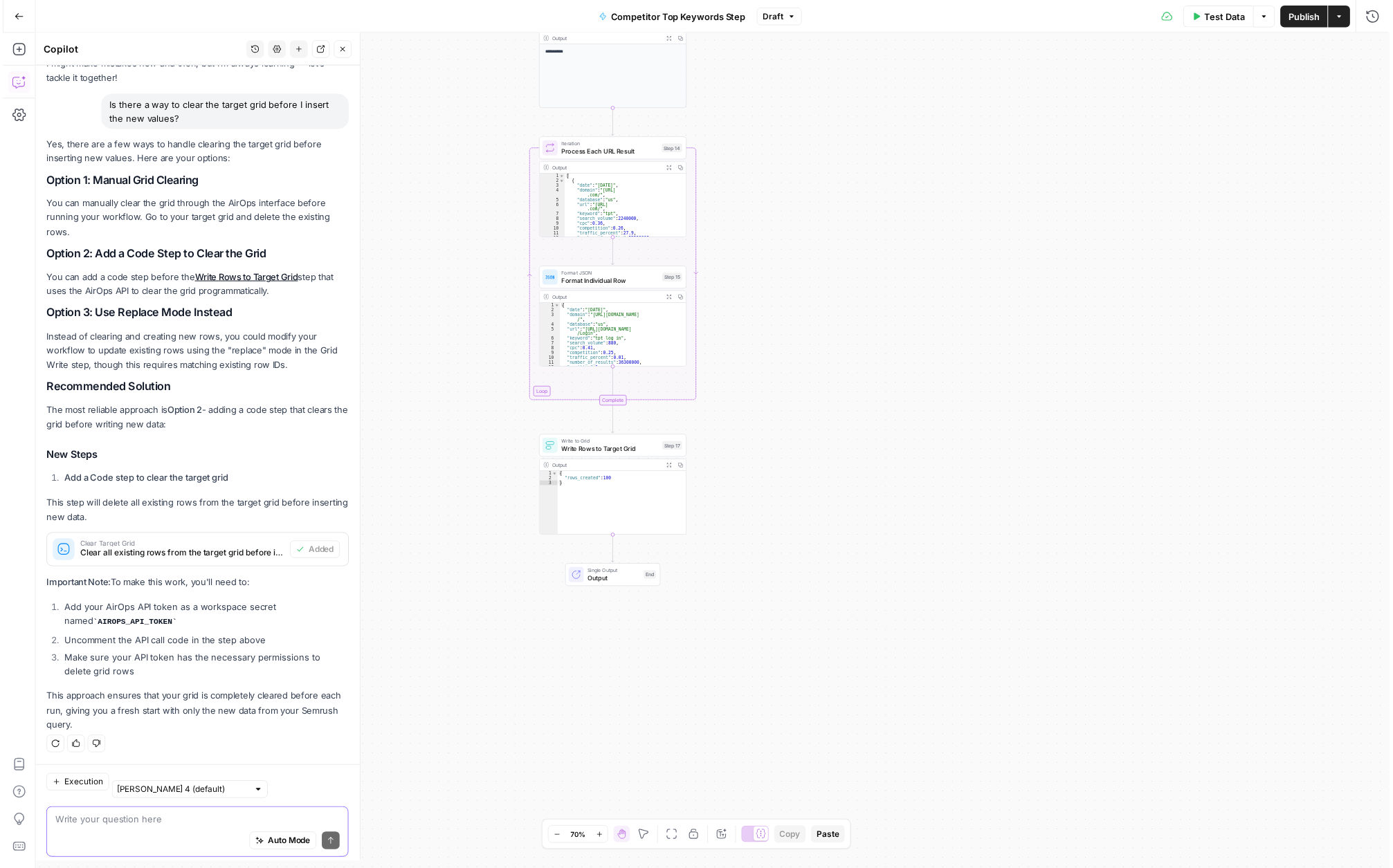
scroll to position [67, 0]
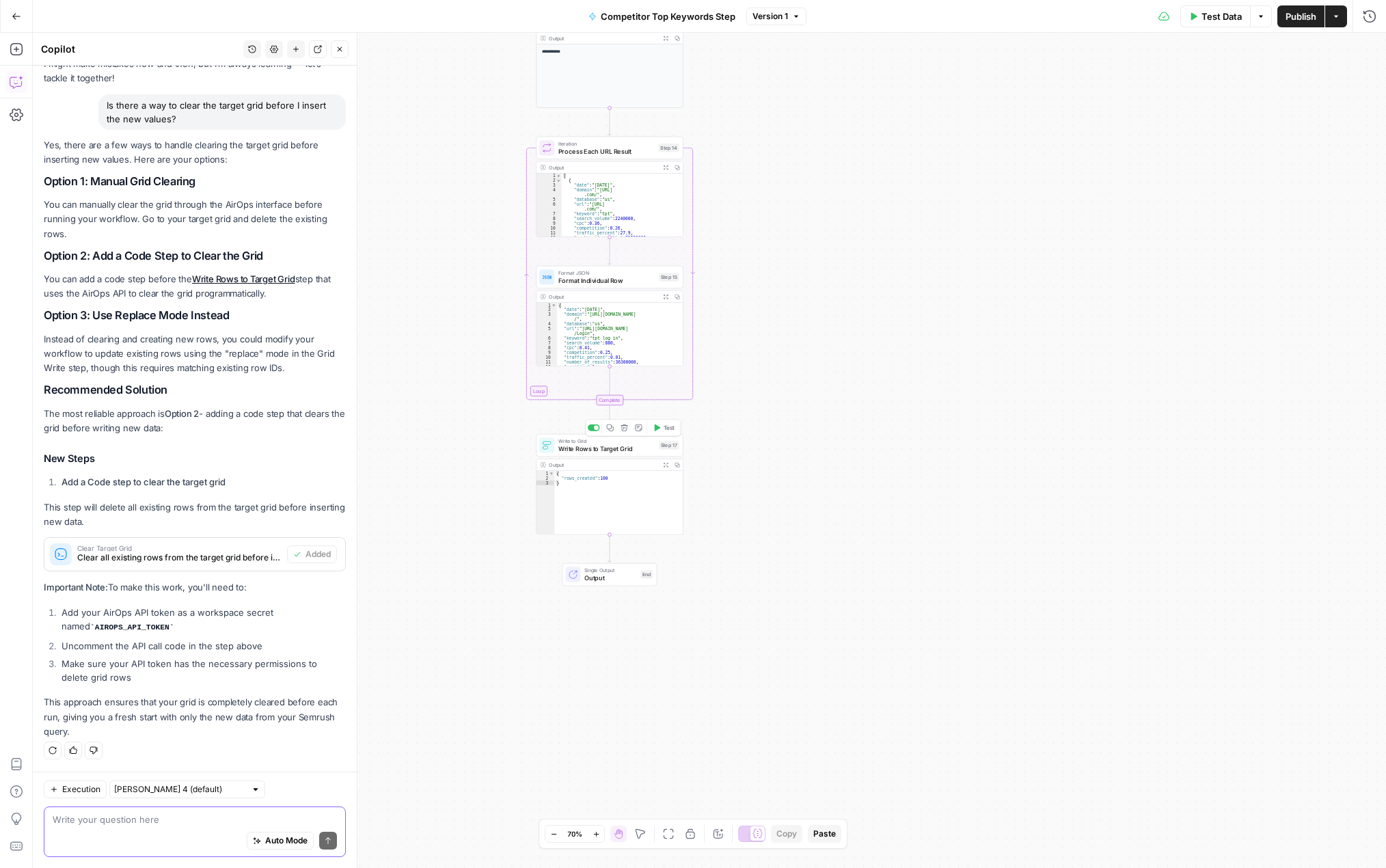
click at [625, 448] on span "Write Rows to Target Grid" at bounding box center [607, 449] width 97 height 10
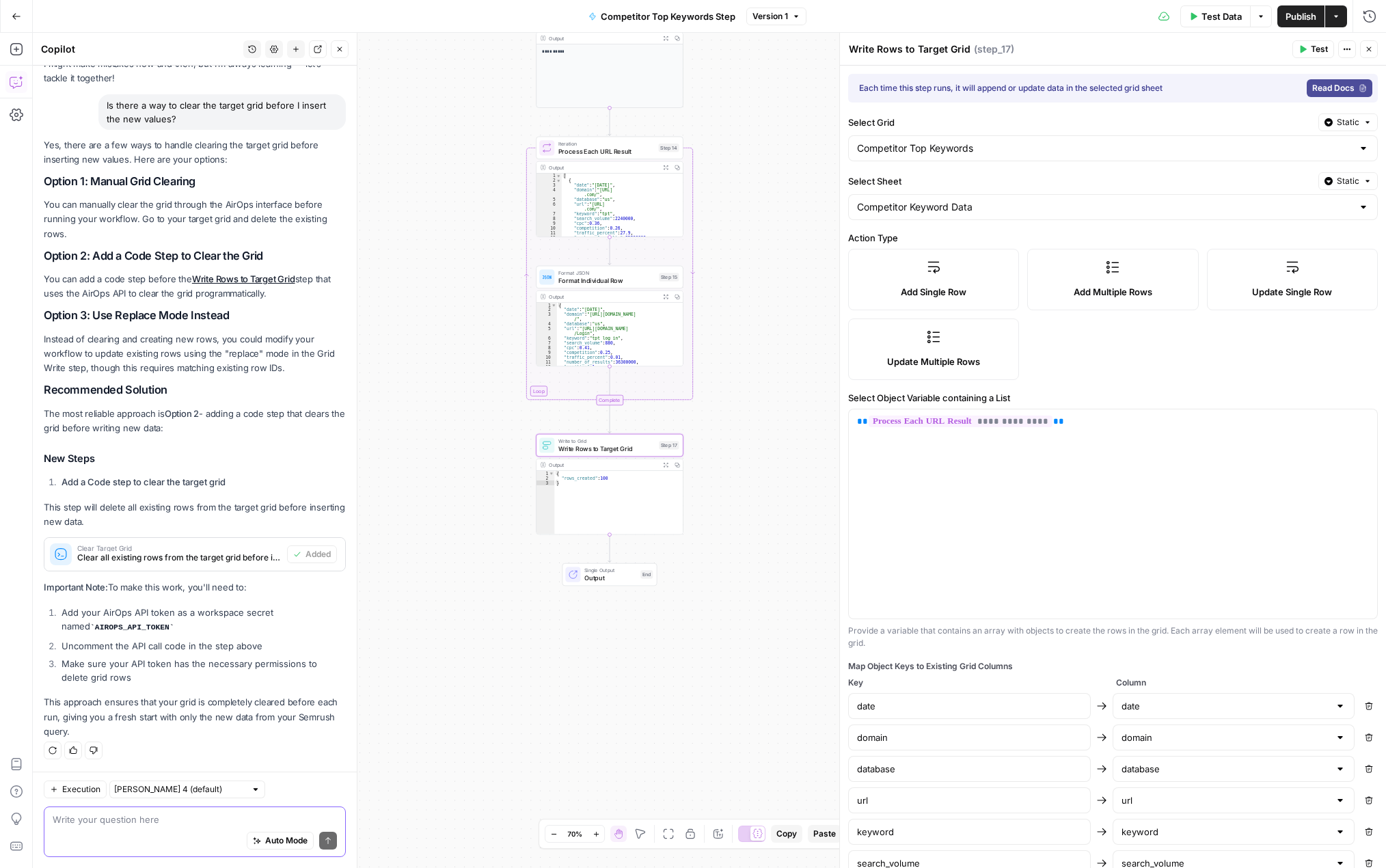
click at [964, 345] on label "Update Multiple Rows" at bounding box center [934, 349] width 171 height 62
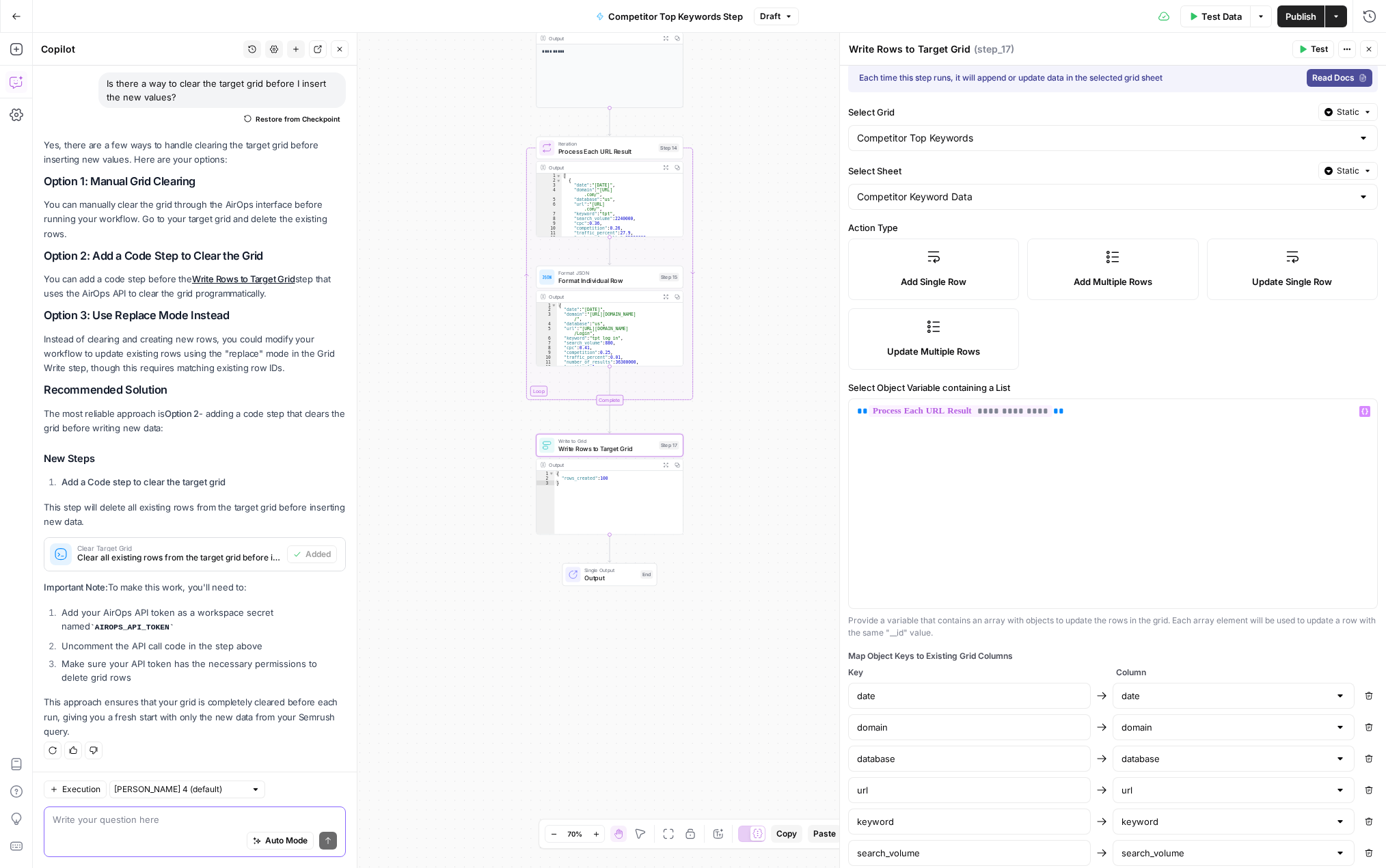
scroll to position [0, 0]
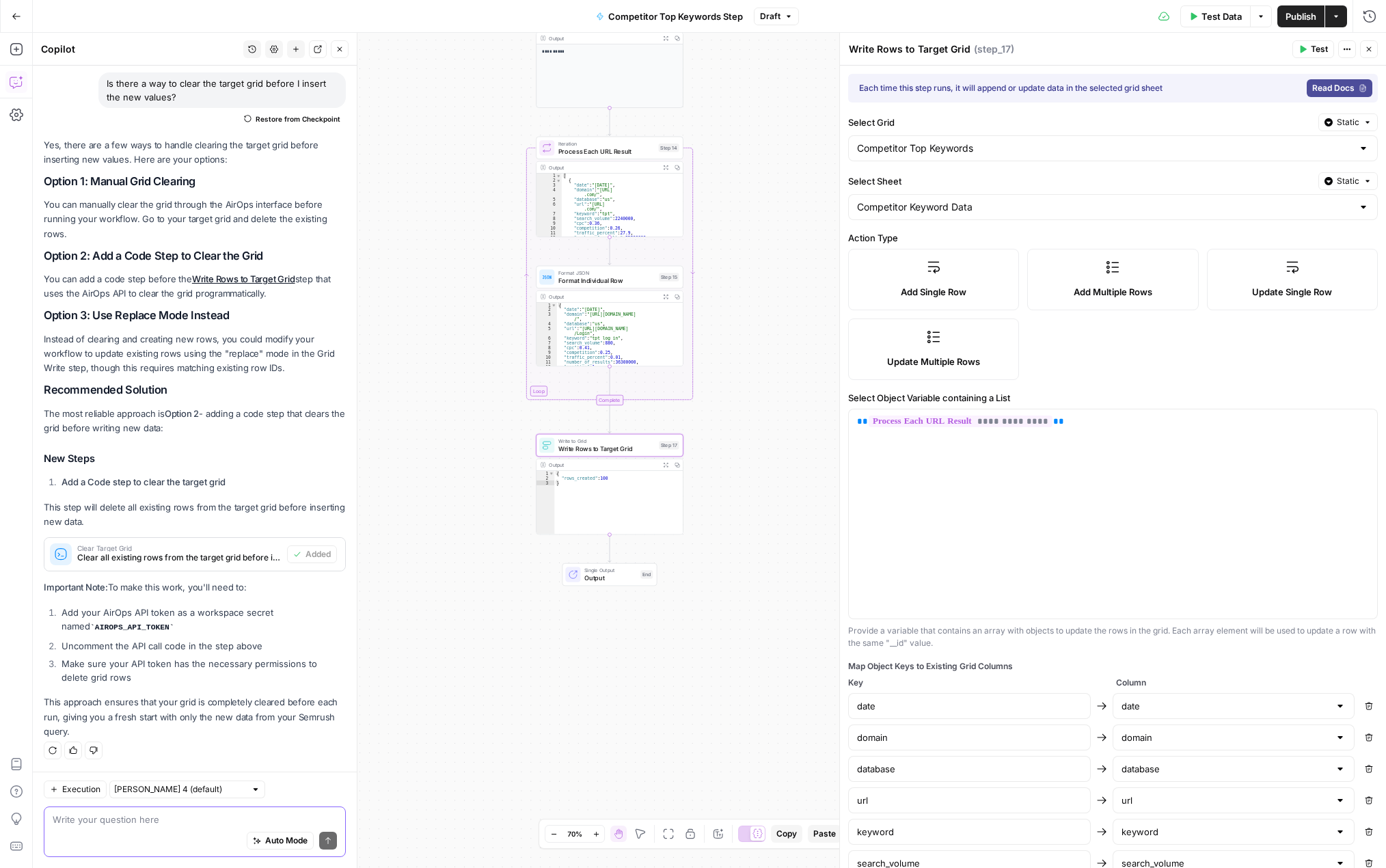
click at [929, 353] on label "Update Multiple Rows" at bounding box center [934, 349] width 171 height 62
click at [923, 359] on span "Update Multiple Rows" at bounding box center [933, 362] width 93 height 14
click at [964, 17] on span "Publish" at bounding box center [1301, 17] width 31 height 14
click at [217, 553] on span "Clear all existing rows from the target grid before inserting new data" at bounding box center [180, 558] width 204 height 13
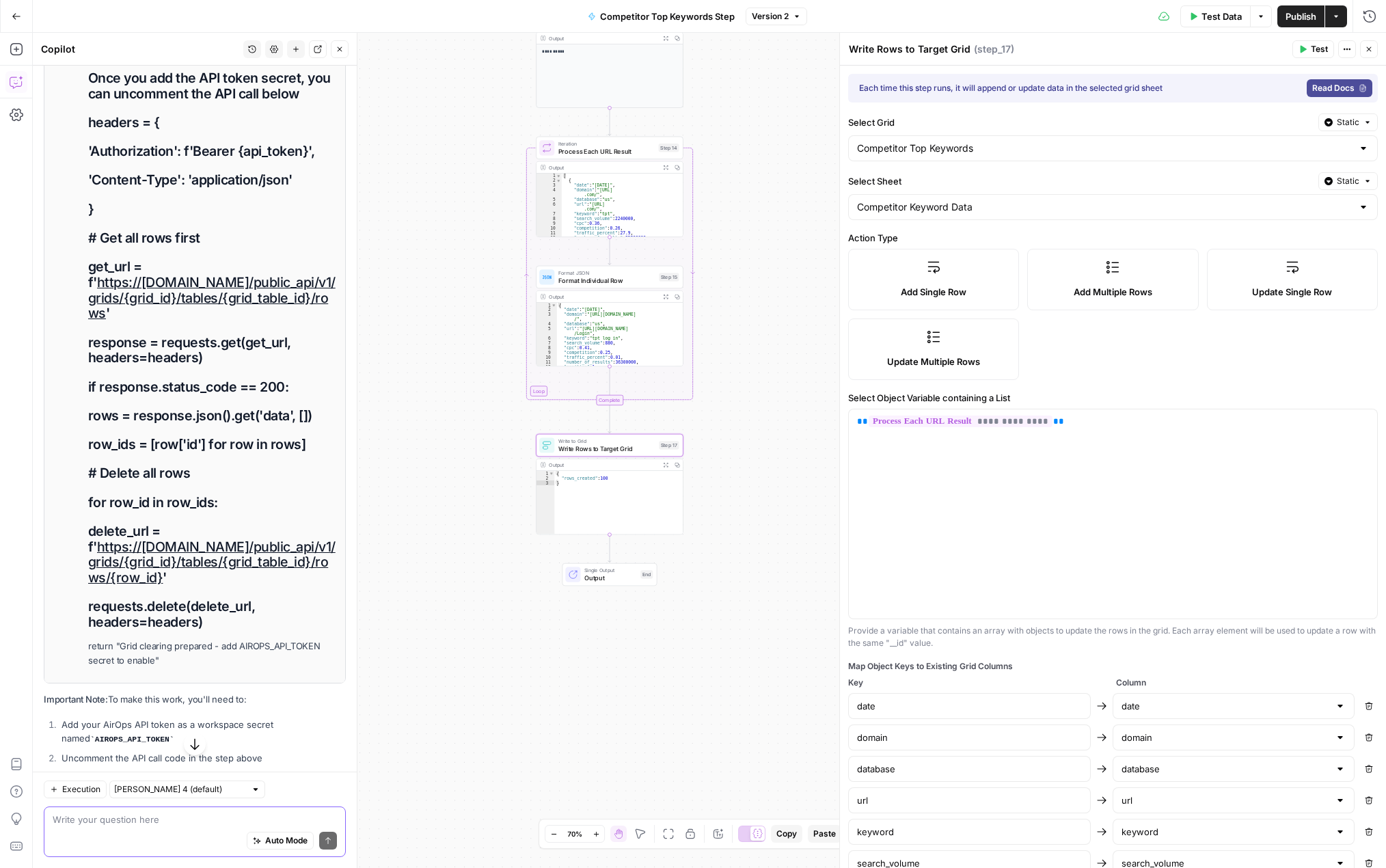
scroll to position [987, 0]
drag, startPoint x: 210, startPoint y: 580, endPoint x: 99, endPoint y: 549, distance: 115.2
click at [99, 549] on h1 "delete_url = f' https://[DOMAIN_NAME]/public_api/v1/grids/{grid_id}/tables/{gri…" at bounding box center [212, 554] width 249 height 62
click at [177, 584] on h1 "delete_url = f' https://[DOMAIN_NAME]/public_api/v1/grids/{grid_id}/tables/{gri…" at bounding box center [212, 554] width 249 height 62
drag, startPoint x: 96, startPoint y: 547, endPoint x: 160, endPoint y: 583, distance: 73.4
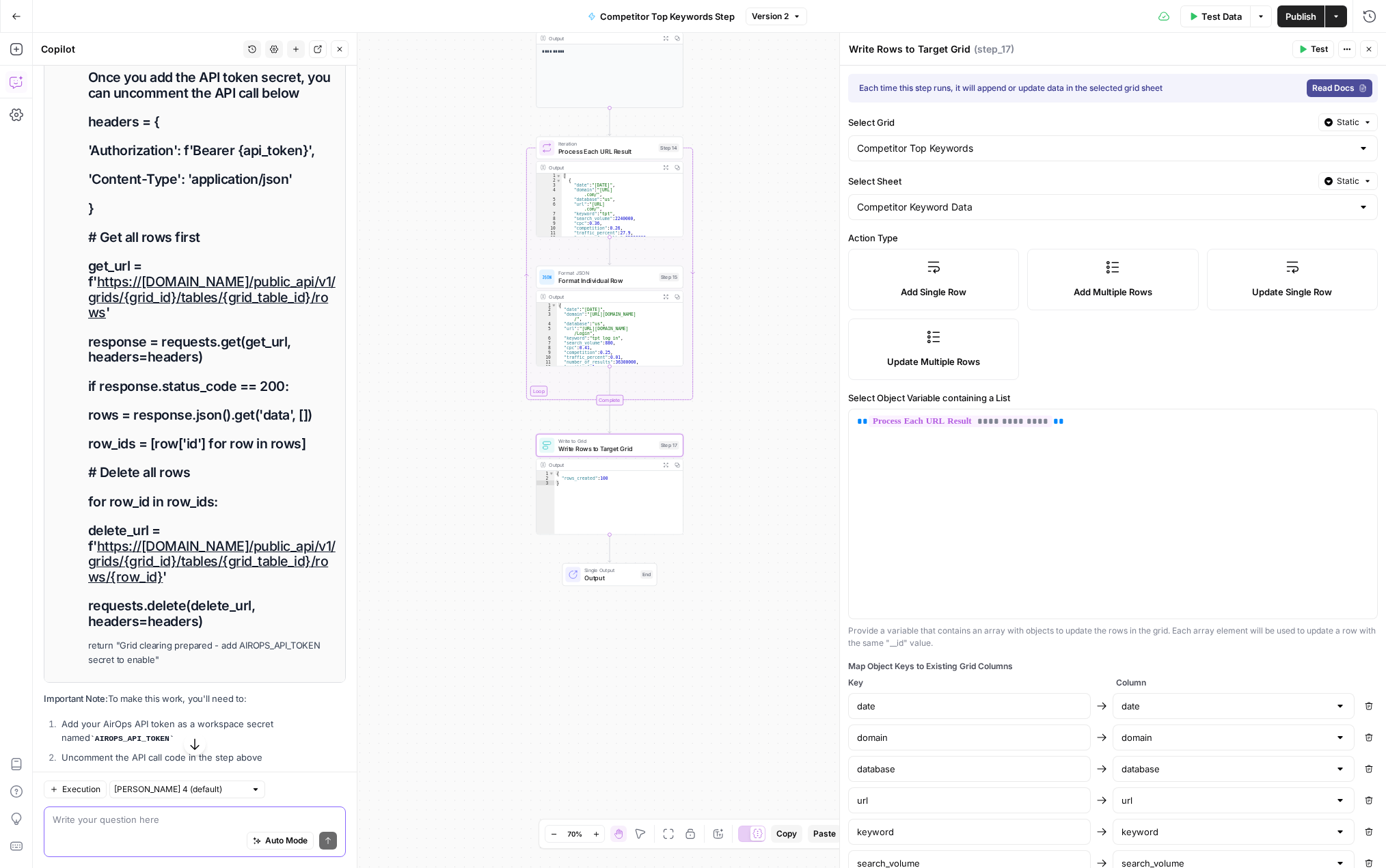
click at [160, 583] on h1 "delete_url = f' https://[DOMAIN_NAME]/public_api/v1/grids/{grid_id}/tables/{gri…" at bounding box center [212, 554] width 249 height 62
copy link "https://[DOMAIN_NAME]/public_api/v1/grids/{grid_id}/tables/{grid_table_id}/rows…"
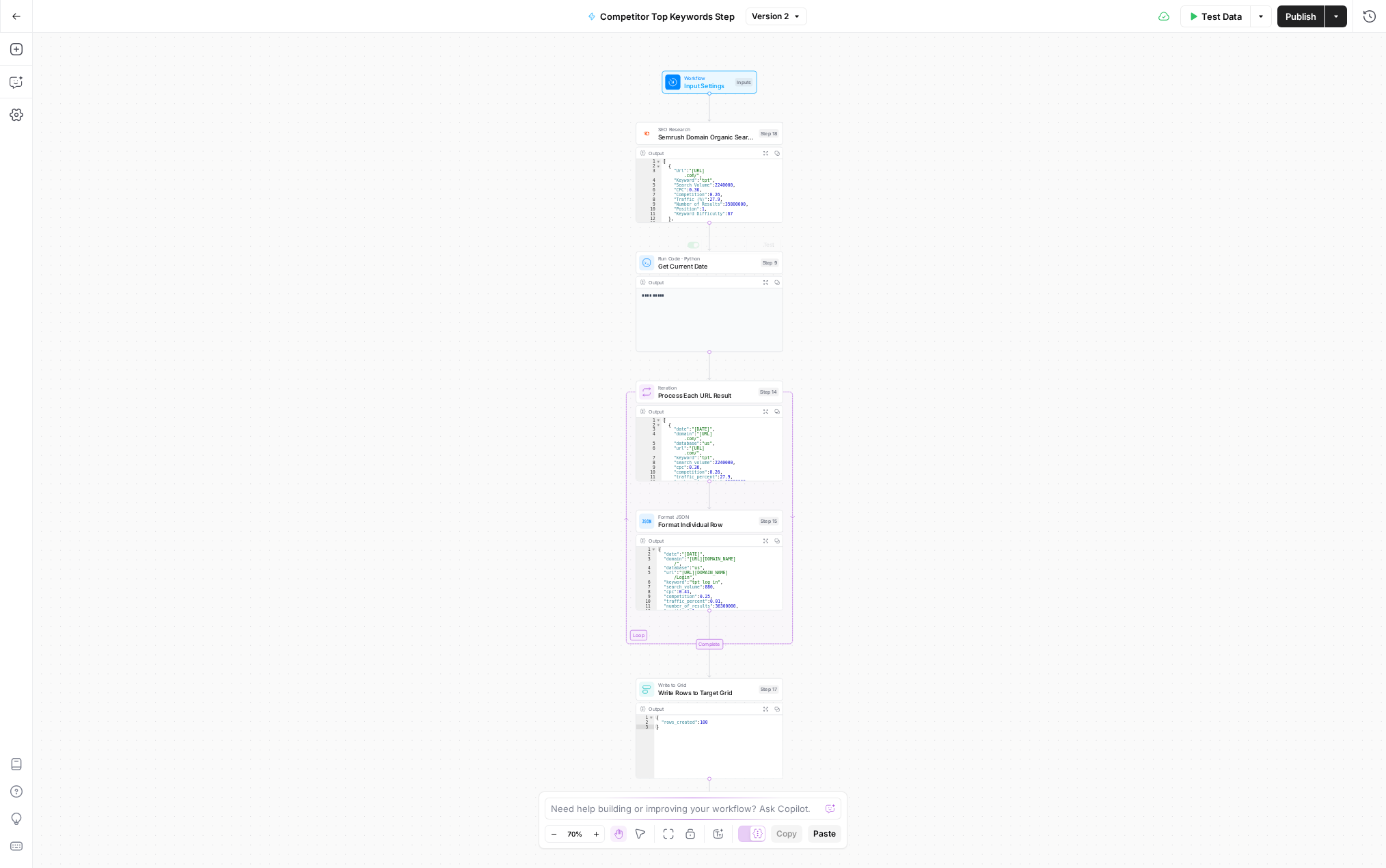
scroll to position [123, 0]
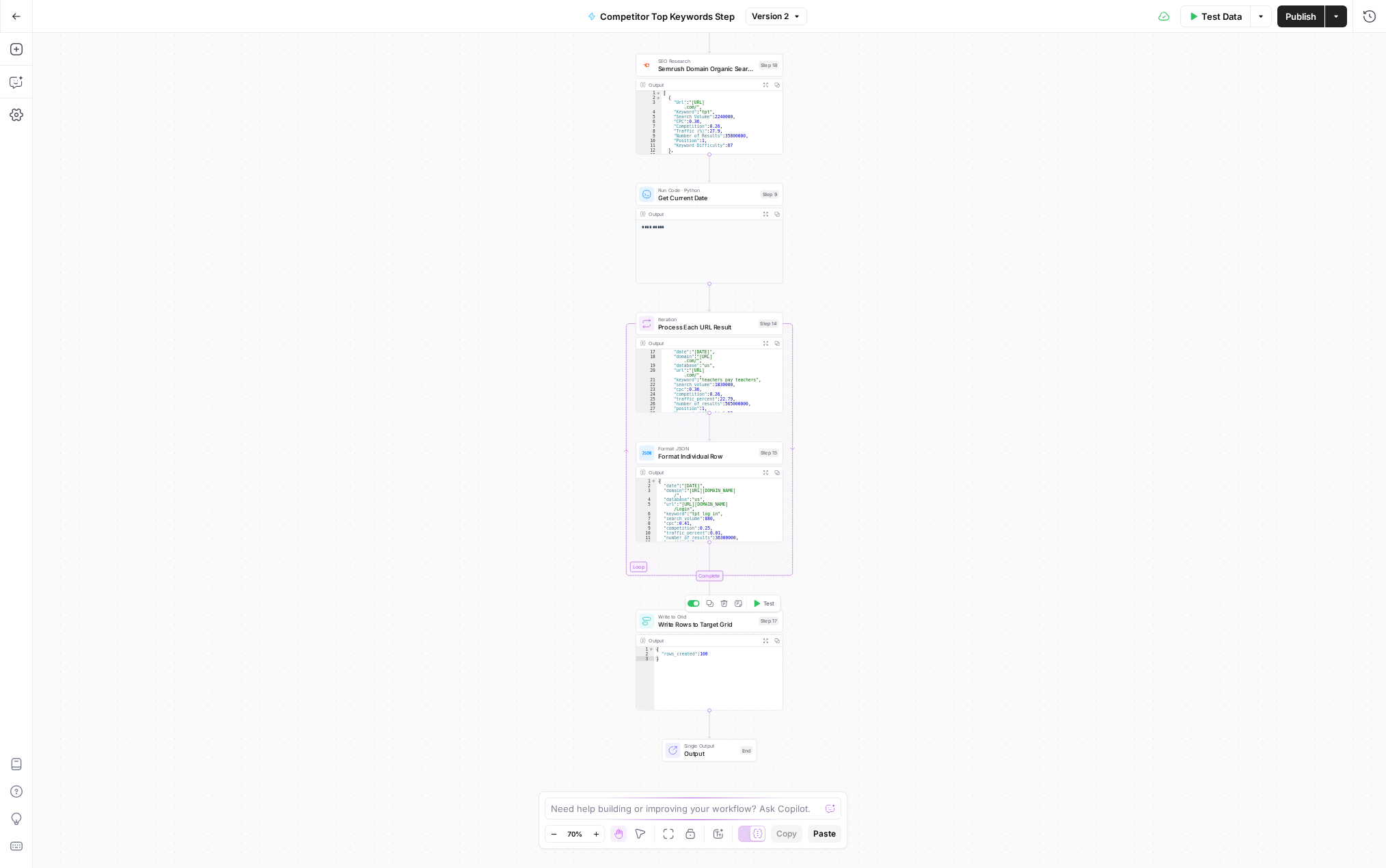
click at [658, 617] on span "Write to Grid" at bounding box center [707, 616] width 97 height 8
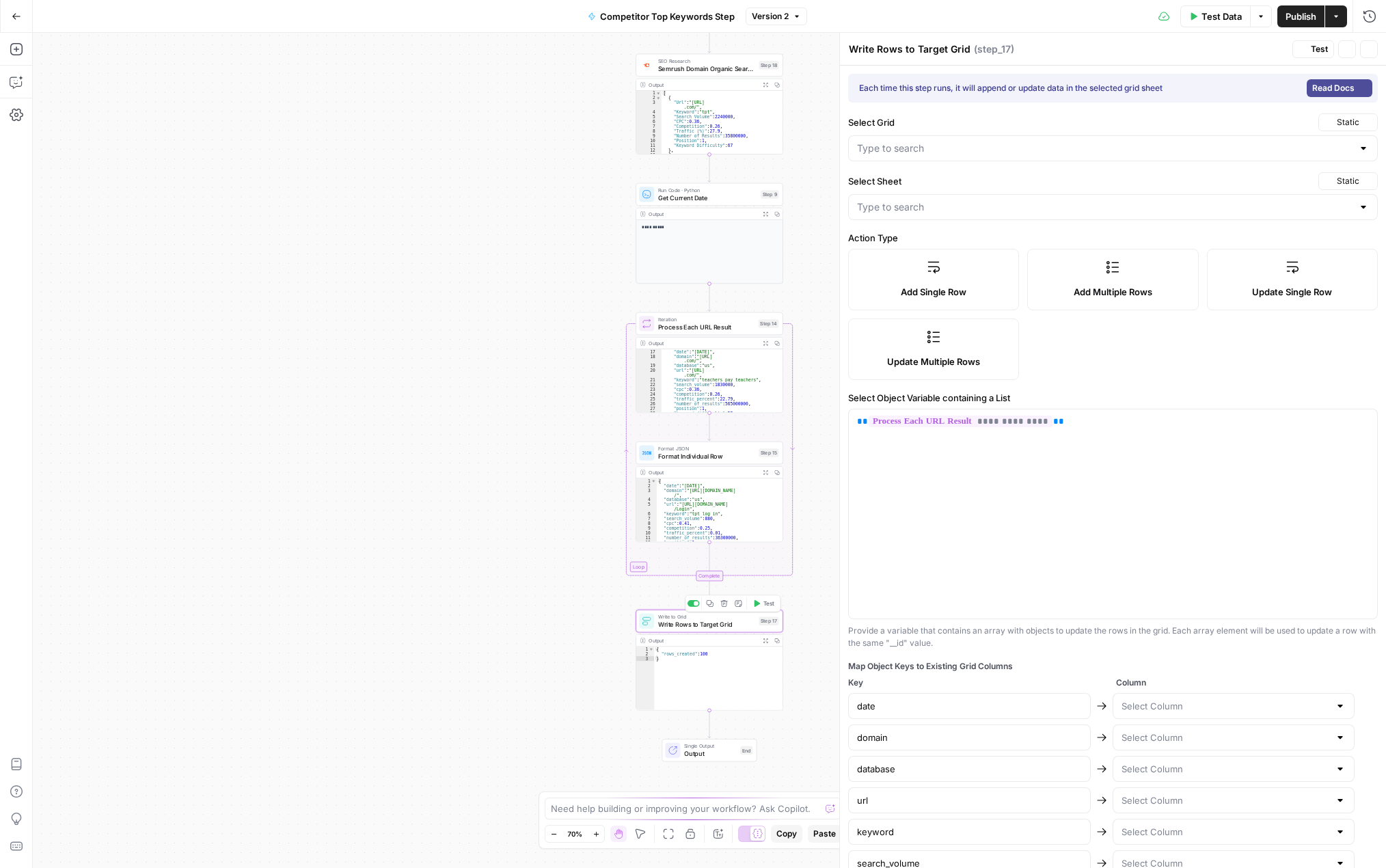
type input "Competitor Top Keywords"
type input "Competitor Keyword Data"
type input "date"
type input "domain"
type input "database"
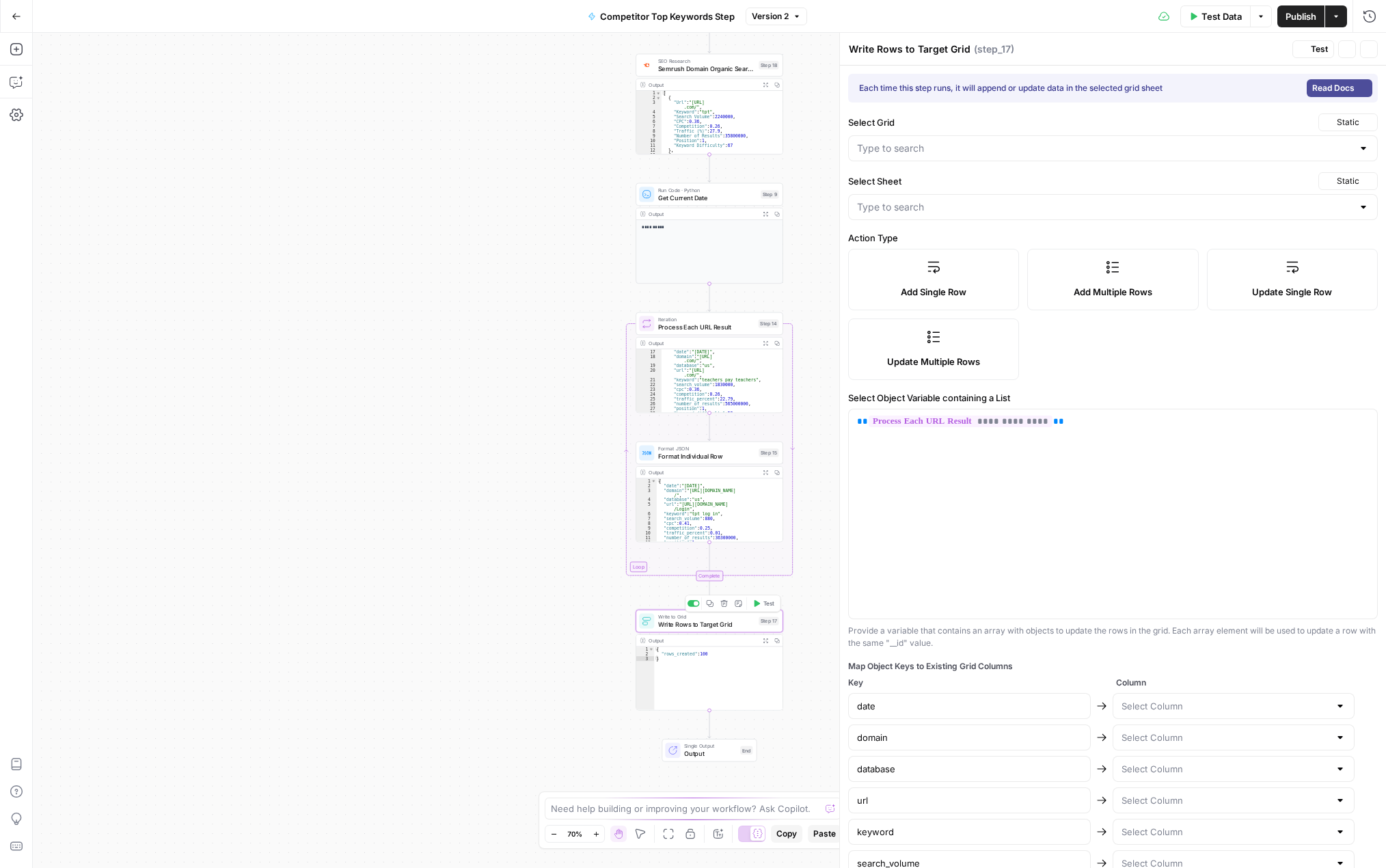
type input "url"
type input "keyword"
type input "search_volume"
type input "cpc"
type input "competition"
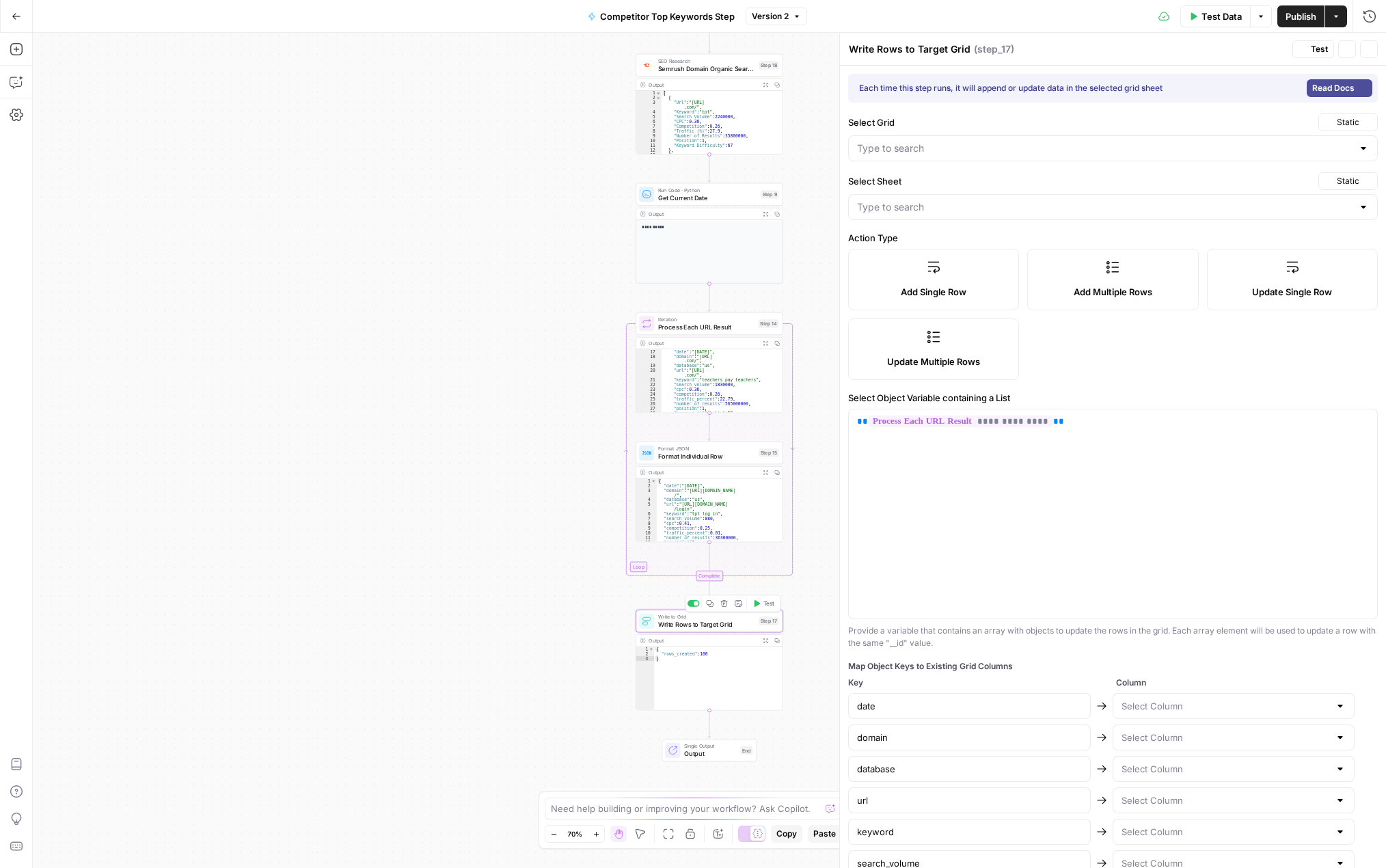
type input "traffic_percent"
type input "number_of_results"
type input "position"
type input "keyword_difficulty"
click at [1096, 276] on label "Add Multiple Rows" at bounding box center [1113, 280] width 171 height 62
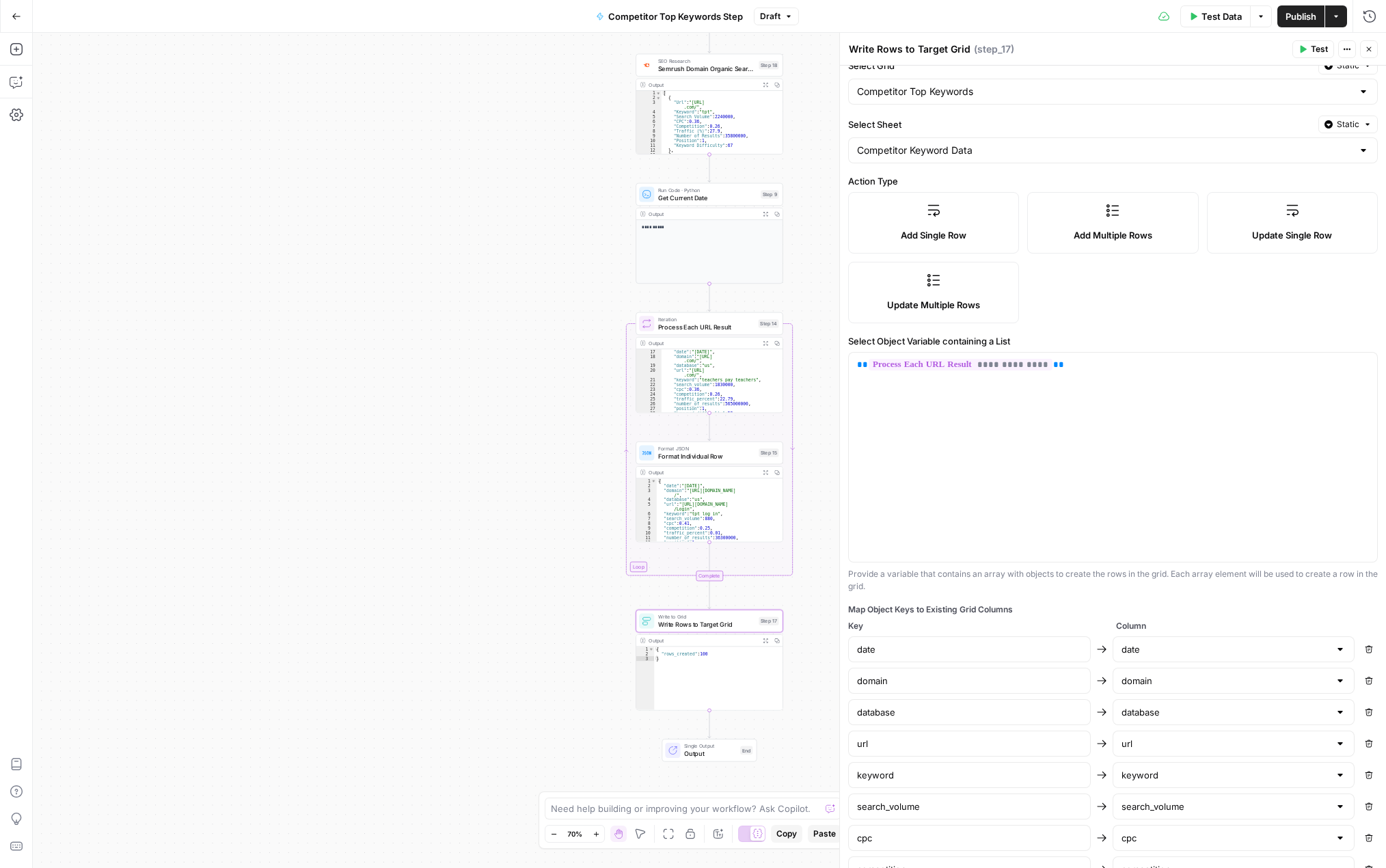
scroll to position [0, 0]
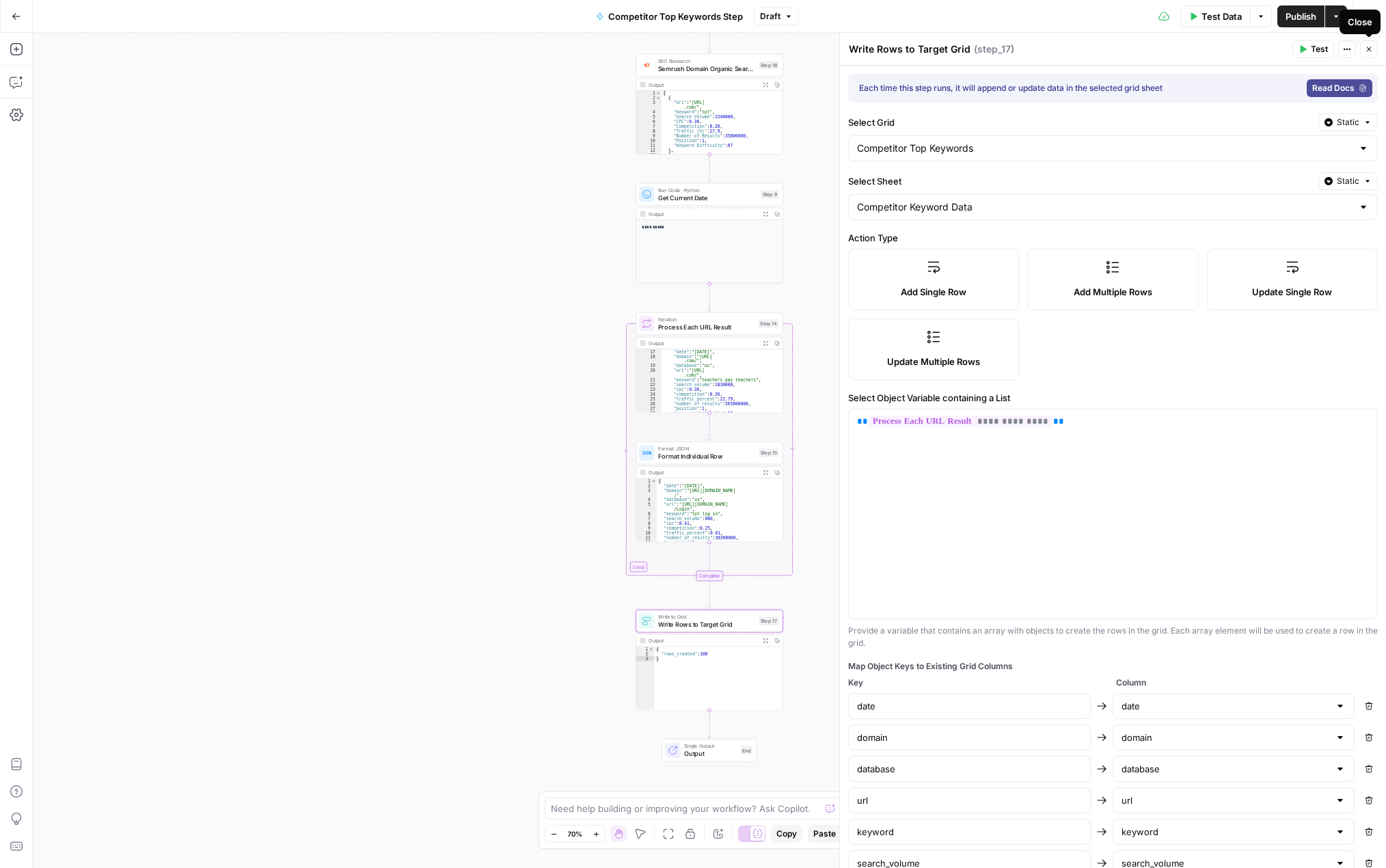
click at [1371, 50] on icon "button" at bounding box center [1369, 50] width 8 height 8
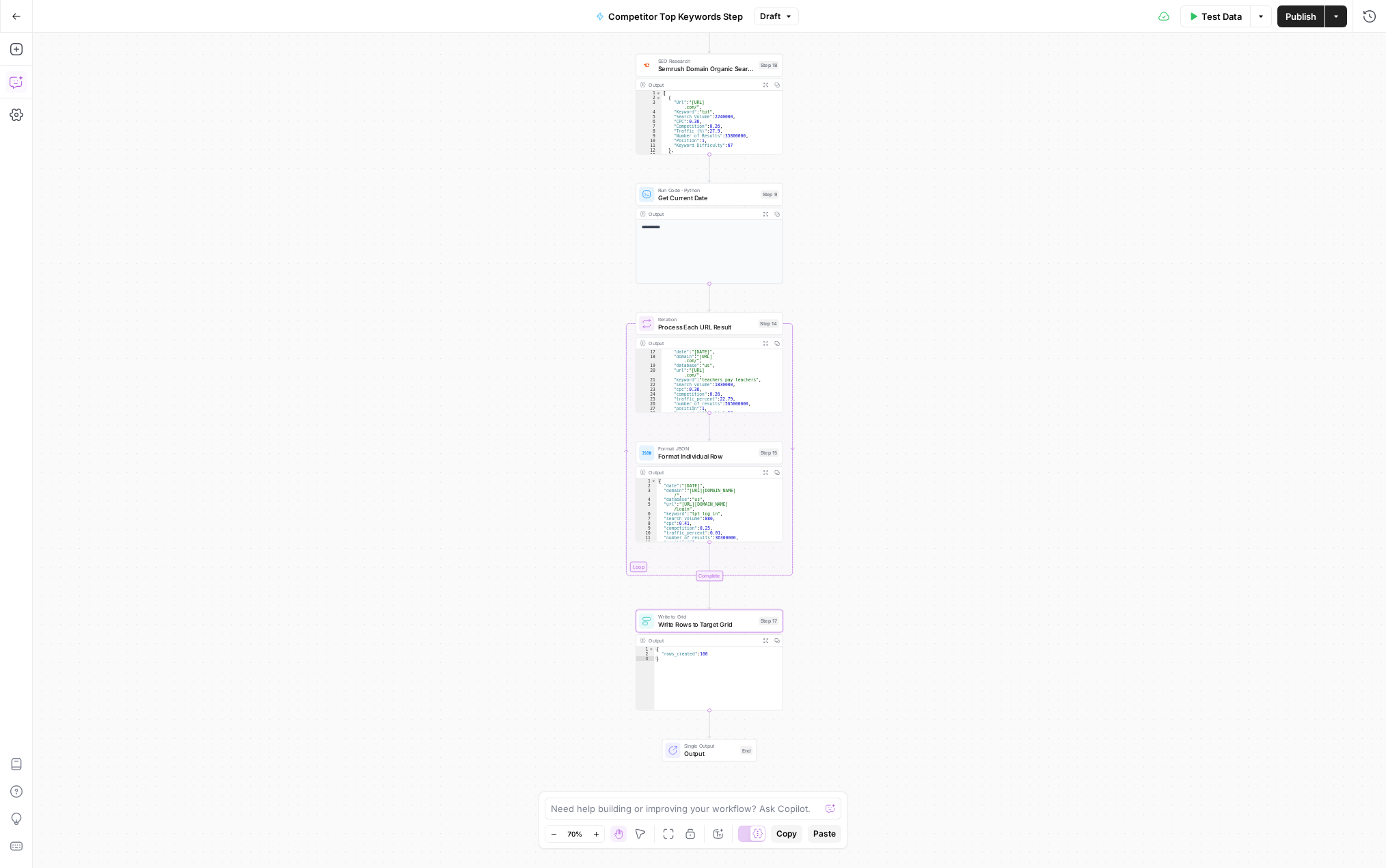
click at [13, 82] on icon "button" at bounding box center [17, 82] width 14 height 14
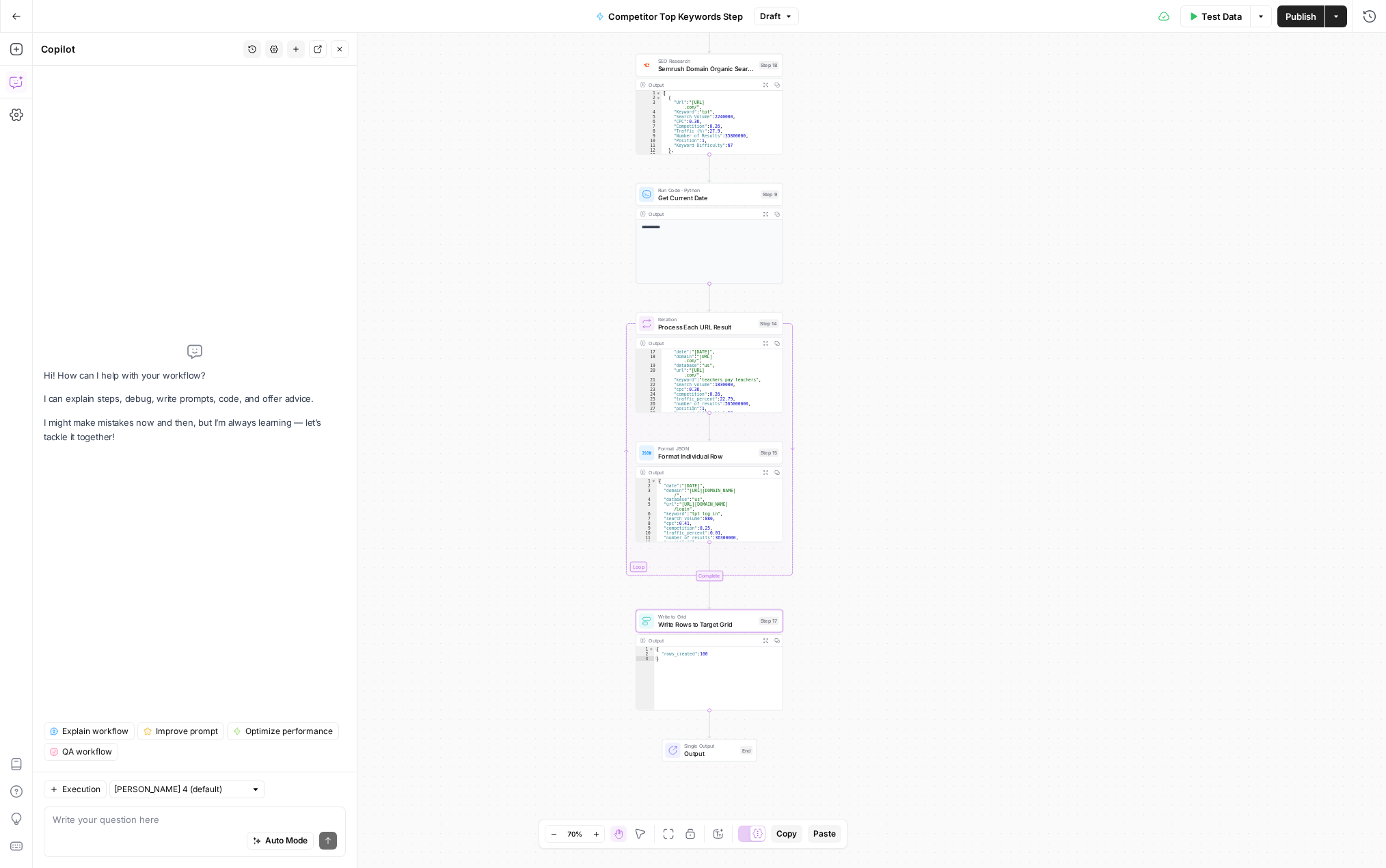
click at [213, 815] on textarea at bounding box center [194, 820] width 284 height 14
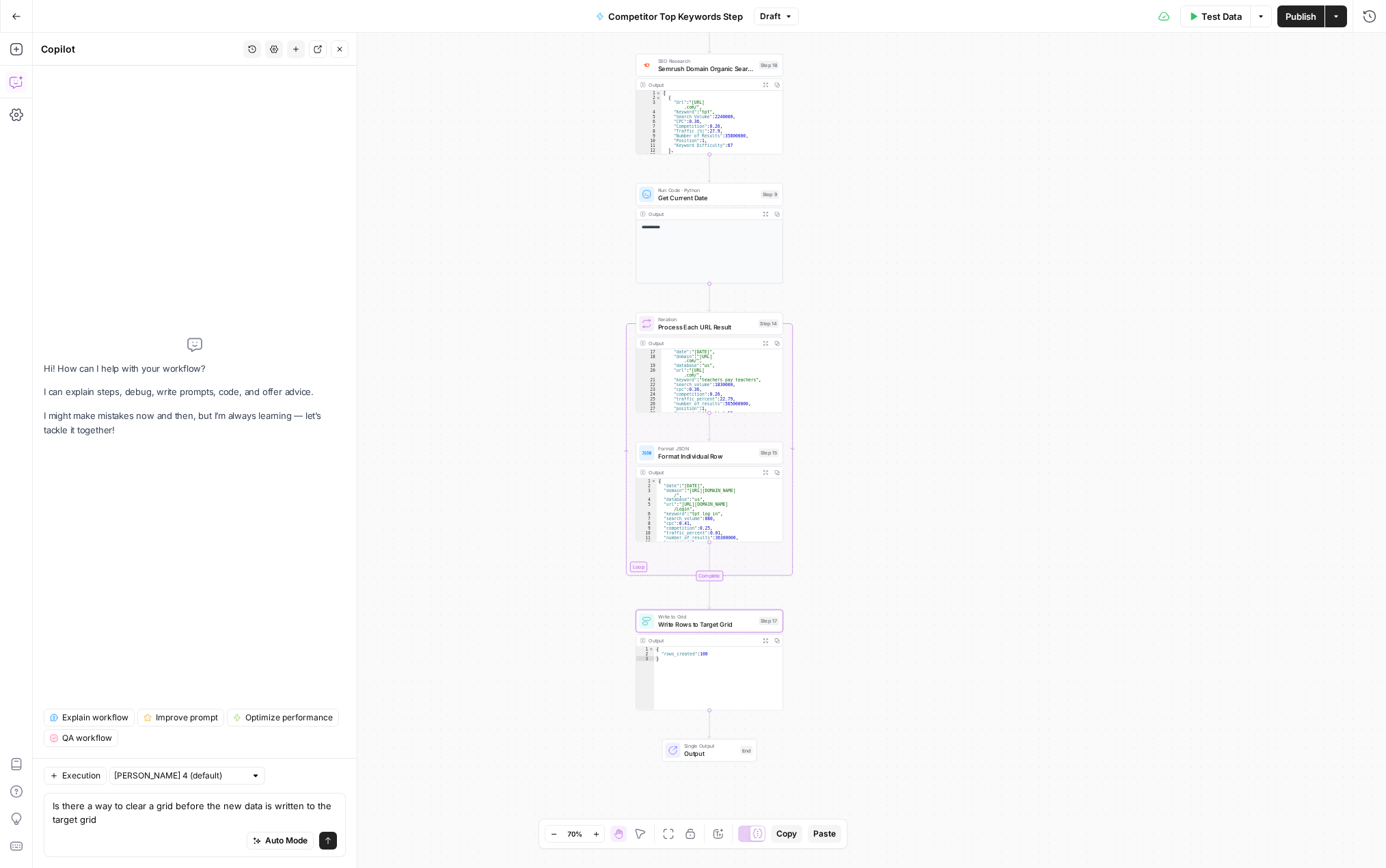
type textarea "Is there a way to clear a grid before the new data is written to the target gri…"
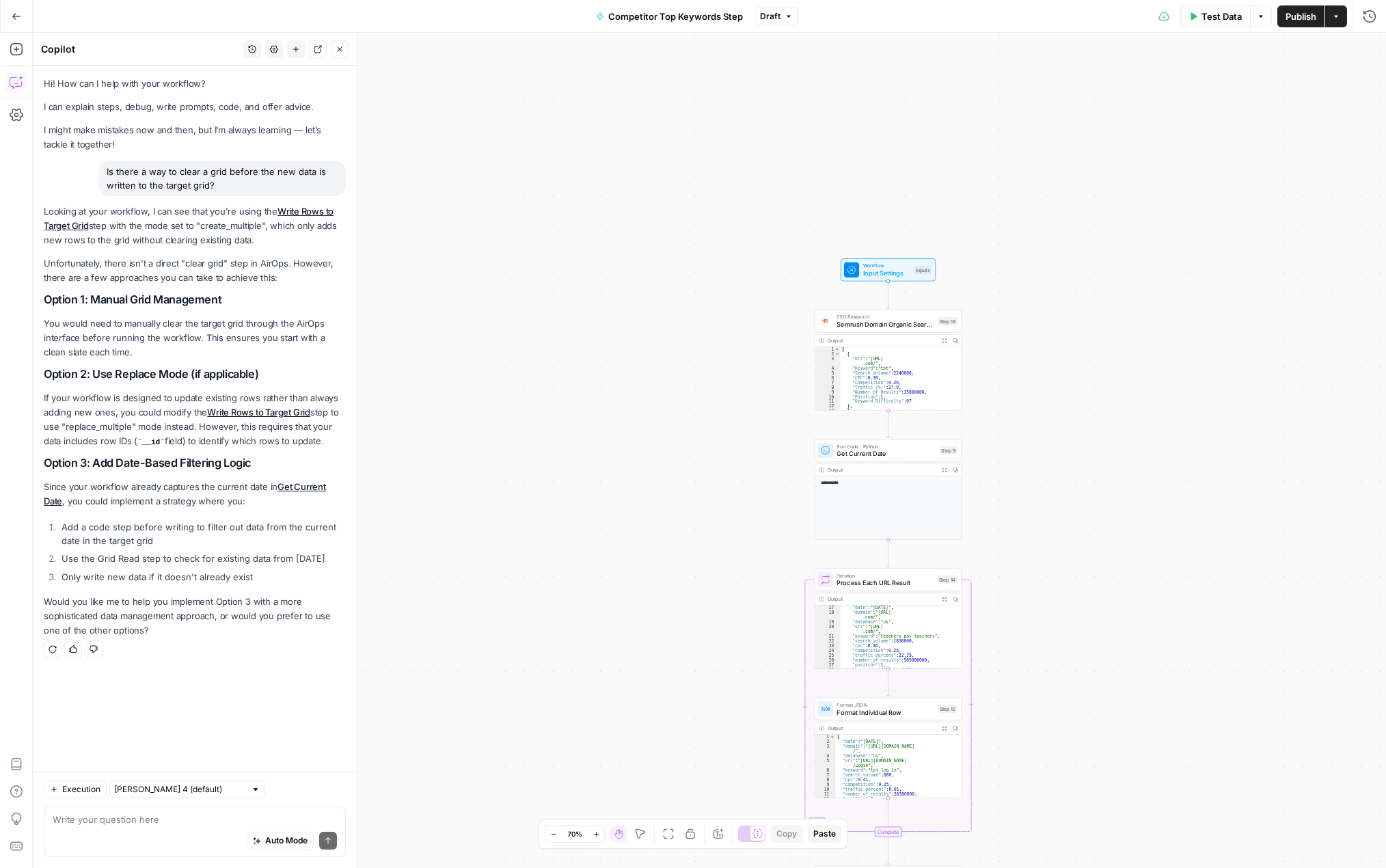
click at [102, 823] on textarea at bounding box center [194, 820] width 284 height 14
type textarea "It's more the grid can only hold 50k rows of data, so I don't want to run into …"
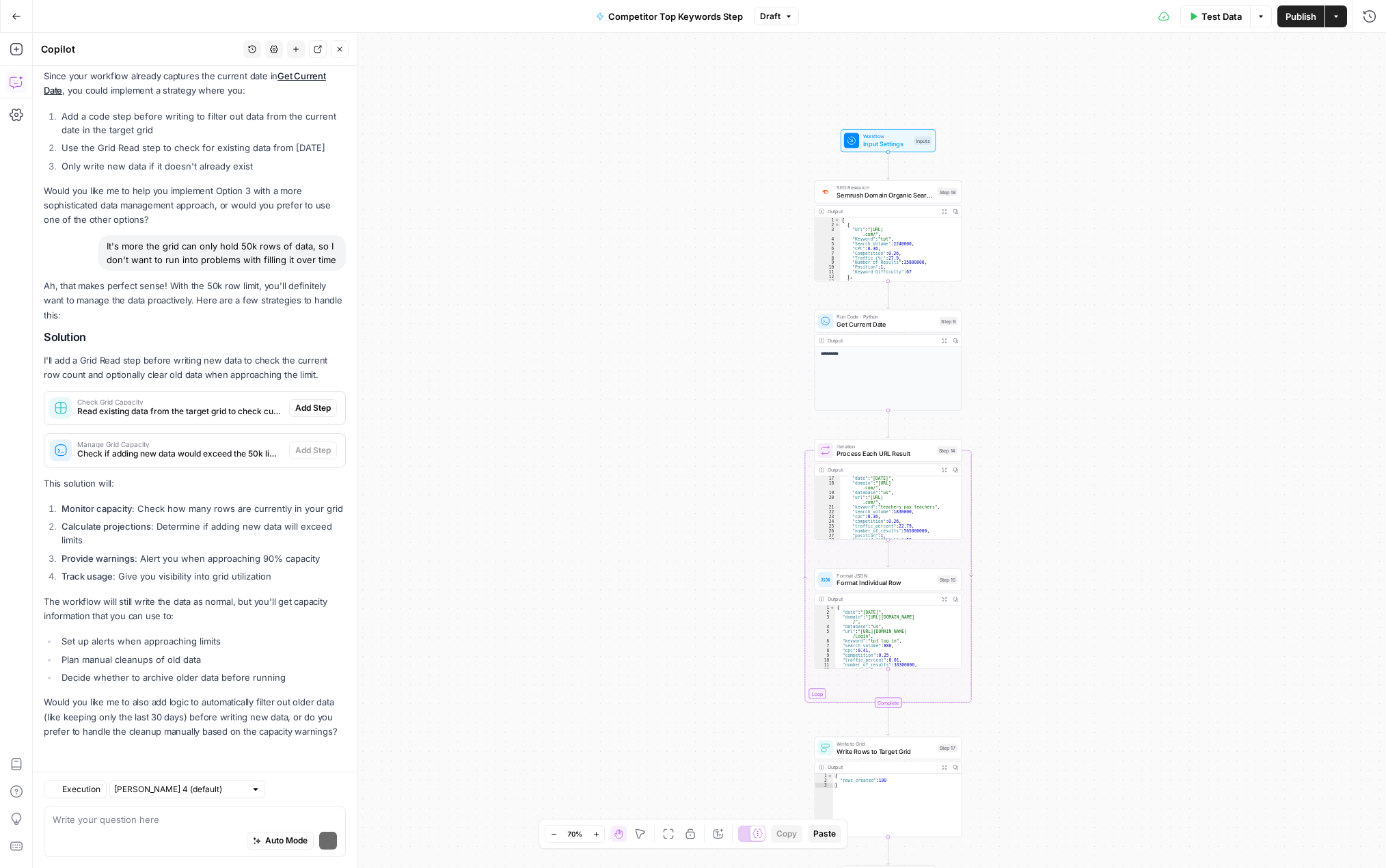
scroll to position [452, 0]
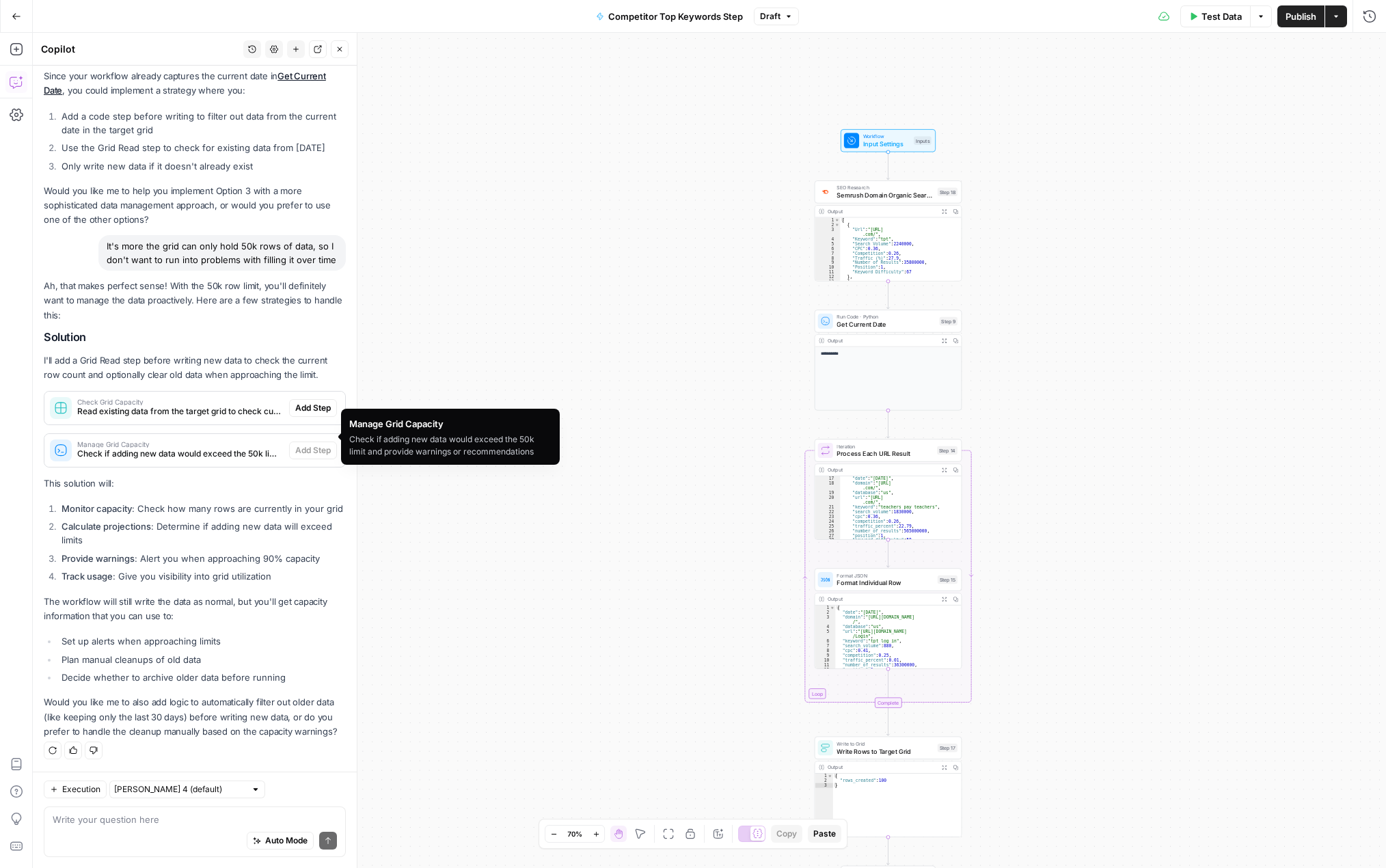
click at [164, 449] on div "Manage Grid Capacity Check if adding new data would exceed the 50k limit and pr…" at bounding box center [167, 450] width 245 height 33
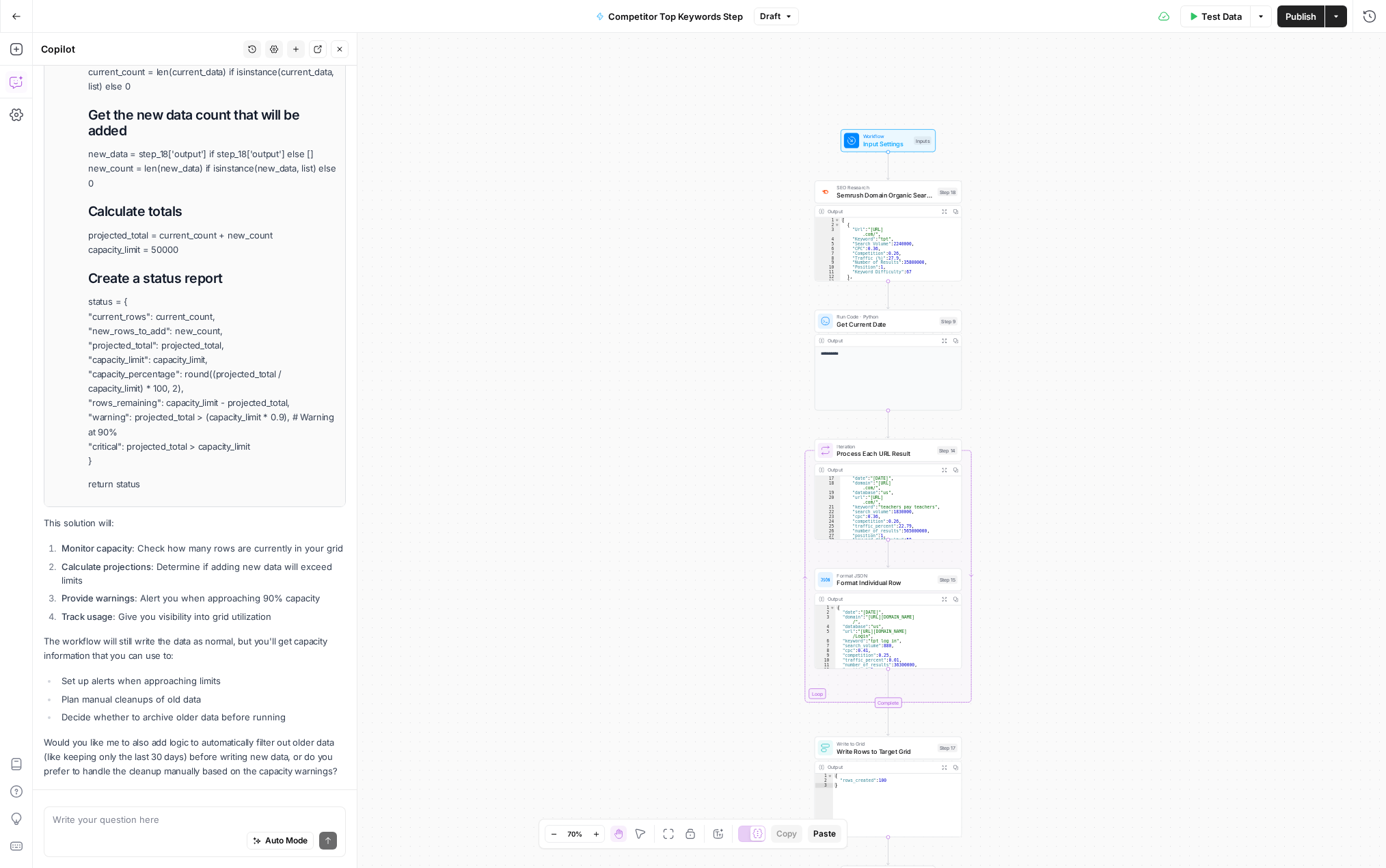
scroll to position [1104, 0]
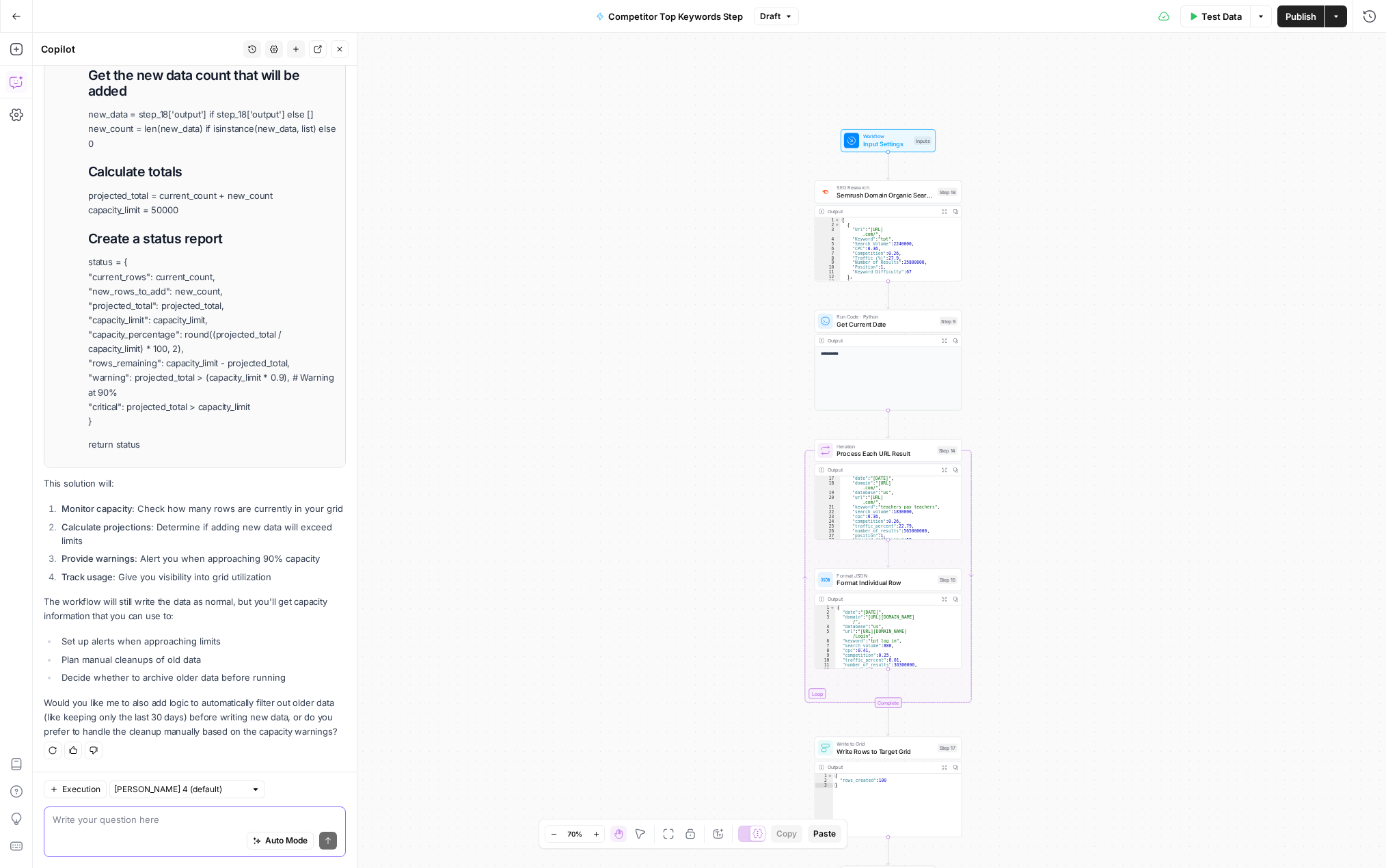
click at [204, 822] on textarea at bounding box center [194, 820] width 284 height 14
type textarea "Can"
